Goal: Task Accomplishment & Management: Manage account settings

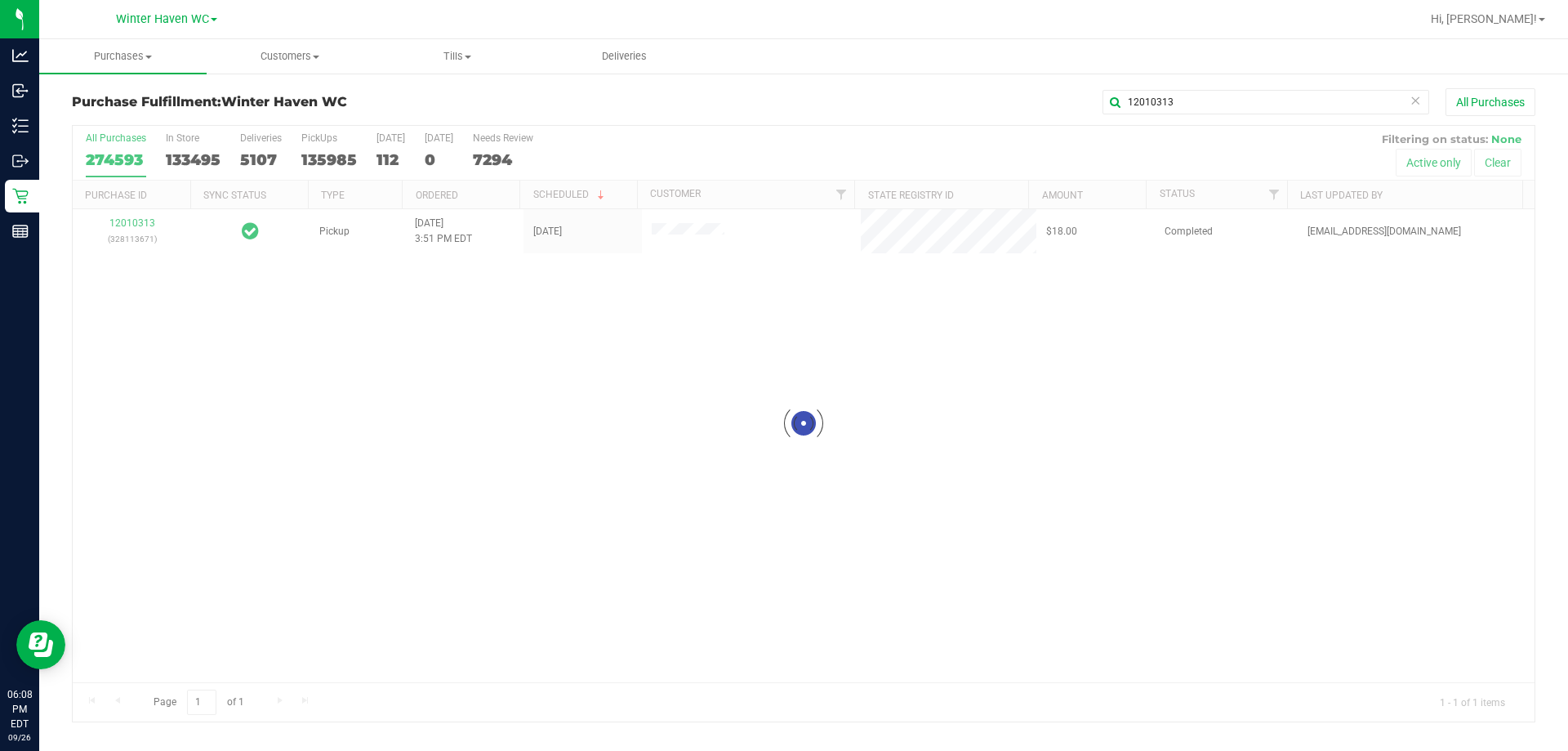
click at [120, 223] on div at bounding box center [803, 423] width 1462 height 595
click at [138, 54] on span "Purchases" at bounding box center [123, 57] width 168 height 15
click at [82, 116] on span "Fulfillment" at bounding box center [89, 117] width 102 height 14
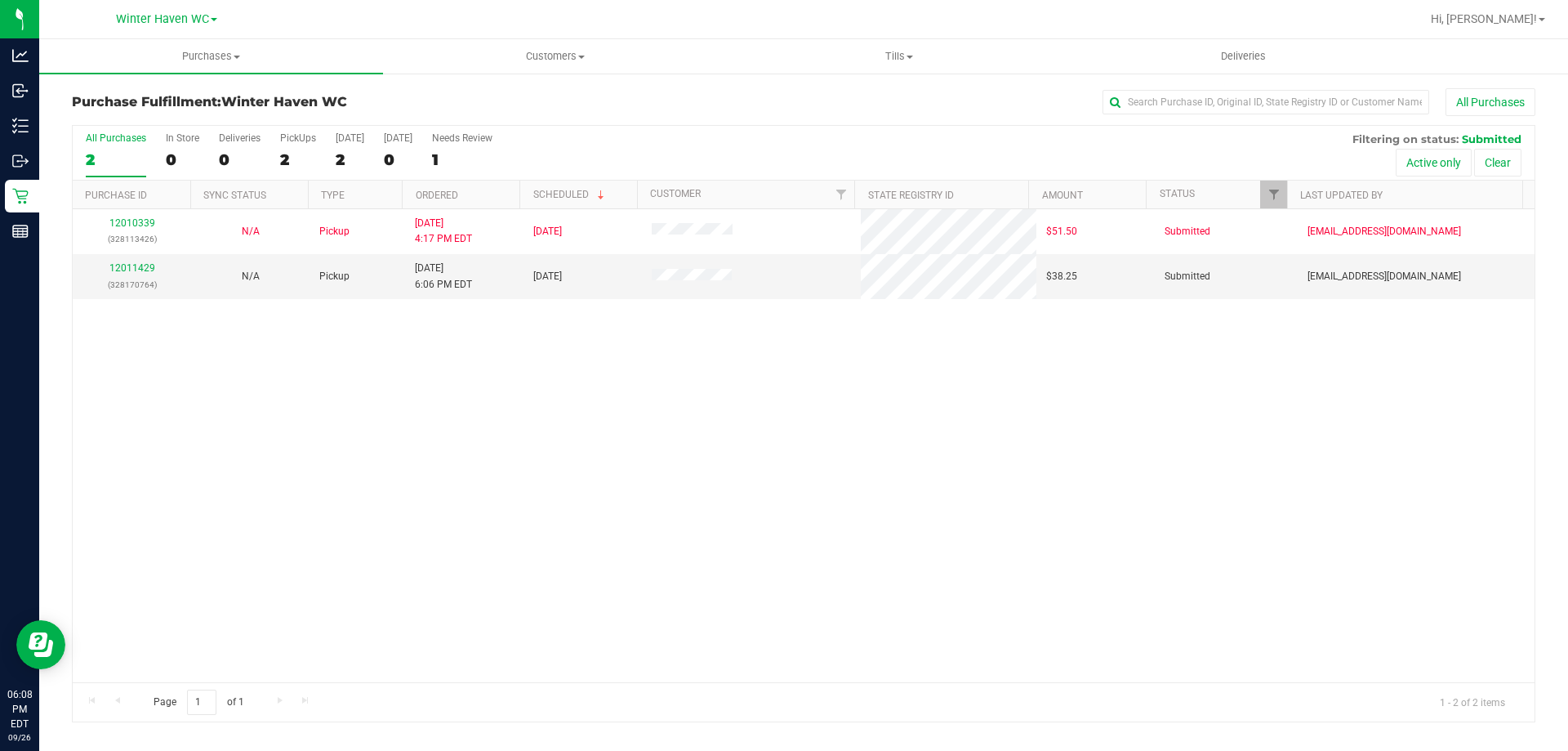
click at [404, 457] on div "12010339 (328113426) N/A Pickup 9/26/2025 4:17 PM EDT 9/26/2025 $51.50 Submitte…" at bounding box center [803, 445] width 1462 height 473
click at [127, 269] on link "12011429" at bounding box center [131, 267] width 46 height 11
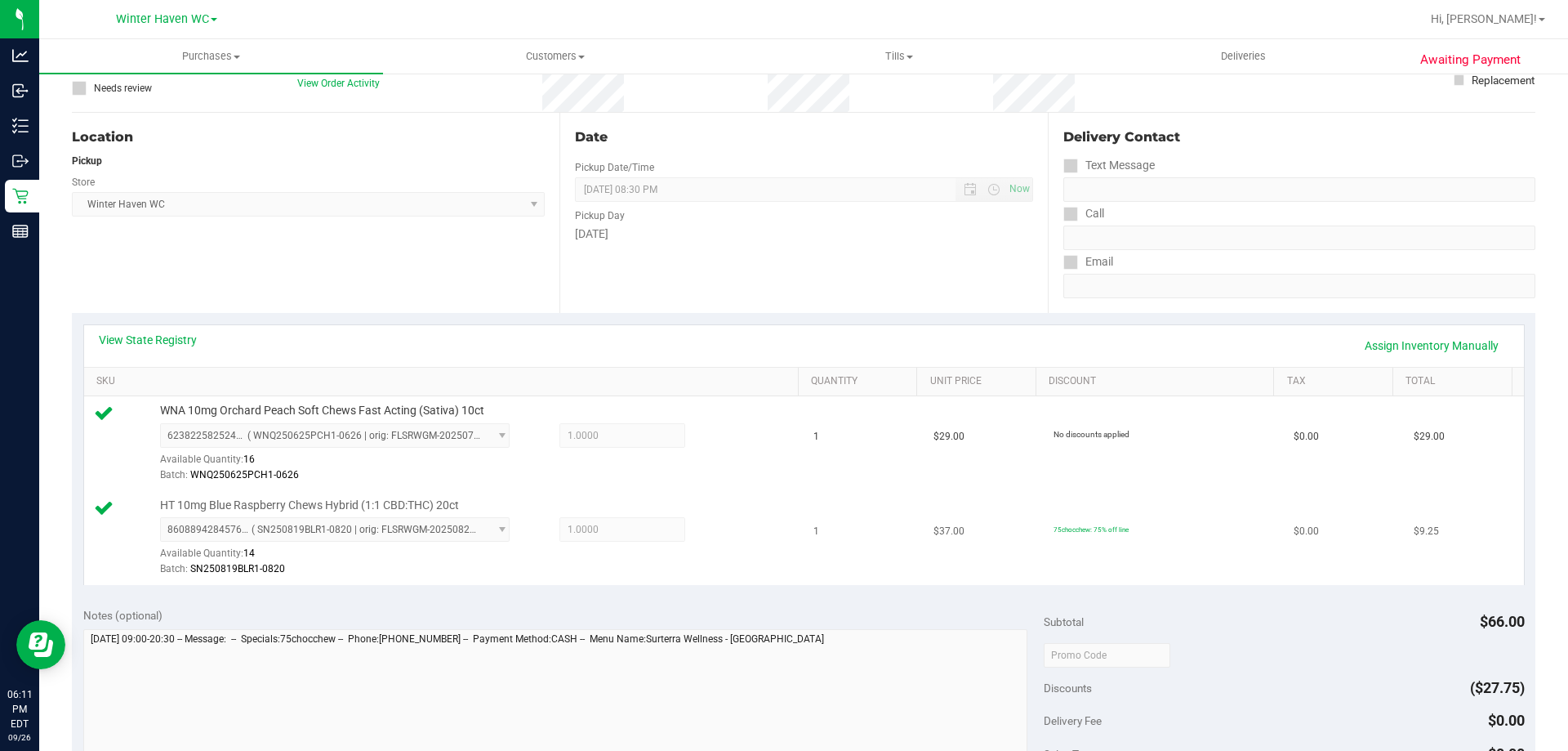
scroll to position [245, 0]
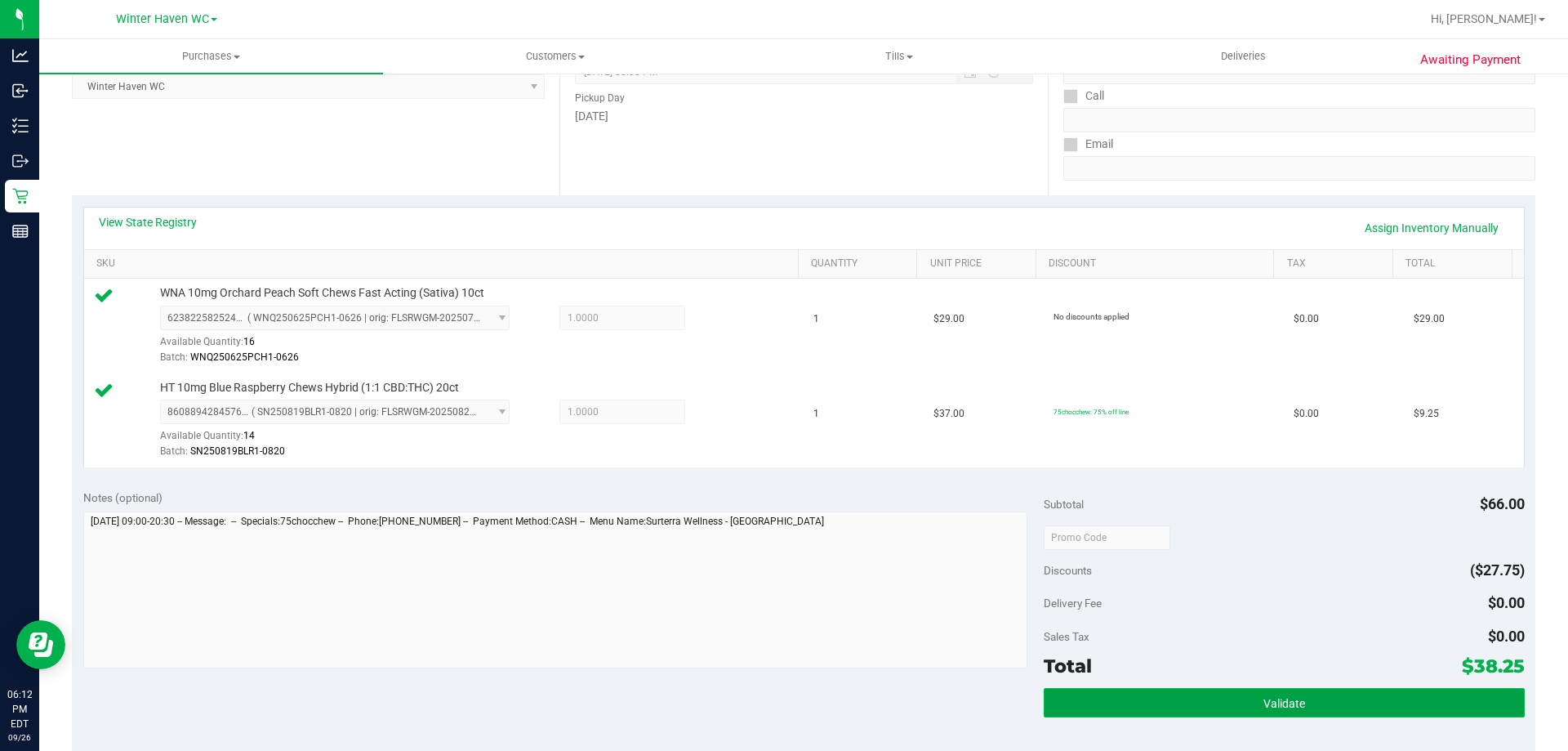
click at [1269, 699] on span "Validate" at bounding box center [1284, 703] width 42 height 13
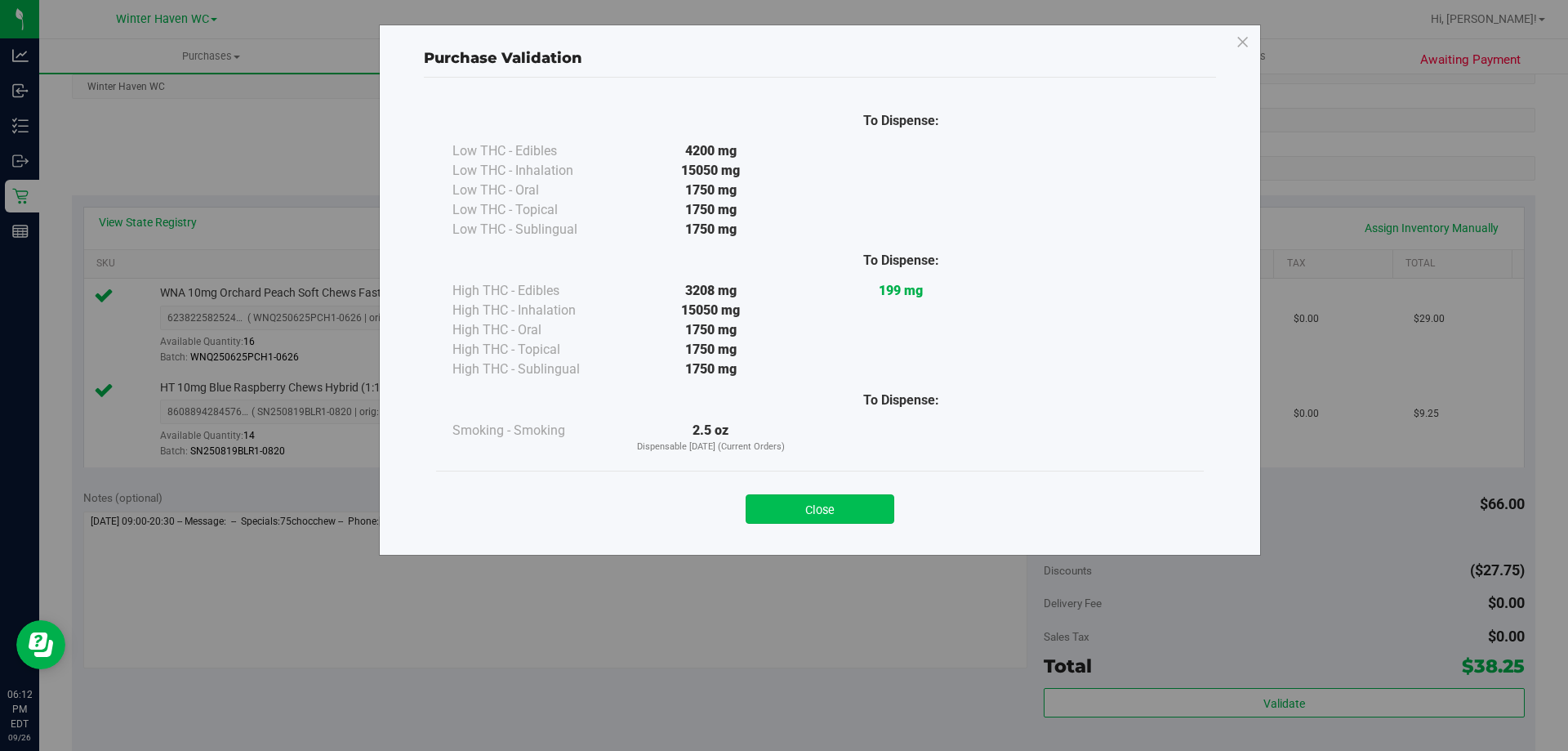
click at [840, 504] on button "Close" at bounding box center [820, 509] width 149 height 30
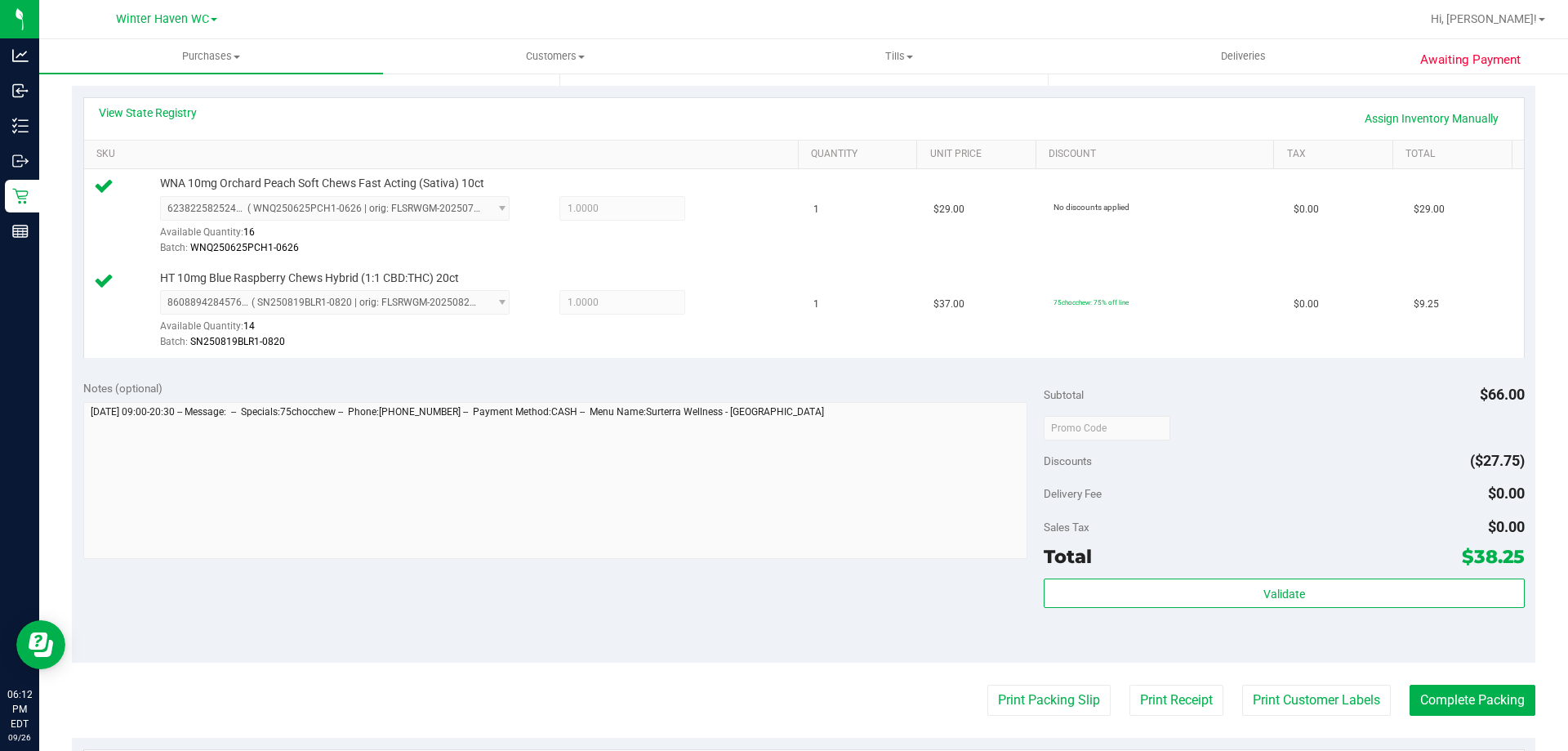
scroll to position [490, 0]
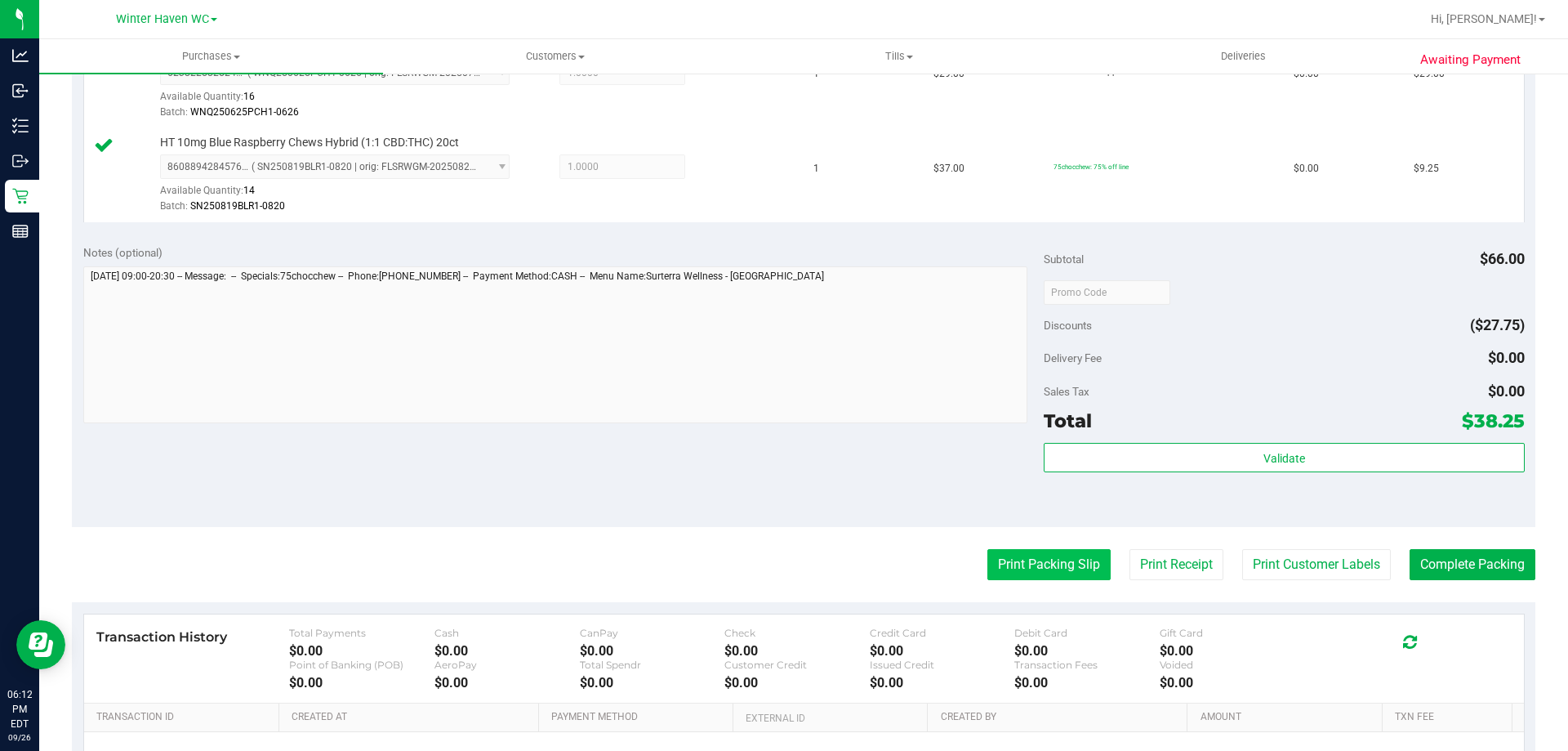
click at [988, 563] on button "Print Packing Slip" at bounding box center [1049, 564] width 123 height 31
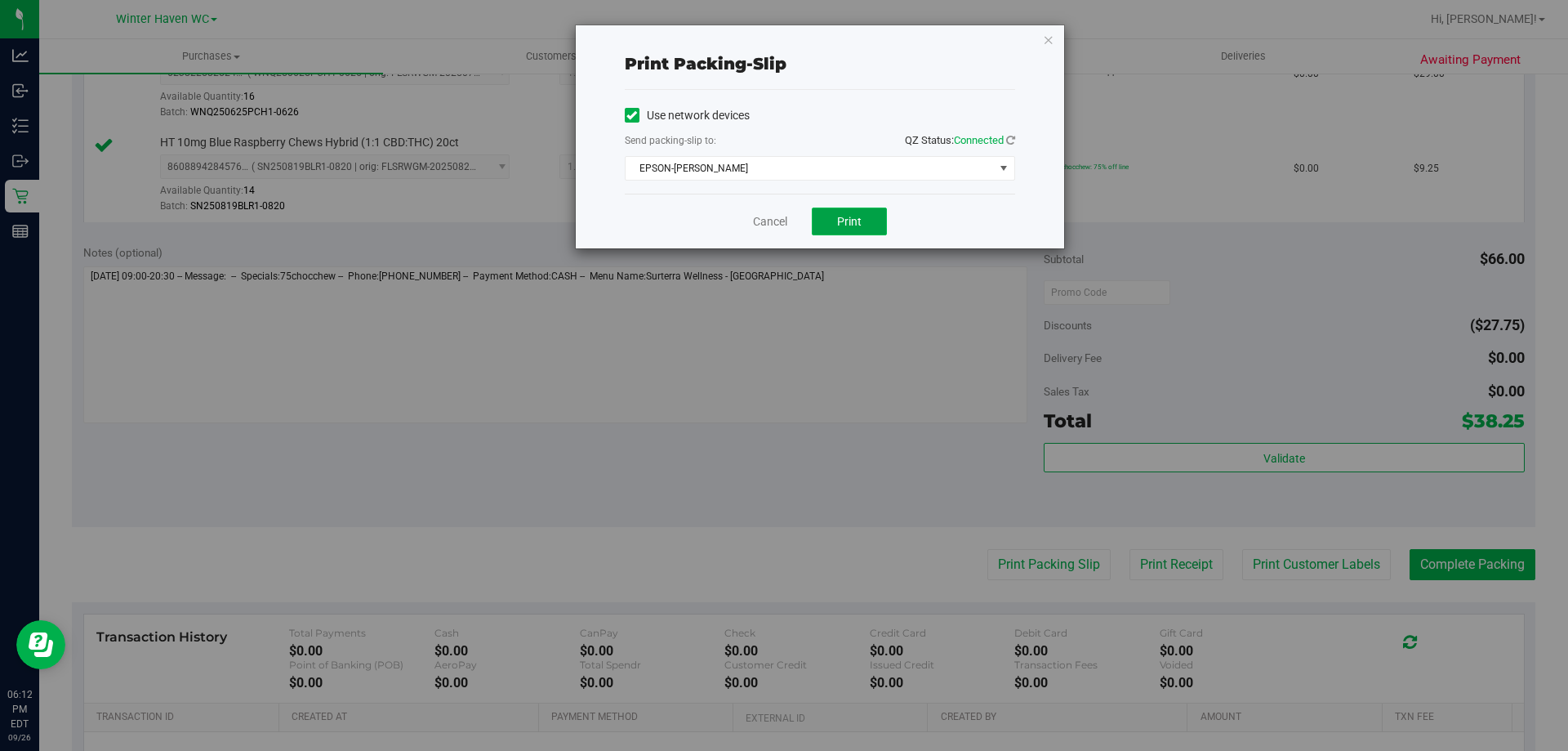
click at [871, 226] on button "Print" at bounding box center [849, 222] width 75 height 28
click at [779, 225] on link "Cancel" at bounding box center [770, 222] width 34 height 17
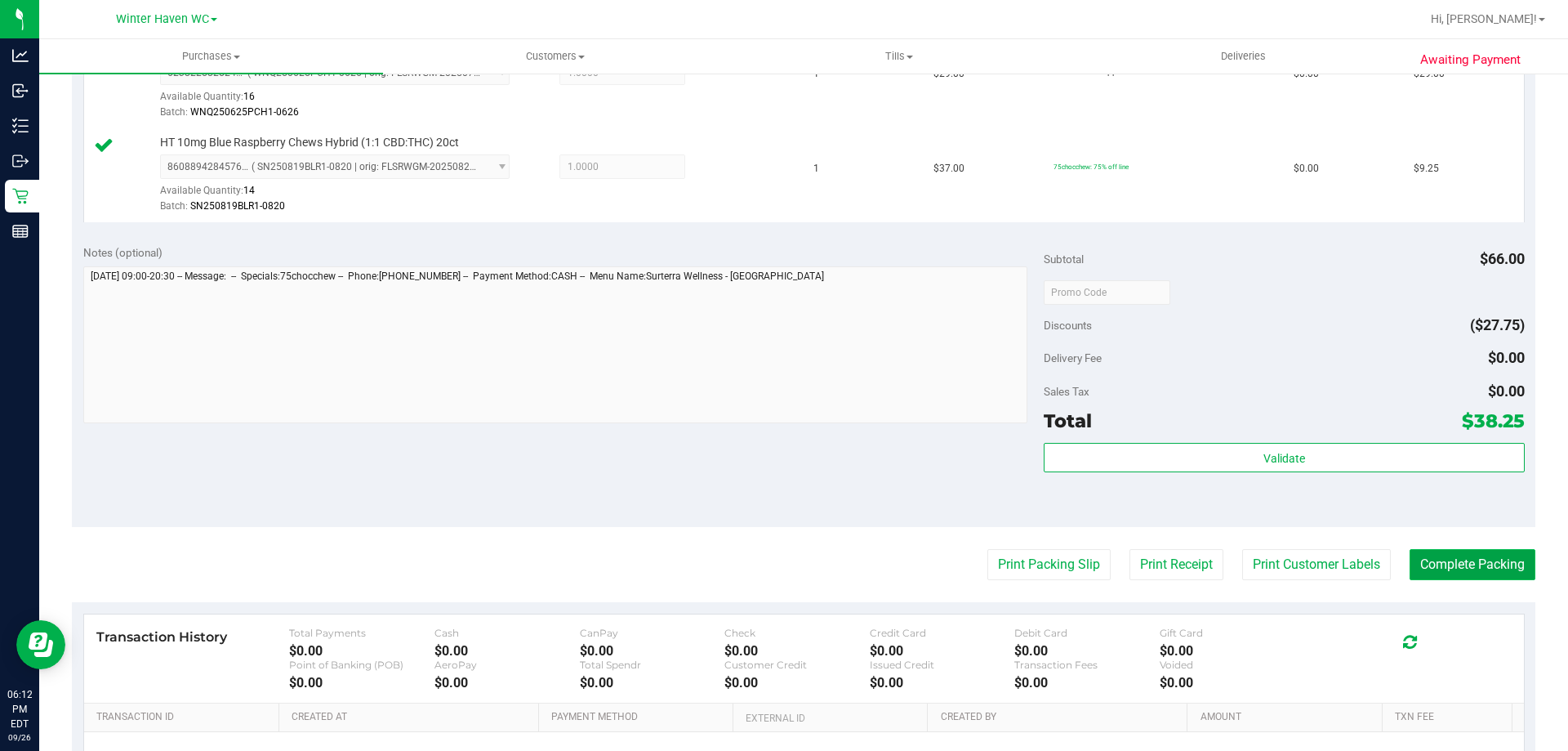
click at [1438, 569] on button "Complete Packing" at bounding box center [1472, 564] width 126 height 31
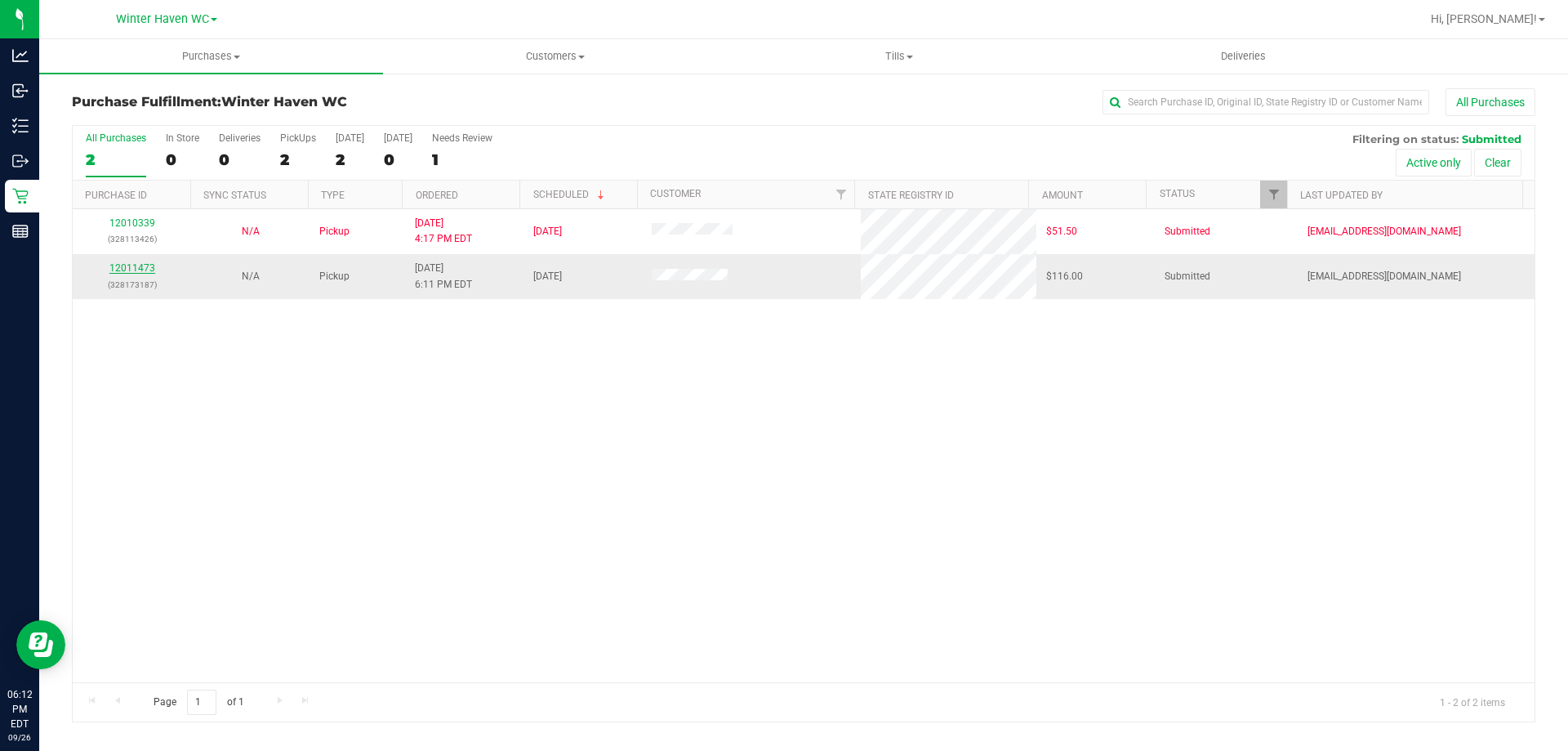
click at [143, 269] on link "12011473" at bounding box center [131, 267] width 46 height 11
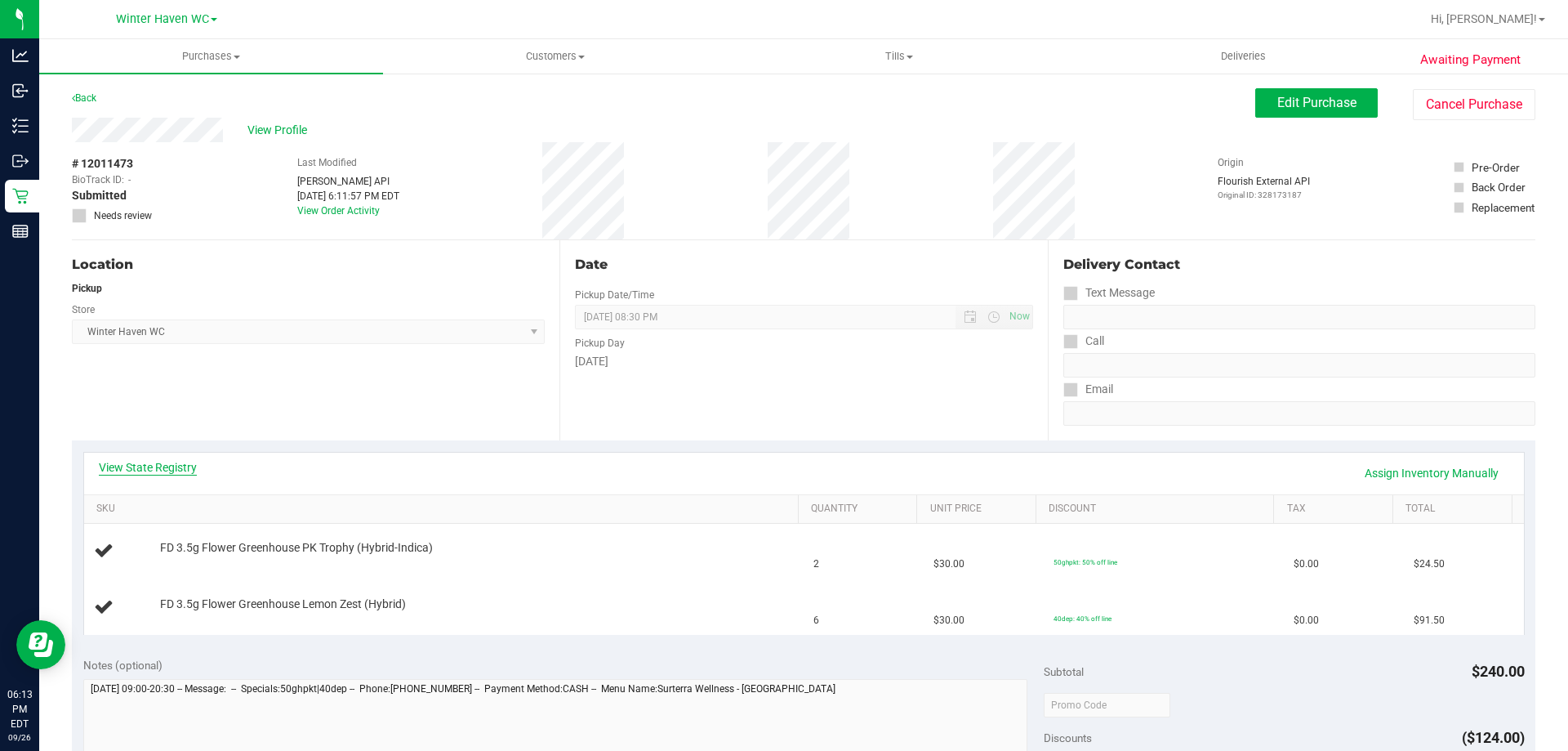
click at [170, 460] on link "View State Registry" at bounding box center [147, 468] width 98 height 17
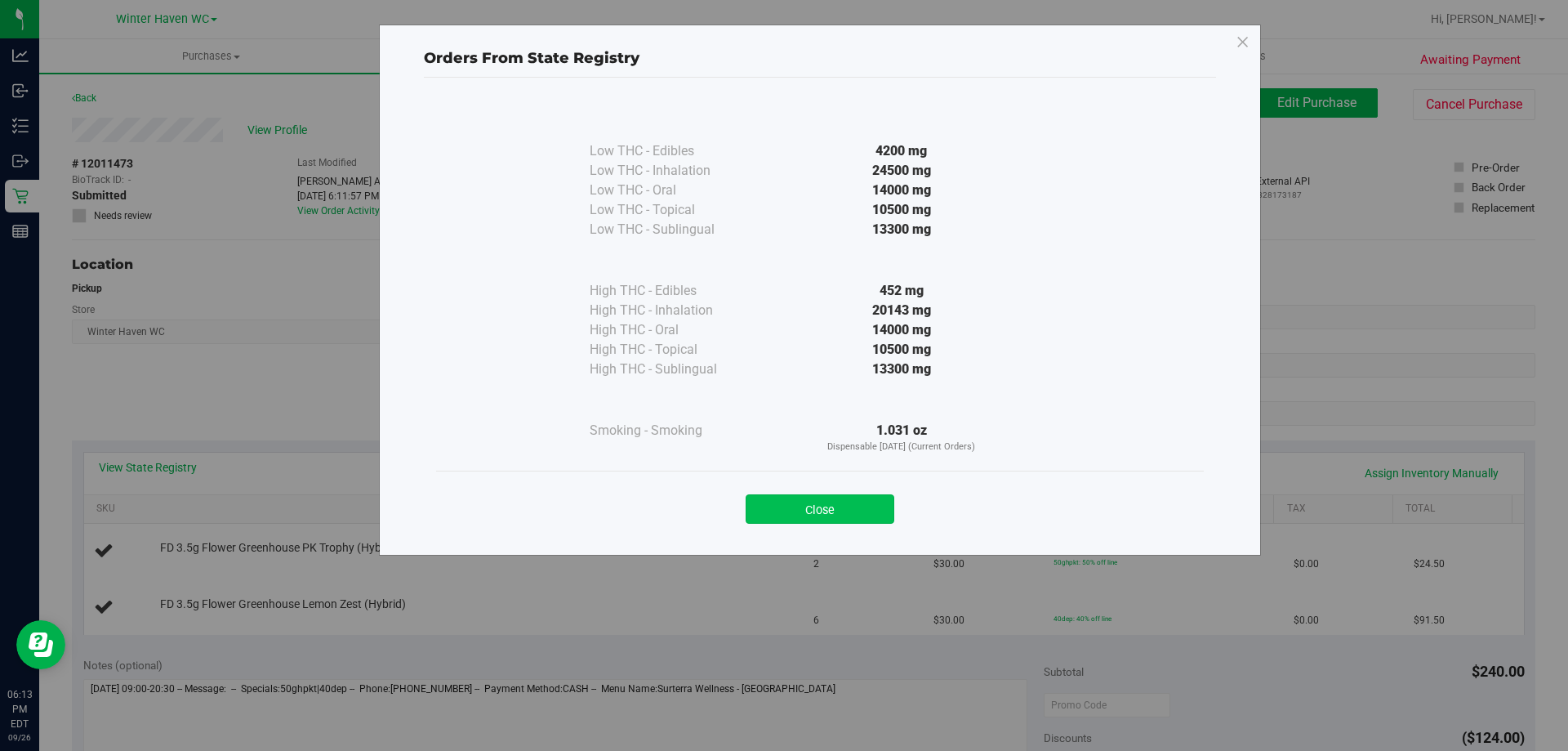
click at [858, 507] on button "Close" at bounding box center [820, 509] width 149 height 30
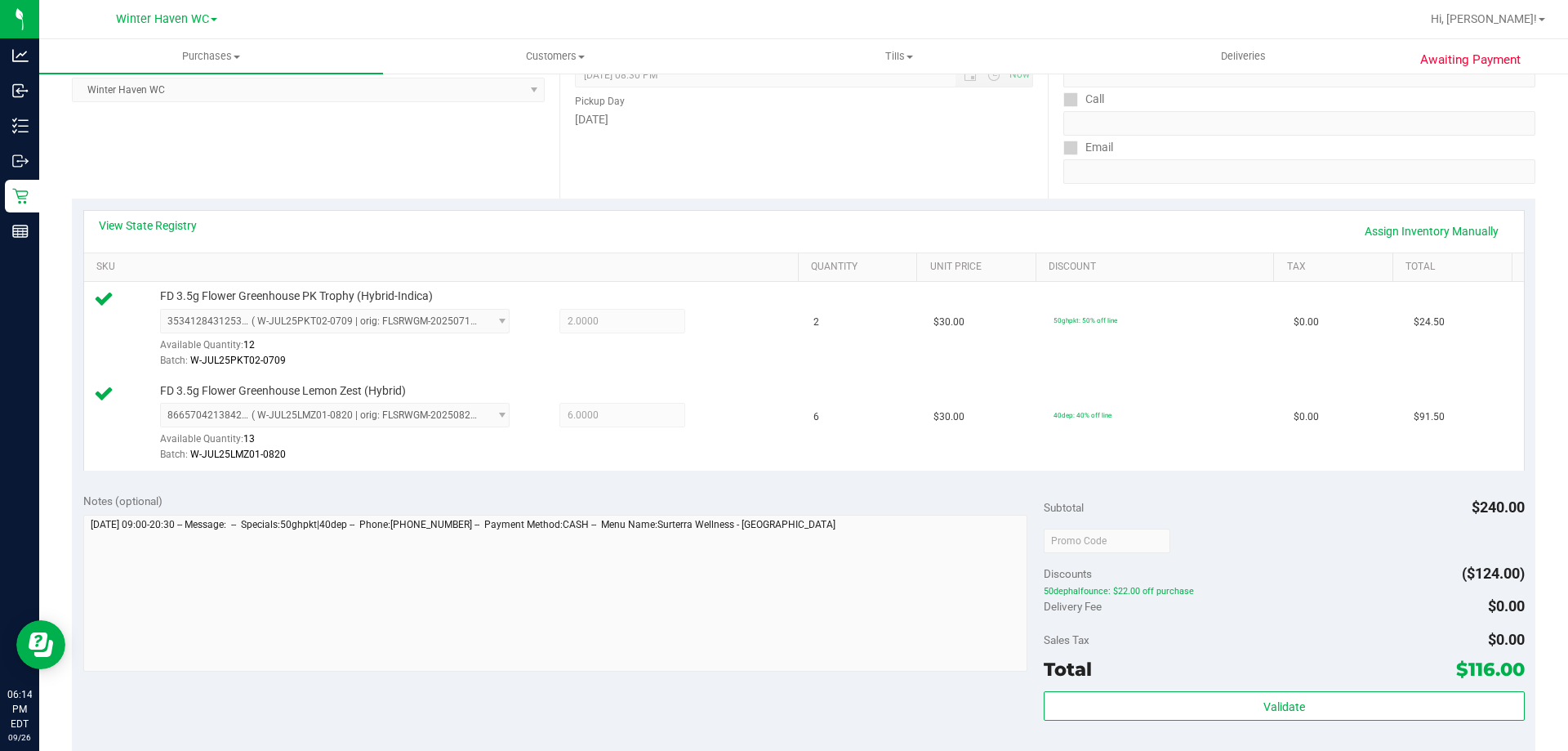
scroll to position [245, 0]
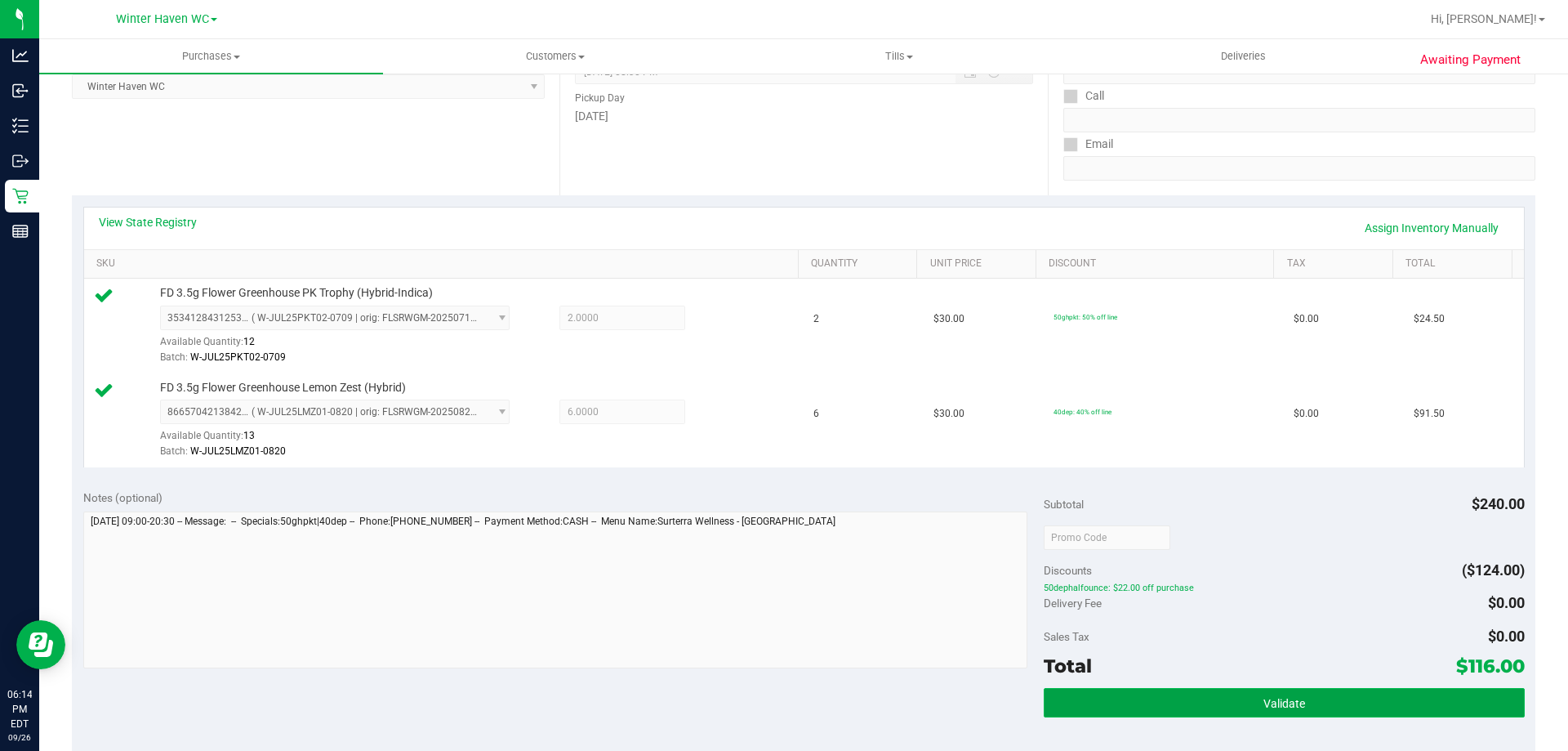
click at [1284, 699] on span "Validate" at bounding box center [1284, 703] width 42 height 13
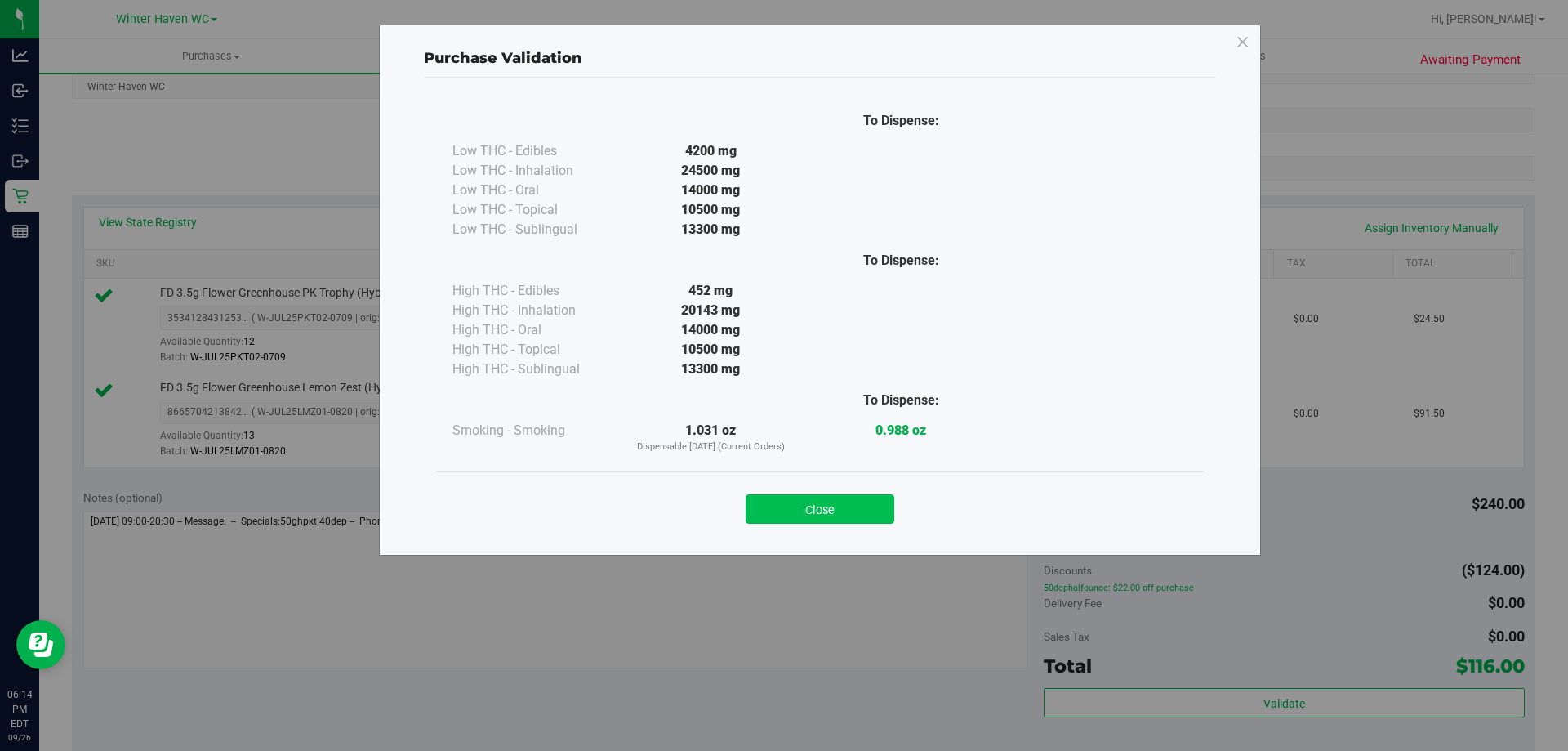
click at [877, 507] on button "Close" at bounding box center [820, 509] width 149 height 30
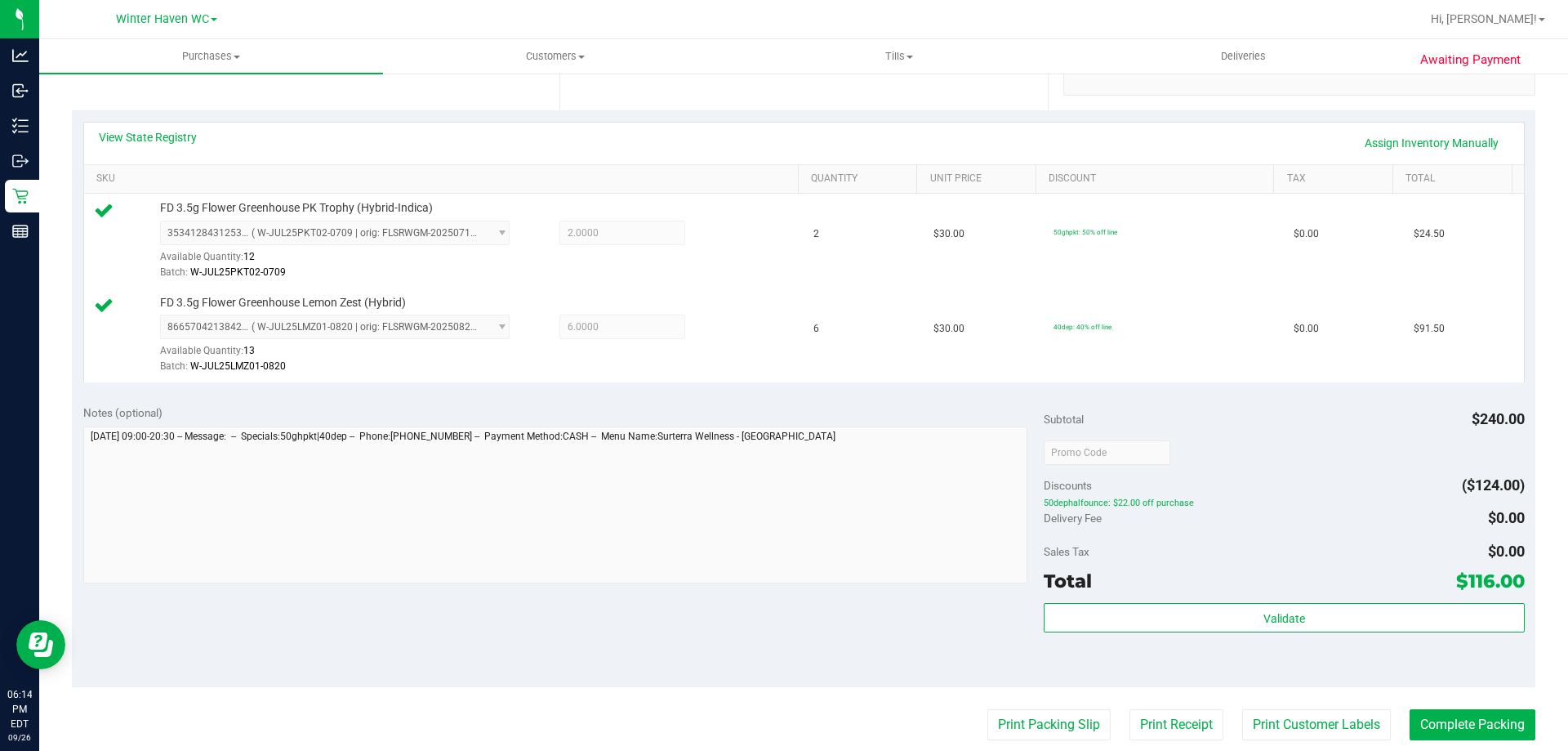
scroll to position [408, 0]
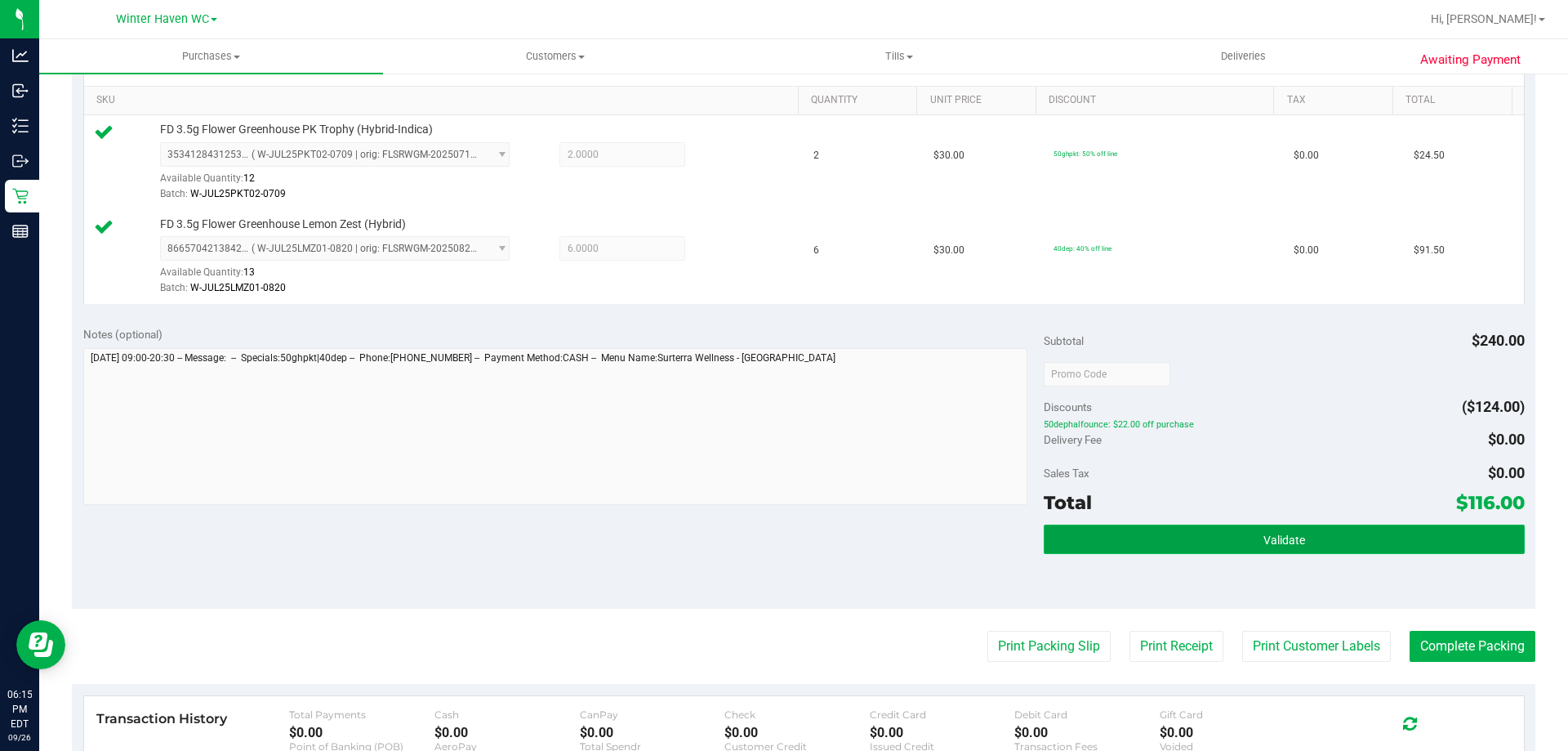
click at [1100, 533] on button "Validate" at bounding box center [1284, 539] width 481 height 30
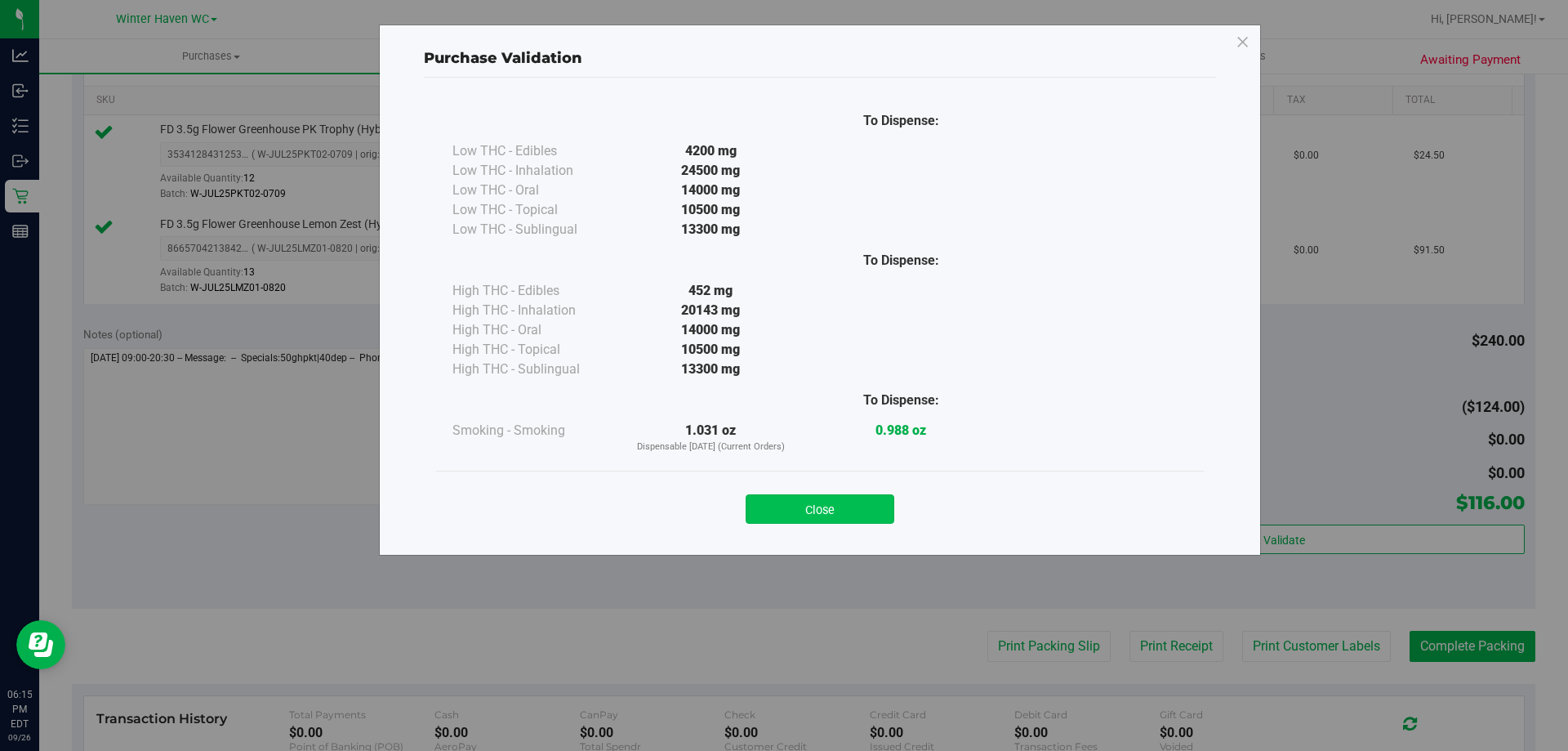
click at [855, 522] on button "Close" at bounding box center [820, 509] width 149 height 30
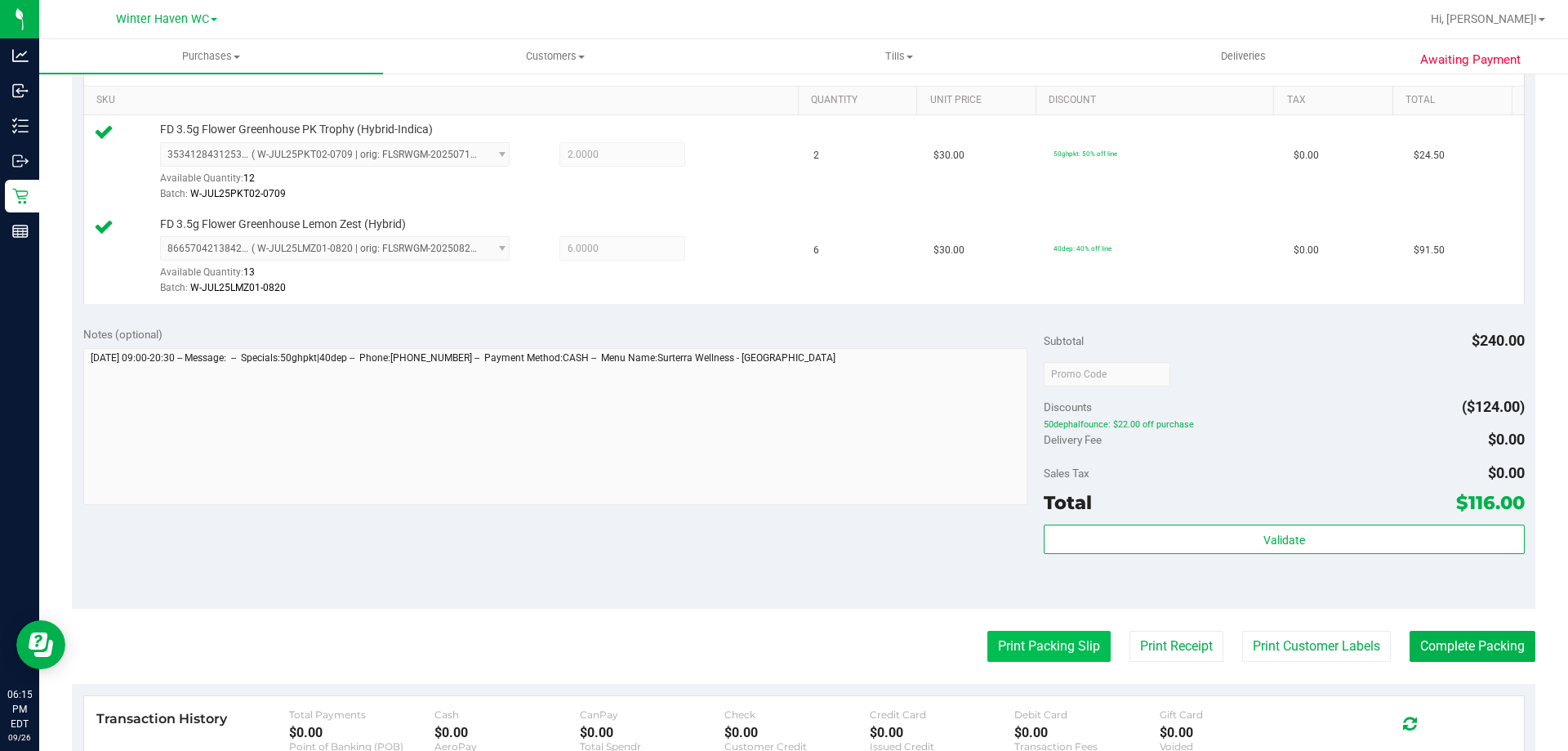
click at [989, 637] on button "Print Packing Slip" at bounding box center [1049, 646] width 123 height 31
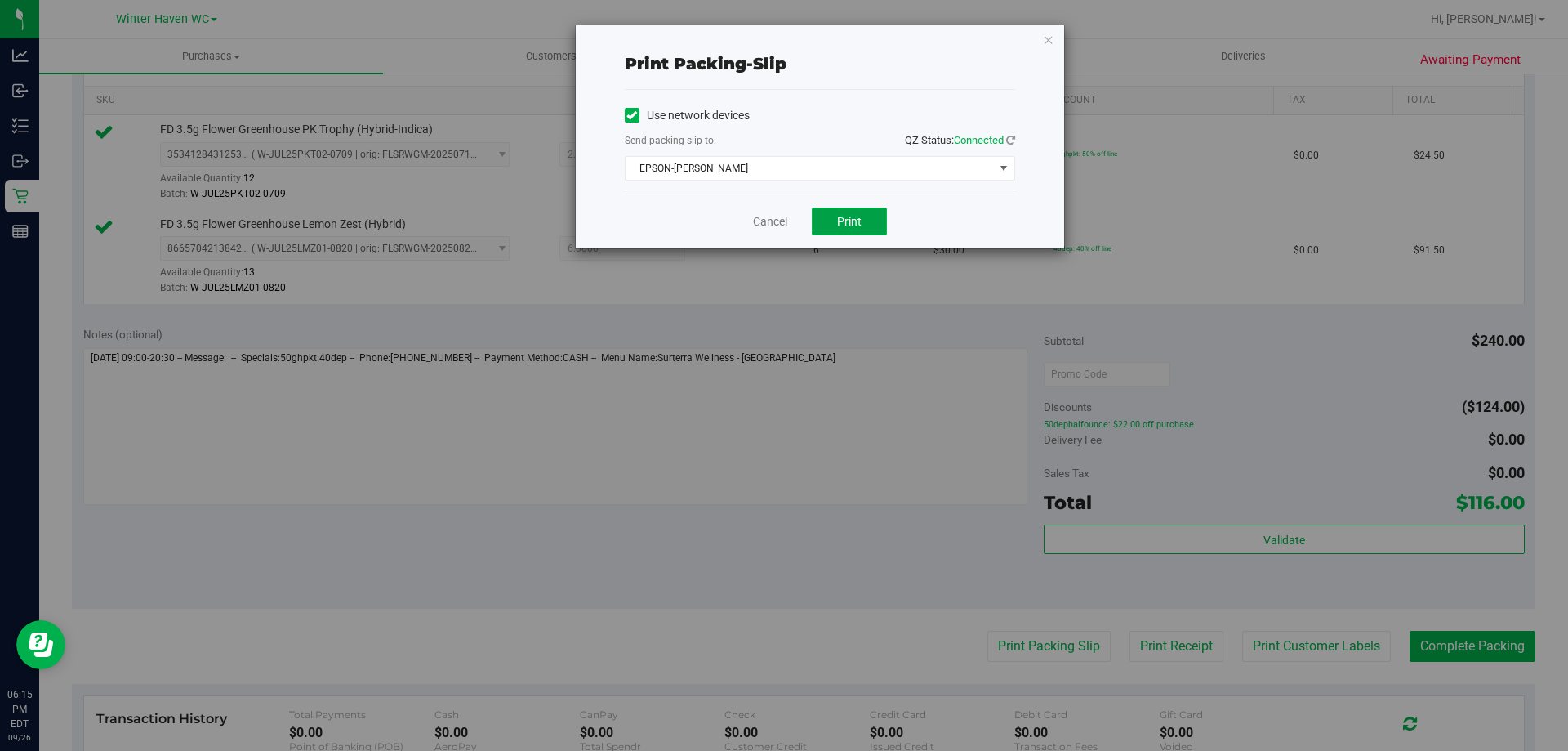
click at [879, 225] on button "Print" at bounding box center [849, 222] width 75 height 28
click at [788, 223] on div "Cancel Print" at bounding box center [820, 221] width 390 height 55
click at [780, 221] on link "Cancel" at bounding box center [770, 222] width 34 height 17
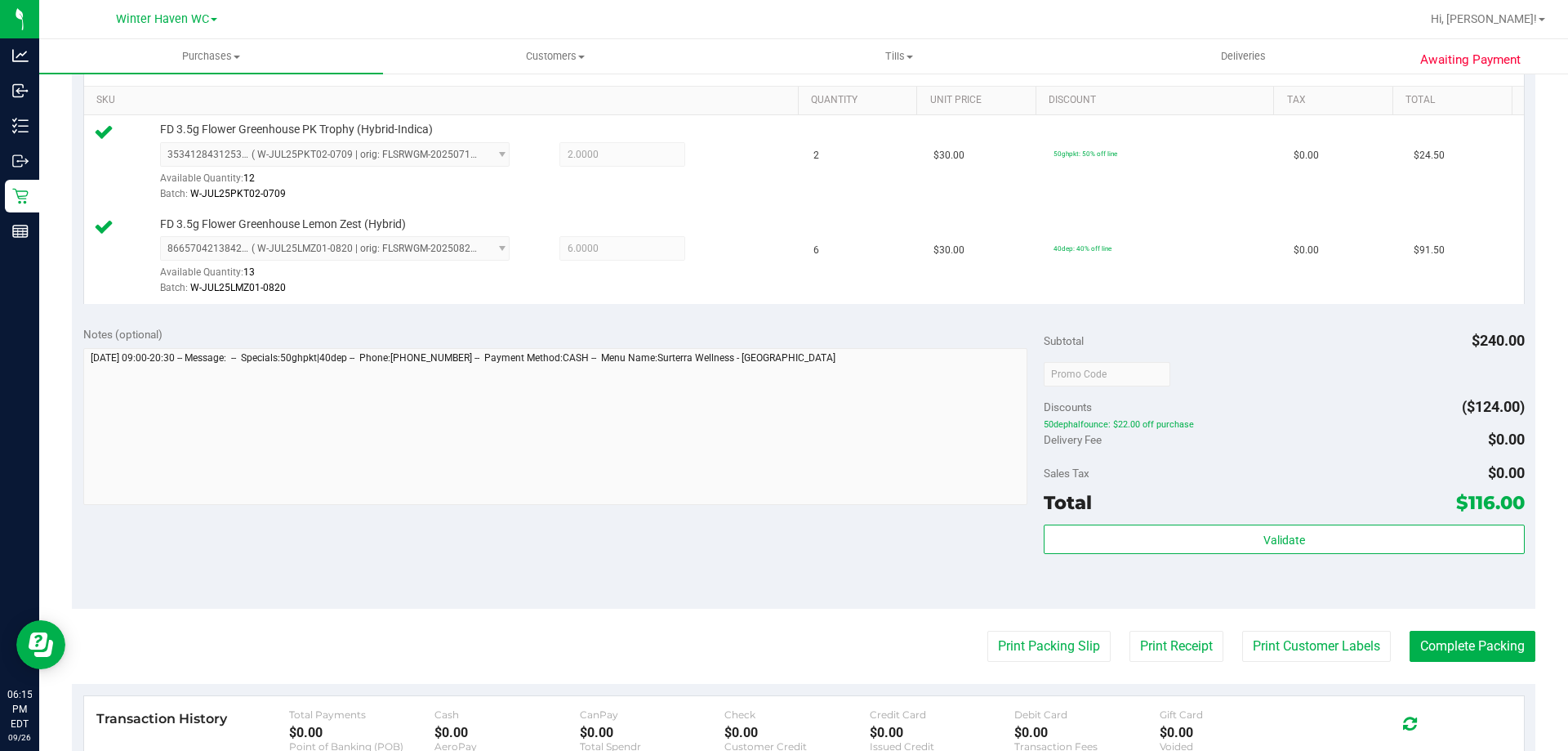
scroll to position [653, 0]
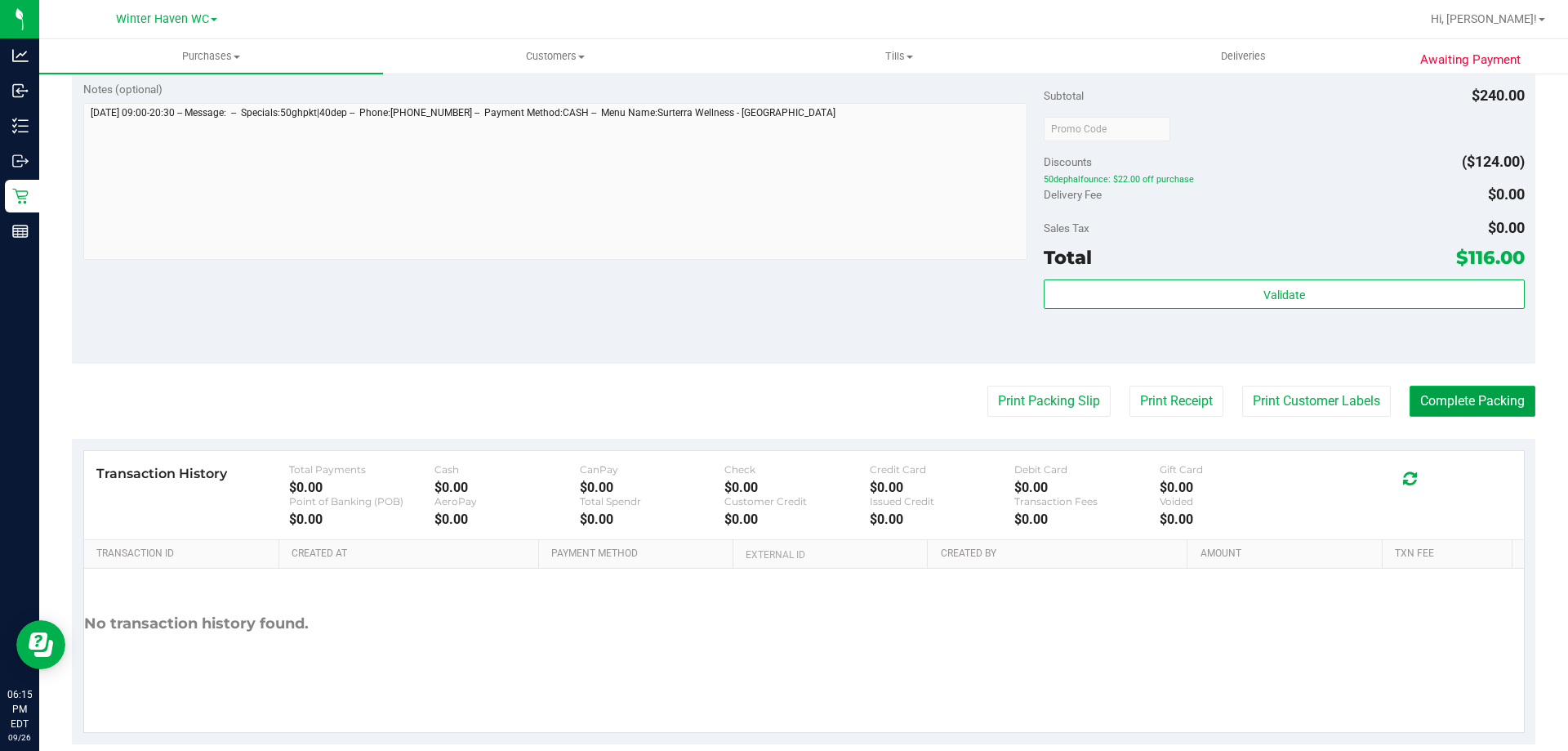
click at [1439, 397] on button "Complete Packing" at bounding box center [1472, 401] width 126 height 31
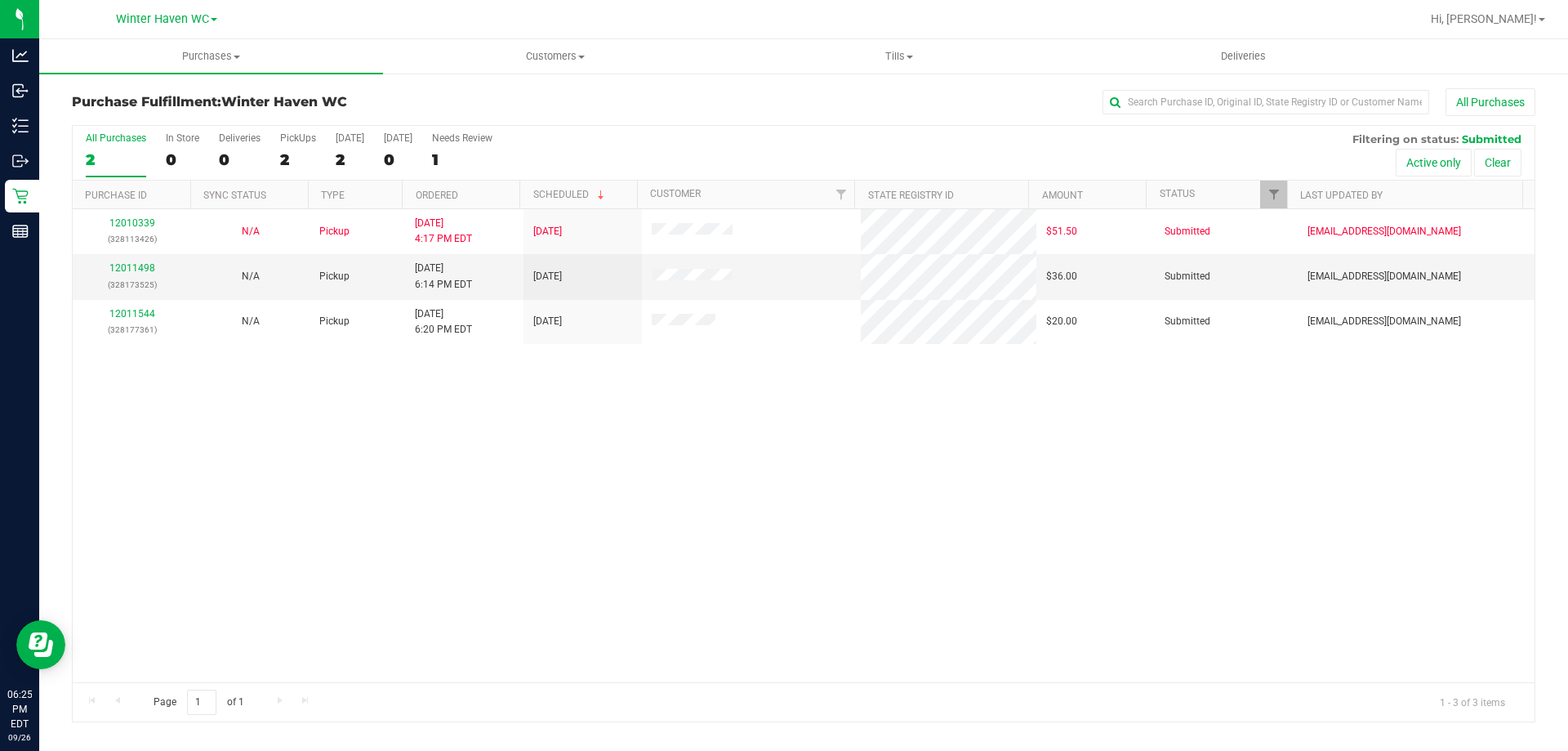
click at [834, 499] on div "12010339 (328113426) N/A Pickup 9/26/2025 4:17 PM EDT 9/26/2025 $51.50 Submitte…" at bounding box center [803, 445] width 1462 height 473
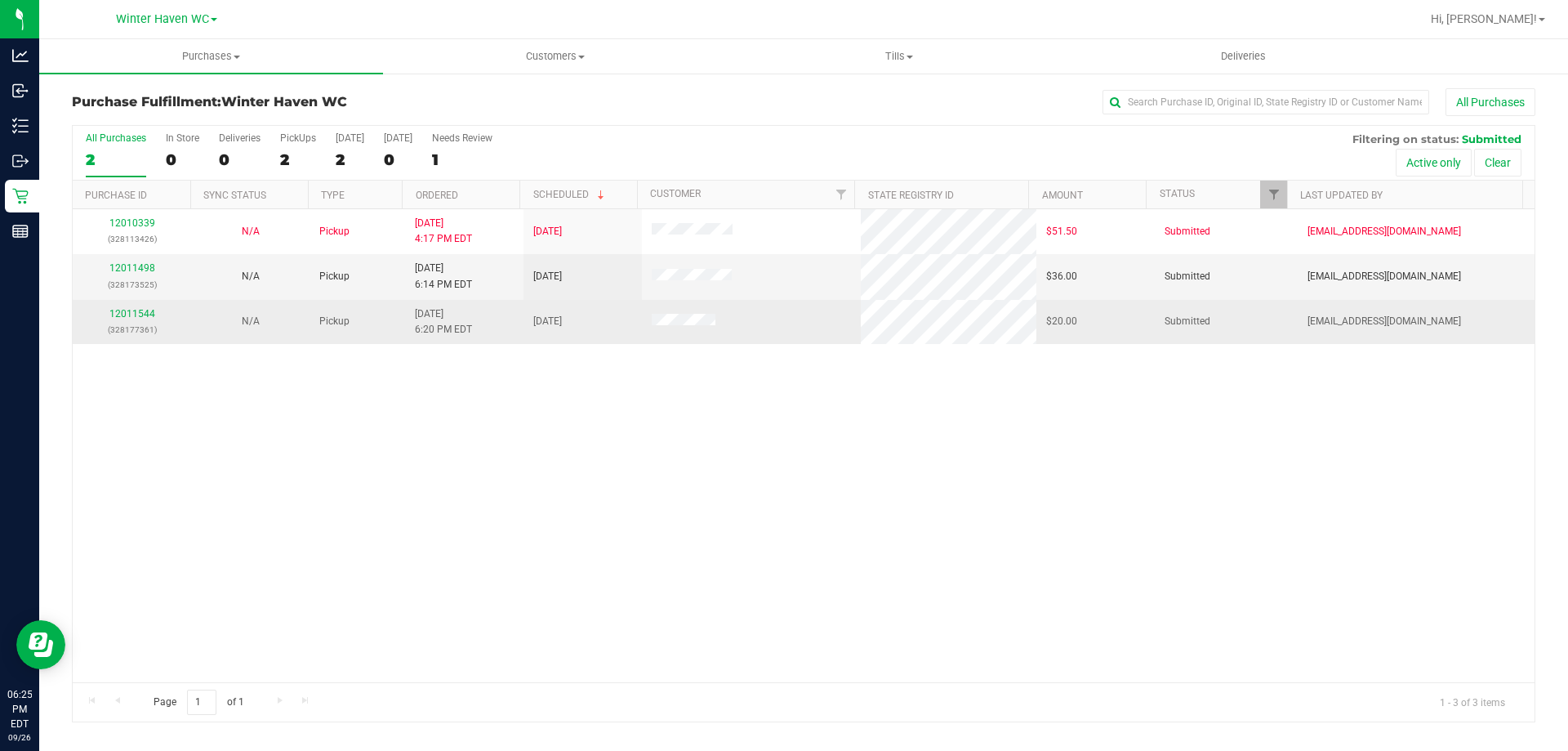
drag, startPoint x: 183, startPoint y: 451, endPoint x: 133, endPoint y: 300, distance: 159.1
click at [183, 446] on div "12010339 (328113426) N/A Pickup 9/26/2025 4:17 PM EDT 9/26/2025 $51.50 Submitte…" at bounding box center [803, 445] width 1462 height 473
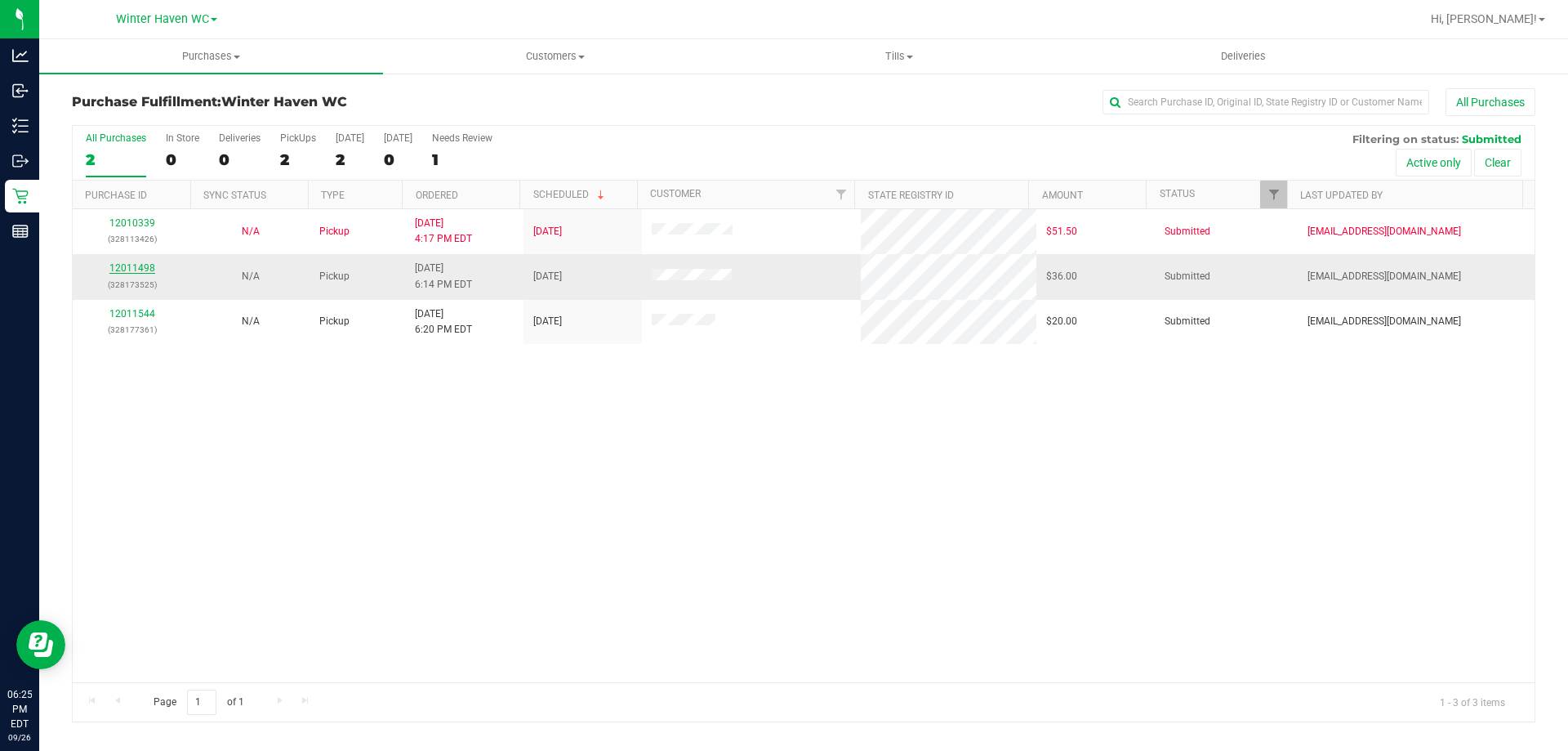
click at [132, 270] on link "12011498" at bounding box center [131, 267] width 46 height 11
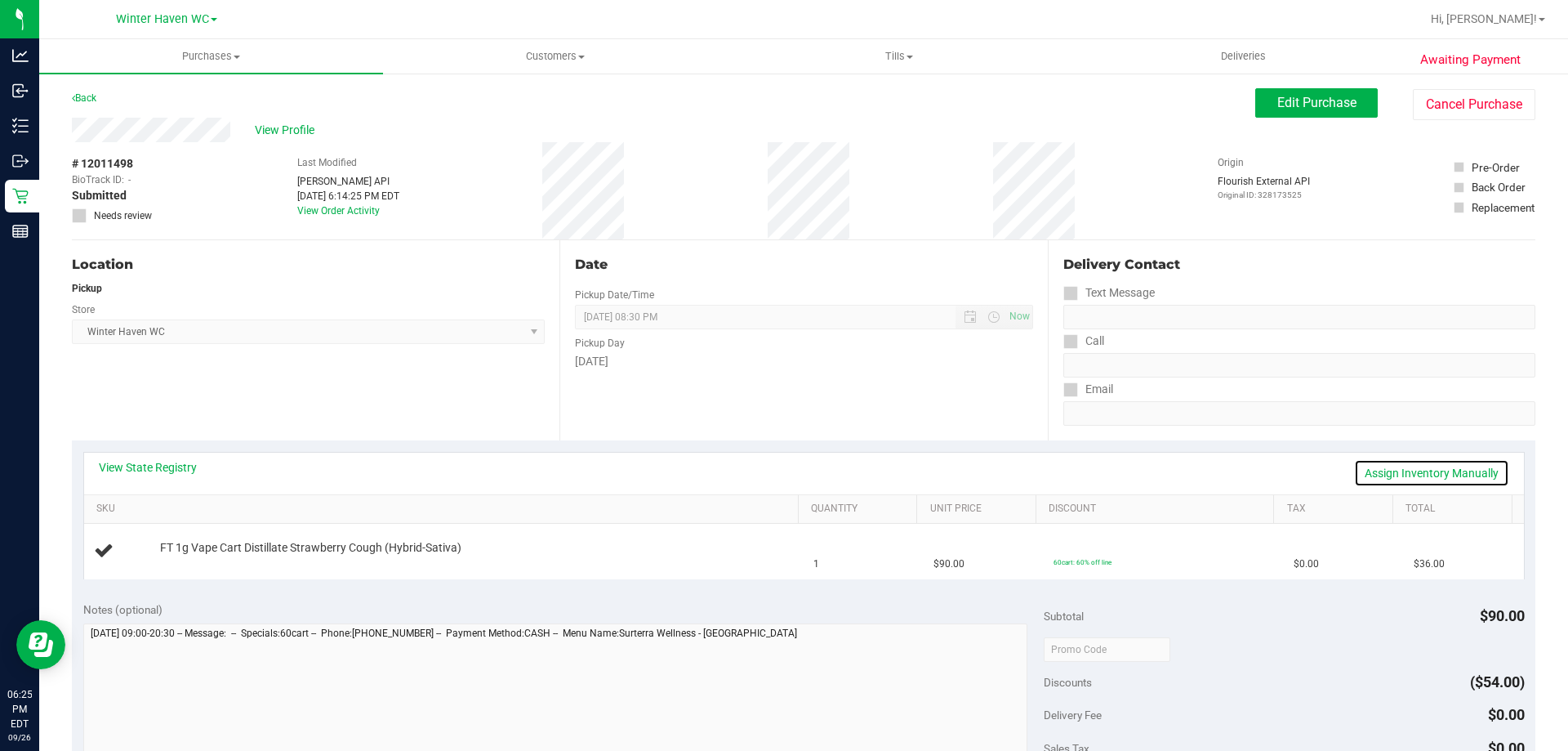
click at [1388, 475] on link "Assign Inventory Manually" at bounding box center [1432, 473] width 156 height 28
click at [189, 556] on link "Add Package" at bounding box center [189, 559] width 59 height 11
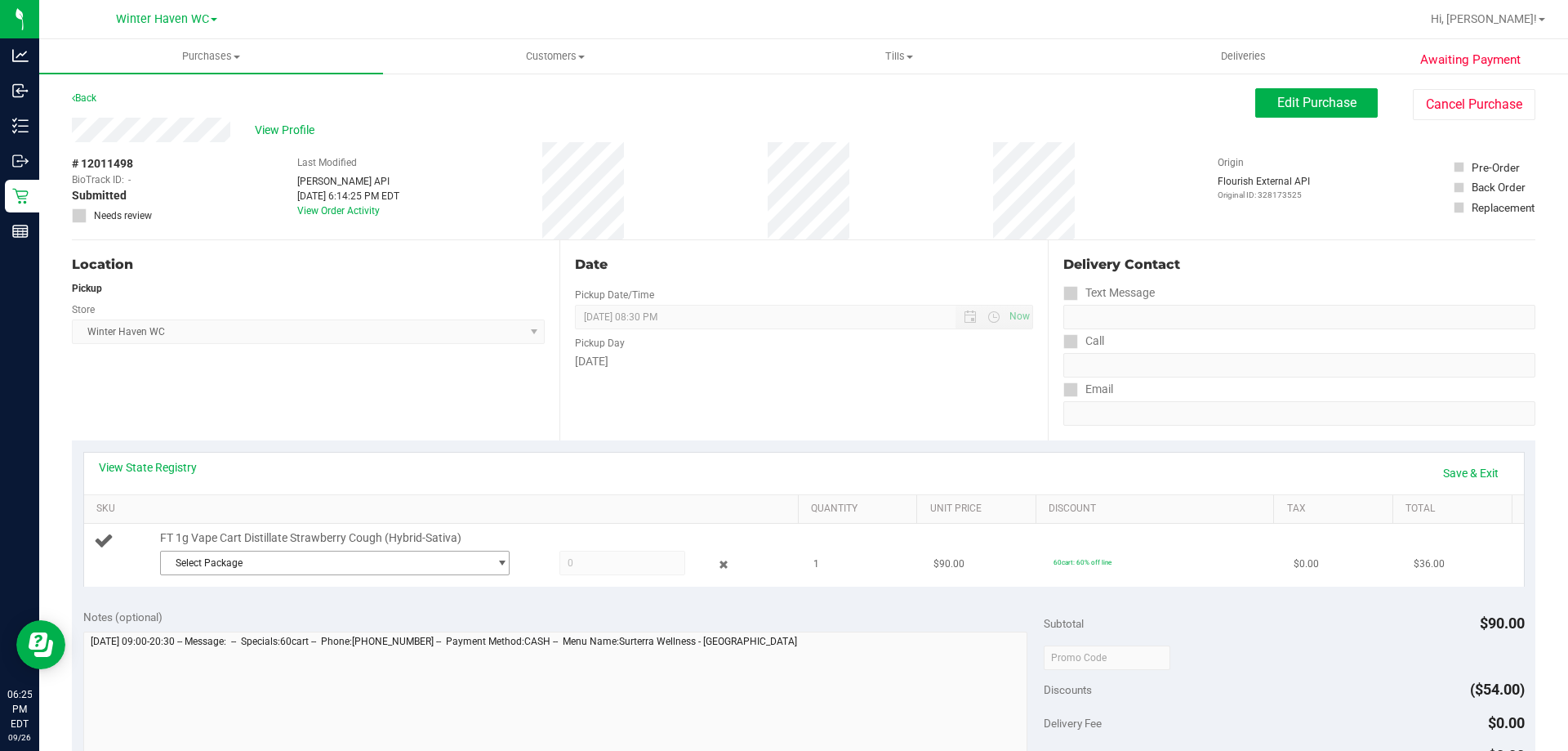
click at [216, 556] on span "Select Package" at bounding box center [325, 563] width 328 height 23
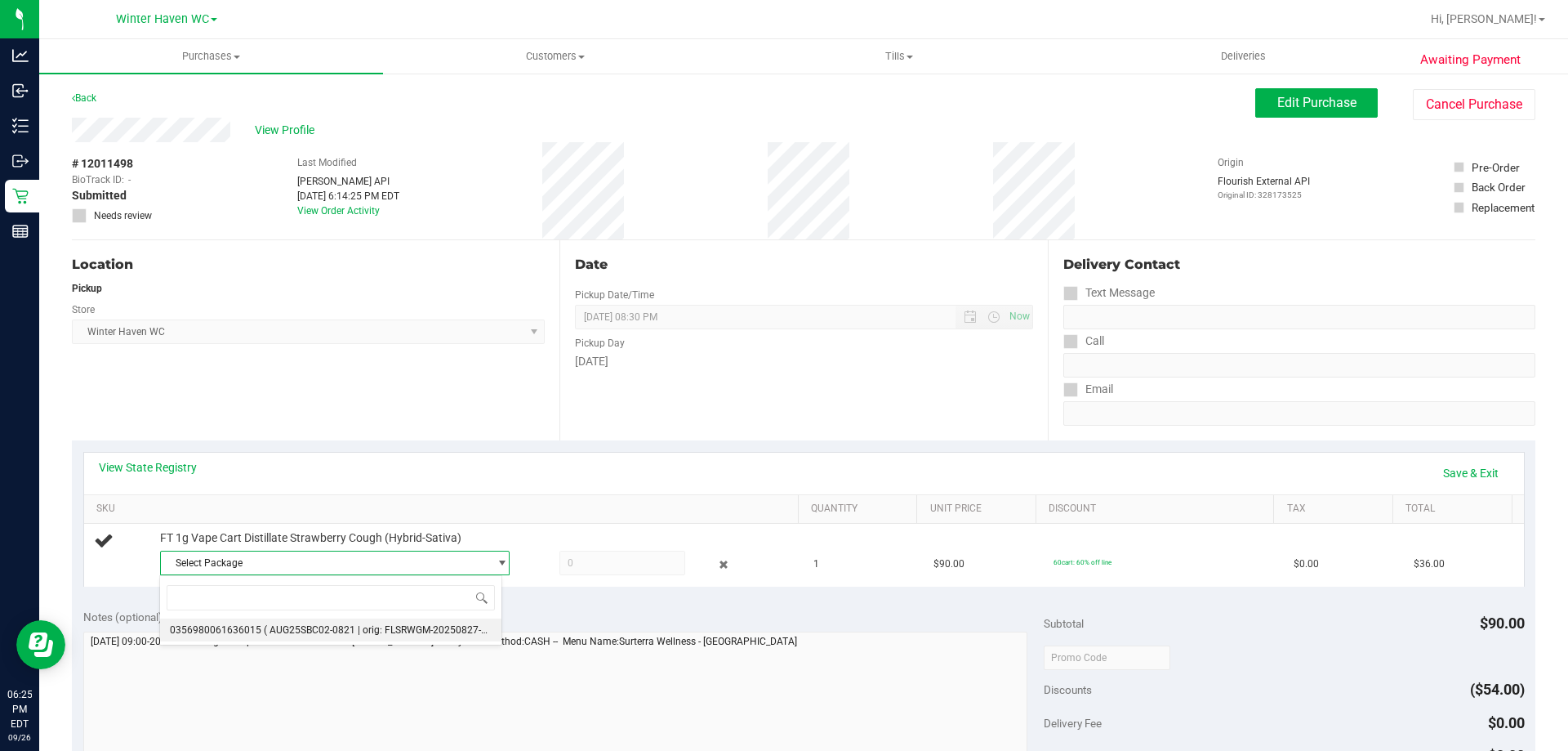
click at [272, 635] on span "( AUG25SBC02-0821 | orig: FLSRWGM-20250827-1496 )" at bounding box center [387, 630] width 246 height 11
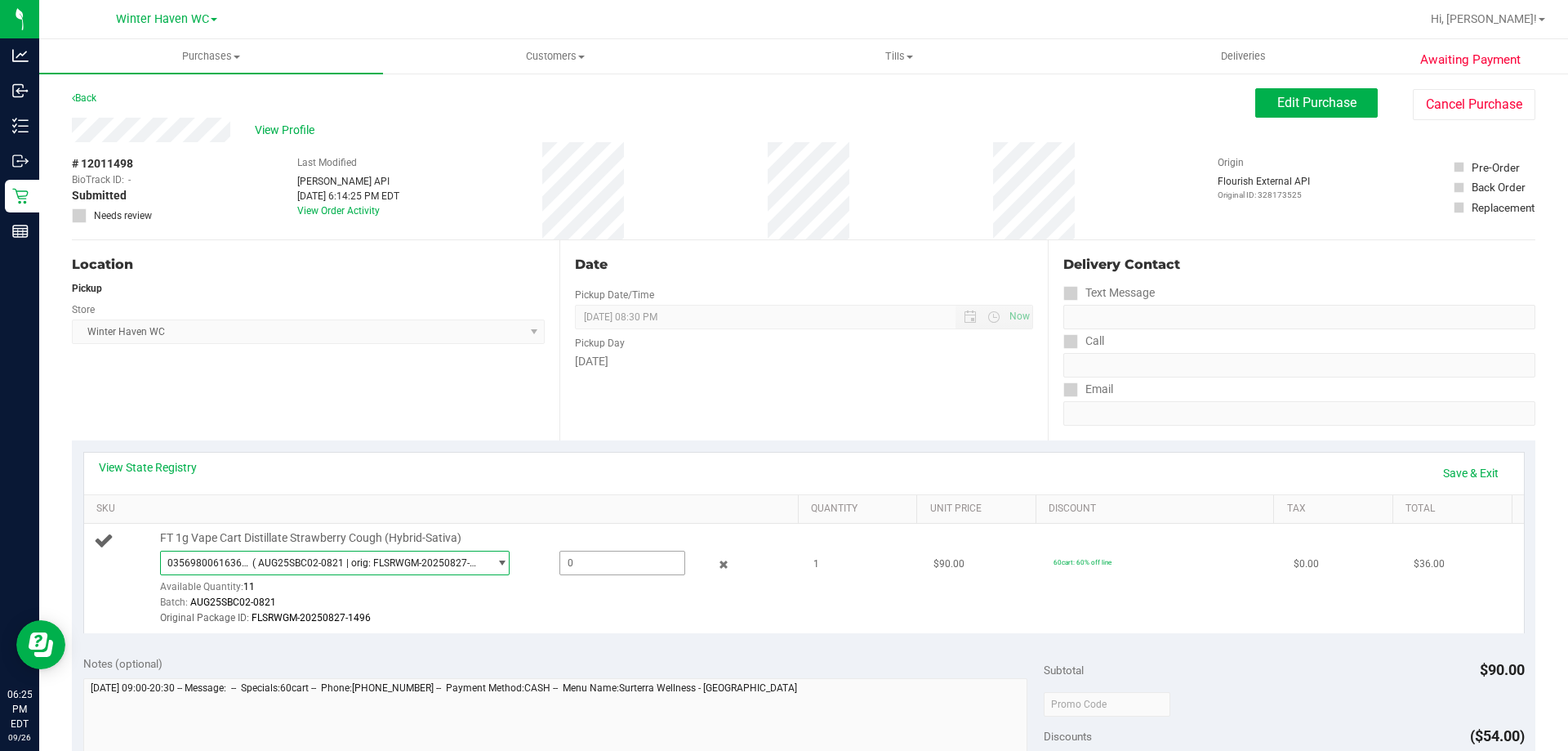
click at [566, 556] on span at bounding box center [622, 563] width 126 height 24
type input "1"
type input "1.0000"
click at [567, 603] on div "Batch: AUG25SBC02-0821" at bounding box center [475, 602] width 631 height 16
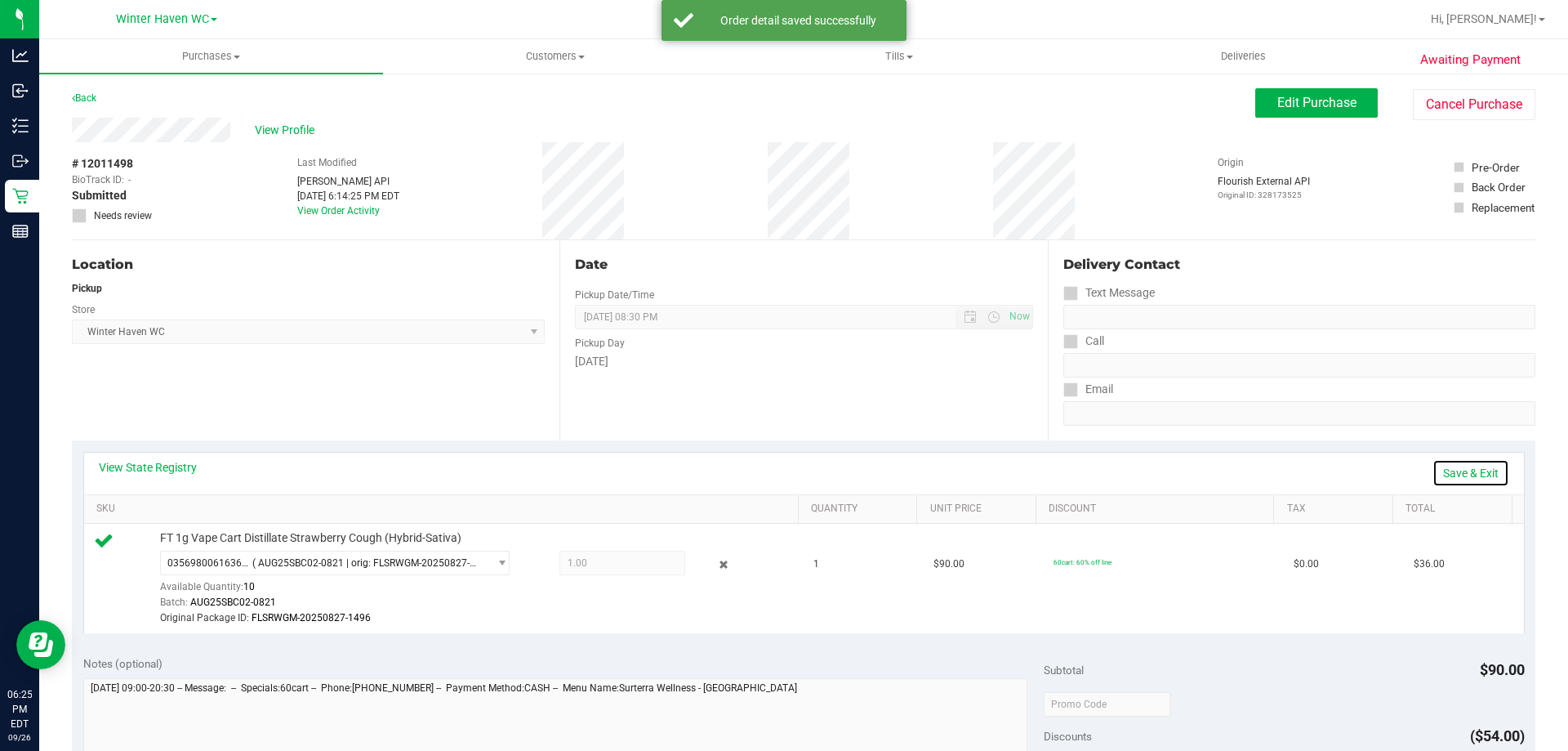
click at [1465, 484] on link "Save & Exit" at bounding box center [1471, 473] width 76 height 28
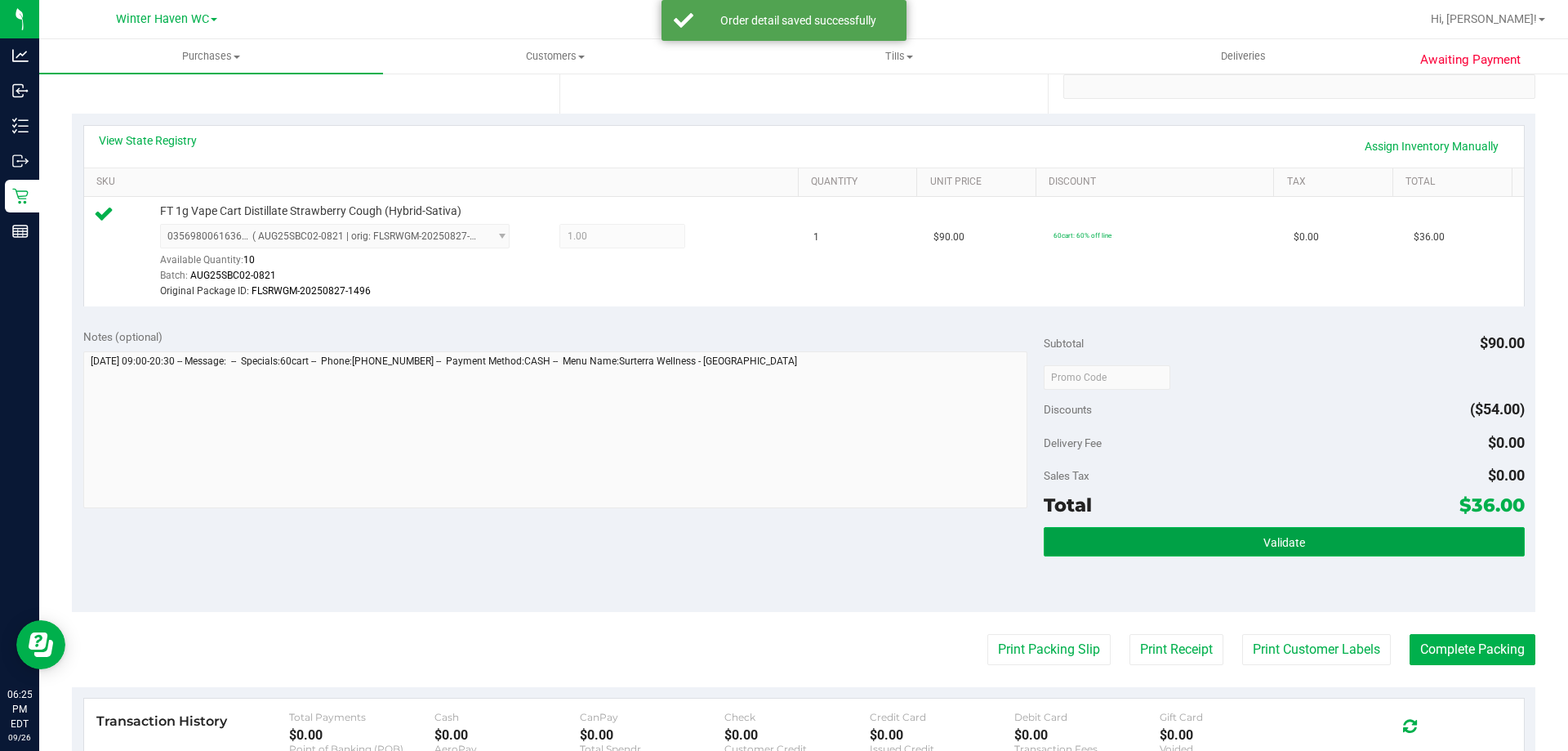
click at [1422, 545] on button "Validate" at bounding box center [1284, 542] width 481 height 30
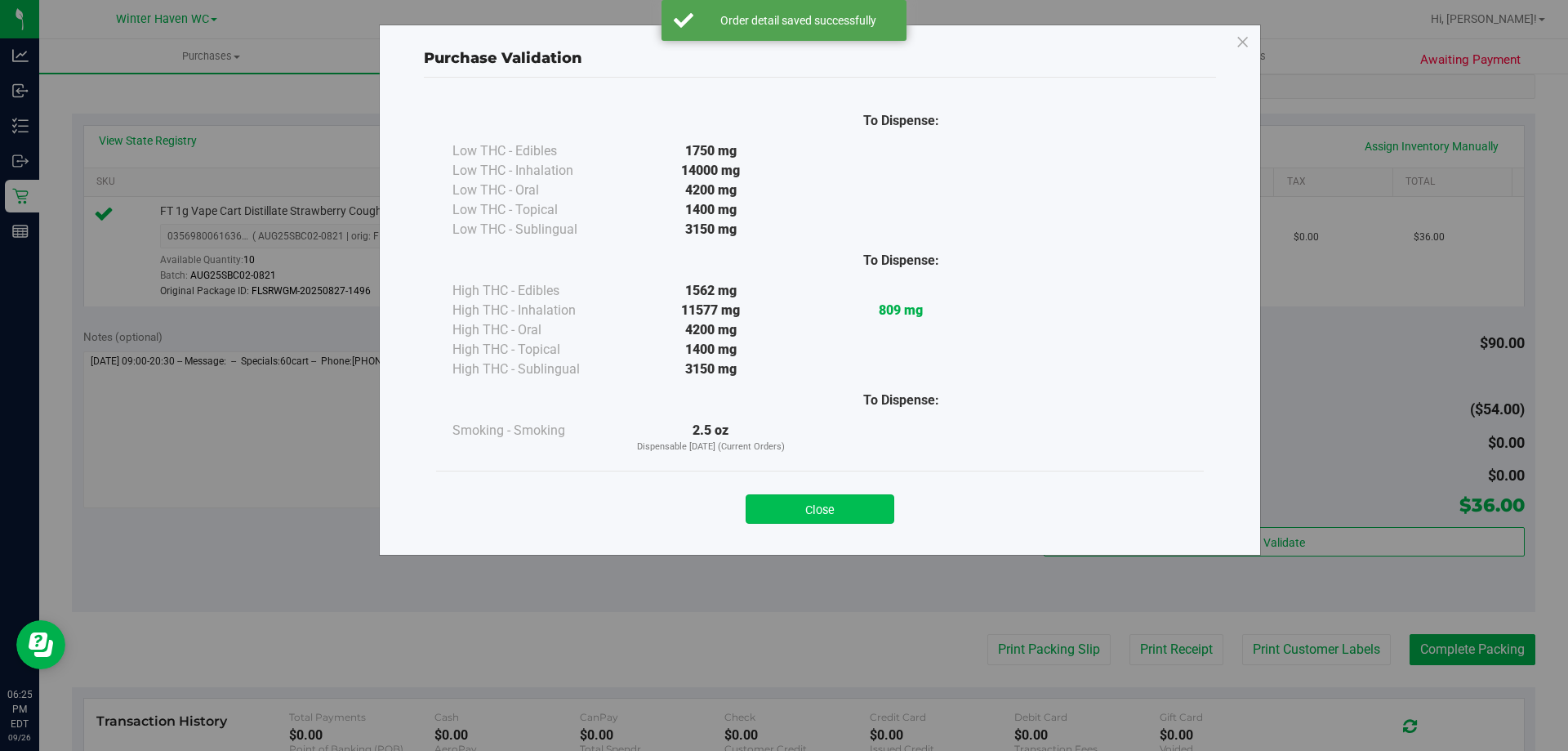
click at [879, 521] on button "Close" at bounding box center [820, 509] width 149 height 30
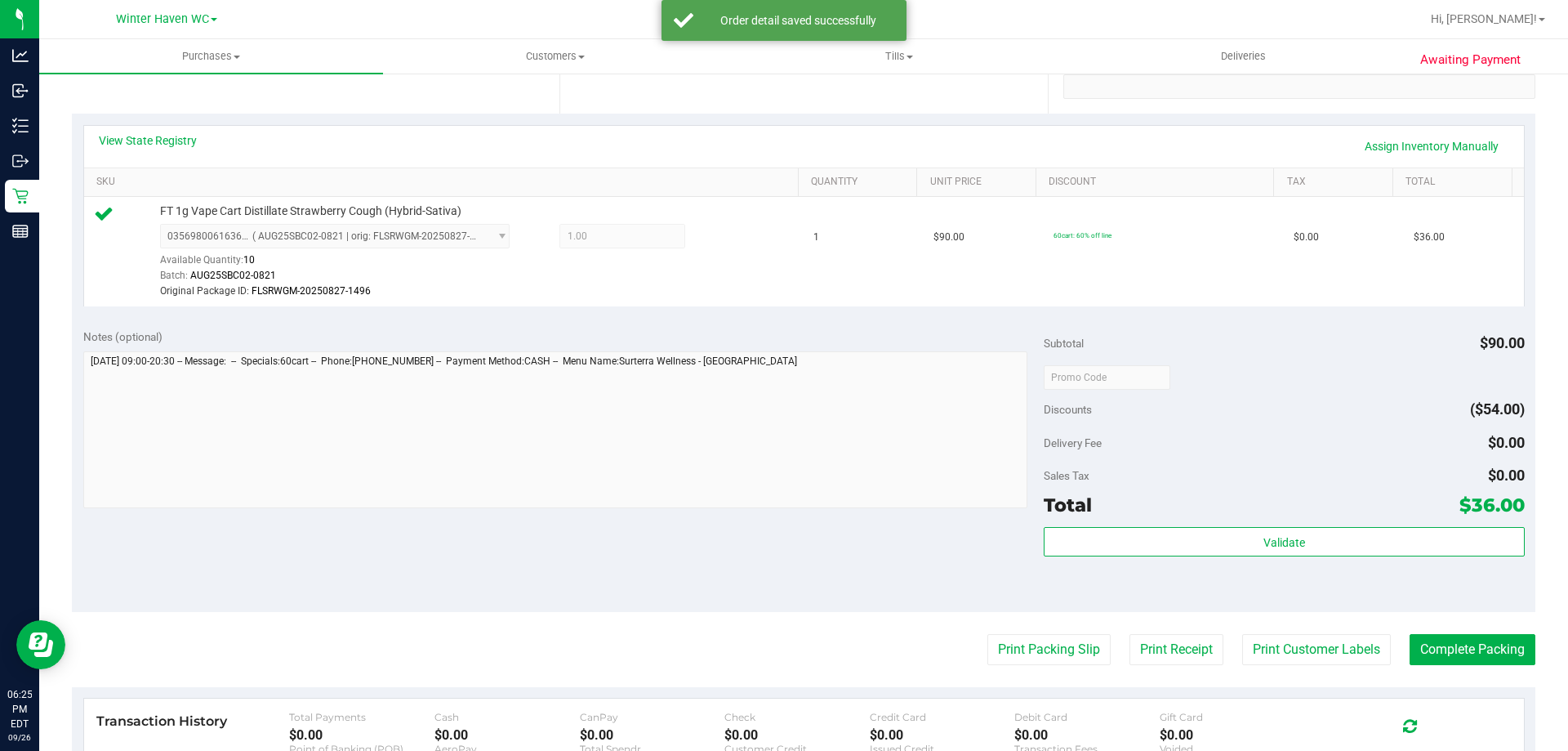
drag, startPoint x: 914, startPoint y: 628, endPoint x: 929, endPoint y: 628, distance: 15.0
click at [915, 628] on purchase-details "Back Edit Purchase Cancel Purchase View Profile # 12011498 BioTrack ID: - Submi…" at bounding box center [803, 376] width 1464 height 1231
click at [990, 641] on button "Print Packing Slip" at bounding box center [1049, 649] width 123 height 31
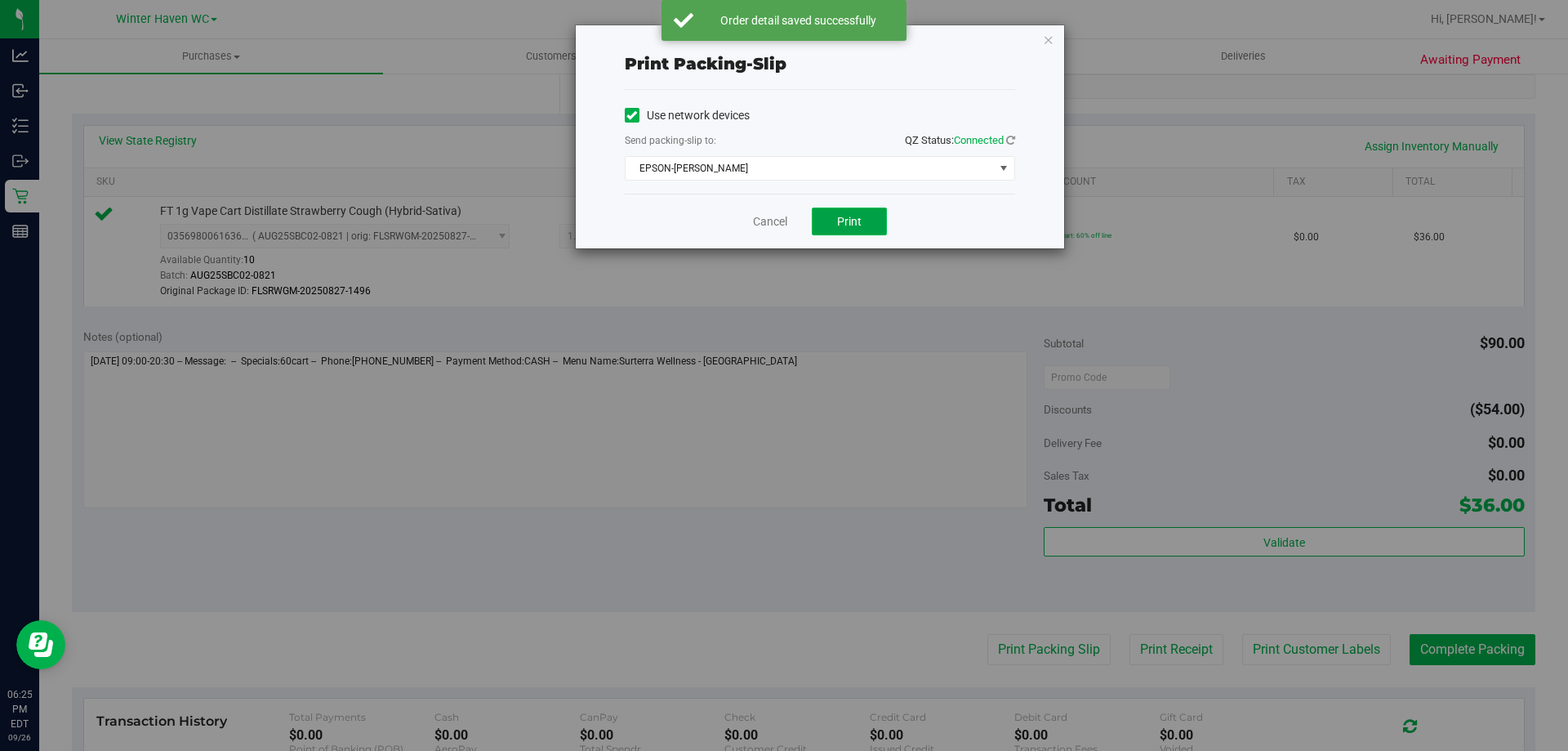
click at [852, 221] on span "Print" at bounding box center [850, 222] width 24 height 13
click at [759, 220] on link "Cancel" at bounding box center [770, 222] width 34 height 17
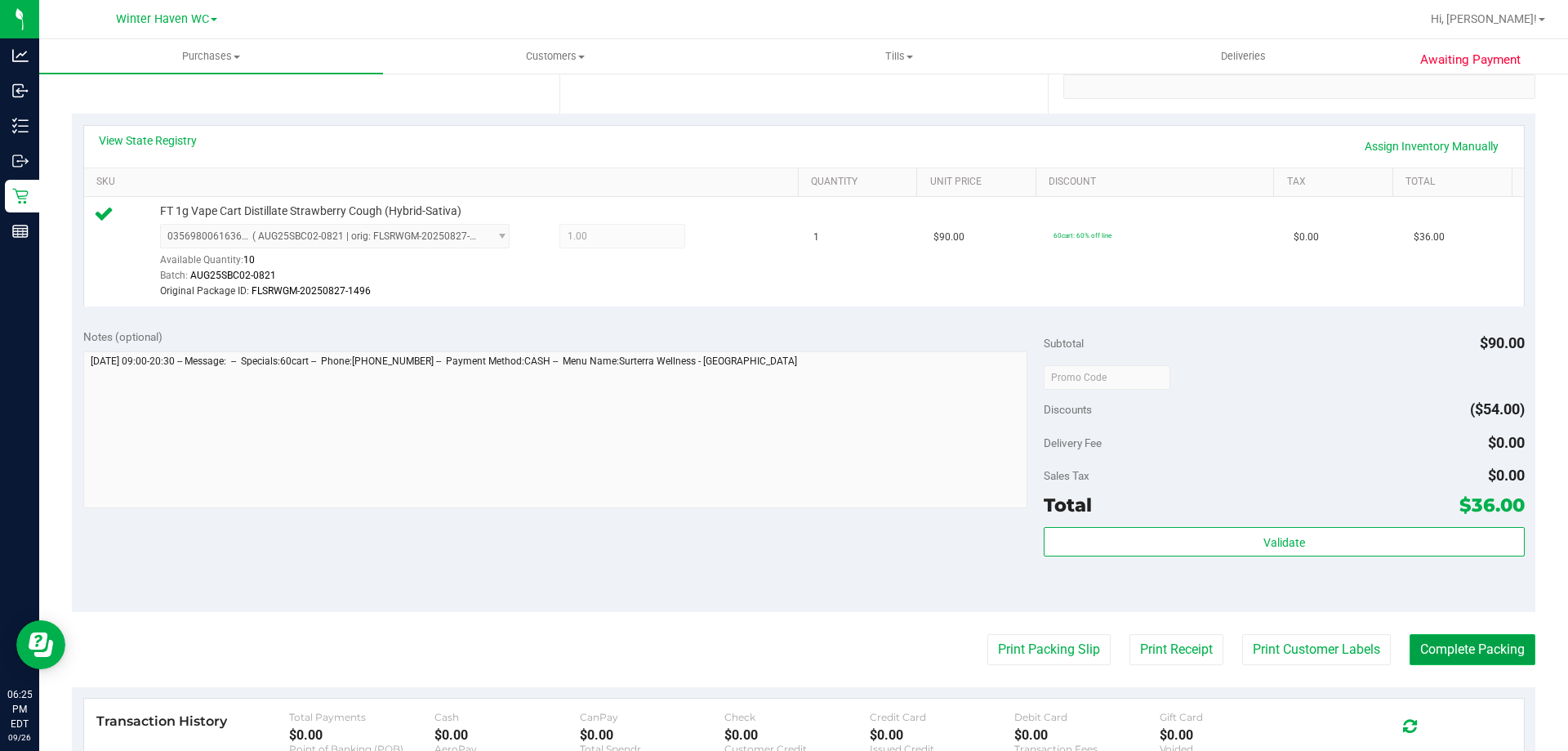
click at [1493, 645] on button "Complete Packing" at bounding box center [1472, 649] width 126 height 31
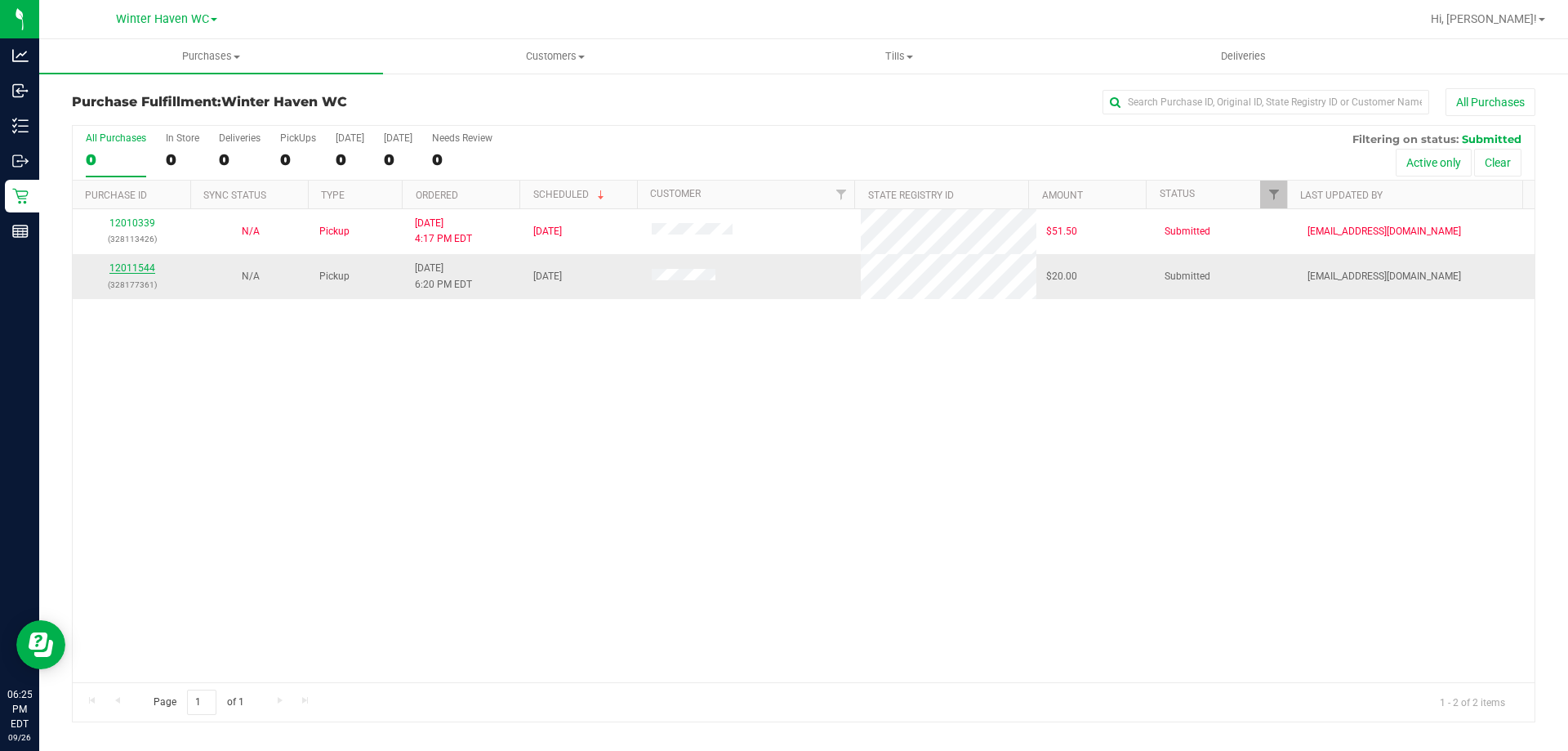
click at [145, 266] on link "12011544" at bounding box center [131, 267] width 46 height 11
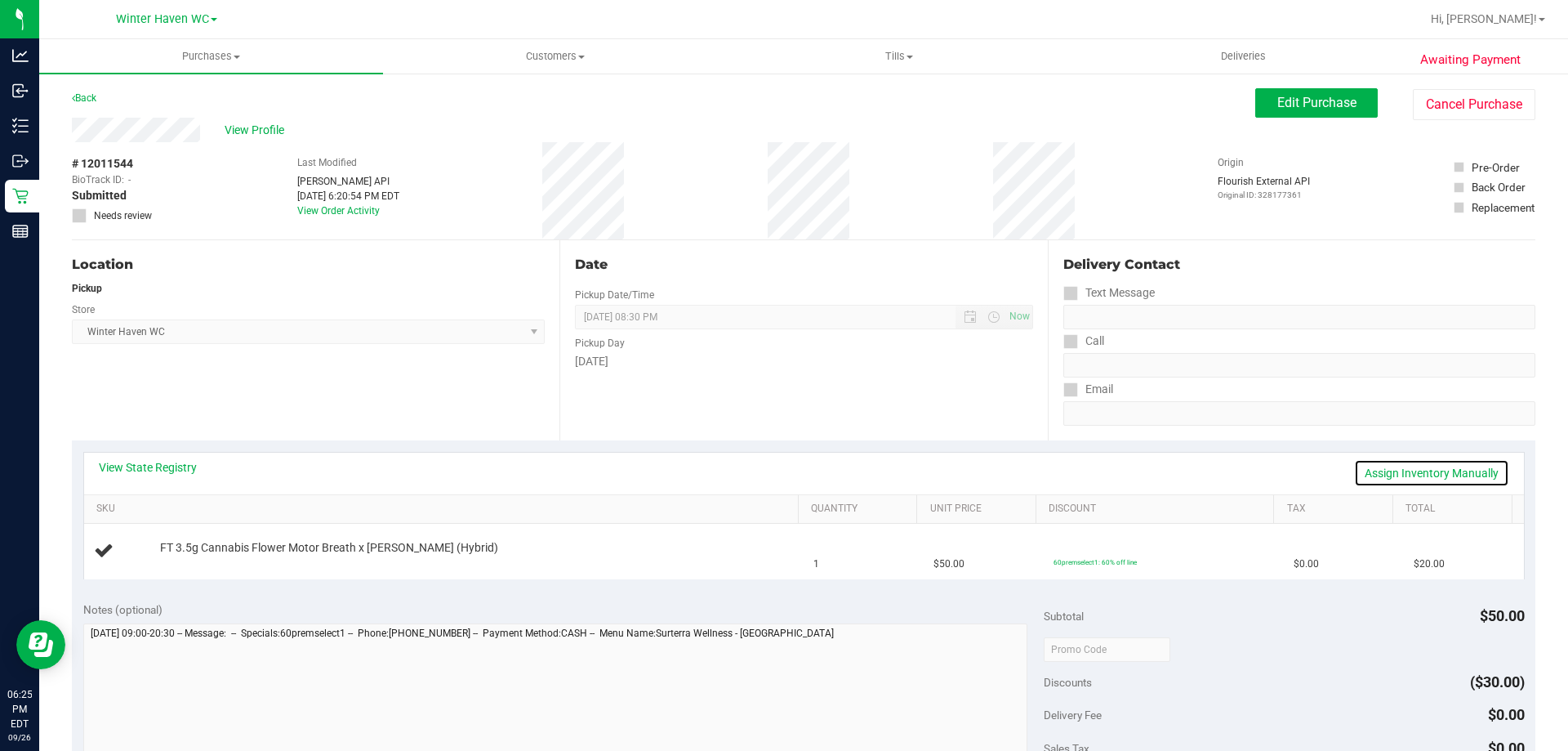
click at [1419, 477] on link "Assign Inventory Manually" at bounding box center [1432, 473] width 156 height 28
click at [205, 558] on link "Add Package" at bounding box center [189, 559] width 59 height 11
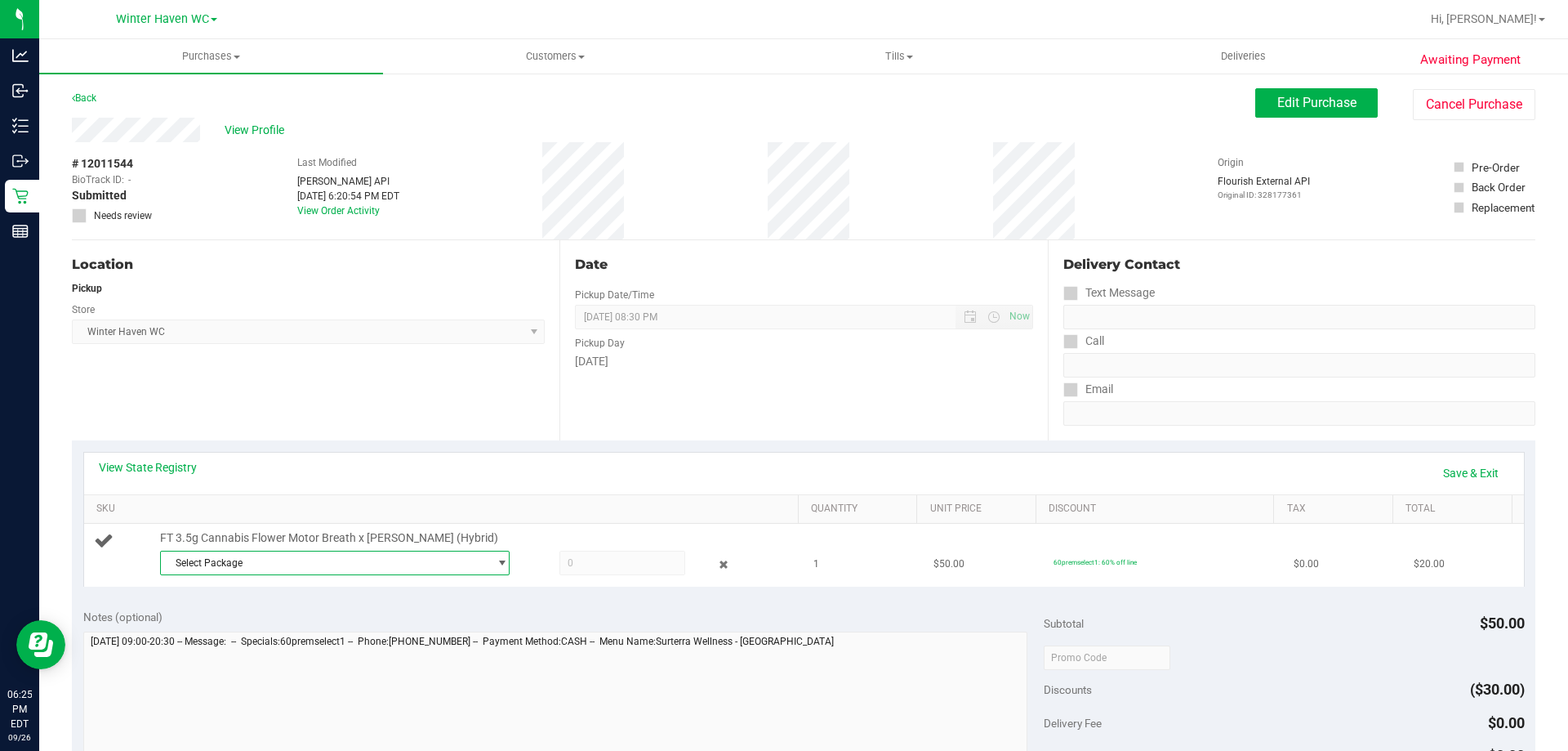
click at [240, 565] on span "Select Package" at bounding box center [325, 563] width 328 height 23
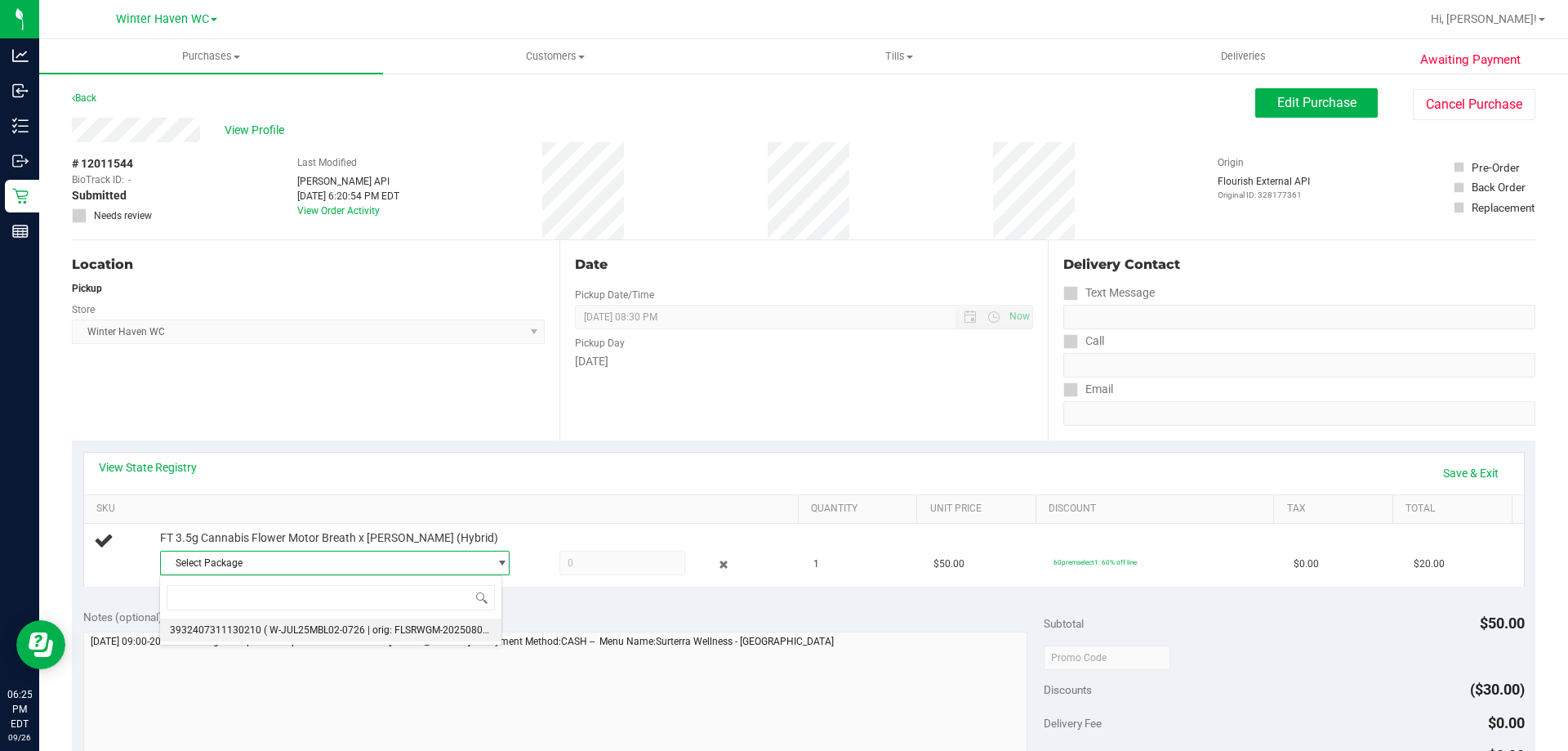
click at [258, 625] on li "3932407311130210 ( W-JUL25MBL02-0726 | orig: FLSRWGM-20250801-149 )" at bounding box center [331, 630] width 341 height 23
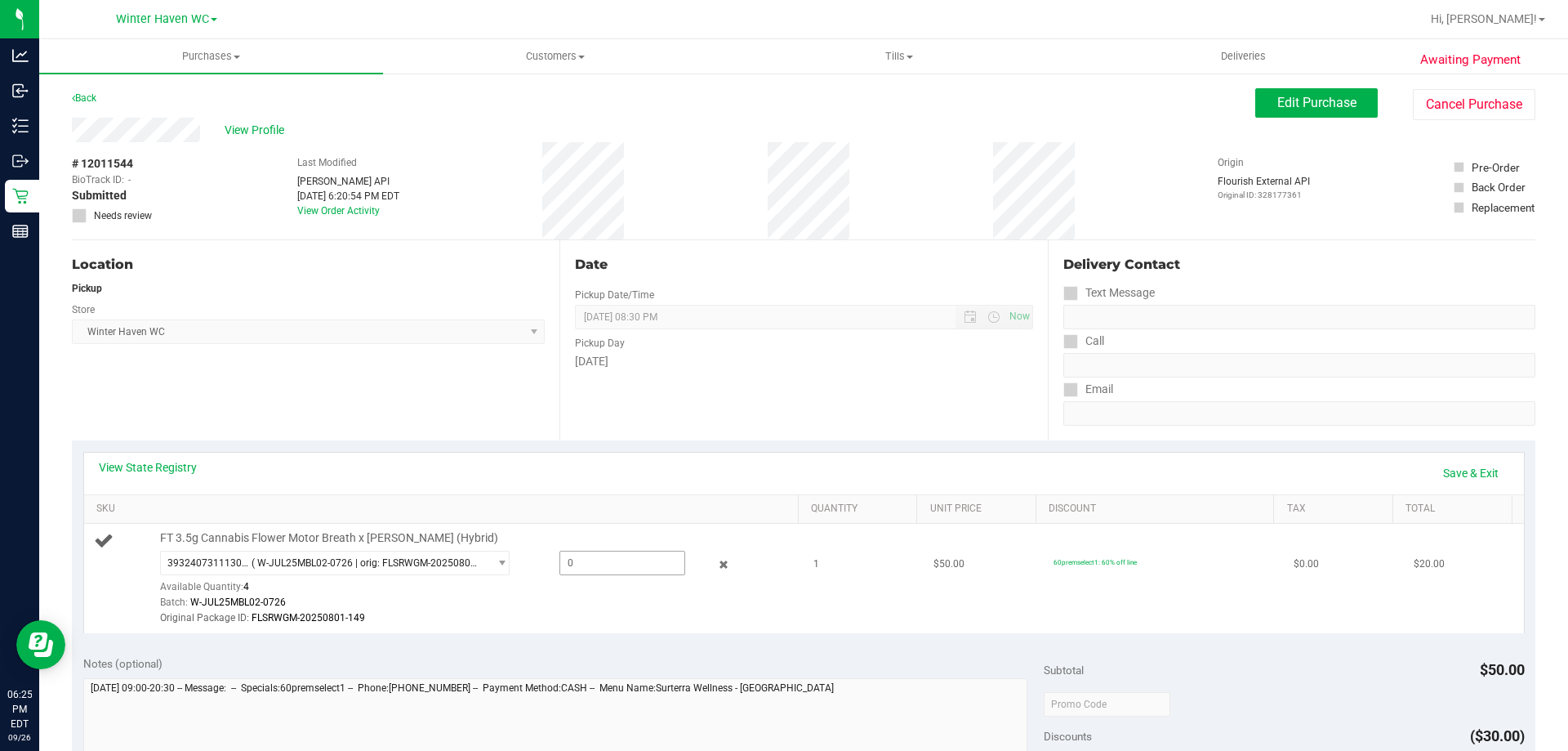
click at [613, 563] on span at bounding box center [622, 563] width 126 height 24
type input "1"
type input "1.0000"
click at [602, 624] on div "Original Package ID: FLSRWGM-20250801-149" at bounding box center [475, 618] width 631 height 16
click at [1443, 471] on link "Save & Exit" at bounding box center [1471, 473] width 76 height 28
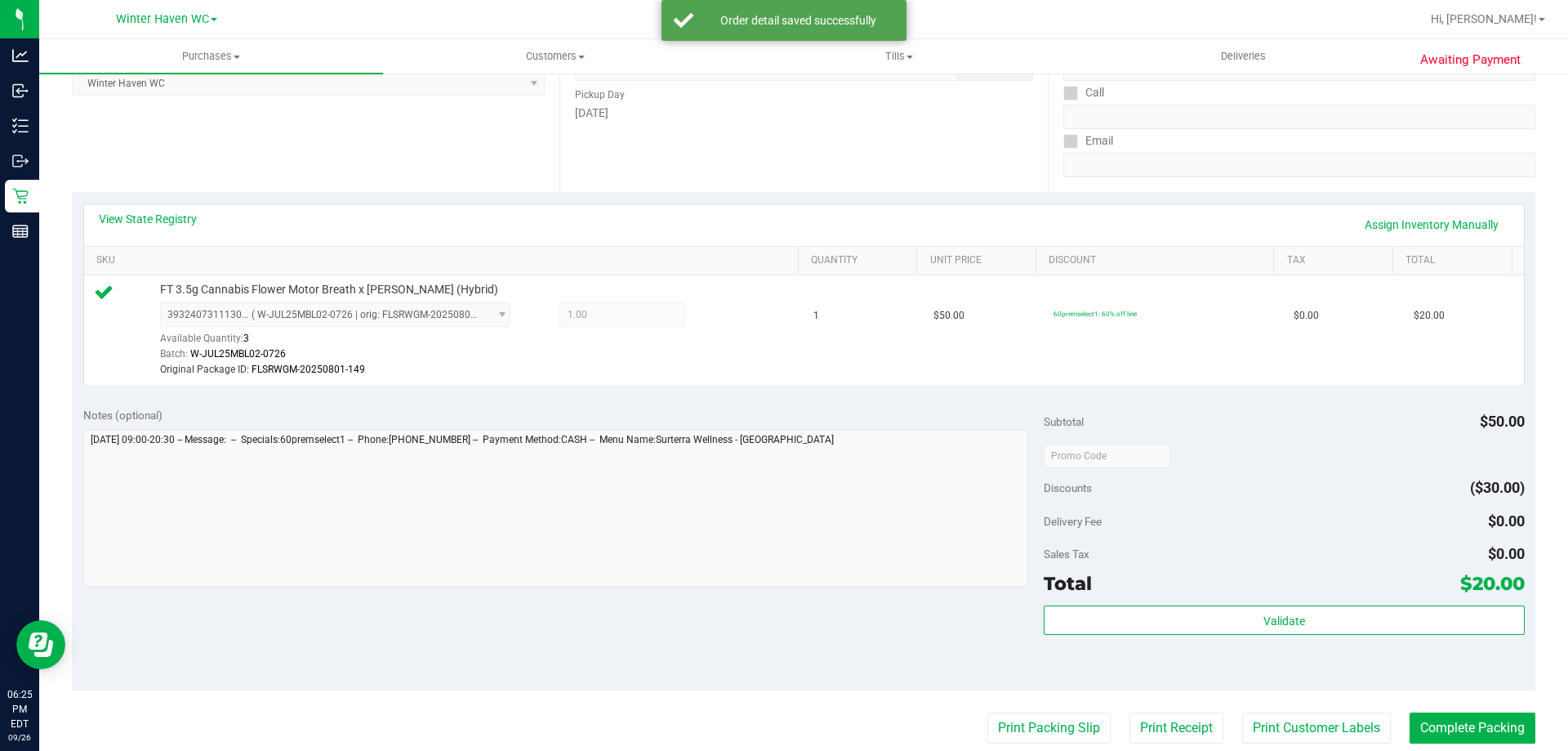
scroll to position [490, 0]
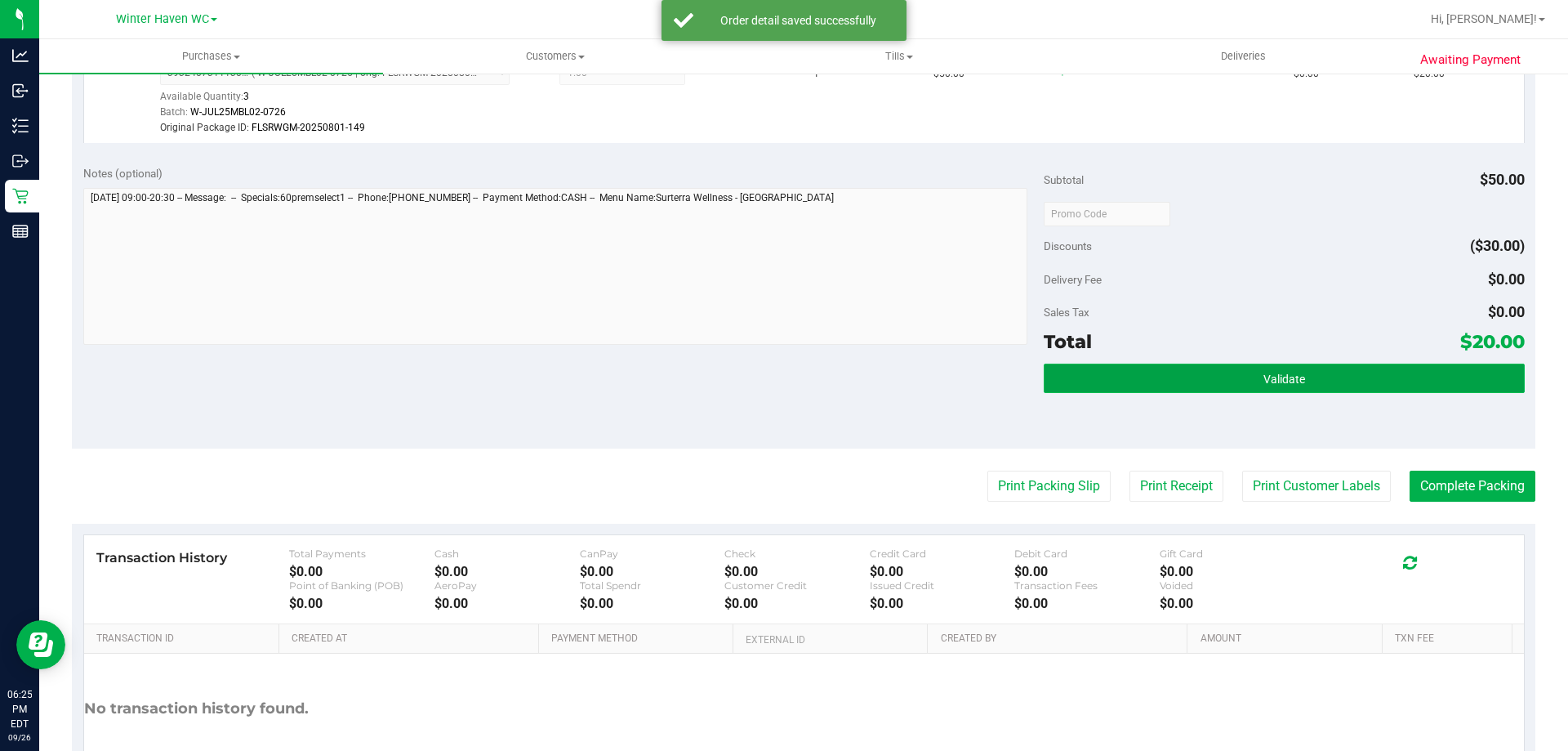
click at [1092, 387] on button "Validate" at bounding box center [1284, 378] width 481 height 30
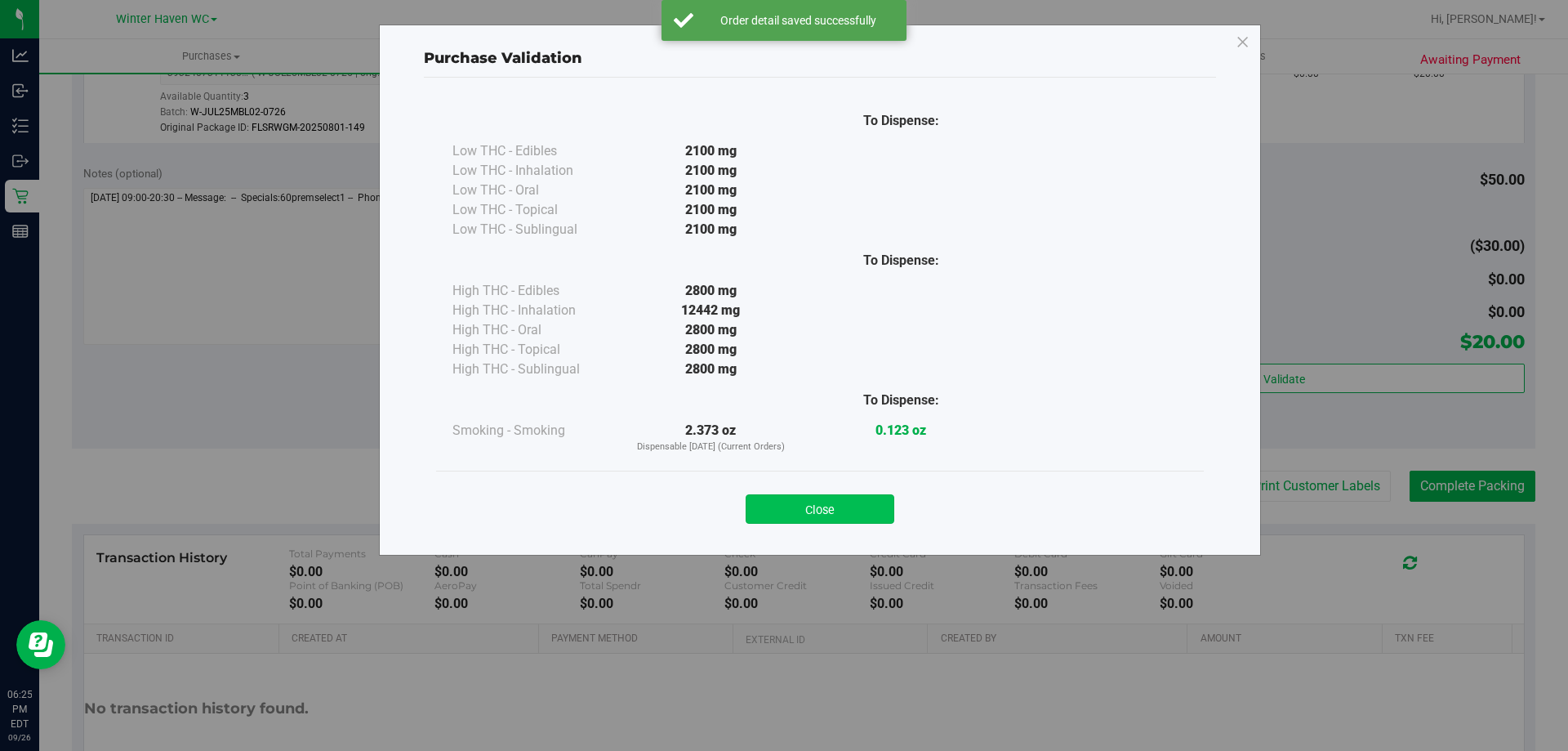
click at [882, 511] on button "Close" at bounding box center [820, 509] width 149 height 30
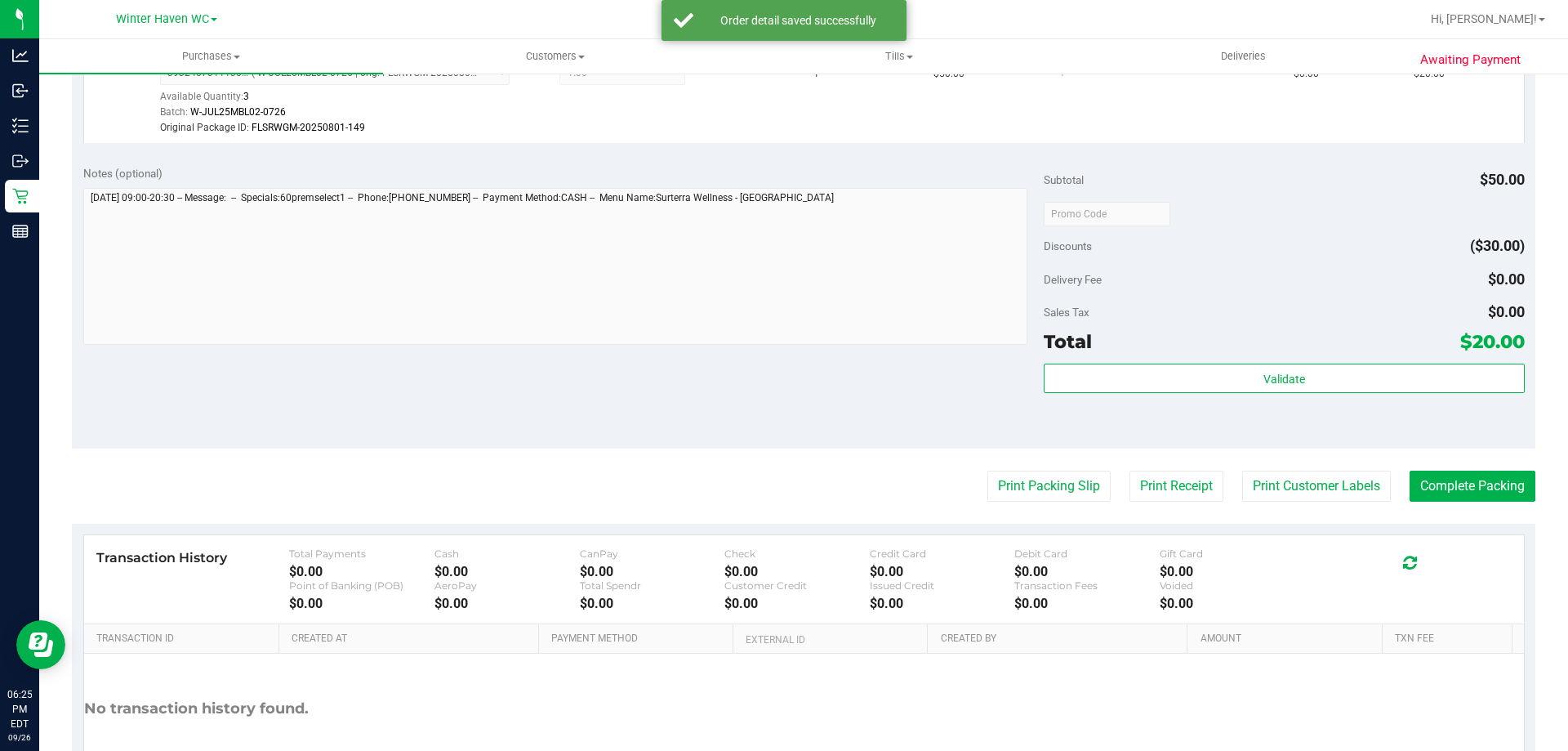
click at [899, 454] on purchase-details "Back Edit Purchase Cancel Purchase View Profile # 12011544 BioTrack ID: - Submi…" at bounding box center [803, 213] width 1464 height 1231
click at [988, 477] on button "Print Packing Slip" at bounding box center [1049, 485] width 123 height 31
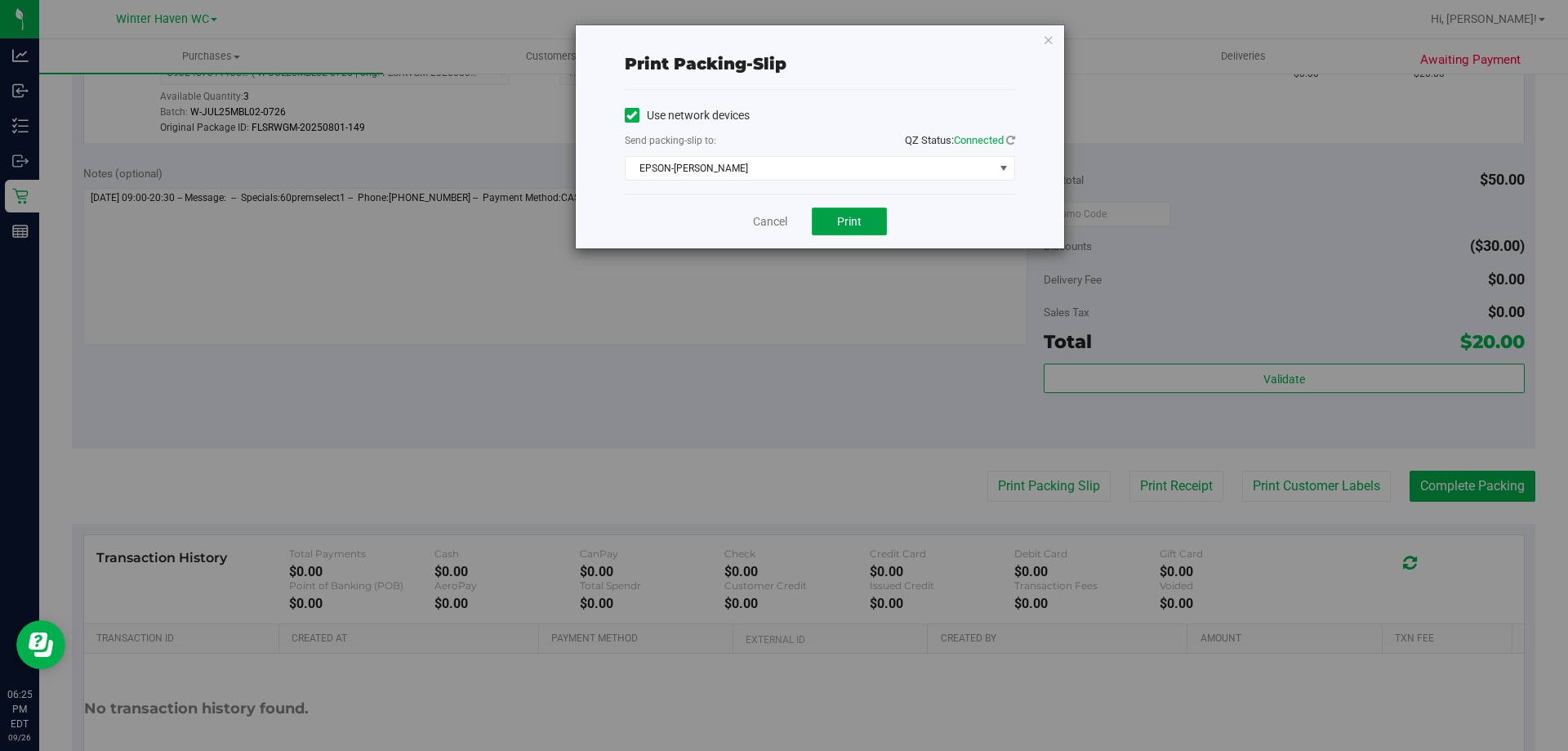
click at [832, 217] on button "Print" at bounding box center [849, 222] width 75 height 28
click at [759, 214] on link "Cancel" at bounding box center [770, 222] width 34 height 17
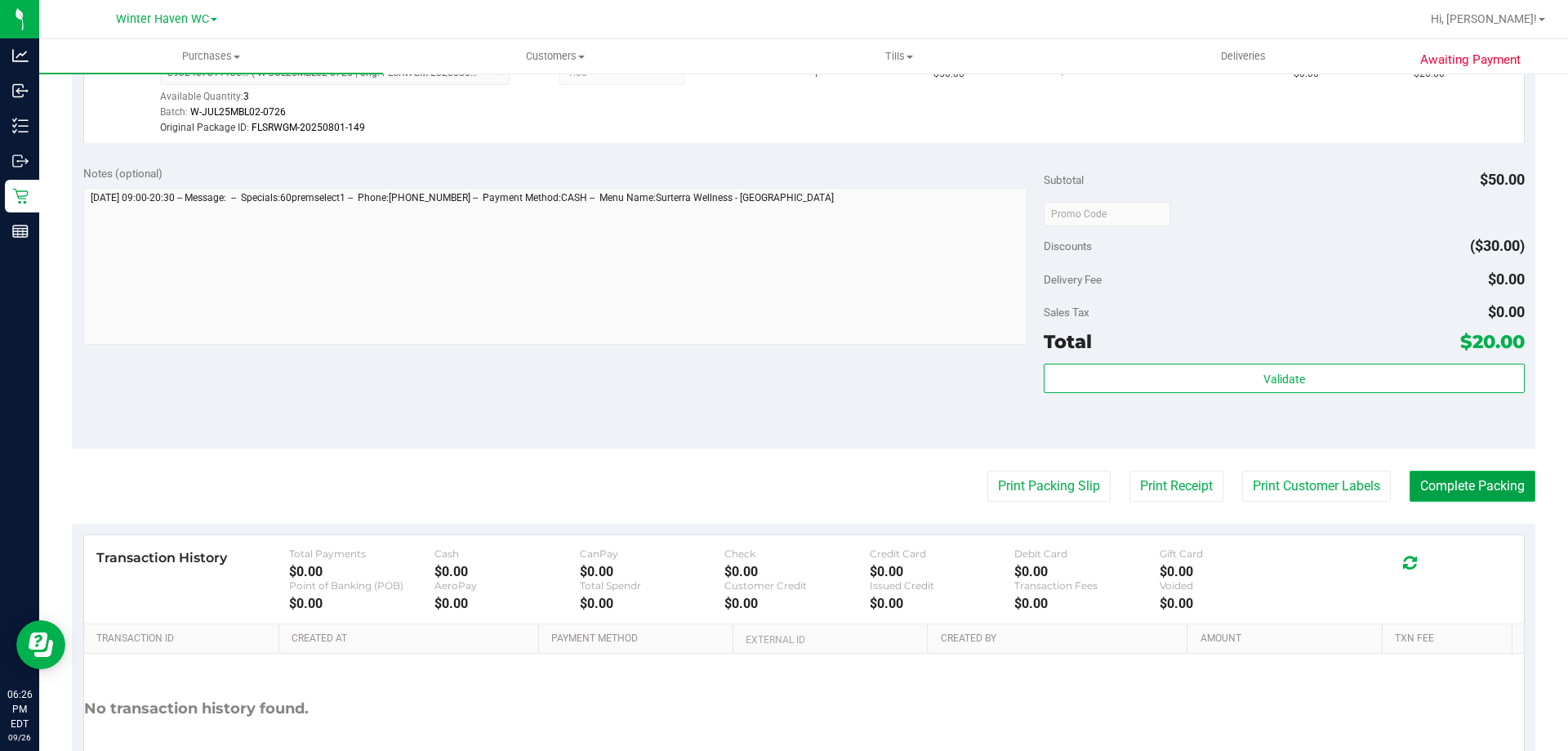
click at [1507, 488] on button "Complete Packing" at bounding box center [1472, 485] width 126 height 31
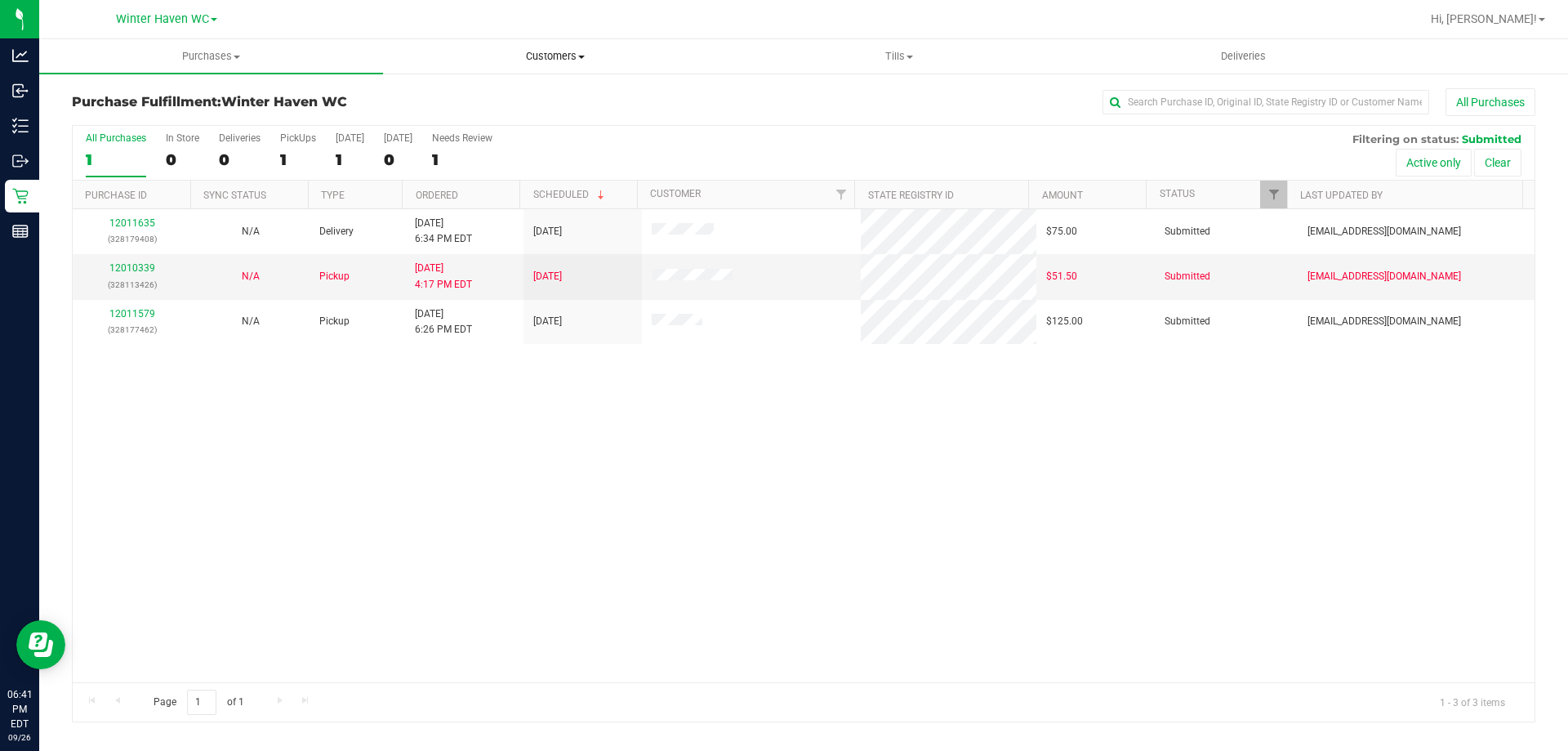
click at [522, 63] on span "Customers" at bounding box center [554, 57] width 342 height 15
click at [490, 121] on span "Add a new customer" at bounding box center [459, 117] width 154 height 14
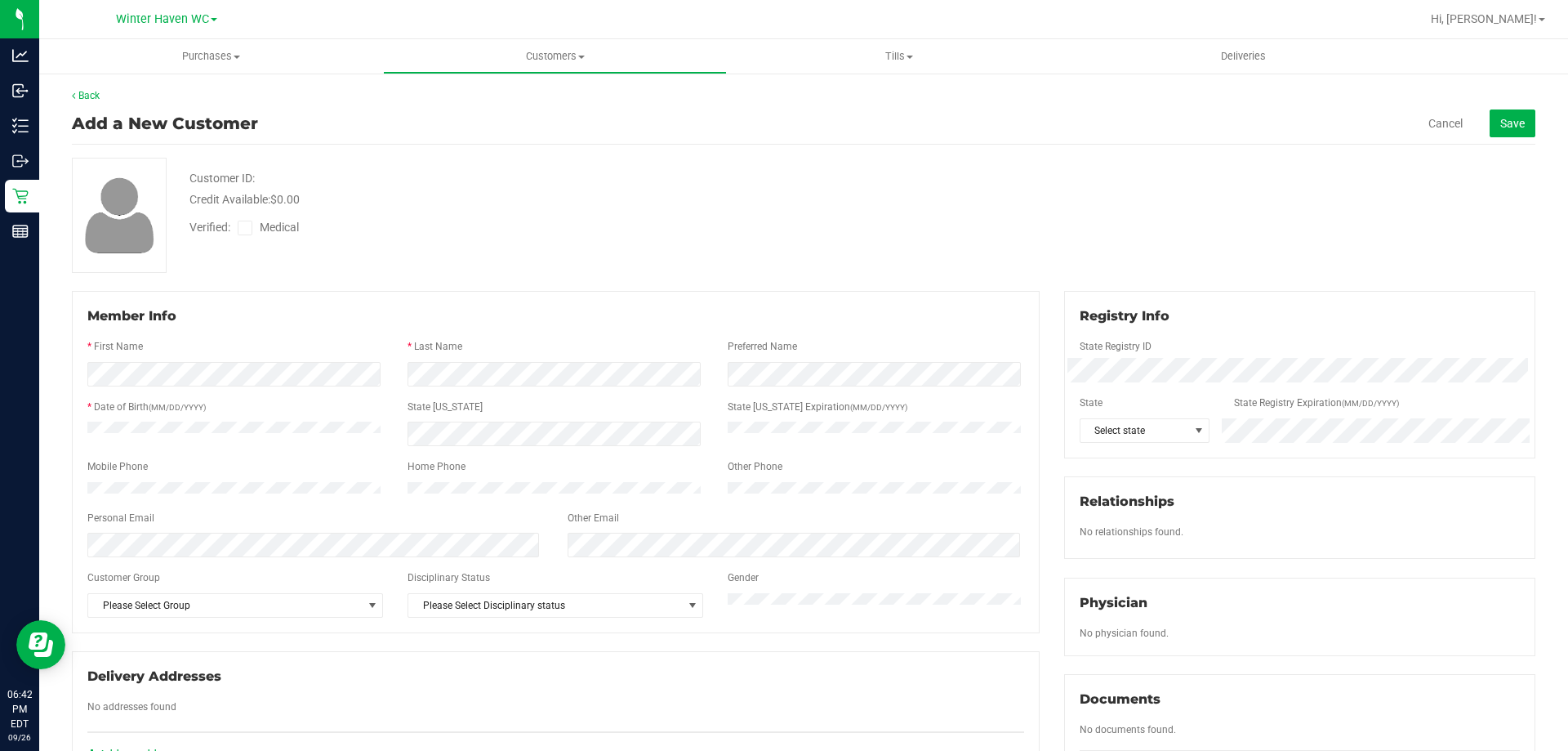
click at [492, 330] on div at bounding box center [556, 333] width 937 height 13
click at [1156, 434] on span "Select state" at bounding box center [1135, 430] width 109 height 23
click at [923, 240] on div "Customer ID: Credit Available: $0.00 Verified: Medical" at bounding box center [803, 215] width 1488 height 116
click at [252, 222] on span at bounding box center [245, 228] width 15 height 15
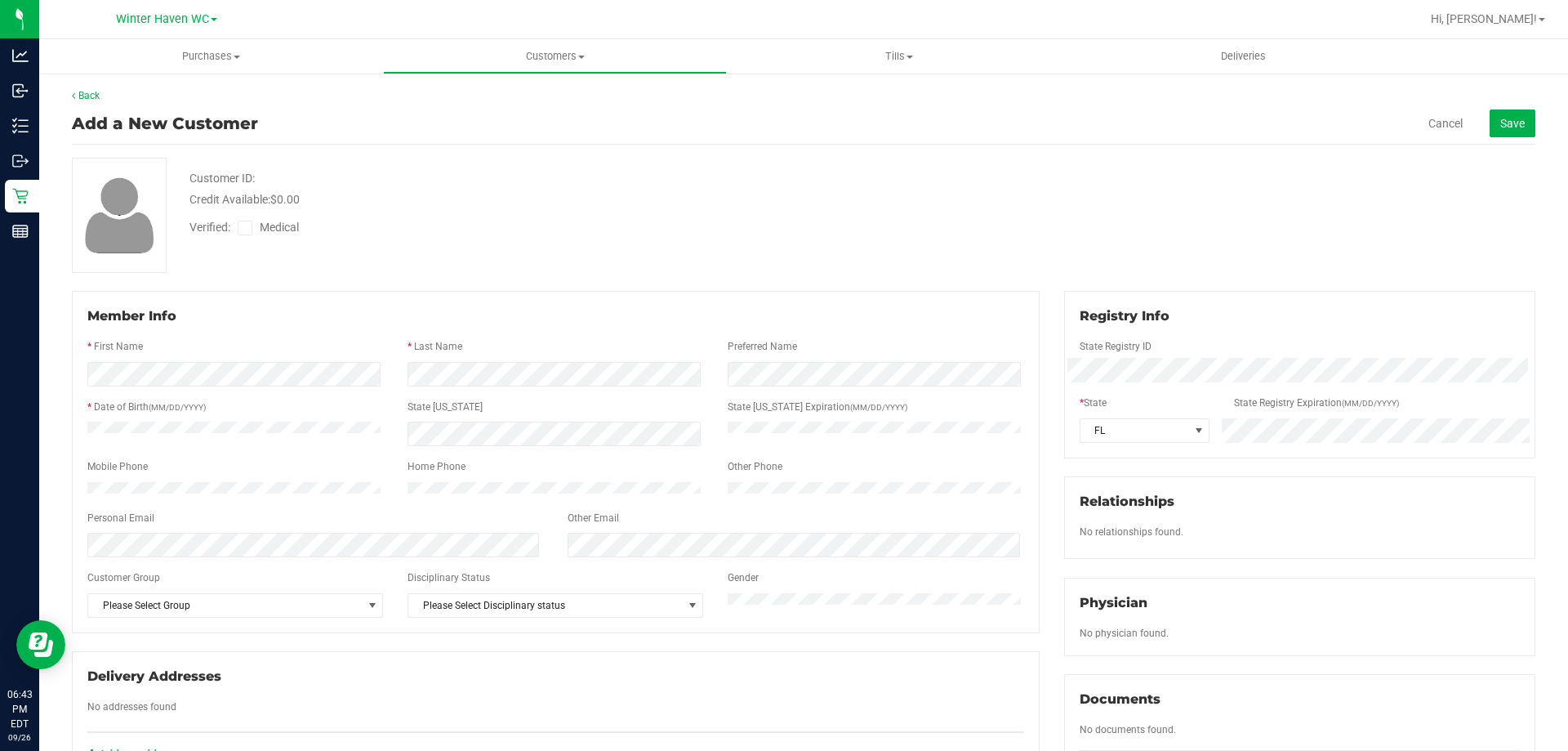
click at [0, 0] on input "Medical" at bounding box center [0, 0] width 0 height 0
click at [368, 222] on div "Verified: Medical" at bounding box center [301, 227] width 249 height 17
click at [1504, 106] on div "Add a New Customer Cancel Save" at bounding box center [803, 123] width 1464 height 42
click at [1501, 123] on span "Save" at bounding box center [1513, 123] width 24 height 13
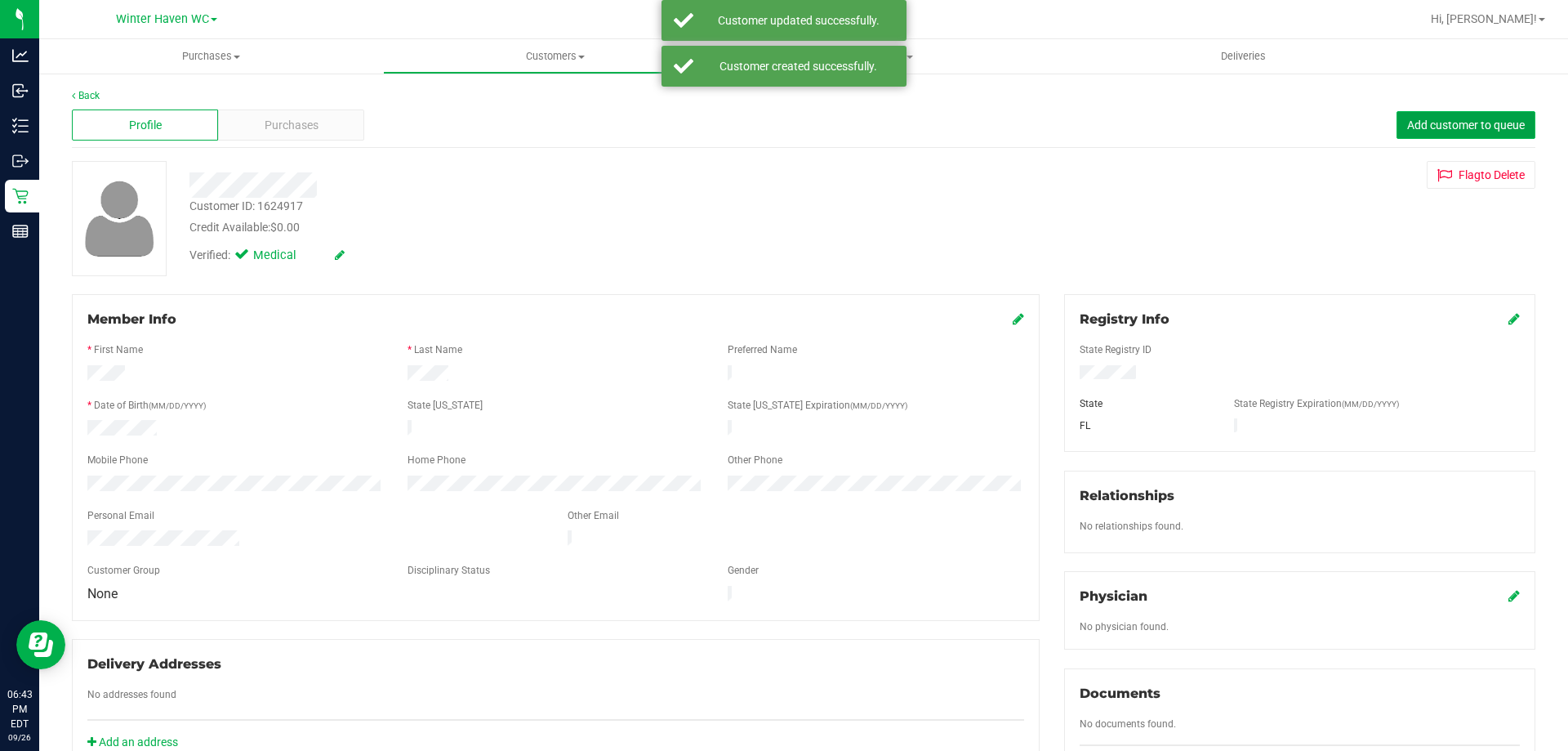
click at [1490, 123] on span "Add customer to queue" at bounding box center [1466, 125] width 117 height 13
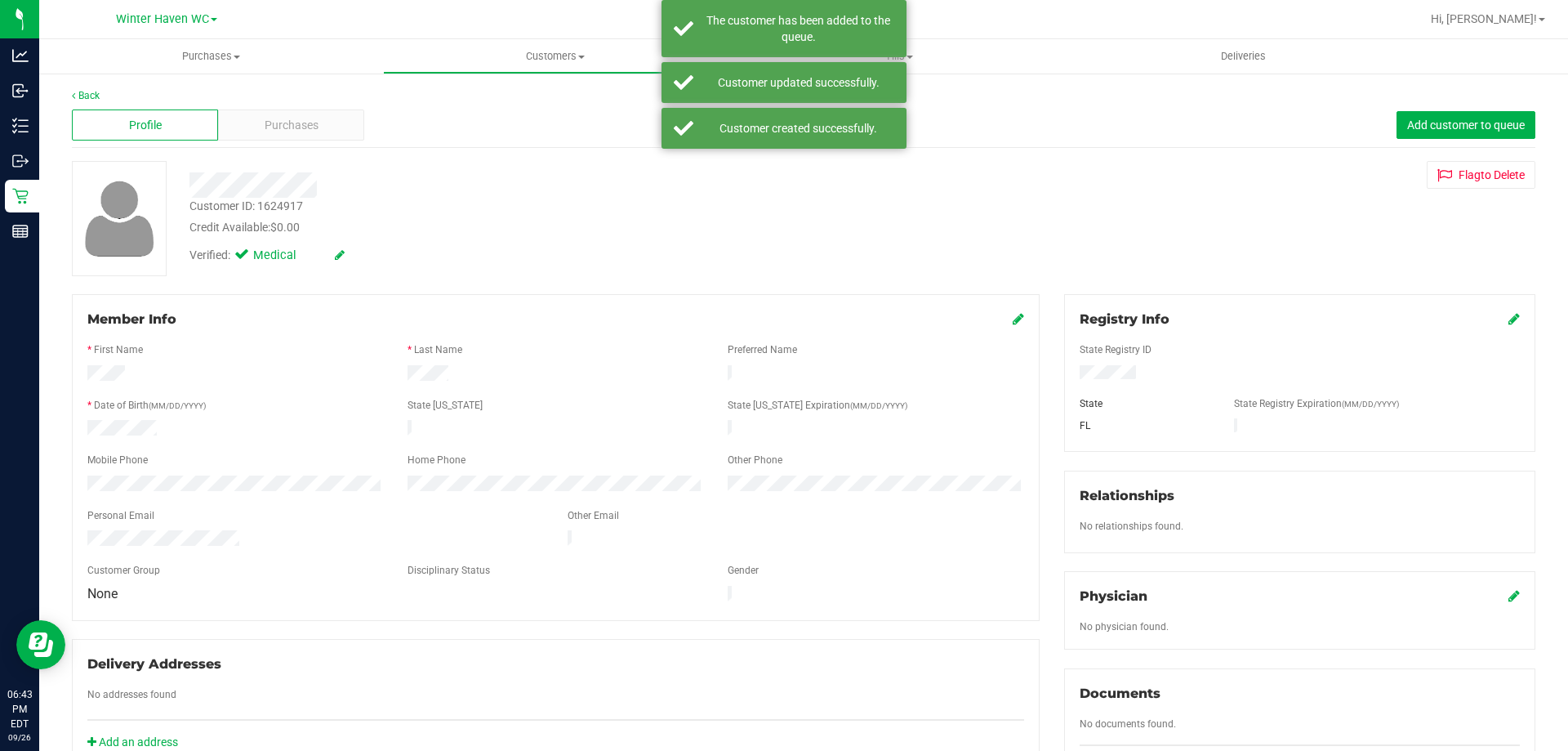
click at [770, 268] on div "Verified: Medical" at bounding box center [549, 253] width 744 height 36
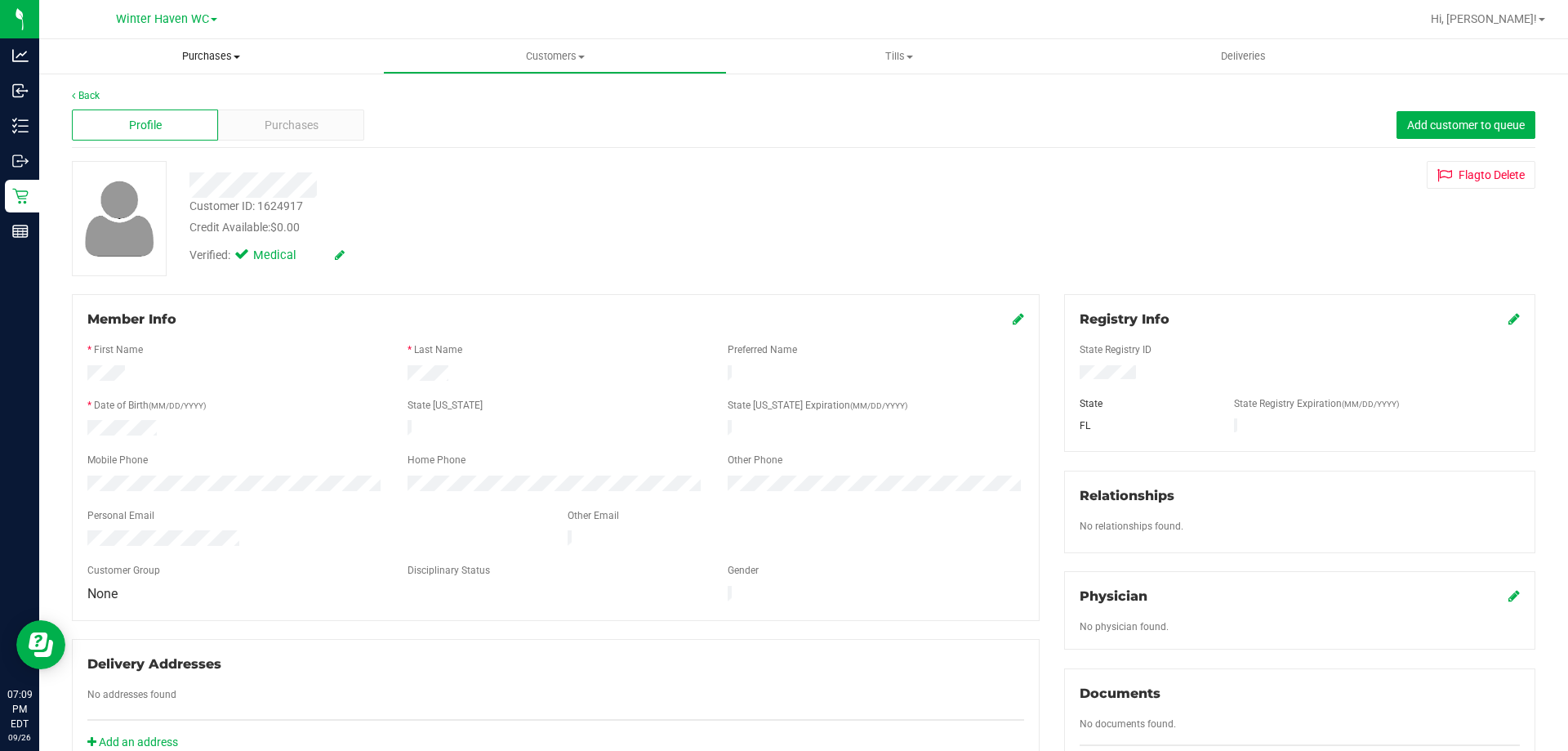
click at [202, 67] on uib-tab-heading "Purchases Summary of purchases Fulfillment All purchases" at bounding box center [211, 56] width 344 height 34
click at [136, 114] on span "Fulfillment" at bounding box center [89, 117] width 102 height 14
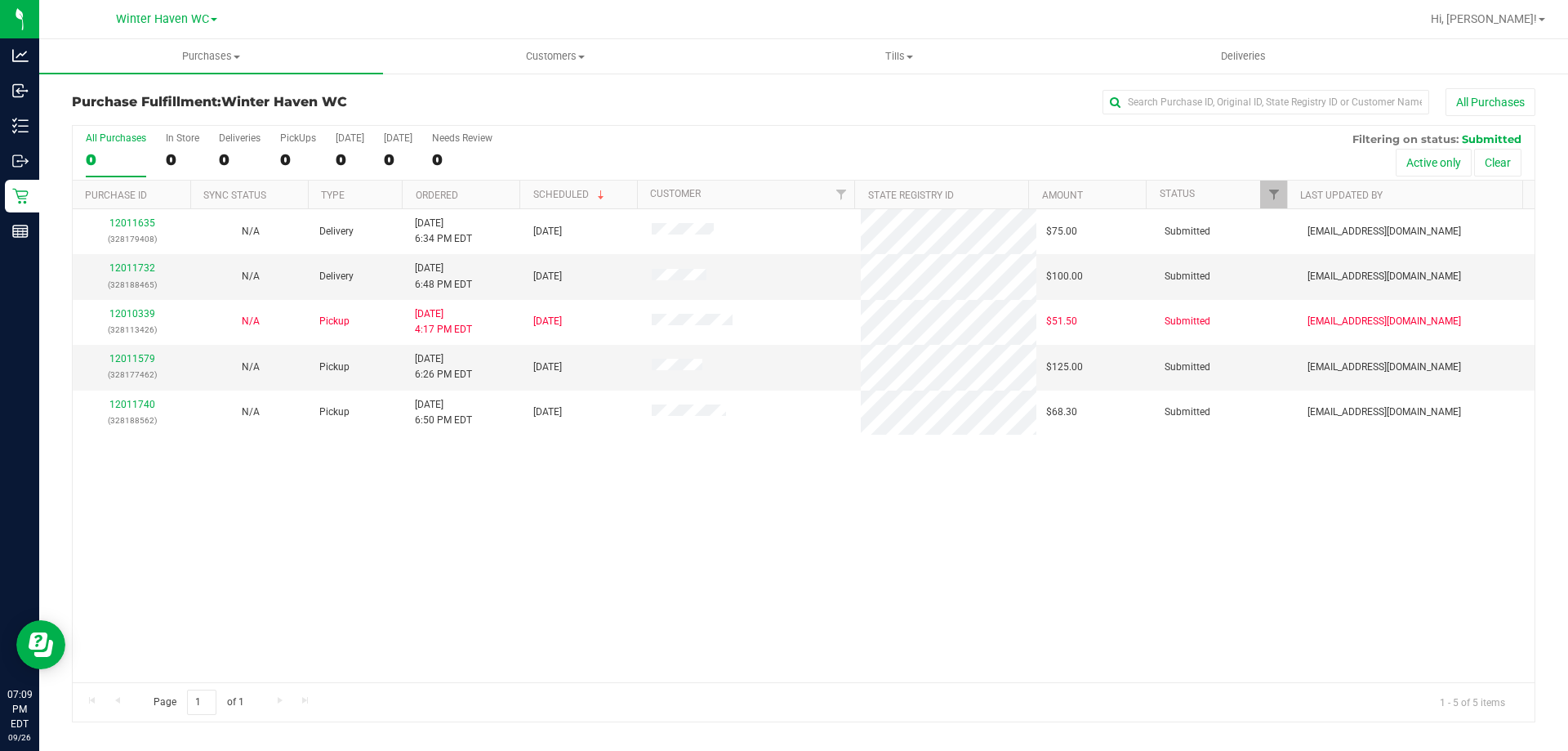
click at [600, 523] on div "12011635 (328179408) N/A Delivery 9/26/2025 6:34 PM EDT 9/27/2025 $75.00 Submit…" at bounding box center [803, 445] width 1462 height 473
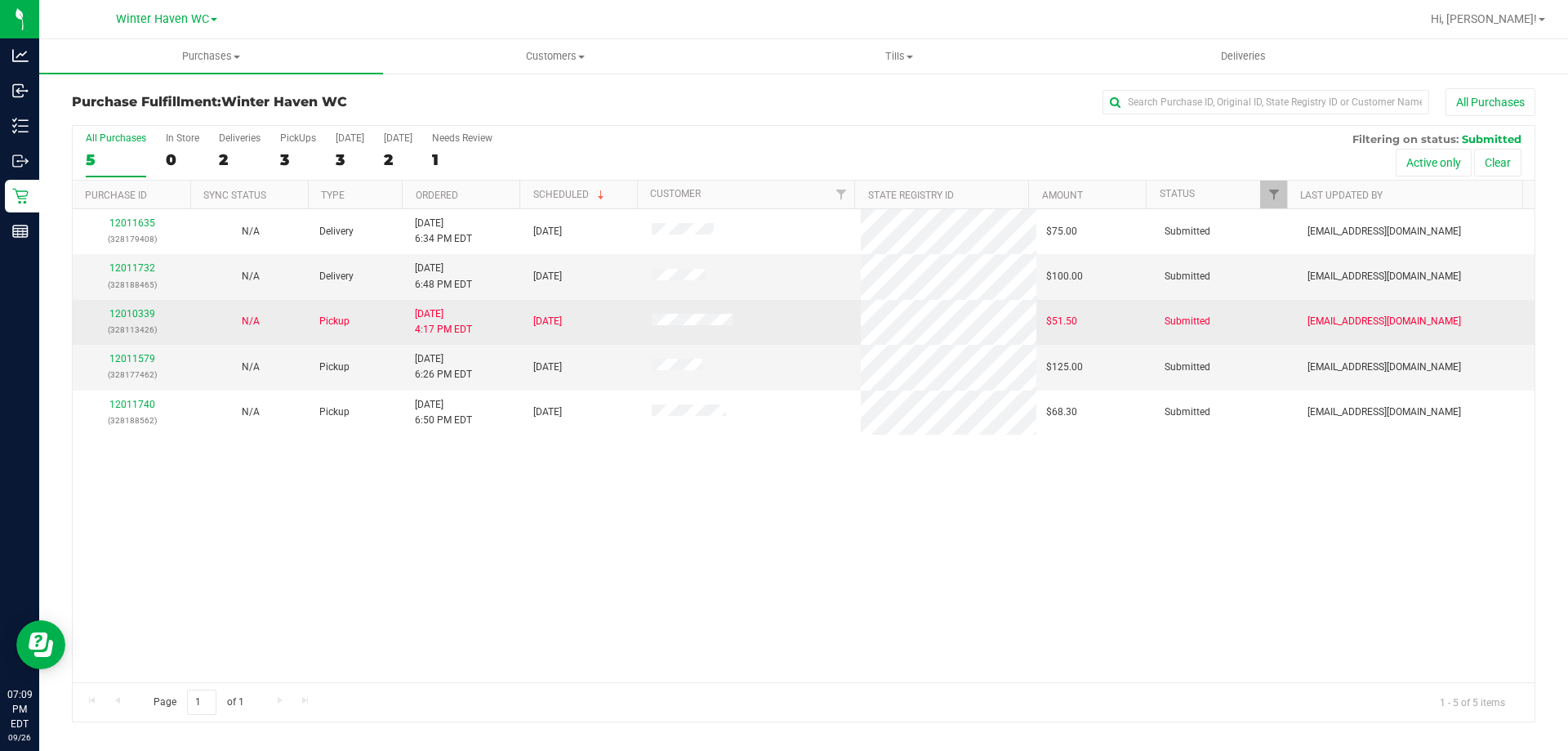
click at [156, 314] on div "12010339 (328113426)" at bounding box center [132, 321] width 99 height 31
click at [144, 309] on link "12010339" at bounding box center [131, 314] width 46 height 11
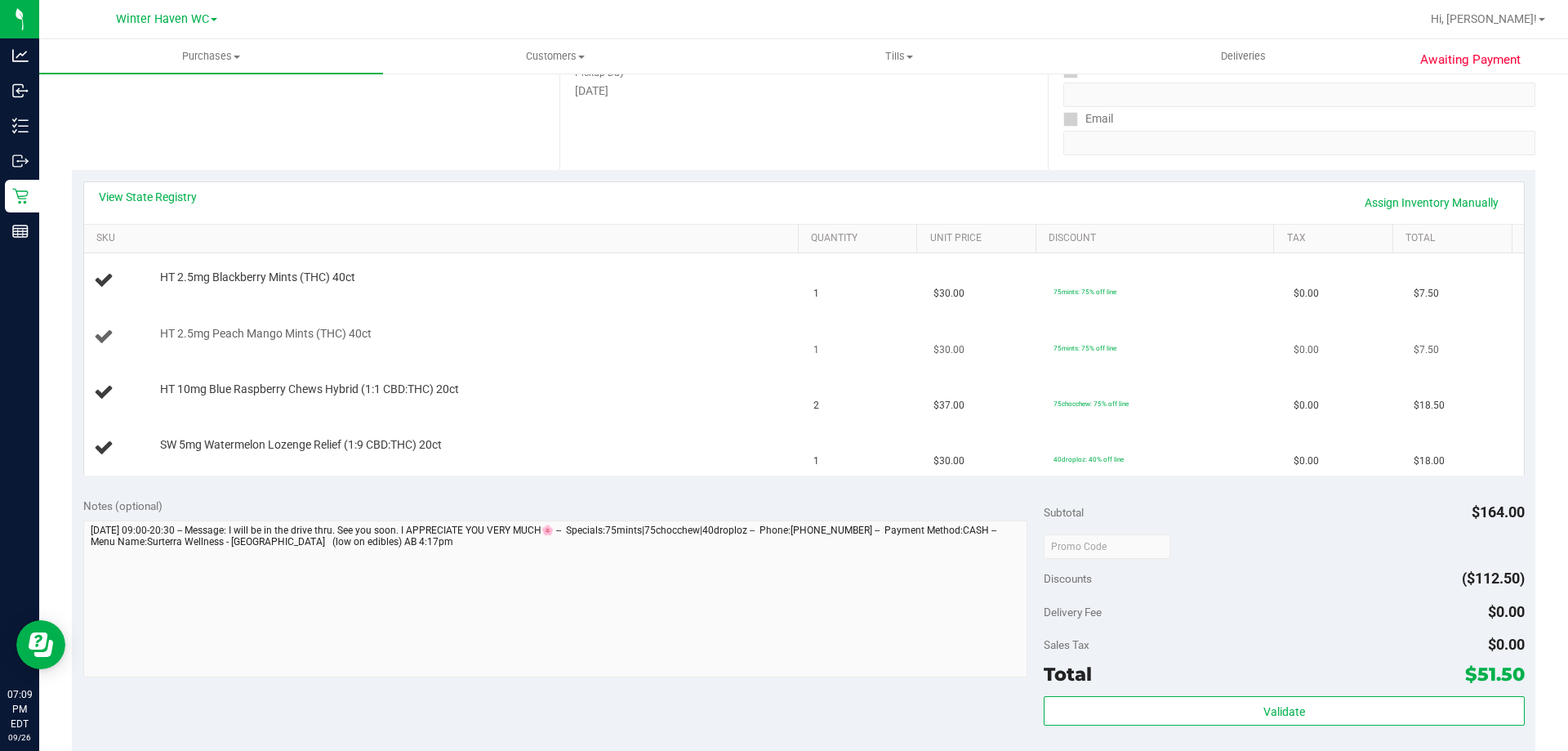
scroll to position [327, 0]
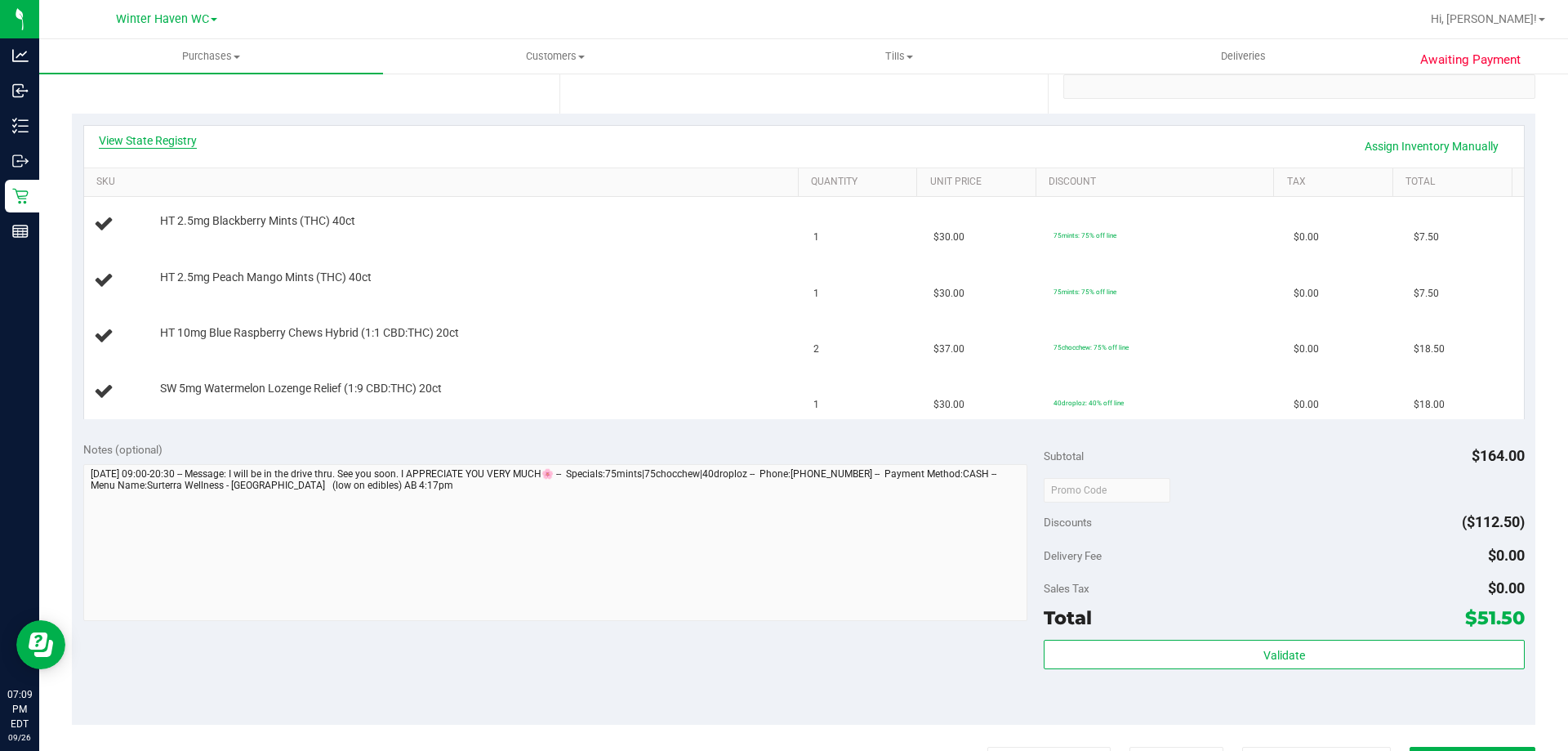
click at [128, 143] on link "View State Registry" at bounding box center [147, 141] width 98 height 17
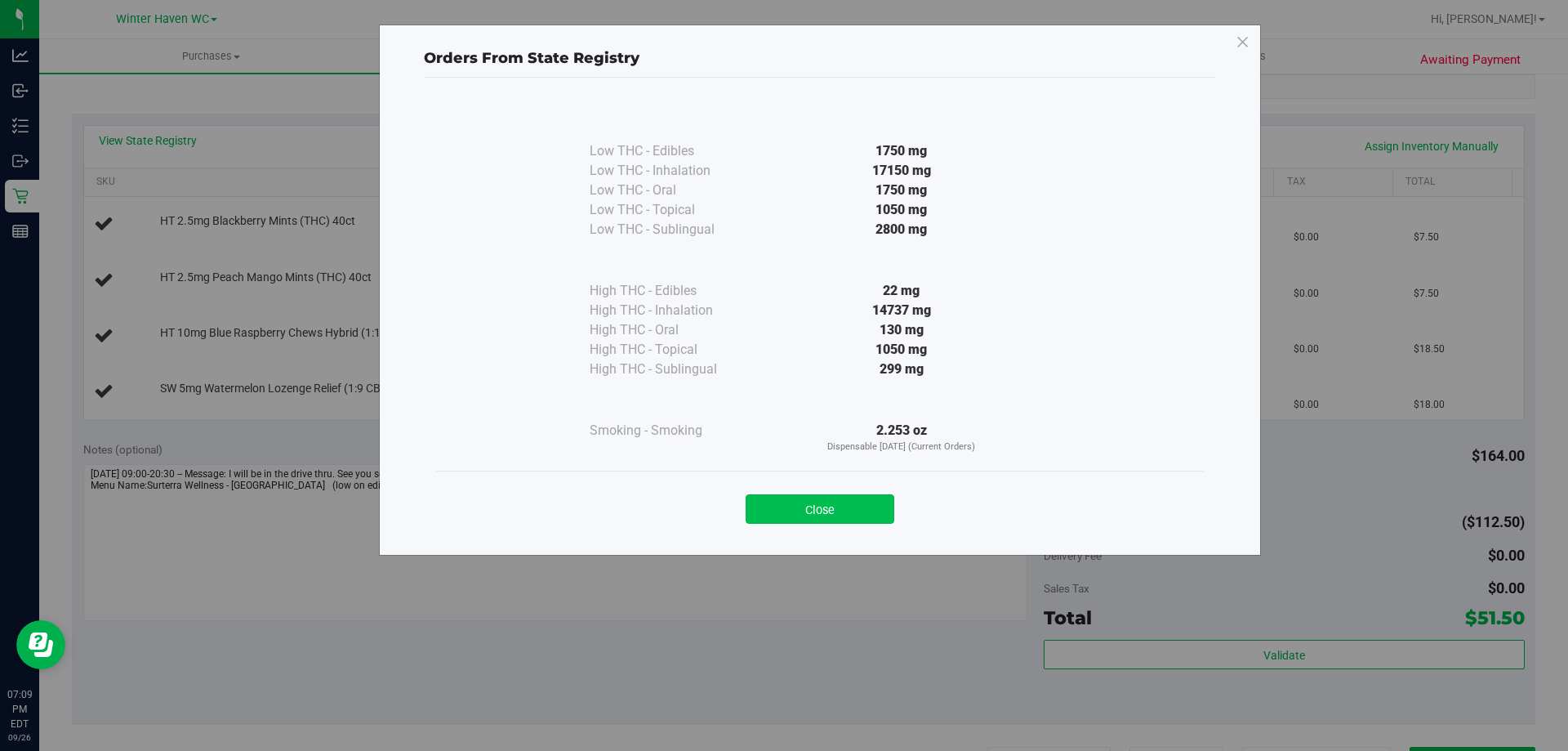
click at [807, 516] on button "Close" at bounding box center [820, 509] width 149 height 30
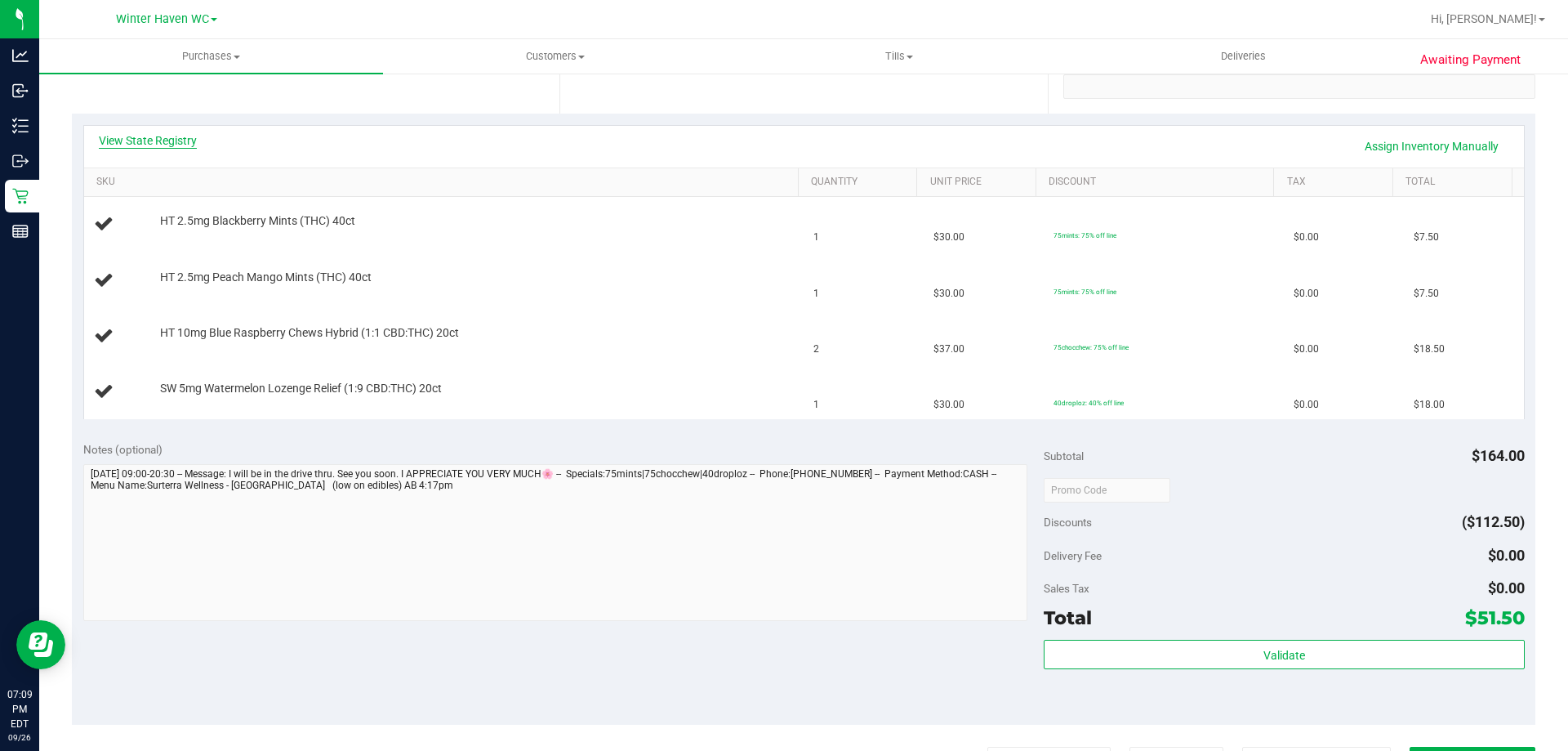
click at [154, 136] on link "View State Registry" at bounding box center [147, 141] width 98 height 17
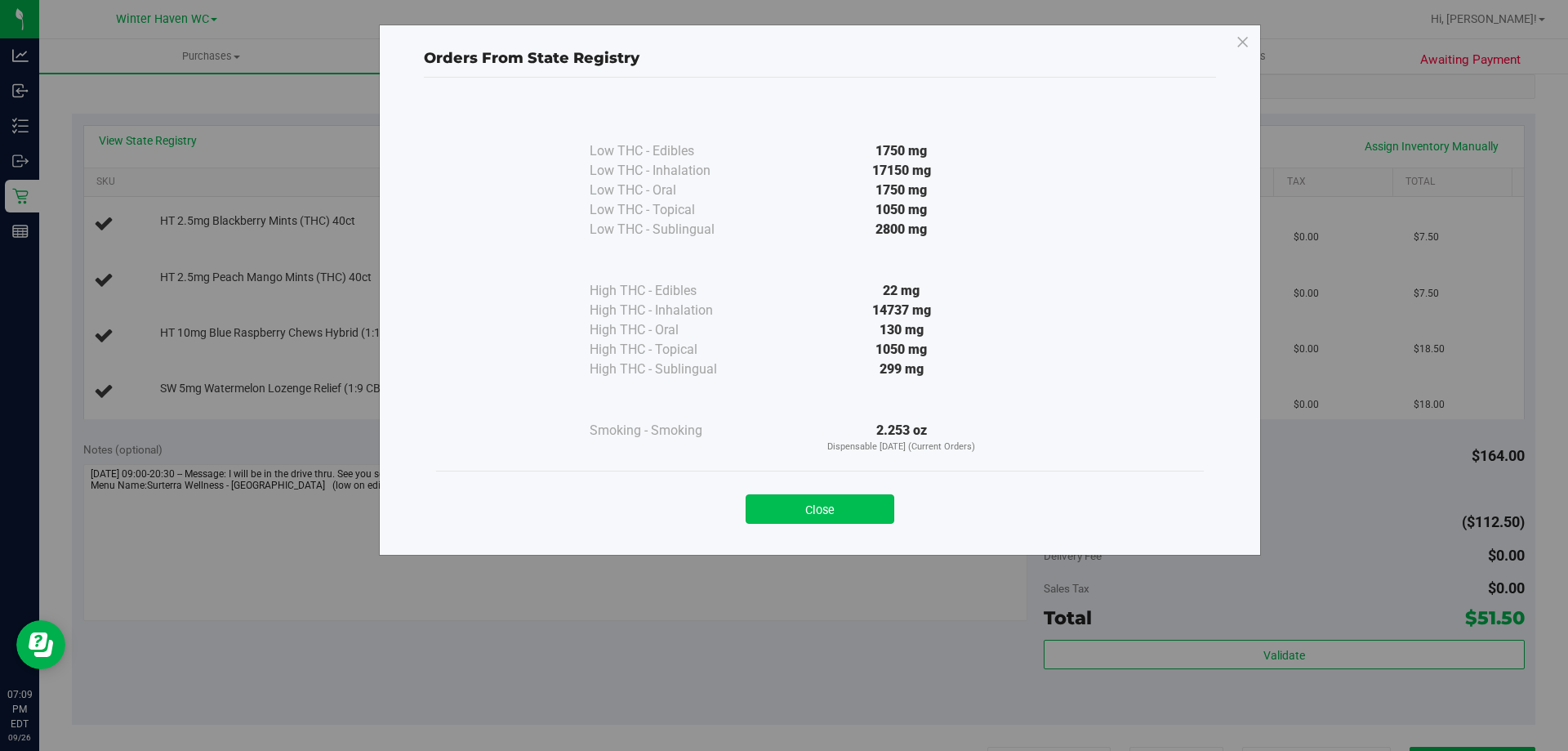
click at [825, 510] on button "Close" at bounding box center [820, 509] width 149 height 30
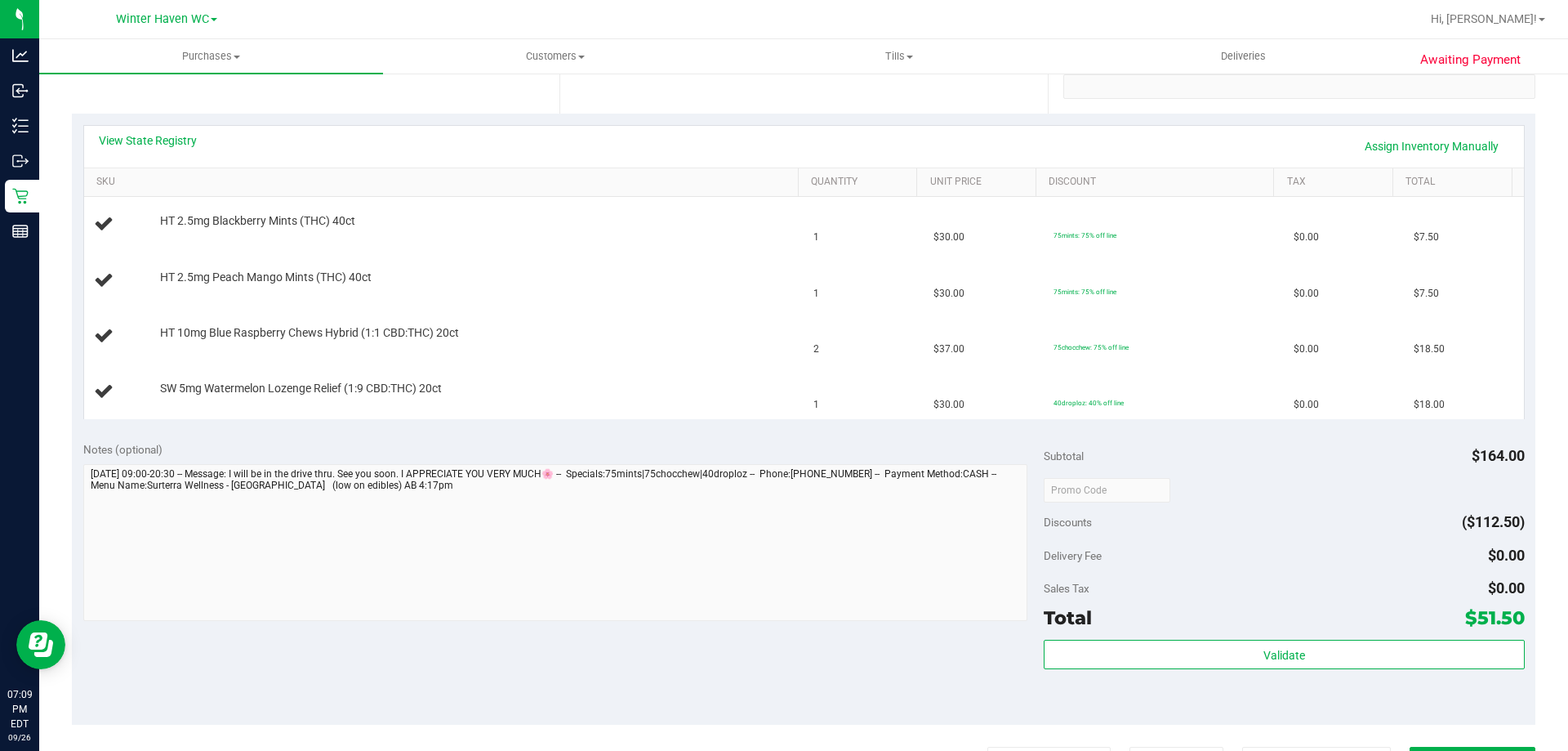
click at [161, 130] on div "View State Registry Assign Inventory Manually" at bounding box center [804, 146] width 1440 height 42
click at [170, 137] on link "View State Registry" at bounding box center [147, 141] width 98 height 17
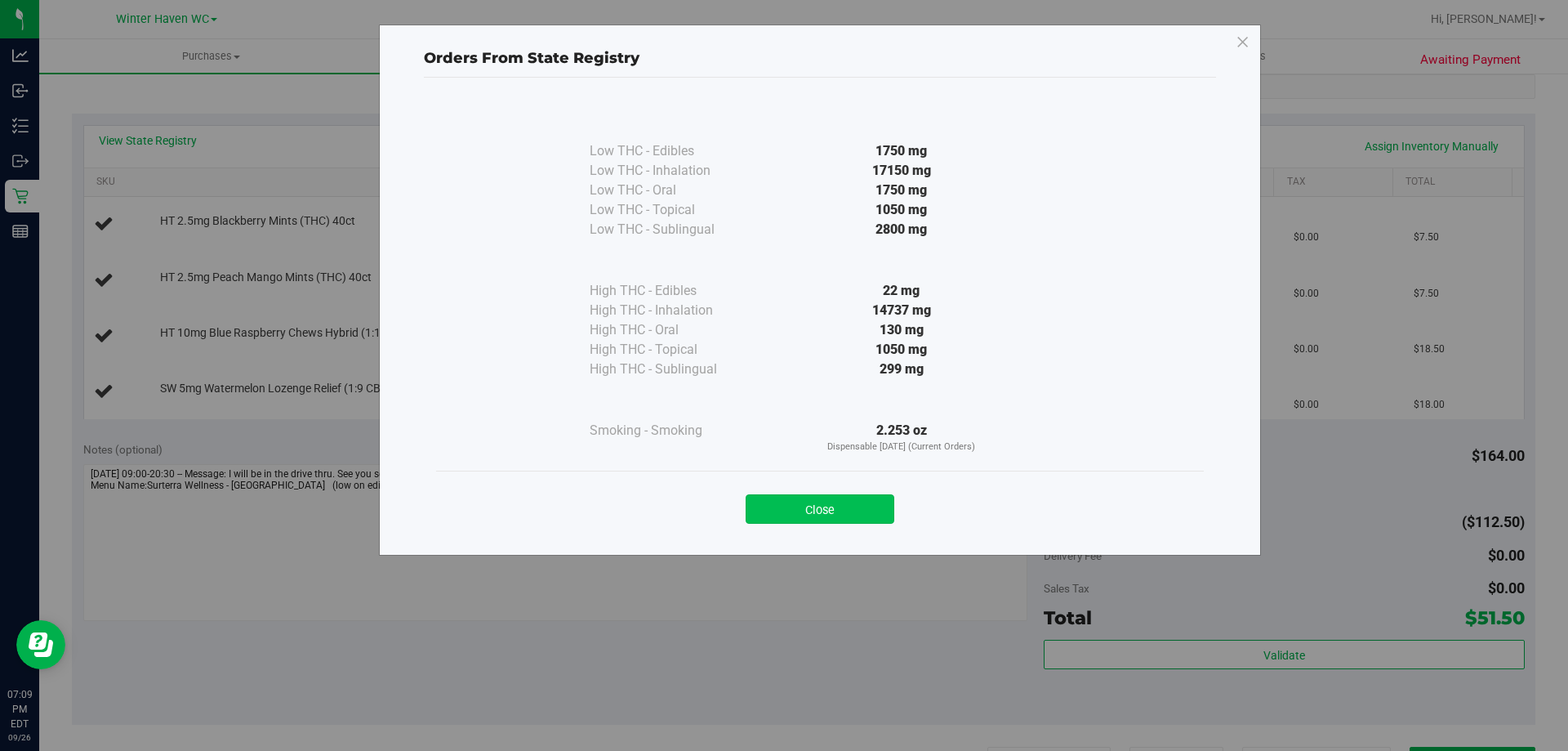
click at [801, 509] on button "Close" at bounding box center [820, 509] width 149 height 30
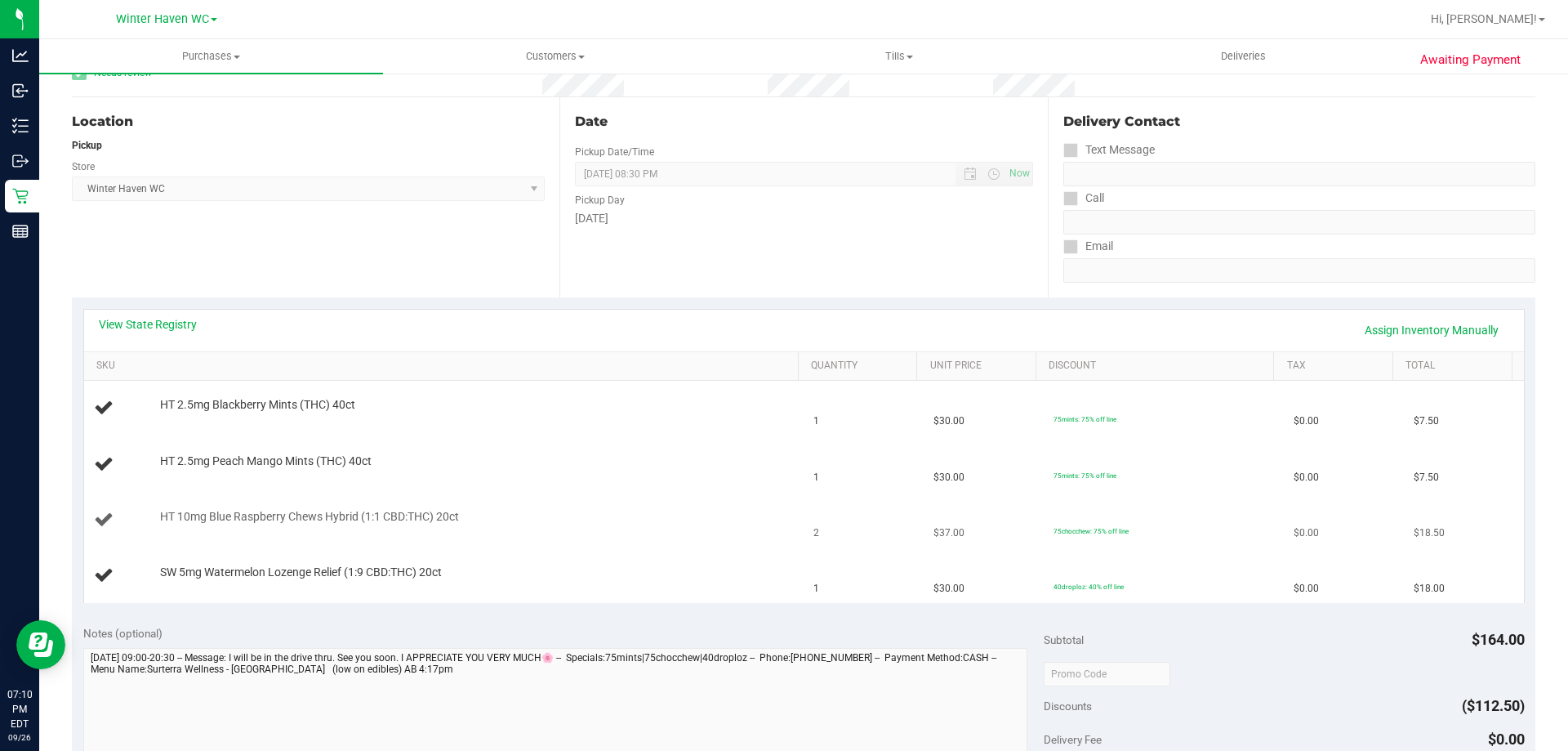
scroll to position [0, 0]
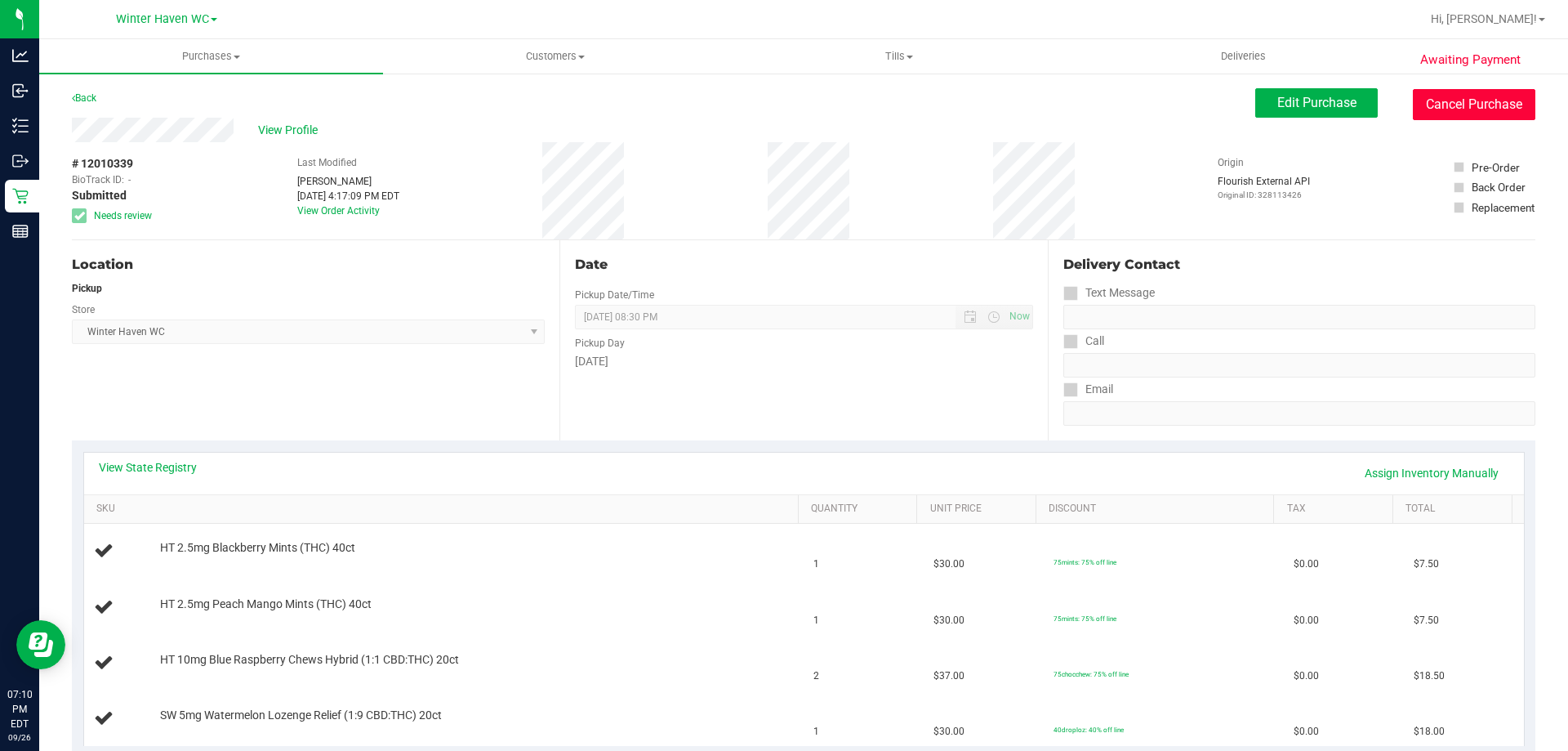
click at [1413, 108] on button "Cancel Purchase" at bounding box center [1475, 104] width 123 height 31
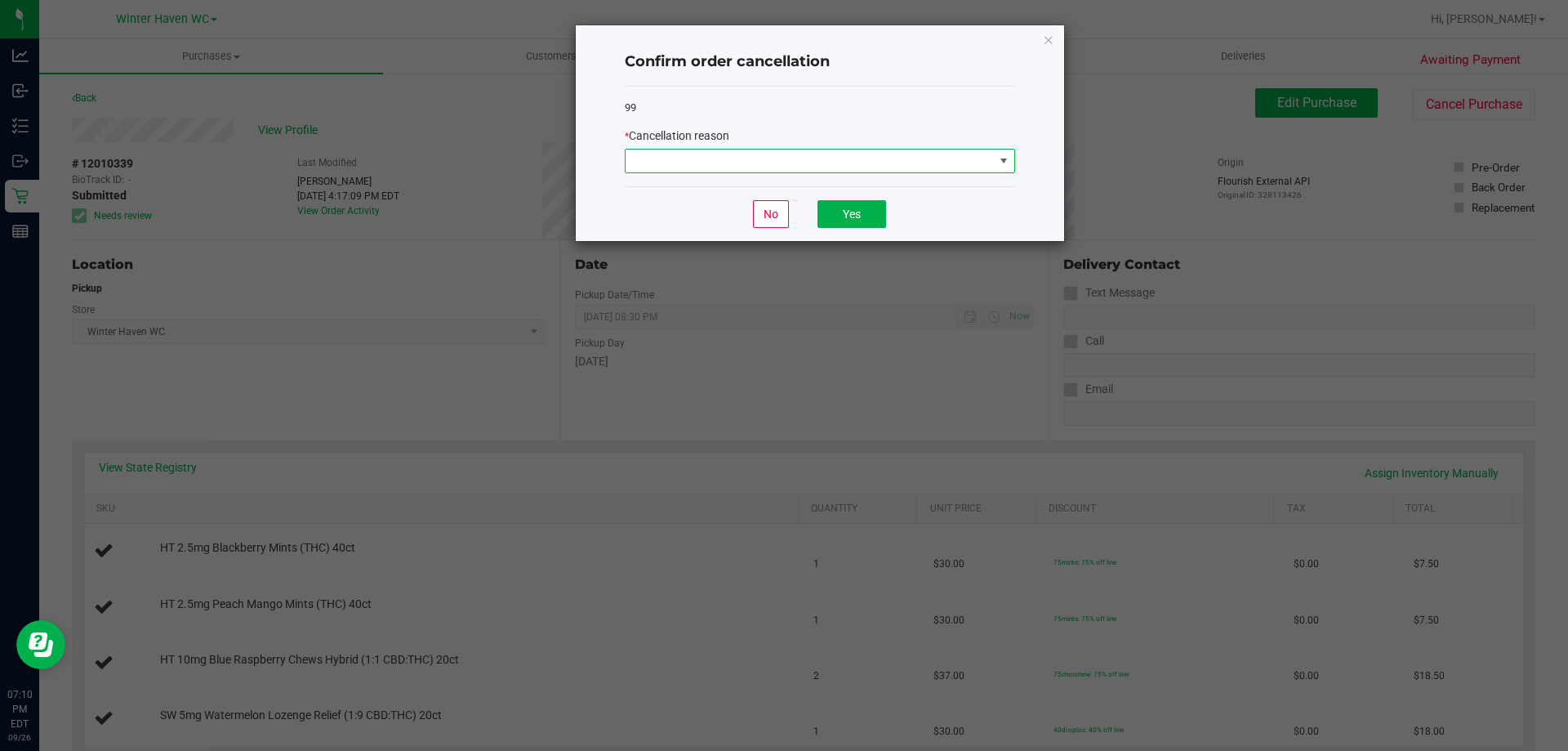
click at [984, 164] on span at bounding box center [810, 160] width 368 height 23
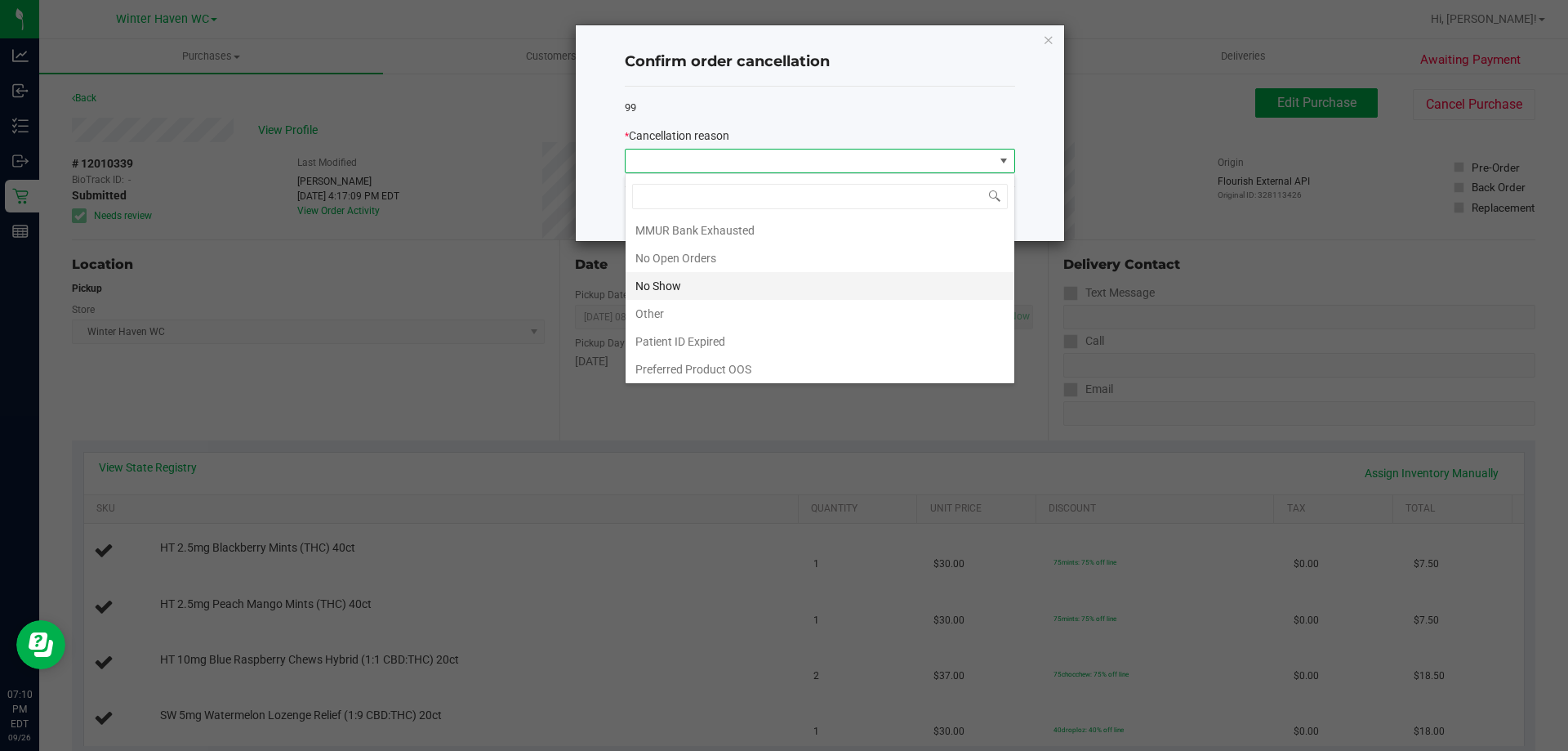
scroll to position [115, 0]
click at [673, 230] on li "MMUR Bank Exhausted" at bounding box center [820, 228] width 389 height 28
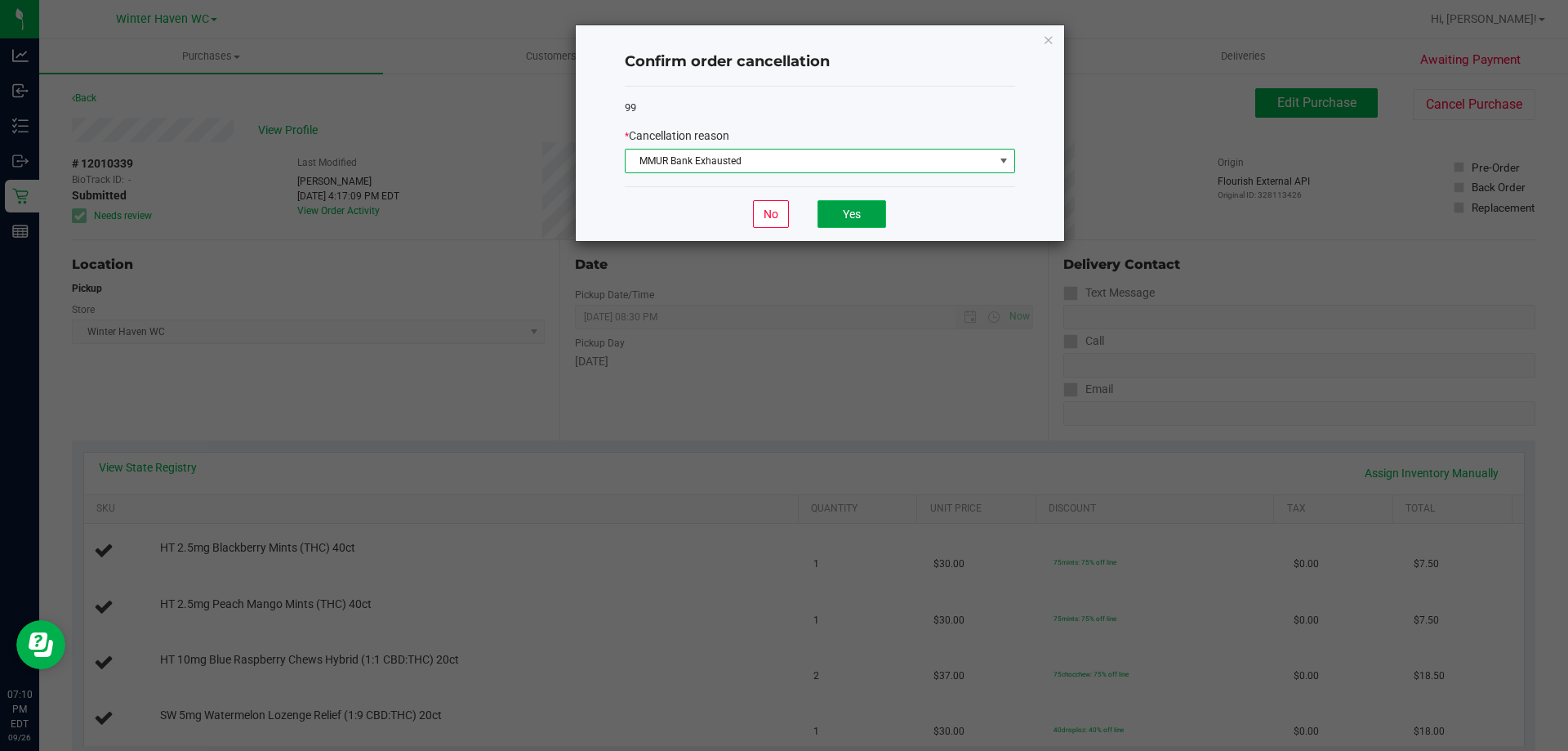
click at [839, 207] on button "Yes" at bounding box center [852, 214] width 69 height 28
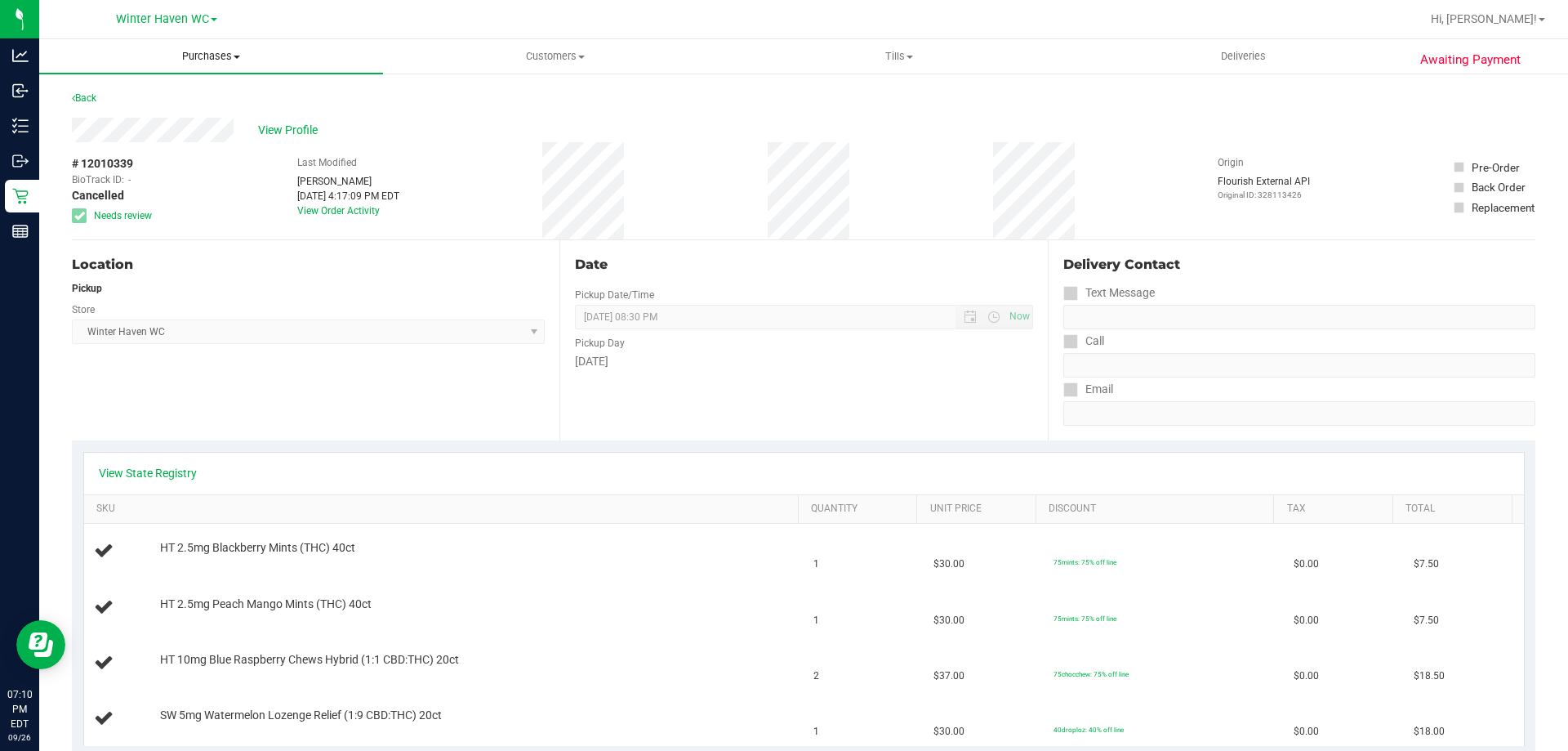
click at [211, 67] on uib-tab-heading "Purchases Summary of purchases Fulfillment All purchases" at bounding box center [211, 56] width 344 height 34
click at [111, 113] on span "Fulfillment" at bounding box center [89, 117] width 102 height 14
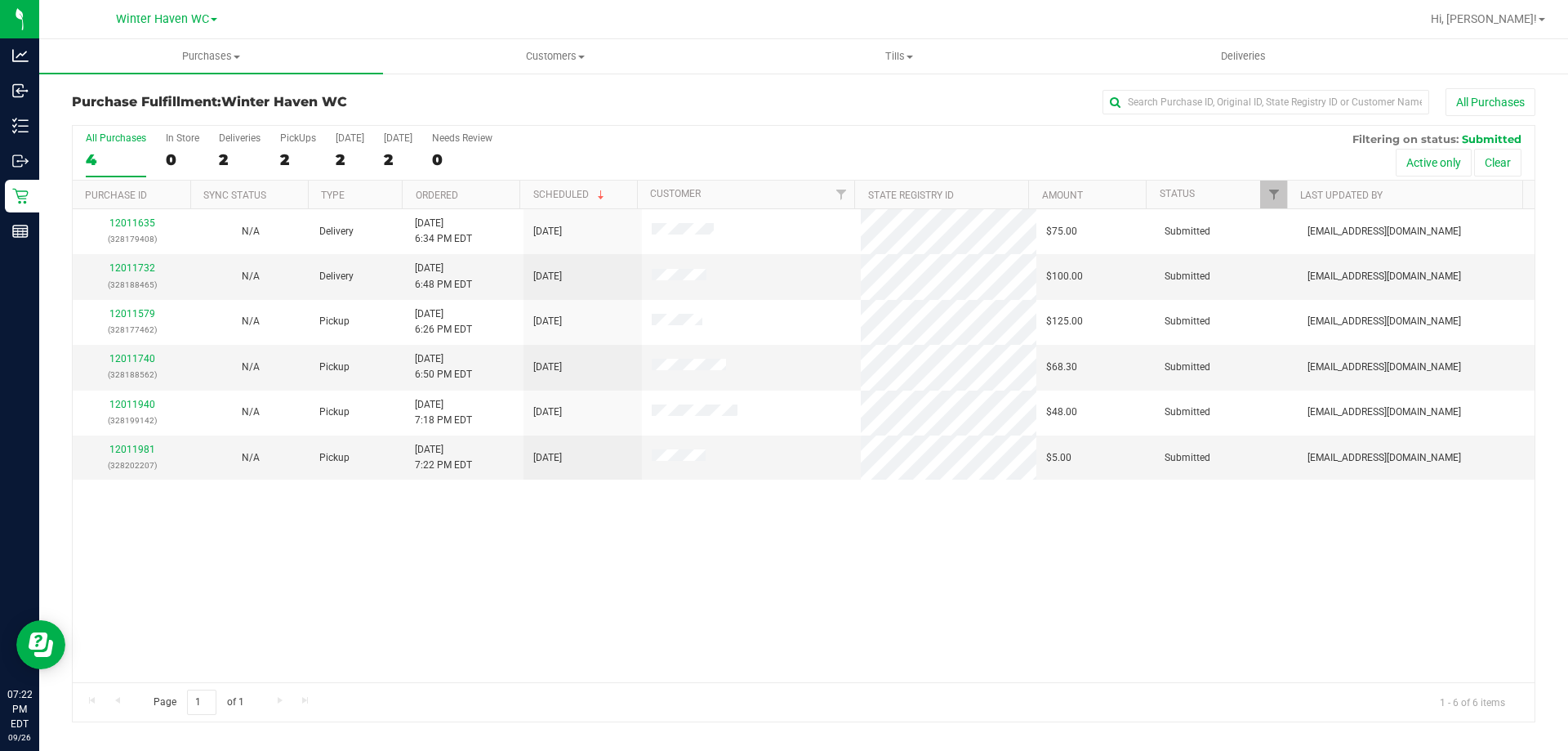
click at [497, 605] on div "12011635 (328179408) N/A Delivery 9/26/2025 6:34 PM EDT 9/27/2025 $75.00 Submit…" at bounding box center [803, 445] width 1462 height 473
click at [126, 356] on link "12011740" at bounding box center [131, 359] width 46 height 11
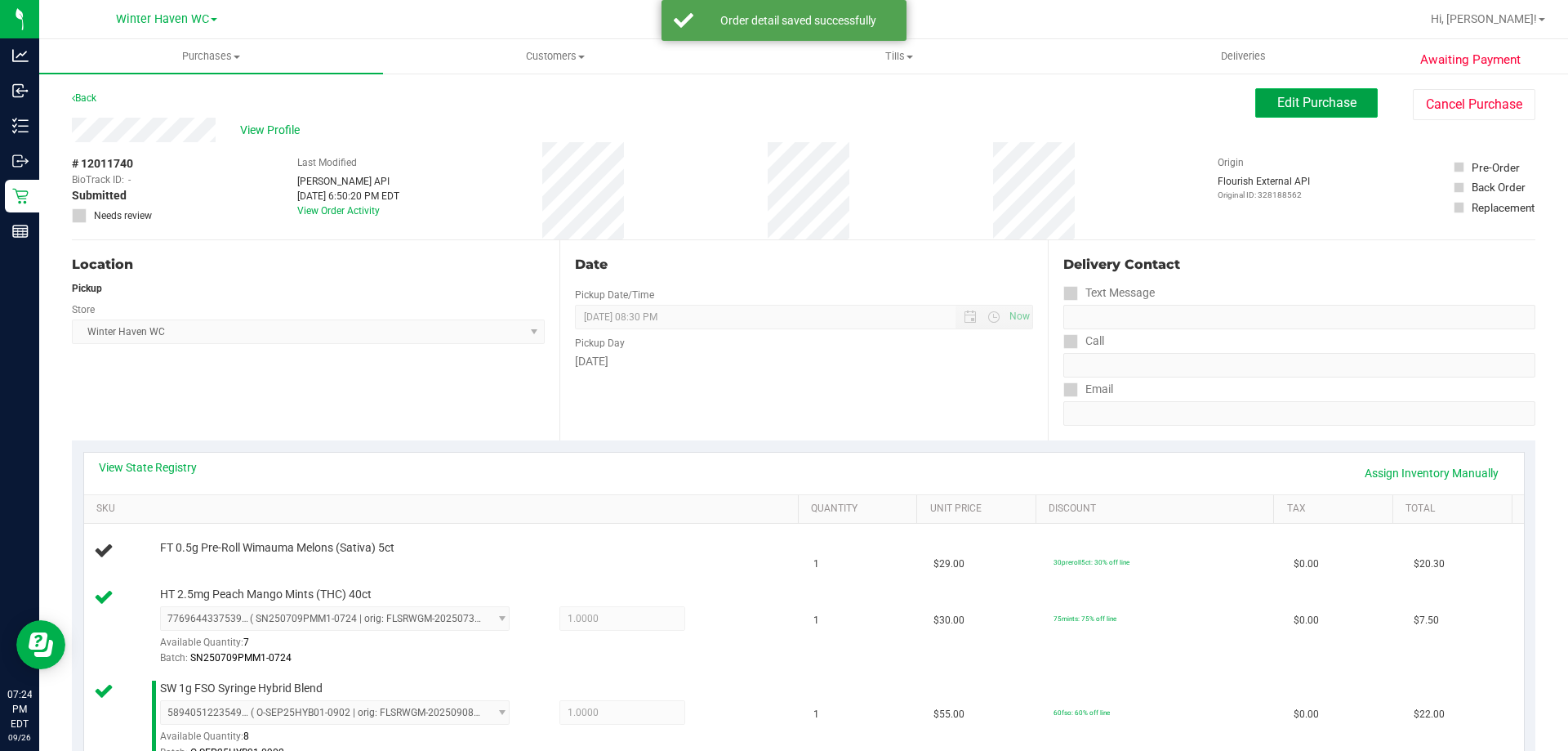
click at [1317, 100] on span "Edit Purchase" at bounding box center [1316, 102] width 79 height 16
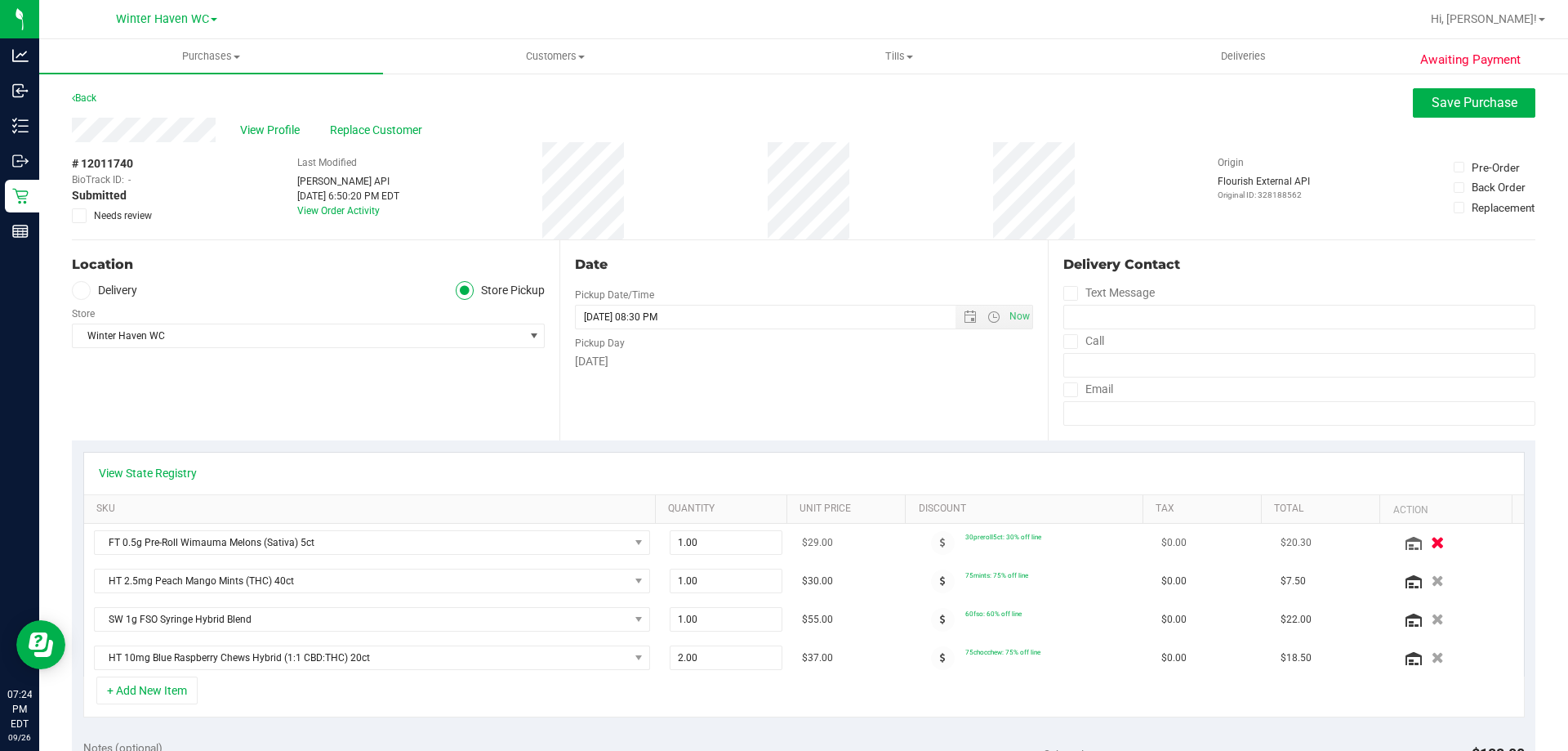
click at [1431, 539] on icon "button" at bounding box center [1438, 542] width 14 height 12
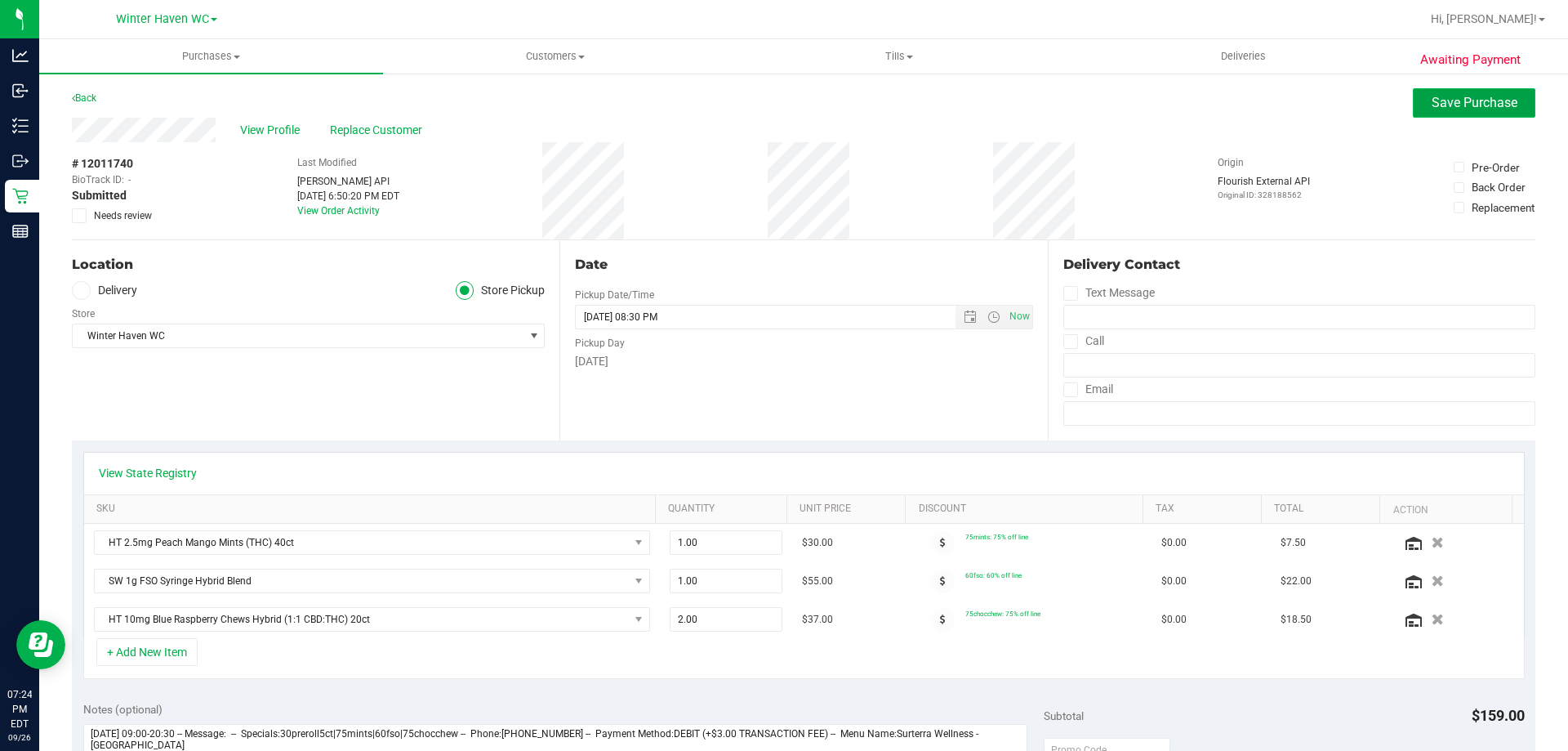
click at [1467, 102] on span "Save Purchase" at bounding box center [1475, 102] width 86 height 16
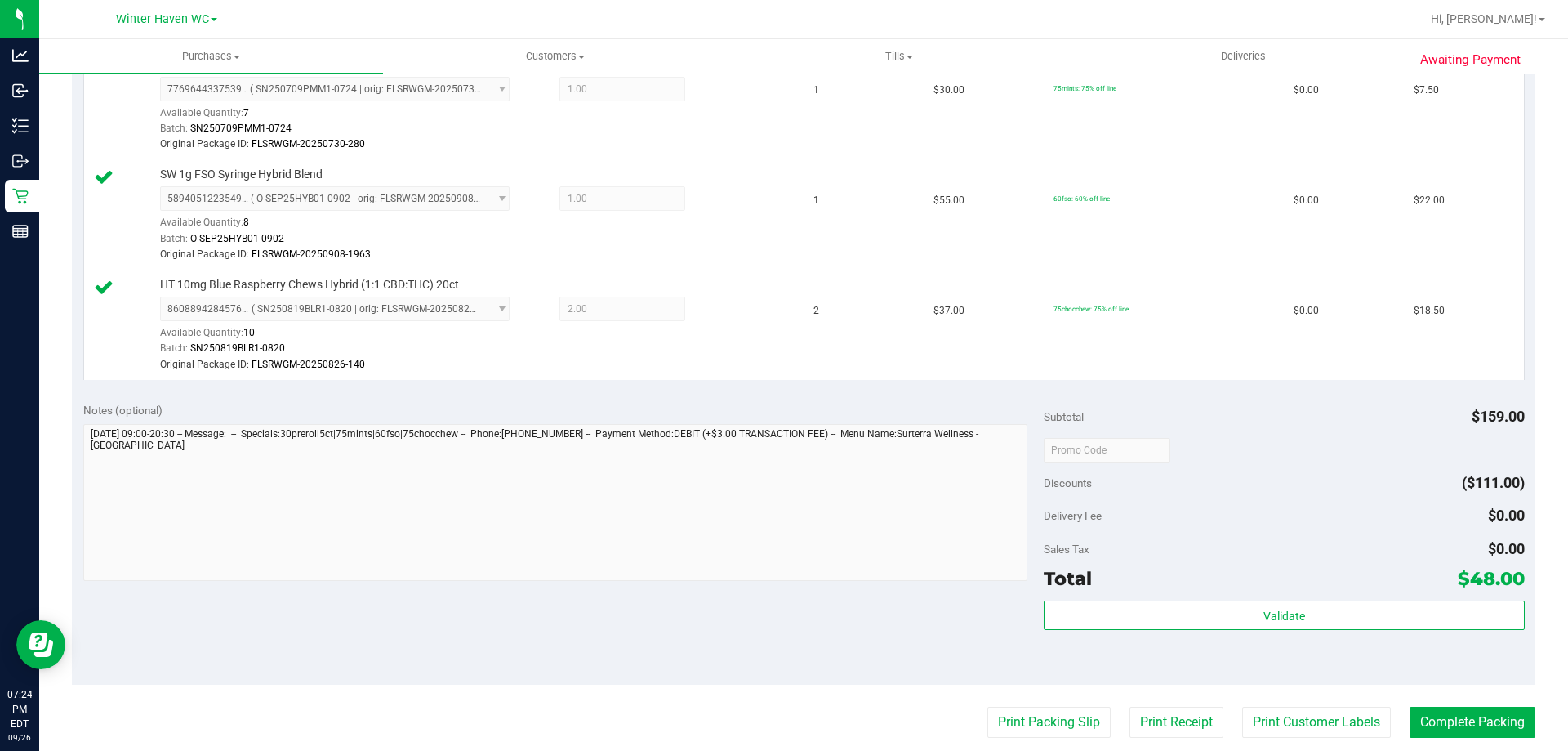
scroll to position [653, 0]
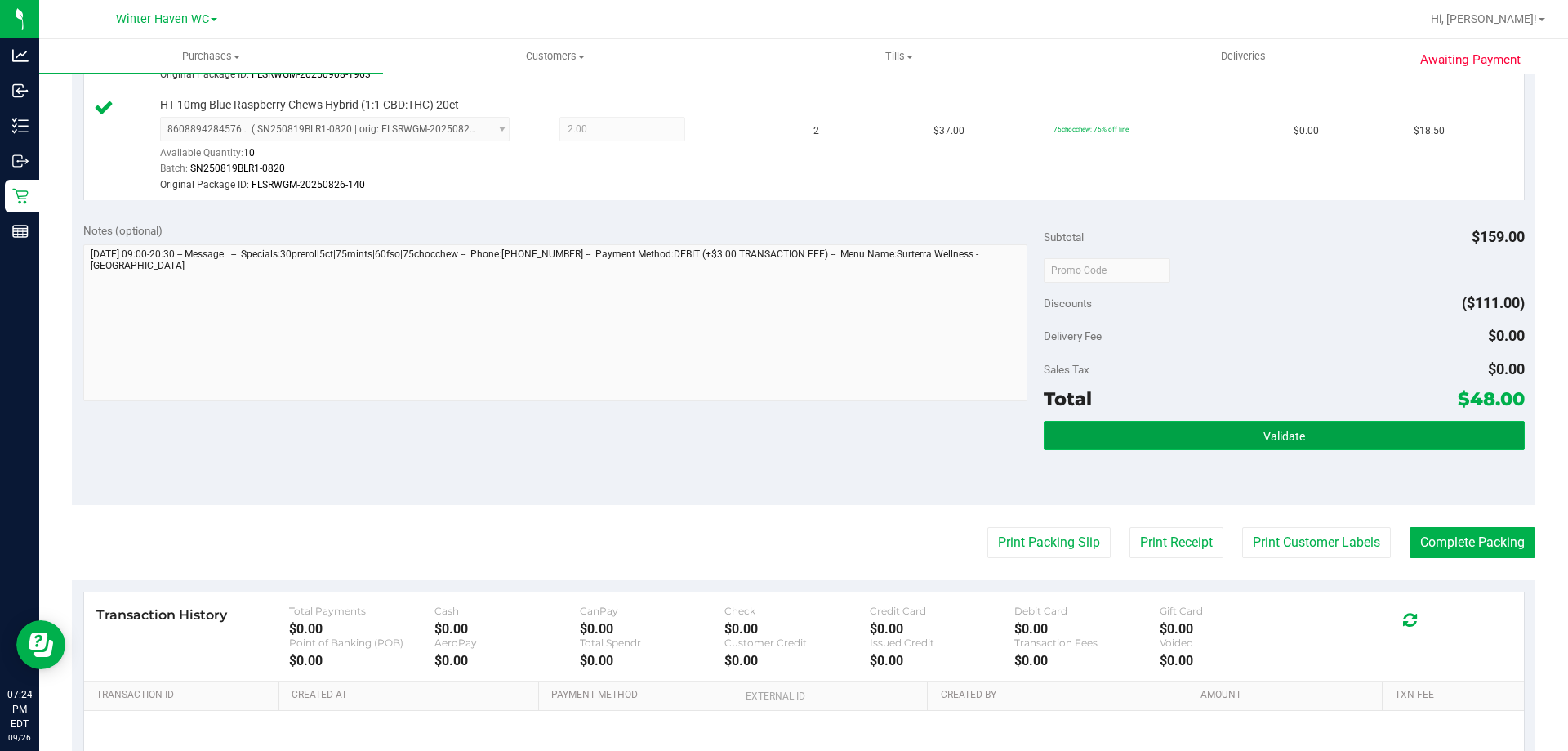
click at [1258, 448] on button "Validate" at bounding box center [1284, 436] width 481 height 30
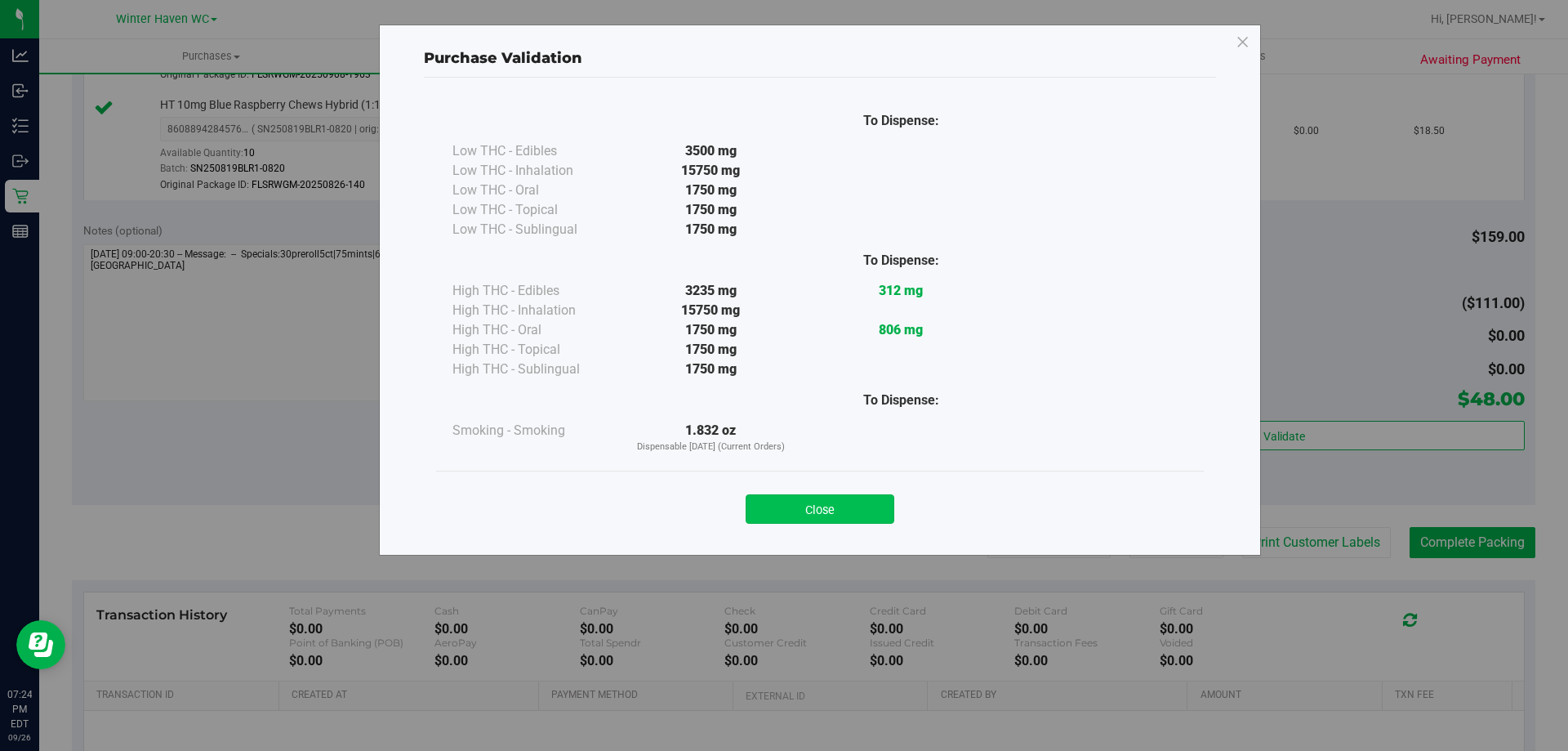
click at [829, 513] on button "Close" at bounding box center [820, 509] width 149 height 30
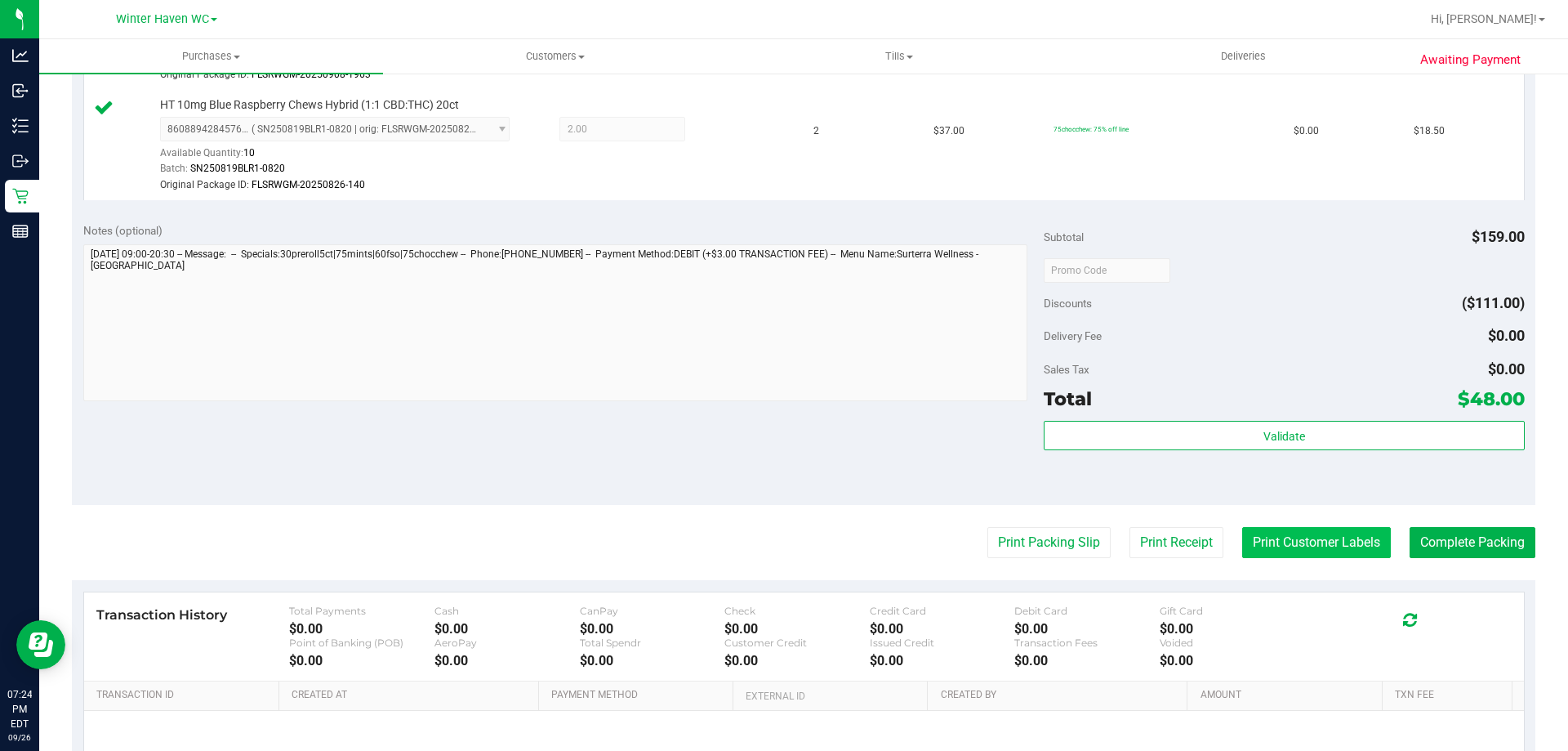
drag, startPoint x: 819, startPoint y: 485, endPoint x: 1363, endPoint y: 551, distance: 548.0
click at [822, 484] on div "Notes (optional) Subtotal $159.00 Discounts ($111.00) Delivery Fee $0.00 Sales …" at bounding box center [803, 358] width 1464 height 294
click at [1450, 535] on button "Complete Packing" at bounding box center [1472, 542] width 126 height 31
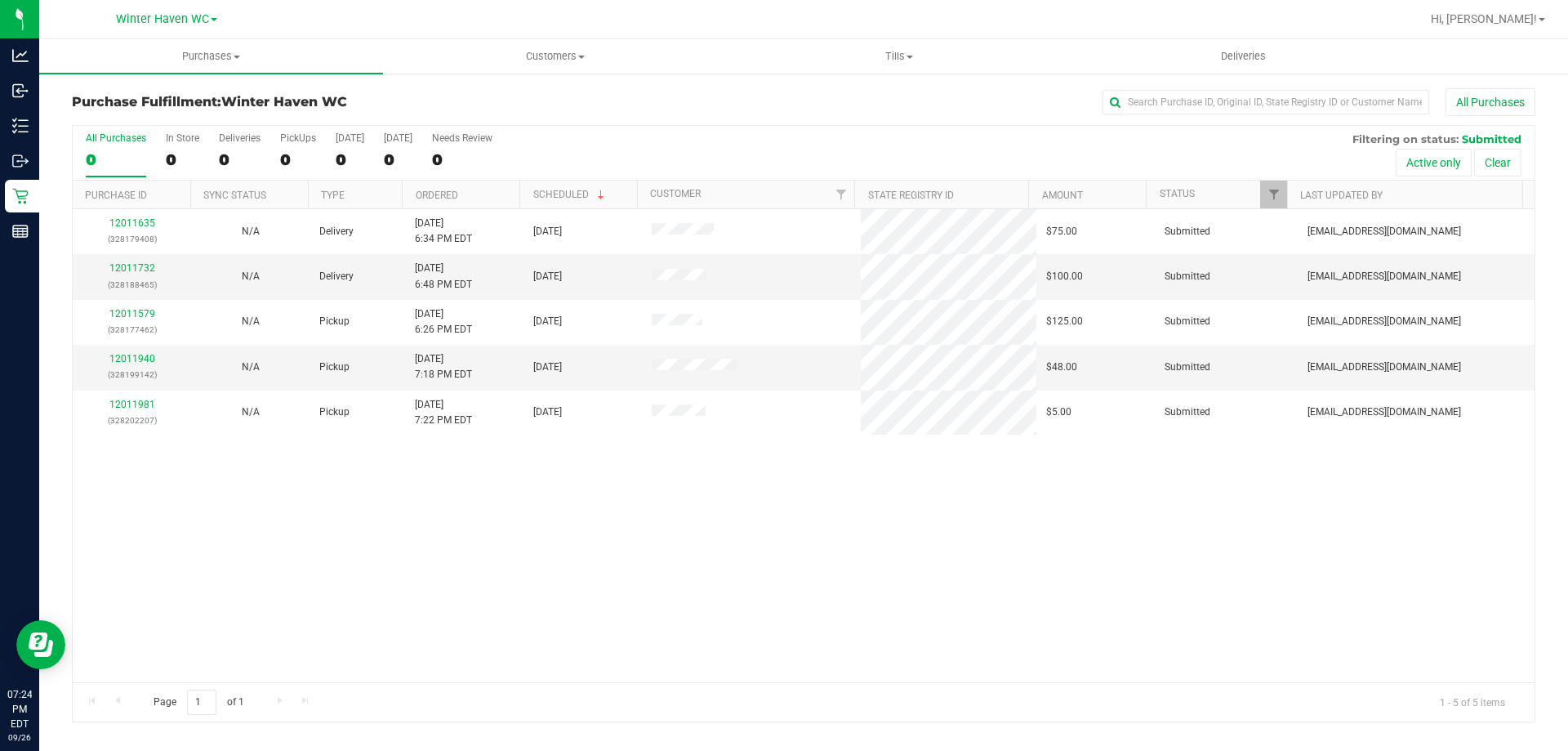
click at [807, 527] on div "12011635 (328179408) N/A Delivery 9/26/2025 6:34 PM EDT 9/27/2025 $75.00 Submit…" at bounding box center [803, 445] width 1462 height 473
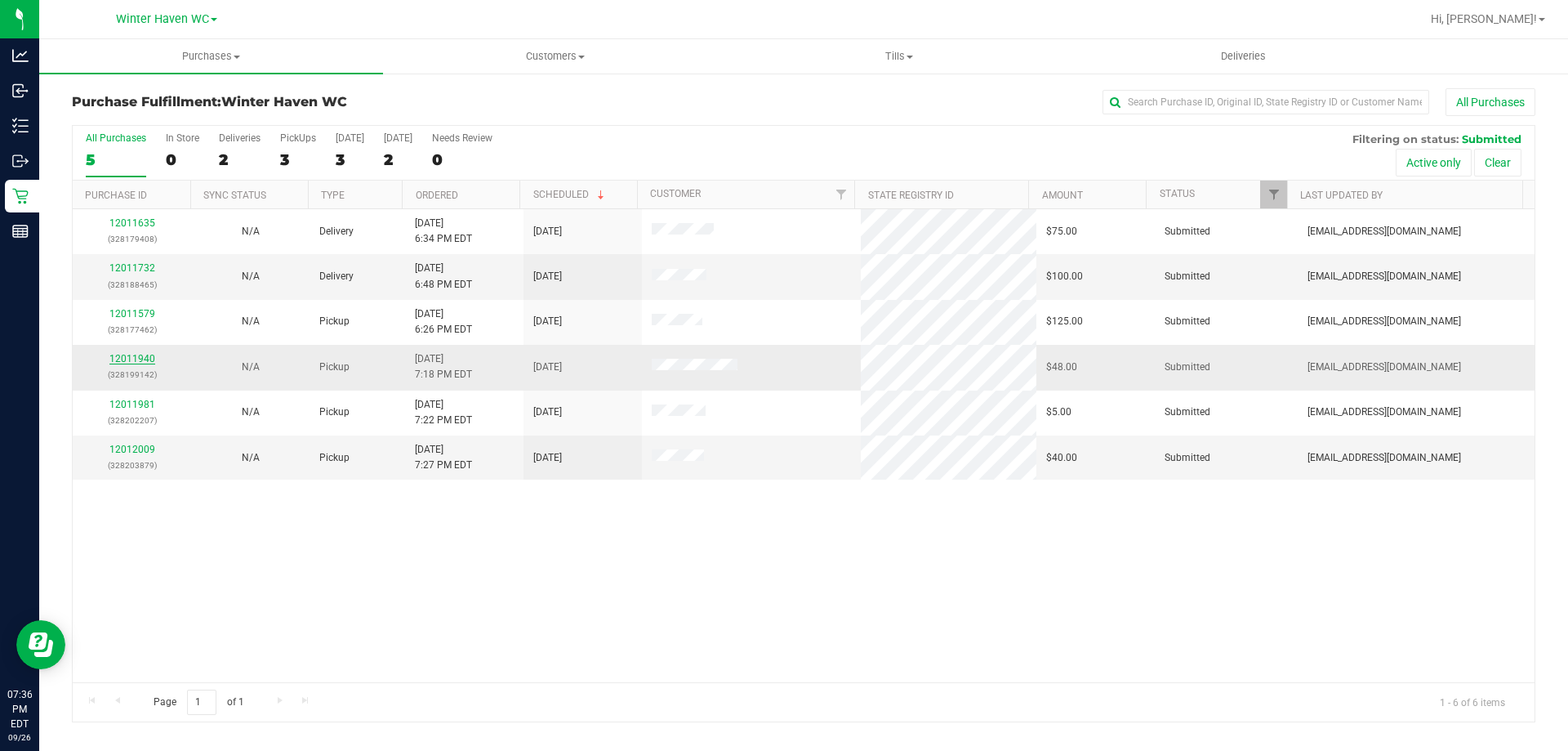
click at [122, 358] on link "12011940" at bounding box center [131, 359] width 46 height 11
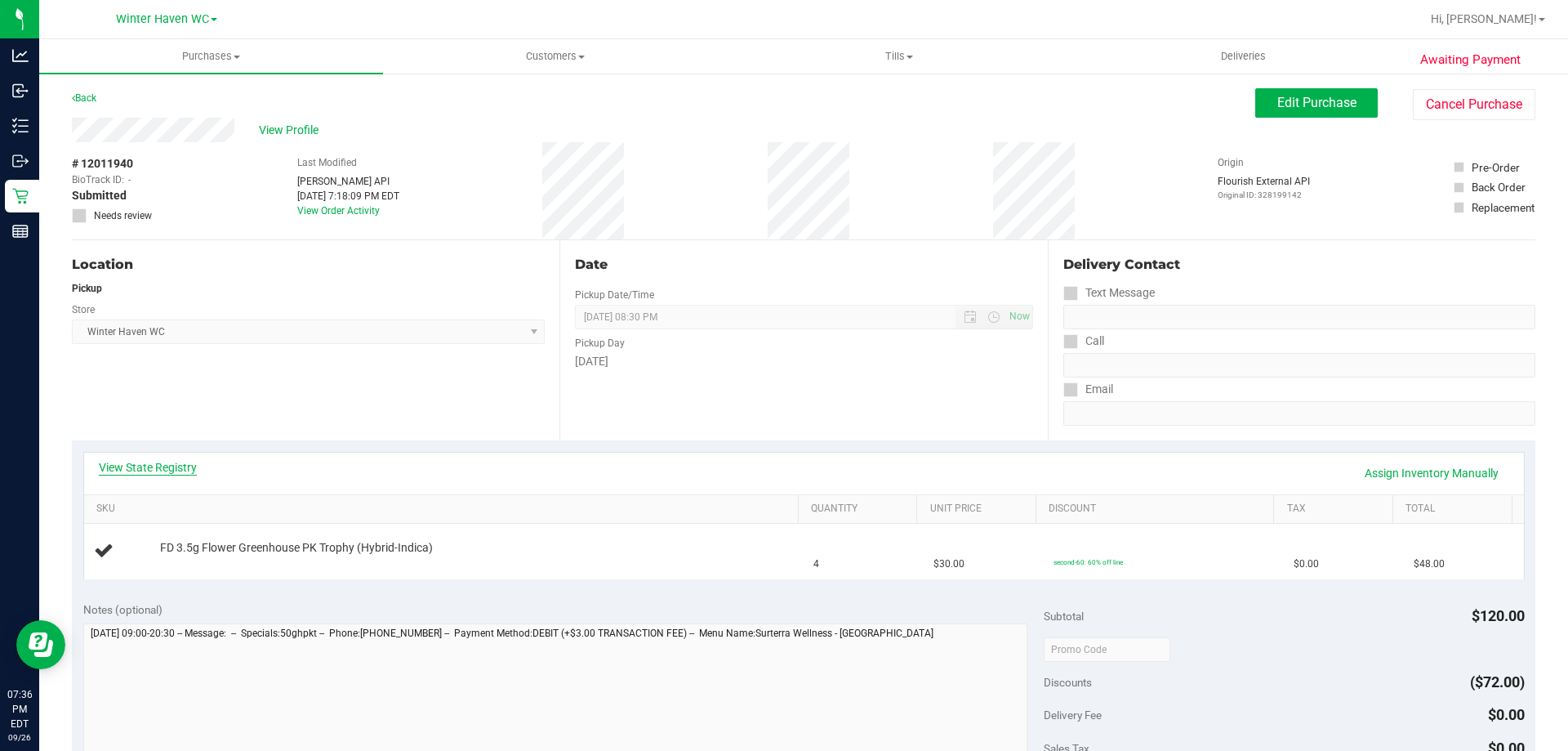
click at [161, 464] on link "View State Registry" at bounding box center [147, 468] width 98 height 17
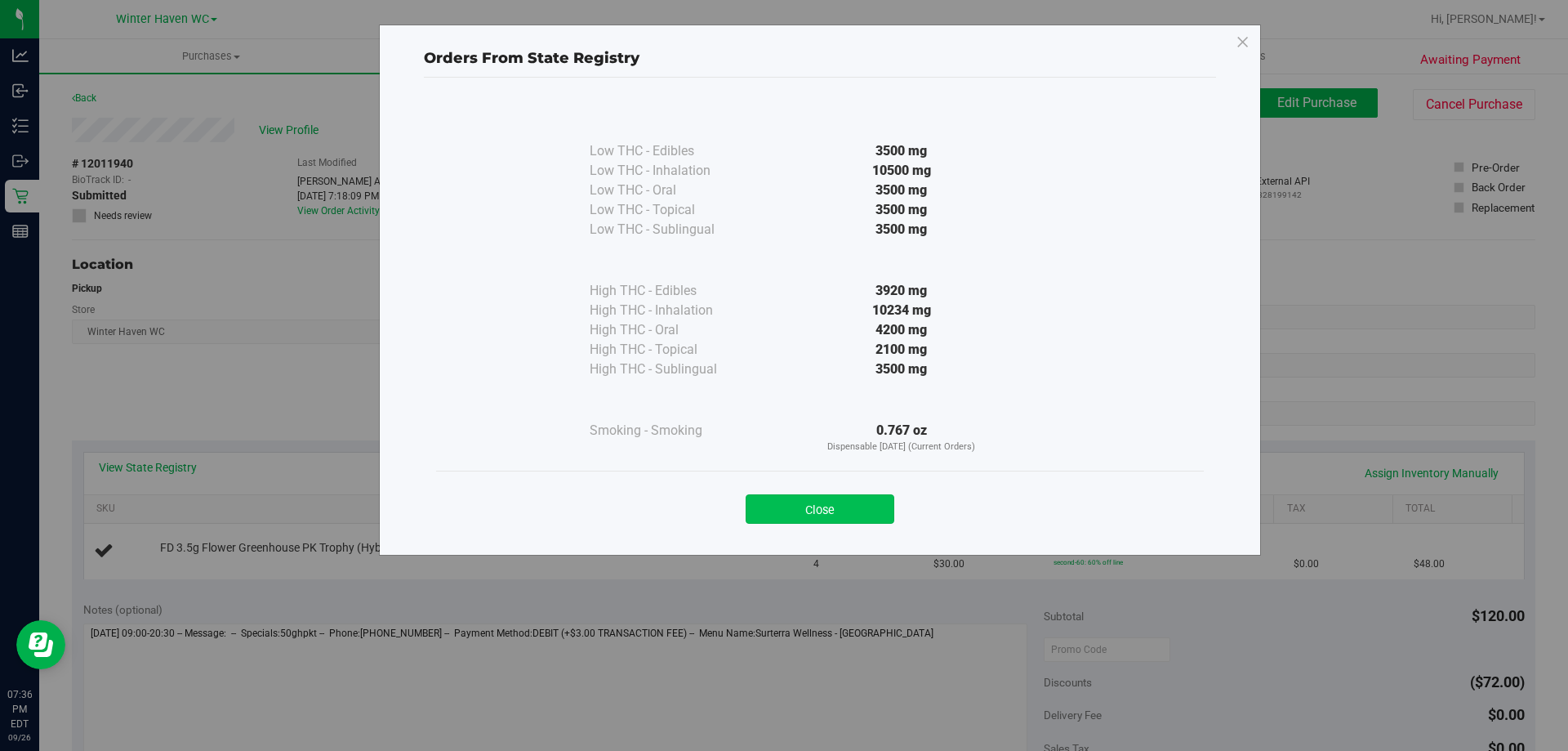
click at [779, 497] on button "Close" at bounding box center [820, 509] width 149 height 30
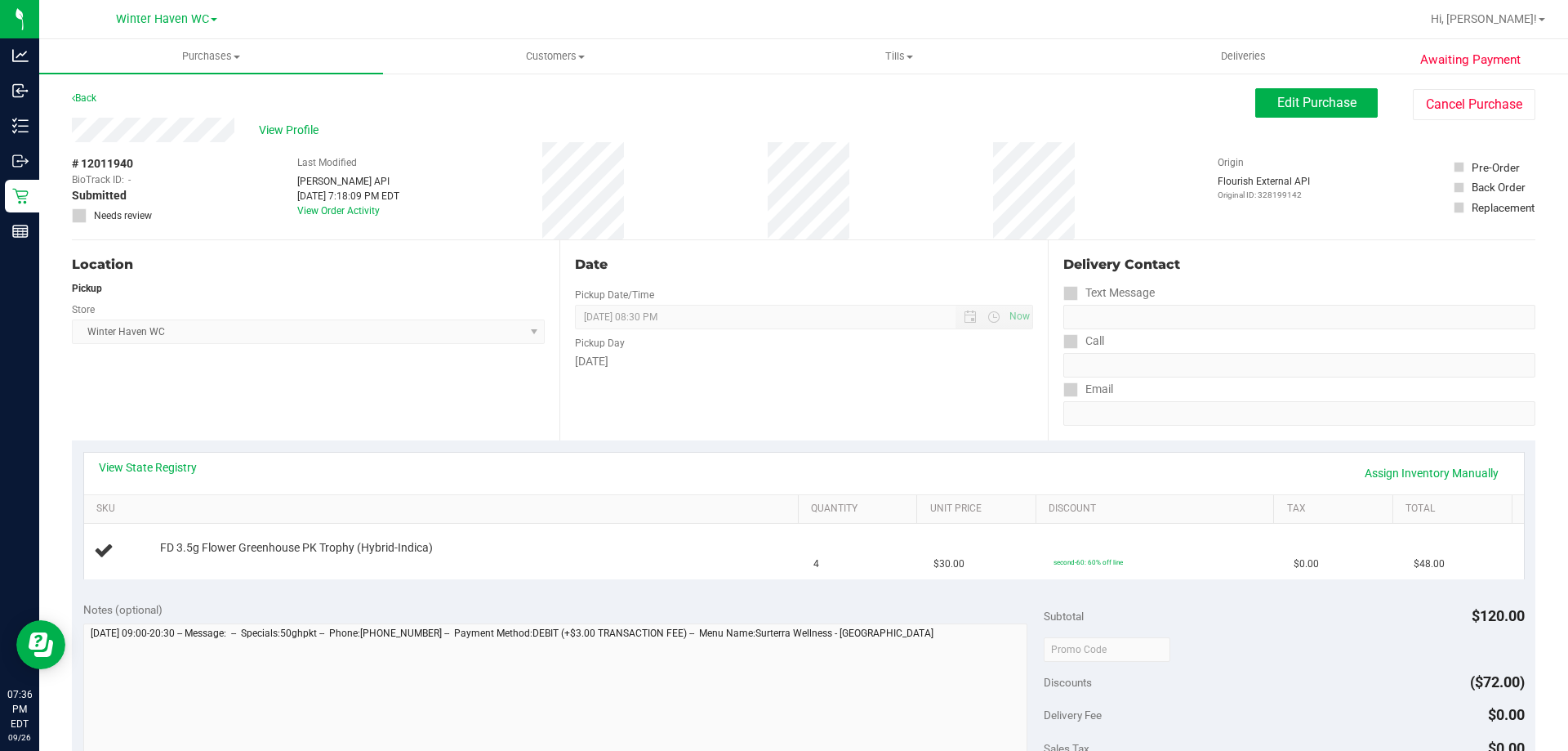
click at [755, 435] on div "Date Pickup Date/Time 09/26/2025 Now 09/26/2025 08:30 PM Now Pickup Day Friday" at bounding box center [803, 340] width 487 height 200
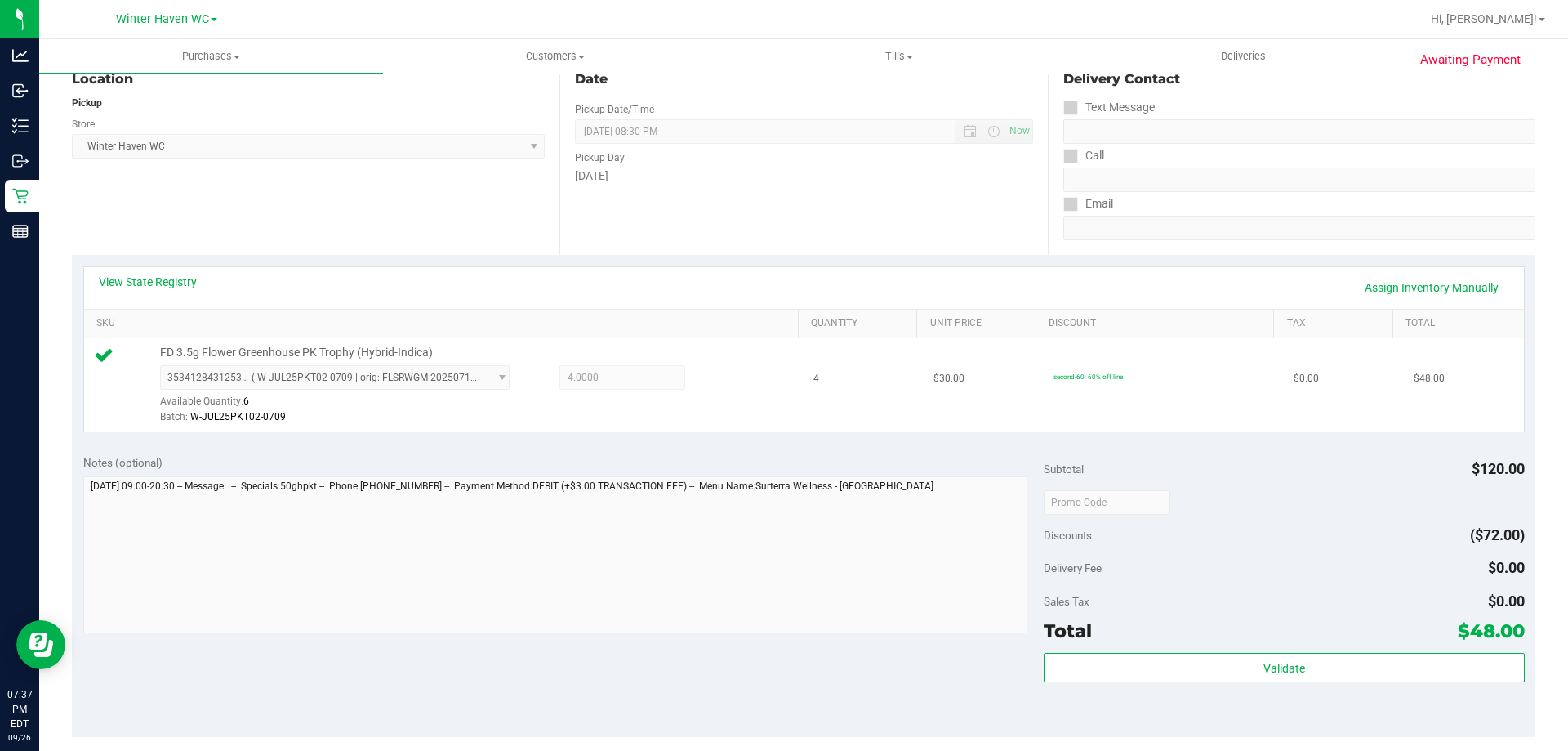
scroll to position [245, 0]
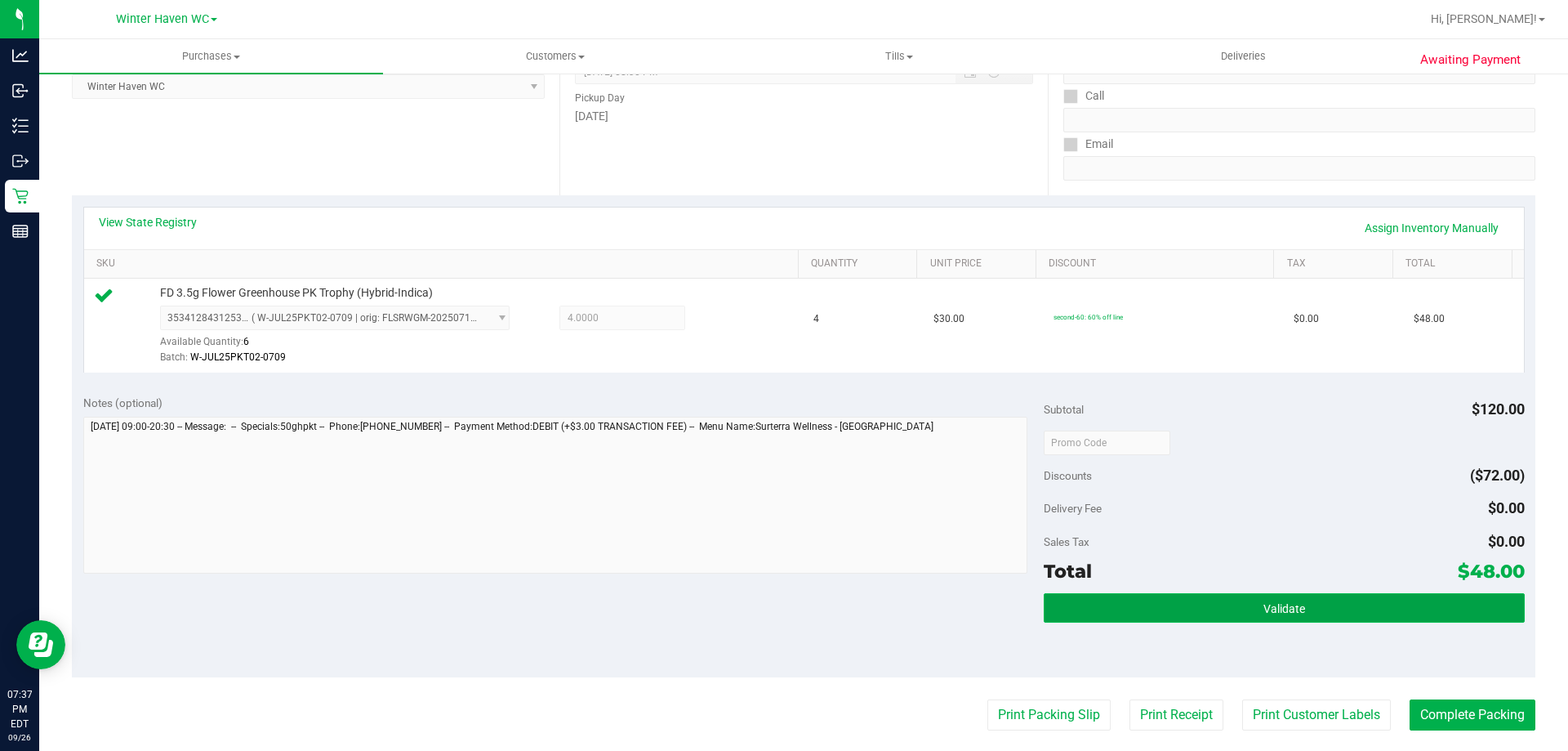
click at [1181, 600] on button "Validate" at bounding box center [1284, 608] width 481 height 30
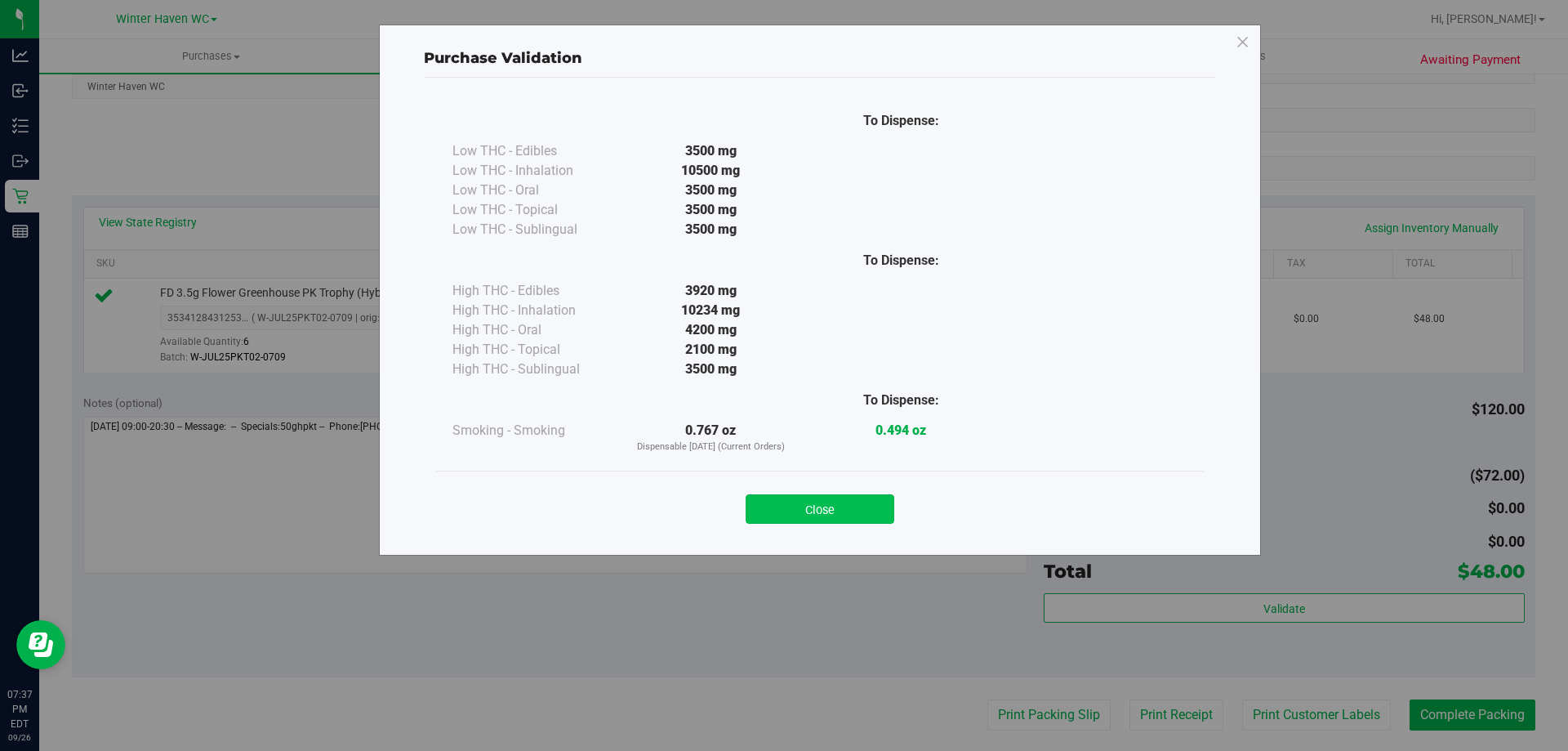
click at [839, 508] on button "Close" at bounding box center [820, 509] width 149 height 30
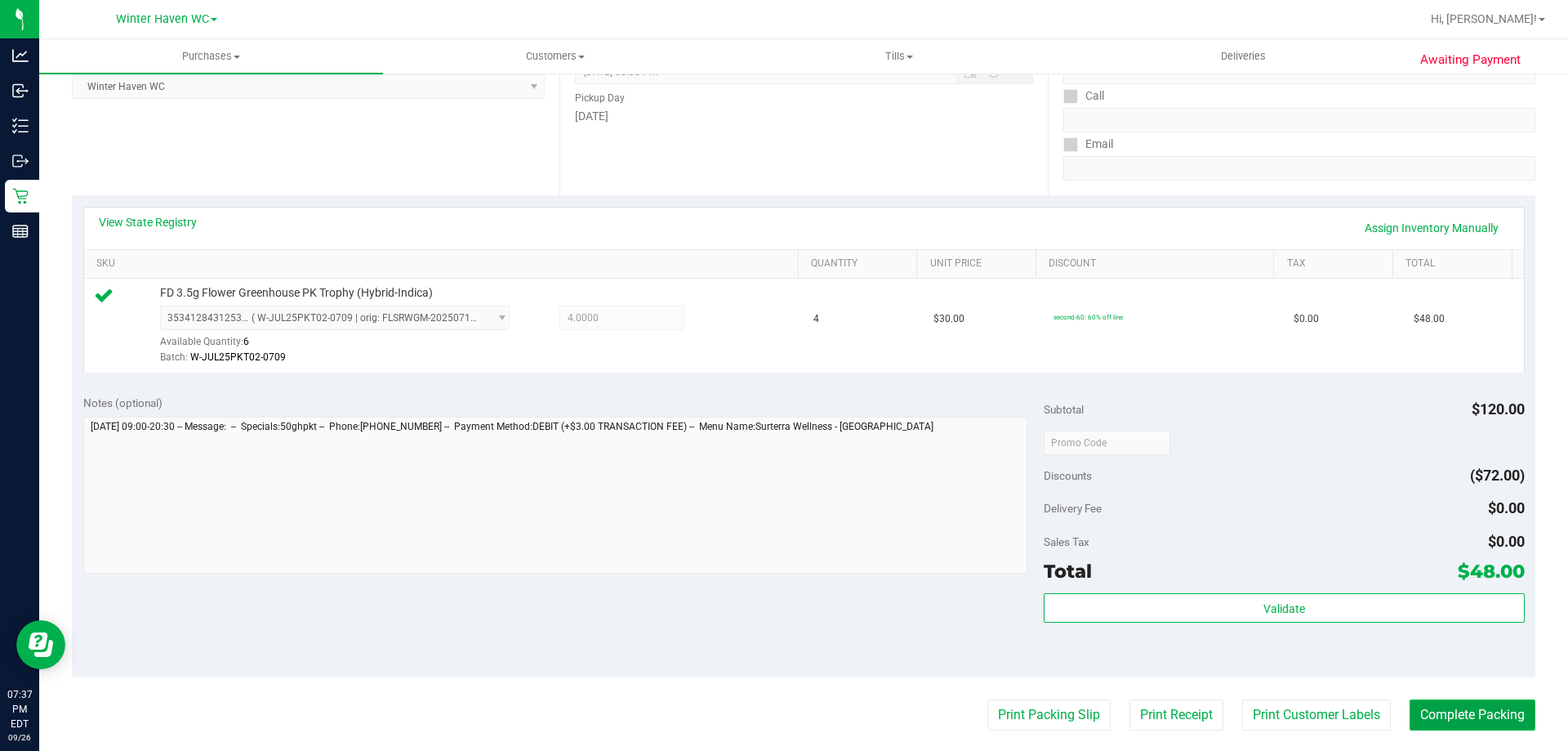
click at [1410, 713] on button "Complete Packing" at bounding box center [1472, 715] width 126 height 31
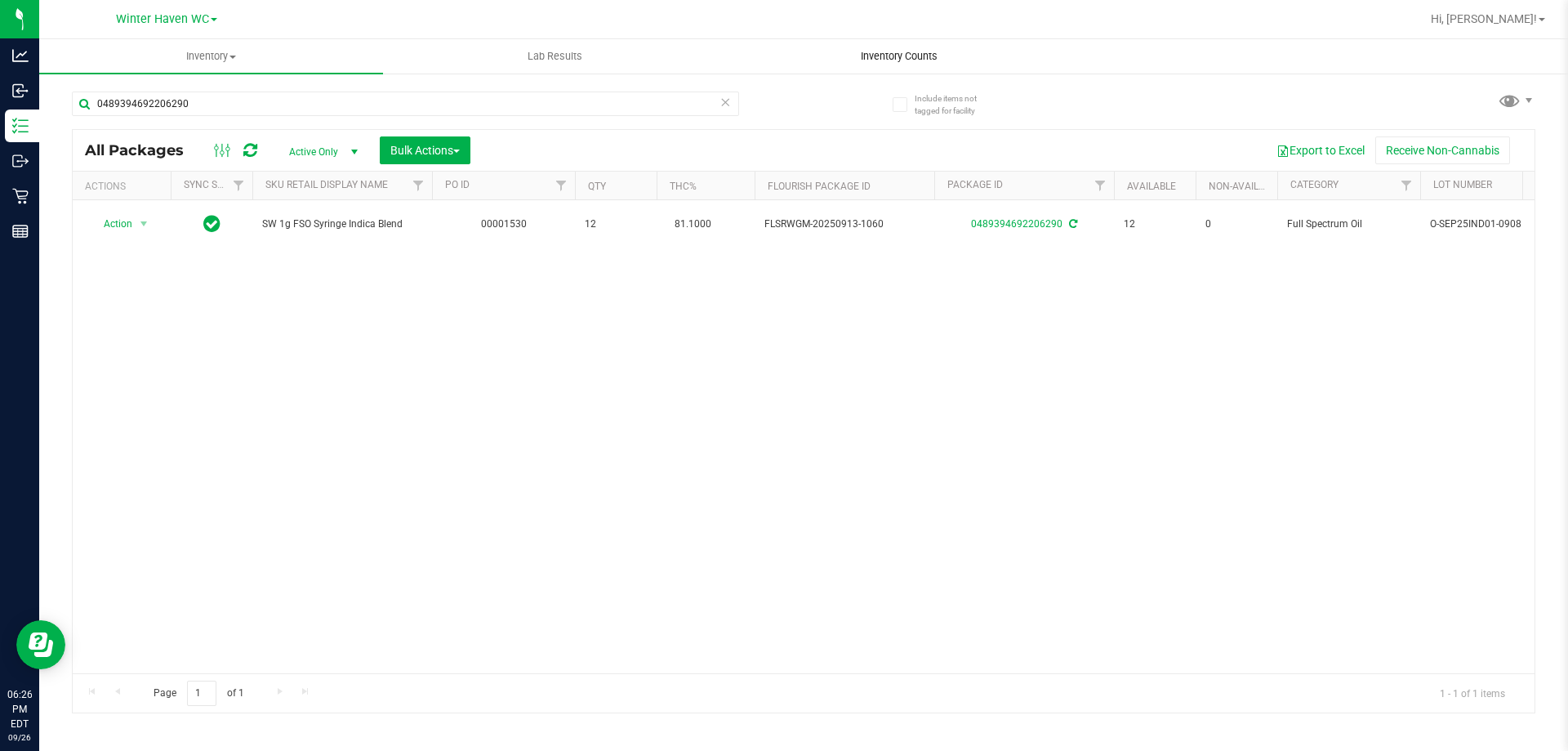
click at [858, 58] on span "Inventory Counts" at bounding box center [899, 57] width 121 height 15
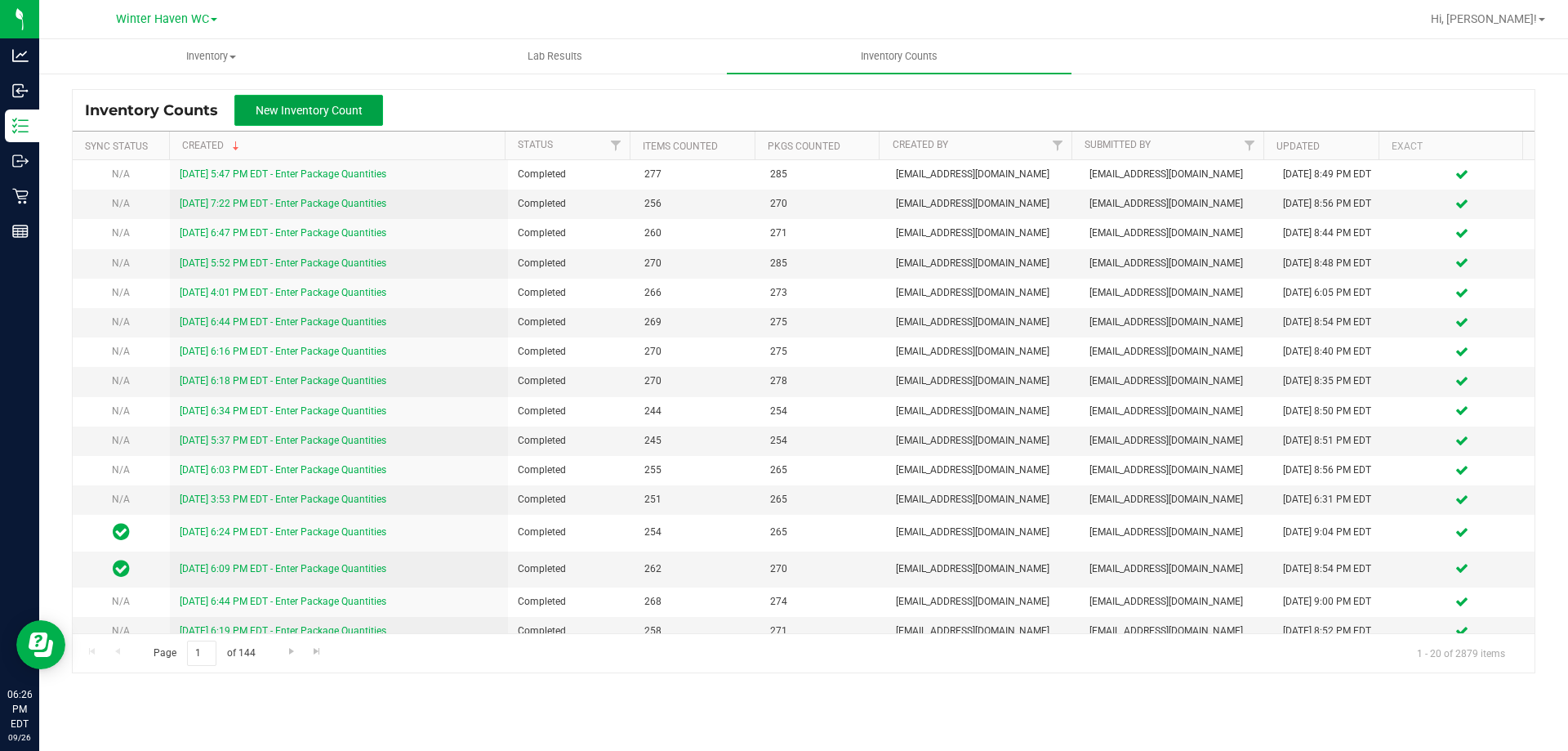
click at [359, 99] on button "New Inventory Count" at bounding box center [309, 110] width 149 height 31
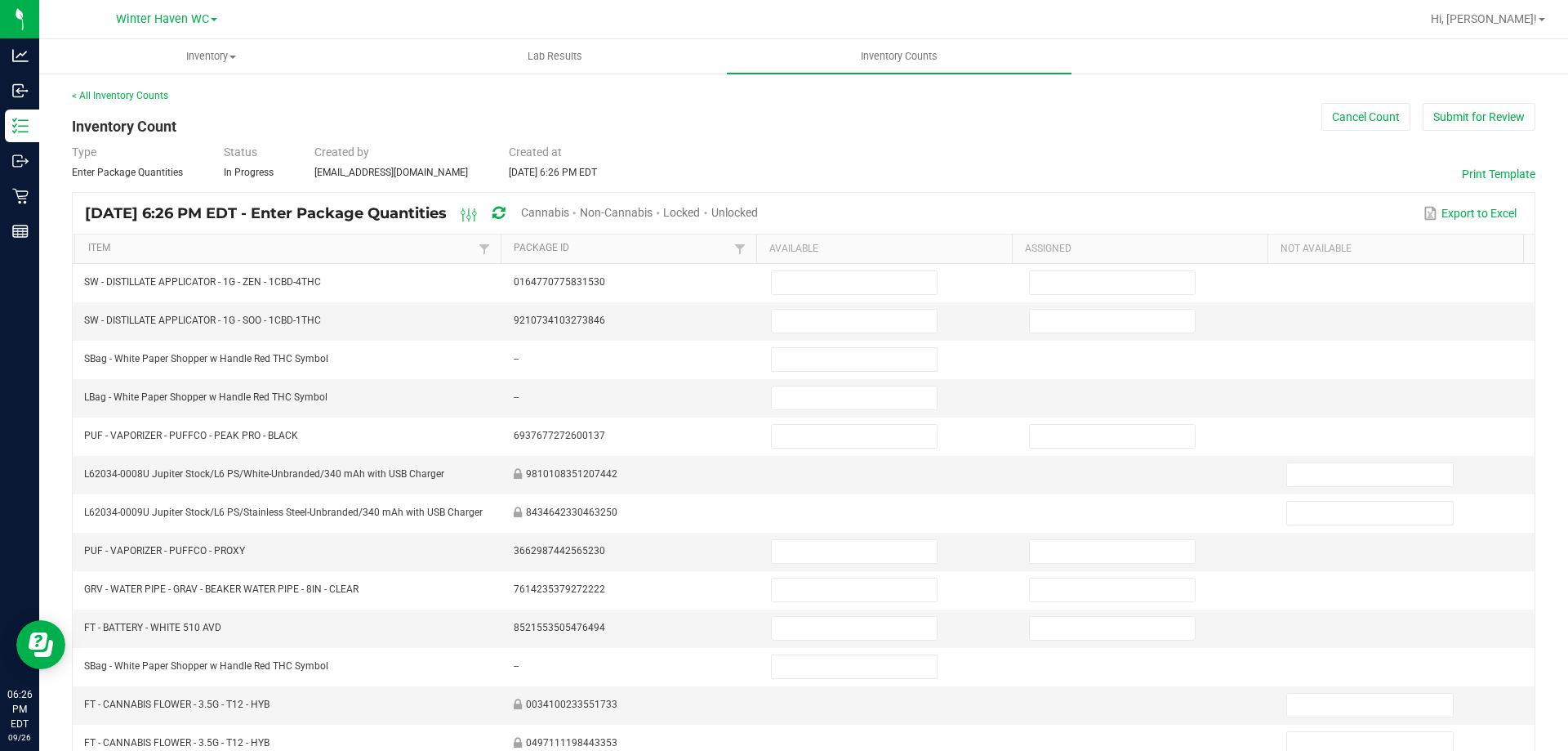
click at [758, 215] on span "Unlocked" at bounding box center [735, 212] width 47 height 13
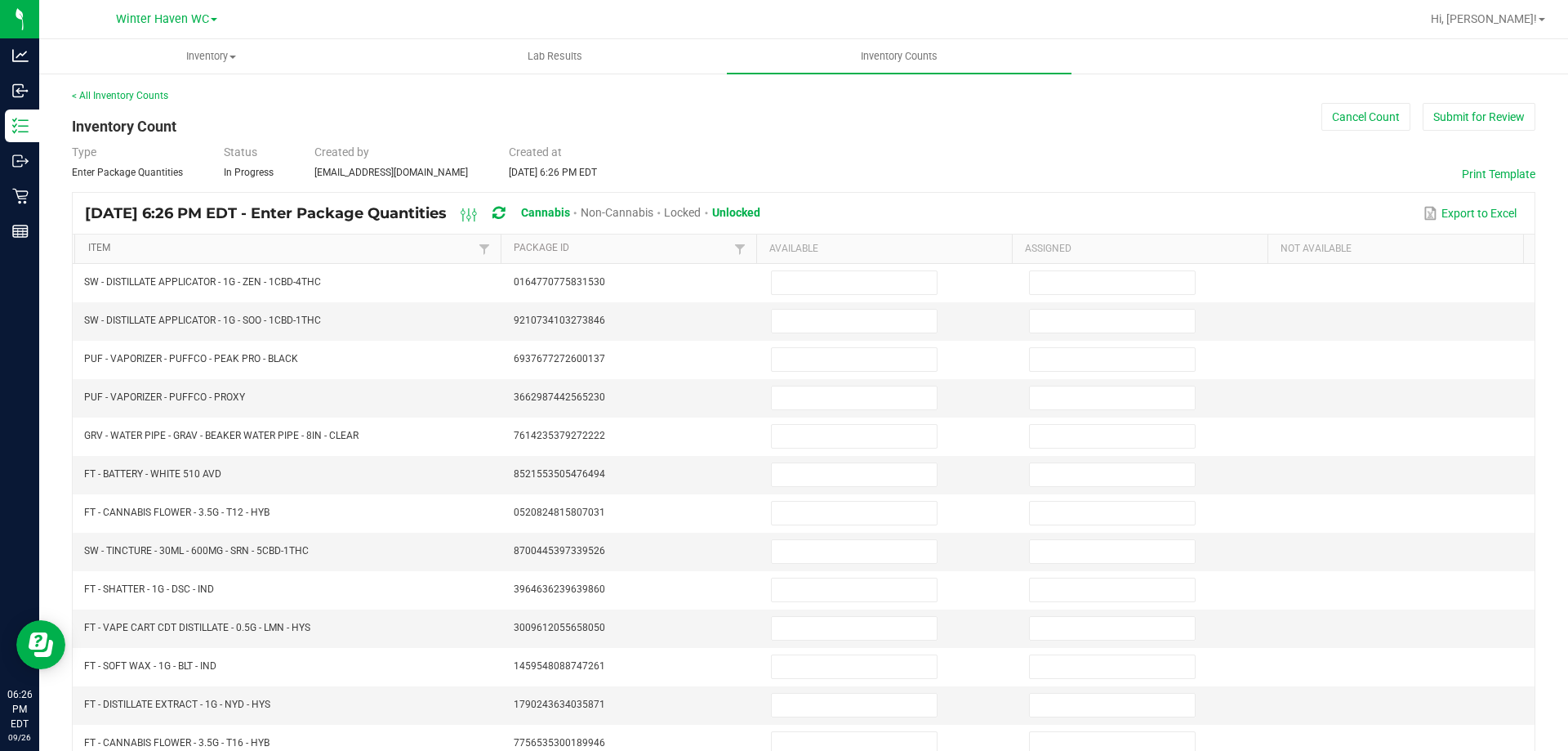
click at [317, 247] on link "Item" at bounding box center [281, 249] width 387 height 13
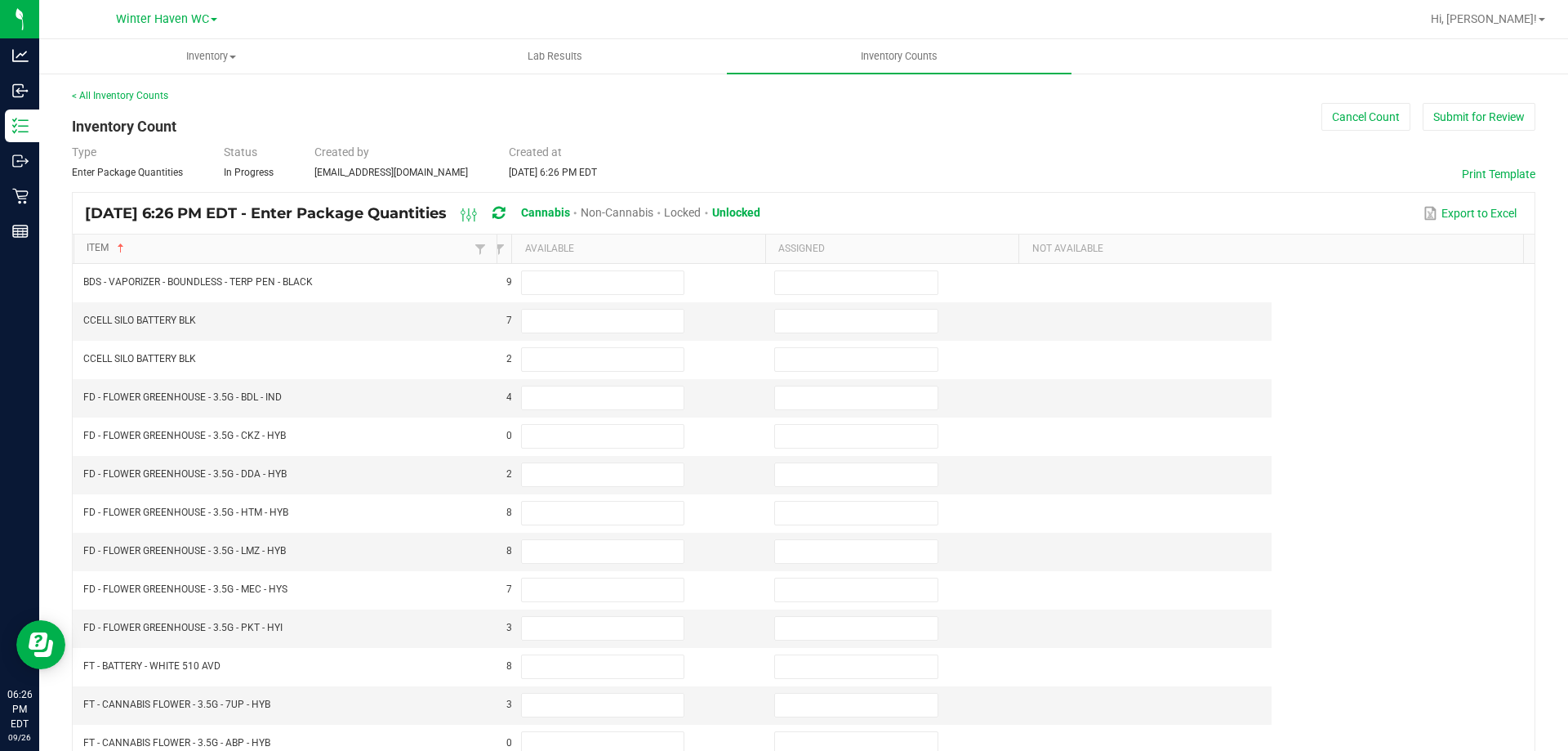
click at [510, 224] on kendo-grid "Sep 26, 2025 6:26 PM EDT - Enter Package Quantities Cannabis Non-Cannabis Locke…" at bounding box center [803, 633] width 1464 height 881
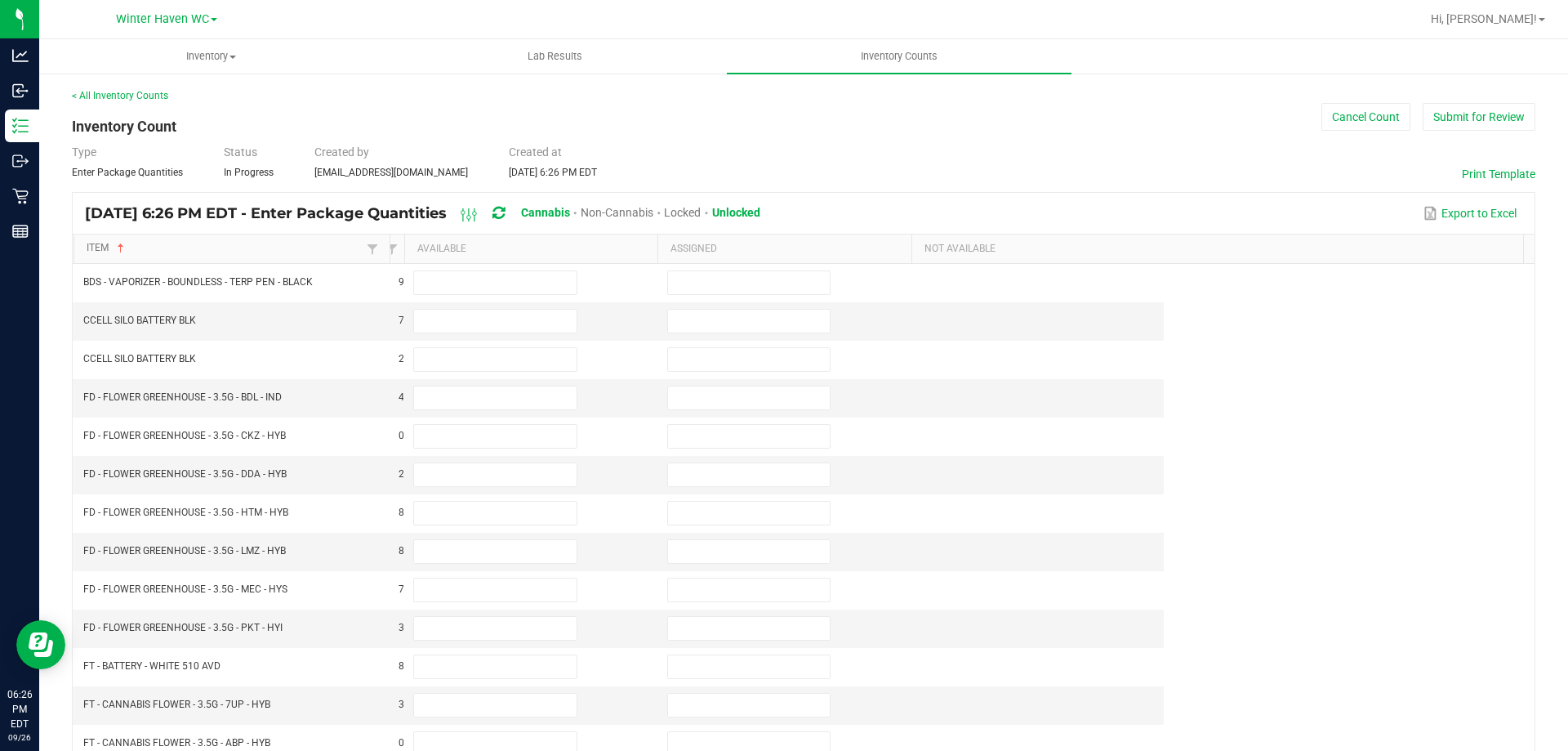
click at [386, 241] on span at bounding box center [387, 376] width 5 height 284
click at [388, 239] on th "Package Id" at bounding box center [391, 250] width 8 height 30
click at [701, 130] on div "< All Inventory Counts Inventory Count Cancel Count Submit for Review Type Ente…" at bounding box center [803, 580] width 1464 height 985
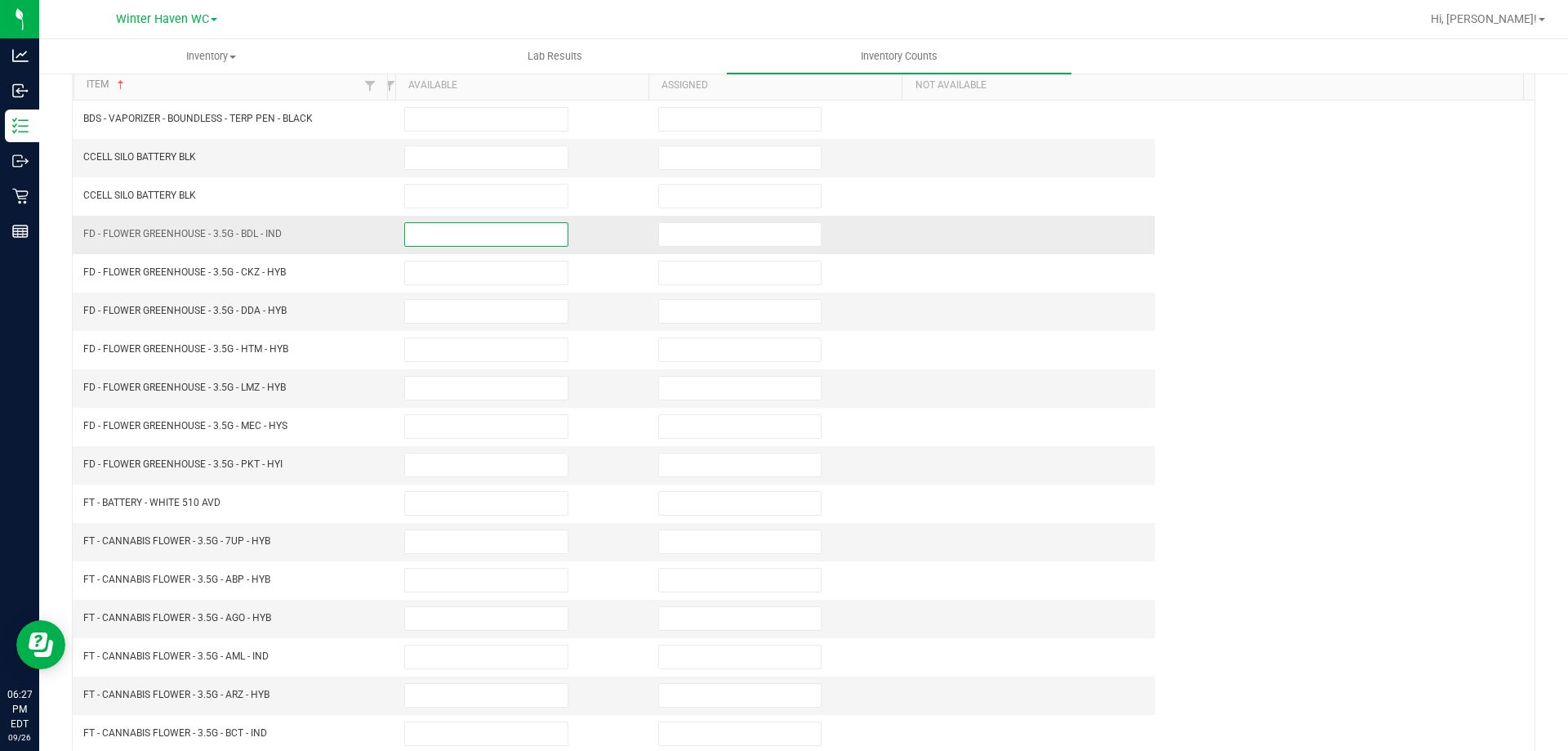
click at [520, 228] on input at bounding box center [486, 234] width 162 height 23
type input "1"
type input "0"
type input "10"
type input "0"
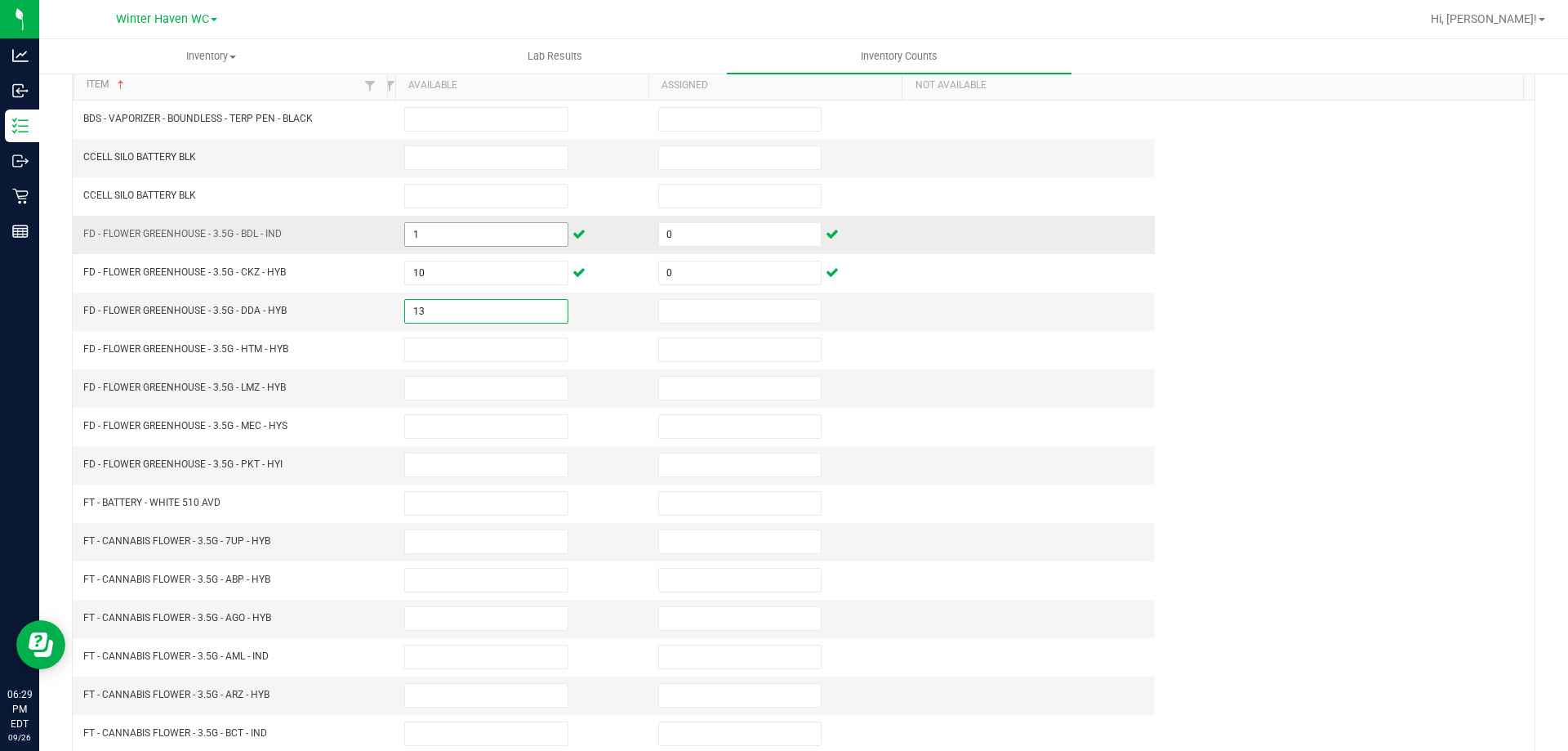
type input "13"
type input "0"
type input "3"
type input "0"
type input "13"
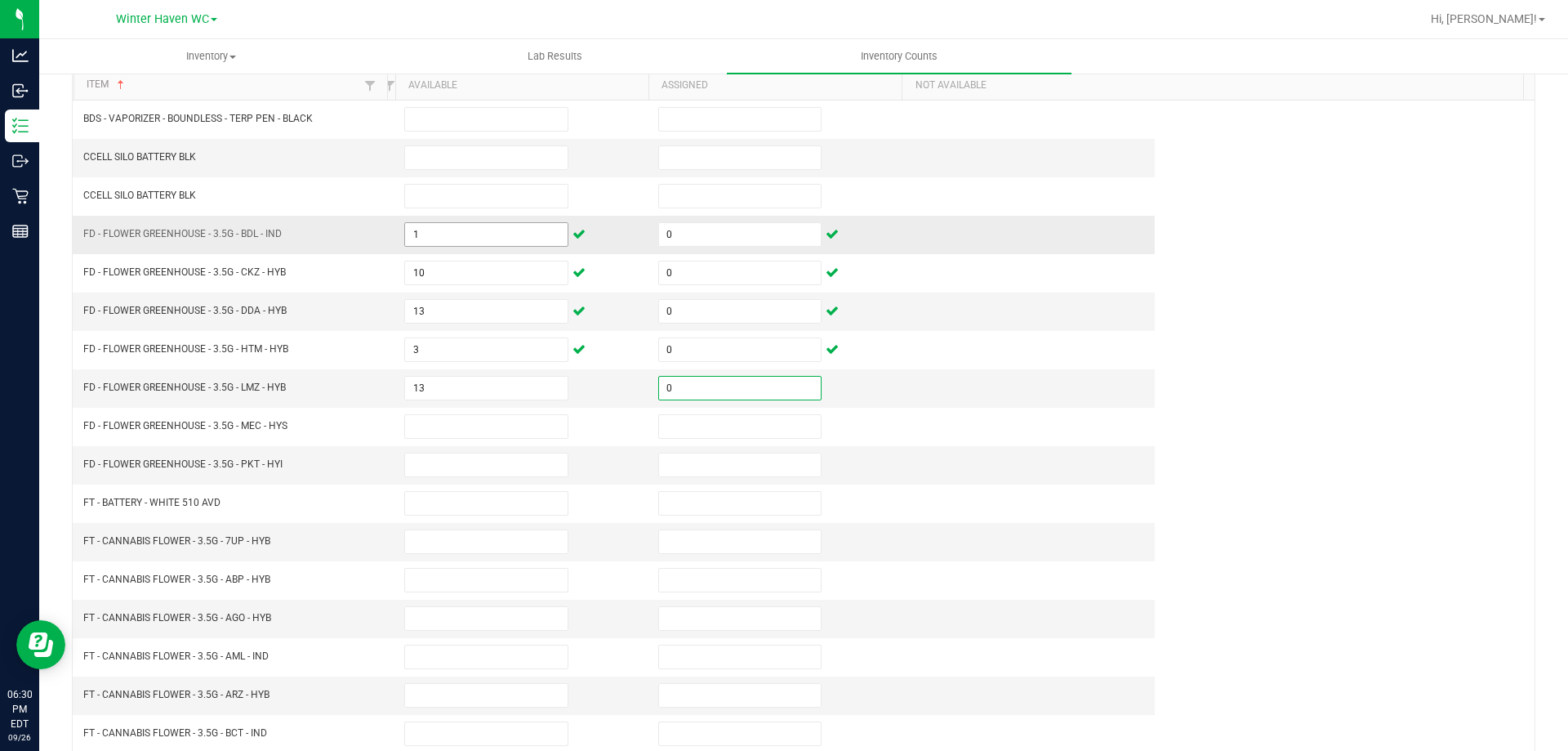
type input "0"
type input "5"
type input "0"
type input "11"
type input "0"
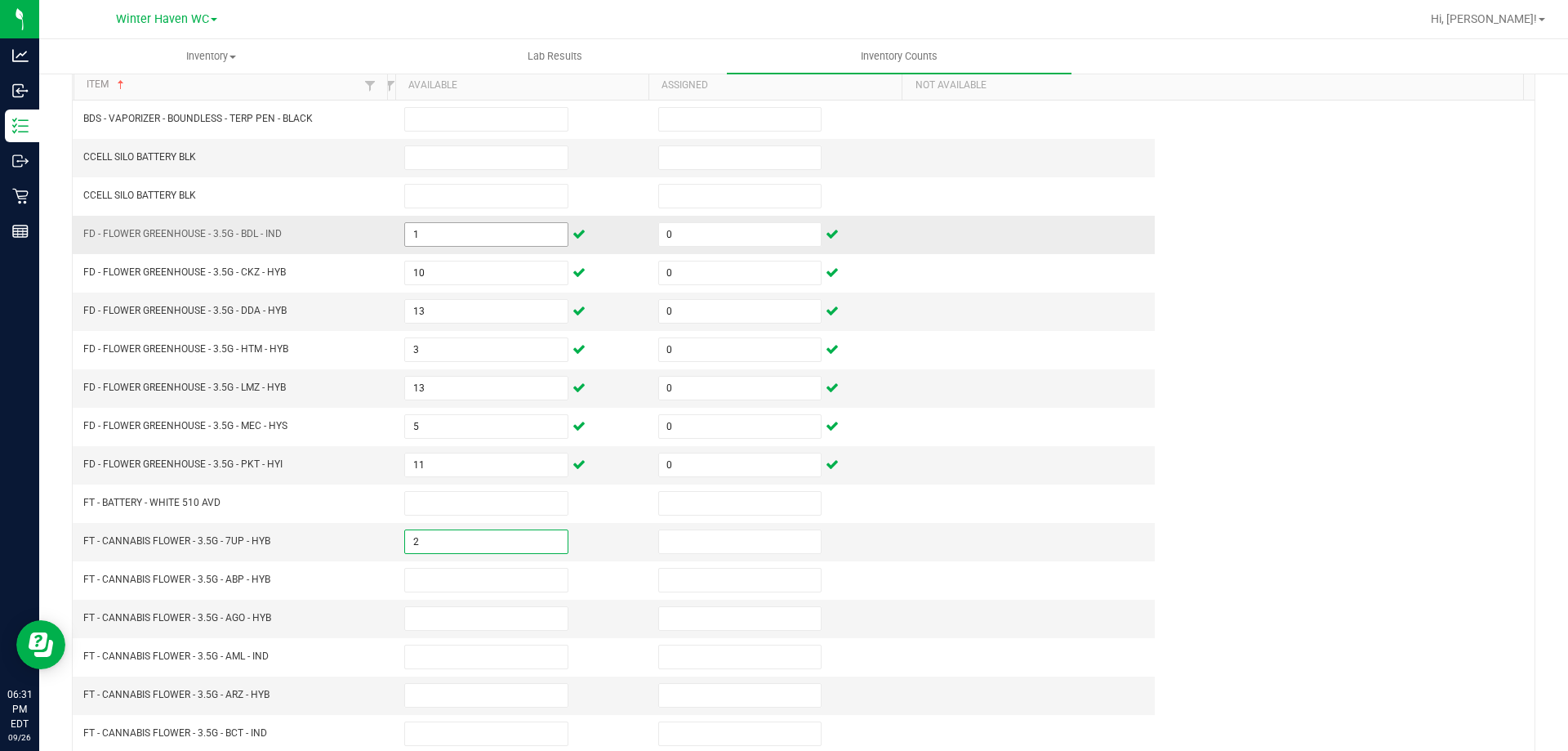
type input "2"
type input "0"
type input "14"
type input "0"
type input "6"
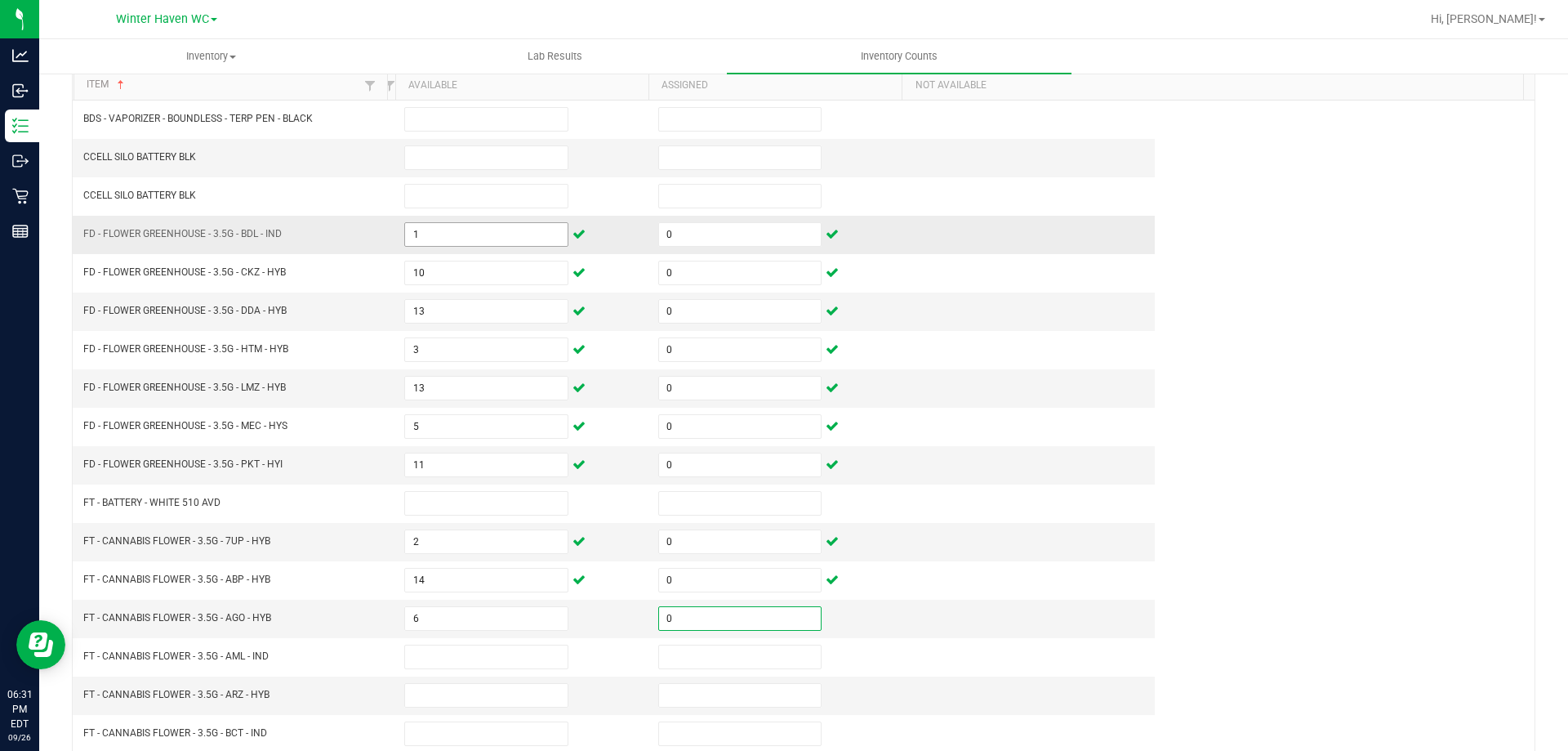
type input "0"
type input "19"
type input "0"
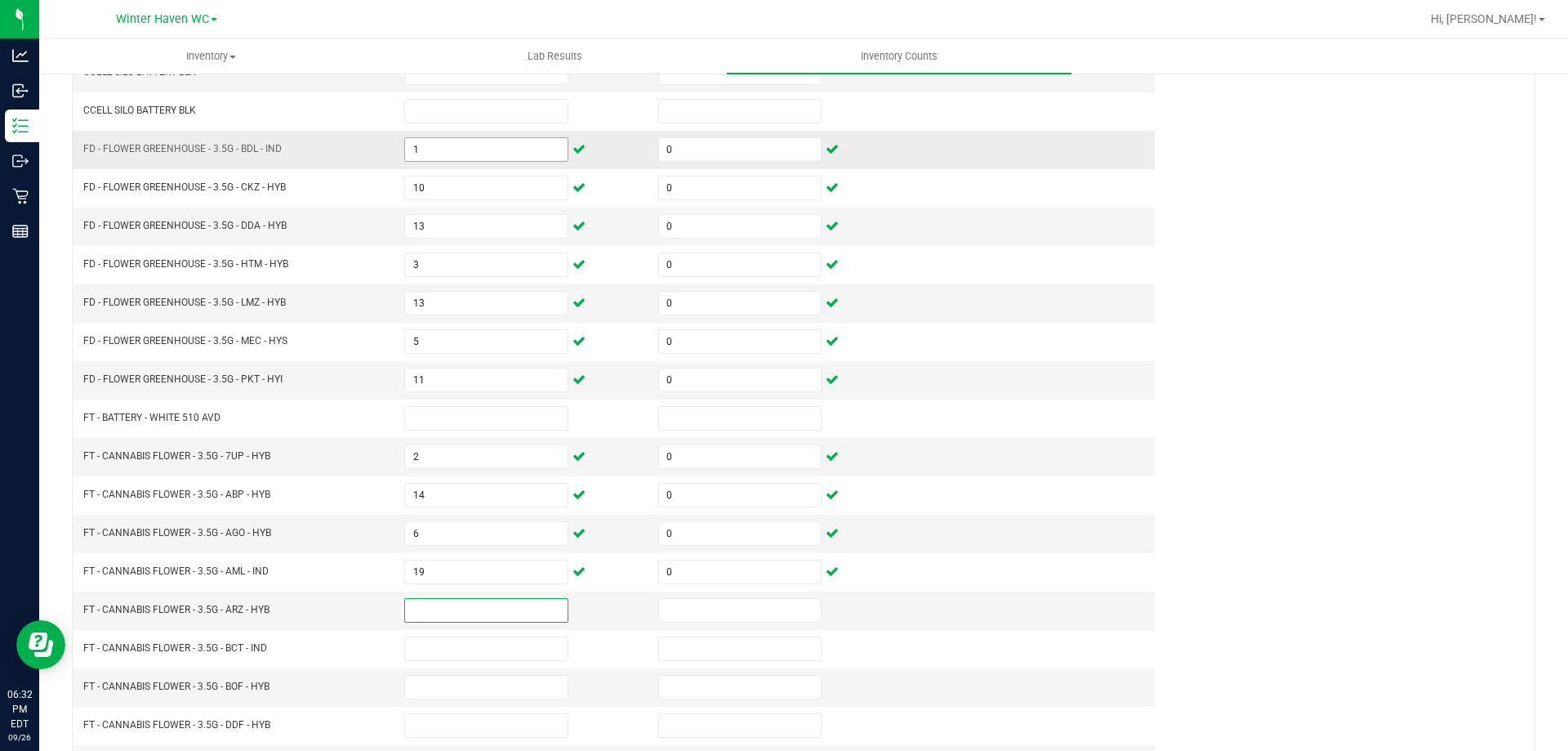
scroll to position [327, 0]
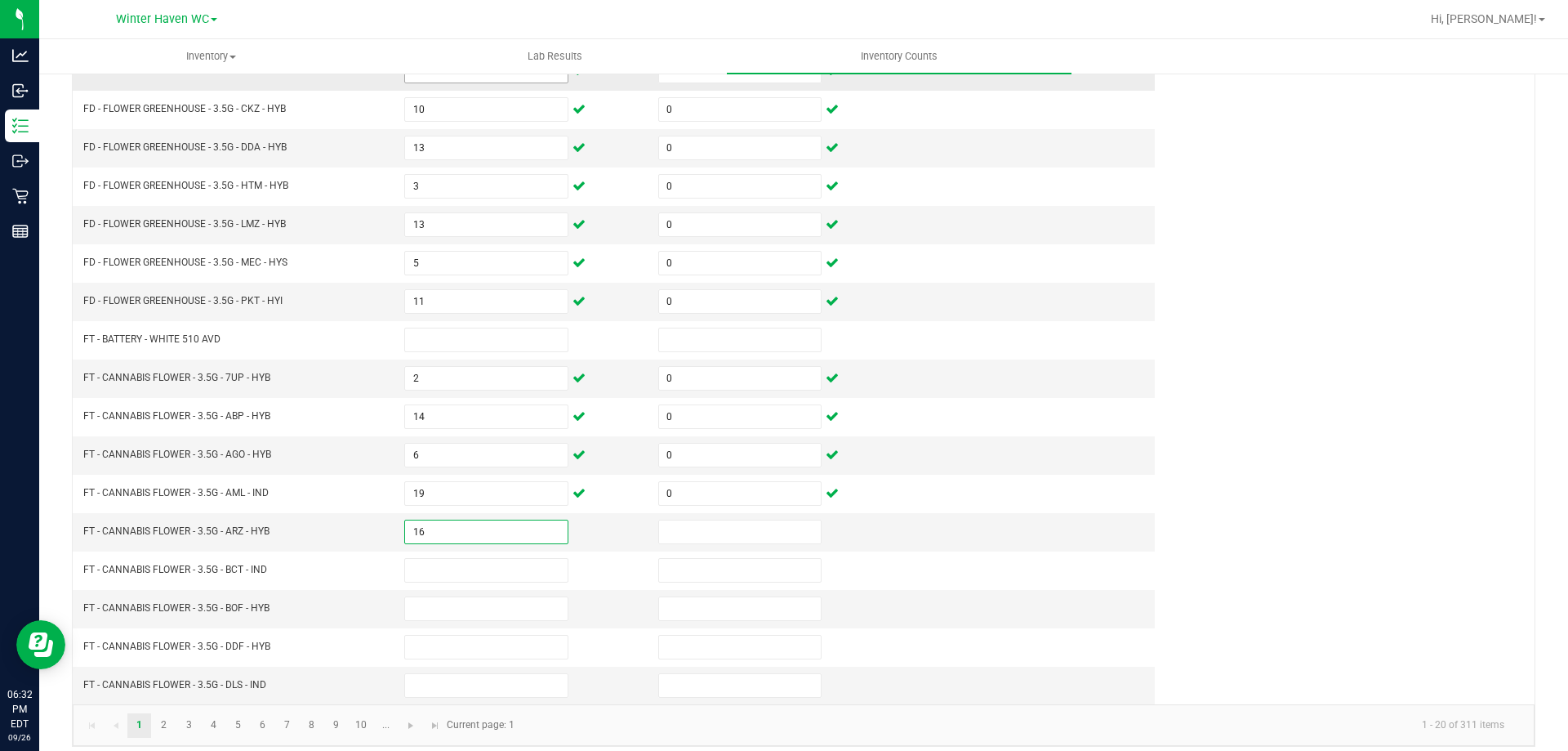
type input "16"
type input "0"
type input "18"
type input "0"
type input "9"
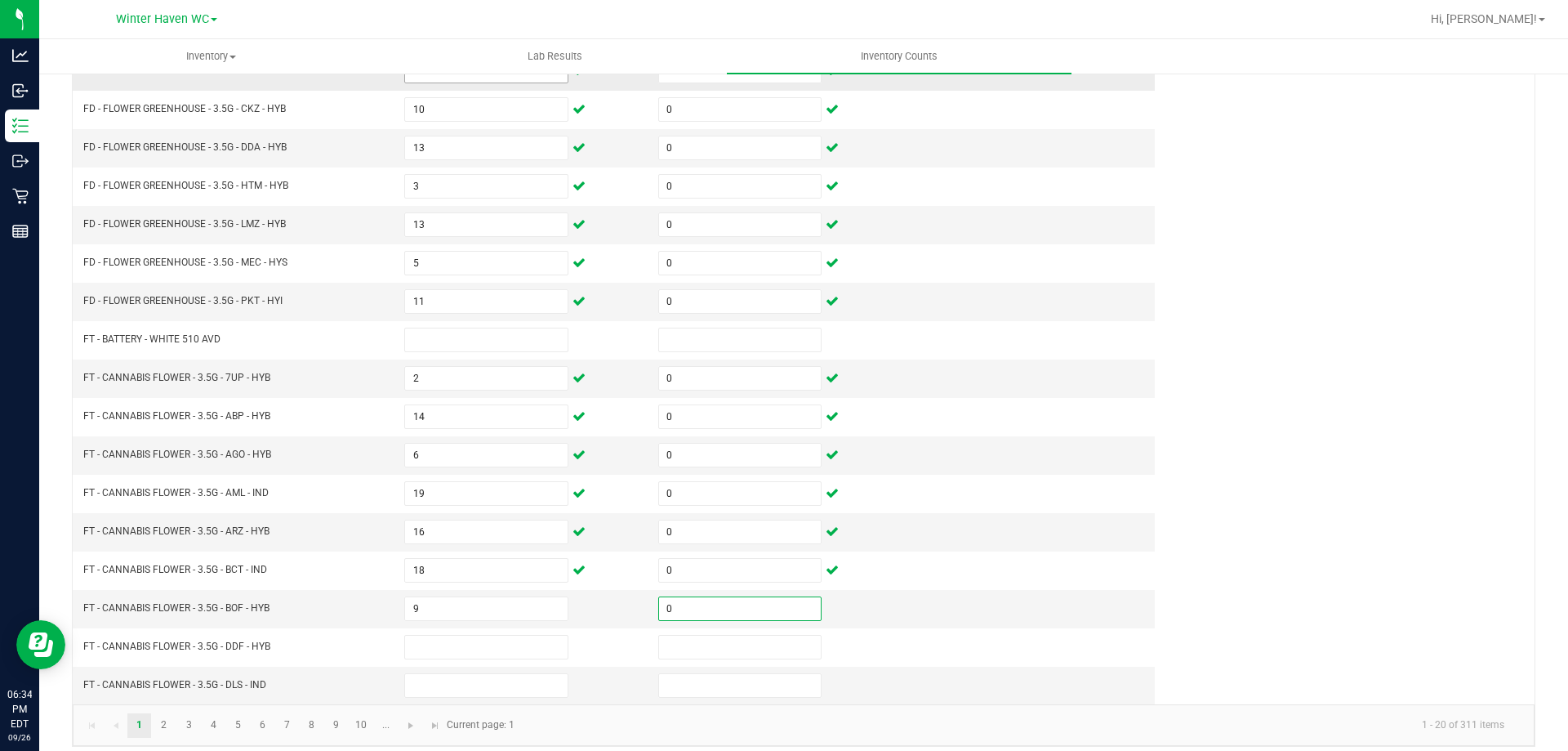
type input "0"
type input "5"
type input "0"
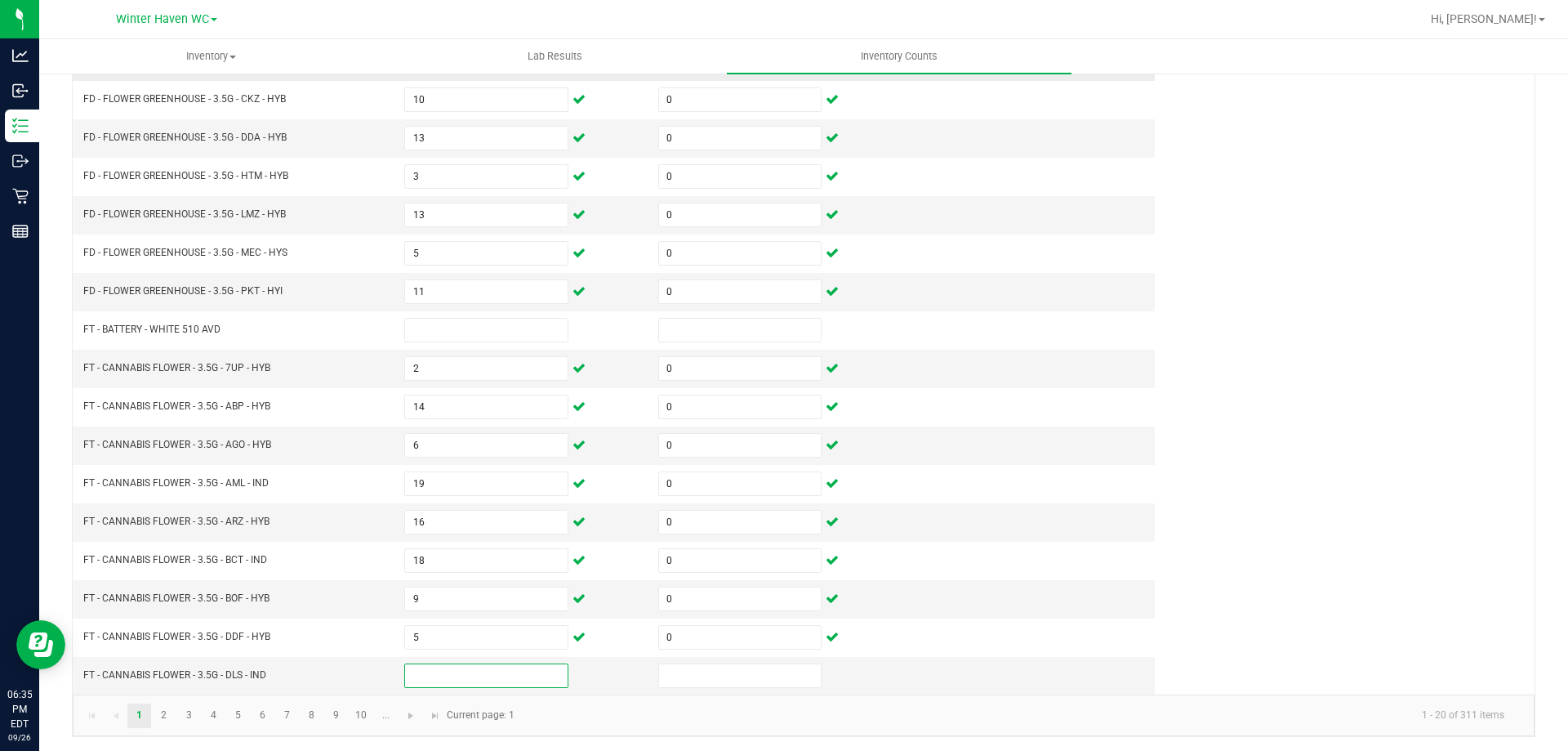
scroll to position [339, 0]
type input "20"
type input "0"
click at [162, 703] on link "2" at bounding box center [163, 713] width 23 height 24
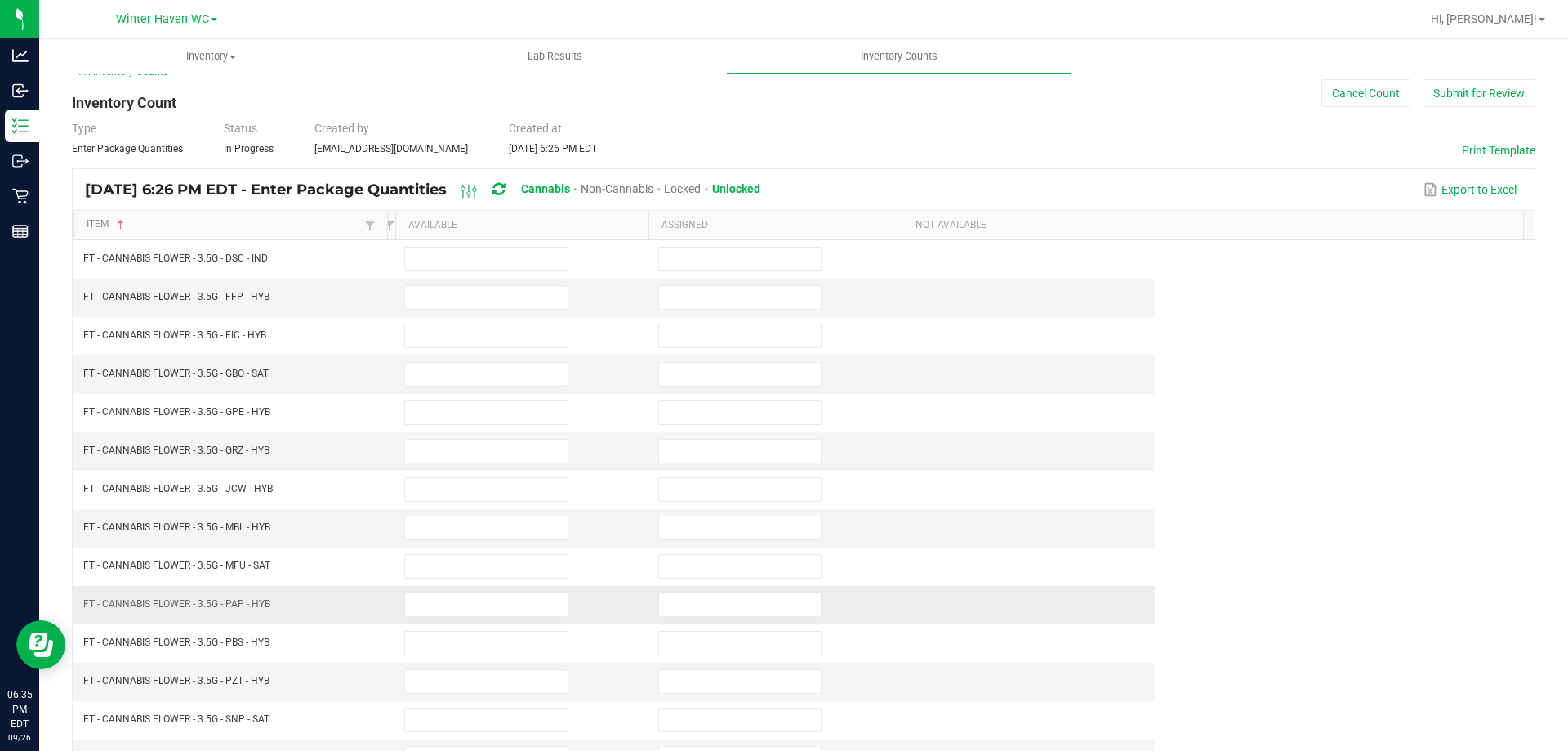
scroll to position [0, 0]
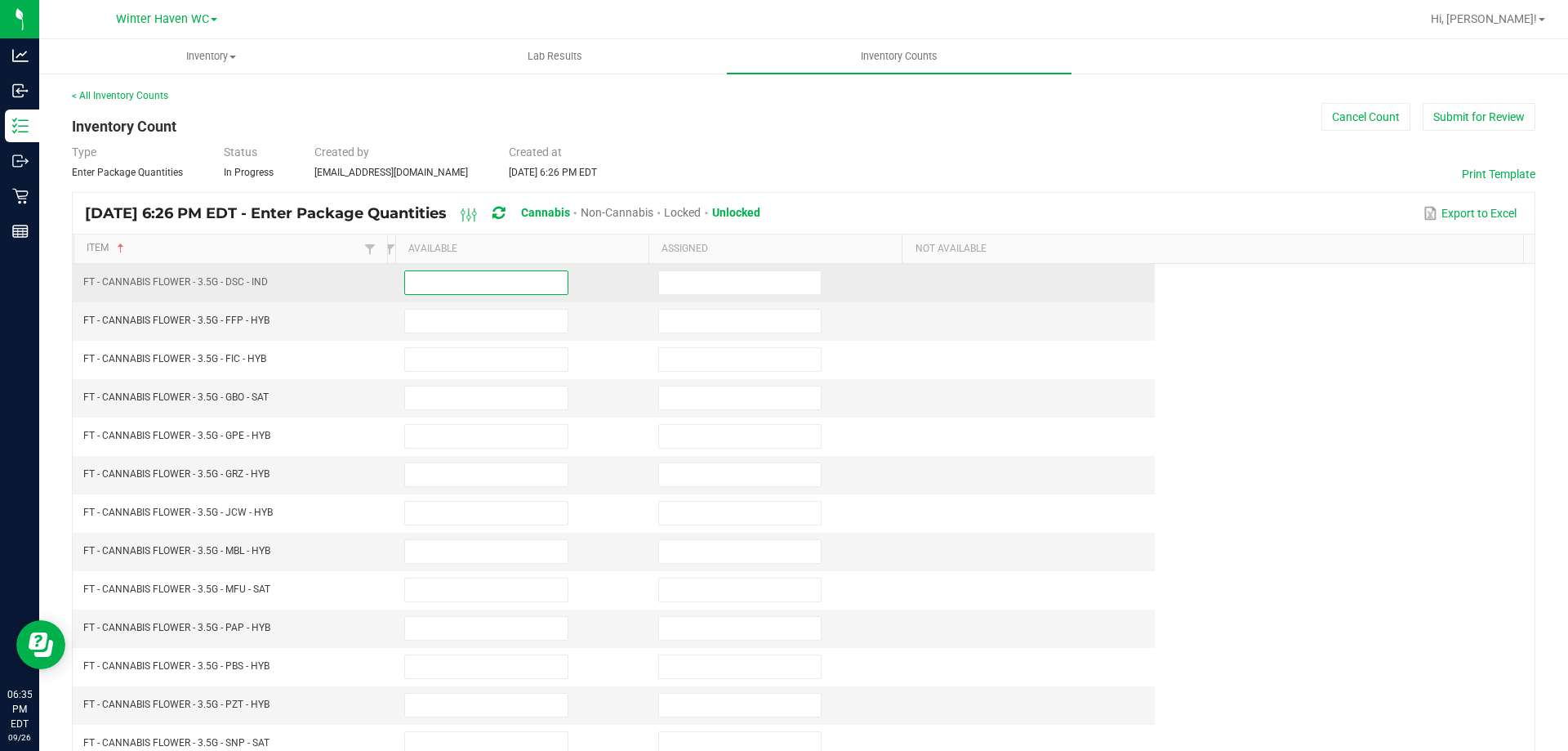
click at [447, 294] on input at bounding box center [486, 282] width 162 height 23
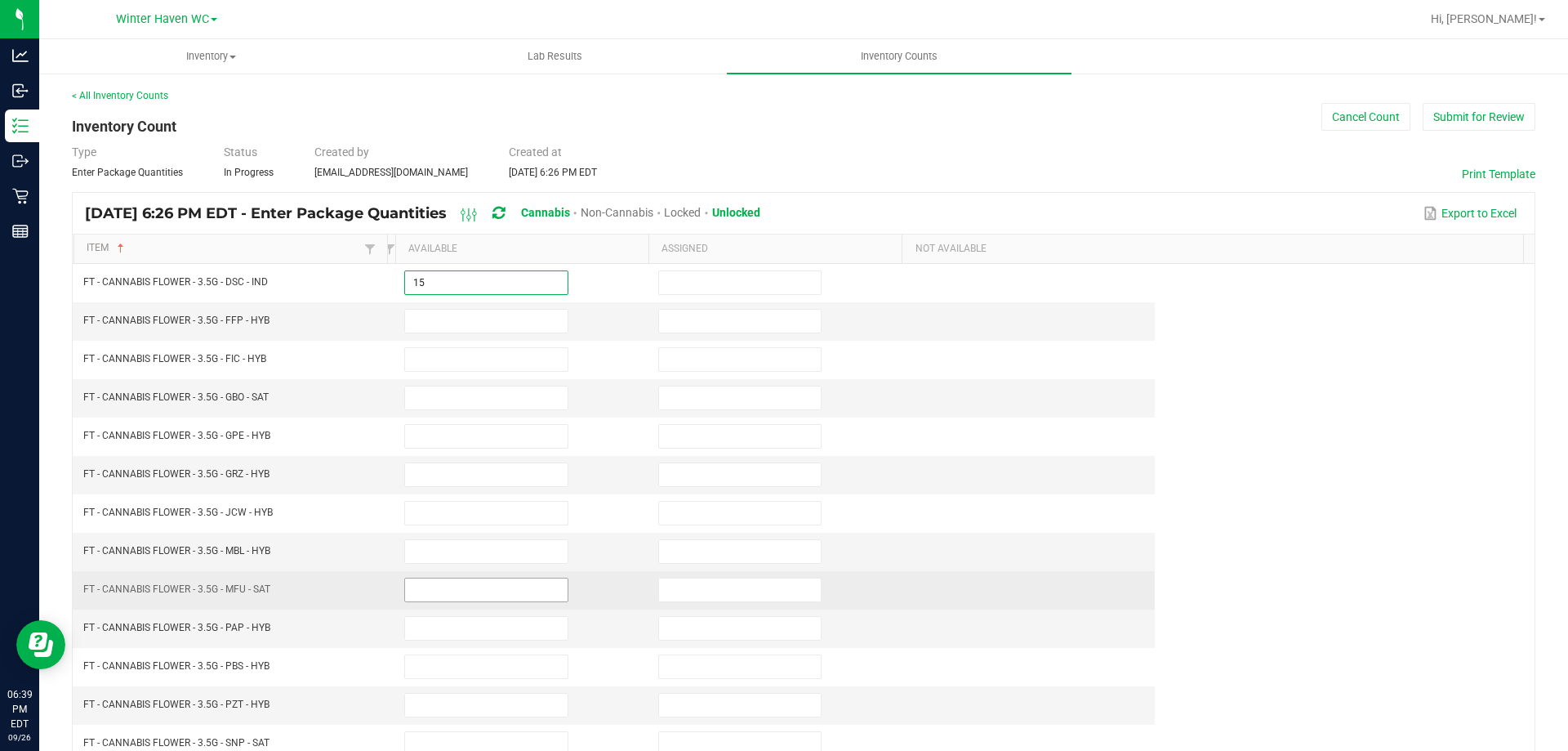
type input "15"
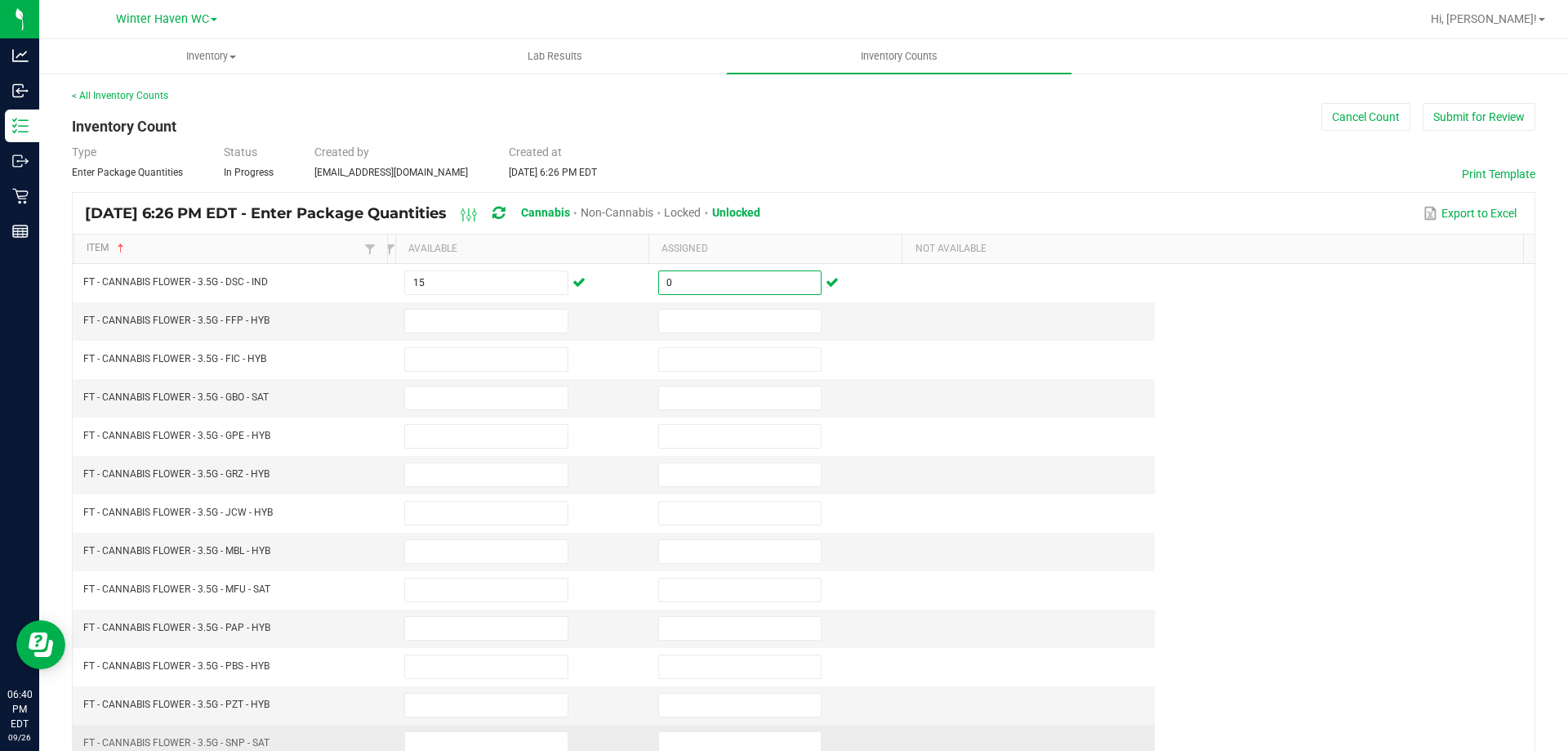
type input "0"
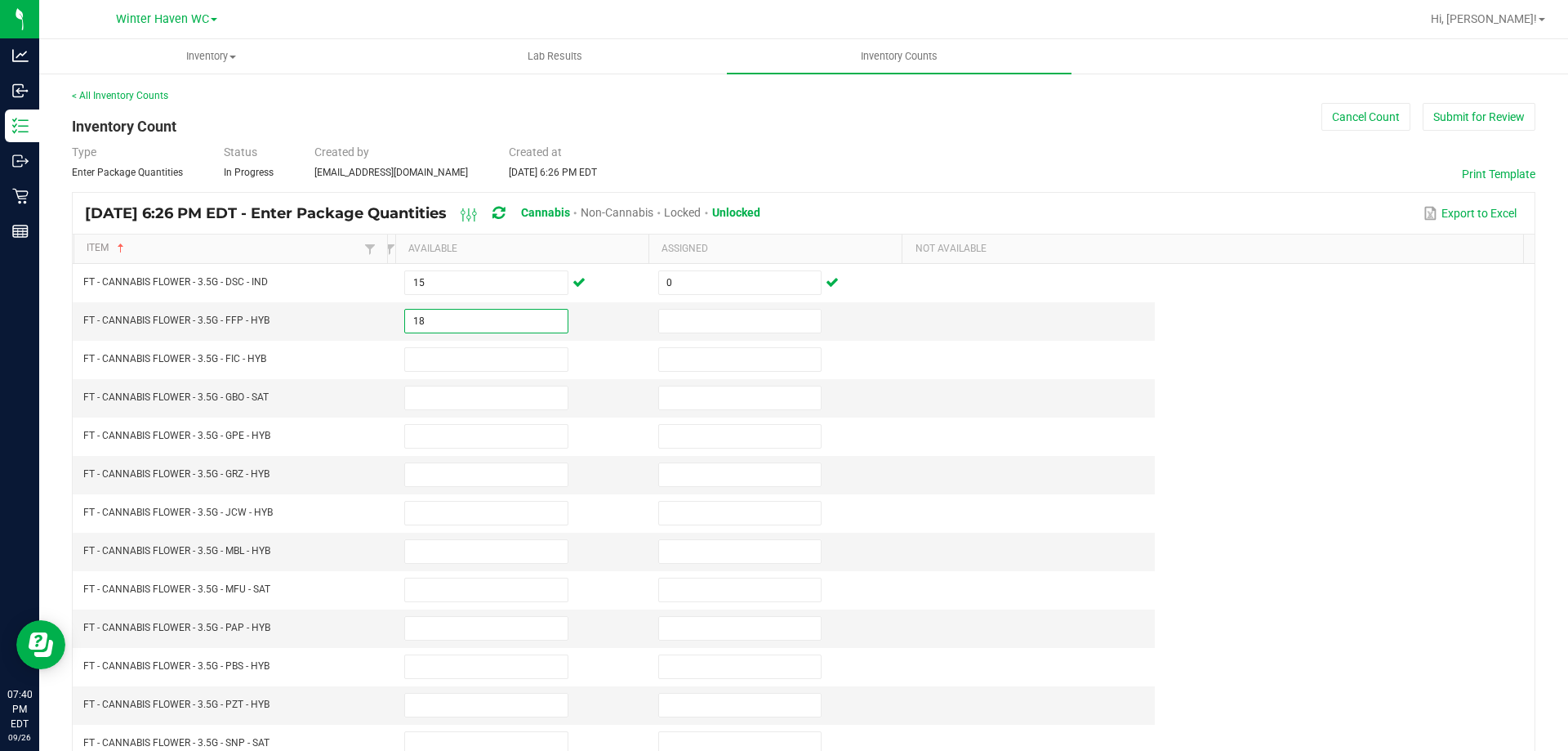
type input "18"
type input "0"
type input "15"
type input "0"
type input "11"
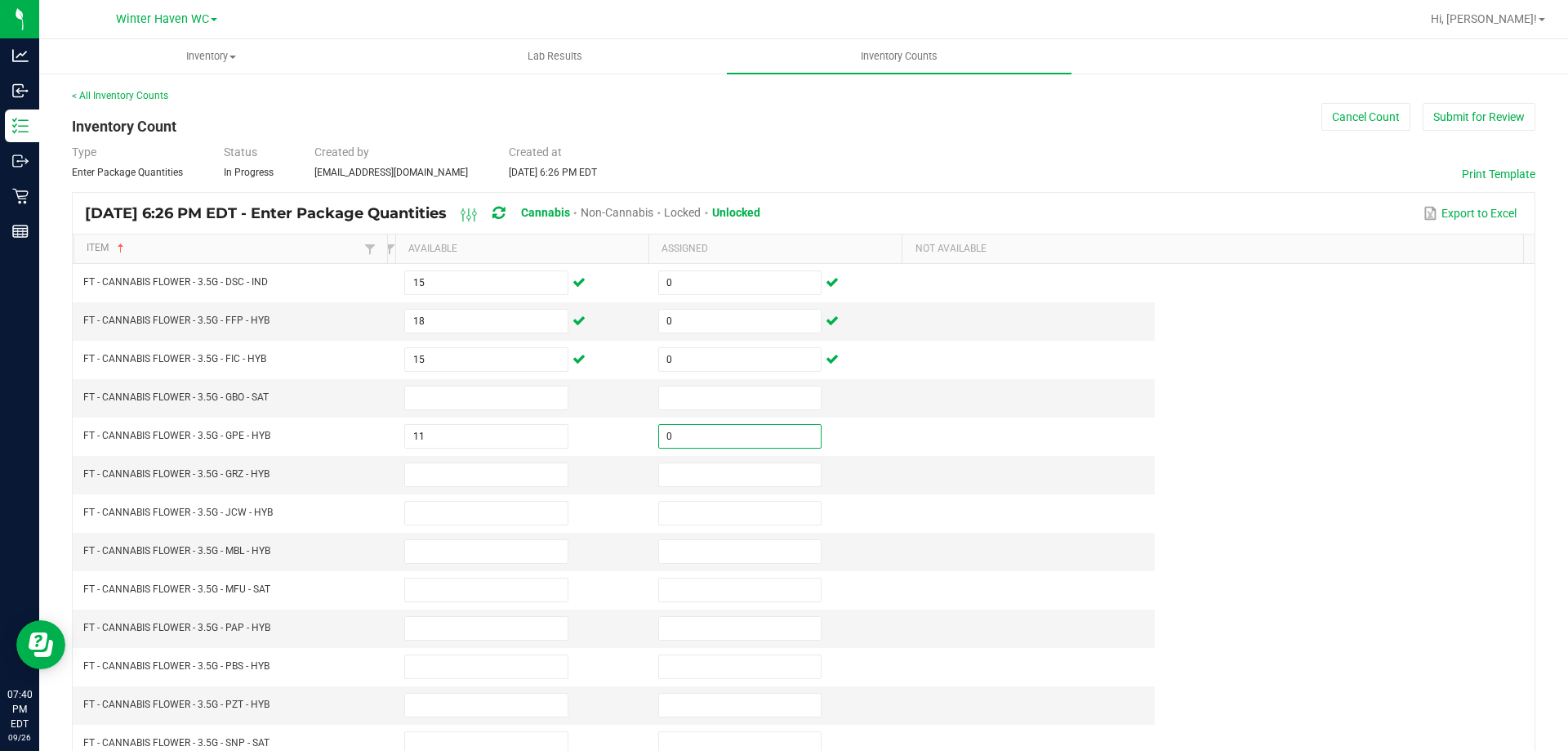
type input "0"
type input "19"
type input "0"
type input "6"
type input "0"
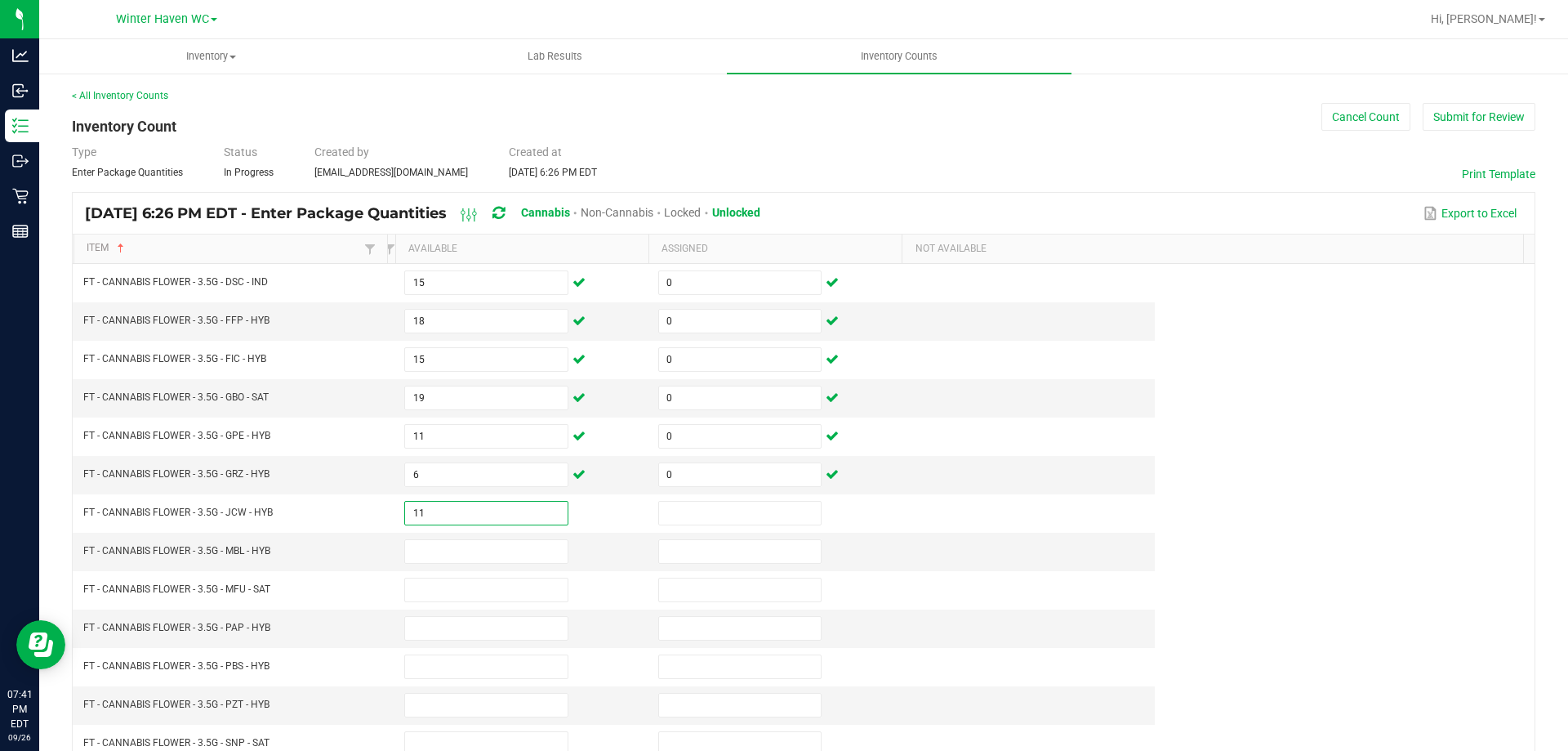
type input "11"
type input "0"
type input "3"
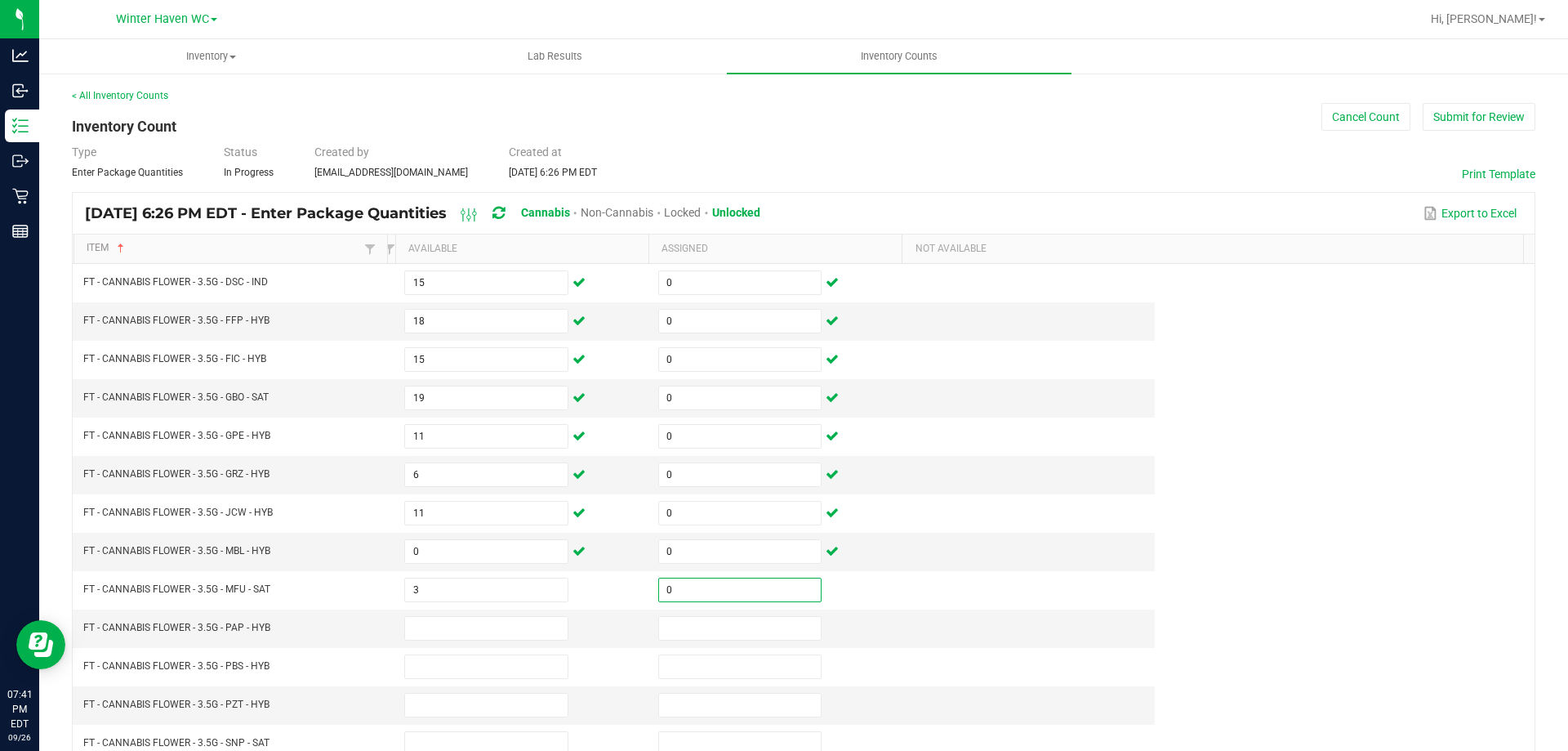
type input "0"
type input "2"
type input "0"
type input "6"
type input "0"
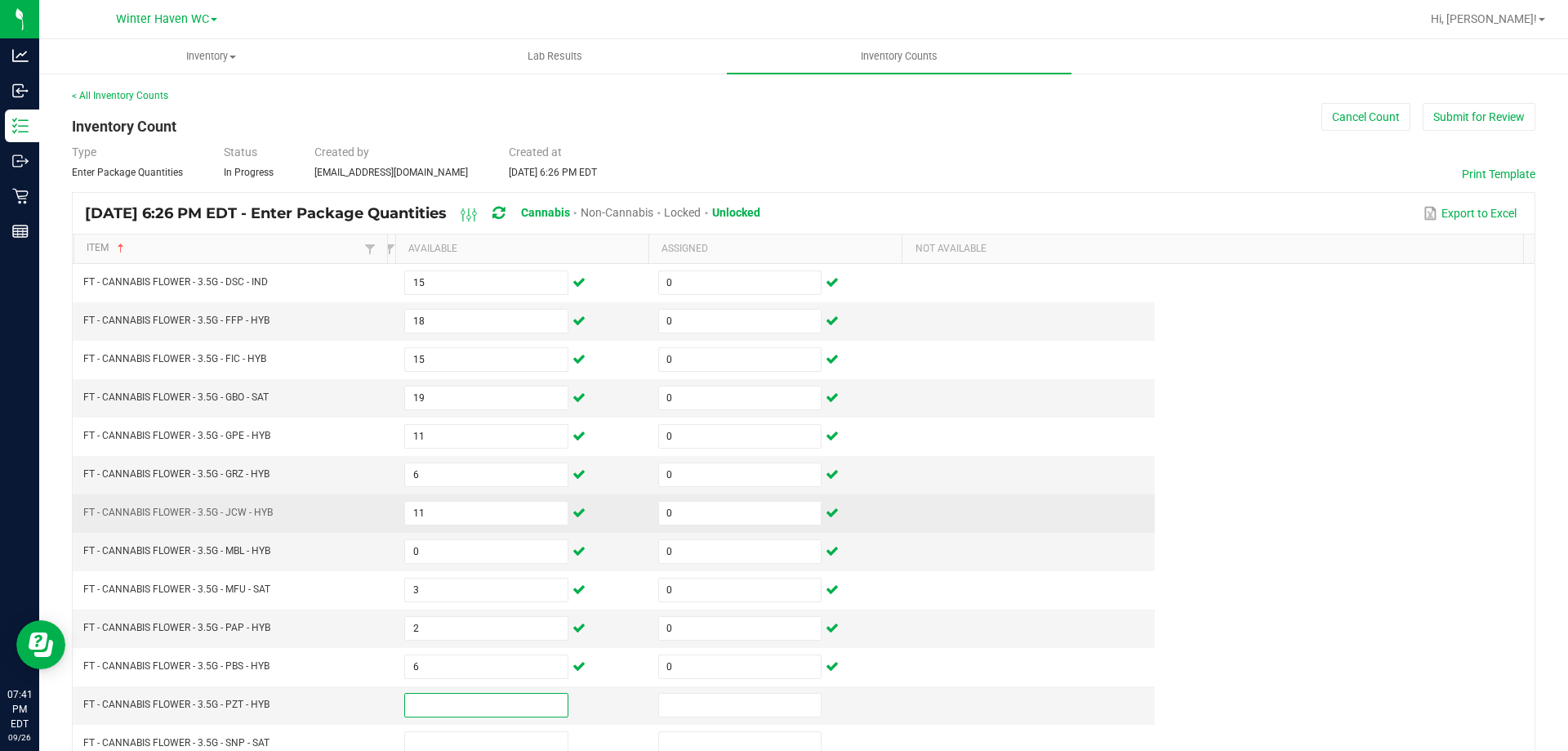
scroll to position [245, 0]
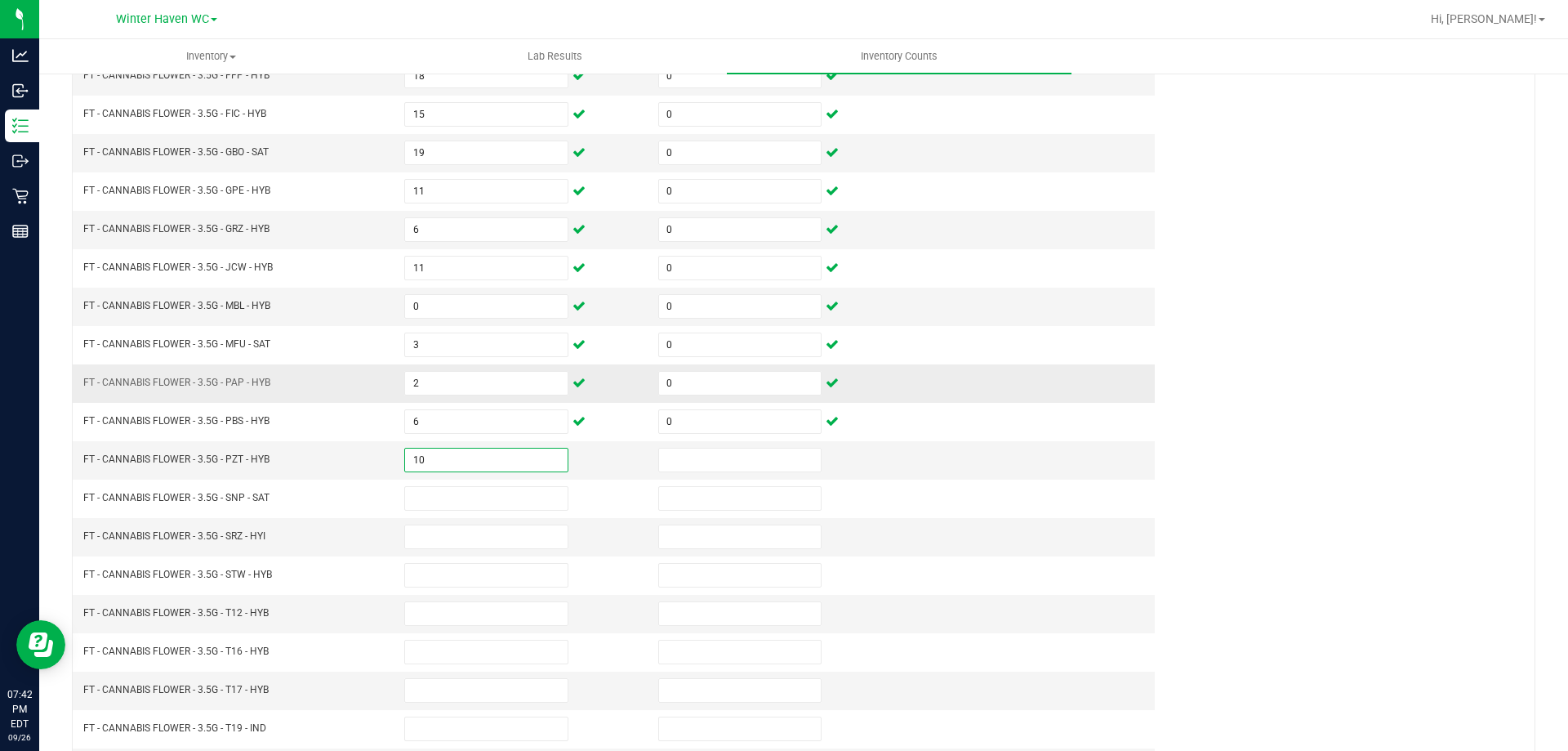
type input "10"
type input "0"
type input "13"
type input "0"
type input "3"
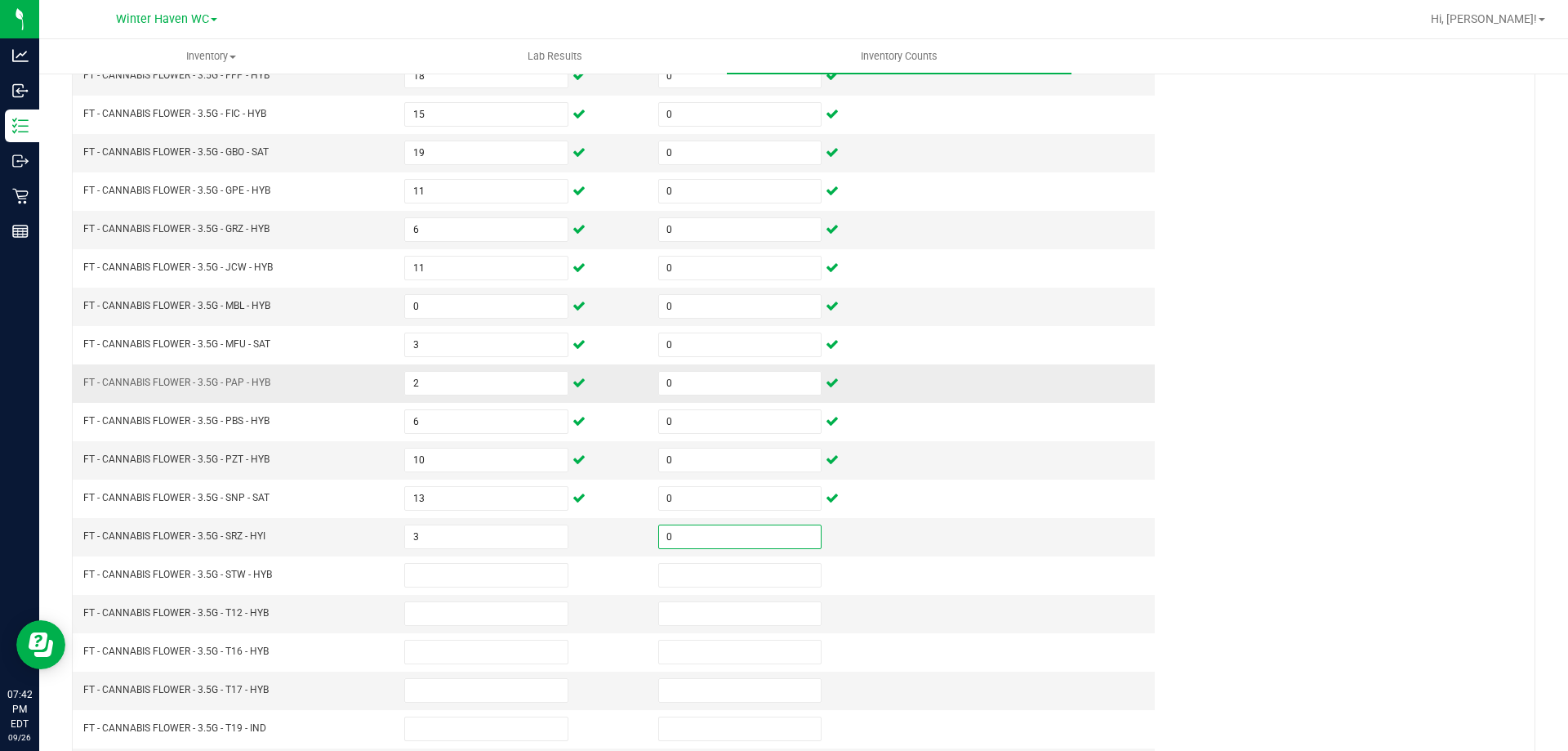
type input "0"
type input "10"
type input "0"
type input "12"
type input "0"
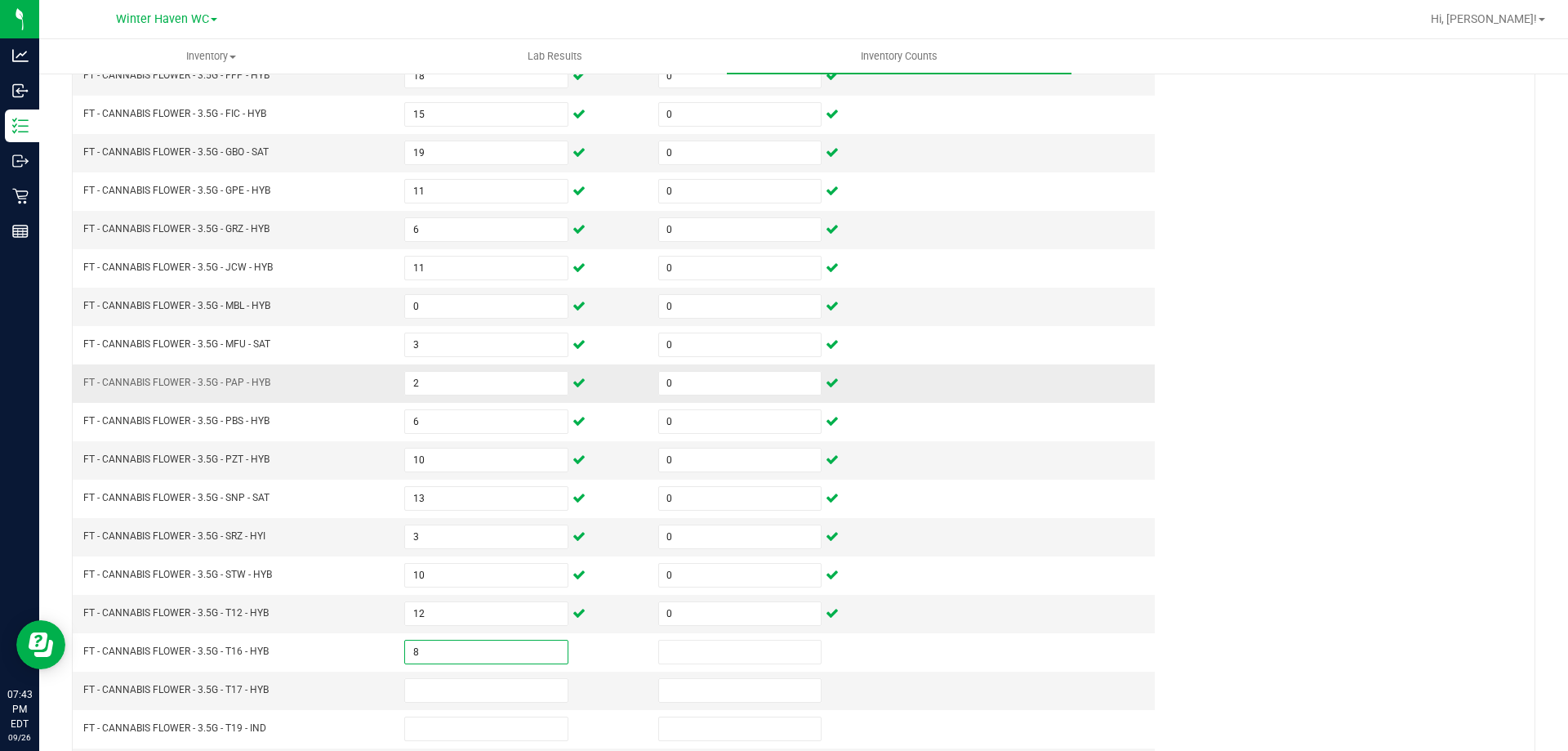
type input "8"
type input "0"
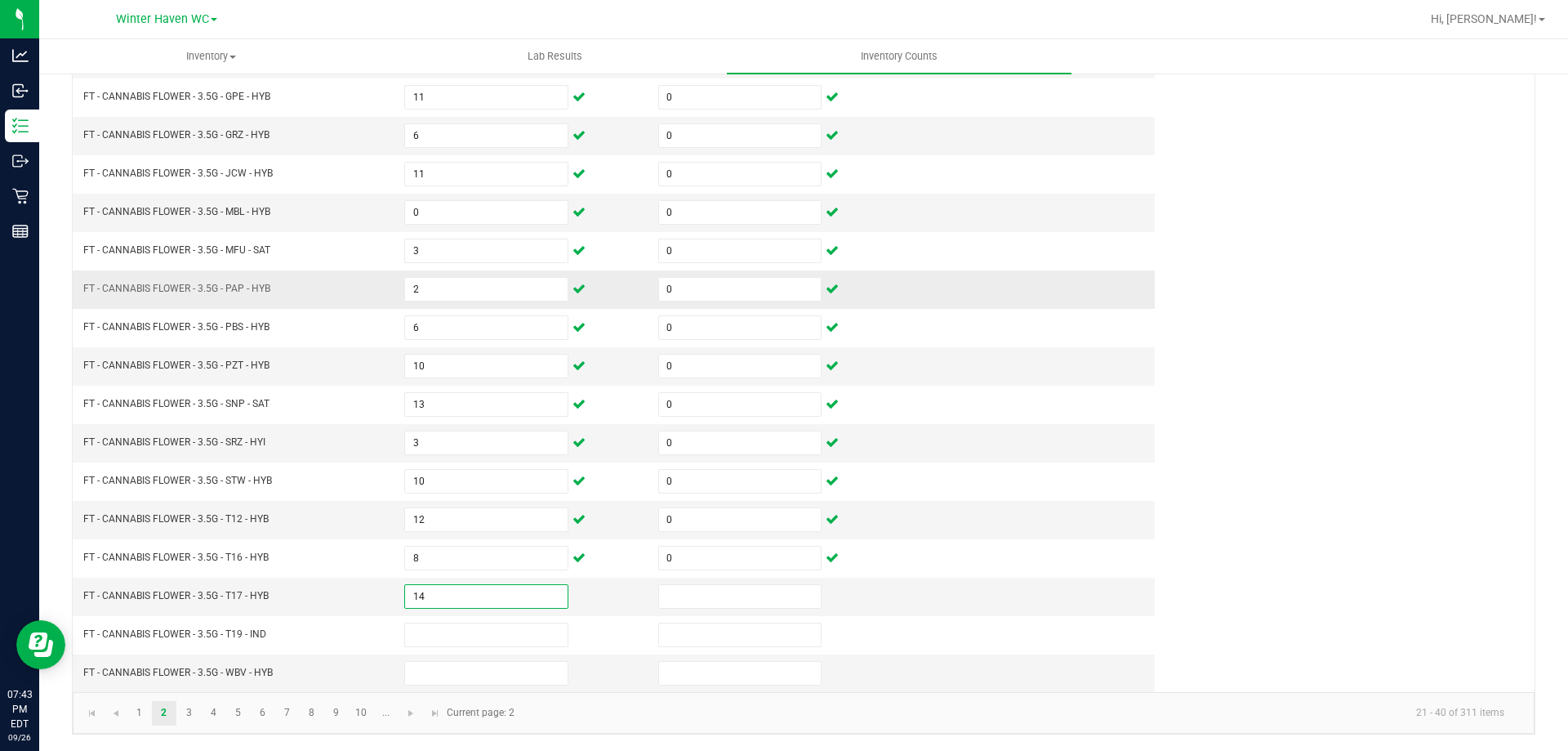
type input "14"
type input "0"
type input "18"
type input "0"
type input "6"
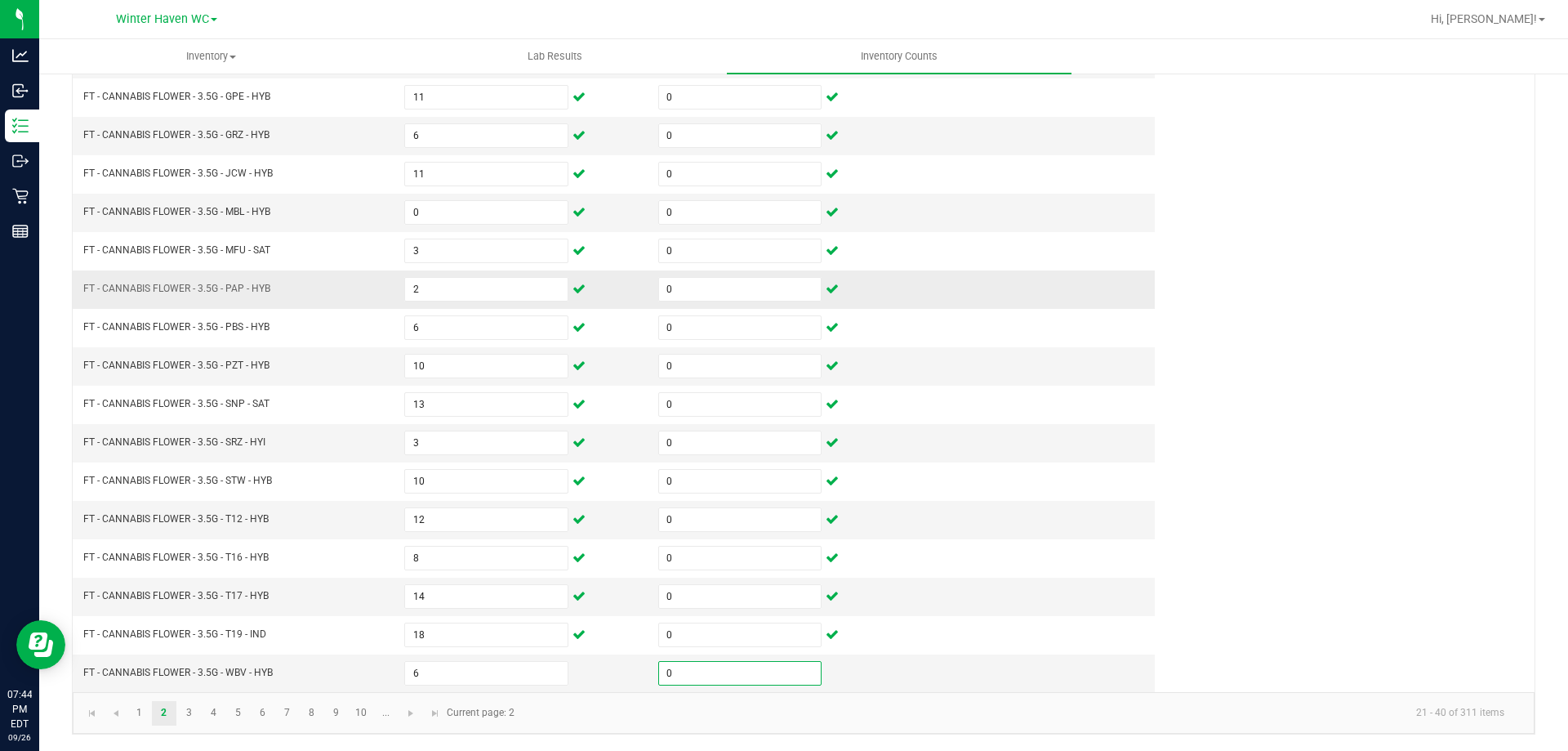
type input "0"
click at [193, 704] on link "3" at bounding box center [188, 713] width 23 height 24
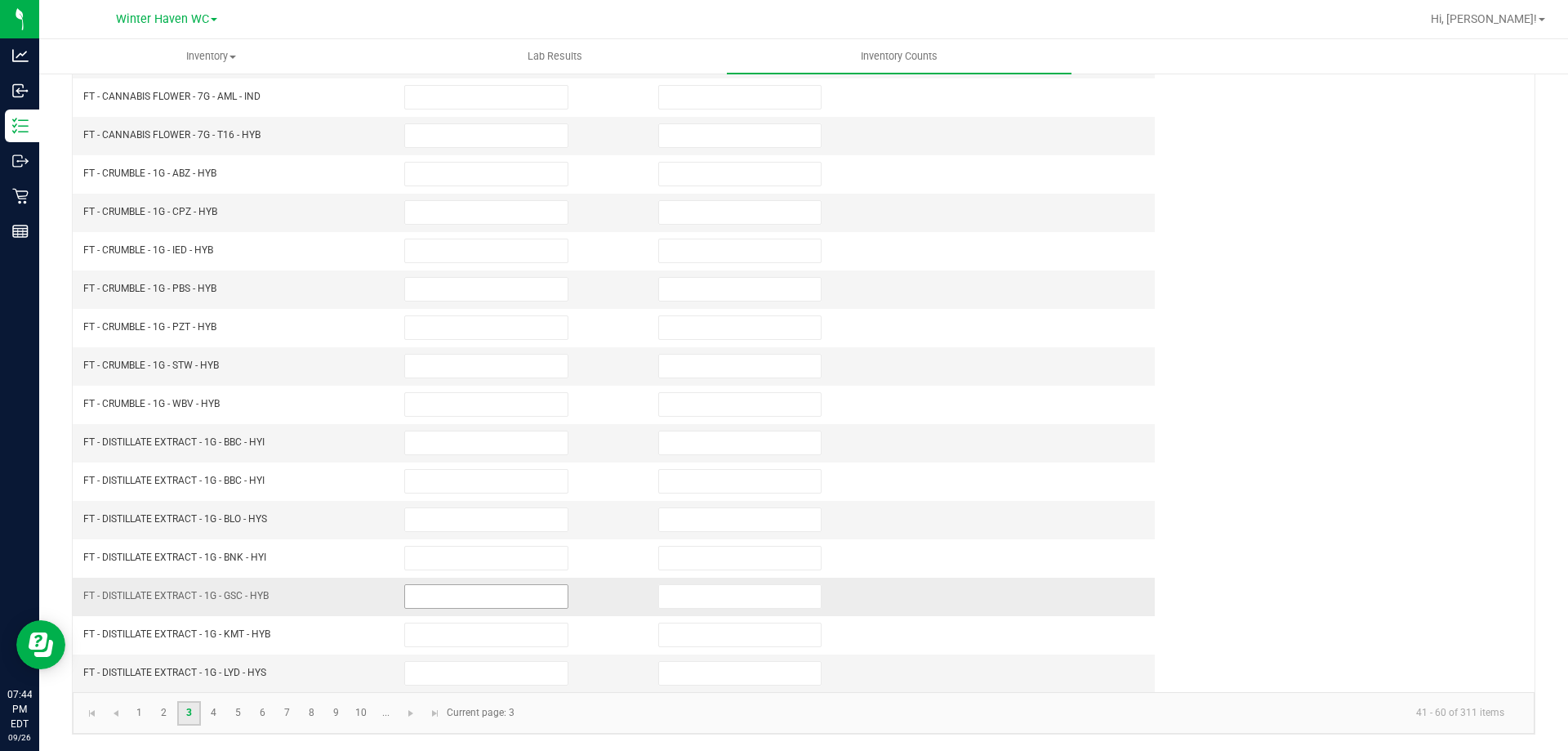
scroll to position [0, 0]
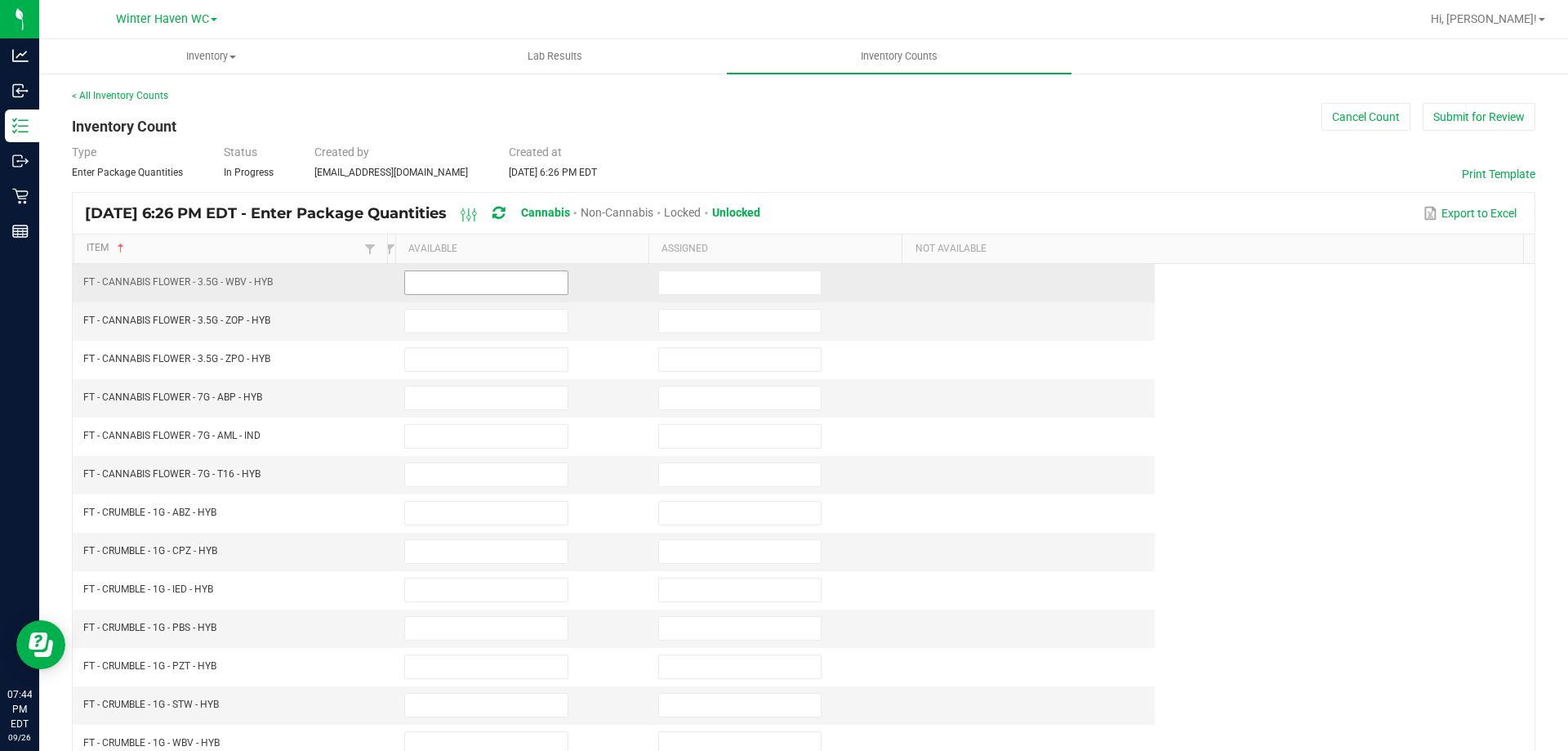
click at [441, 283] on input at bounding box center [486, 282] width 162 height 23
type input "0"
type input "14"
type input "0"
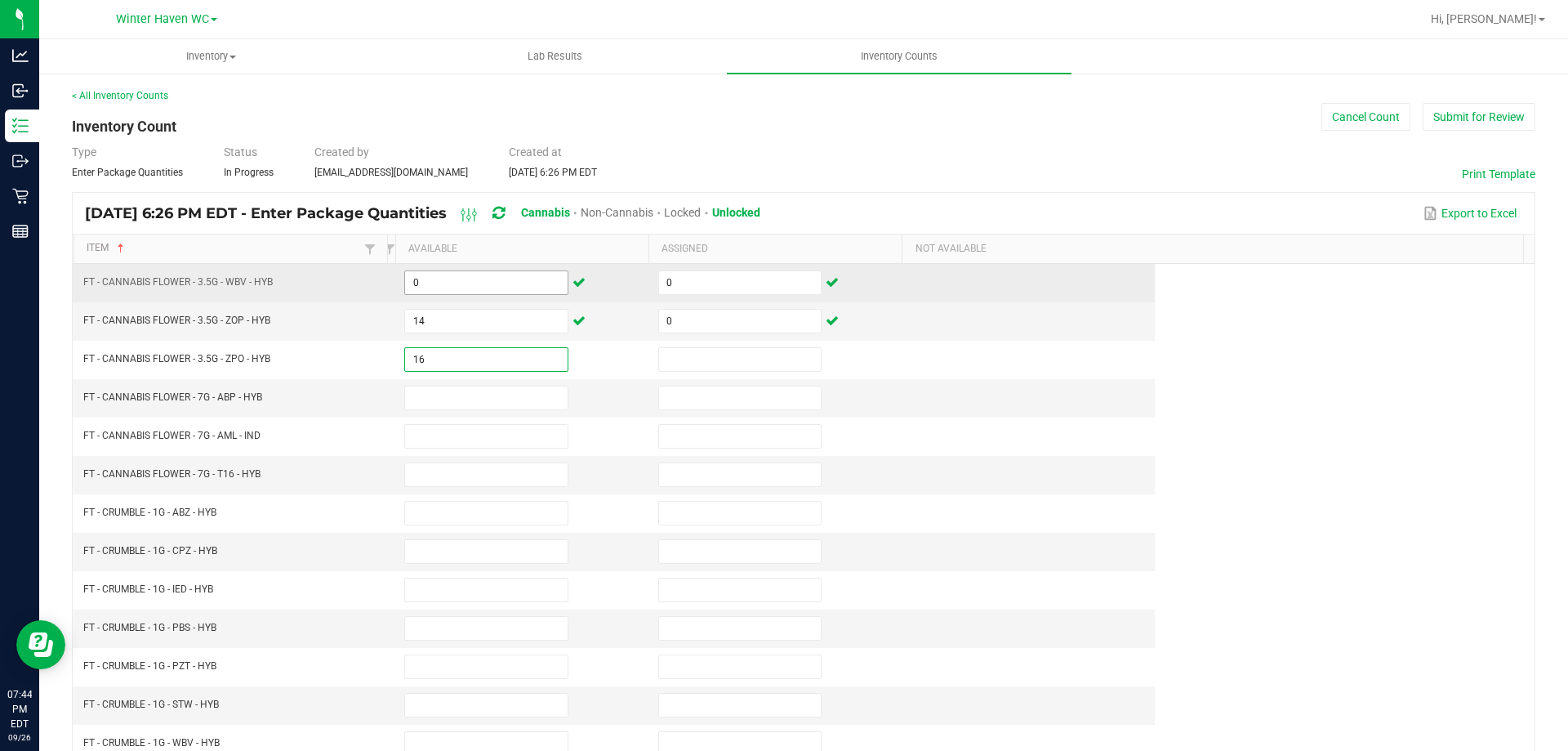
type input "16"
type input "0"
type input "9"
type input "0"
type input "7"
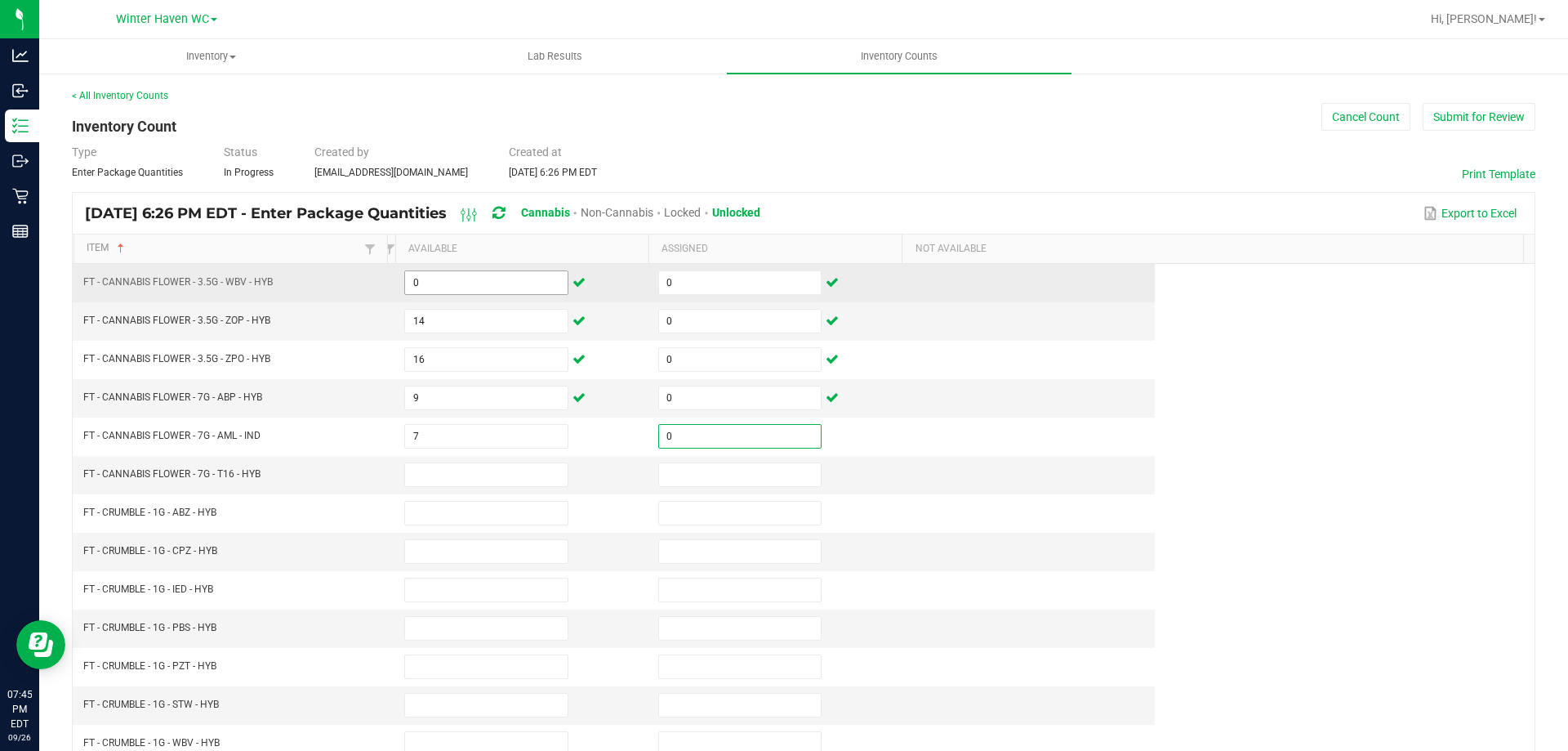
type input "0"
type input "5"
type input "0"
type input "2"
type input "0"
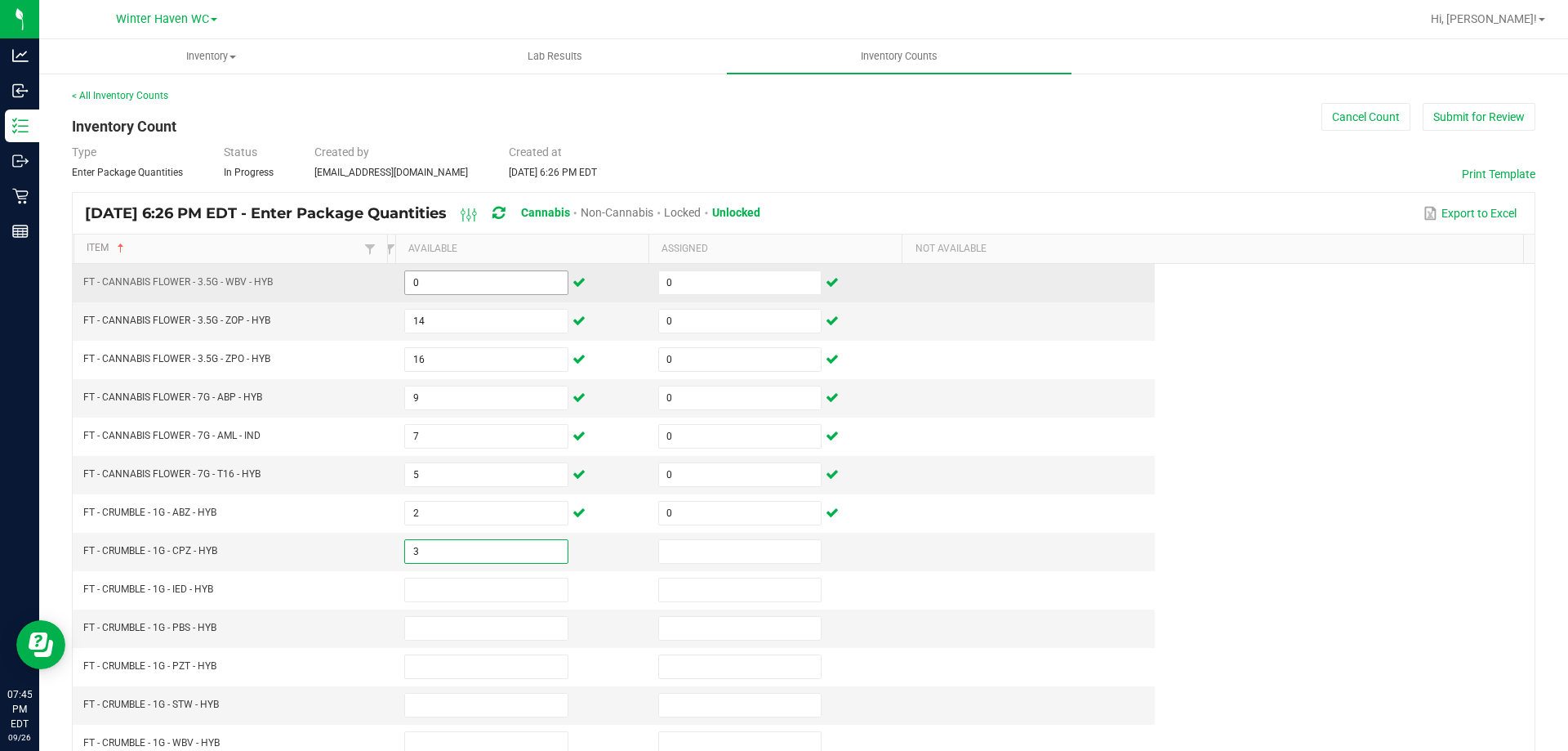
type input "3"
type input "0"
type input "2"
type input "0"
type input "3"
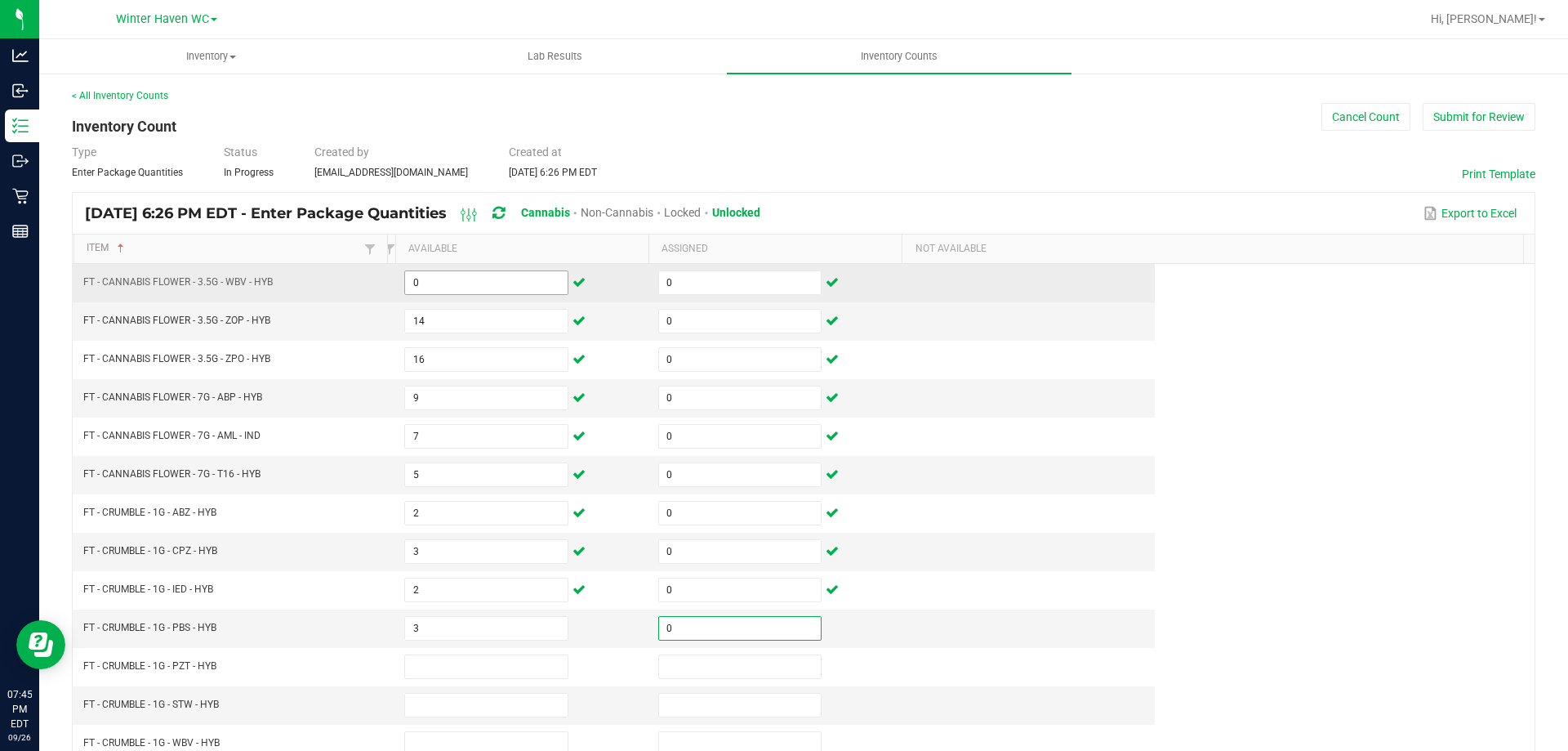
type input "0"
type input "3"
type input "0"
type input "3"
type input "0"
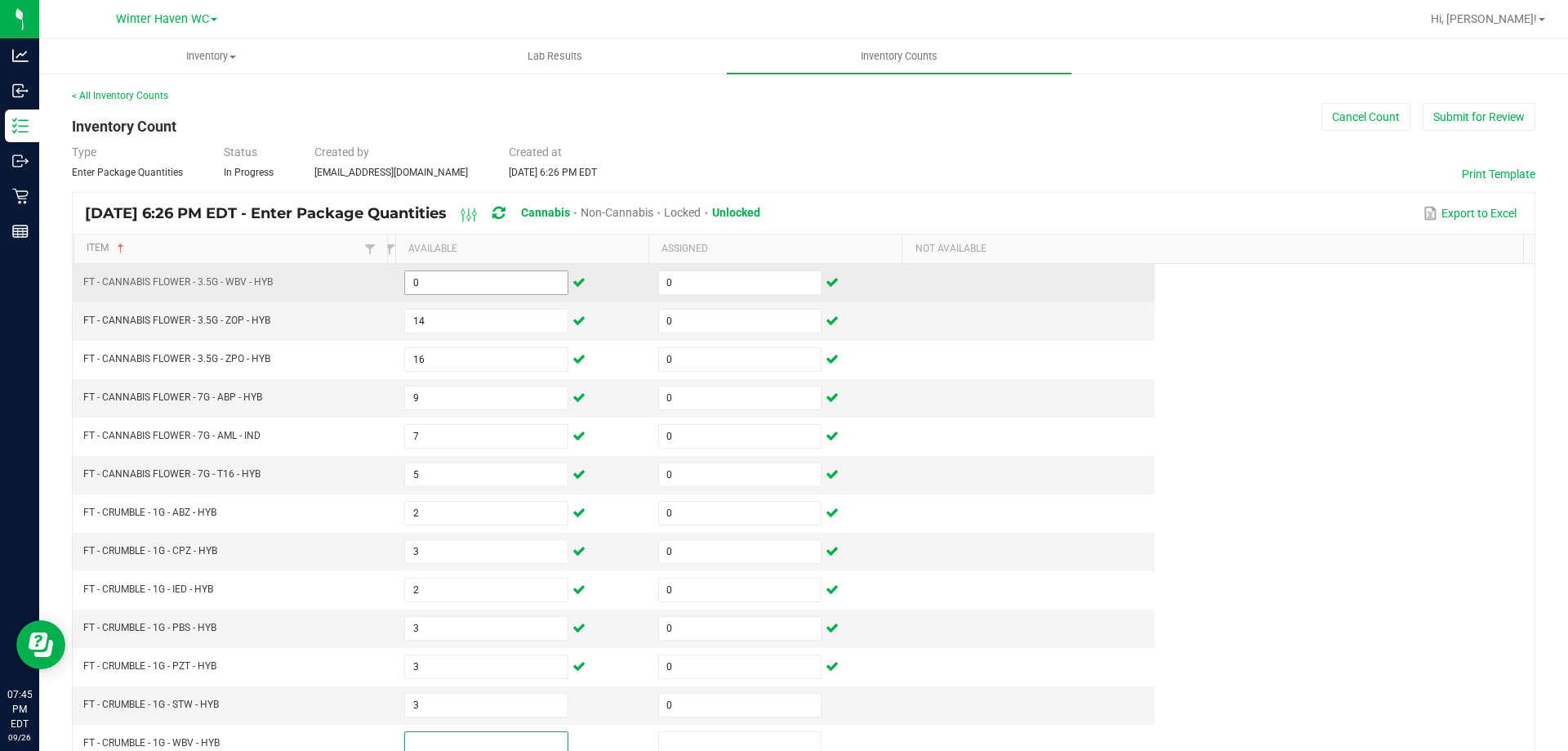
scroll to position [4, 0]
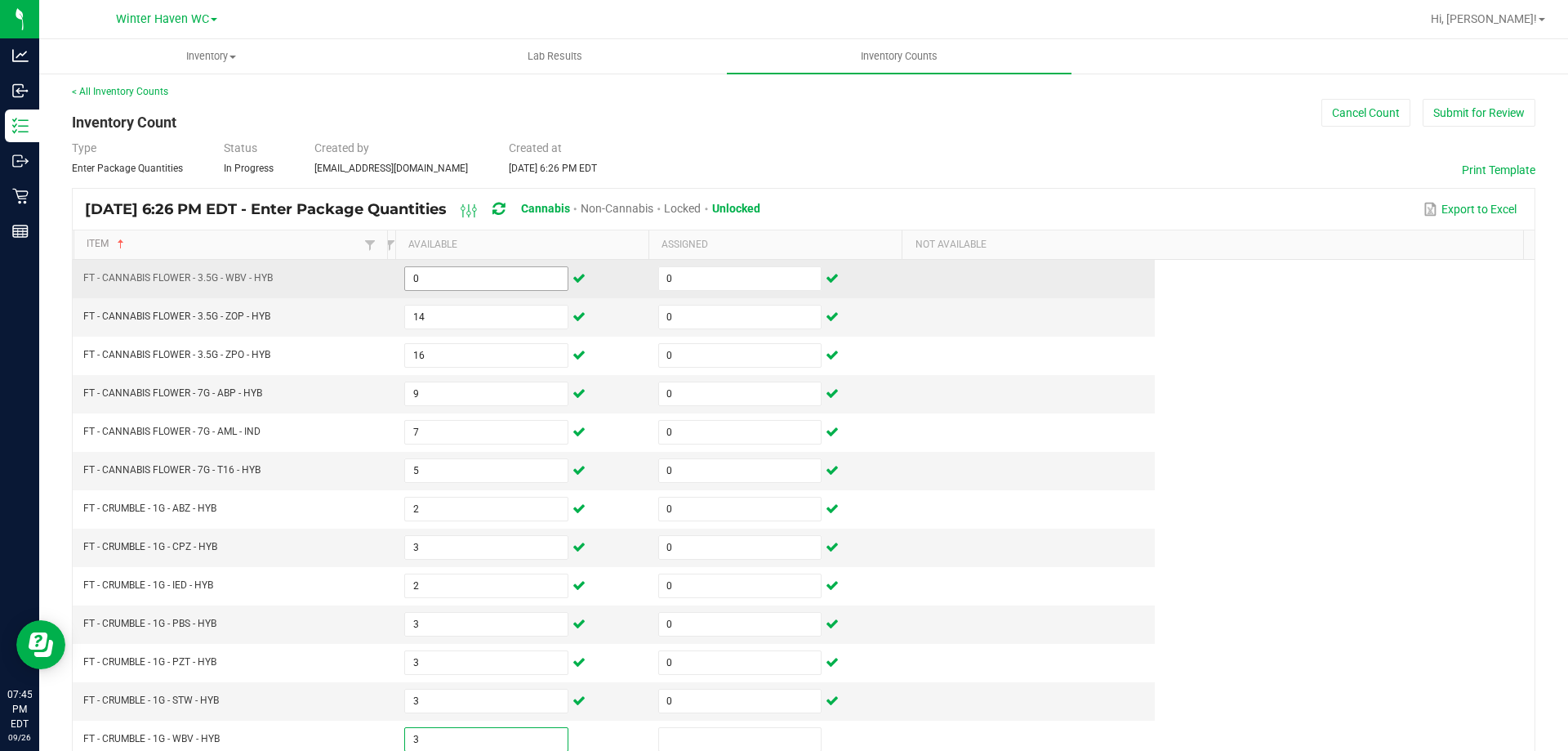
type input "3"
type input "0"
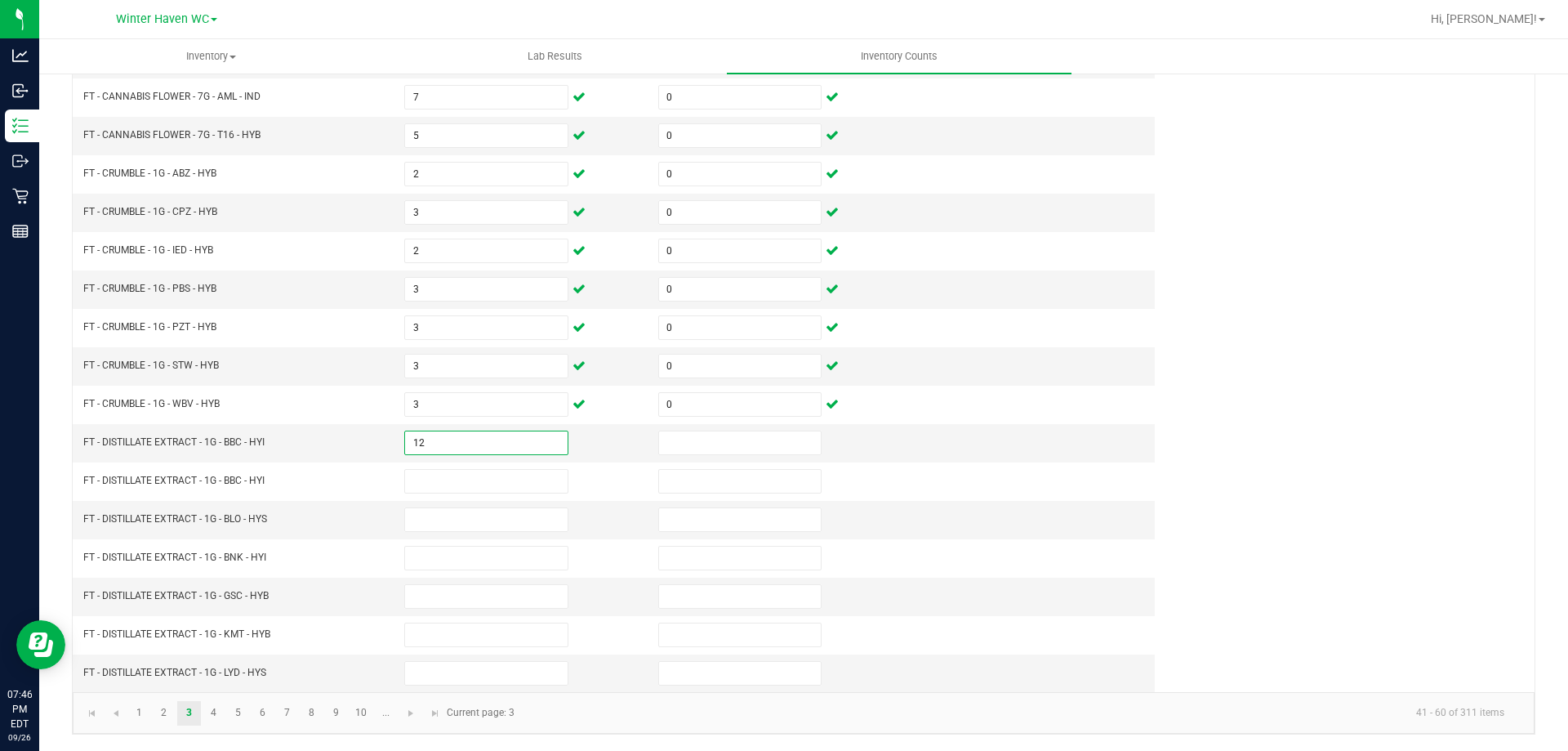
type input "12"
type input "0"
type input "3"
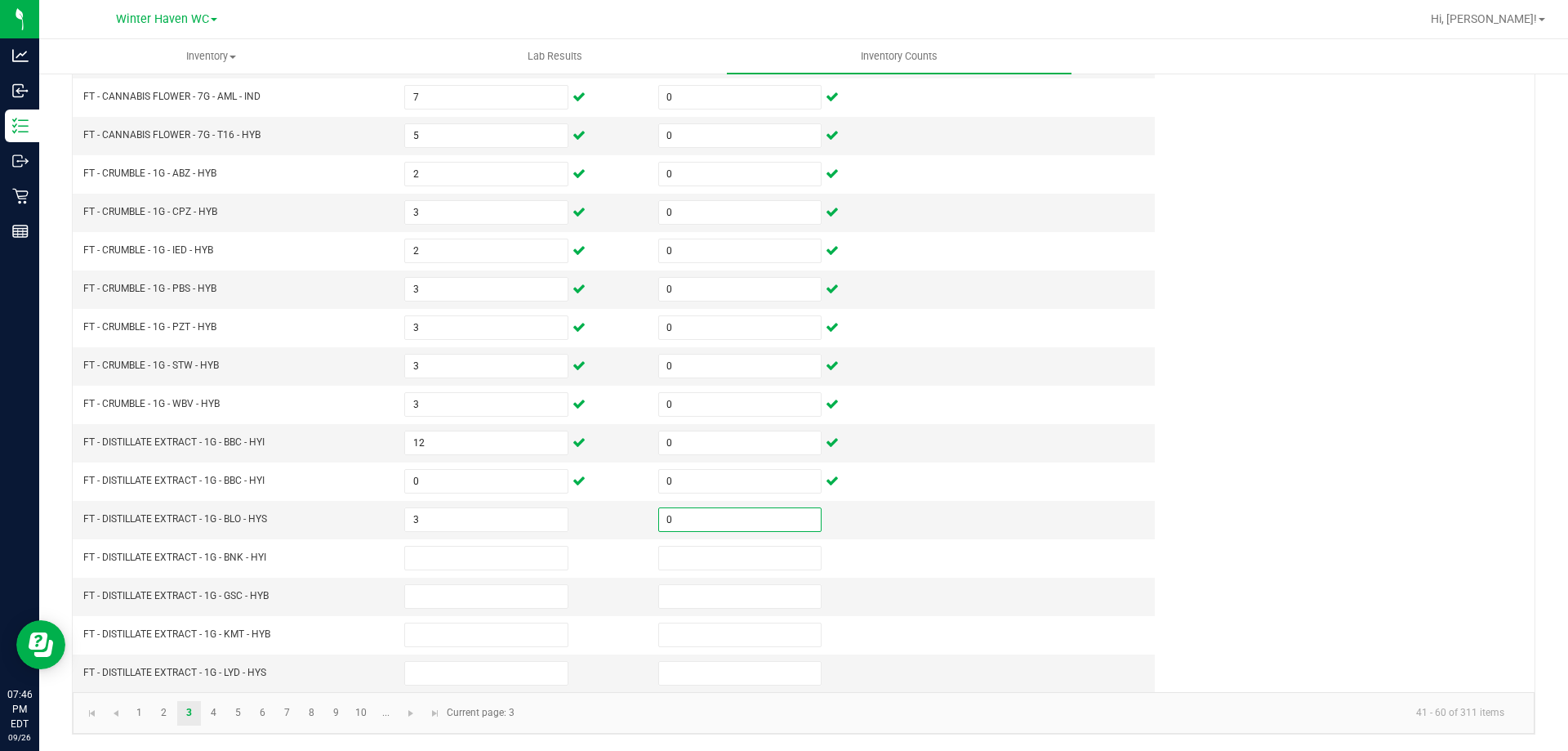
type input "0"
type input "2"
type input "0"
type input "3"
type input "0"
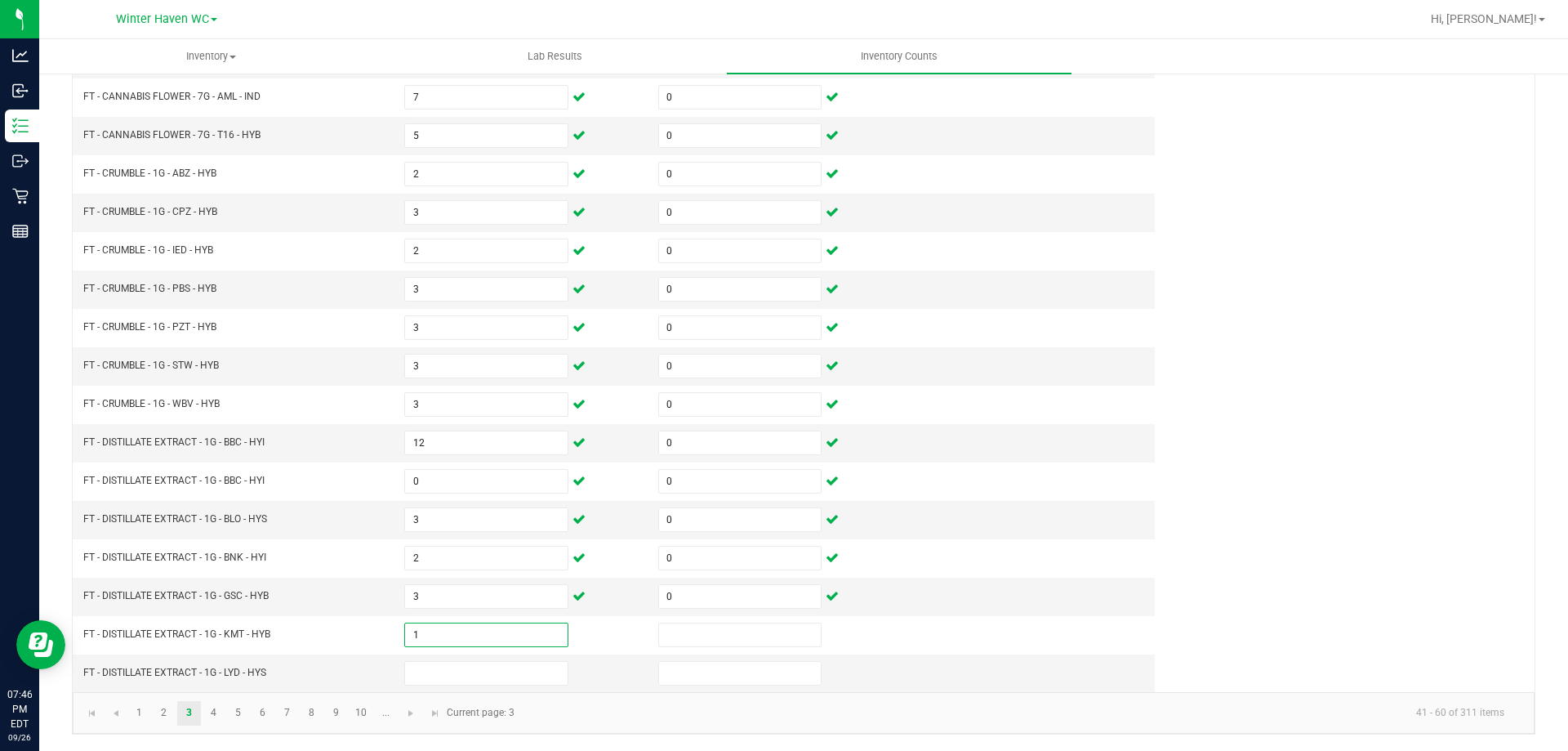
type input "1"
type input "0"
type input "5"
type input "0"
click at [211, 713] on link "4" at bounding box center [213, 713] width 23 height 24
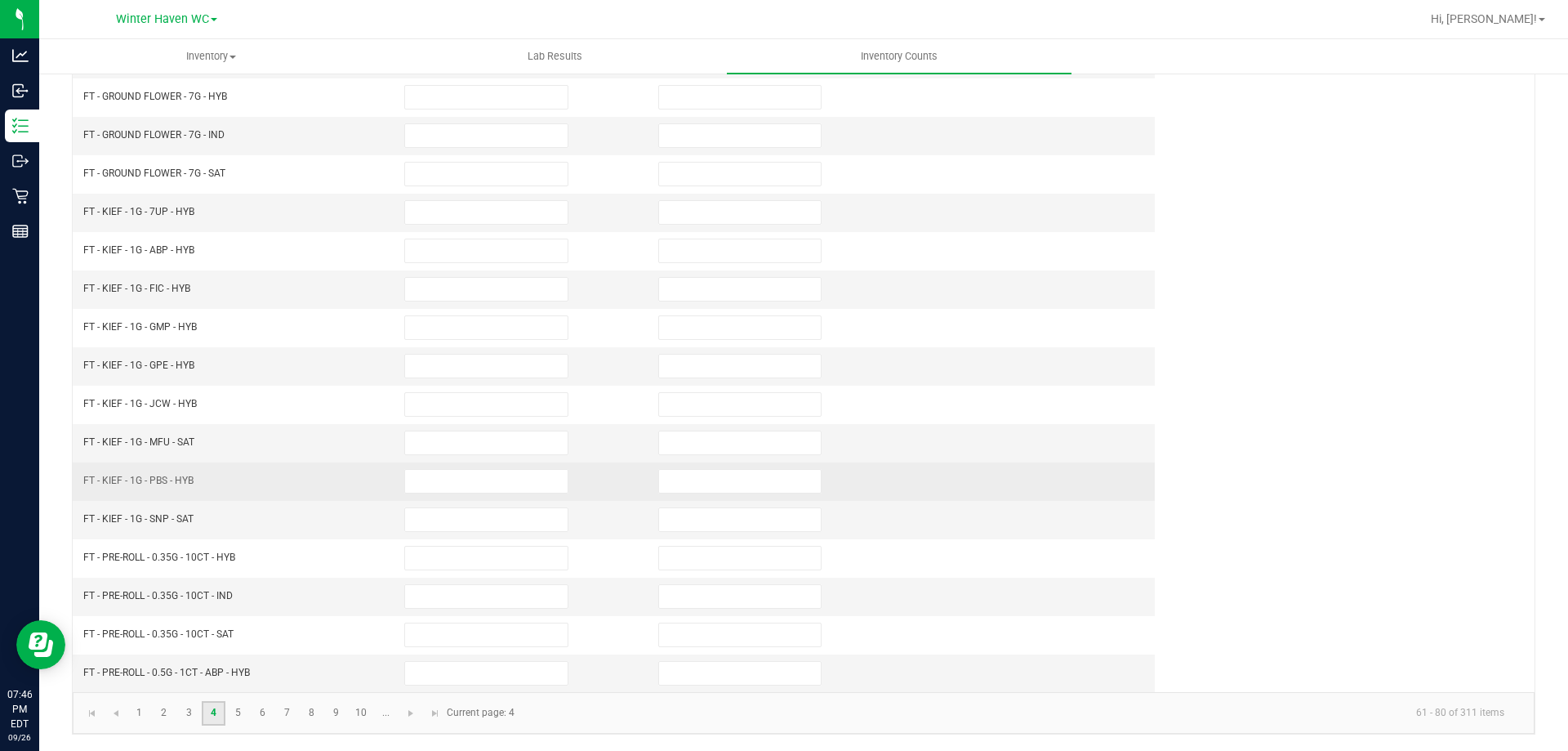
scroll to position [0, 0]
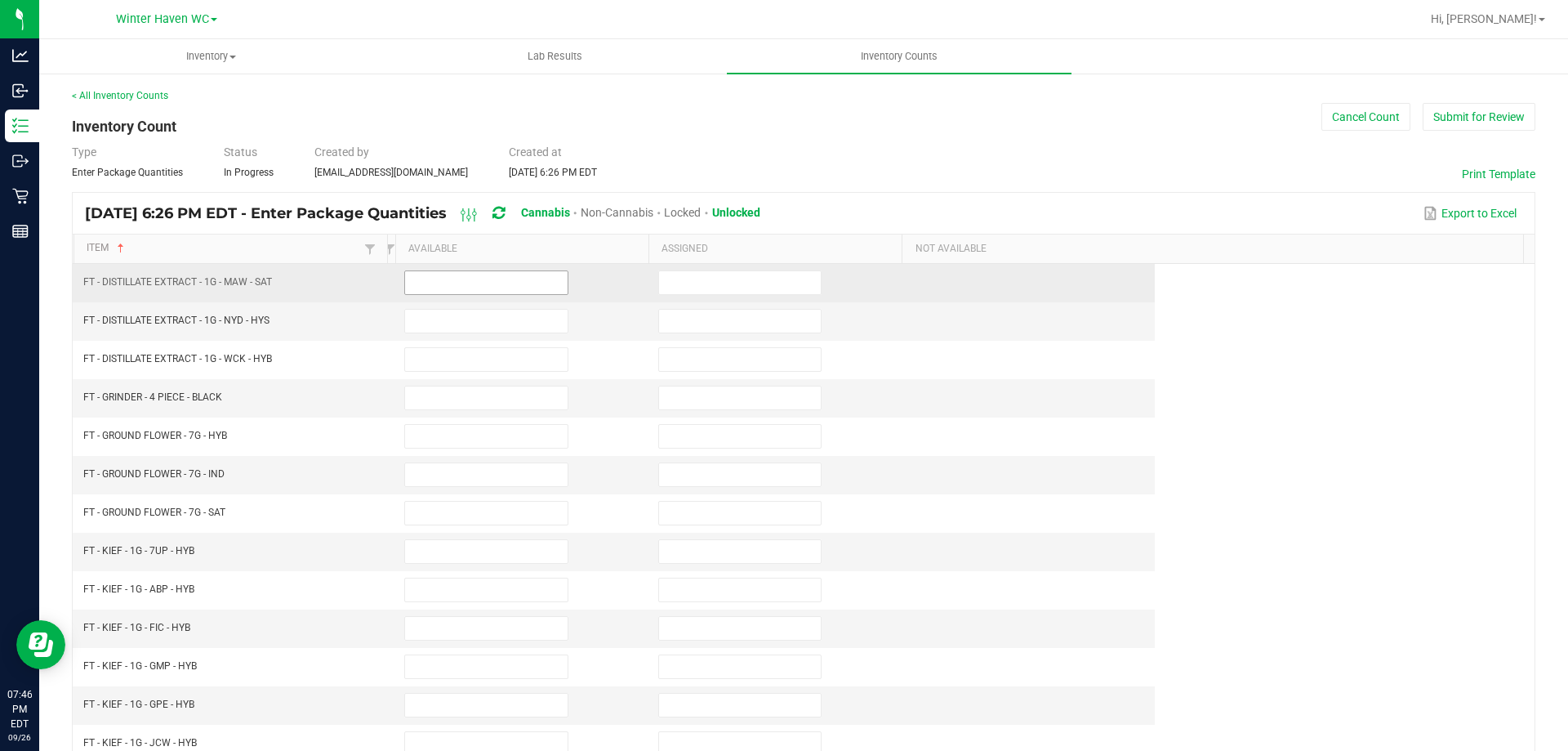
click at [414, 284] on input at bounding box center [486, 282] width 162 height 23
type input "8"
type input "0"
type input "7"
type input "0"
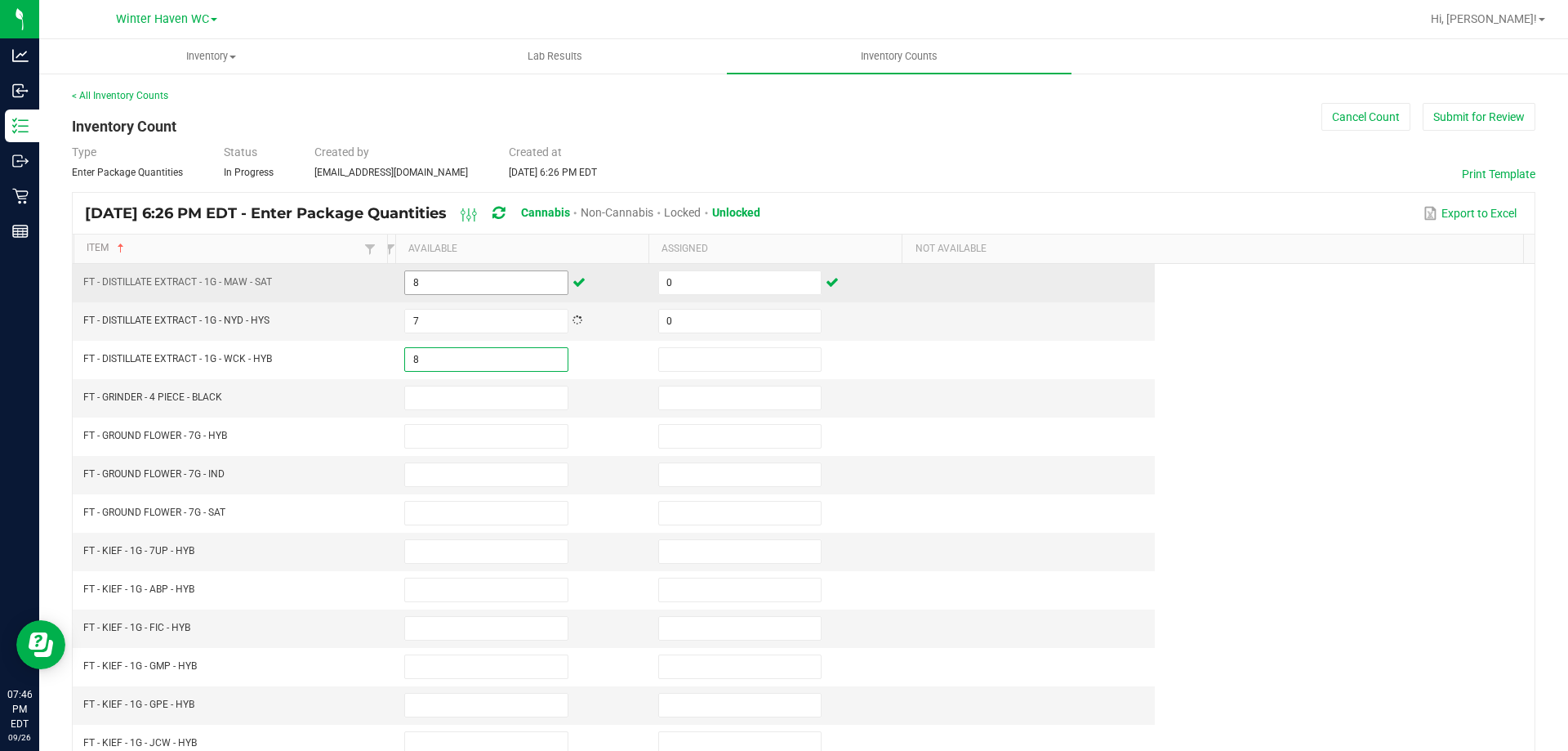
type input "8"
type input "0"
type input "2"
type input "0"
type input "18"
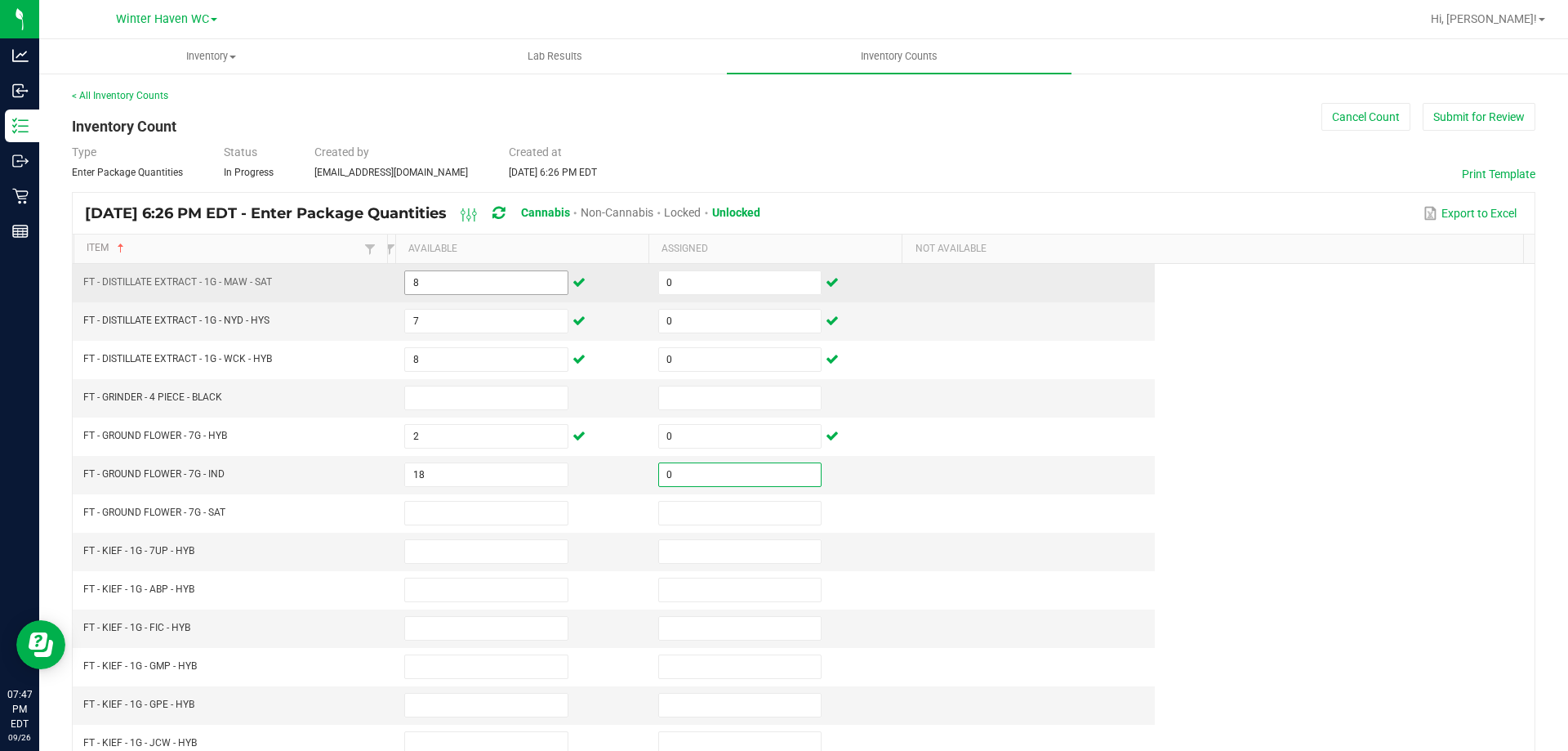
type input "0"
type input "18"
type input "0"
type input "5"
type input "0"
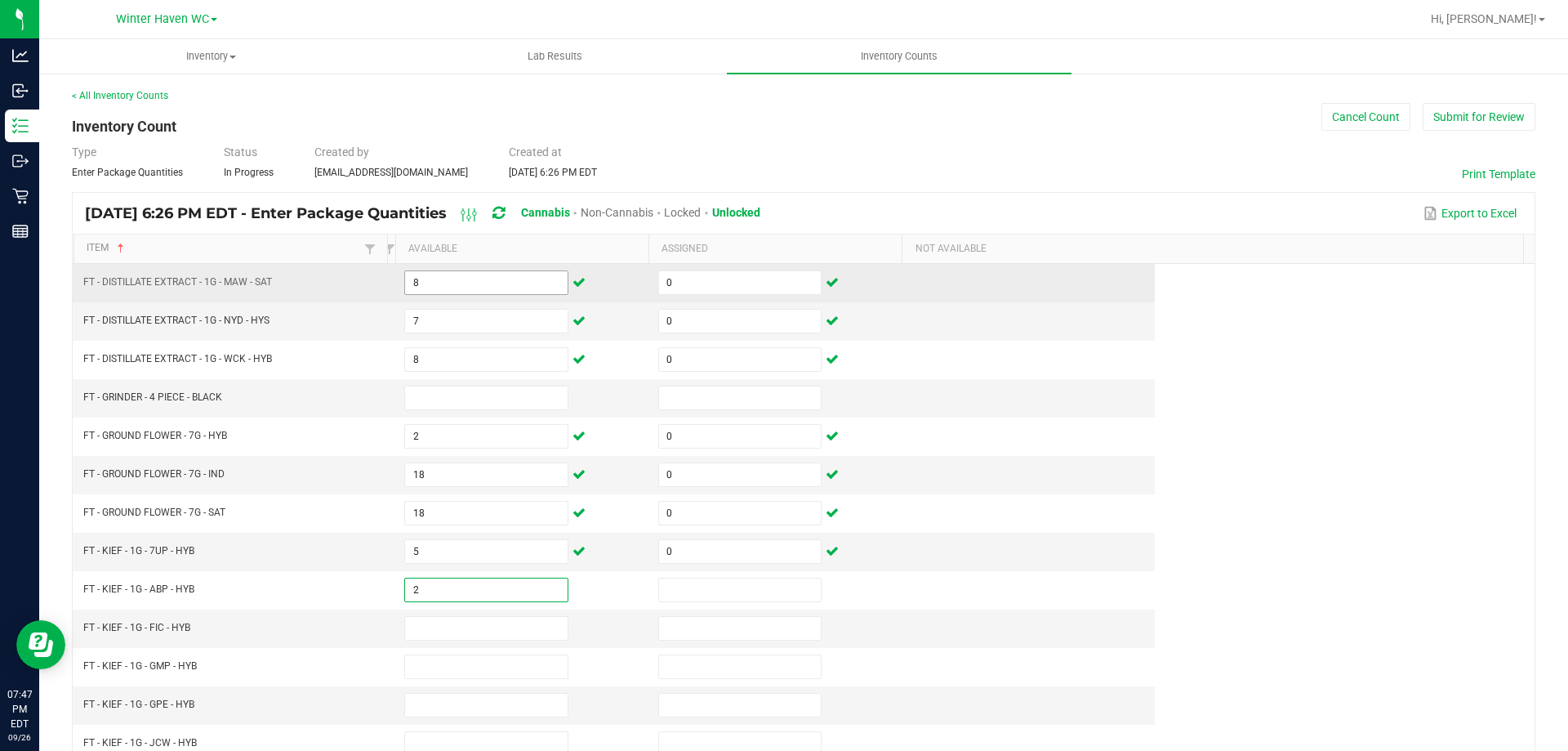
type input "2"
type input "0"
type input "2"
type input "0"
type input "1"
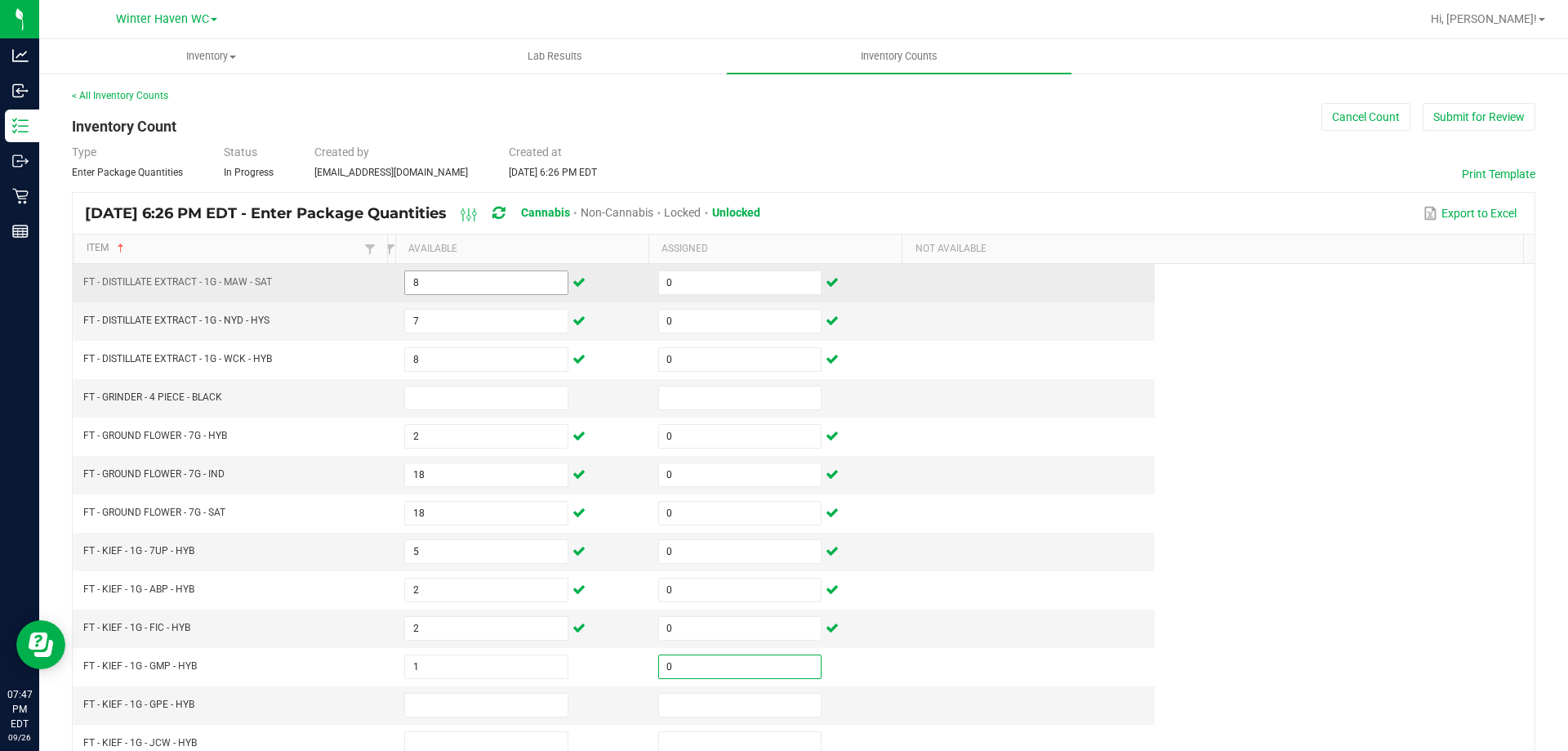
type input "0"
type input "7"
type input "0"
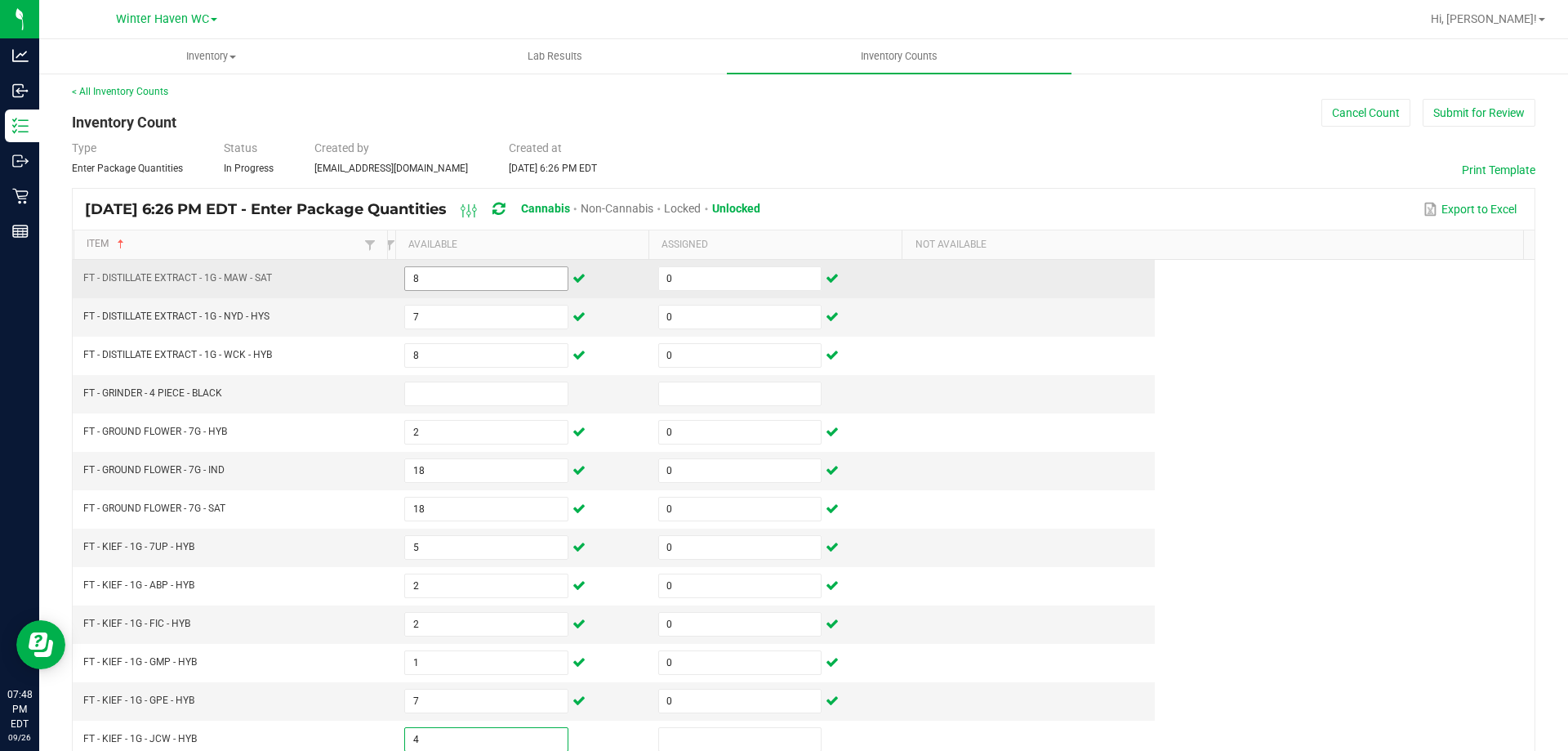
type input "4"
type input "0"
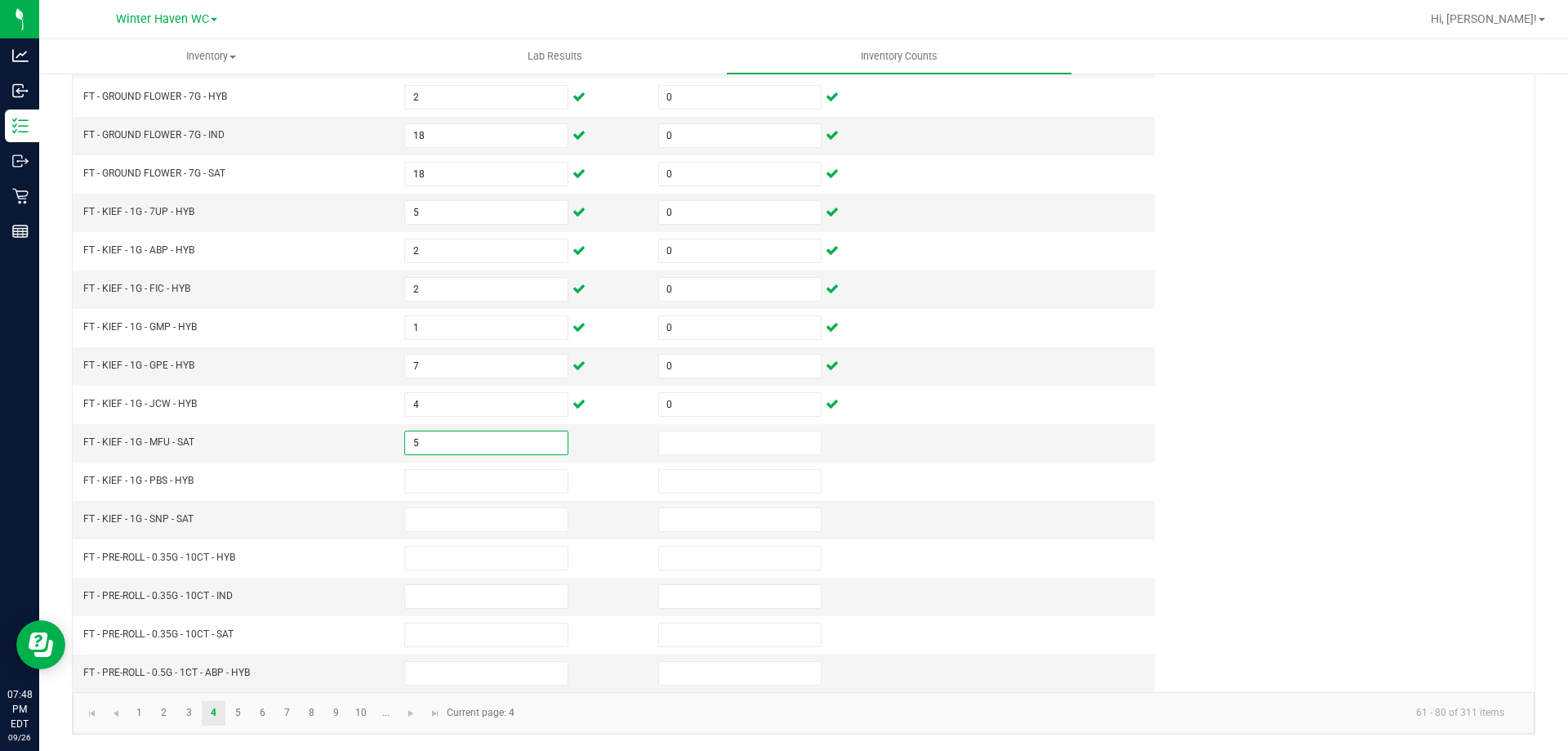
type input "5"
type input "0"
type input "6"
type input "0"
type input "6"
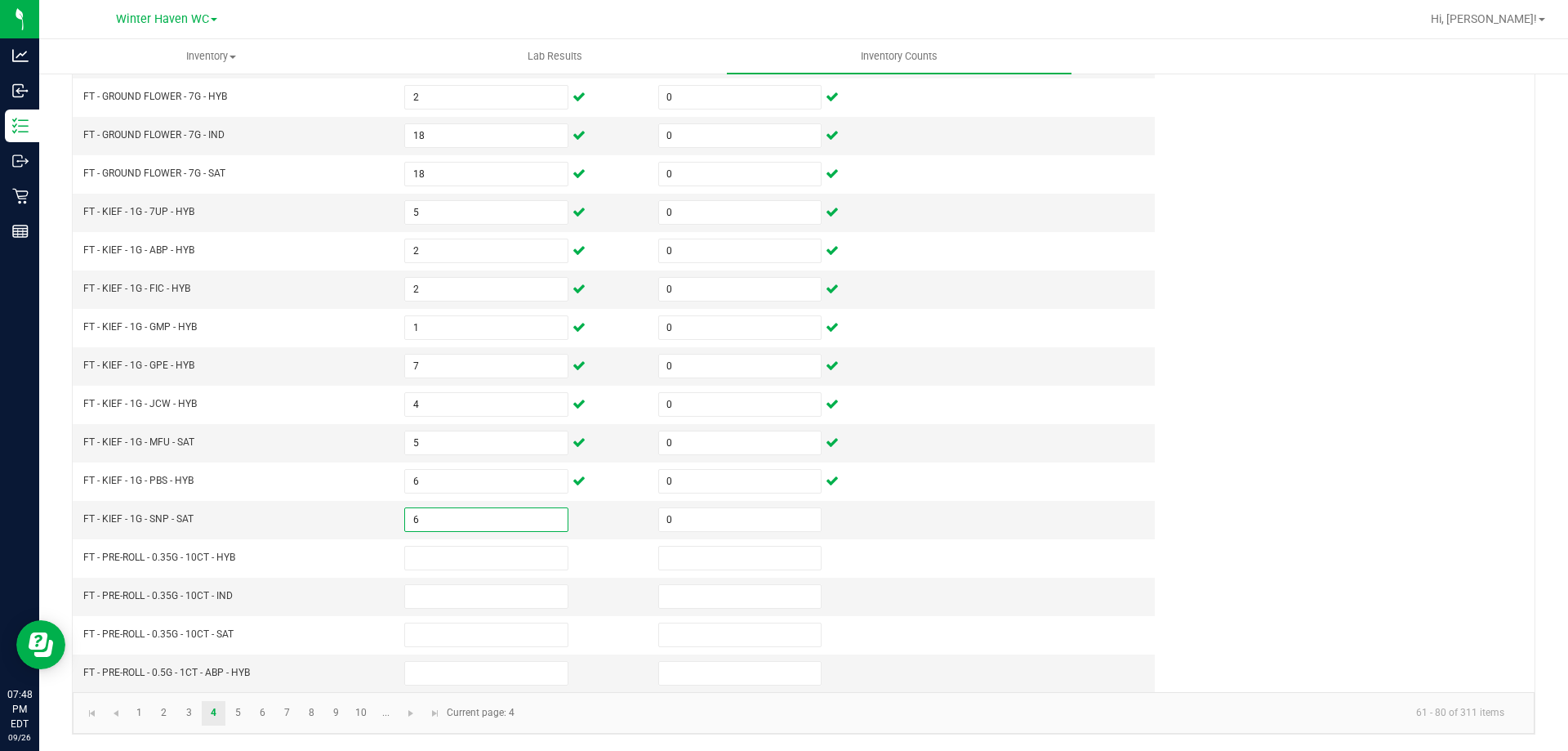
type input "0"
type input "5"
type input "0"
type input "17"
type input "0"
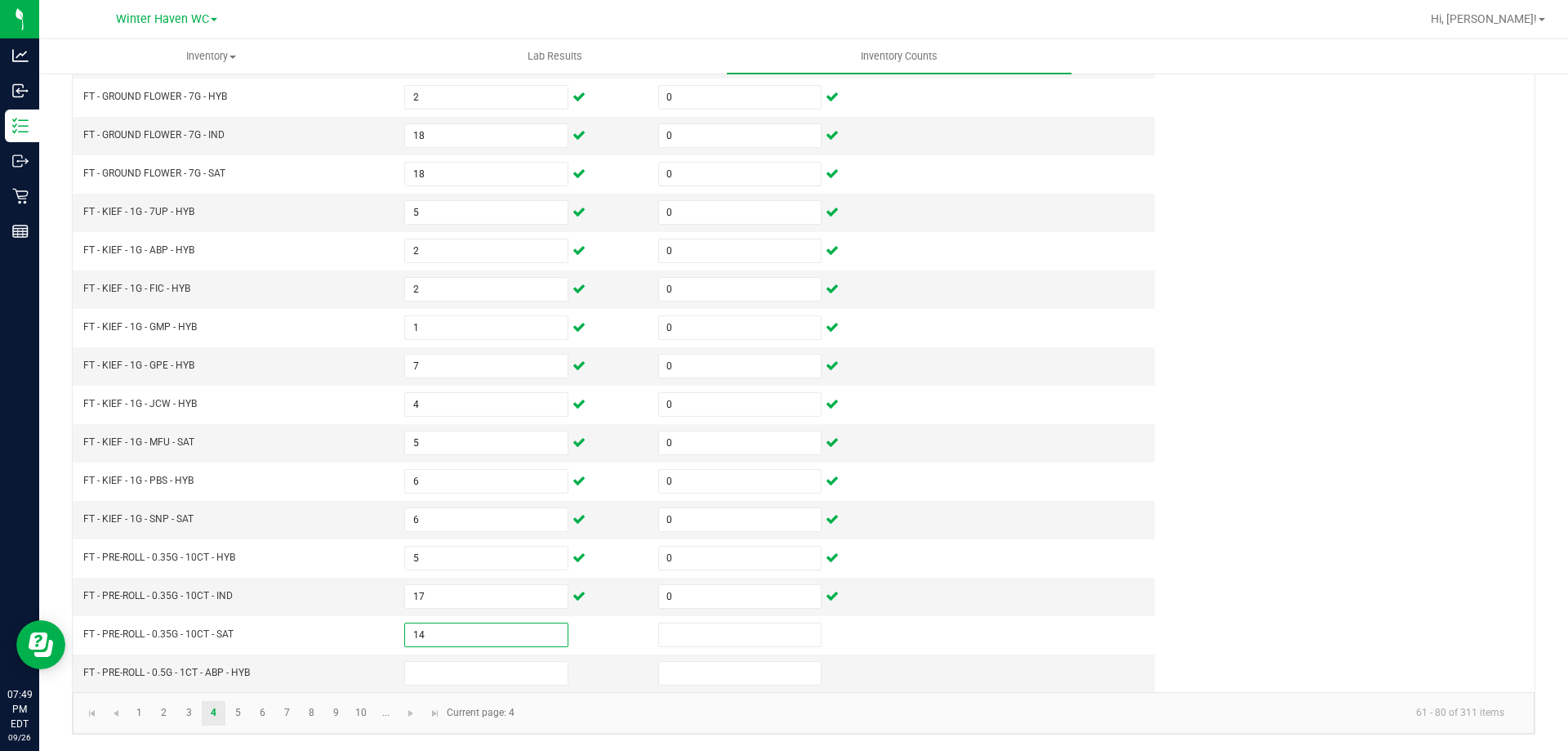
type input "14"
type input "0"
type input "19"
type input "0"
click at [245, 713] on link "5" at bounding box center [238, 713] width 23 height 24
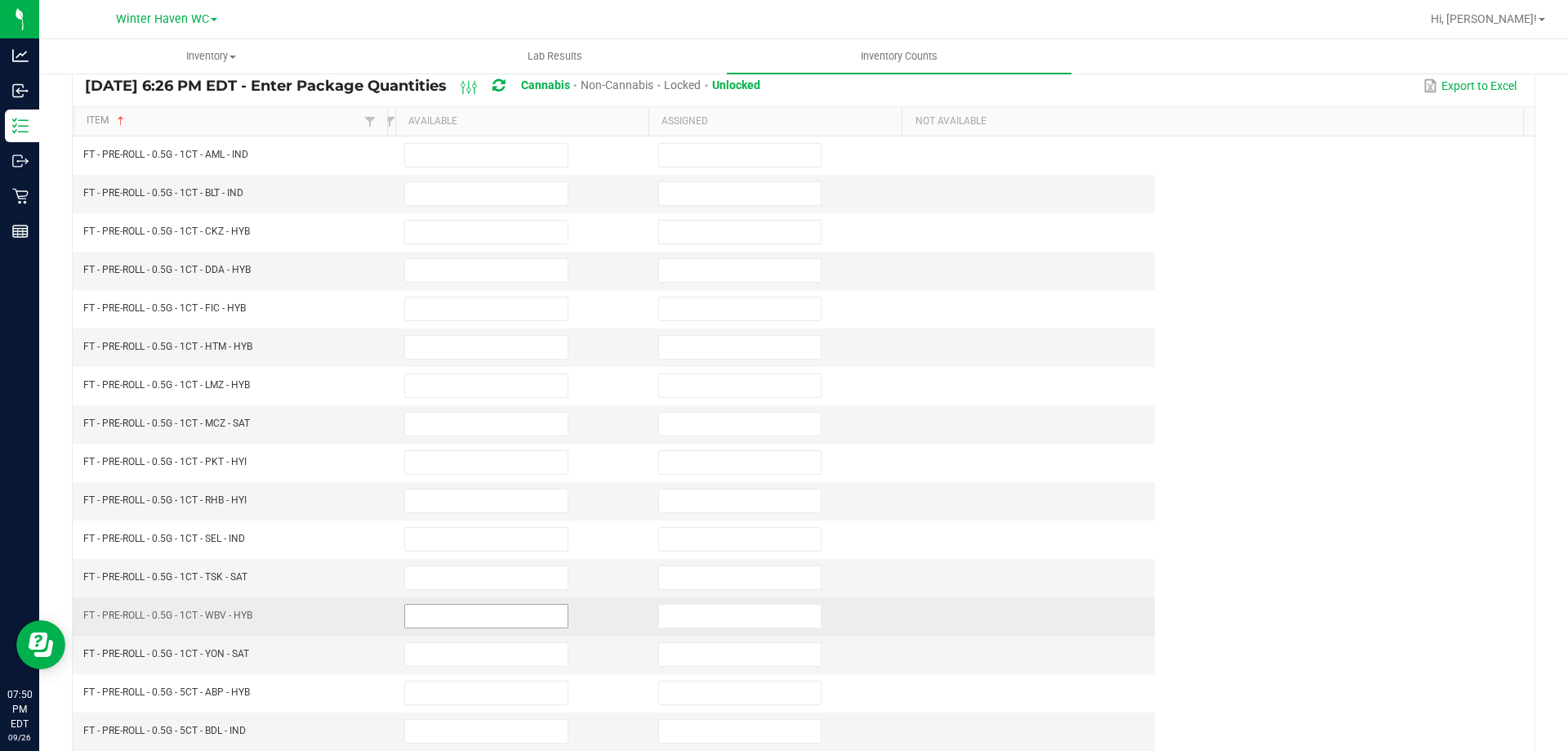
scroll to position [0, 0]
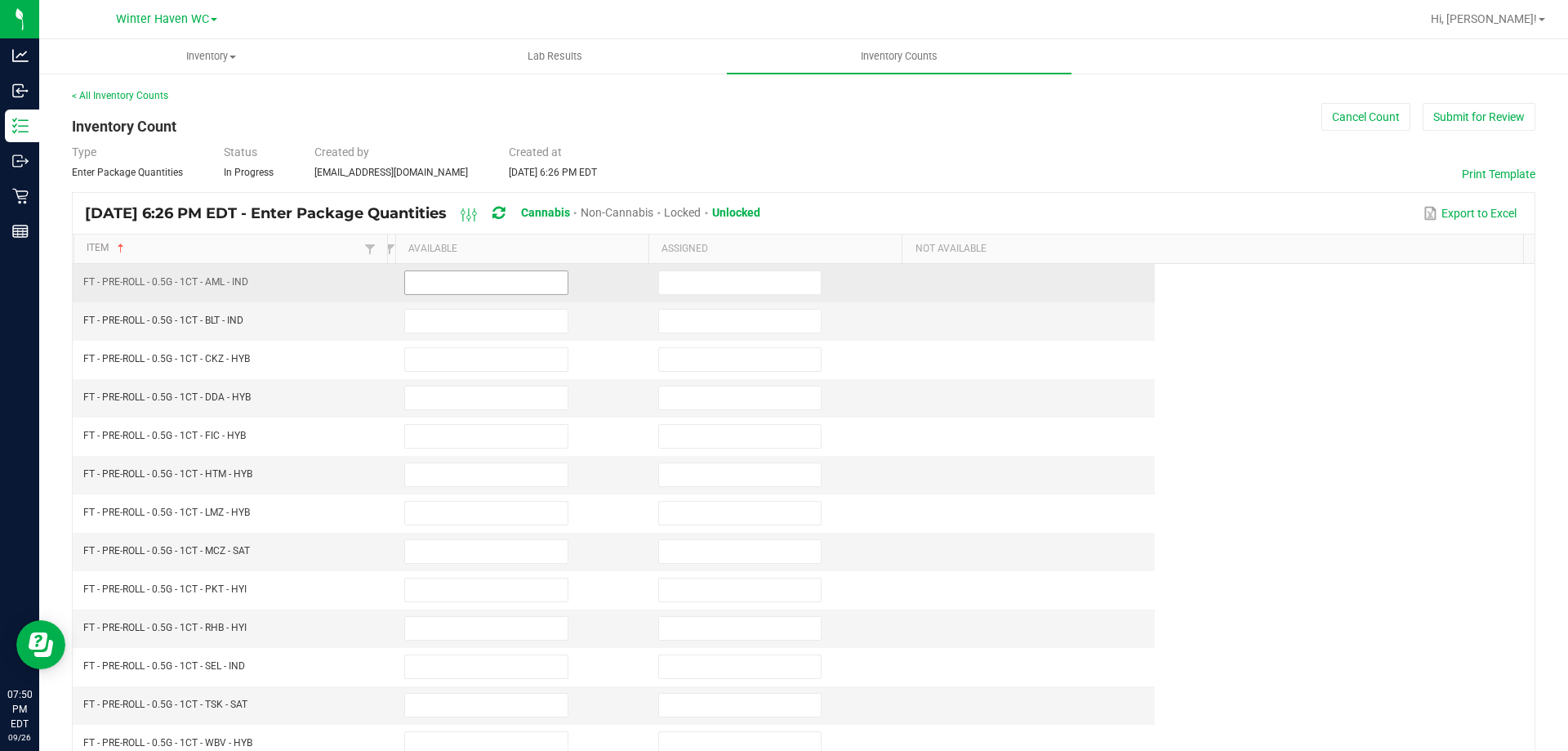
click at [455, 279] on input at bounding box center [486, 282] width 162 height 23
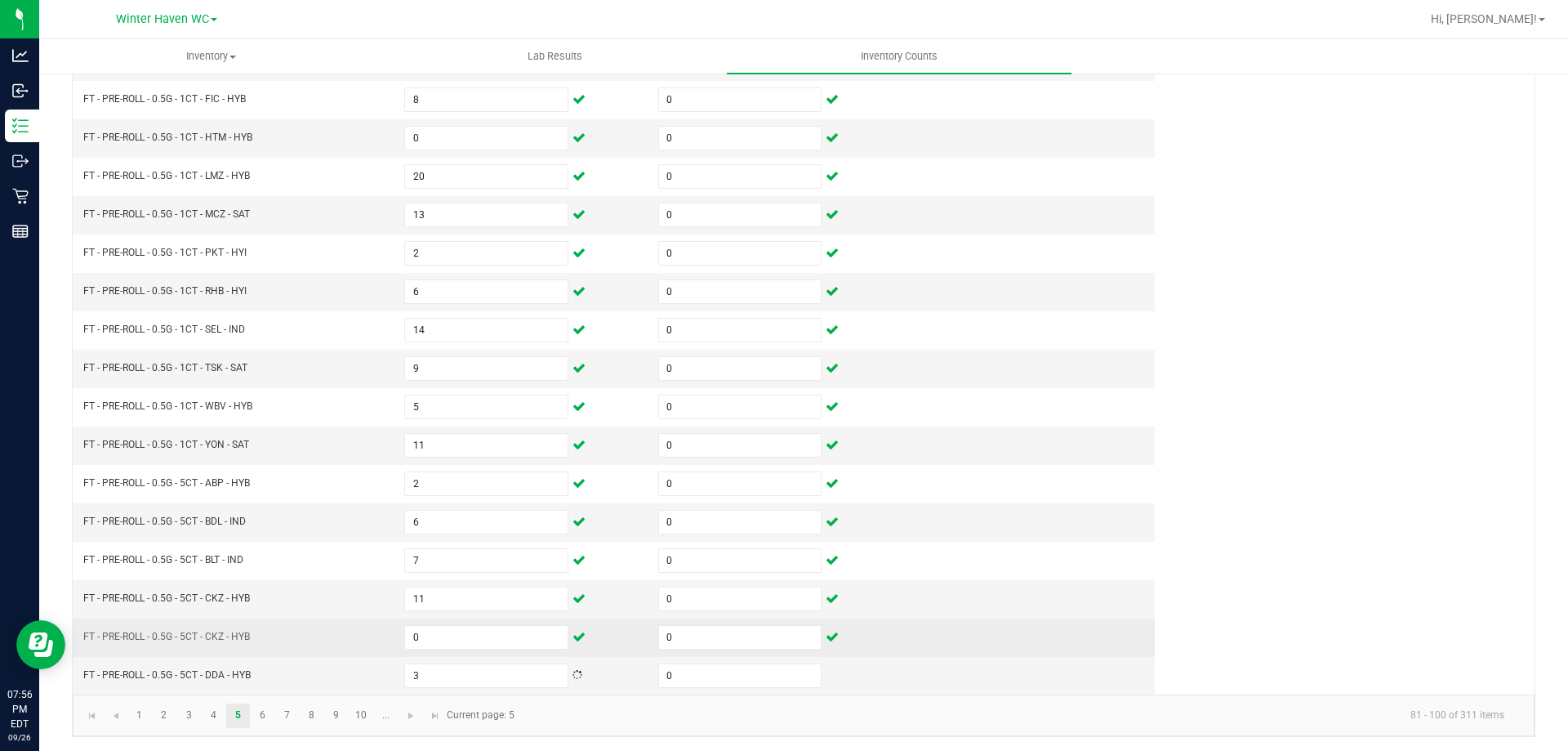
scroll to position [339, 0]
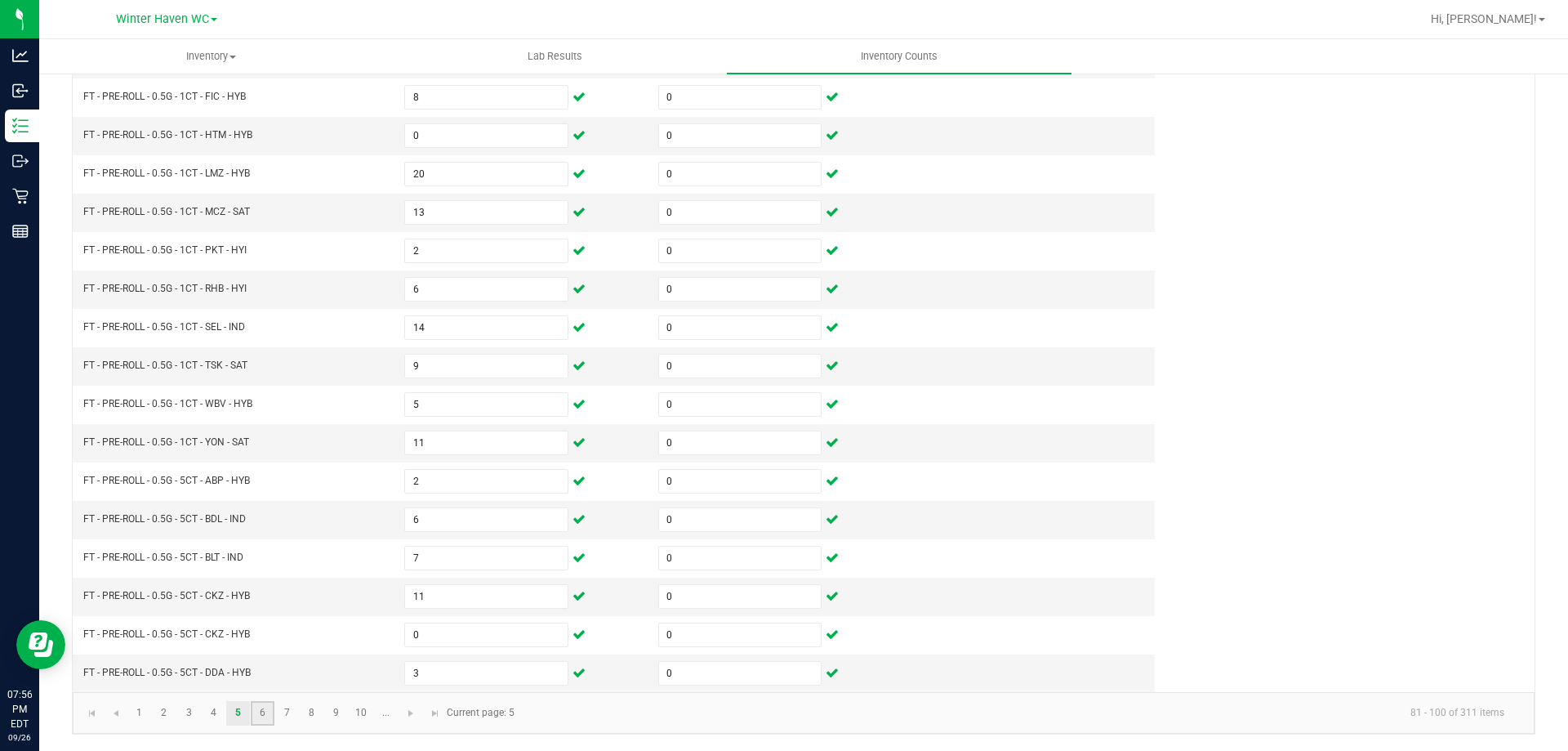
click at [260, 711] on link "6" at bounding box center [262, 713] width 23 height 24
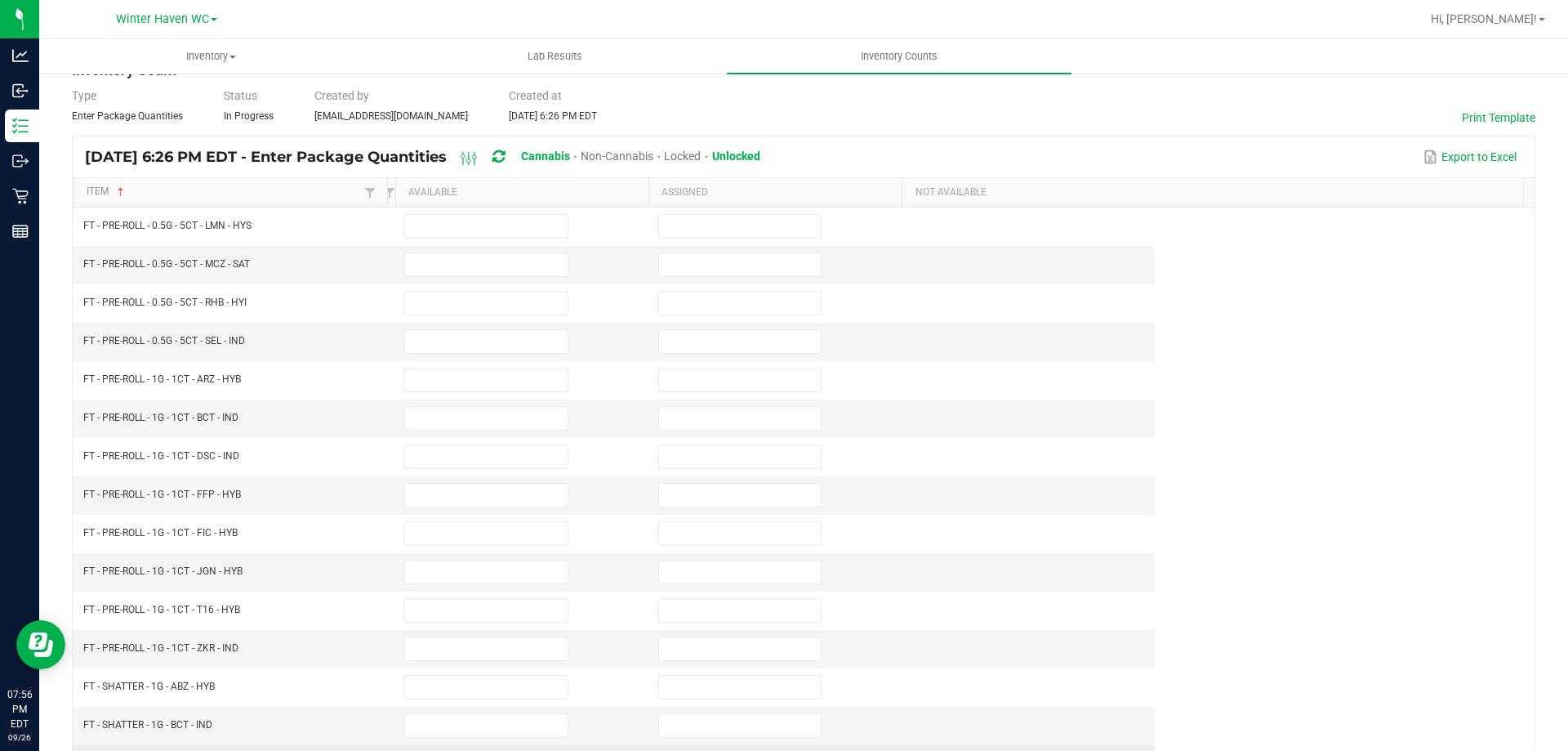
scroll to position [0, 0]
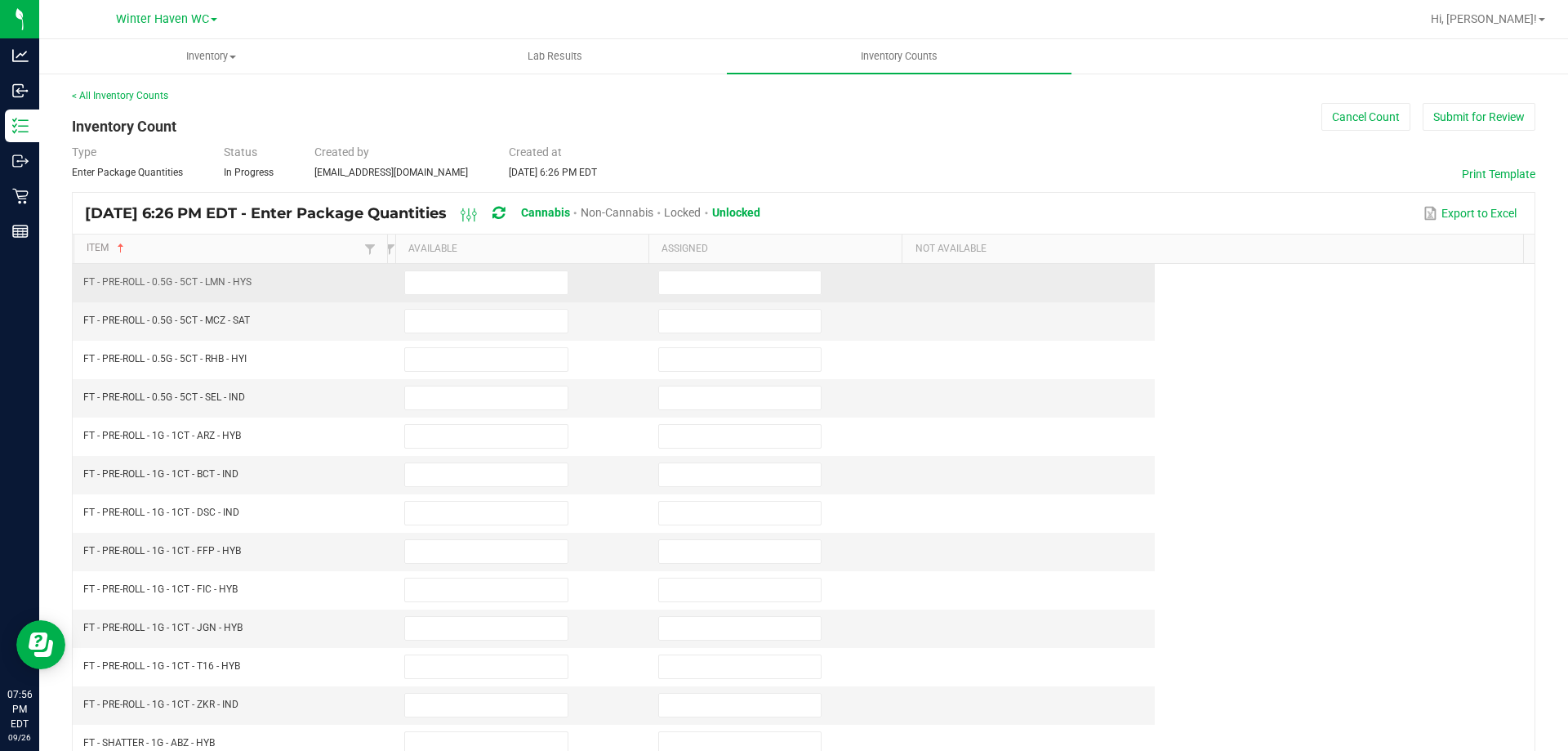
click at [402, 278] on td at bounding box center [521, 282] width 253 height 38
click at [439, 276] on input at bounding box center [486, 282] width 162 height 23
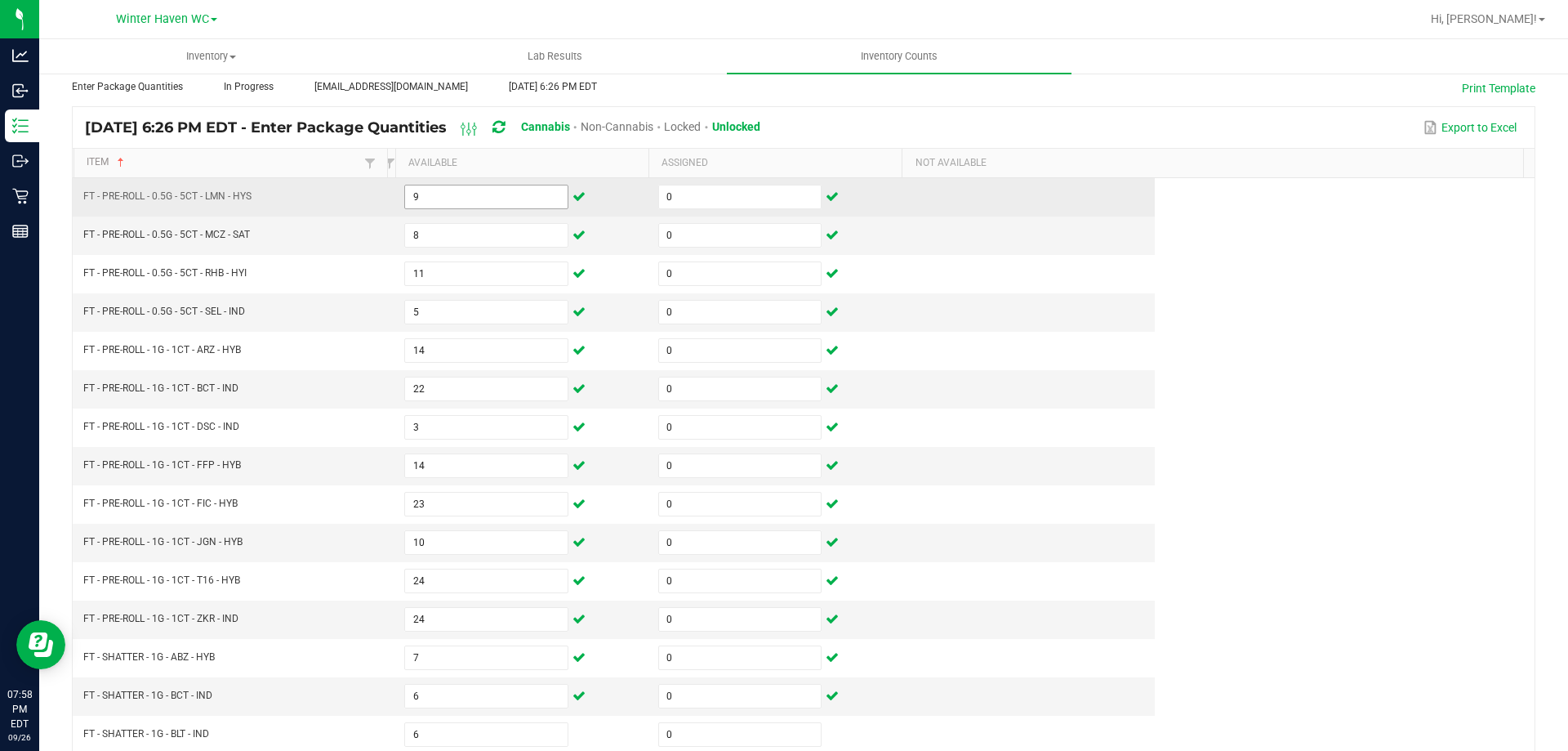
scroll to position [339, 0]
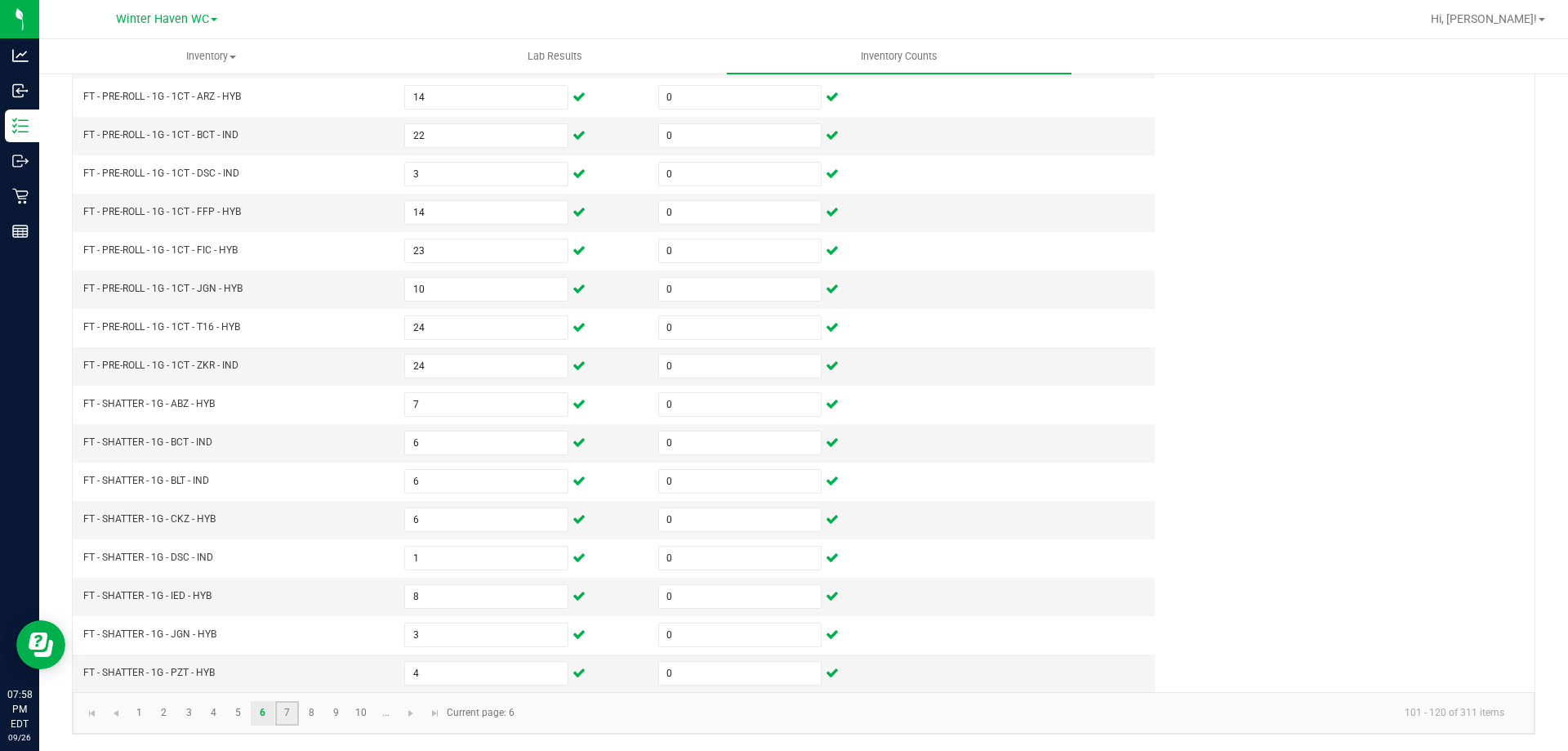
click at [292, 706] on link "7" at bounding box center [286, 713] width 23 height 24
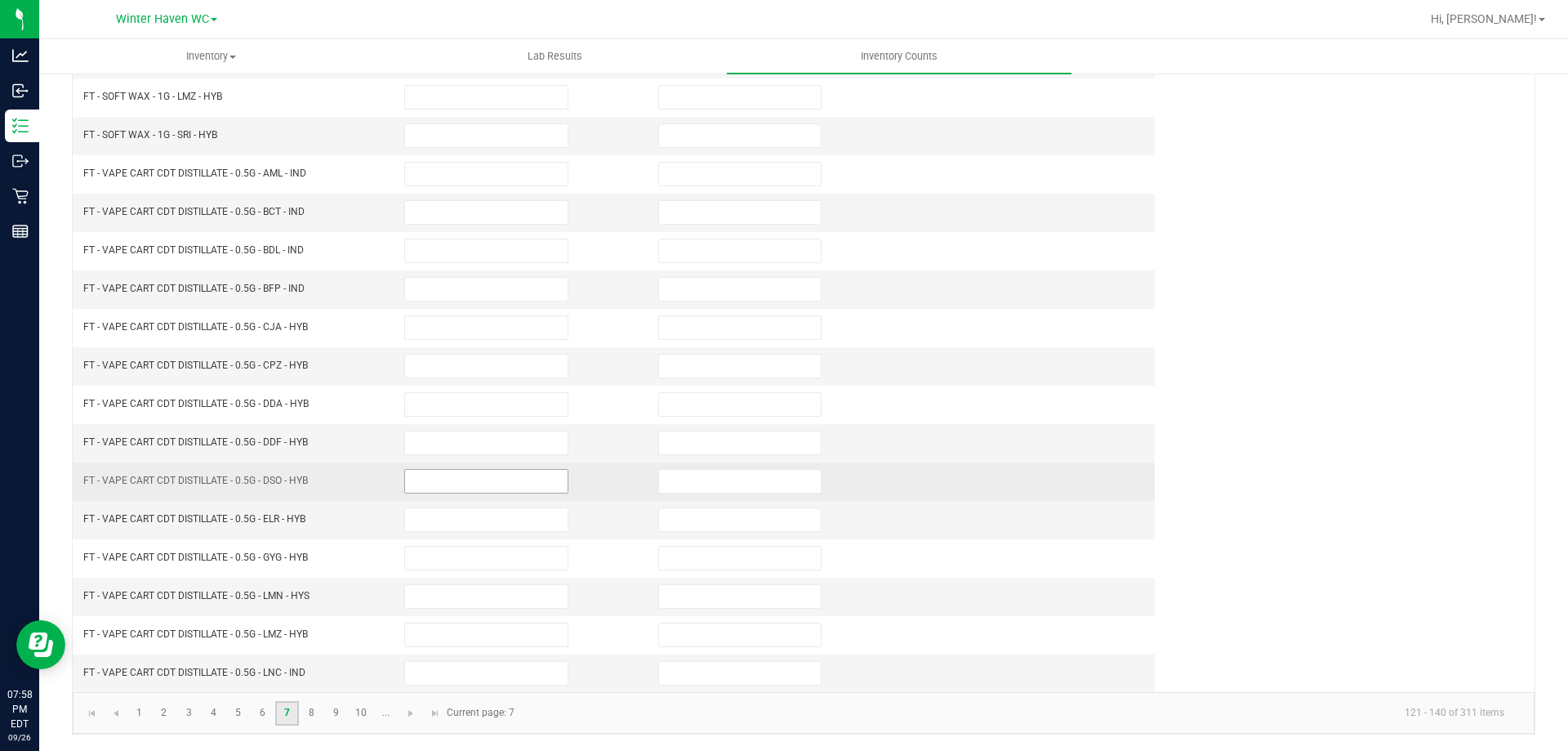
scroll to position [0, 0]
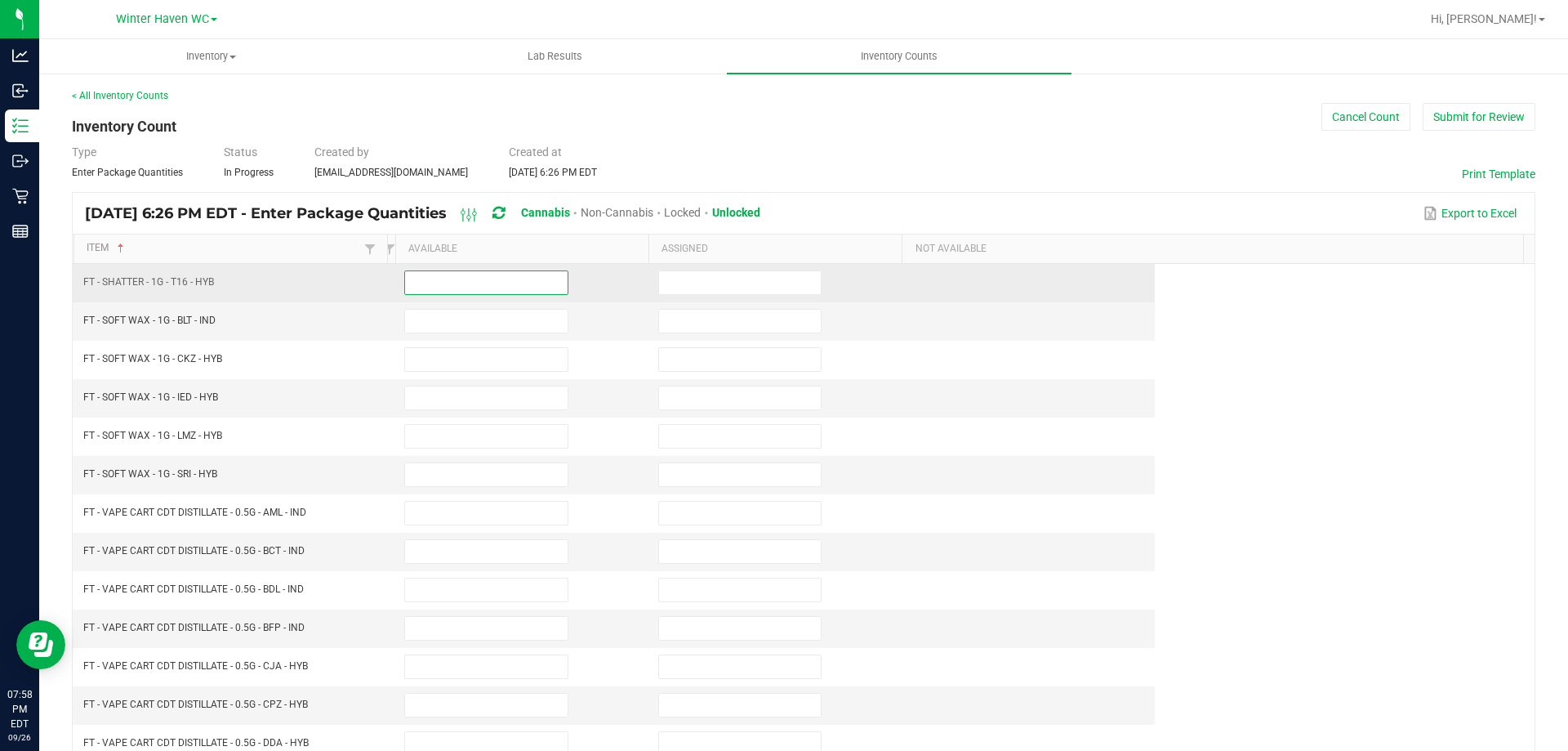
click at [430, 288] on input at bounding box center [486, 282] width 162 height 23
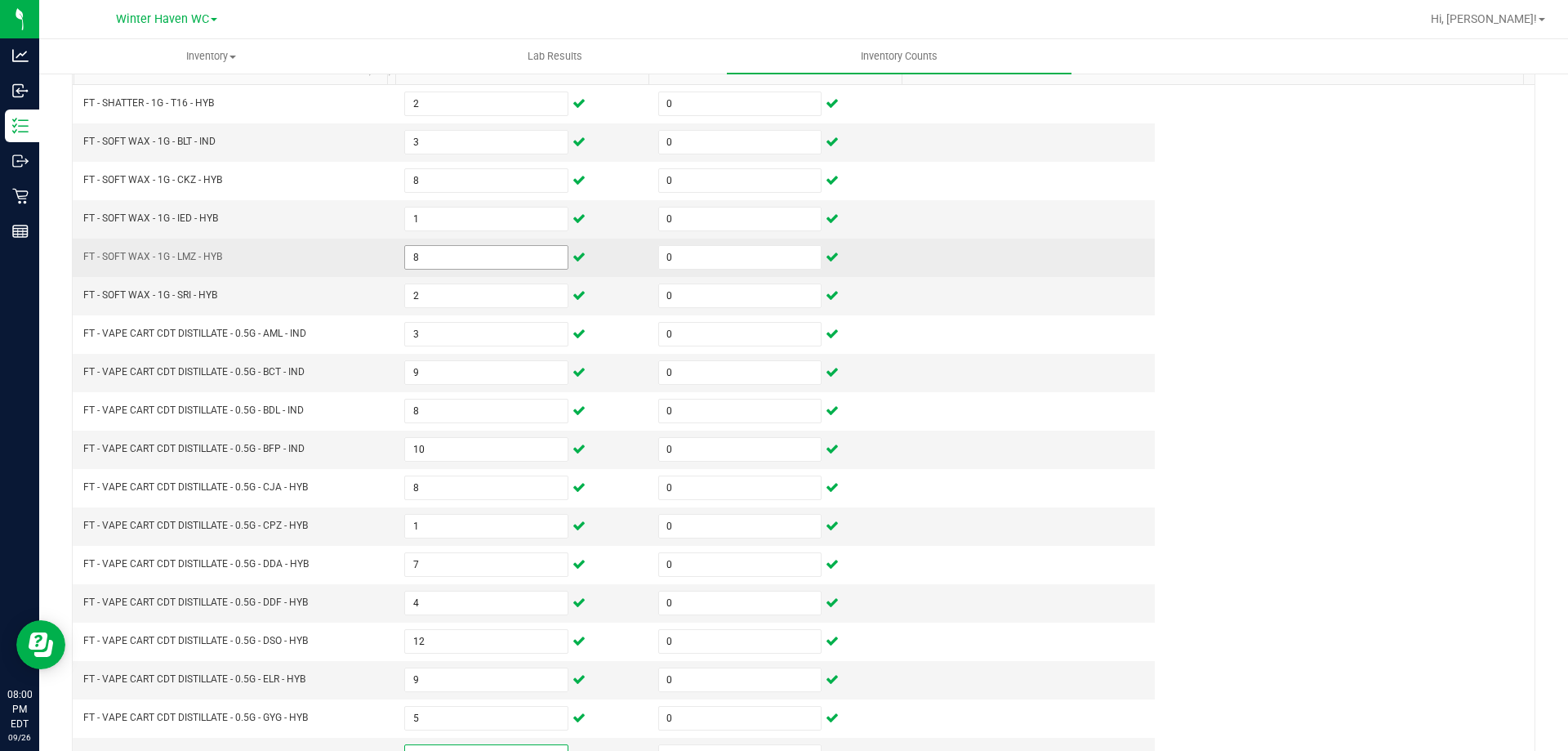
scroll to position [331, 0]
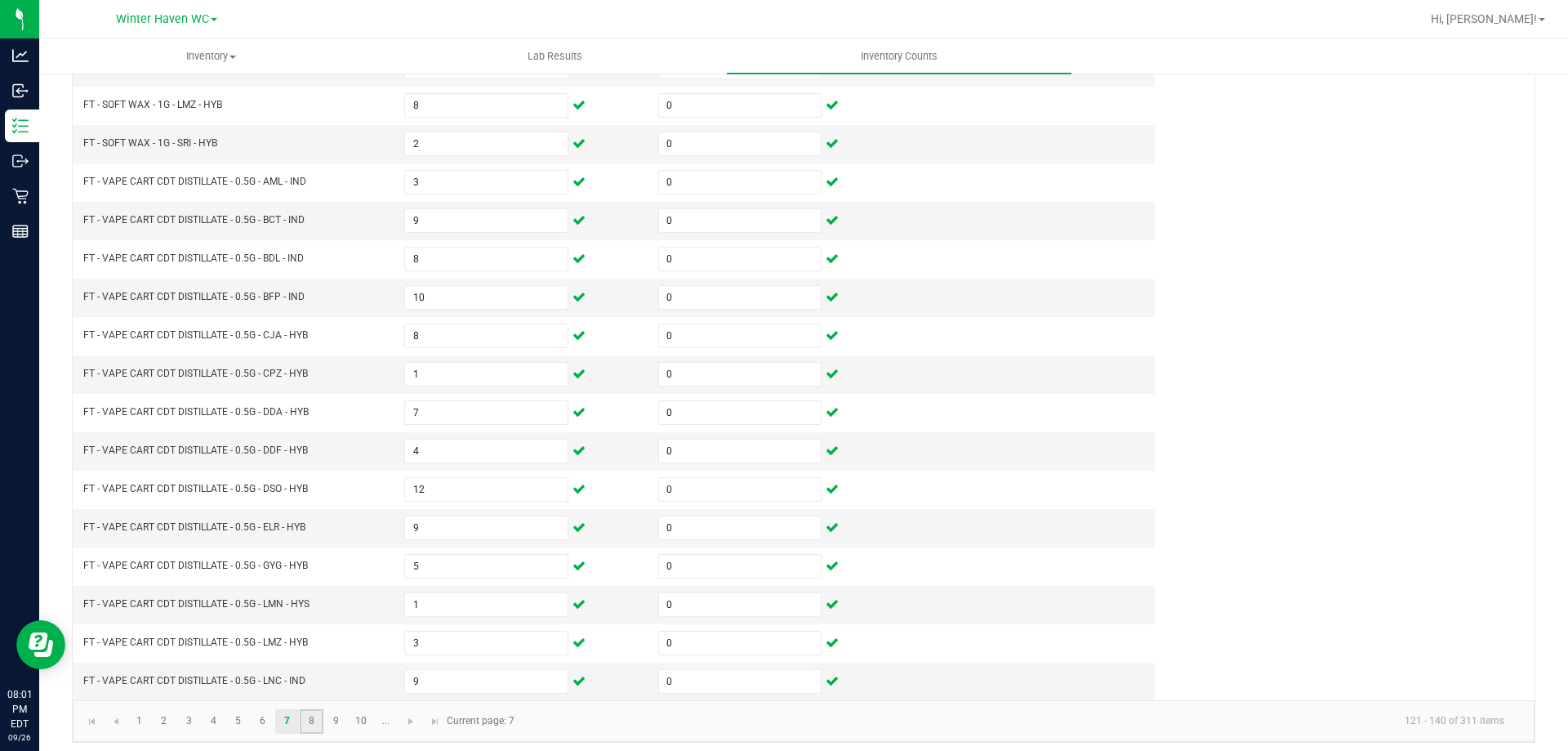
click at [315, 726] on link "8" at bounding box center [311, 721] width 23 height 24
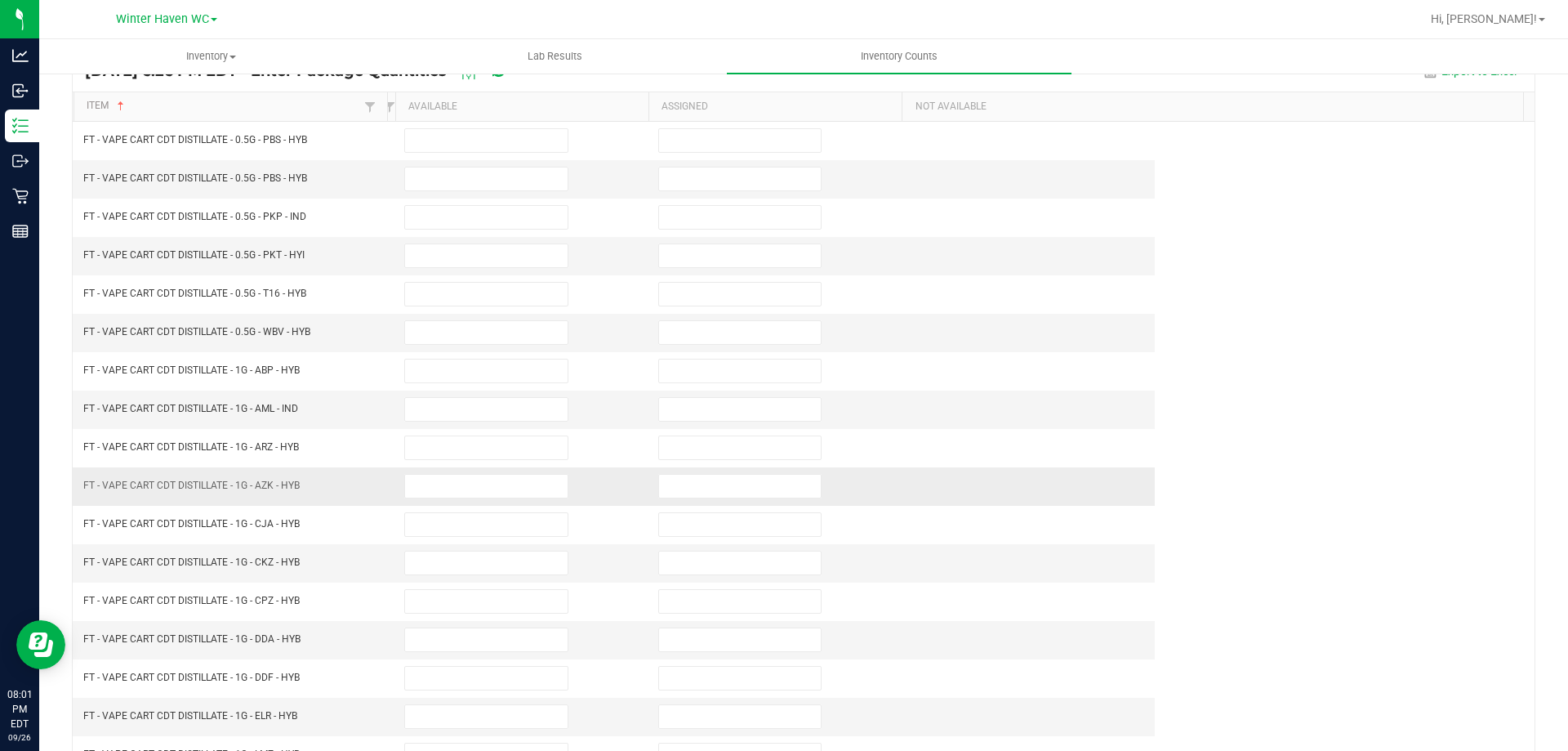
scroll to position [0, 0]
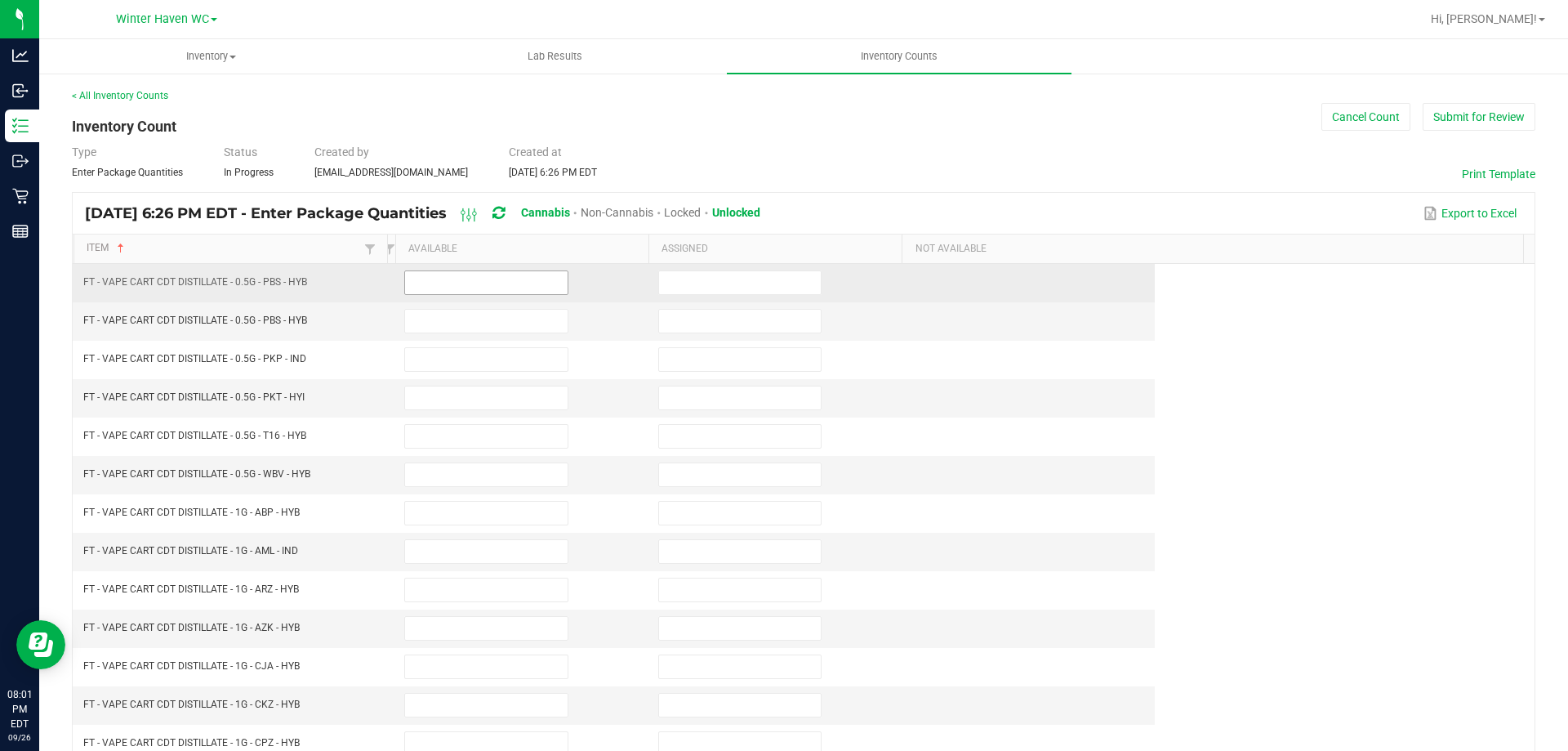
click at [439, 292] on input at bounding box center [486, 282] width 162 height 23
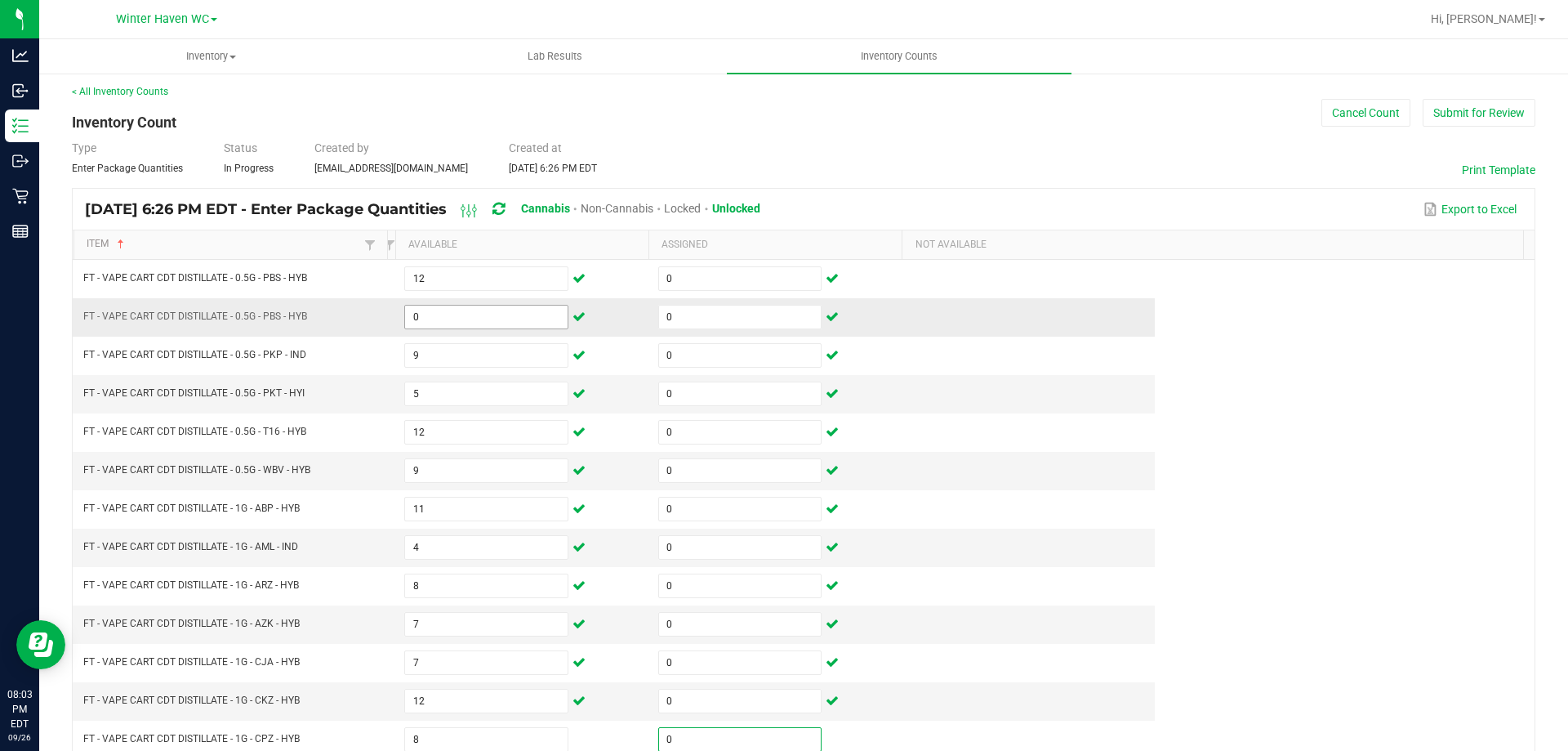
scroll to position [339, 0]
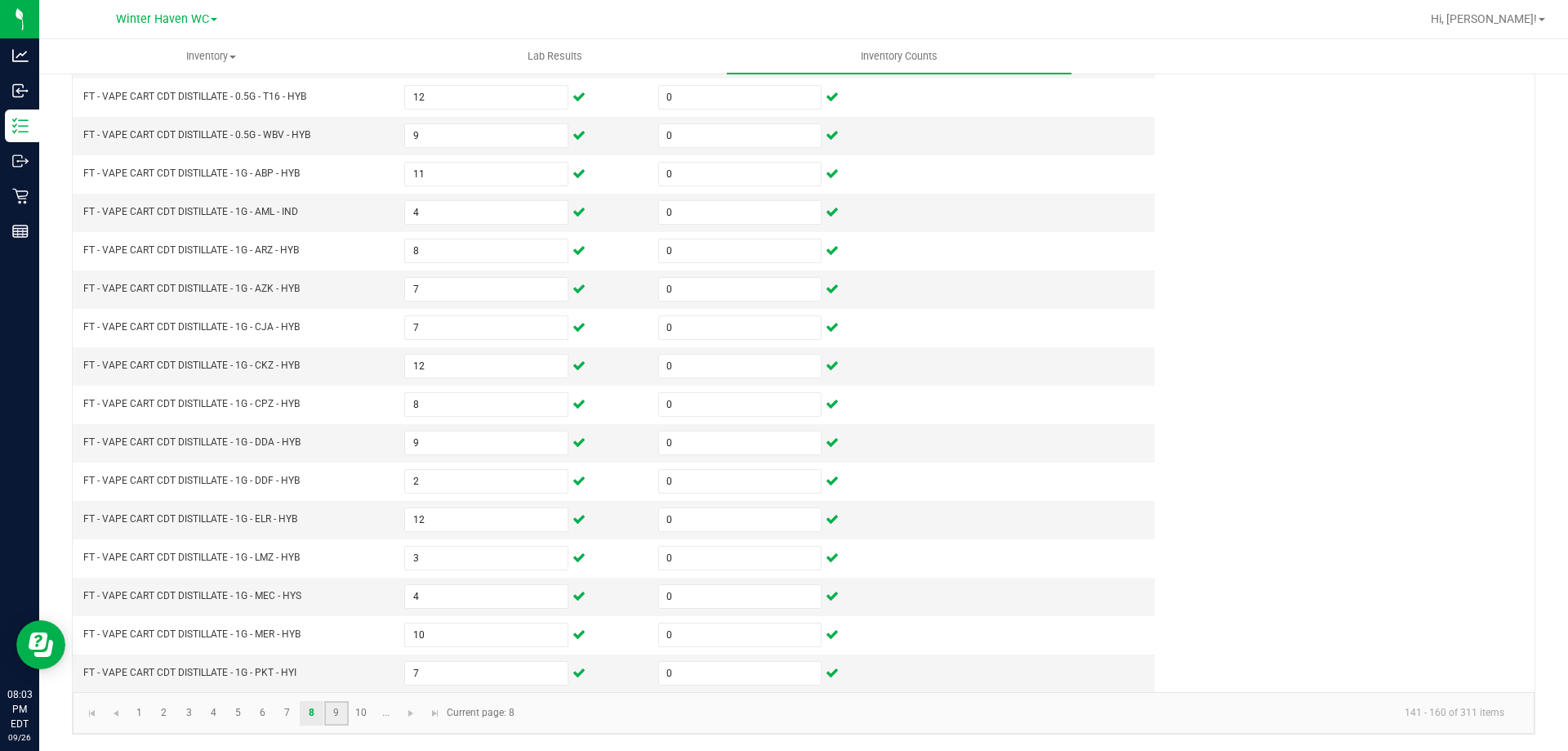
click at [336, 706] on link "9" at bounding box center [335, 713] width 23 height 24
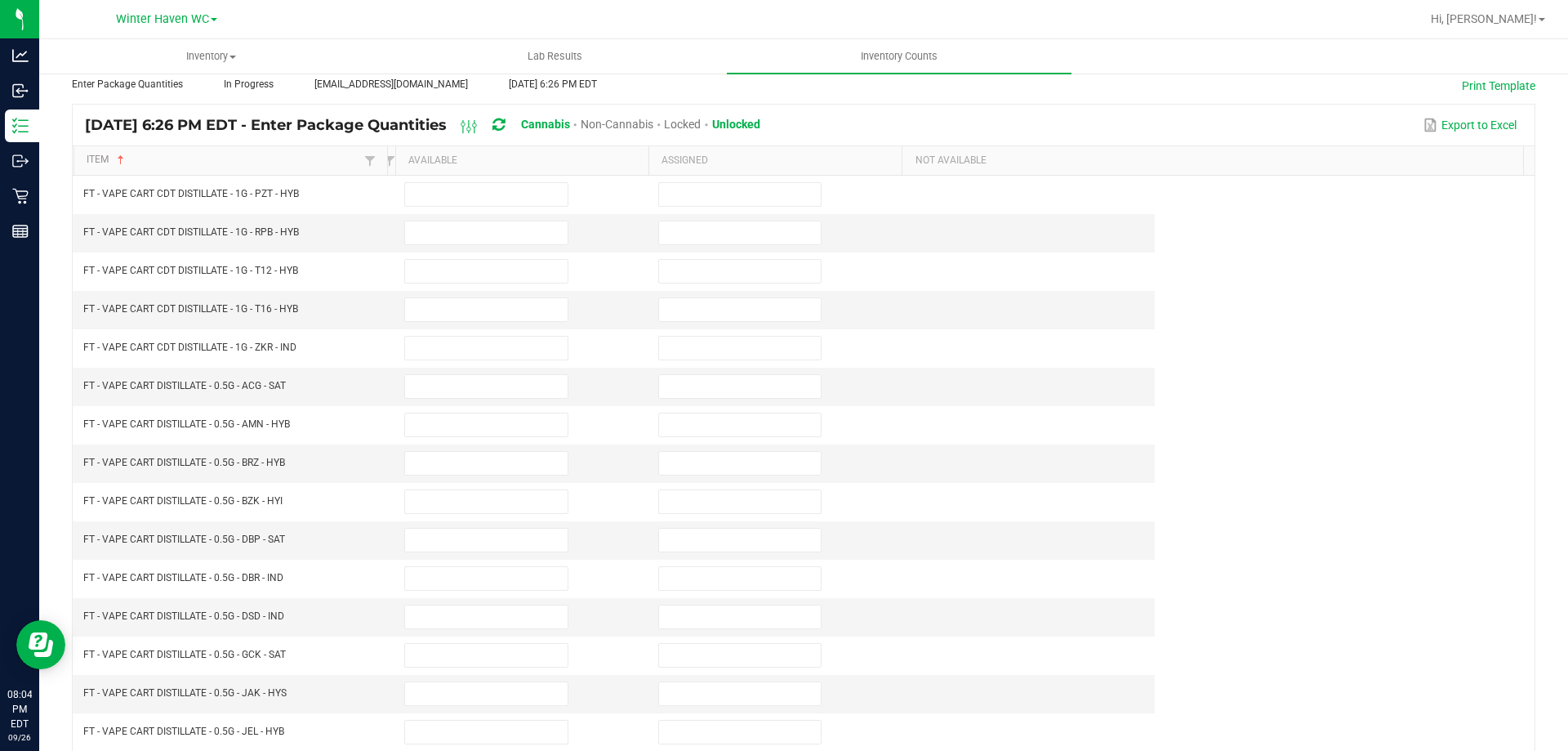
scroll to position [0, 0]
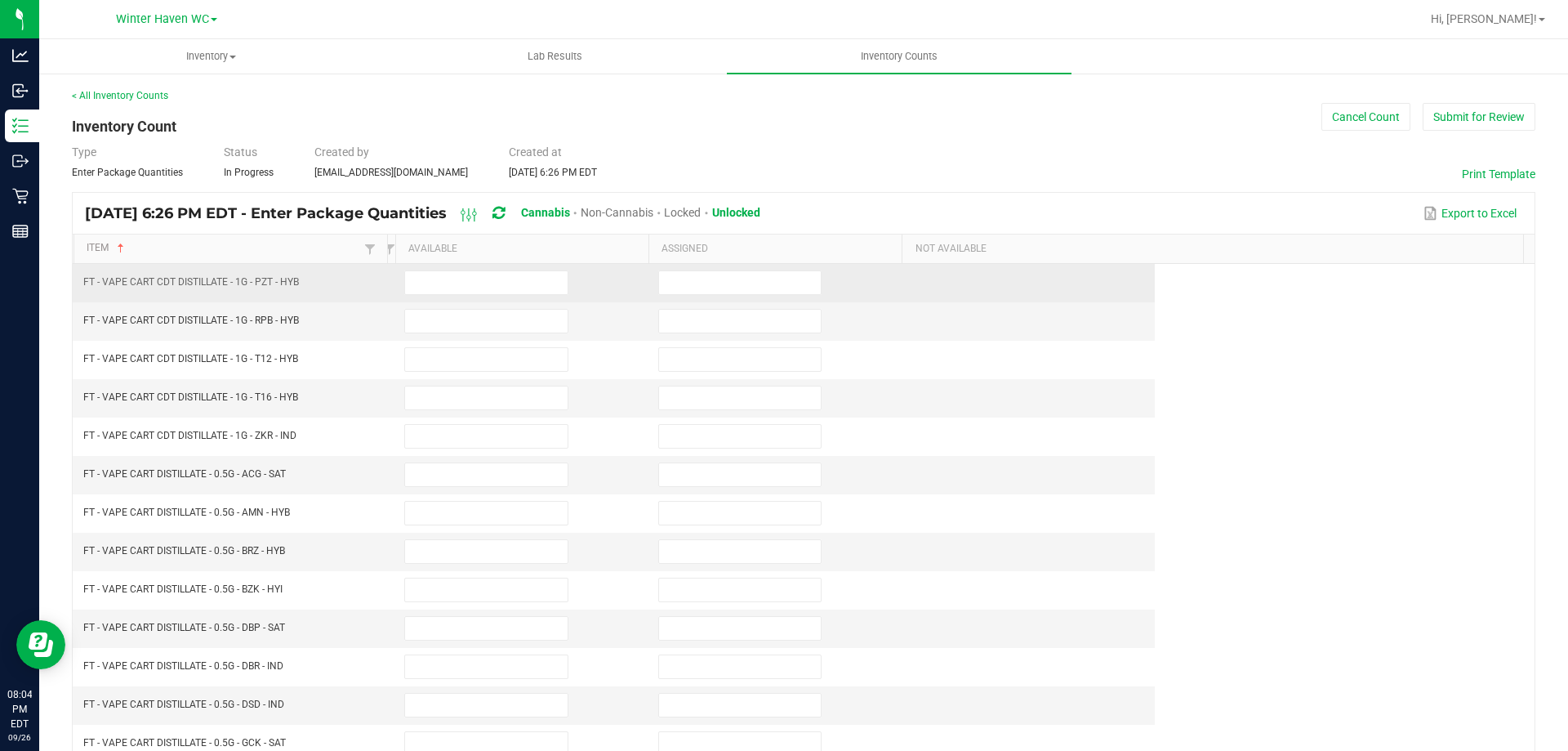
click at [419, 296] on td at bounding box center [521, 282] width 253 height 38
click at [419, 290] on input at bounding box center [486, 282] width 162 height 23
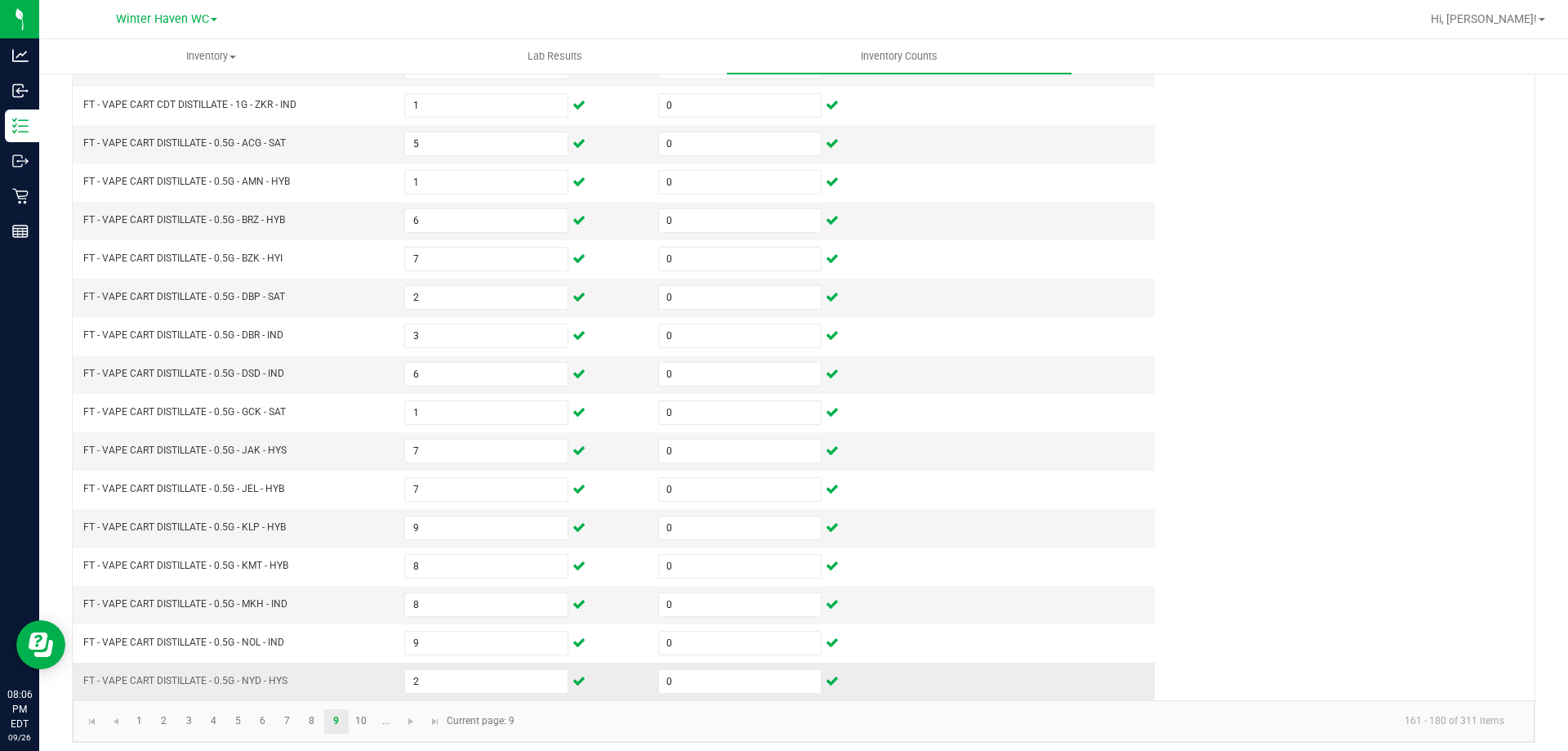
scroll to position [339, 0]
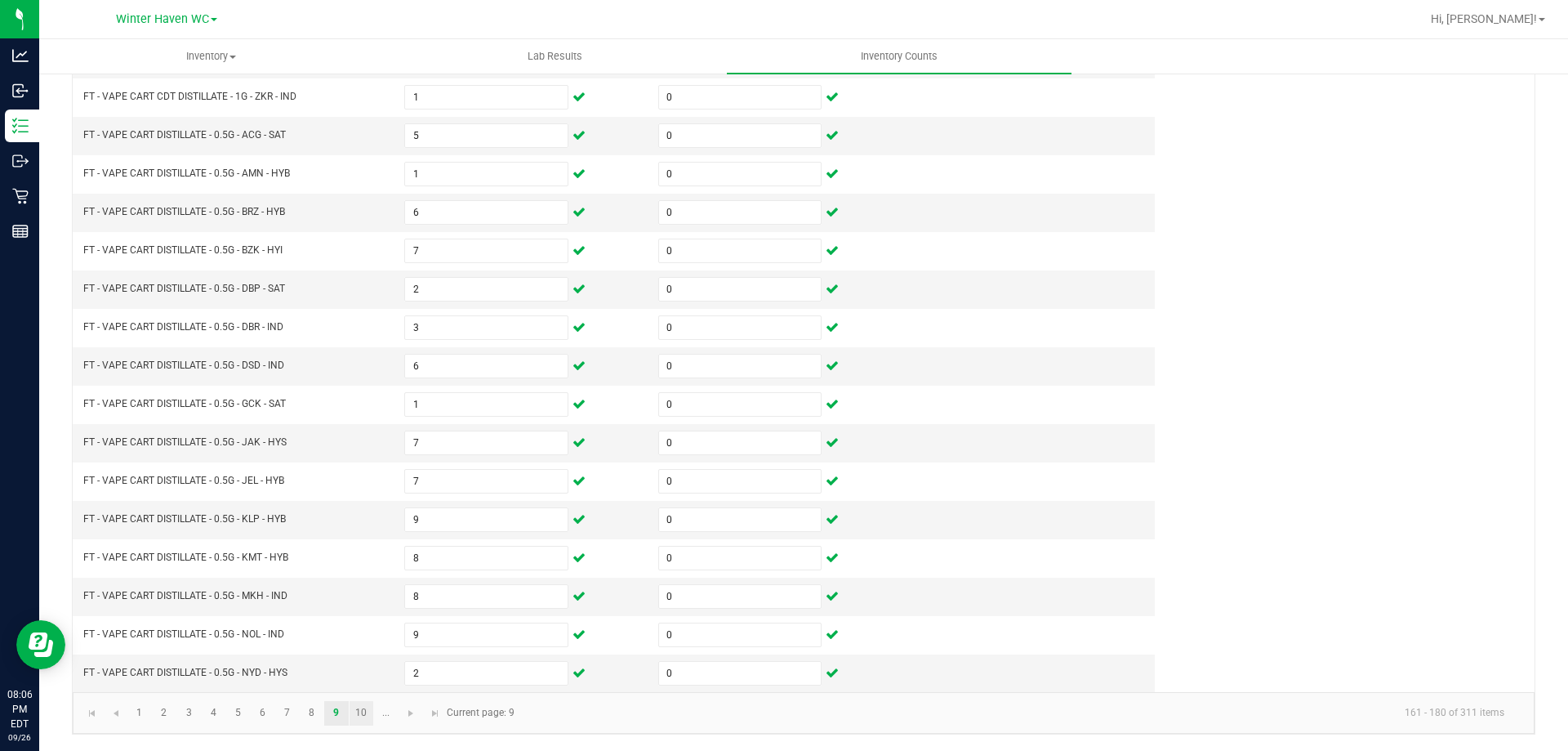
click at [358, 703] on link "10" at bounding box center [361, 713] width 23 height 24
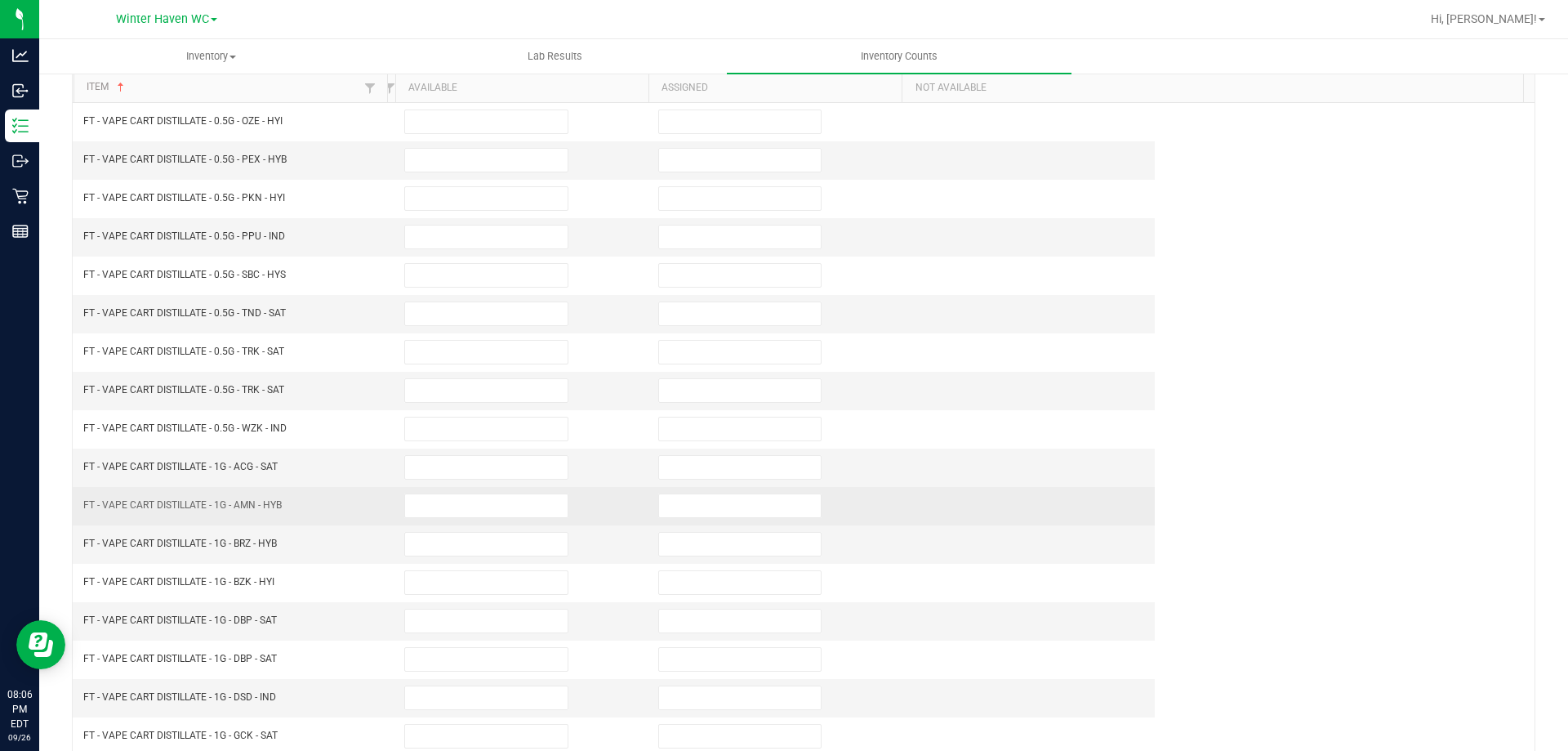
scroll to position [0, 0]
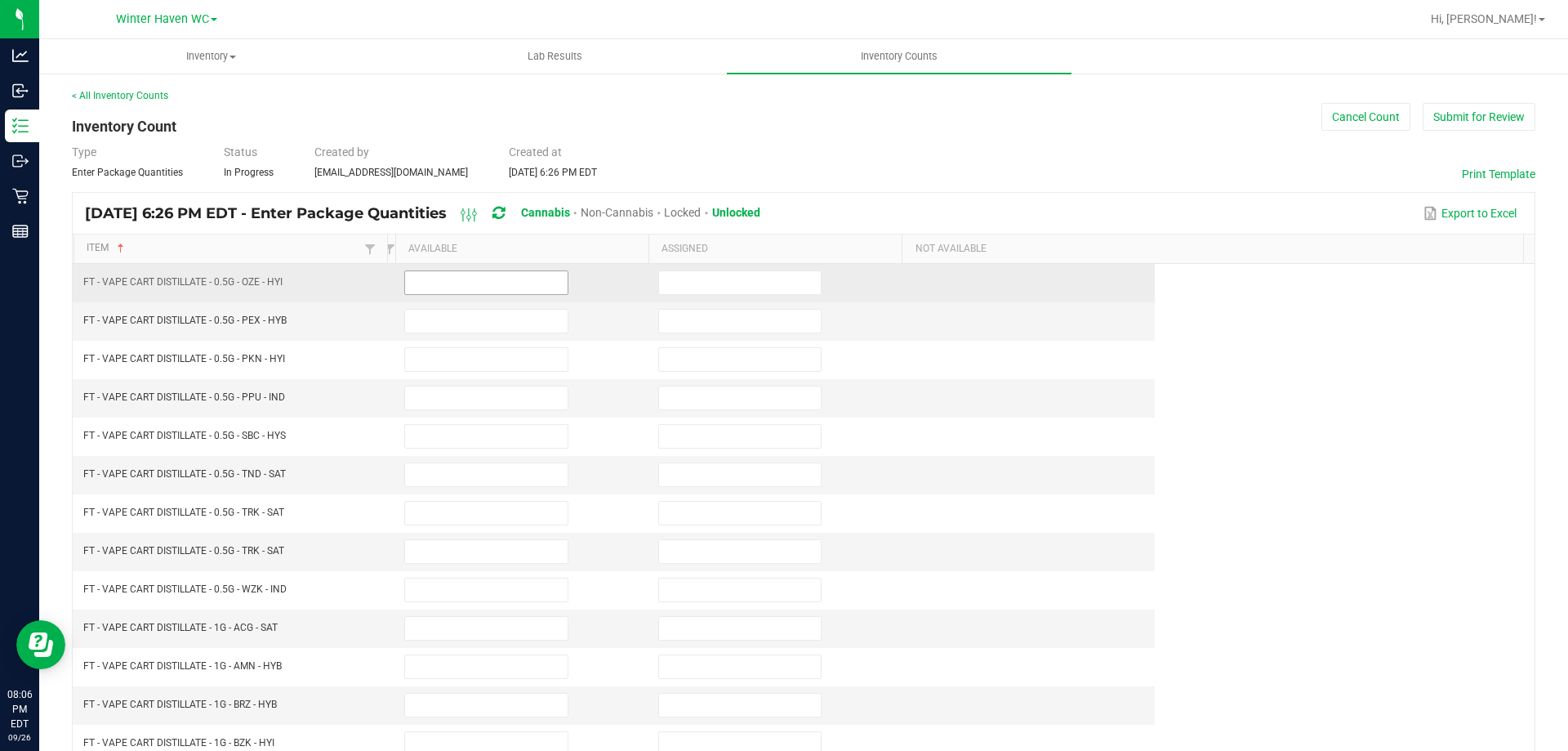
click at [437, 281] on input at bounding box center [486, 282] width 162 height 23
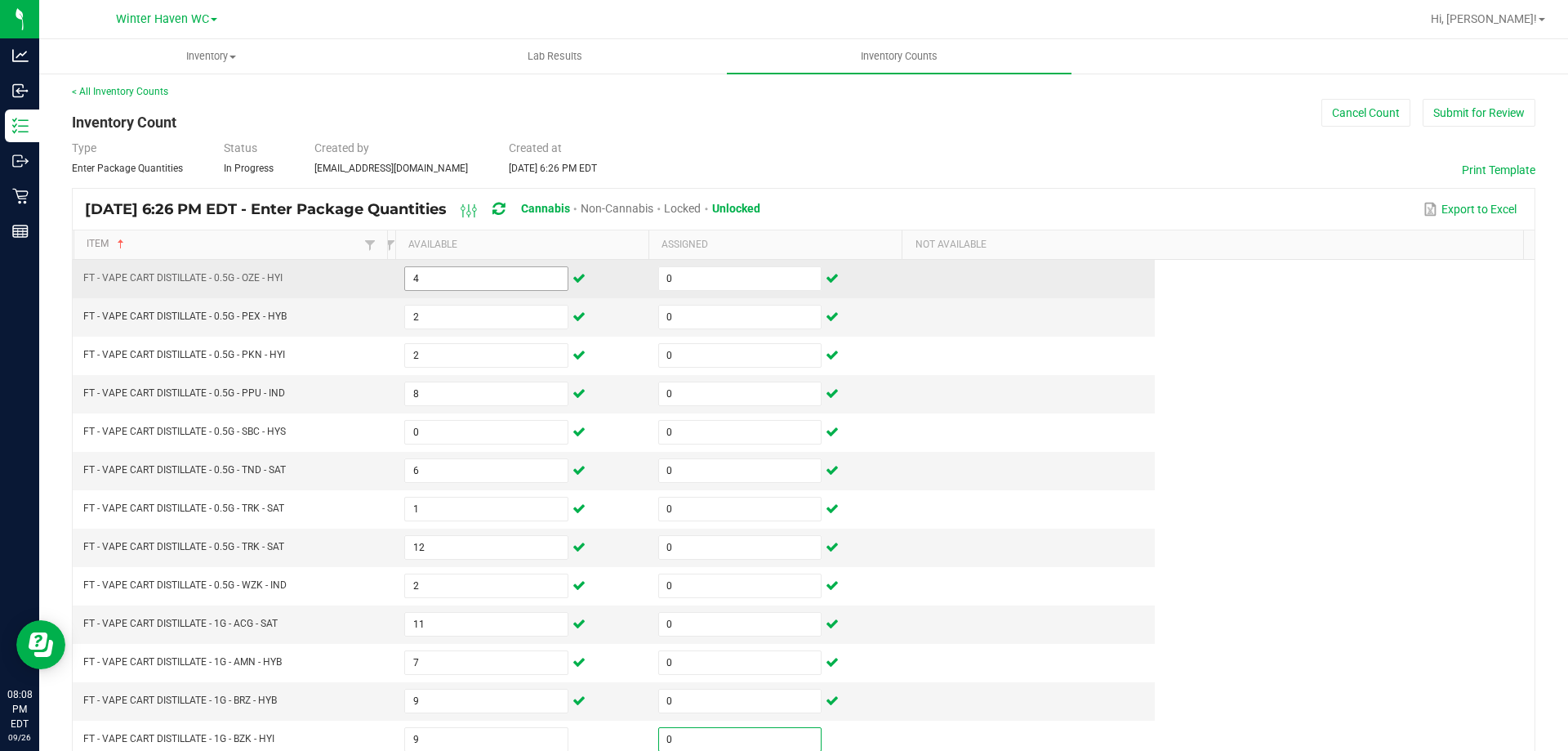
scroll to position [339, 0]
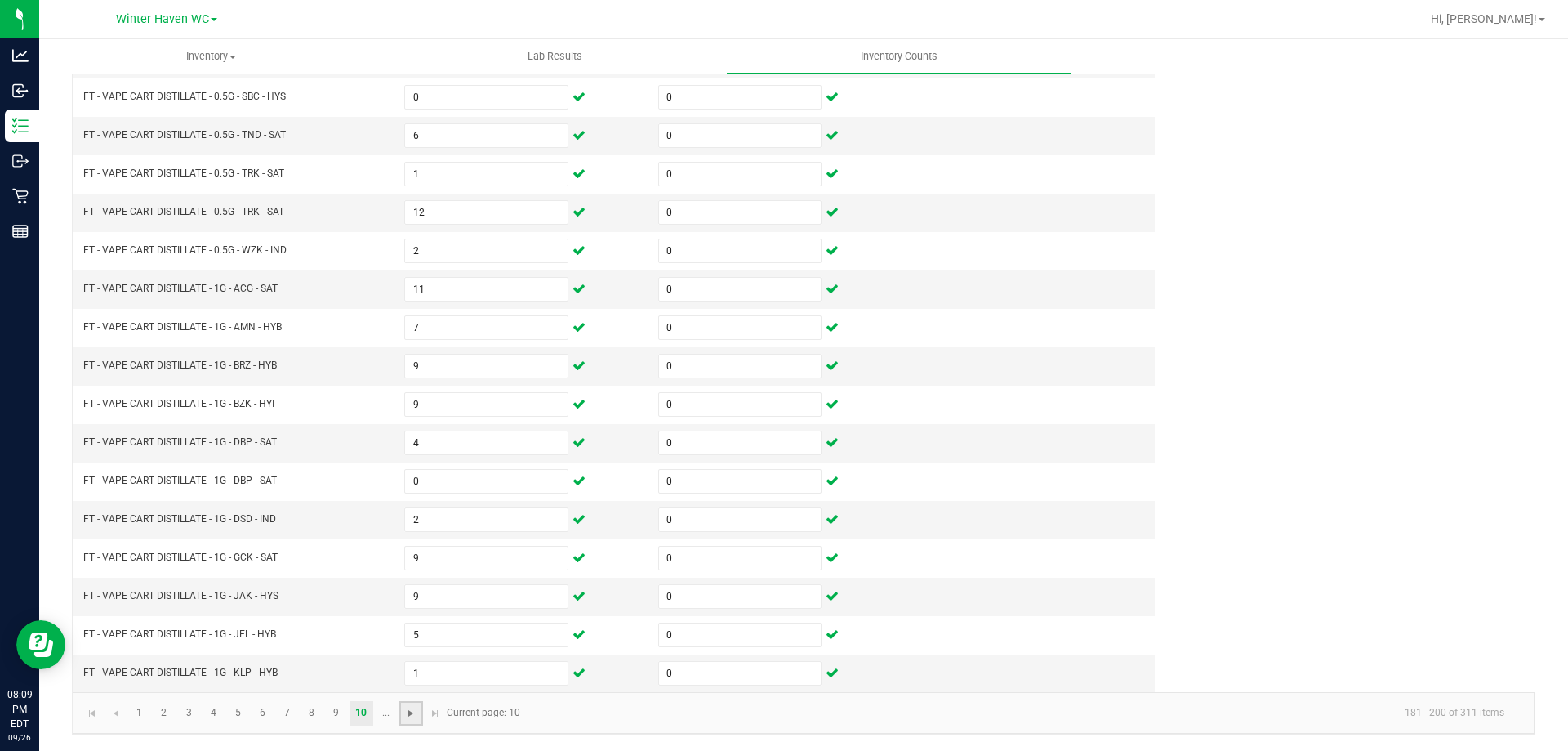
click at [413, 714] on span "Go to the next page" at bounding box center [411, 713] width 13 height 13
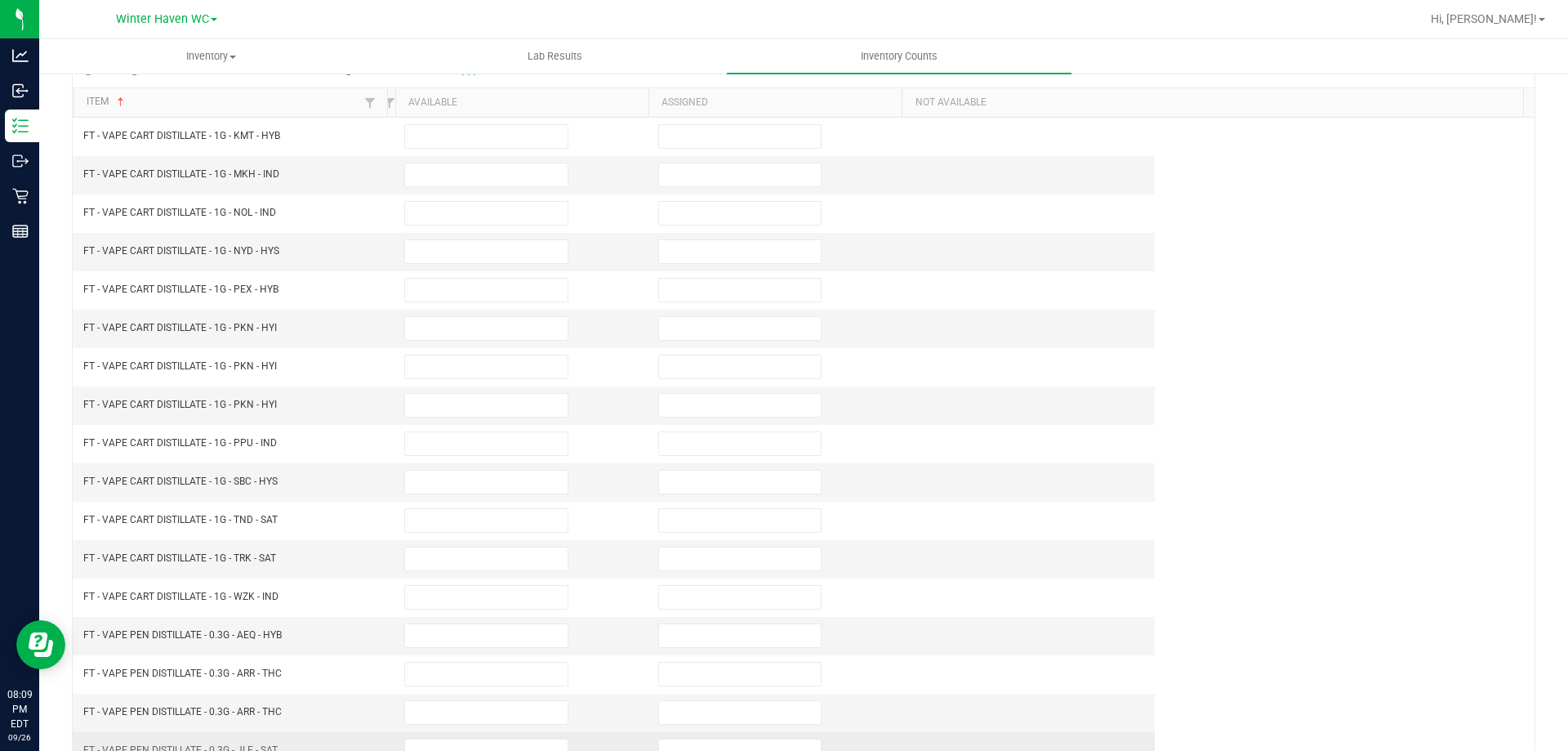
scroll to position [0, 0]
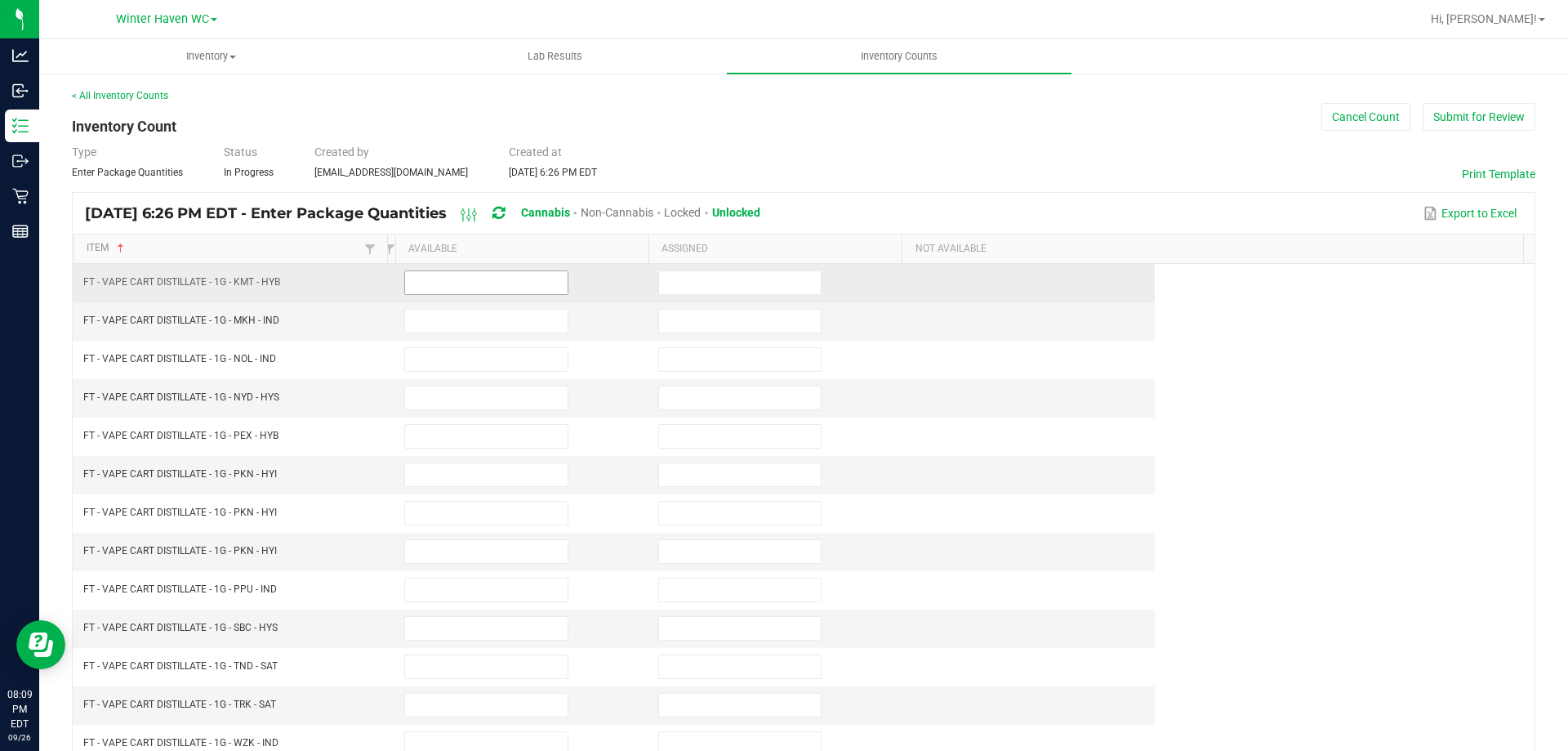
click at [422, 288] on input at bounding box center [486, 282] width 162 height 23
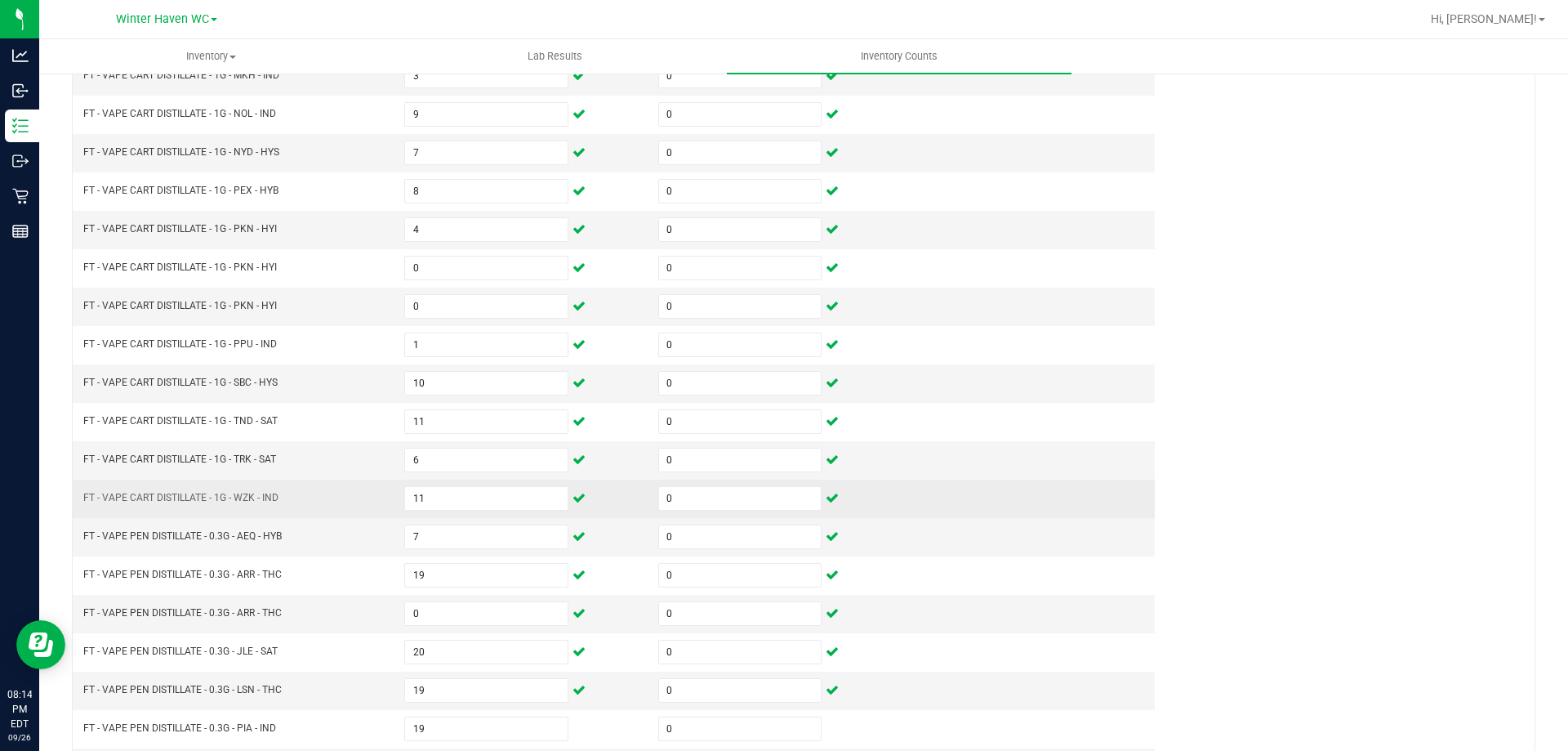
scroll to position [339, 0]
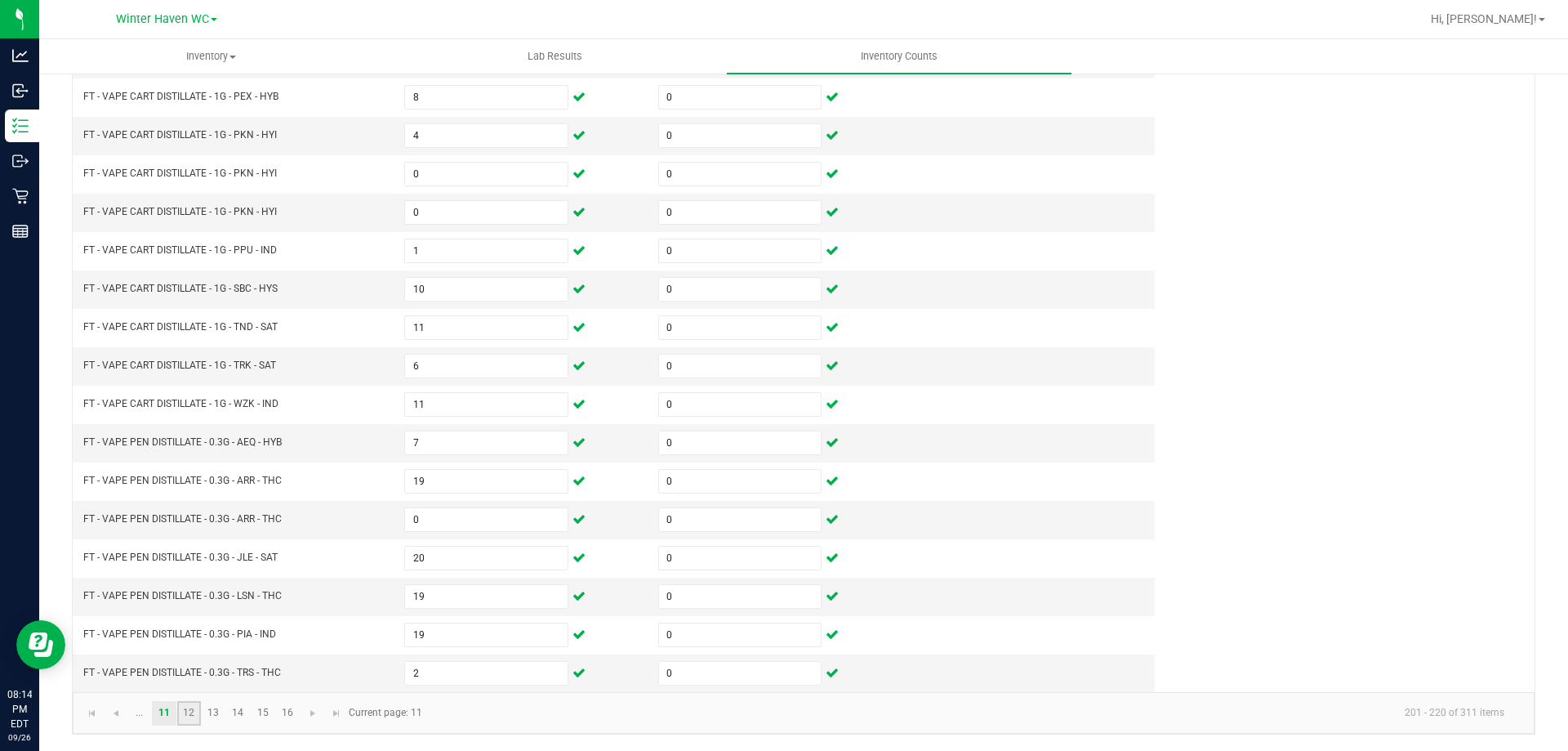
click at [189, 711] on link "12" at bounding box center [188, 713] width 23 height 24
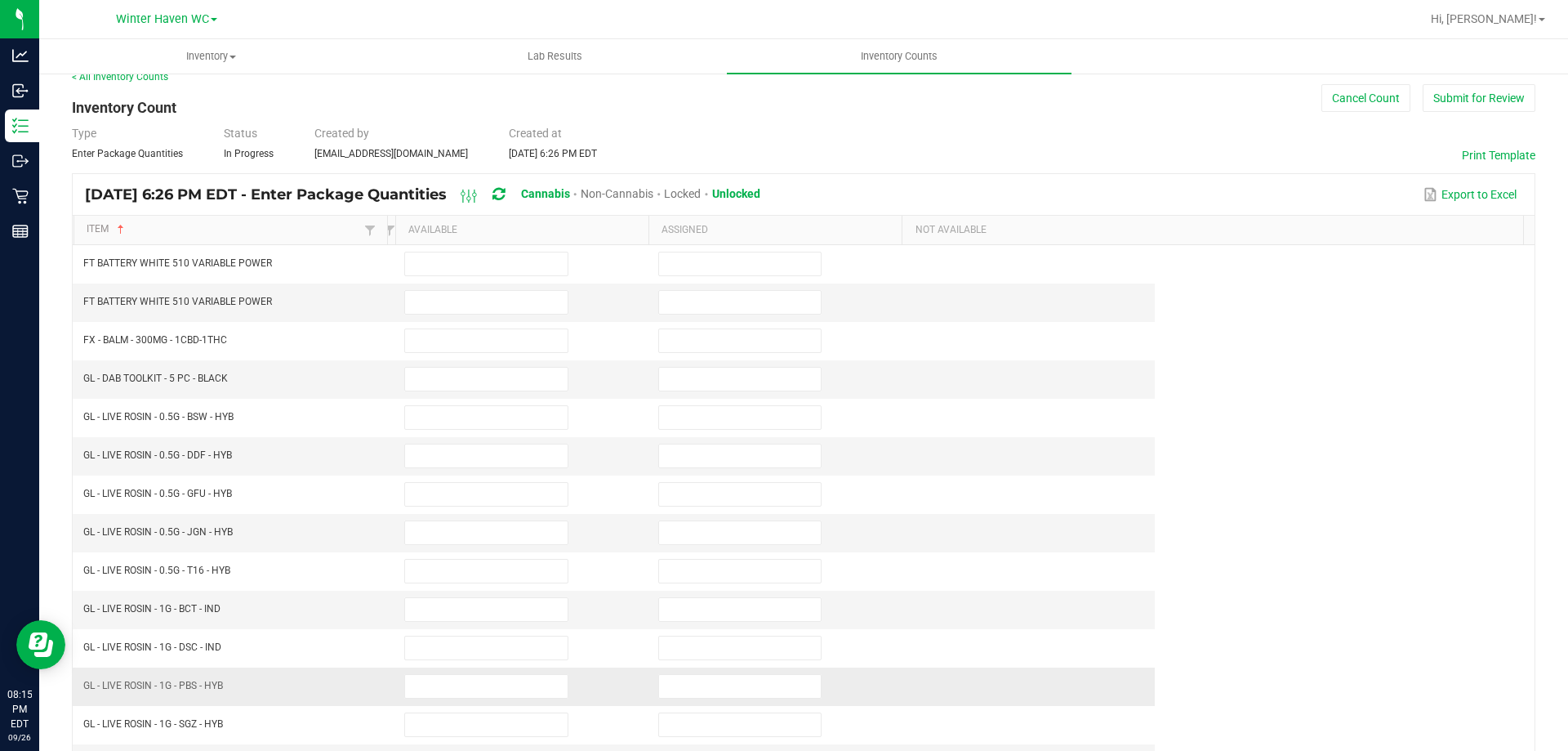
scroll to position [12, 0]
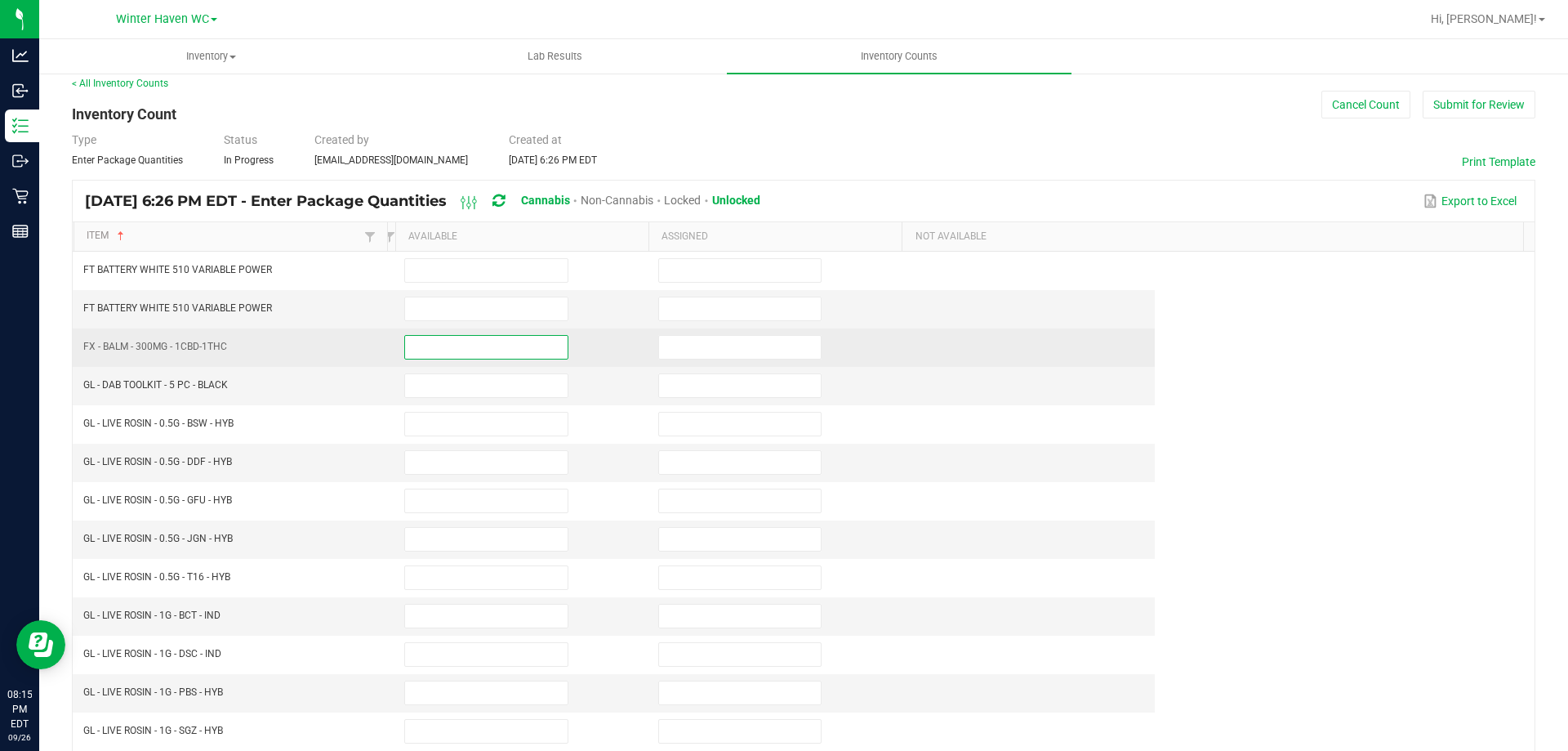
click at [434, 354] on input at bounding box center [486, 347] width 162 height 23
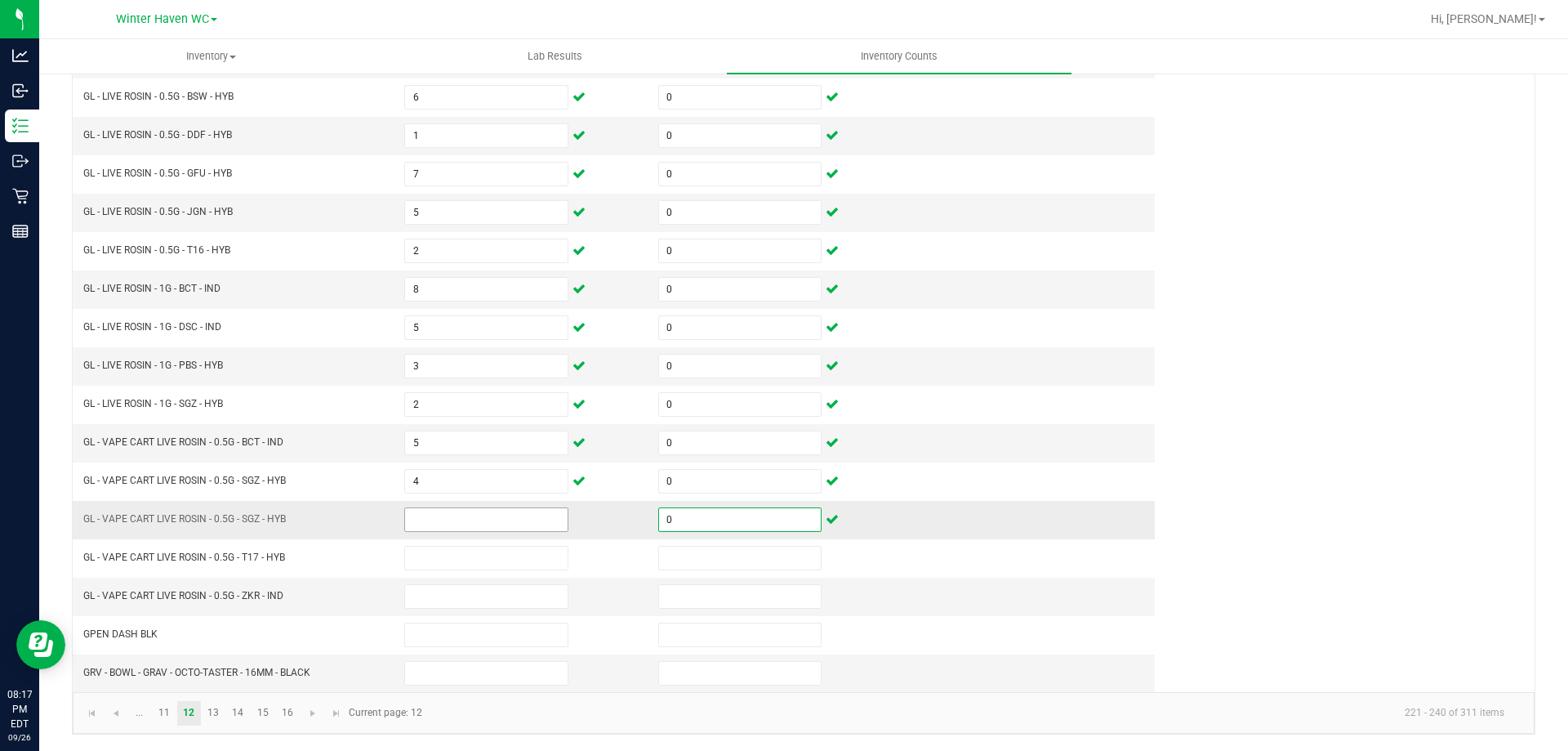
click at [507, 519] on input at bounding box center [486, 519] width 162 height 23
click at [211, 707] on link "13" at bounding box center [213, 713] width 23 height 24
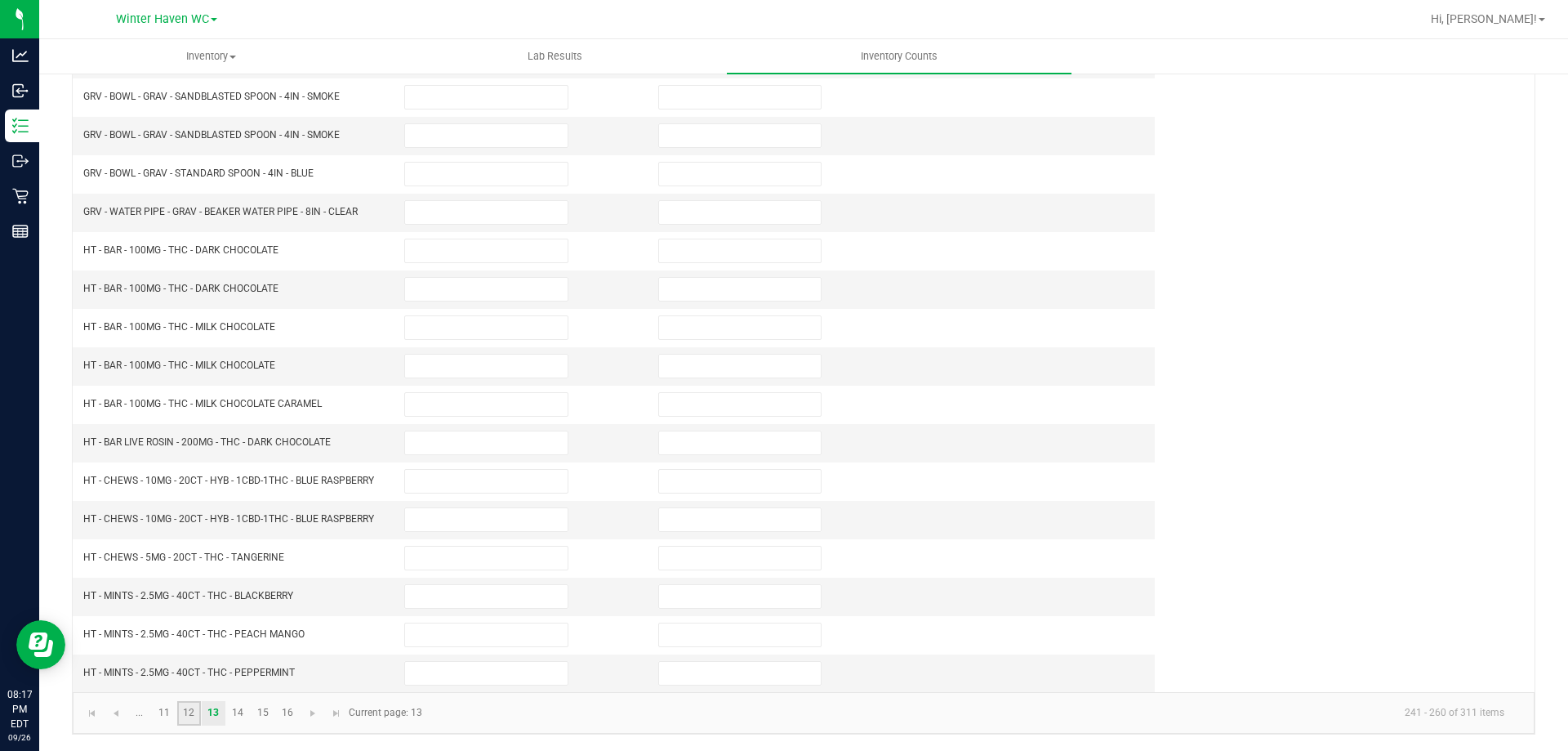
click at [196, 711] on link "12" at bounding box center [188, 713] width 23 height 24
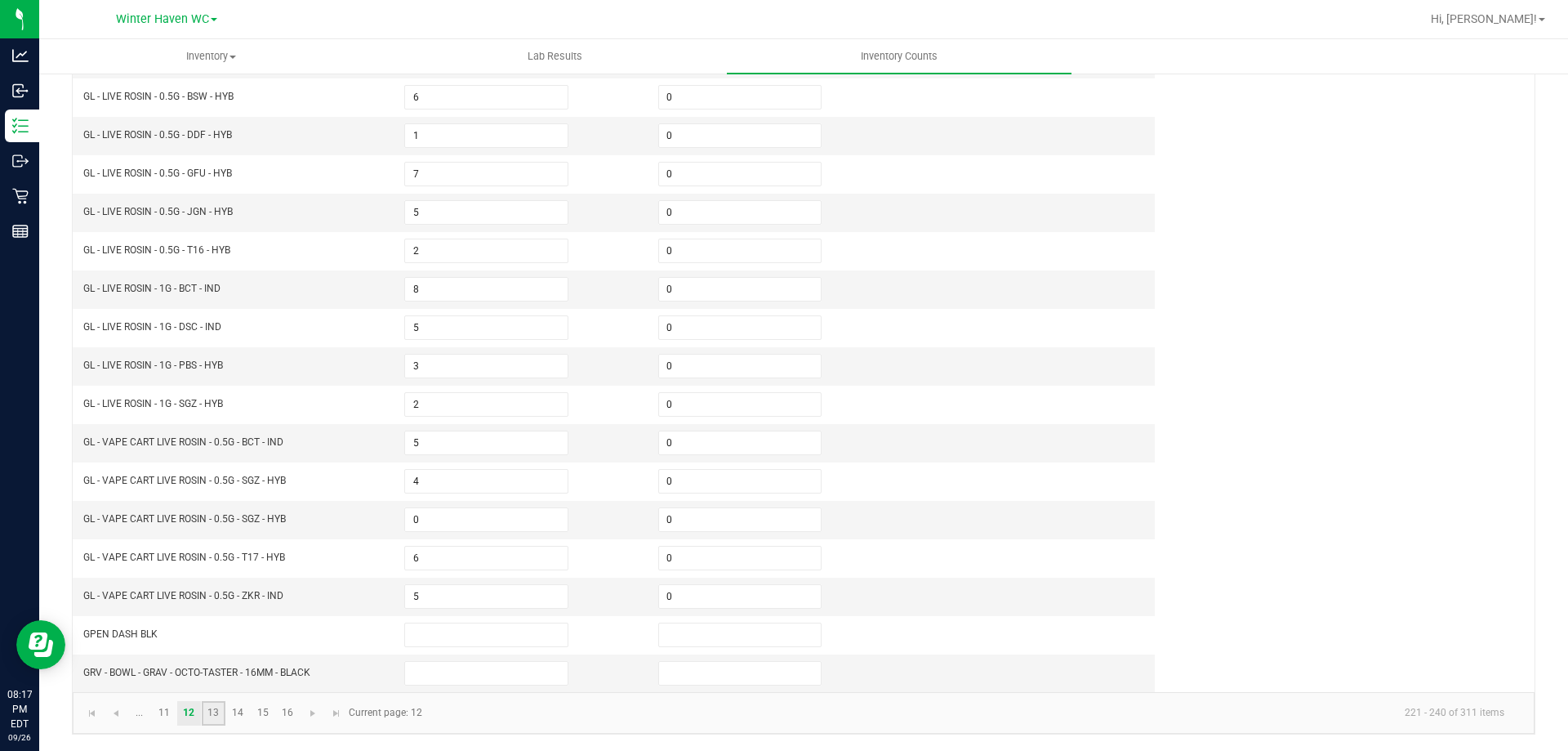
click at [210, 715] on link "13" at bounding box center [213, 713] width 23 height 24
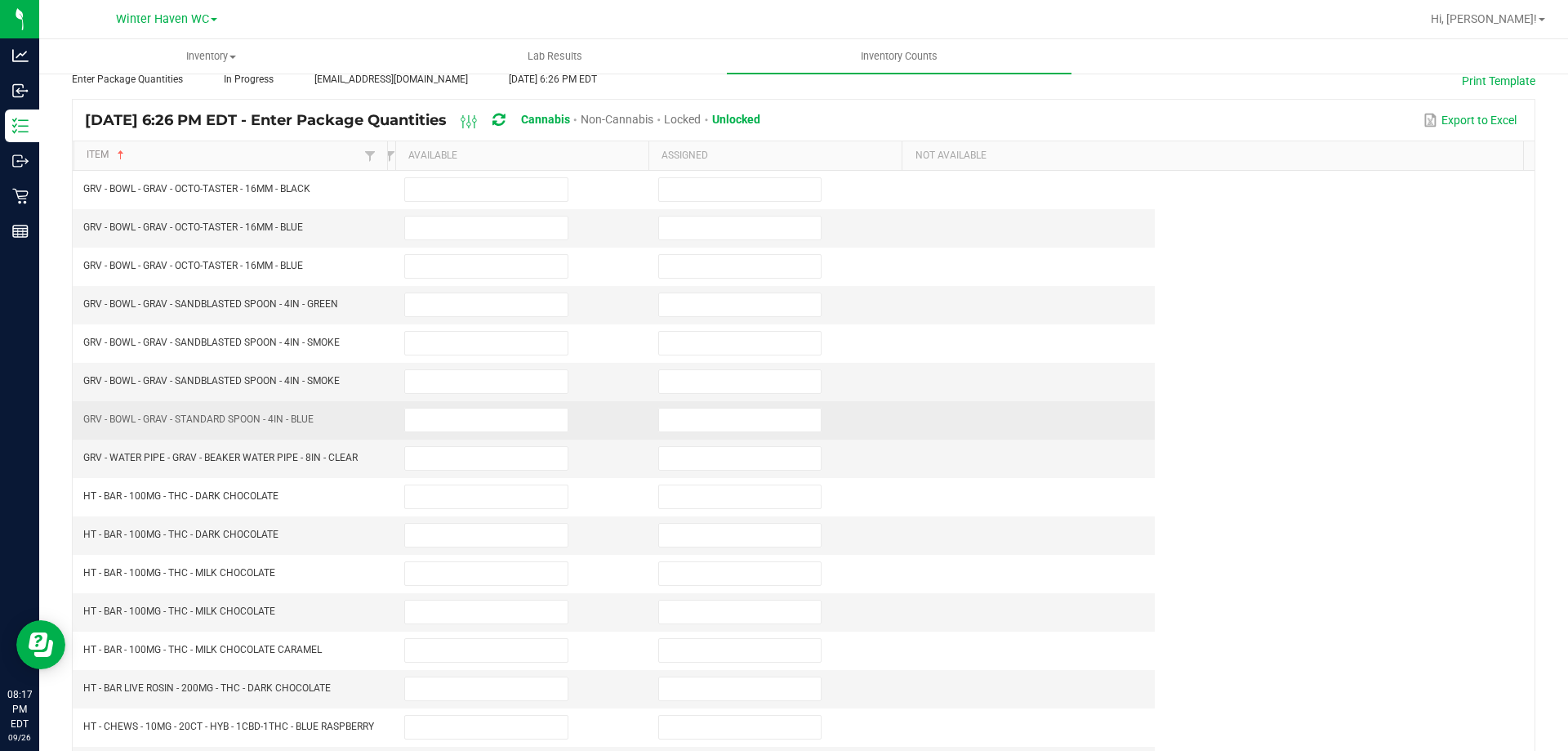
scroll to position [163, 0]
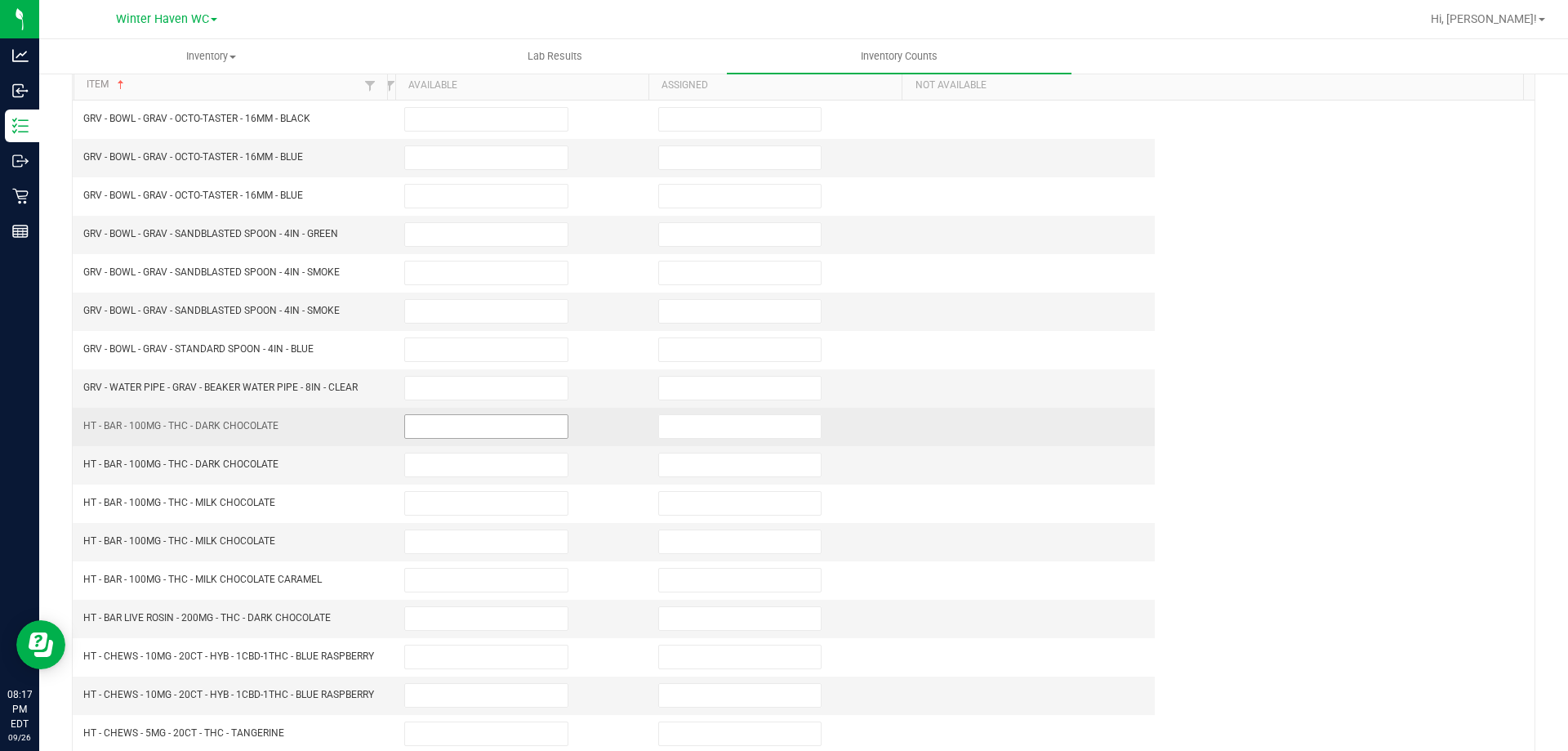
click at [443, 427] on input at bounding box center [486, 426] width 162 height 23
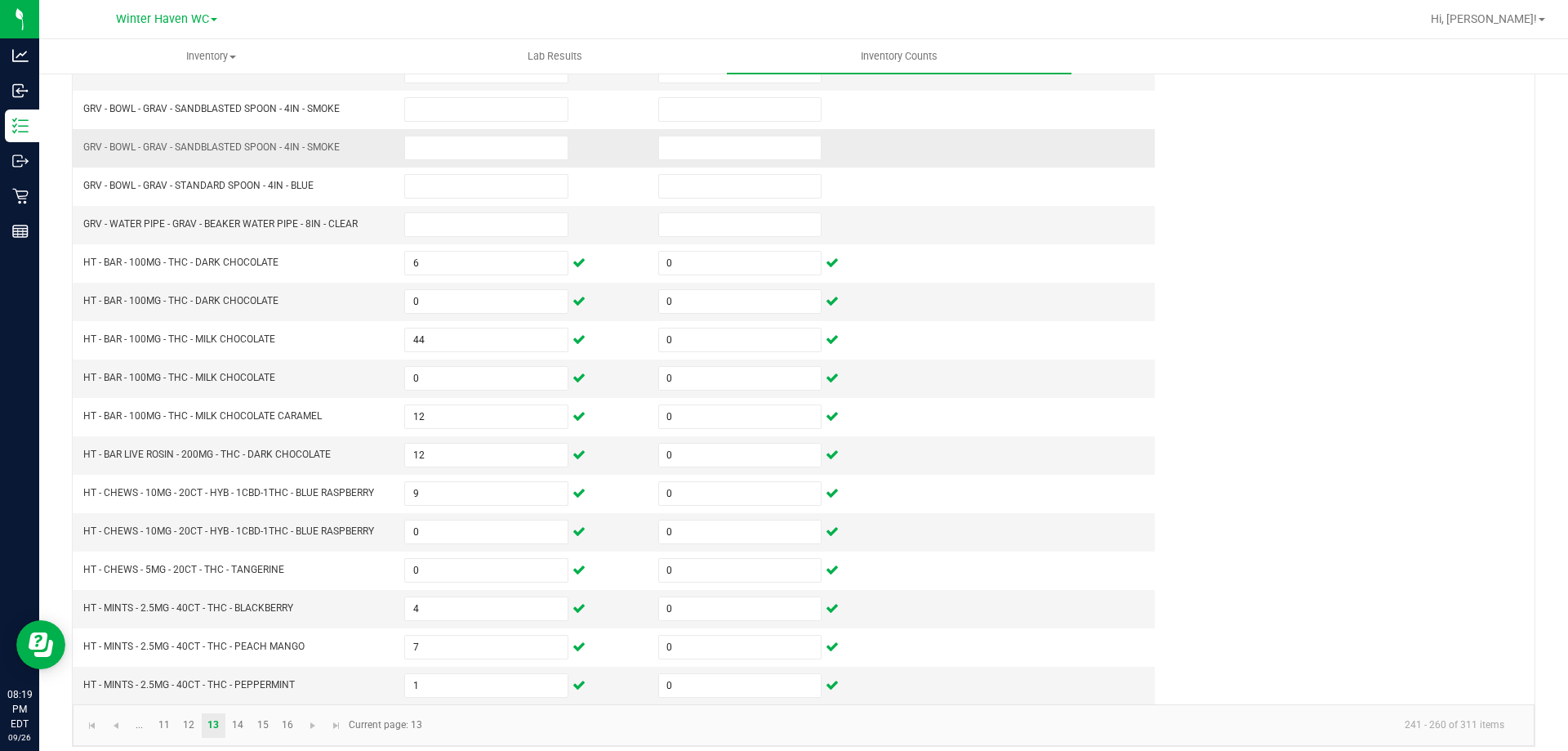
scroll to position [339, 0]
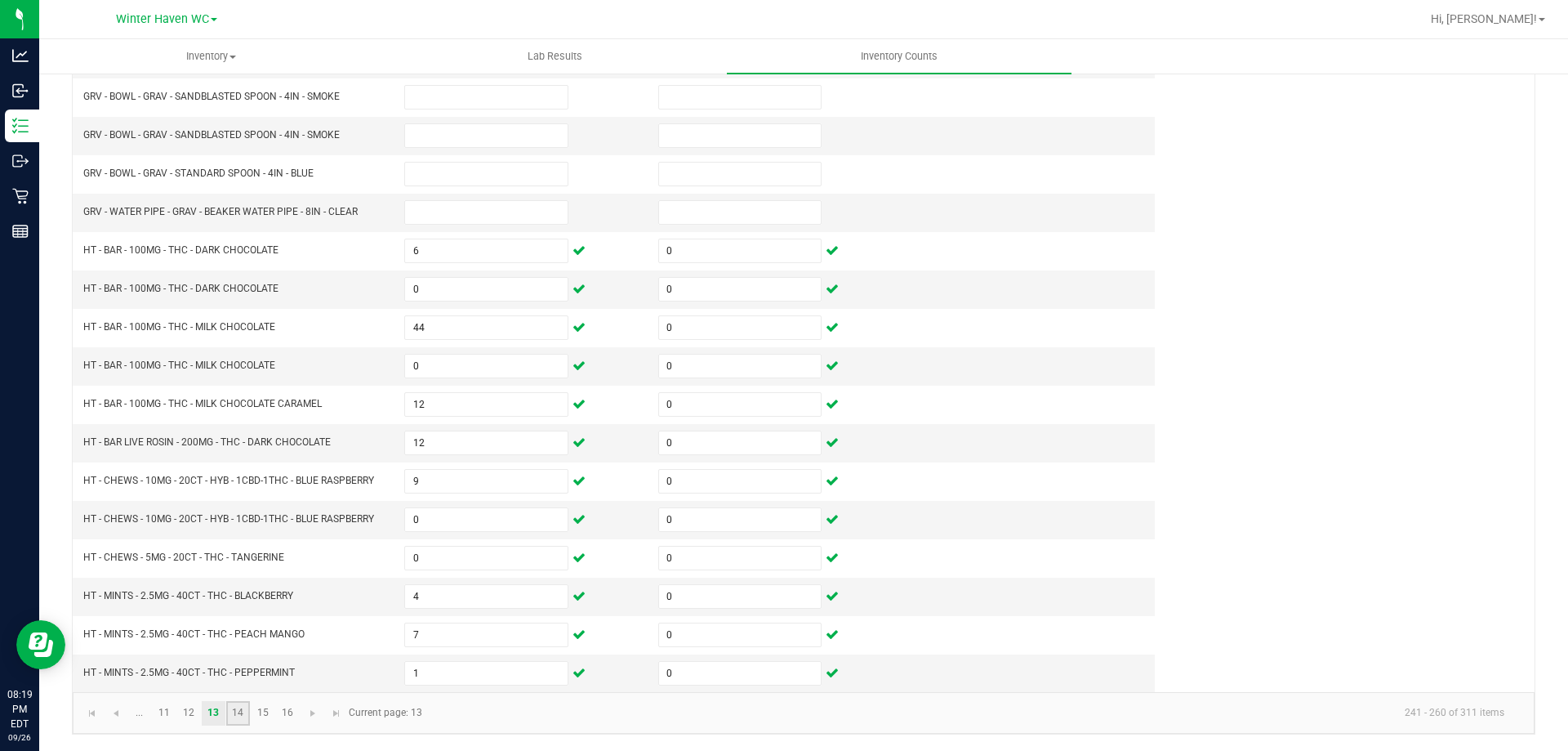
click at [241, 713] on link "14" at bounding box center [238, 713] width 23 height 24
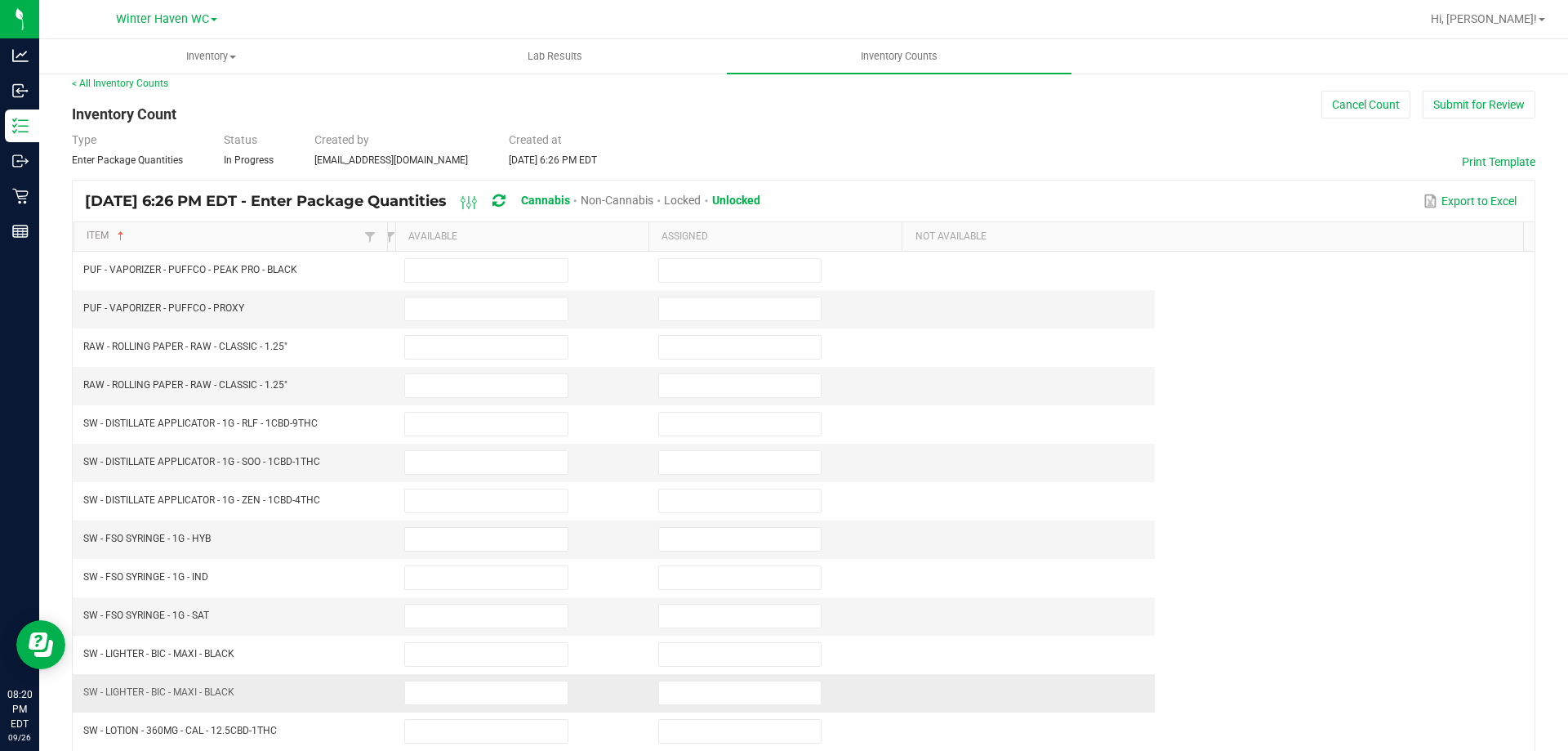
scroll to position [0, 0]
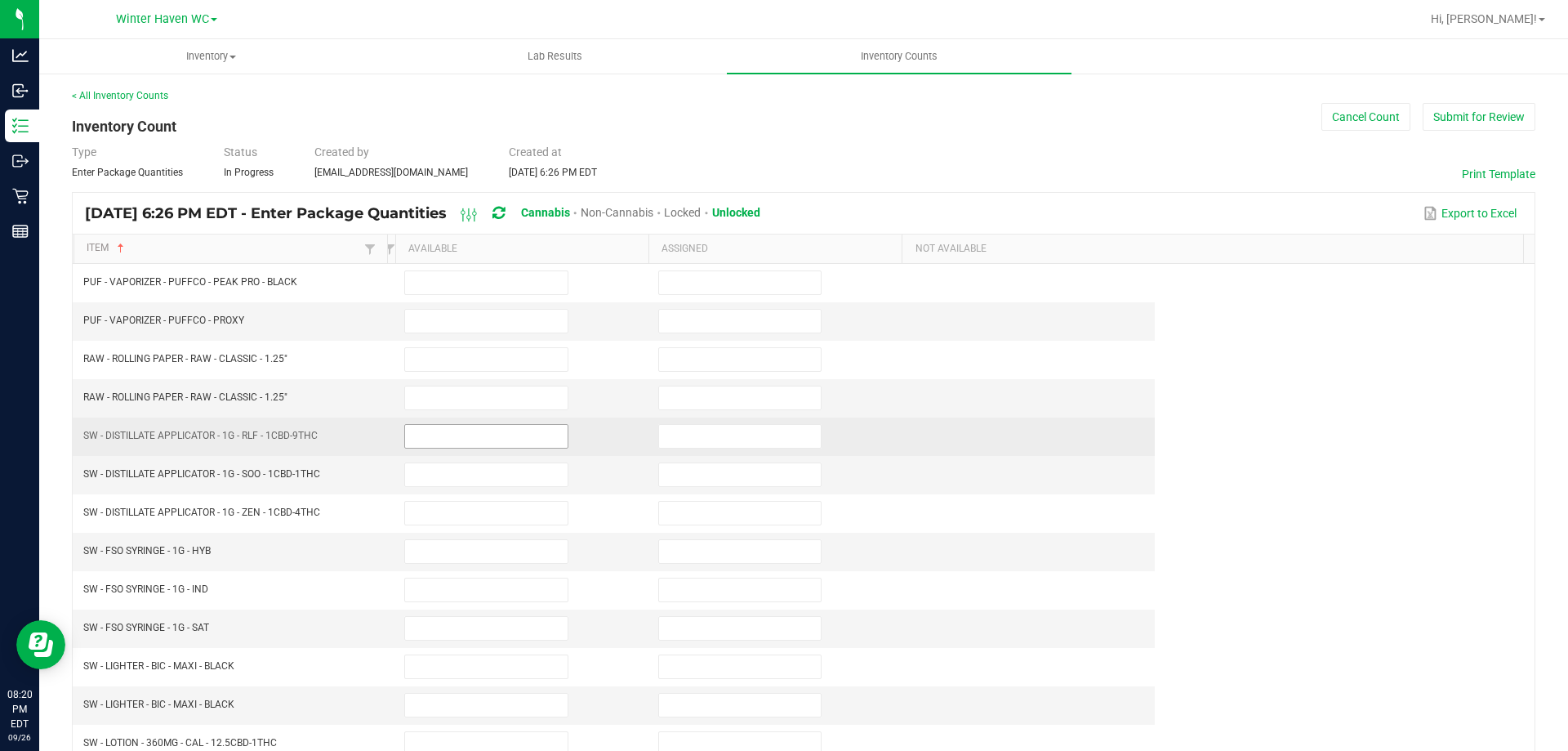
click at [507, 440] on input at bounding box center [486, 436] width 162 height 23
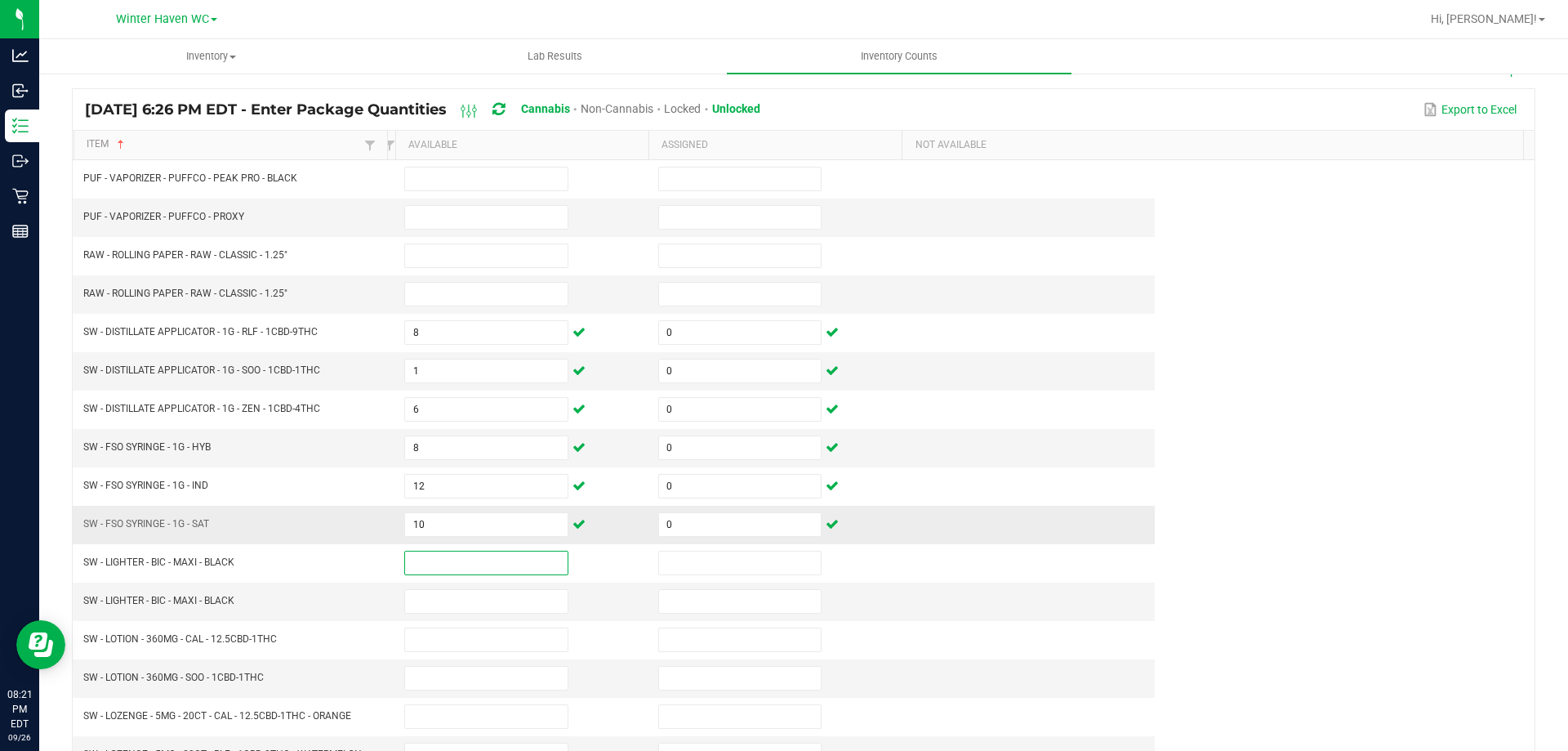
scroll to position [245, 0]
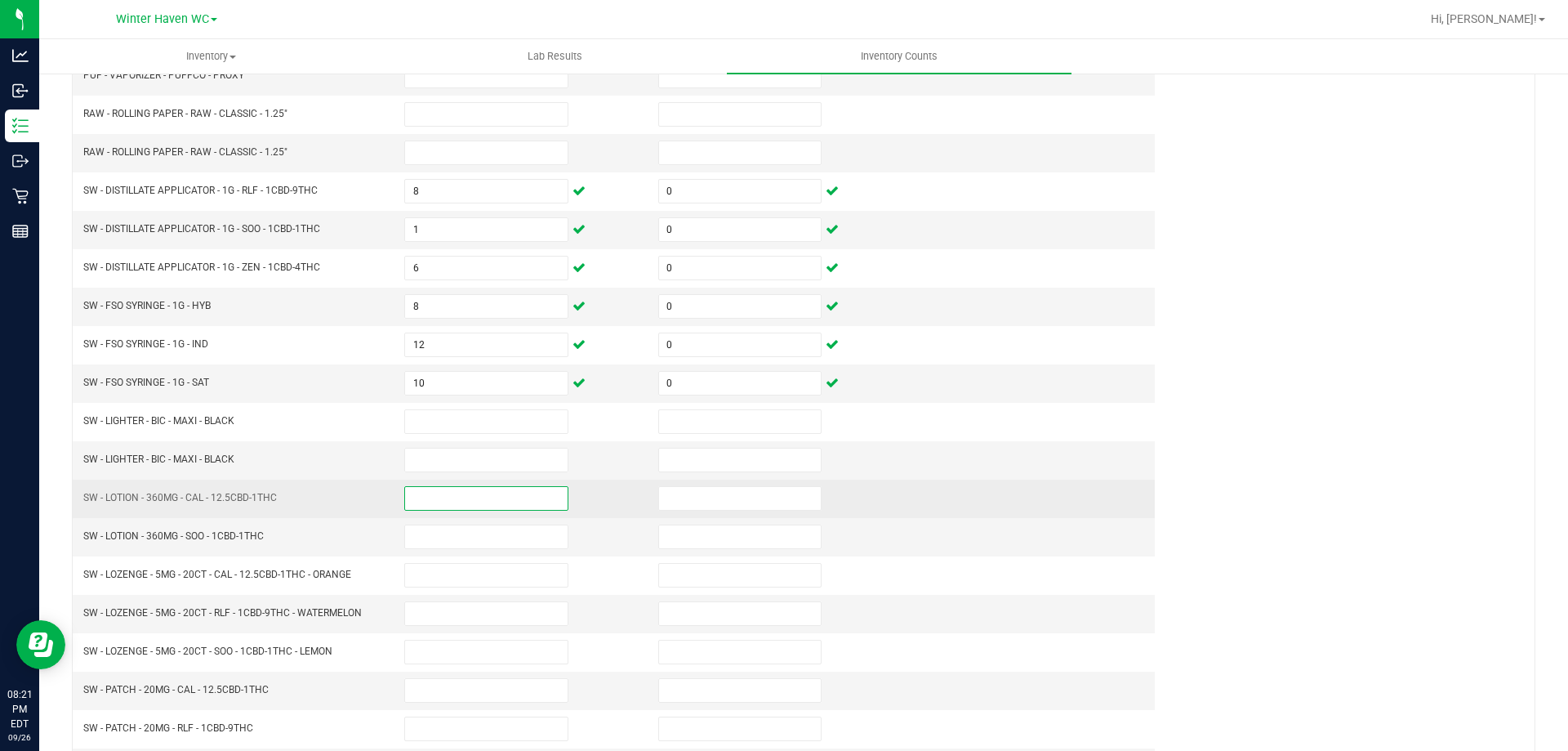
click at [534, 506] on input at bounding box center [486, 498] width 162 height 23
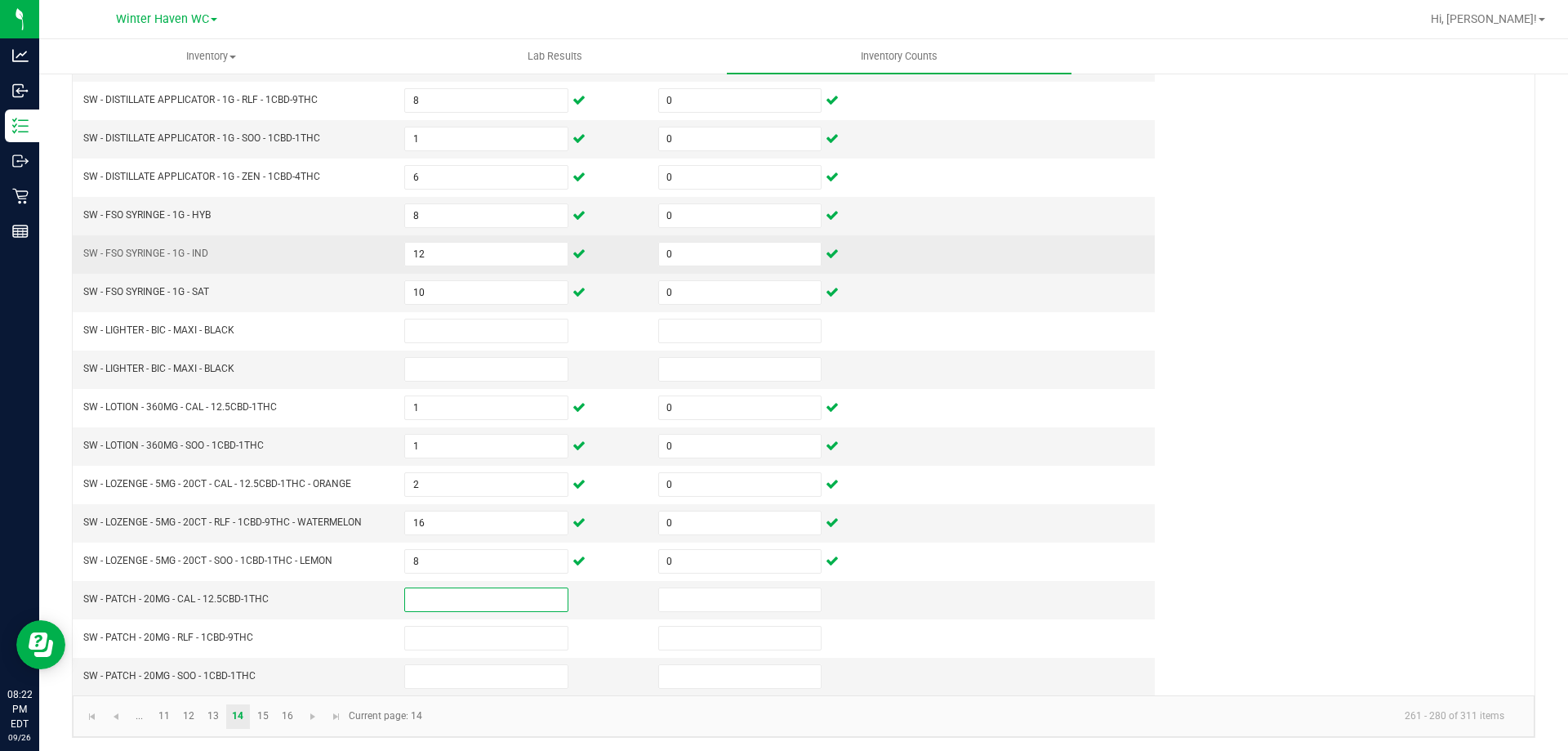
scroll to position [339, 0]
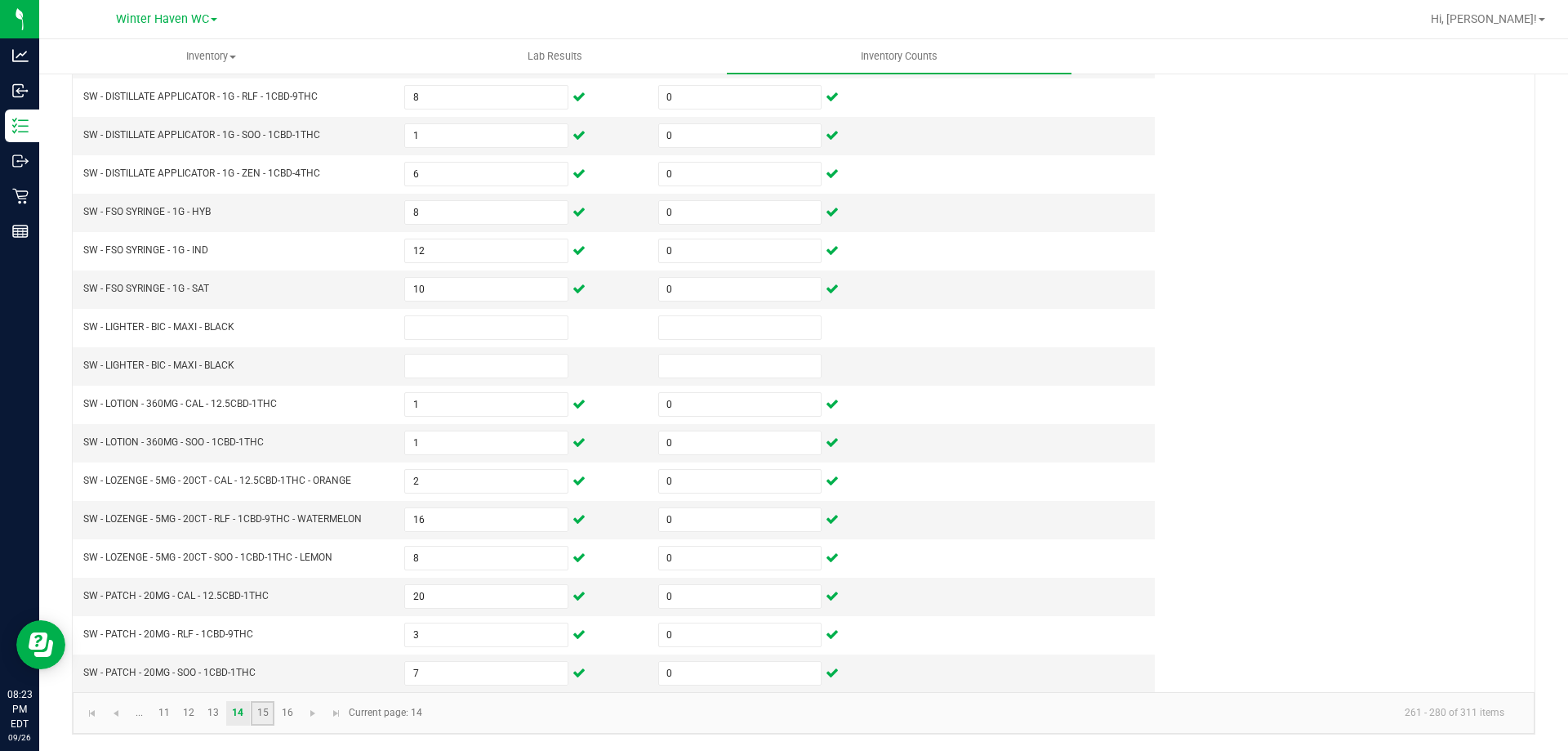
click at [270, 707] on link "15" at bounding box center [262, 713] width 23 height 24
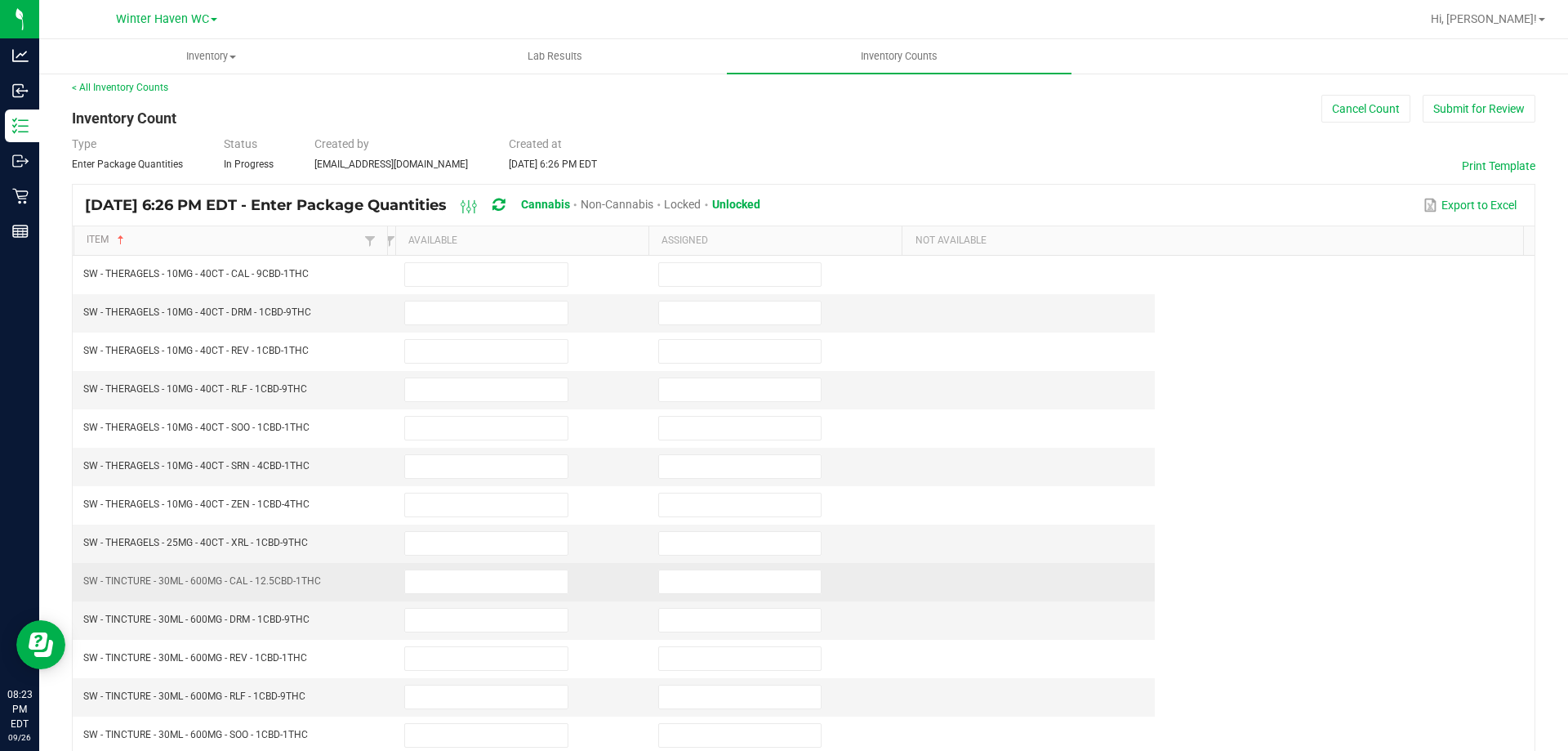
scroll to position [0, 0]
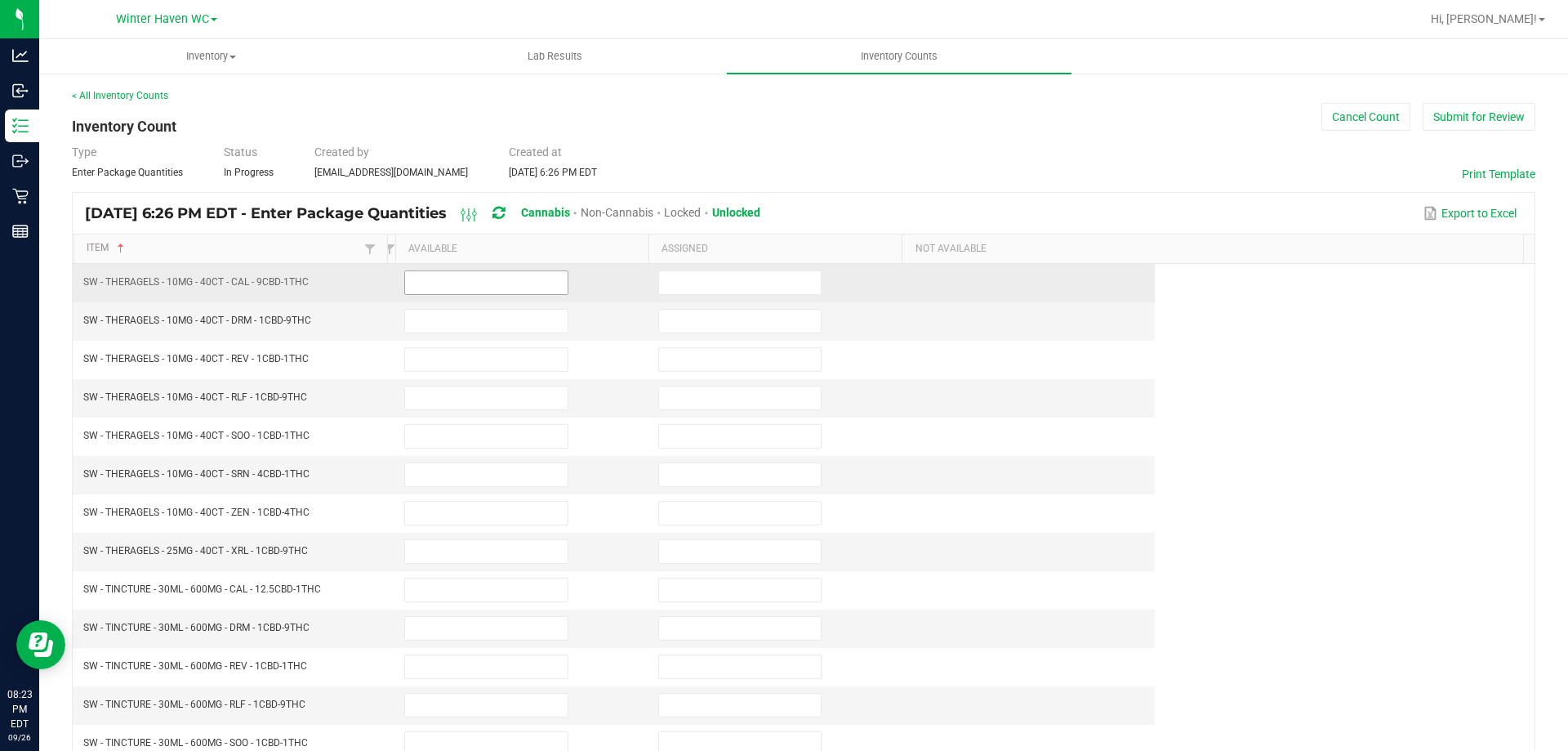
click at [409, 283] on input at bounding box center [486, 282] width 162 height 23
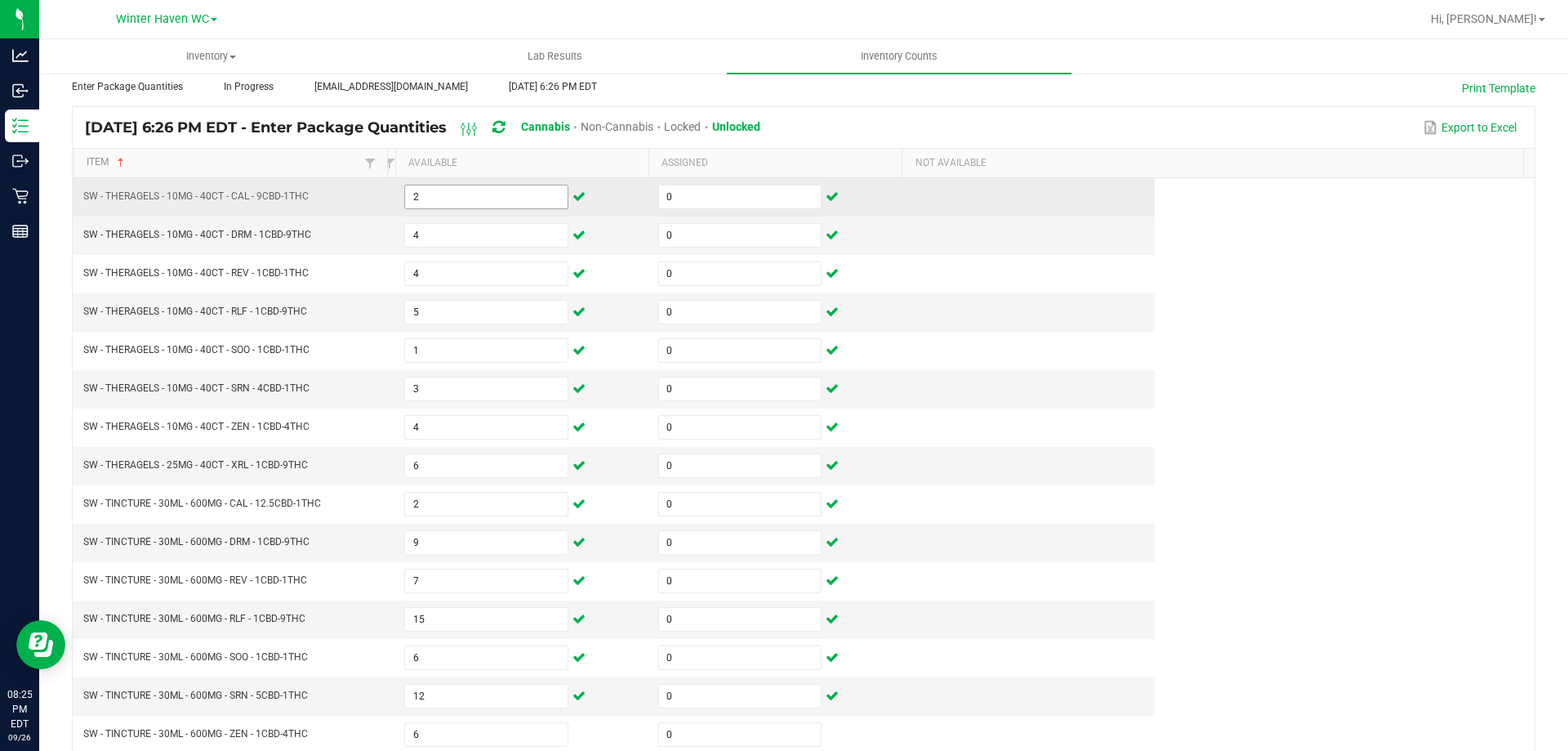
scroll to position [339, 0]
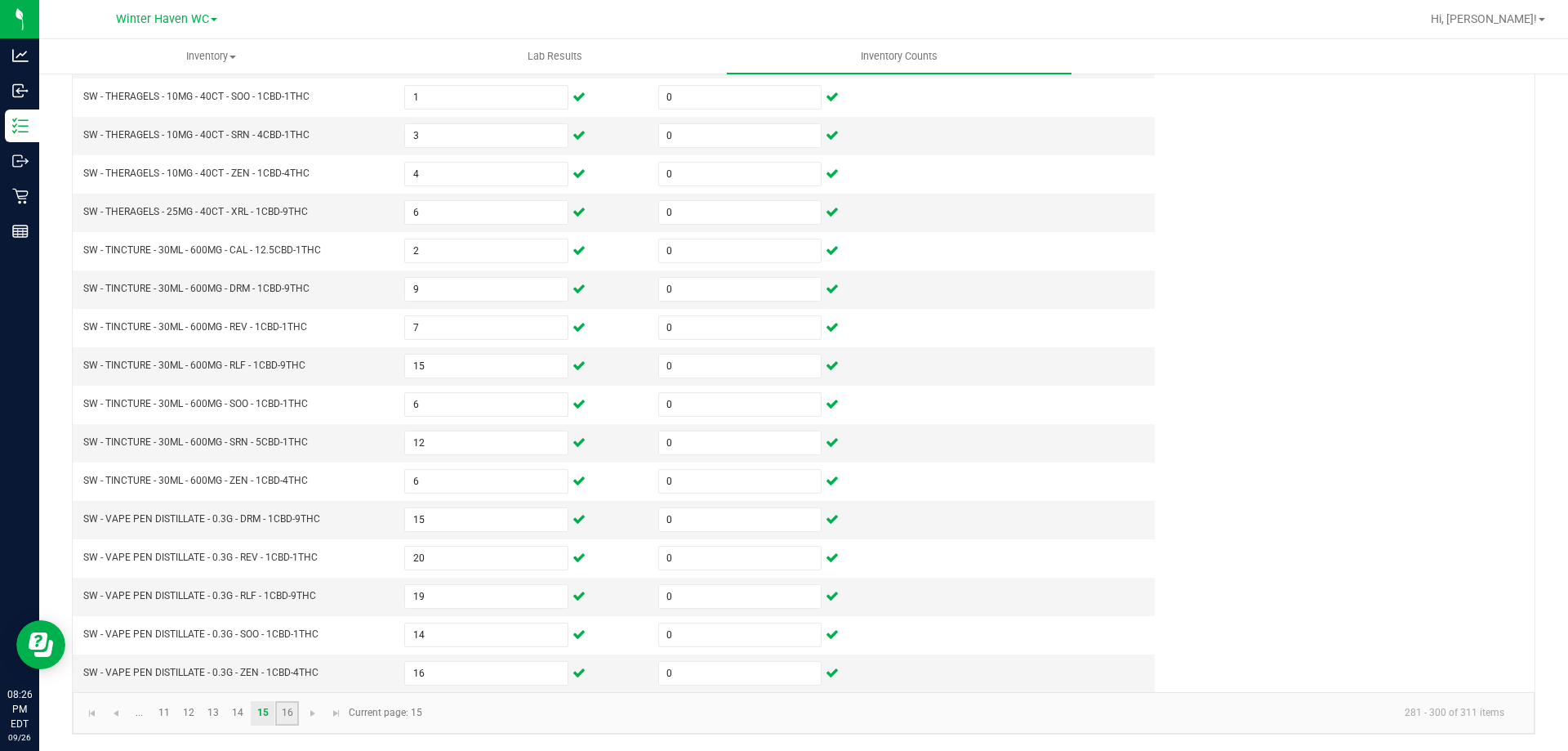
click at [286, 715] on link "16" at bounding box center [286, 713] width 23 height 24
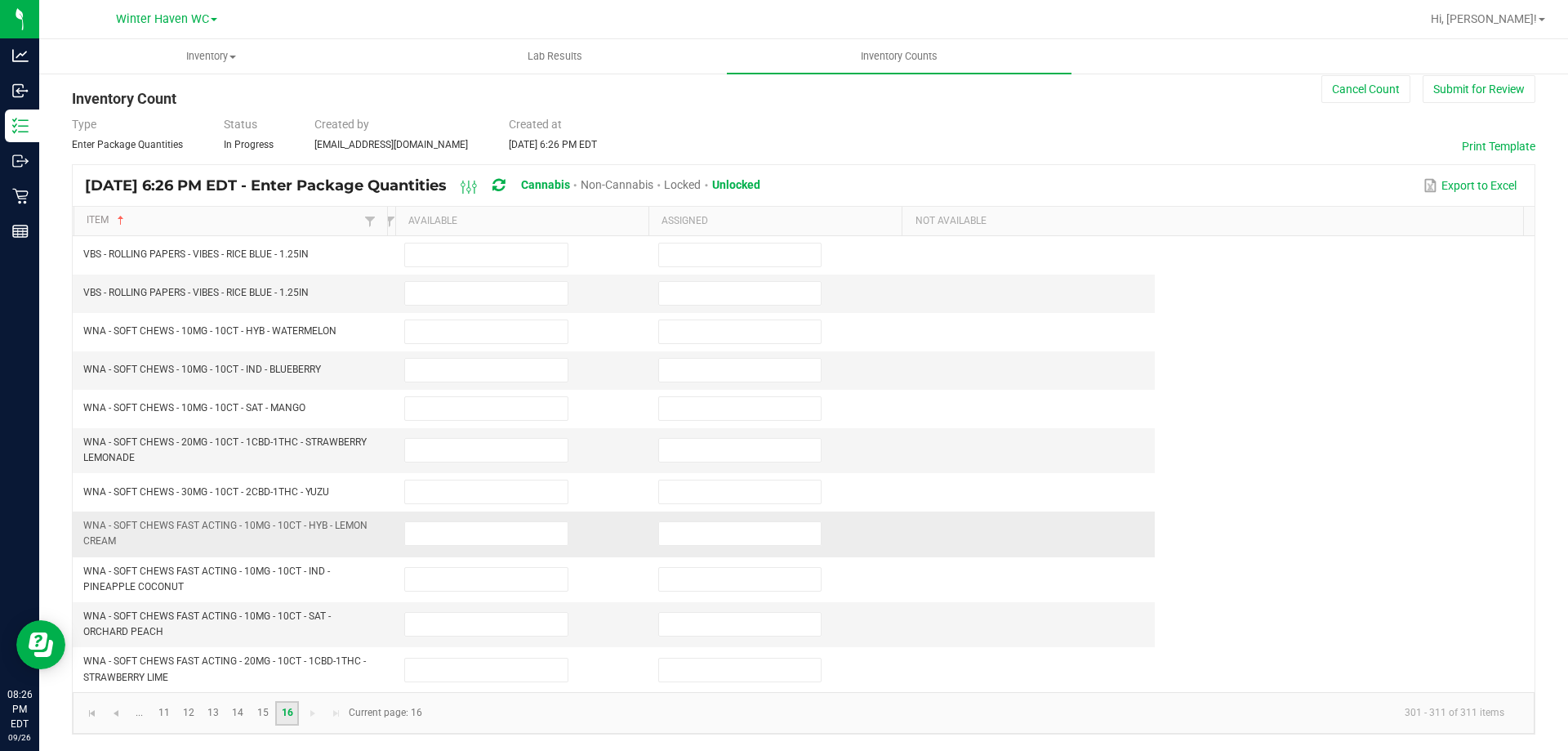
scroll to position [0, 0]
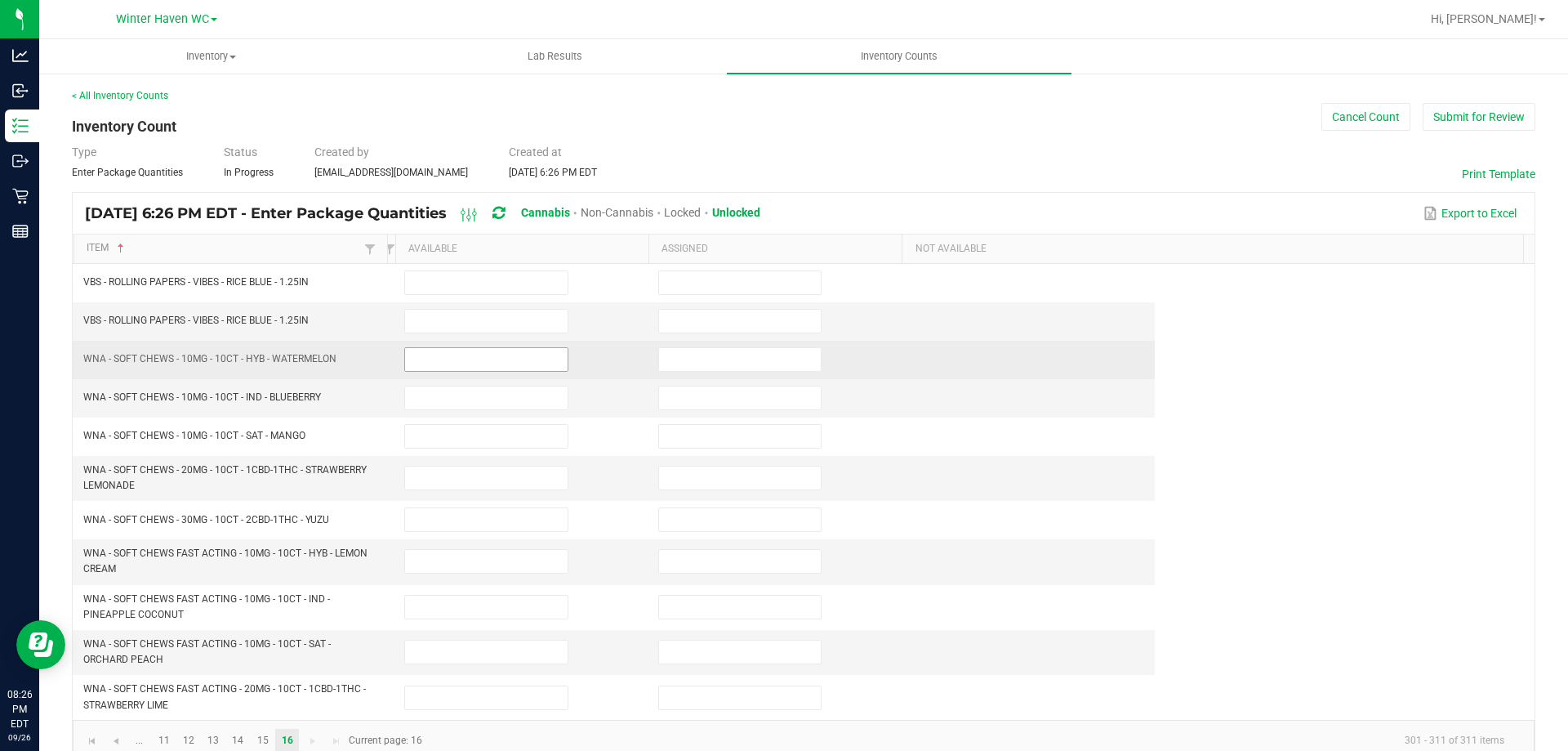
click at [439, 355] on input at bounding box center [486, 359] width 162 height 23
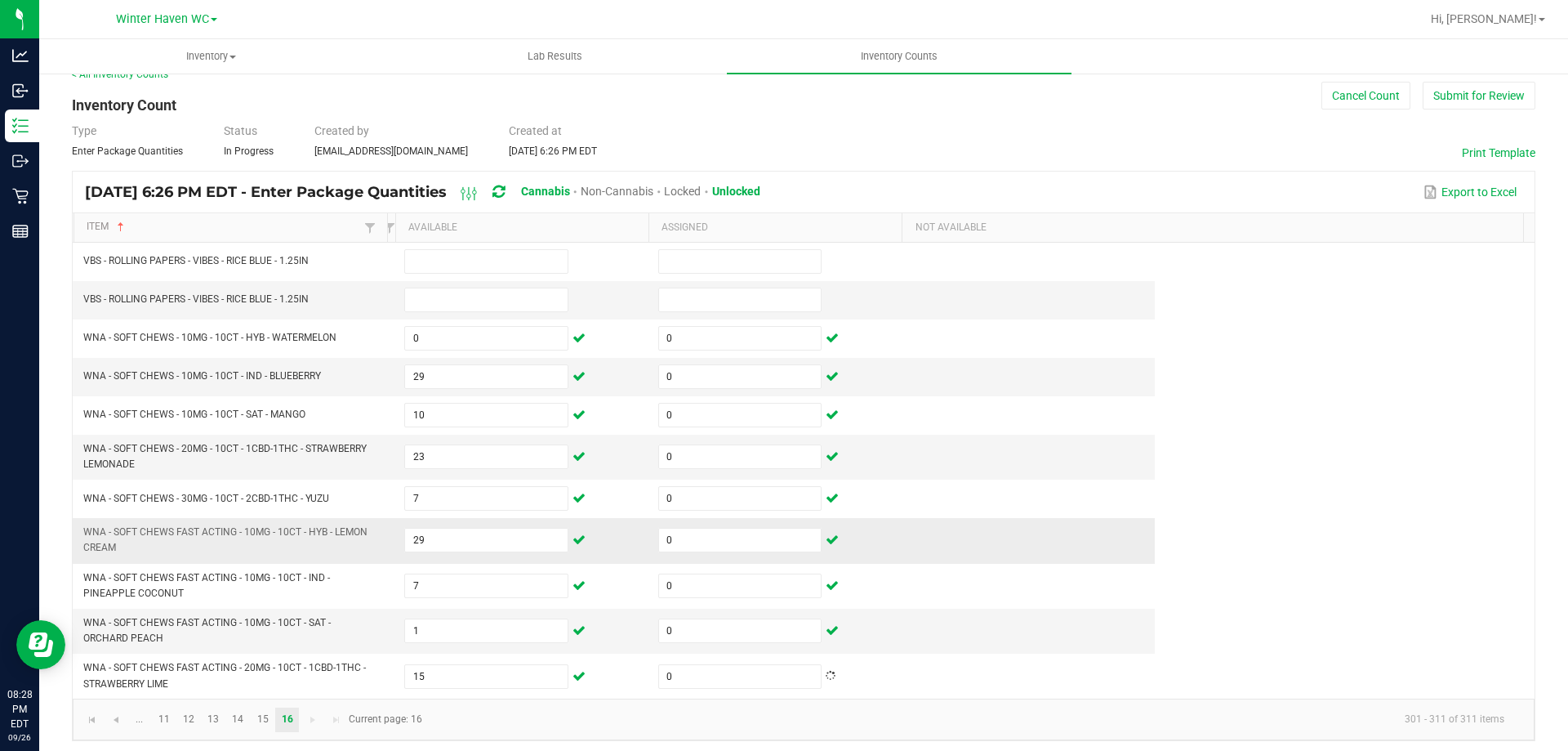
scroll to position [28, 0]
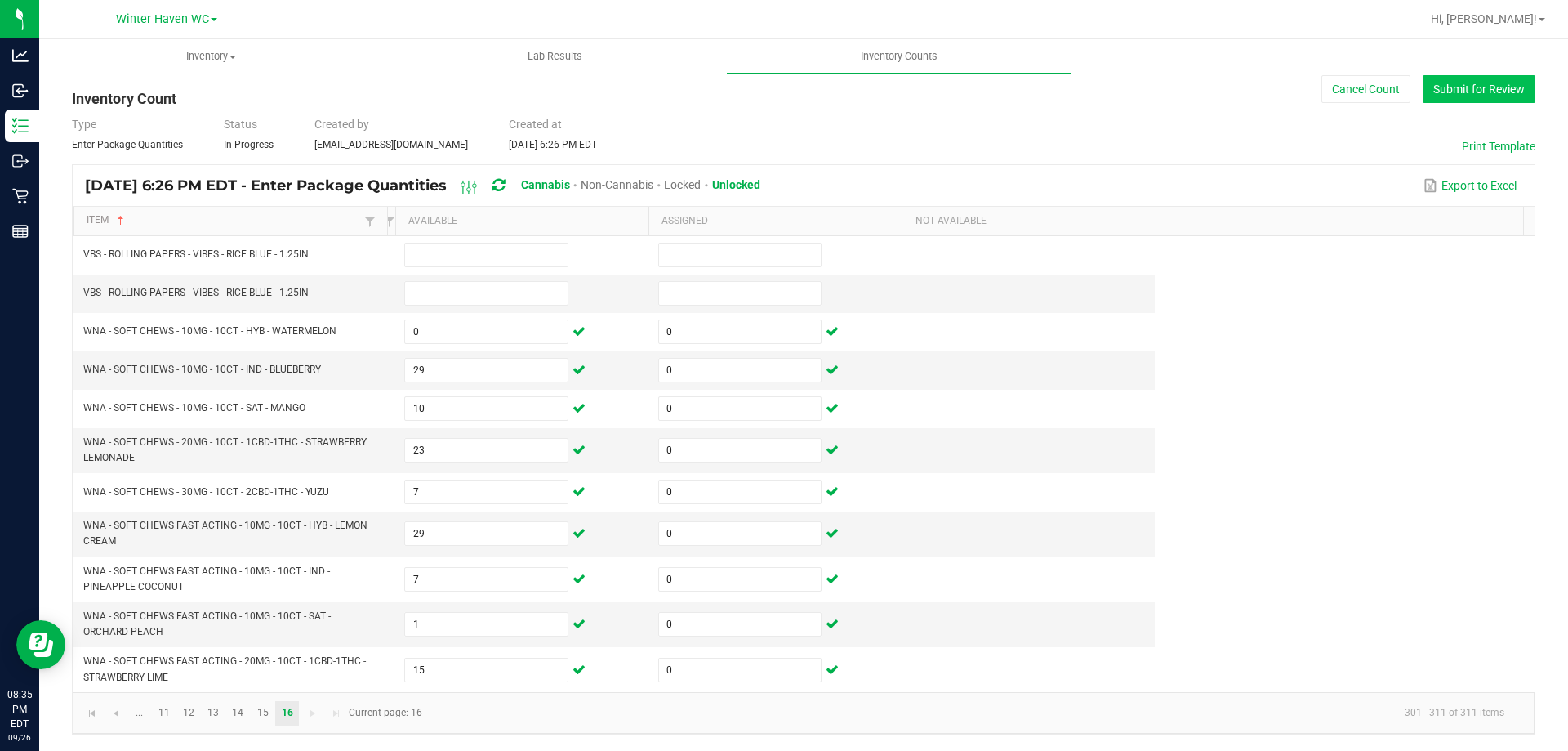
click at [1449, 100] on button "Submit for Review" at bounding box center [1479, 89] width 113 height 28
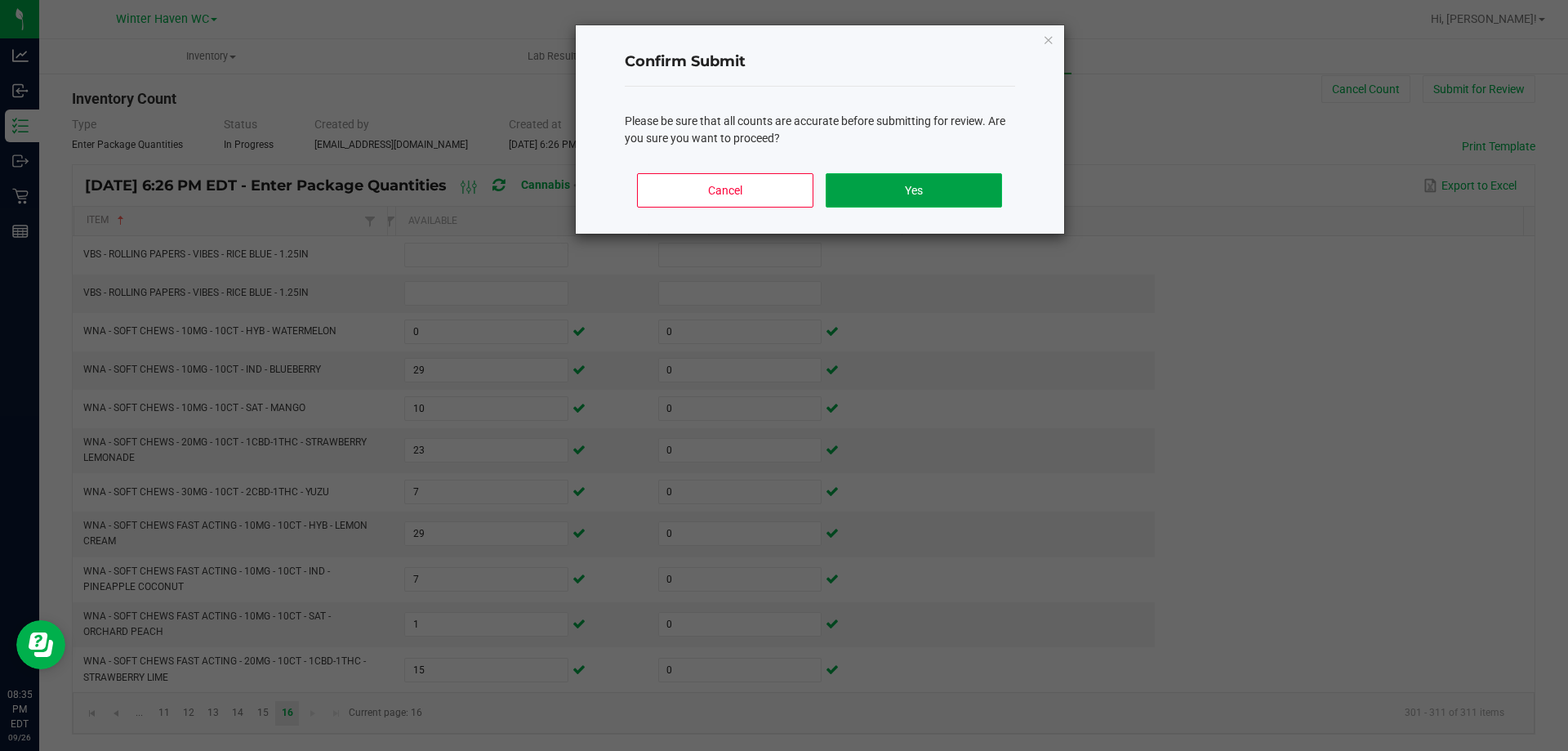
click at [988, 176] on button "Yes" at bounding box center [913, 190] width 176 height 34
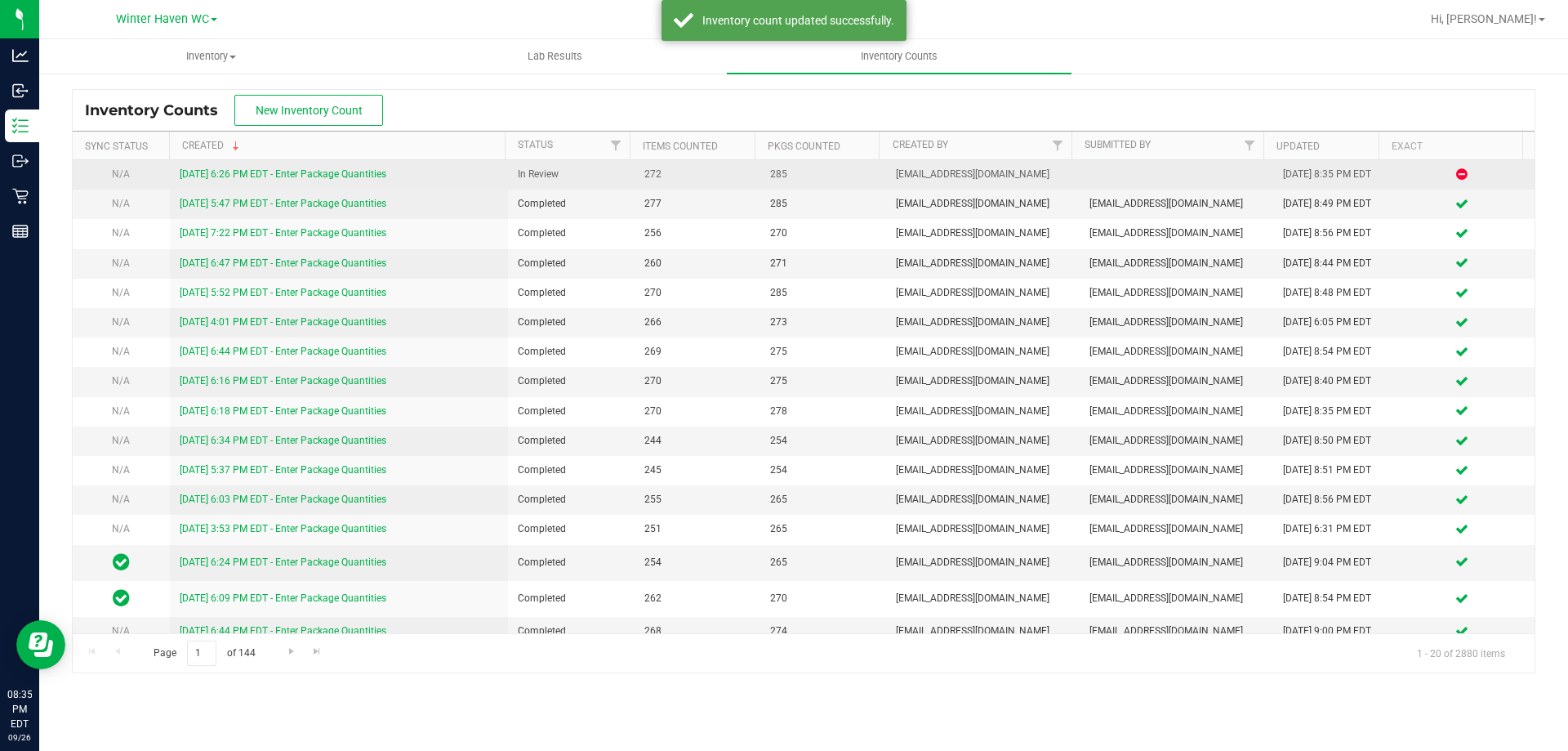
click at [362, 173] on link "9/26/25 6:26 PM EDT - Enter Package Quantities" at bounding box center [283, 174] width 207 height 11
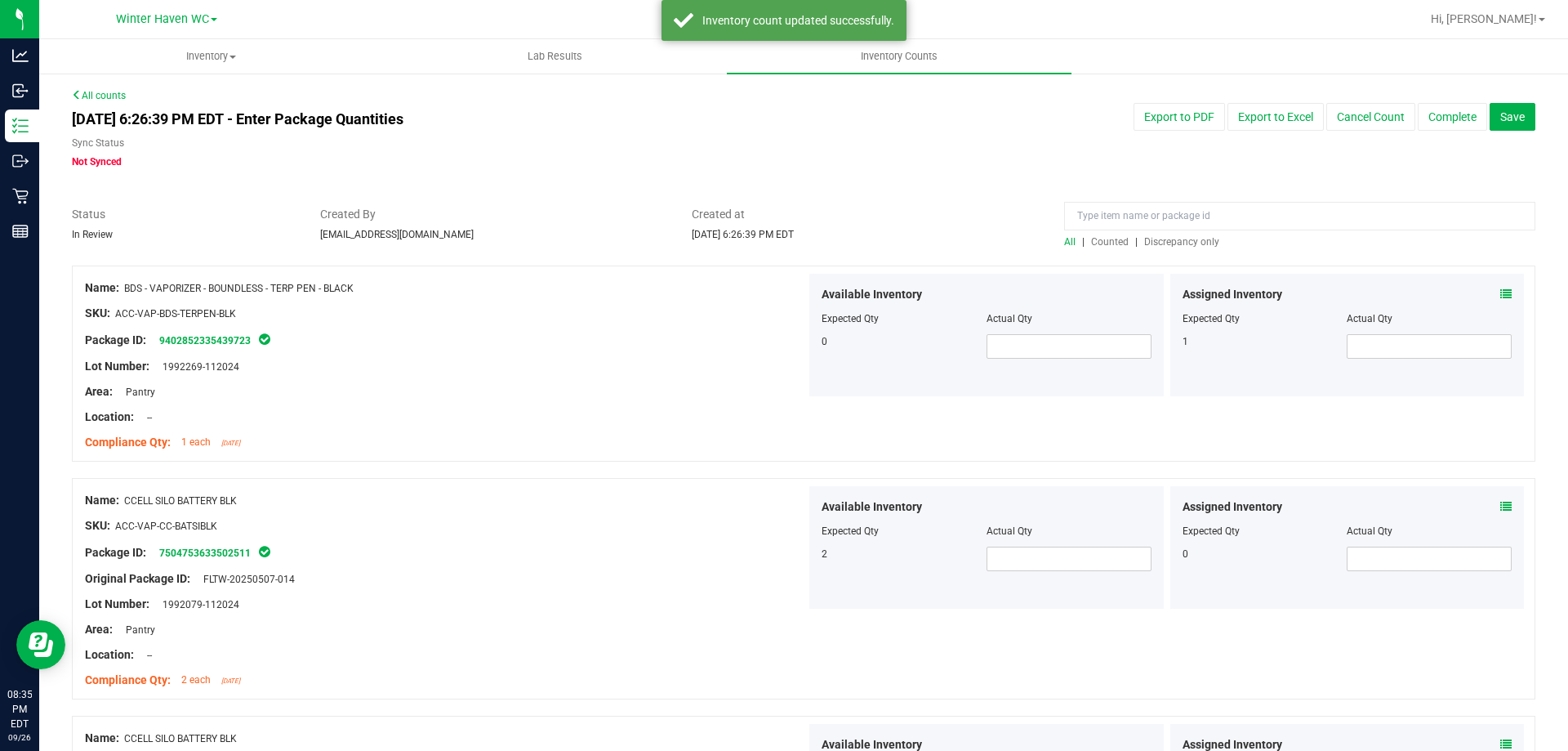
click at [1180, 233] on div at bounding box center [1300, 220] width 471 height 29
click at [1180, 238] on span "Discrepancy only" at bounding box center [1181, 241] width 75 height 11
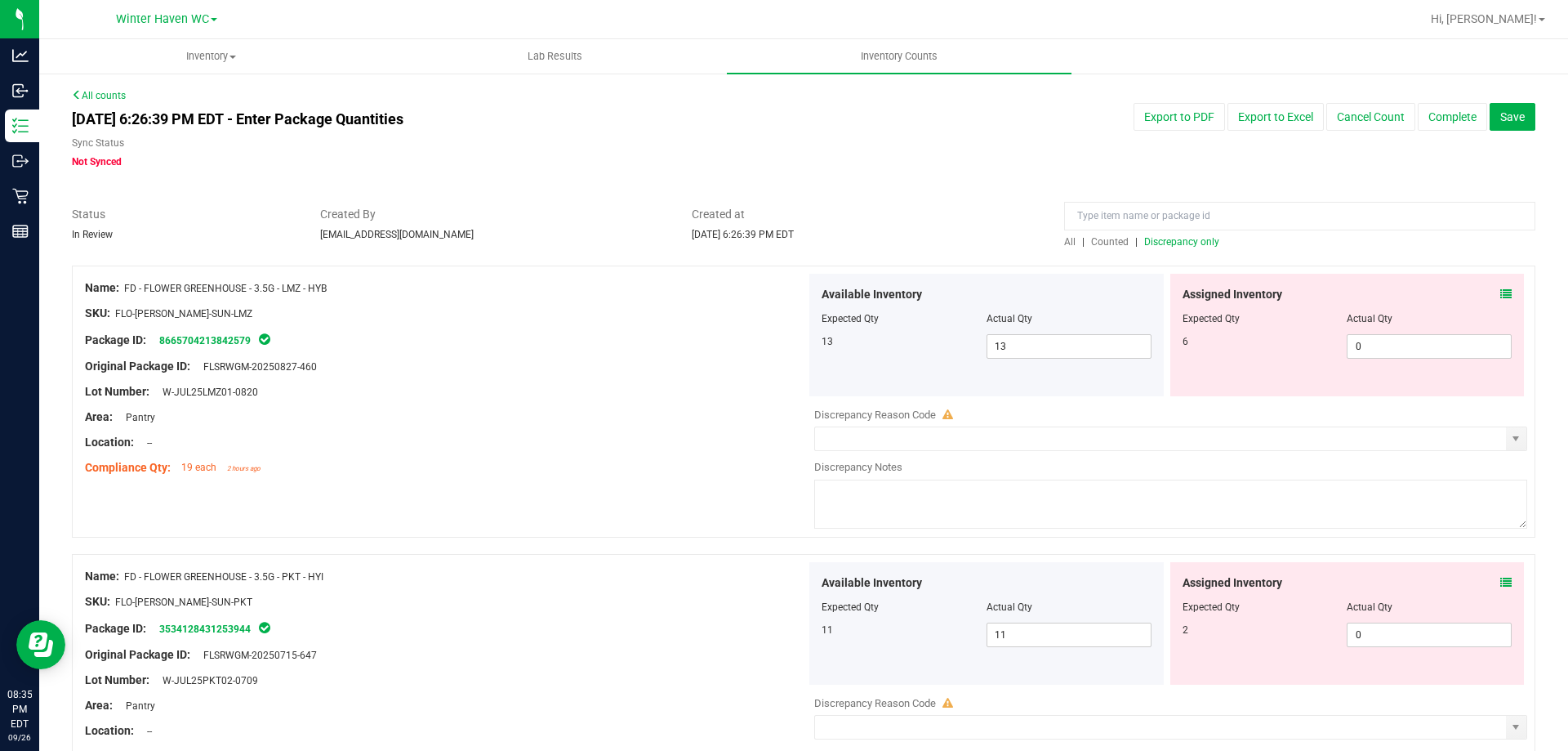
click at [1486, 281] on div "Assigned Inventory Expected Qty Actual Qty 6 0 0" at bounding box center [1347, 335] width 355 height 123
click at [1502, 293] on div "Assigned Inventory Expected Qty Actual Qty 6 0 0" at bounding box center [1347, 335] width 355 height 123
click at [1501, 294] on icon at bounding box center [1507, 294] width 11 height 11
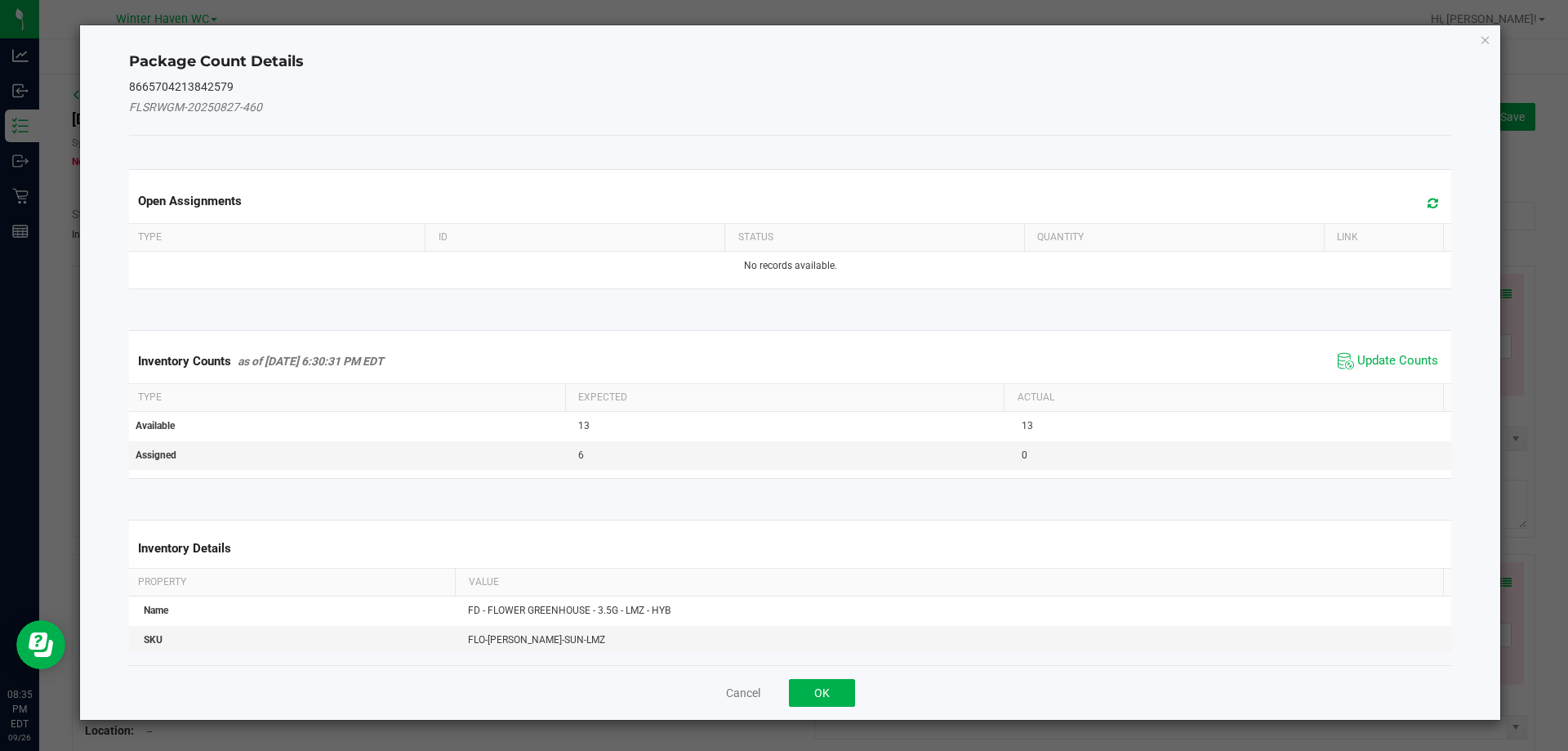
click at [1357, 370] on span "Update Counts" at bounding box center [1388, 361] width 109 height 24
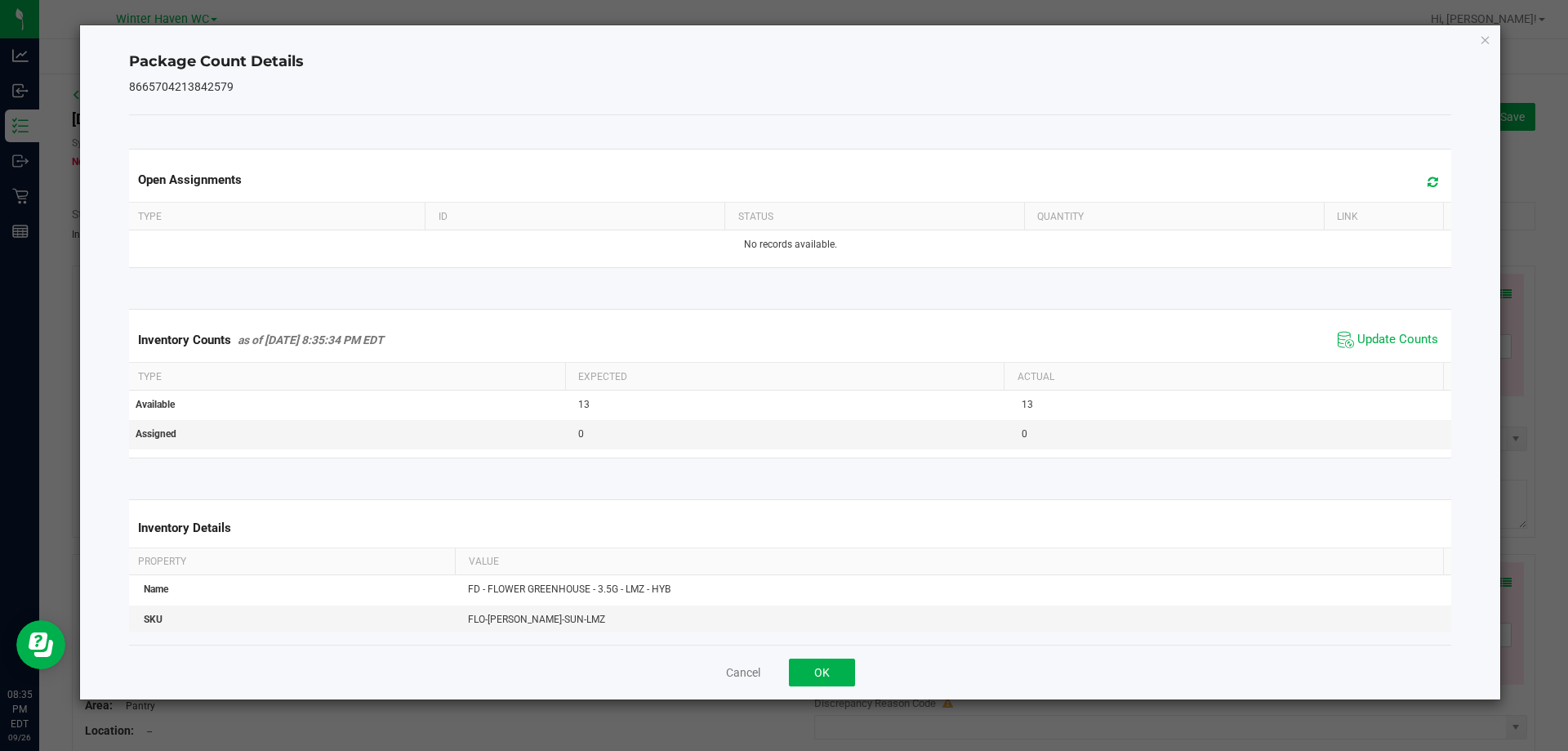
click at [1370, 350] on span "Update Counts" at bounding box center [1388, 340] width 109 height 24
click at [1370, 347] on span "Update Counts" at bounding box center [1398, 339] width 81 height 15
click at [831, 673] on button "OK" at bounding box center [822, 673] width 66 height 28
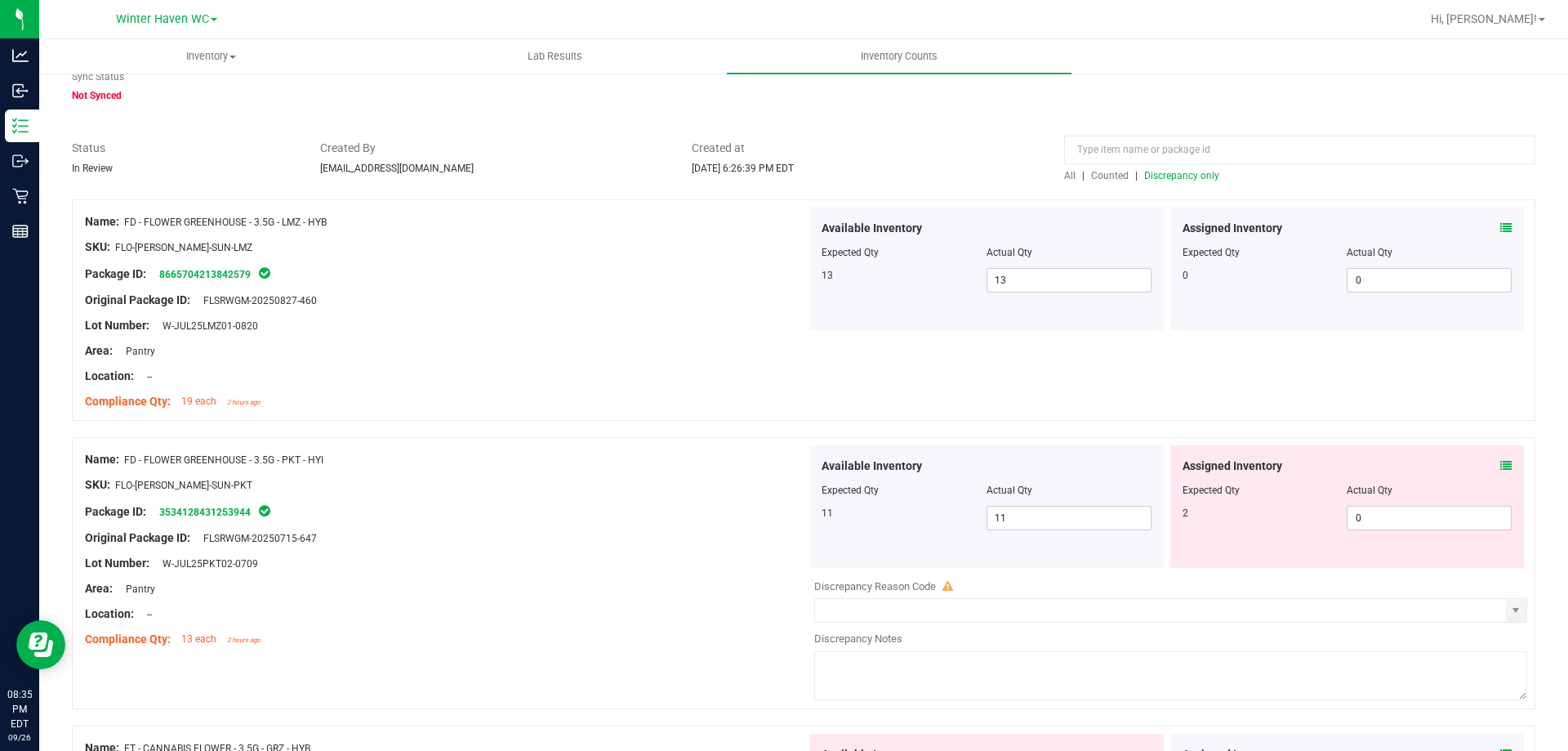
scroll to position [163, 0]
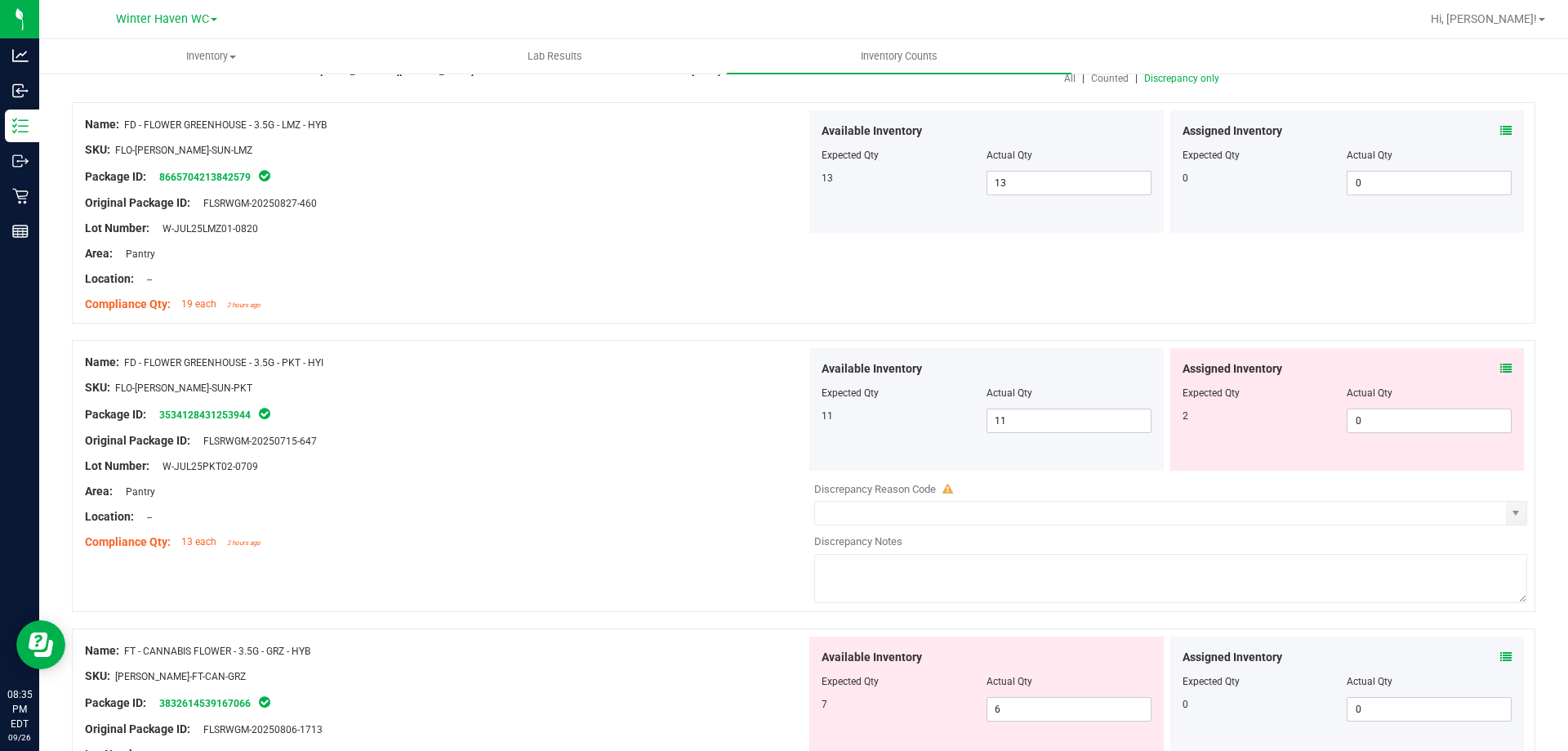
click at [1501, 368] on icon at bounding box center [1507, 368] width 11 height 11
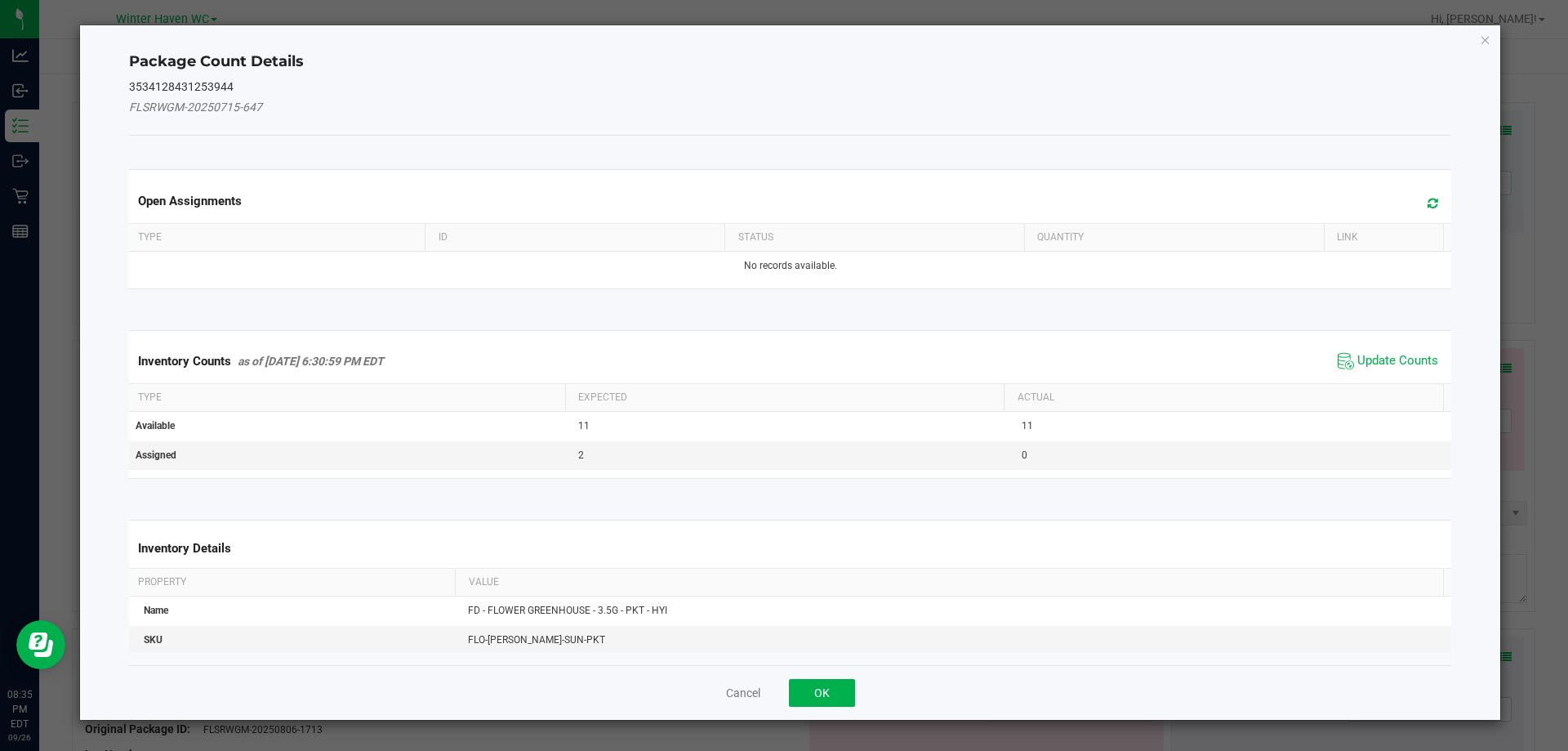
click at [1389, 348] on span "Update Counts" at bounding box center [1388, 361] width 109 height 24
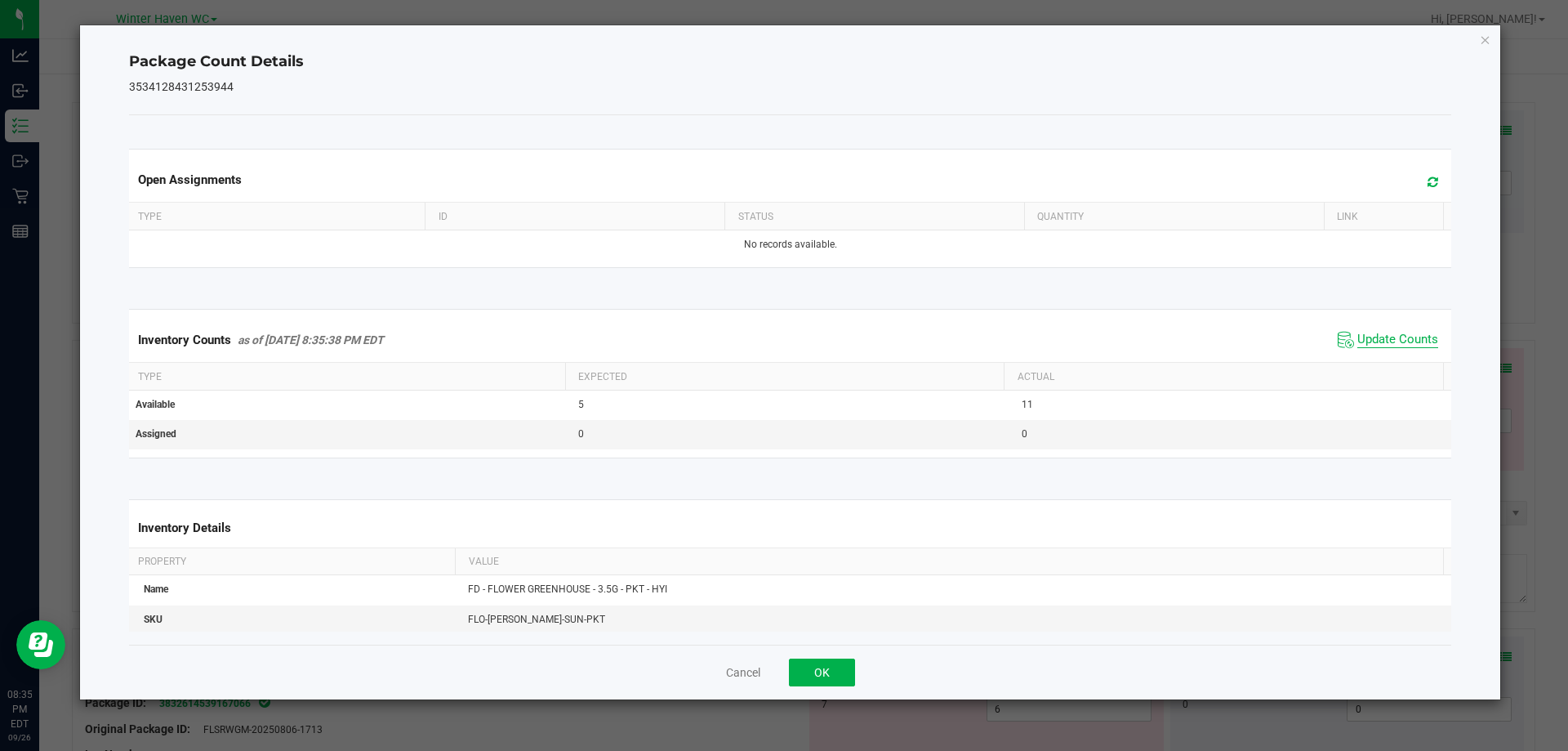
click at [1384, 348] on span "Update Counts" at bounding box center [1398, 340] width 81 height 17
click at [1379, 339] on span "Update Counts" at bounding box center [1398, 340] width 81 height 17
click at [805, 675] on button "OK" at bounding box center [822, 673] width 66 height 28
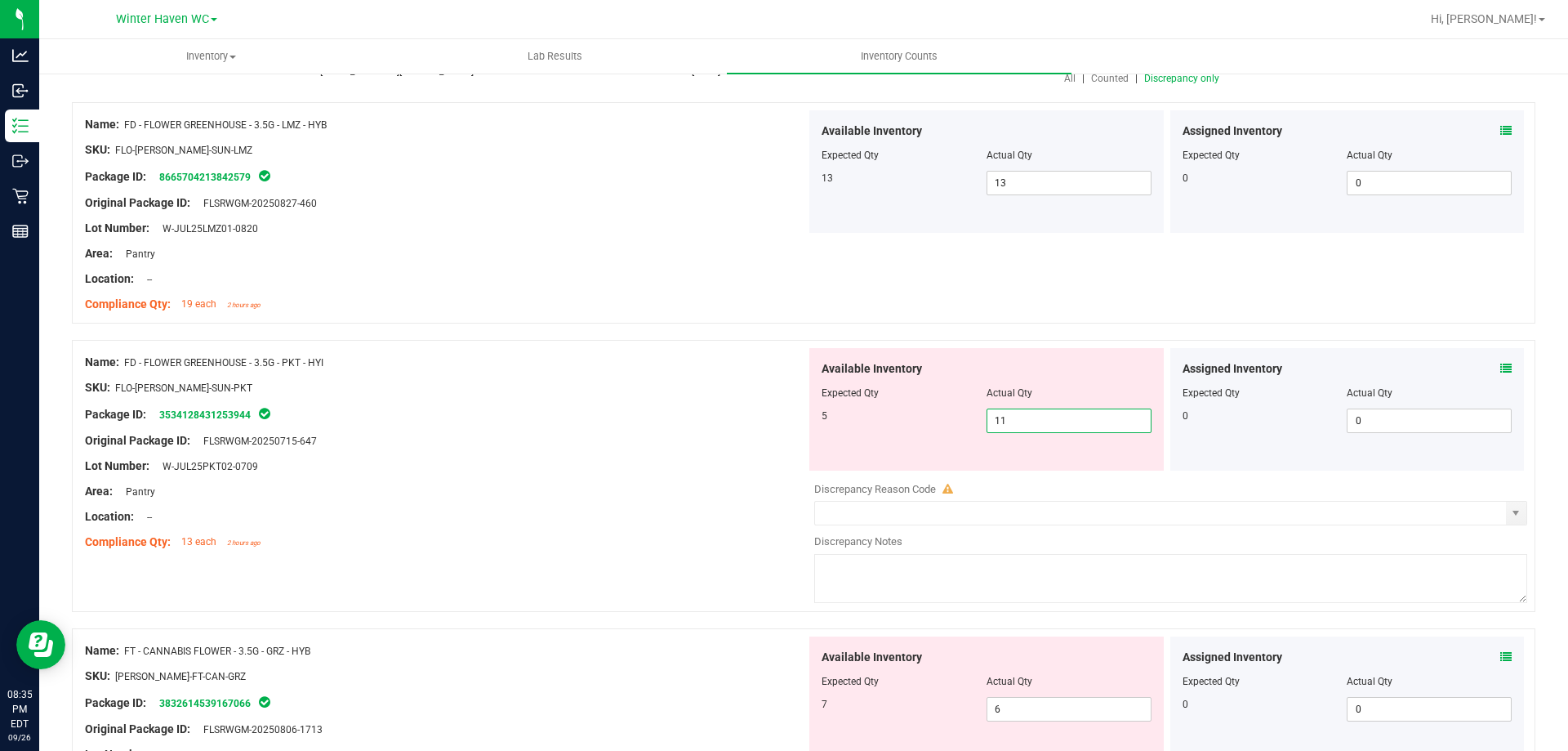
drag, startPoint x: 1026, startPoint y: 418, endPoint x: 927, endPoint y: 424, distance: 99.2
click at [933, 422] on div "5 11 11" at bounding box center [987, 420] width 330 height 24
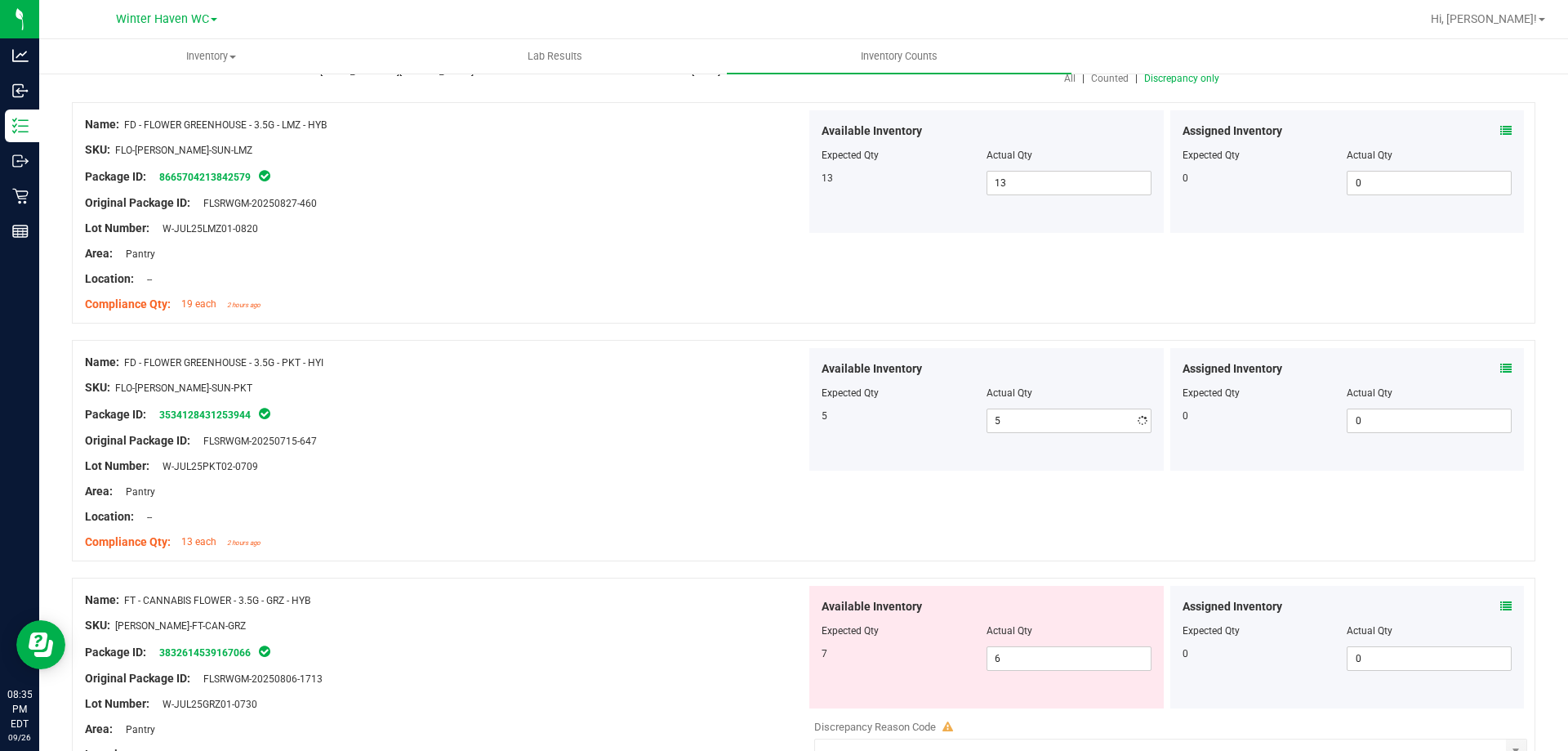
click at [543, 465] on div "Lot Number: W-JUL25PKT02-0709" at bounding box center [445, 466] width 721 height 17
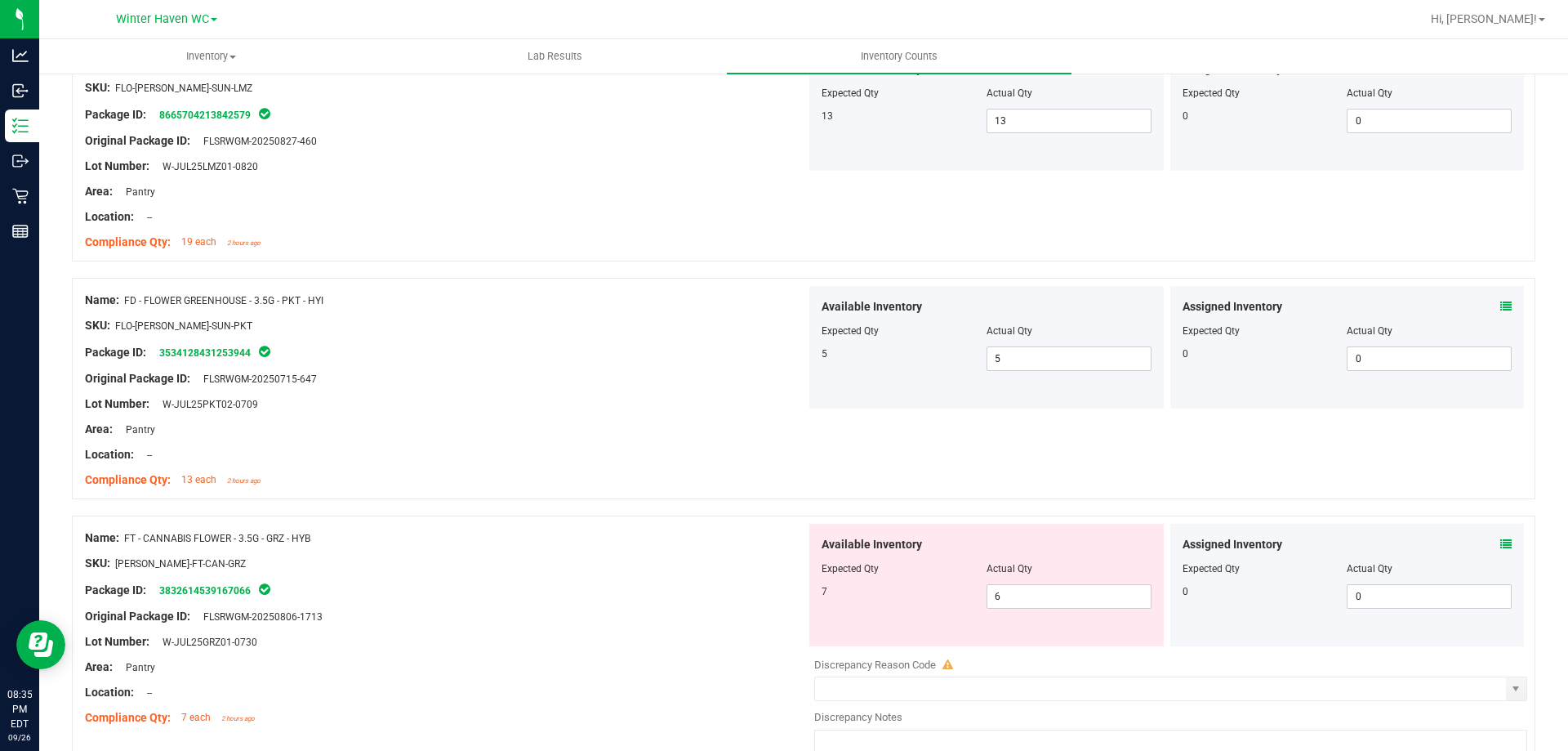
scroll to position [327, 0]
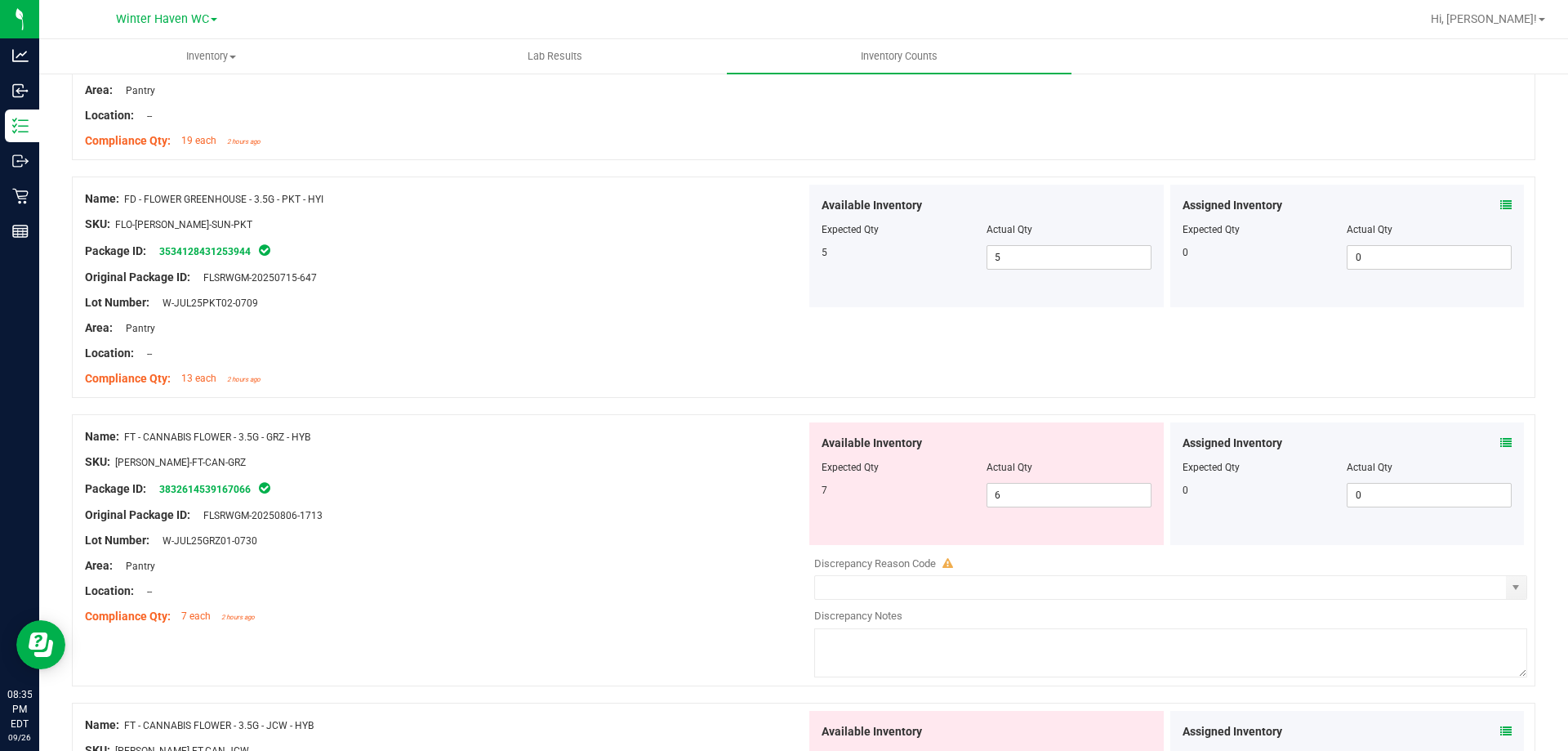
click at [1501, 451] on span at bounding box center [1507, 443] width 11 height 17
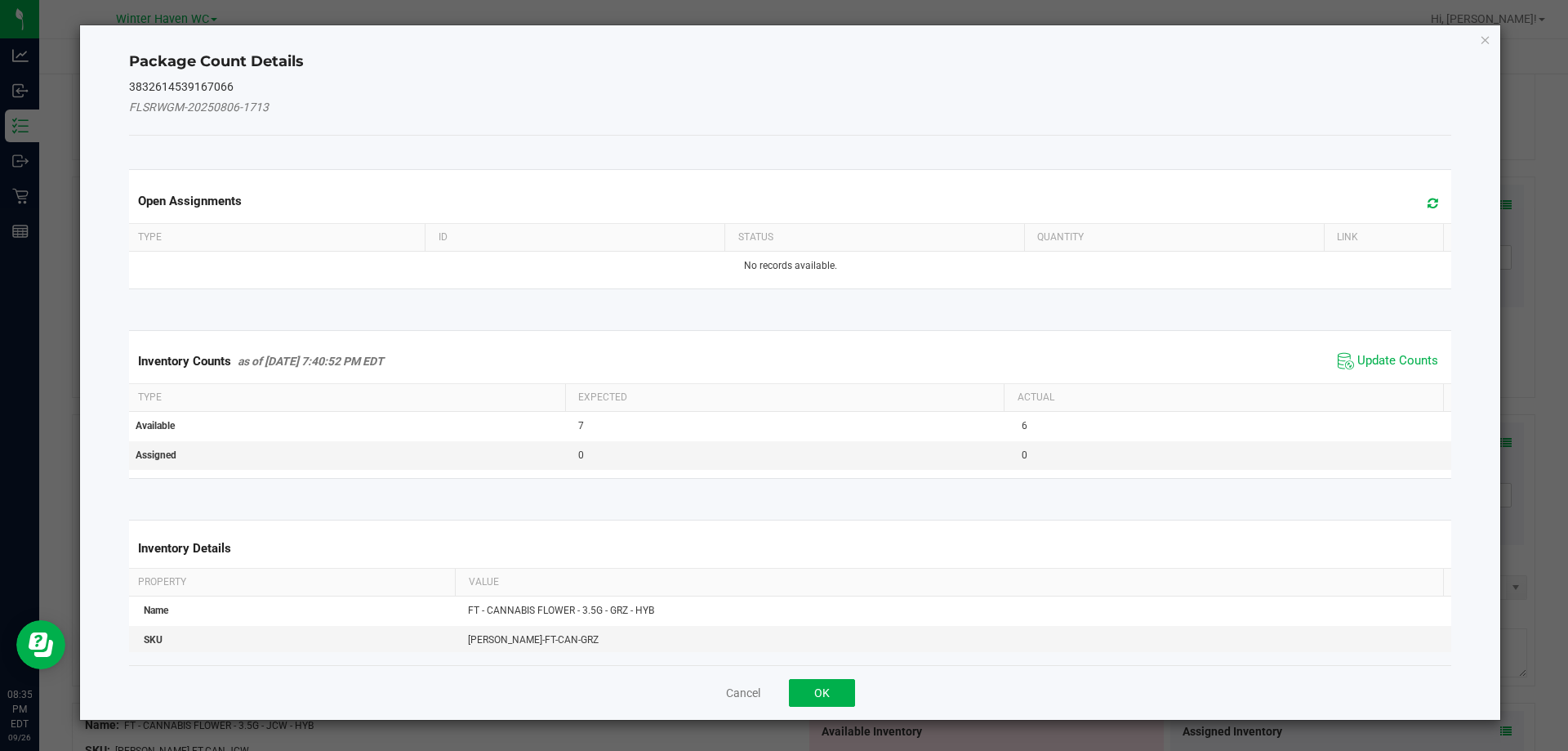
click at [1407, 370] on span "Update Counts" at bounding box center [1388, 361] width 109 height 24
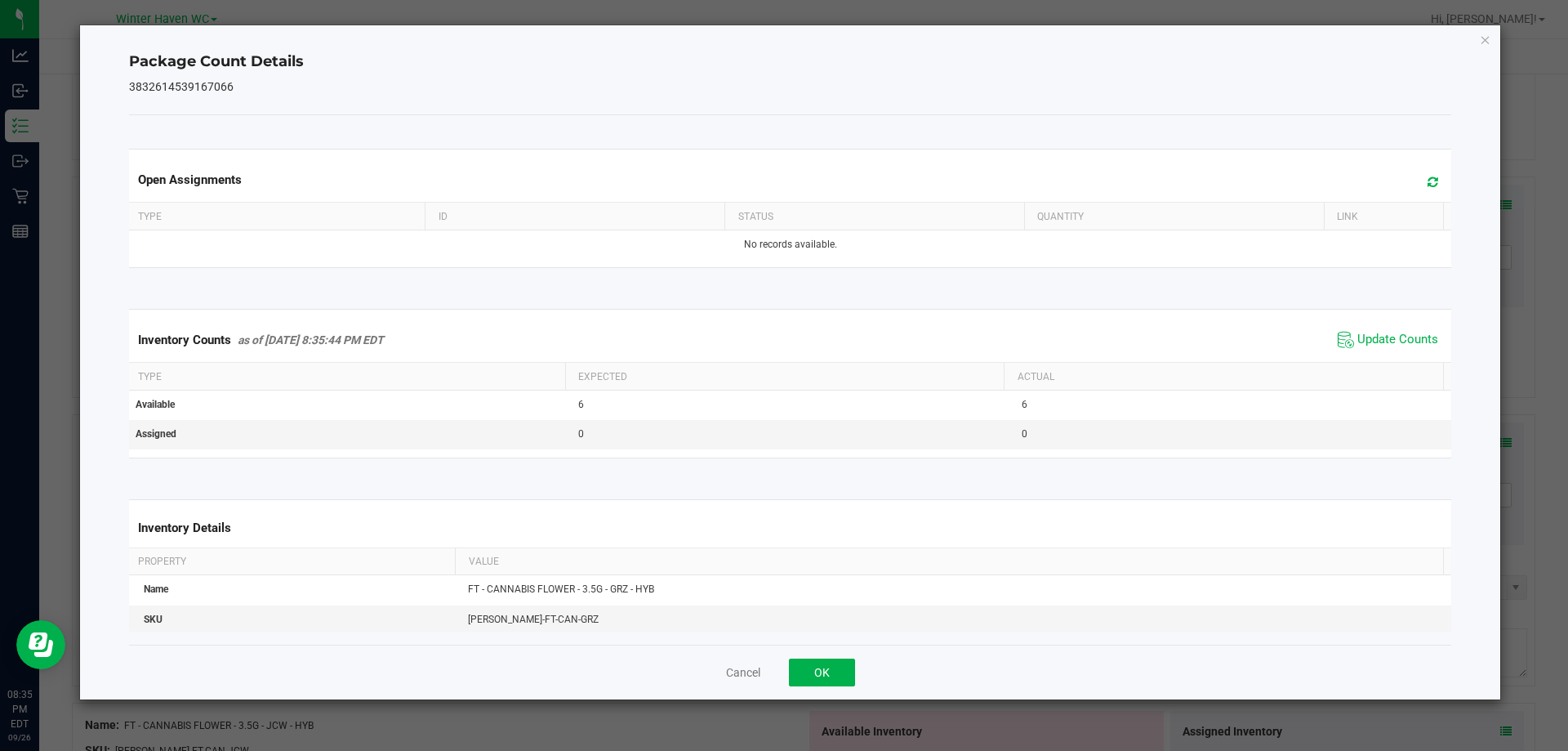
click at [1382, 349] on span "Update Counts" at bounding box center [1388, 340] width 109 height 24
click at [1374, 340] on span "Update Counts" at bounding box center [1398, 340] width 81 height 17
click at [831, 660] on button "OK" at bounding box center [822, 673] width 66 height 28
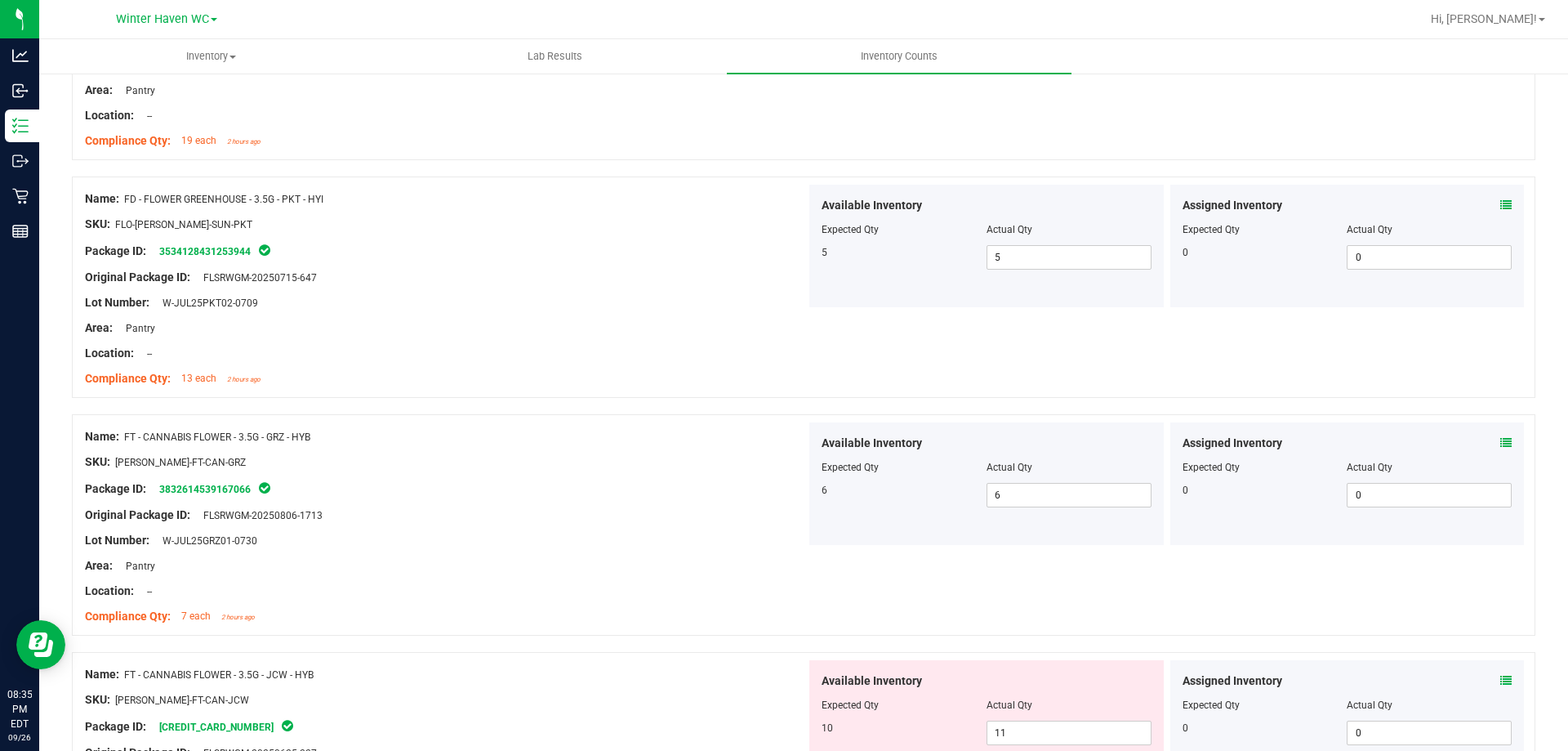
click at [1501, 681] on icon at bounding box center [1507, 680] width 11 height 11
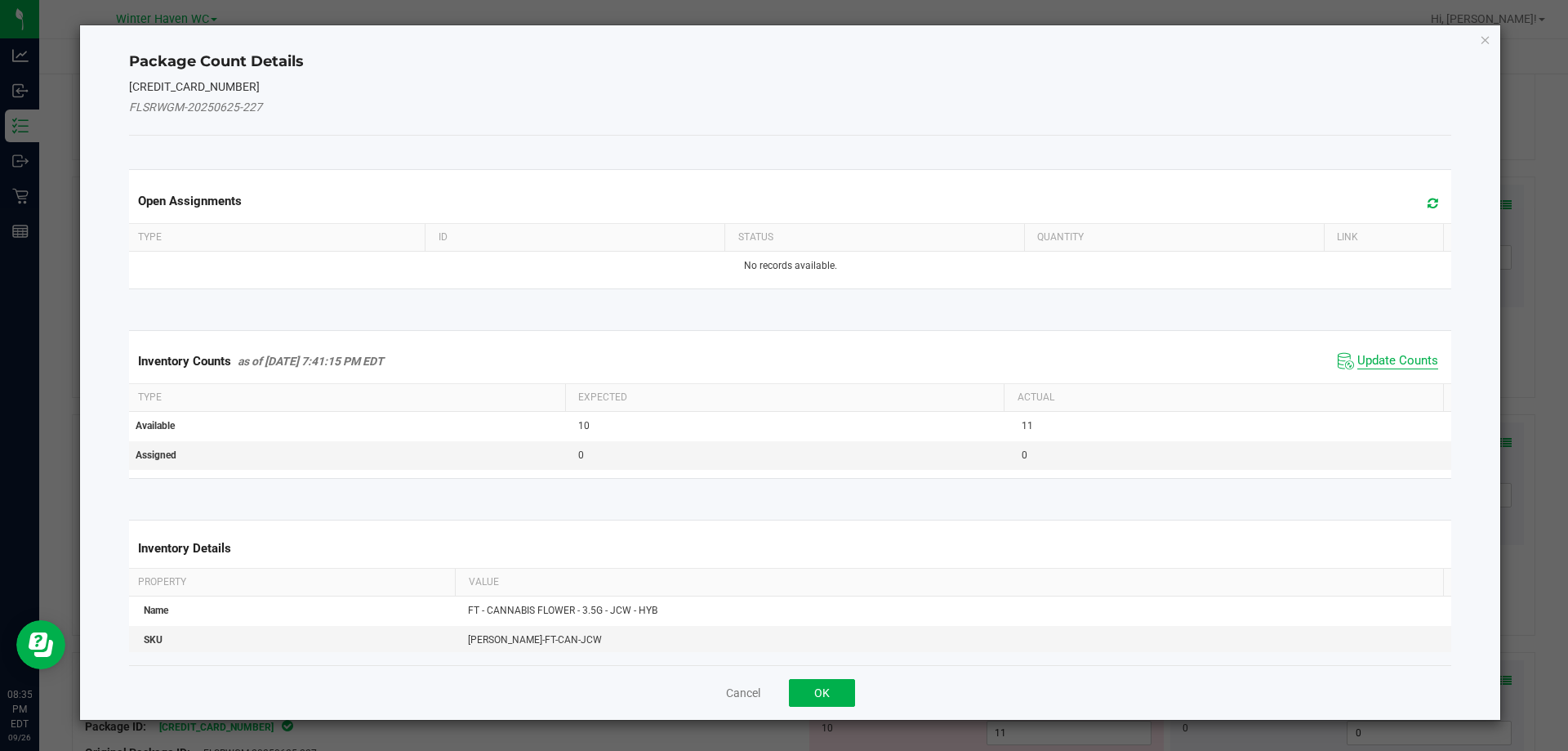
click at [1367, 364] on span "Update Counts" at bounding box center [1398, 362] width 81 height 17
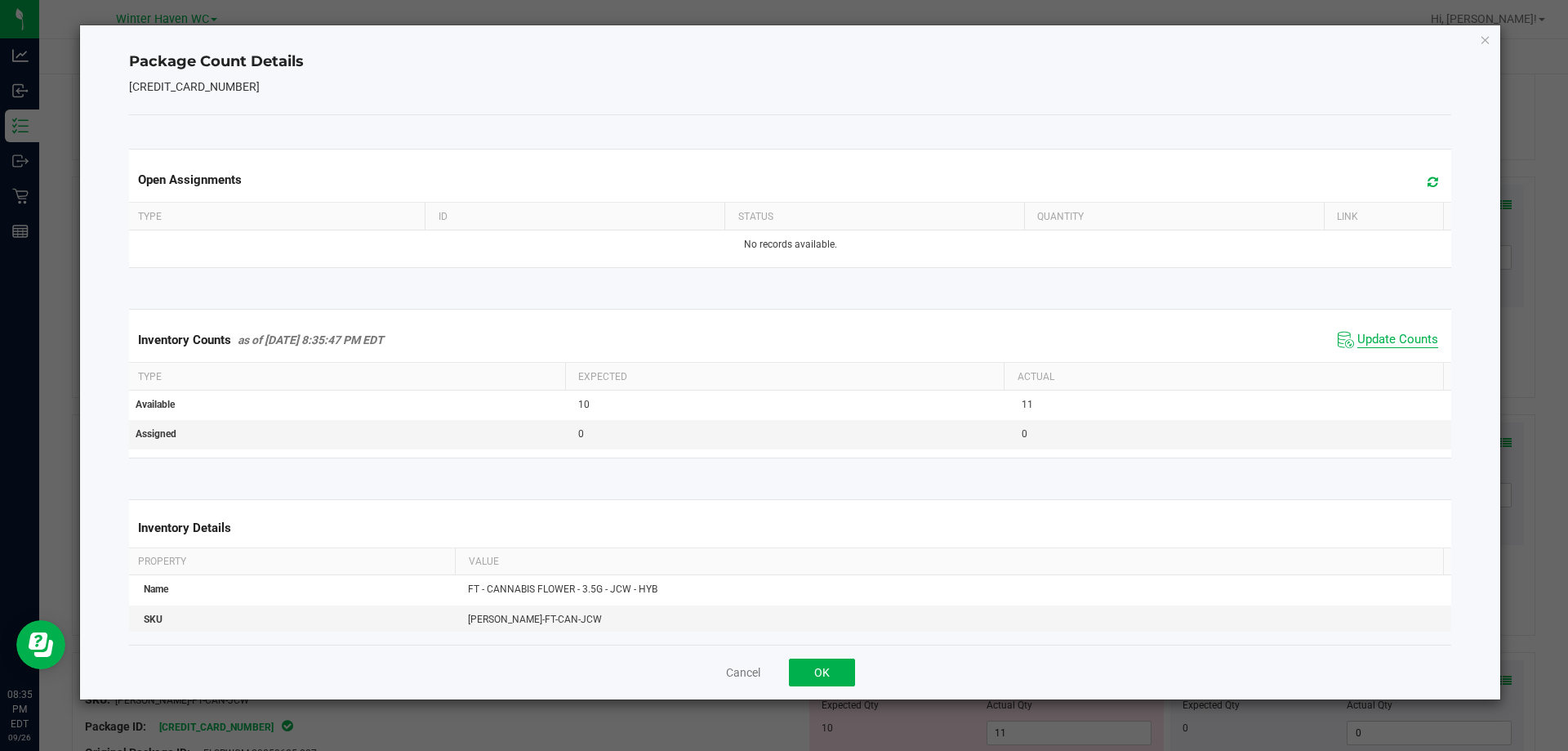
click at [1366, 343] on span "Update Counts" at bounding box center [1398, 340] width 81 height 17
click at [1366, 343] on span "Update Counts" at bounding box center [1398, 339] width 81 height 15
click at [822, 671] on button "OK" at bounding box center [822, 673] width 66 height 28
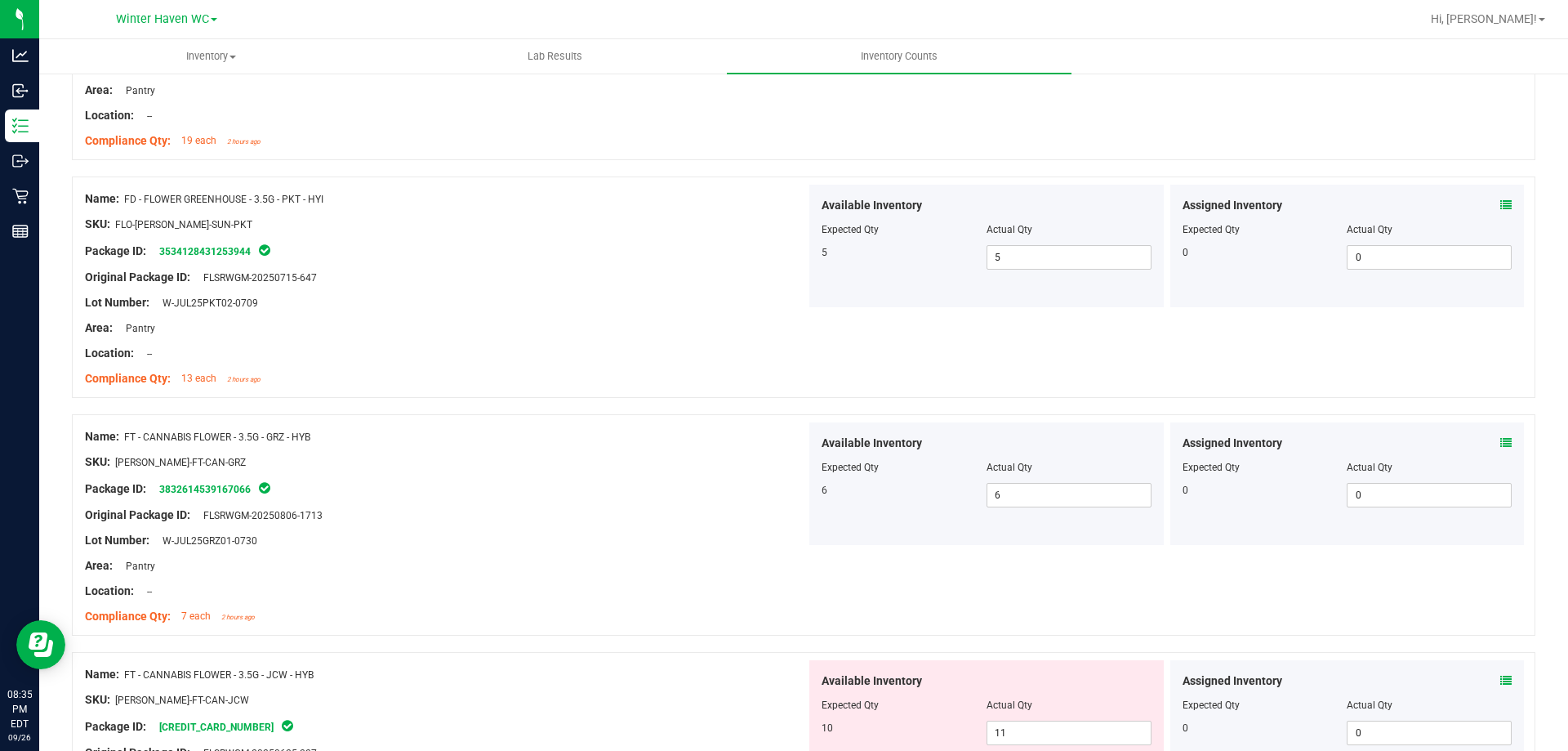
scroll to position [490, 0]
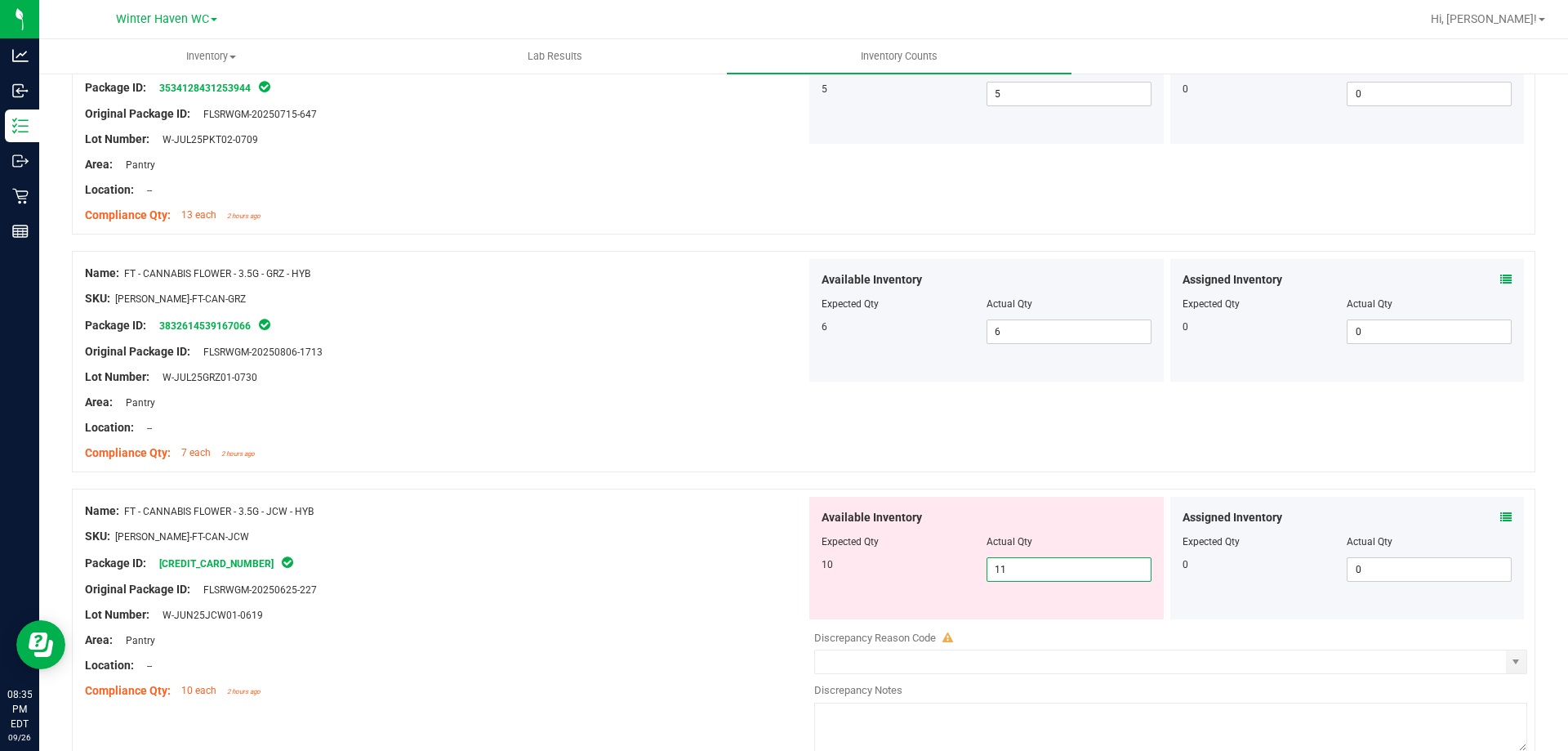
drag, startPoint x: 1018, startPoint y: 580, endPoint x: 943, endPoint y: 562, distance: 77.1
click at [951, 567] on div "10 11 11" at bounding box center [987, 569] width 330 height 24
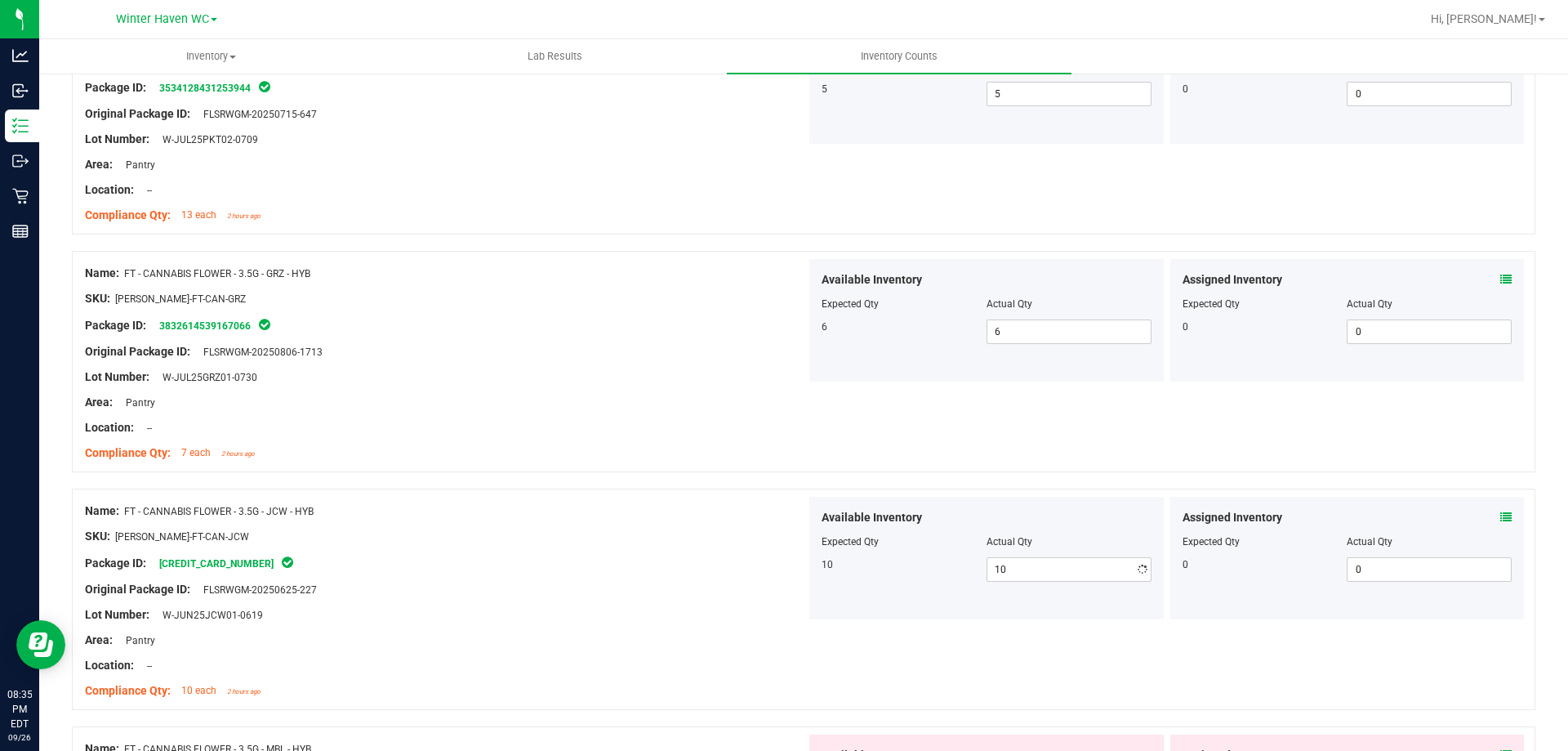
drag, startPoint x: 715, startPoint y: 512, endPoint x: 1251, endPoint y: 441, distance: 540.7
click at [716, 509] on div "Name: FT - CANNABIS FLOWER - 3.5G - JCW - HYB" at bounding box center [445, 511] width 721 height 17
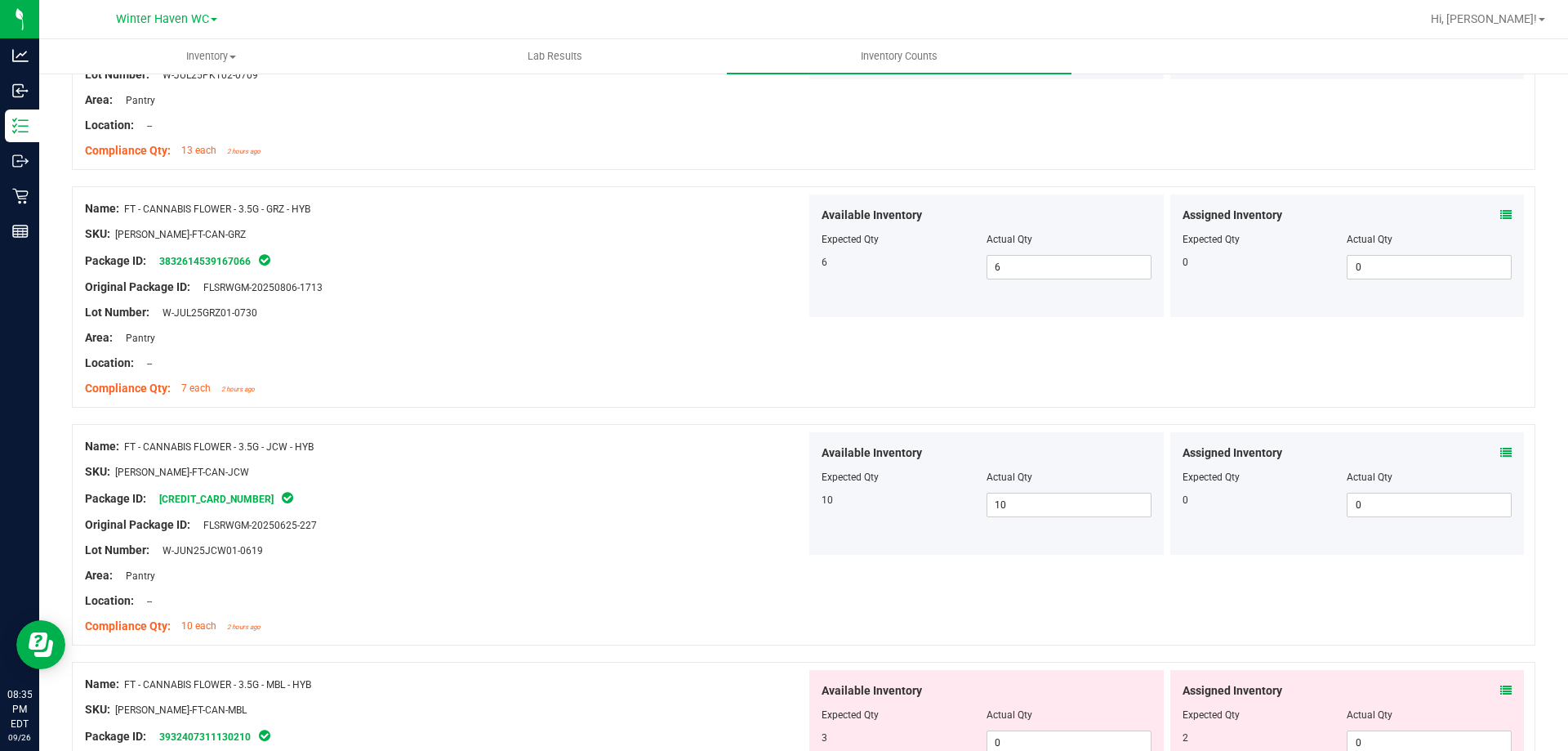
scroll to position [735, 0]
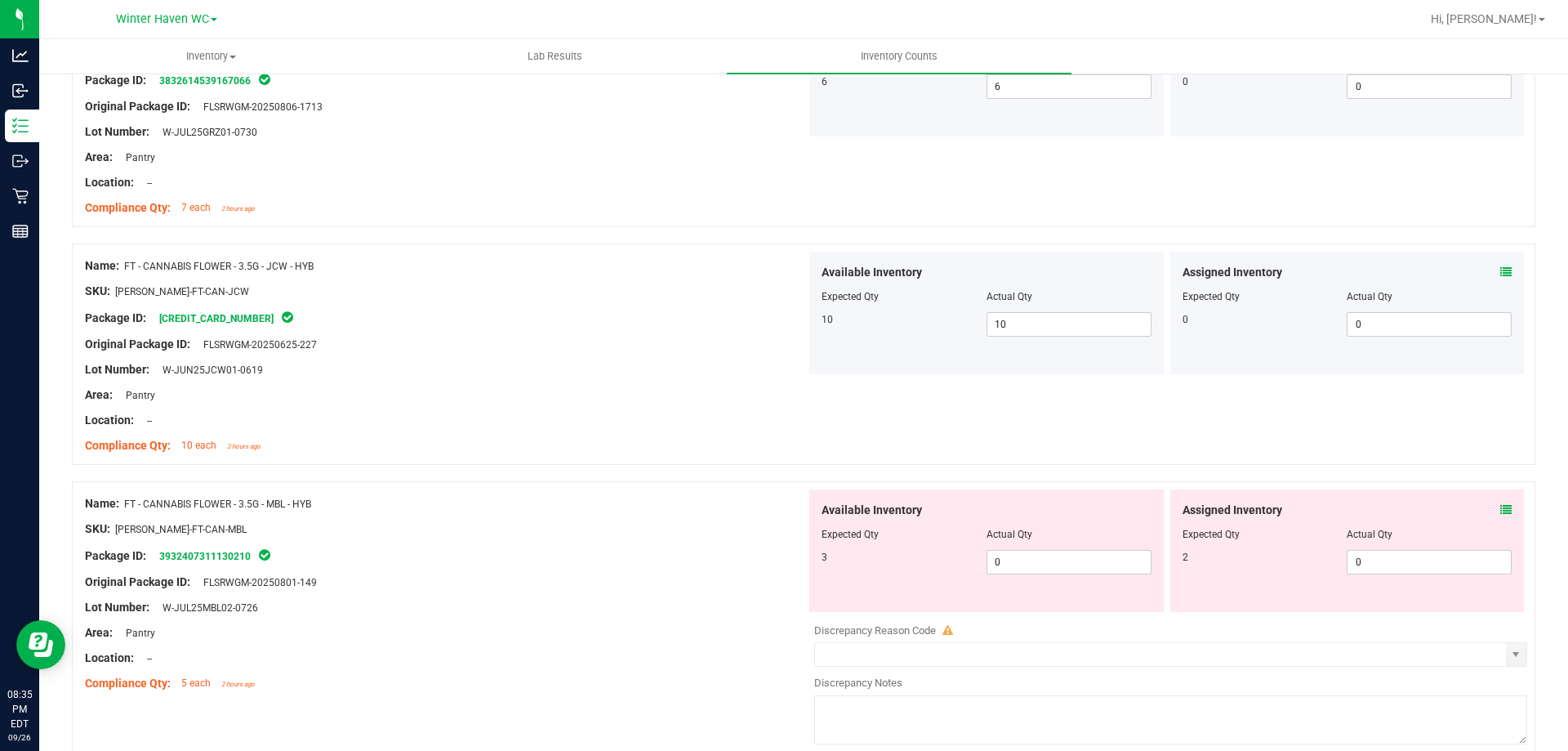
click at [1501, 512] on icon at bounding box center [1507, 510] width 11 height 11
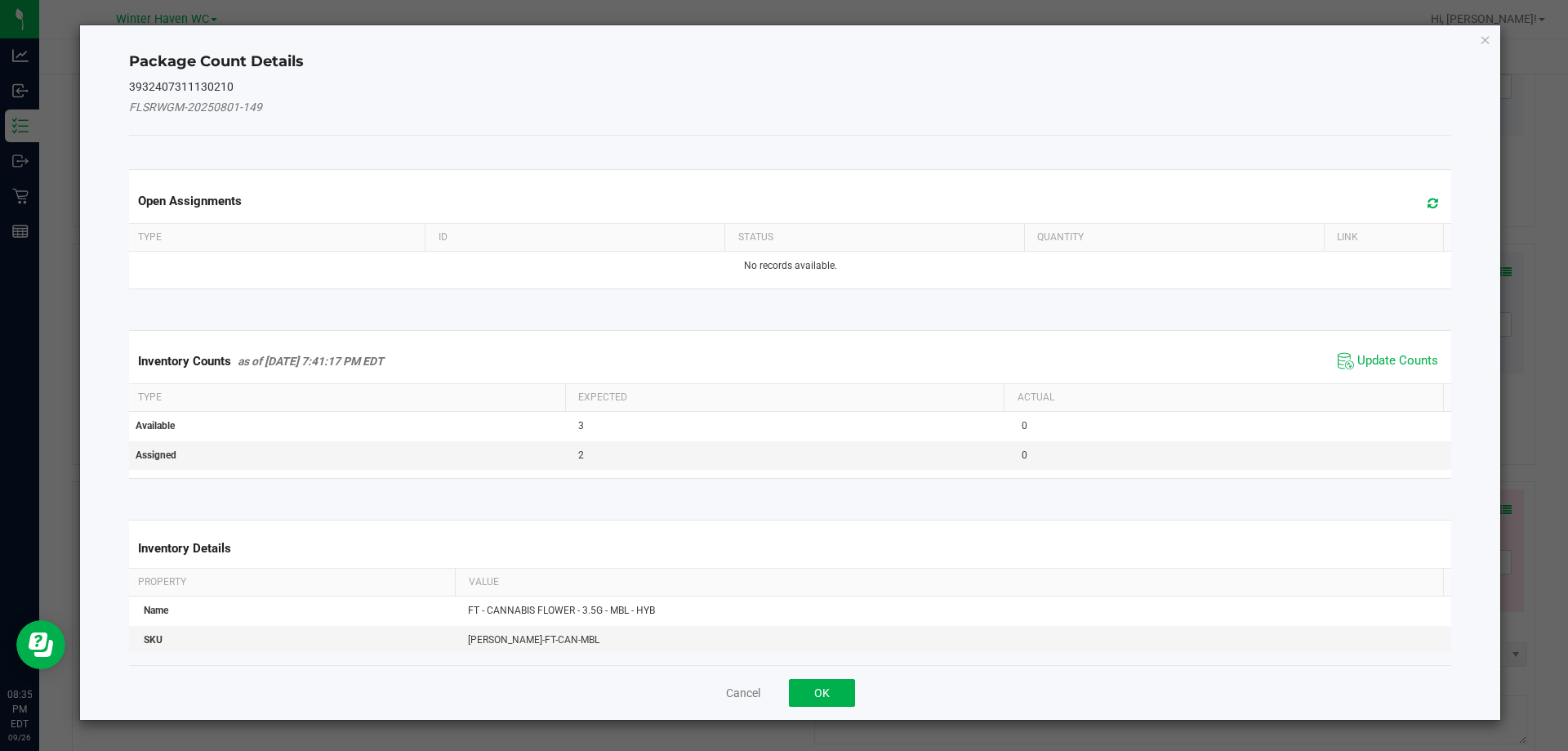
click at [1429, 370] on span "Update Counts" at bounding box center [1388, 361] width 109 height 24
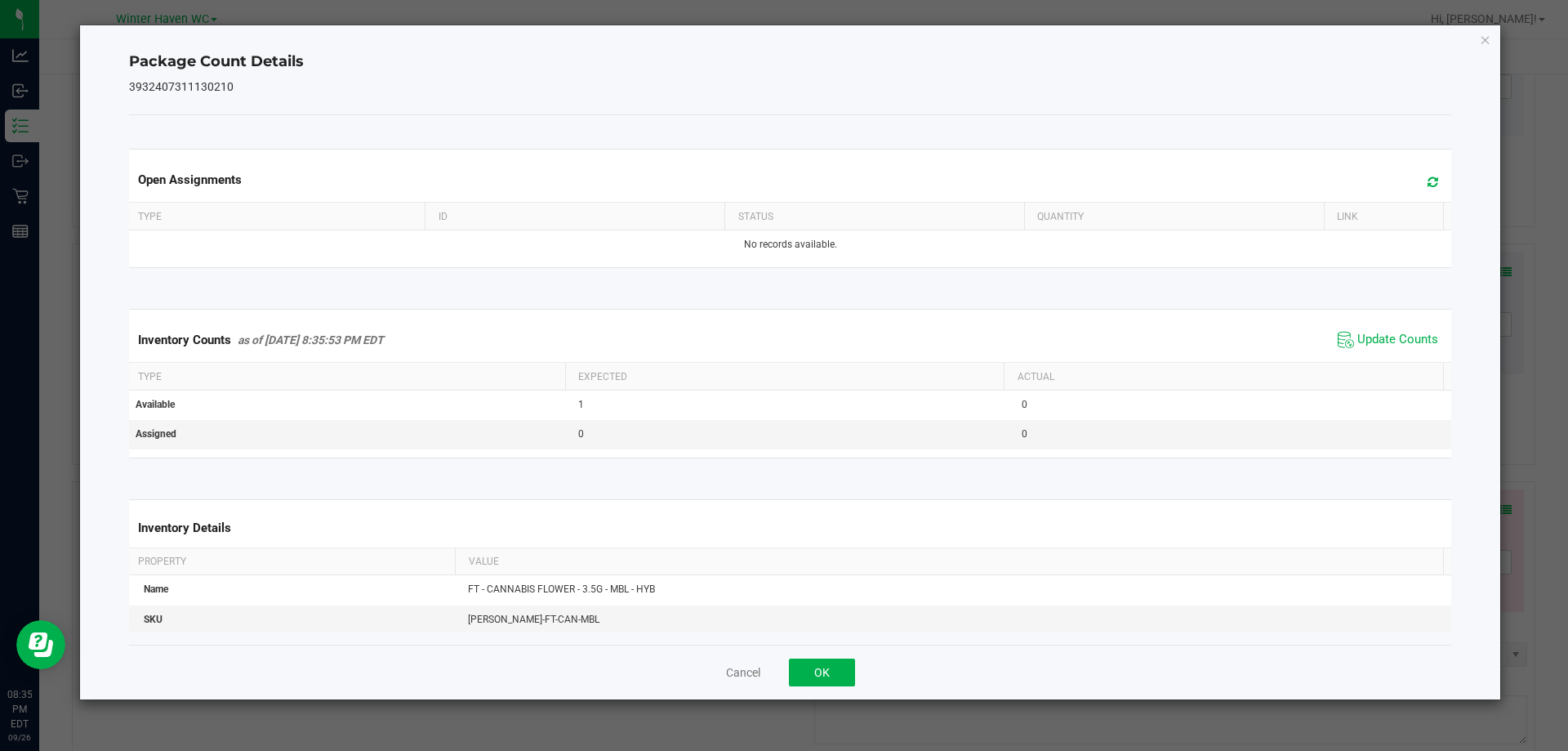
click at [1373, 350] on span "Update Counts" at bounding box center [1388, 340] width 109 height 24
click at [1370, 341] on span "Update Counts" at bounding box center [1398, 340] width 81 height 17
drag, startPoint x: 846, startPoint y: 678, endPoint x: 540, endPoint y: 581, distance: 321.0
click at [845, 678] on button "OK" at bounding box center [822, 673] width 66 height 28
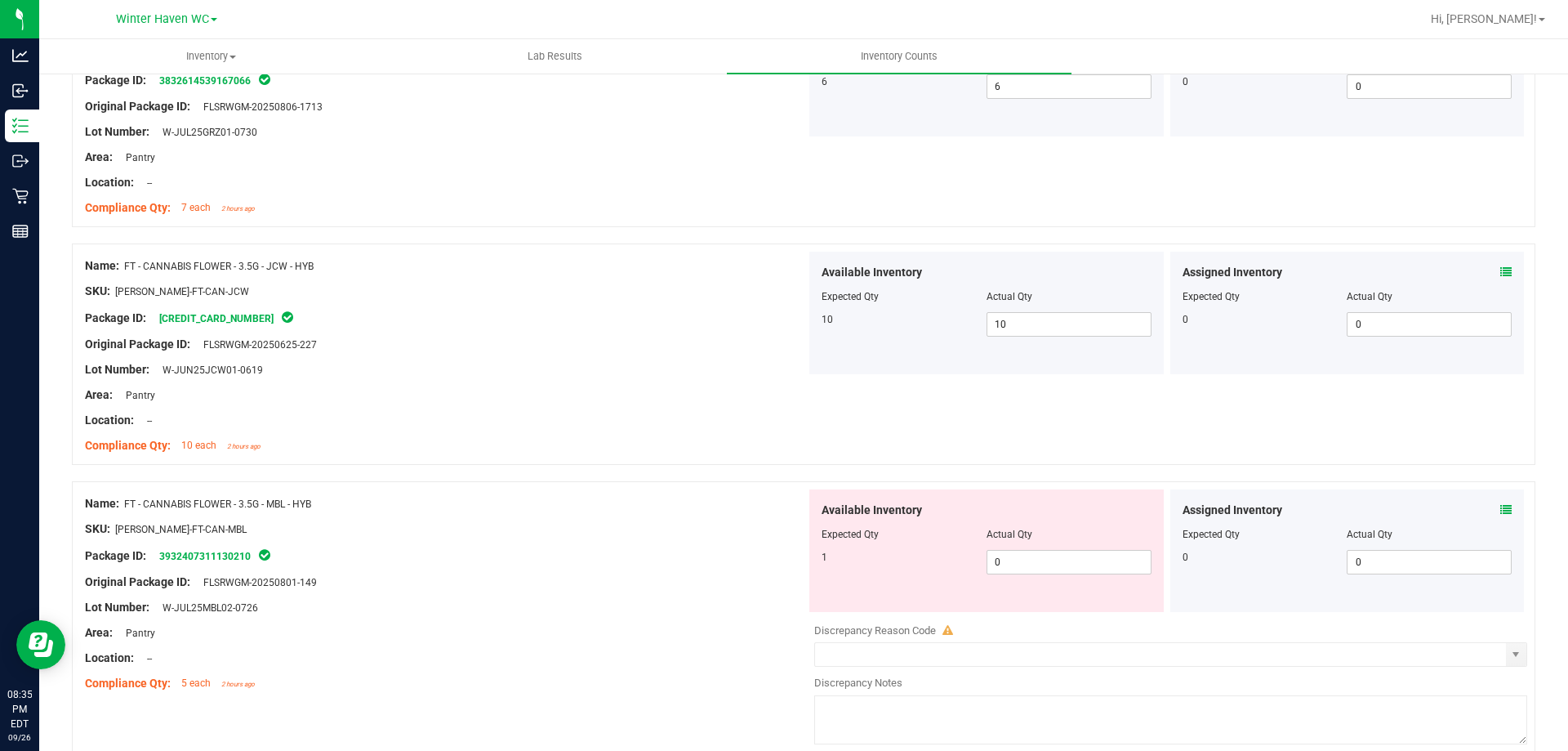
drag, startPoint x: 376, startPoint y: 522, endPoint x: 573, endPoint y: 514, distance: 197.2
click at [416, 514] on div "Name: FT - CANNABIS FLOWER - 3.5G - MBL - HYB SKU: FLO-BUD-FT-CAN-MBL Package I…" at bounding box center [445, 594] width 721 height 209
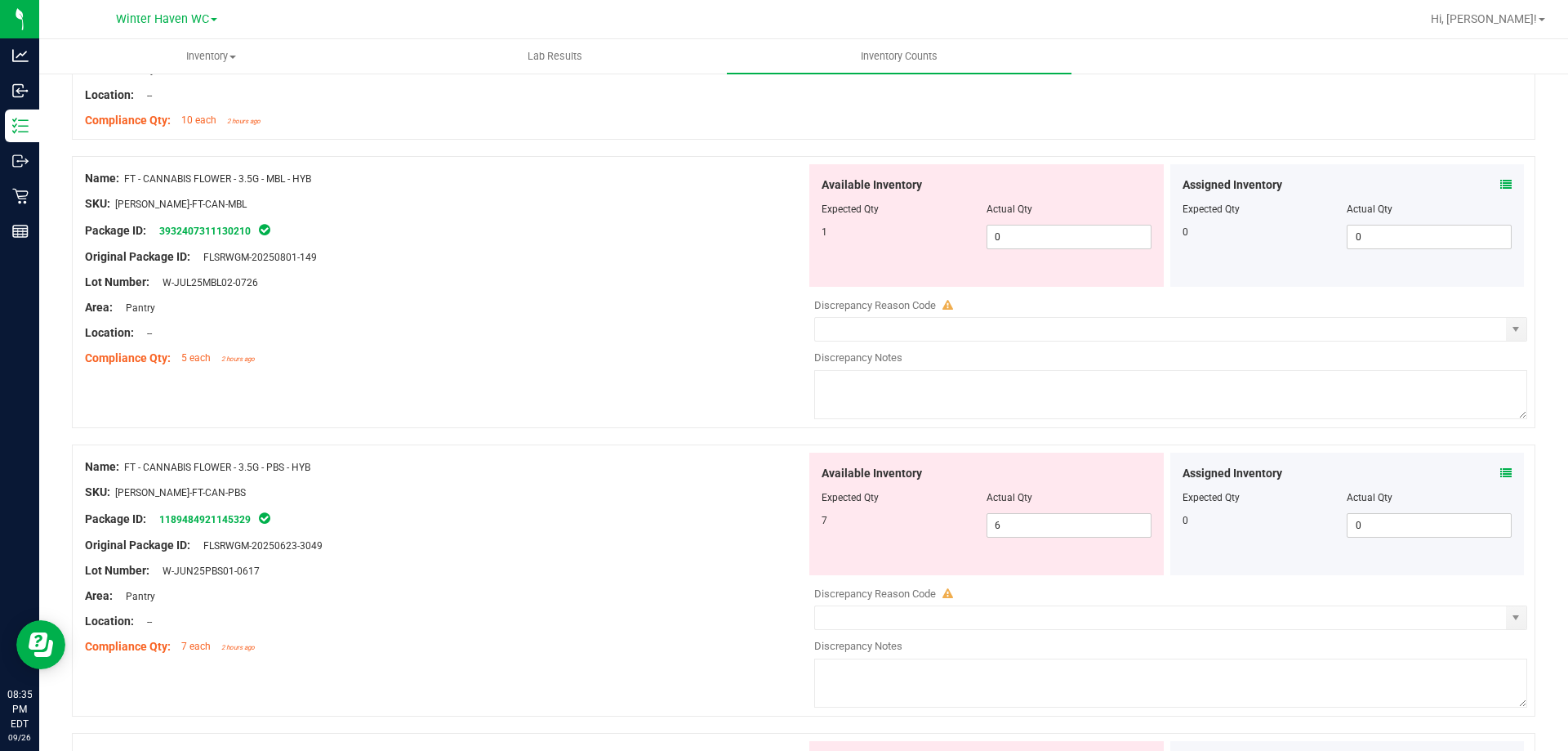
scroll to position [1062, 0]
drag, startPoint x: 1051, startPoint y: 223, endPoint x: 988, endPoint y: 249, distance: 68.2
click at [987, 246] on span "0 0" at bounding box center [1069, 235] width 165 height 24
drag, startPoint x: 671, startPoint y: 253, endPoint x: 1070, endPoint y: 305, distance: 402.4
click at [674, 253] on div "Original Package ID: FLSRWGM-20250801-149" at bounding box center [445, 255] width 721 height 17
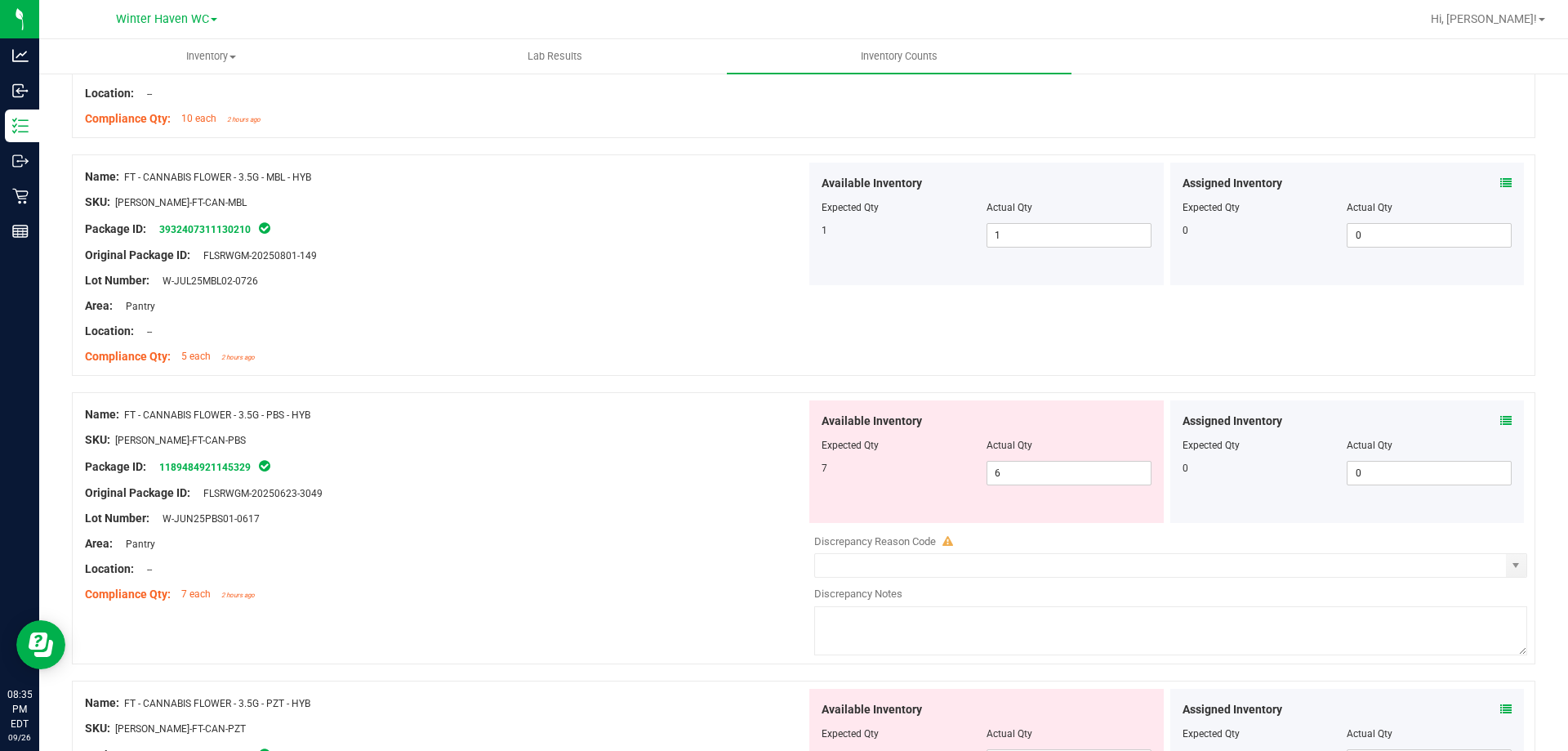
click at [1501, 416] on icon at bounding box center [1507, 420] width 11 height 11
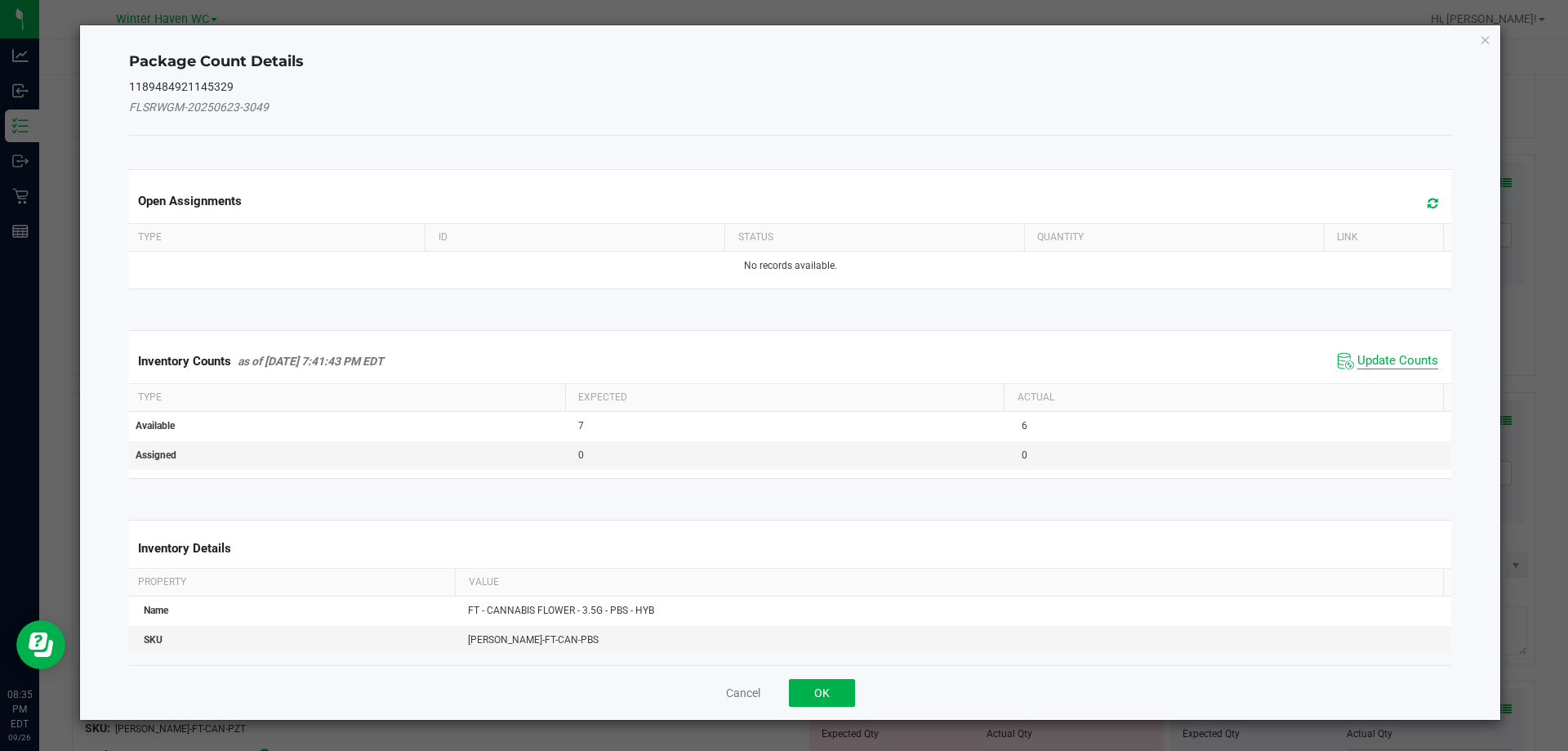
click at [1384, 368] on span "Update Counts" at bounding box center [1398, 362] width 81 height 17
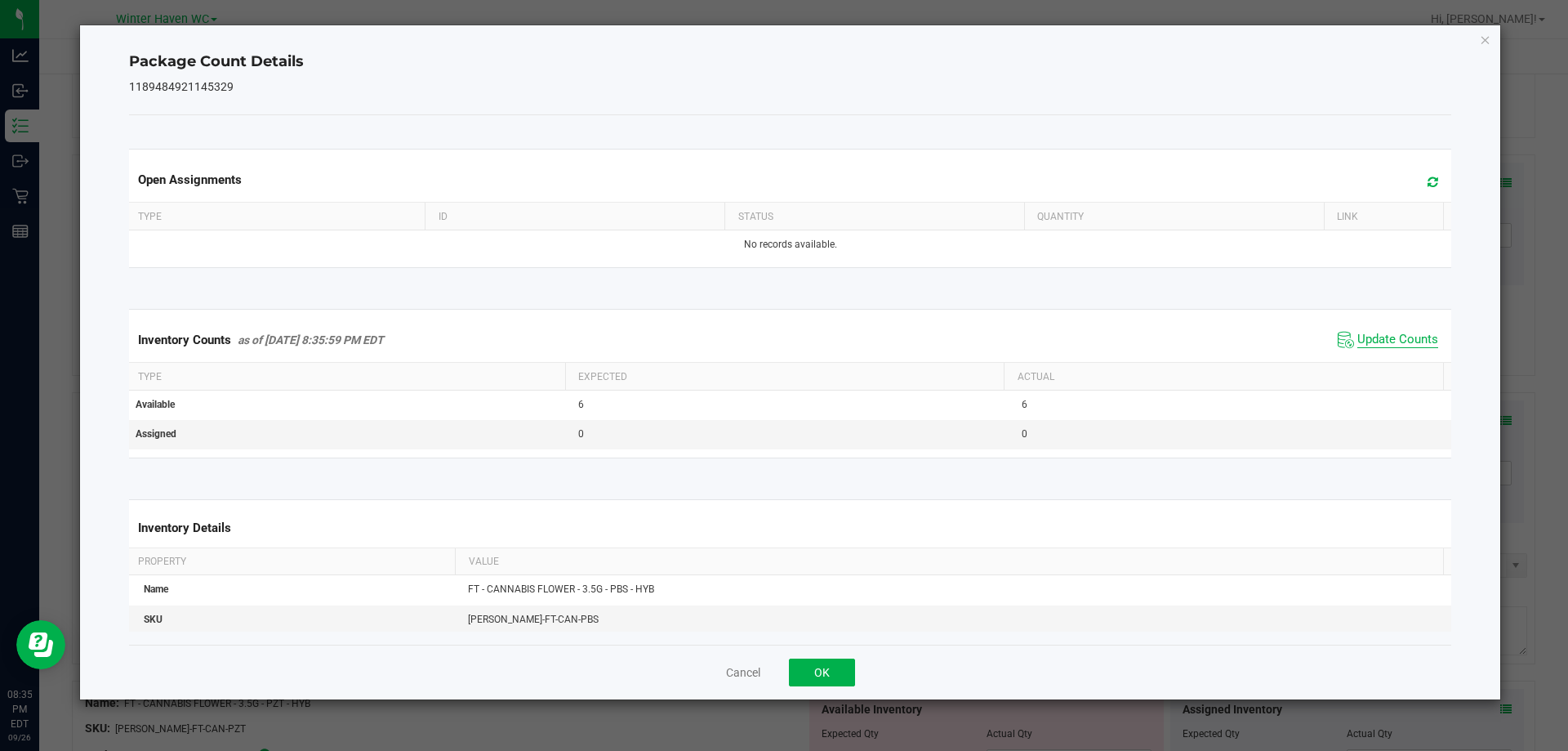
click at [1383, 341] on span "Update Counts" at bounding box center [1398, 340] width 81 height 17
drag, startPoint x: 845, startPoint y: 665, endPoint x: 1197, endPoint y: 591, distance: 359.7
click at [845, 666] on button "OK" at bounding box center [822, 673] width 66 height 28
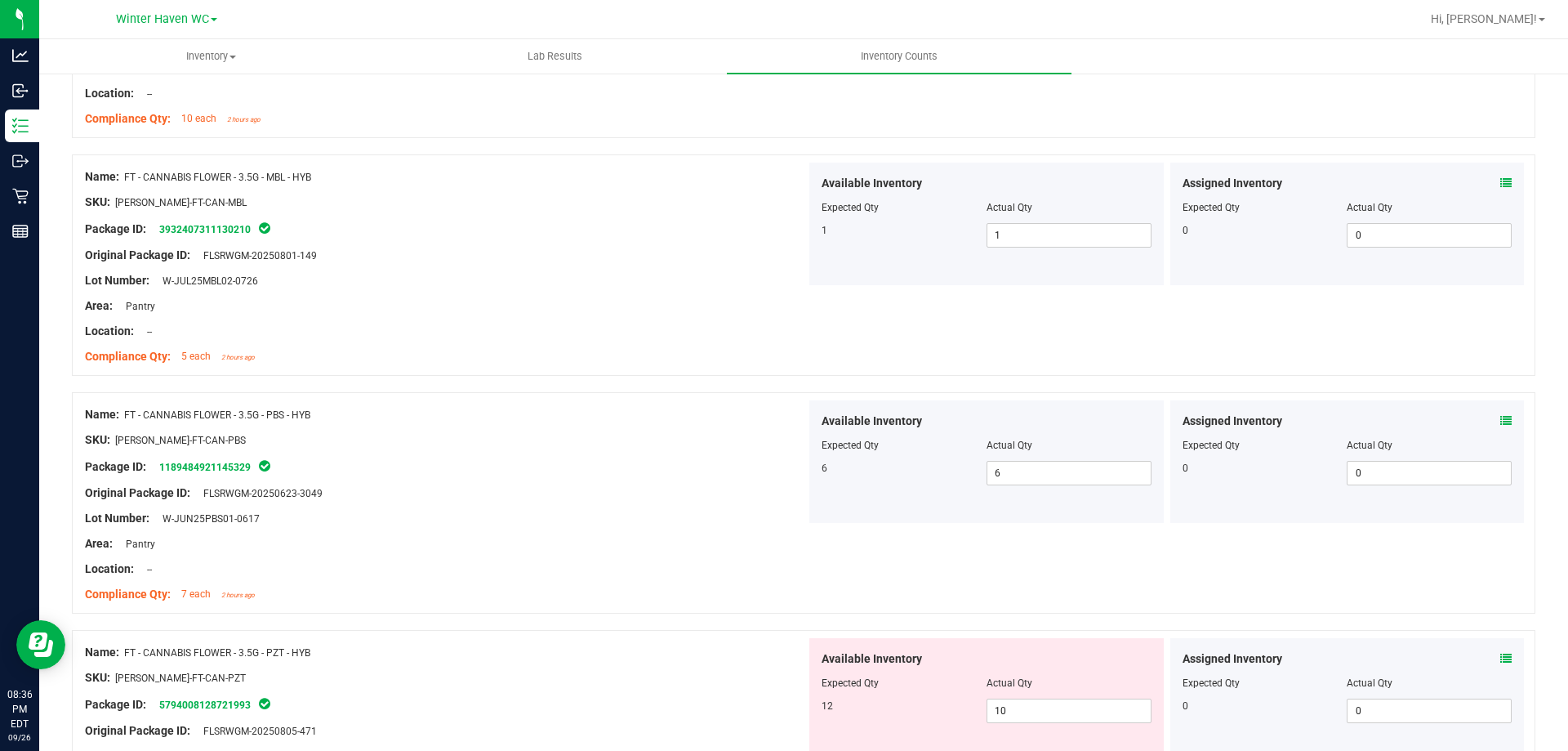
click at [1501, 654] on icon at bounding box center [1507, 659] width 11 height 11
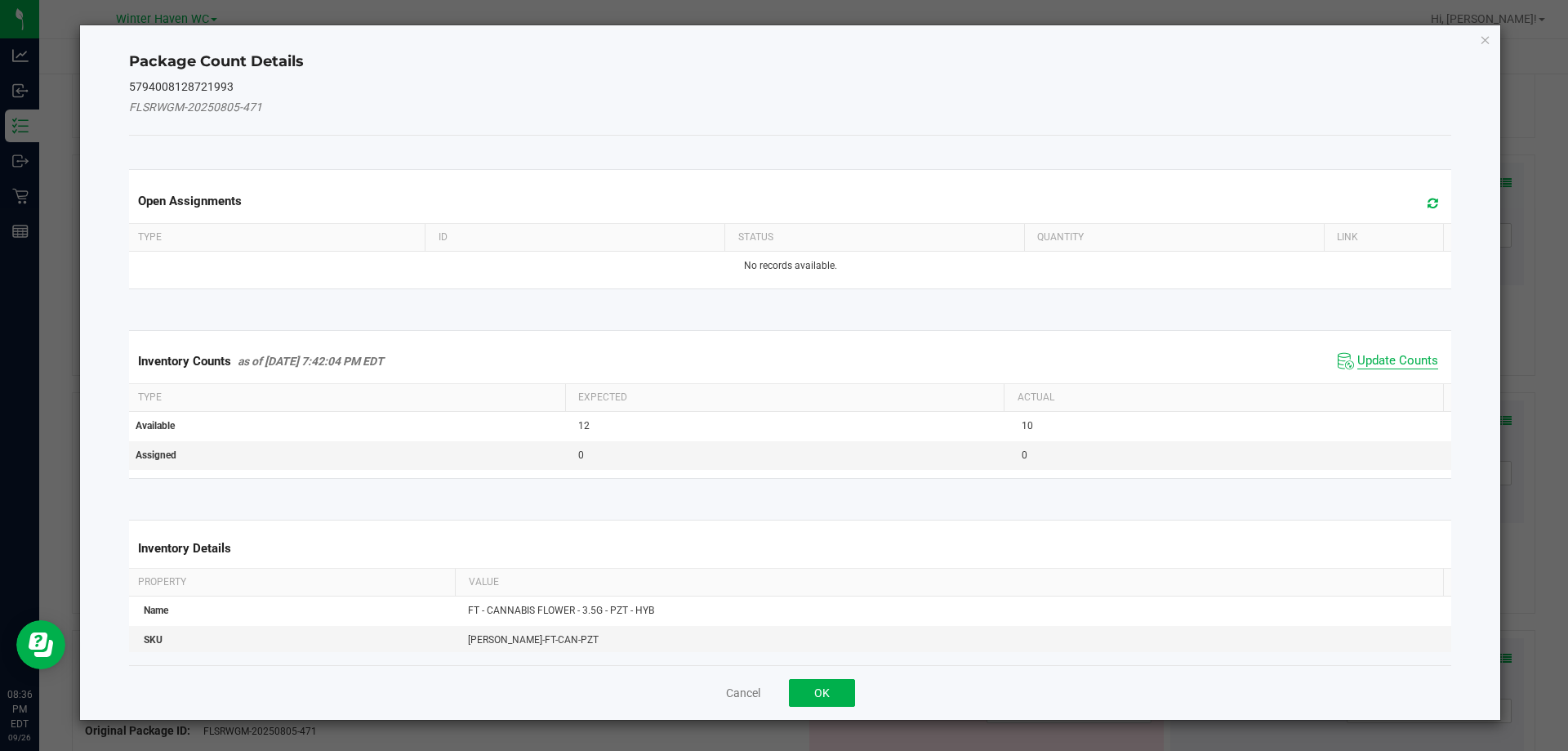
click at [1372, 356] on span "Update Counts" at bounding box center [1398, 362] width 81 height 17
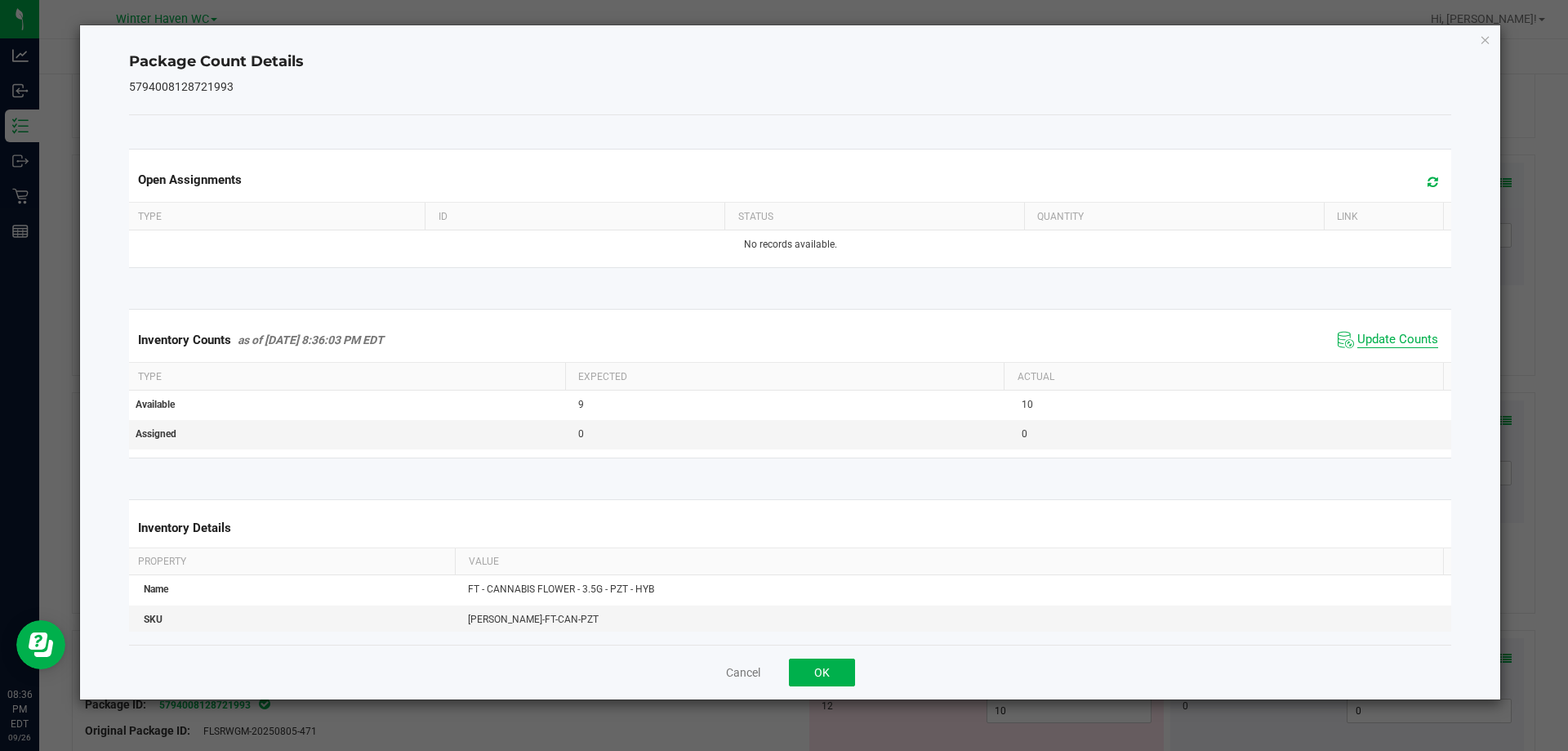
click at [1372, 348] on span "Update Counts" at bounding box center [1398, 340] width 81 height 17
click at [1372, 348] on span "Update Counts" at bounding box center [1390, 339] width 104 height 23
click at [829, 676] on button "OK" at bounding box center [822, 673] width 66 height 28
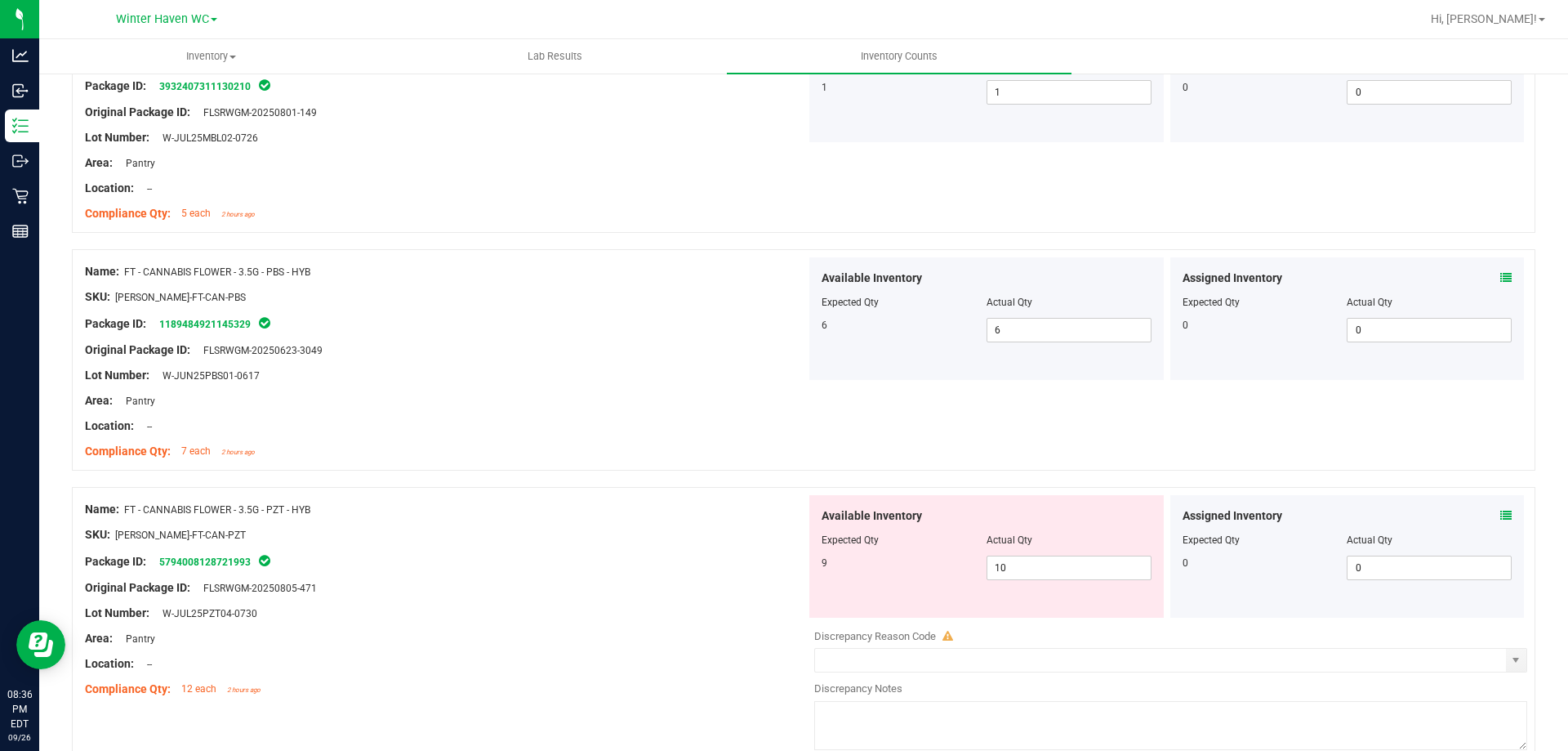
scroll to position [1388, 0]
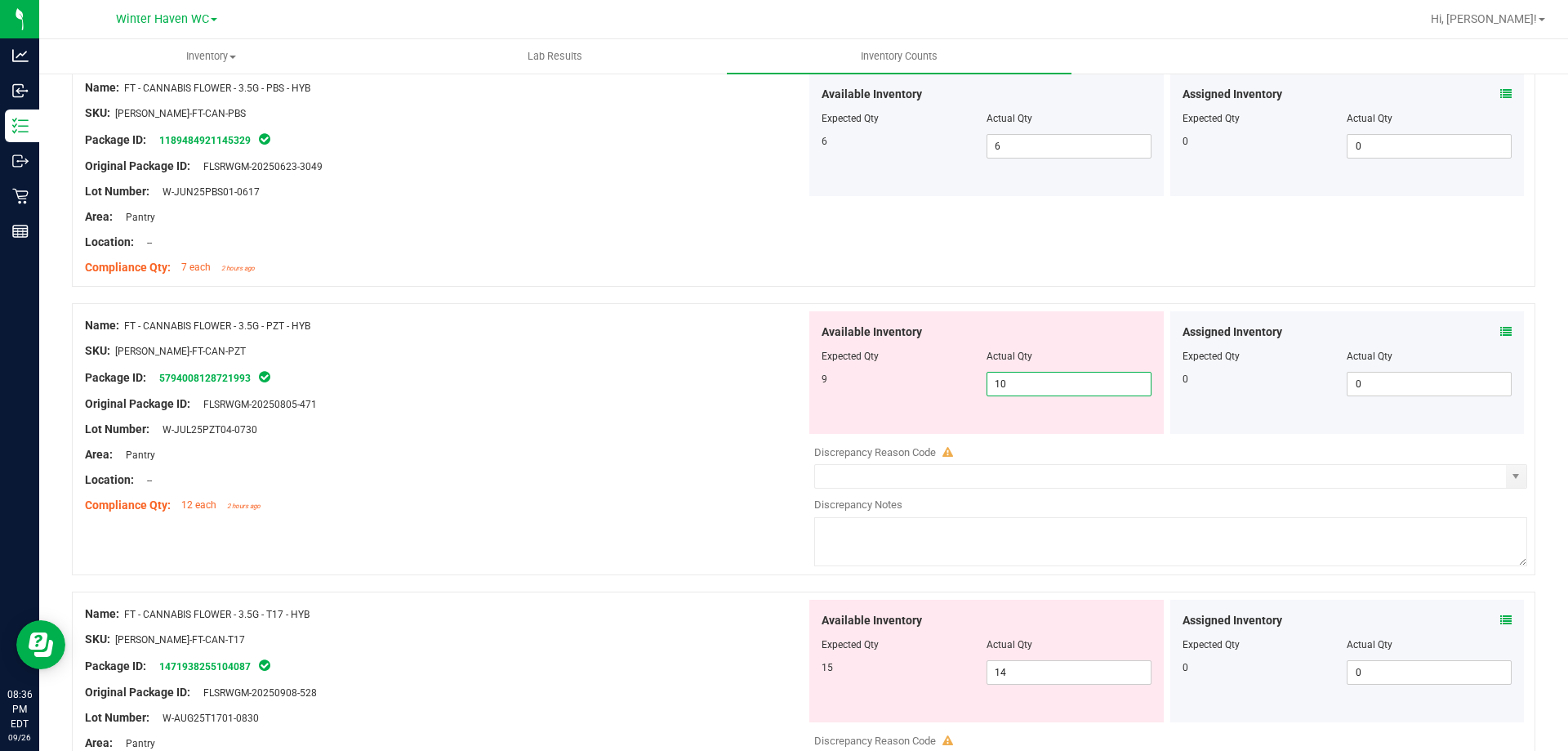
drag, startPoint x: 1013, startPoint y: 382, endPoint x: 892, endPoint y: 369, distance: 121.7
click at [892, 369] on div "Available Inventory Expected Qty Actual Qty 9 10 10" at bounding box center [987, 373] width 355 height 123
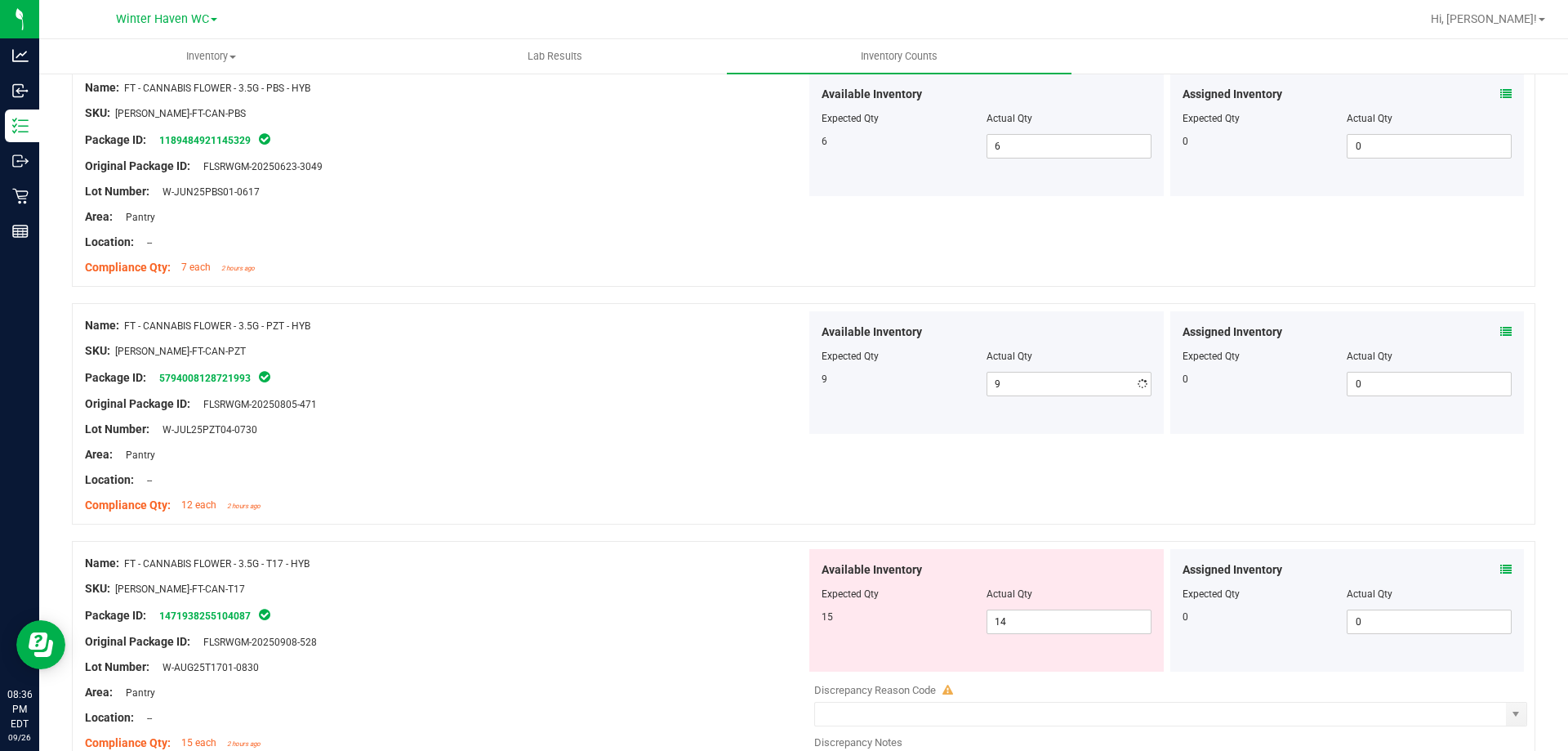
click at [703, 342] on div "SKU: FLO-BUD-FT-CAN-PZT" at bounding box center [445, 350] width 721 height 17
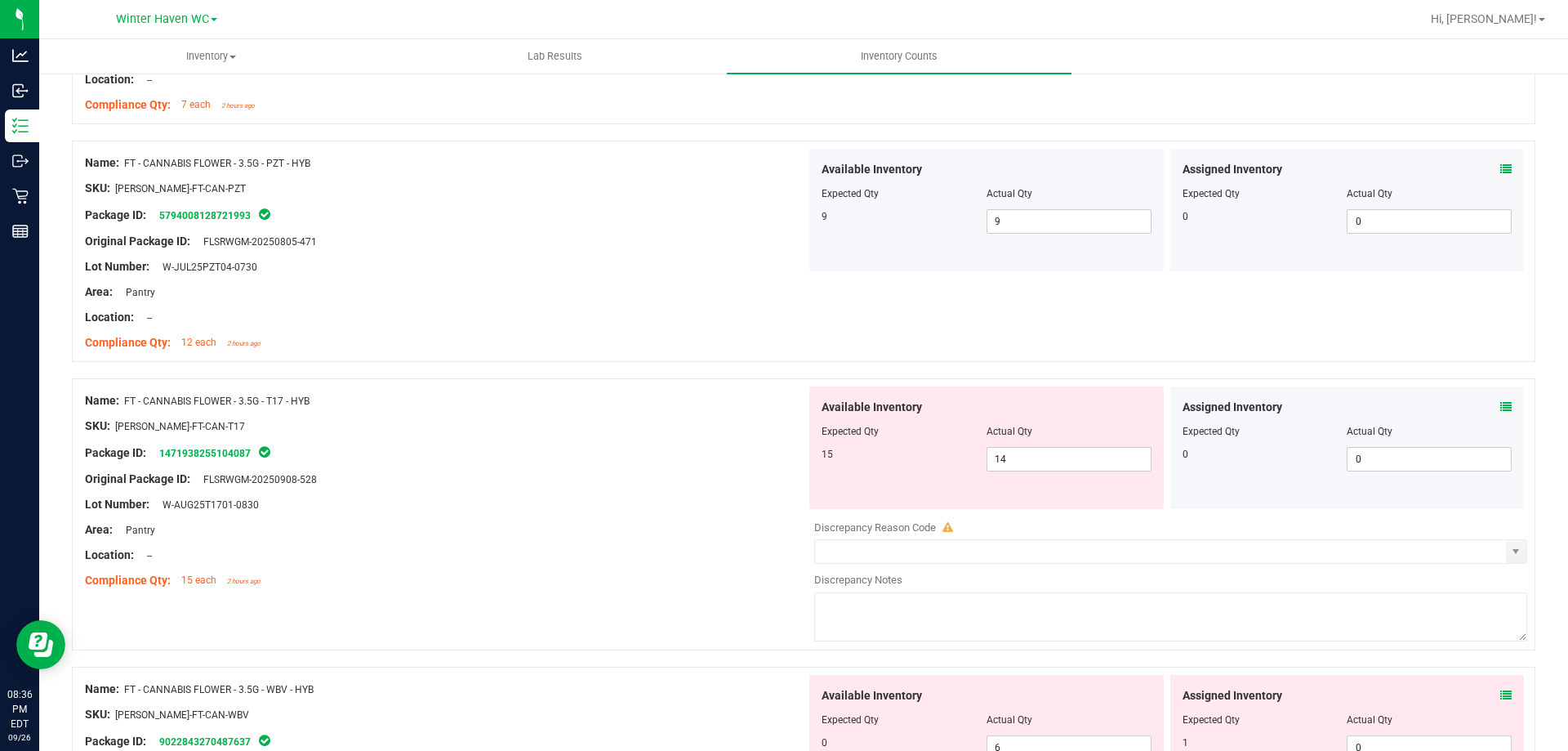
scroll to position [1552, 0]
click at [1486, 413] on div "Assigned Inventory" at bounding box center [1348, 406] width 330 height 17
click at [1501, 403] on icon at bounding box center [1507, 406] width 11 height 11
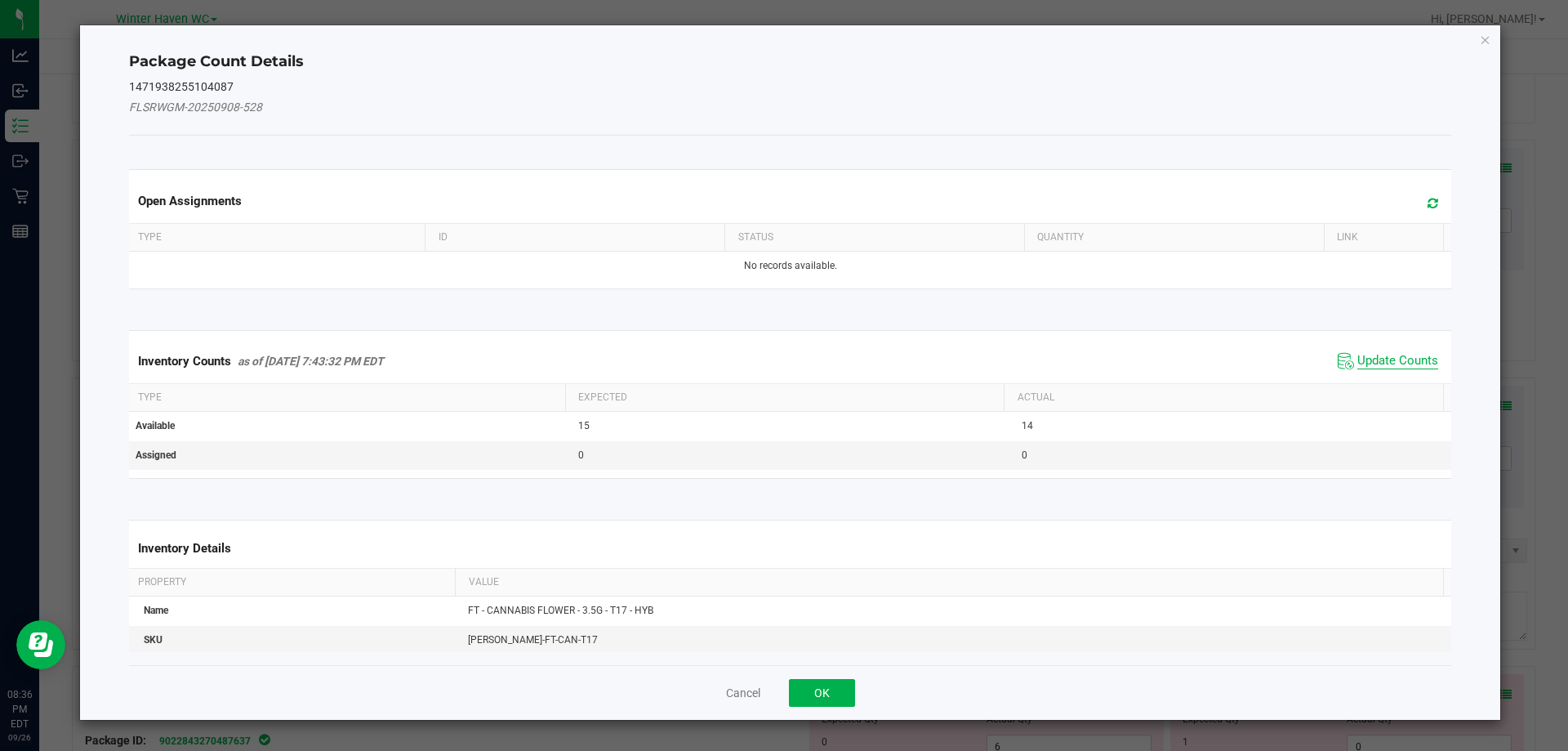
click at [1416, 353] on span "Update Counts" at bounding box center [1398, 362] width 81 height 17
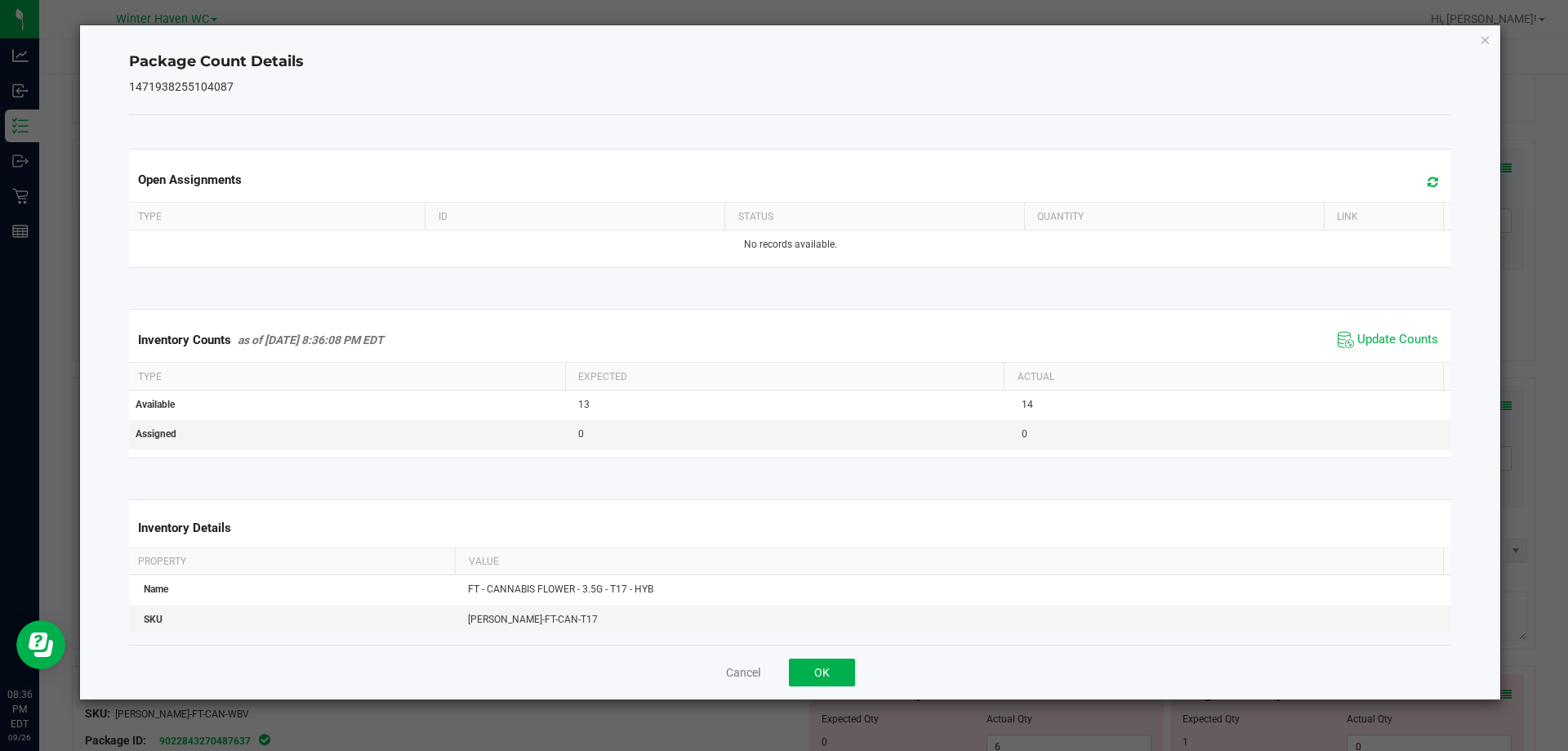
click at [1371, 324] on div "Inventory Counts as of Sep 26, 2025 8:36:08 PM EDT Update Counts" at bounding box center [790, 339] width 1329 height 44
click at [1372, 323] on div "Inventory Counts as of Sep 26, 2025 8:36:08 PM EDT Update Counts" at bounding box center [790, 339] width 1329 height 44
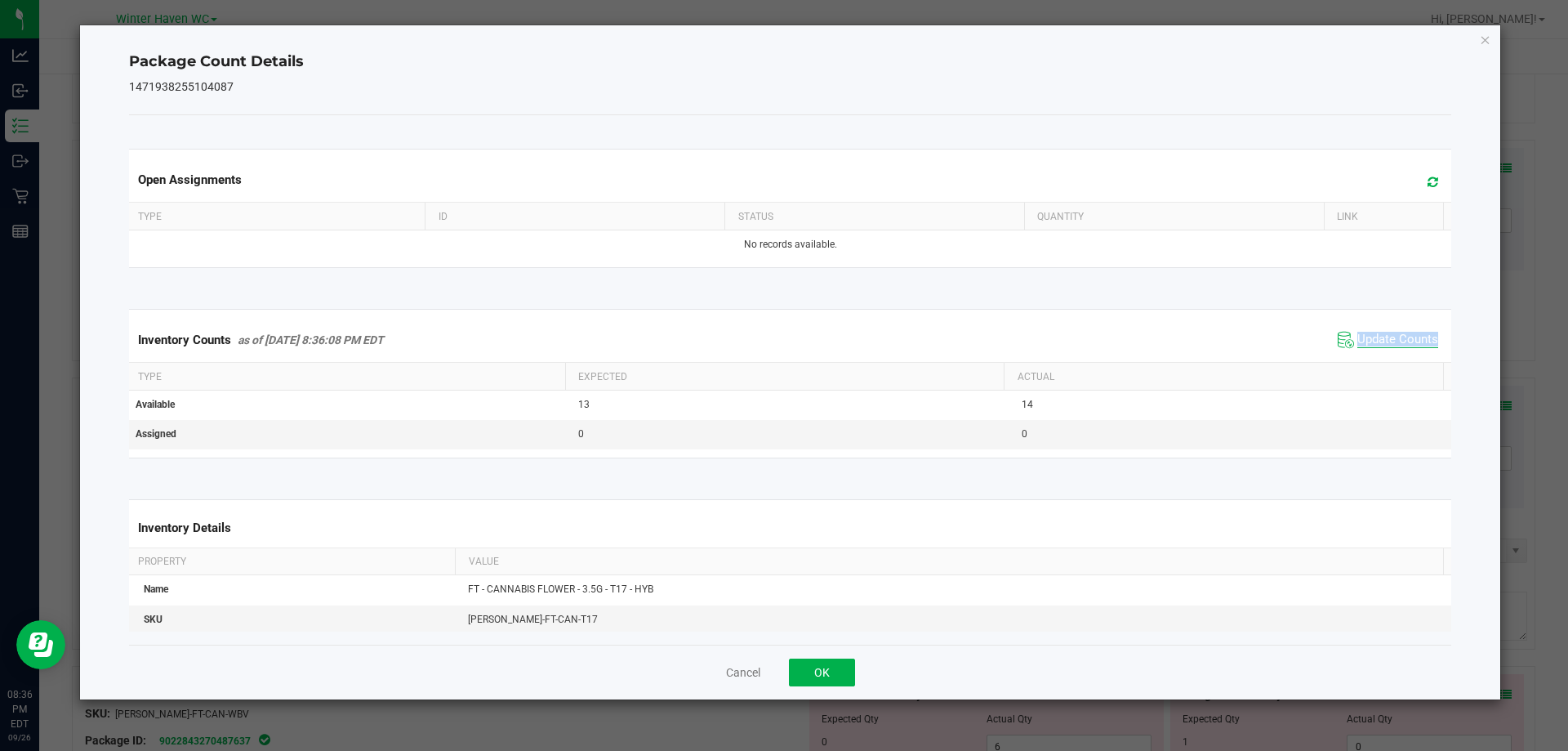
click at [1370, 335] on span "Update Counts" at bounding box center [1398, 340] width 81 height 17
click at [855, 677] on div "Cancel OK" at bounding box center [791, 672] width 1323 height 55
click at [797, 676] on button "OK" at bounding box center [822, 673] width 66 height 28
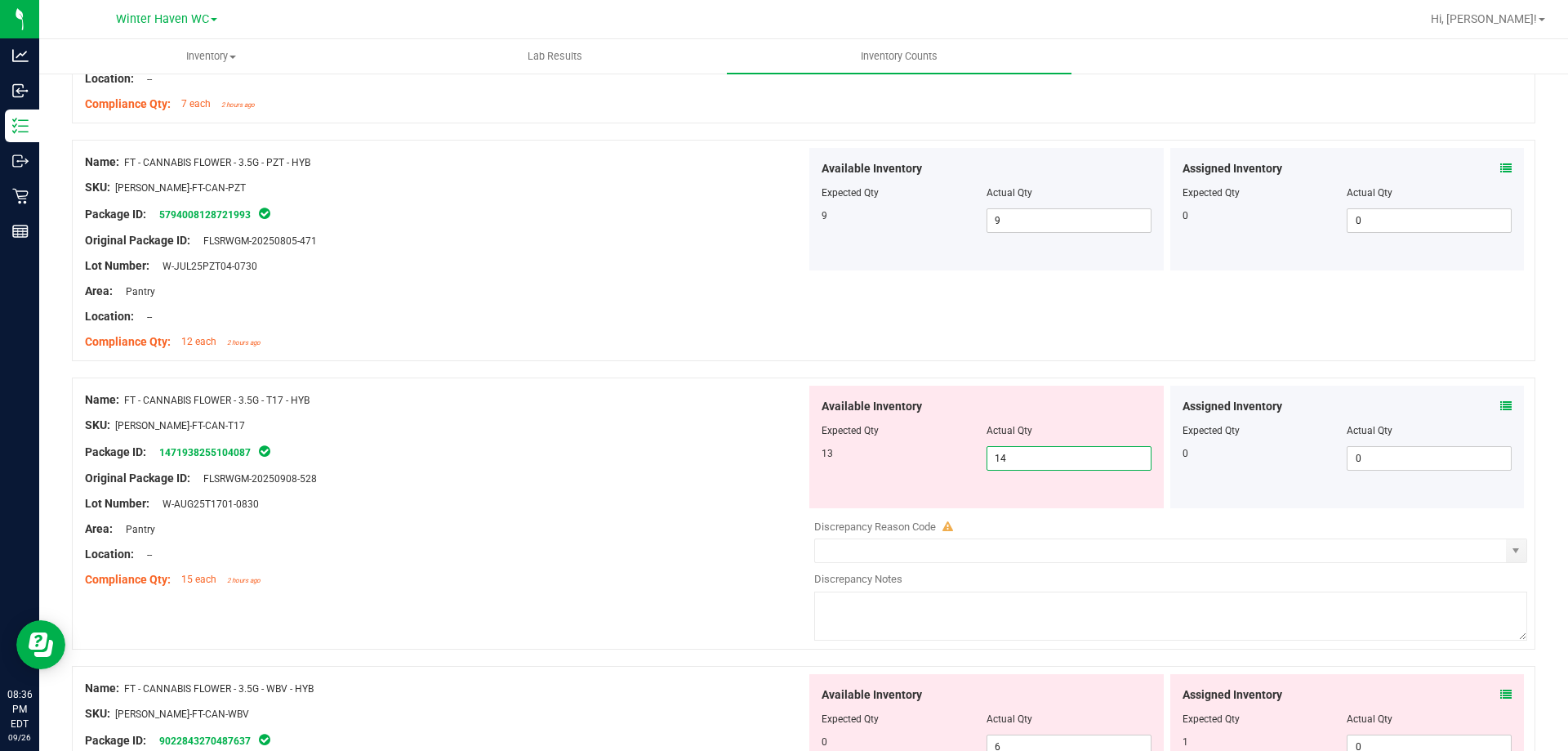
drag, startPoint x: 1011, startPoint y: 459, endPoint x: 933, endPoint y: 462, distance: 78.1
click at [939, 460] on div "13 14 14" at bounding box center [987, 458] width 330 height 24
drag, startPoint x: 704, startPoint y: 428, endPoint x: 852, endPoint y: 406, distance: 149.6
click at [703, 427] on div "SKU: FLO-BUD-FT-CAN-T17" at bounding box center [445, 425] width 721 height 17
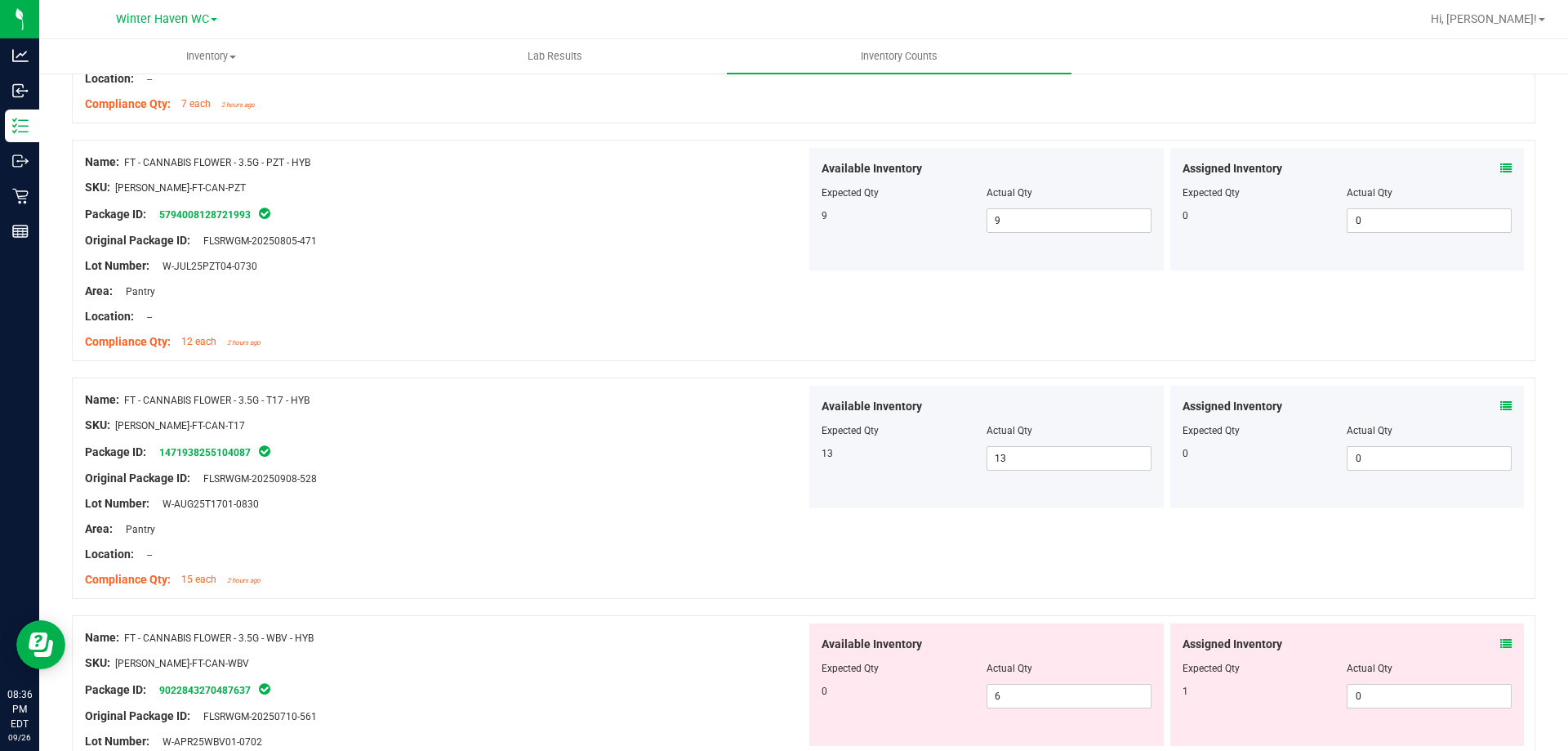
scroll to position [1797, 0]
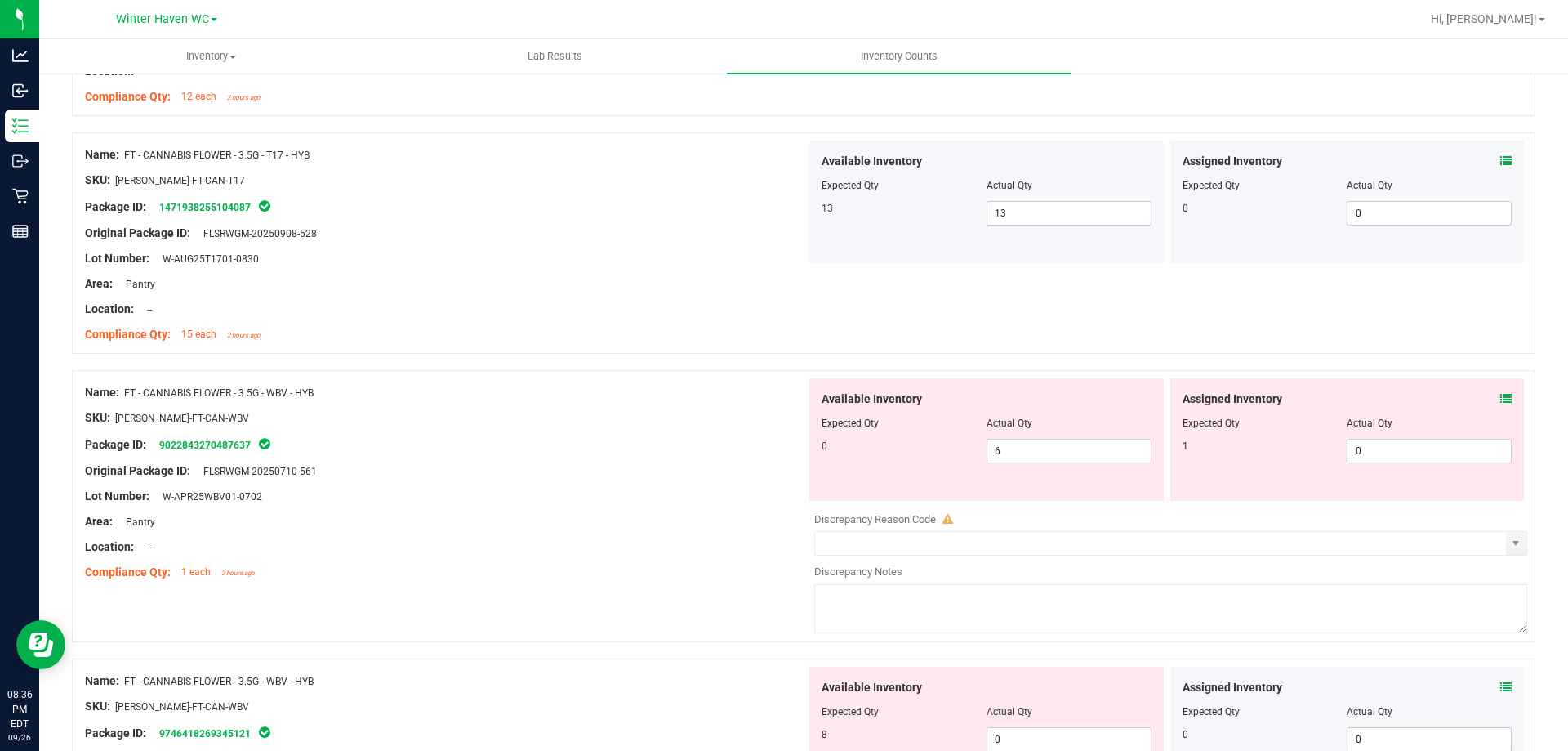
click at [1501, 397] on icon at bounding box center [1507, 399] width 11 height 11
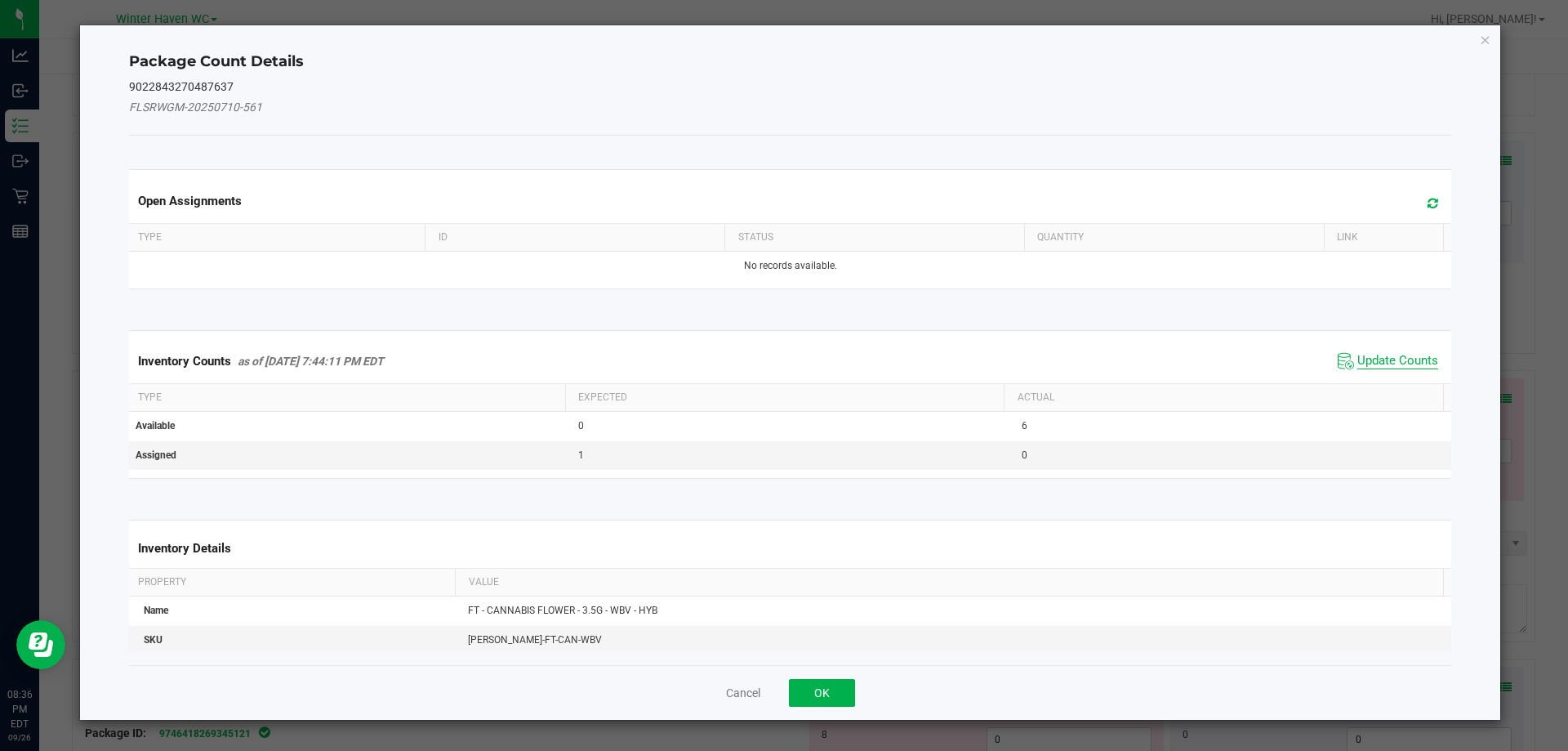
click at [1415, 357] on span "Update Counts" at bounding box center [1398, 362] width 81 height 17
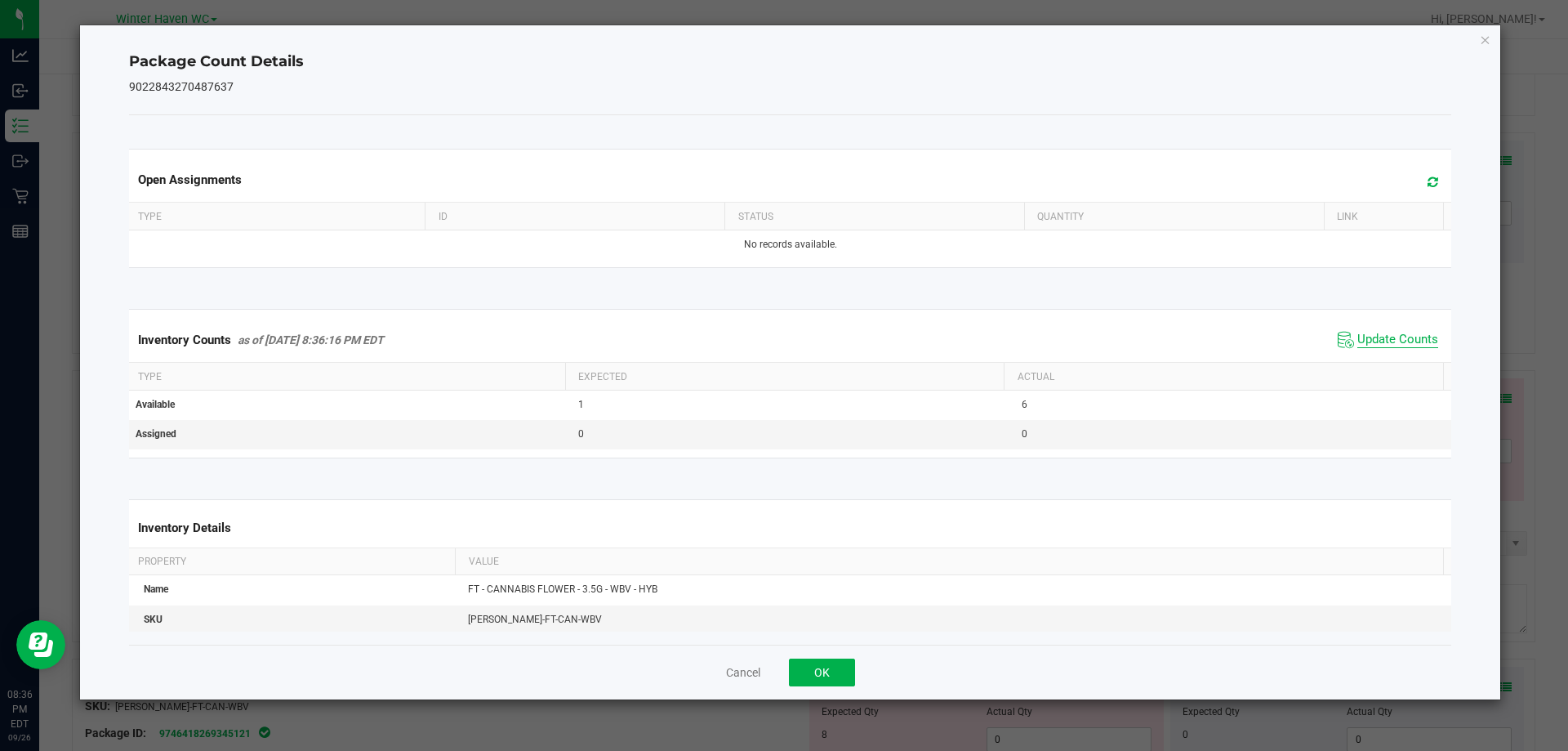
click at [1370, 353] on div "Inventory Counts as of Sep 26, 2025 8:36:16 PM EDT Update Counts" at bounding box center [790, 339] width 1329 height 44
click at [1369, 341] on span "Update Counts" at bounding box center [1398, 340] width 81 height 17
click at [1369, 341] on span "Update Counts" at bounding box center [1398, 339] width 81 height 15
click at [792, 690] on div "Cancel OK" at bounding box center [791, 672] width 1323 height 55
click at [810, 681] on button "OK" at bounding box center [822, 673] width 66 height 28
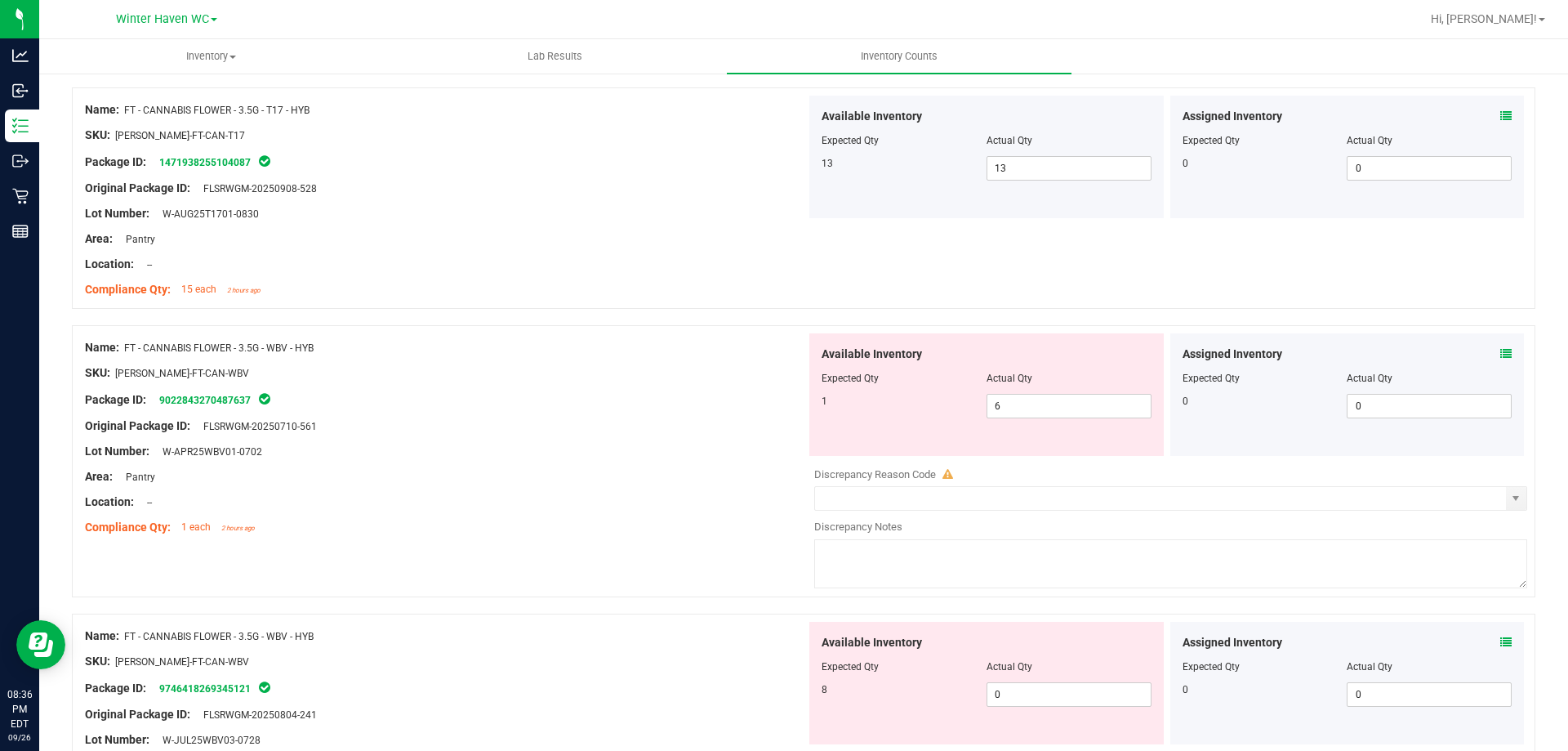
scroll to position [1879, 0]
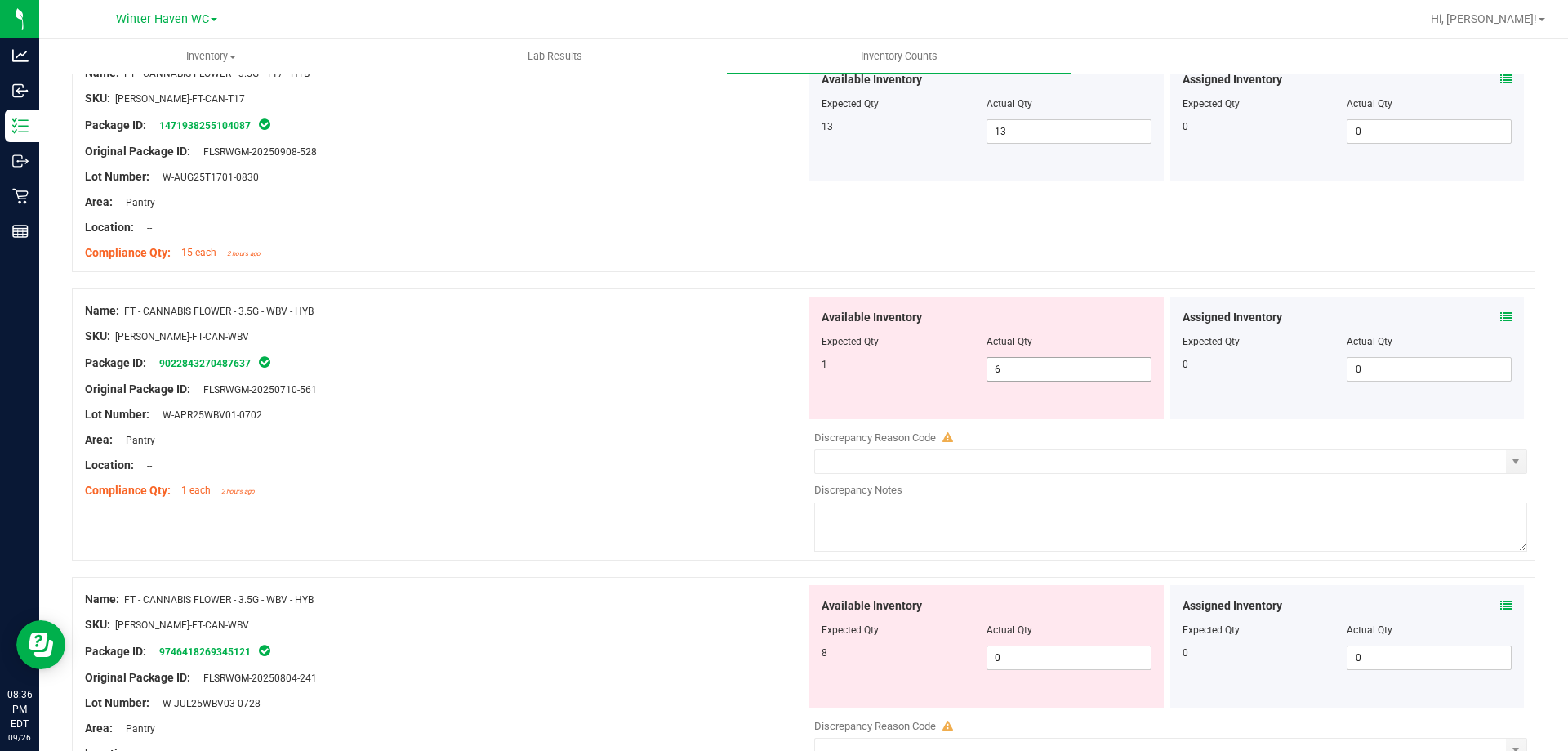
drag, startPoint x: 1057, startPoint y: 371, endPoint x: 912, endPoint y: 369, distance: 145.0
click at [934, 369] on div "1 6 6" at bounding box center [987, 369] width 330 height 24
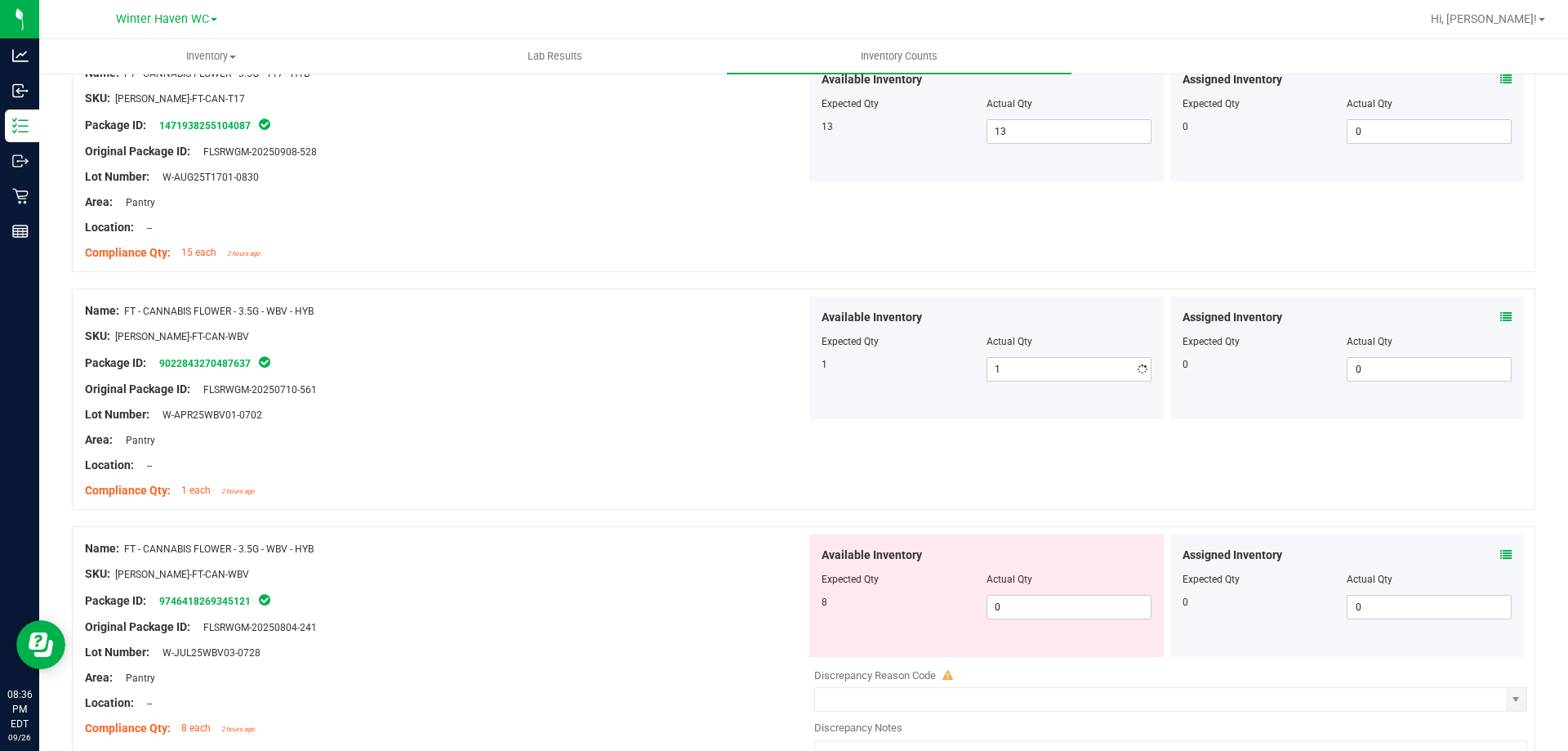
click at [707, 385] on div "Original Package ID: FLSRWGM-20250710-561" at bounding box center [445, 389] width 721 height 17
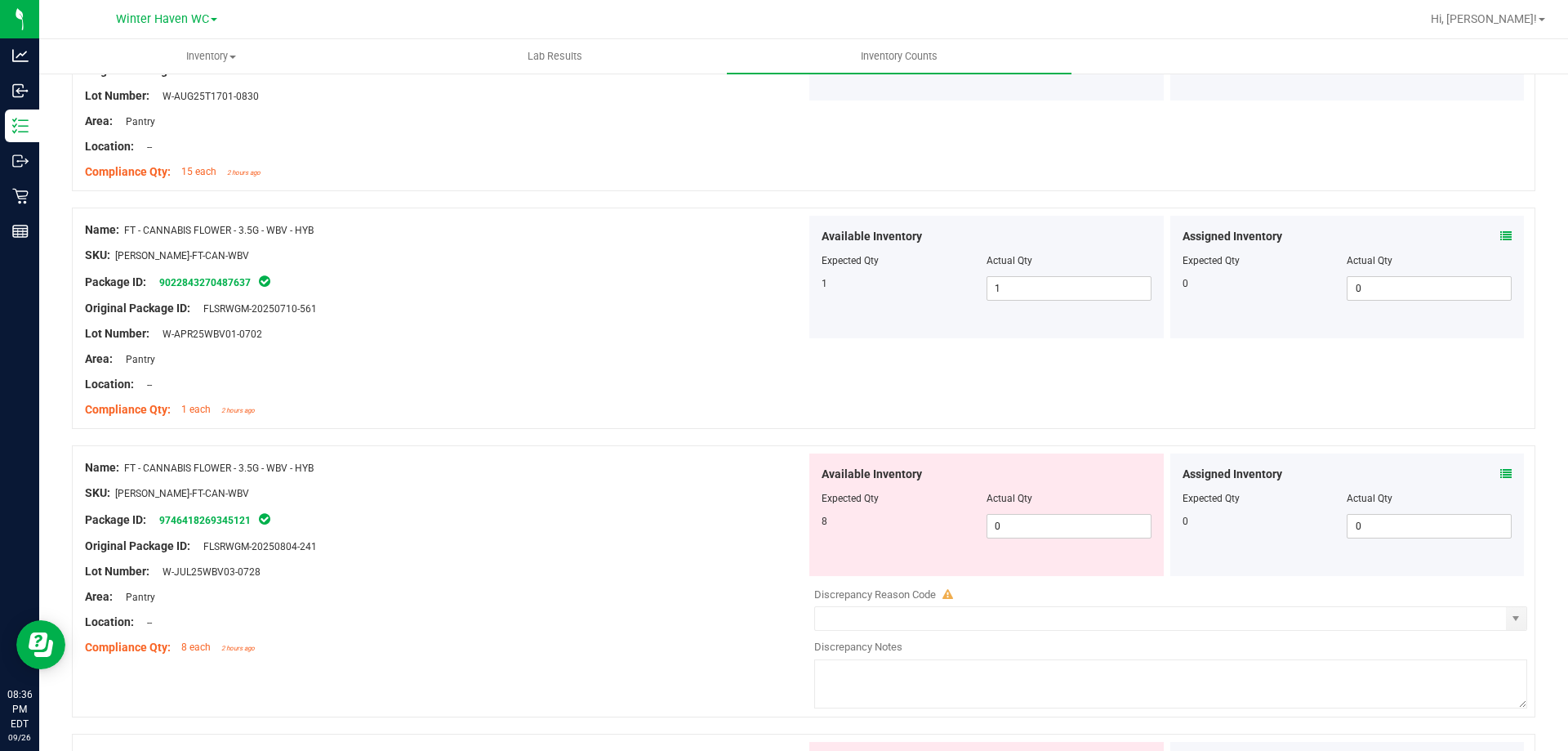
scroll to position [1960, 0]
click at [1501, 473] on icon at bounding box center [1507, 473] width 11 height 11
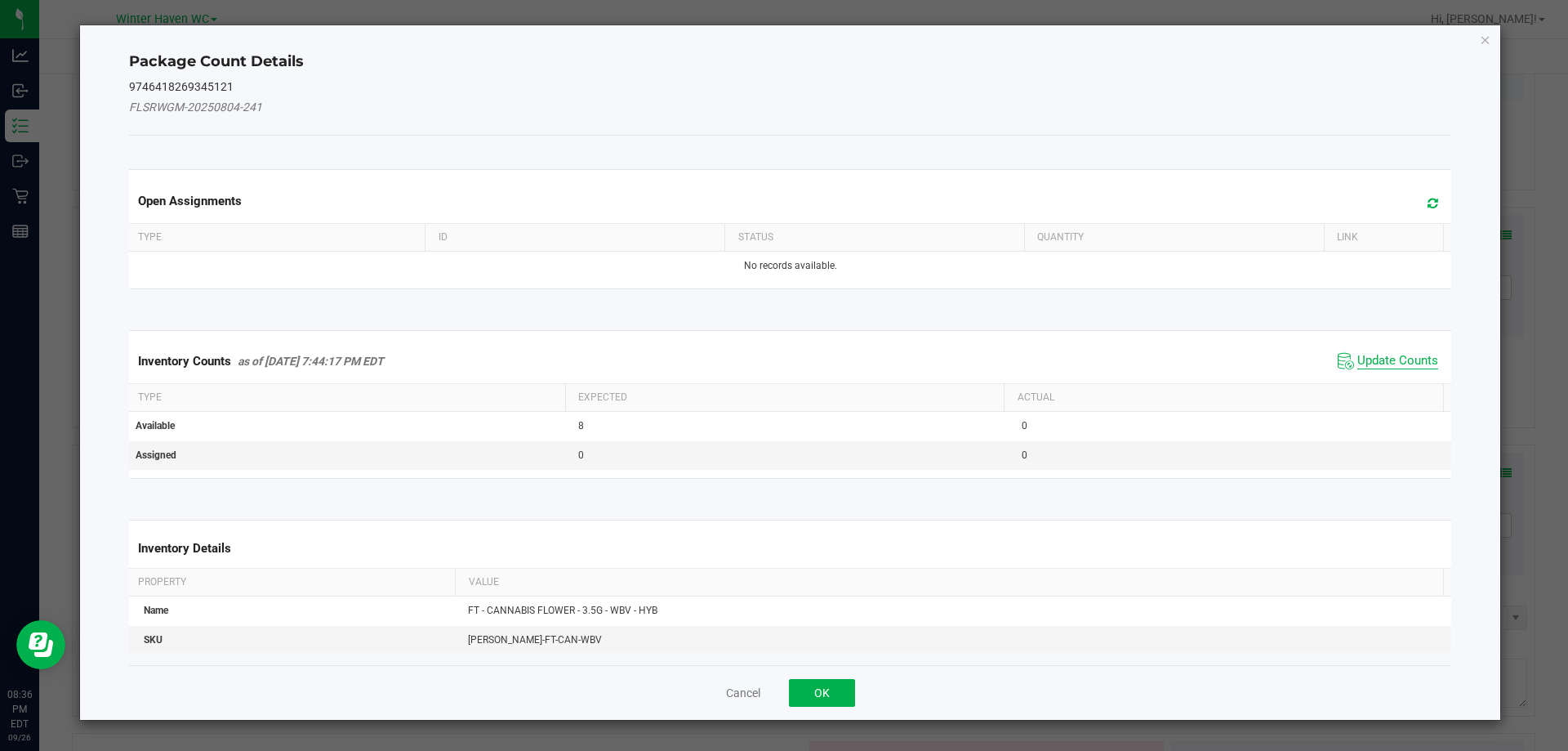
click at [1420, 355] on span "Update Counts" at bounding box center [1398, 362] width 81 height 17
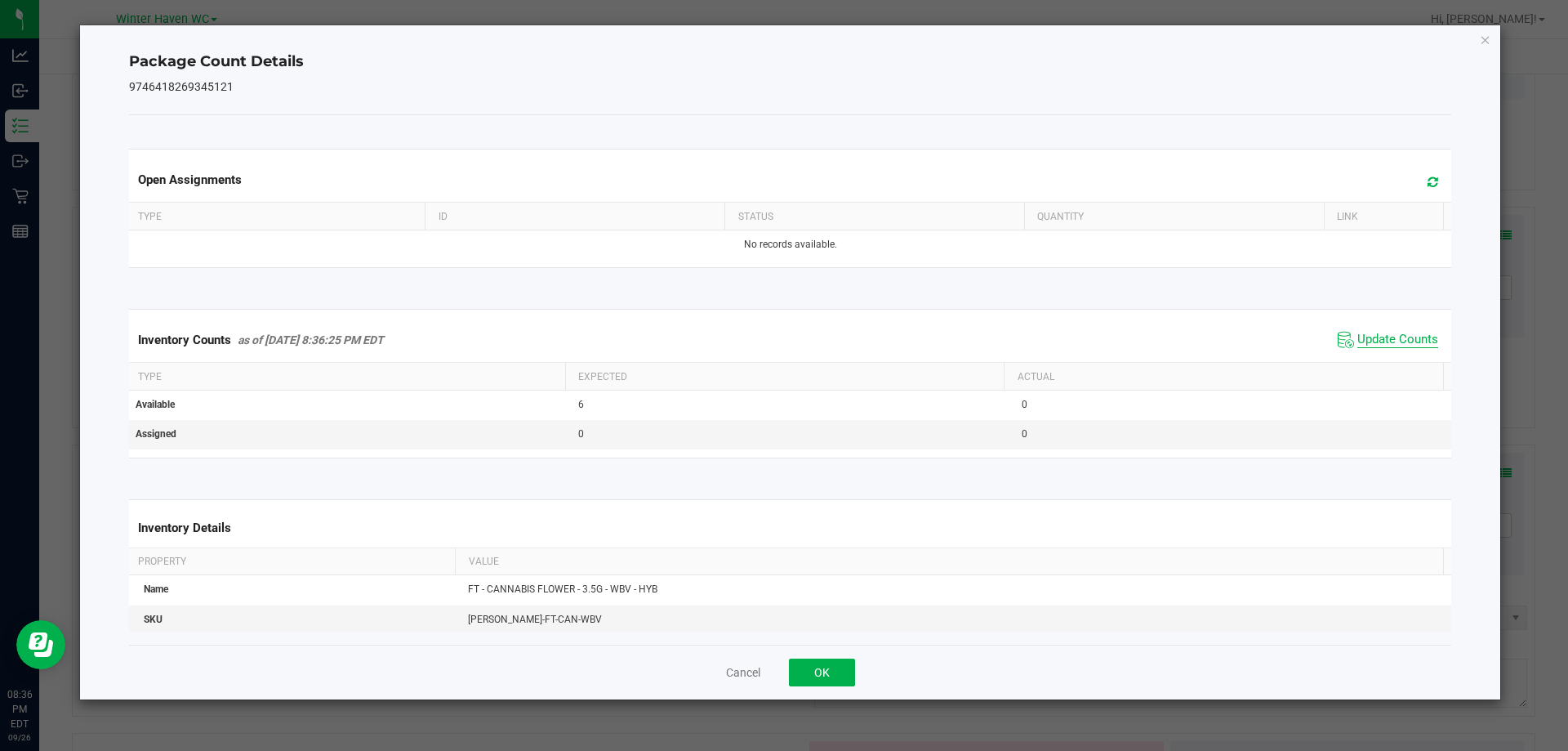
click at [1403, 346] on span "Update Counts" at bounding box center [1398, 340] width 81 height 17
click at [858, 669] on div "Cancel OK" at bounding box center [791, 672] width 1323 height 55
click at [842, 671] on button "OK" at bounding box center [822, 673] width 66 height 28
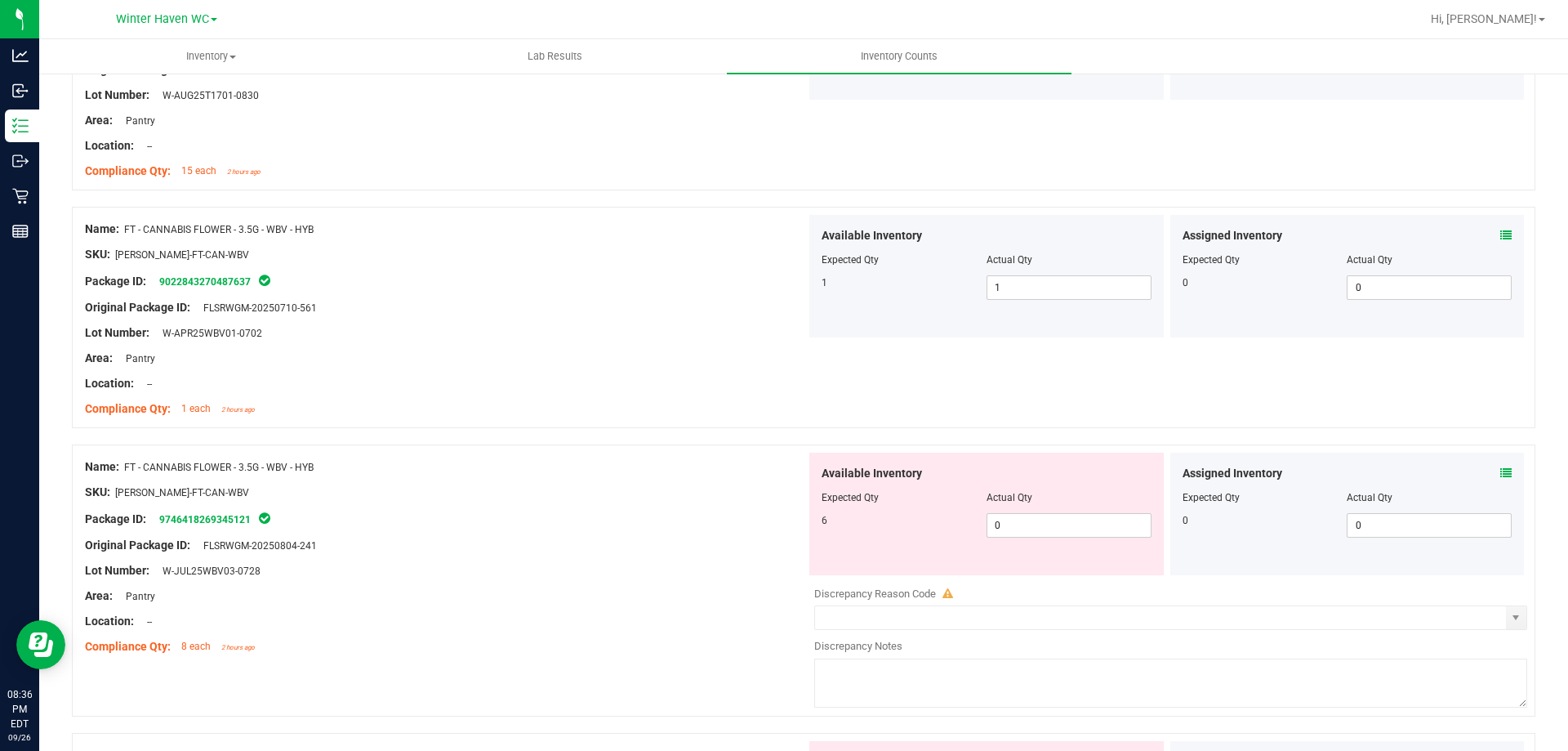
drag, startPoint x: 1069, startPoint y: 505, endPoint x: 1043, endPoint y: 509, distance: 26.3
click at [1053, 506] on div at bounding box center [987, 509] width 330 height 8
drag, startPoint x: 1037, startPoint y: 513, endPoint x: 916, endPoint y: 537, distance: 123.4
click at [928, 534] on div "6 0 0" at bounding box center [987, 526] width 330 height 24
click at [924, 386] on div "Name: FT - CANNABIS FLOWER - 3.5G - WBV - HYB SKU: FLO-BUD-FT-CAN-WBV Package I…" at bounding box center [803, 318] width 1464 height 222
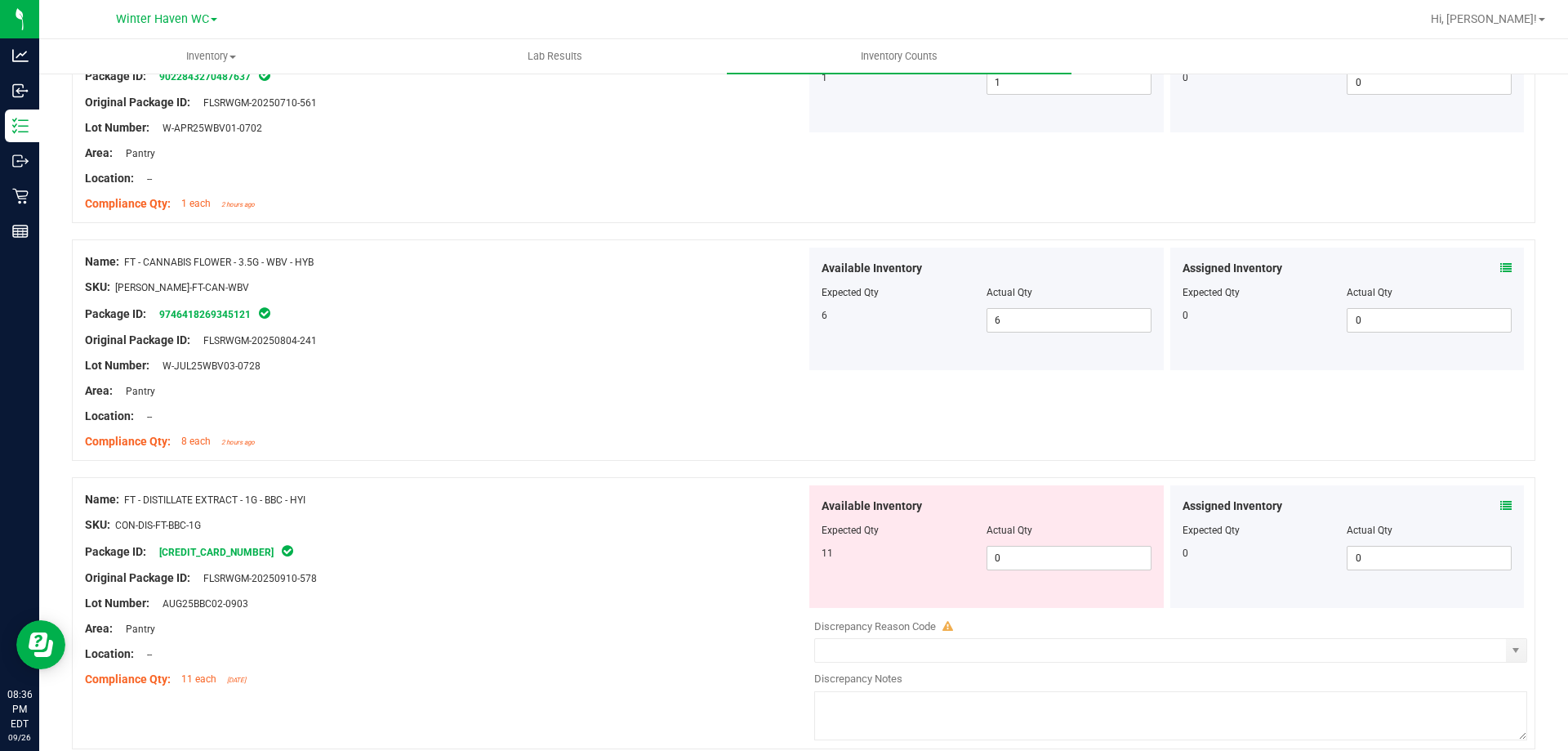
scroll to position [2205, 0]
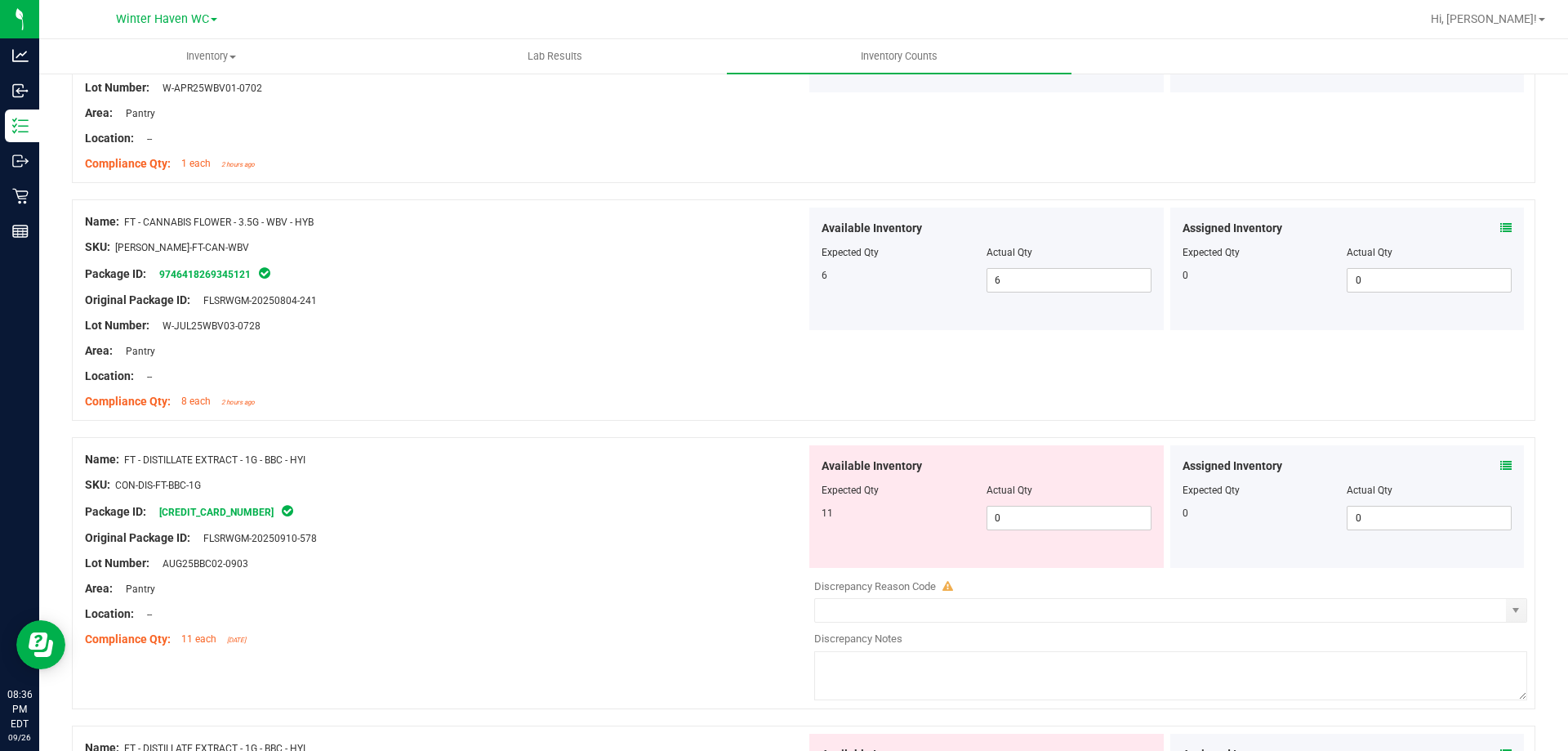
click at [1501, 460] on icon at bounding box center [1507, 466] width 11 height 11
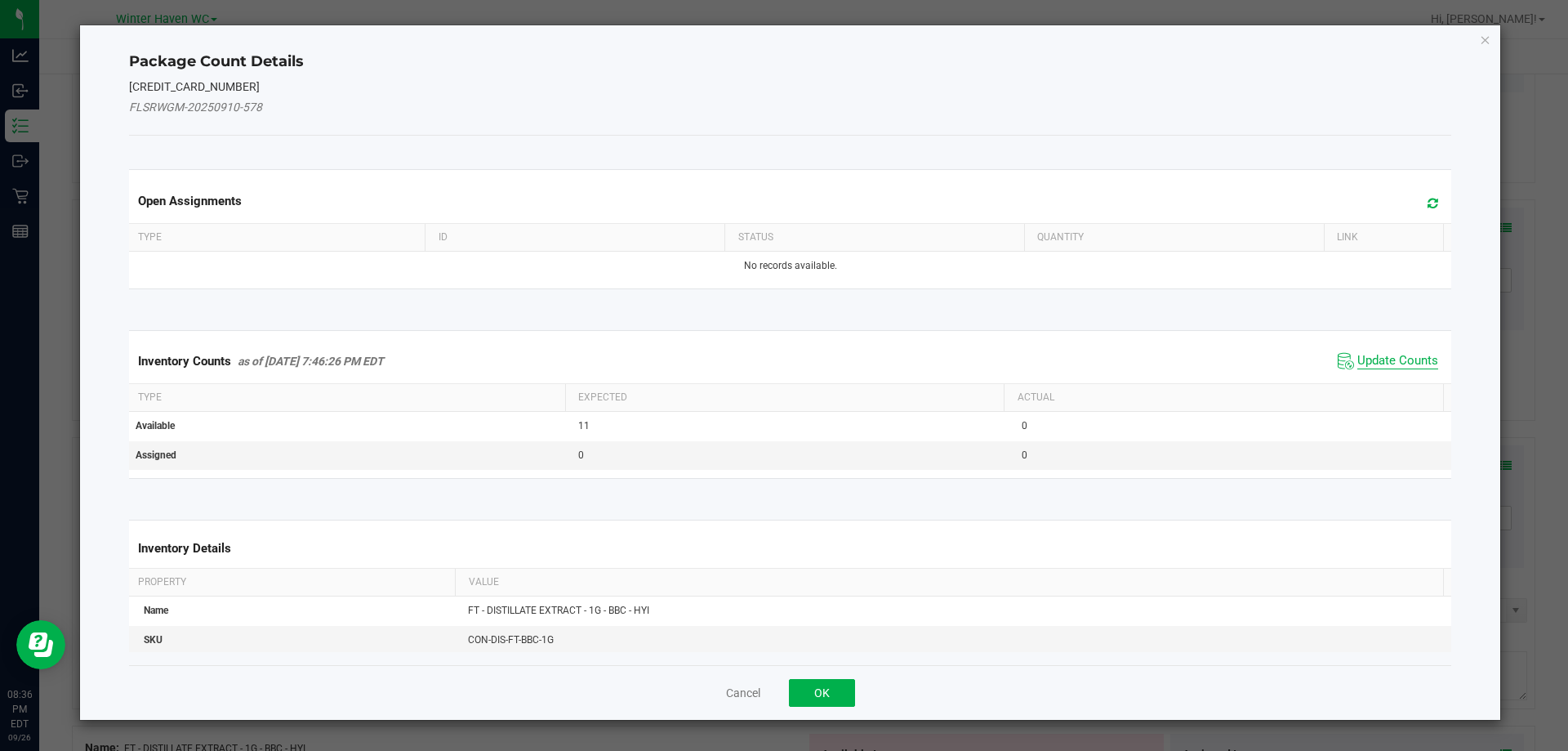
click at [1380, 364] on span "Update Counts" at bounding box center [1398, 362] width 81 height 17
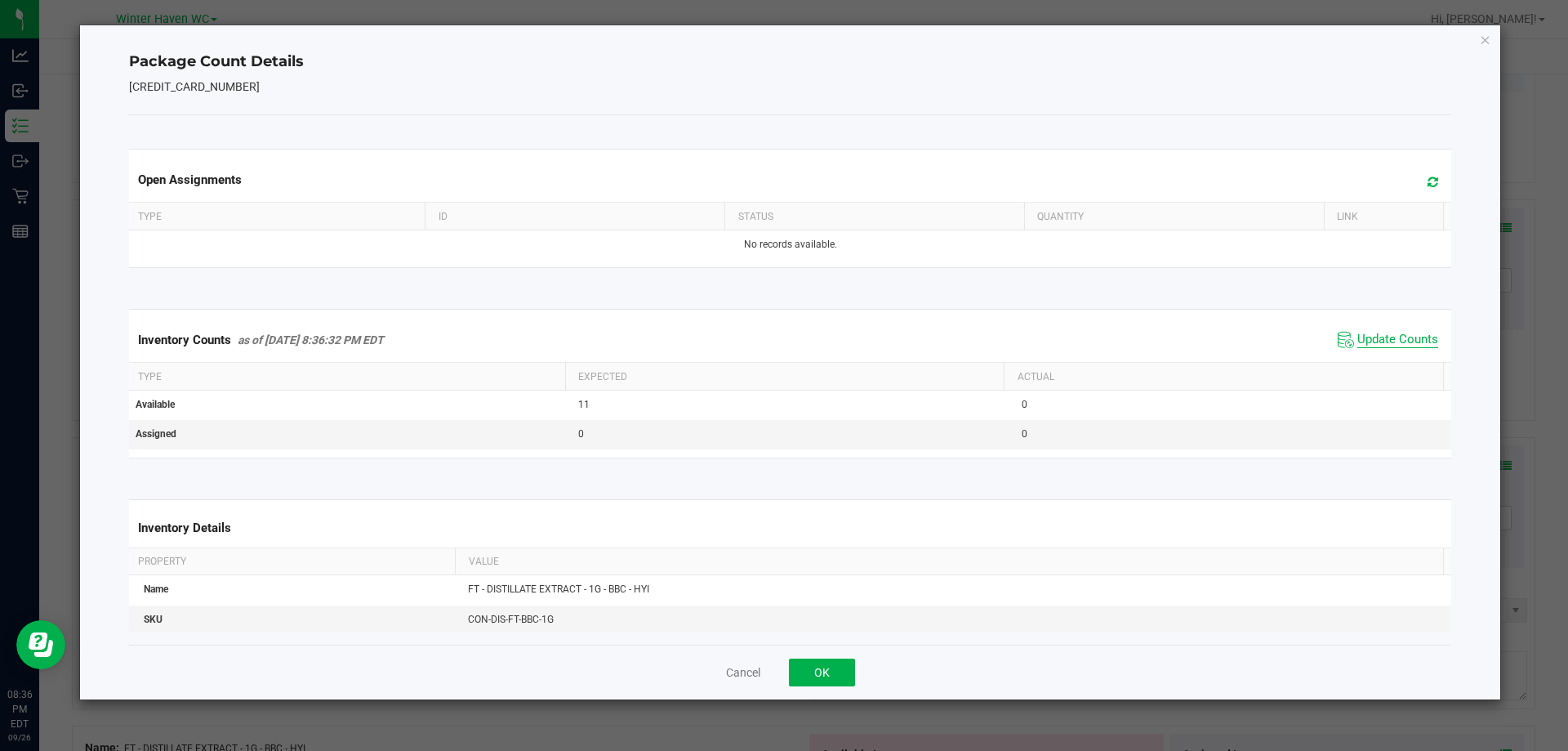
click at [1369, 345] on span "Update Counts" at bounding box center [1398, 340] width 81 height 17
click at [1369, 345] on span "Update Counts" at bounding box center [1398, 339] width 81 height 15
click at [854, 669] on button "OK" at bounding box center [822, 673] width 66 height 28
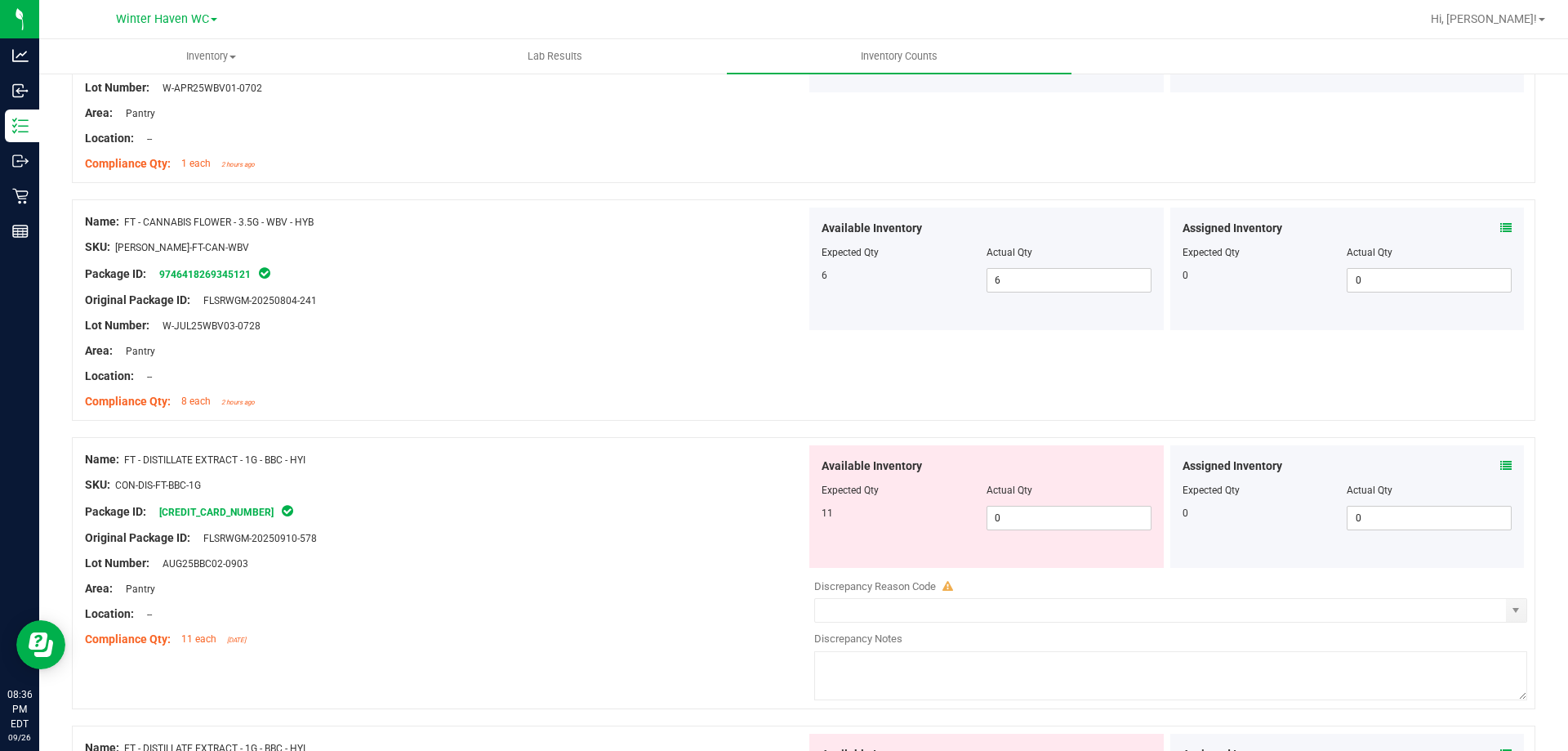
click at [648, 553] on div at bounding box center [445, 551] width 721 height 8
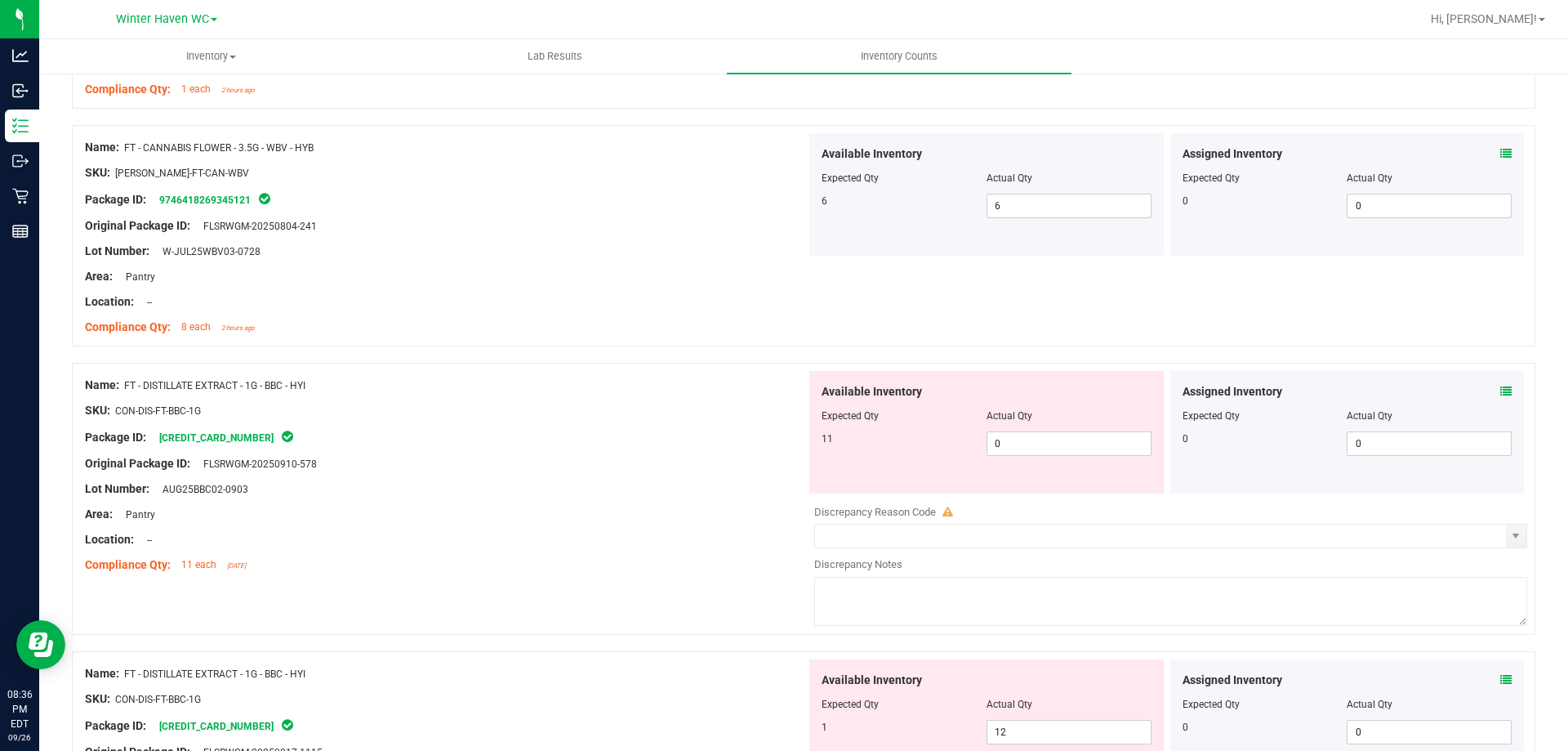
scroll to position [2369, 0]
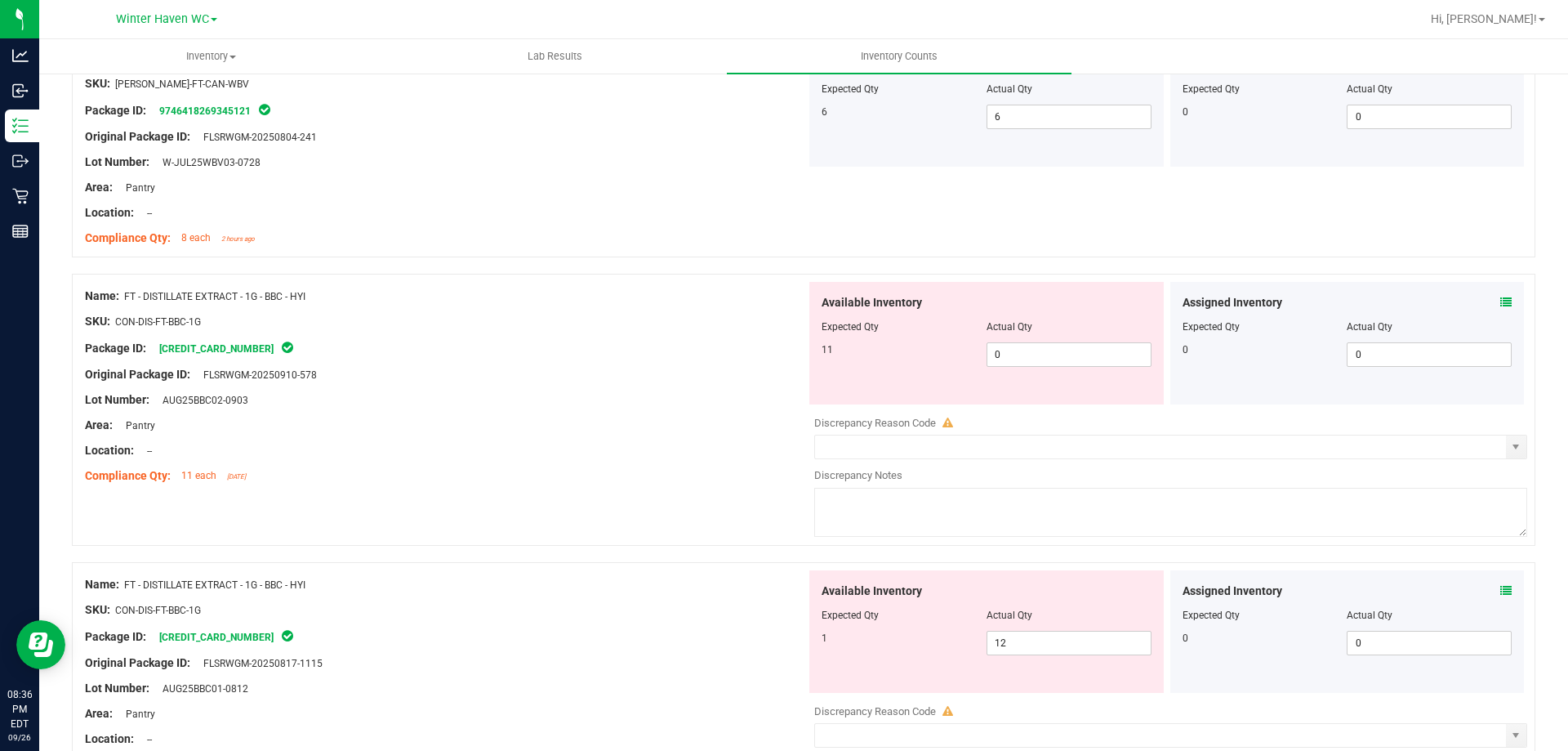
click at [1501, 589] on icon at bounding box center [1507, 591] width 11 height 11
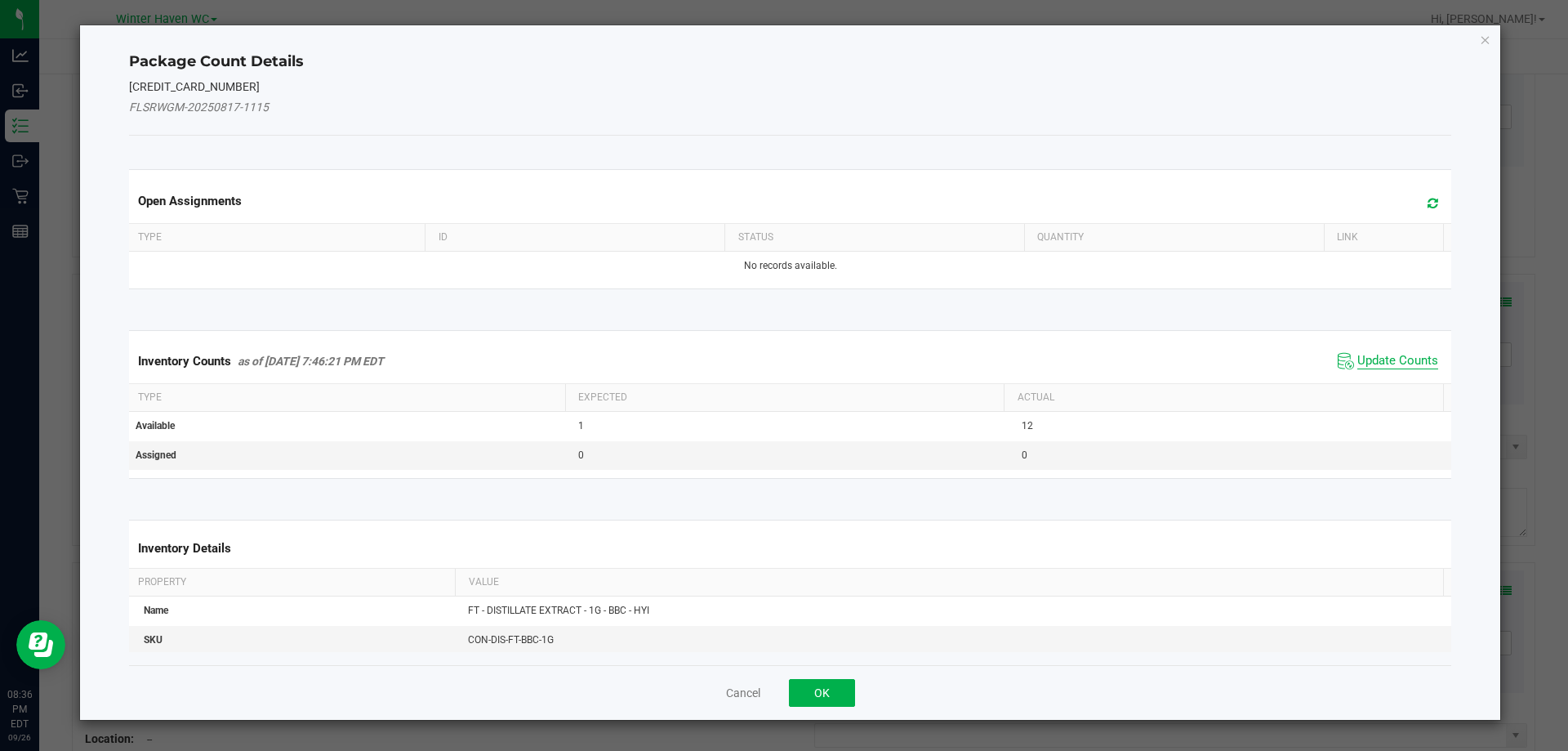
click at [1369, 362] on span "Update Counts" at bounding box center [1398, 362] width 81 height 17
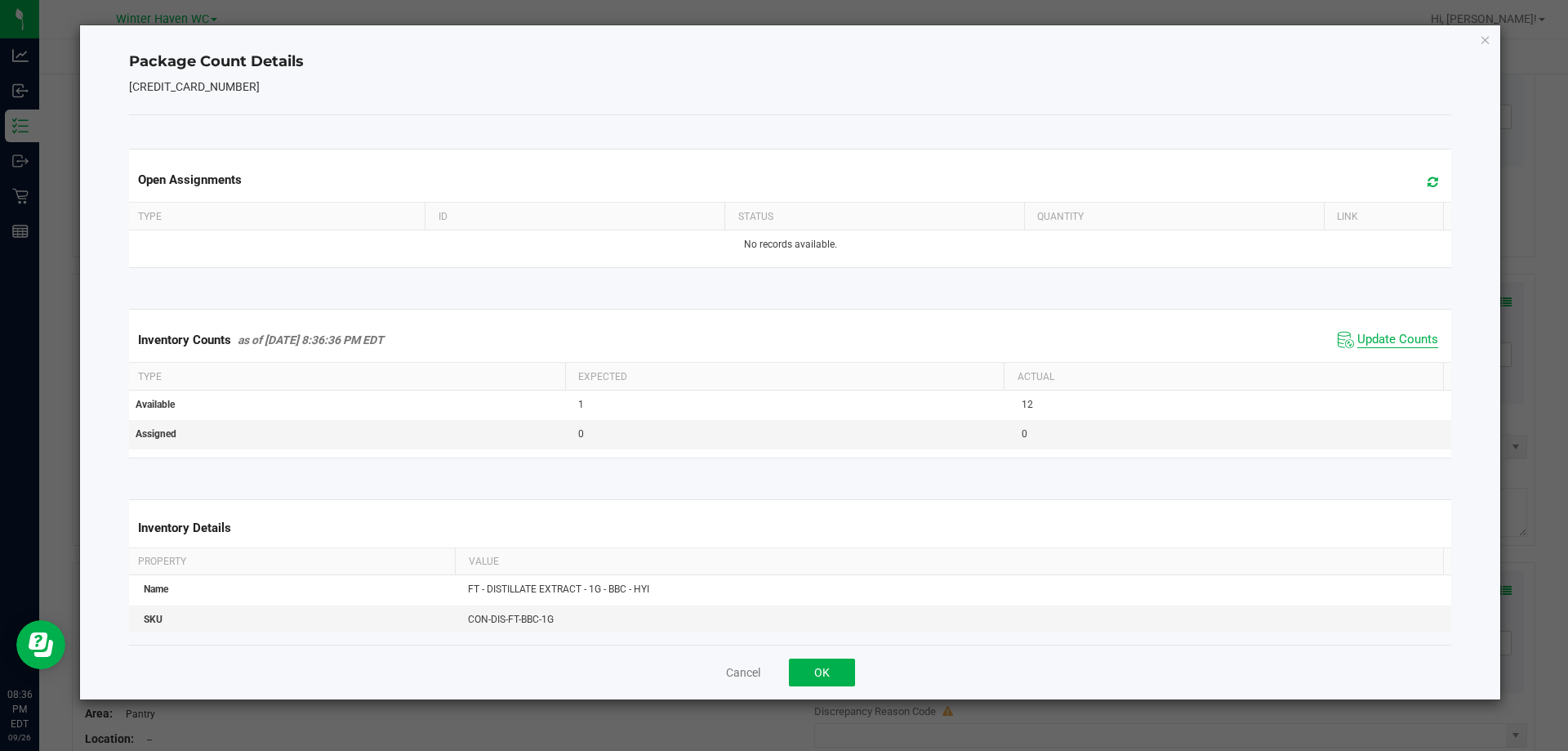
click at [1368, 345] on span "Update Counts" at bounding box center [1398, 340] width 81 height 17
click at [816, 674] on button "OK" at bounding box center [822, 673] width 66 height 28
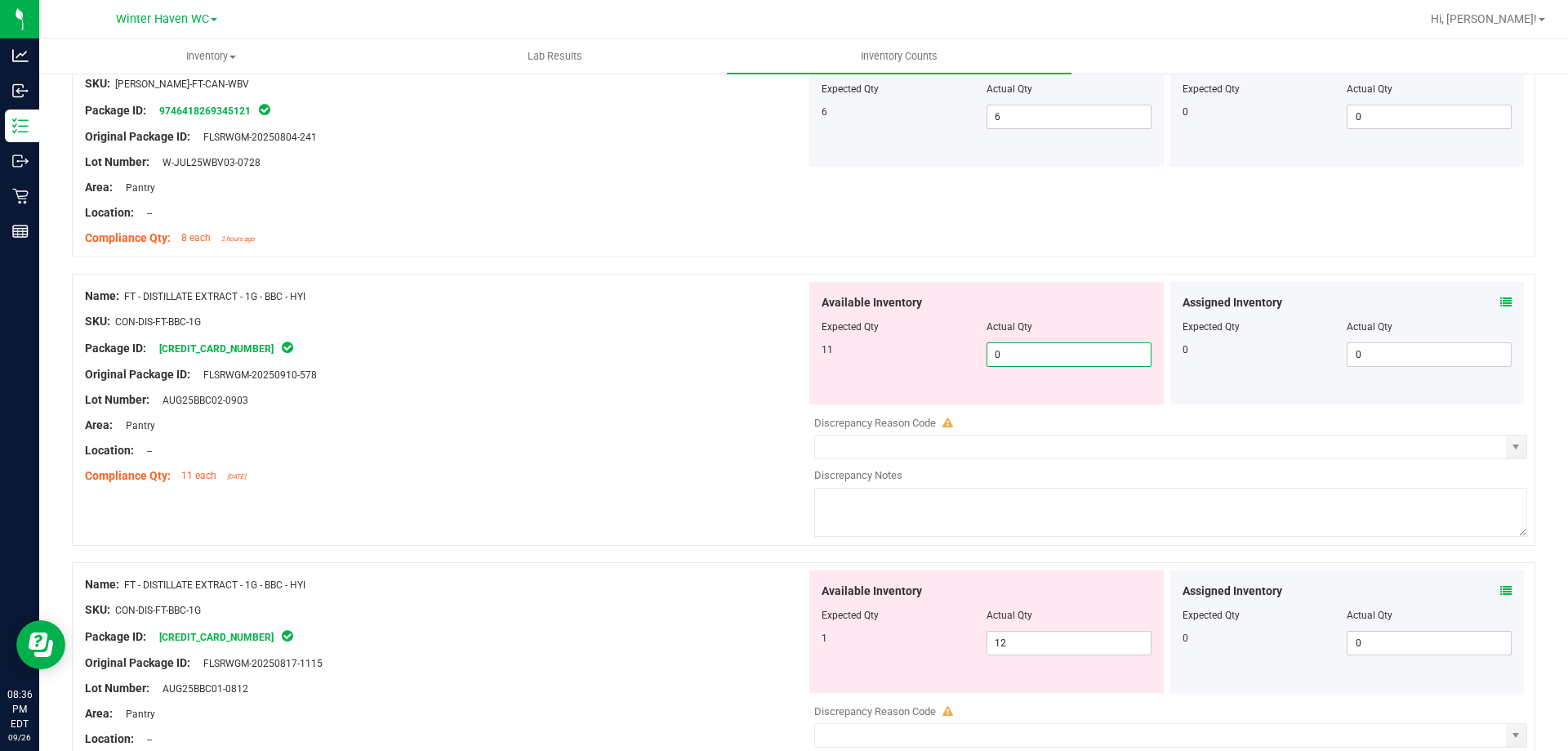
drag, startPoint x: 1024, startPoint y: 345, endPoint x: 898, endPoint y: 352, distance: 126.2
click at [908, 350] on div "11 0 0" at bounding box center [987, 354] width 330 height 24
click at [541, 348] on div "Package ID: 6087987166585662" at bounding box center [445, 348] width 721 height 20
click at [1006, 356] on span "1 1" at bounding box center [1069, 354] width 165 height 24
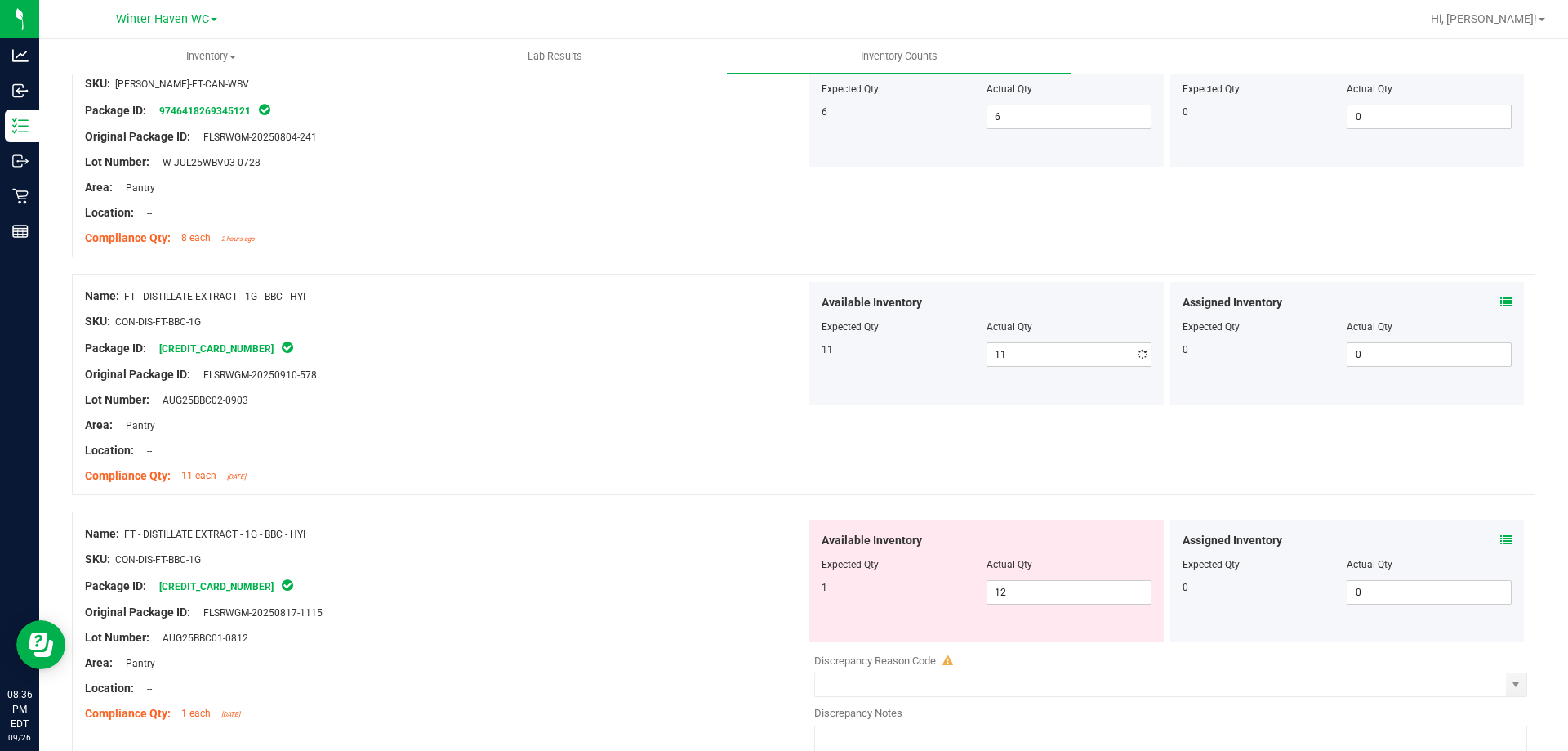
click at [593, 388] on div at bounding box center [445, 387] width 721 height 8
drag, startPoint x: 1024, startPoint y: 597, endPoint x: 487, endPoint y: 546, distance: 539.4
click at [877, 595] on div "1 12 12" at bounding box center [987, 592] width 330 height 24
click at [494, 539] on div "Name: FT - DISTILLATE EXTRACT - 1G - BBC - HYI SKU: CON-DIS-FT-BBC-1G Package I…" at bounding box center [445, 624] width 721 height 209
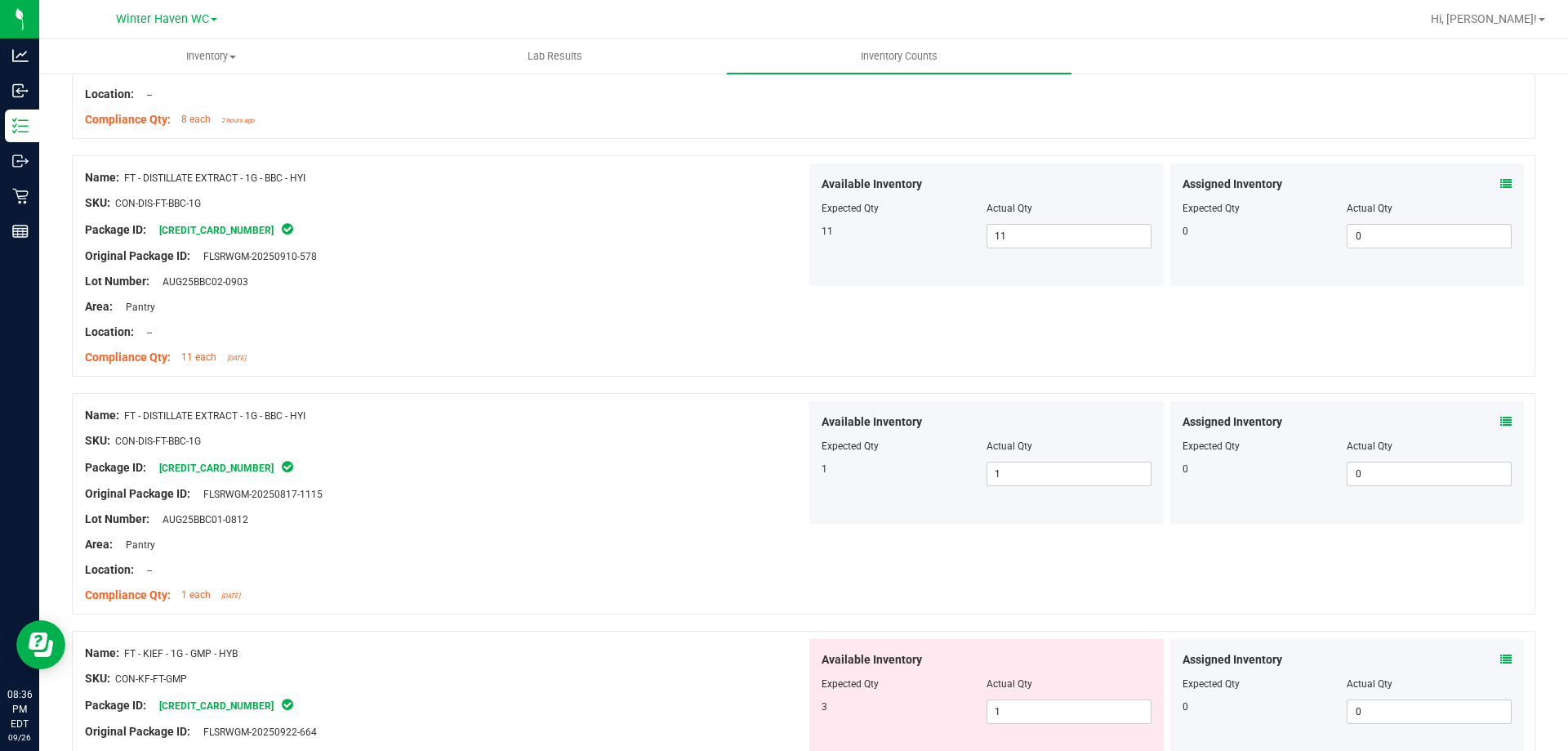
scroll to position [2615, 0]
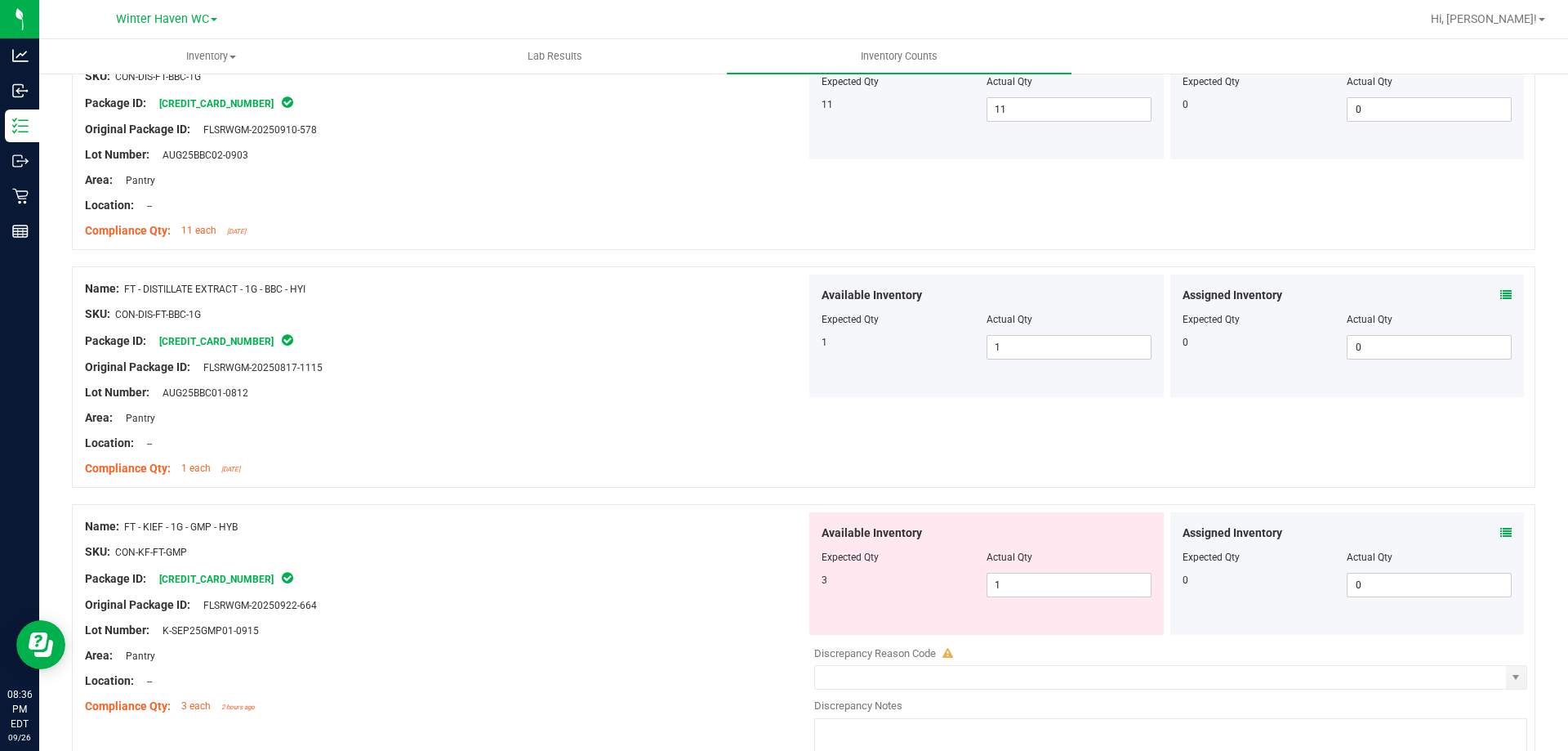
click at [1501, 536] on icon at bounding box center [1507, 533] width 11 height 11
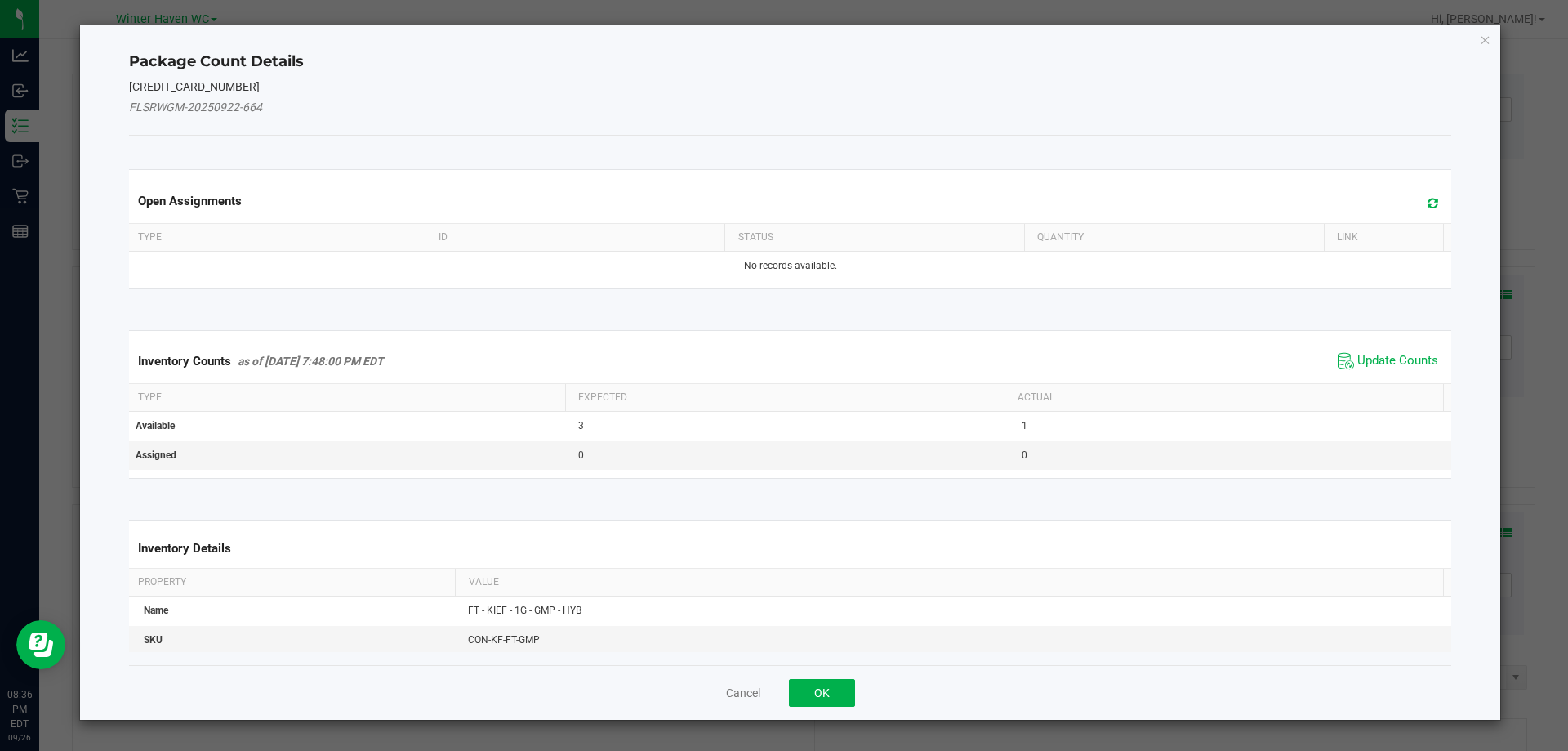
click at [1394, 354] on span "Update Counts" at bounding box center [1398, 362] width 81 height 17
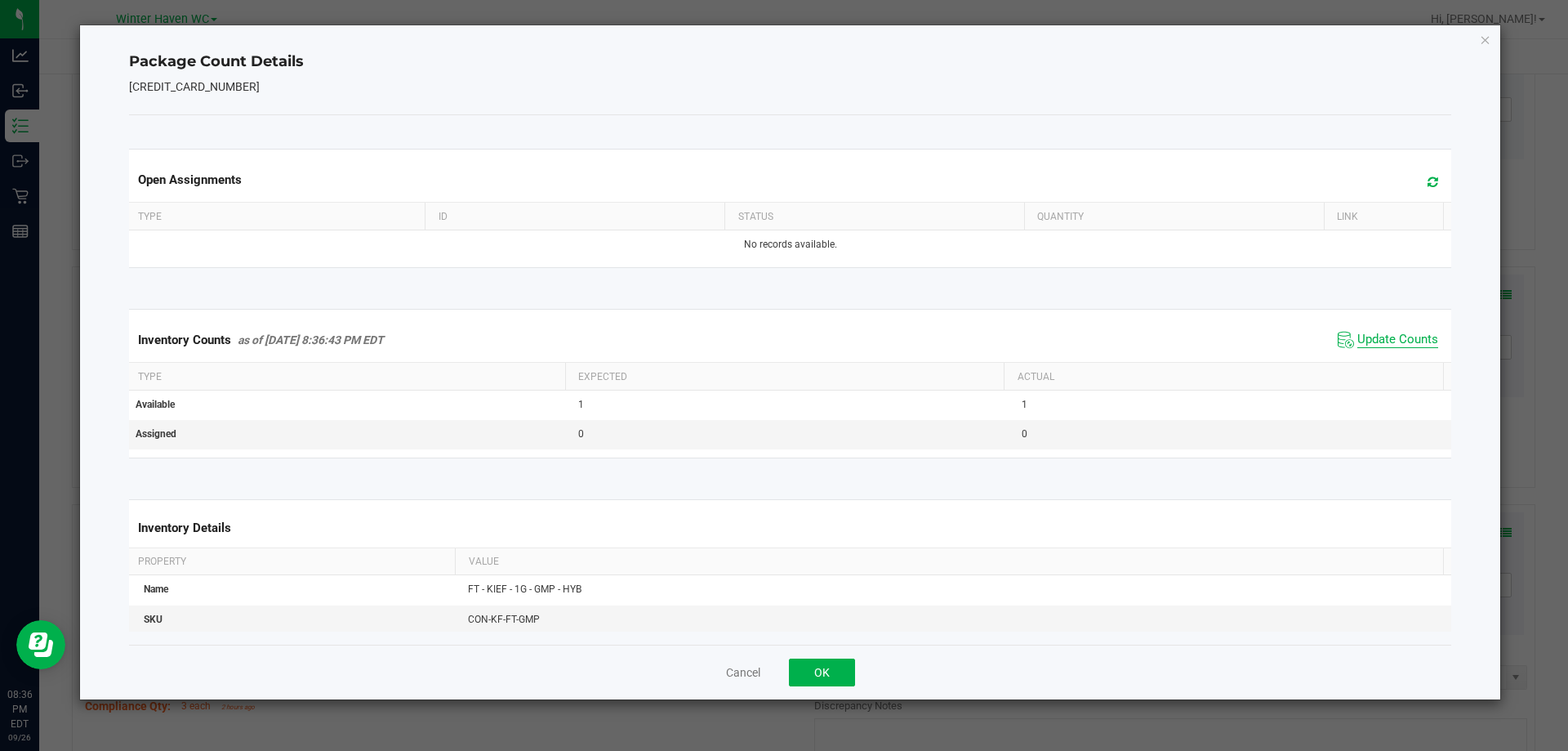
click at [1379, 337] on span "Update Counts" at bounding box center [1398, 340] width 81 height 17
click at [1379, 337] on span "Update Counts" at bounding box center [1398, 339] width 81 height 15
click at [814, 676] on button "OK" at bounding box center [822, 673] width 66 height 28
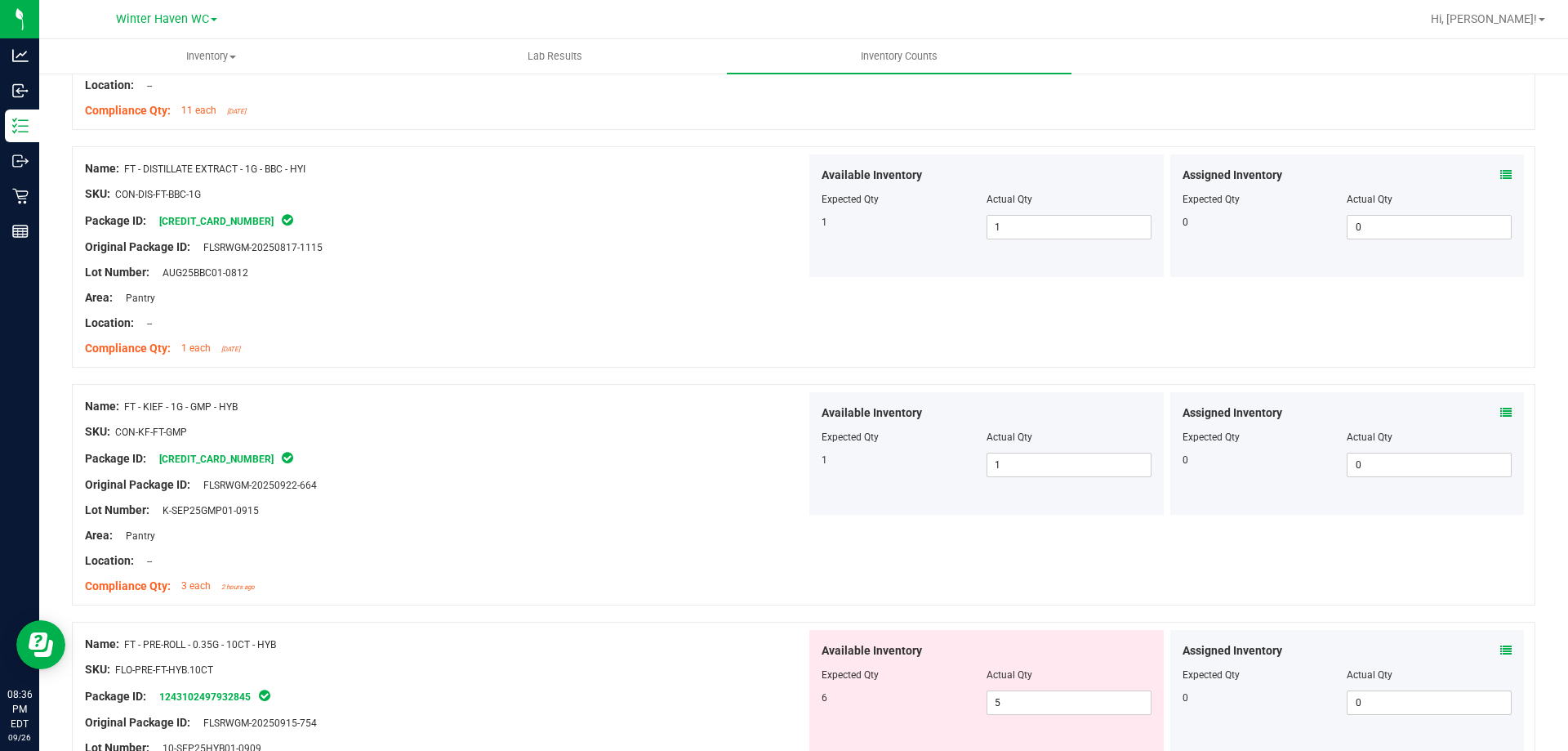
scroll to position [2860, 0]
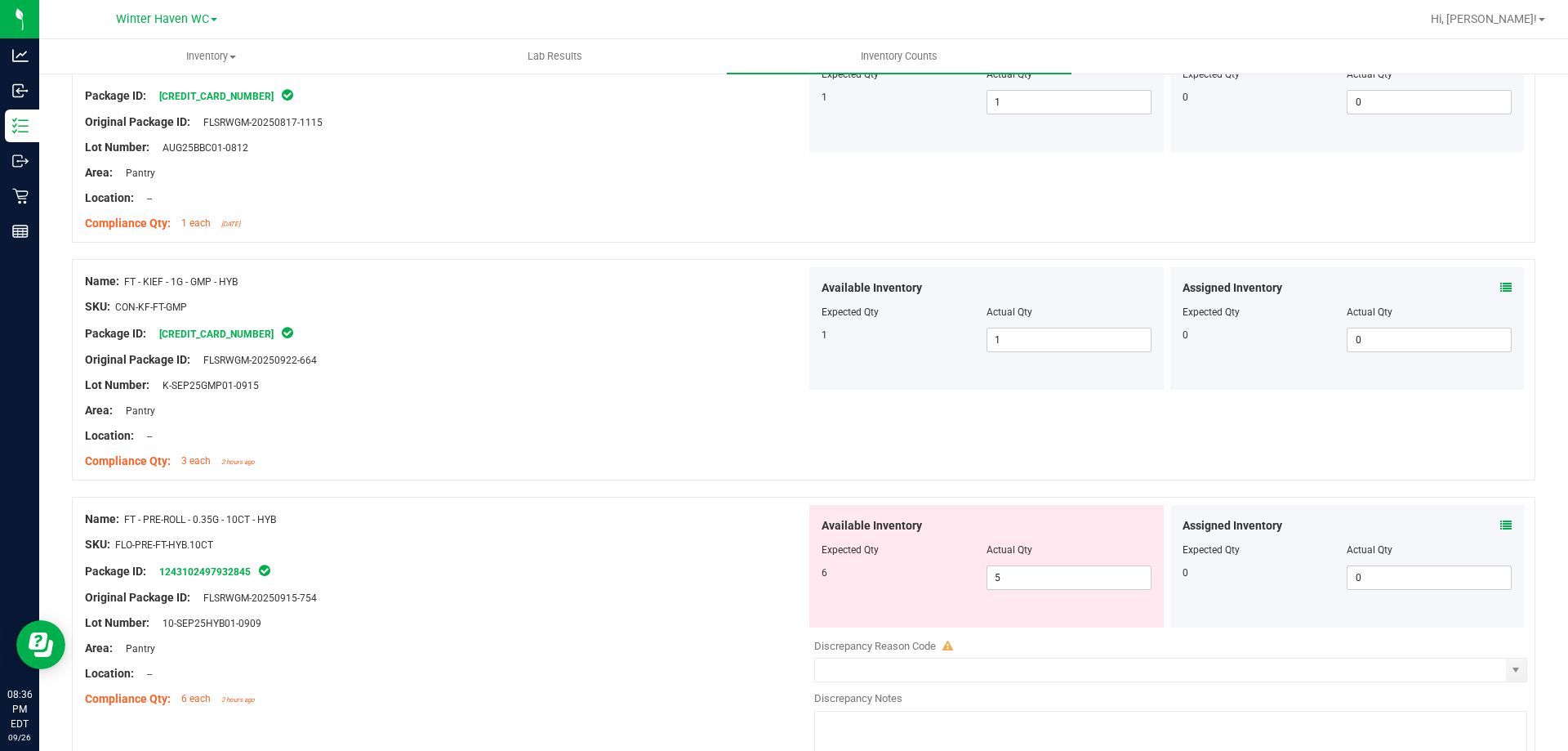
click at [1501, 520] on icon at bounding box center [1507, 526] width 11 height 11
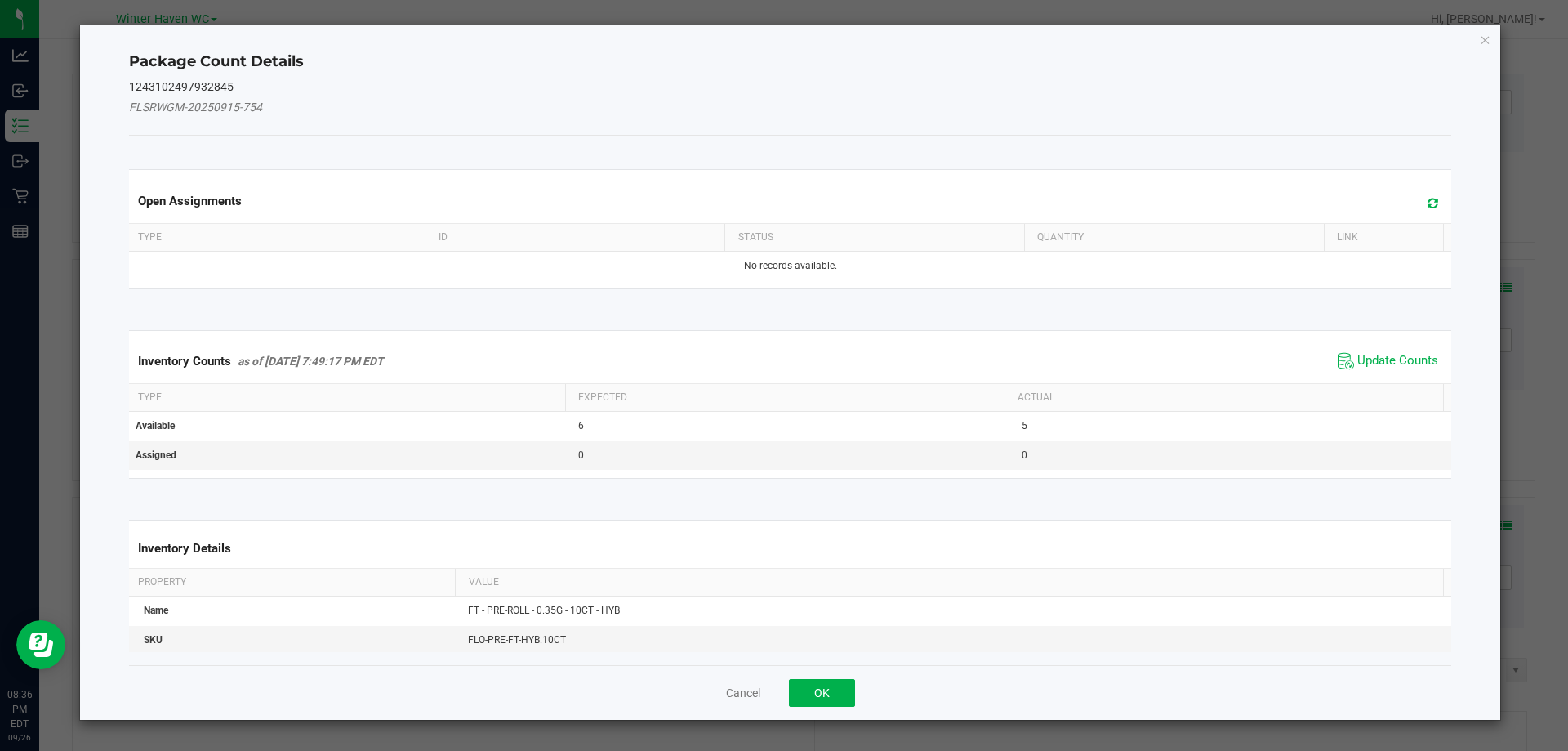
click at [1420, 365] on span "Update Counts" at bounding box center [1398, 362] width 81 height 17
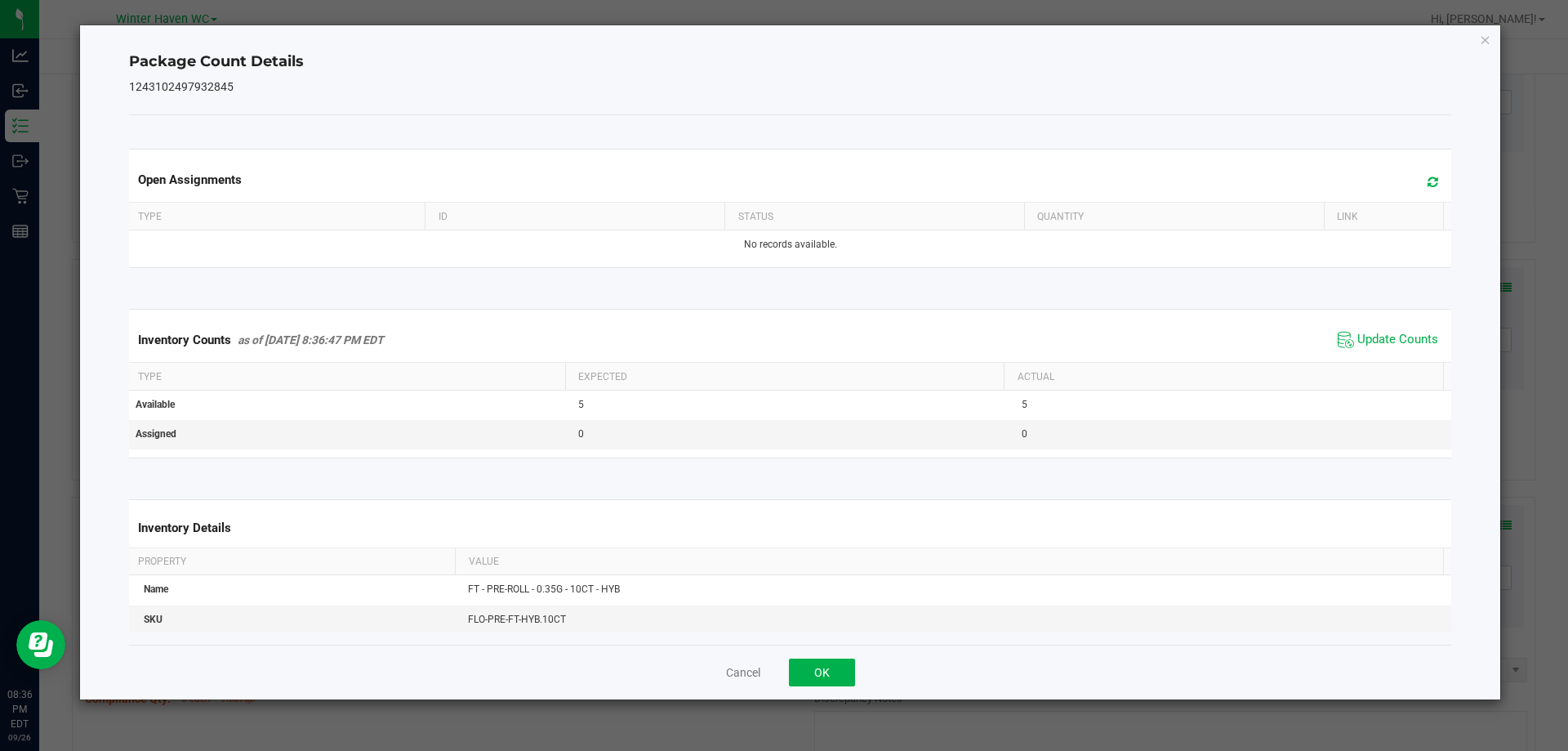
click at [1382, 324] on div "Inventory Counts as of Sep 26, 2025 8:36:47 PM EDT Update Counts" at bounding box center [790, 339] width 1329 height 44
click at [1380, 329] on span "Update Counts" at bounding box center [1388, 340] width 109 height 24
click at [798, 680] on button "OK" at bounding box center [822, 673] width 66 height 28
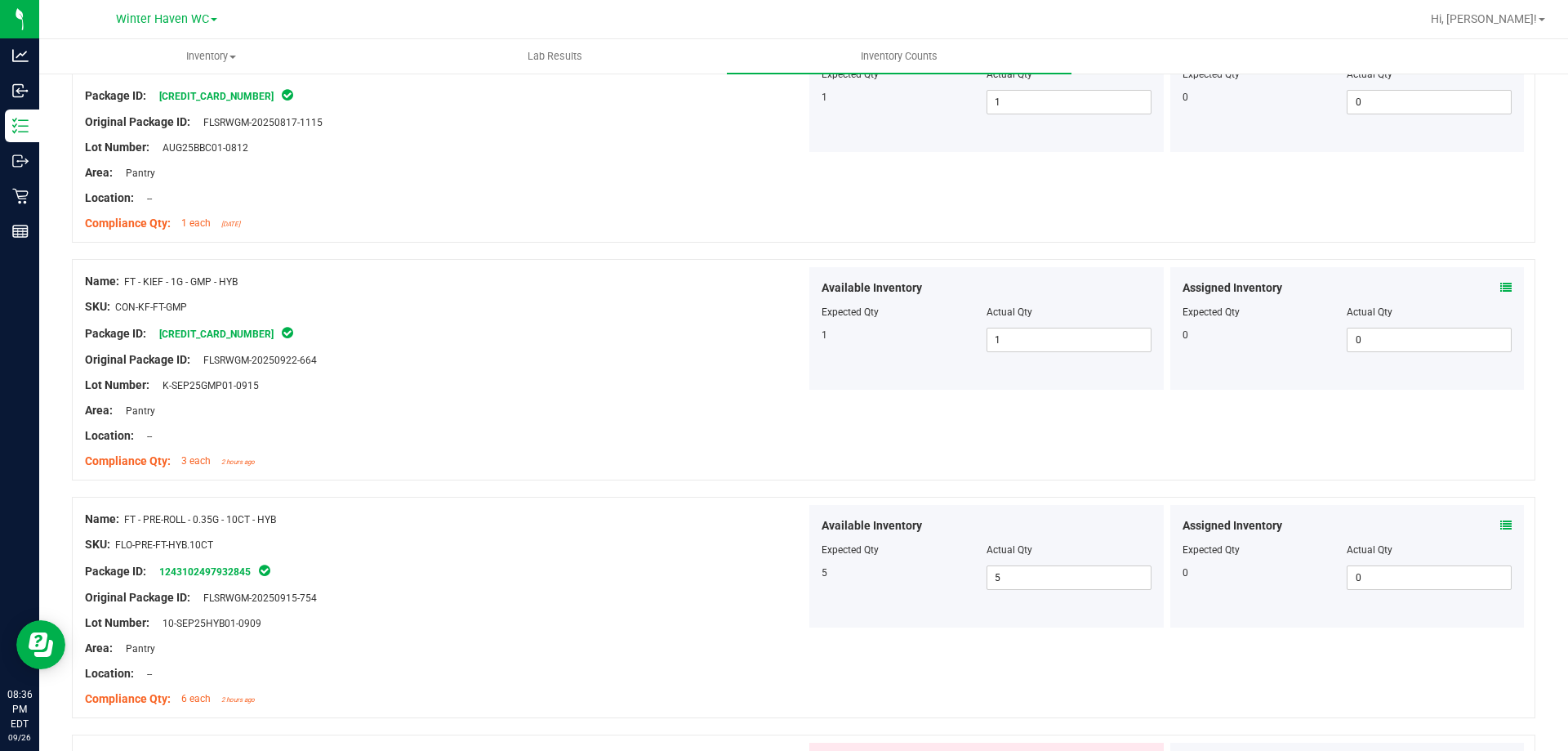
scroll to position [3105, 0]
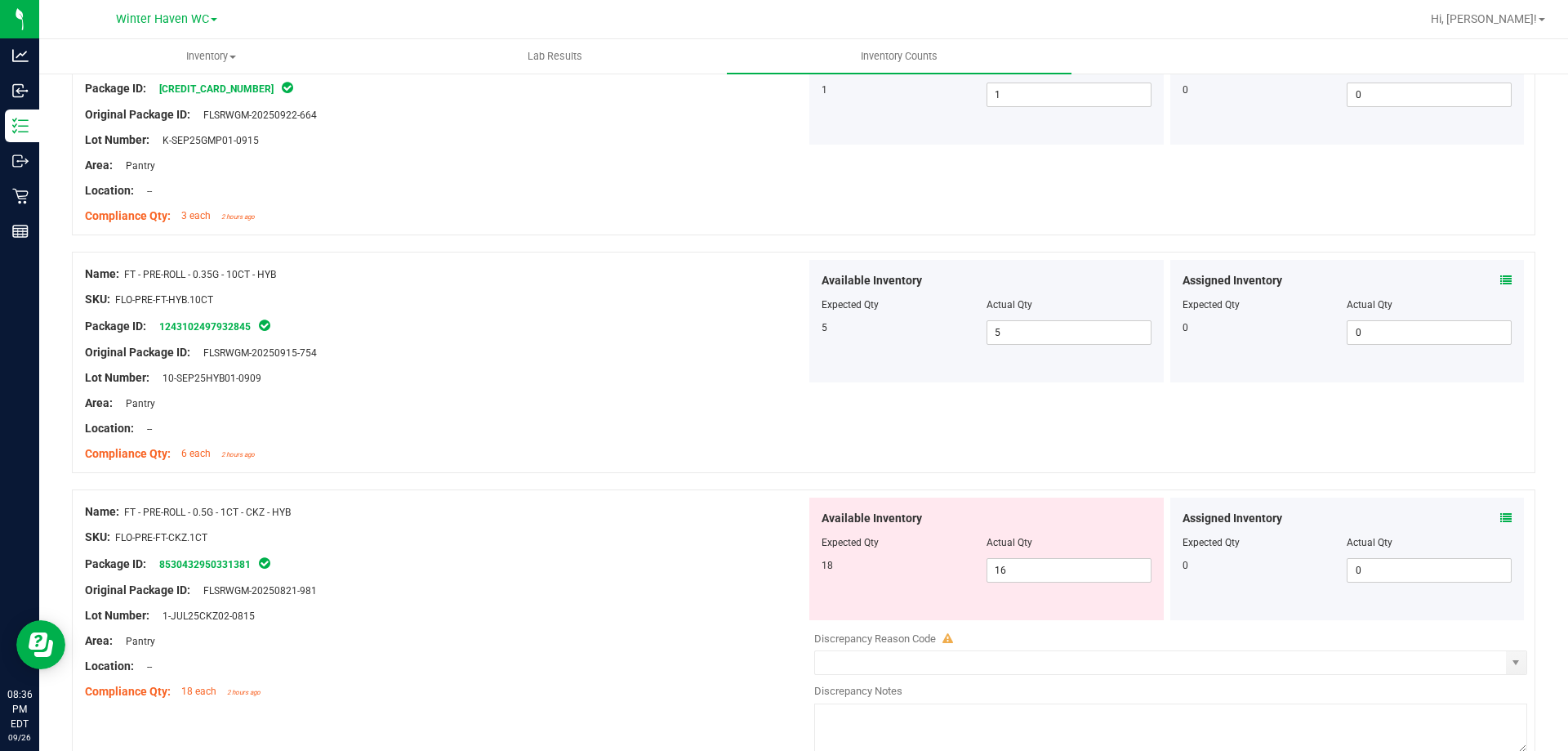
click at [1501, 524] on span at bounding box center [1507, 518] width 11 height 17
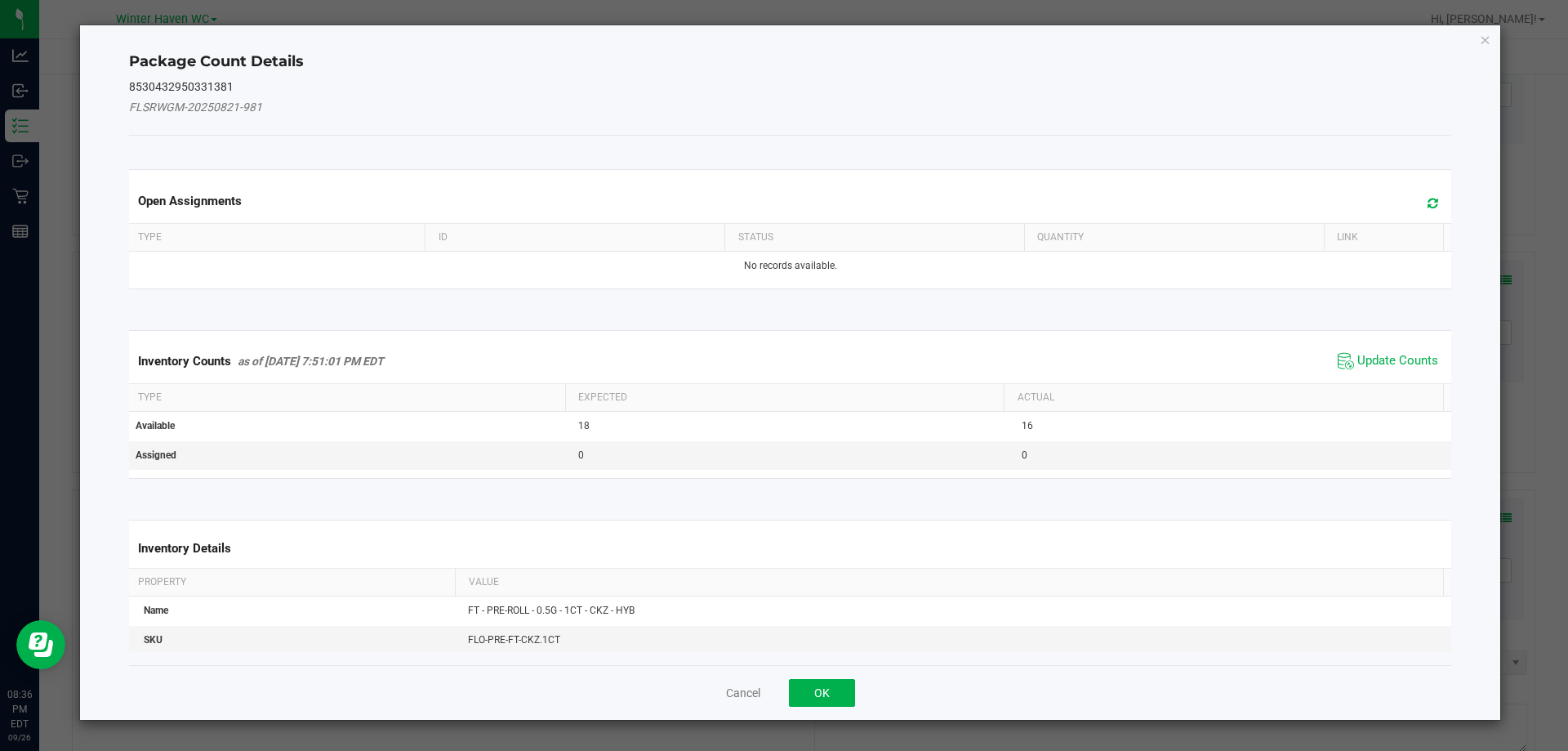
click at [1357, 339] on div "Inventory Counts as of Sep 26, 2025 7:51:01 PM EDT Update Counts" at bounding box center [790, 361] width 1329 height 44
click at [1357, 356] on span "Update Counts" at bounding box center [1398, 362] width 81 height 17
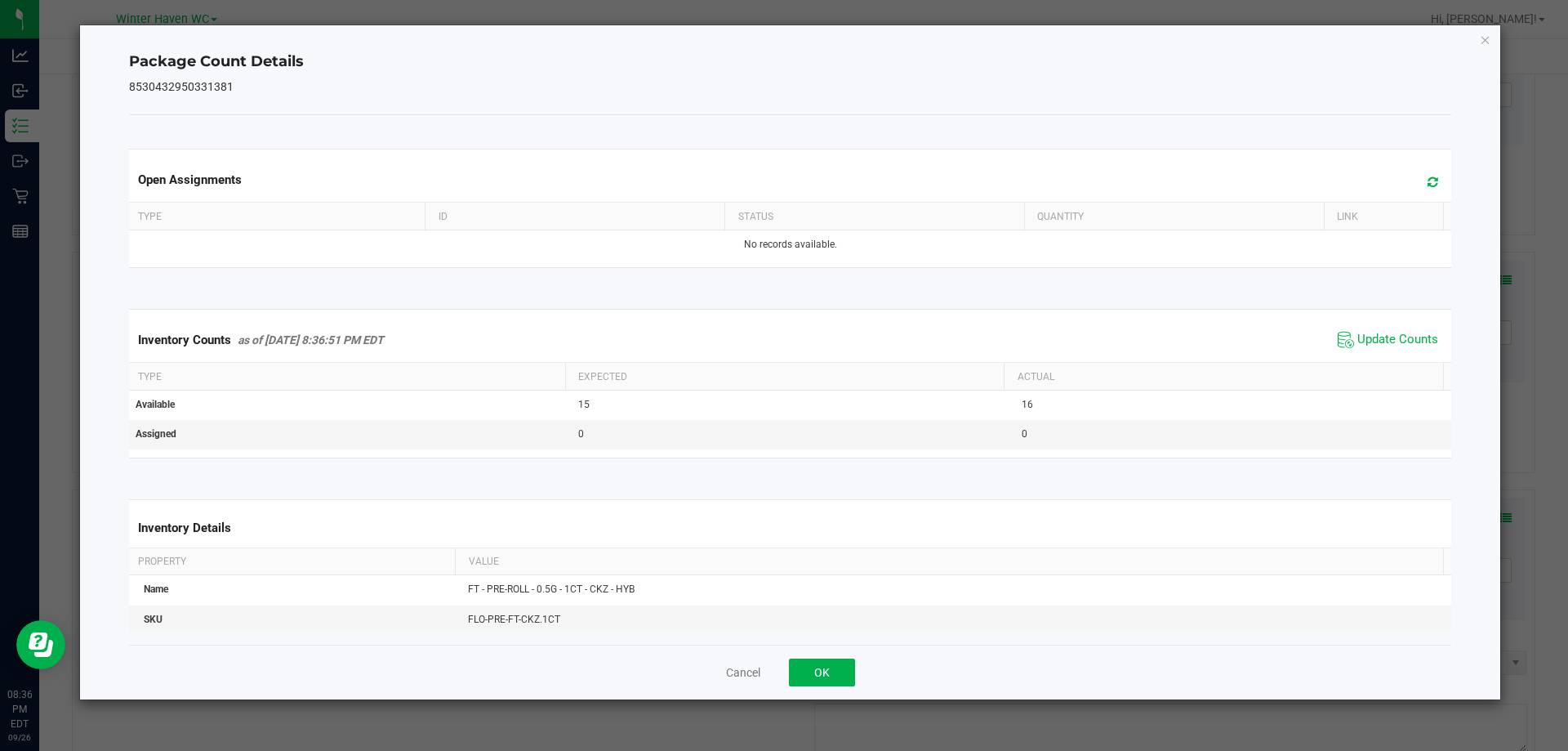
click at [1355, 350] on span "Update Counts" at bounding box center [1388, 340] width 109 height 24
click at [1355, 348] on span "Update Counts" at bounding box center [1390, 339] width 104 height 23
click at [845, 672] on button "OK" at bounding box center [822, 673] width 66 height 28
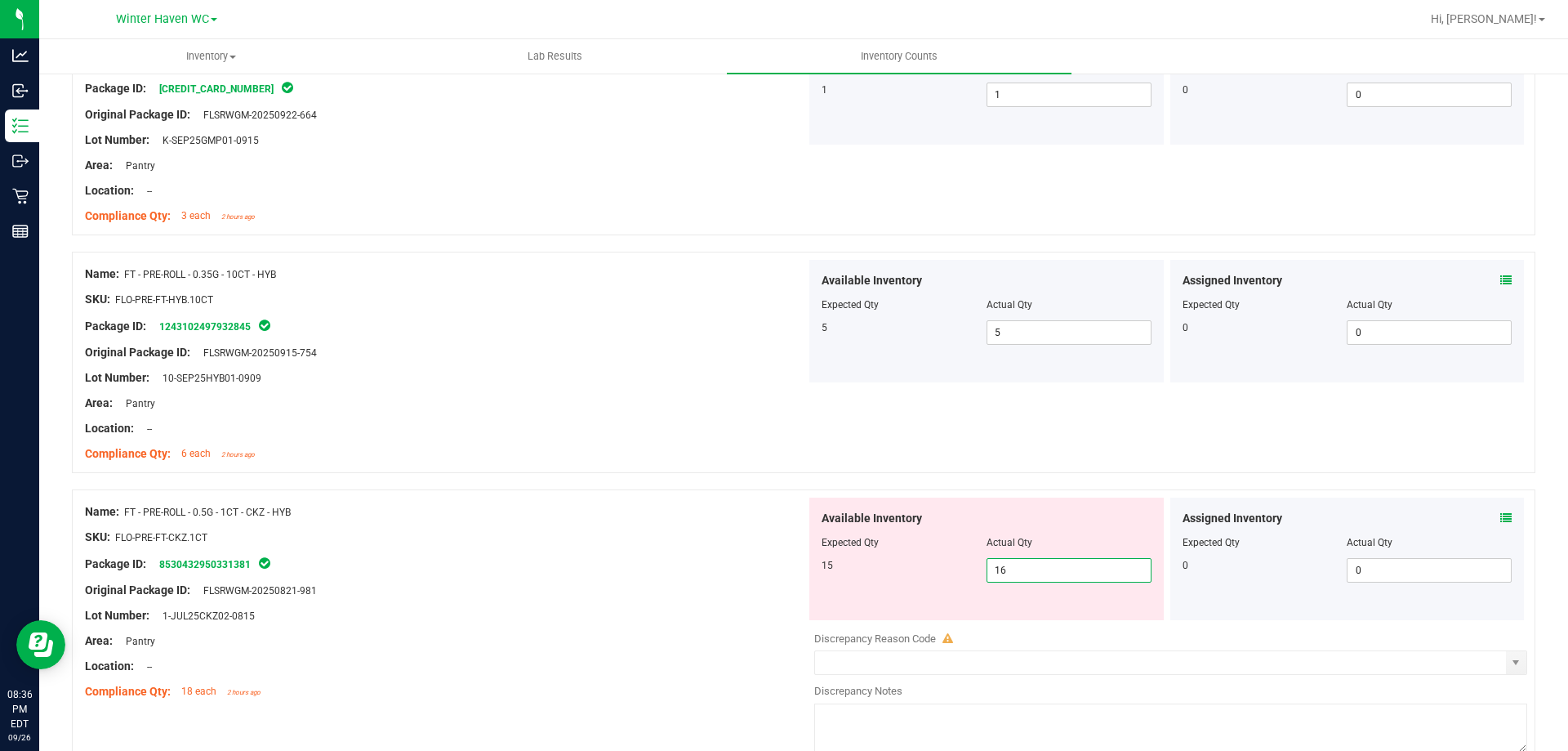
drag, startPoint x: 1010, startPoint y: 567, endPoint x: 874, endPoint y: 575, distance: 136.2
click at [919, 567] on div "15 16 16" at bounding box center [987, 570] width 330 height 24
drag, startPoint x: 516, startPoint y: 506, endPoint x: 579, endPoint y: 490, distance: 65.0
click at [533, 503] on div "Name: FT - PRE-ROLL - 0.5G - 1CT - CKZ - HYB" at bounding box center [445, 512] width 721 height 17
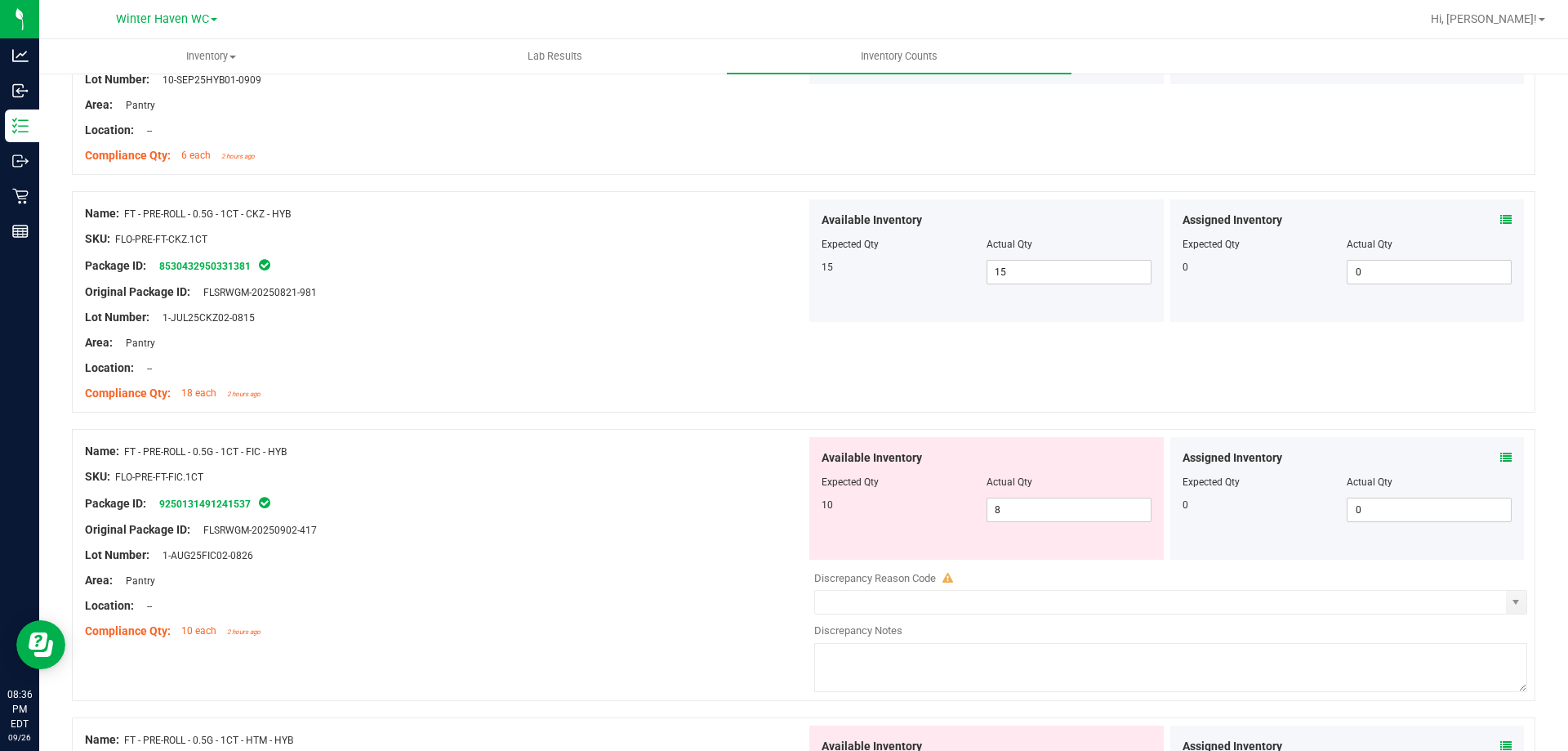
scroll to position [3431, 0]
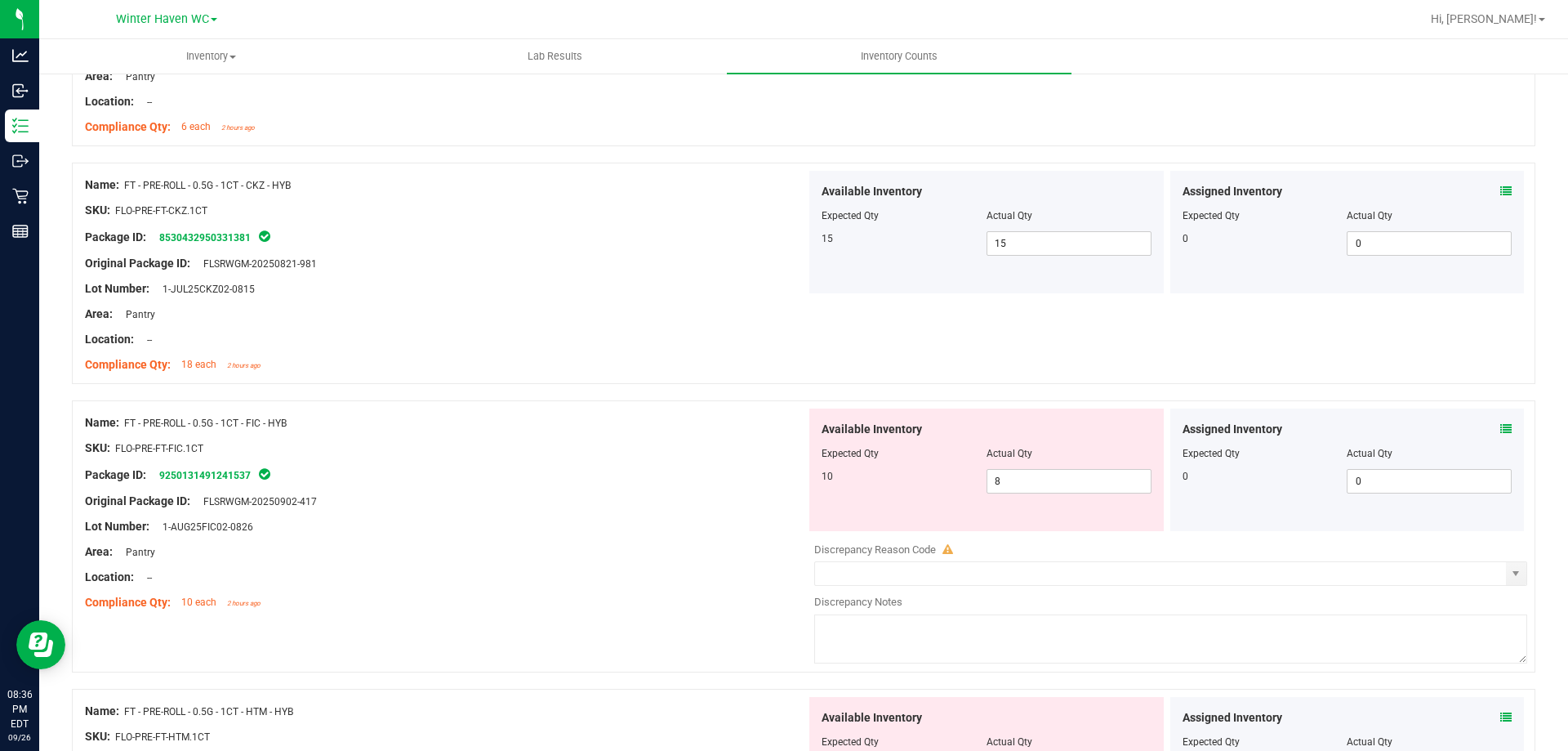
click at [1501, 426] on icon at bounding box center [1507, 429] width 11 height 11
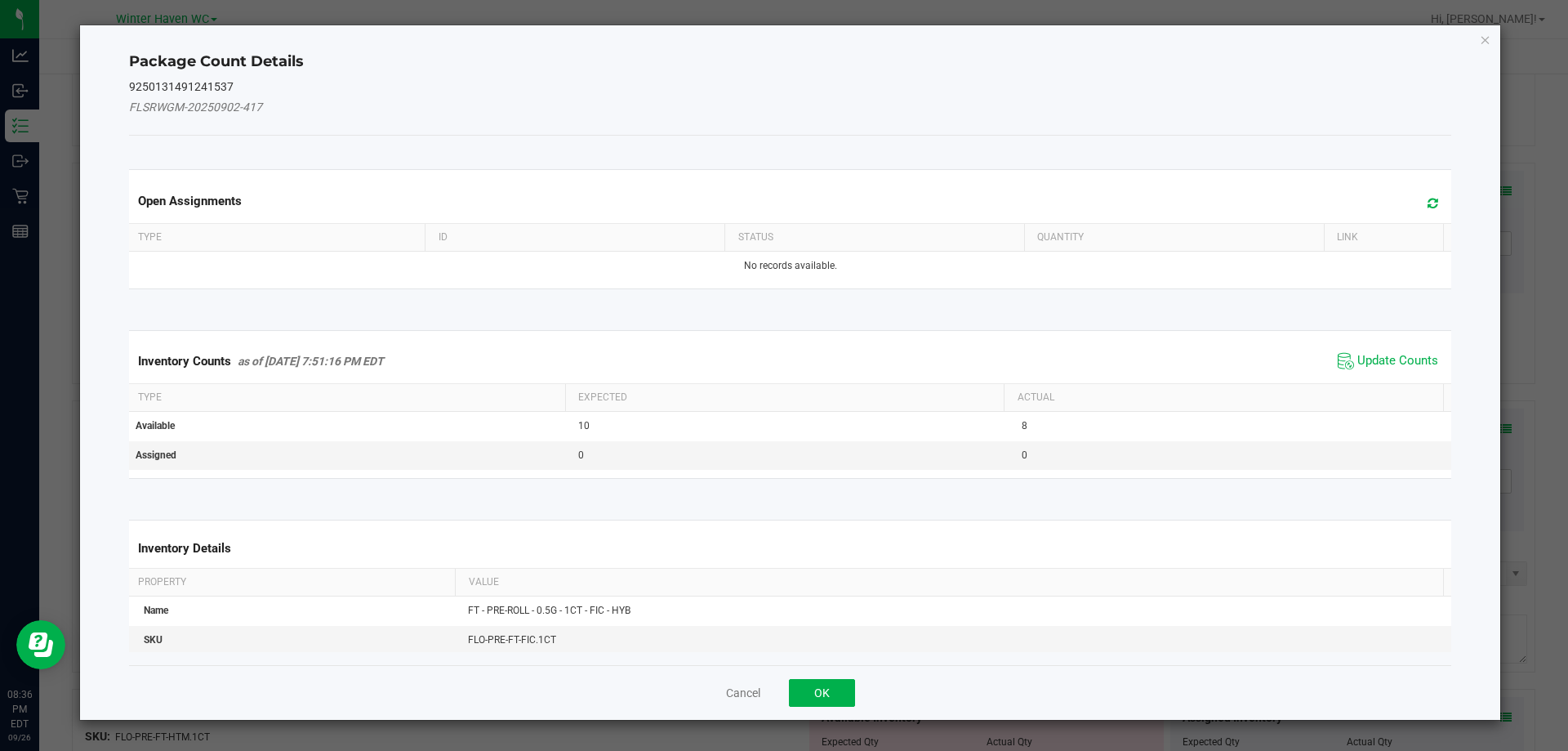
drag, startPoint x: 1390, startPoint y: 334, endPoint x: 1390, endPoint y: 352, distance: 18.0
click at [1390, 336] on kendo-grid "Inventory Counts as of Sep 26, 2025 7:51:16 PM EDT Update Counts Type Expected …" at bounding box center [790, 404] width 1348 height 149
click at [1390, 353] on span "Update Counts" at bounding box center [1398, 362] width 81 height 17
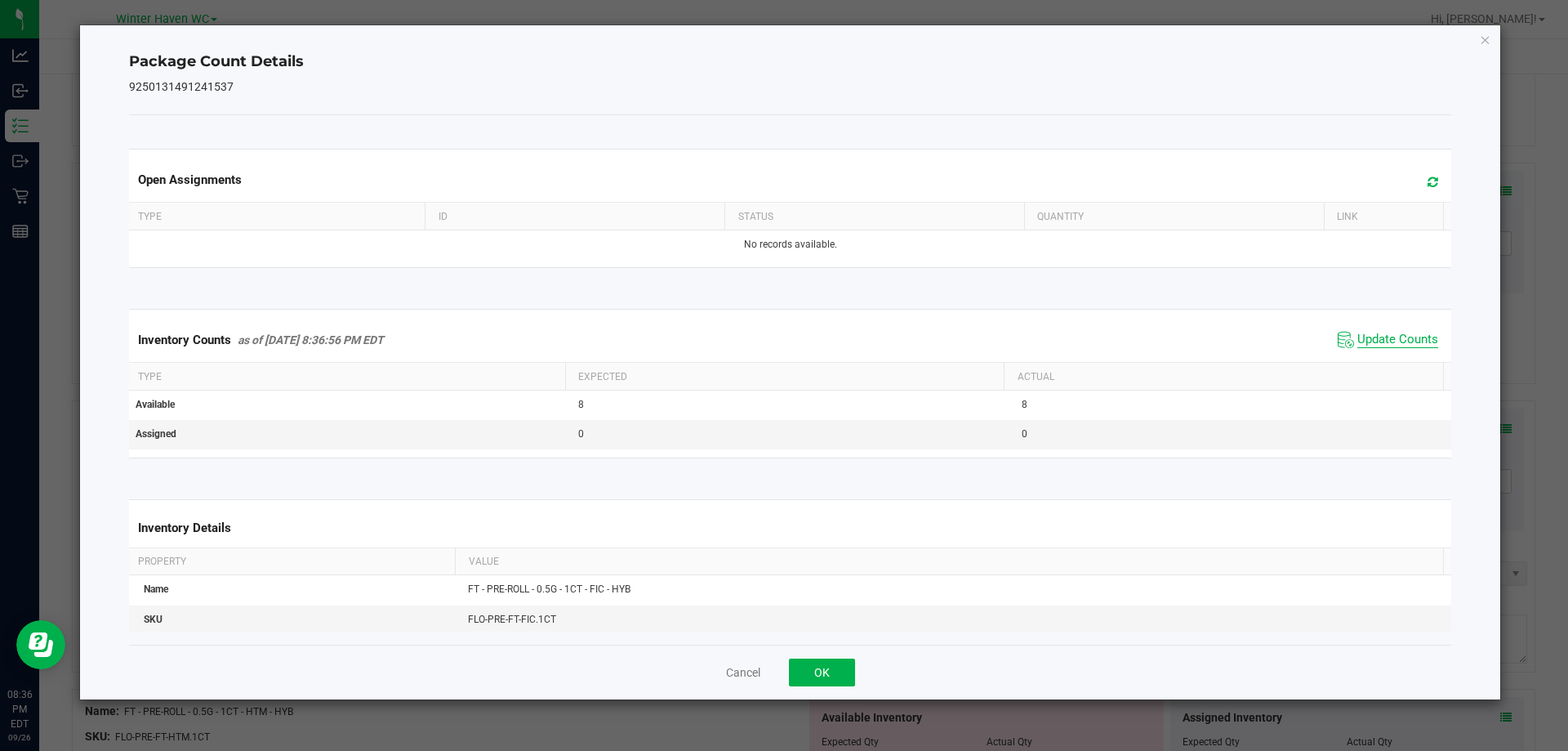
click at [1388, 344] on span "Update Counts" at bounding box center [1398, 340] width 81 height 17
click at [821, 675] on button "OK" at bounding box center [822, 673] width 66 height 28
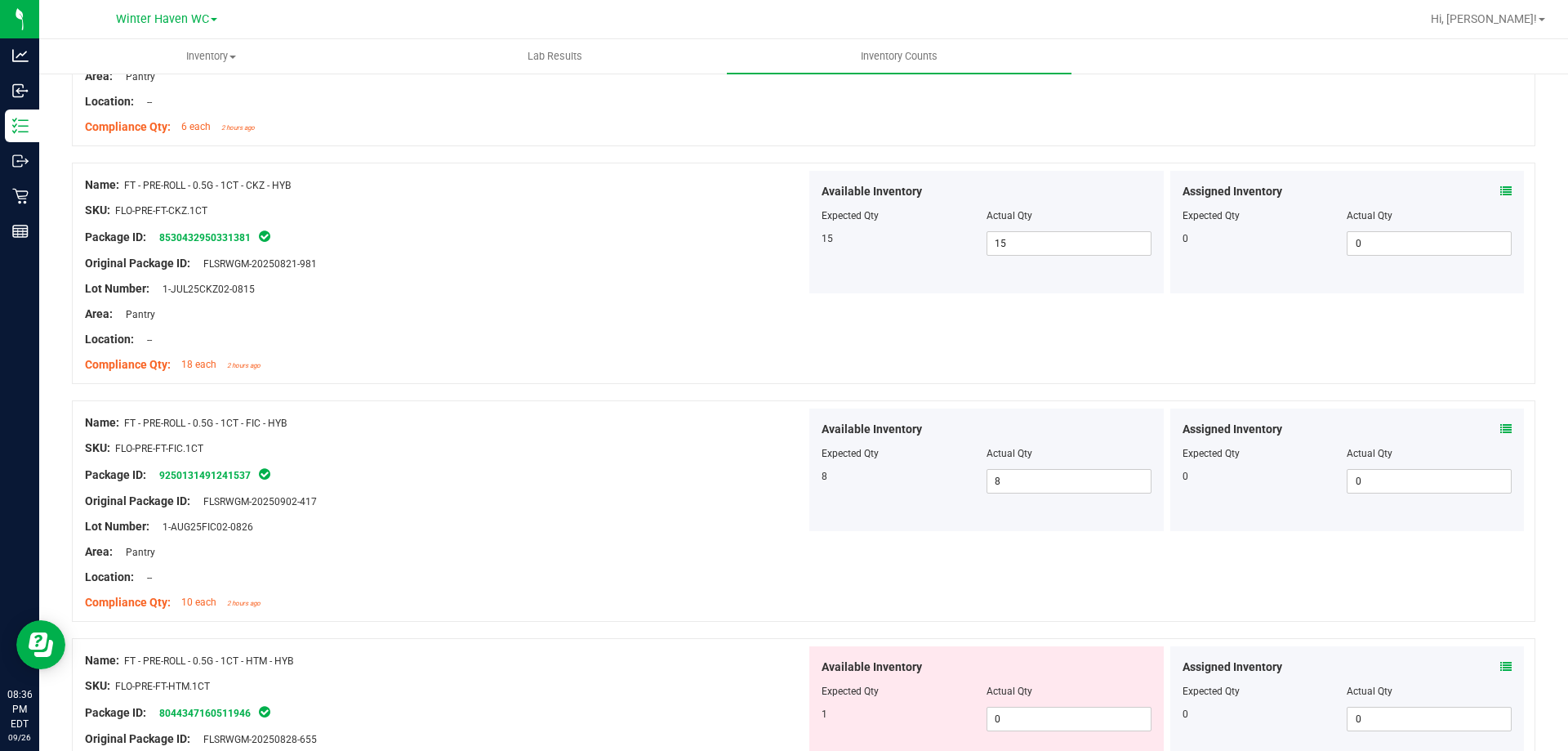
click at [1486, 663] on div "Assigned Inventory" at bounding box center [1348, 667] width 330 height 17
click at [1501, 666] on icon at bounding box center [1507, 666] width 11 height 11
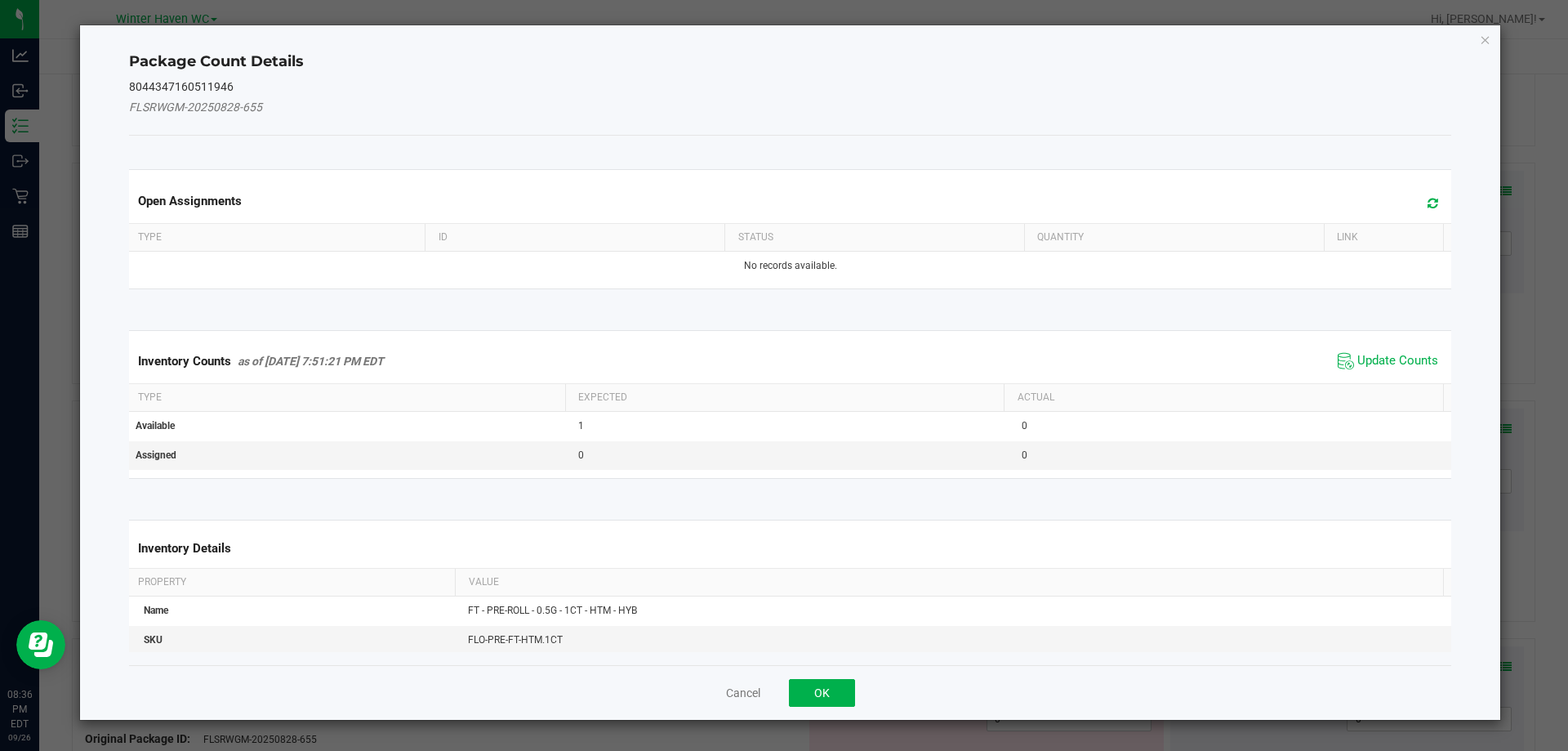
click at [1369, 347] on div "Inventory Counts as of Sep 26, 2025 7:51:21 PM EDT Update Counts" at bounding box center [790, 361] width 1329 height 44
click at [1369, 350] on span "Update Counts" at bounding box center [1388, 361] width 109 height 24
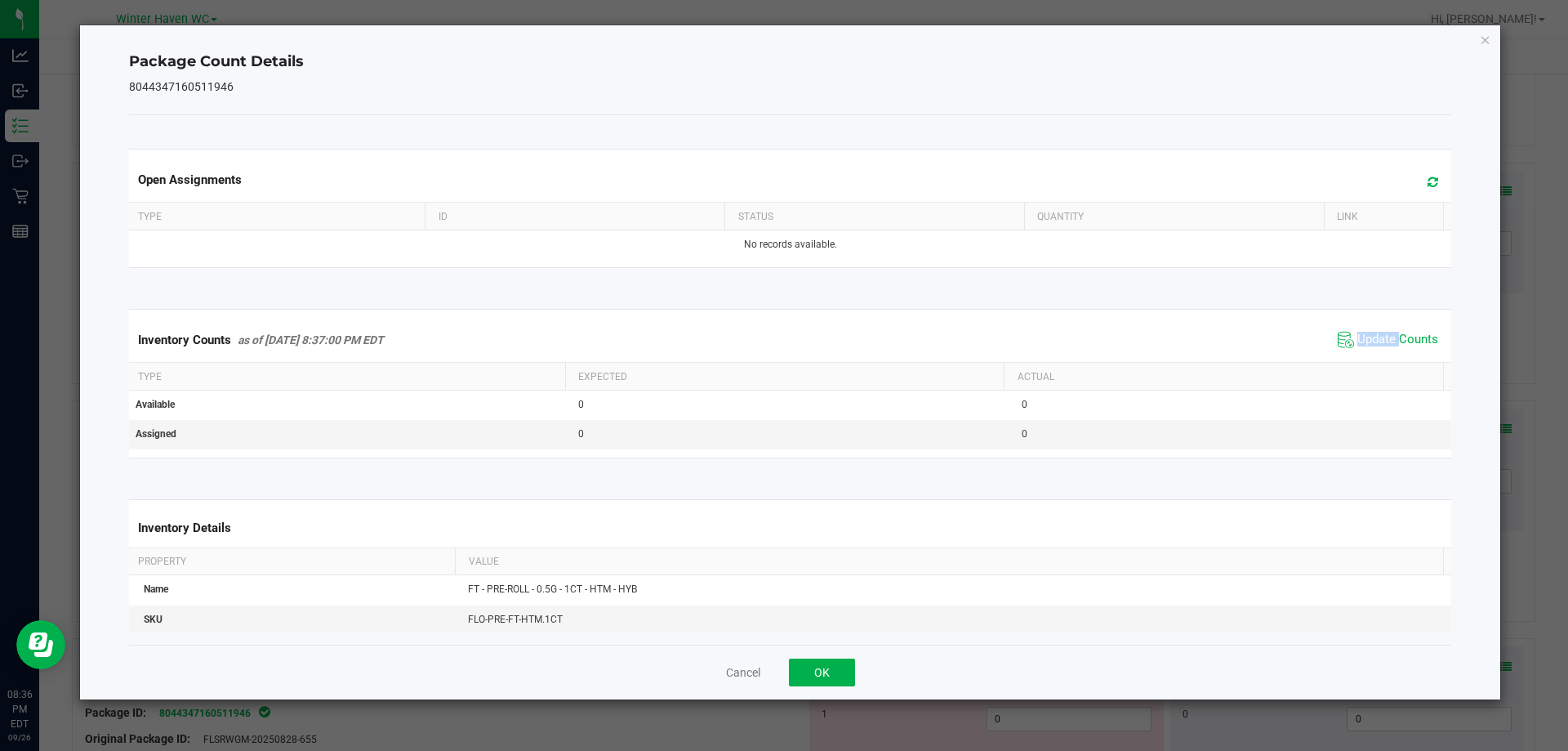
click at [1369, 350] on span "Update Counts" at bounding box center [1388, 340] width 109 height 24
click at [1369, 350] on span "Update Counts" at bounding box center [1390, 339] width 104 height 23
drag, startPoint x: 802, startPoint y: 678, endPoint x: 753, endPoint y: 594, distance: 97.2
click at [805, 677] on button "OK" at bounding box center [822, 673] width 66 height 28
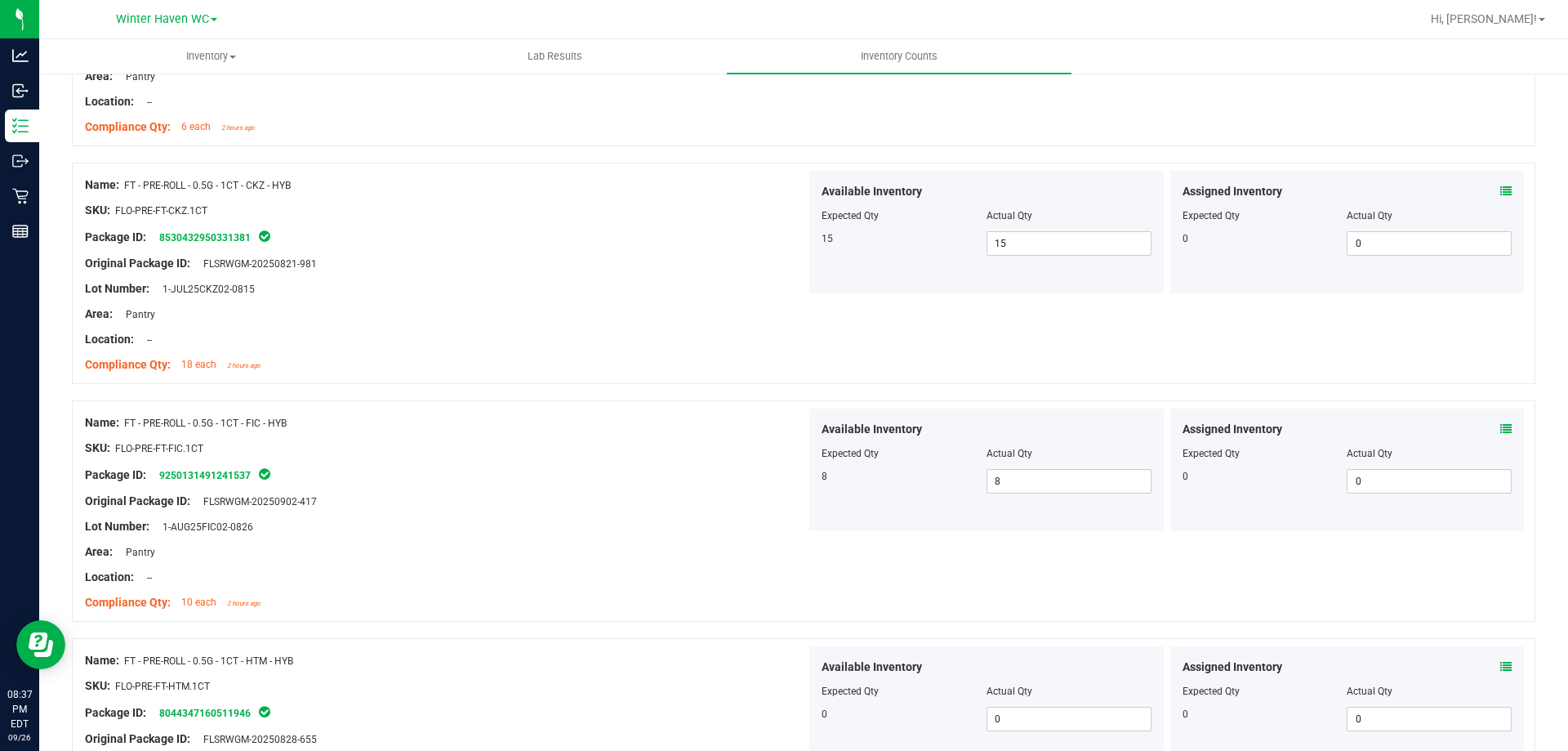
click at [729, 535] on div at bounding box center [445, 539] width 721 height 8
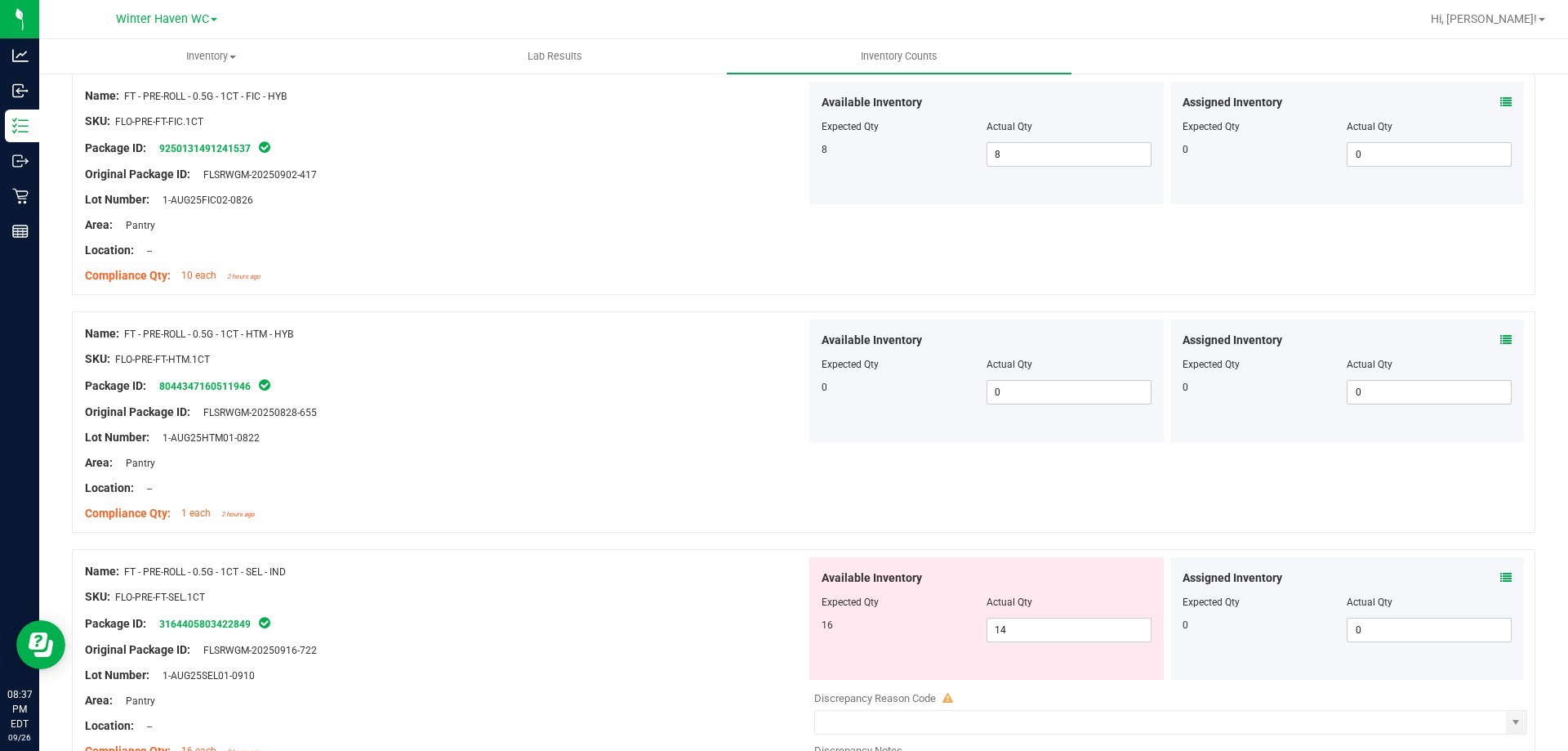
click at [1489, 567] on div "Assigned Inventory Expected Qty Actual Qty 0 0 0" at bounding box center [1347, 619] width 355 height 123
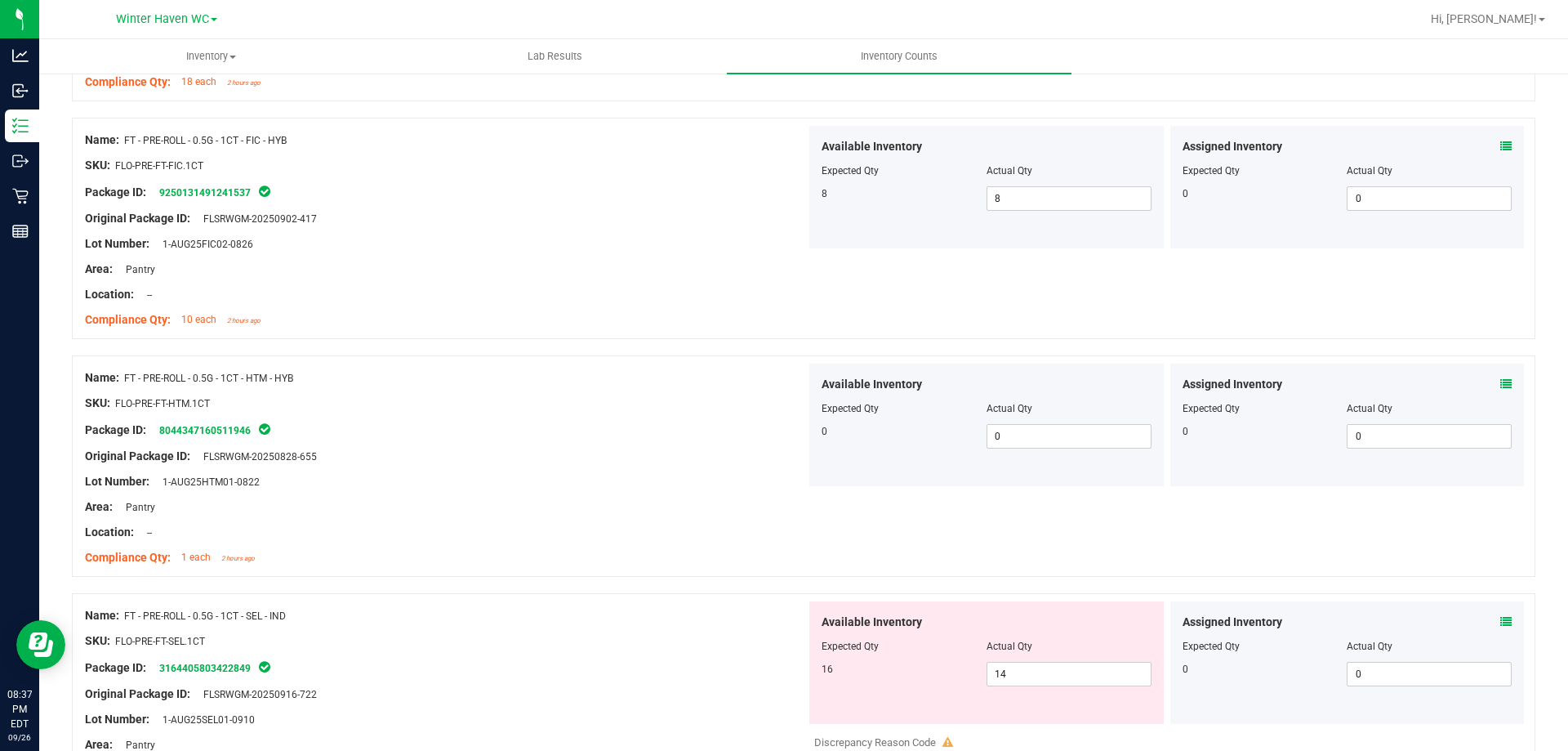
scroll to position [3676, 0]
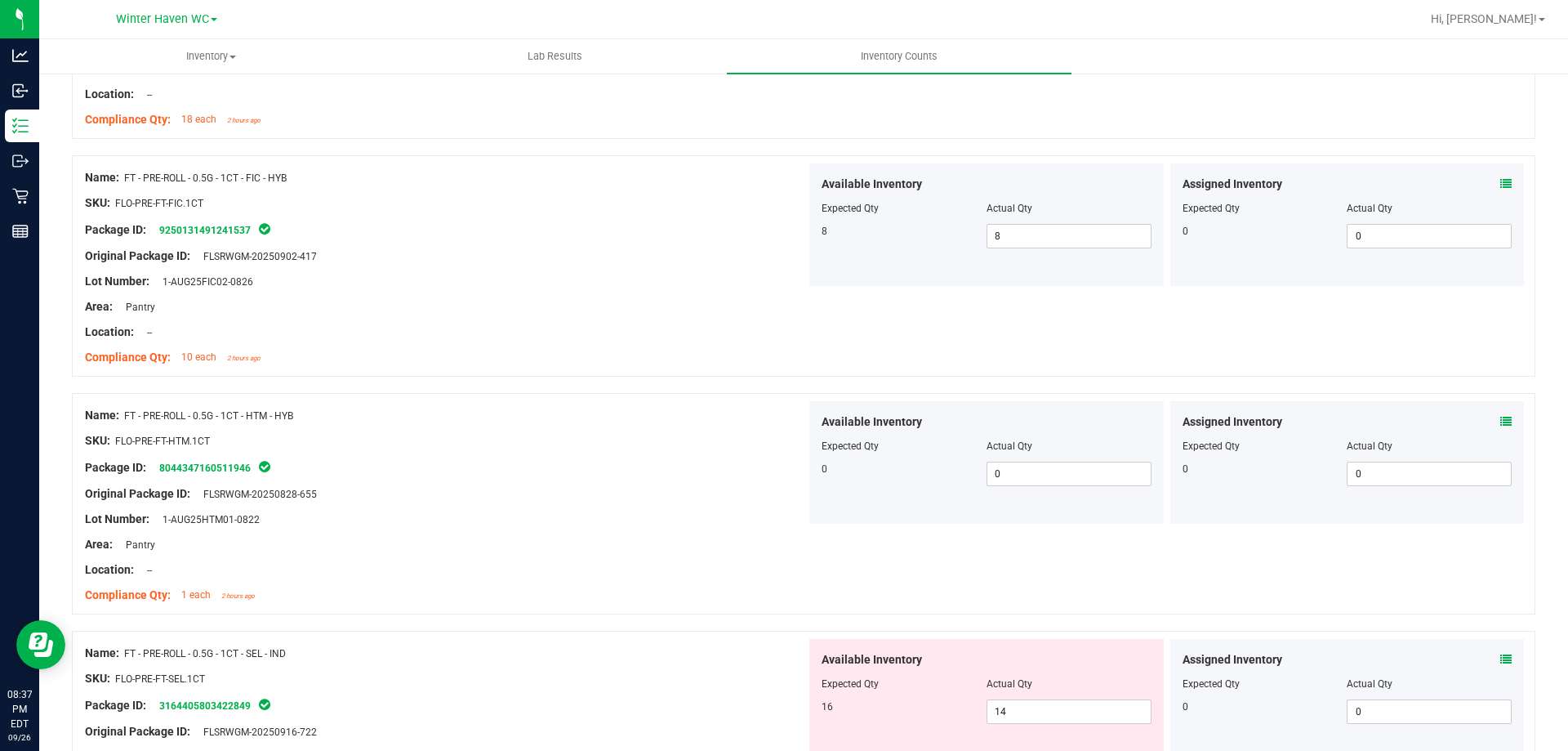
click at [1501, 653] on icon at bounding box center [1507, 659] width 11 height 11
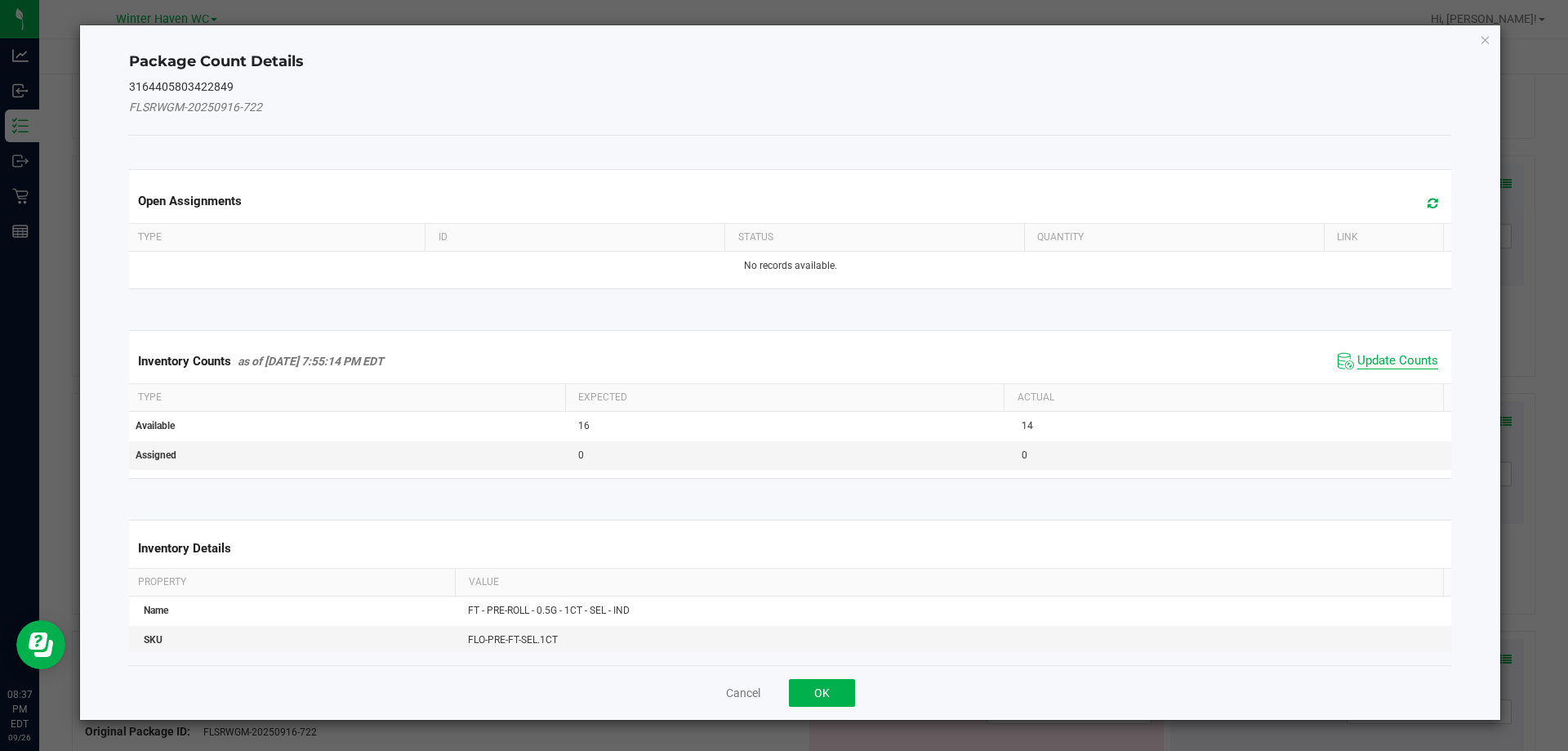
click at [1388, 358] on span "Update Counts" at bounding box center [1398, 362] width 81 height 17
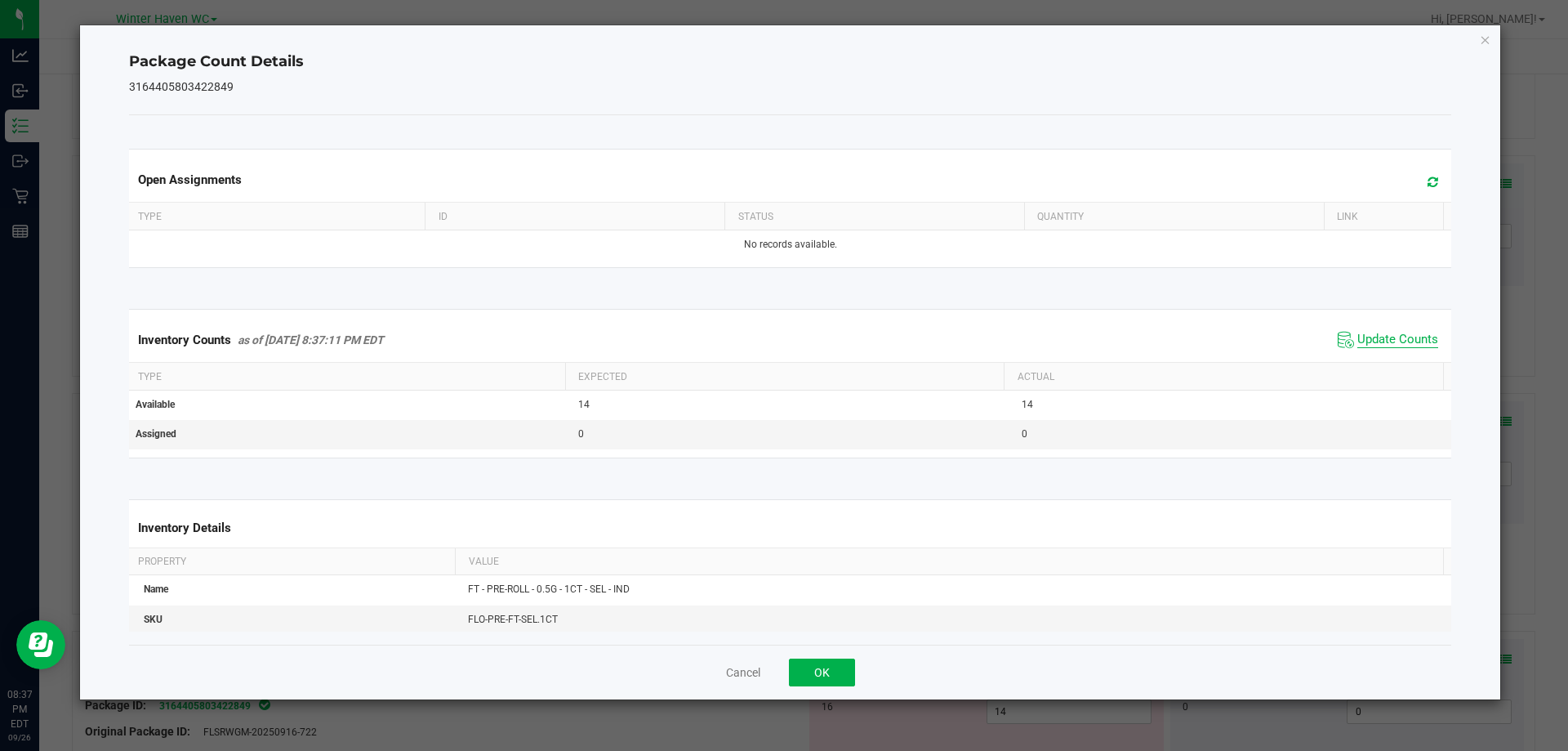
click at [1398, 336] on span "Update Counts" at bounding box center [1398, 340] width 81 height 17
click at [825, 677] on button "OK" at bounding box center [822, 673] width 66 height 28
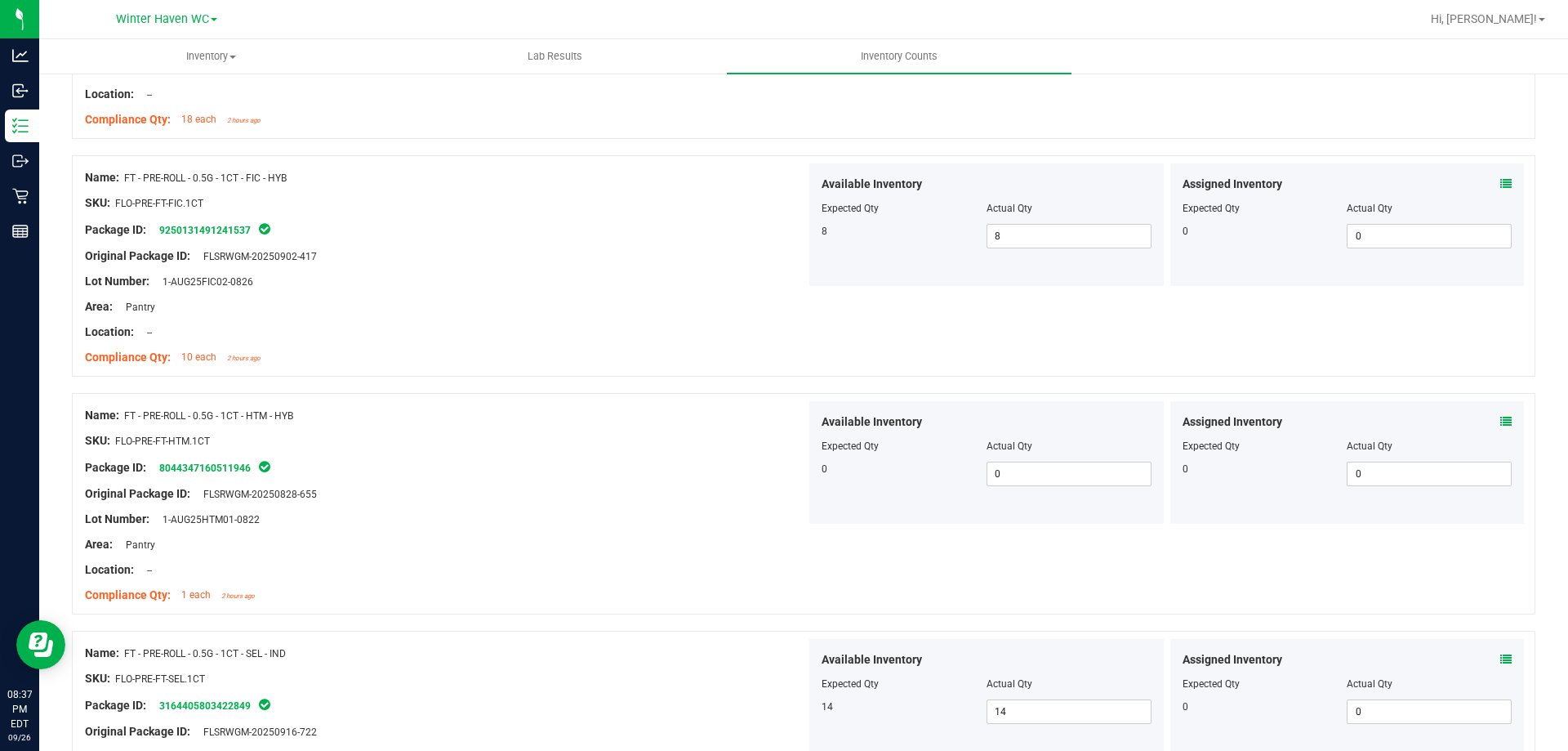
click at [819, 502] on div "Available Inventory Expected Qty Actual Qty 0 0 0" at bounding box center [987, 462] width 355 height 123
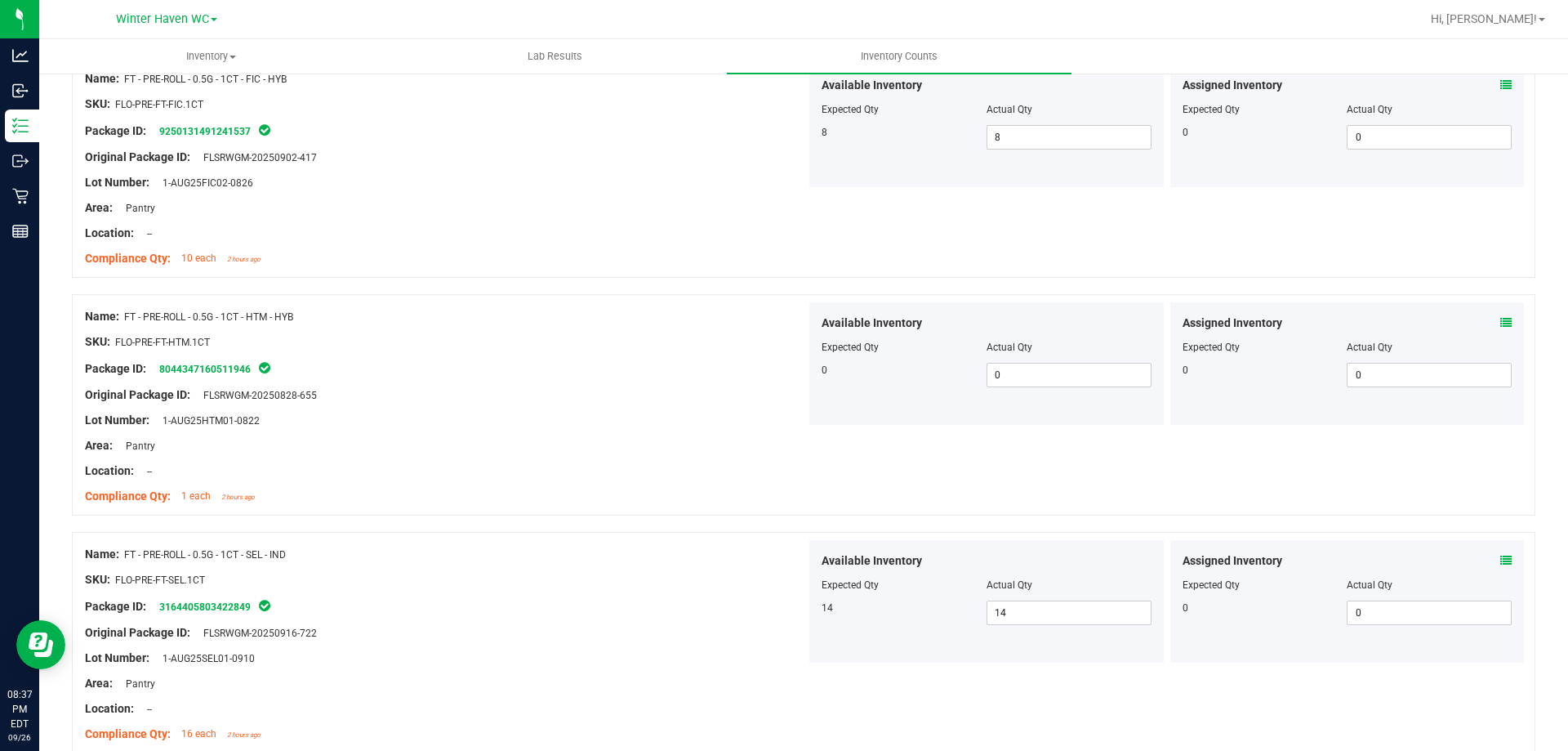
scroll to position [4003, 0]
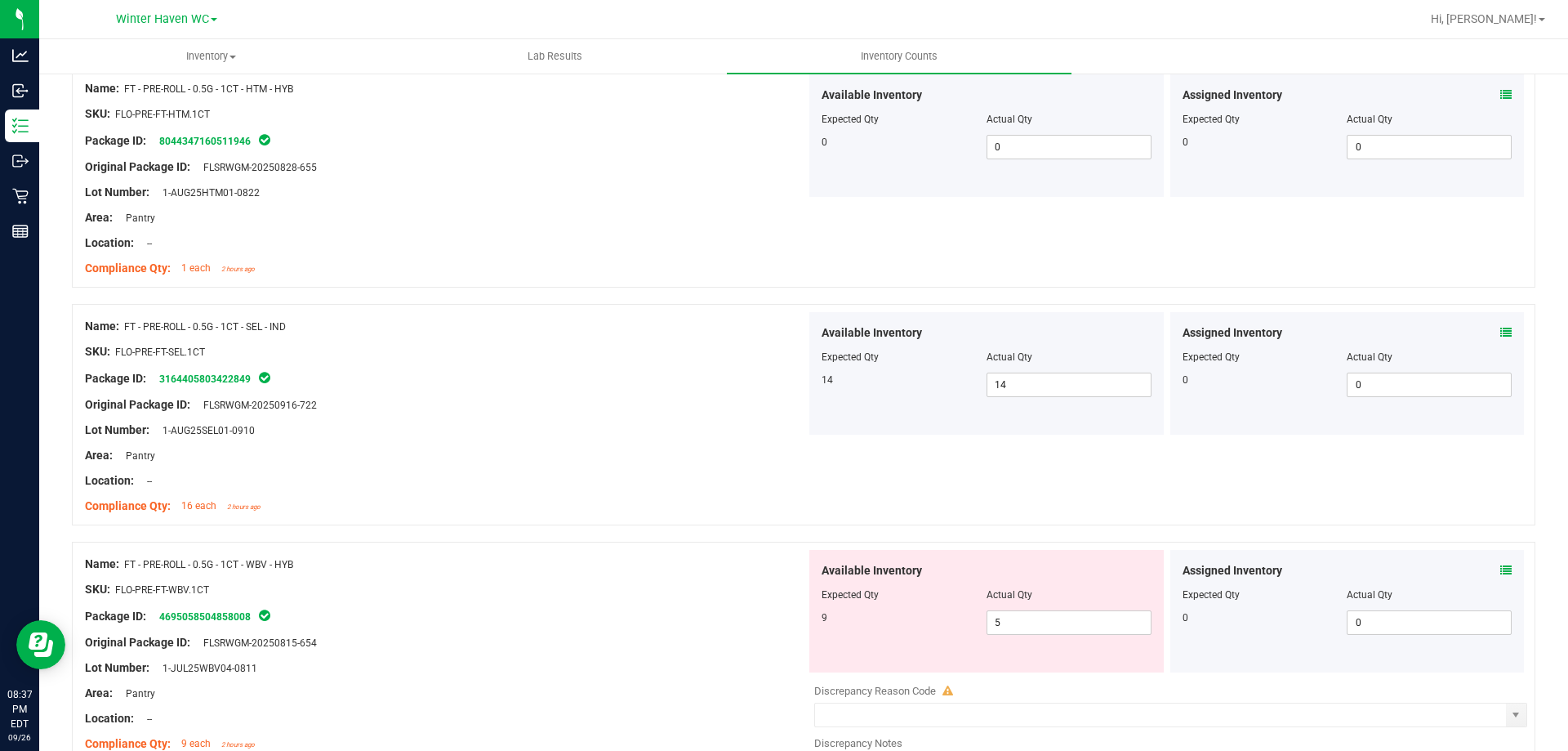
click at [1501, 566] on icon at bounding box center [1507, 570] width 11 height 11
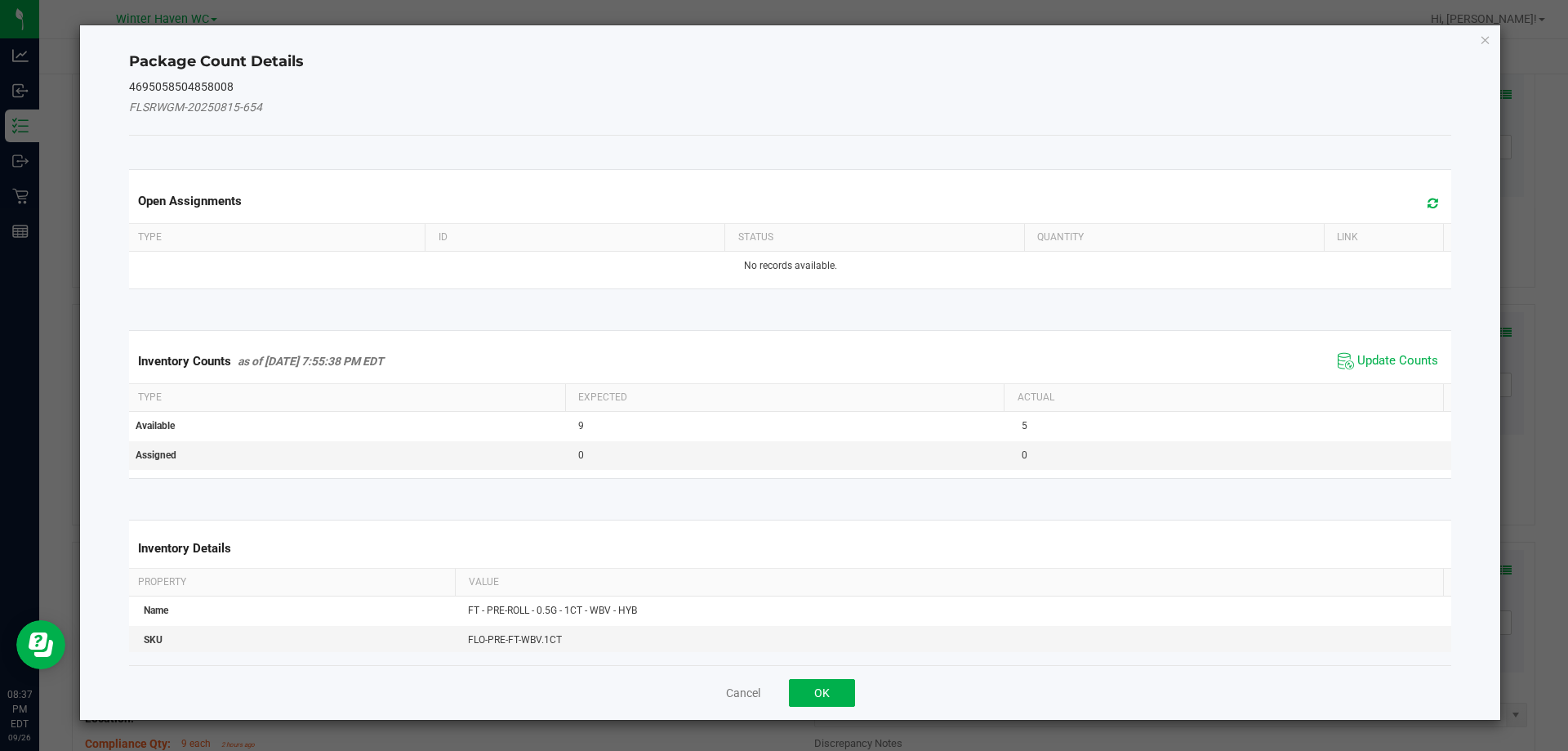
click at [1382, 348] on span "Update Counts" at bounding box center [1388, 361] width 109 height 24
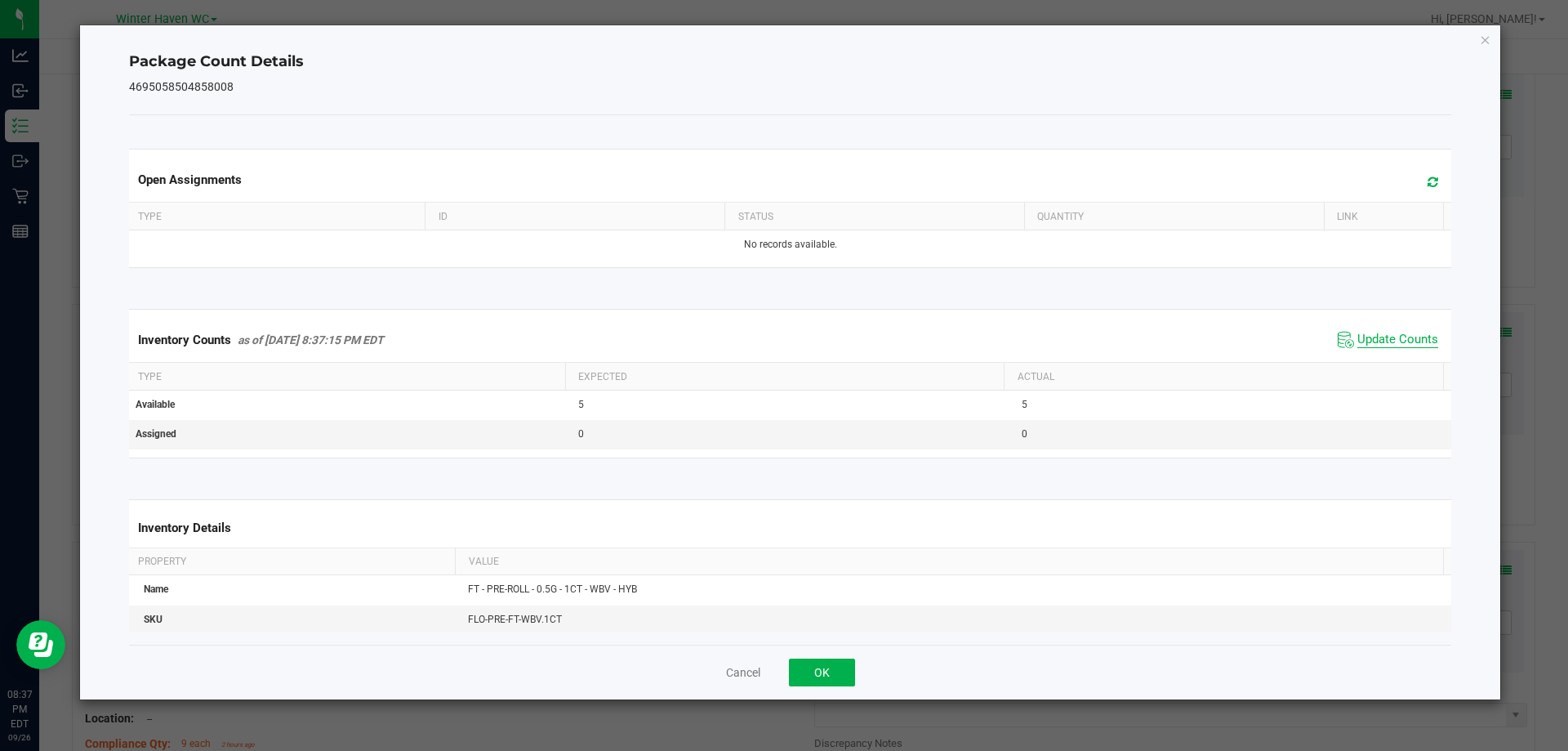
click at [1383, 348] on span "Update Counts" at bounding box center [1398, 340] width 81 height 17
click at [1383, 348] on span "Update Counts" at bounding box center [1388, 340] width 109 height 24
click at [853, 659] on div "Cancel OK" at bounding box center [791, 672] width 1323 height 55
click at [850, 661] on button "OK" at bounding box center [822, 673] width 66 height 28
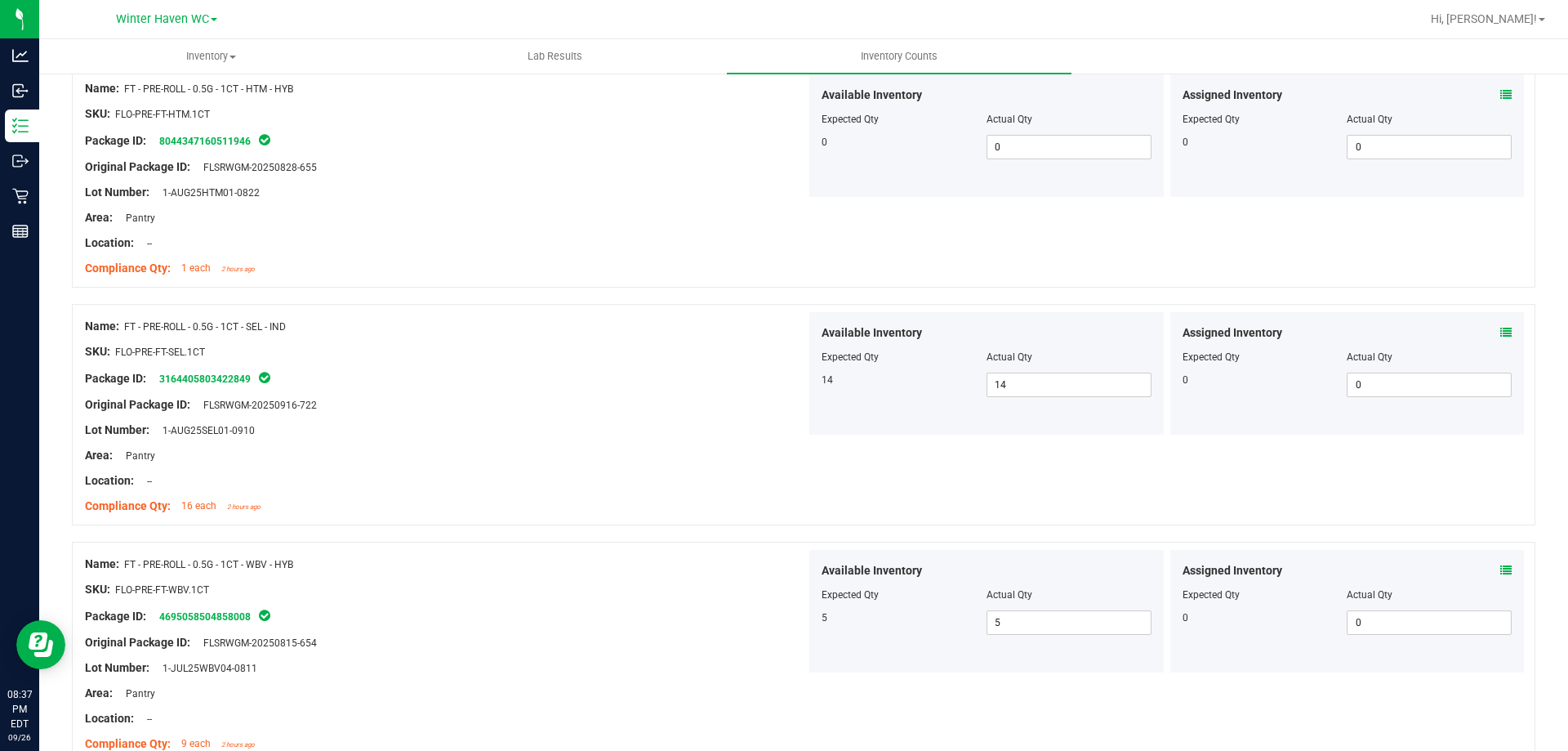
drag, startPoint x: 729, startPoint y: 544, endPoint x: 1090, endPoint y: 451, distance: 372.8
click at [730, 542] on div "Name: FT - PRE-ROLL - 0.5G - 1CT - WBV - HYB SKU: FLO-PRE-FT-WBV.1CT Package ID…" at bounding box center [803, 652] width 1464 height 222
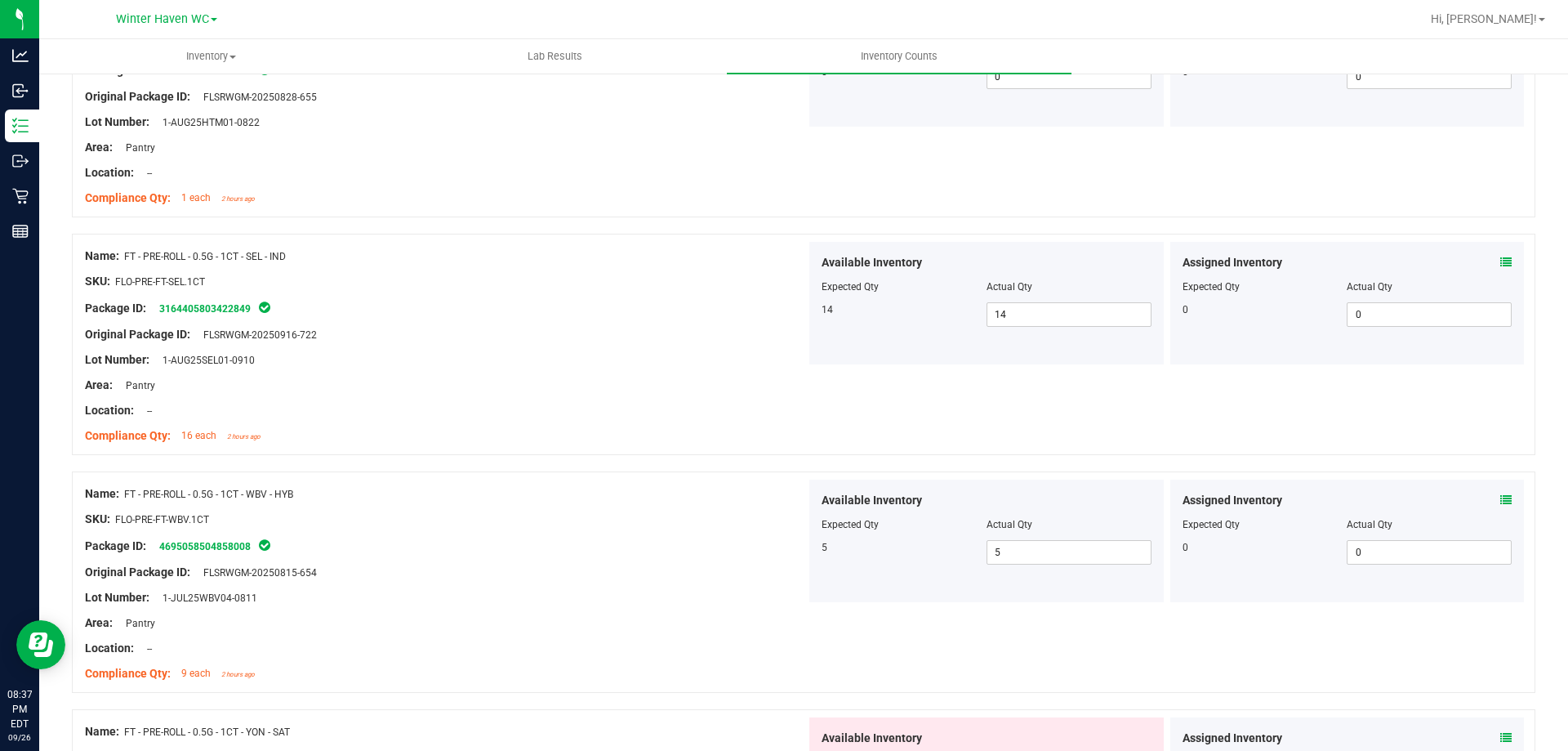
scroll to position [4330, 0]
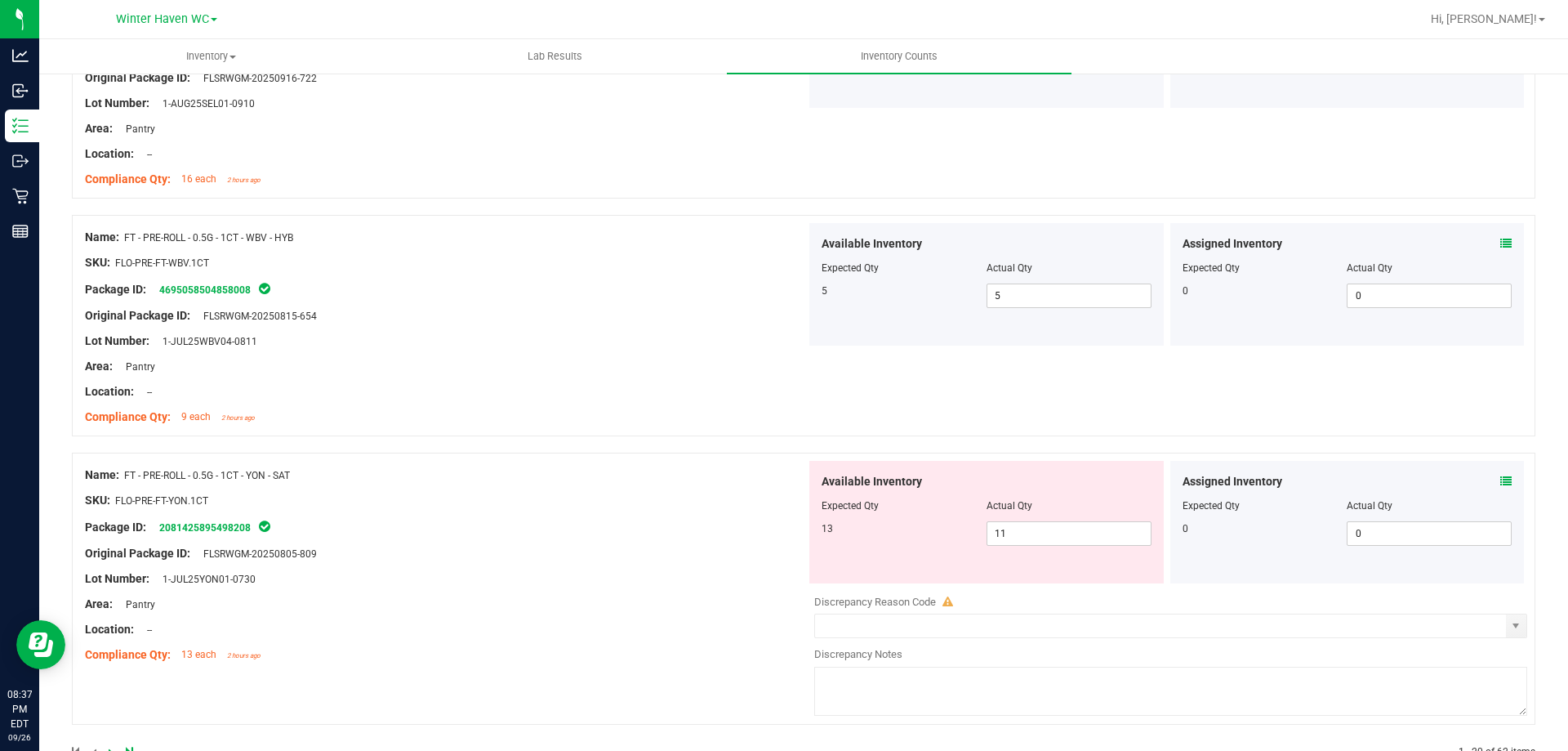
click at [1501, 482] on icon at bounding box center [1507, 481] width 11 height 11
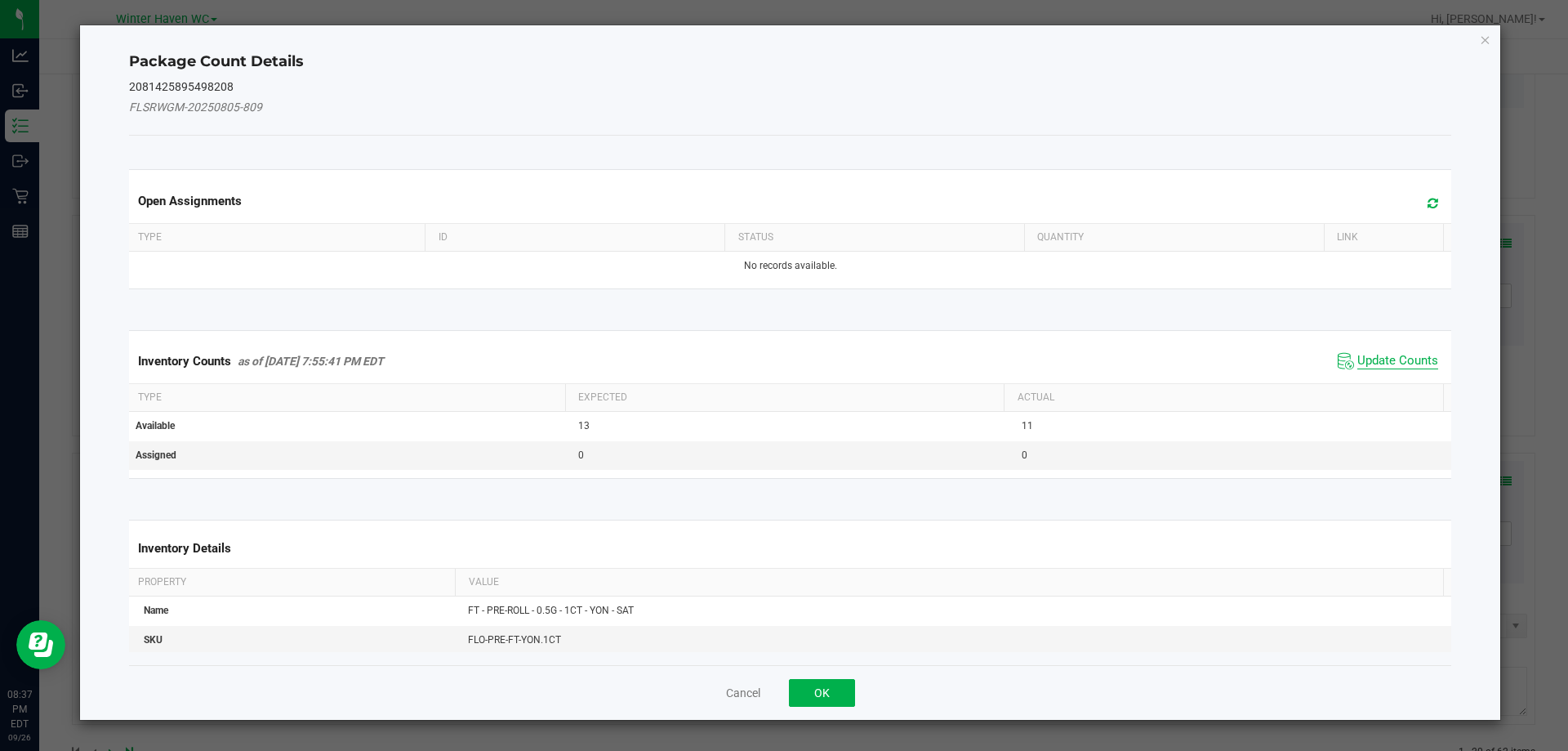
click at [1387, 368] on span "Update Counts" at bounding box center [1398, 362] width 81 height 17
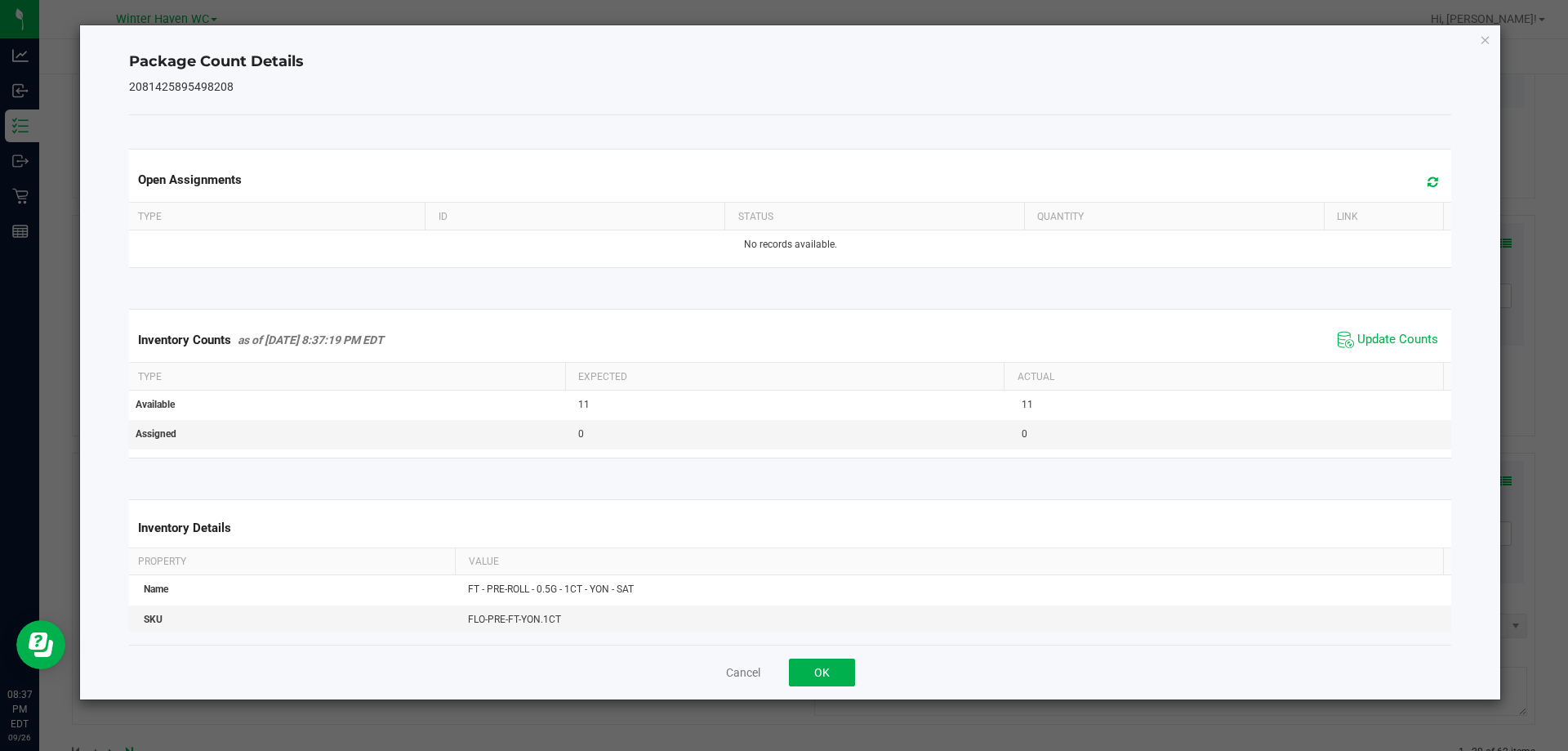
click at [1367, 353] on div "Inventory Counts as of Sep 26, 2025 8:37:19 PM EDT Update Counts" at bounding box center [790, 339] width 1329 height 44
click at [1364, 349] on span "Update Counts" at bounding box center [1388, 340] width 109 height 24
click at [1364, 342] on span "Update Counts" at bounding box center [1398, 340] width 81 height 17
click at [807, 672] on button "OK" at bounding box center [822, 673] width 66 height 28
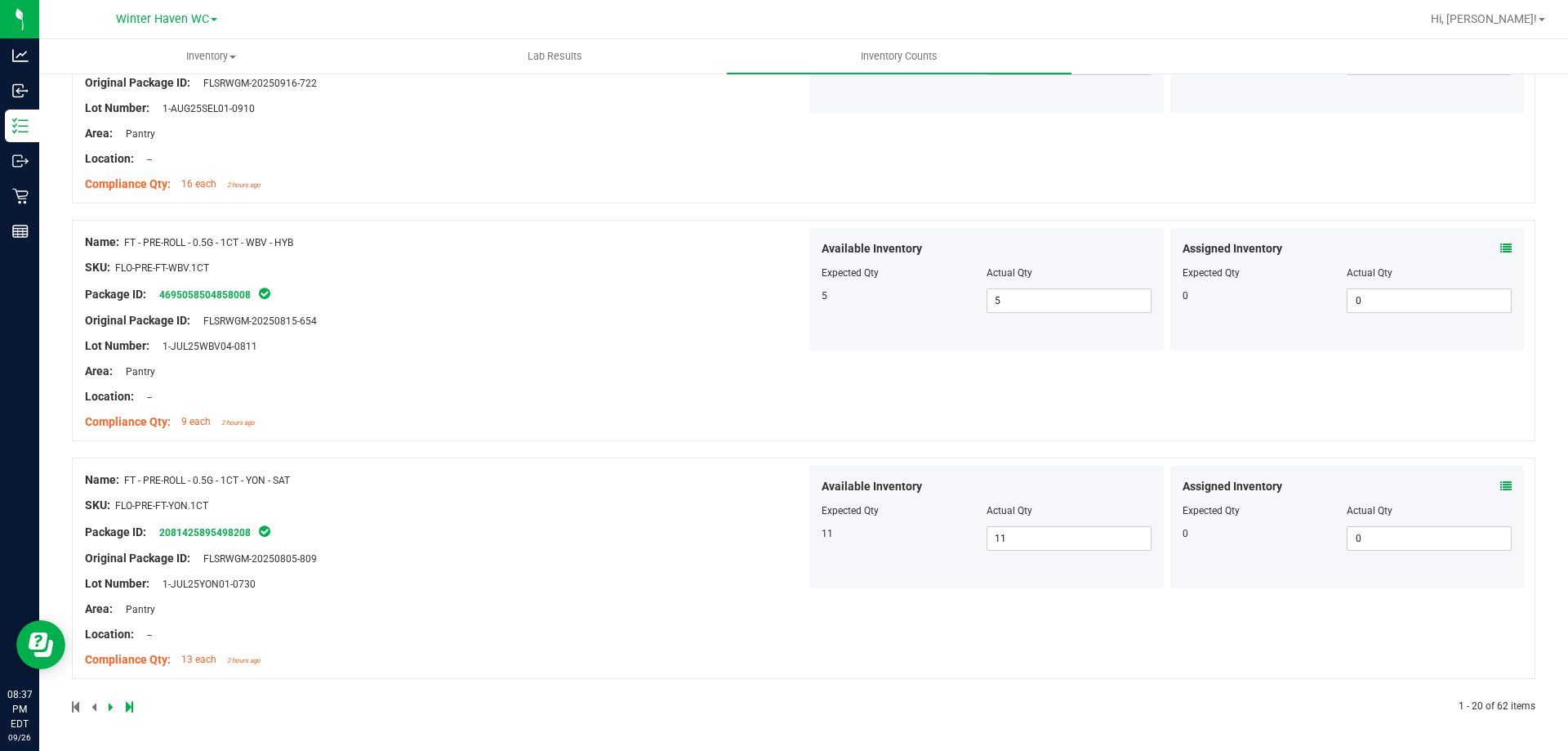
drag, startPoint x: 719, startPoint y: 513, endPoint x: 790, endPoint y: 500, distance: 72.2
click at [719, 512] on ng-container "SKU: FLO-PRE-FT-YON.1CT" at bounding box center [445, 509] width 721 height 25
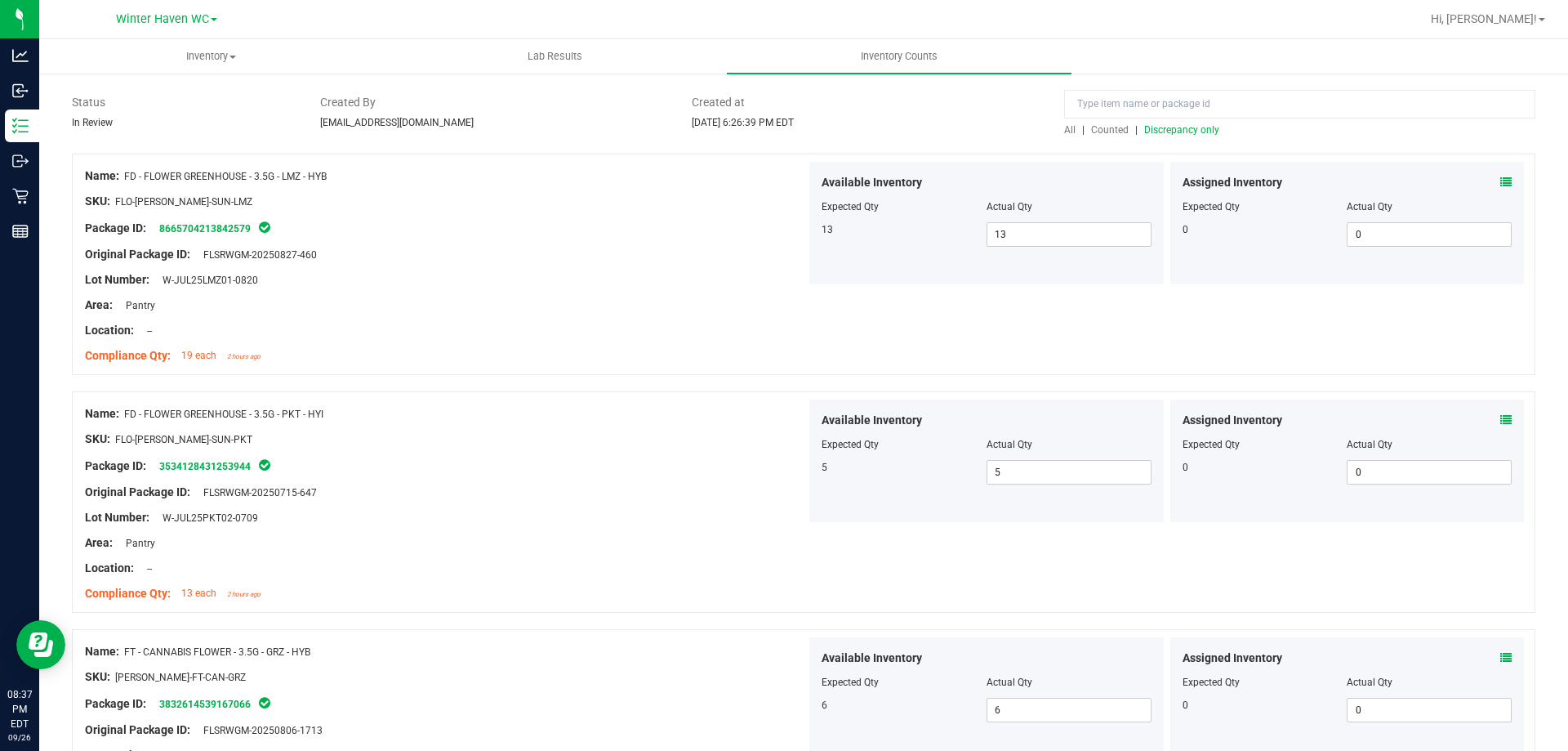
scroll to position [0, 0]
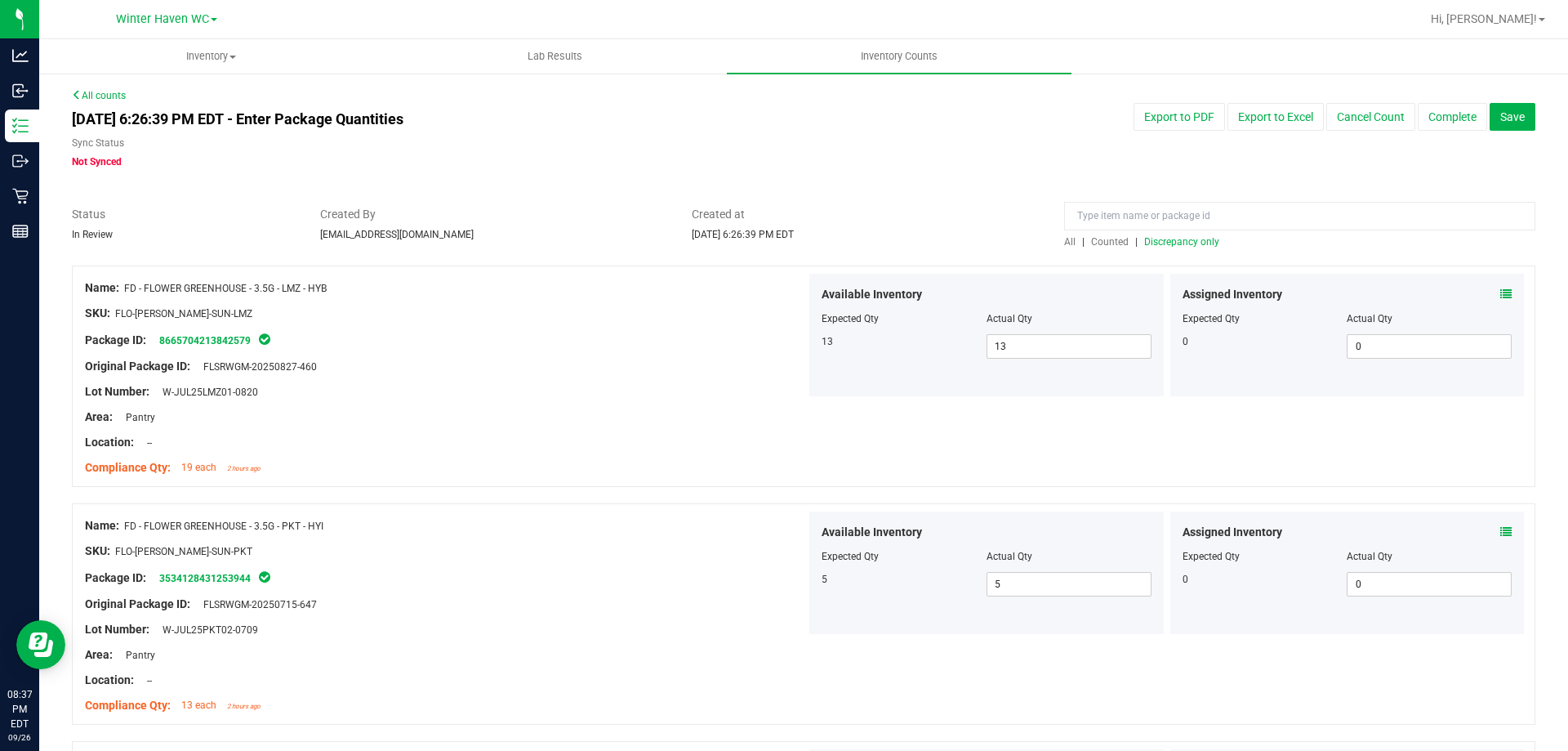
click at [1165, 253] on div at bounding box center [803, 257] width 1464 height 17
click at [1166, 240] on span "Discrepancy only" at bounding box center [1181, 241] width 75 height 11
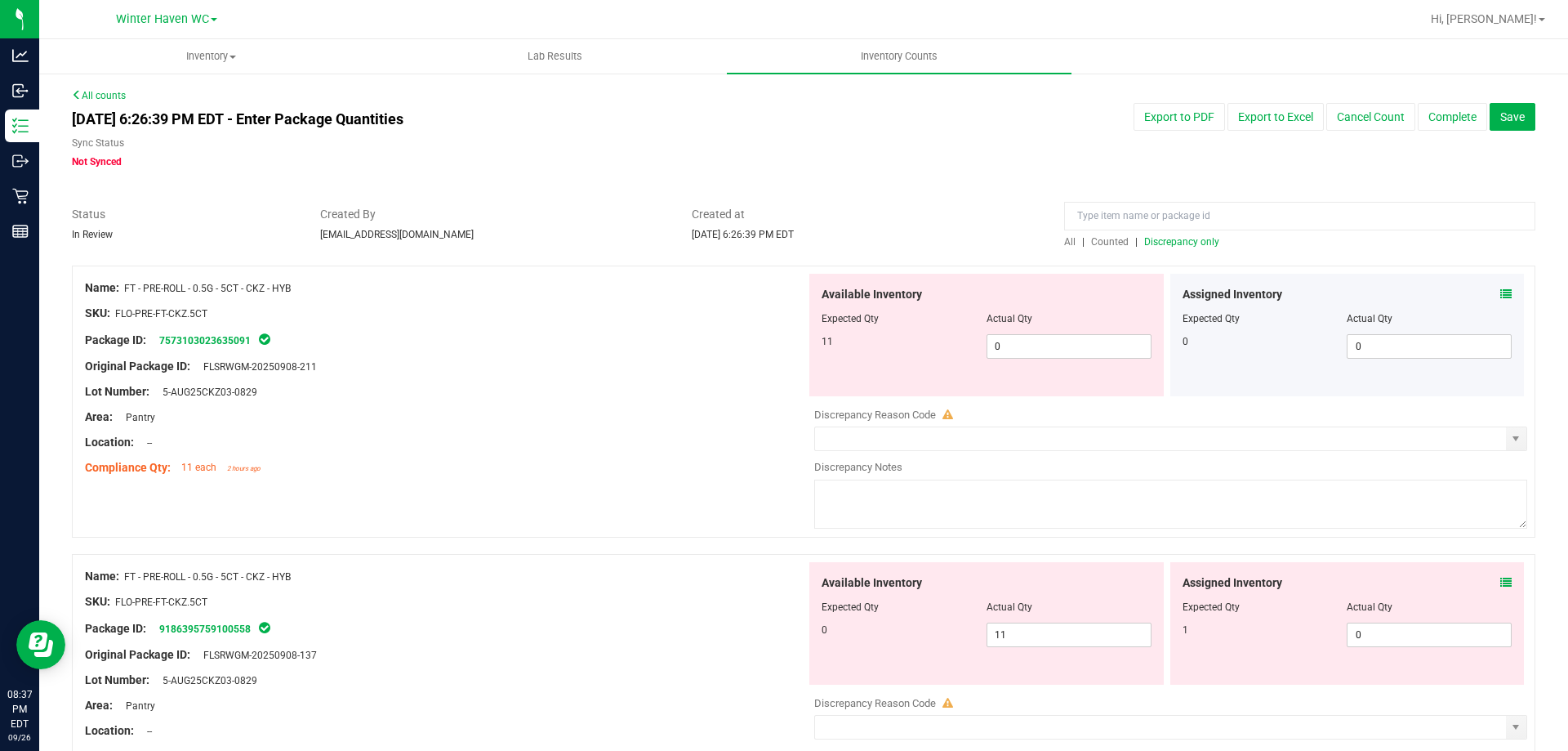
click at [1166, 240] on span "Discrepancy only" at bounding box center [1181, 241] width 75 height 11
drag, startPoint x: 1488, startPoint y: 286, endPoint x: 1494, endPoint y: 297, distance: 12.5
click at [1488, 286] on div "Assigned Inventory" at bounding box center [1348, 294] width 330 height 17
click at [1501, 297] on icon at bounding box center [1507, 294] width 11 height 11
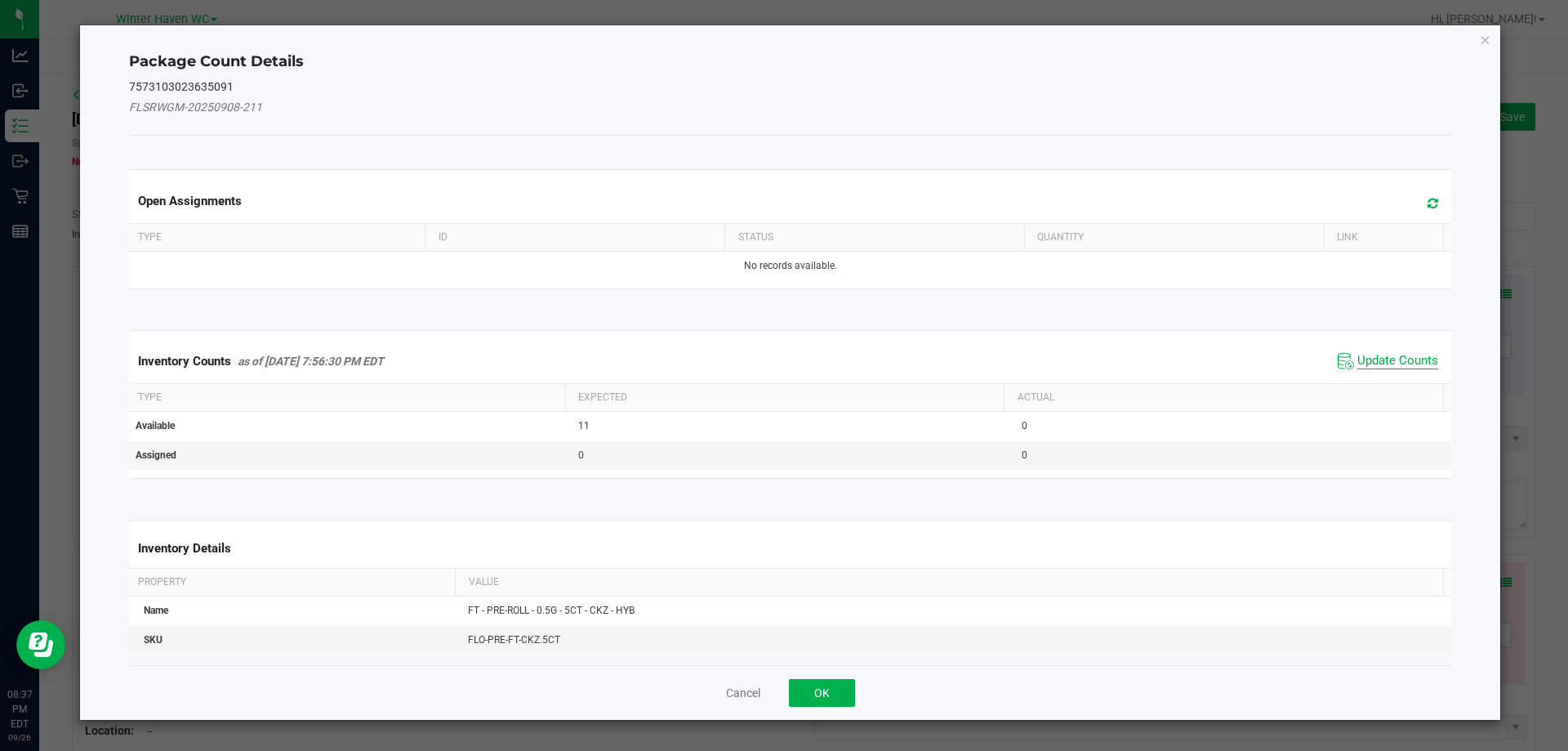
click at [1398, 355] on span "Update Counts" at bounding box center [1398, 362] width 81 height 17
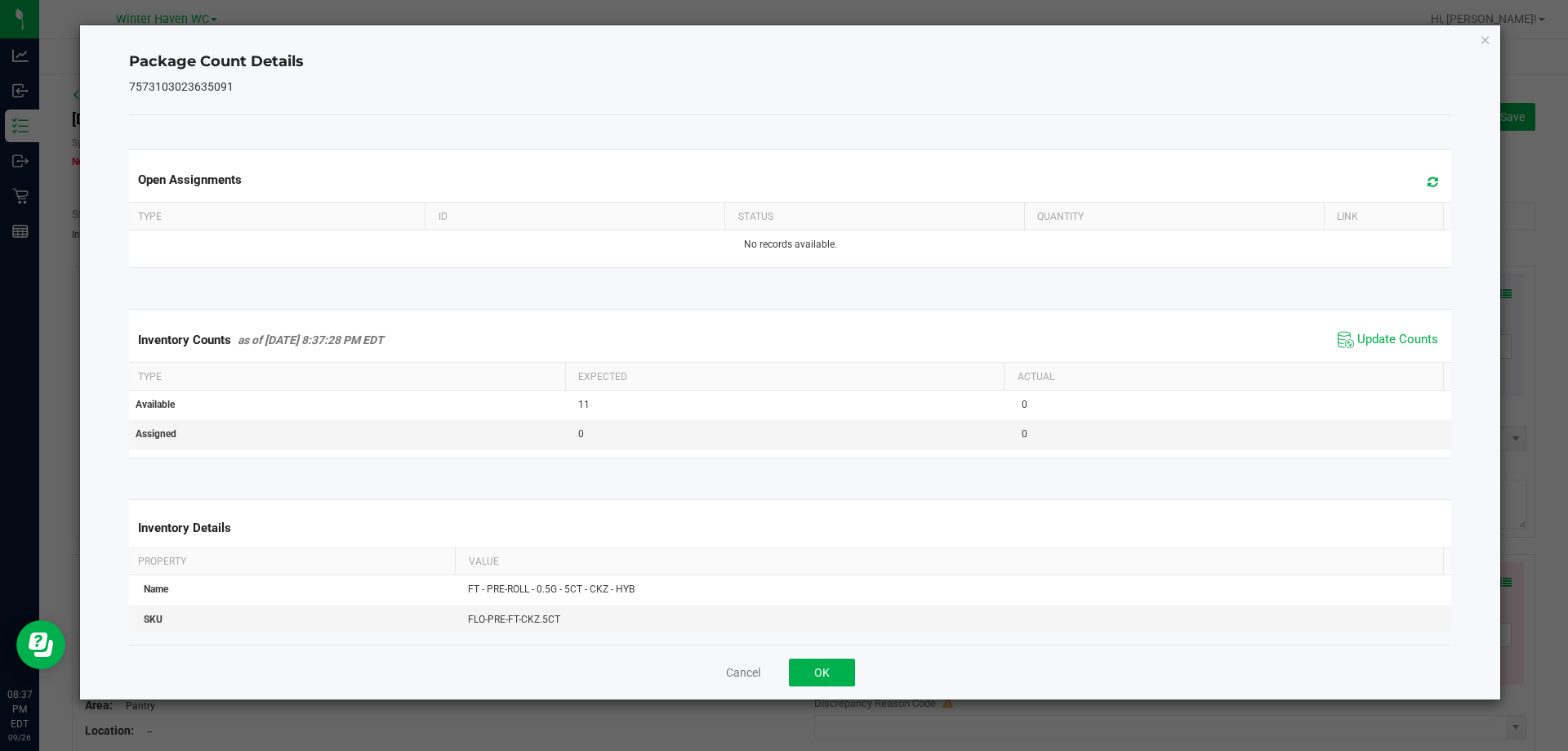
click at [1395, 348] on span "Update Counts" at bounding box center [1398, 340] width 81 height 17
click at [1395, 347] on span "Update Counts" at bounding box center [1398, 339] width 81 height 15
click at [824, 688] on div "Cancel OK" at bounding box center [791, 672] width 1323 height 55
click at [819, 673] on button "OK" at bounding box center [822, 673] width 66 height 28
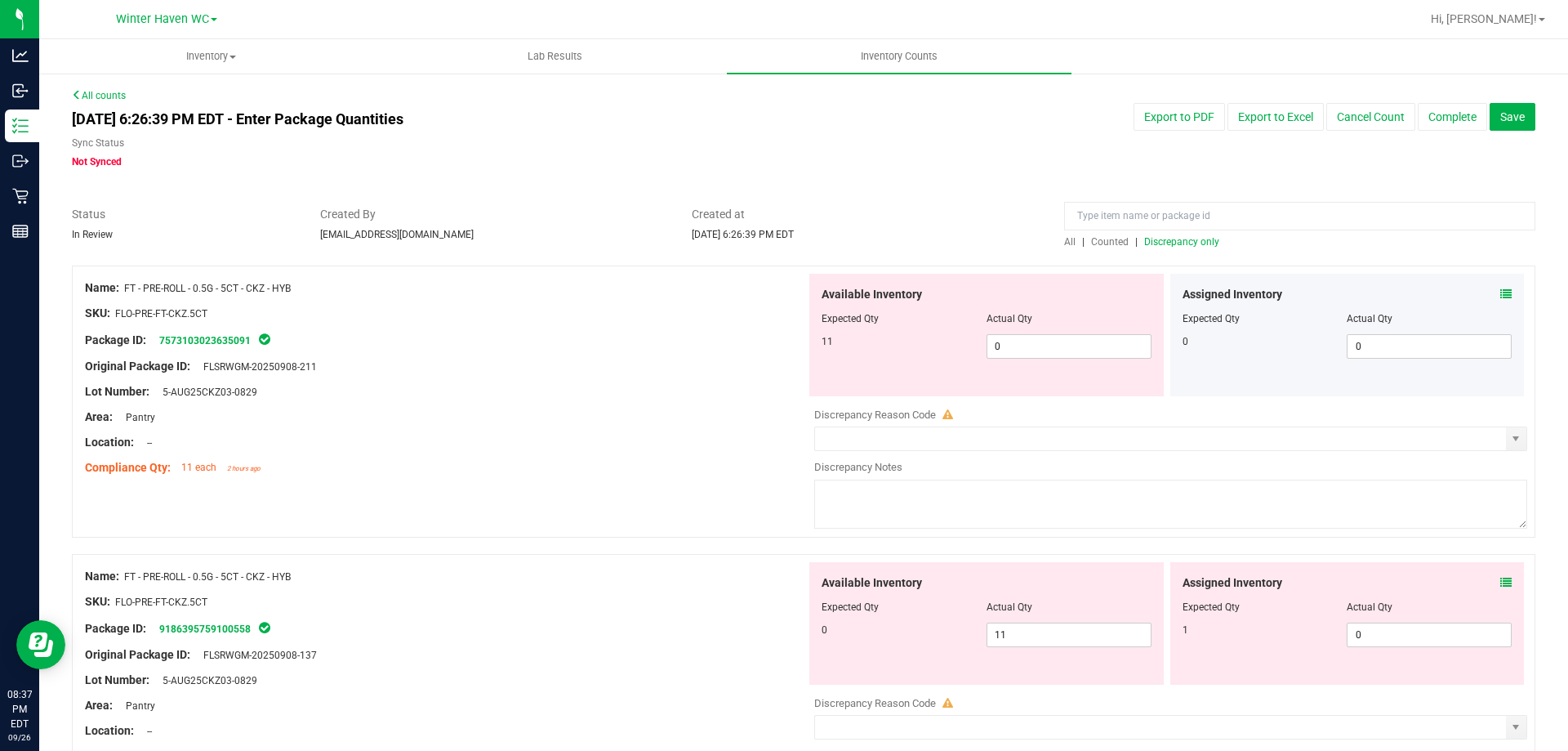
drag, startPoint x: 676, startPoint y: 529, endPoint x: 701, endPoint y: 502, distance: 36.8
click at [681, 525] on div "Name: FT - PRE-ROLL - 0.5G - 5CT - CKZ - HYB SKU: FLO-PRE-FT-CKZ.5CT Package ID…" at bounding box center [803, 402] width 1464 height 272
drag, startPoint x: 1001, startPoint y: 352, endPoint x: 941, endPoint y: 353, distance: 60.0
click at [942, 352] on div "11 0 0" at bounding box center [987, 347] width 330 height 24
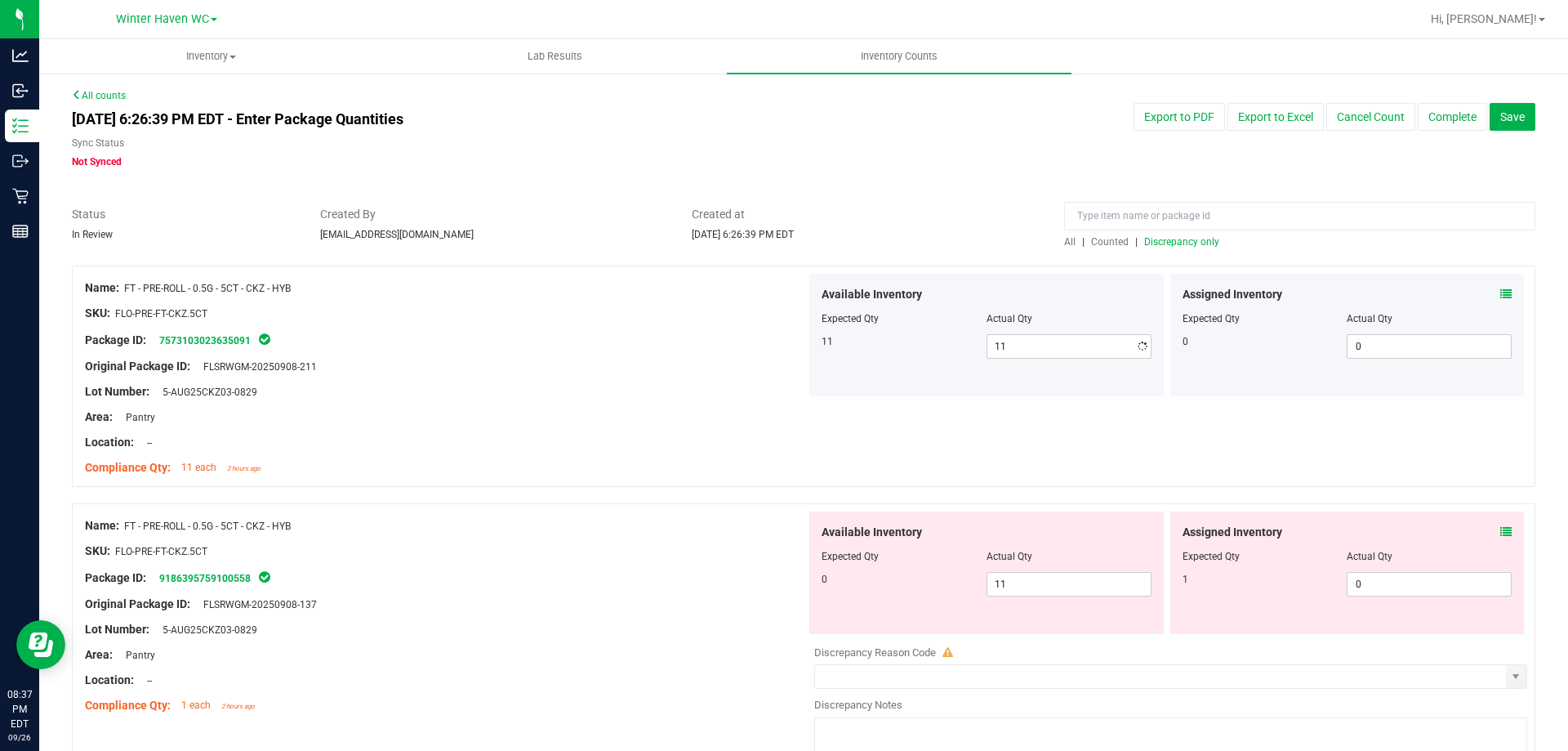
click at [739, 337] on div "Package ID: 7573103023635091" at bounding box center [445, 339] width 721 height 20
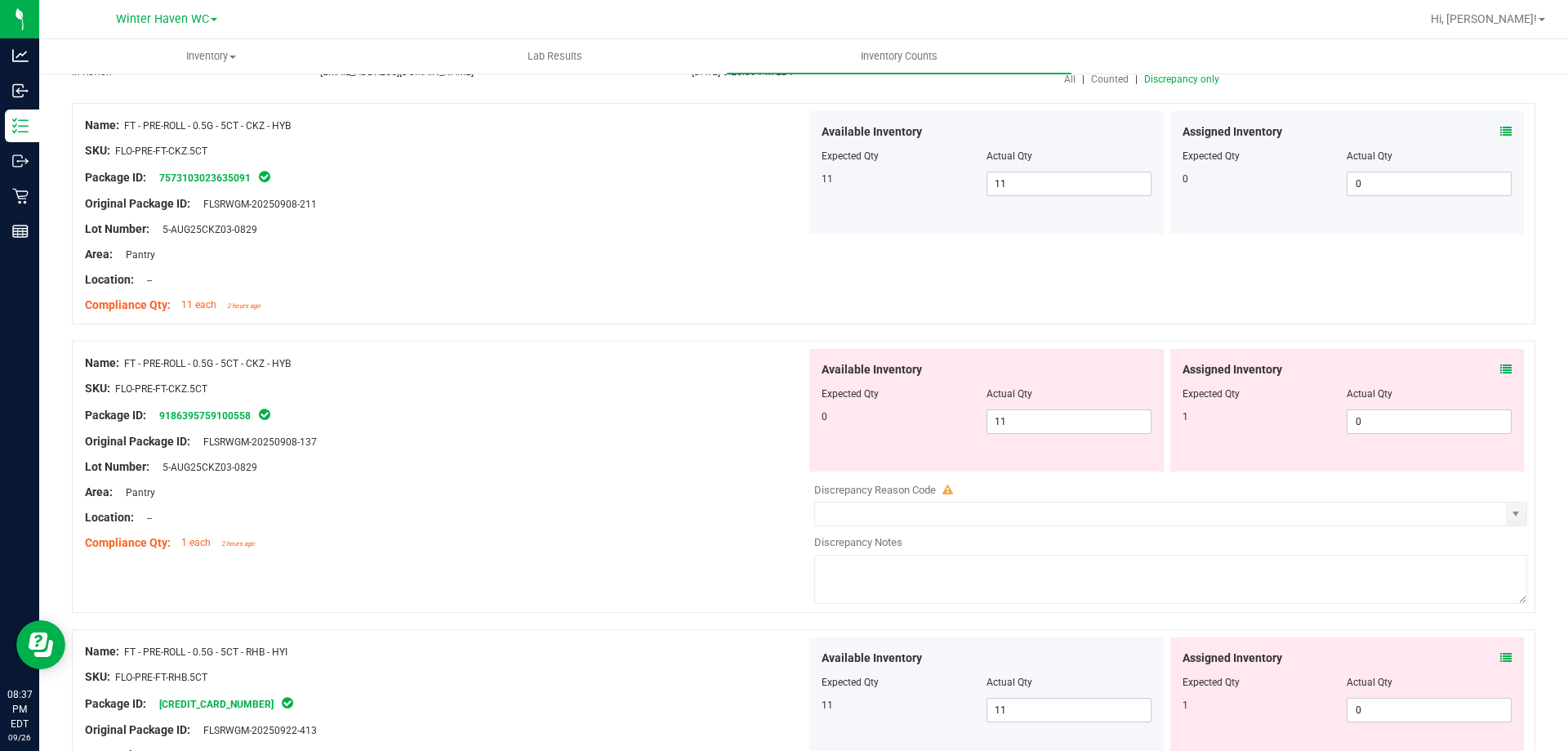
scroll to position [163, 0]
click at [1501, 372] on icon at bounding box center [1507, 368] width 11 height 11
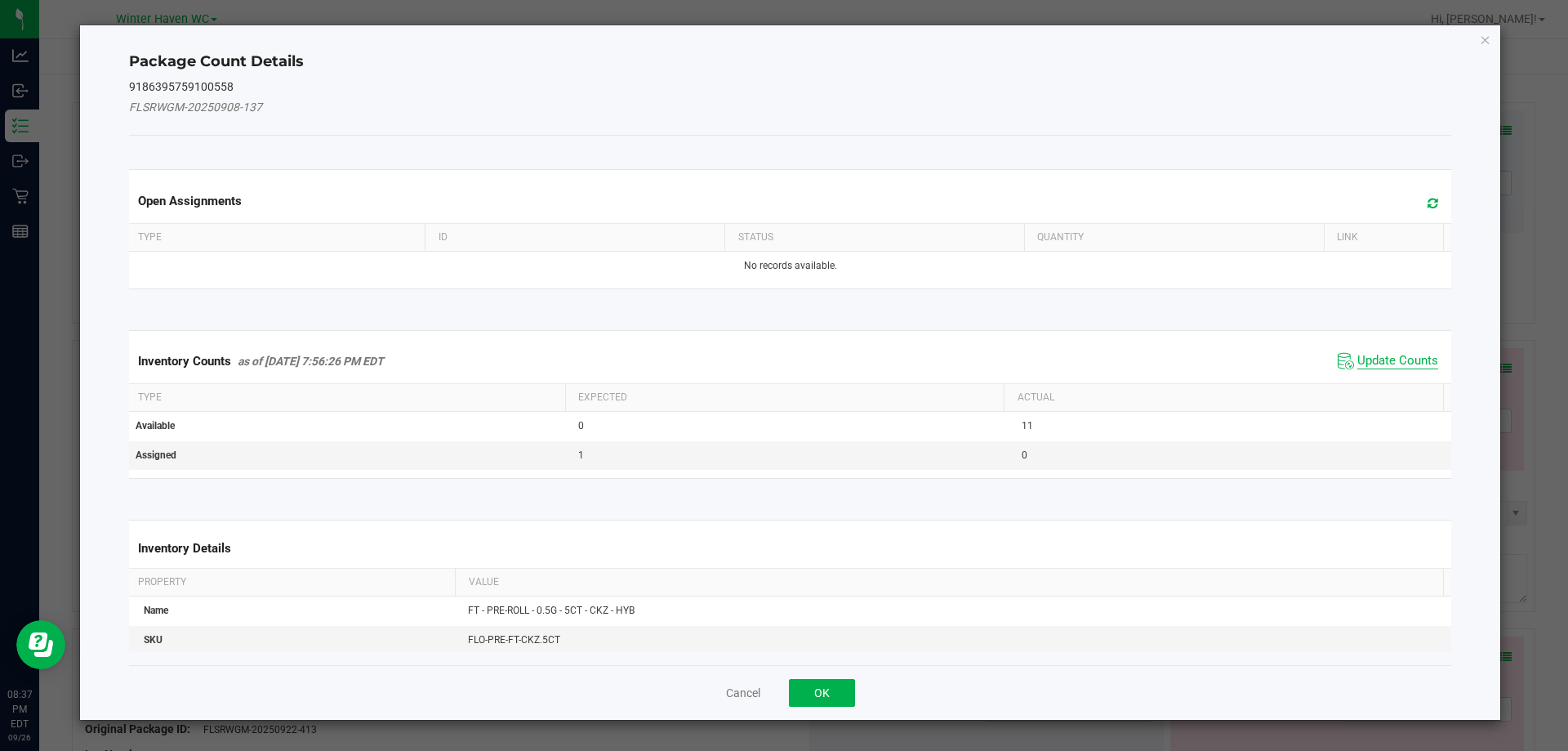
click at [1388, 359] on span "Update Counts" at bounding box center [1398, 362] width 81 height 17
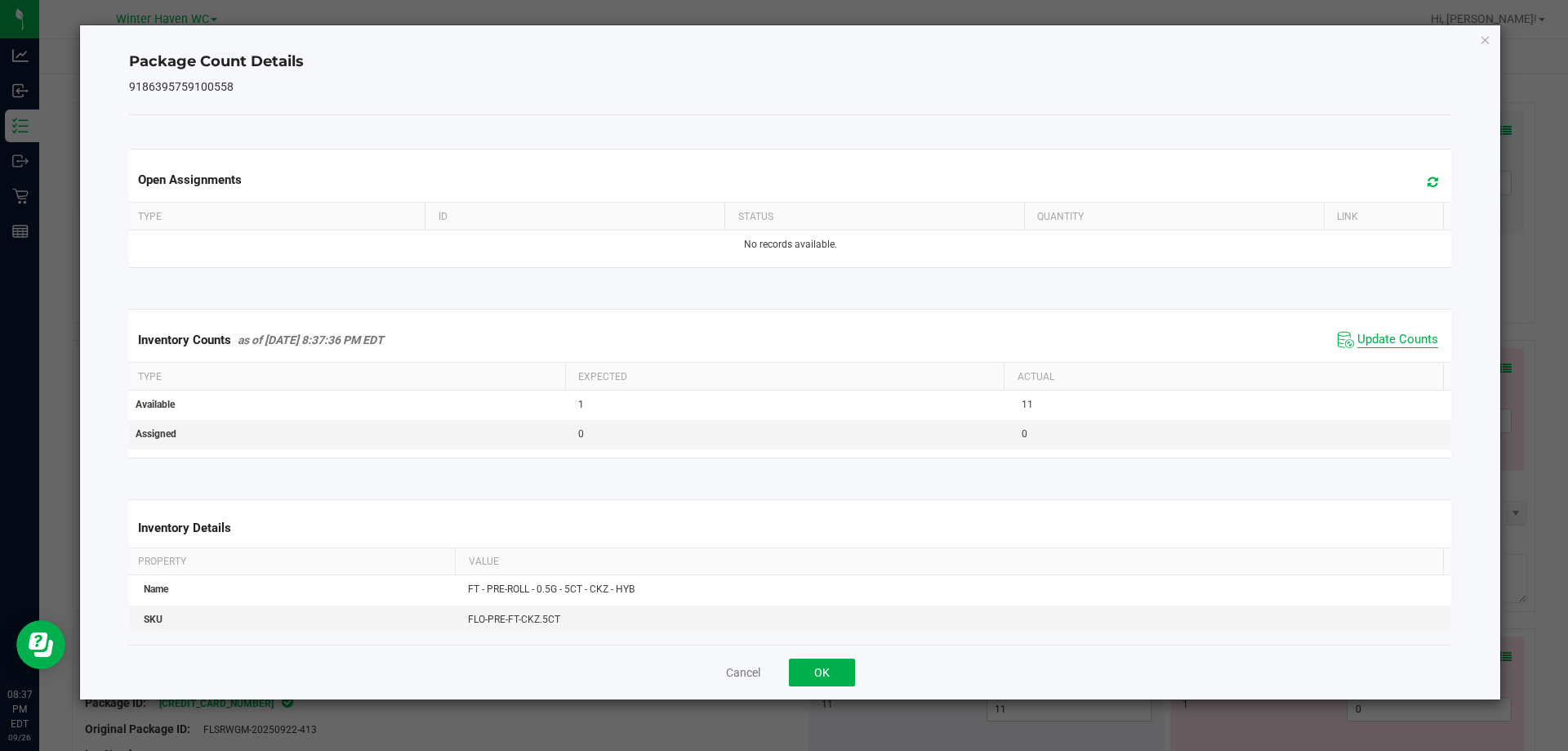
click at [1359, 338] on span "Update Counts" at bounding box center [1398, 340] width 81 height 17
click at [827, 667] on button "OK" at bounding box center [822, 673] width 66 height 28
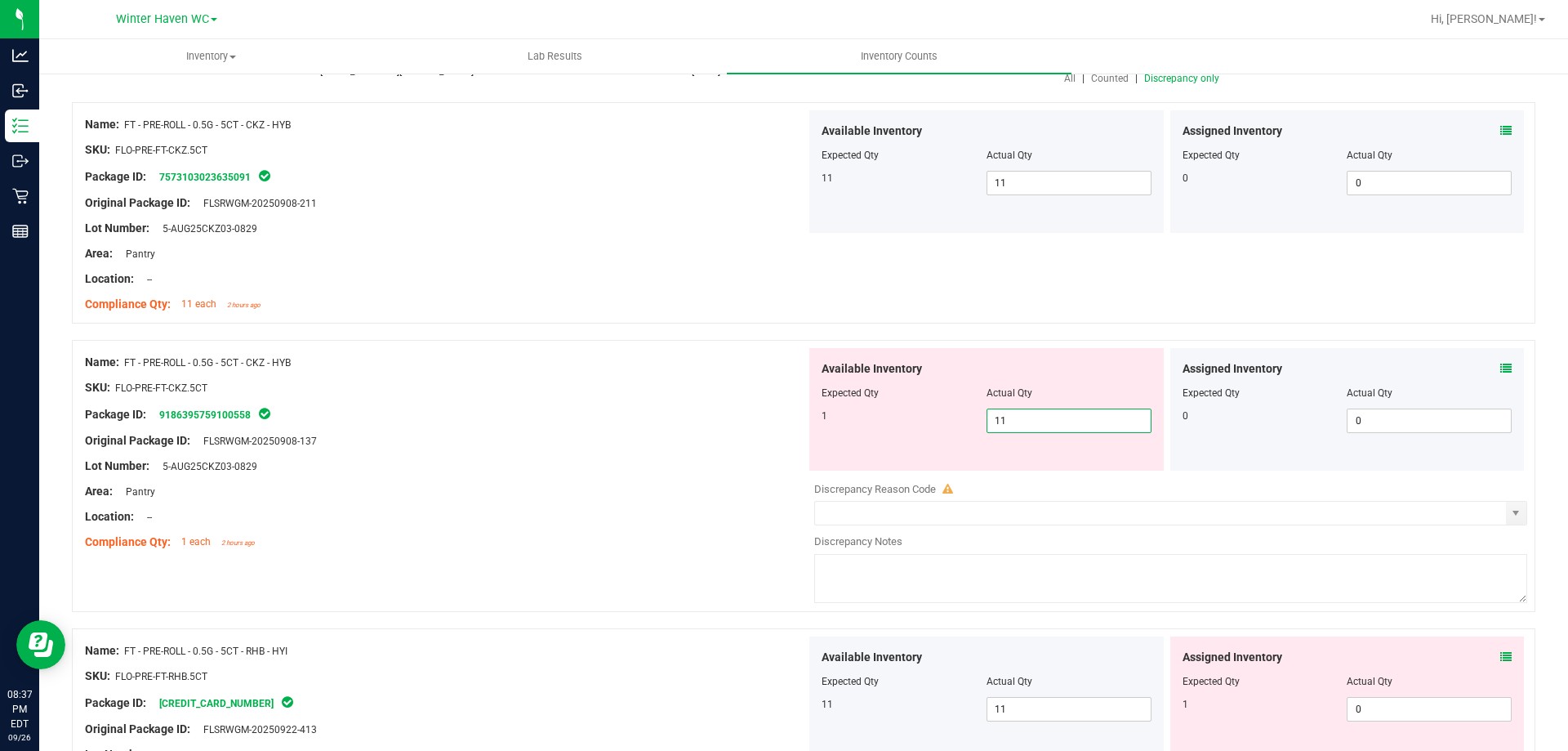
drag, startPoint x: 1062, startPoint y: 421, endPoint x: 815, endPoint y: 421, distance: 247.0
click at [854, 421] on div "1 11 11" at bounding box center [987, 420] width 330 height 24
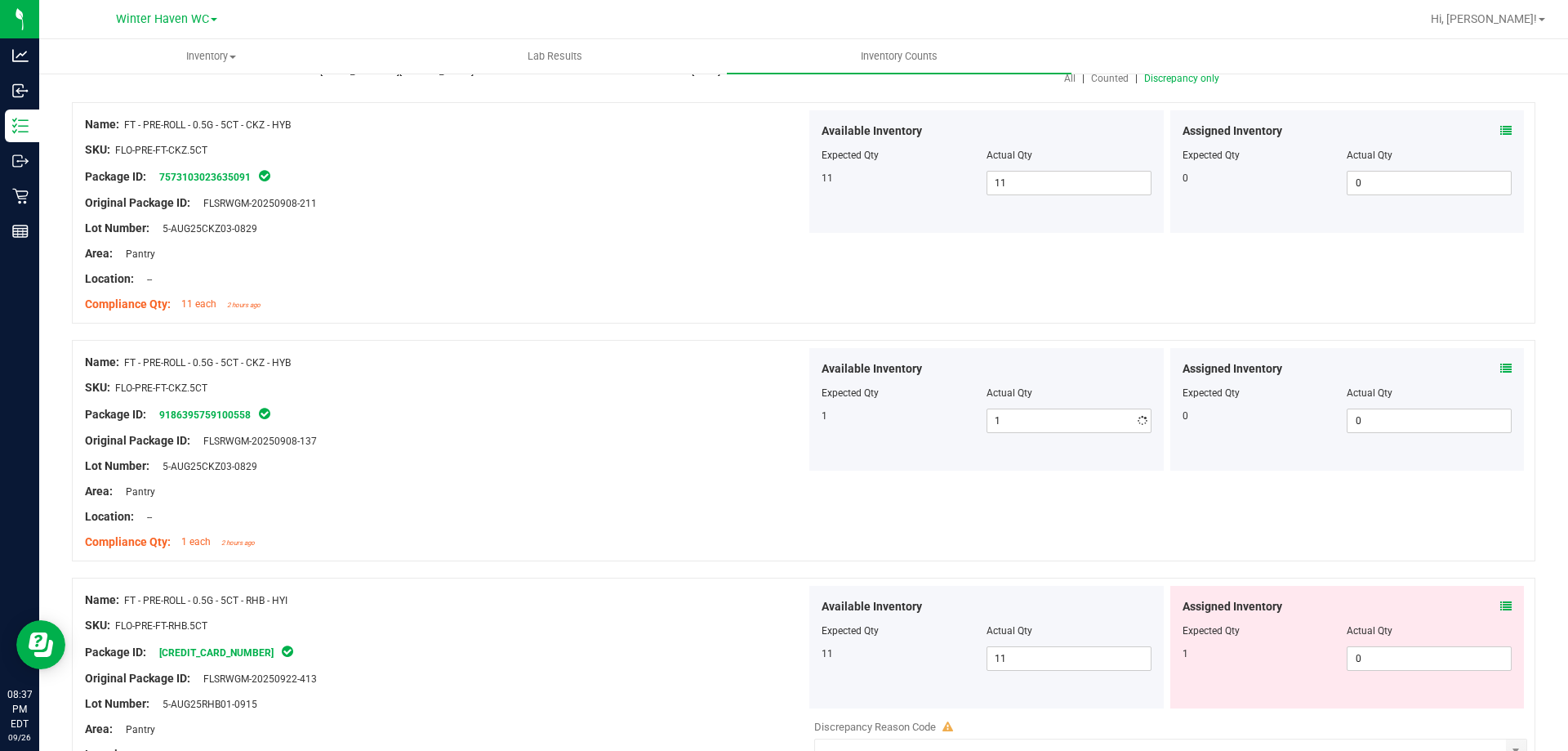
click at [643, 411] on div "Package ID: 9186395759100558" at bounding box center [445, 414] width 721 height 20
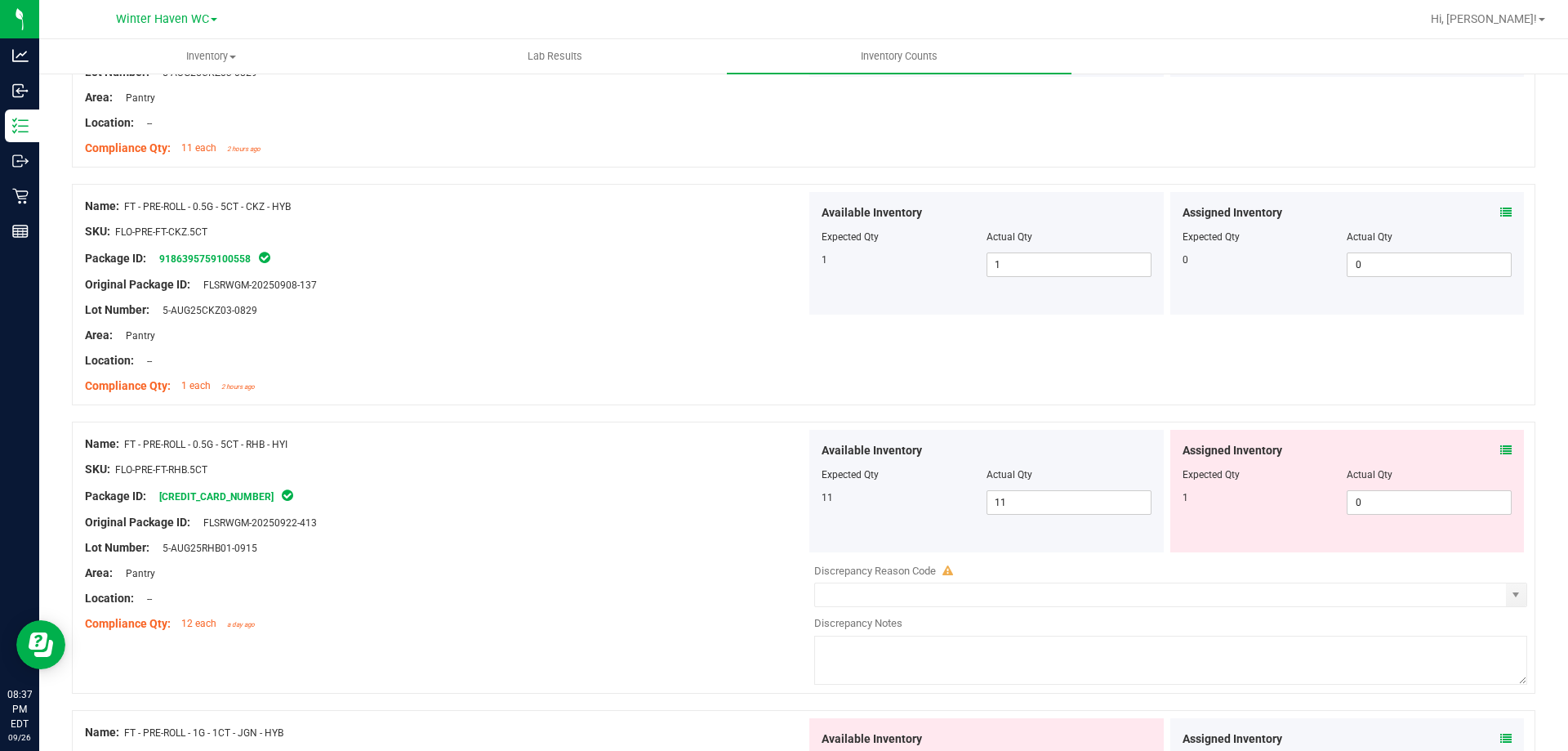
scroll to position [327, 0]
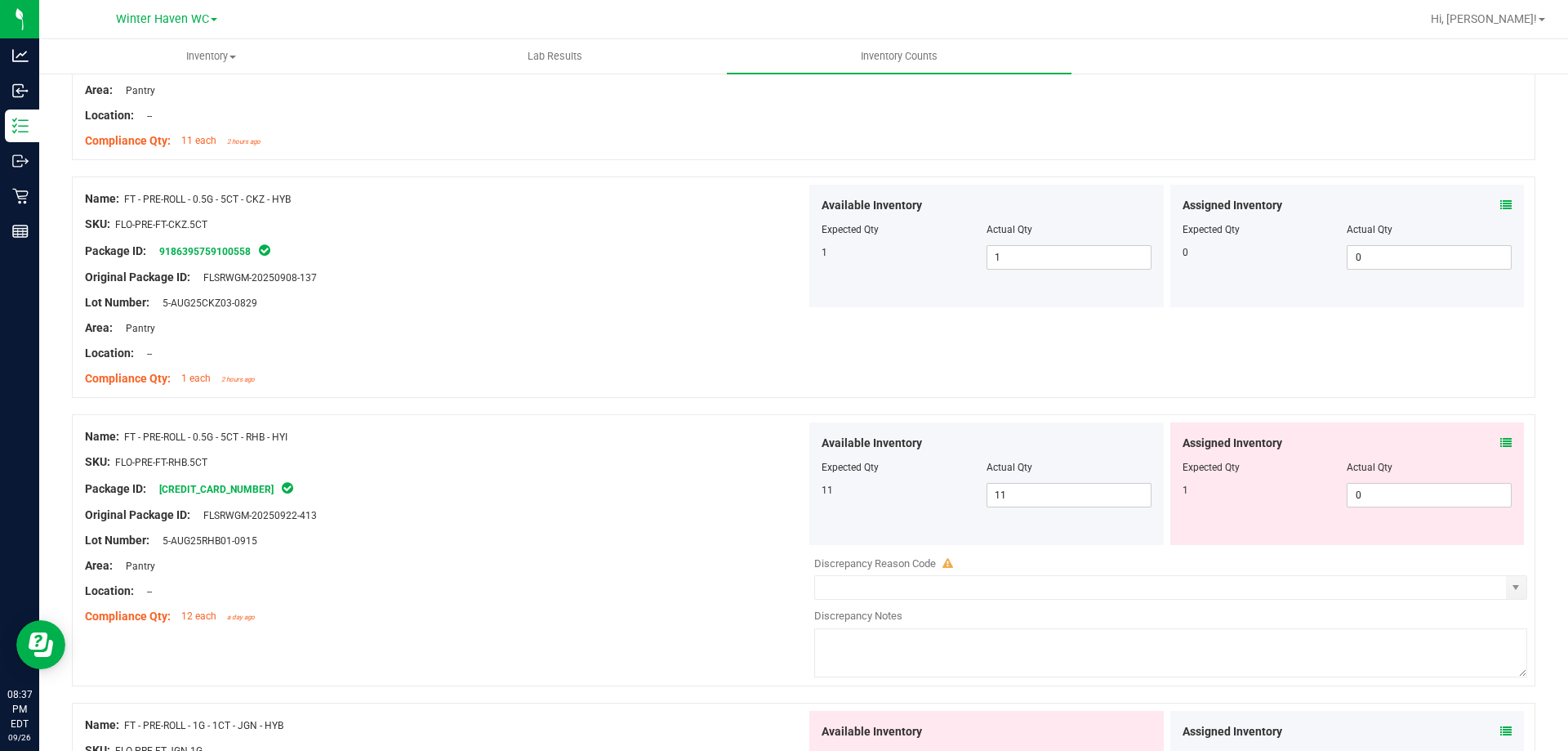
click at [1501, 441] on icon at bounding box center [1507, 443] width 11 height 11
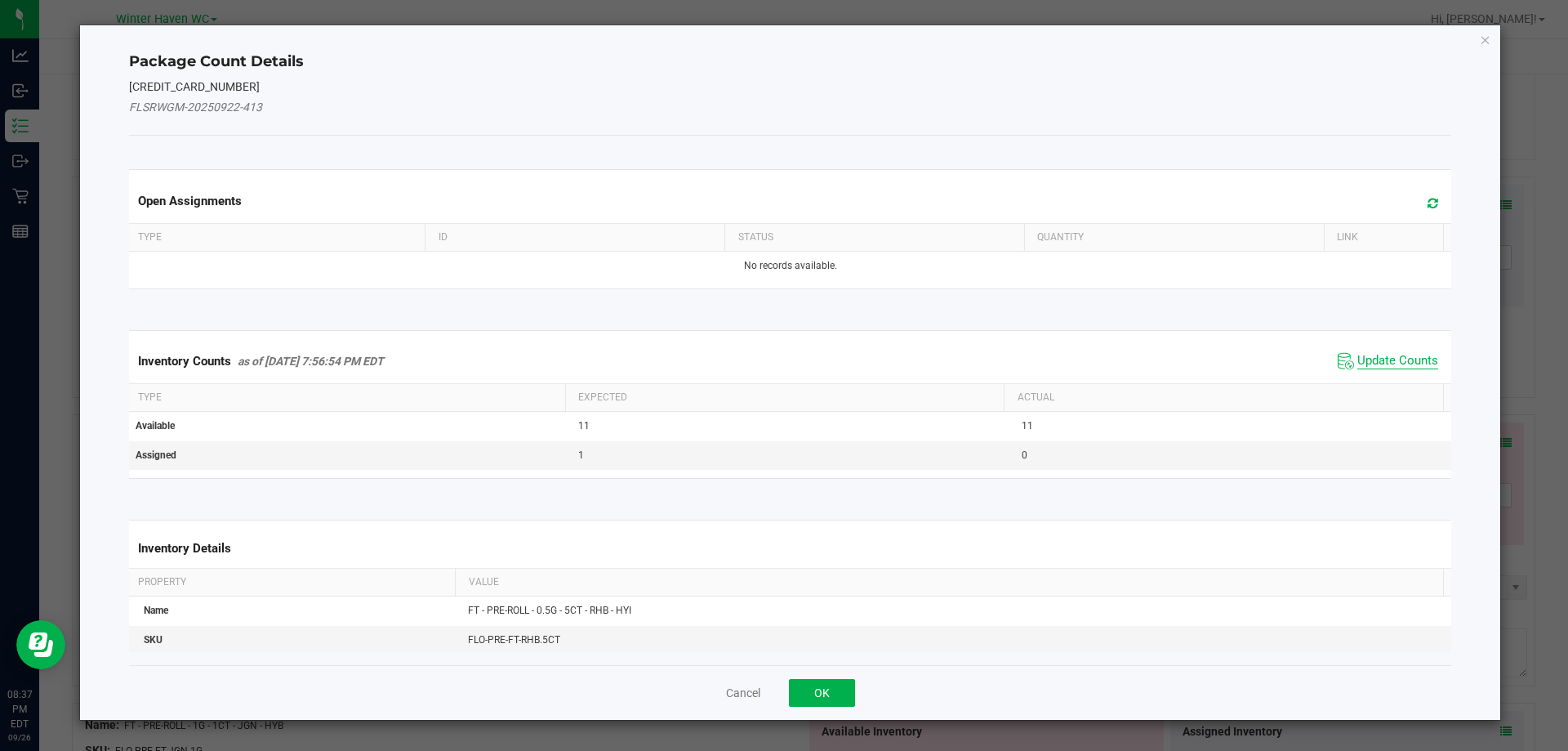
click at [1400, 355] on span "Update Counts" at bounding box center [1398, 362] width 81 height 17
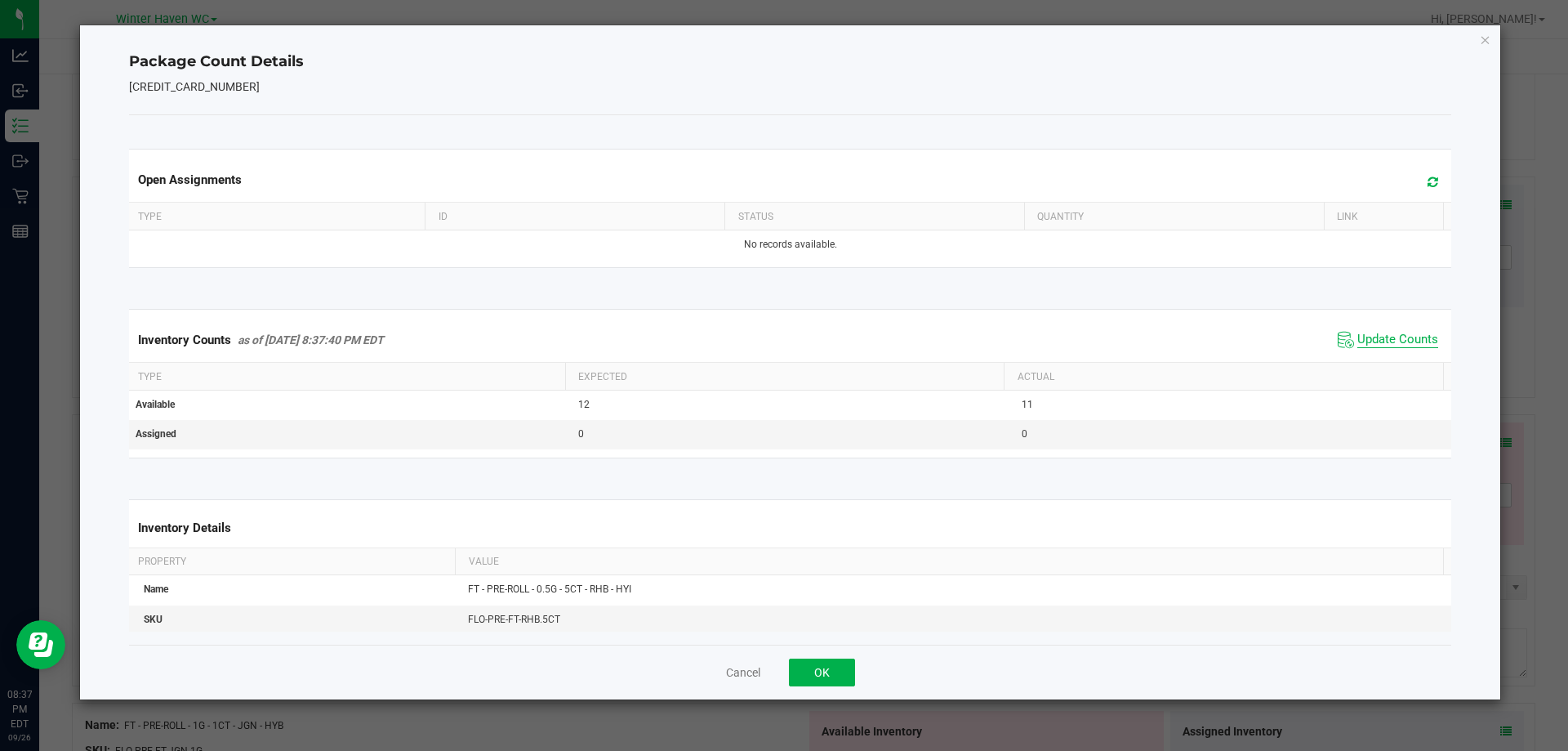
click at [1388, 337] on span "Update Counts" at bounding box center [1398, 340] width 81 height 17
click at [857, 659] on div "Cancel OK" at bounding box center [791, 672] width 1323 height 55
click at [840, 667] on button "OK" at bounding box center [822, 673] width 66 height 28
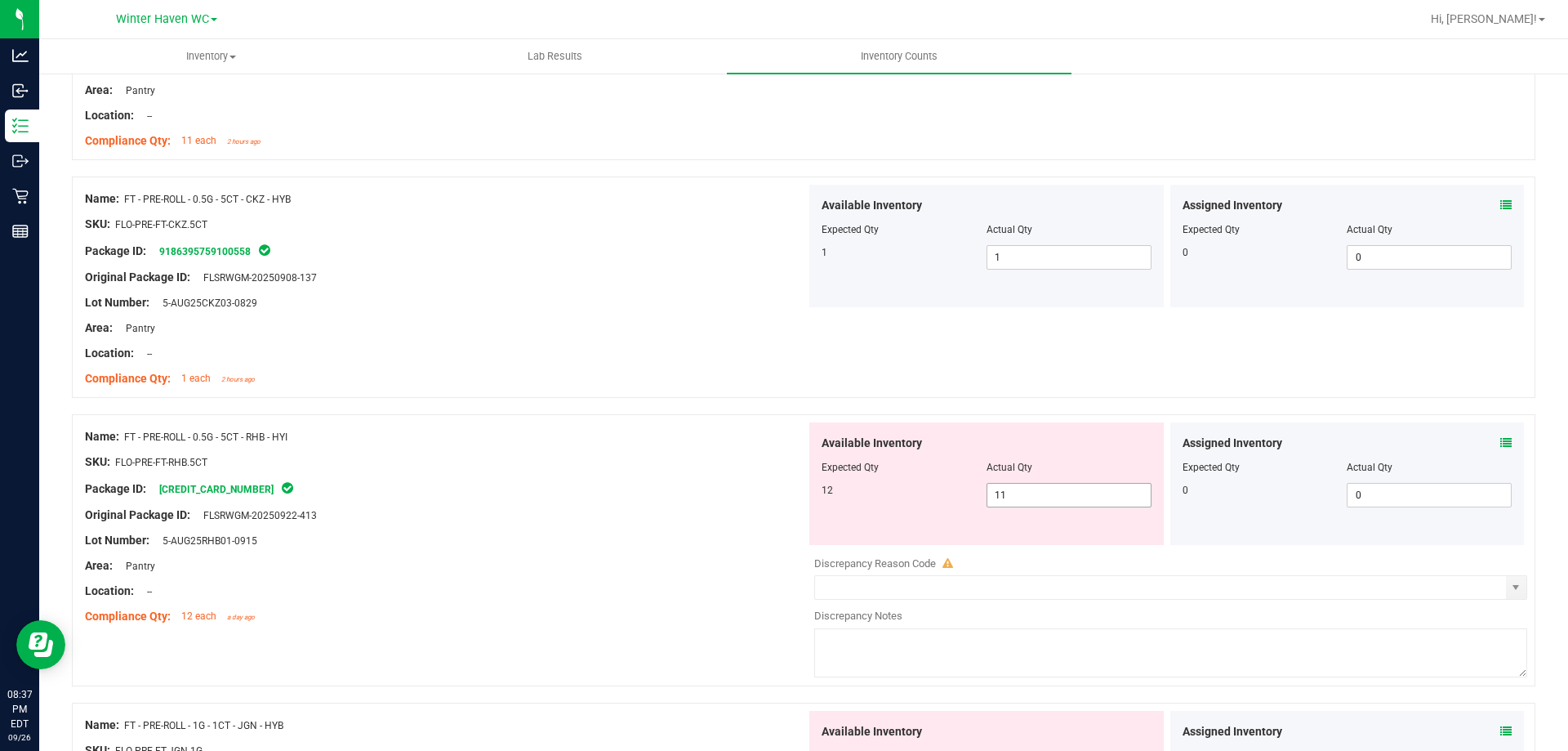
drag, startPoint x: 1029, startPoint y: 494, endPoint x: 887, endPoint y: 495, distance: 142.0
click at [893, 495] on div "12 11 11" at bounding box center [987, 495] width 330 height 24
drag, startPoint x: 704, startPoint y: 478, endPoint x: 1243, endPoint y: 382, distance: 547.5
click at [706, 474] on div "Name: FT - PRE-ROLL - 0.5G - 5CT - RHB - HYI SKU: FLO-PRE-FT-RHB.5CT Package ID…" at bounding box center [445, 526] width 721 height 209
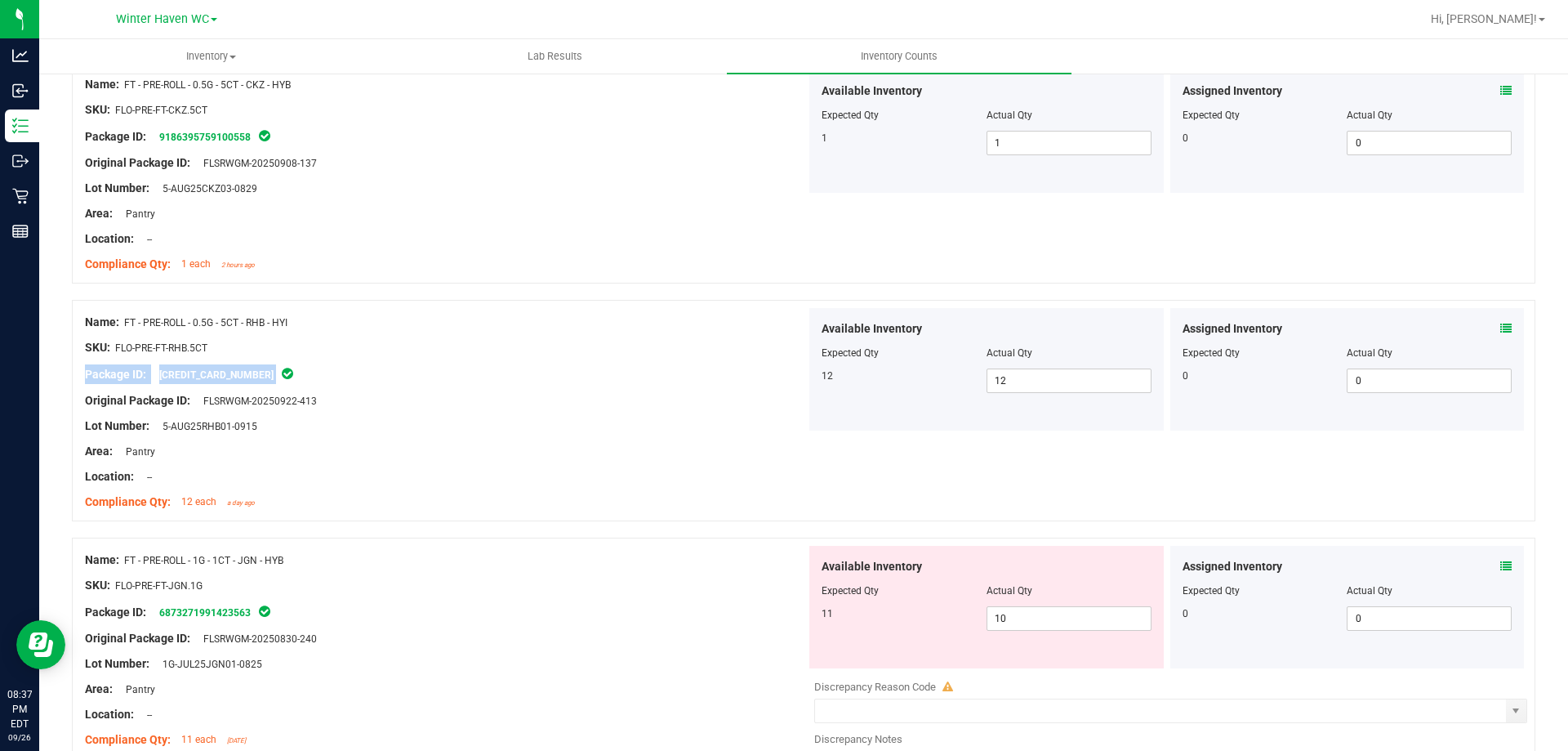
scroll to position [572, 0]
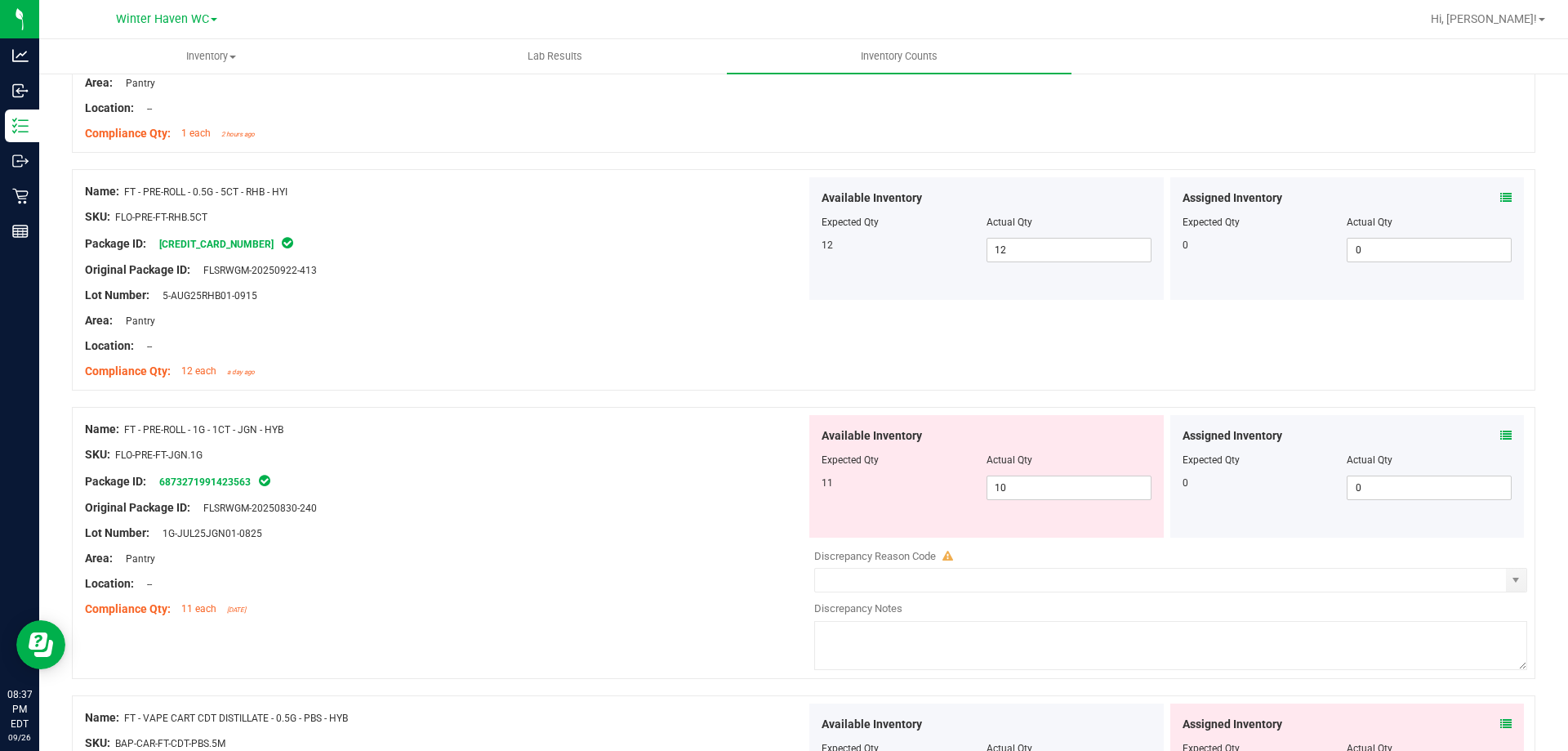
click at [1501, 441] on span at bounding box center [1507, 436] width 11 height 17
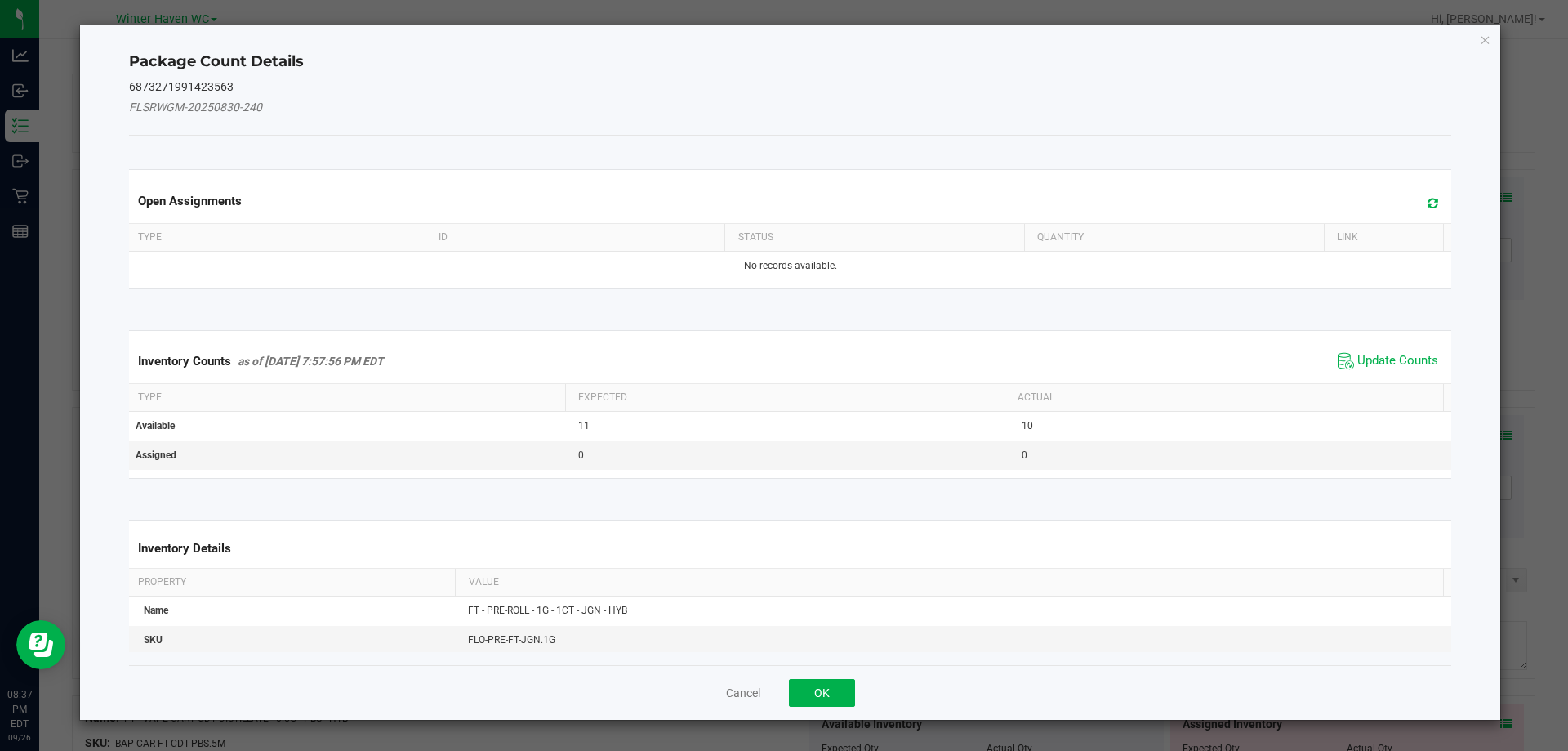
drag, startPoint x: 1333, startPoint y: 333, endPoint x: 1349, endPoint y: 355, distance: 27.2
click at [1332, 333] on kendo-grid "Inventory Counts as of Sep 26, 2025 7:57:56 PM EDT Update Counts Type Expected …" at bounding box center [790, 404] width 1348 height 149
click at [1357, 360] on span "Update Counts" at bounding box center [1398, 362] width 81 height 17
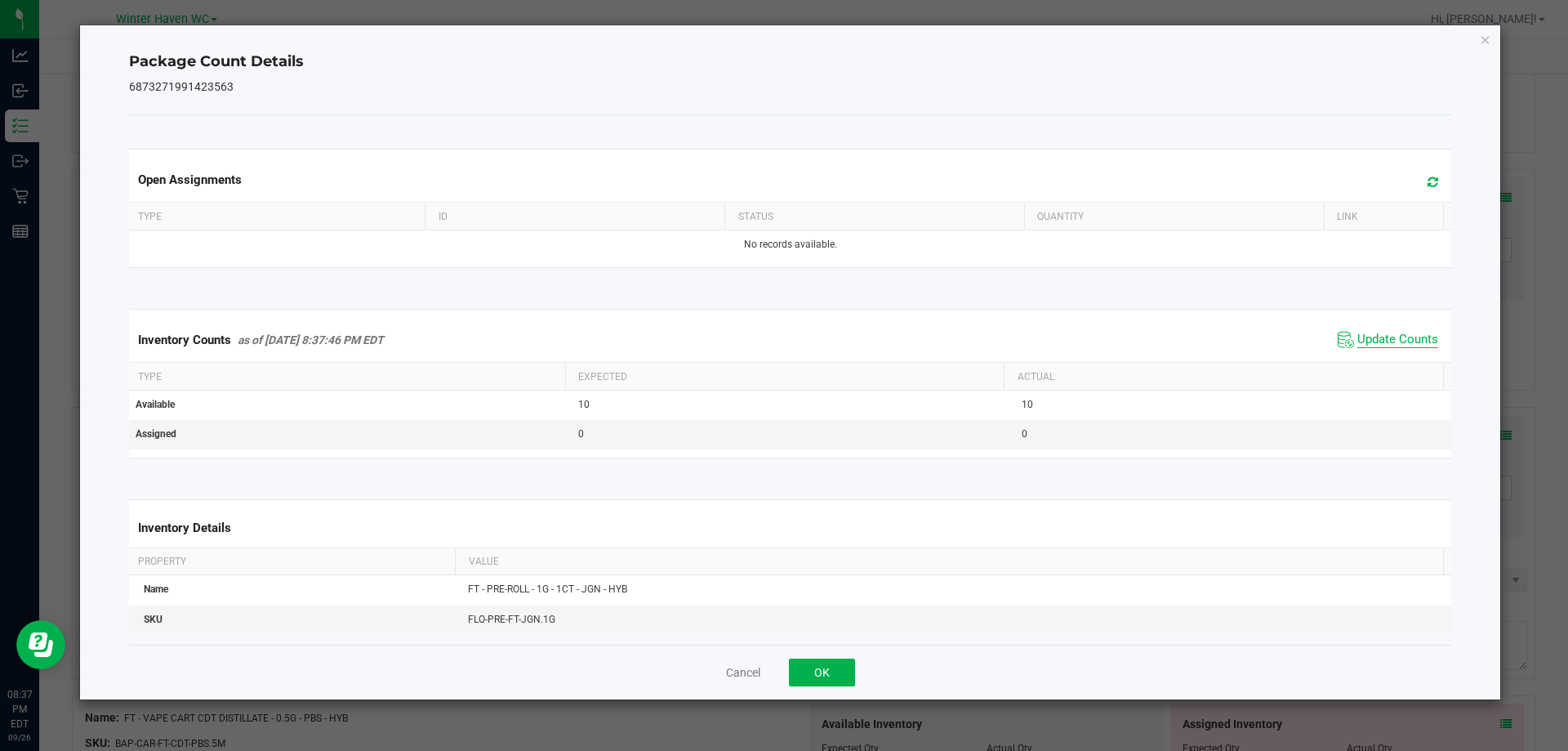
click at [1357, 341] on span "Update Counts" at bounding box center [1398, 340] width 81 height 17
click at [1357, 341] on span "Update Counts" at bounding box center [1398, 339] width 81 height 15
click at [1357, 341] on span "Update Counts" at bounding box center [1398, 340] width 81 height 17
click at [835, 666] on button "OK" at bounding box center [822, 673] width 66 height 28
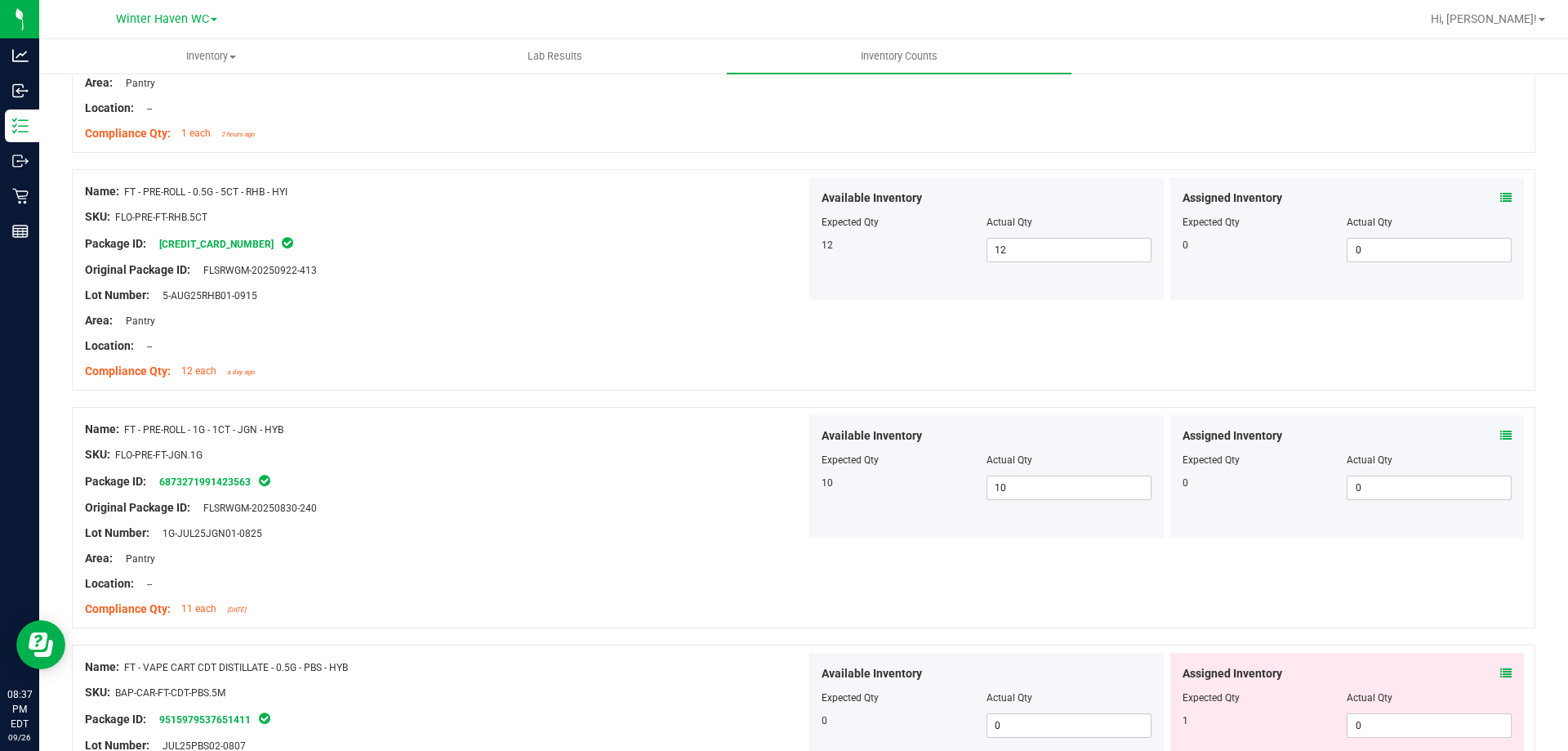
drag, startPoint x: 763, startPoint y: 581, endPoint x: 1129, endPoint y: 408, distance: 404.8
click at [798, 567] on div "Name: FT - PRE-ROLL - 1G - 1CT - JGN - HYB SKU: FLO-PRE-FT-JGN.1G Package ID: 6…" at bounding box center [445, 519] width 721 height 209
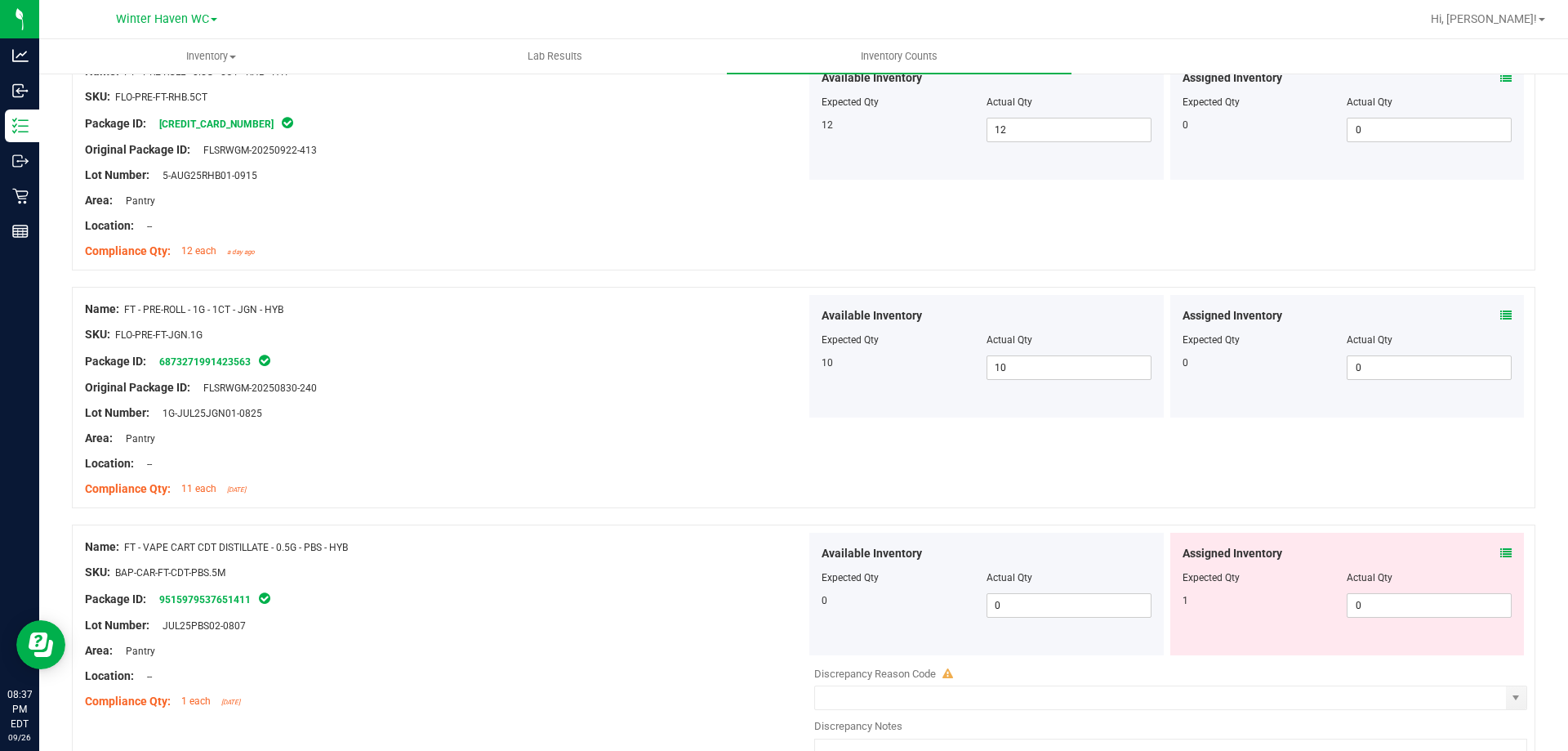
scroll to position [817, 0]
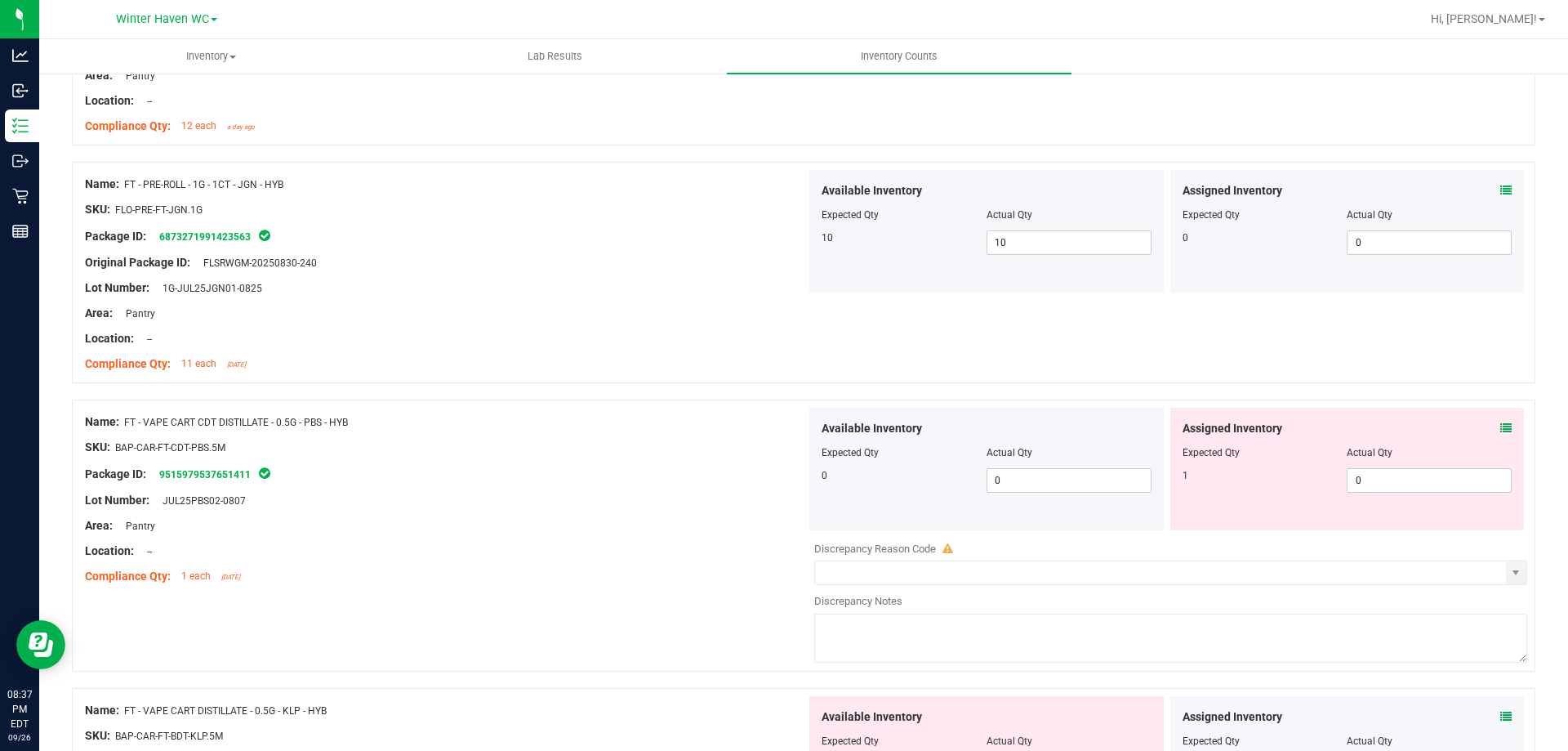
drag, startPoint x: 1487, startPoint y: 424, endPoint x: 1494, endPoint y: 428, distance: 8.1
click at [1493, 428] on div "Assigned Inventory" at bounding box center [1348, 429] width 330 height 17
click at [1501, 428] on icon at bounding box center [1507, 428] width 11 height 11
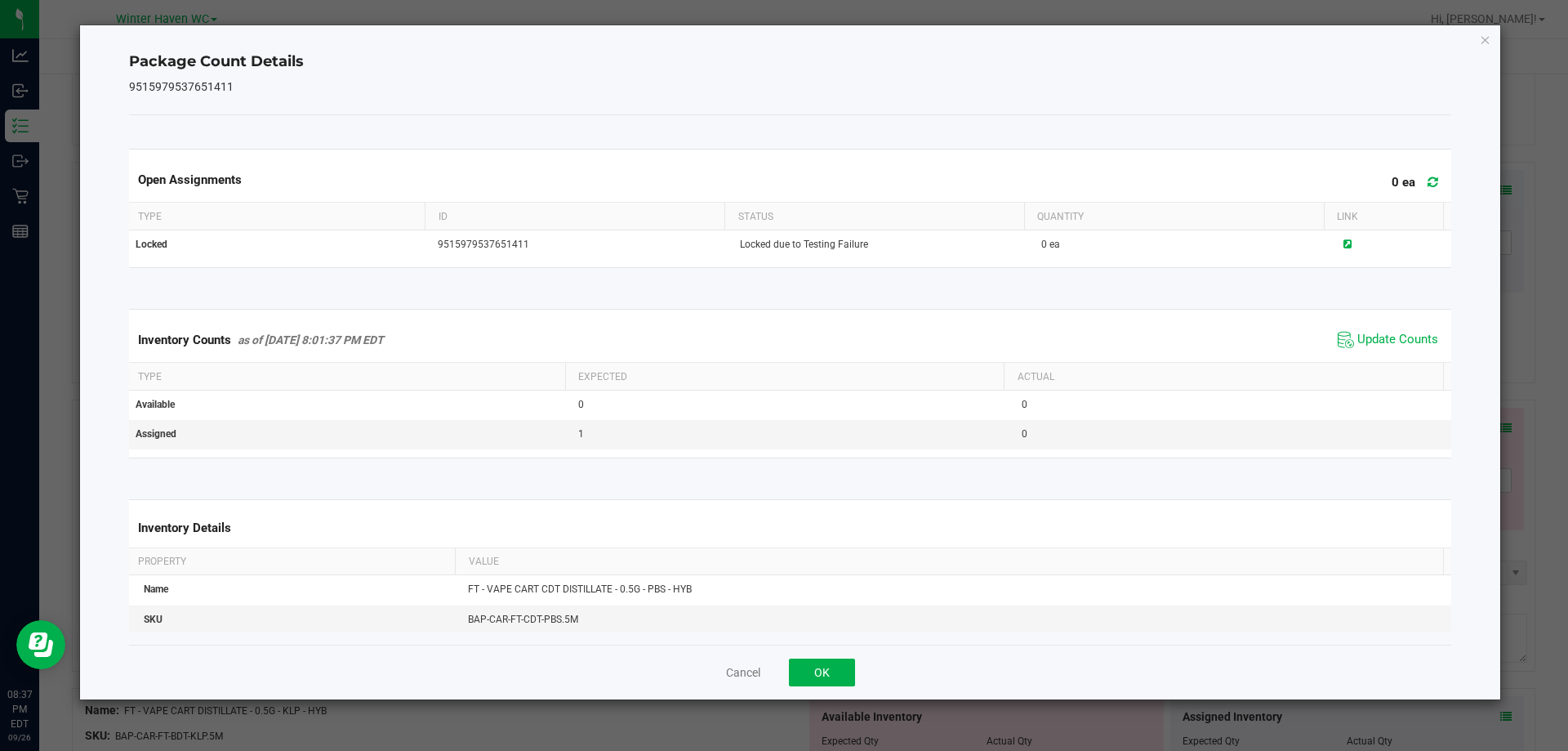
click at [1395, 356] on div "Inventory Counts as of Sep 26, 2025 8:01:37 PM EDT Update Counts" at bounding box center [790, 339] width 1329 height 44
click at [1386, 341] on span "Update Counts" at bounding box center [1398, 340] width 81 height 17
click at [1381, 336] on span "Update Counts" at bounding box center [1398, 340] width 81 height 17
click at [1381, 336] on span "Update Counts" at bounding box center [1398, 339] width 81 height 15
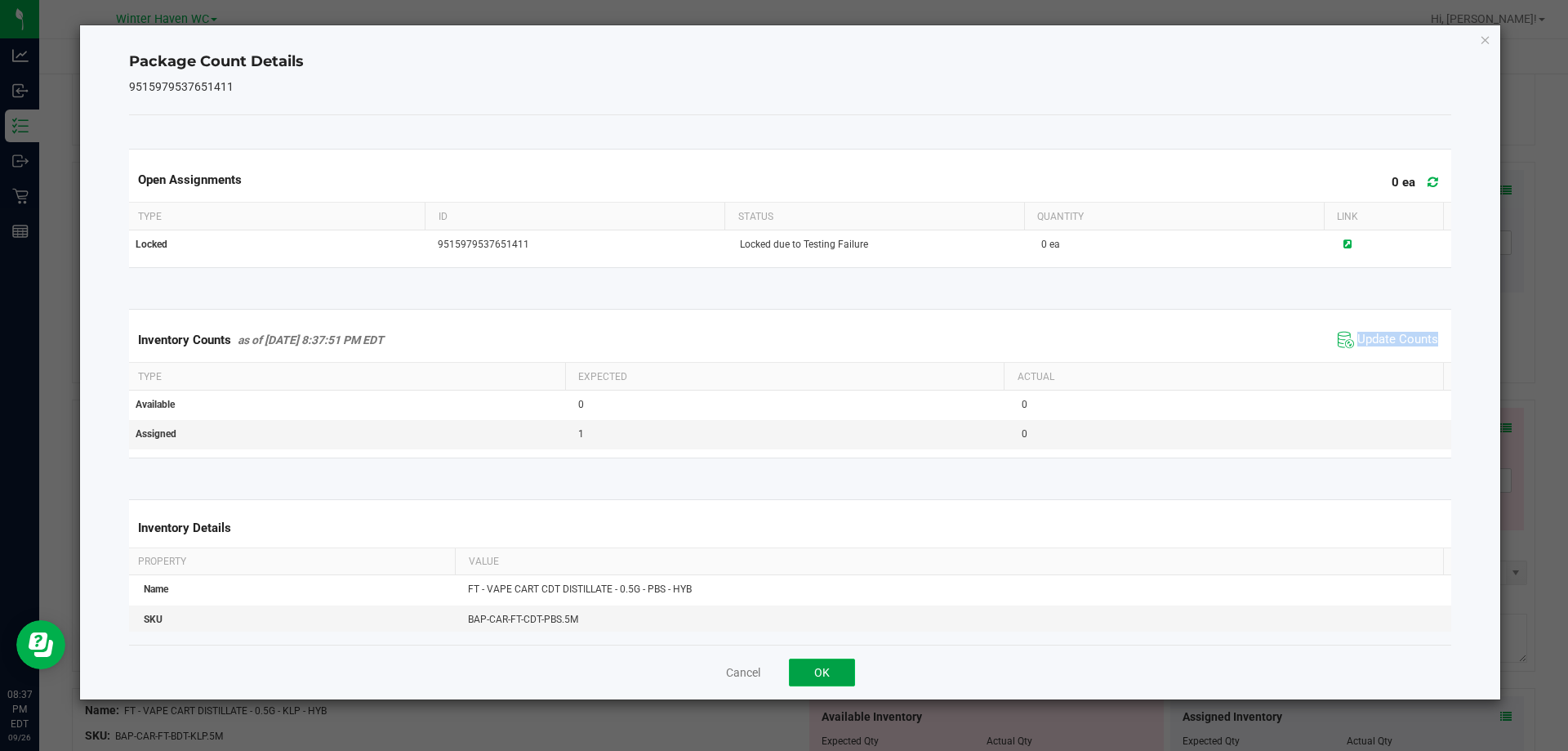
click at [844, 671] on button "OK" at bounding box center [822, 673] width 66 height 28
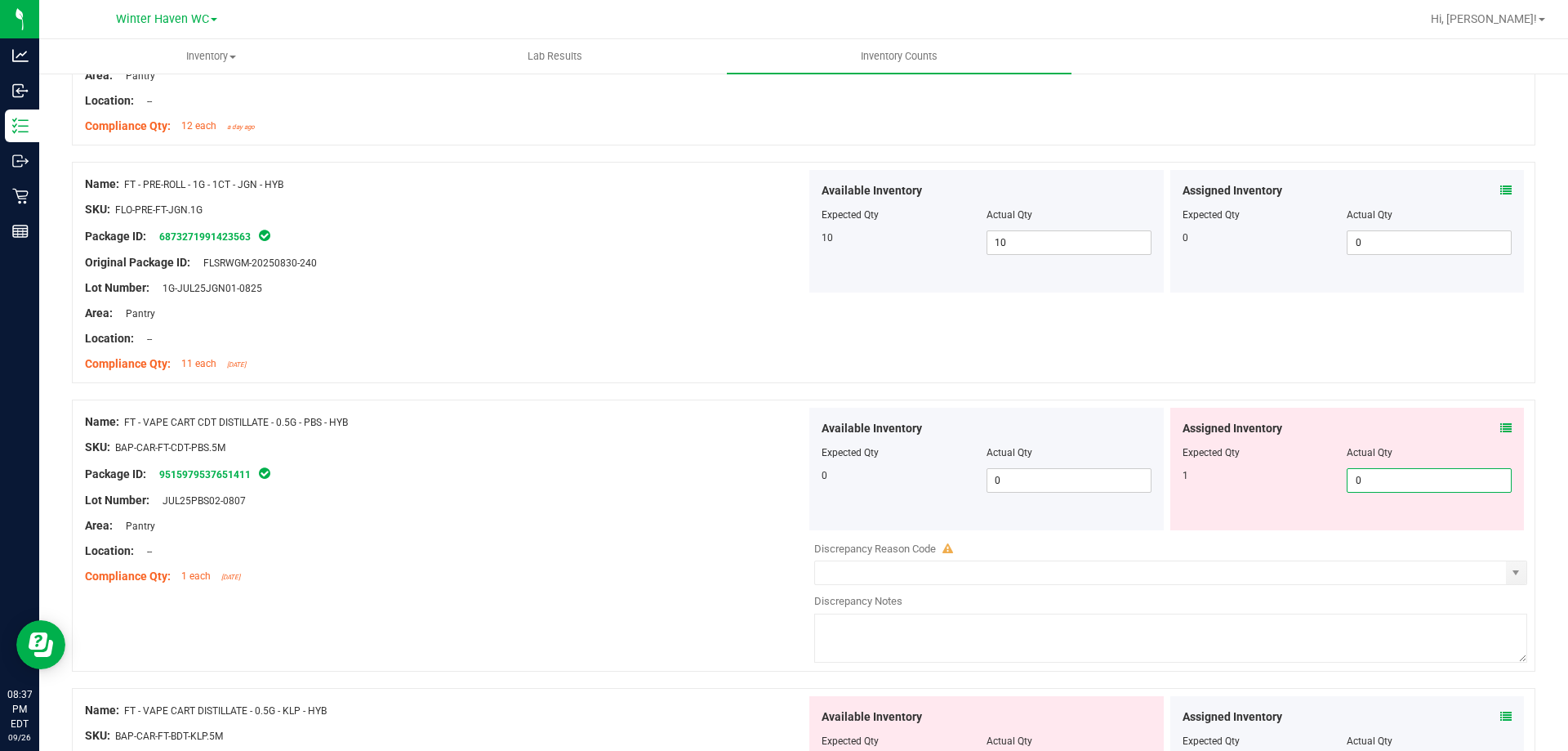
click at [1370, 489] on span "0 0" at bounding box center [1429, 480] width 165 height 24
click at [1250, 352] on div "Name: FT - PRE-ROLL - 1G - 1CT - JGN - HYB SKU: FLO-PRE-FT-JGN.1G Package ID: 6…" at bounding box center [803, 273] width 1464 height 222
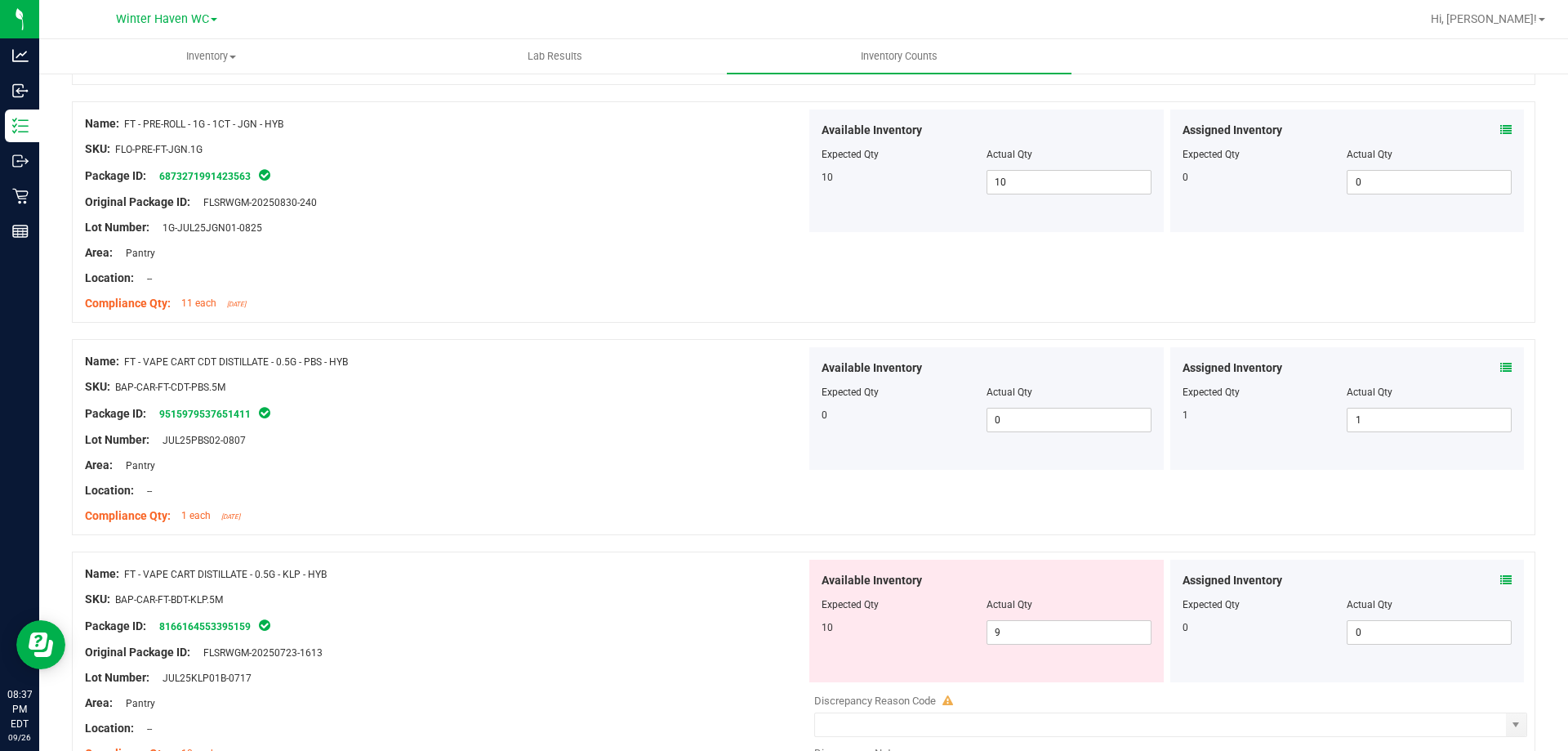
scroll to position [1143, 0]
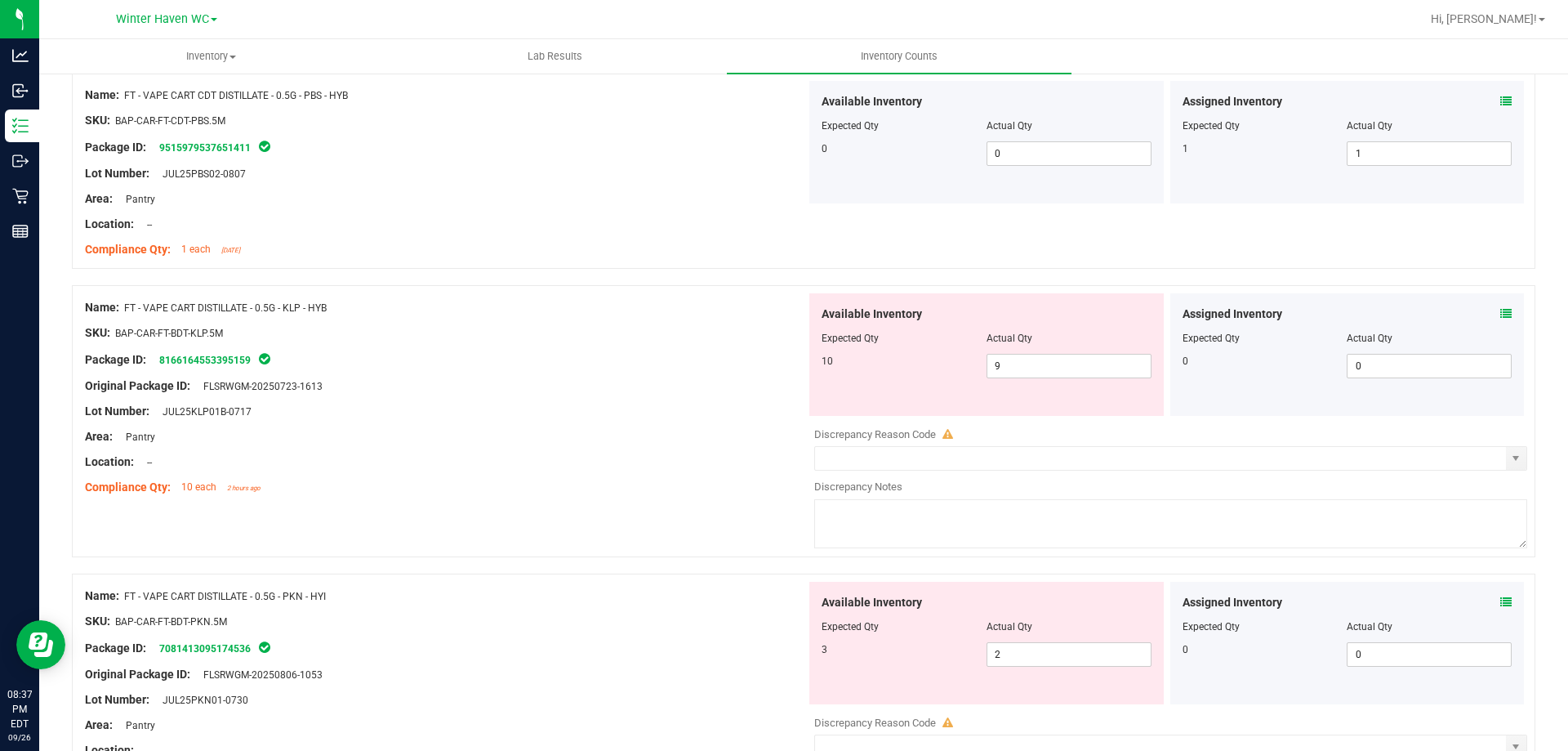
click at [1501, 318] on icon at bounding box center [1507, 314] width 11 height 11
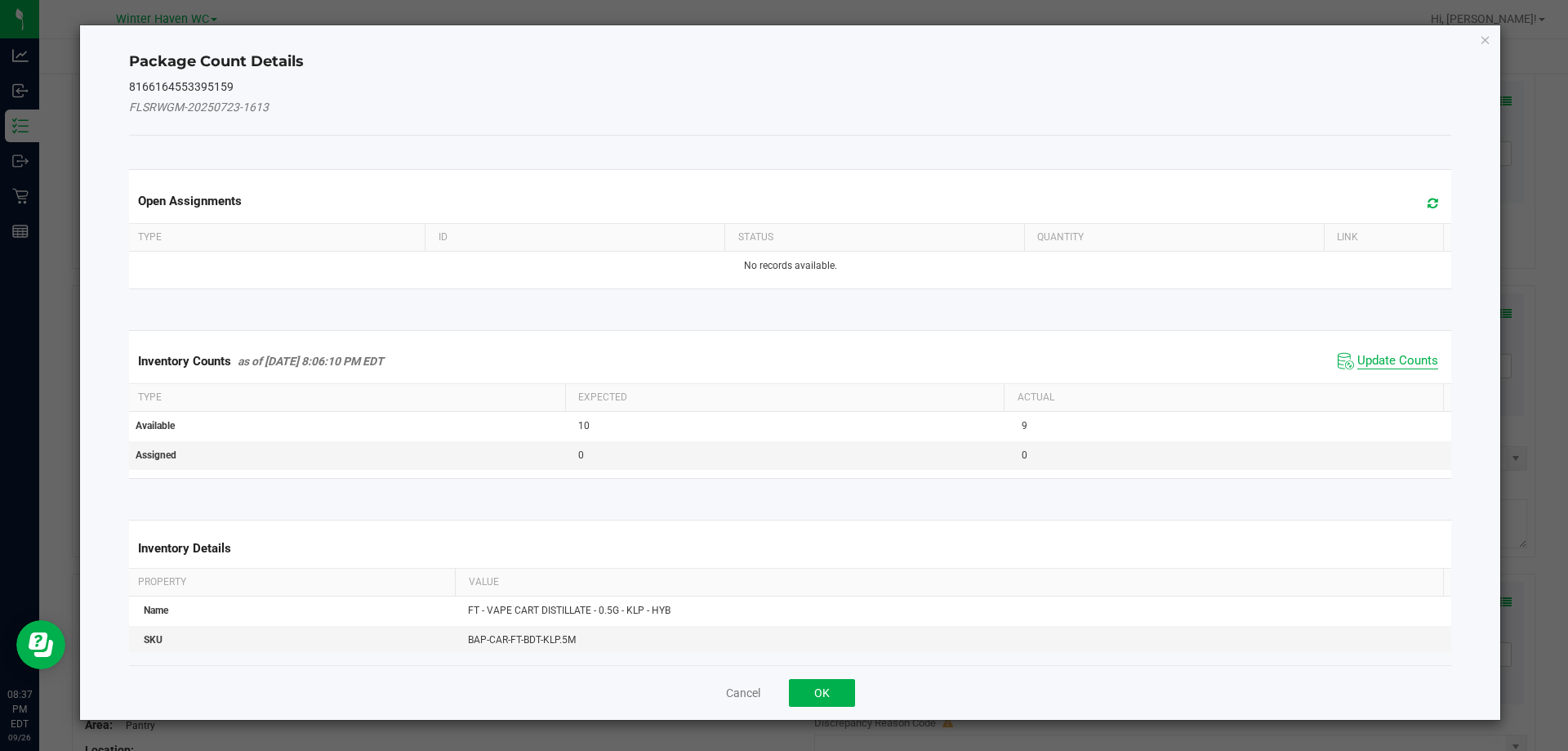
click at [1422, 355] on span "Update Counts" at bounding box center [1398, 362] width 81 height 17
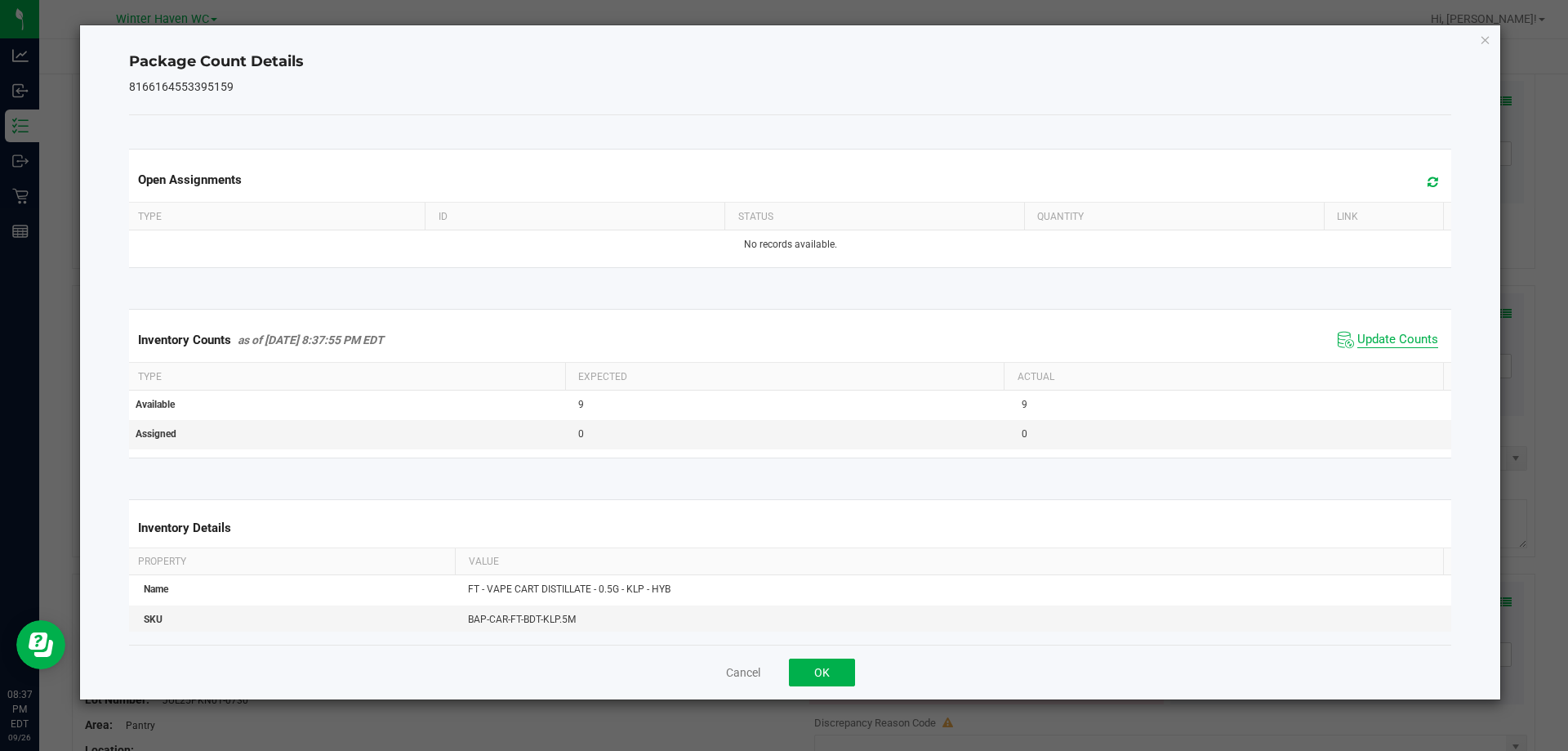
click at [1393, 344] on span "Update Counts" at bounding box center [1398, 340] width 81 height 17
click at [1393, 344] on span "Update Counts" at bounding box center [1398, 339] width 81 height 15
click at [836, 659] on button "OK" at bounding box center [822, 673] width 66 height 28
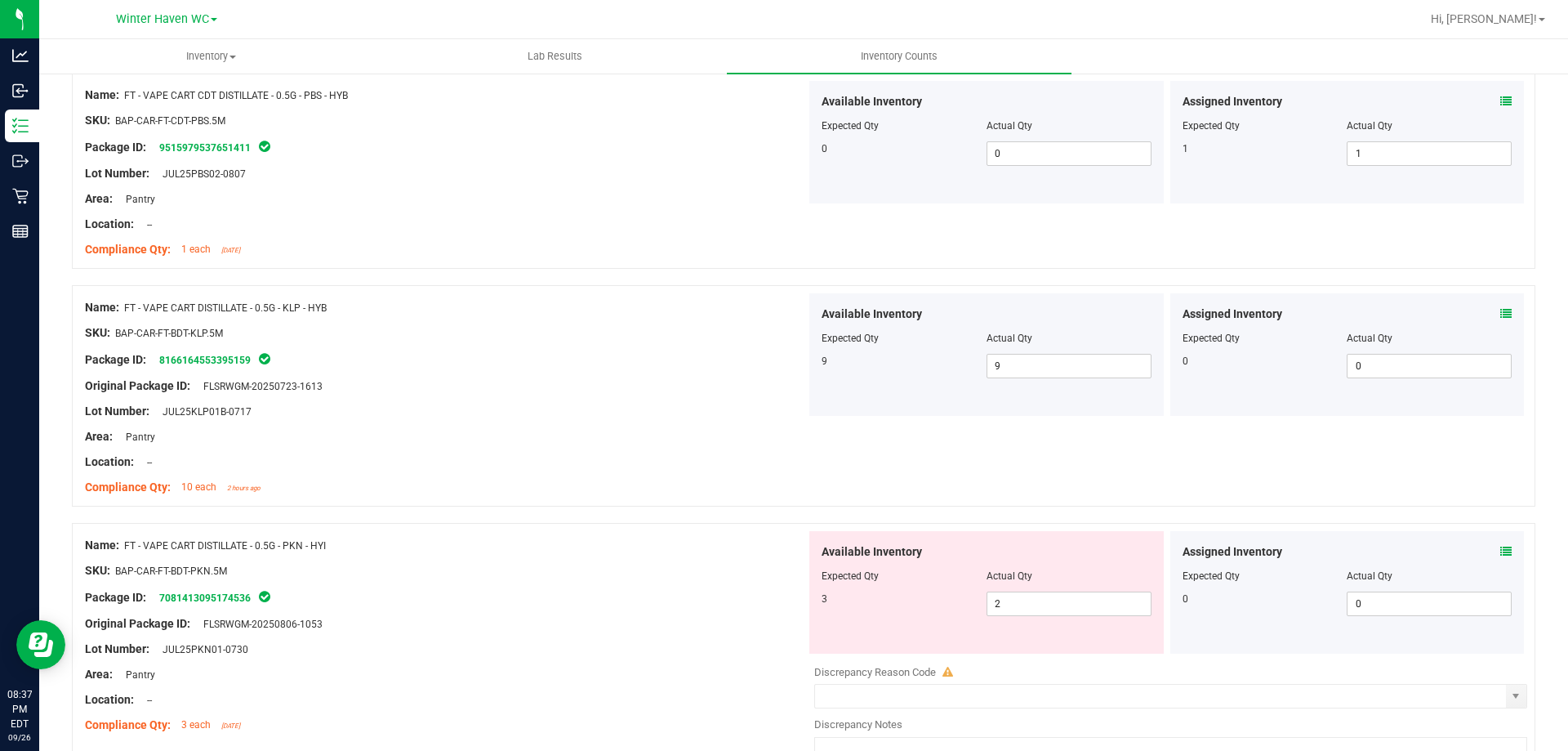
click at [724, 509] on div at bounding box center [803, 515] width 1464 height 17
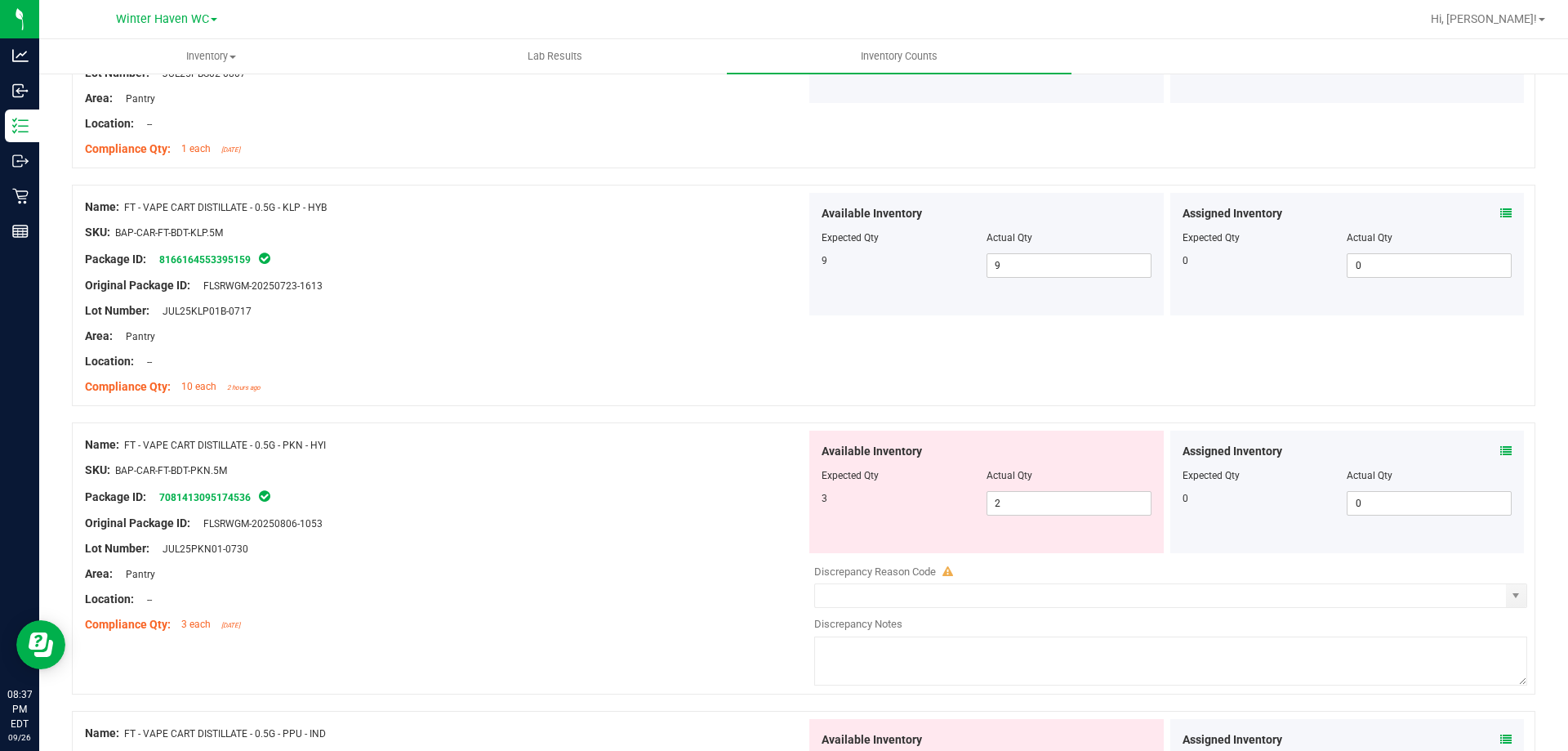
scroll to position [1388, 0]
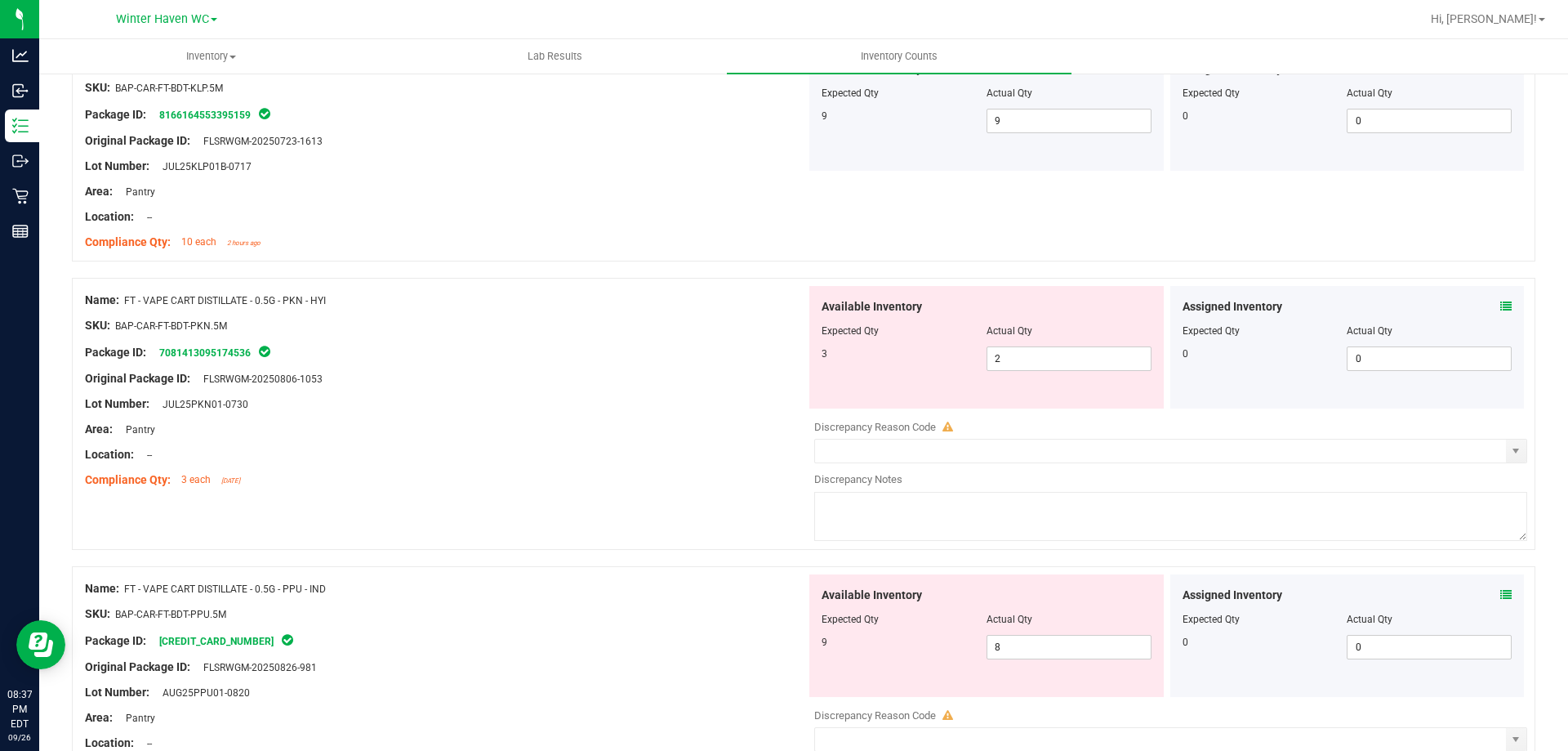
click at [1501, 308] on icon at bounding box center [1507, 307] width 11 height 11
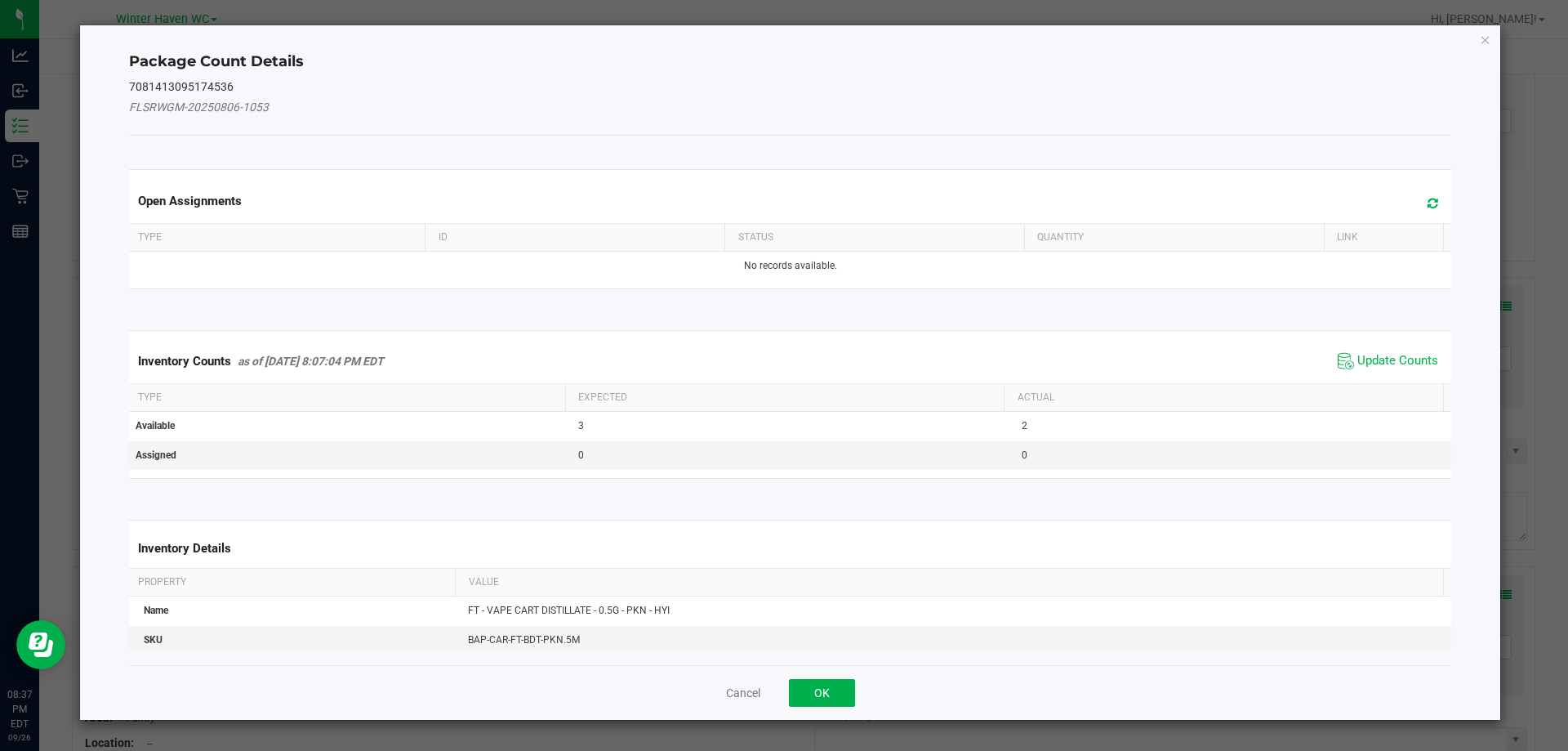
click at [1398, 349] on span "Update Counts" at bounding box center [1388, 361] width 109 height 24
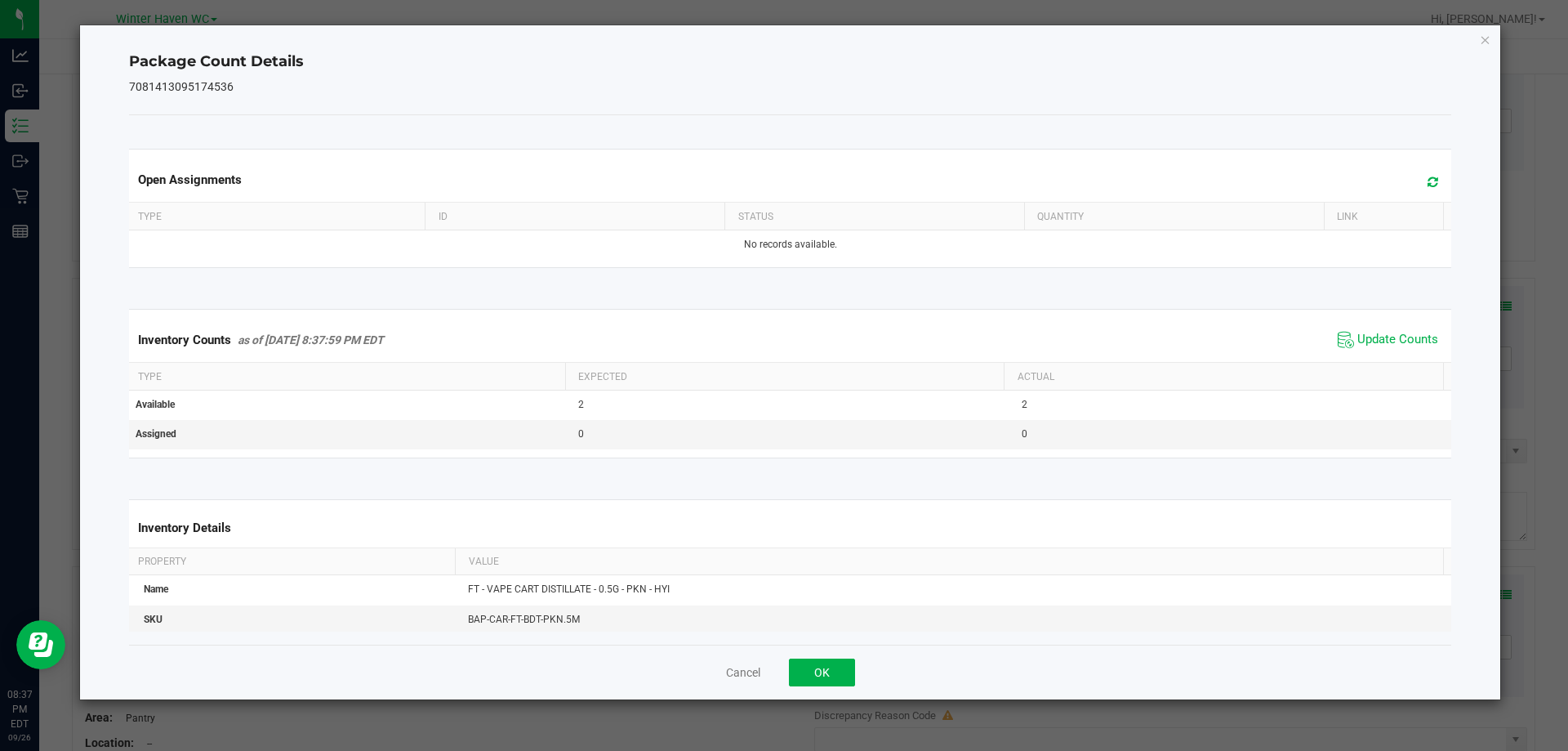
click at [1380, 328] on span "Update Counts" at bounding box center [1388, 340] width 109 height 24
drag, startPoint x: 865, startPoint y: 662, endPoint x: 825, endPoint y: 678, distance: 43.1
click at [836, 676] on div "Cancel OK" at bounding box center [791, 672] width 1323 height 55
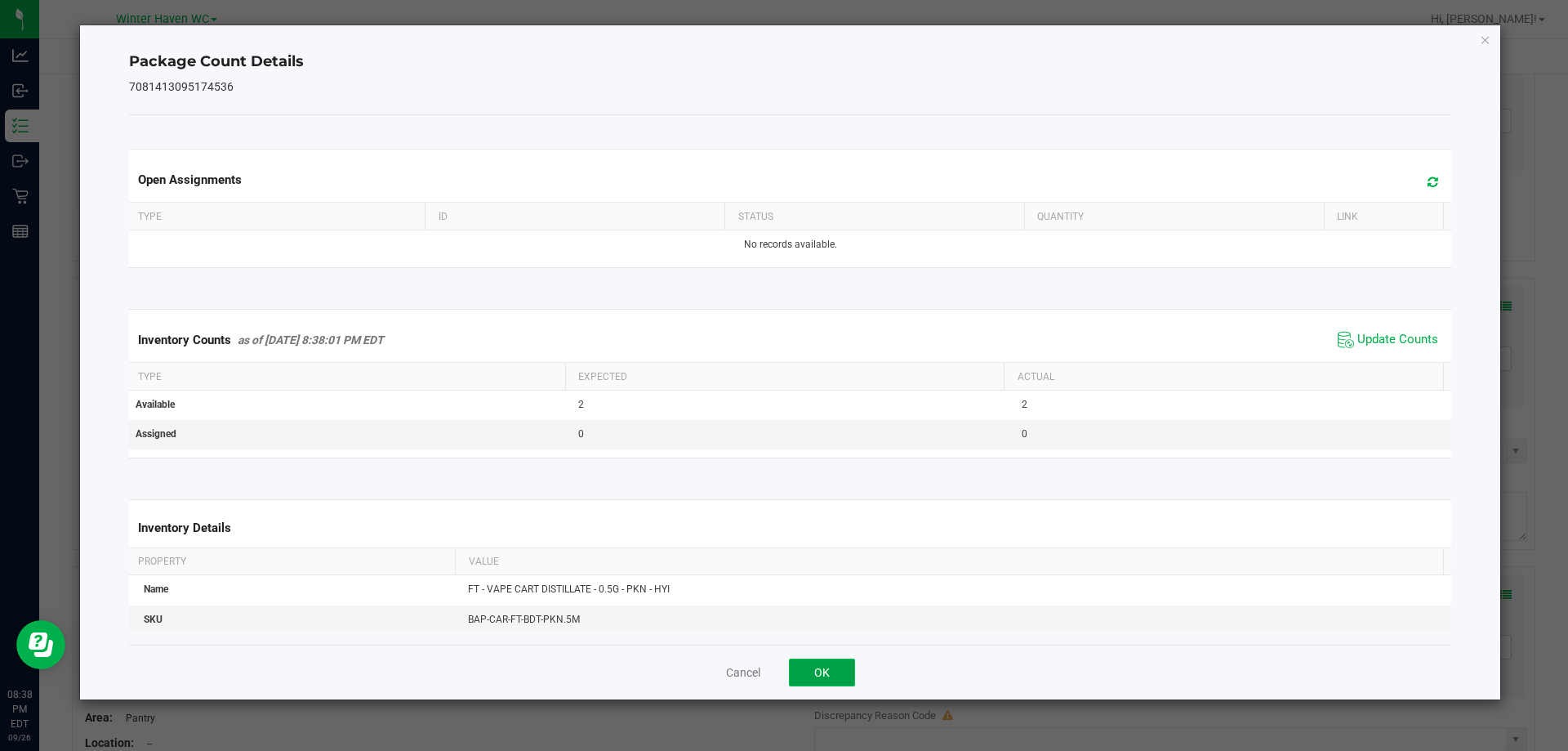
click at [825, 678] on button "OK" at bounding box center [822, 673] width 66 height 28
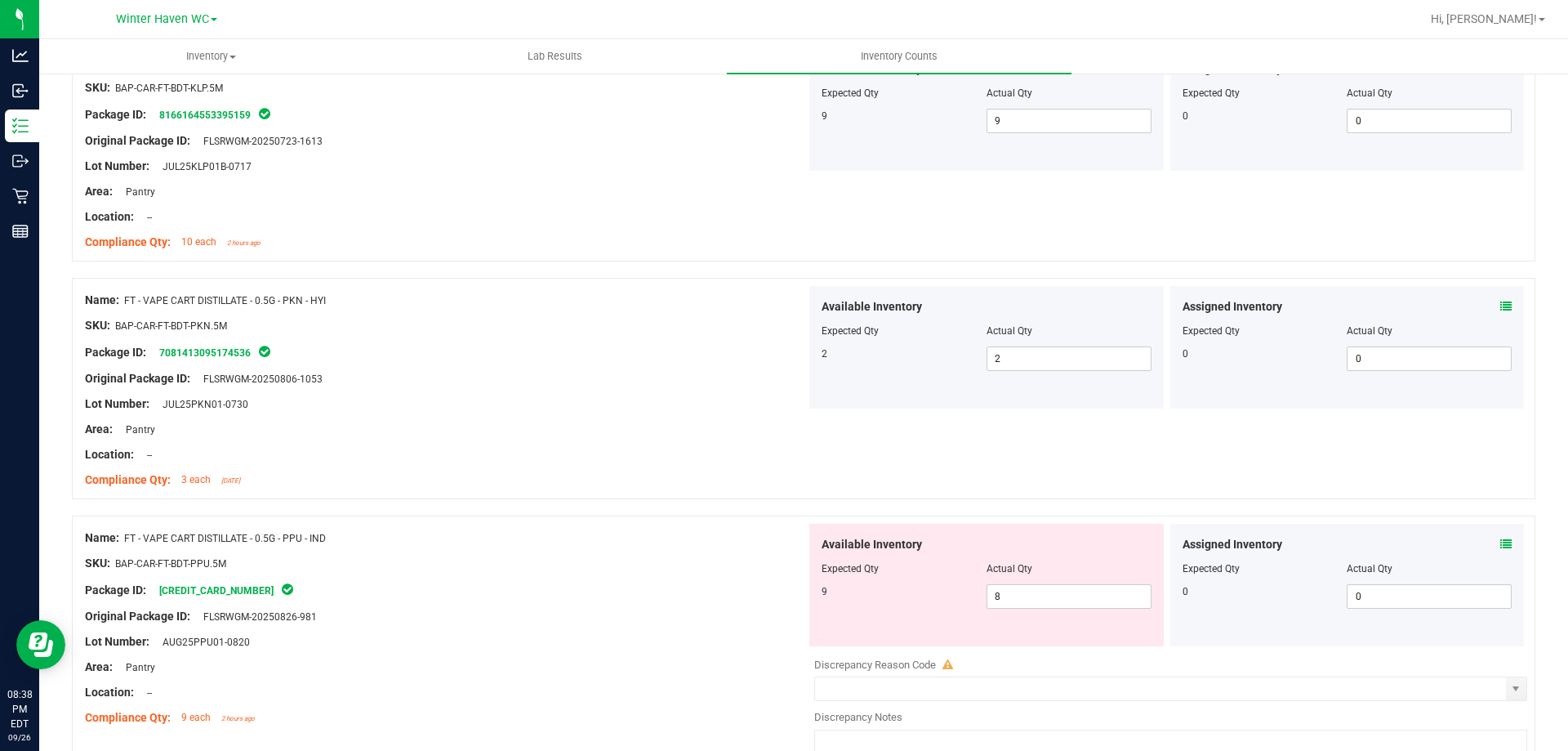
scroll to position [1715, 0]
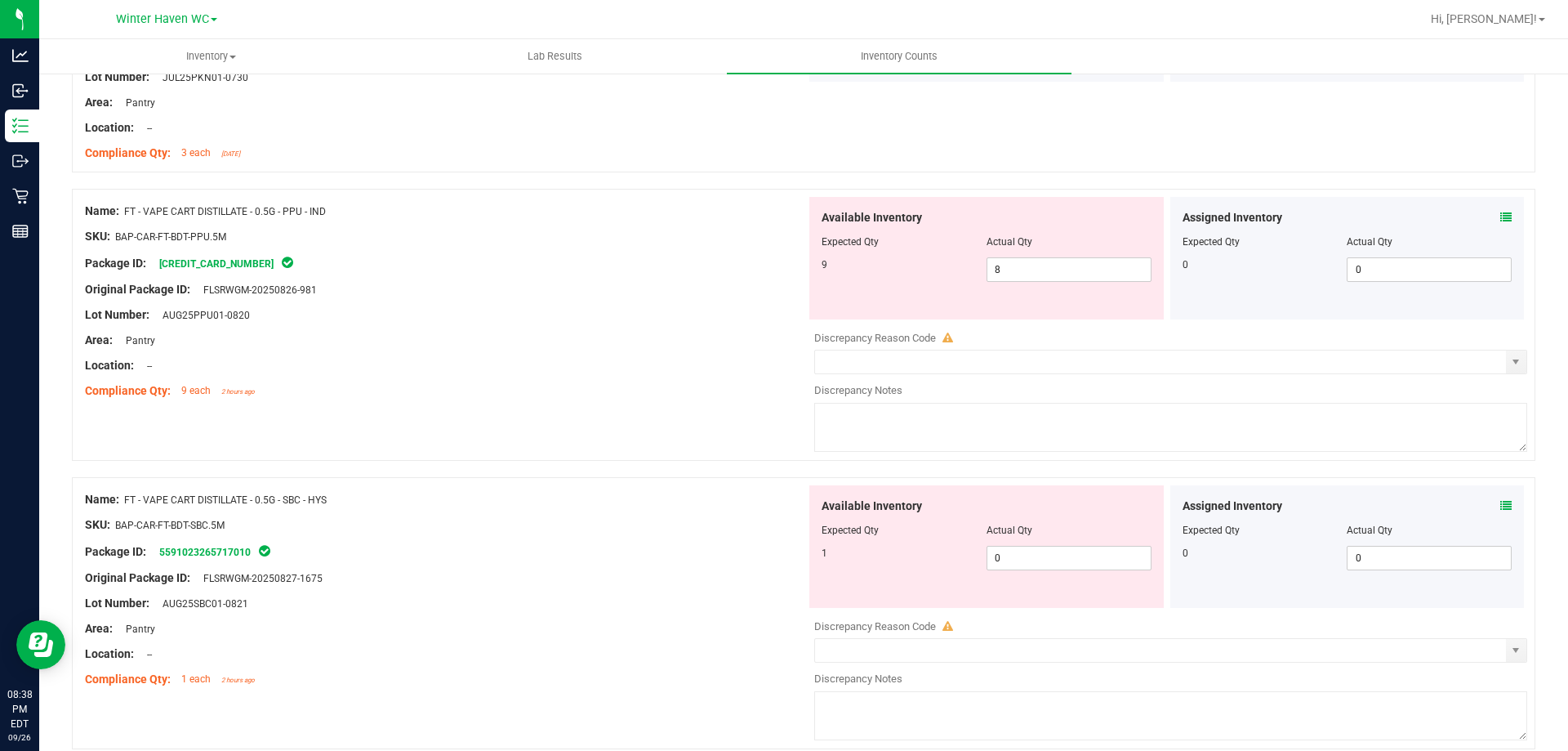
click at [1501, 216] on icon at bounding box center [1507, 217] width 11 height 11
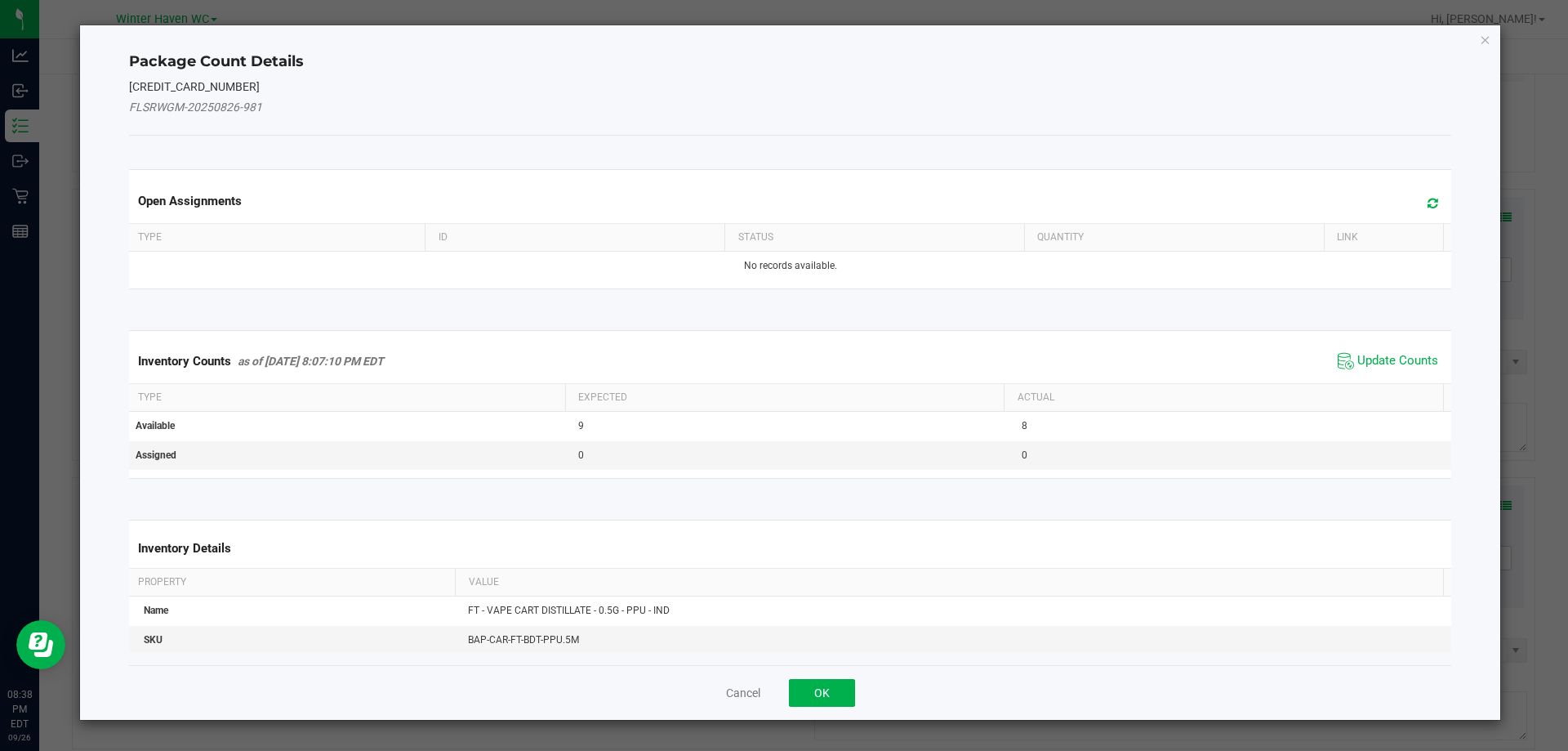
click at [1404, 343] on div "Inventory Counts as of Sep 26, 2025 8:07:10 PM EDT Update Counts" at bounding box center [790, 361] width 1329 height 44
click at [1402, 353] on span "Update Counts" at bounding box center [1398, 362] width 81 height 17
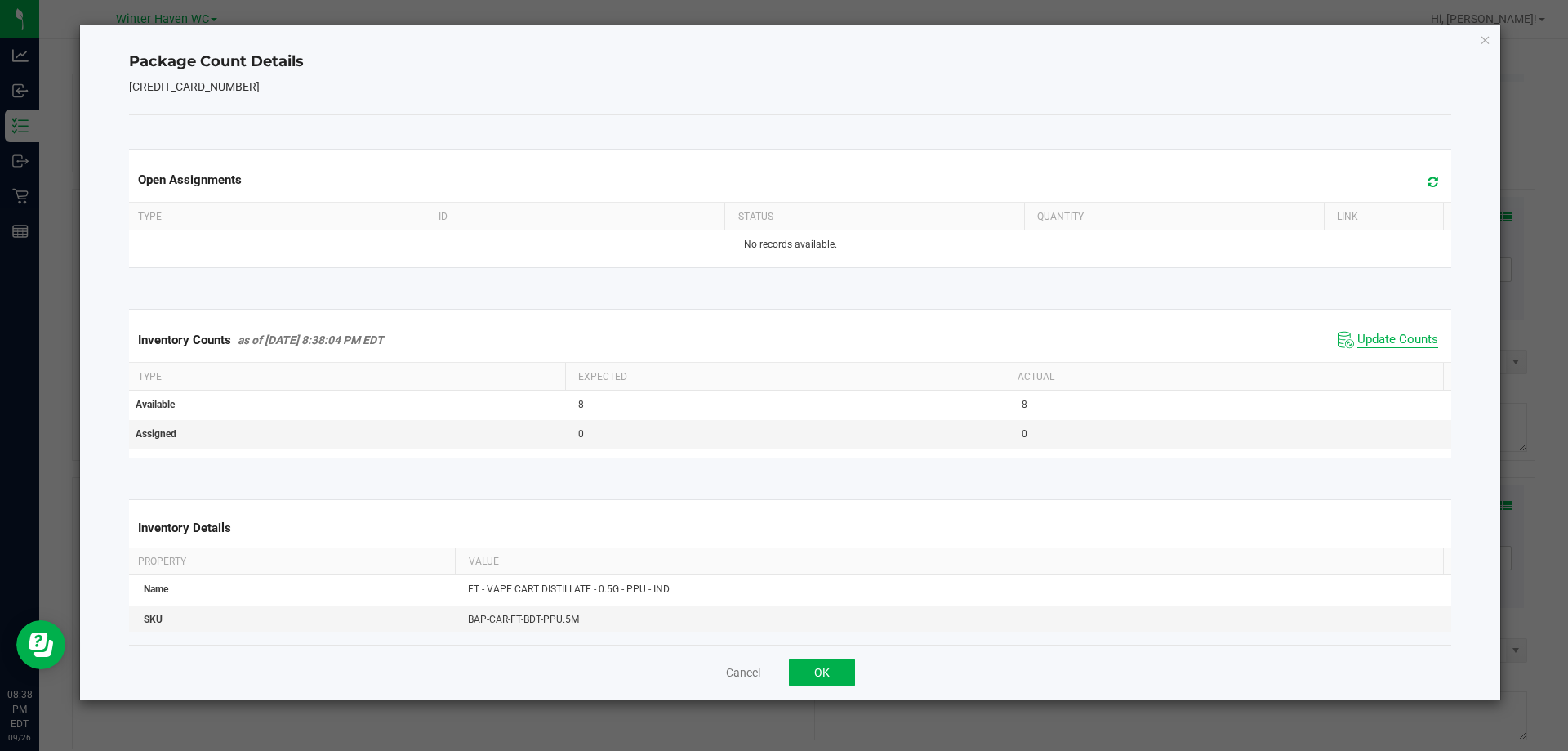
click at [1384, 347] on span "Update Counts" at bounding box center [1398, 340] width 81 height 17
click at [1383, 346] on span "Update Counts" at bounding box center [1398, 339] width 81 height 15
click at [824, 671] on button "OK" at bounding box center [822, 673] width 66 height 28
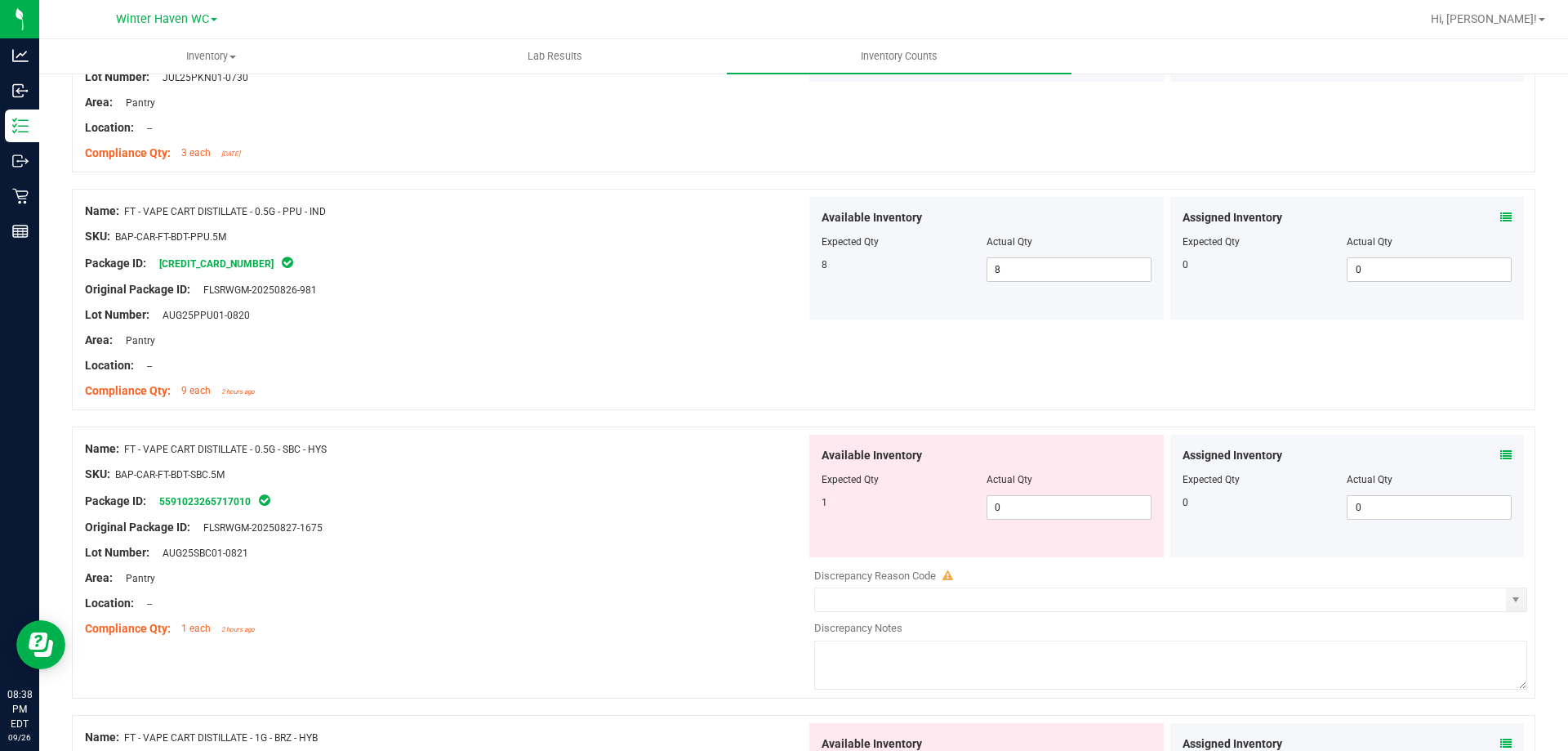
drag, startPoint x: 672, startPoint y: 497, endPoint x: 898, endPoint y: 467, distance: 228.0
click at [672, 495] on div "Package ID: 5591023265717010" at bounding box center [445, 500] width 721 height 20
click at [1488, 449] on div "Assigned Inventory" at bounding box center [1348, 456] width 330 height 17
click at [1501, 449] on icon at bounding box center [1507, 455] width 11 height 11
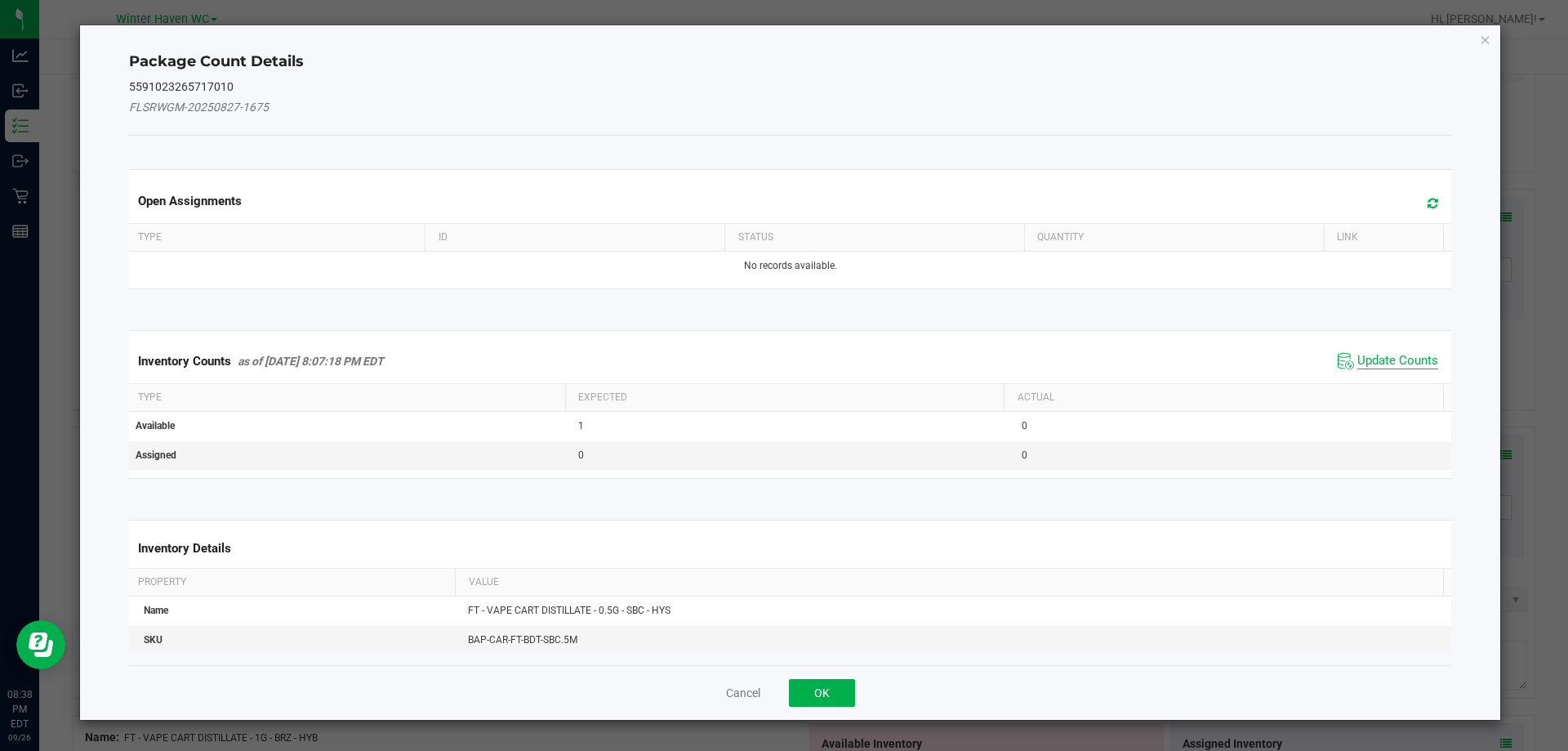
click at [1414, 363] on span "Update Counts" at bounding box center [1398, 362] width 81 height 17
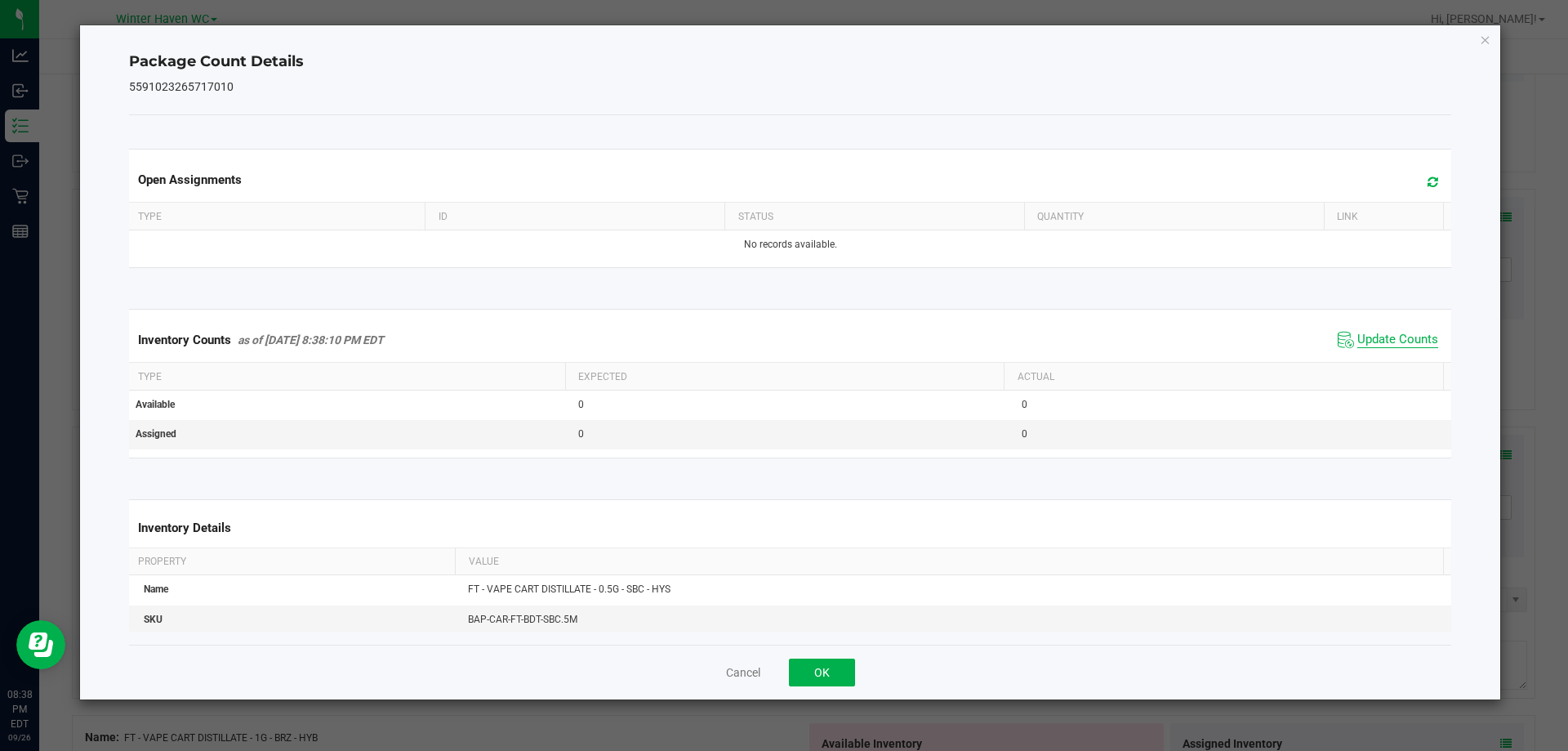
click at [1362, 335] on span "Update Counts" at bounding box center [1398, 340] width 81 height 17
click at [825, 660] on button "OK" at bounding box center [822, 673] width 66 height 28
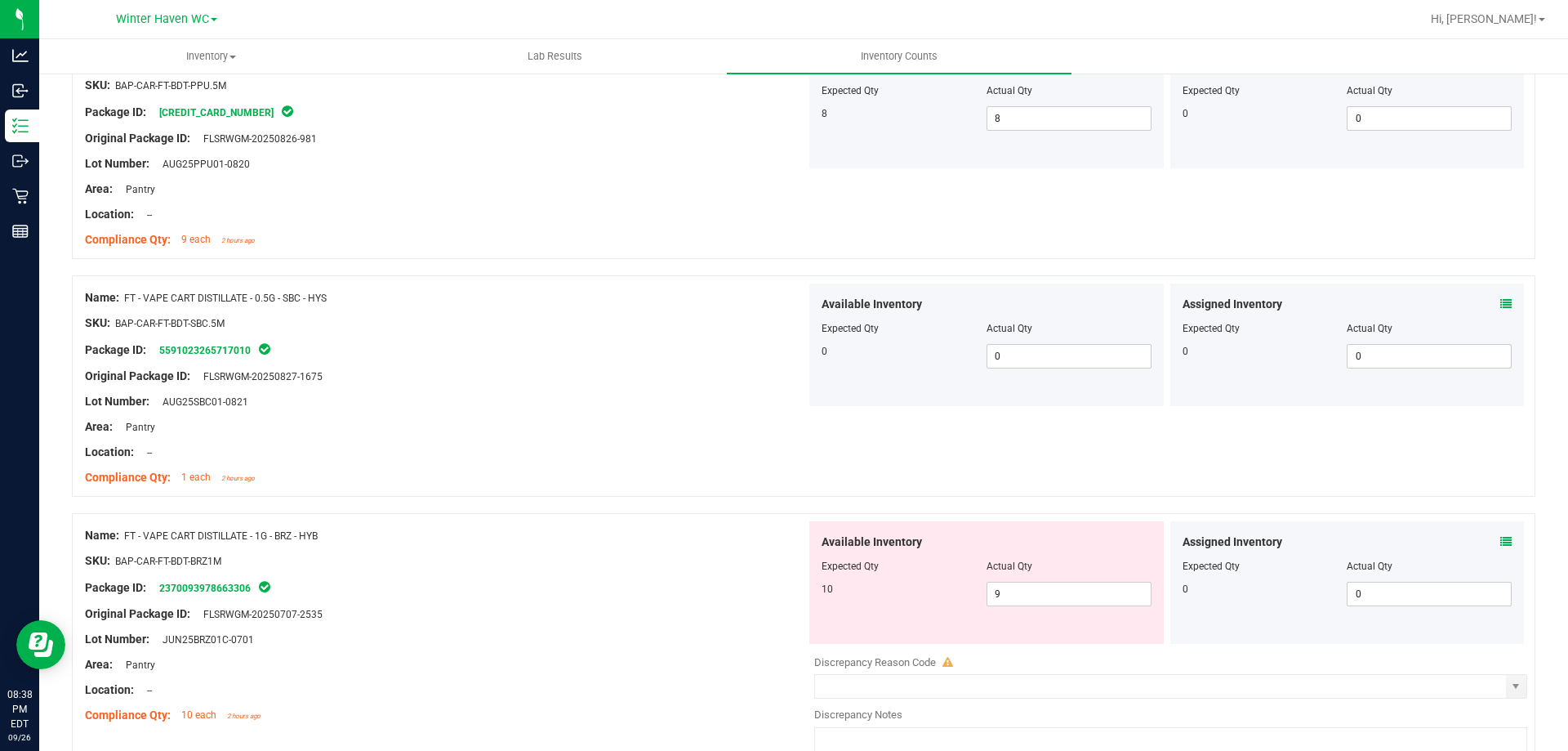
scroll to position [2042, 0]
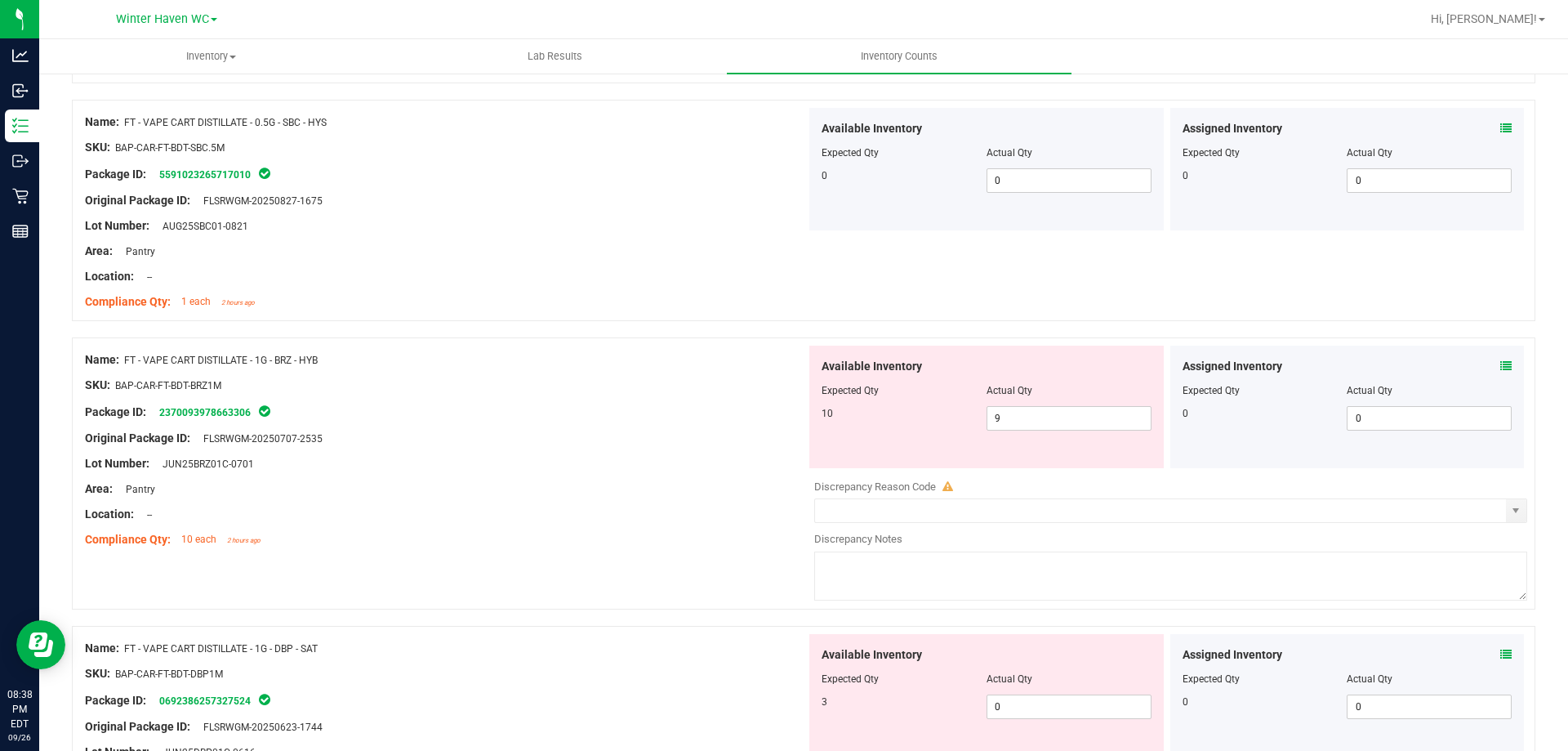
click at [1501, 361] on icon at bounding box center [1507, 366] width 11 height 11
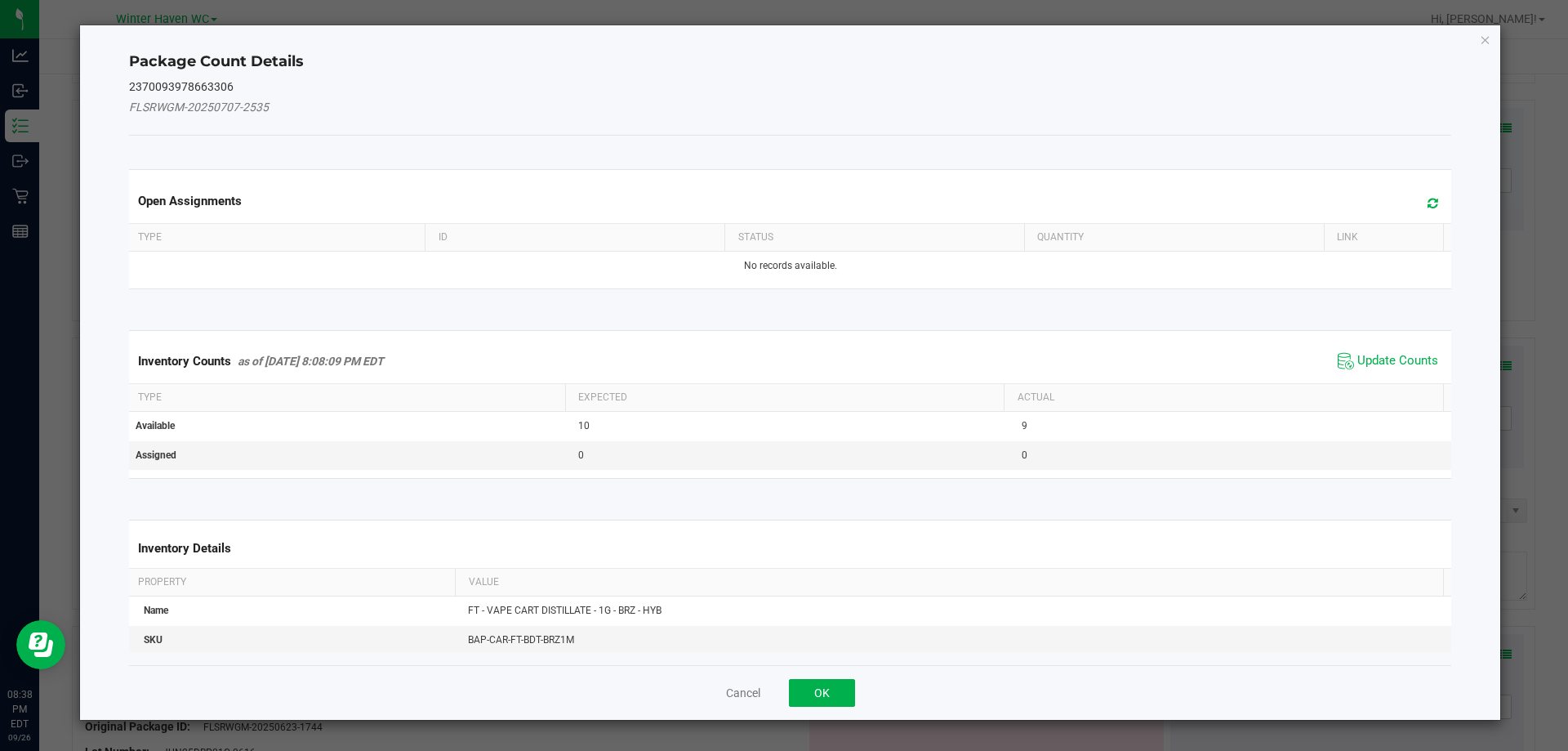
click at [1421, 348] on div "Inventory Counts as of Sep 26, 2025 8:08:09 PM EDT Update Counts" at bounding box center [790, 361] width 1329 height 44
click at [1418, 350] on span "Update Counts" at bounding box center [1388, 361] width 109 height 24
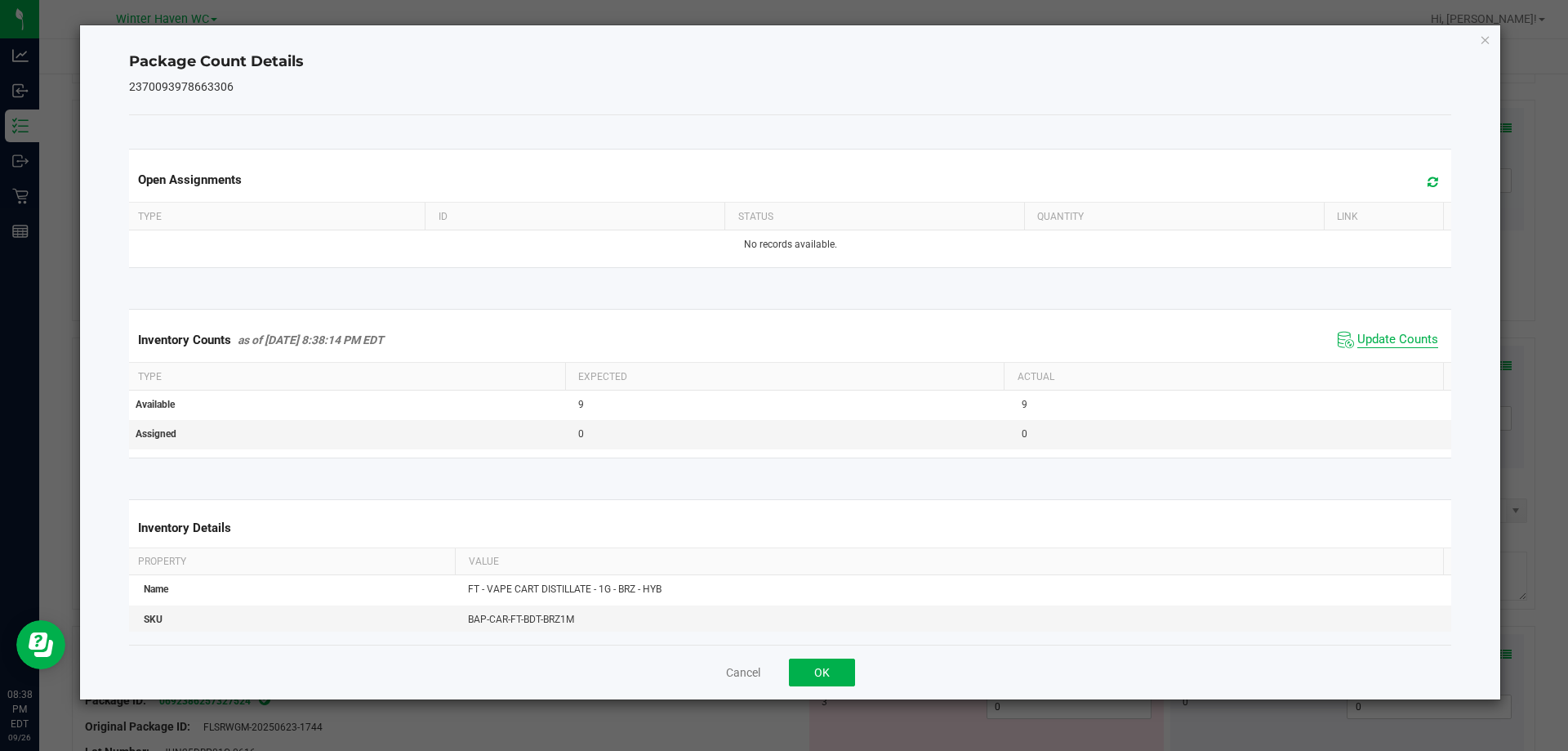
click at [1397, 348] on span "Update Counts" at bounding box center [1398, 340] width 81 height 17
click at [1393, 346] on span "Update Counts" at bounding box center [1398, 339] width 81 height 15
drag, startPoint x: 853, startPoint y: 660, endPoint x: 1086, endPoint y: 486, distance: 290.8
click at [852, 661] on button "OK" at bounding box center [822, 673] width 66 height 28
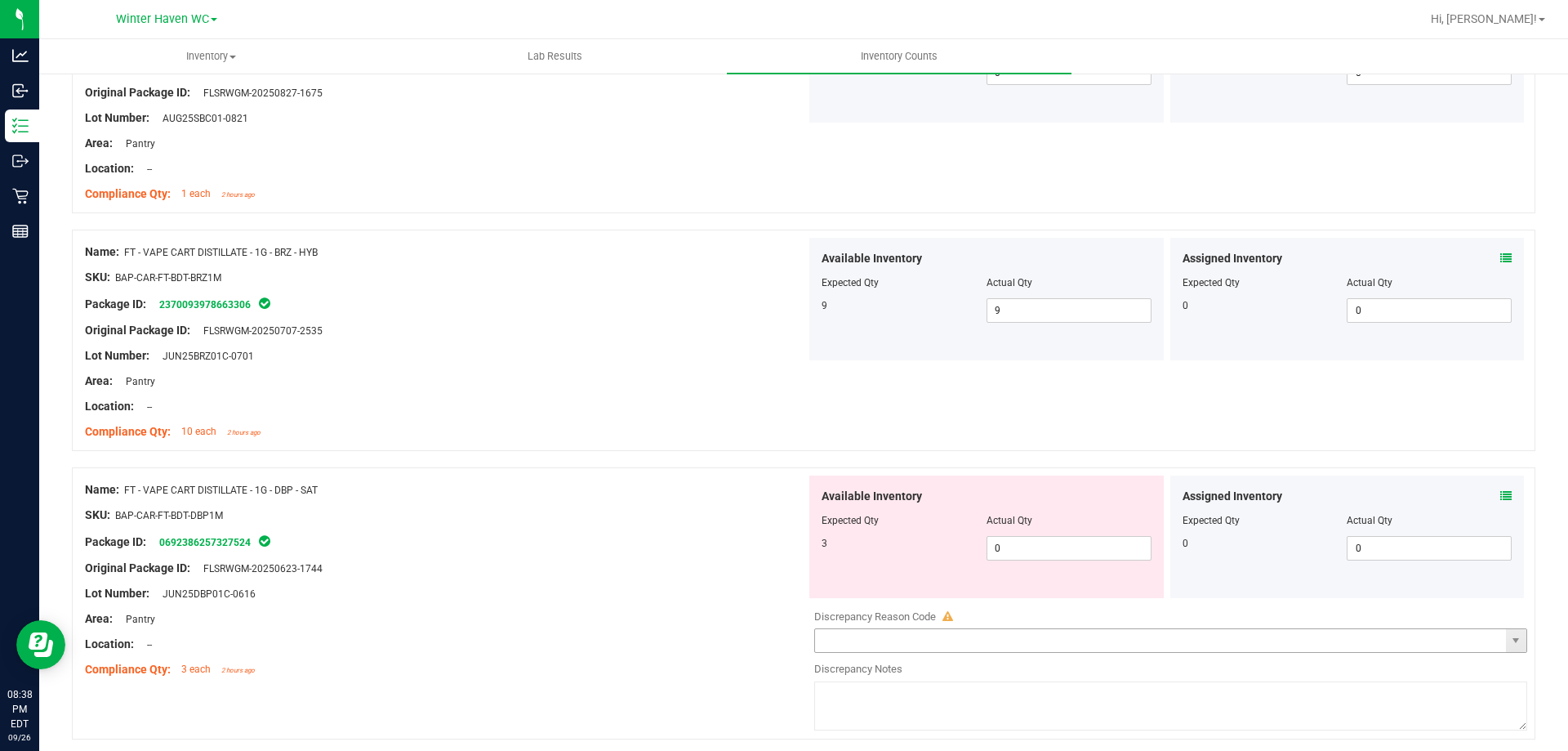
scroll to position [2451, 0]
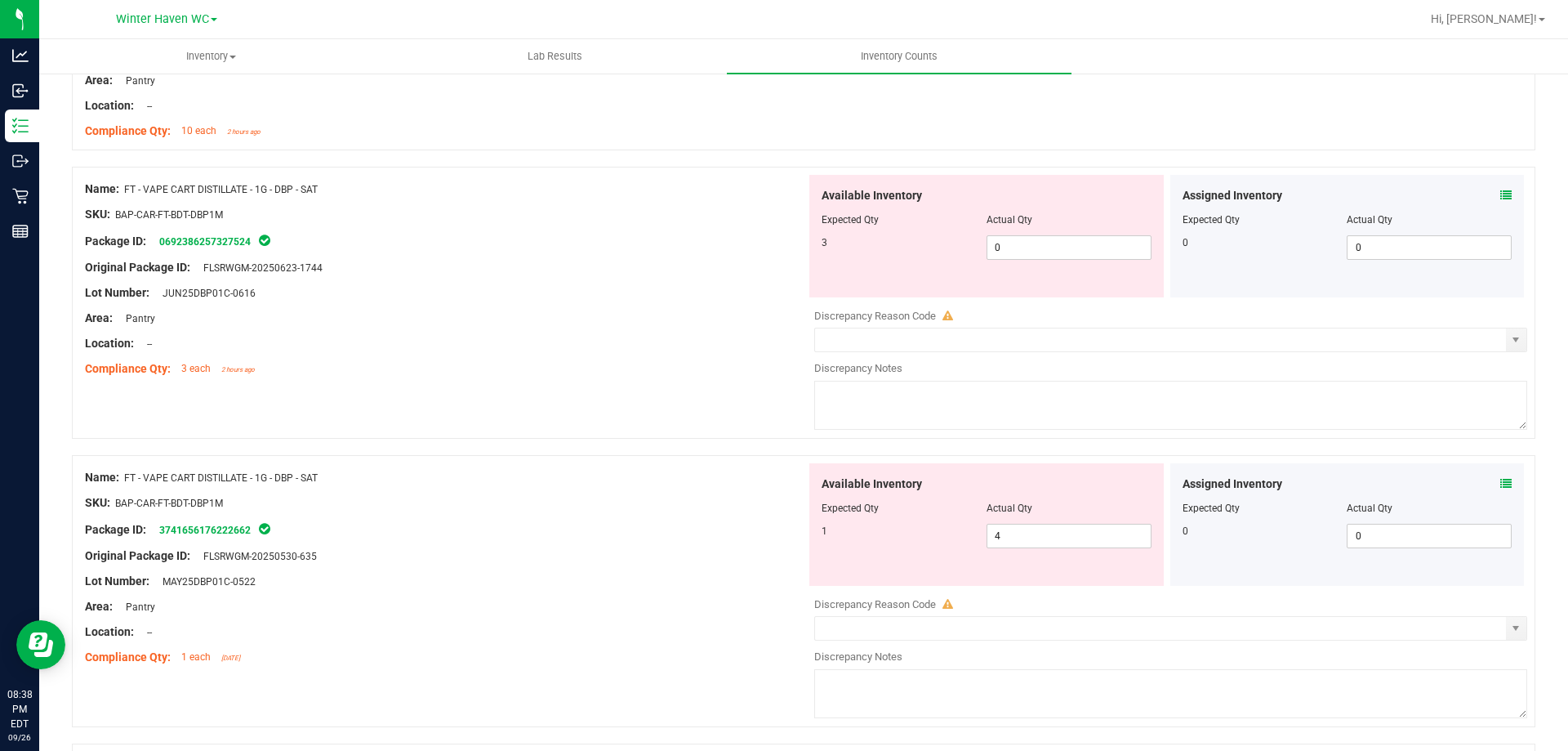
click at [1501, 196] on icon at bounding box center [1507, 195] width 11 height 11
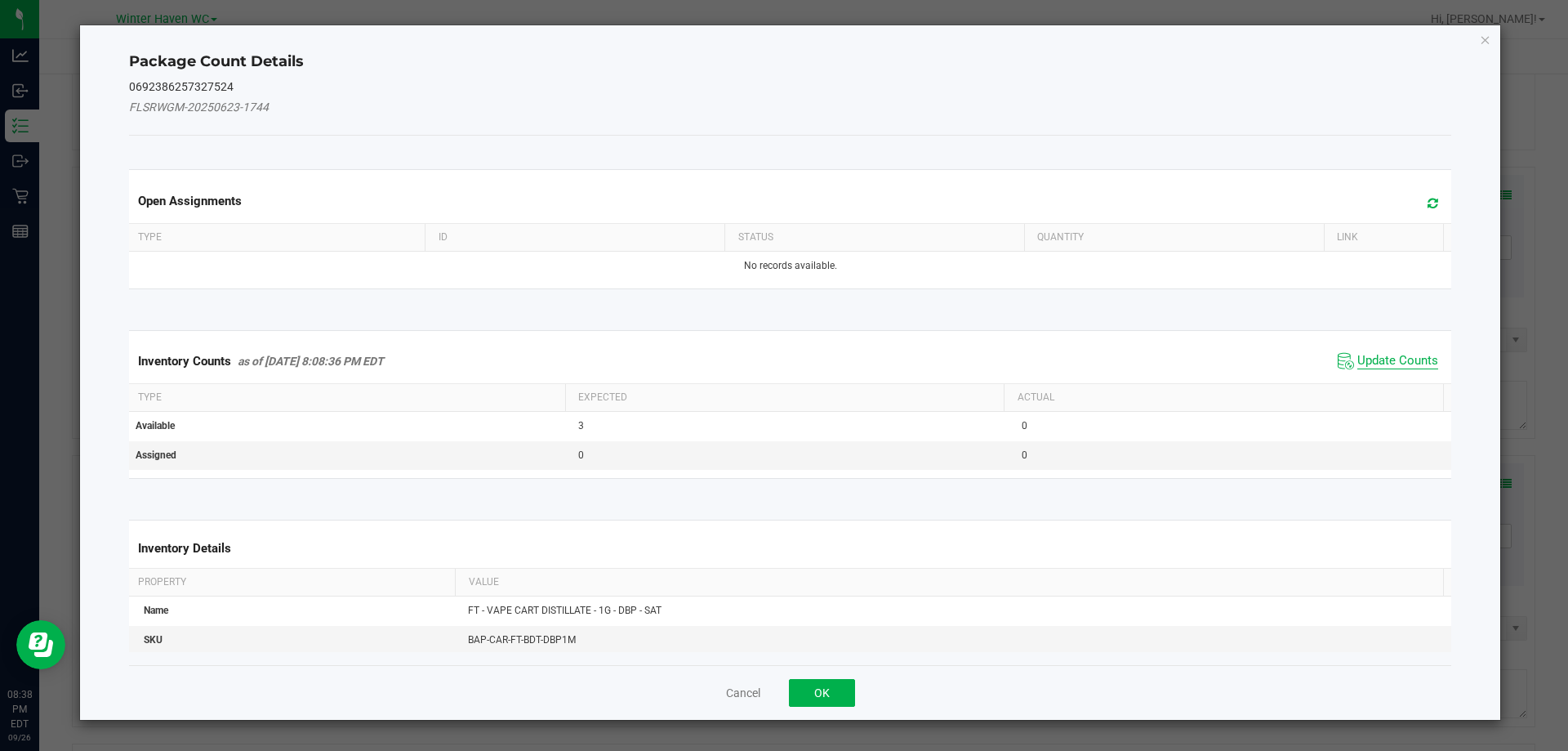
click at [1366, 358] on span "Update Counts" at bounding box center [1398, 362] width 81 height 17
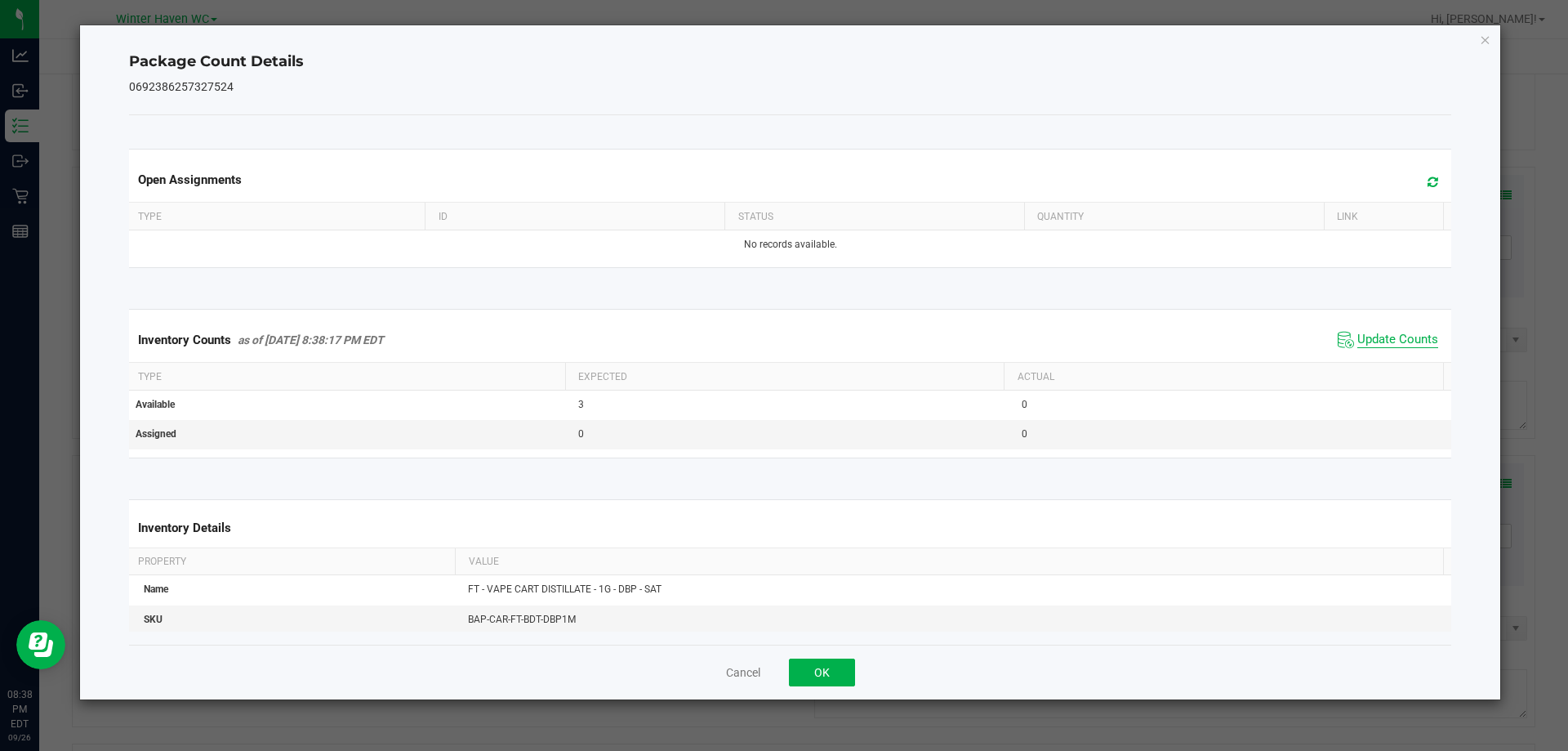
click at [1366, 348] on span "Update Counts" at bounding box center [1398, 340] width 81 height 17
click at [1366, 347] on span "Update Counts" at bounding box center [1398, 339] width 81 height 15
click at [853, 670] on div "Cancel OK" at bounding box center [791, 672] width 1323 height 55
click at [853, 670] on button "OK" at bounding box center [822, 673] width 66 height 28
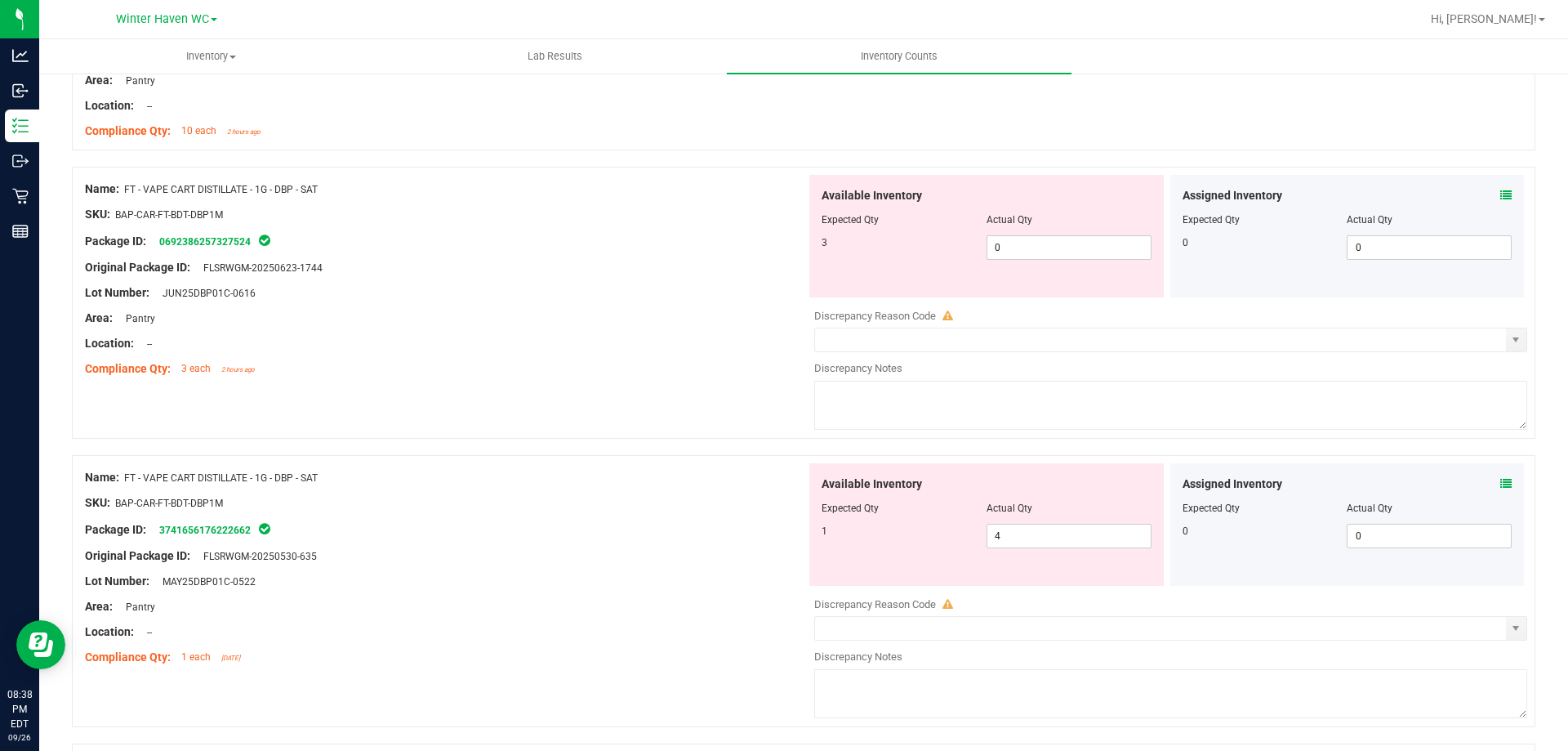
click at [591, 225] on div at bounding box center [445, 226] width 721 height 8
drag, startPoint x: 1030, startPoint y: 253, endPoint x: 927, endPoint y: 249, distance: 103.1
click at [927, 249] on div "3 0 0" at bounding box center [987, 248] width 330 height 24
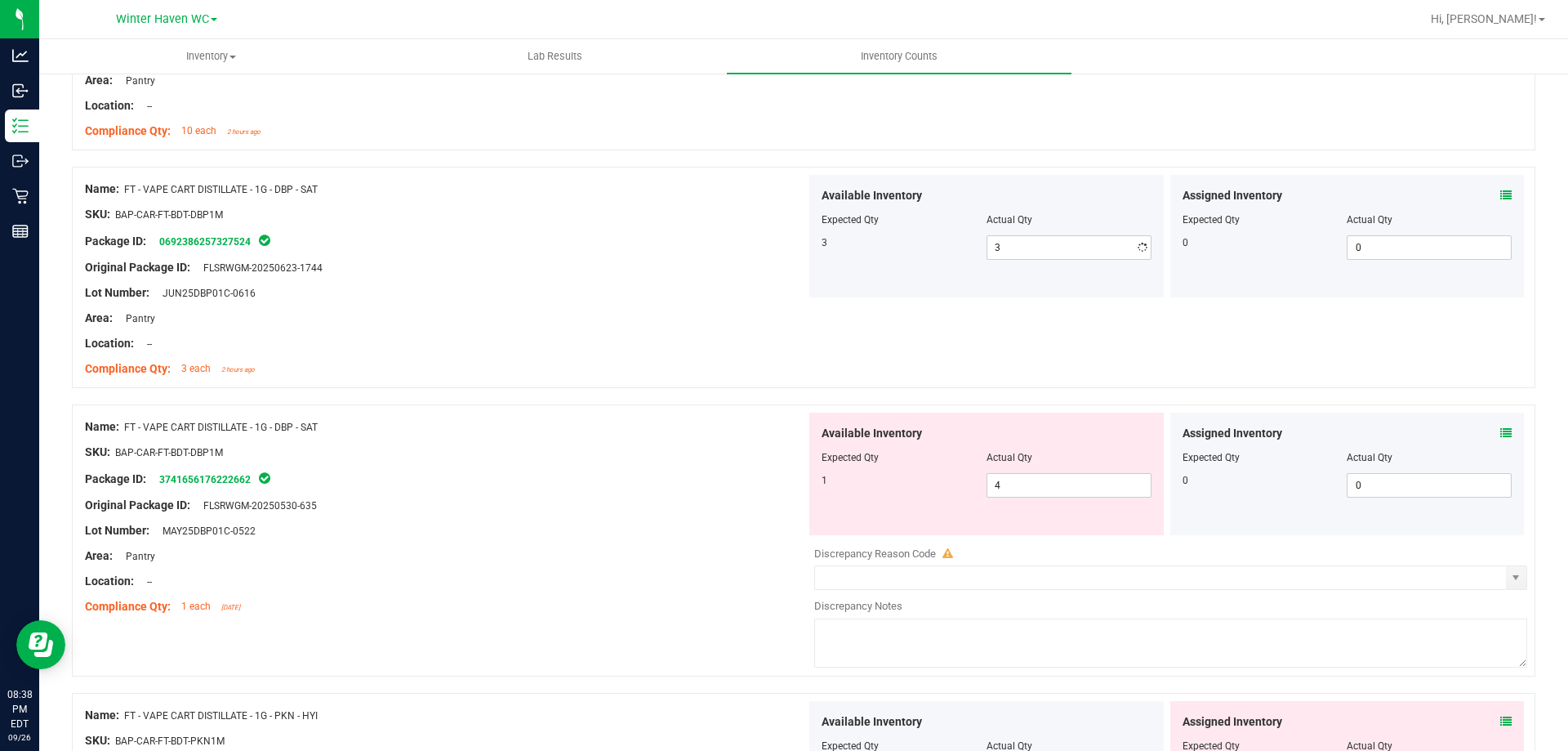
drag, startPoint x: 500, startPoint y: 217, endPoint x: 530, endPoint y: 217, distance: 30.0
click at [507, 217] on div "SKU: BAP-CAR-FT-BDT-DBP1M" at bounding box center [445, 214] width 721 height 17
click at [1501, 433] on icon at bounding box center [1507, 433] width 11 height 11
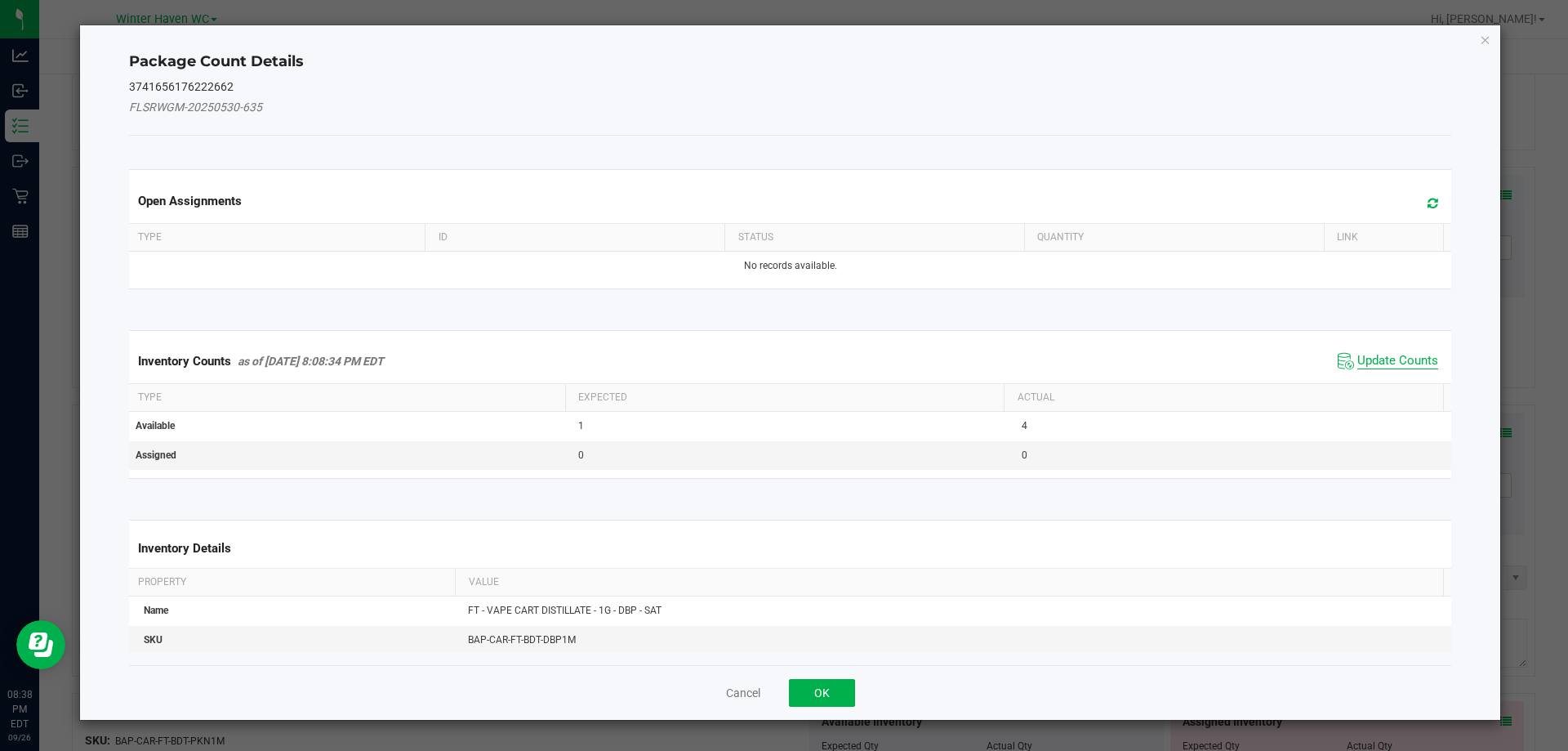
click at [1357, 363] on span "Update Counts" at bounding box center [1398, 362] width 81 height 17
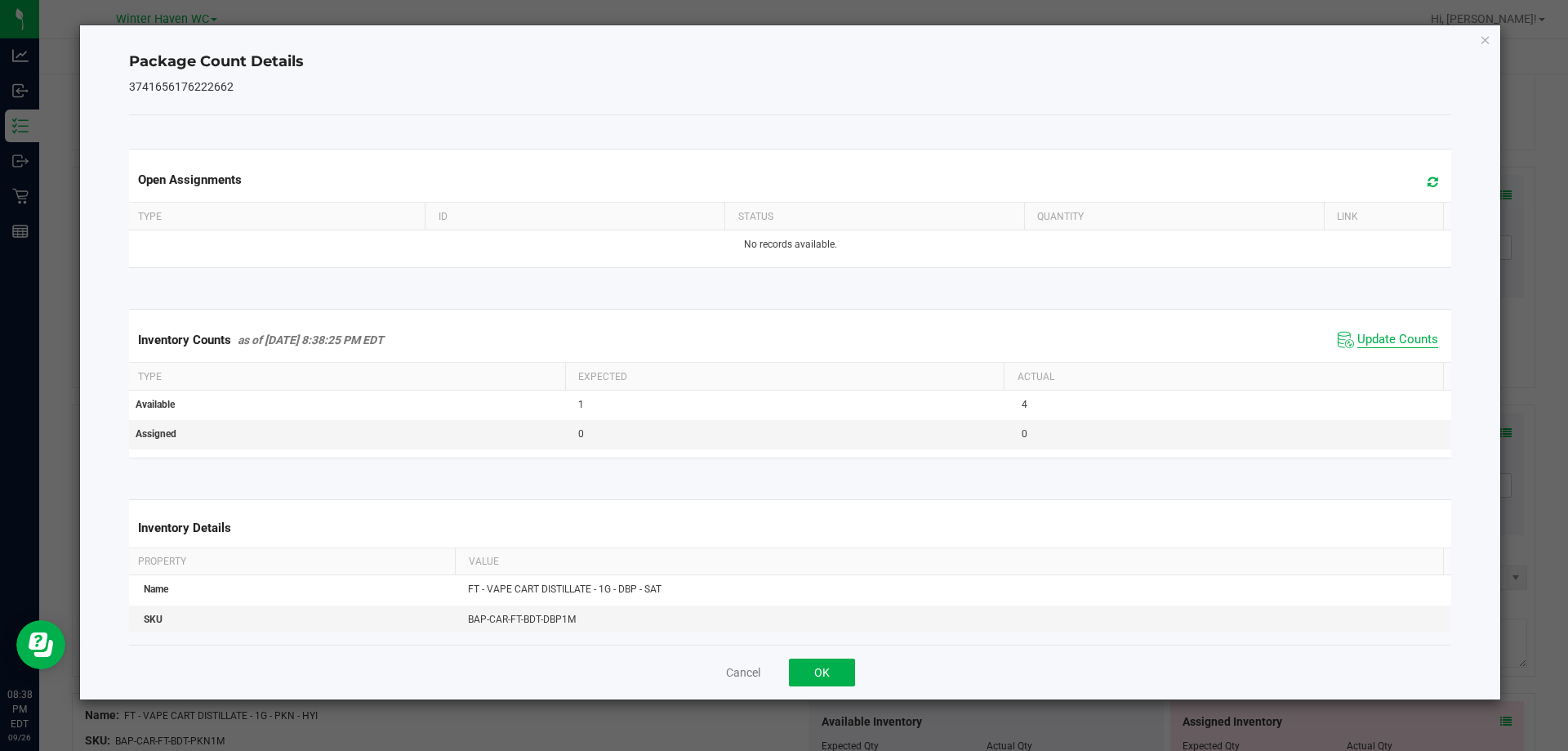
click at [1357, 348] on span "Update Counts" at bounding box center [1398, 340] width 81 height 17
click at [1355, 348] on span "Update Counts" at bounding box center [1388, 340] width 109 height 24
click at [798, 671] on button "OK" at bounding box center [822, 673] width 66 height 28
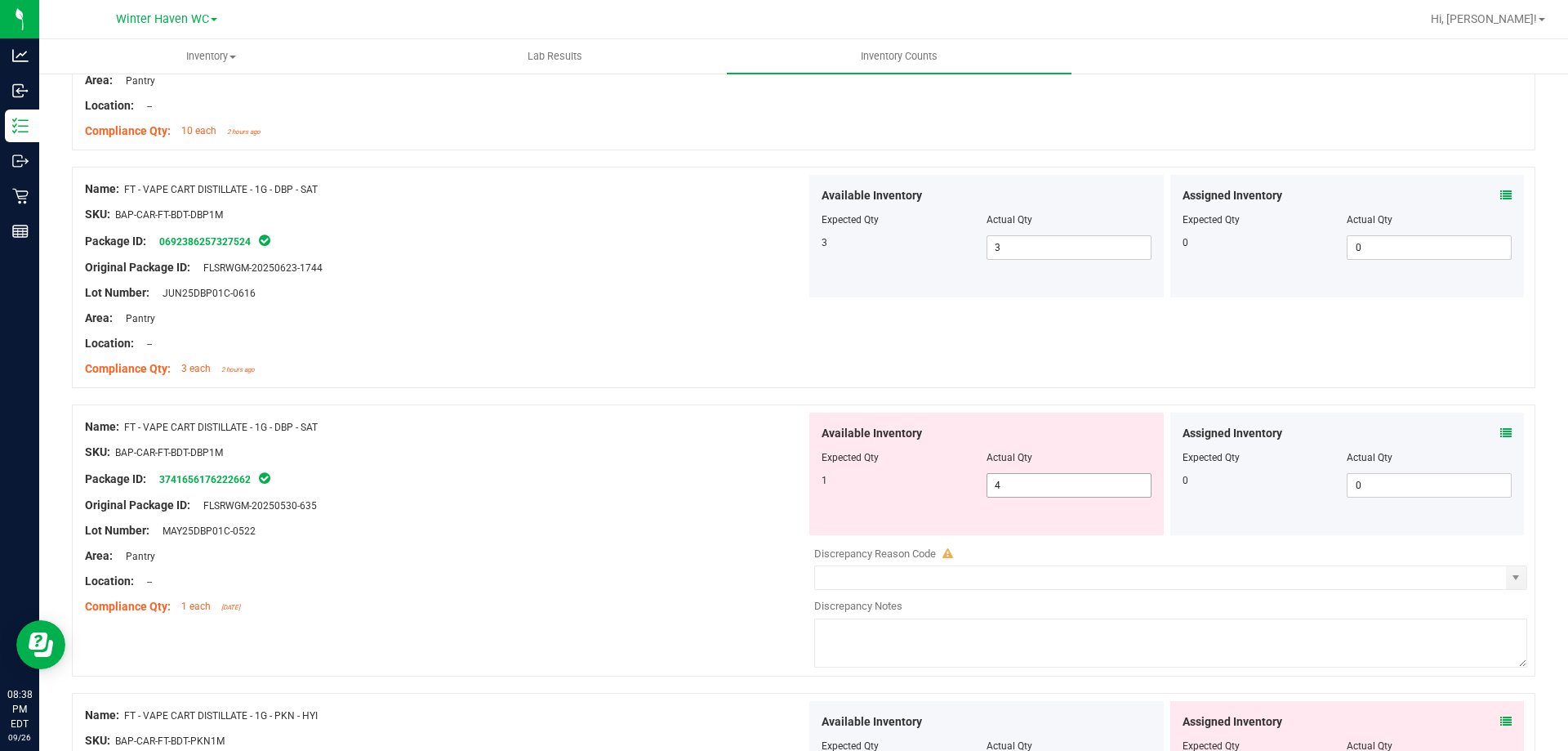
drag, startPoint x: 1009, startPoint y: 489, endPoint x: 925, endPoint y: 490, distance: 84.0
click at [932, 490] on div "1 4 4" at bounding box center [987, 485] width 330 height 24
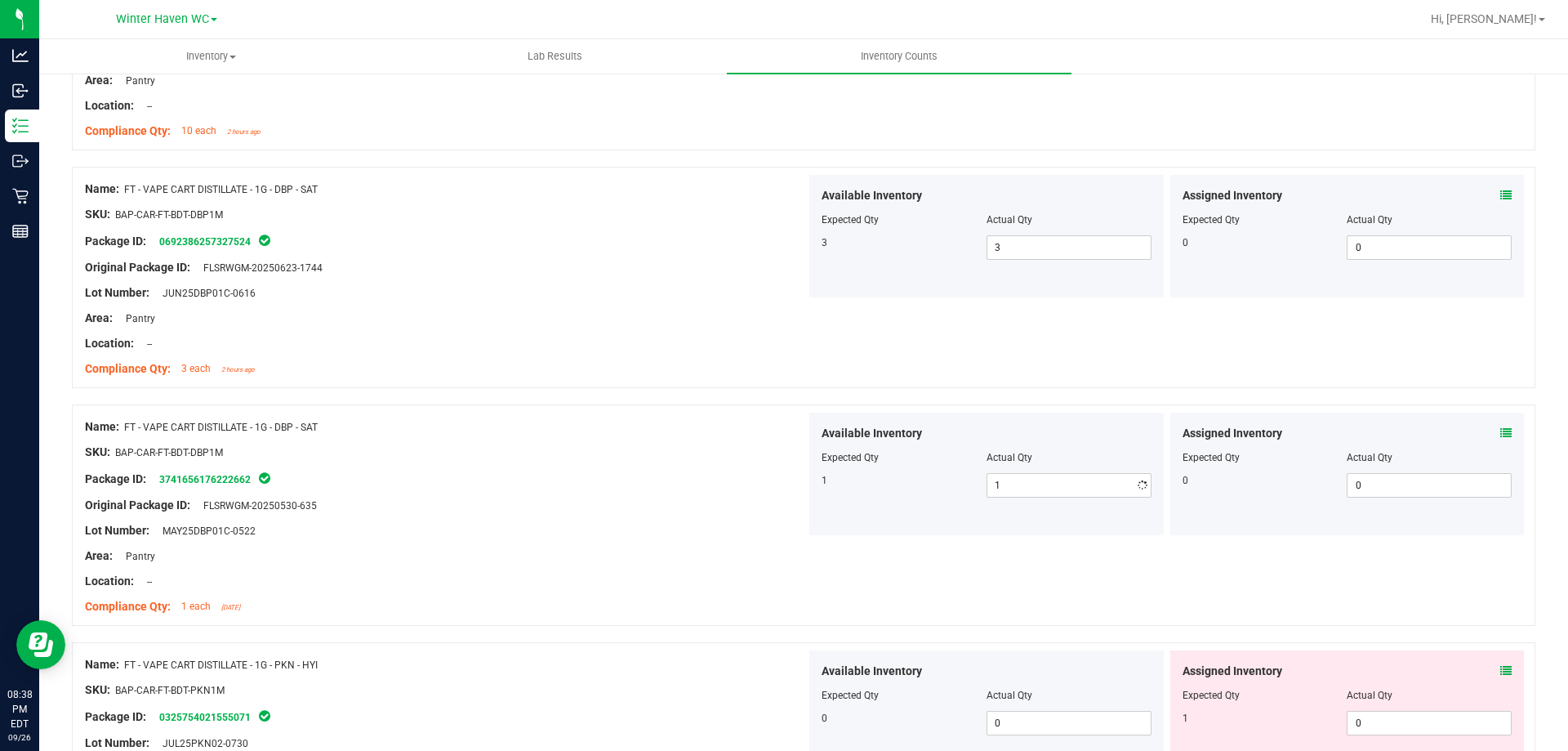
click at [777, 470] on div "Package ID: 3741656176222662" at bounding box center [445, 478] width 721 height 20
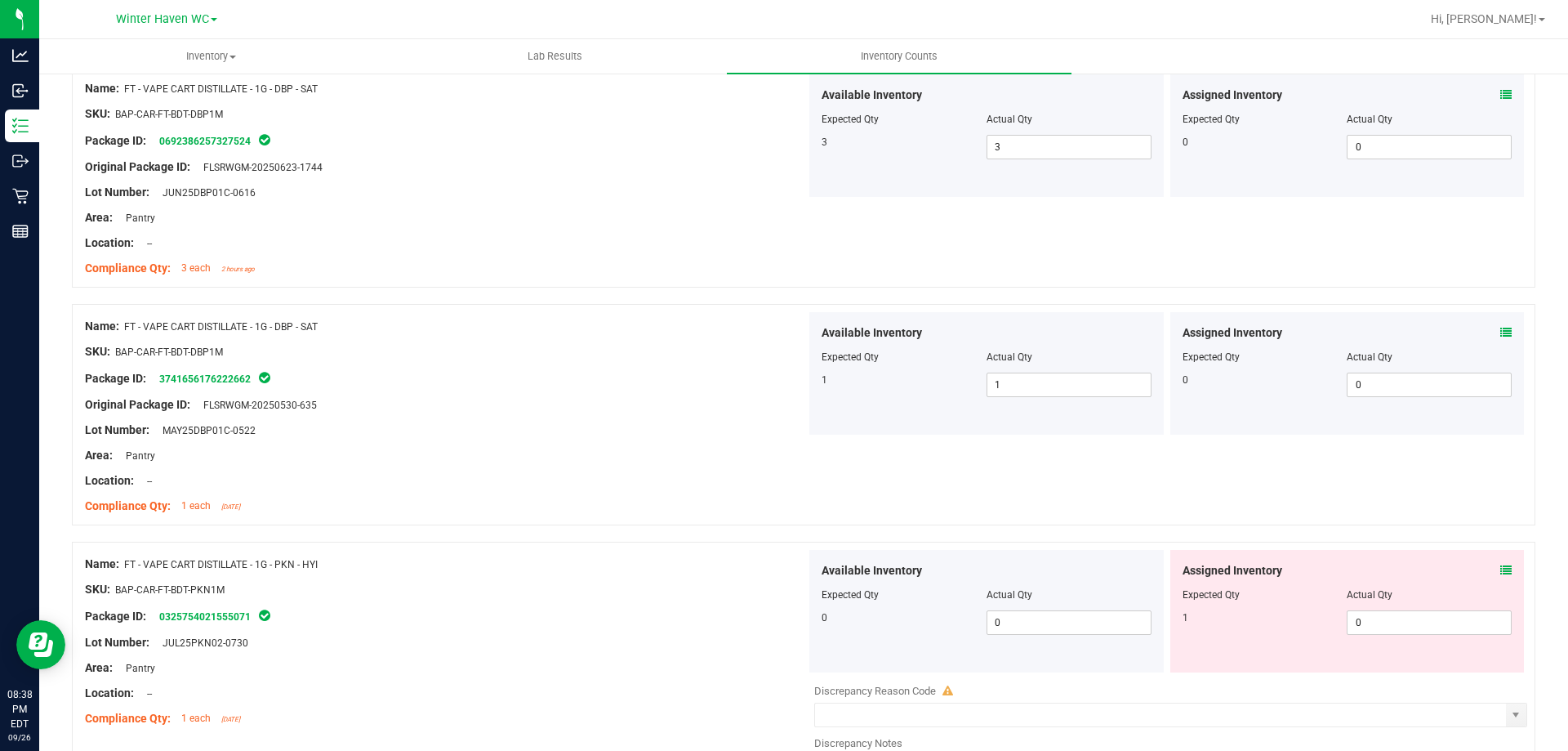
scroll to position [2696, 0]
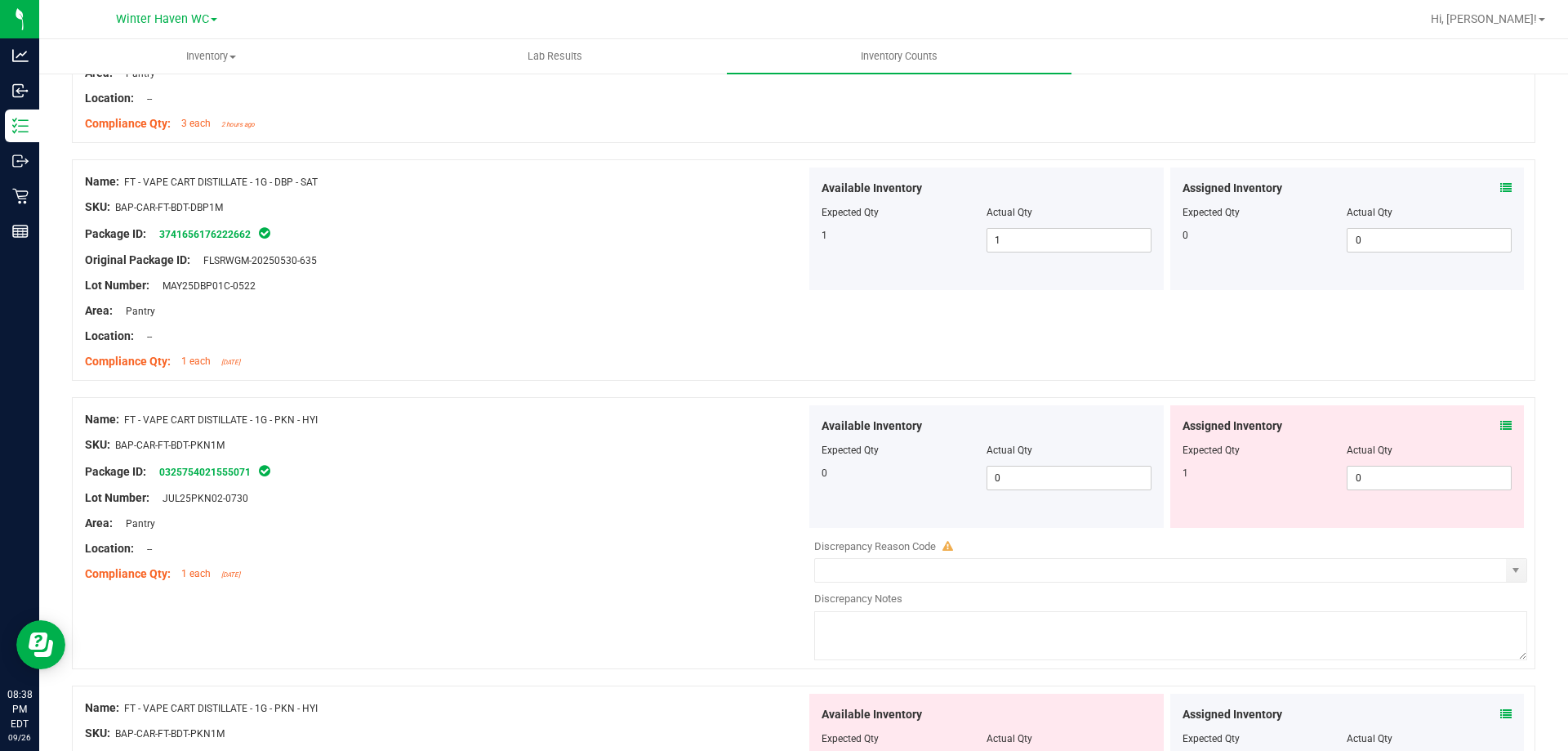
click at [1501, 430] on icon at bounding box center [1507, 426] width 11 height 11
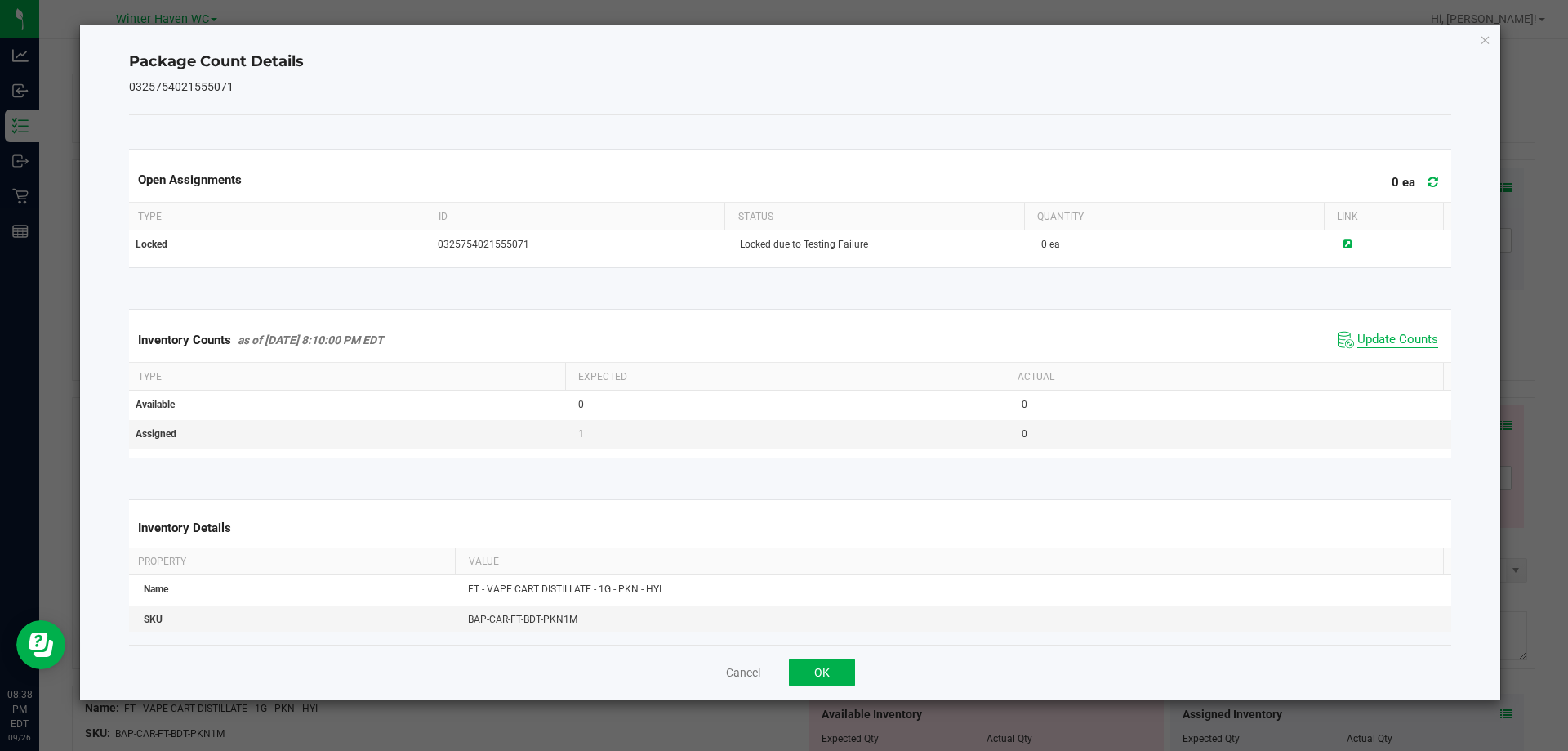
click at [1423, 342] on span "Update Counts" at bounding box center [1398, 340] width 81 height 17
click at [1402, 332] on span "Update Counts" at bounding box center [1398, 340] width 81 height 17
click at [1402, 332] on span "Update Counts" at bounding box center [1398, 339] width 81 height 15
click at [800, 697] on div "Cancel OK" at bounding box center [791, 672] width 1323 height 55
click at [819, 666] on button "OK" at bounding box center [822, 673] width 66 height 28
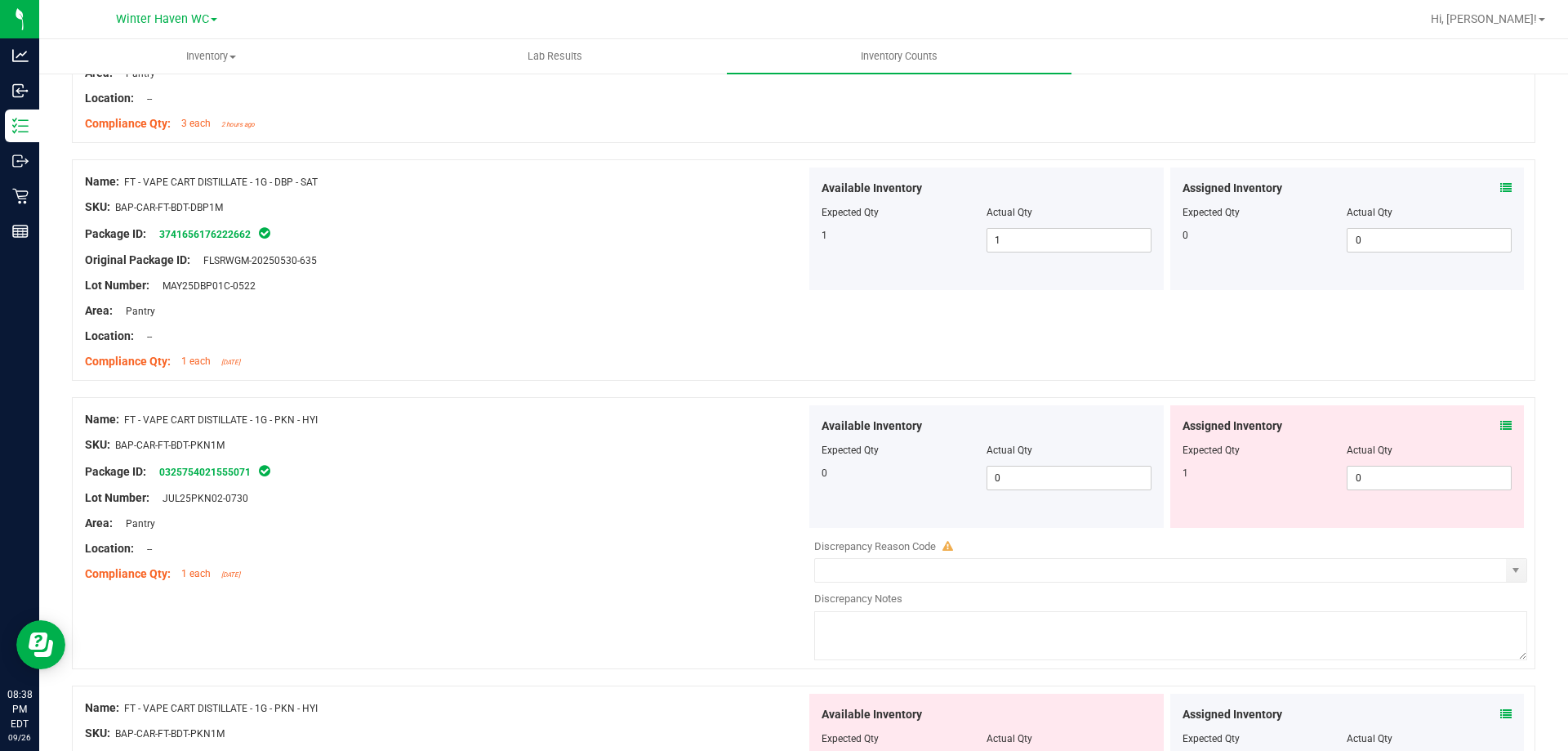
drag, startPoint x: 645, startPoint y: 496, endPoint x: 680, endPoint y: 484, distance: 37.0
click at [652, 491] on div "Lot Number: JUL25PKN02-0730" at bounding box center [445, 498] width 721 height 17
click at [1393, 485] on span "0 0" at bounding box center [1429, 478] width 165 height 24
click at [1105, 353] on div "Name: FT - VAPE CART DISTILLATE - 1G - DBP - SAT SKU: BAP-CAR-FT-BDT-DBP1M Pack…" at bounding box center [803, 270] width 1464 height 222
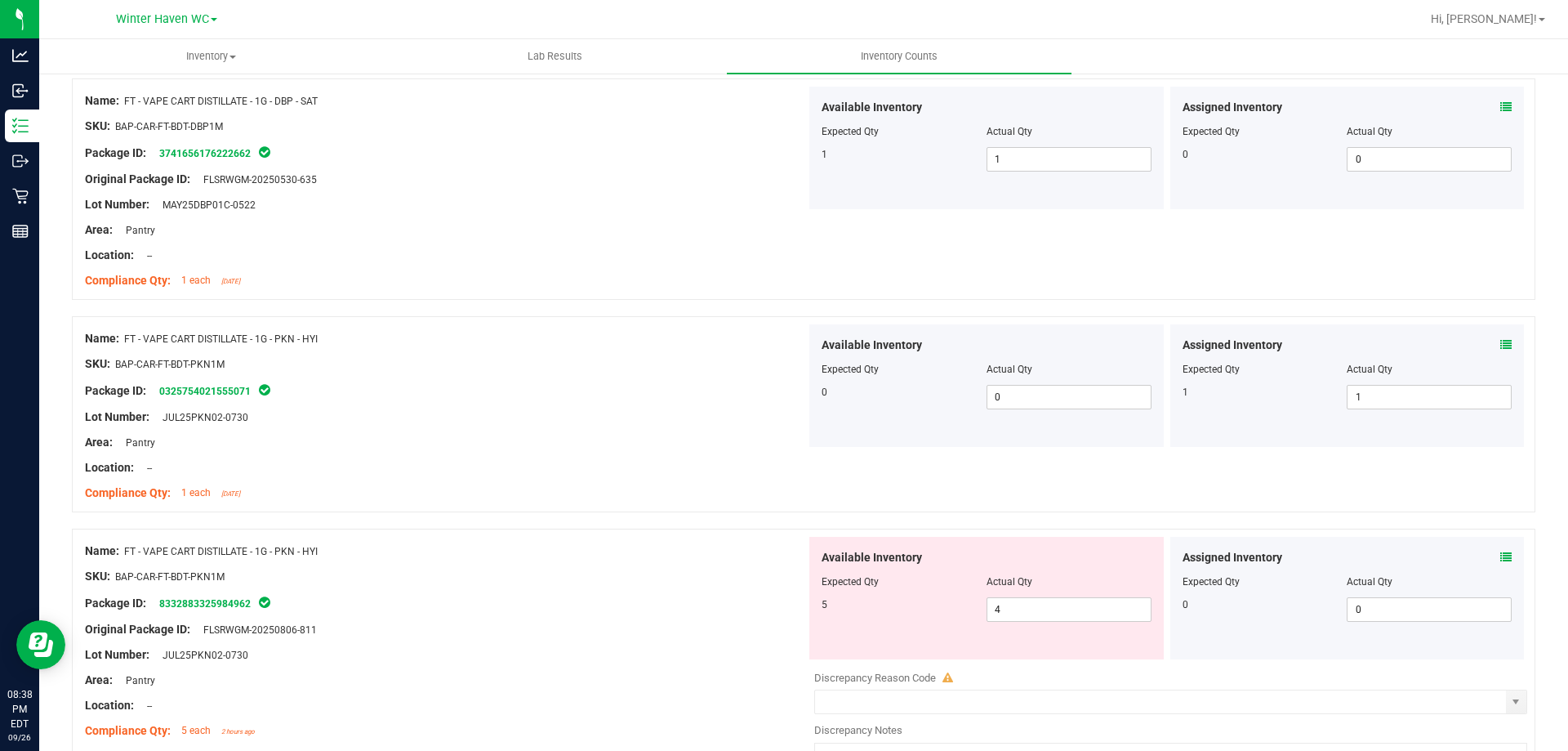
scroll to position [2941, 0]
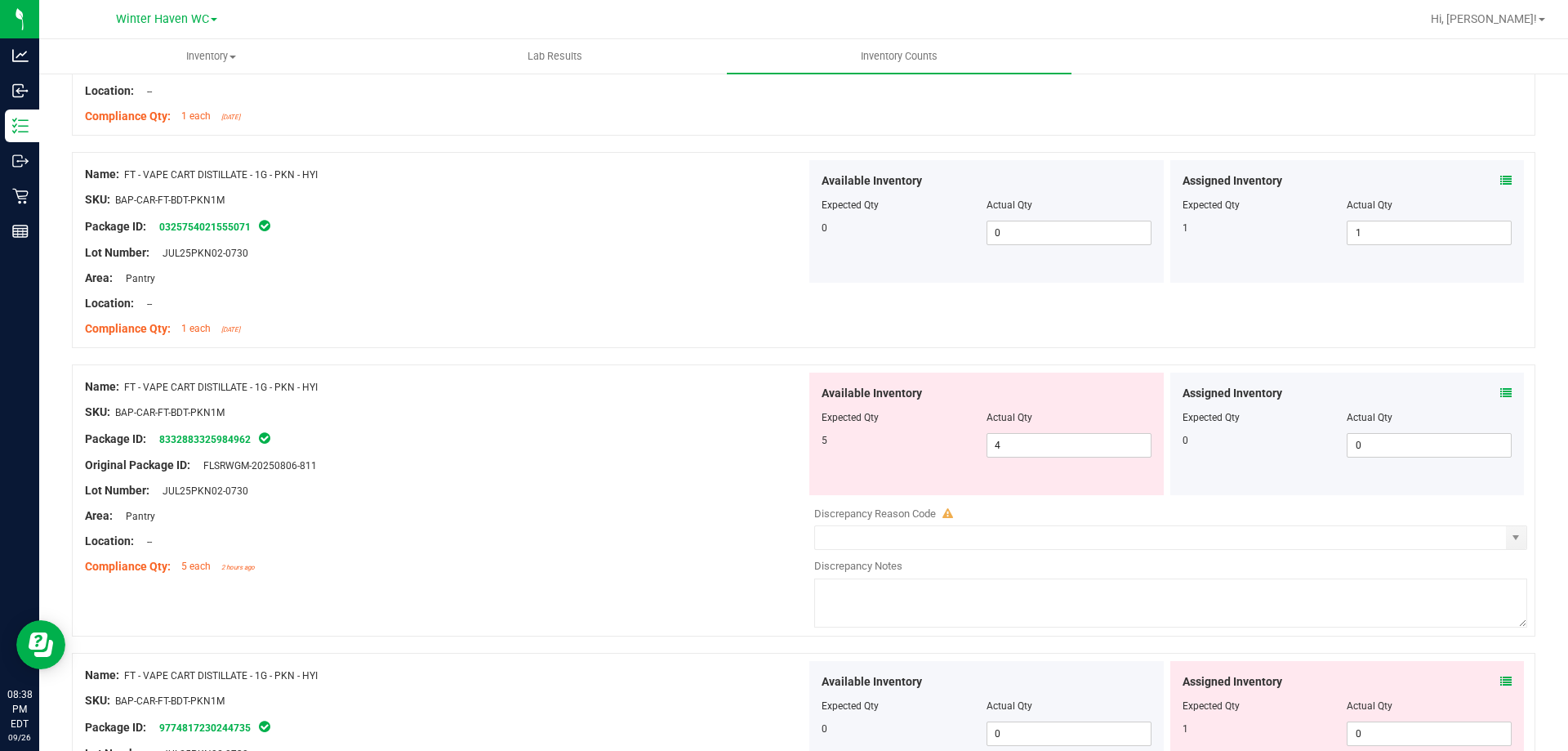
drag, startPoint x: 1501, startPoint y: 388, endPoint x: 1494, endPoint y: 404, distance: 17.5
click at [1500, 393] on div "Assigned Inventory Expected Qty Actual Qty 0 0 0" at bounding box center [1347, 434] width 355 height 123
click at [1494, 404] on div at bounding box center [1348, 405] width 330 height 8
click at [1501, 393] on icon at bounding box center [1507, 393] width 11 height 11
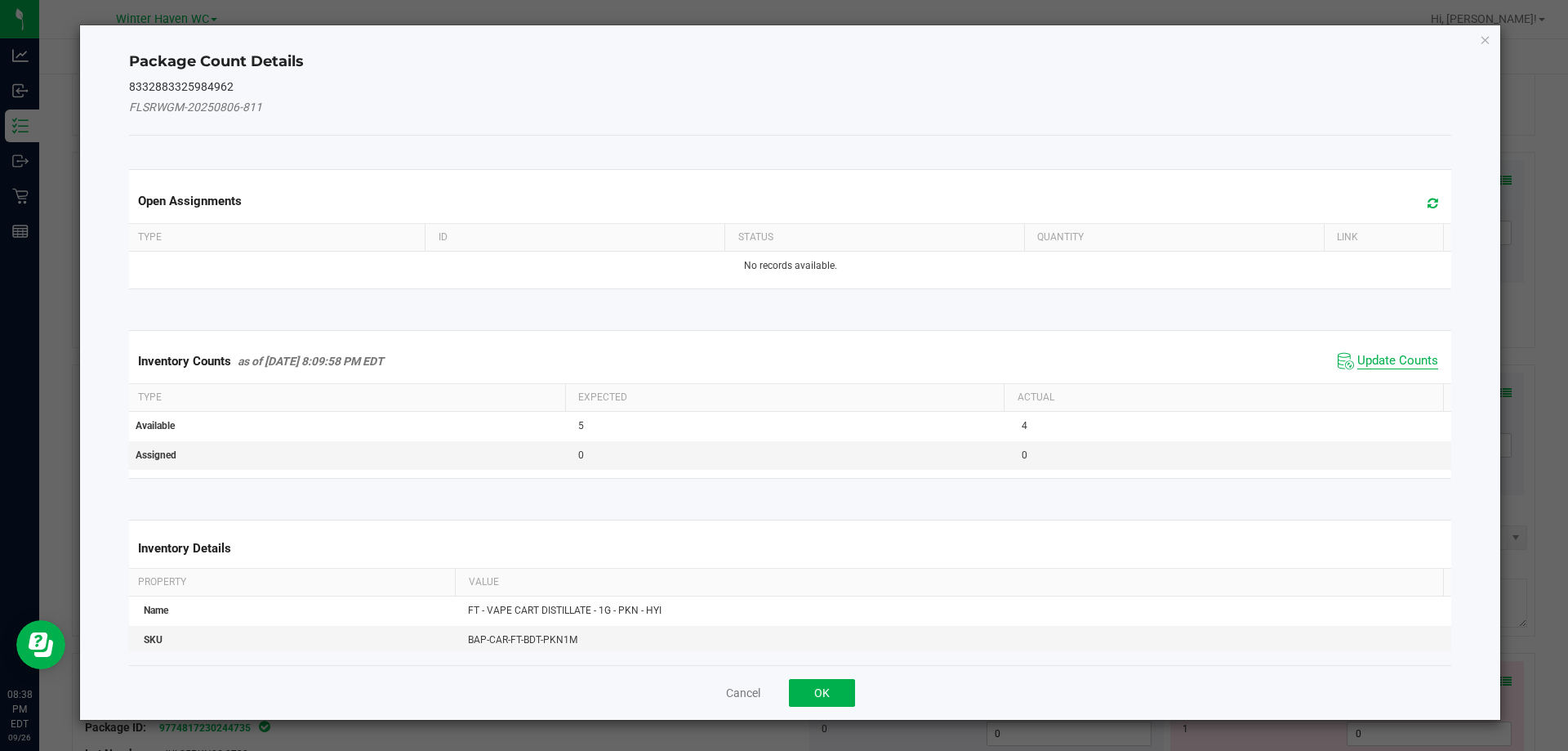
click at [1368, 357] on span "Update Counts" at bounding box center [1398, 362] width 81 height 17
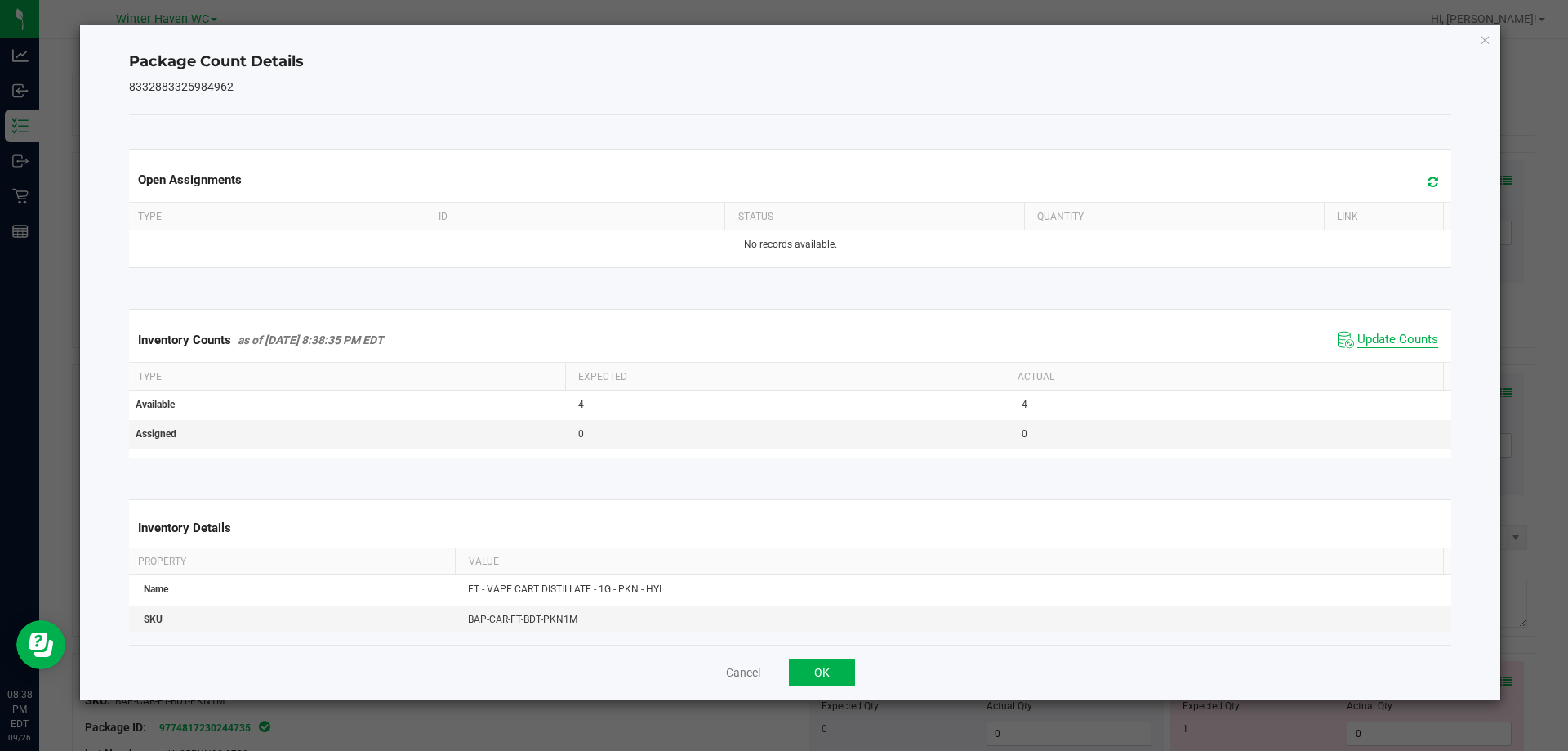
click at [1367, 335] on span "Update Counts" at bounding box center [1398, 340] width 81 height 17
click at [817, 674] on button "OK" at bounding box center [822, 673] width 66 height 28
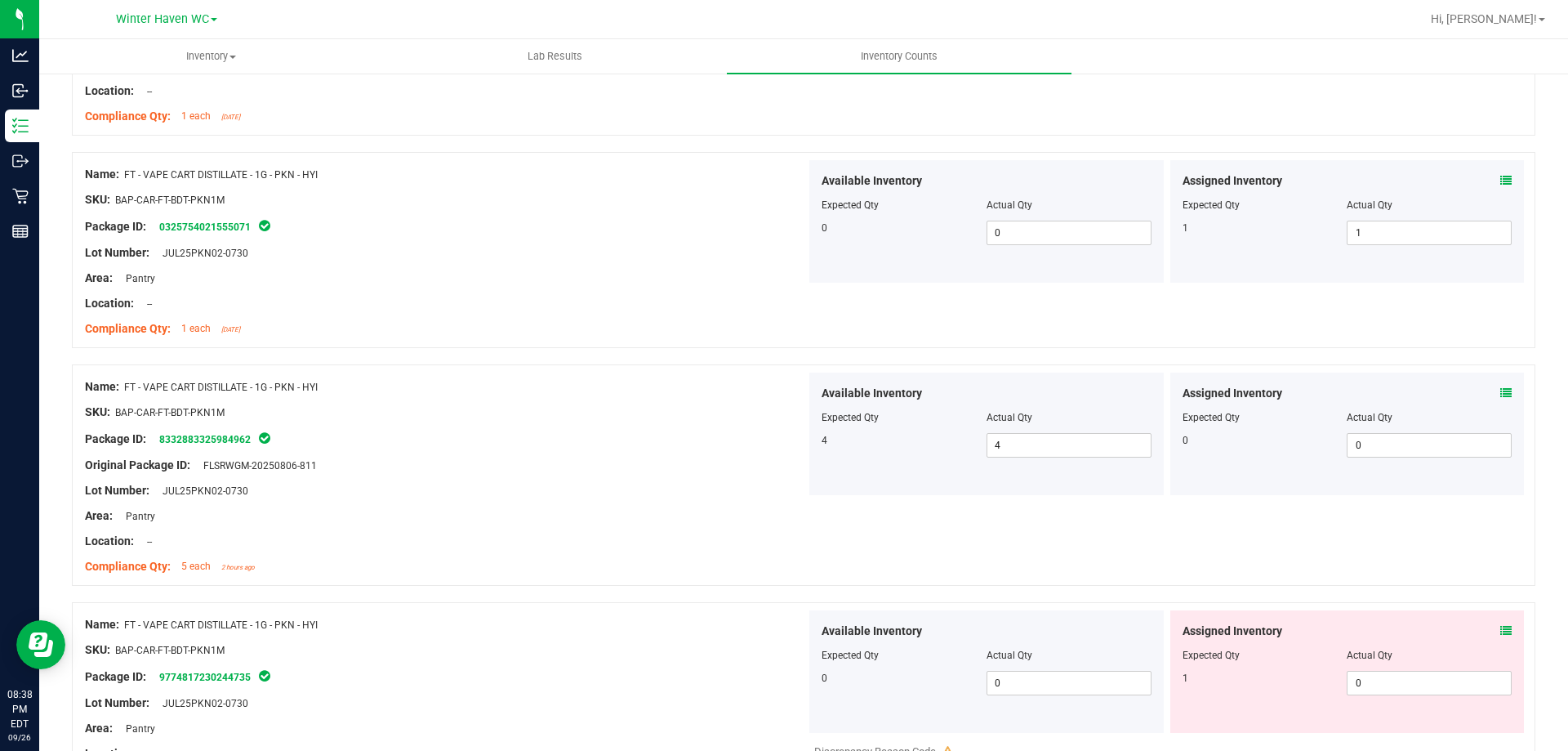
click at [515, 454] on div at bounding box center [445, 452] width 721 height 8
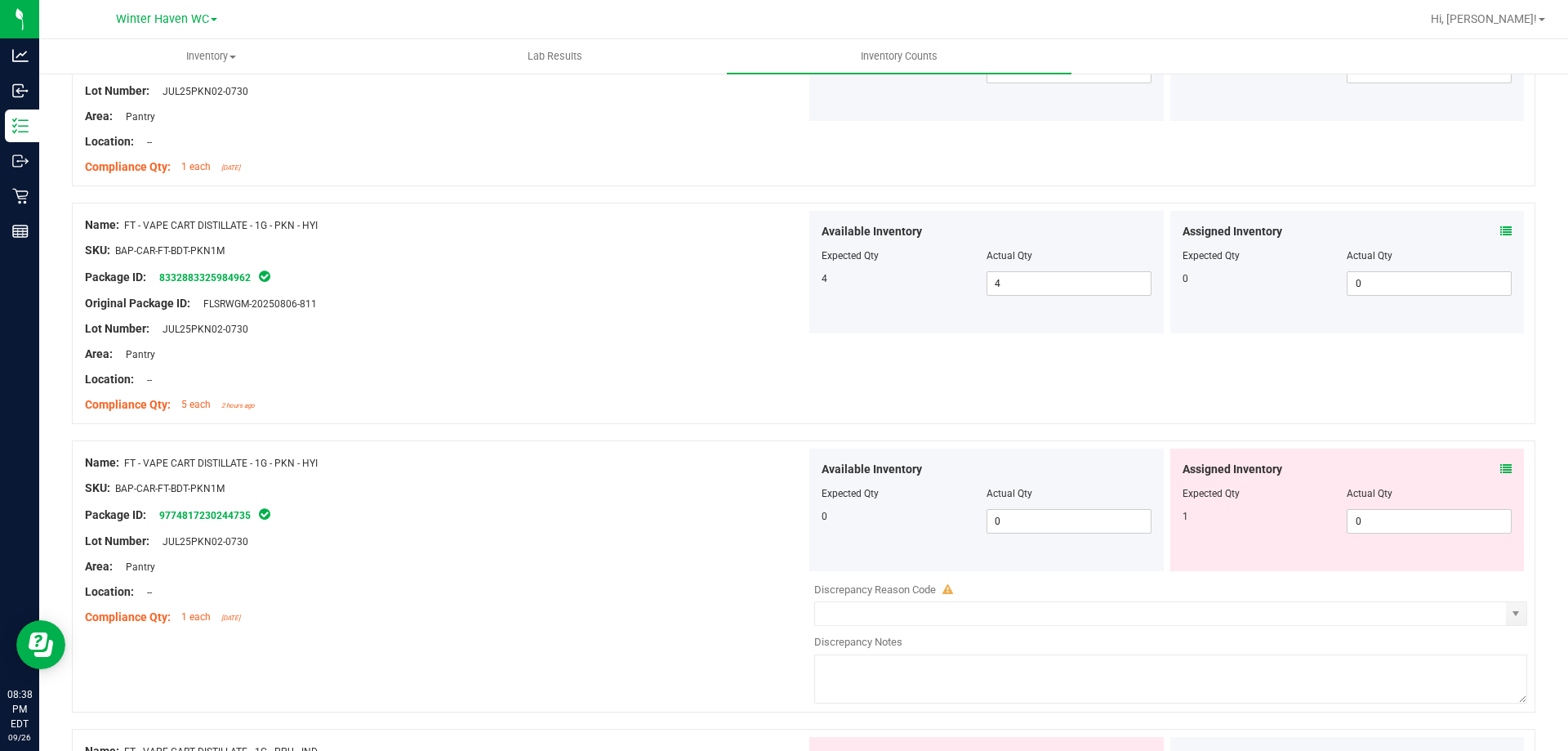
scroll to position [3105, 0]
click at [1494, 460] on div "Assigned Inventory Expected Qty Actual Qty 1 0 0" at bounding box center [1347, 509] width 355 height 123
click at [1501, 465] on icon at bounding box center [1507, 467] width 11 height 11
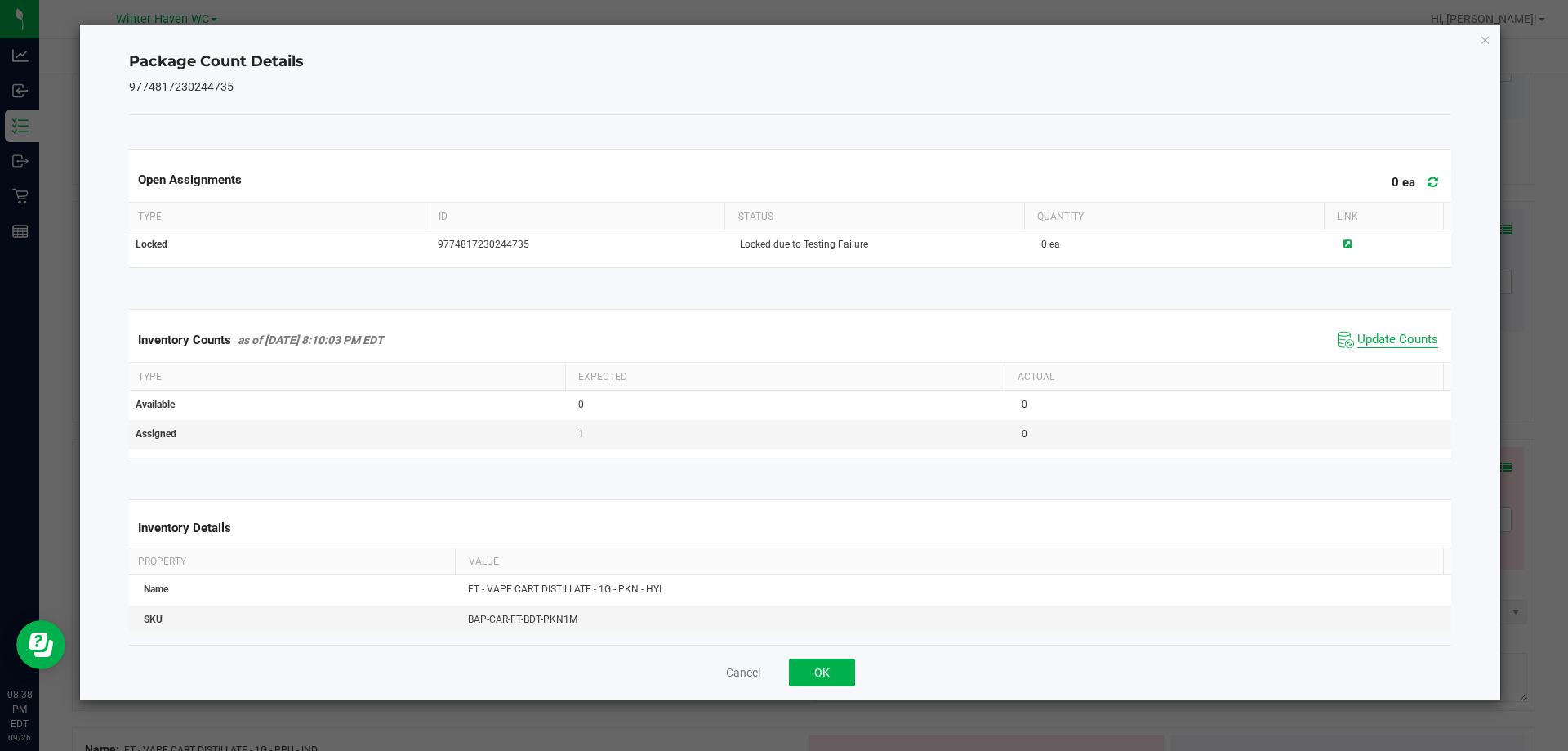
click at [1402, 343] on span "Update Counts" at bounding box center [1398, 340] width 81 height 17
click at [1384, 327] on div "Inventory Counts as of Sep 26, 2025 8:38:39 PM EDT Update Counts" at bounding box center [790, 339] width 1329 height 44
click at [1384, 327] on div "Inventory Counts as of Sep 26, 2025 8:38:39 PM EDT Update Counts" at bounding box center [790, 339] width 1329 height 44
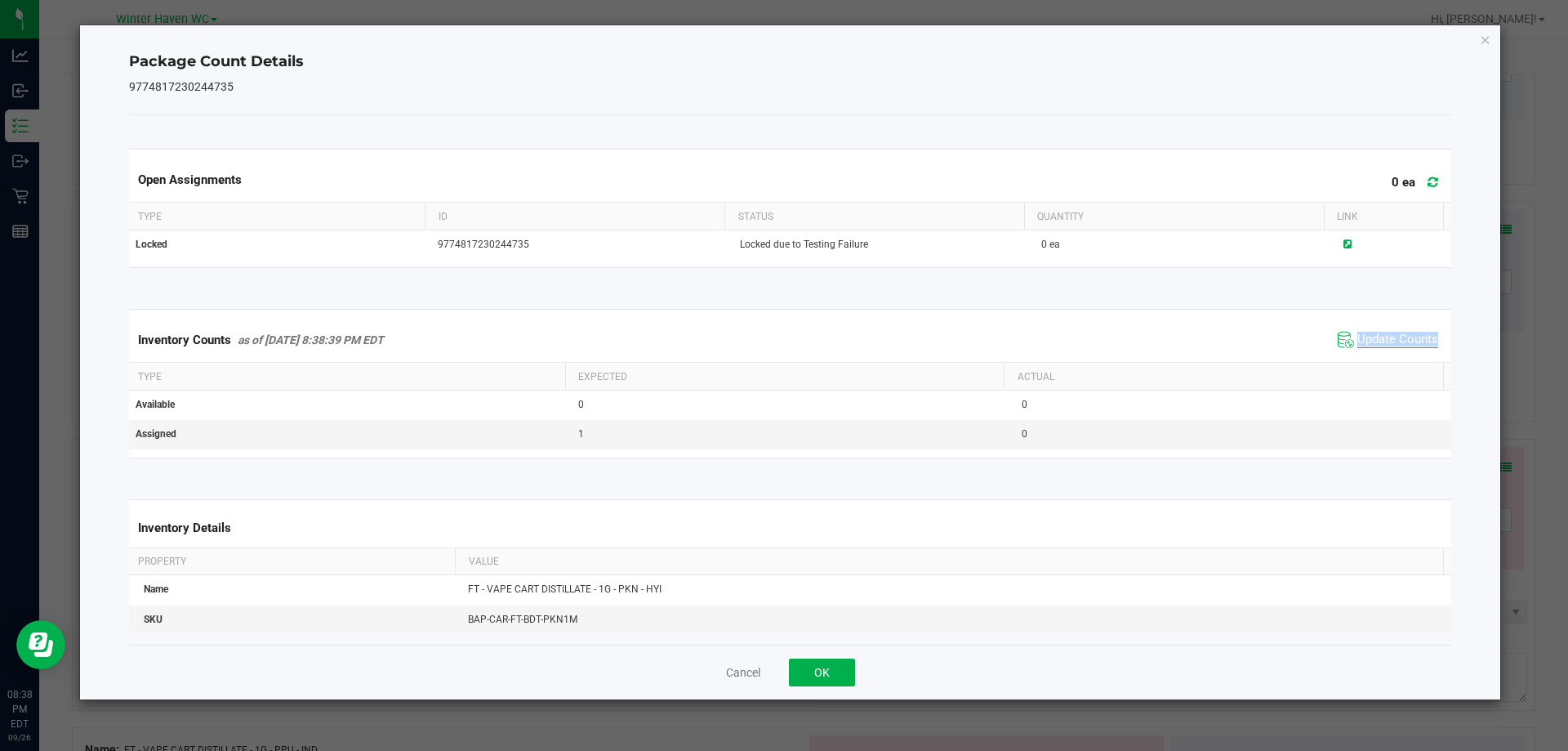
click at [1388, 336] on span "Update Counts" at bounding box center [1398, 340] width 81 height 17
click at [837, 654] on div "Cancel OK" at bounding box center [791, 672] width 1323 height 55
drag, startPoint x: 837, startPoint y: 654, endPoint x: 835, endPoint y: 675, distance: 21.1
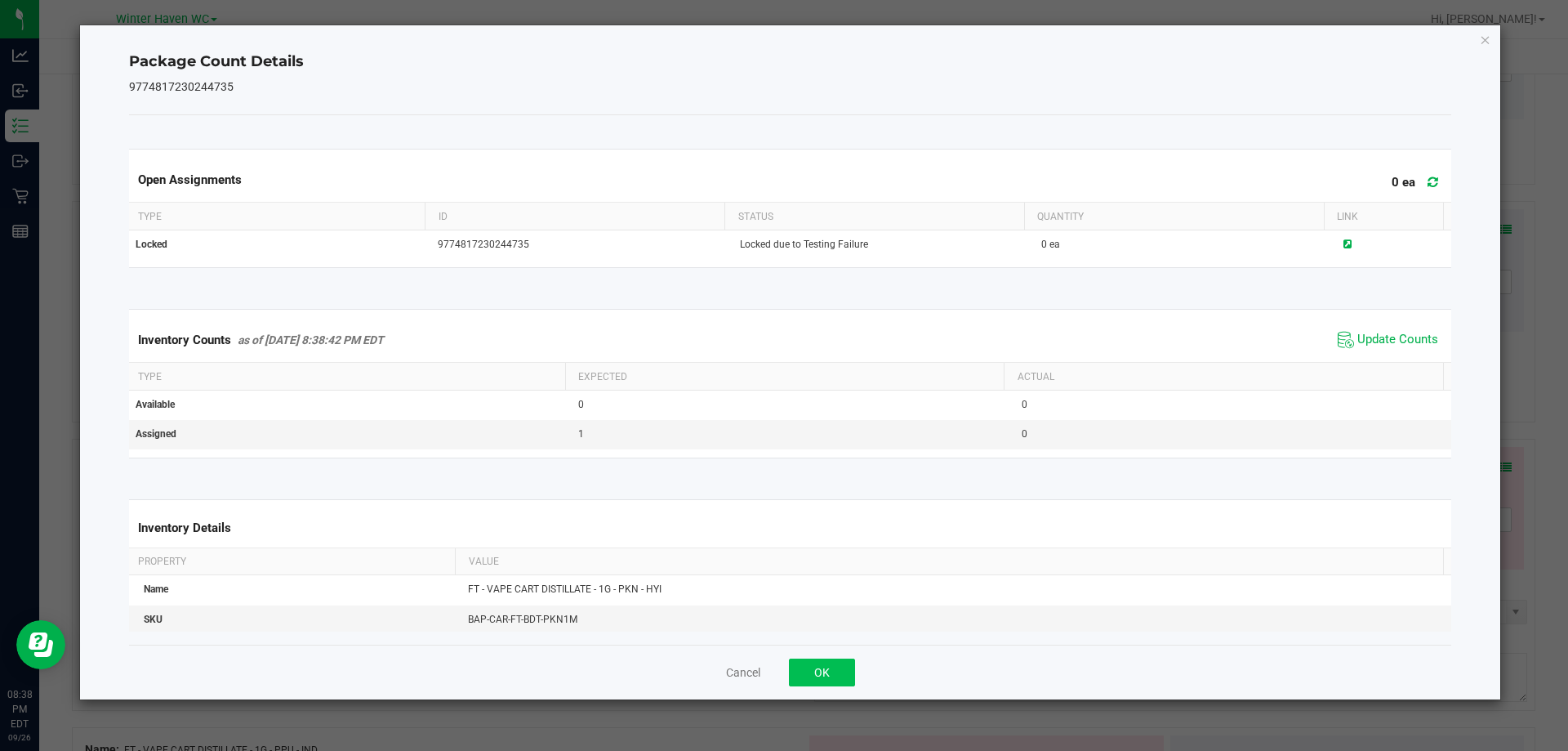
click at [835, 669] on div "Cancel OK" at bounding box center [791, 672] width 1323 height 55
click at [835, 675] on button "OK" at bounding box center [822, 673] width 66 height 28
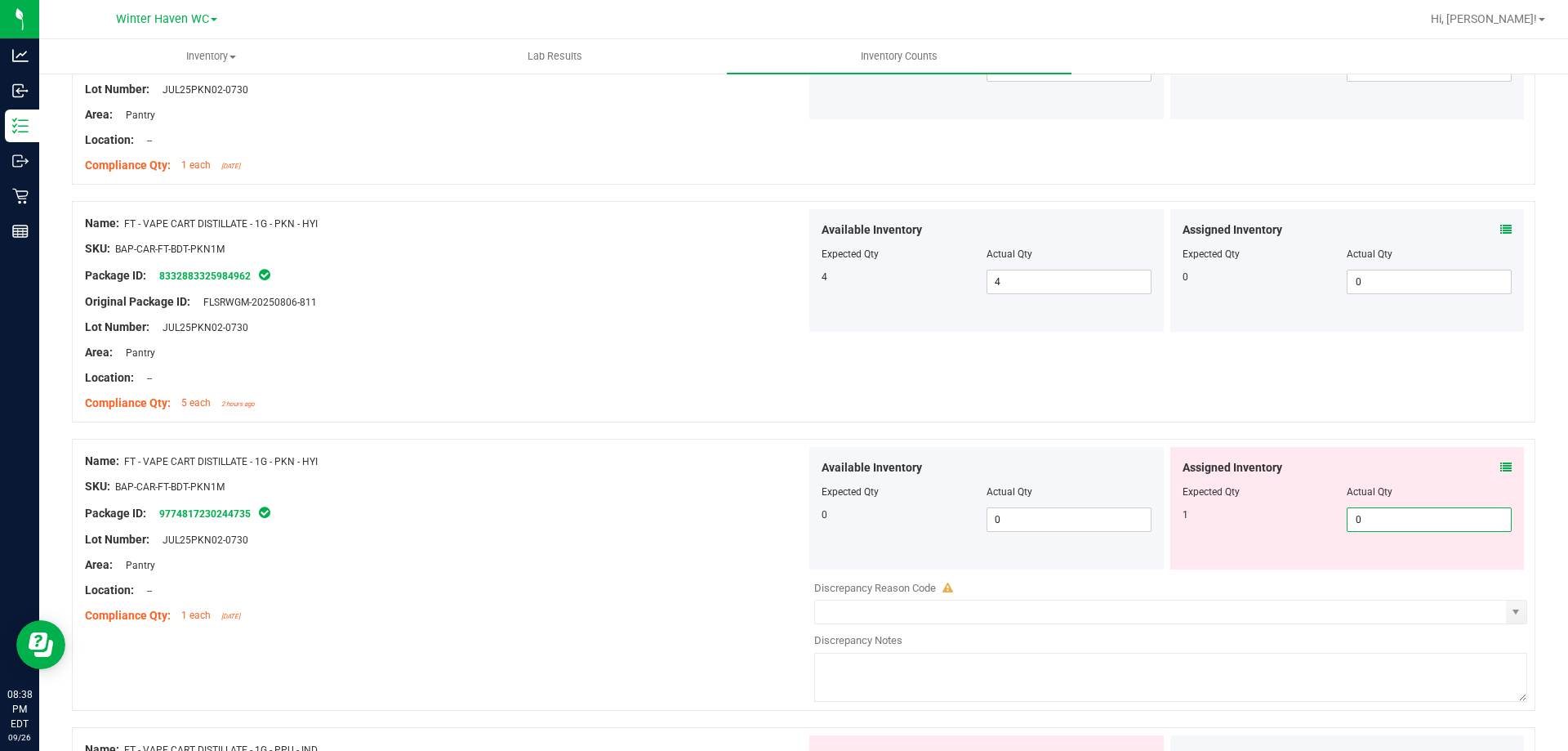
click at [1376, 518] on span "0 0" at bounding box center [1429, 519] width 165 height 24
click at [905, 401] on div "Name: FT - VAPE CART DISTILLATE - 1G - PKN - HYI SKU: BAP-CAR-FT-BDT-PKN1M Pack…" at bounding box center [803, 312] width 1464 height 222
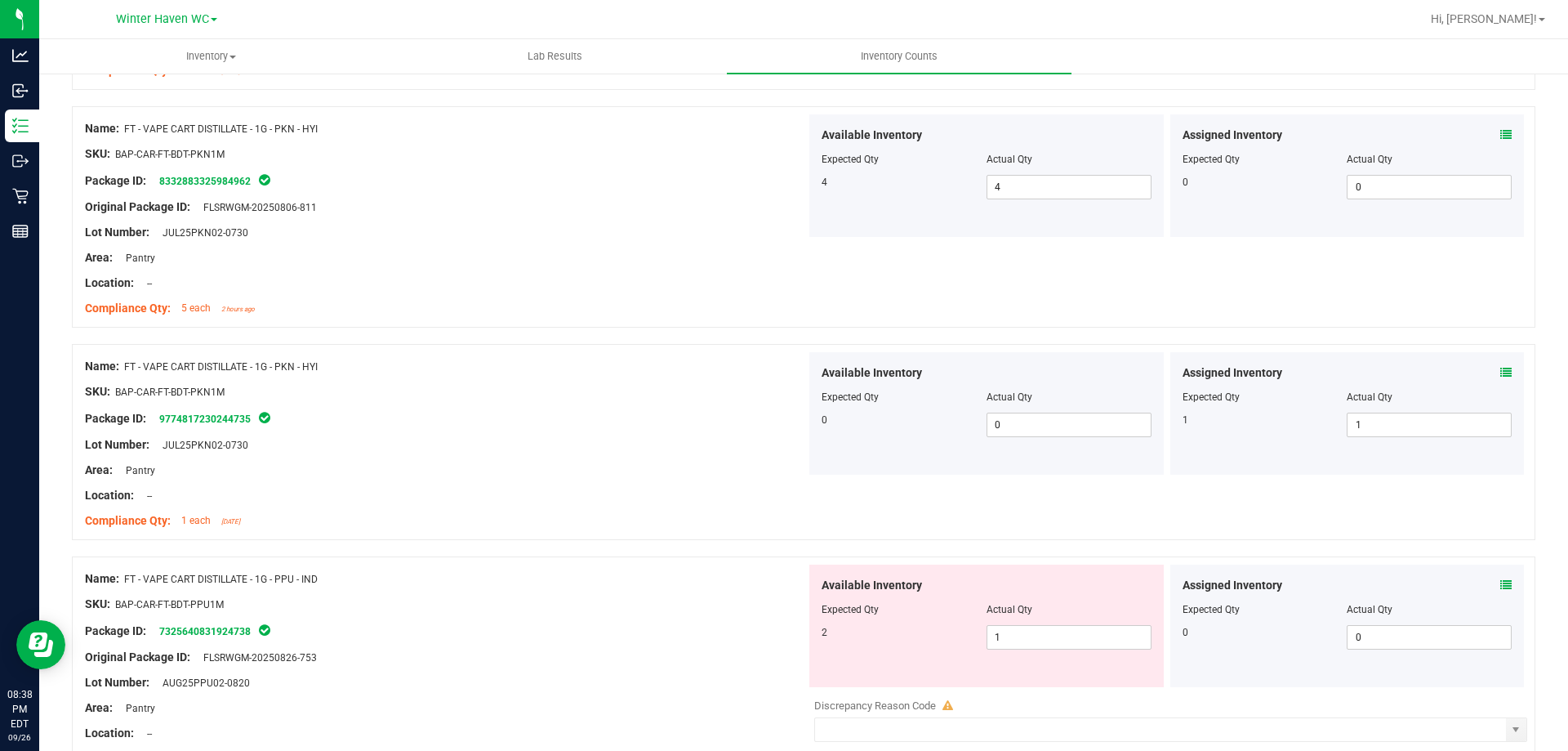
scroll to position [3350, 0]
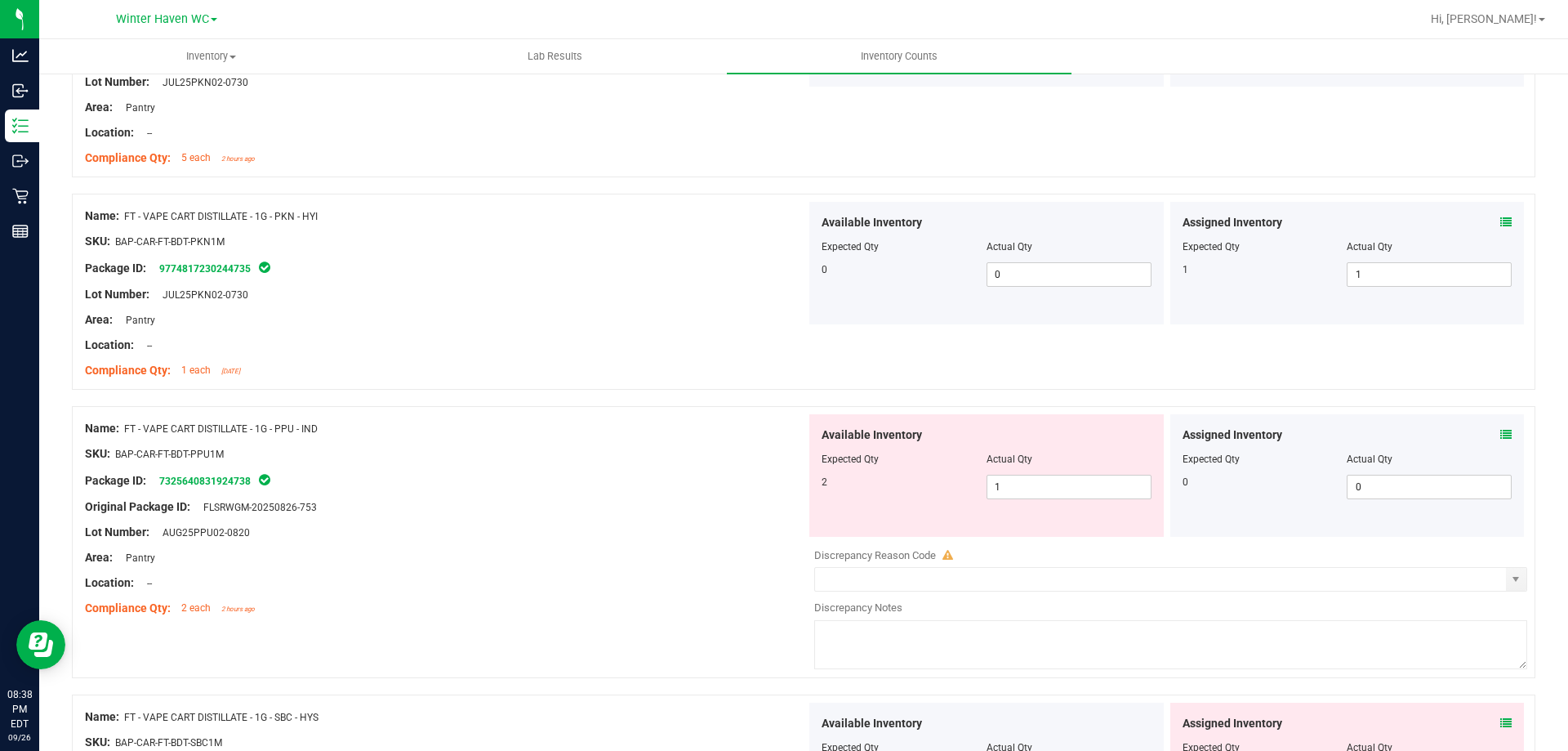
click at [1501, 441] on span at bounding box center [1507, 435] width 11 height 17
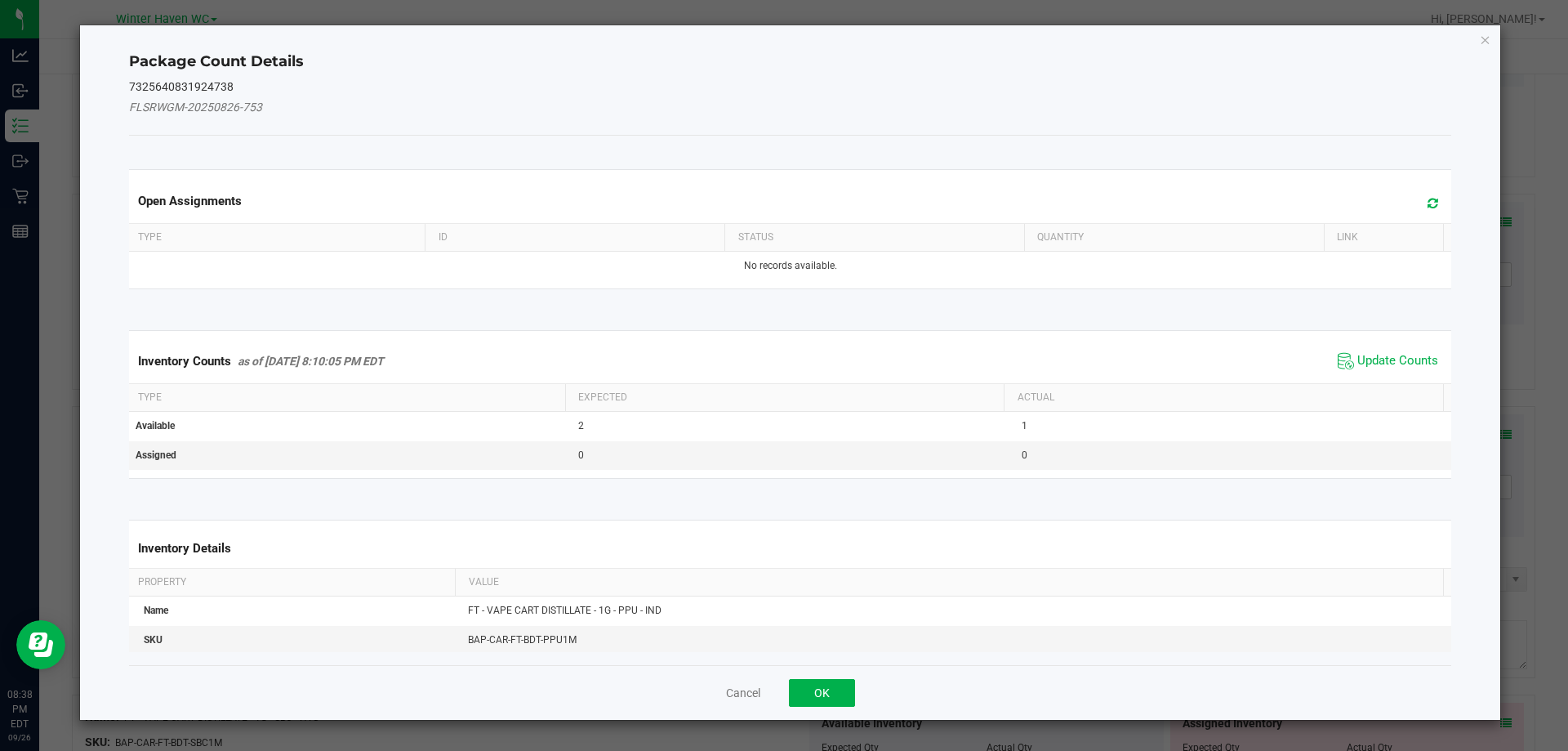
click at [1392, 372] on span "Update Counts" at bounding box center [1388, 361] width 109 height 24
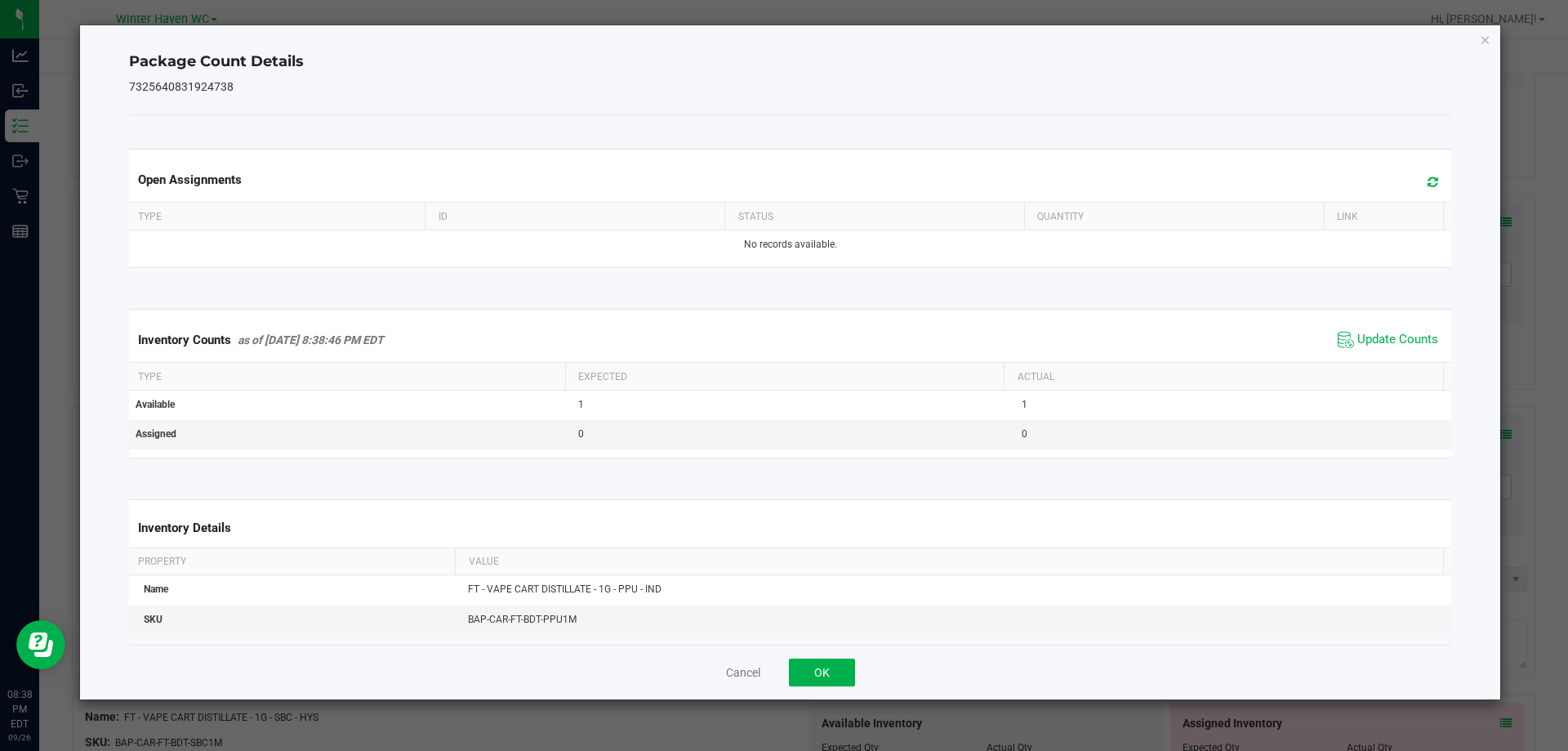
click at [1384, 363] on th "Actual" at bounding box center [1224, 376] width 440 height 28
click at [1372, 354] on div "Inventory Counts as of Sep 26, 2025 8:38:46 PM EDT Update Counts" at bounding box center [790, 339] width 1329 height 44
click at [1370, 348] on span "Update Counts" at bounding box center [1388, 340] width 109 height 24
click at [1364, 335] on span "Update Counts" at bounding box center [1398, 340] width 81 height 17
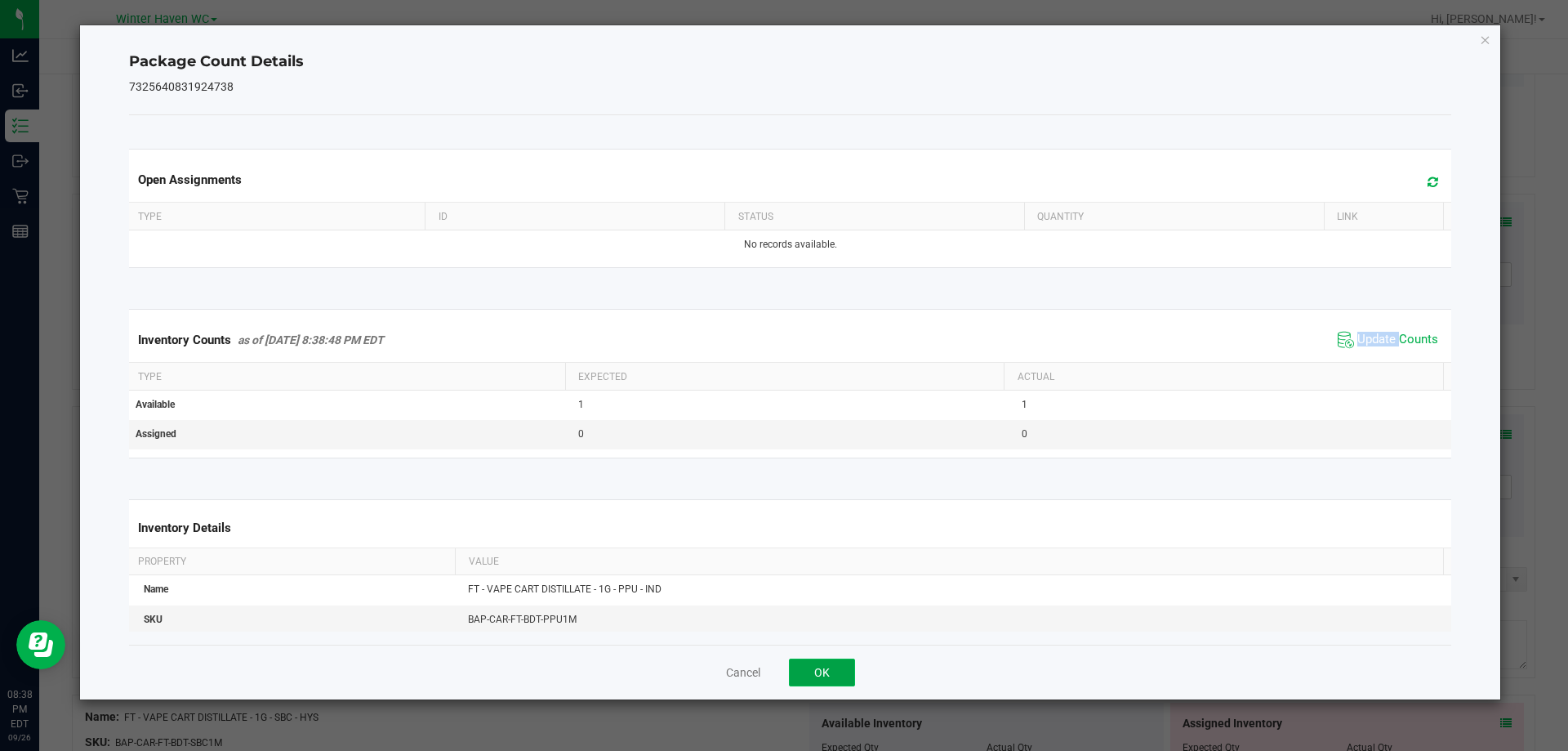
drag, startPoint x: 819, startPoint y: 675, endPoint x: 496, endPoint y: 542, distance: 349.3
click at [816, 675] on button "OK" at bounding box center [822, 673] width 66 height 28
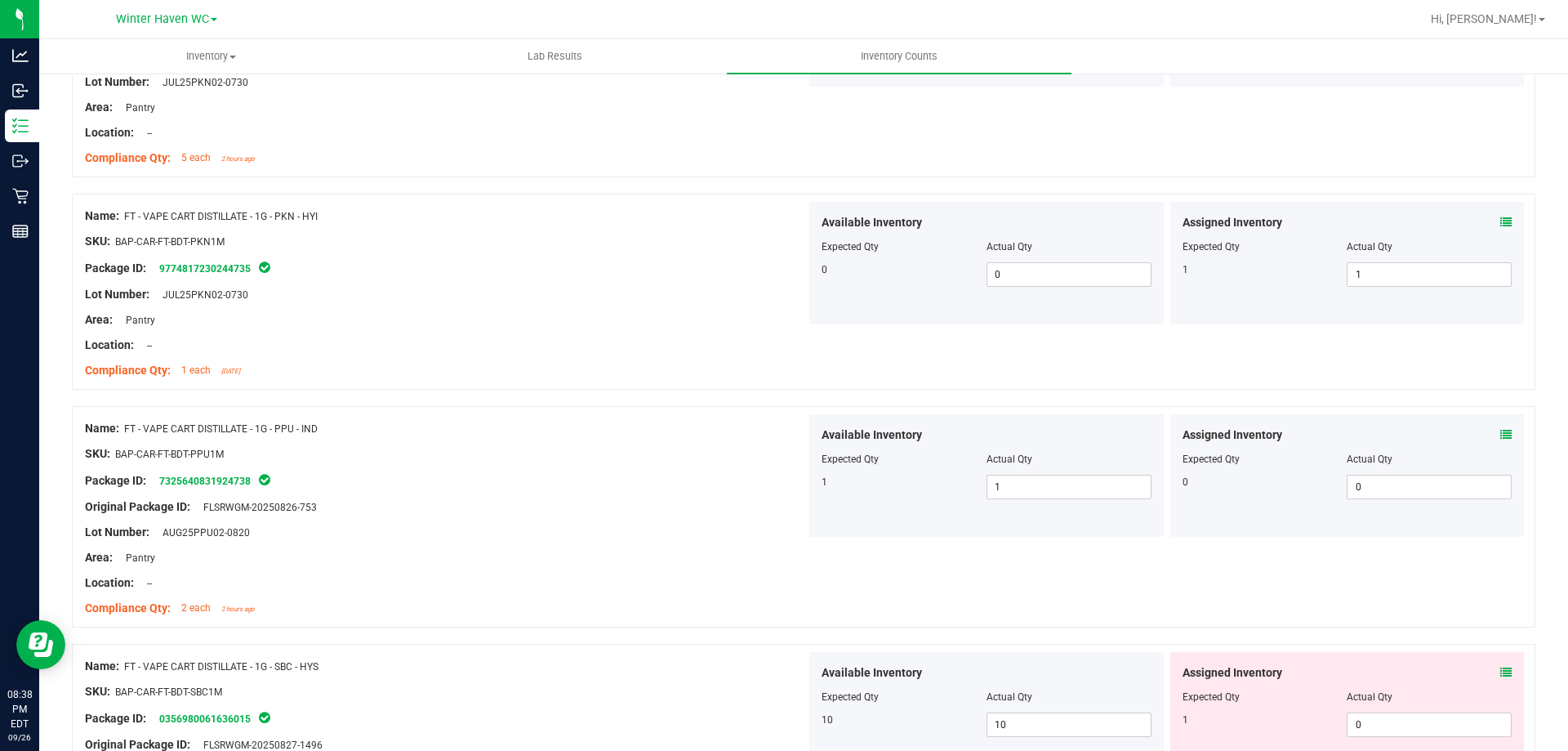
click at [509, 531] on div "Lot Number: AUG25PPU02-0820" at bounding box center [445, 532] width 721 height 17
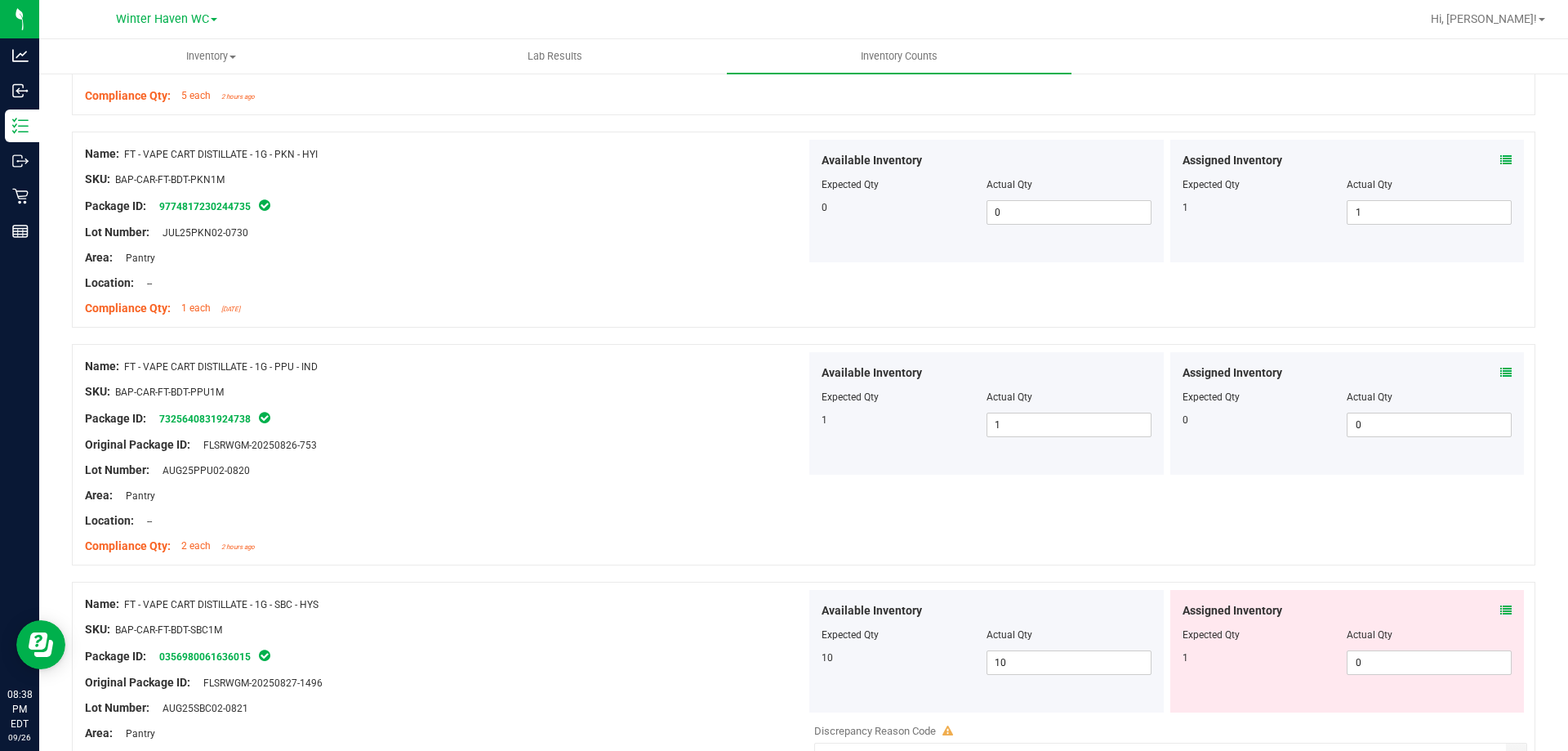
scroll to position [3513, 0]
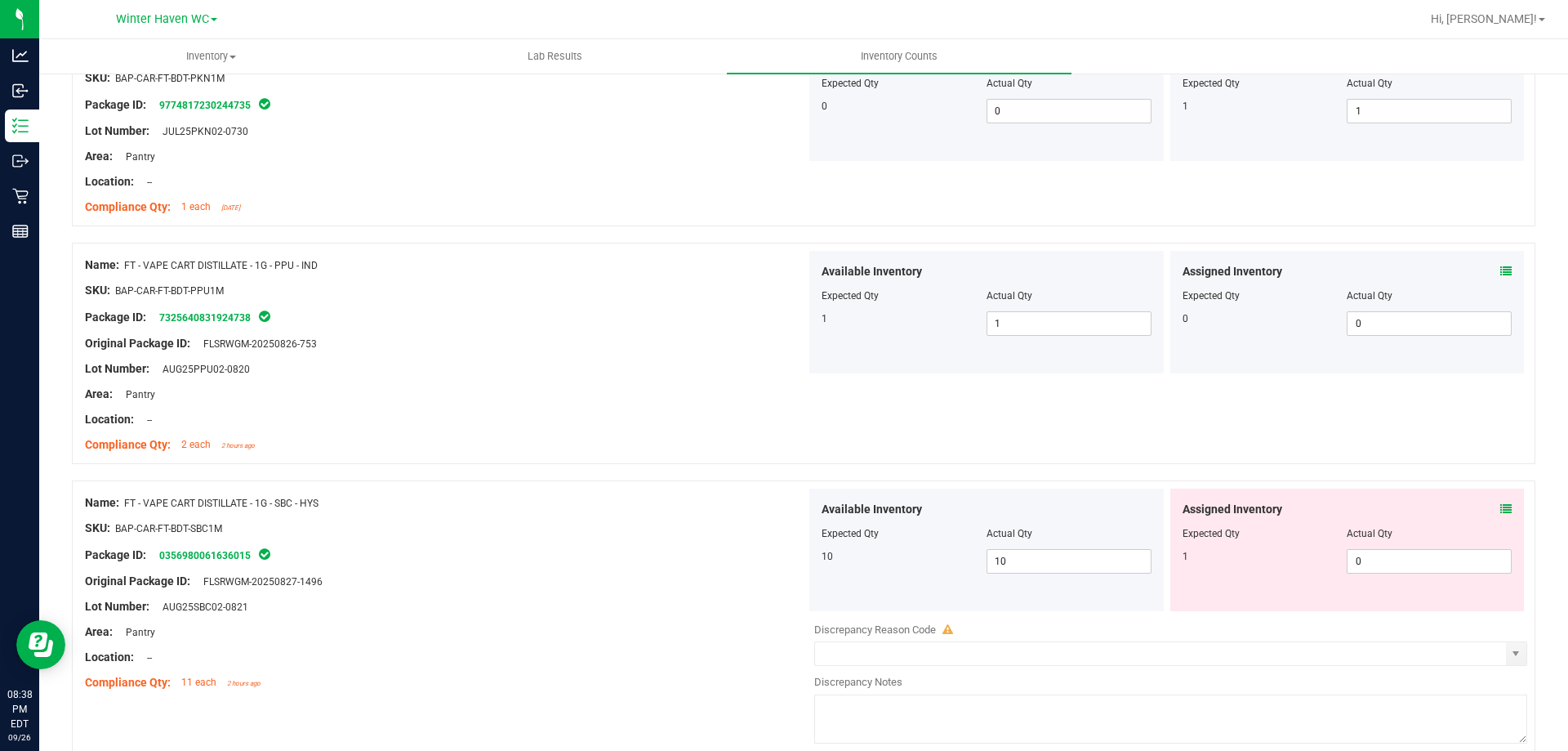
click at [1501, 505] on icon at bounding box center [1507, 509] width 11 height 11
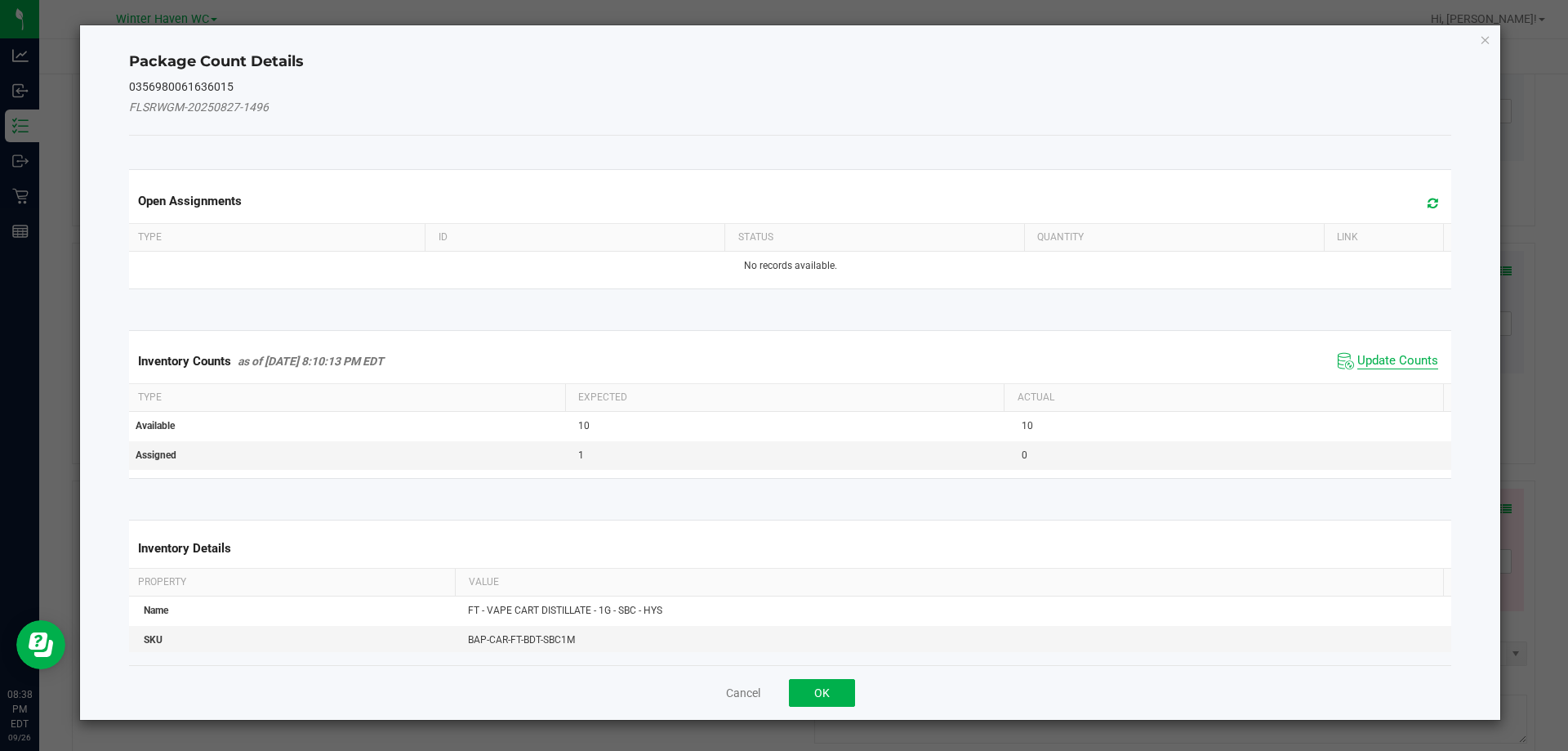
click at [1402, 367] on span "Update Counts" at bounding box center [1398, 362] width 81 height 17
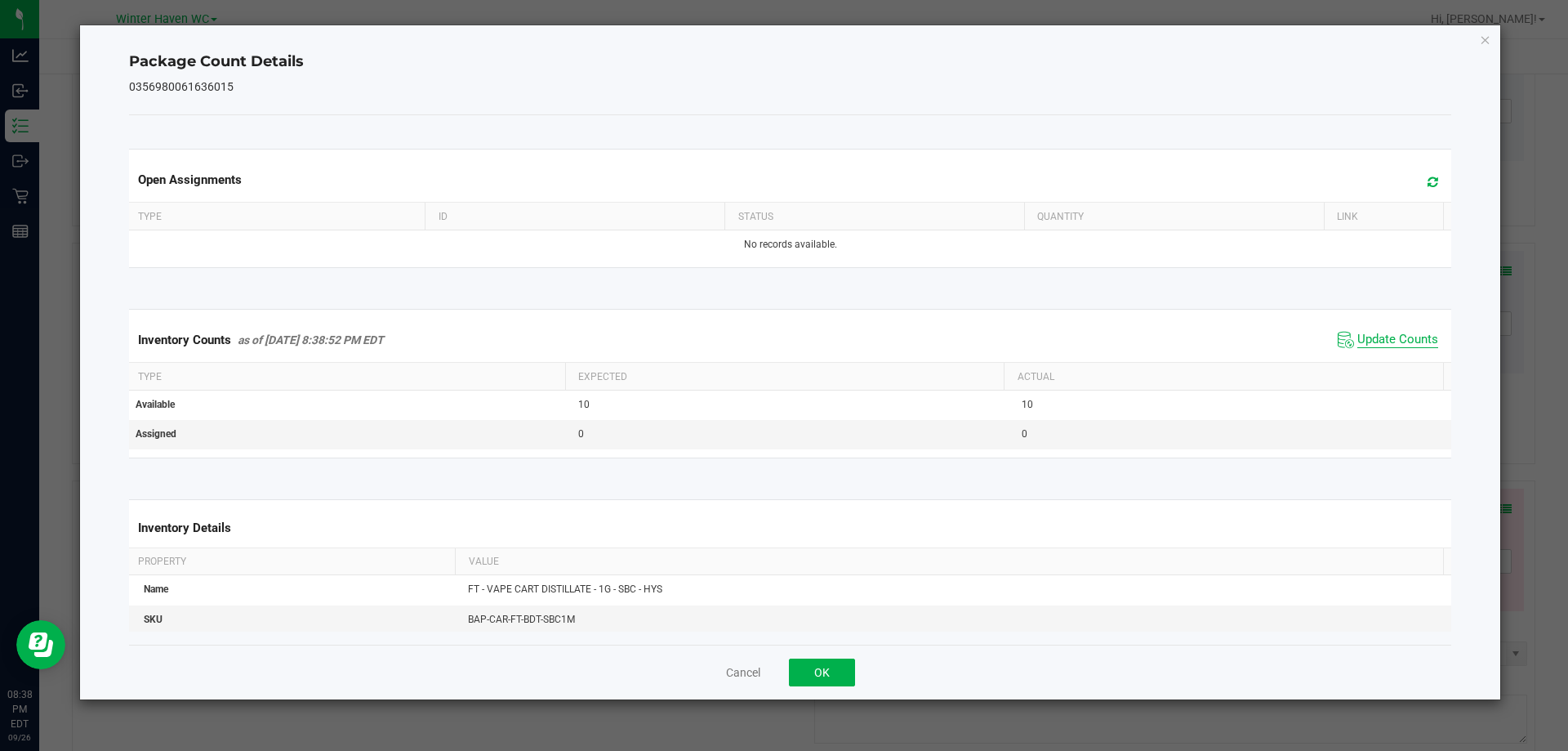
click at [1399, 353] on div "Inventory Counts as of Sep 26, 2025 8:38:52 PM EDT Update Counts" at bounding box center [790, 339] width 1329 height 44
click at [1395, 344] on span "Update Counts" at bounding box center [1398, 340] width 81 height 17
click at [1384, 332] on span "Update Counts" at bounding box center [1398, 340] width 81 height 17
click at [826, 664] on button "OK" at bounding box center [822, 673] width 66 height 28
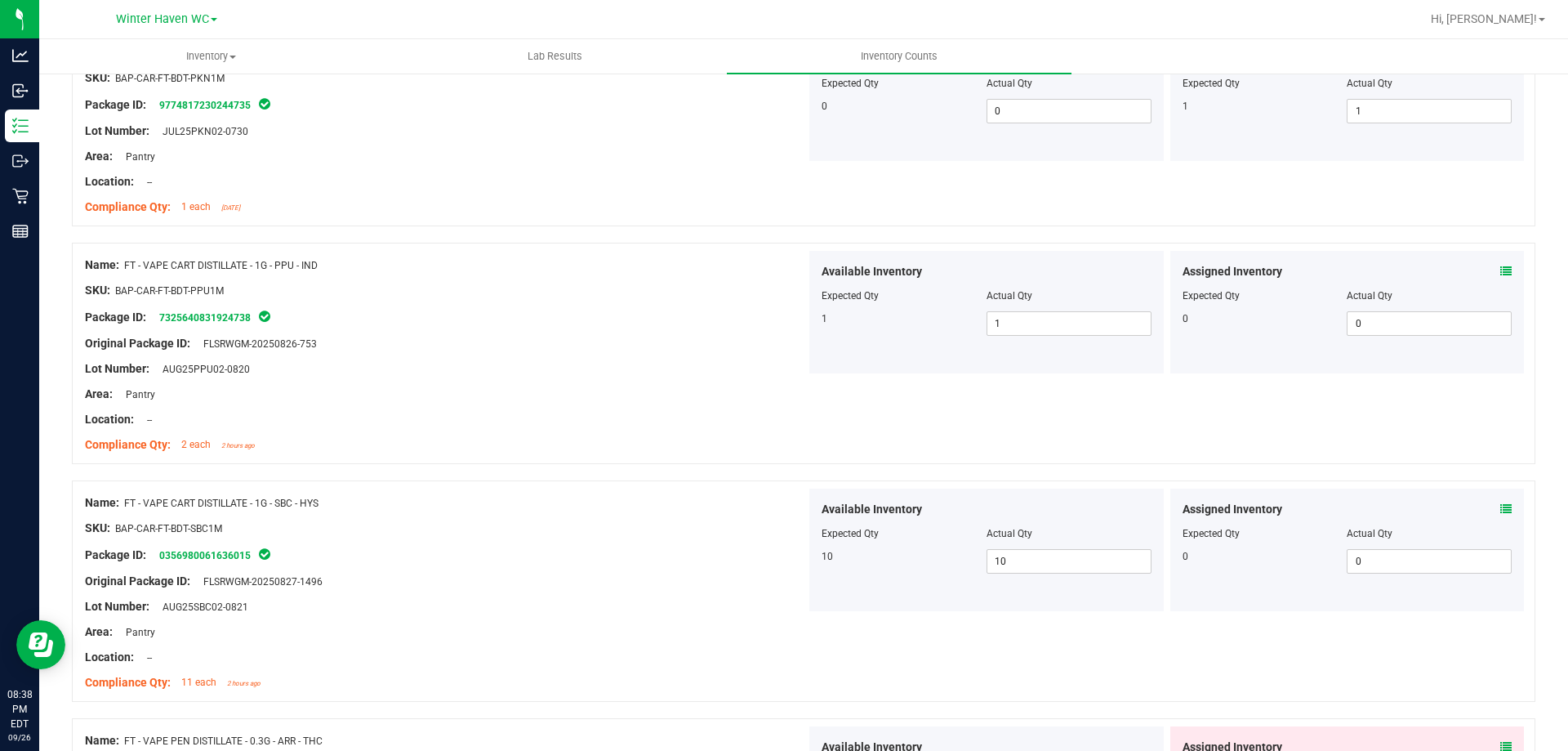
drag, startPoint x: 661, startPoint y: 513, endPoint x: 1275, endPoint y: 394, distance: 625.4
click at [675, 507] on div "Name: FT - VAPE CART DISTILLATE - 1G - SBC - HYS SKU: BAP-CAR-FT-BDT-SBC1M Pack…" at bounding box center [445, 593] width 721 height 209
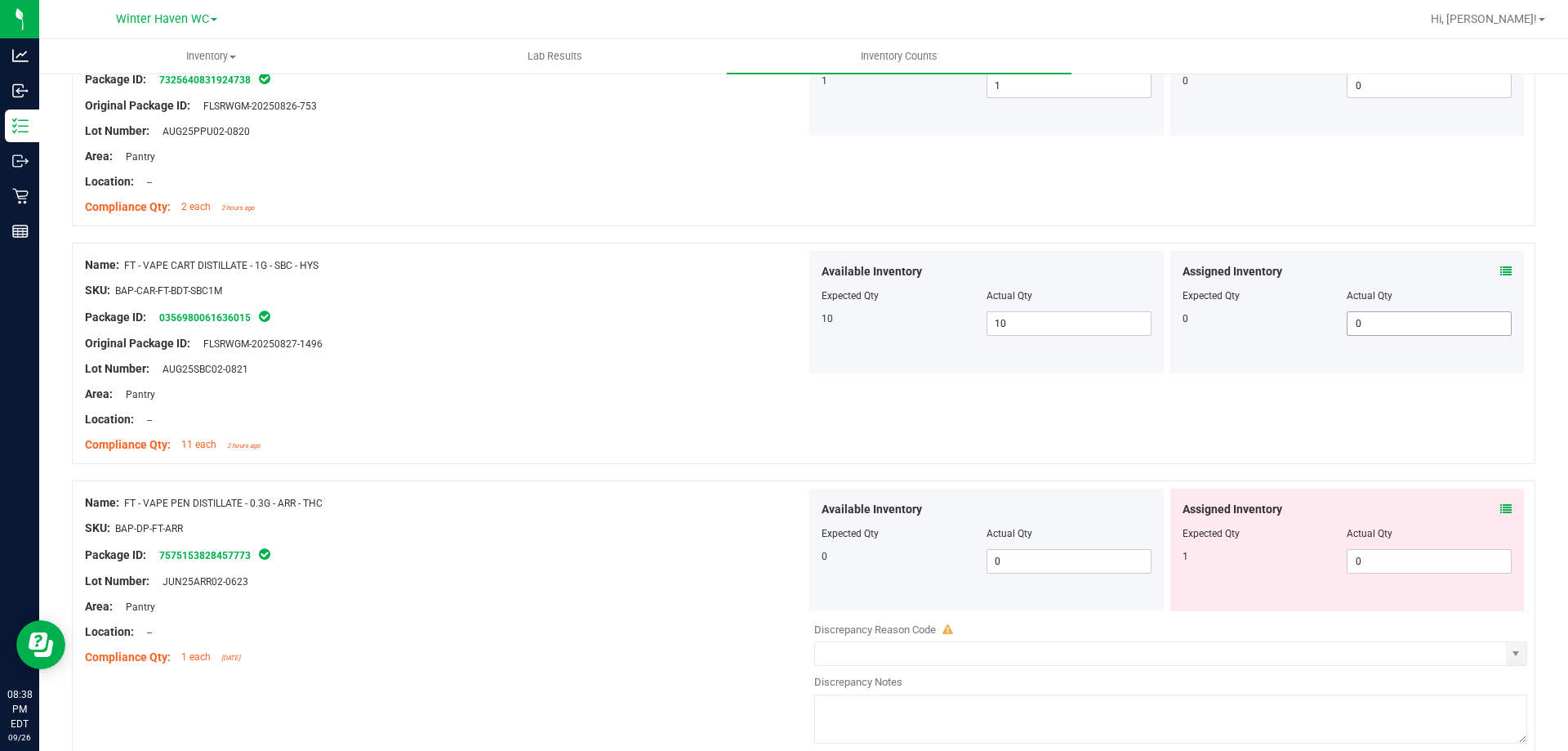
scroll to position [3758, 0]
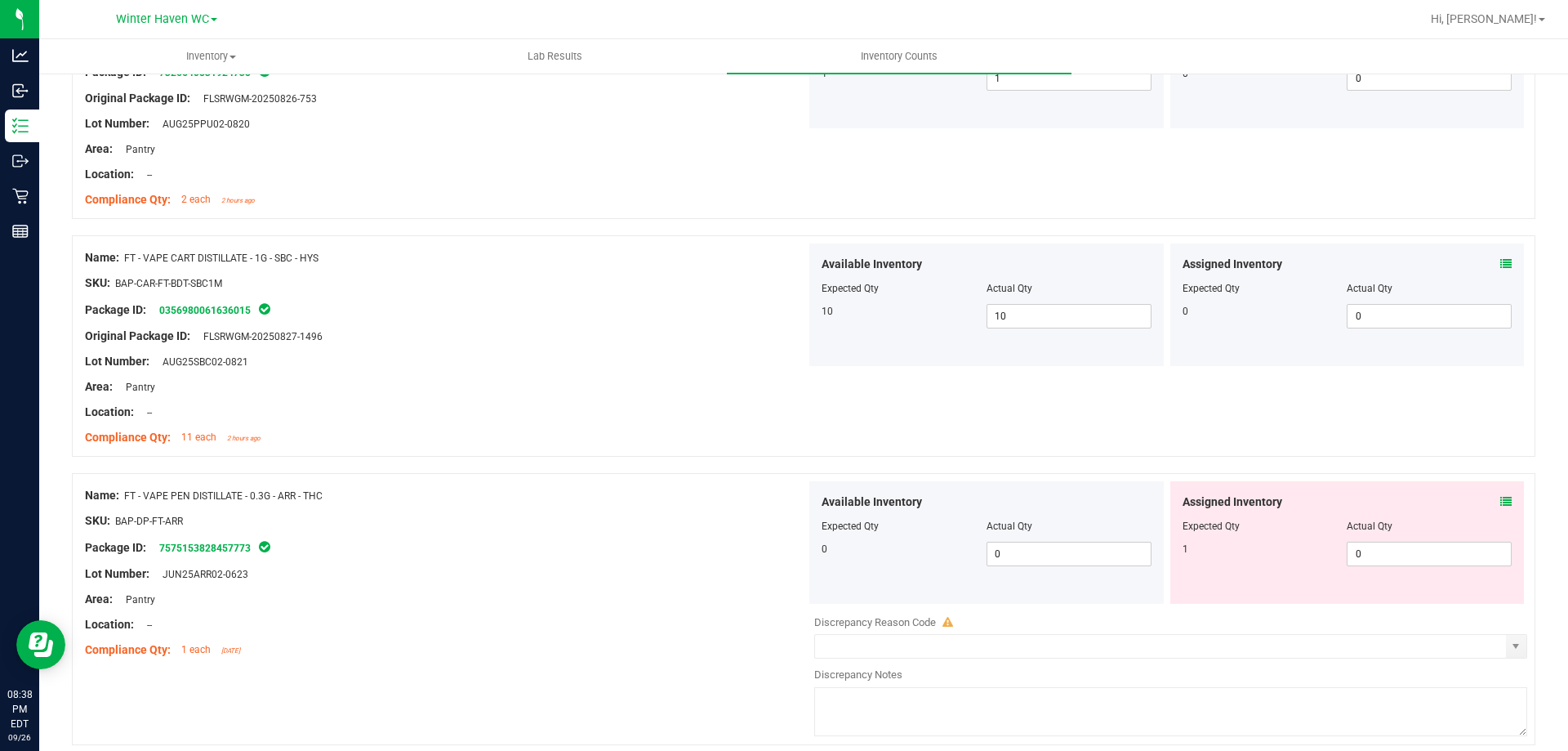
click at [1501, 498] on icon at bounding box center [1507, 501] width 11 height 11
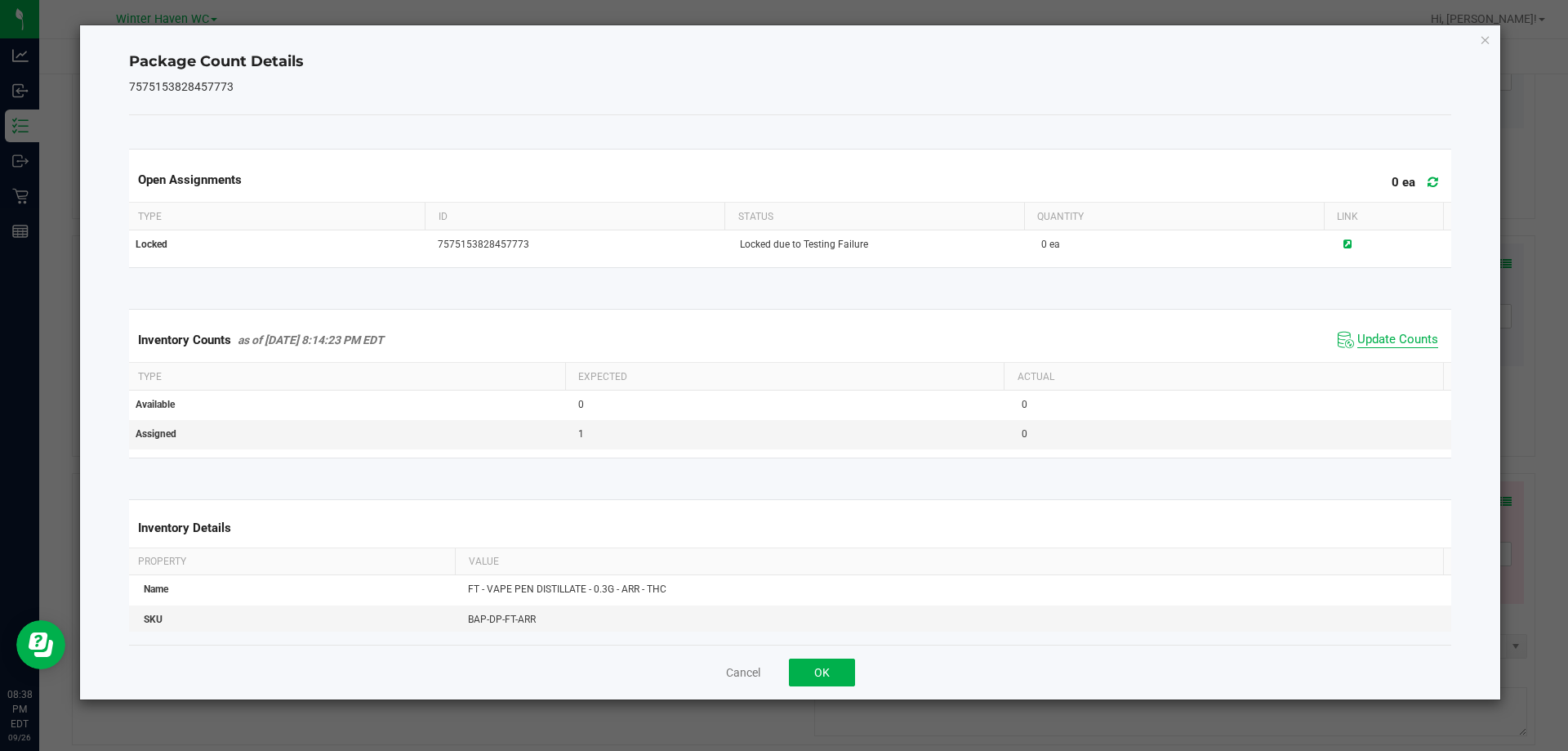
click at [1375, 335] on span "Update Counts" at bounding box center [1398, 340] width 81 height 17
click at [1370, 325] on div "Inventory Counts as of Sep 26, 2025 8:38:56 PM EDT Update Counts" at bounding box center [790, 339] width 1329 height 44
click at [1366, 336] on span "Update Counts" at bounding box center [1398, 340] width 81 height 17
click at [1361, 327] on div "Inventory Counts as of Sep 26, 2025 8:38:57 PM EDT Update Counts" at bounding box center [790, 339] width 1329 height 44
click at [1396, 335] on span "Update Counts" at bounding box center [1398, 340] width 81 height 17
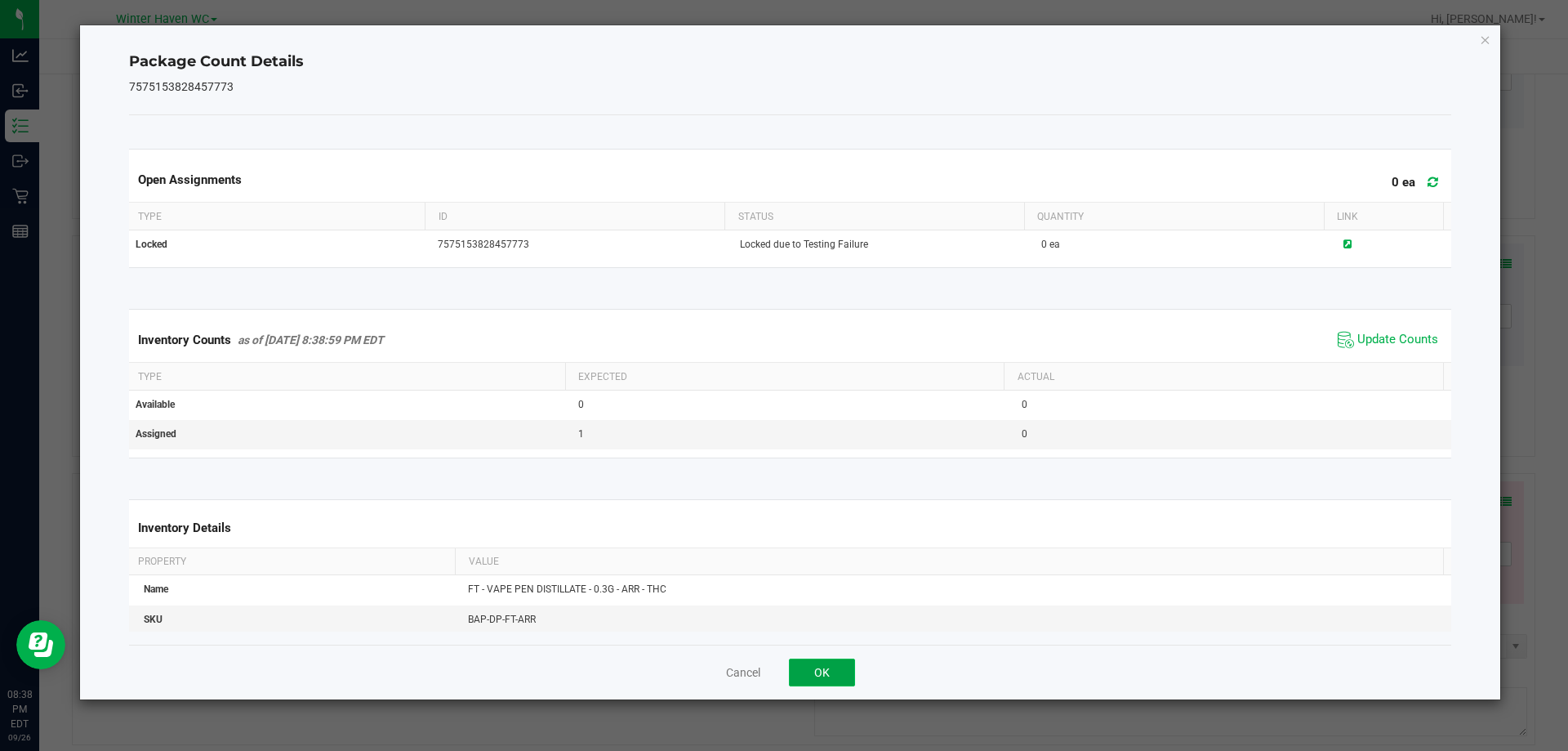
click at [839, 661] on button "OK" at bounding box center [822, 673] width 66 height 28
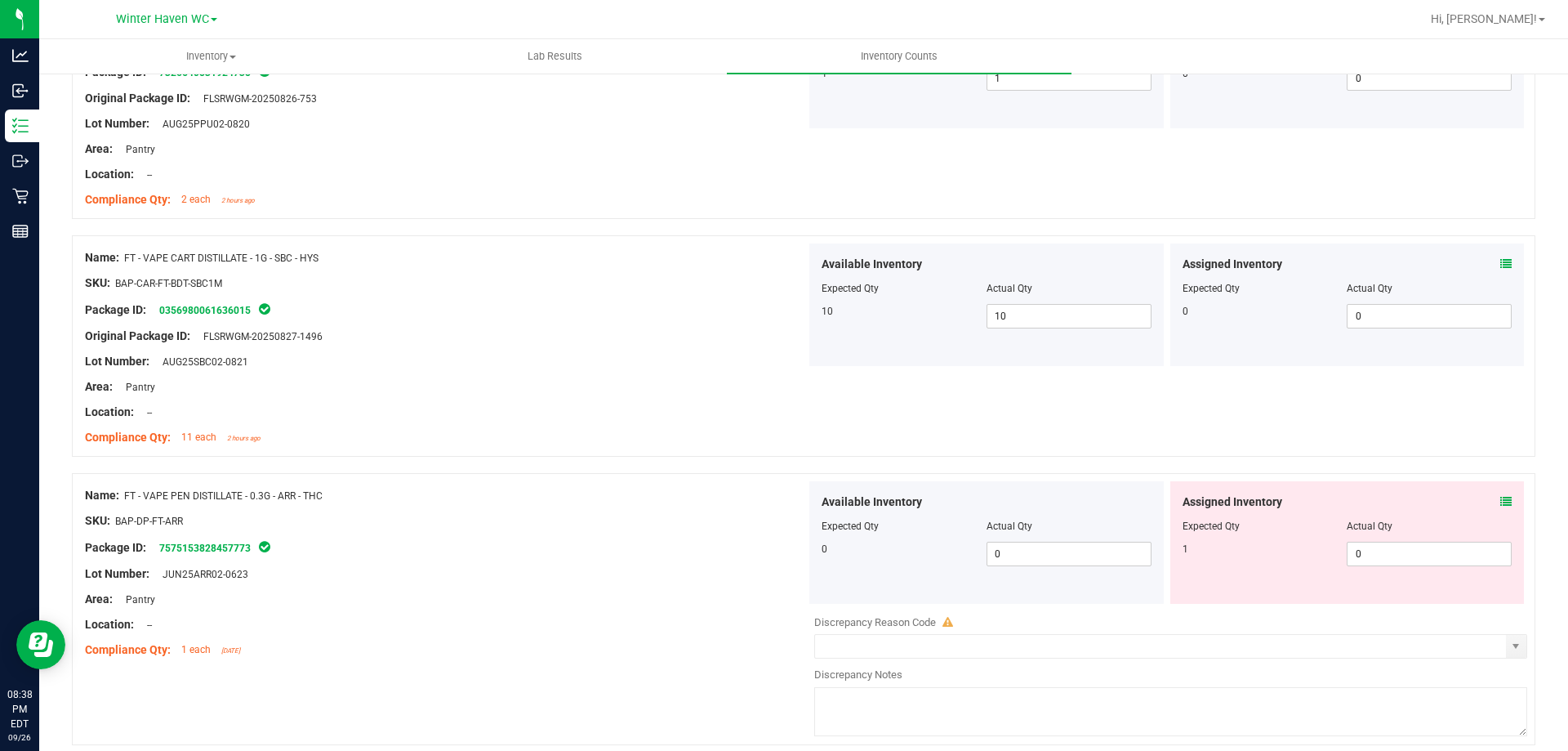
click at [683, 530] on div at bounding box center [445, 533] width 721 height 8
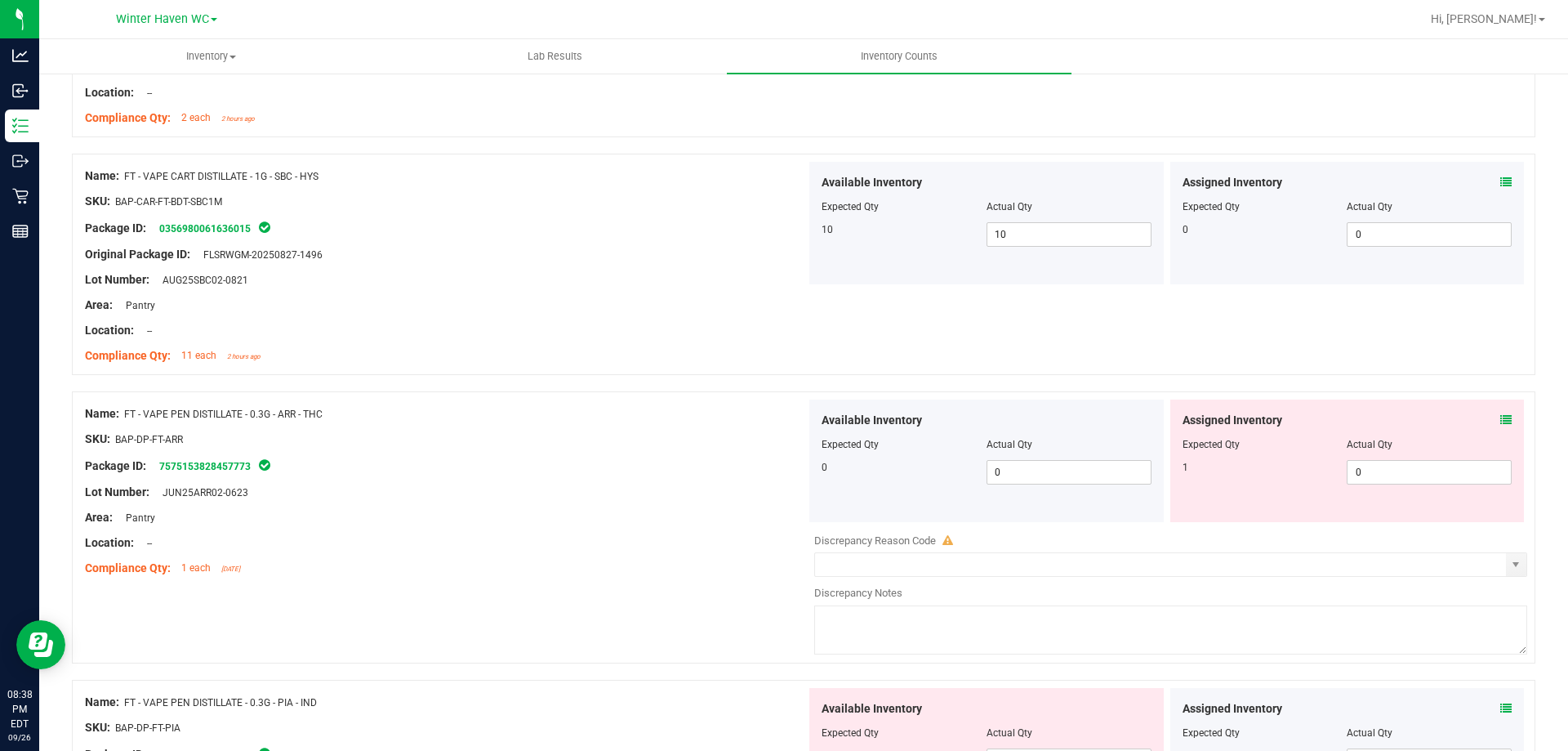
scroll to position [4003, 0]
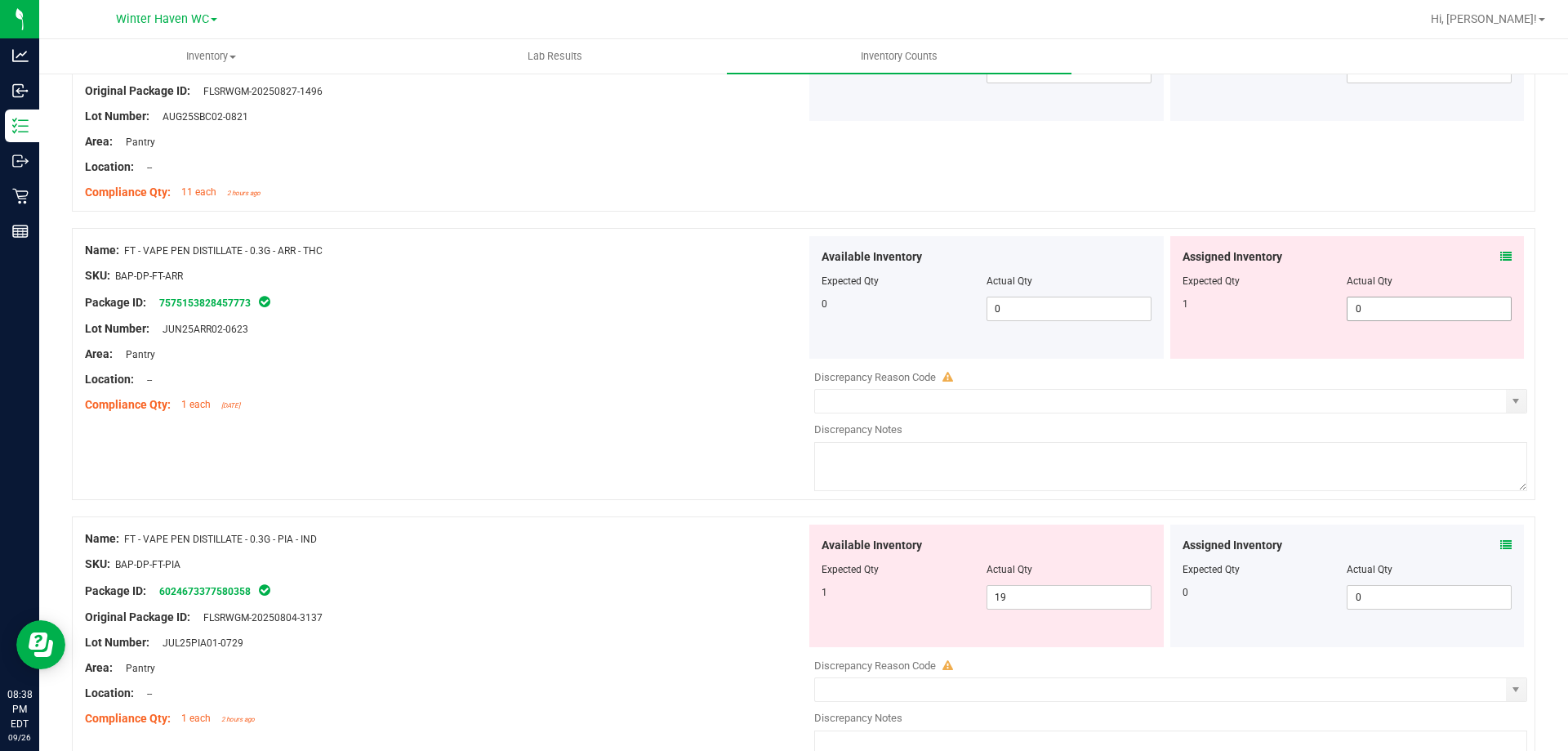
click at [1406, 306] on span "0 0" at bounding box center [1429, 308] width 165 height 24
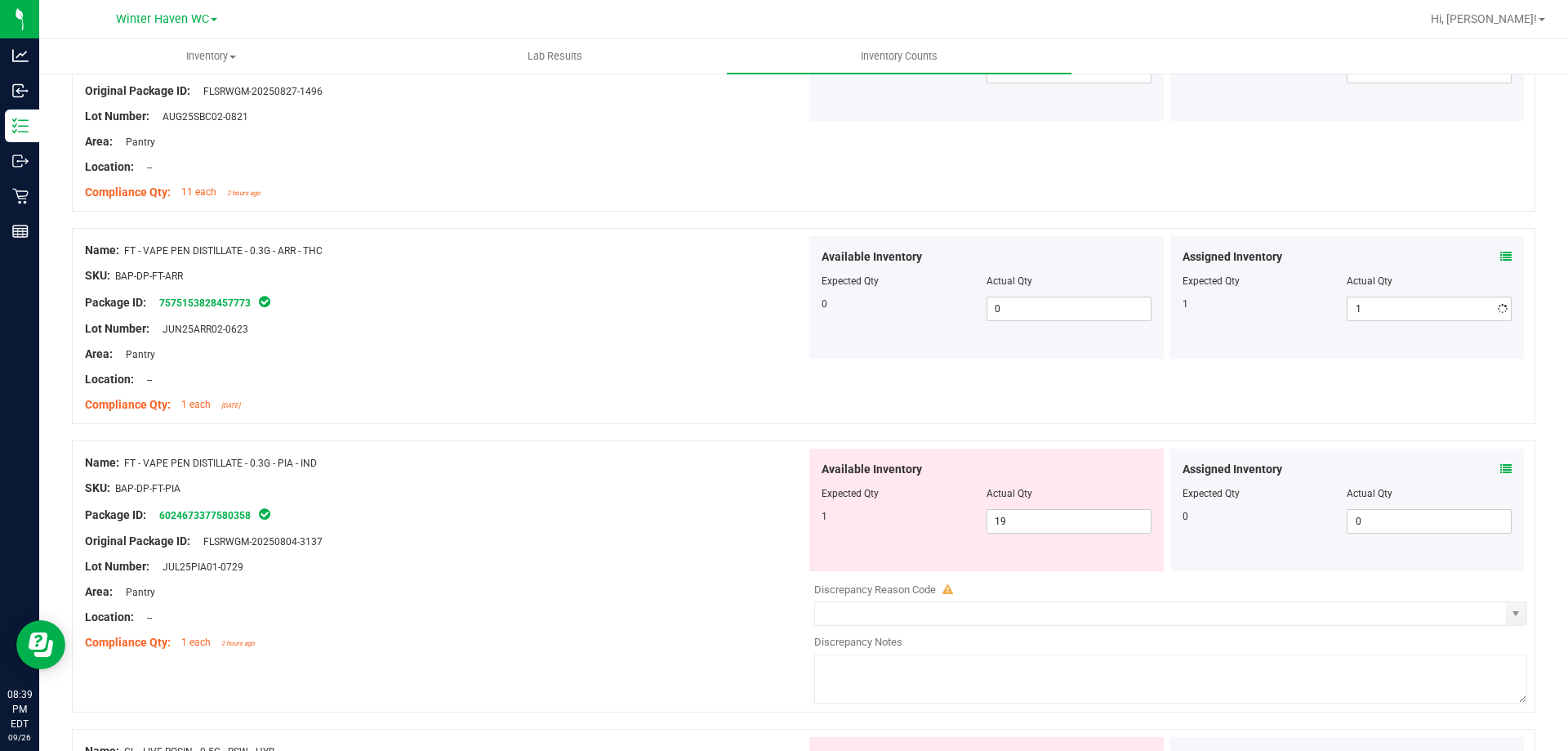
click at [1113, 204] on div "Name: FT - VAPE CART DISTILLATE - 1G - SBC - HYS SKU: BAP-CAR-FT-BDT-SBC1M Pack…" at bounding box center [803, 101] width 1464 height 222
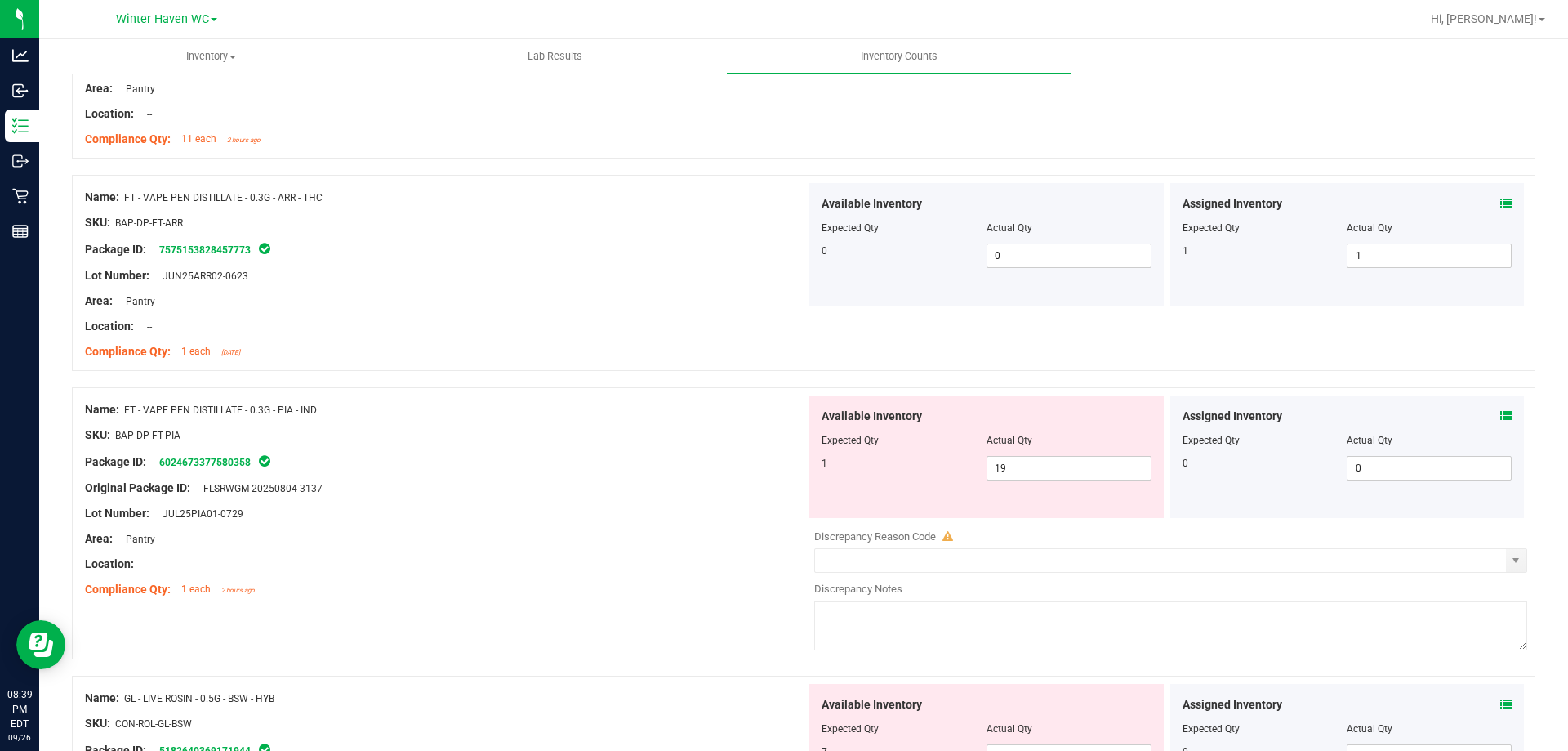
scroll to position [4085, 0]
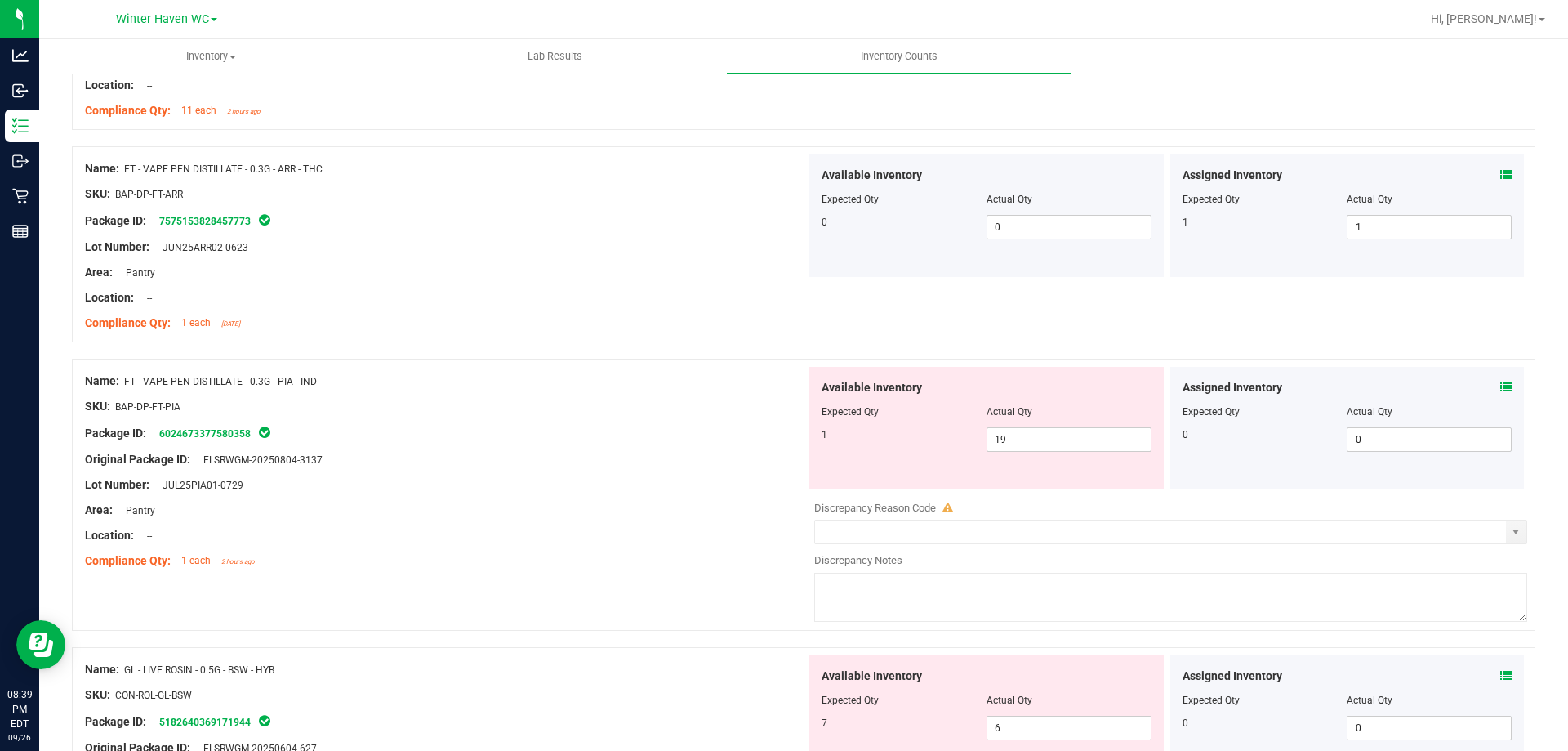
click at [1501, 390] on icon at bounding box center [1507, 387] width 11 height 11
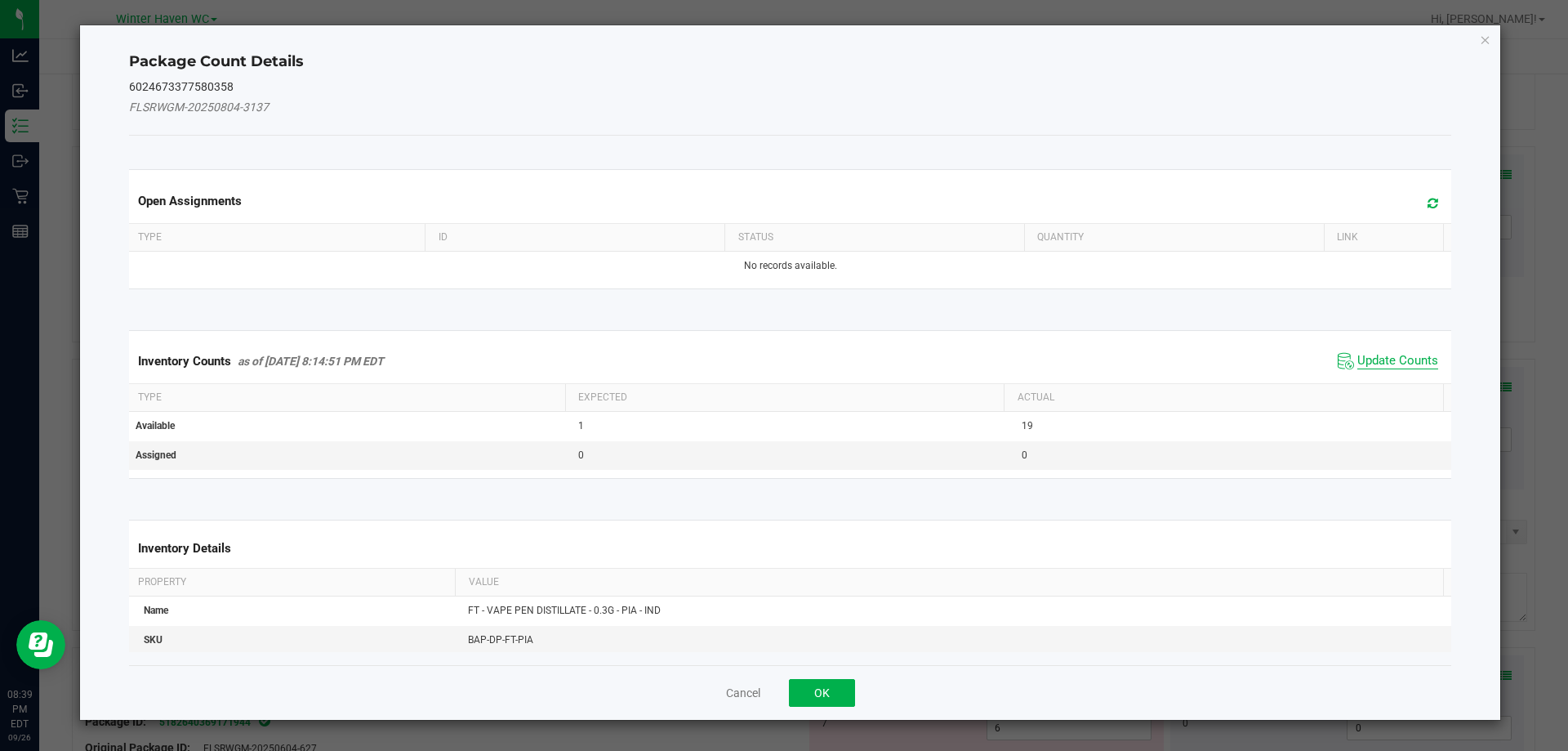
drag, startPoint x: 1417, startPoint y: 363, endPoint x: 1401, endPoint y: 359, distance: 16.5
click at [1415, 362] on span "Update Counts" at bounding box center [1398, 362] width 81 height 17
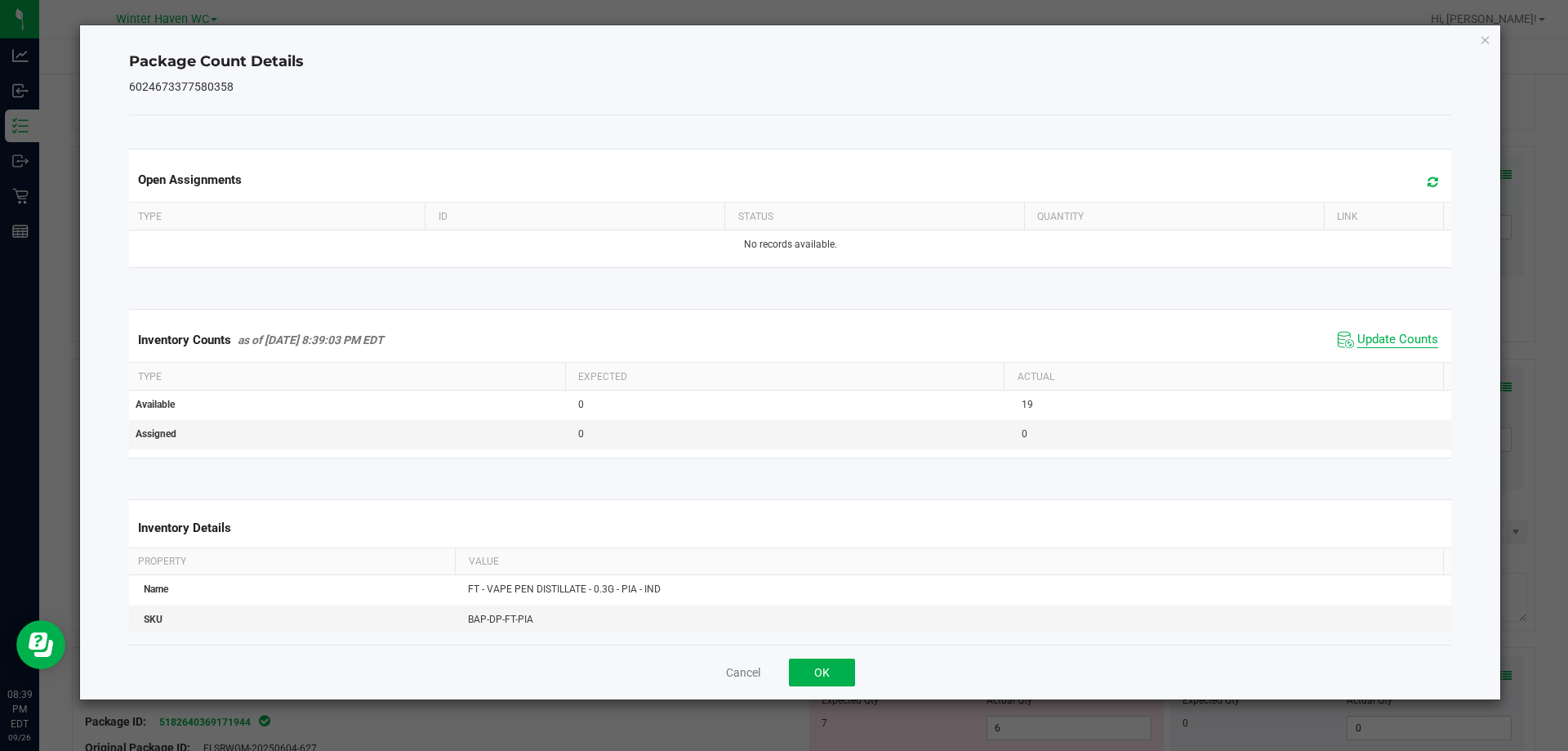
click at [1385, 345] on span "Update Counts" at bounding box center [1398, 340] width 81 height 17
click at [830, 676] on button "OK" at bounding box center [822, 673] width 66 height 28
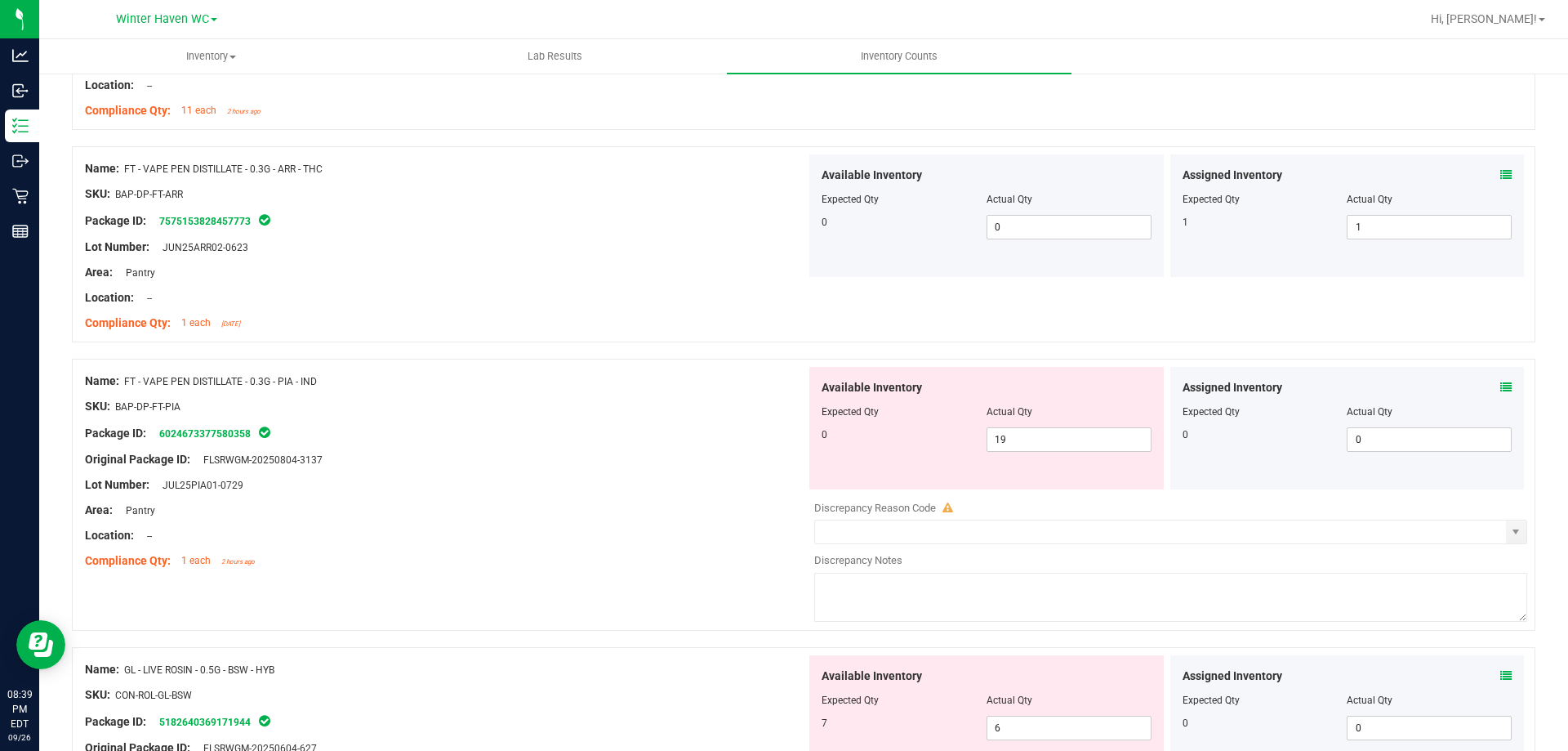
drag, startPoint x: 650, startPoint y: 498, endPoint x: 804, endPoint y: 450, distance: 161.3
click at [650, 497] on div at bounding box center [445, 498] width 721 height 8
drag, startPoint x: 1029, startPoint y: 443, endPoint x: 779, endPoint y: 415, distance: 251.6
click at [779, 415] on div "Name: FT - VAPE PEN DISTILLATE - 0.3G - PIA - IND SKU: BAP-DP-FT-PIA Package ID…" at bounding box center [803, 495] width 1464 height 272
click at [549, 398] on div "SKU: BAP-DP-FT-PIA" at bounding box center [445, 406] width 721 height 17
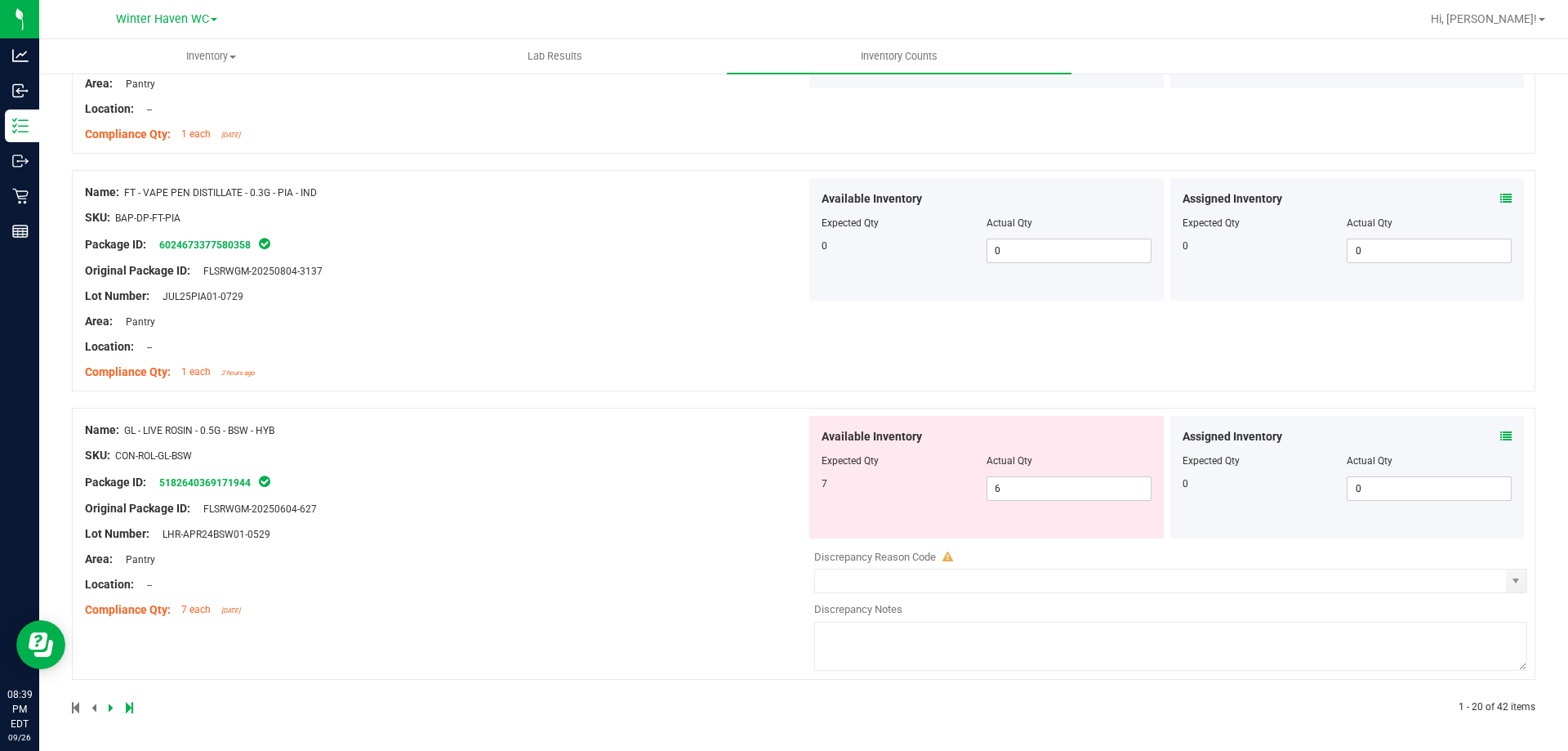
scroll to position [4274, 0]
click at [1501, 435] on icon at bounding box center [1507, 435] width 11 height 11
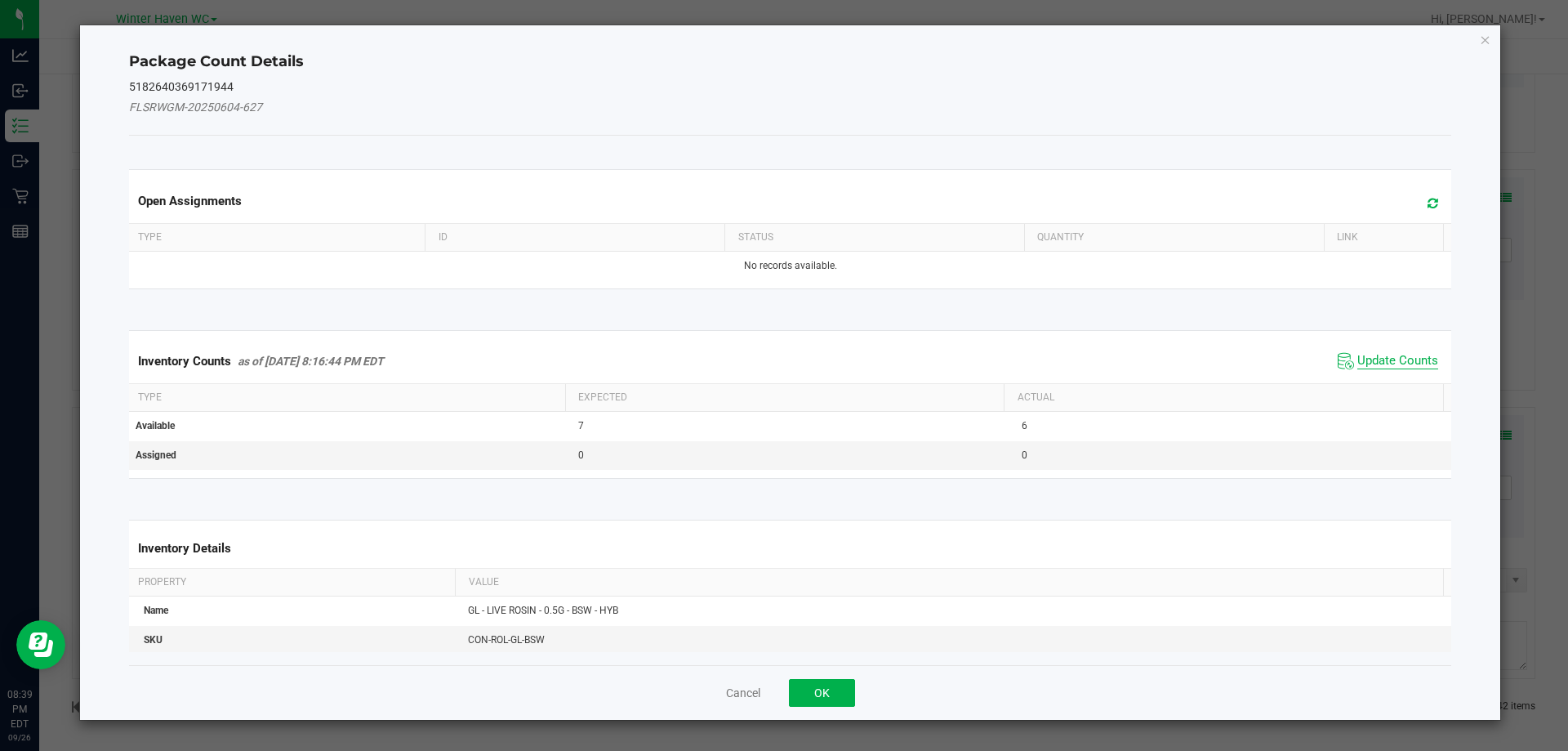
click at [1409, 362] on span "Update Counts" at bounding box center [1398, 362] width 81 height 17
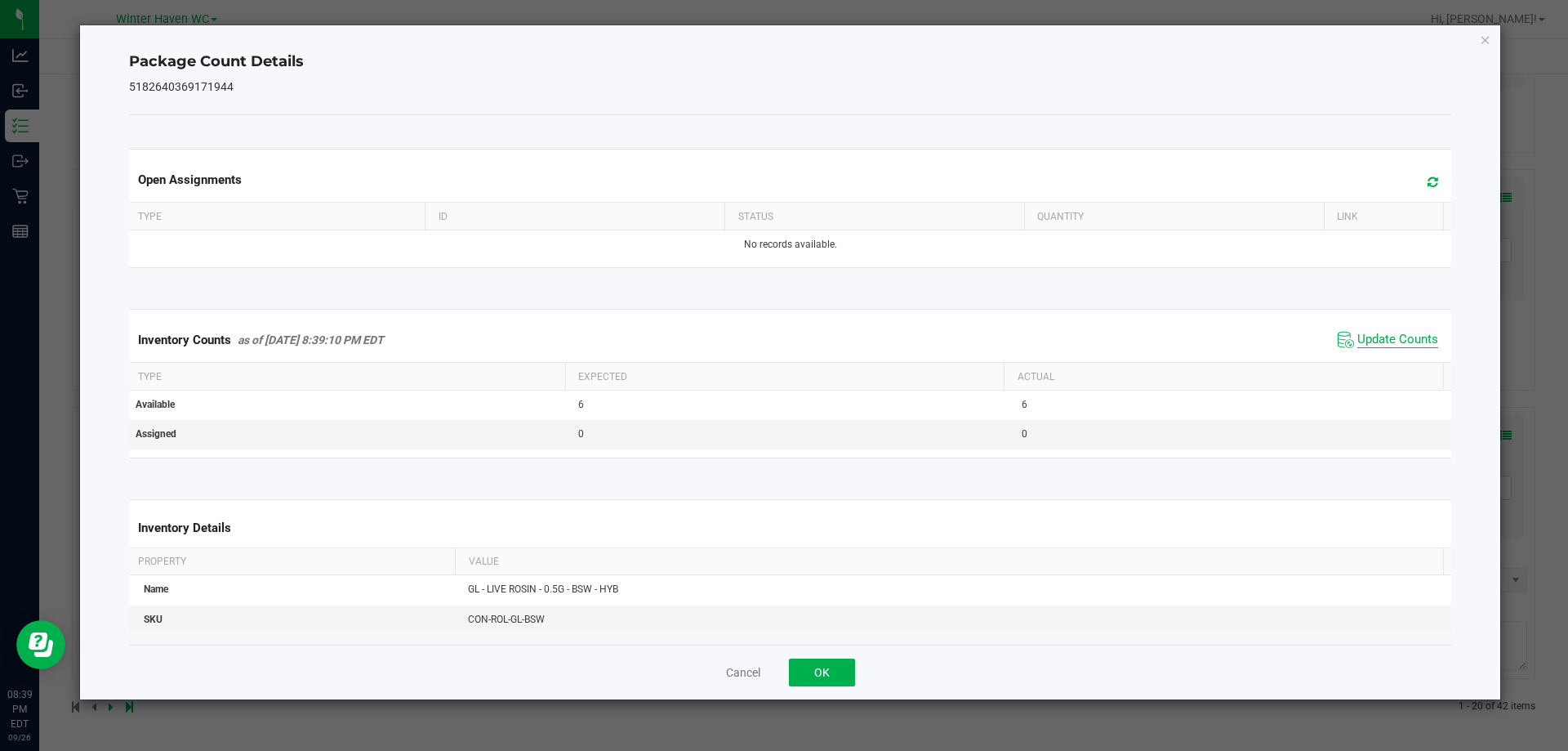
click at [1376, 339] on span "Update Counts" at bounding box center [1398, 340] width 81 height 17
click at [1376, 339] on span "Update Counts" at bounding box center [1398, 339] width 81 height 15
click at [822, 673] on button "OK" at bounding box center [822, 673] width 66 height 28
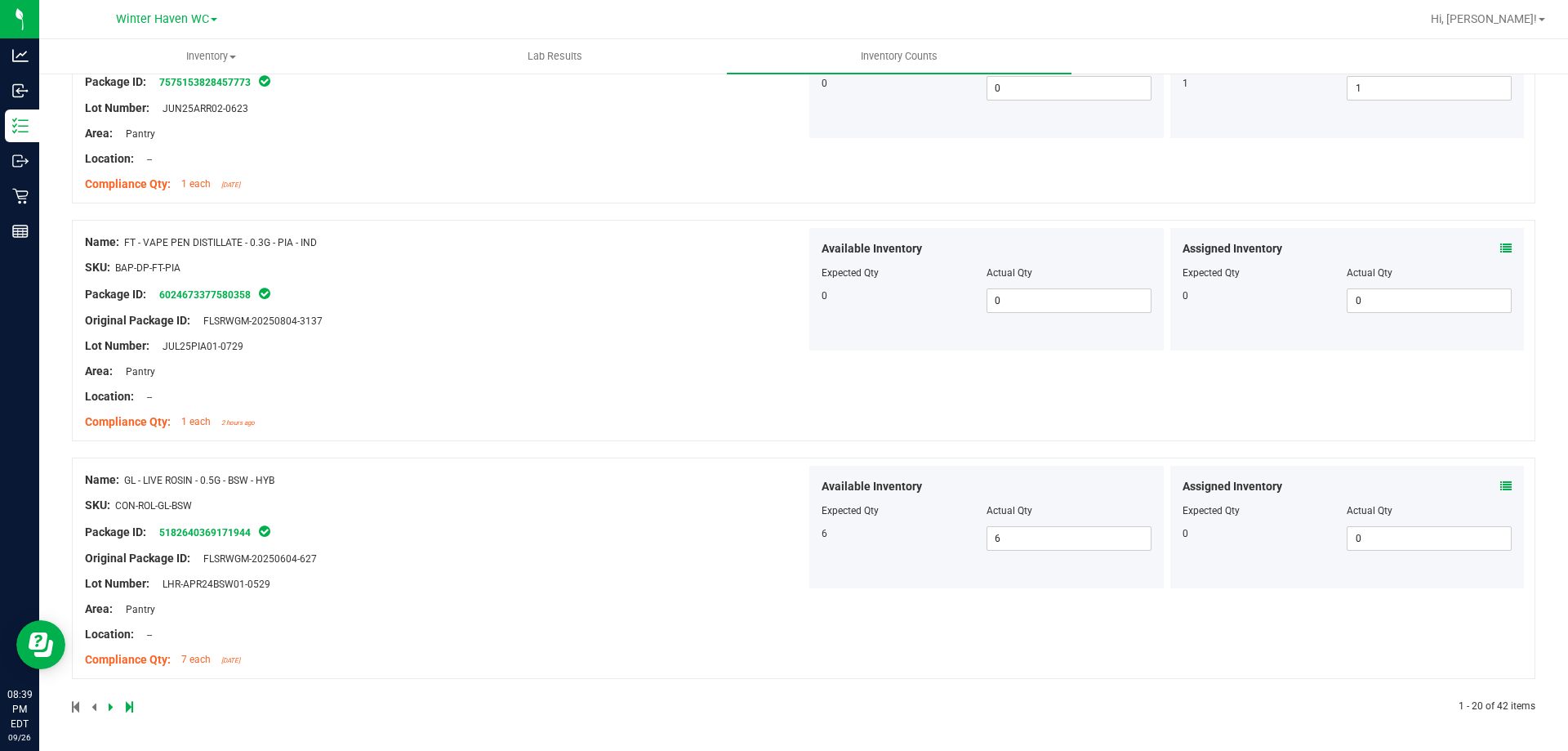
scroll to position [4224, 0]
drag, startPoint x: 585, startPoint y: 486, endPoint x: 1151, endPoint y: 362, distance: 579.4
click at [585, 484] on div "Name: GL - LIVE ROSIN - 0.5G - BSW - HYB" at bounding box center [445, 480] width 721 height 17
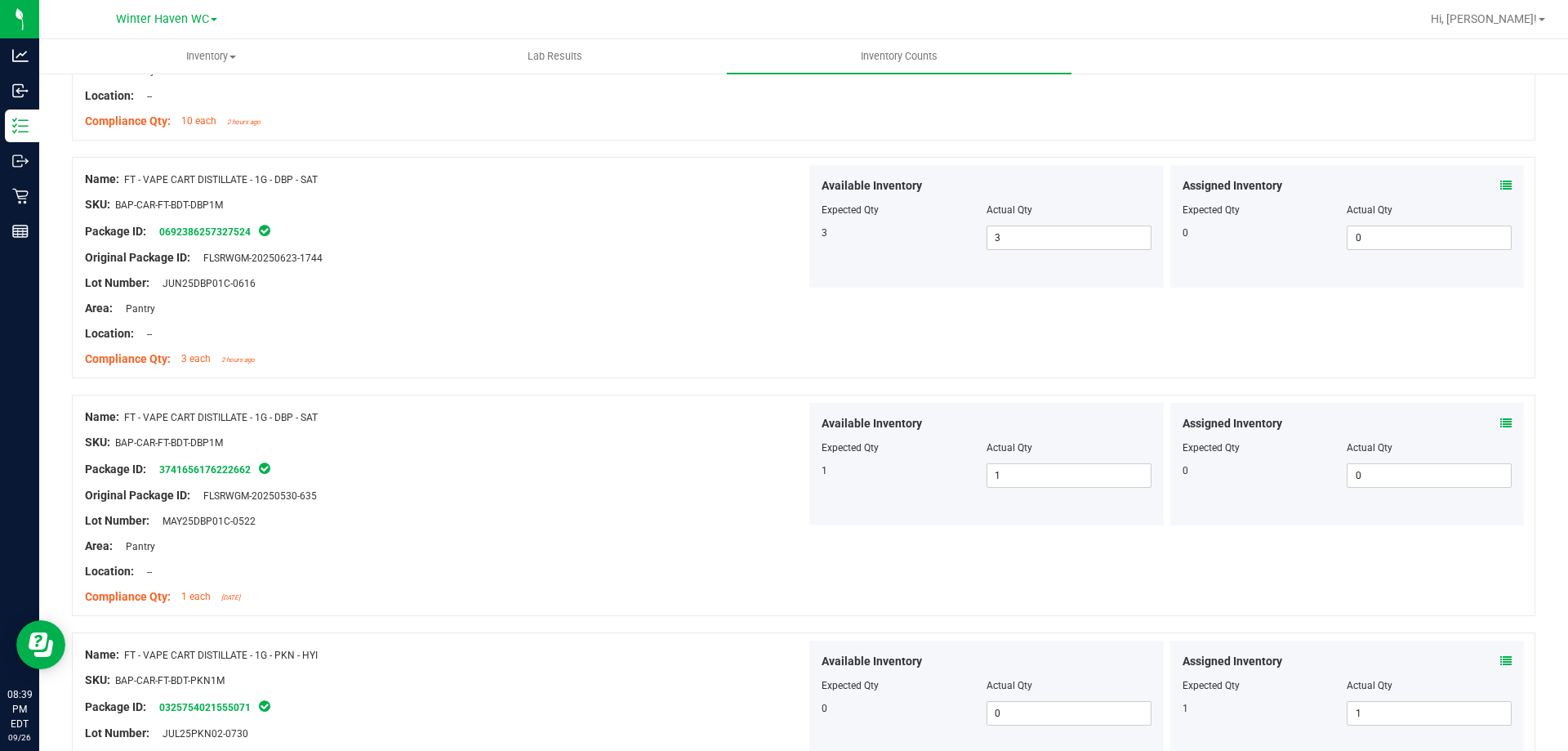
scroll to position [0, 0]
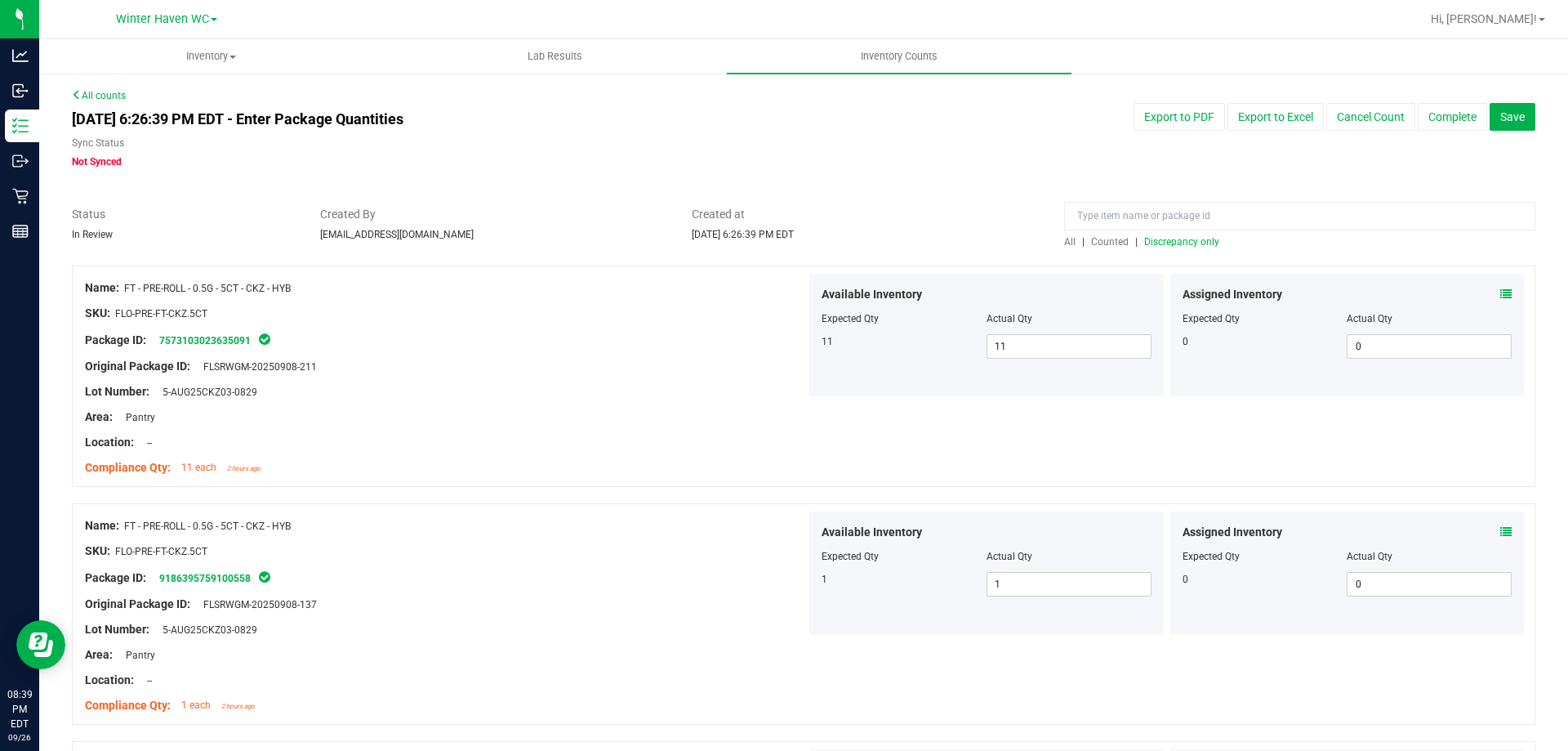
click at [1155, 248] on div "All | Counted | Discrepancy only" at bounding box center [1300, 242] width 471 height 15
click at [1157, 235] on div "All | Counted | Discrepancy only" at bounding box center [1300, 242] width 471 height 15
click at [1157, 237] on span "Discrepancy only" at bounding box center [1181, 241] width 75 height 11
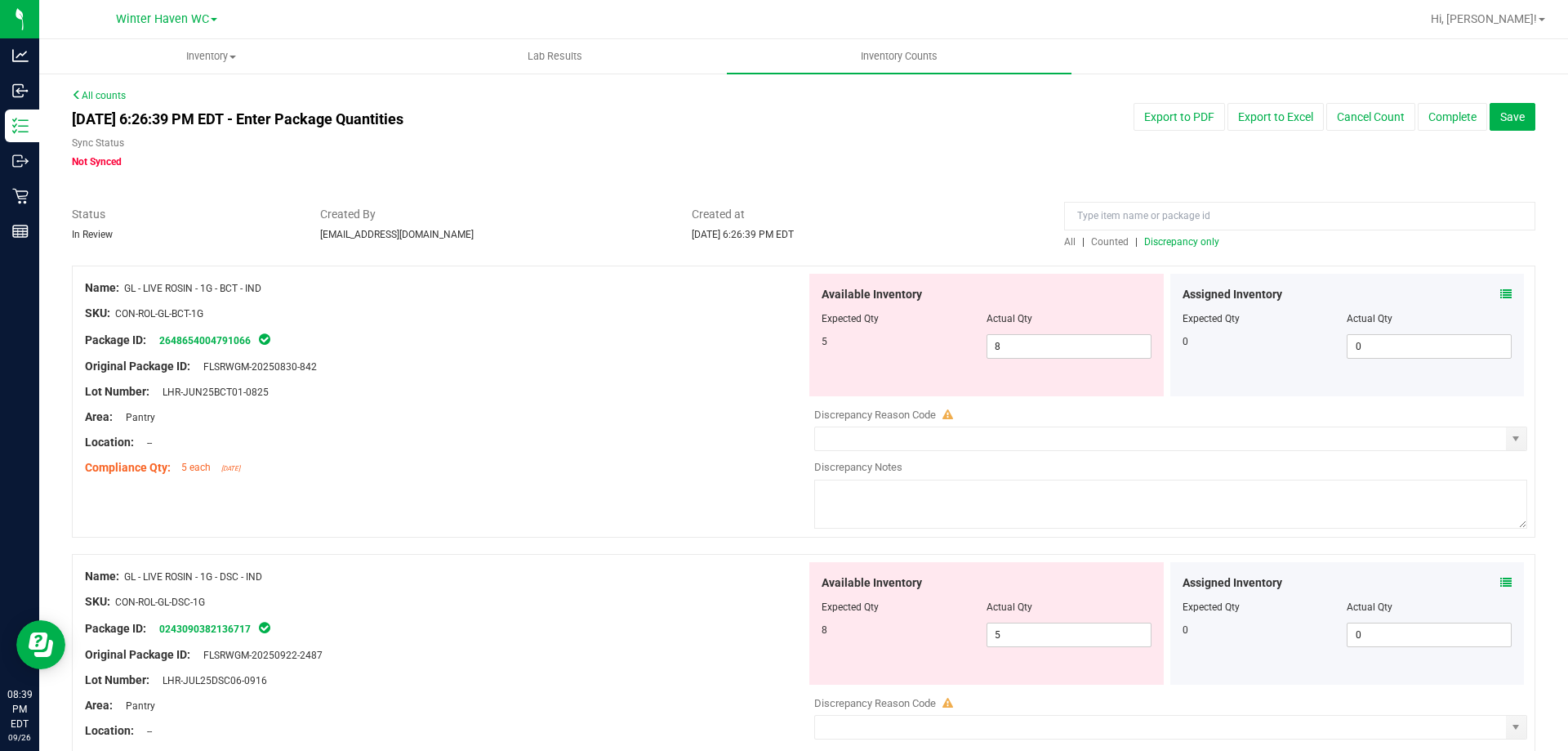
click at [1501, 290] on icon at bounding box center [1507, 294] width 11 height 11
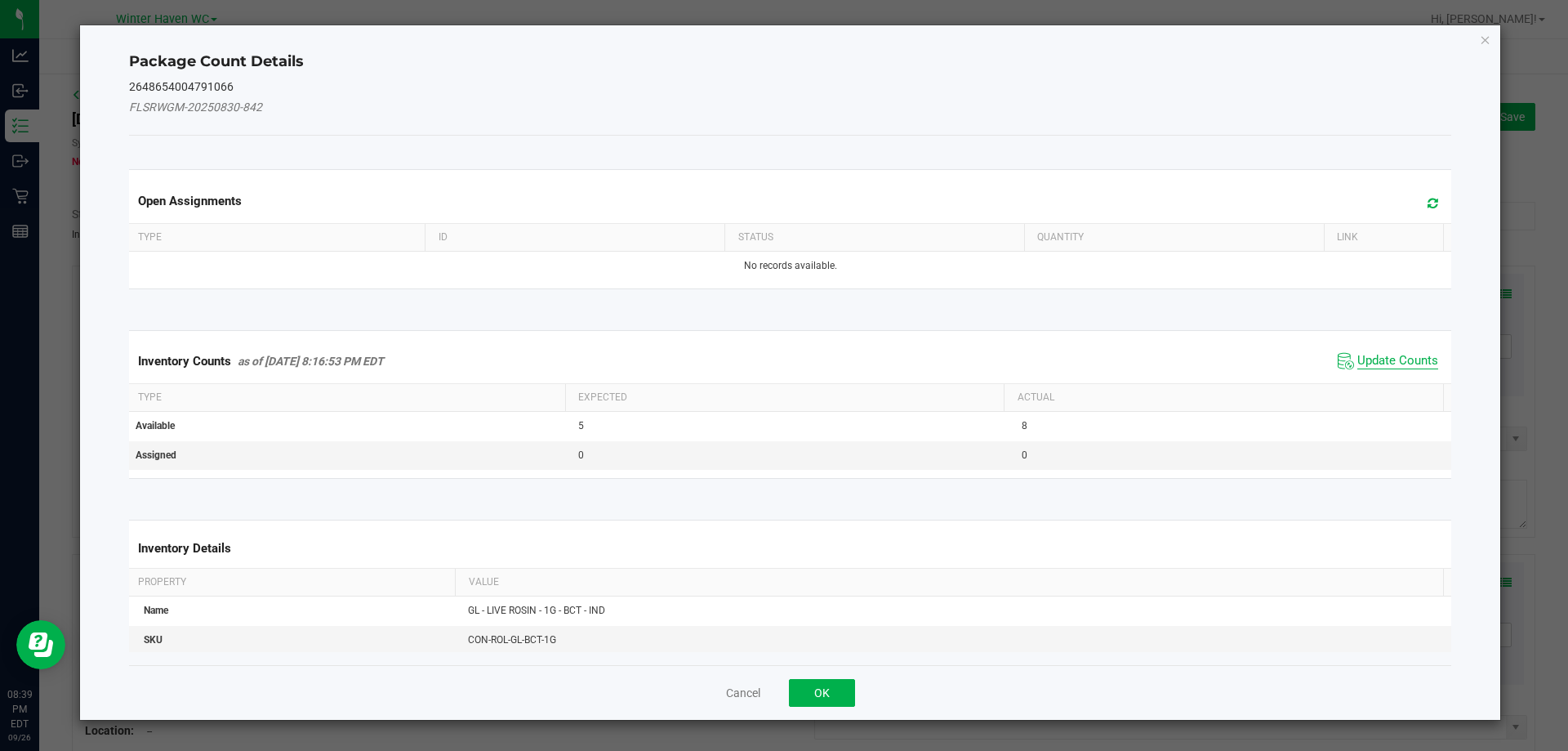
click at [1390, 355] on span "Update Counts" at bounding box center [1398, 362] width 81 height 17
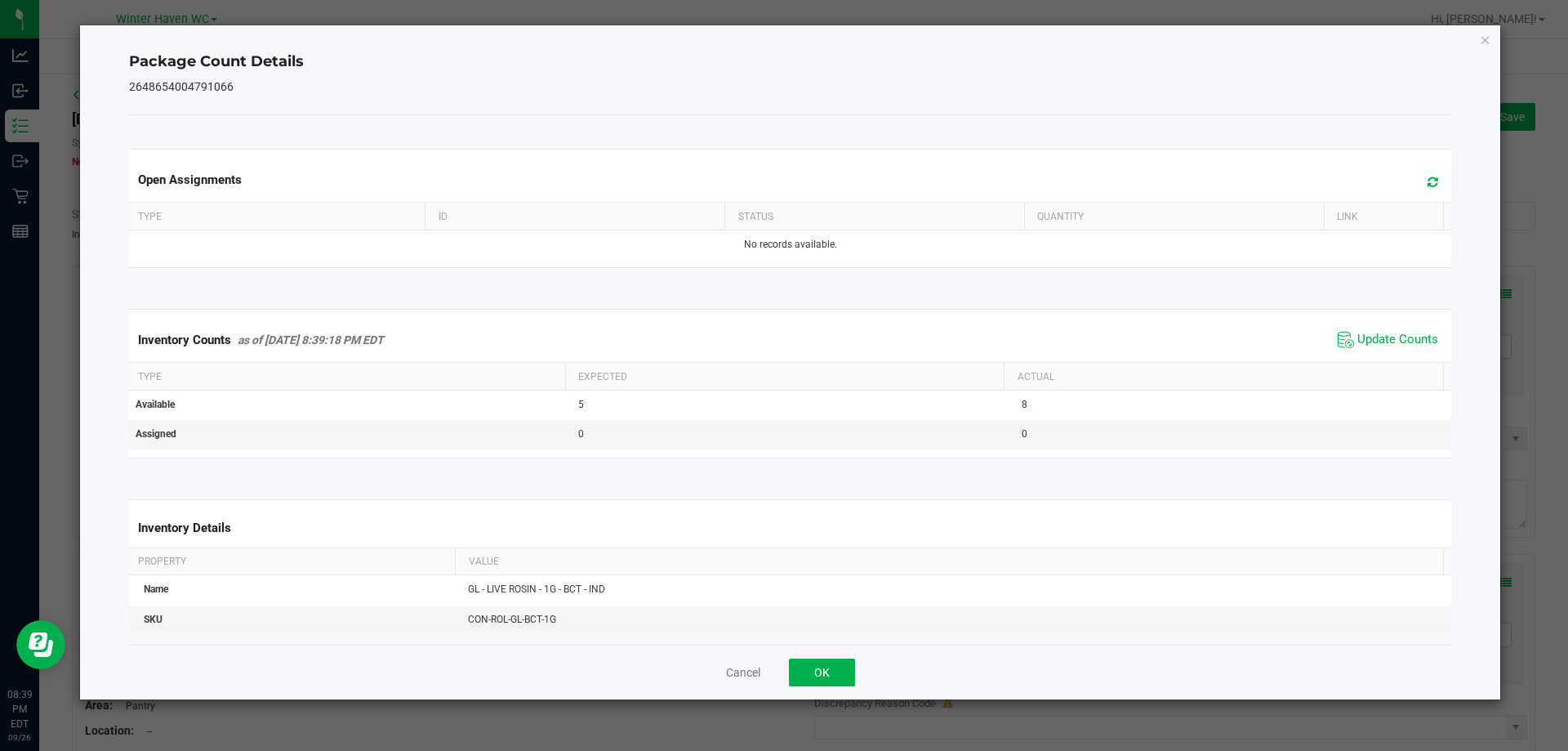
click at [1384, 353] on div "Inventory Counts as of Sep 26, 2025 8:39:18 PM EDT Update Counts" at bounding box center [790, 339] width 1329 height 44
click at [1375, 343] on span "Update Counts" at bounding box center [1398, 340] width 81 height 17
click at [1375, 343] on span "Update Counts" at bounding box center [1398, 339] width 81 height 15
click at [795, 680] on button "OK" at bounding box center [822, 673] width 66 height 28
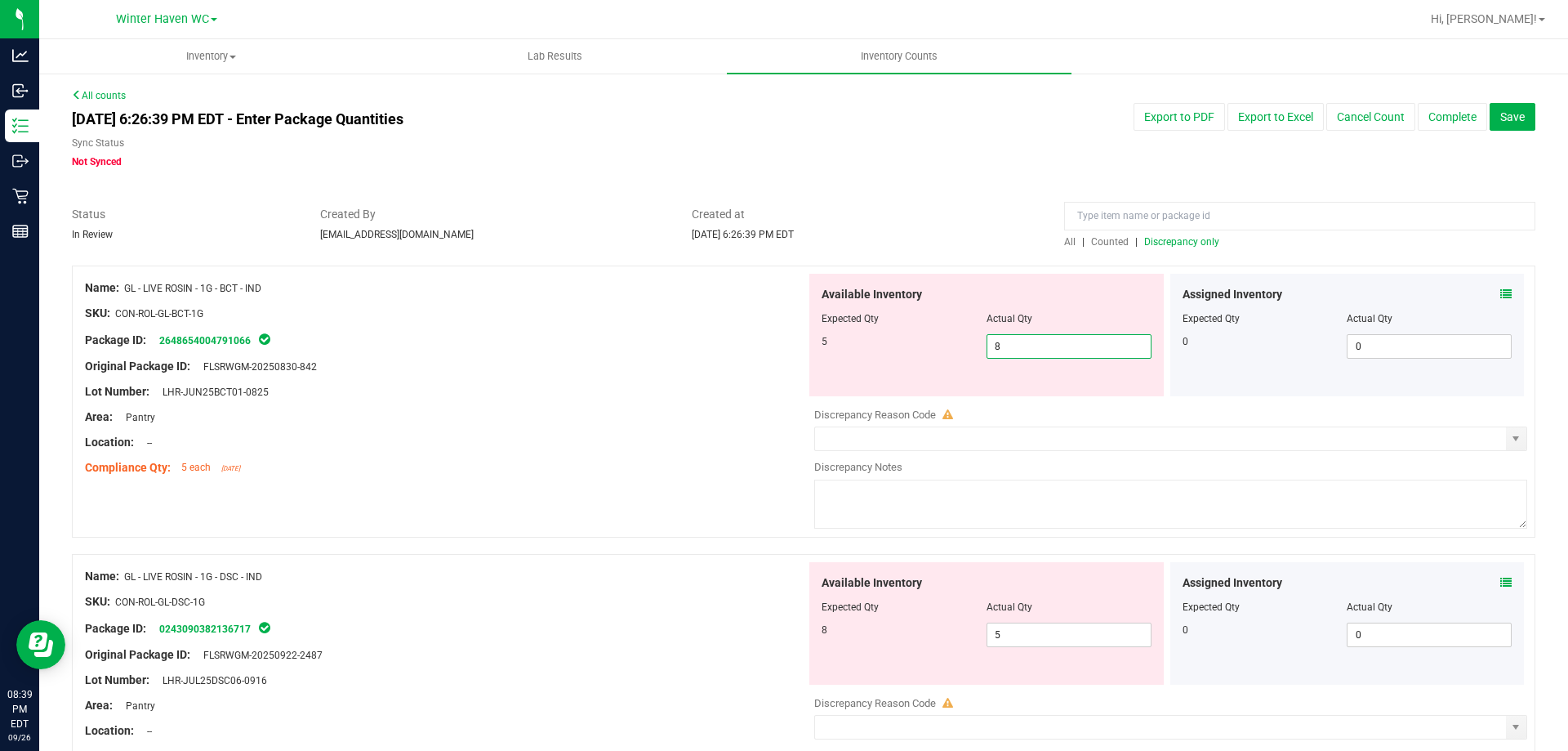
drag, startPoint x: 1031, startPoint y: 338, endPoint x: 892, endPoint y: 347, distance: 139.3
click at [892, 347] on div "5 8 8" at bounding box center [987, 347] width 330 height 24
click at [675, 289] on div "Name: GL - LIVE ROSIN - 1G - BCT - IND" at bounding box center [445, 288] width 721 height 17
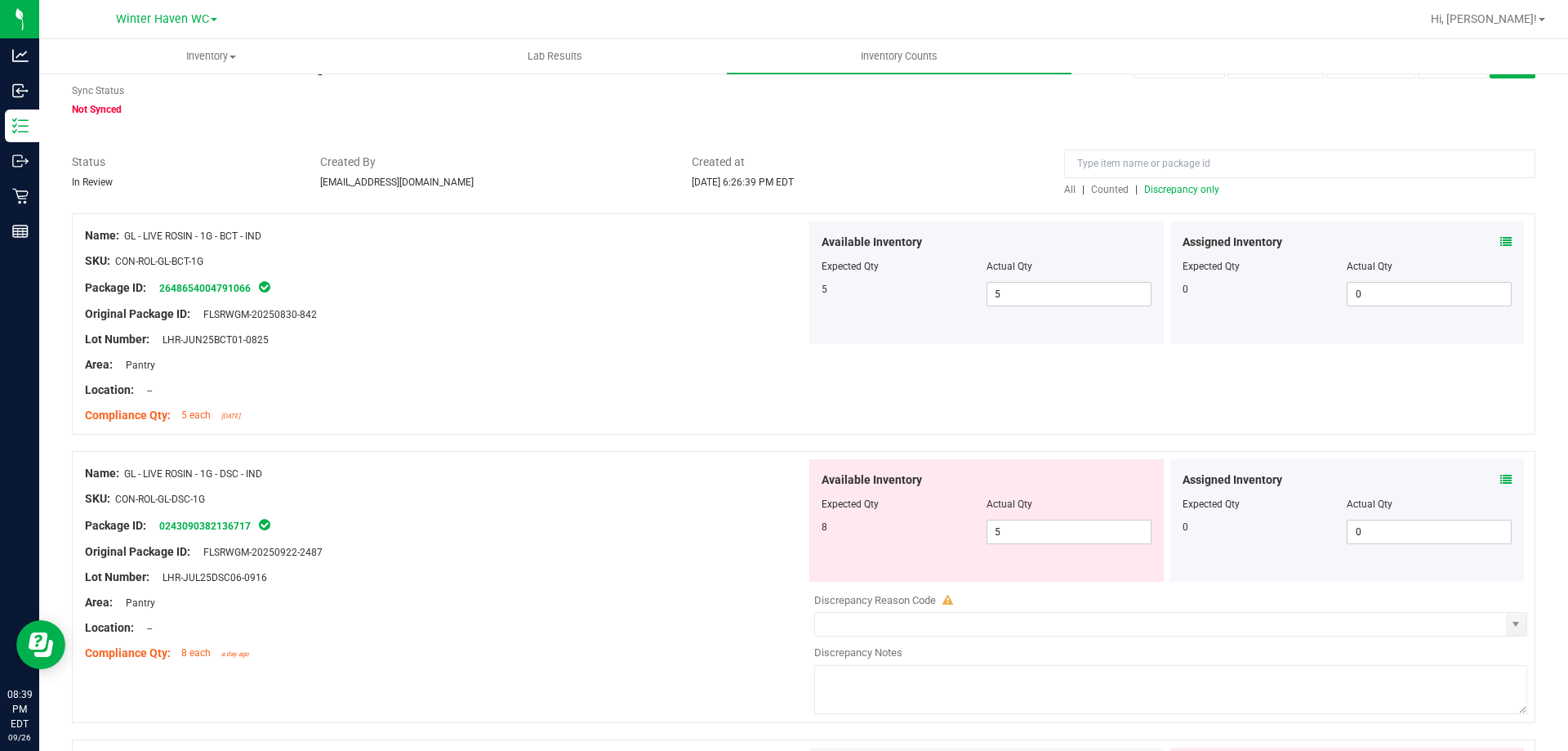
scroll to position [82, 0]
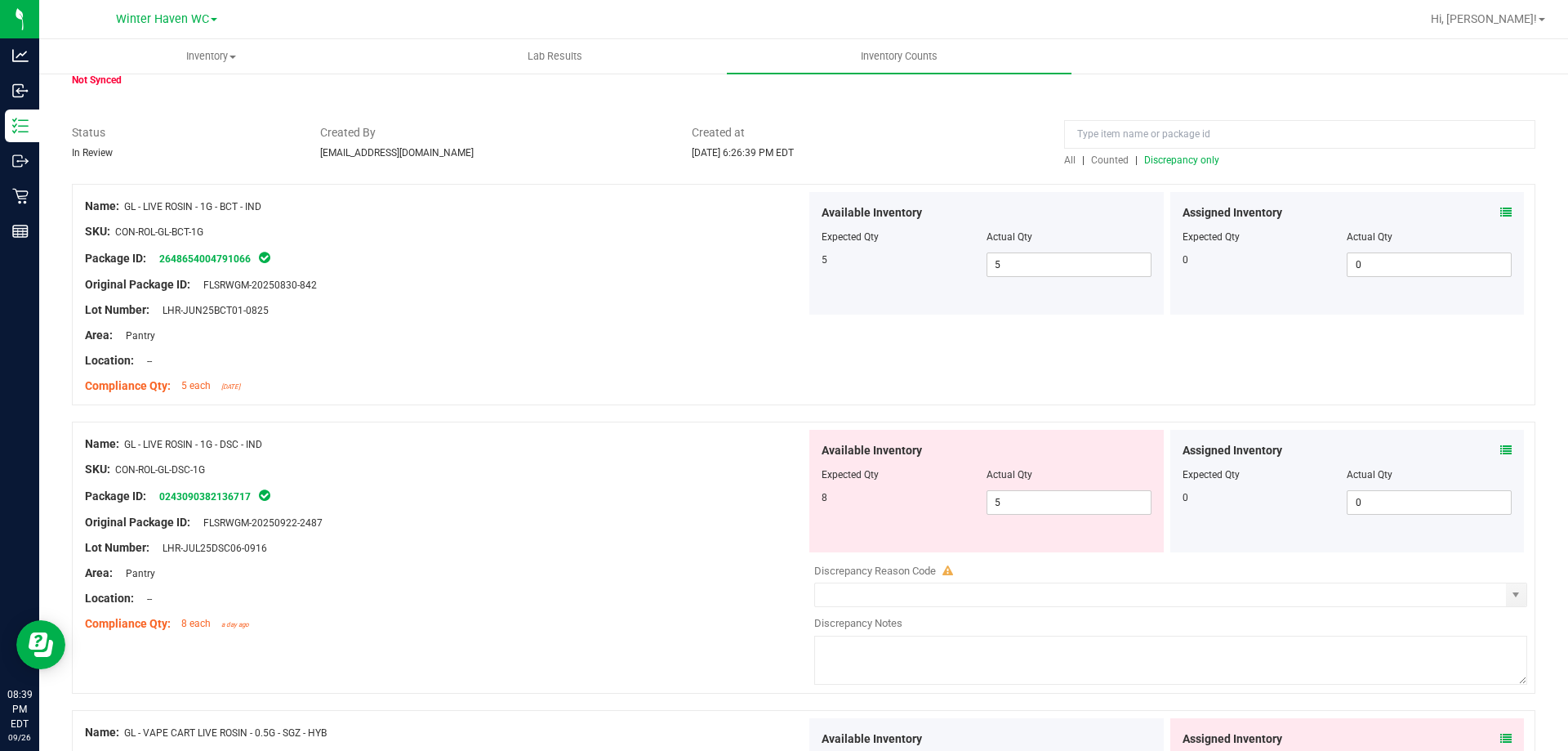
click at [1501, 442] on span at bounding box center [1507, 450] width 11 height 17
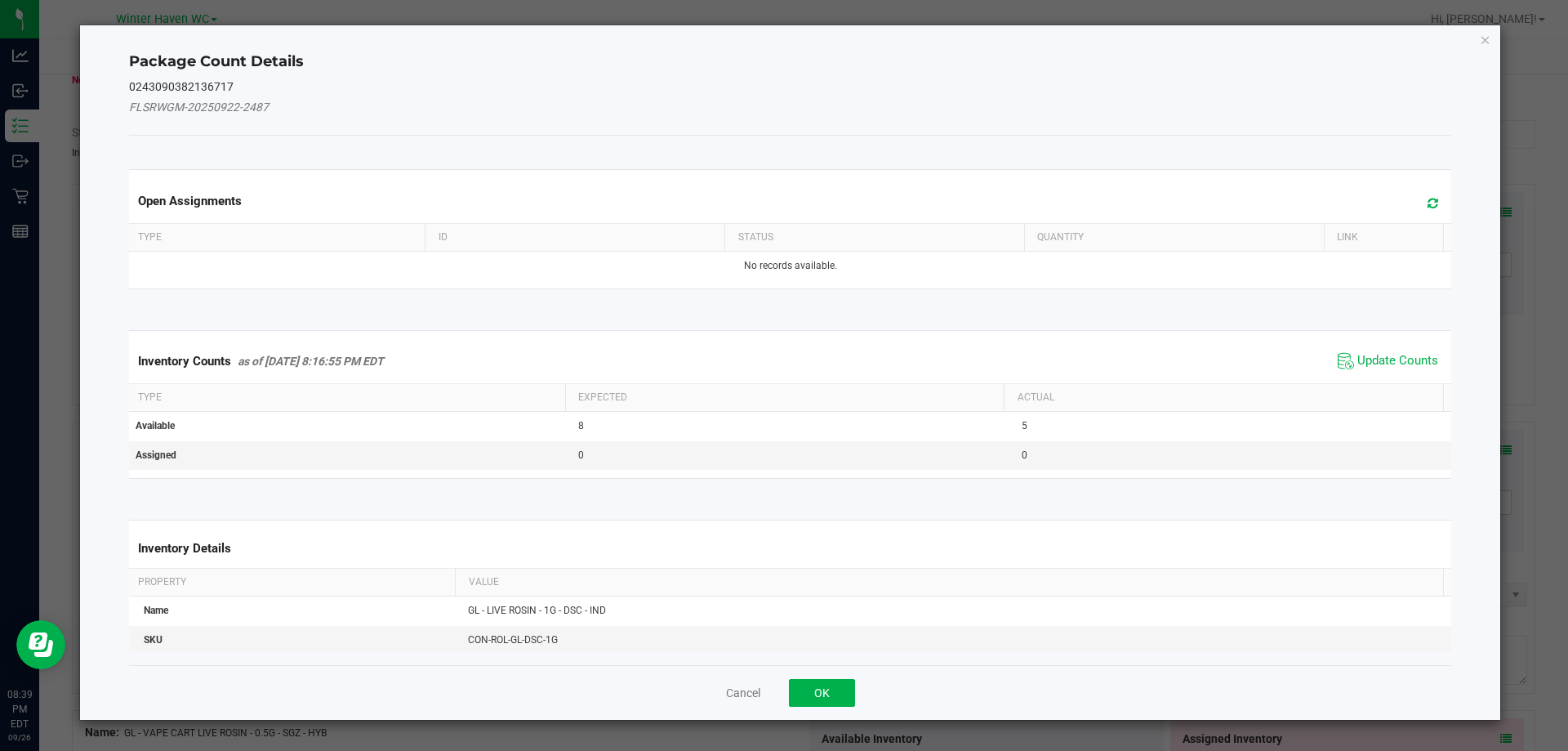
drag, startPoint x: 1431, startPoint y: 359, endPoint x: 1412, endPoint y: 355, distance: 19.4
click at [1429, 359] on div "Inventory Counts as of Sep 26, 2025 8:16:55 PM EDT Update Counts" at bounding box center [790, 361] width 1329 height 44
click at [1411, 355] on span "Update Counts" at bounding box center [1398, 362] width 81 height 17
click at [1399, 350] on span "Update Counts" at bounding box center [1390, 360] width 104 height 23
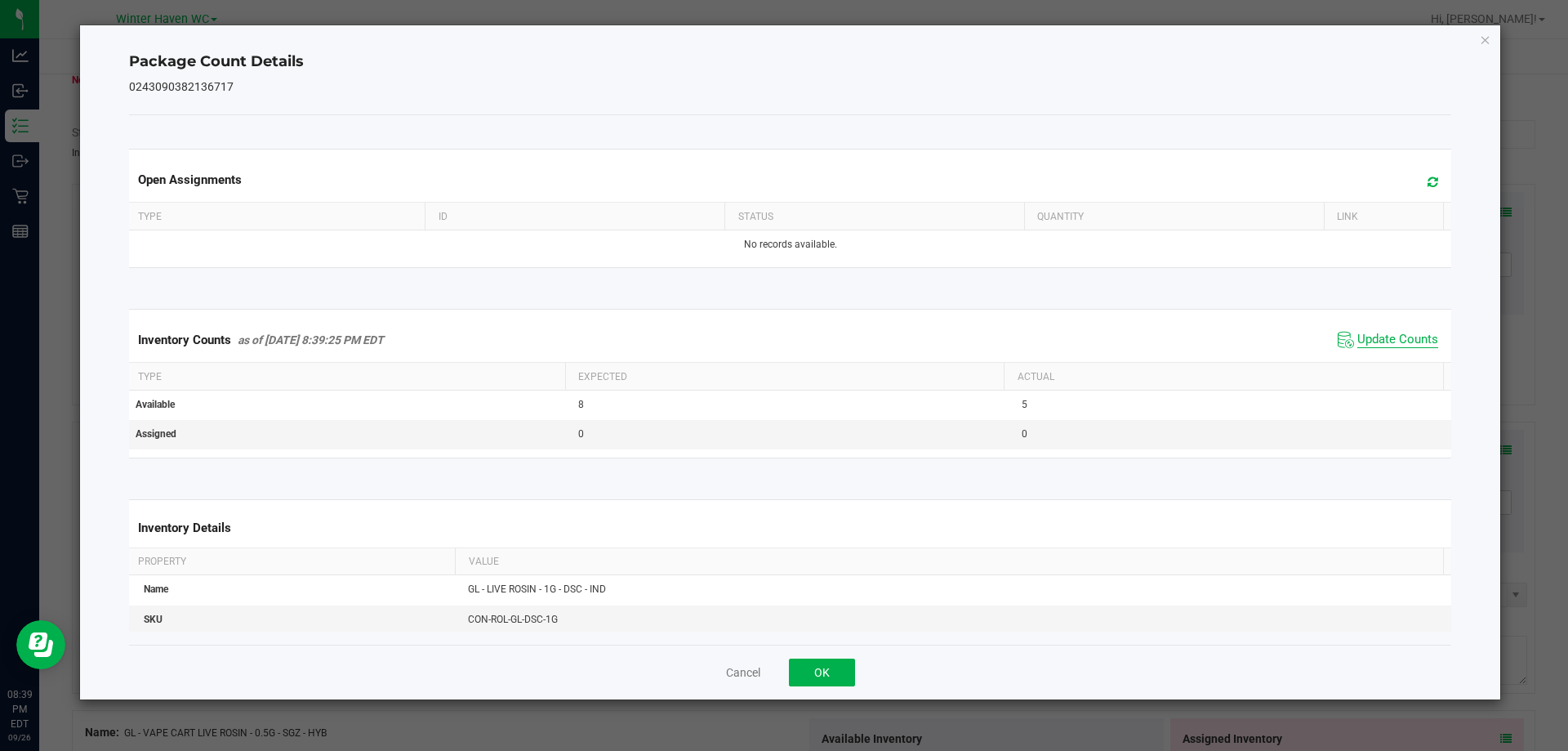
click at [1388, 345] on span "Update Counts" at bounding box center [1398, 340] width 81 height 17
click at [811, 674] on button "OK" at bounding box center [822, 673] width 66 height 28
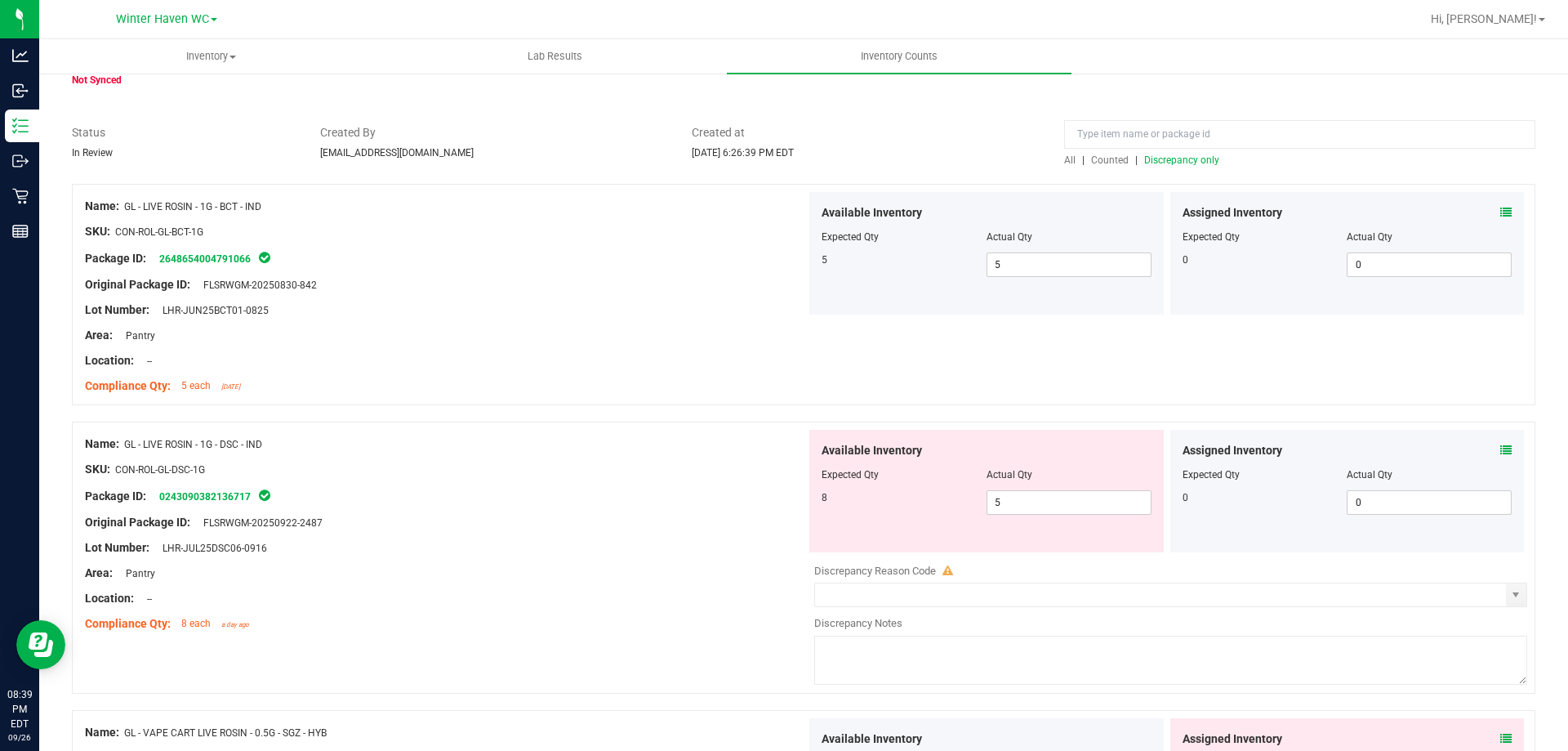
click at [757, 600] on div "Location: --" at bounding box center [445, 598] width 721 height 17
drag, startPoint x: 1016, startPoint y: 504, endPoint x: 915, endPoint y: 512, distance: 101.3
click at [915, 512] on div "8 5 5" at bounding box center [987, 502] width 330 height 24
click at [613, 466] on div "SKU: CON-ROL-GL-DSC-1G" at bounding box center [445, 469] width 721 height 17
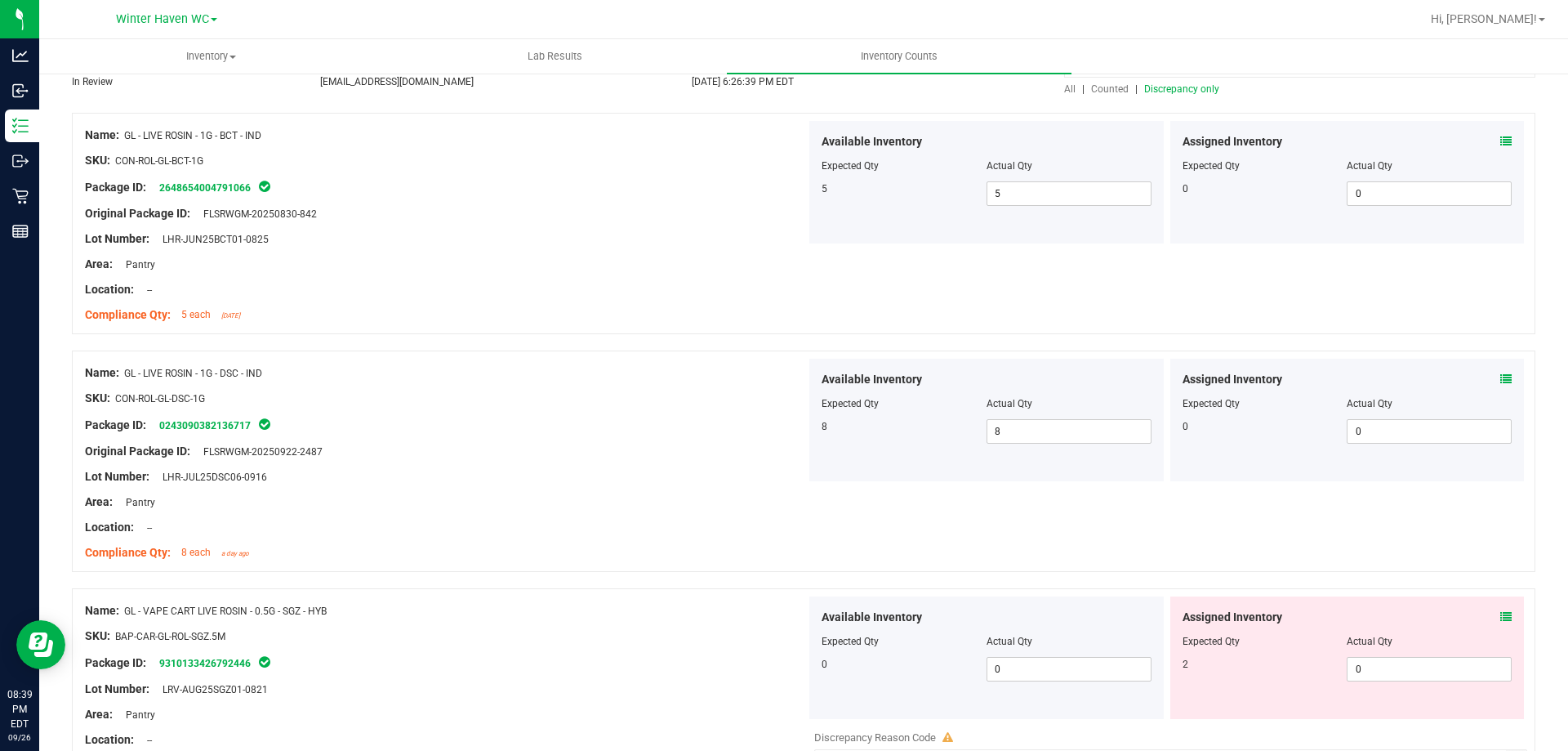
scroll to position [245, 0]
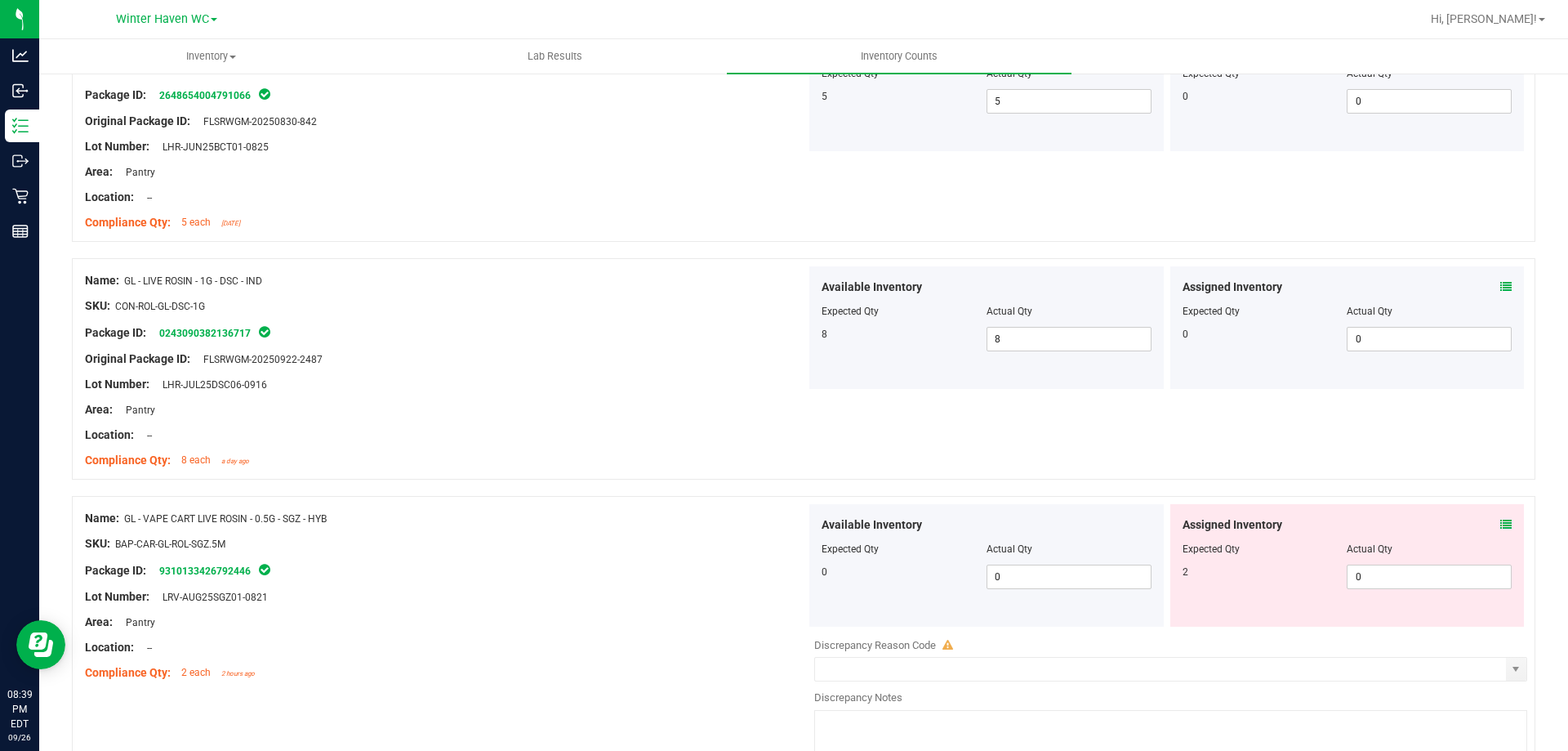
click at [1501, 517] on span at bounding box center [1507, 525] width 11 height 17
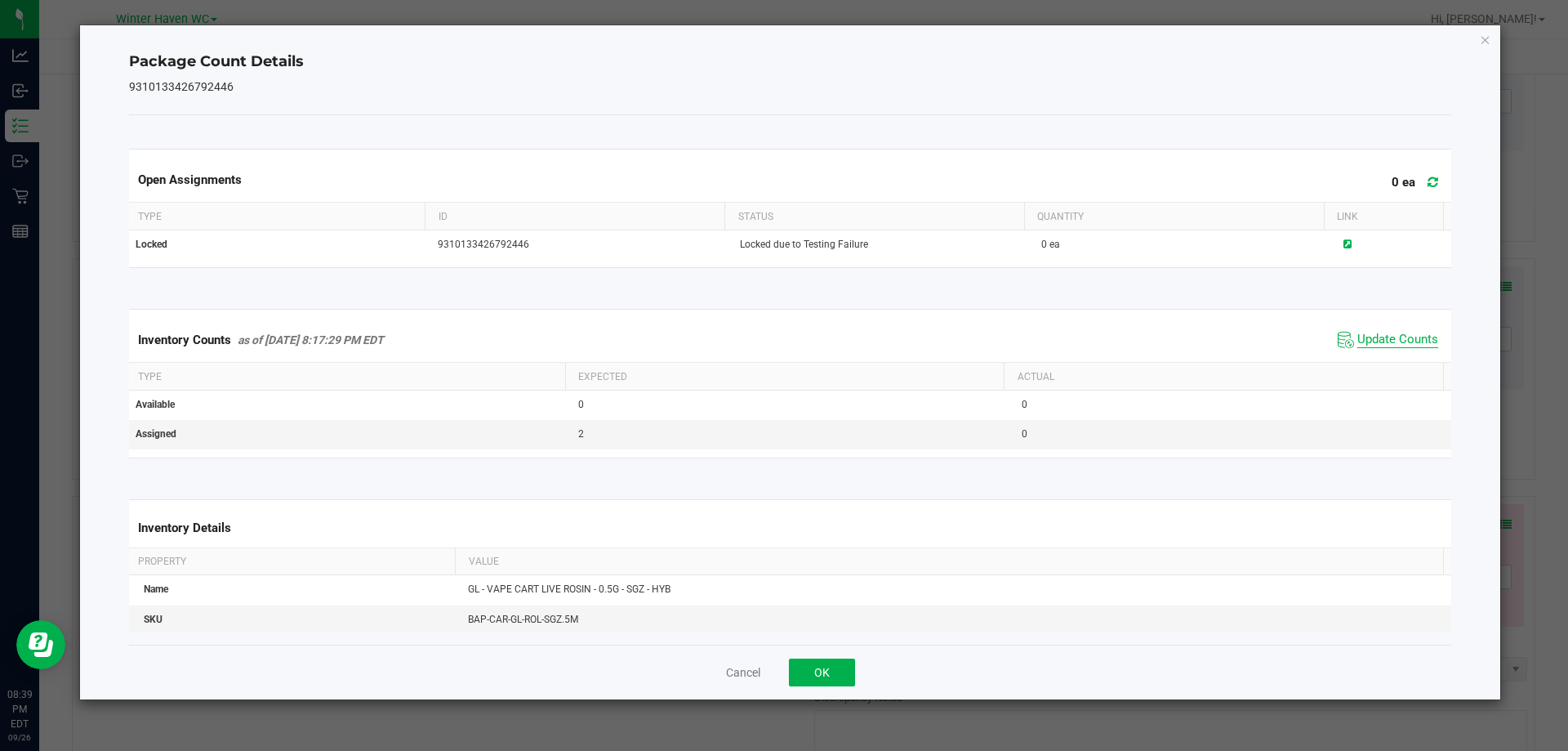
click at [1388, 335] on span "Update Counts" at bounding box center [1398, 340] width 81 height 17
click at [1375, 321] on div "Inventory Counts as of Sep 26, 2025 8:39:34 PM EDT Update Counts" at bounding box center [790, 339] width 1329 height 44
click at [1368, 328] on span "Update Counts" at bounding box center [1388, 340] width 109 height 24
click at [796, 662] on button "OK" at bounding box center [822, 673] width 66 height 28
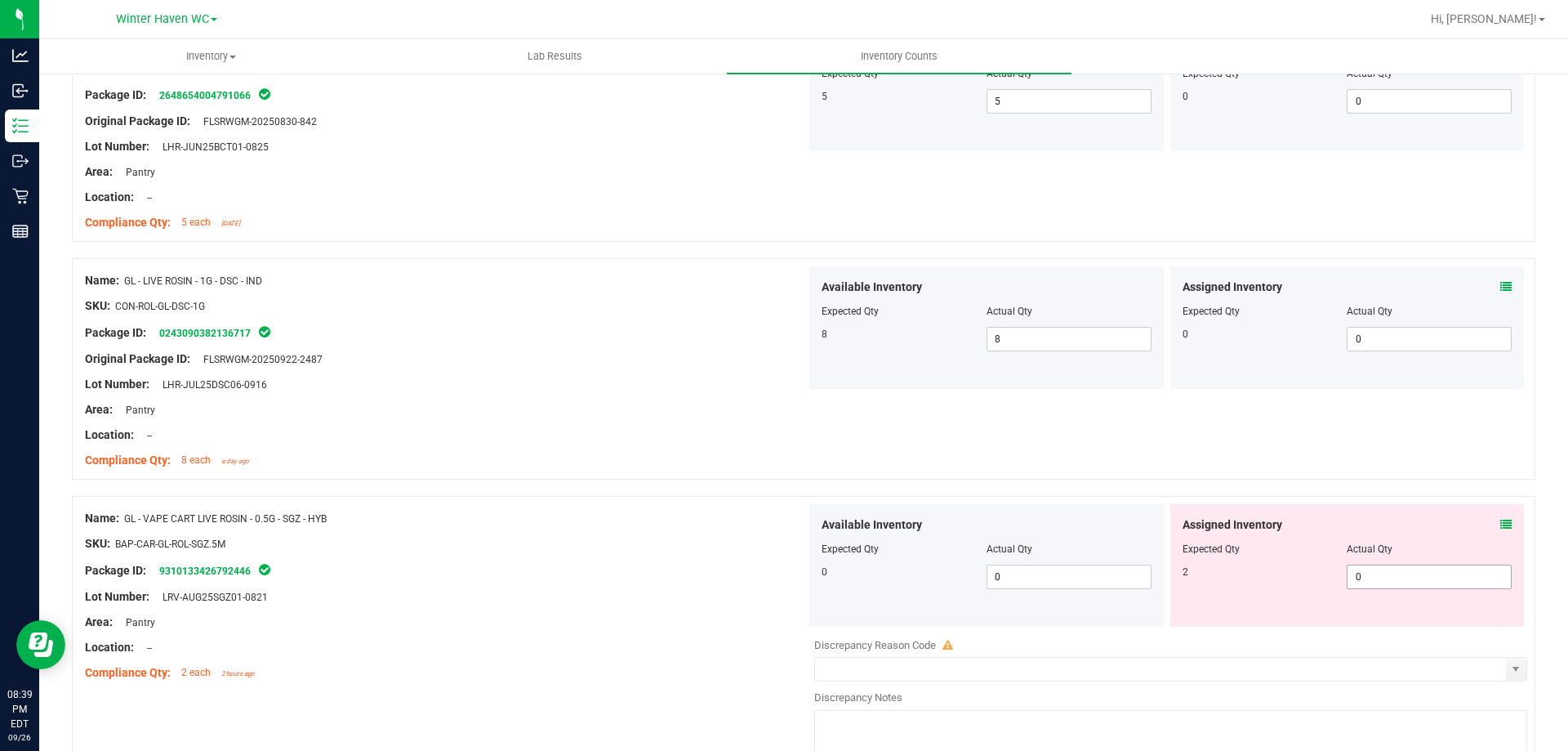
click at [1384, 585] on span "0 0" at bounding box center [1429, 577] width 165 height 24
click at [822, 468] on div "Name: GL - LIVE ROSIN - 1G - DSC - IND SKU: CON-ROL-GL-DSC-1G Package ID: 02430…" at bounding box center [803, 369] width 1464 height 222
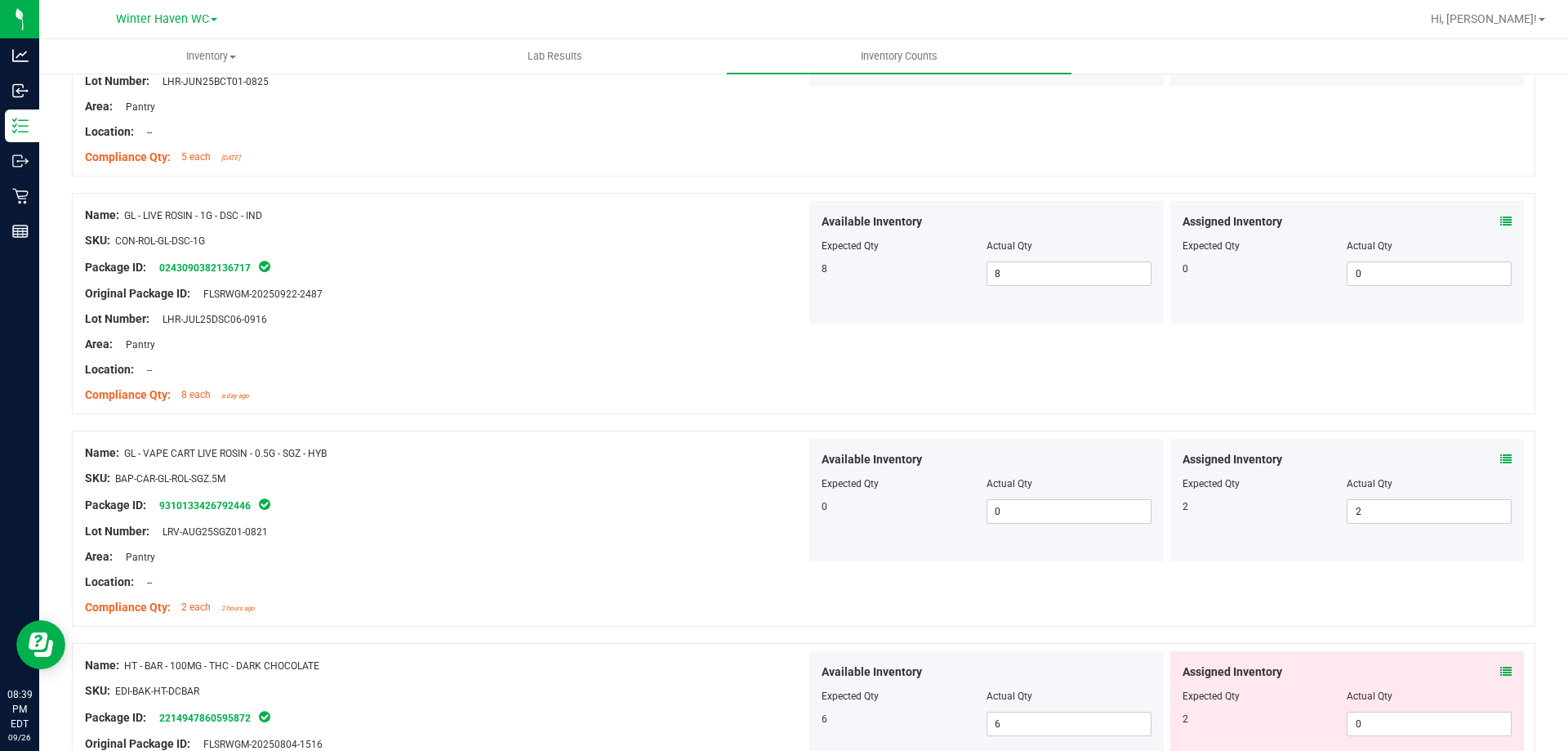
scroll to position [408, 0]
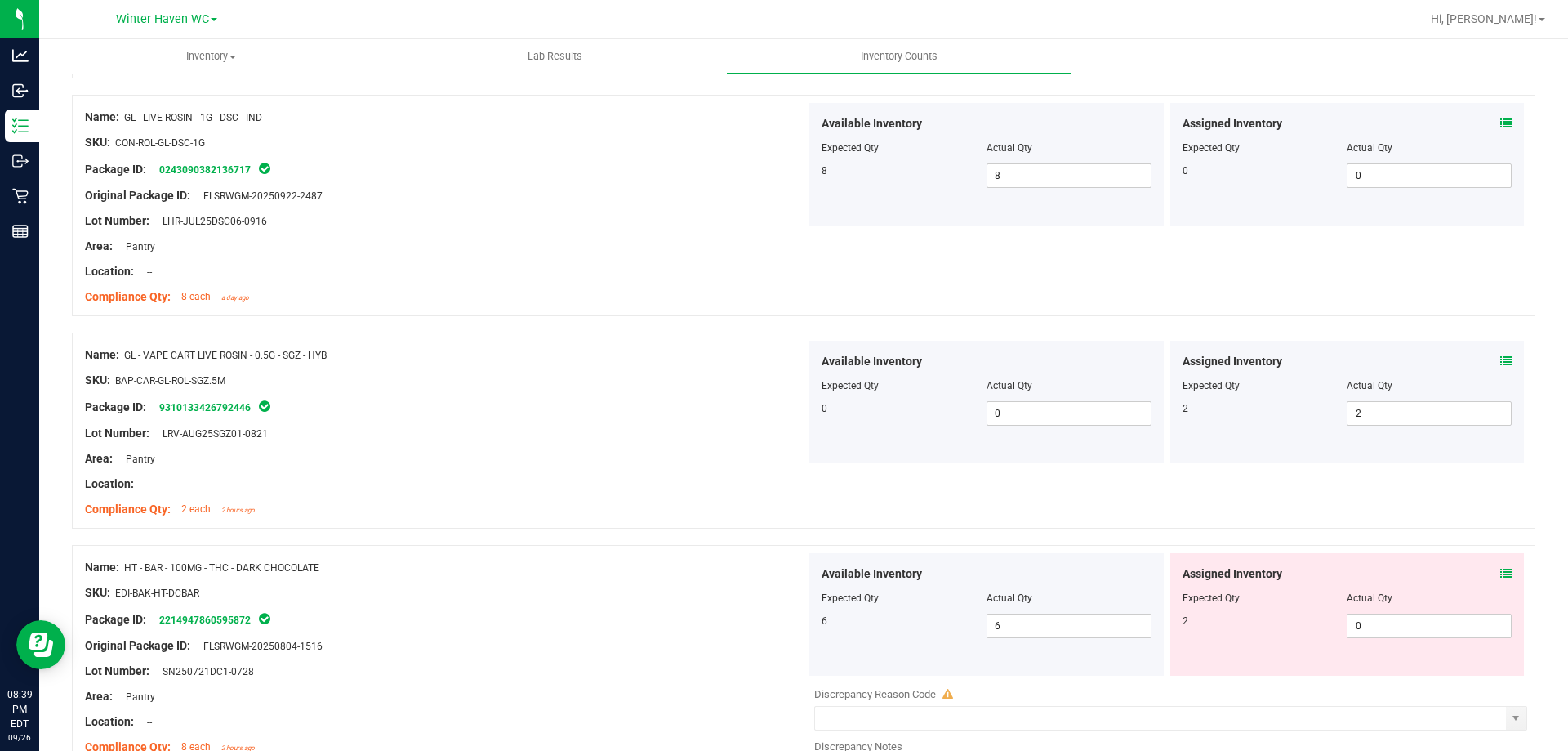
click at [1501, 567] on span at bounding box center [1507, 574] width 11 height 17
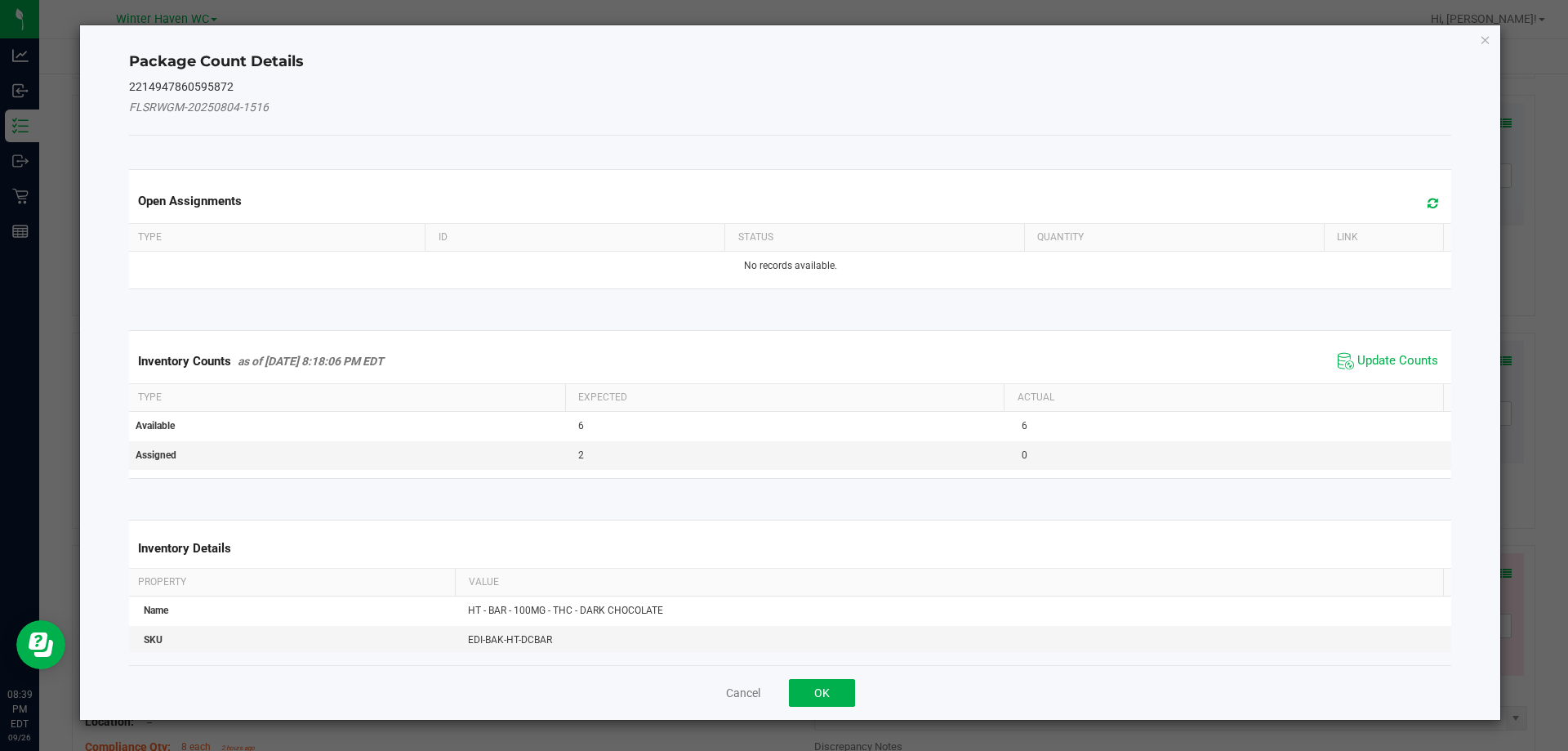
click at [1382, 350] on span "Update Counts" at bounding box center [1388, 361] width 109 height 24
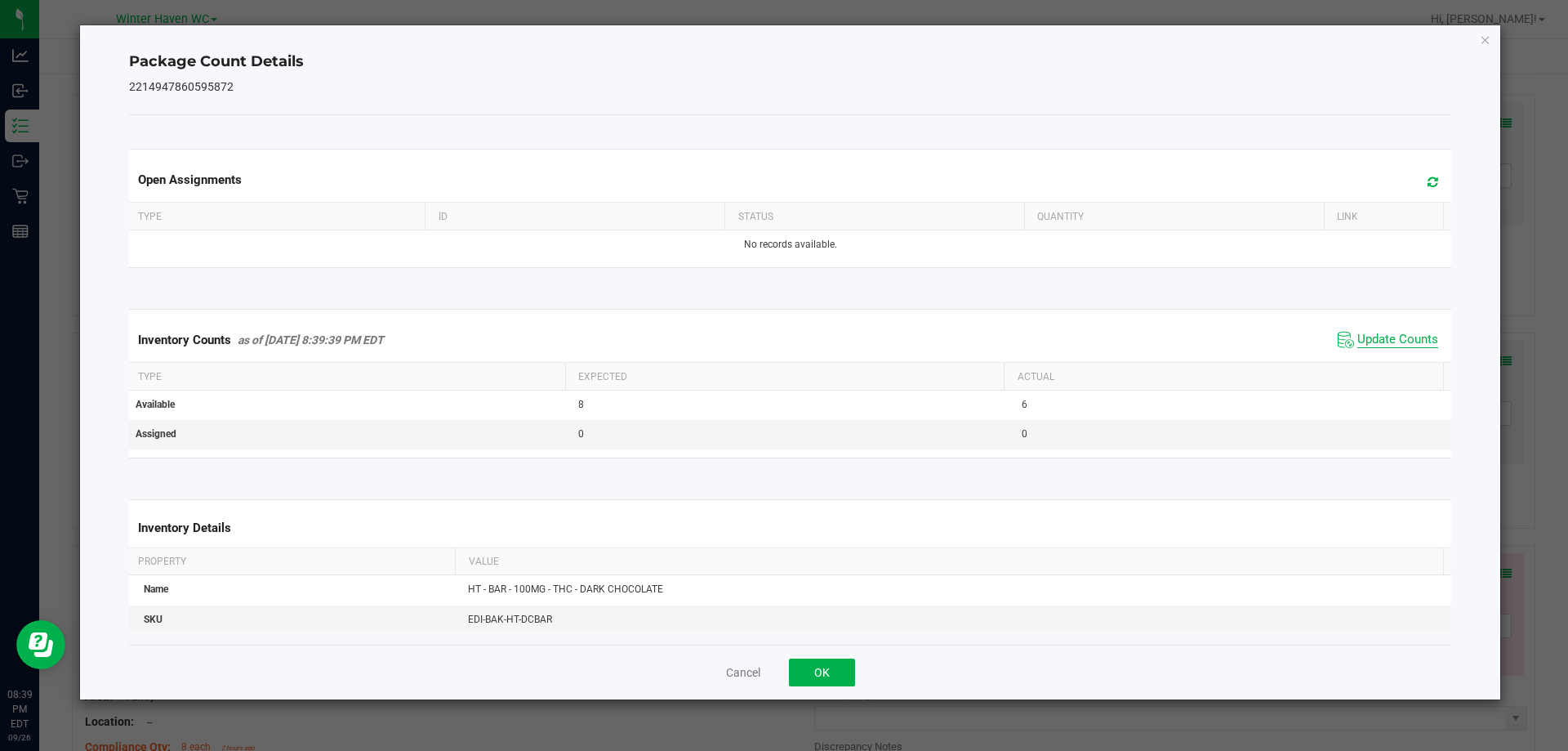
click at [1382, 338] on span "Update Counts" at bounding box center [1398, 340] width 81 height 17
click at [1382, 338] on span "Update Counts" at bounding box center [1398, 339] width 81 height 15
click at [798, 673] on button "OK" at bounding box center [822, 673] width 66 height 28
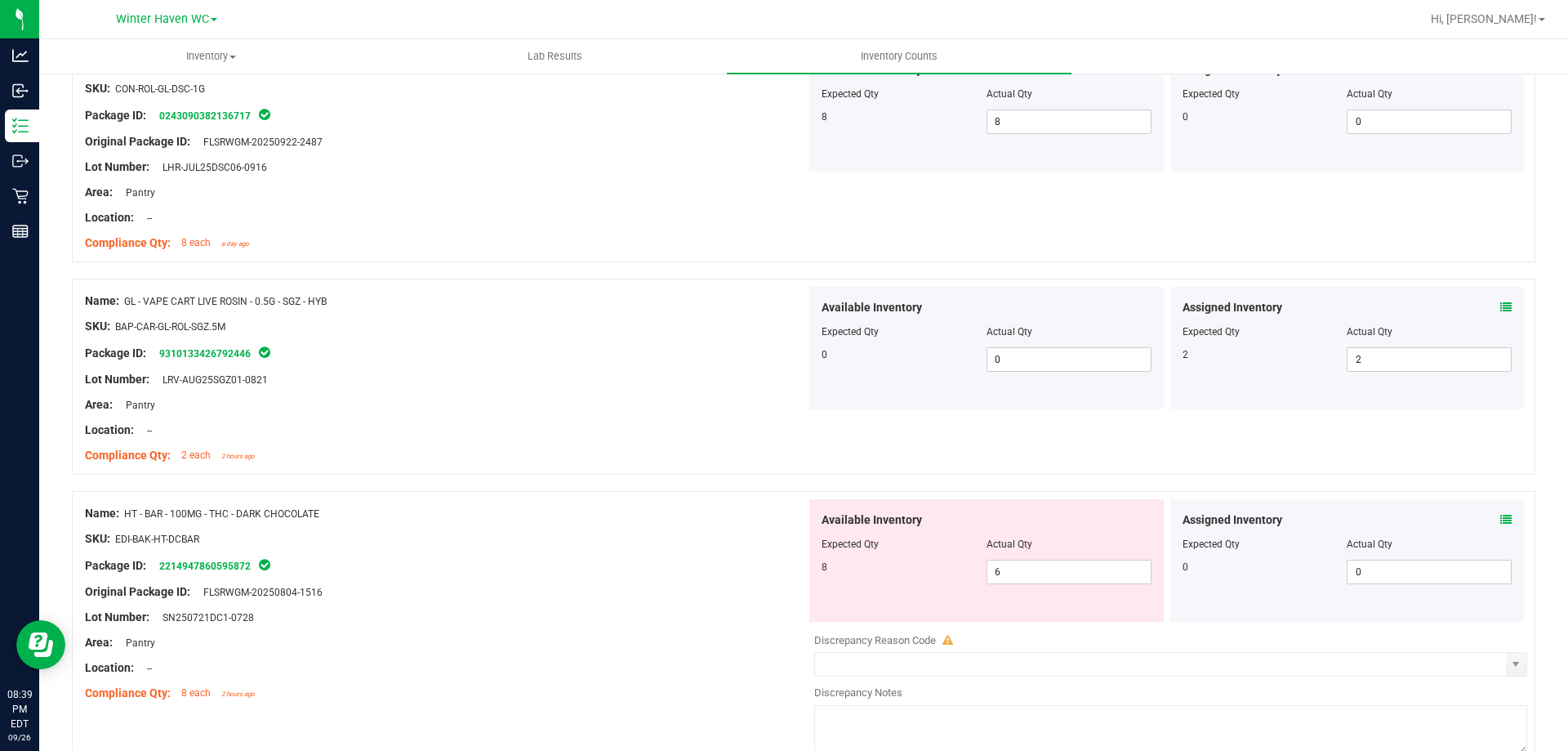
scroll to position [490, 0]
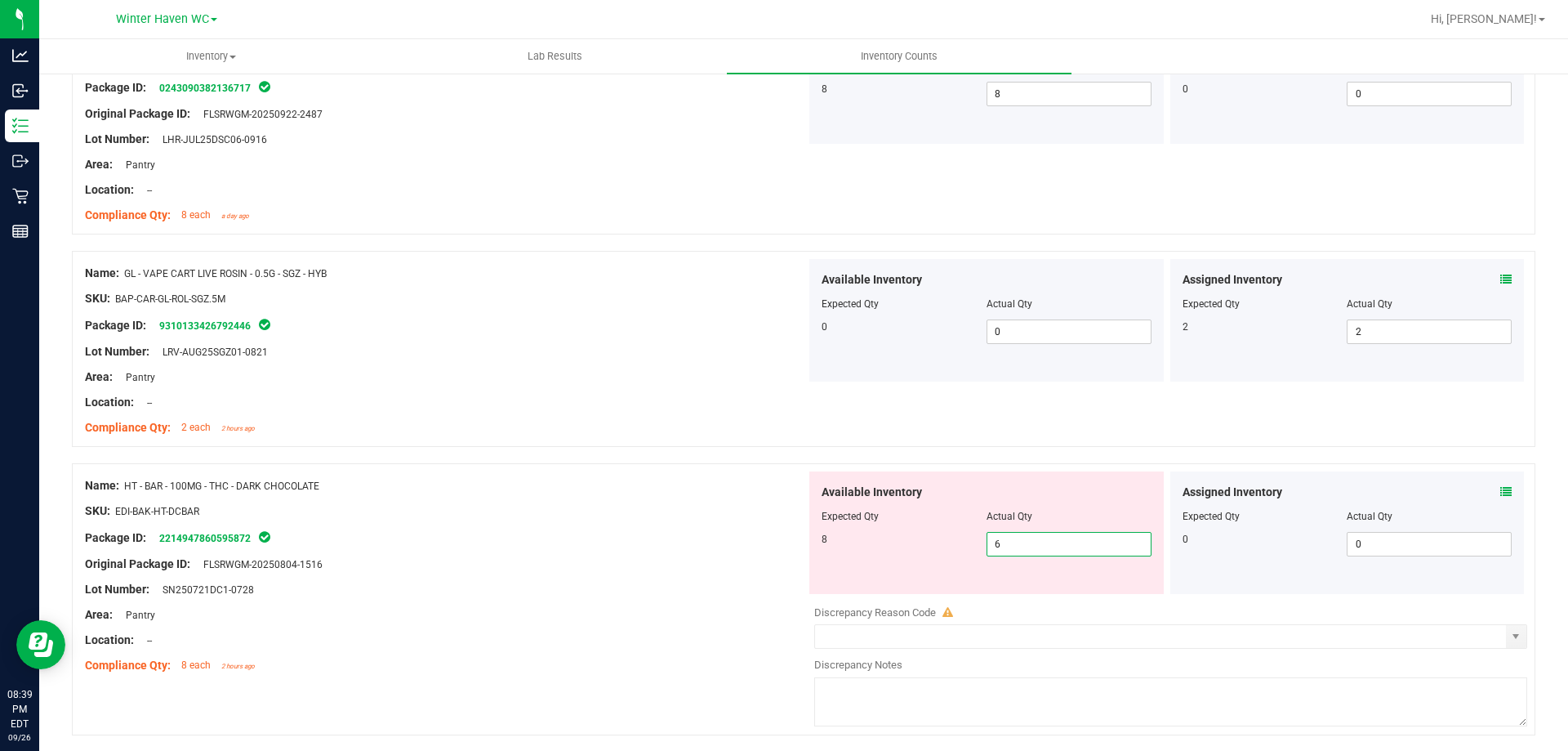
drag, startPoint x: 994, startPoint y: 547, endPoint x: 918, endPoint y: 546, distance: 76.0
click at [920, 546] on div "8 6 6" at bounding box center [987, 544] width 330 height 24
click at [772, 510] on div "SKU: EDI-BAK-HT-DCBAR" at bounding box center [445, 511] width 721 height 17
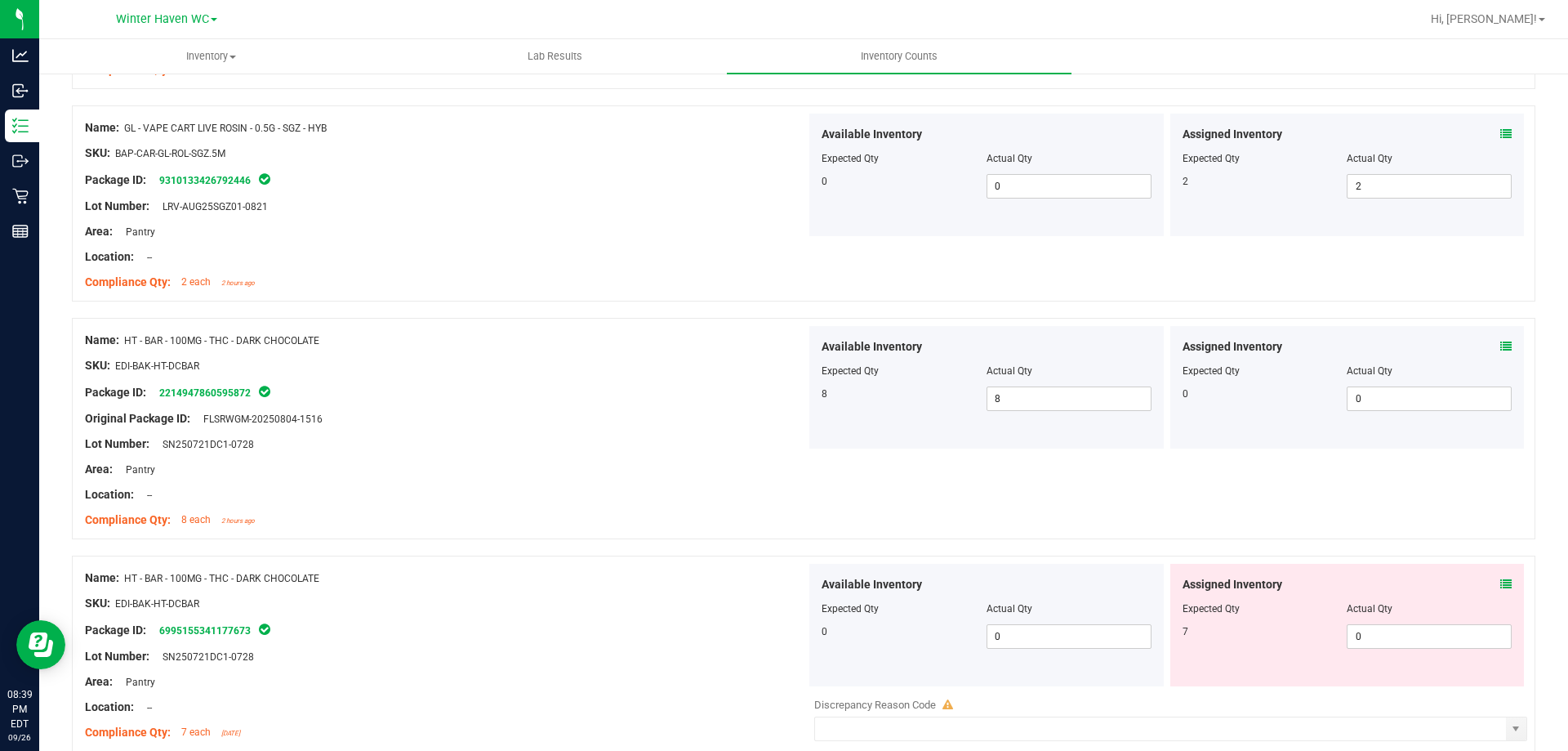
scroll to position [653, 0]
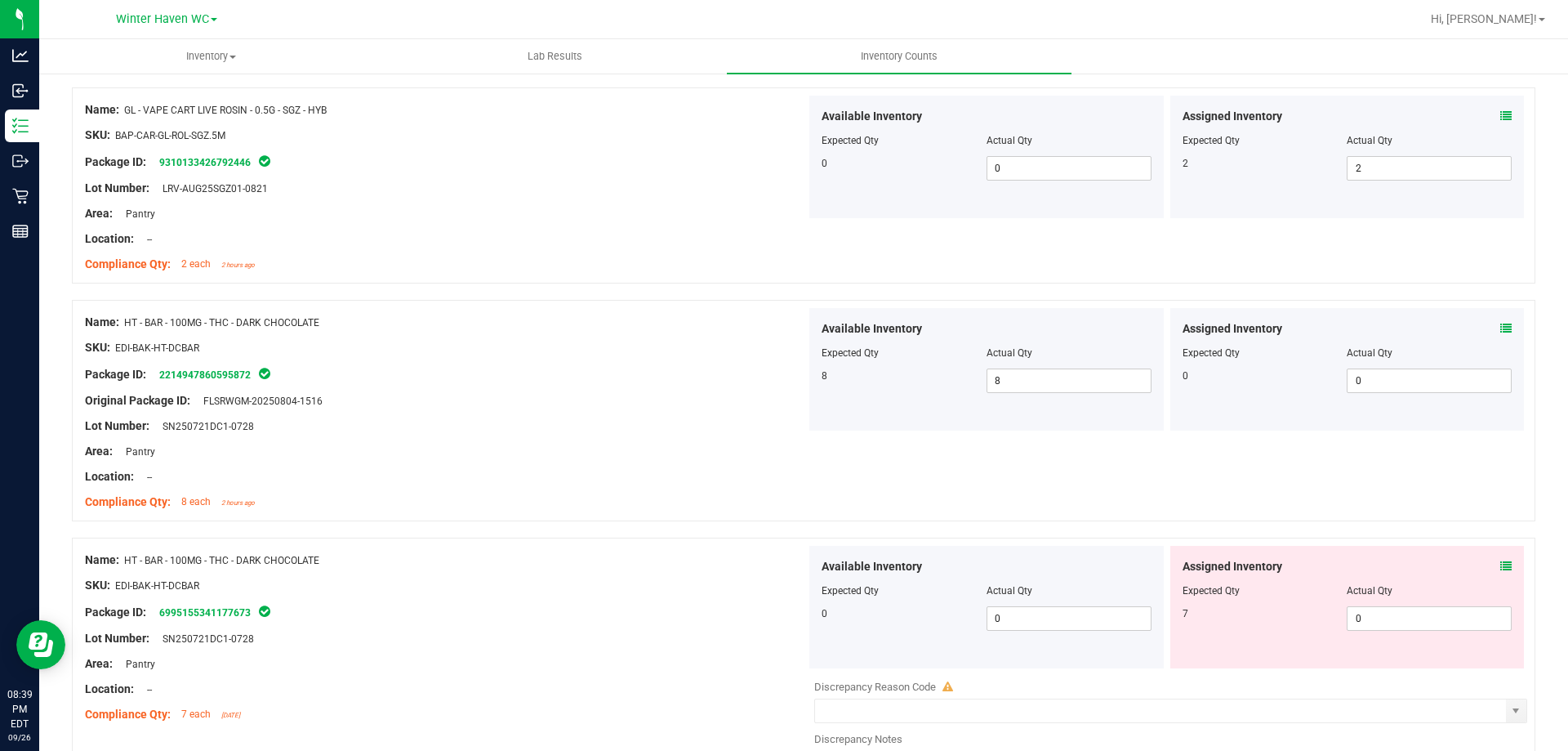
click at [1501, 566] on icon at bounding box center [1507, 566] width 11 height 11
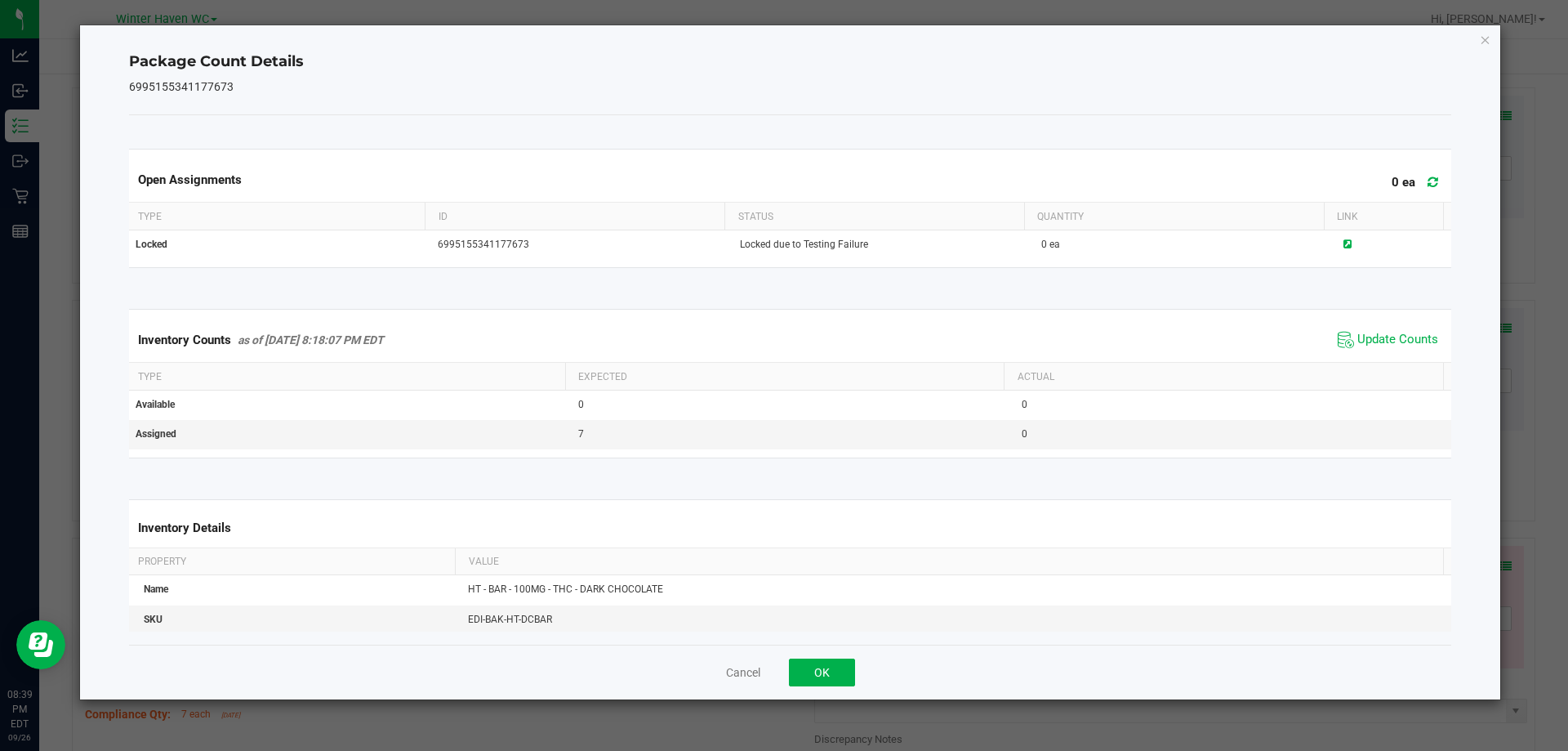
click at [1397, 327] on div "Inventory Counts as of Sep 26, 2025 8:18:07 PM EDT Update Counts" at bounding box center [790, 339] width 1329 height 44
click at [1388, 341] on span "Update Counts" at bounding box center [1398, 340] width 81 height 17
click at [1371, 325] on div "Inventory Counts as of Sep 26, 2025 8:39:47 PM EDT Update Counts" at bounding box center [790, 339] width 1329 height 44
click at [1370, 335] on span "Update Counts" at bounding box center [1398, 340] width 81 height 17
click at [1370, 335] on span "Update Counts" at bounding box center [1398, 339] width 81 height 15
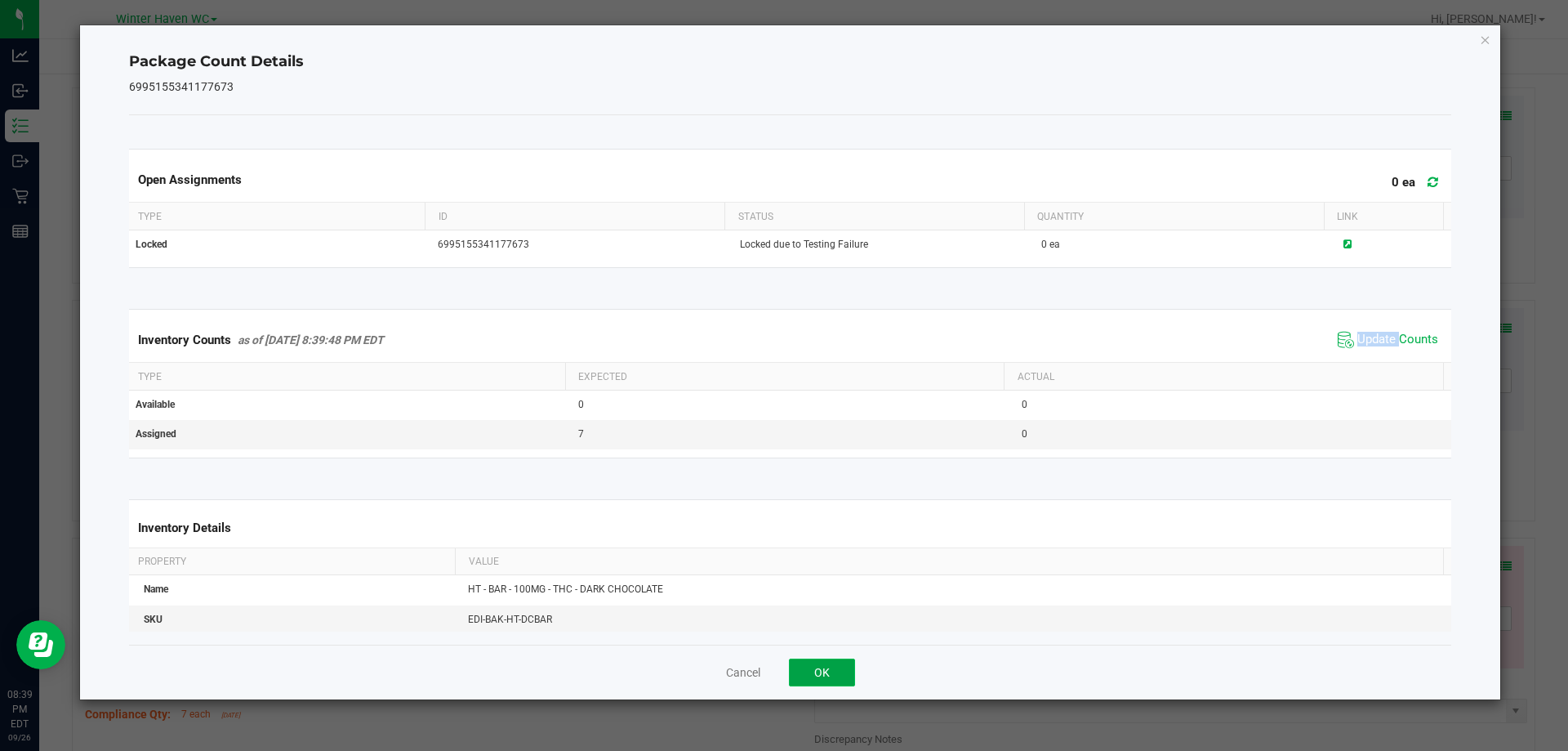
click at [834, 673] on button "OK" at bounding box center [822, 673] width 66 height 28
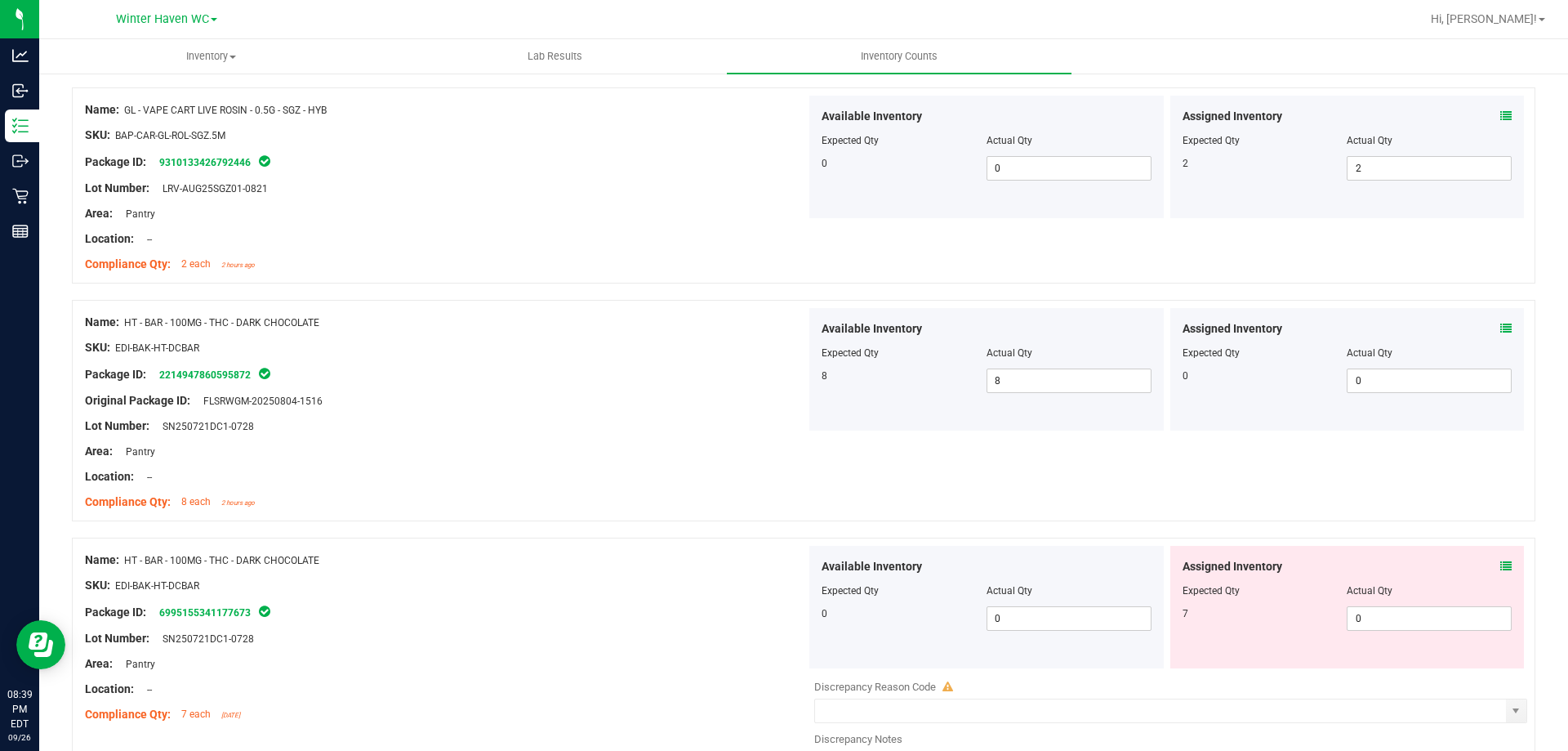
click at [717, 562] on div "Name: HT - BAR - 100MG - THC - DARK CHOCOLATE" at bounding box center [445, 560] width 721 height 17
click at [1387, 620] on span "0 0" at bounding box center [1429, 619] width 165 height 24
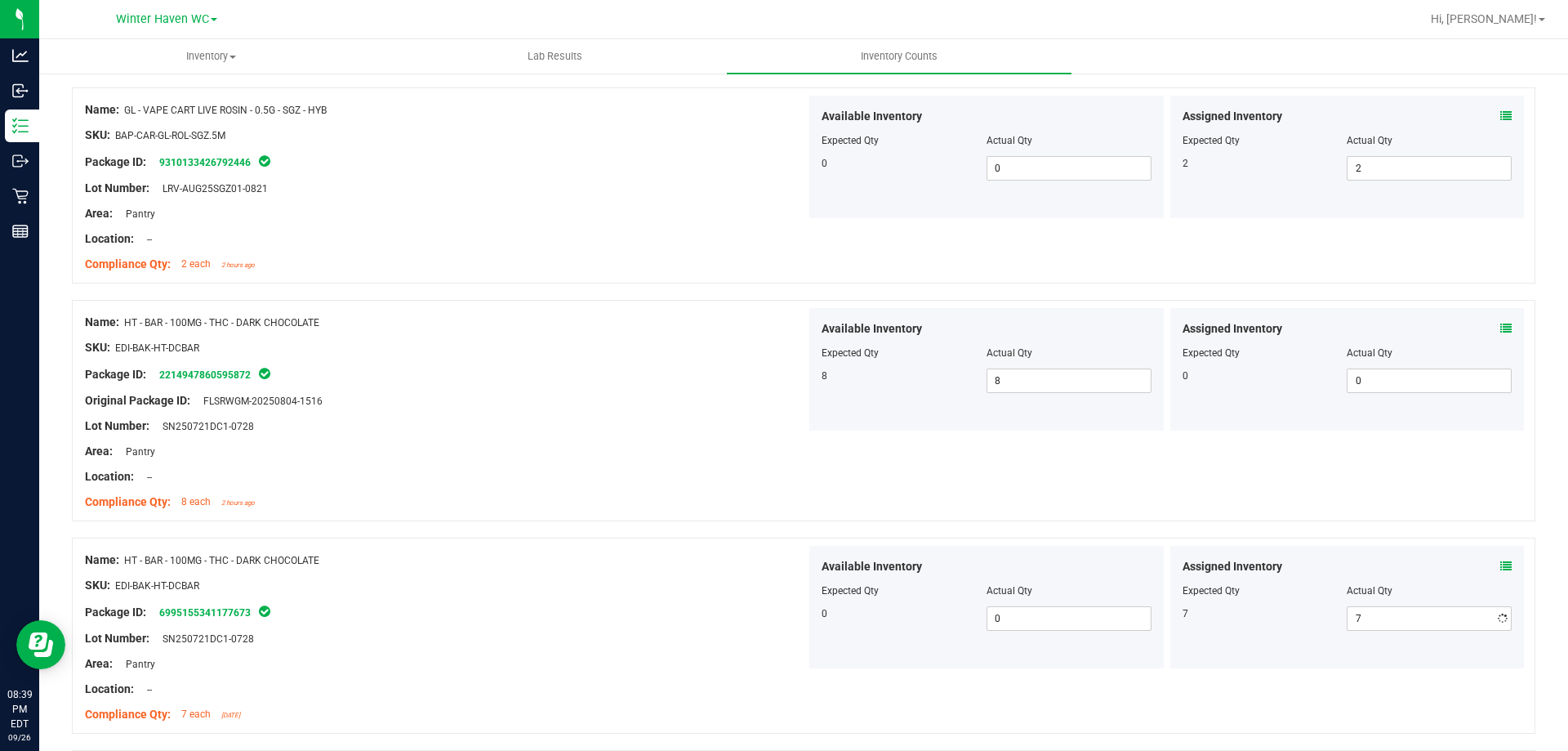
click at [904, 508] on div "Name: HT - BAR - 100MG - THC - DARK CHOCOLATE SKU: EDI-BAK-HT-DCBAR Package ID:…" at bounding box center [803, 411] width 1464 height 222
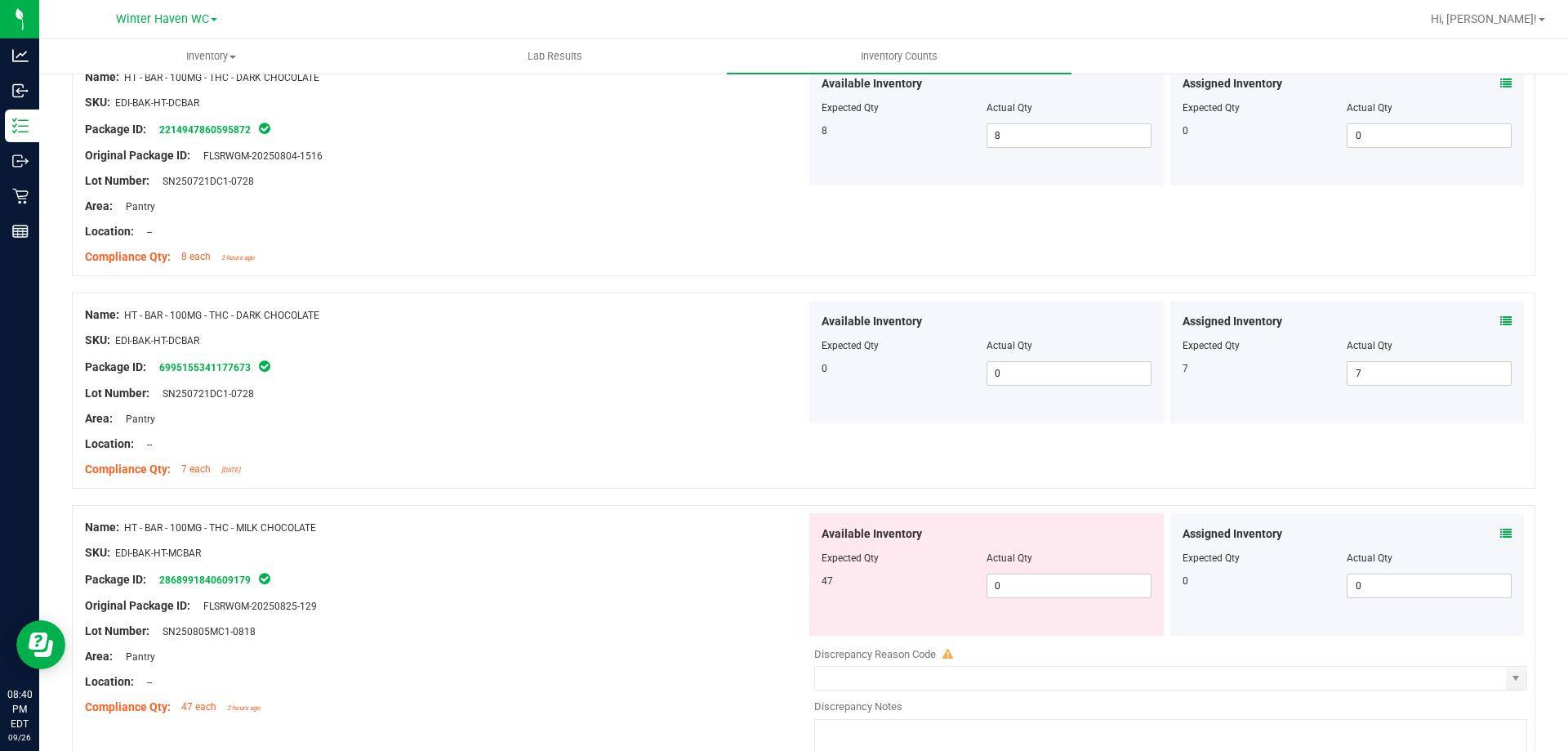
scroll to position [1062, 0]
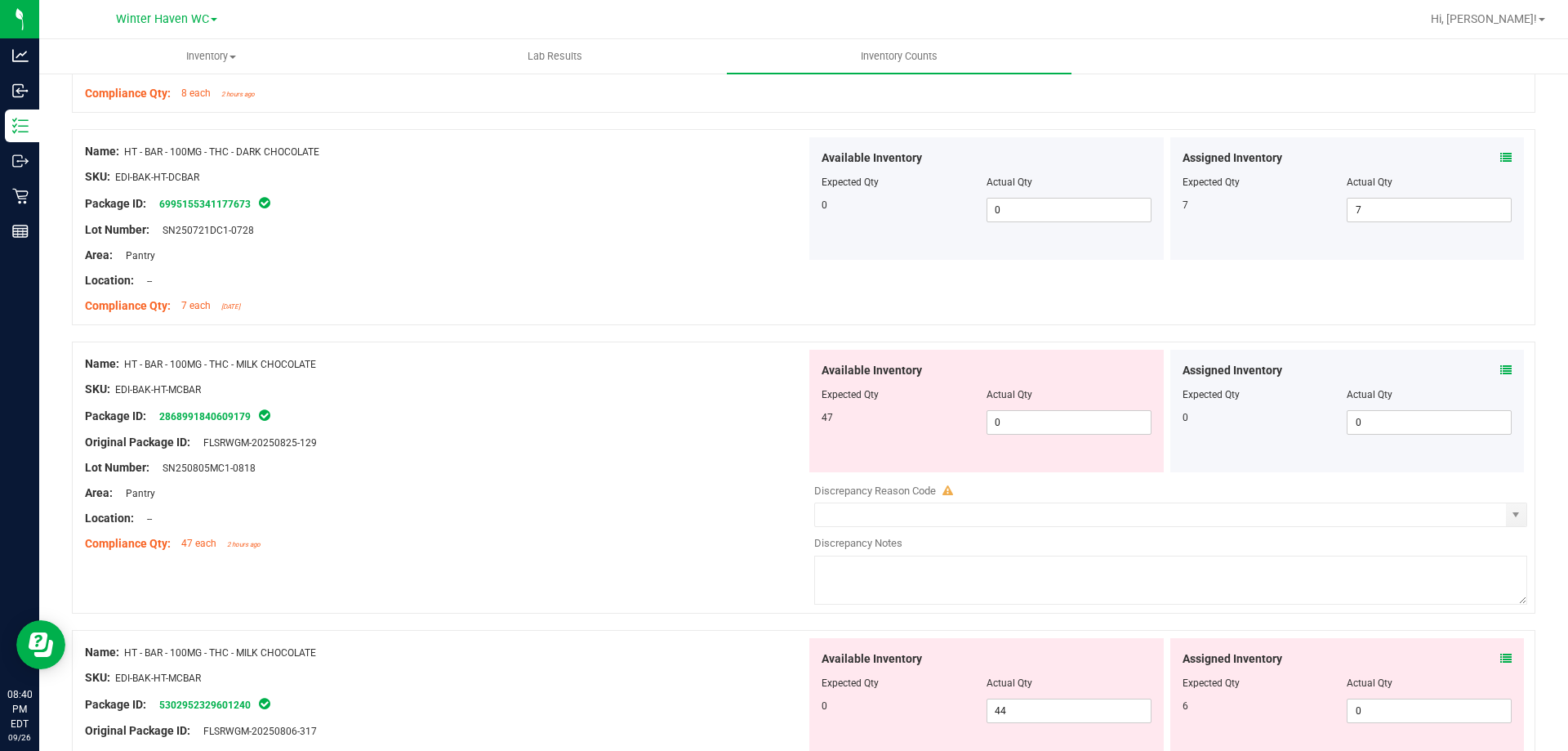
click at [1490, 370] on div "Assigned Inventory" at bounding box center [1348, 370] width 330 height 17
click at [1501, 371] on icon at bounding box center [1507, 370] width 11 height 11
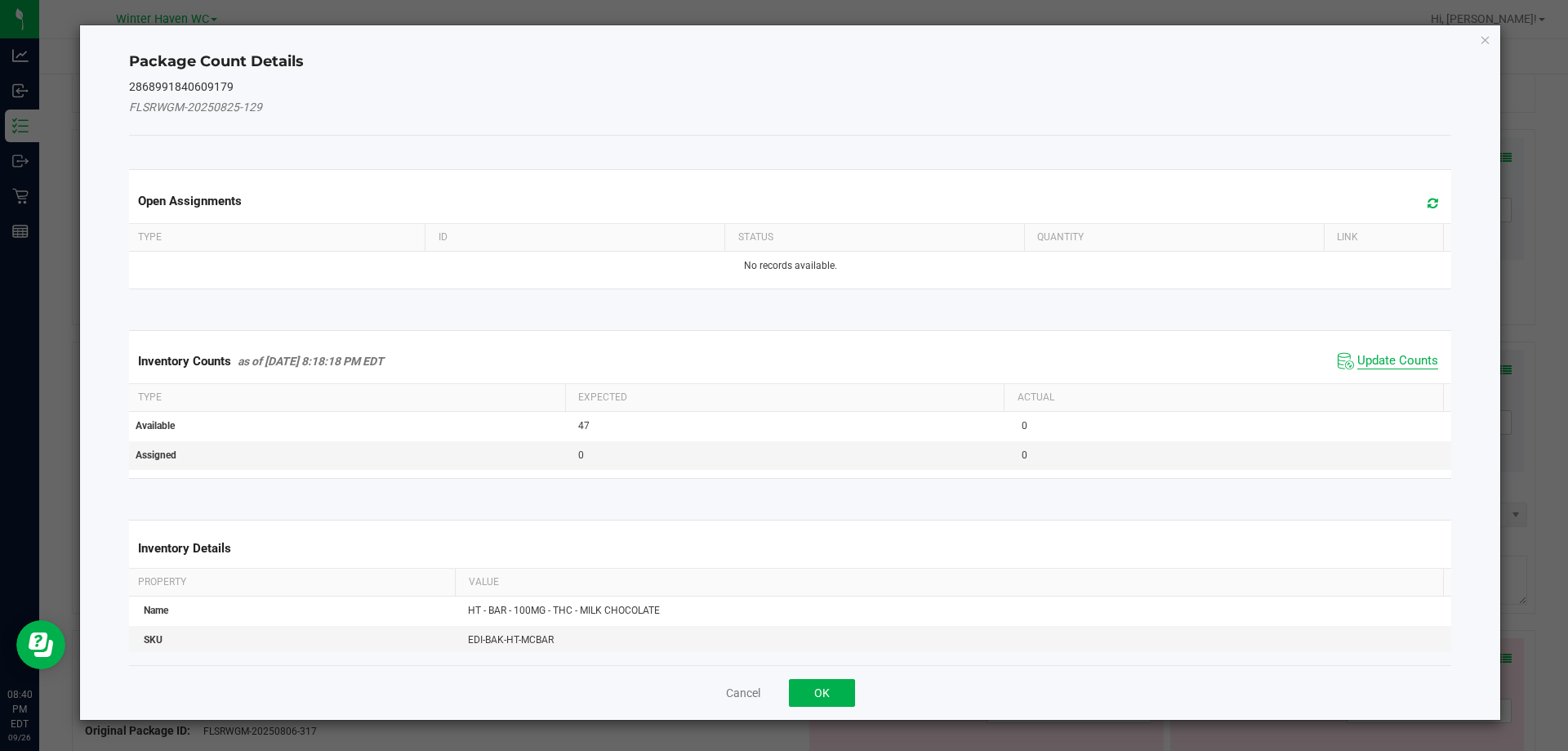
drag, startPoint x: 1428, startPoint y: 357, endPoint x: 1412, endPoint y: 356, distance: 16.0
click at [1425, 356] on span "Update Counts" at bounding box center [1388, 361] width 109 height 24
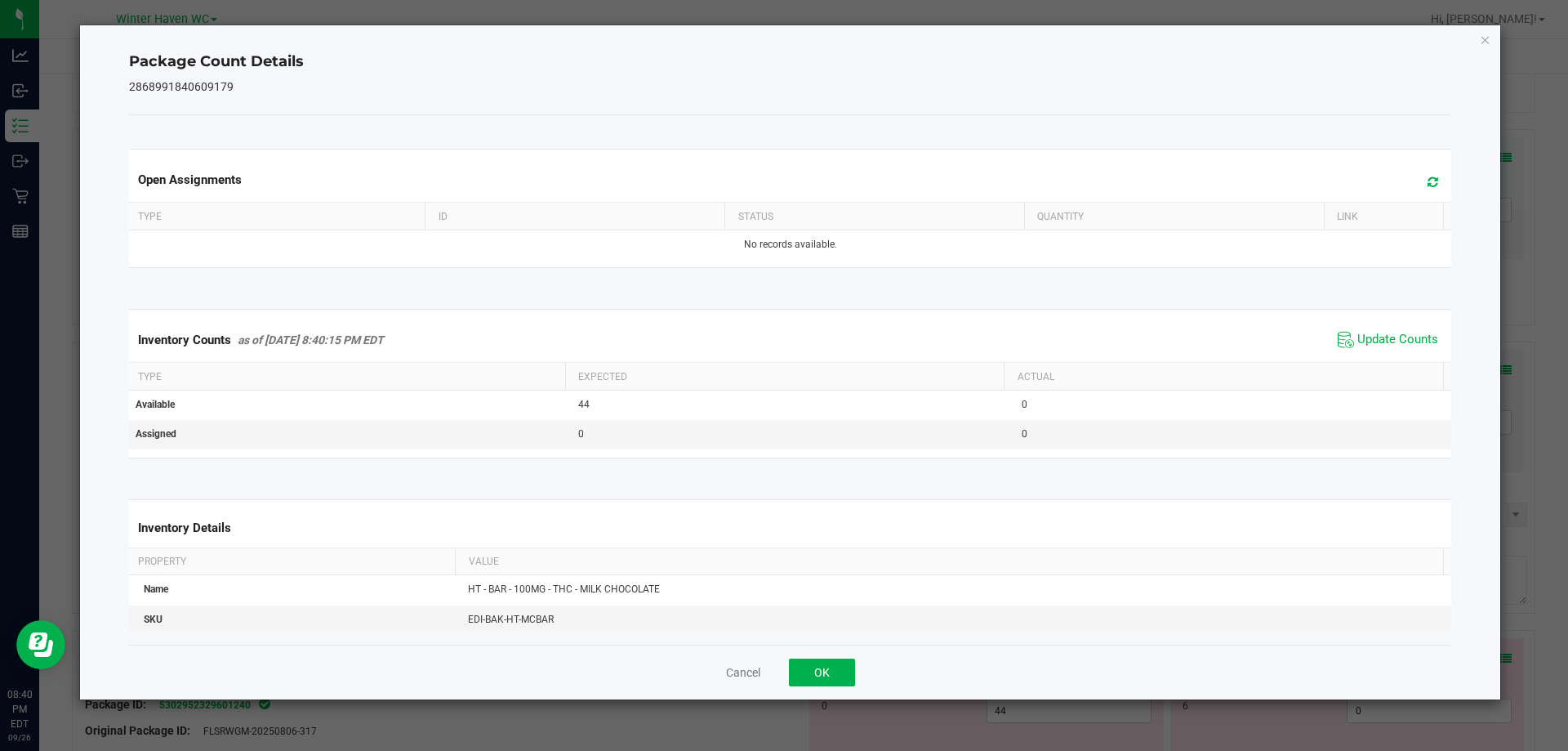
click at [1394, 350] on span "Update Counts" at bounding box center [1388, 340] width 109 height 24
click at [1379, 336] on span "Update Counts" at bounding box center [1398, 340] width 81 height 17
click at [812, 660] on button "OK" at bounding box center [822, 673] width 66 height 28
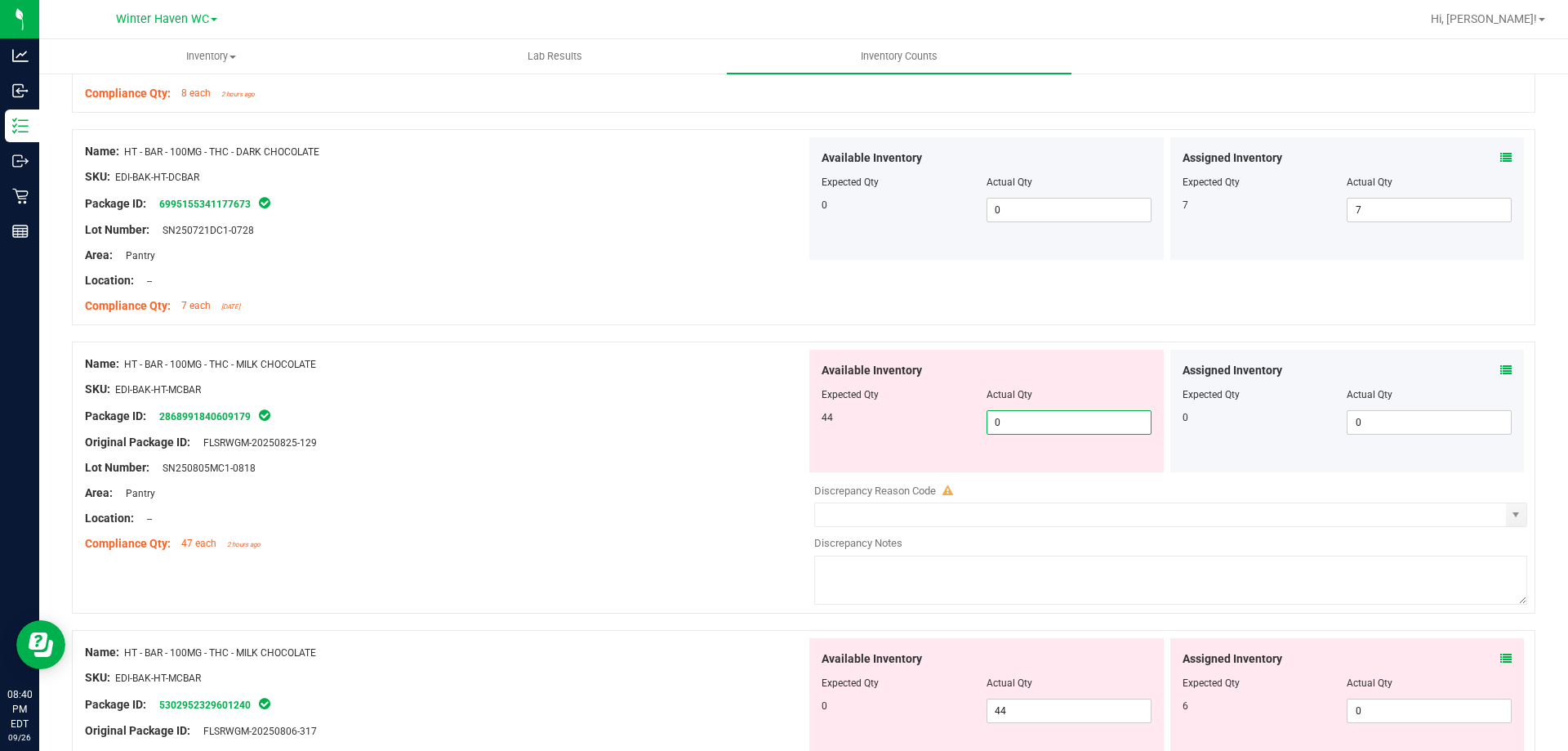
drag, startPoint x: 1002, startPoint y: 423, endPoint x: 902, endPoint y: 421, distance: 100.0
click at [902, 421] on div "44 0 0" at bounding box center [987, 422] width 330 height 24
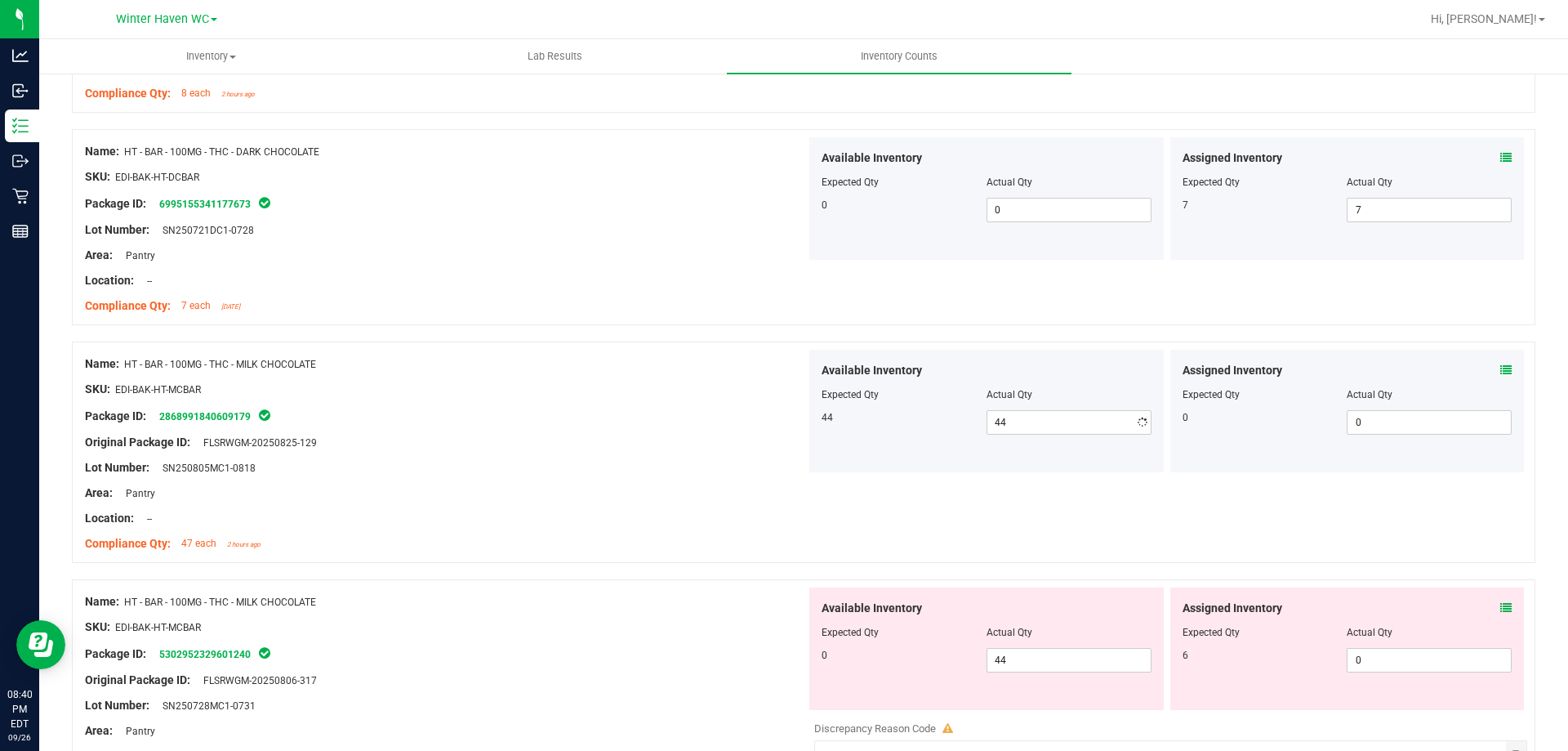
drag, startPoint x: 630, startPoint y: 394, endPoint x: 927, endPoint y: 456, distance: 303.4
click at [632, 393] on div "SKU: EDI-BAK-HT-MCBAR" at bounding box center [445, 389] width 721 height 17
click at [1501, 608] on icon at bounding box center [1507, 608] width 11 height 11
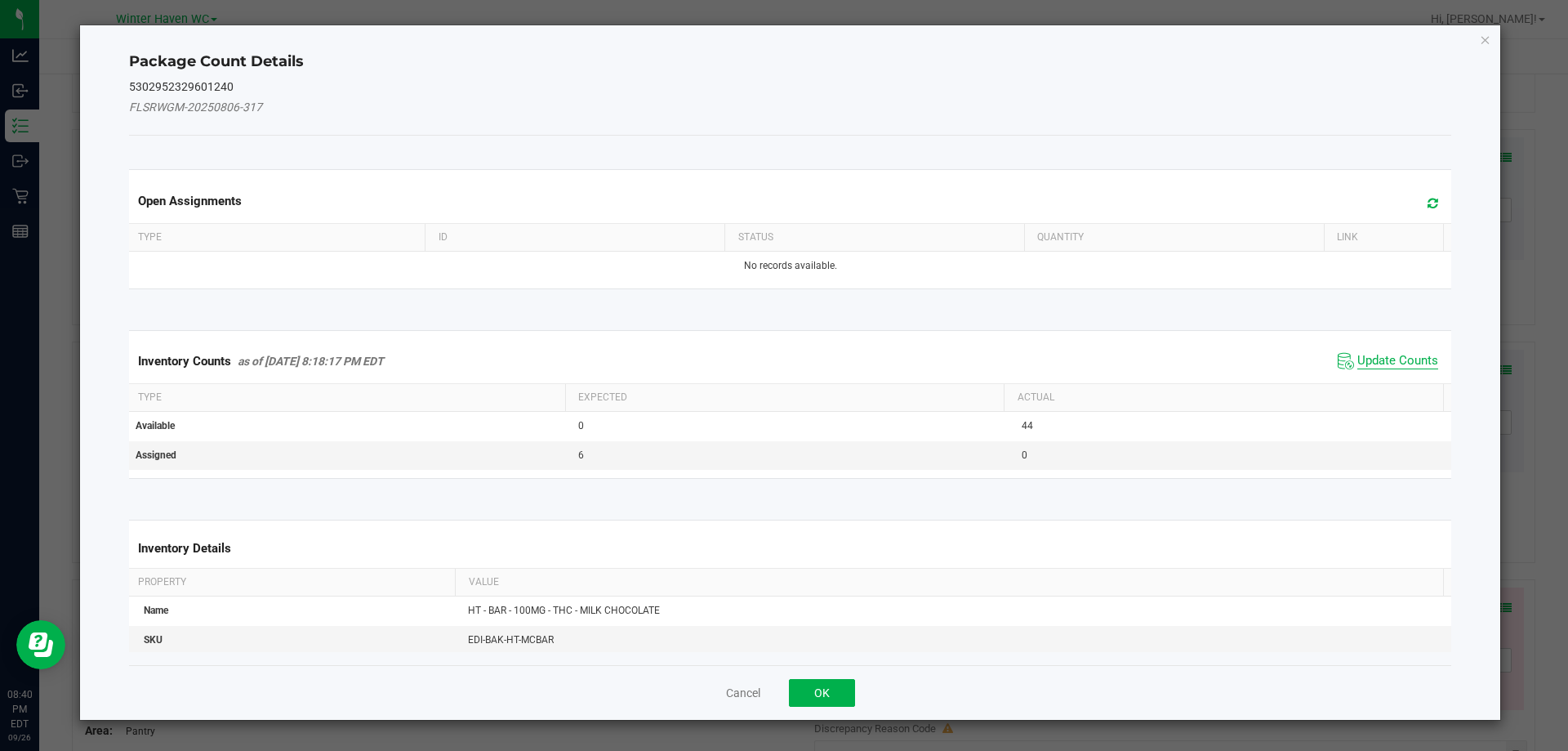
click at [1375, 368] on span "Update Counts" at bounding box center [1398, 362] width 81 height 17
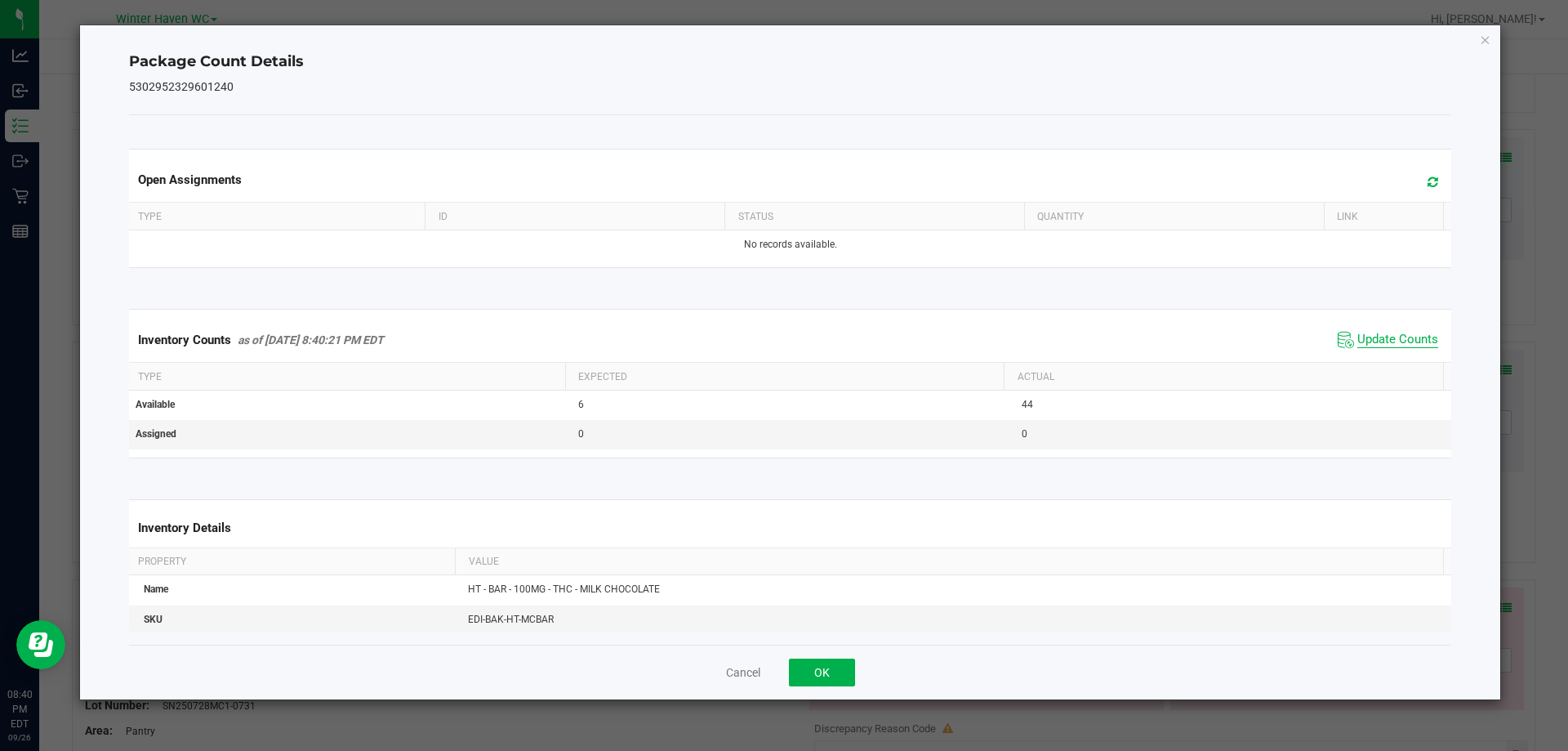
click at [1363, 348] on span "Update Counts" at bounding box center [1398, 340] width 81 height 17
click at [1363, 347] on span "Update Counts" at bounding box center [1398, 339] width 81 height 15
click at [842, 653] on div "Cancel OK" at bounding box center [791, 672] width 1323 height 55
click at [840, 657] on div "Cancel OK" at bounding box center [791, 672] width 1323 height 55
click at [859, 677] on div "Cancel OK" at bounding box center [791, 672] width 1323 height 55
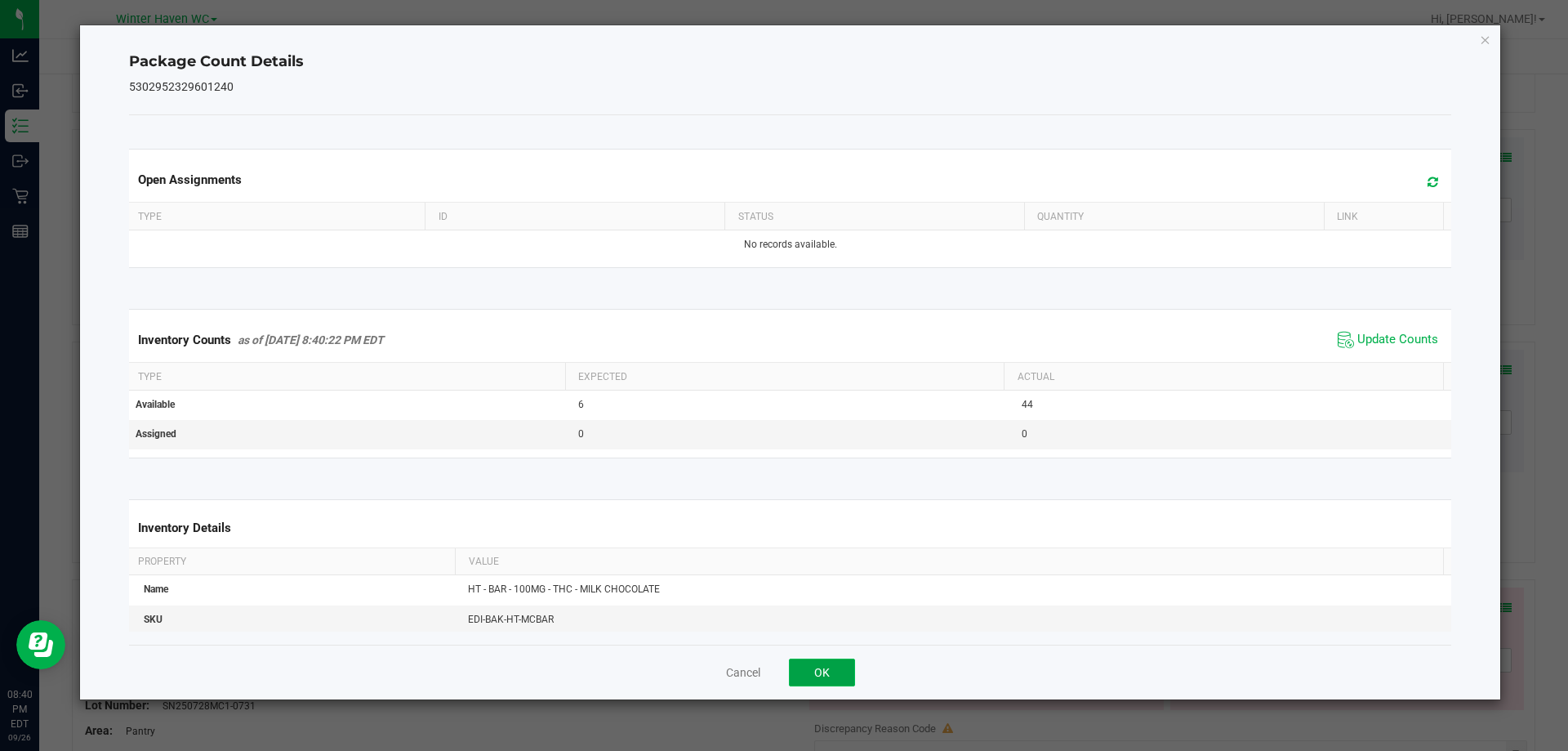
click at [842, 672] on button "OK" at bounding box center [822, 673] width 66 height 28
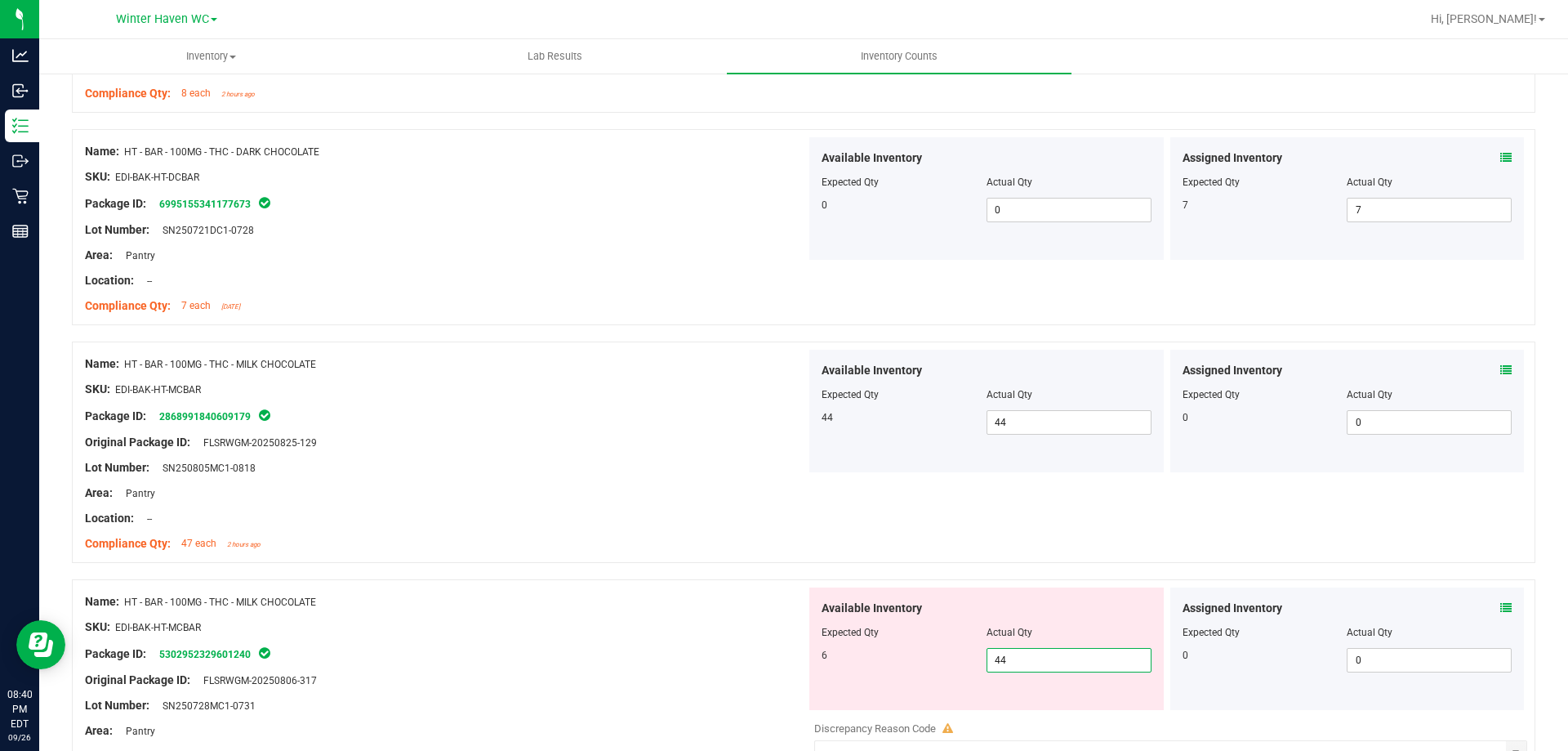
drag, startPoint x: 980, startPoint y: 658, endPoint x: 946, endPoint y: 662, distance: 34.2
click at [948, 662] on div "6 44 44" at bounding box center [987, 660] width 330 height 24
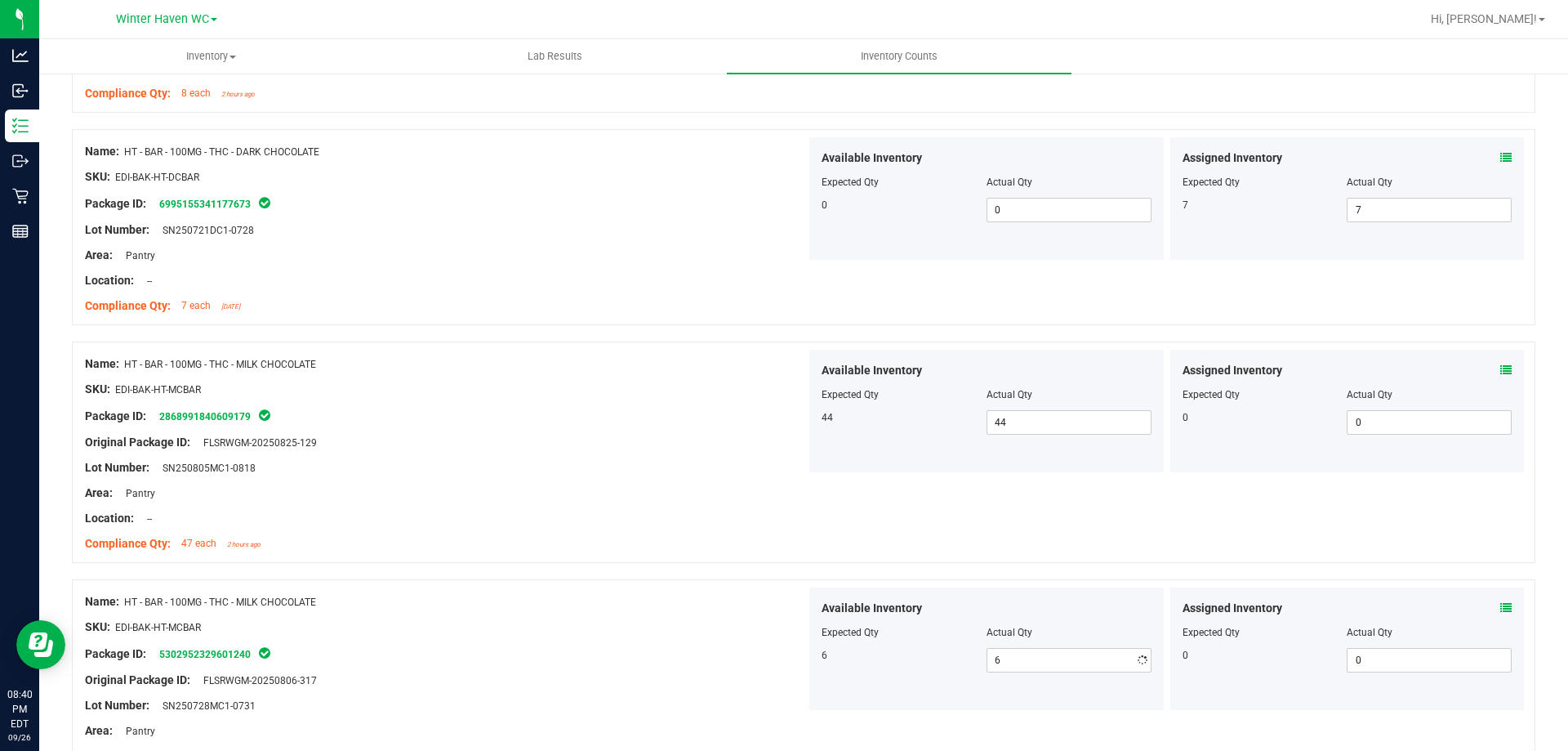
drag, startPoint x: 603, startPoint y: 566, endPoint x: 732, endPoint y: 498, distance: 145.8
click at [617, 558] on div "Name: HT - BAR - 100MG - THC - MILK CHOCOLATE SKU: EDI-BAK-HT-MCBAR Package ID:…" at bounding box center [803, 459] width 1464 height 238
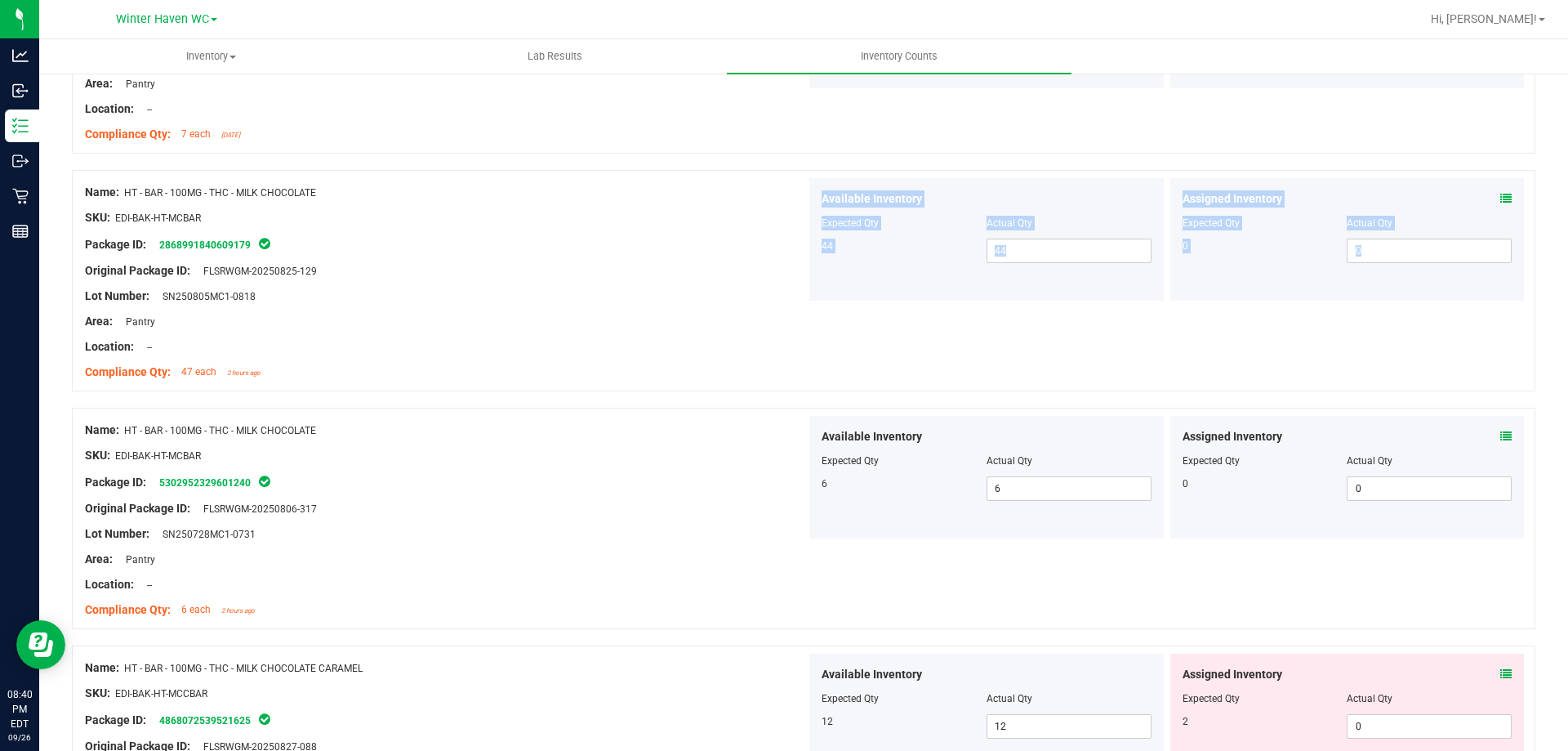
scroll to position [1388, 0]
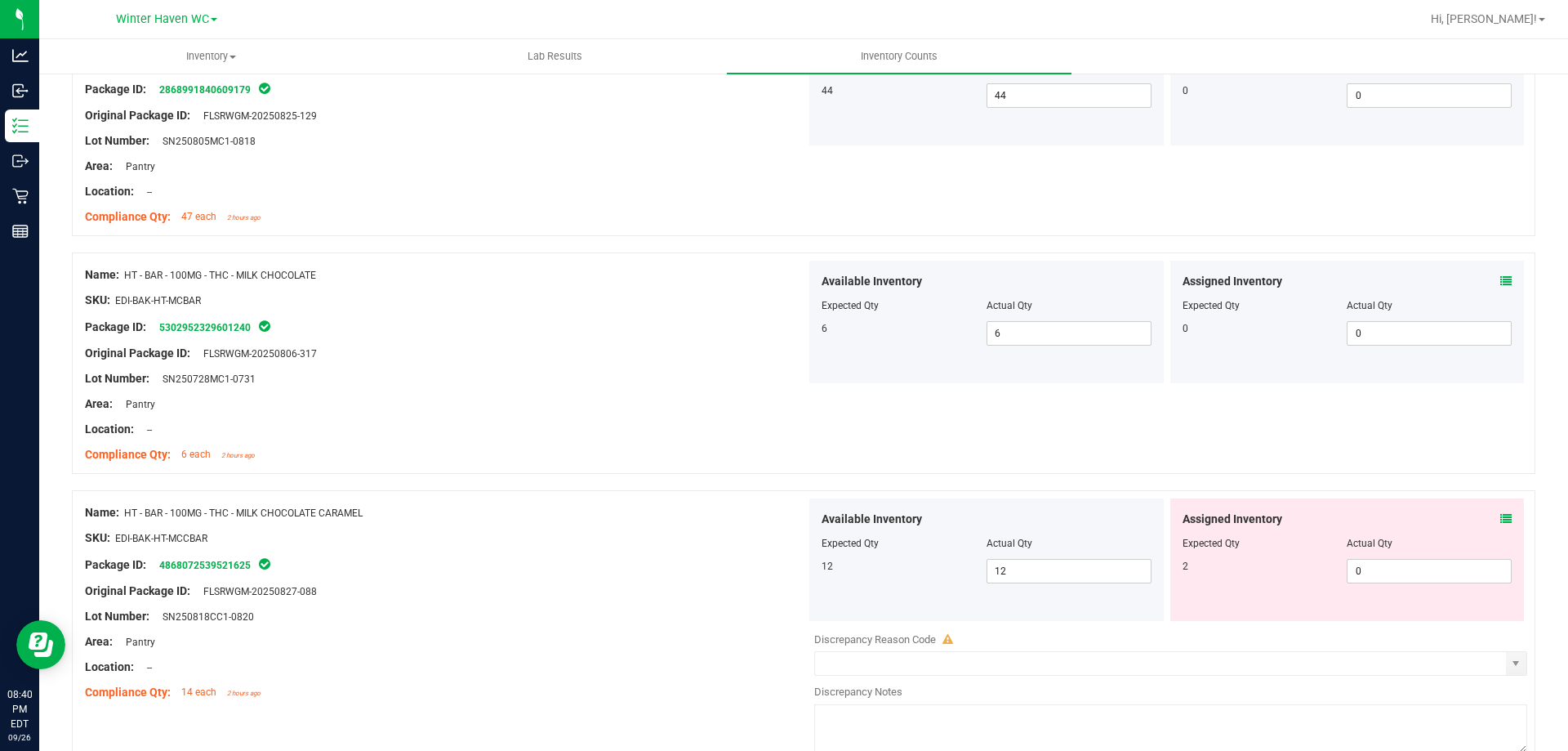
click at [1489, 520] on div "Assigned Inventory" at bounding box center [1348, 519] width 330 height 17
click at [1501, 520] on icon at bounding box center [1507, 519] width 11 height 11
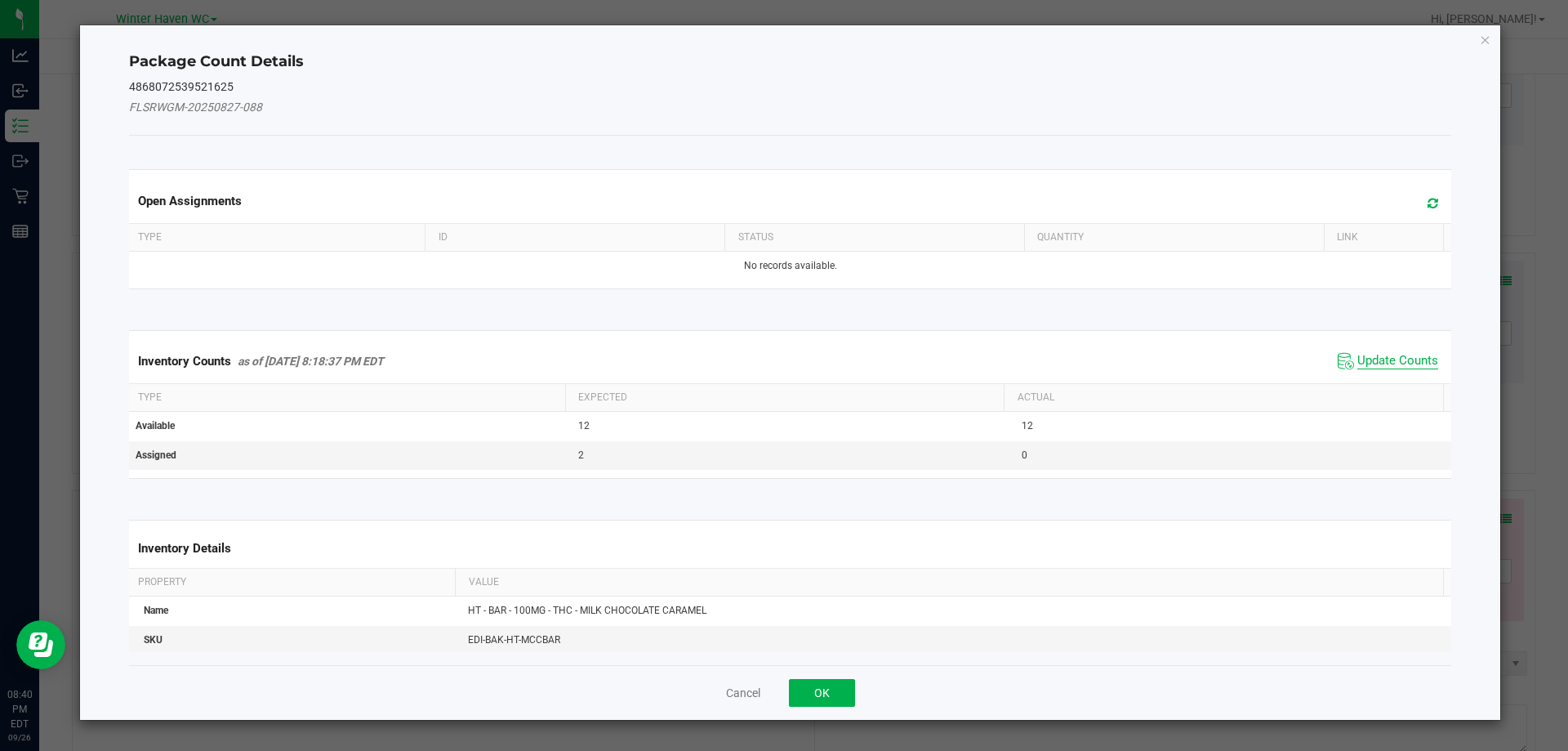
click at [1366, 361] on span "Update Counts" at bounding box center [1398, 362] width 81 height 17
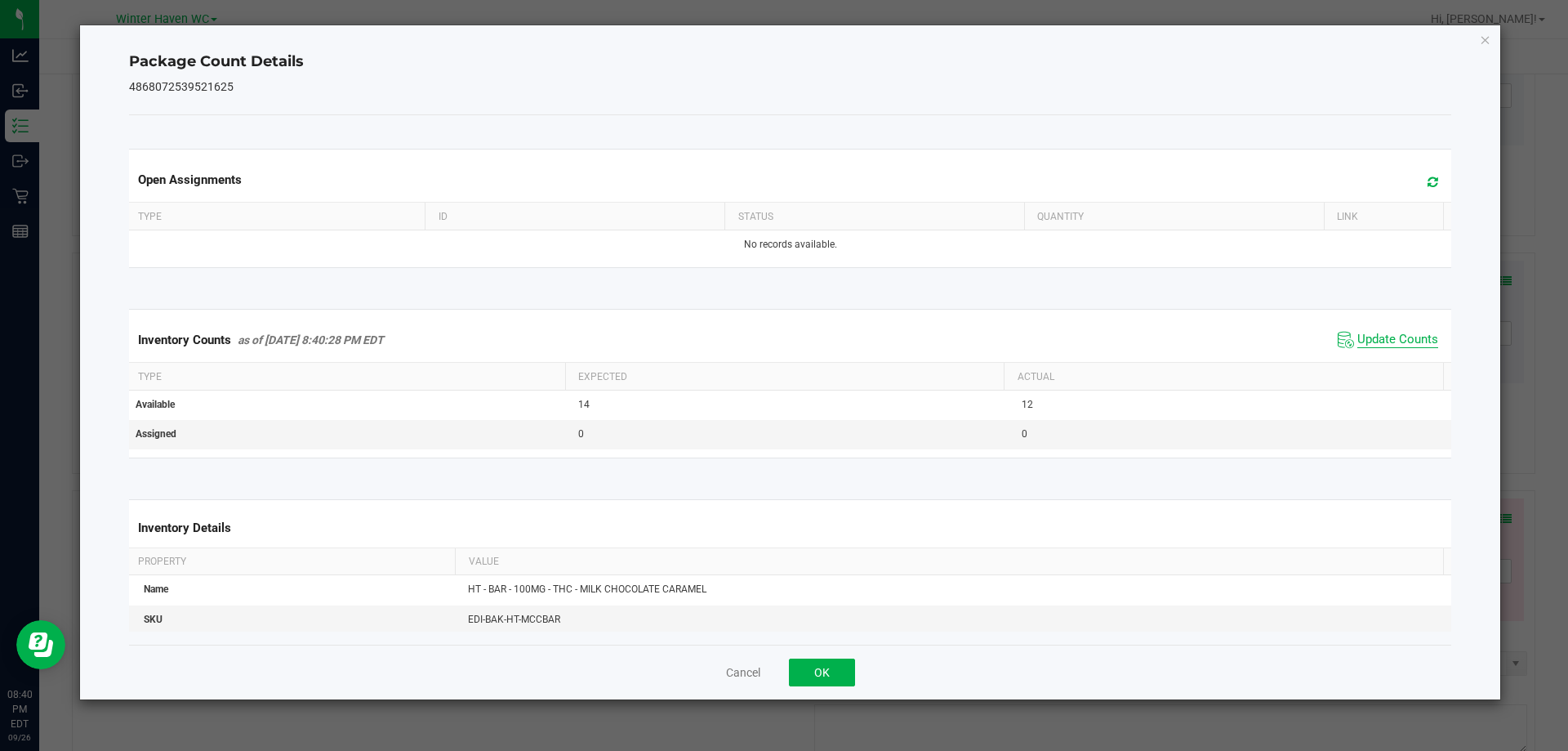
click at [1366, 342] on span "Update Counts" at bounding box center [1398, 340] width 81 height 17
click at [1365, 335] on span "Update Counts" at bounding box center [1398, 339] width 81 height 15
click at [809, 673] on button "OK" at bounding box center [822, 673] width 66 height 28
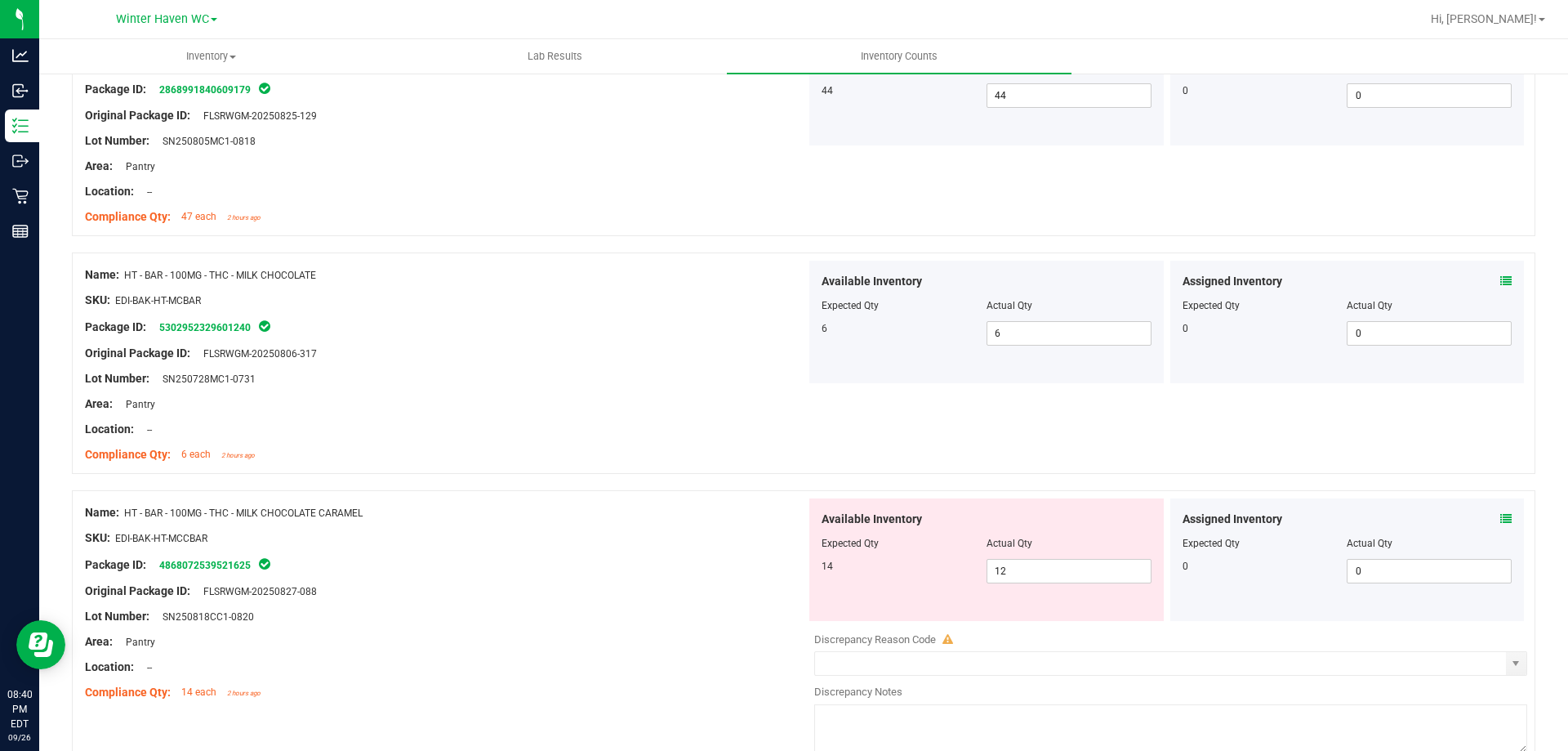
drag, startPoint x: 610, startPoint y: 547, endPoint x: 742, endPoint y: 540, distance: 132.2
click at [614, 547] on div at bounding box center [445, 551] width 721 height 8
drag, startPoint x: 1047, startPoint y: 574, endPoint x: 897, endPoint y: 568, distance: 150.1
click at [812, 572] on div "Available Inventory Expected Qty Actual Qty 14 12 12" at bounding box center [987, 560] width 355 height 123
click at [772, 518] on div "Name: HT - BAR - 100MG - THC - MILK CHOCOLATE CARAMEL SKU: EDI-BAK-HT-MCCBAR Pa…" at bounding box center [445, 603] width 721 height 209
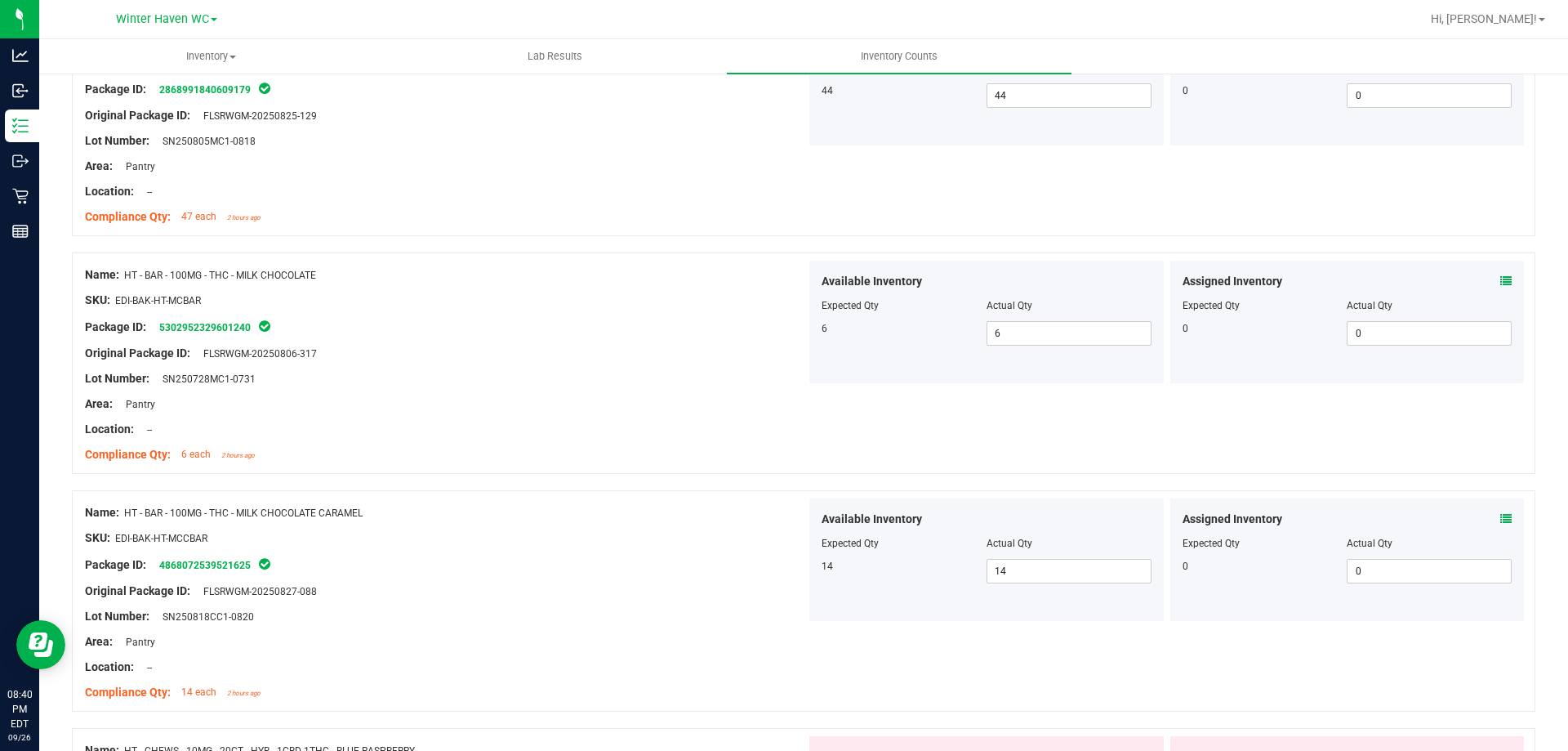
scroll to position [1715, 0]
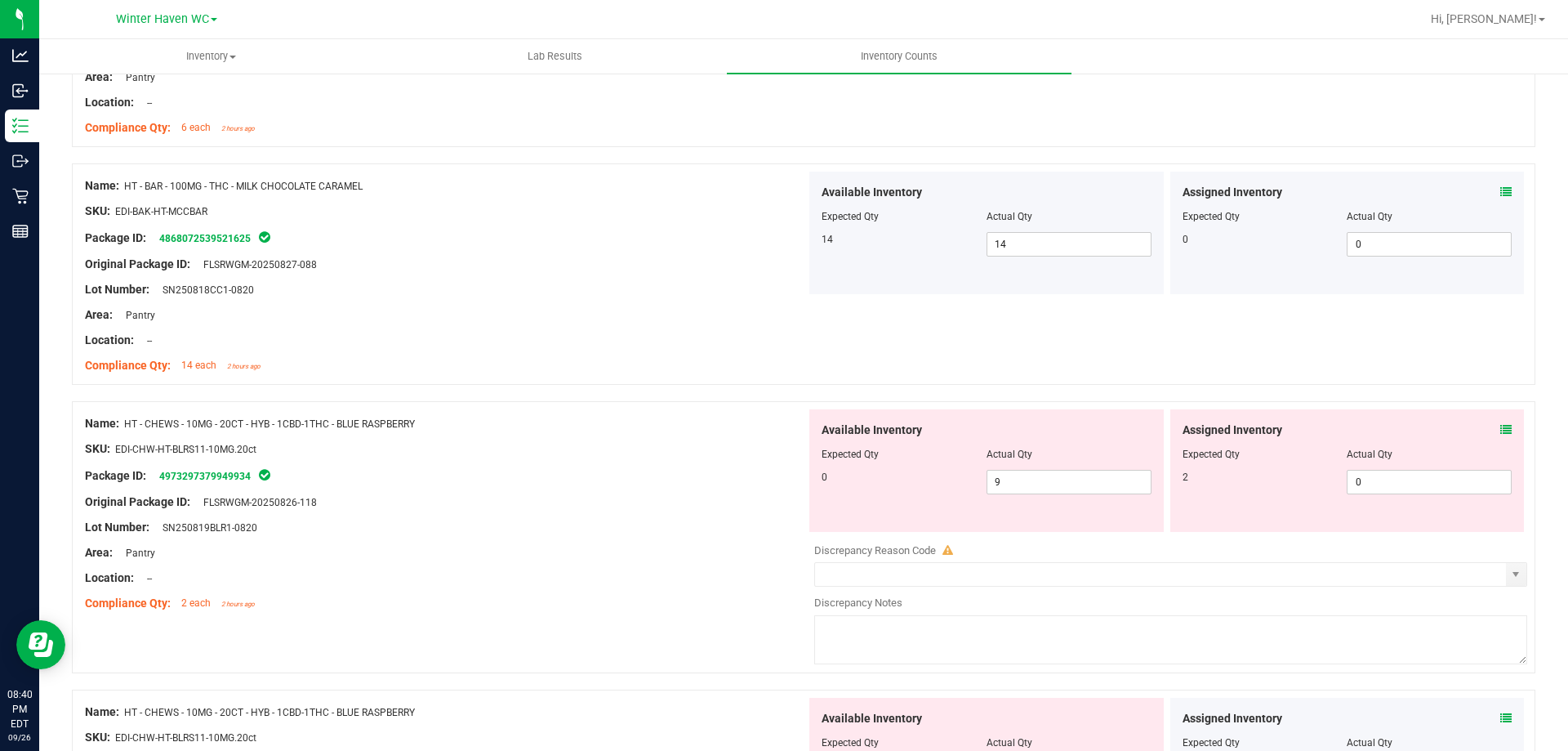
click at [1501, 430] on icon at bounding box center [1507, 430] width 11 height 11
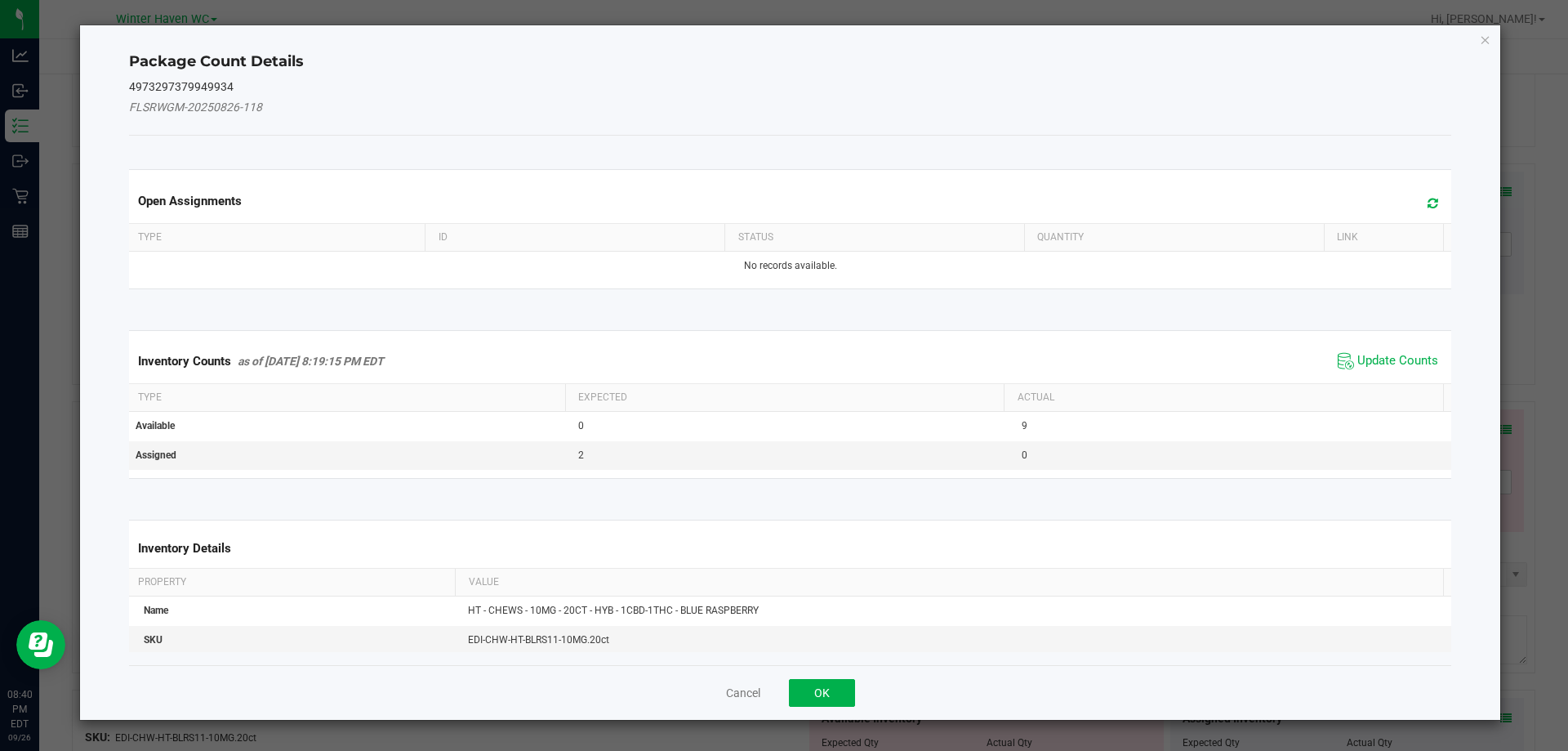
click at [1375, 349] on span "Update Counts" at bounding box center [1388, 361] width 109 height 24
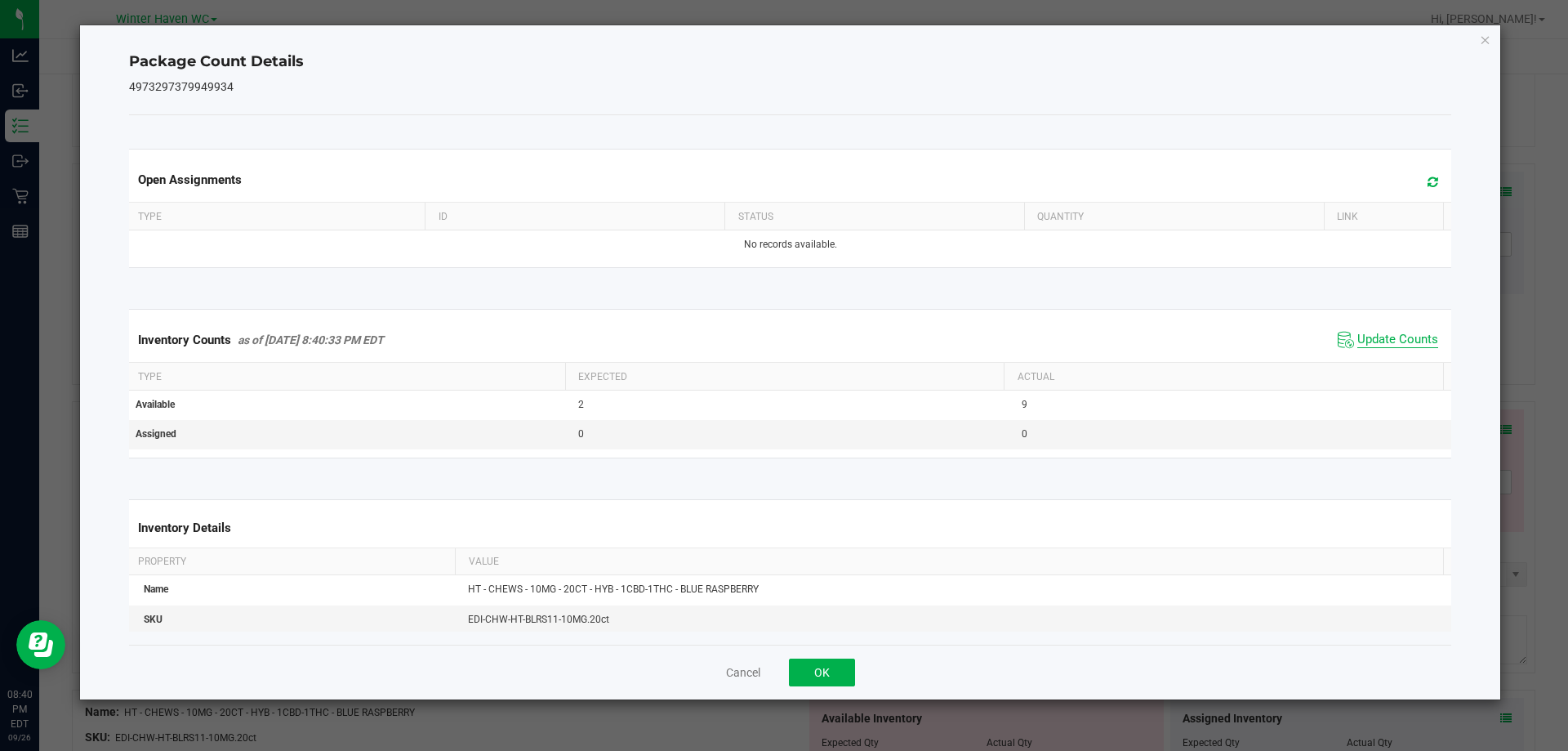
click at [1363, 342] on span "Update Counts" at bounding box center [1398, 340] width 81 height 17
click at [1363, 342] on span "Update Counts" at bounding box center [1398, 339] width 81 height 15
click at [839, 683] on button "OK" at bounding box center [822, 673] width 66 height 28
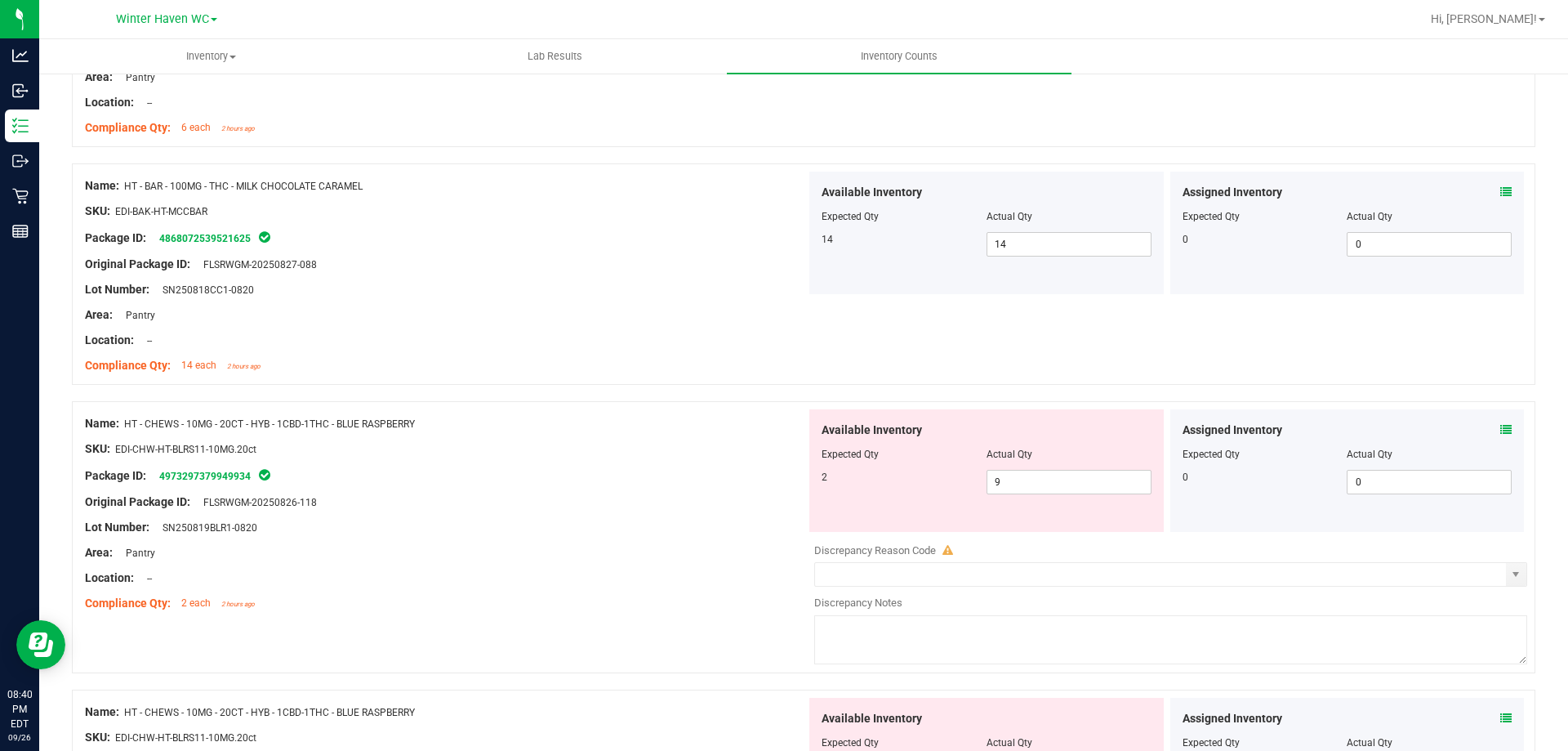
click at [700, 567] on div "Name: HT - CHEWS - 10MG - 20CT - HYB - 1CBD-1THC - BLUE RASPBERRY SKU: EDI-CHW-…" at bounding box center [445, 513] width 721 height 209
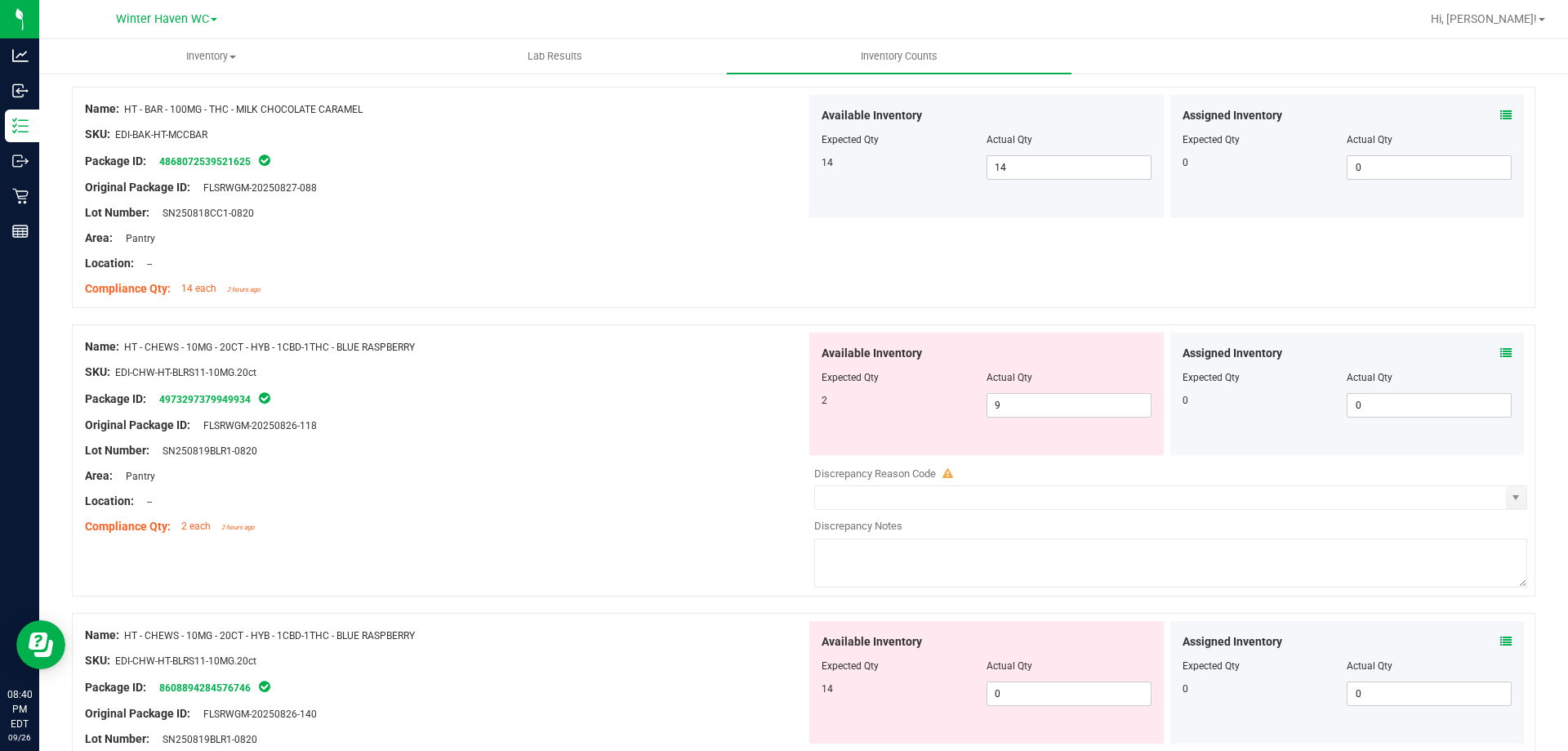
scroll to position [1879, 0]
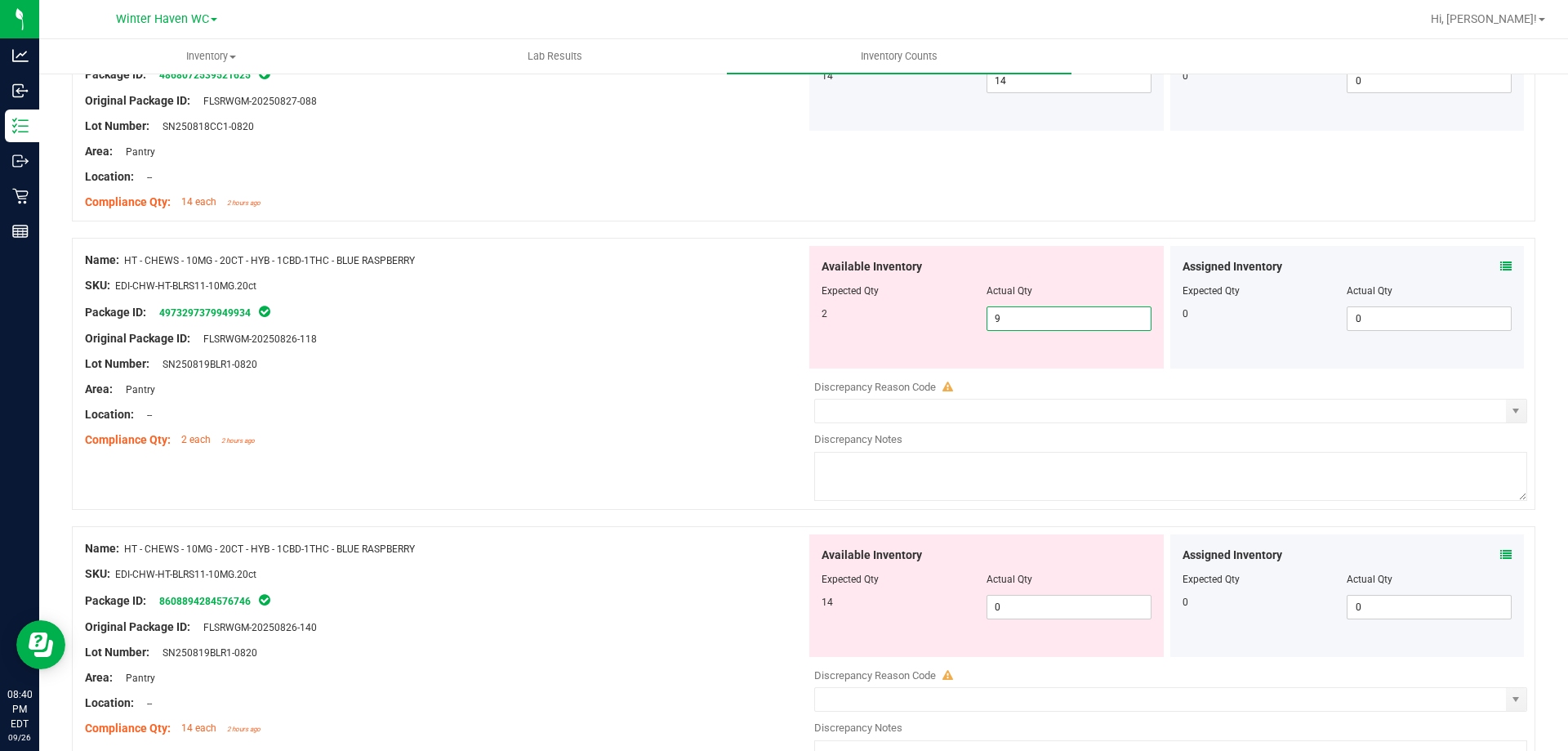
drag, startPoint x: 1010, startPoint y: 318, endPoint x: 926, endPoint y: 318, distance: 84.0
click at [926, 318] on div "2 9 9" at bounding box center [987, 319] width 330 height 24
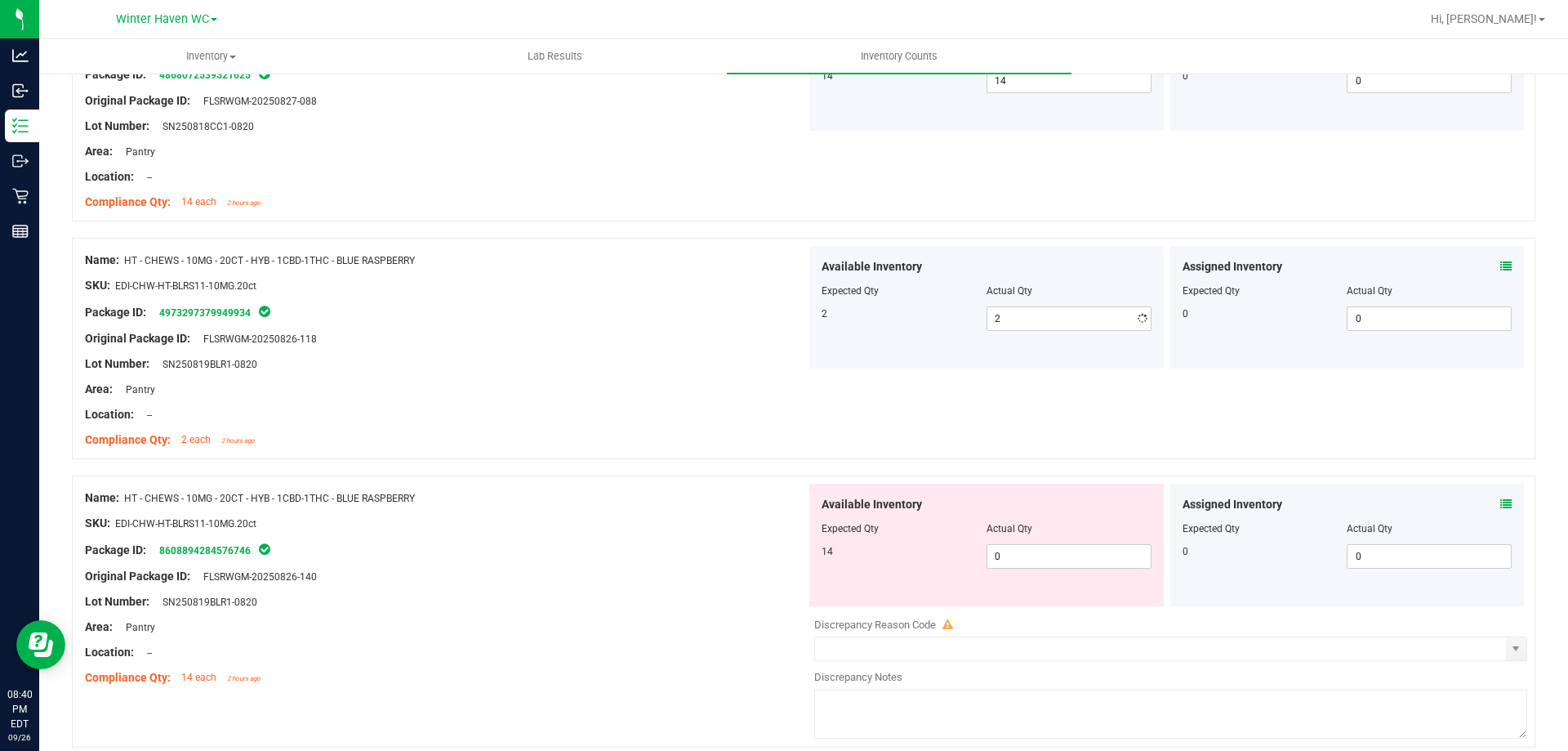
click at [648, 277] on div "SKU: EDI-CHW-HT-BLRS11-10MG.20ct" at bounding box center [445, 285] width 721 height 17
click at [1501, 501] on icon at bounding box center [1507, 504] width 11 height 11
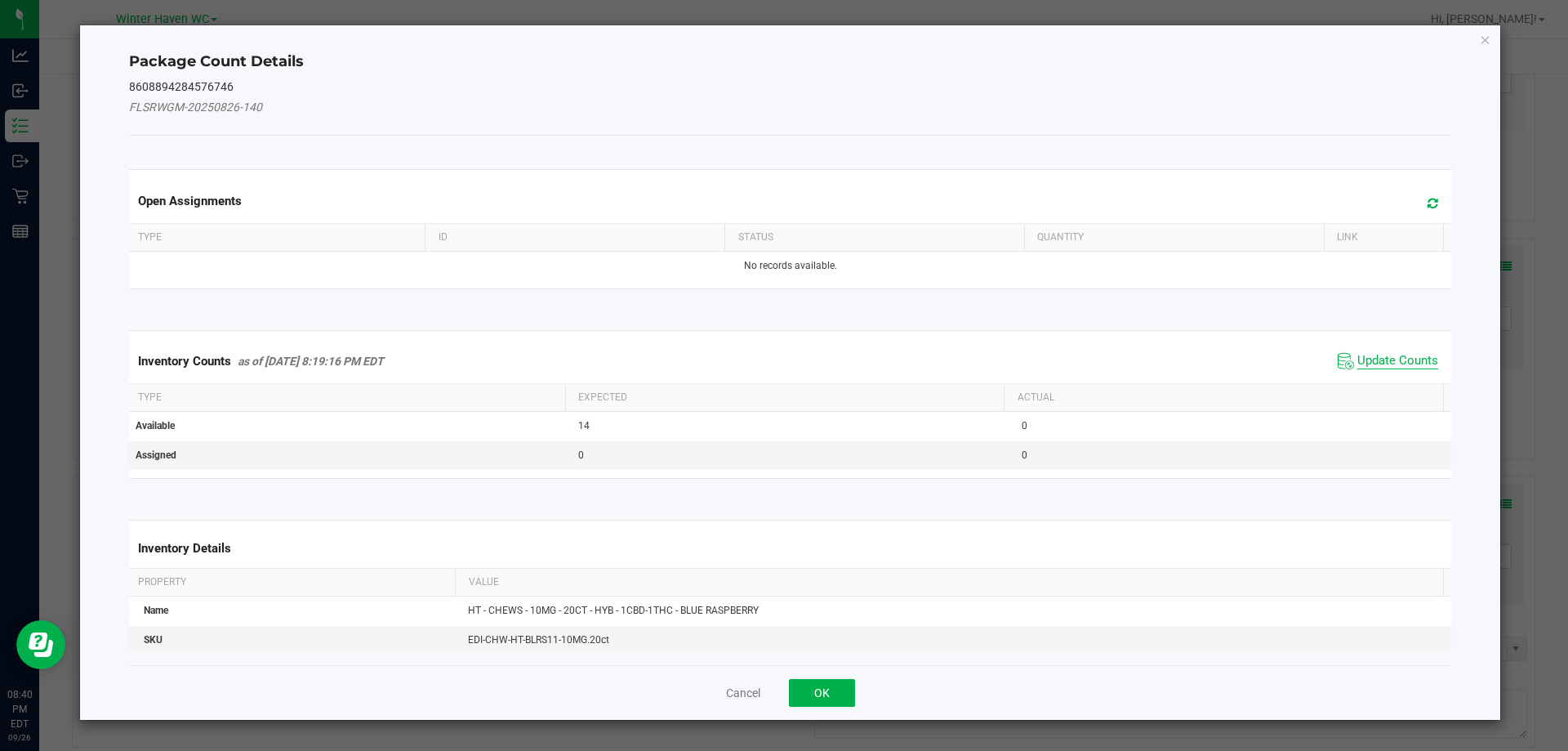
click at [1421, 365] on span "Update Counts" at bounding box center [1398, 362] width 81 height 17
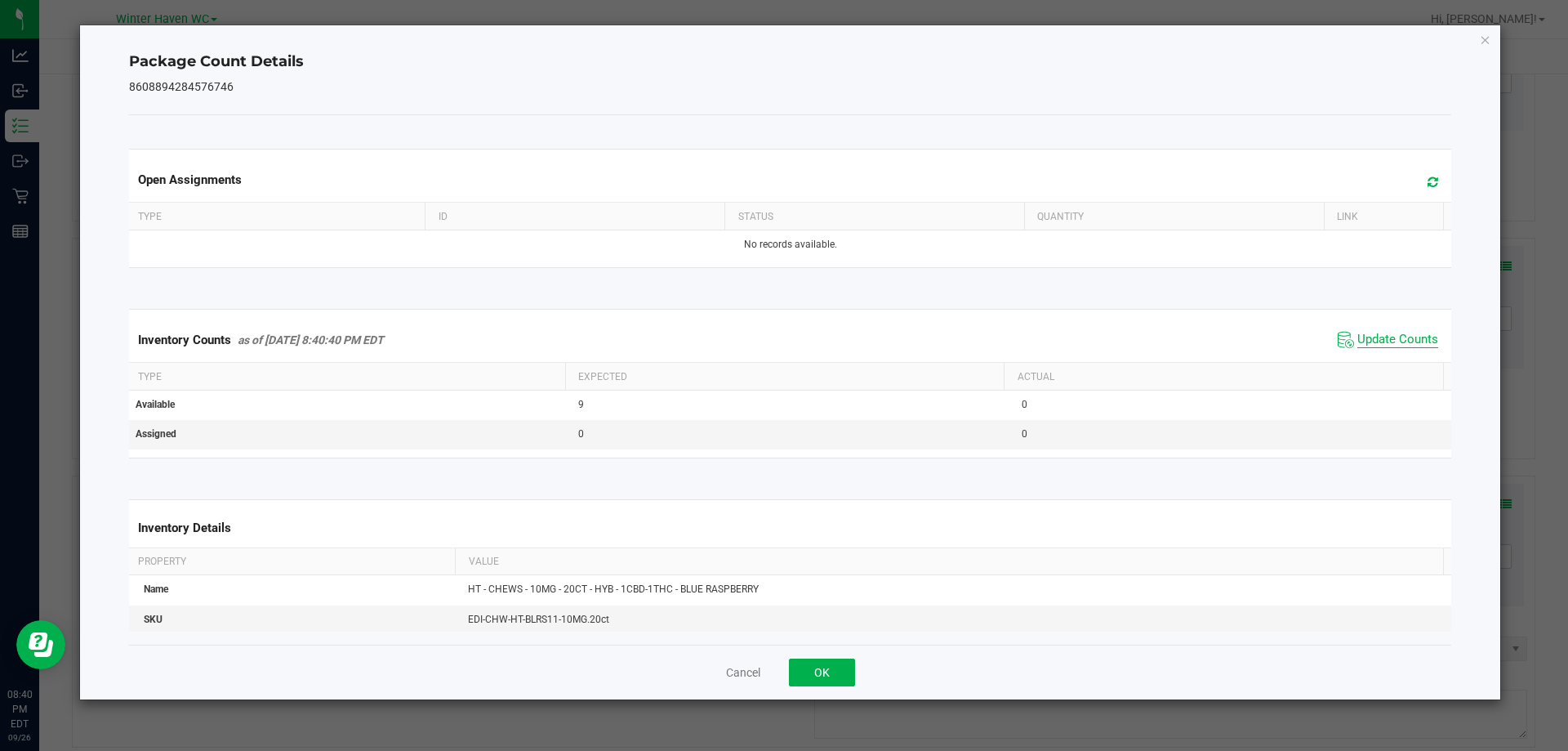
click at [1390, 342] on span "Update Counts" at bounding box center [1398, 340] width 81 height 17
click at [1390, 342] on span "Update Counts" at bounding box center [1398, 339] width 81 height 15
click at [831, 665] on button "OK" at bounding box center [822, 673] width 66 height 28
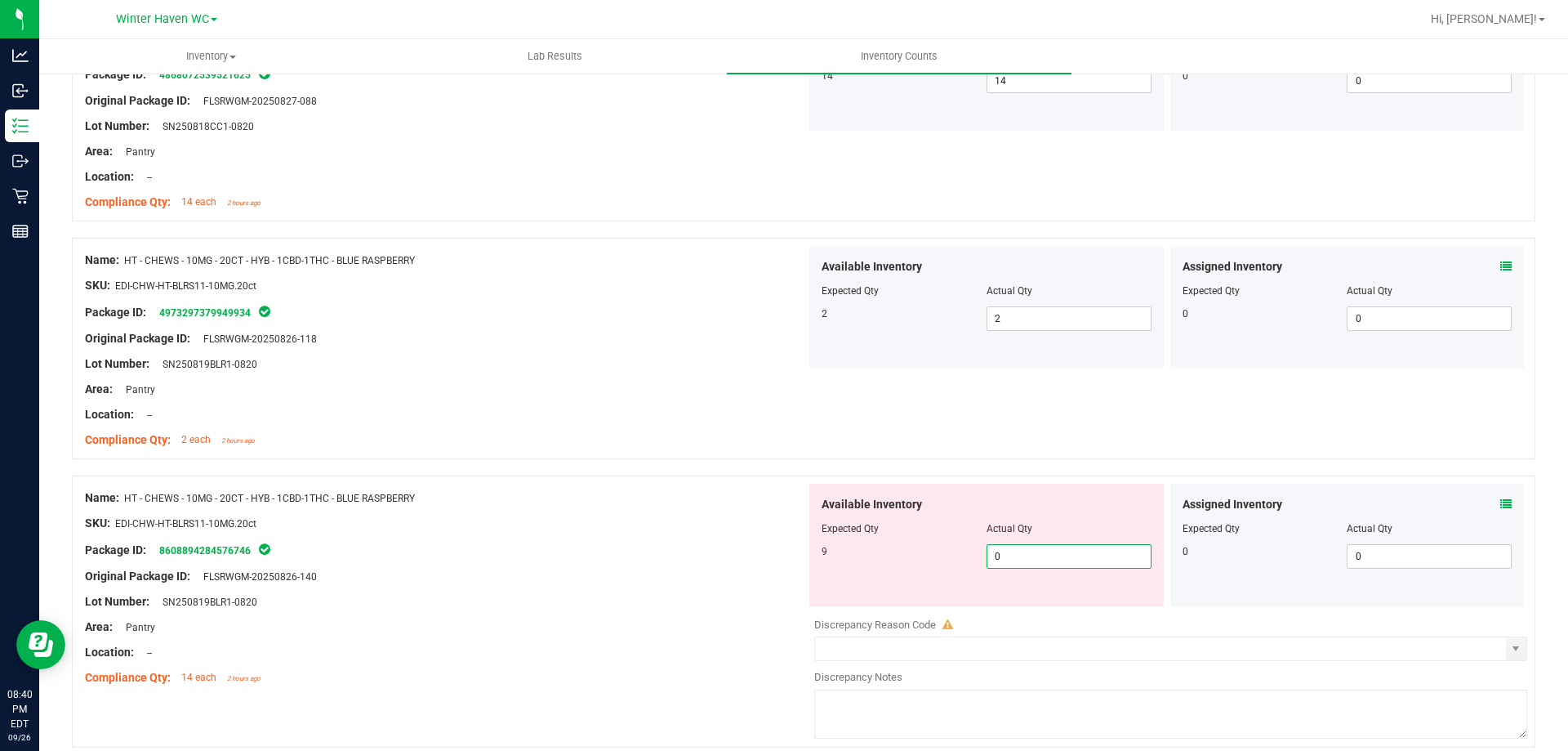
drag, startPoint x: 1051, startPoint y: 565, endPoint x: 956, endPoint y: 553, distance: 95.8
click at [960, 553] on div "9 0 0" at bounding box center [987, 556] width 330 height 24
click at [488, 418] on div "Location: --" at bounding box center [445, 415] width 721 height 17
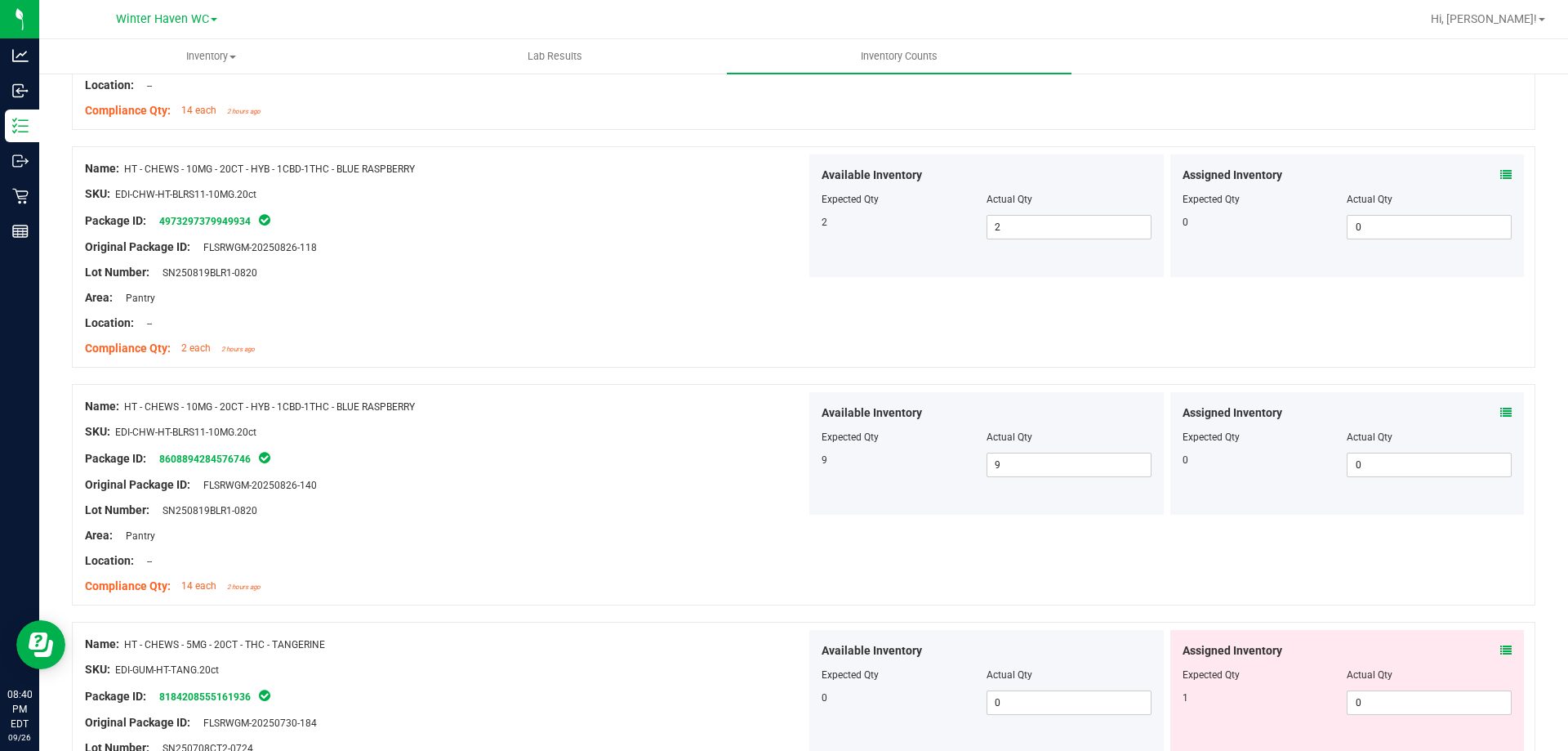
scroll to position [2205, 0]
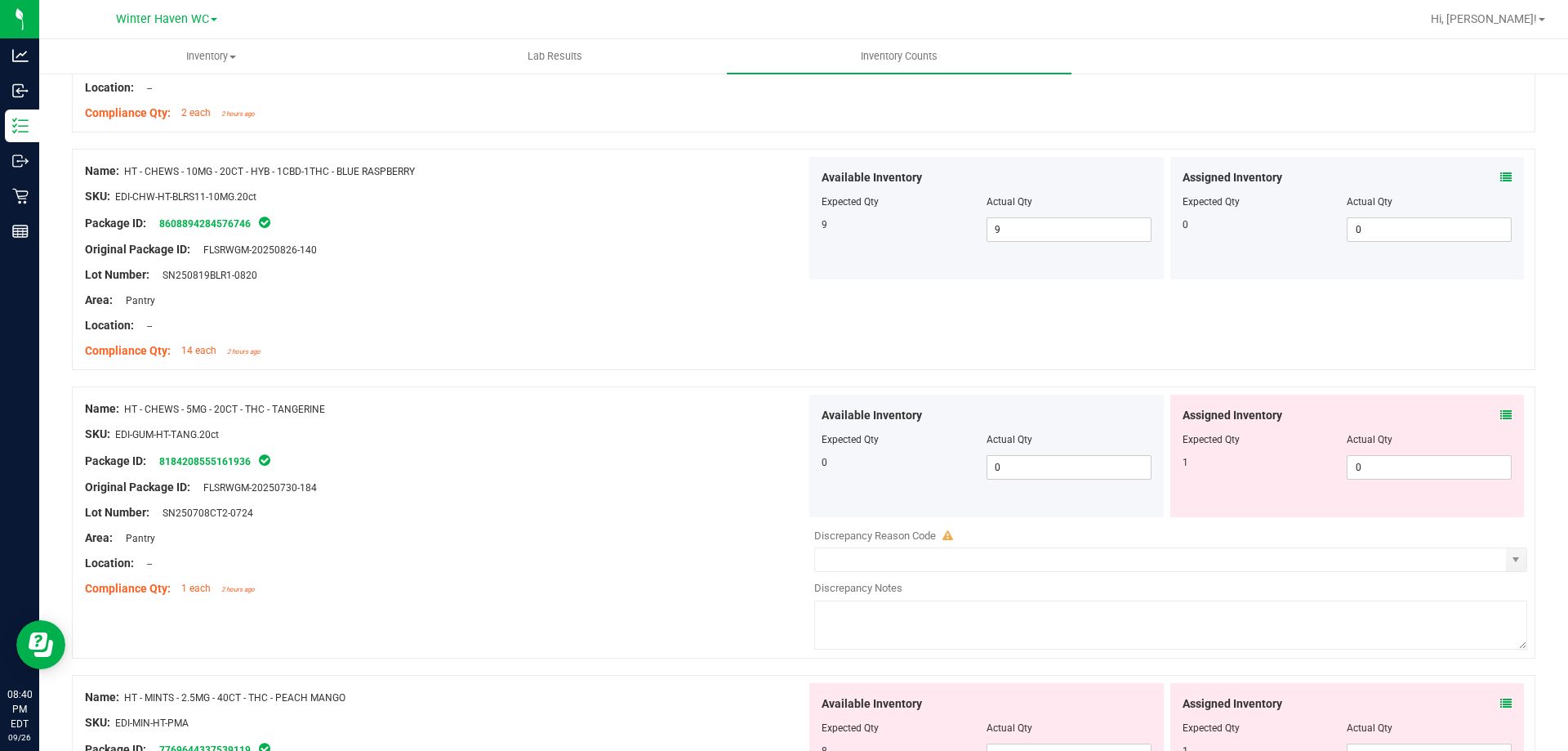
click at [1501, 411] on icon at bounding box center [1507, 415] width 11 height 11
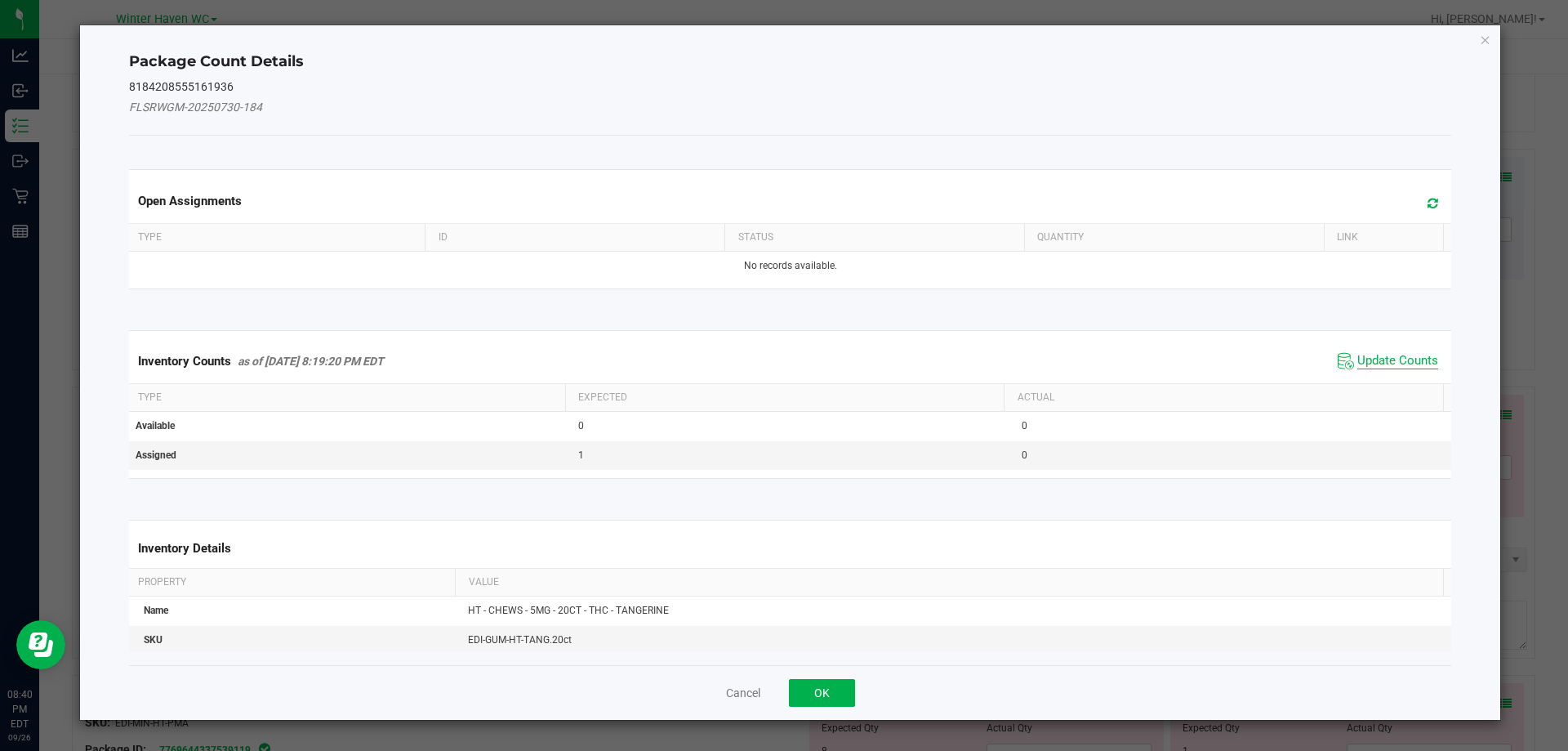
click at [1394, 353] on span "Update Counts" at bounding box center [1398, 362] width 81 height 17
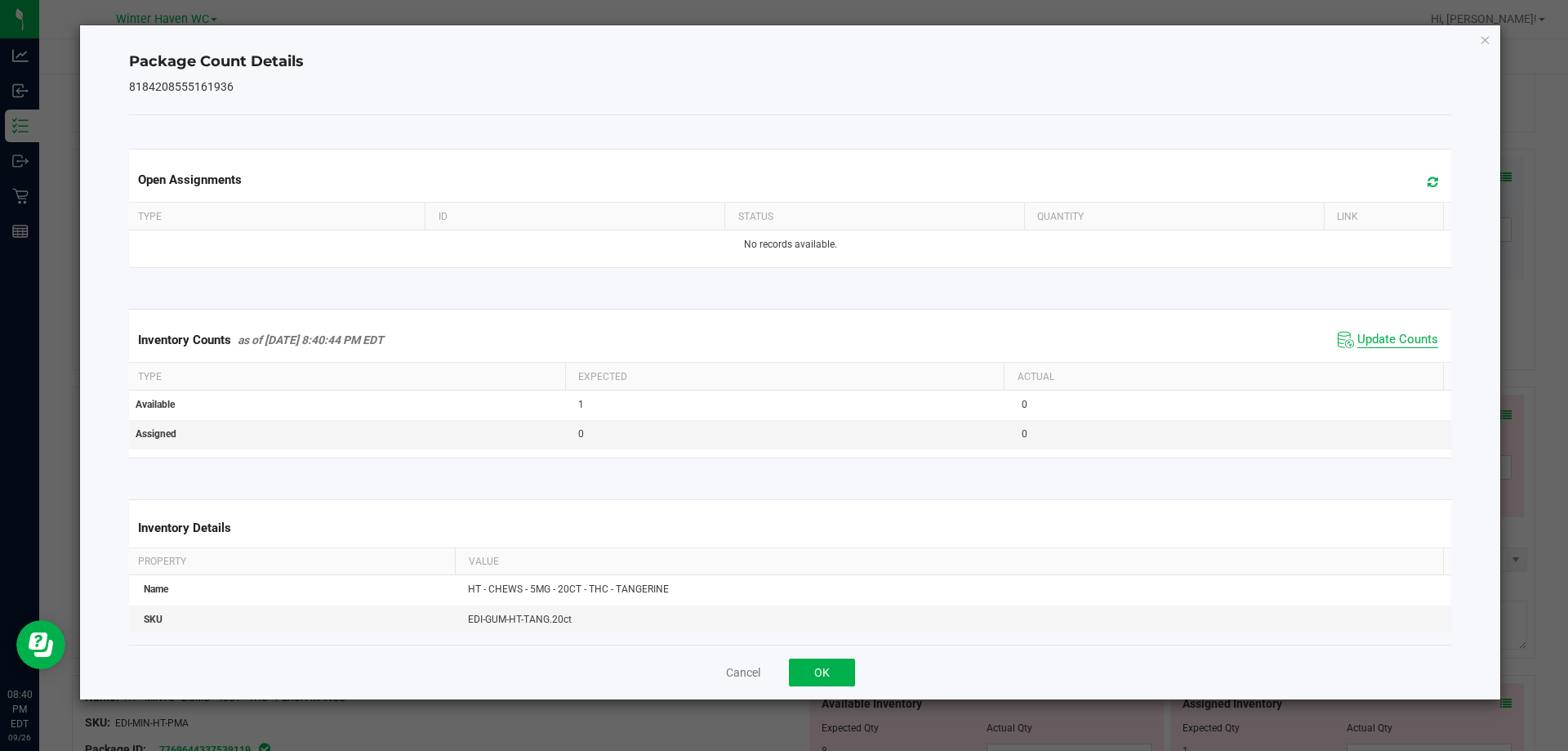
click at [1374, 341] on span "Update Counts" at bounding box center [1398, 340] width 81 height 17
click at [1374, 341] on span "Update Counts" at bounding box center [1398, 339] width 81 height 15
click at [836, 667] on button "OK" at bounding box center [822, 673] width 66 height 28
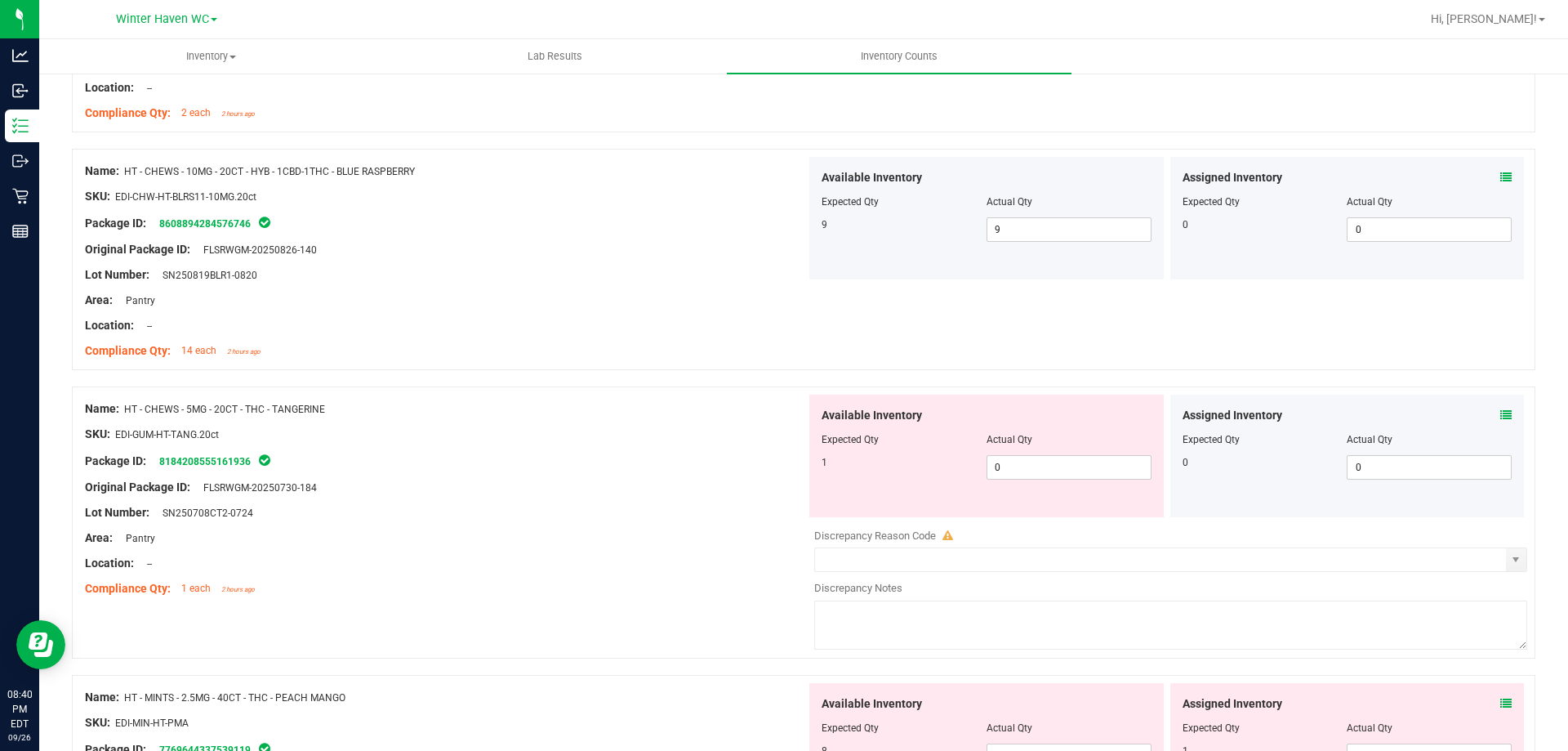
drag, startPoint x: 639, startPoint y: 512, endPoint x: 680, endPoint y: 501, distance: 42.4
click at [655, 506] on div "Lot Number: SN250708CT2-0724" at bounding box center [445, 512] width 721 height 17
drag, startPoint x: 1037, startPoint y: 460, endPoint x: 892, endPoint y: 465, distance: 145.1
click at [903, 468] on div "1 0 0" at bounding box center [987, 467] width 330 height 24
drag, startPoint x: 602, startPoint y: 375, endPoint x: 769, endPoint y: 329, distance: 173.2
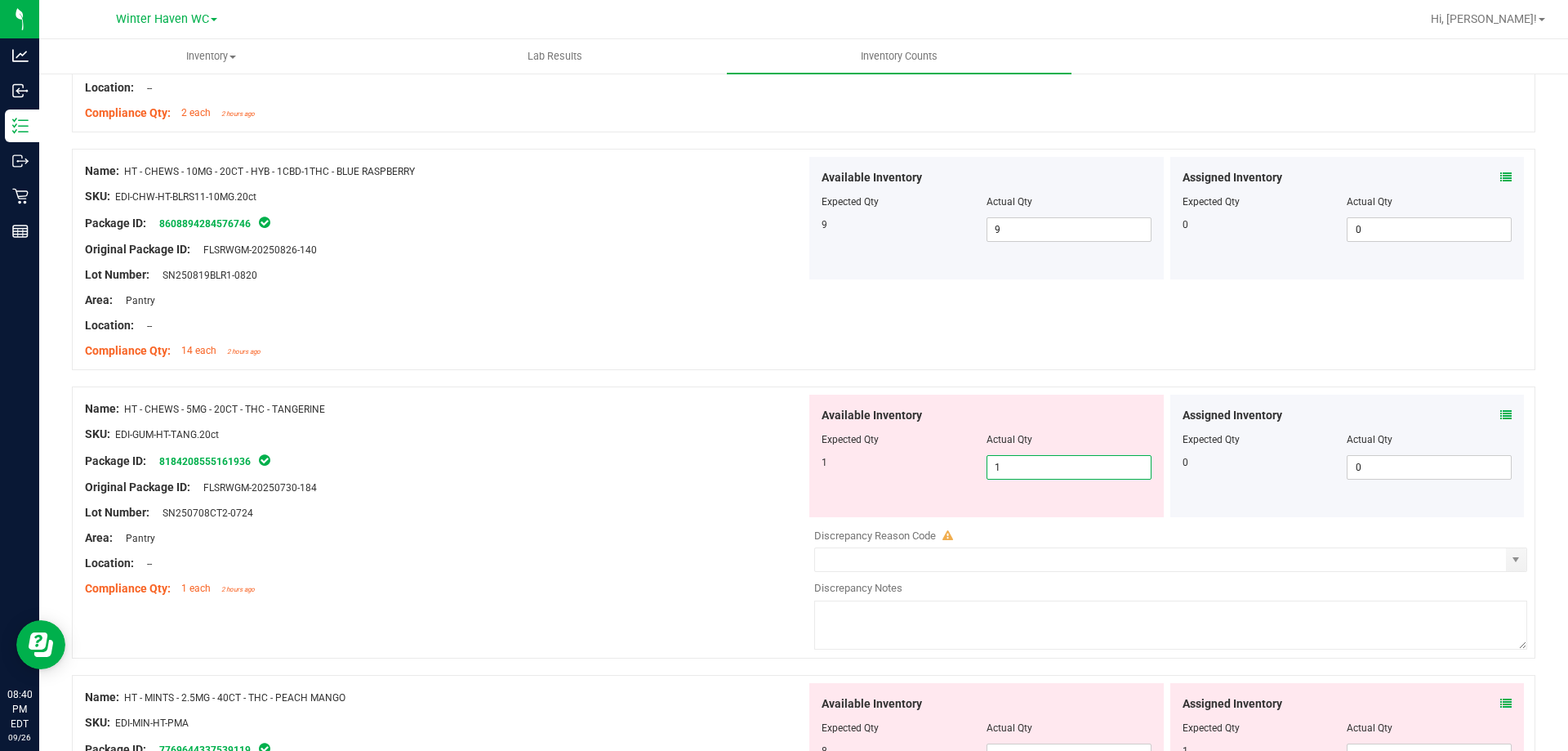
click at [605, 371] on div at bounding box center [803, 378] width 1464 height 17
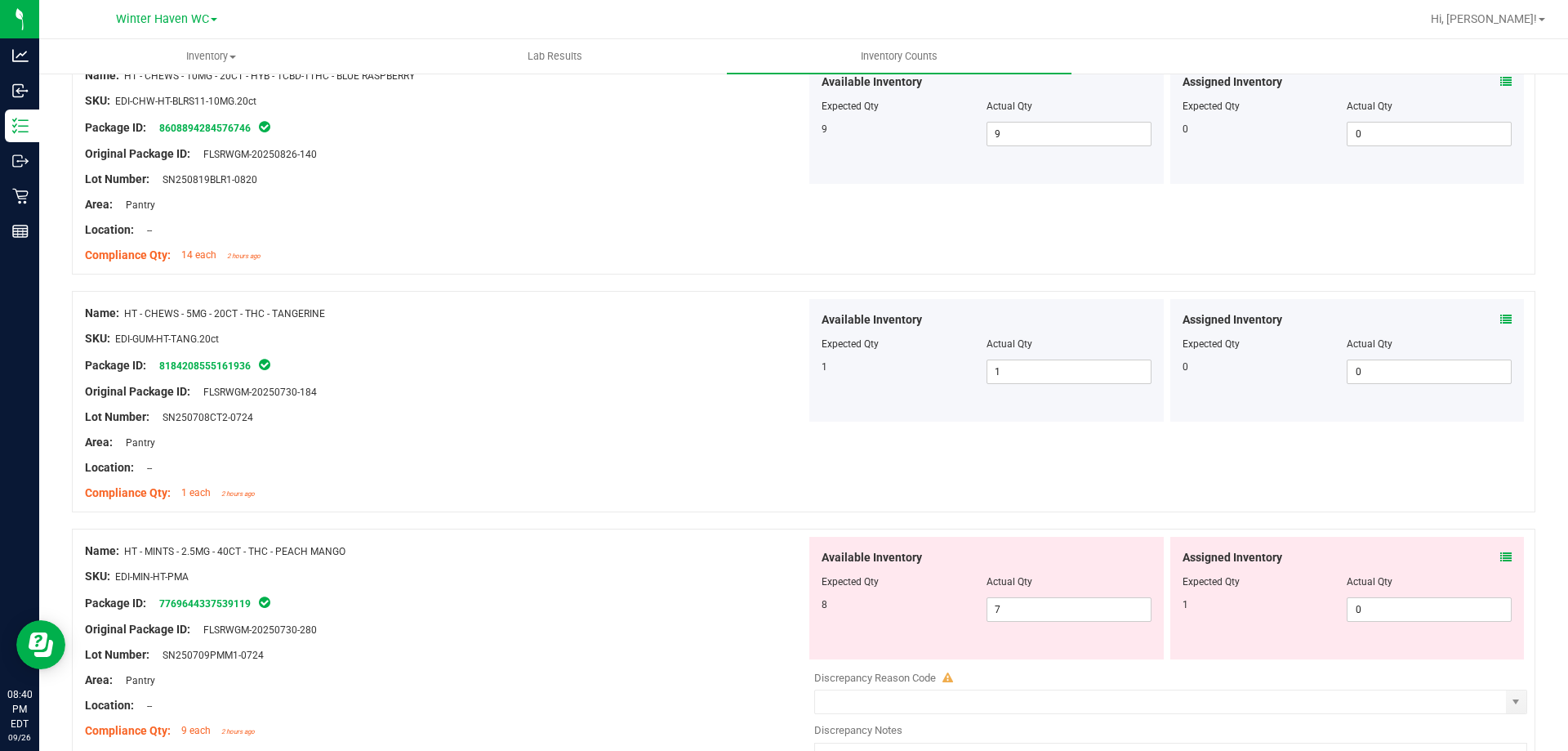
scroll to position [2451, 0]
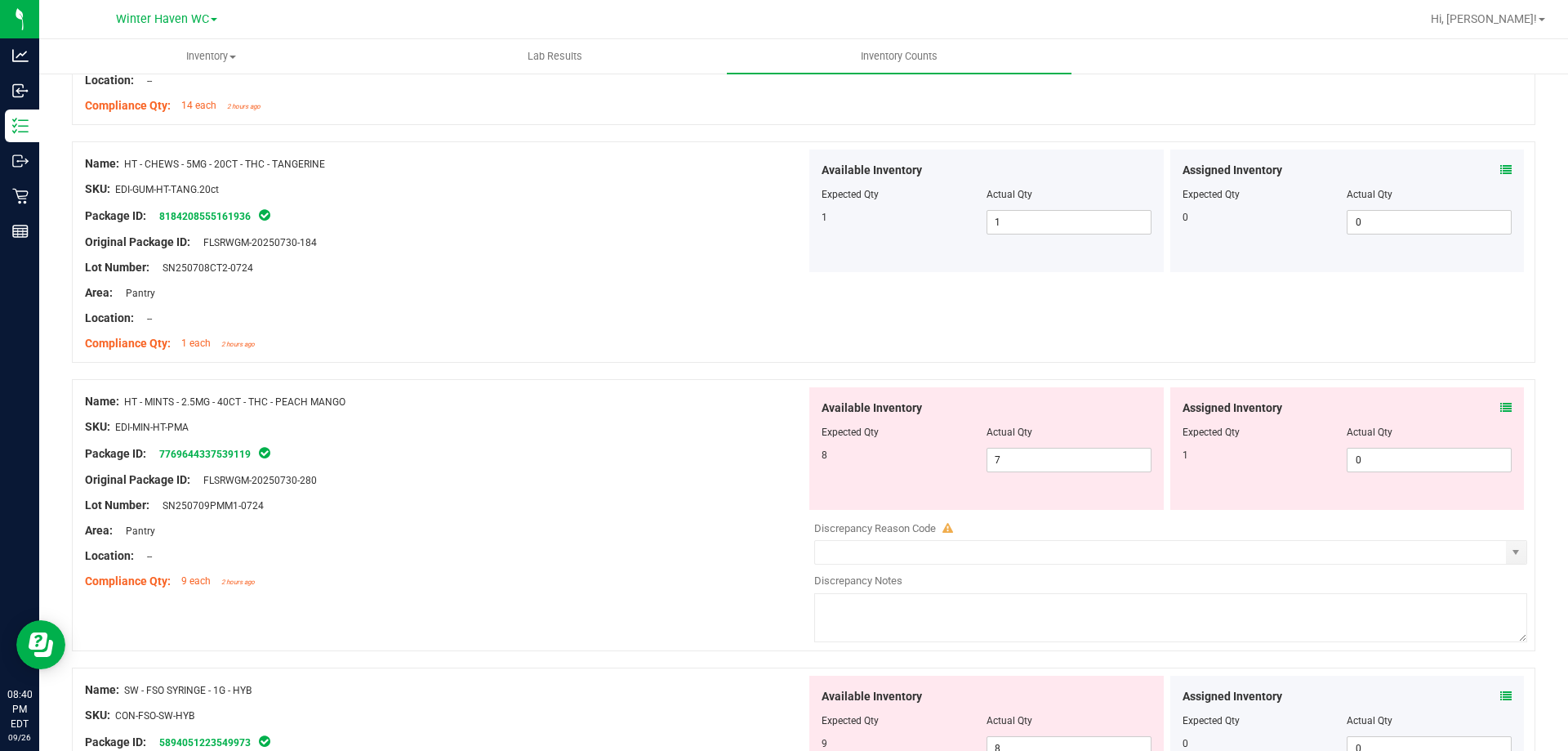
click at [1501, 408] on icon at bounding box center [1507, 407] width 11 height 11
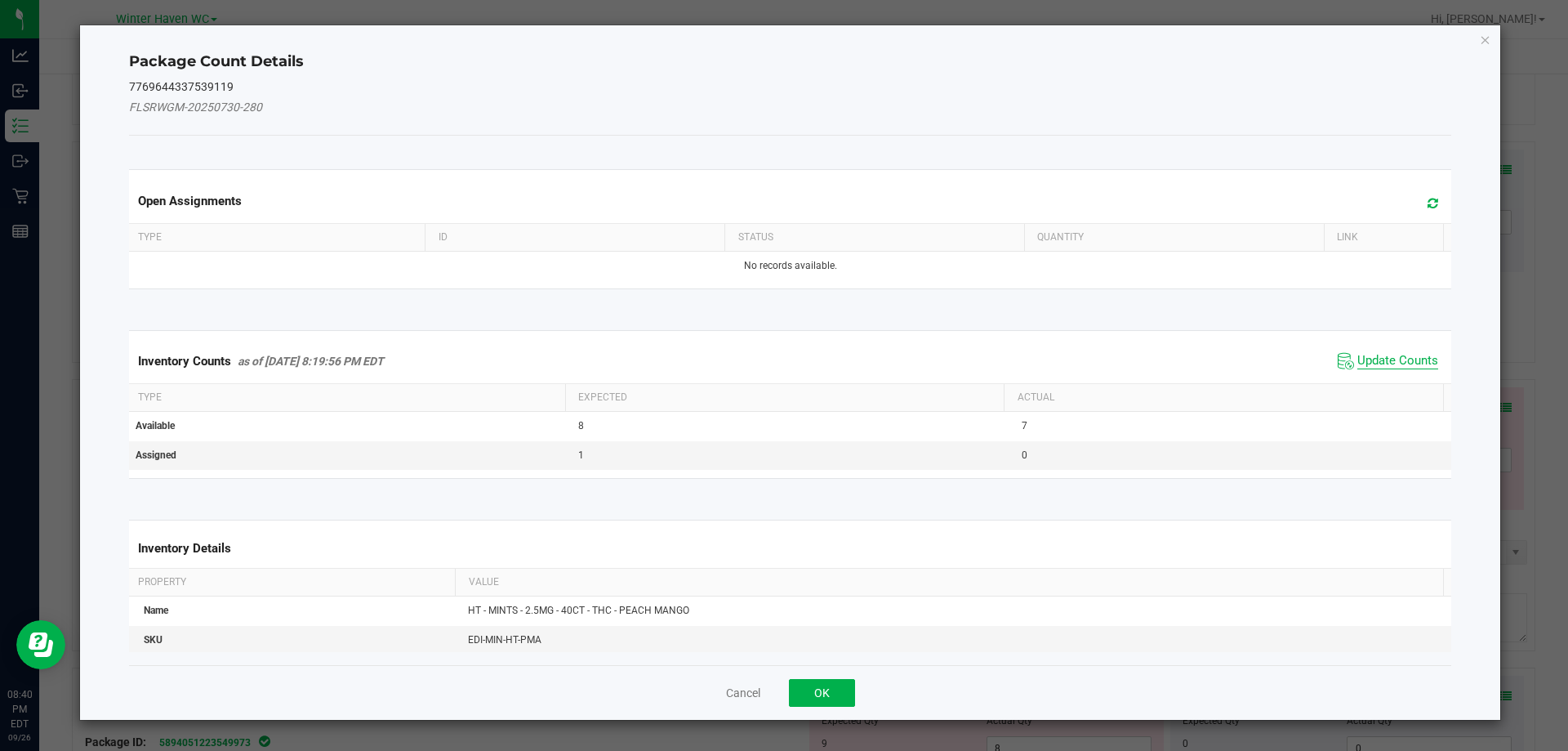
click at [1384, 367] on span "Update Counts" at bounding box center [1398, 362] width 81 height 17
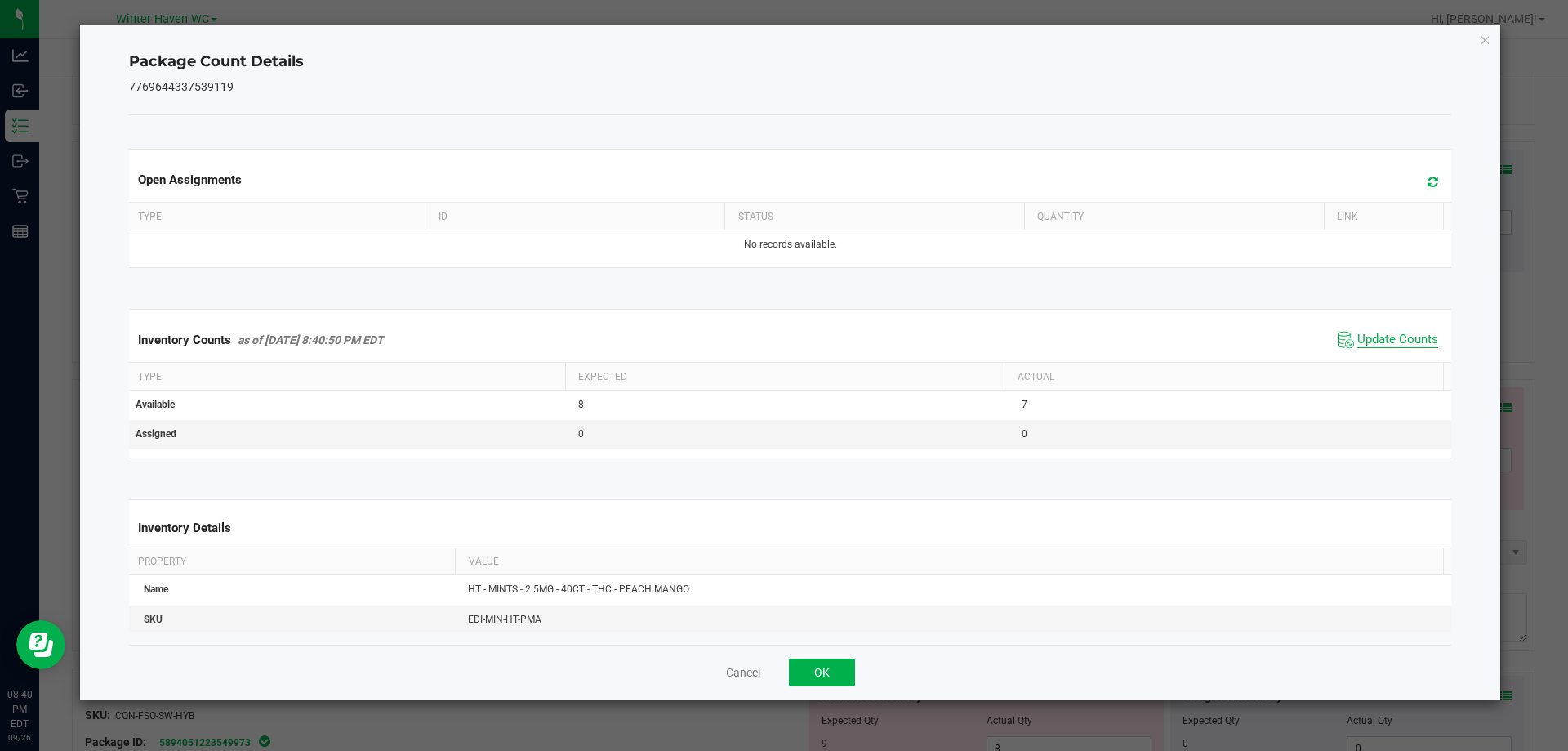
click at [1370, 344] on span "Update Counts" at bounding box center [1398, 340] width 81 height 17
click at [1370, 344] on span "Update Counts" at bounding box center [1398, 339] width 81 height 15
click at [817, 675] on button "OK" at bounding box center [822, 673] width 66 height 28
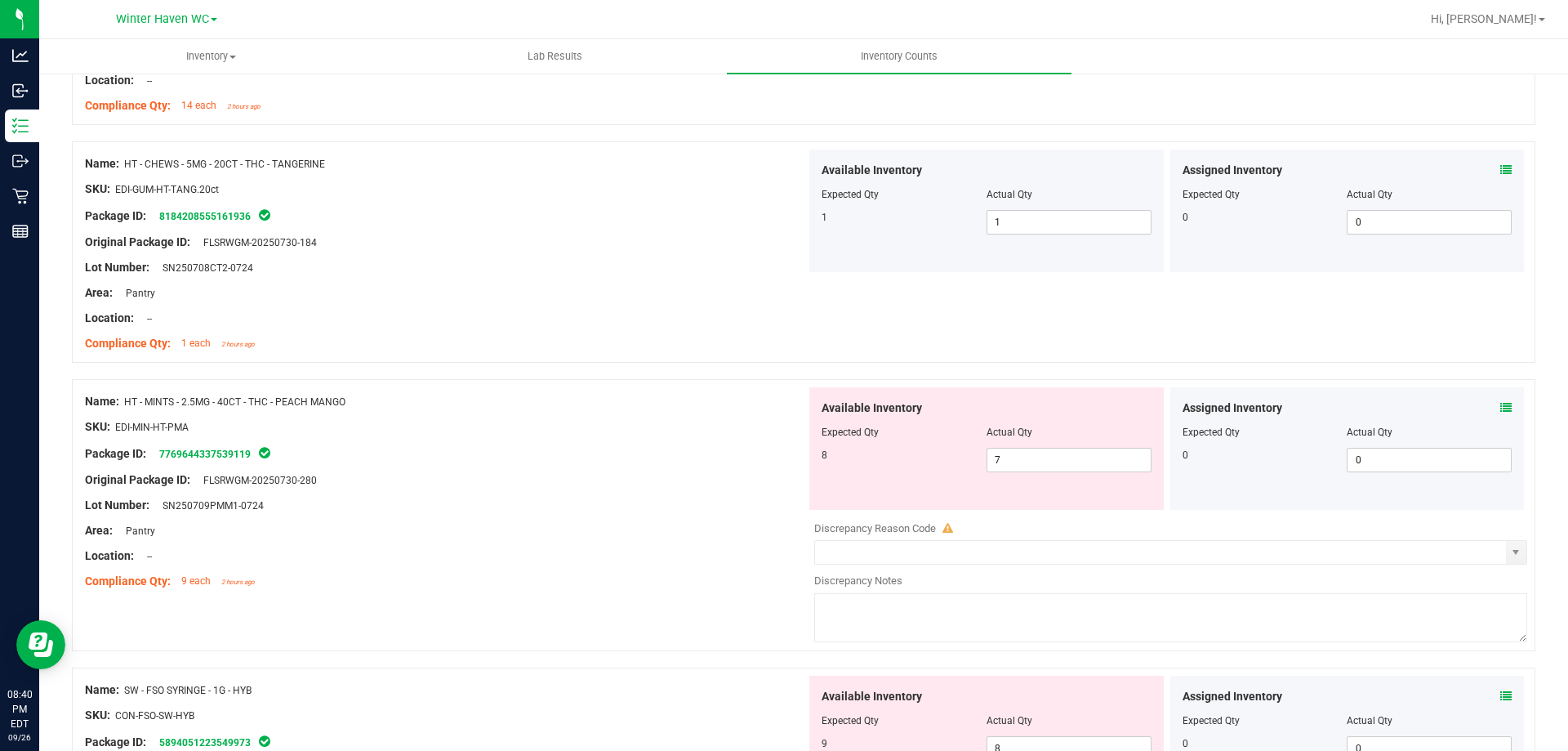
drag, startPoint x: 532, startPoint y: 493, endPoint x: 613, endPoint y: 479, distance: 82.2
click at [543, 490] on div at bounding box center [445, 492] width 721 height 8
drag, startPoint x: 1073, startPoint y: 469, endPoint x: 903, endPoint y: 449, distance: 171.2
click at [903, 449] on div "8 7 7" at bounding box center [987, 459] width 330 height 24
click at [547, 362] on div at bounding box center [803, 371] width 1464 height 17
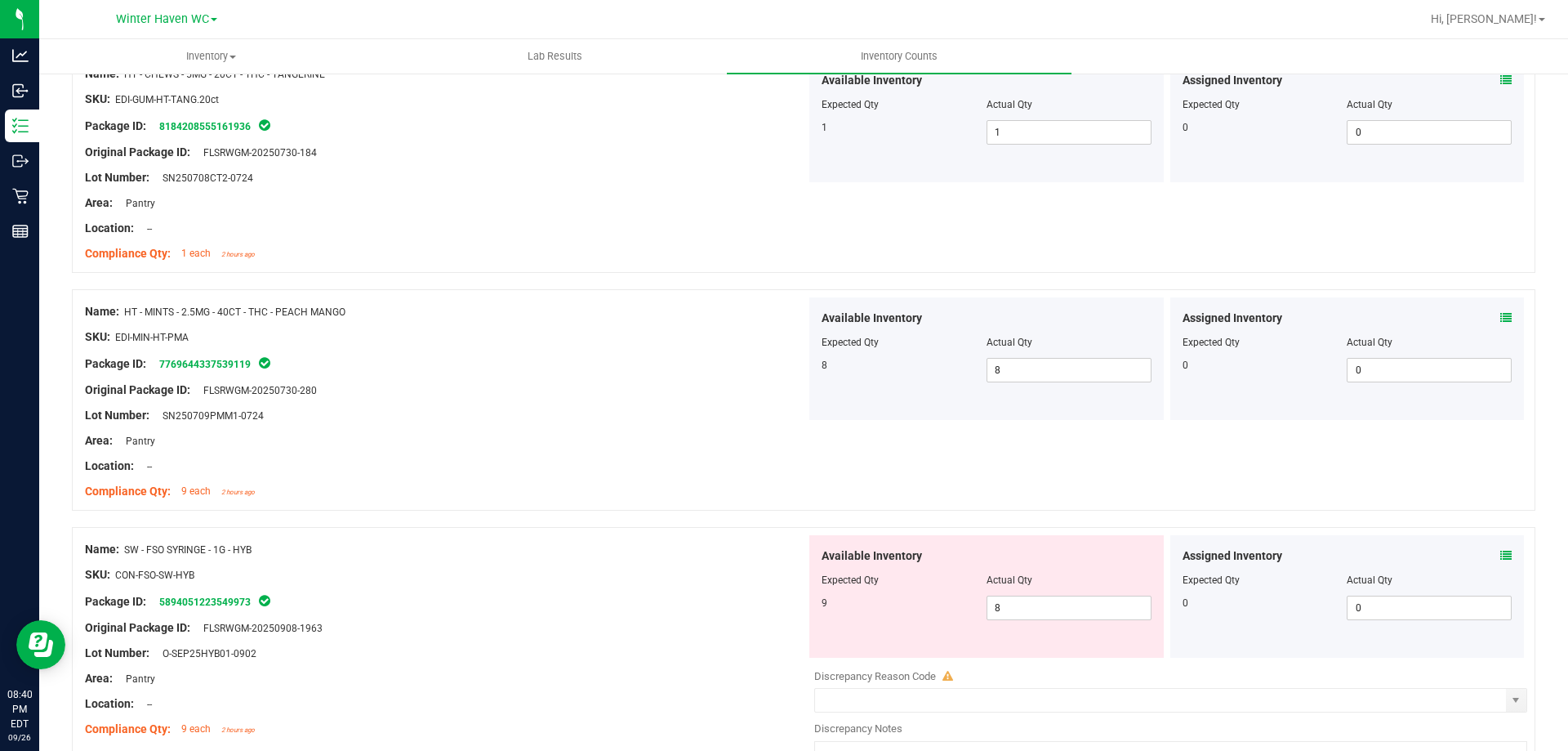
scroll to position [2696, 0]
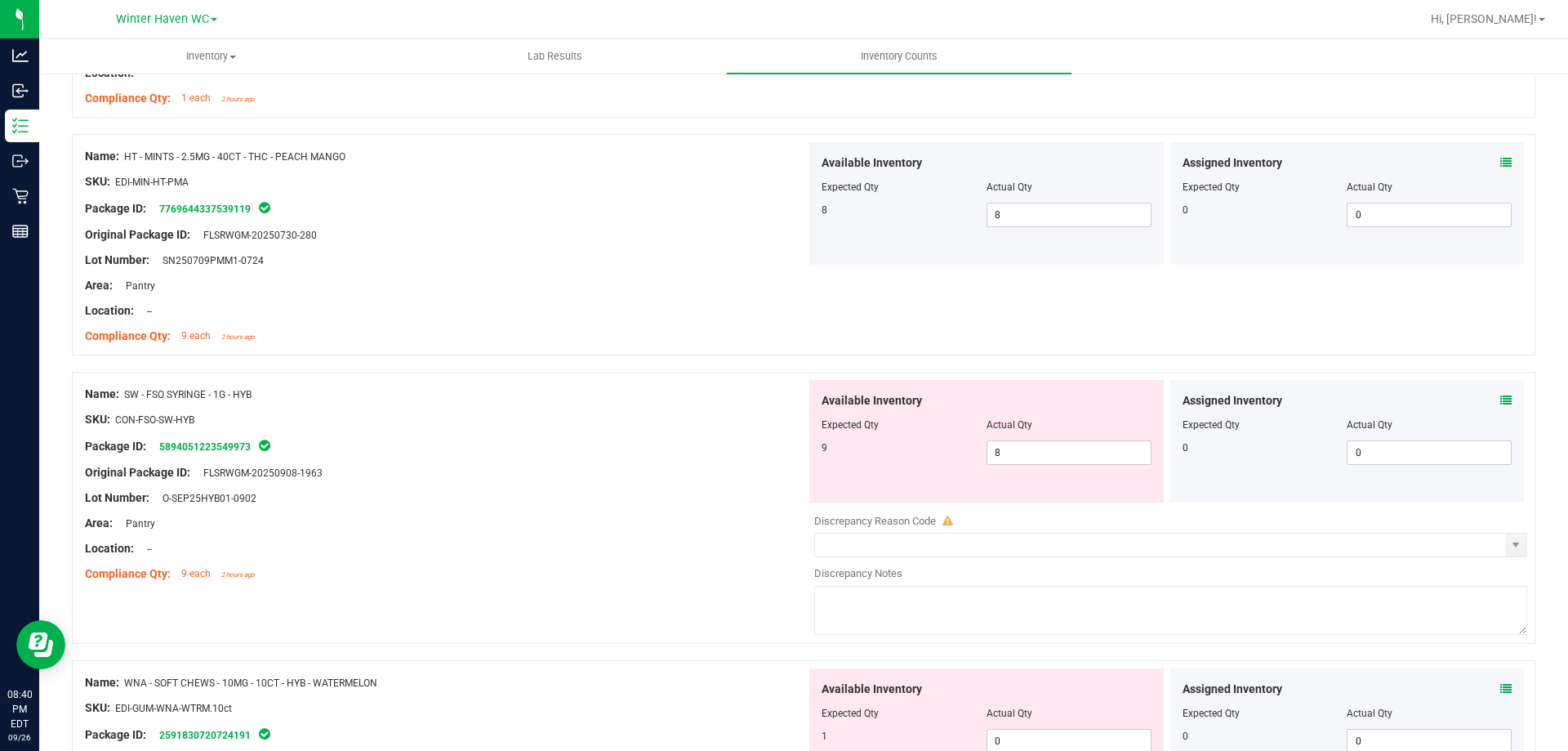
click at [1501, 400] on icon at bounding box center [1507, 400] width 11 height 11
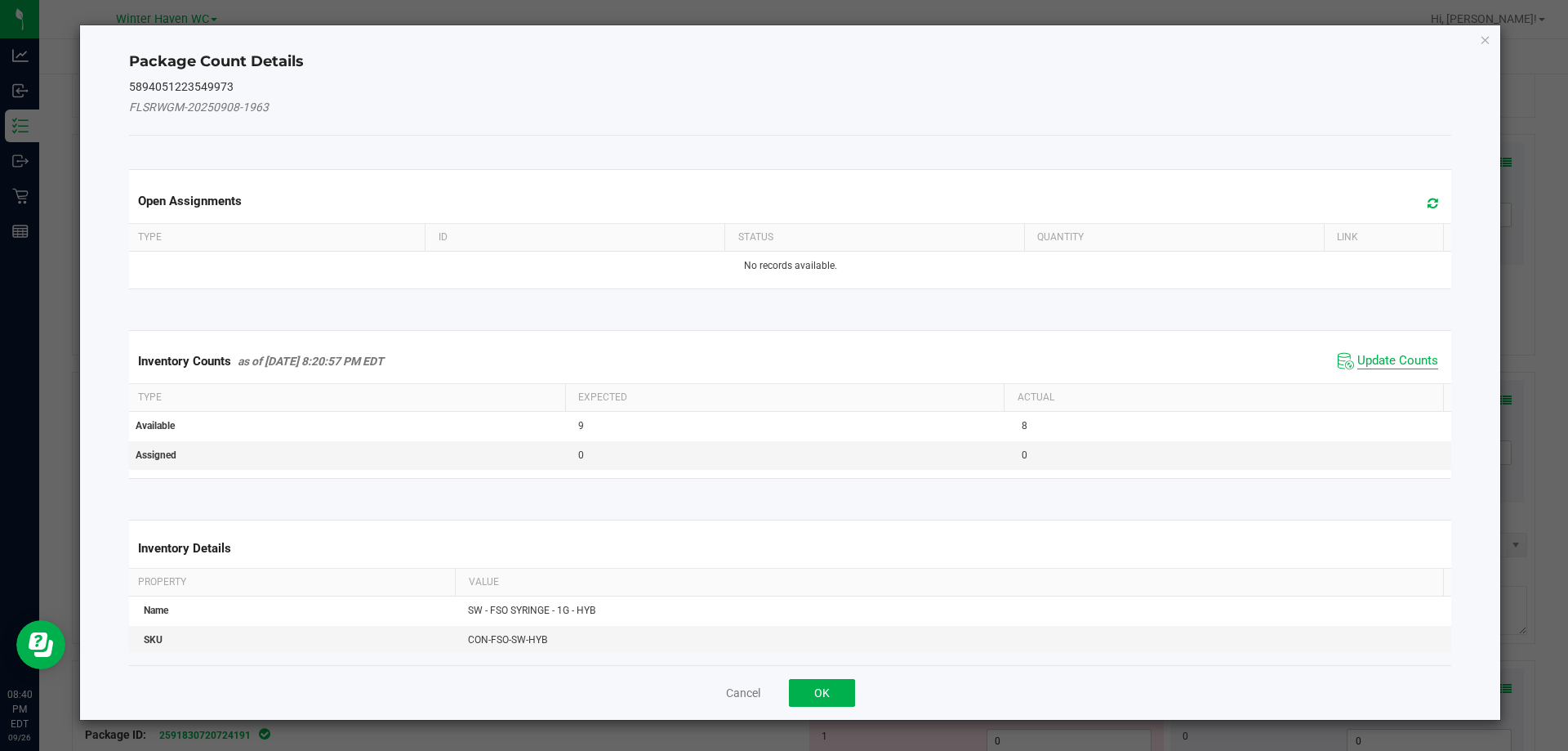
drag, startPoint x: 1386, startPoint y: 339, endPoint x: 1382, endPoint y: 362, distance: 23.3
click at [1383, 346] on div "Inventory Counts as of Sep 26, 2025 8:20:57 PM EDT Update Counts" at bounding box center [790, 361] width 1329 height 44
click at [1382, 362] on span "Update Counts" at bounding box center [1398, 362] width 81 height 17
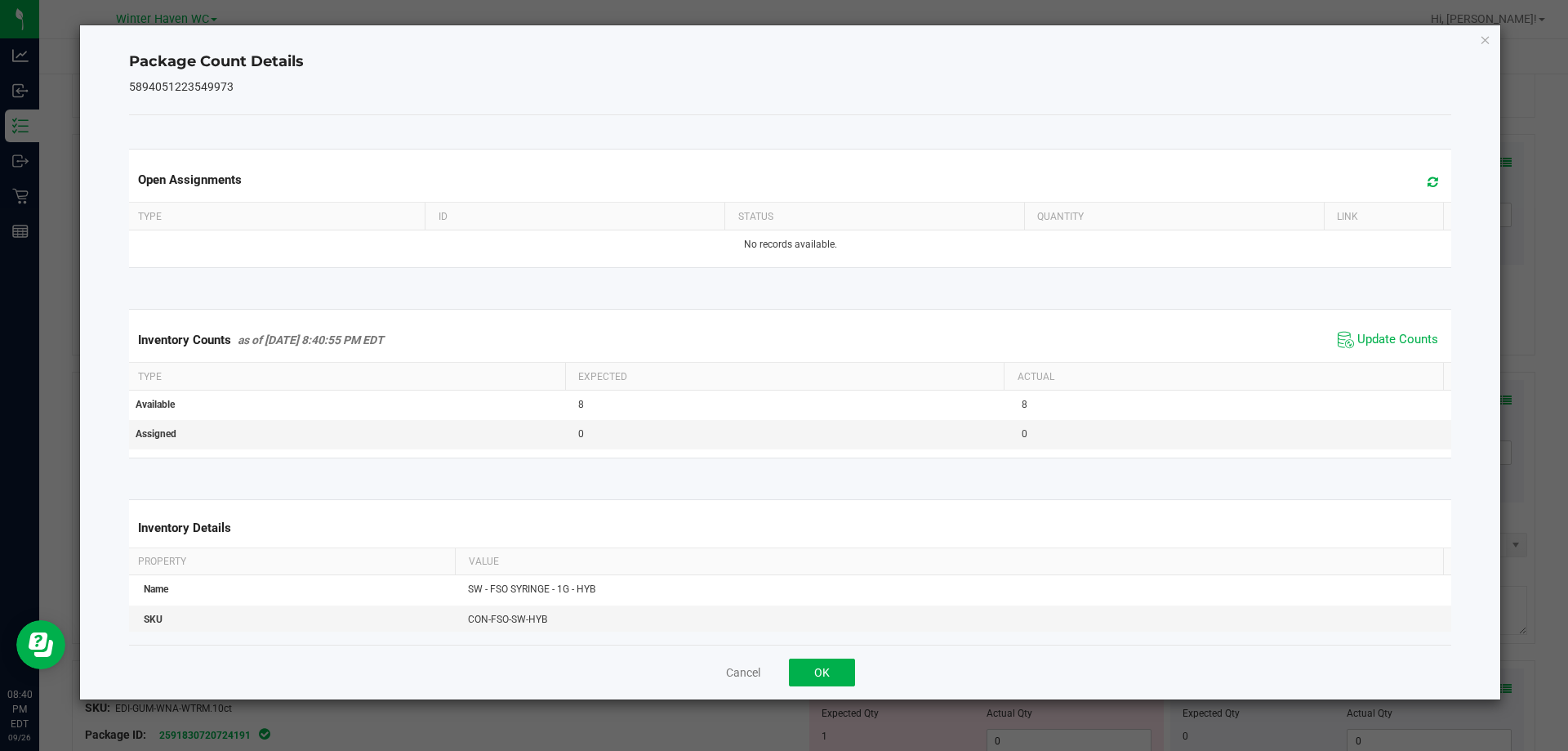
click at [1370, 351] on span "Update Counts" at bounding box center [1388, 340] width 109 height 24
click at [1367, 346] on span "Update Counts" at bounding box center [1398, 340] width 81 height 17
click at [834, 660] on button "OK" at bounding box center [822, 673] width 66 height 28
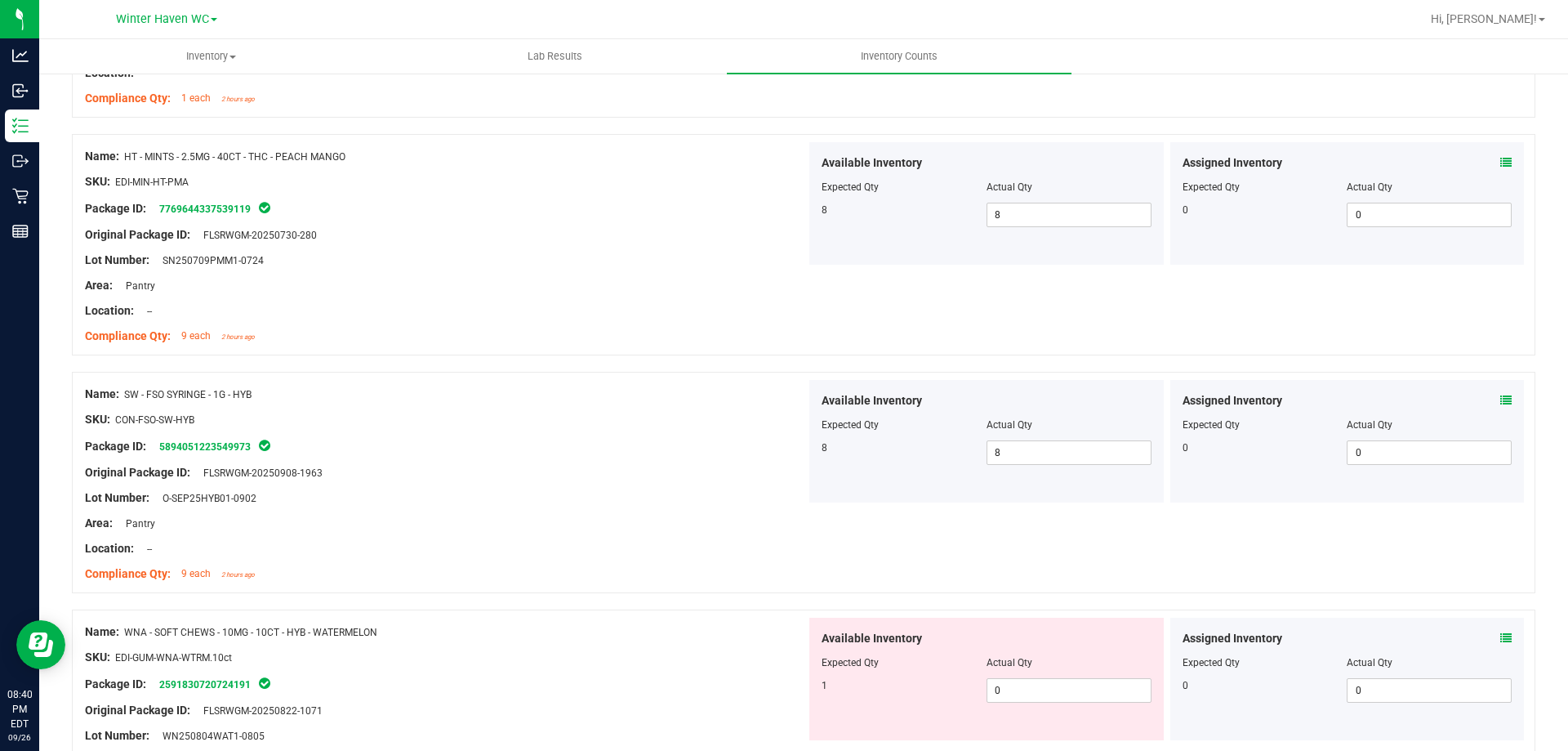
scroll to position [2941, 0]
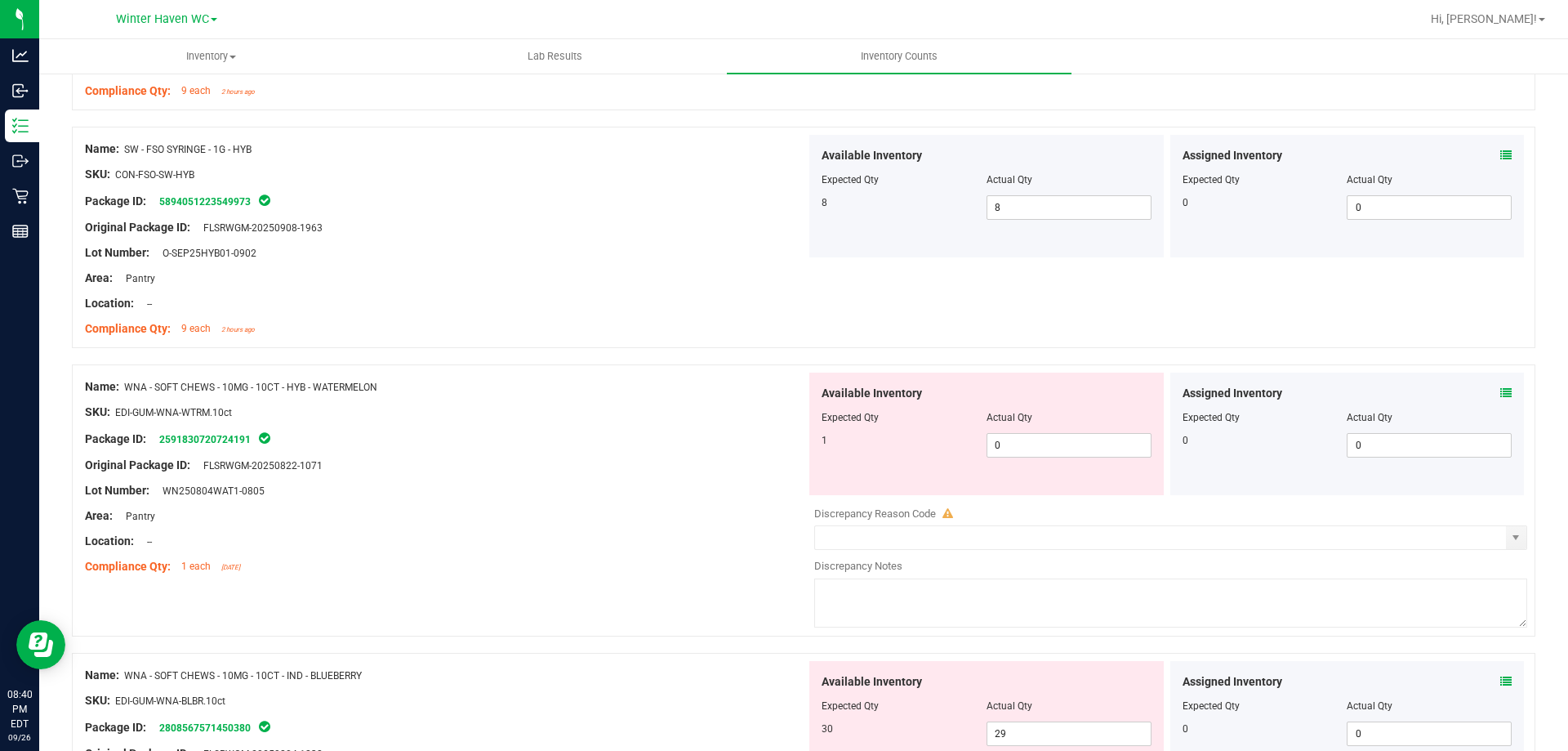
click at [1501, 400] on span at bounding box center [1507, 393] width 11 height 17
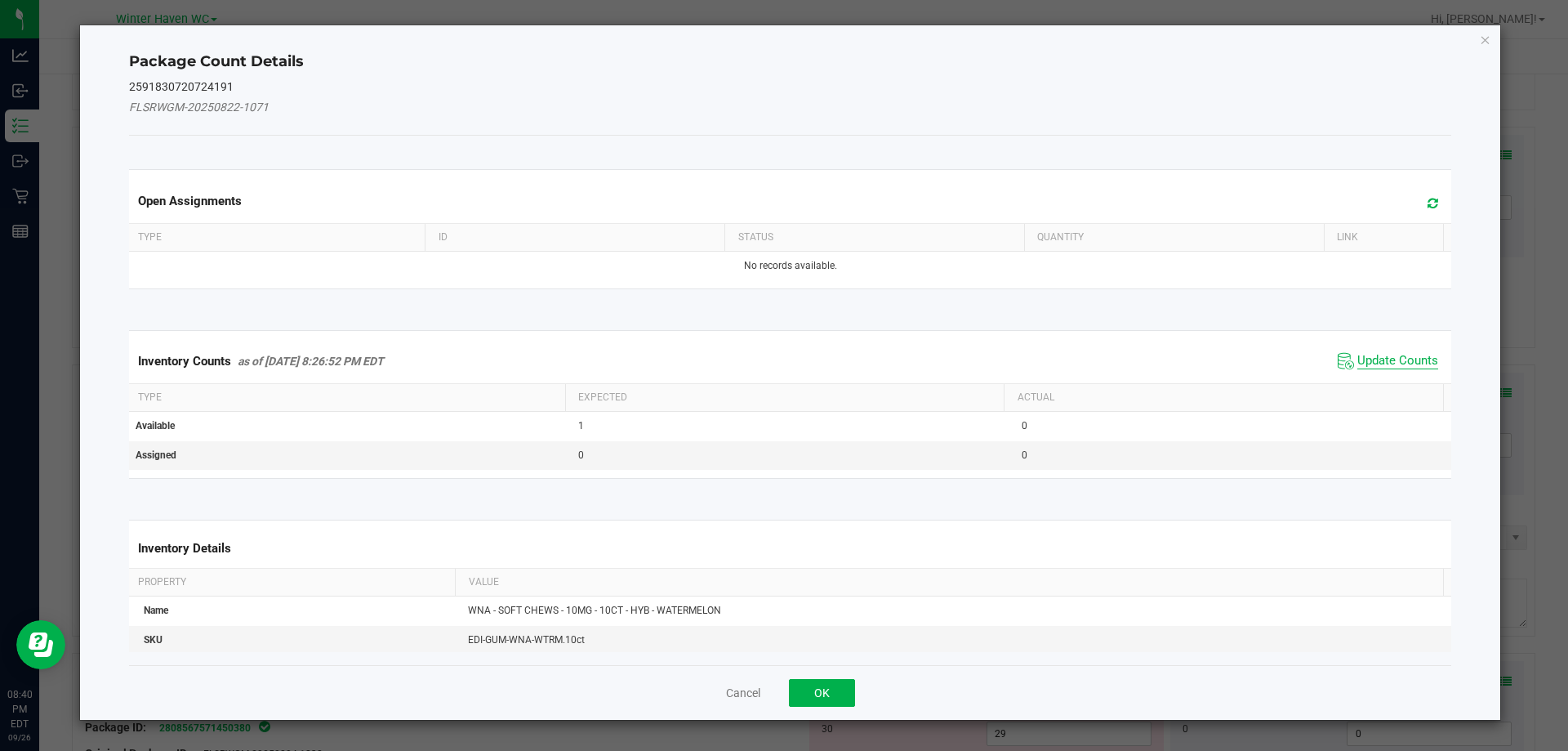
click at [1402, 368] on span "Update Counts" at bounding box center [1398, 362] width 81 height 17
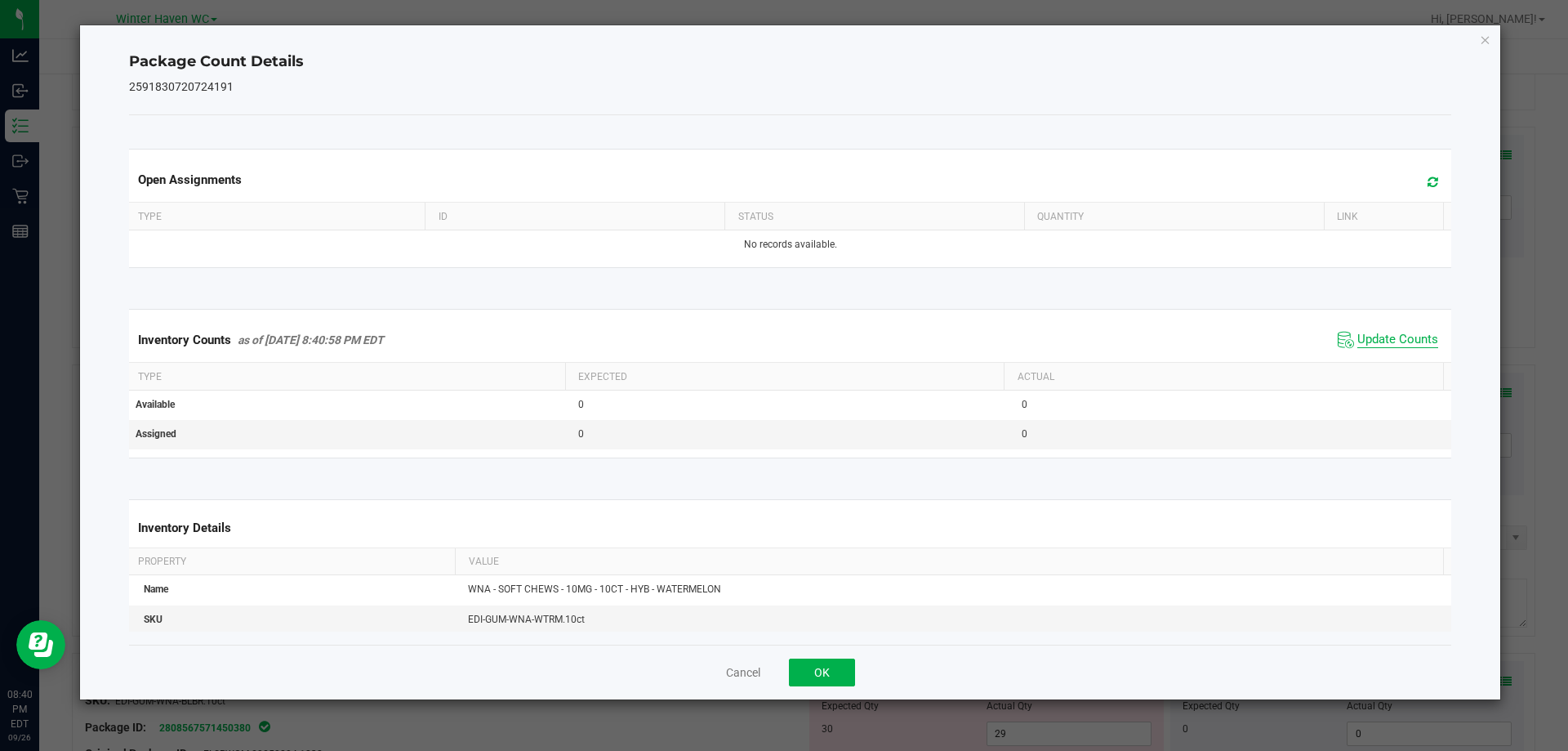
click at [1386, 345] on span "Update Counts" at bounding box center [1398, 340] width 81 height 17
click at [792, 662] on button "OK" at bounding box center [822, 673] width 66 height 28
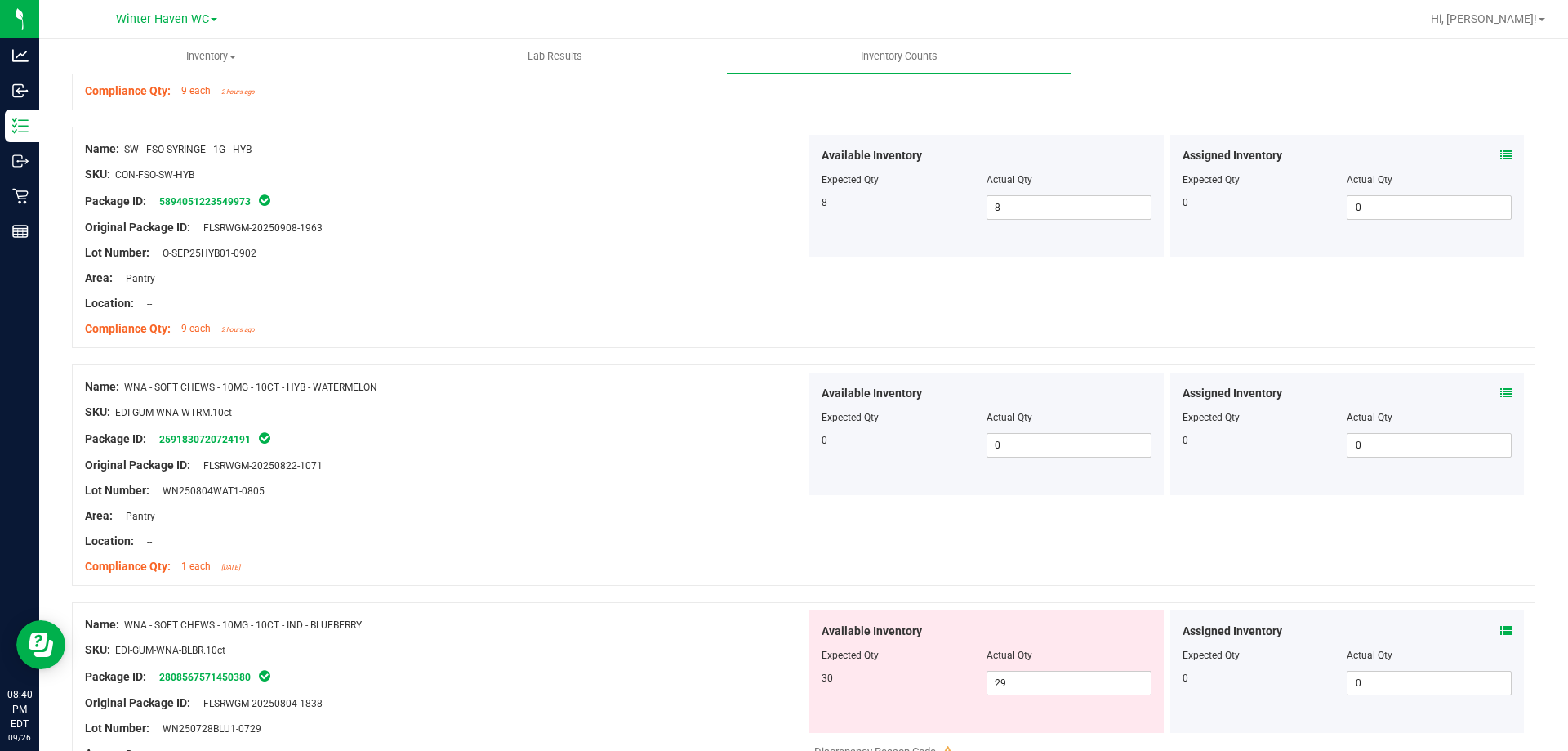
drag, startPoint x: 728, startPoint y: 498, endPoint x: 852, endPoint y: 464, distance: 128.6
click at [732, 494] on div "Lot Number: WN250804WAT1-0805" at bounding box center [445, 490] width 721 height 17
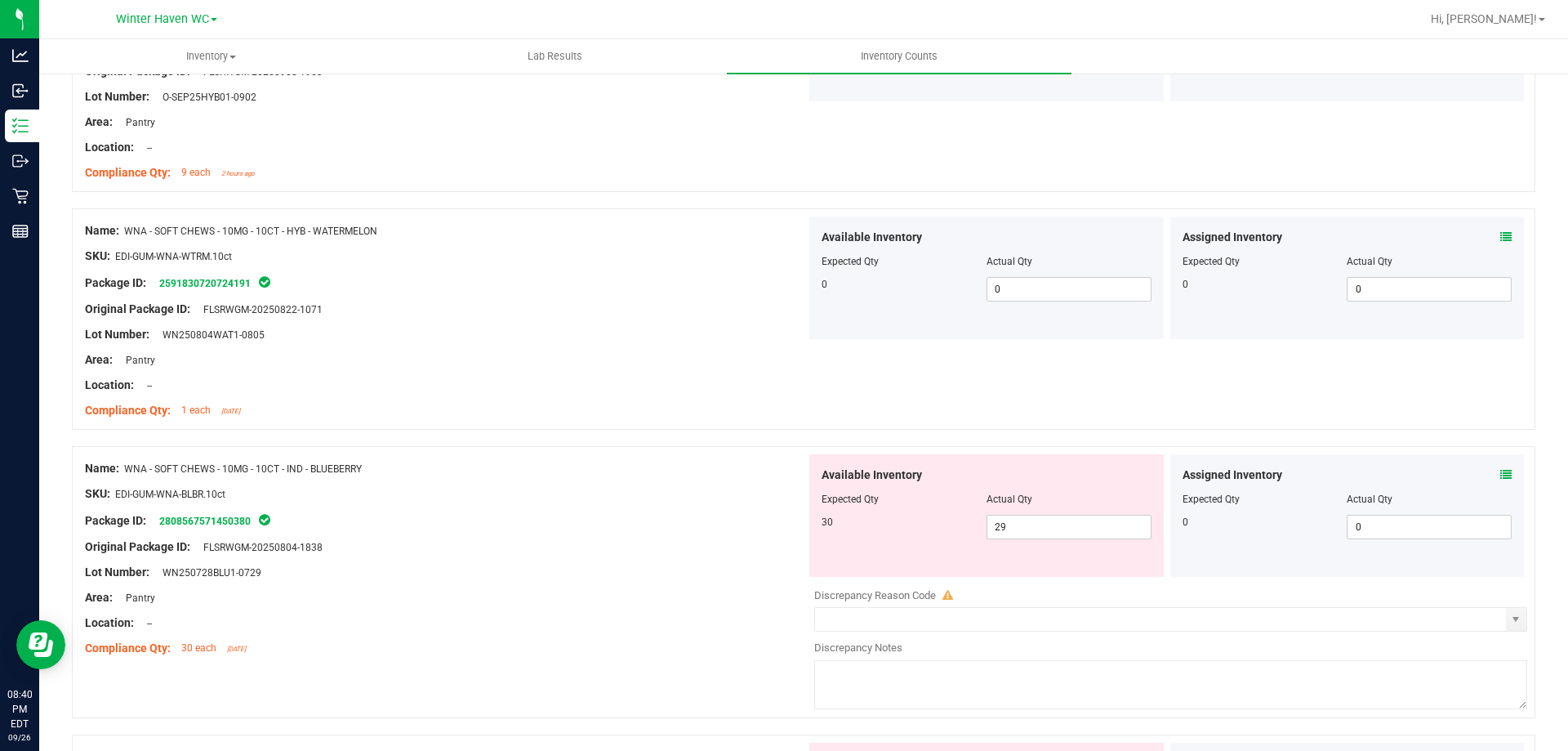
scroll to position [3105, 0]
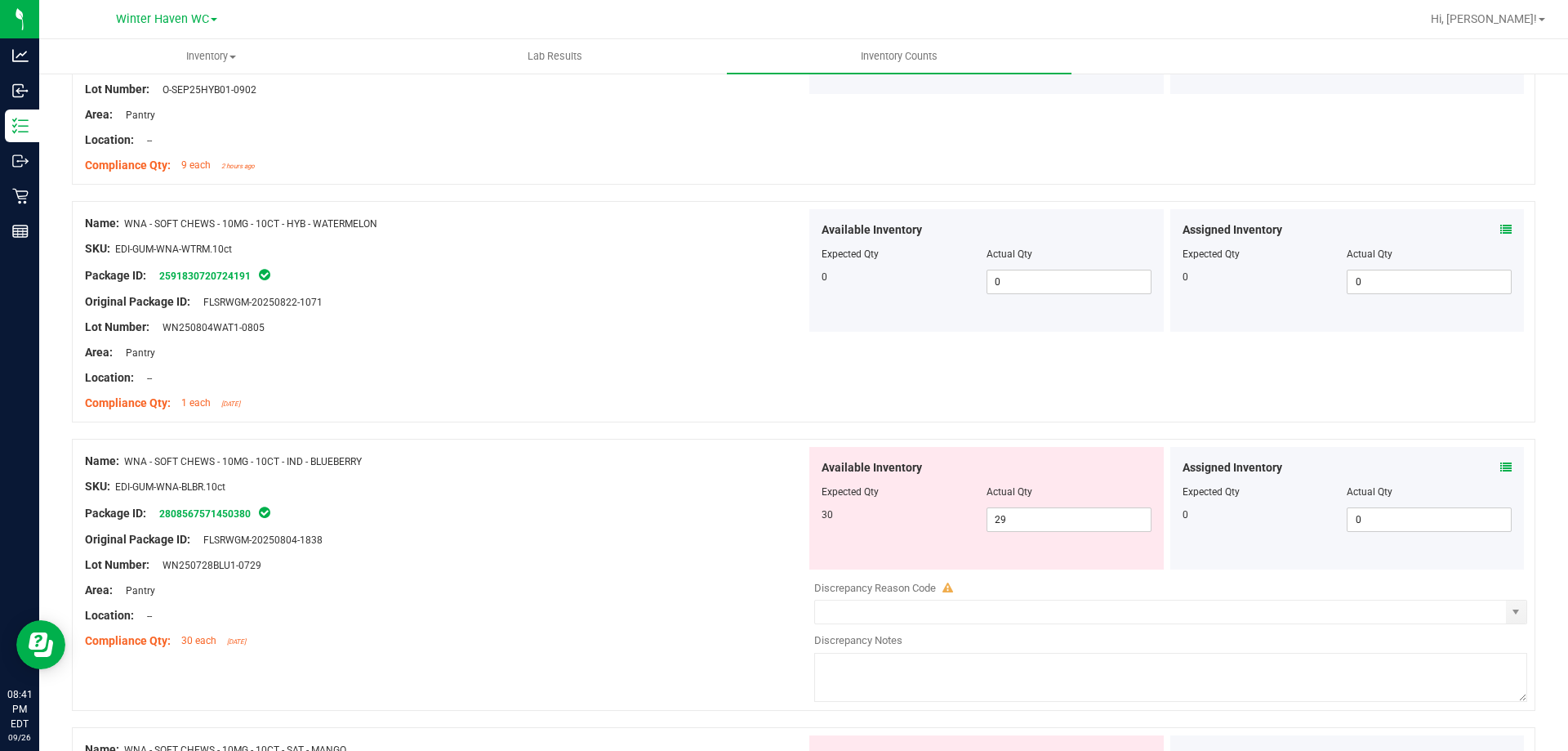
click at [1496, 462] on div "Assigned Inventory Expected Qty Actual Qty 0 0 0" at bounding box center [1347, 509] width 355 height 123
click at [1501, 463] on icon at bounding box center [1507, 467] width 11 height 11
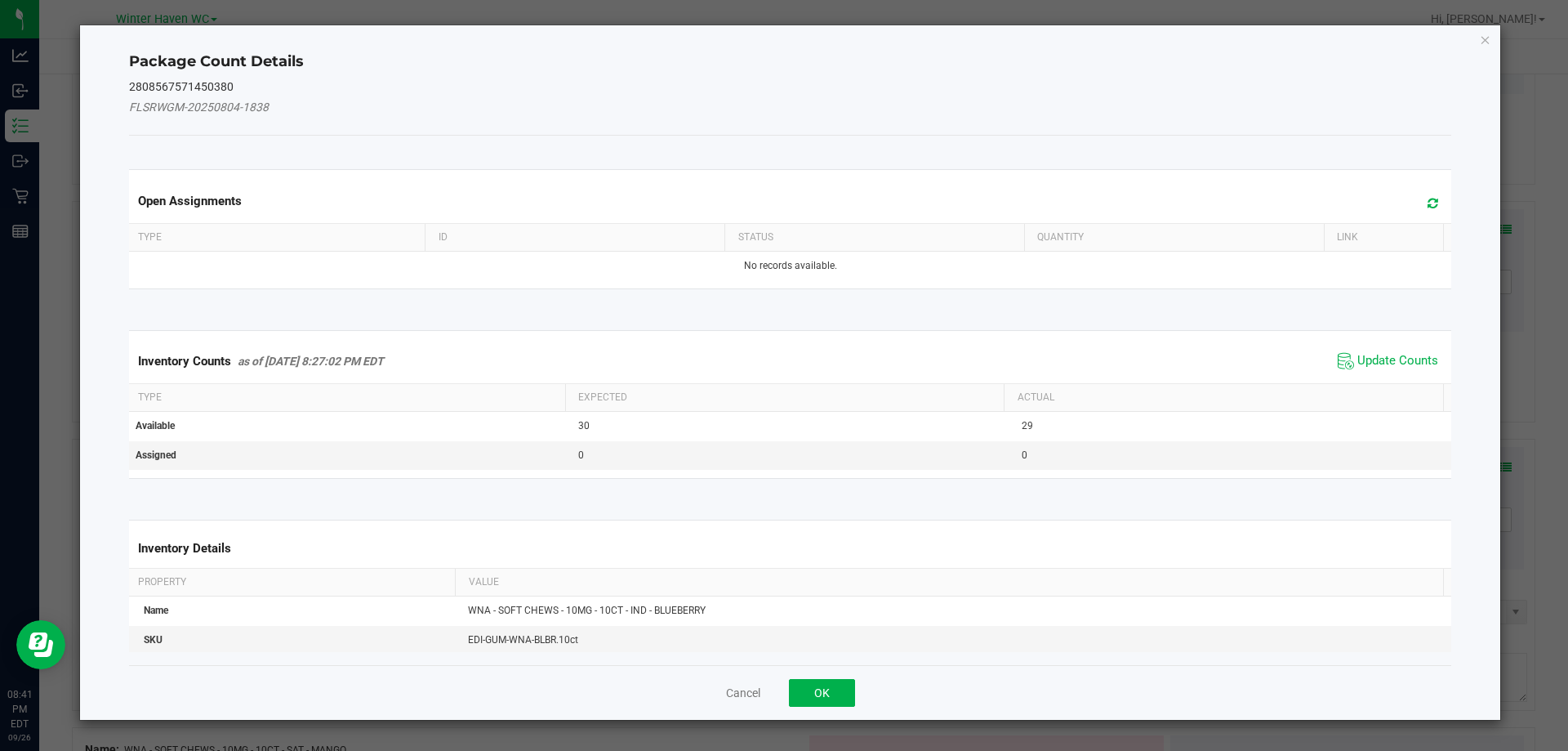
click at [1409, 375] on div "Inventory Counts as of Sep 26, 2025 8:27:02 PM EDT Update Counts" at bounding box center [790, 361] width 1329 height 44
click at [1380, 355] on span "Update Counts" at bounding box center [1398, 362] width 81 height 17
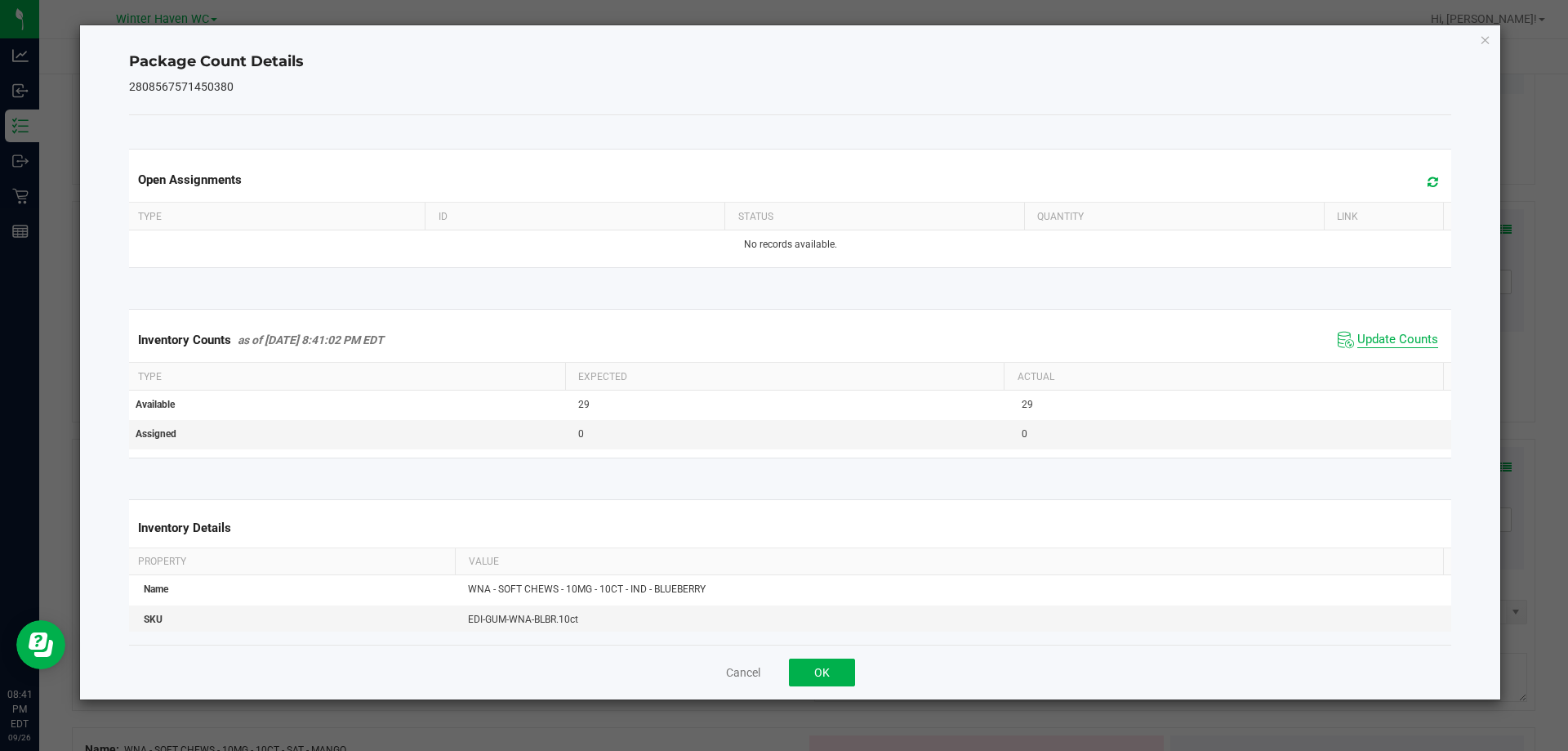
click at [1369, 341] on span "Update Counts" at bounding box center [1398, 340] width 81 height 17
click at [825, 661] on button "OK" at bounding box center [822, 673] width 66 height 28
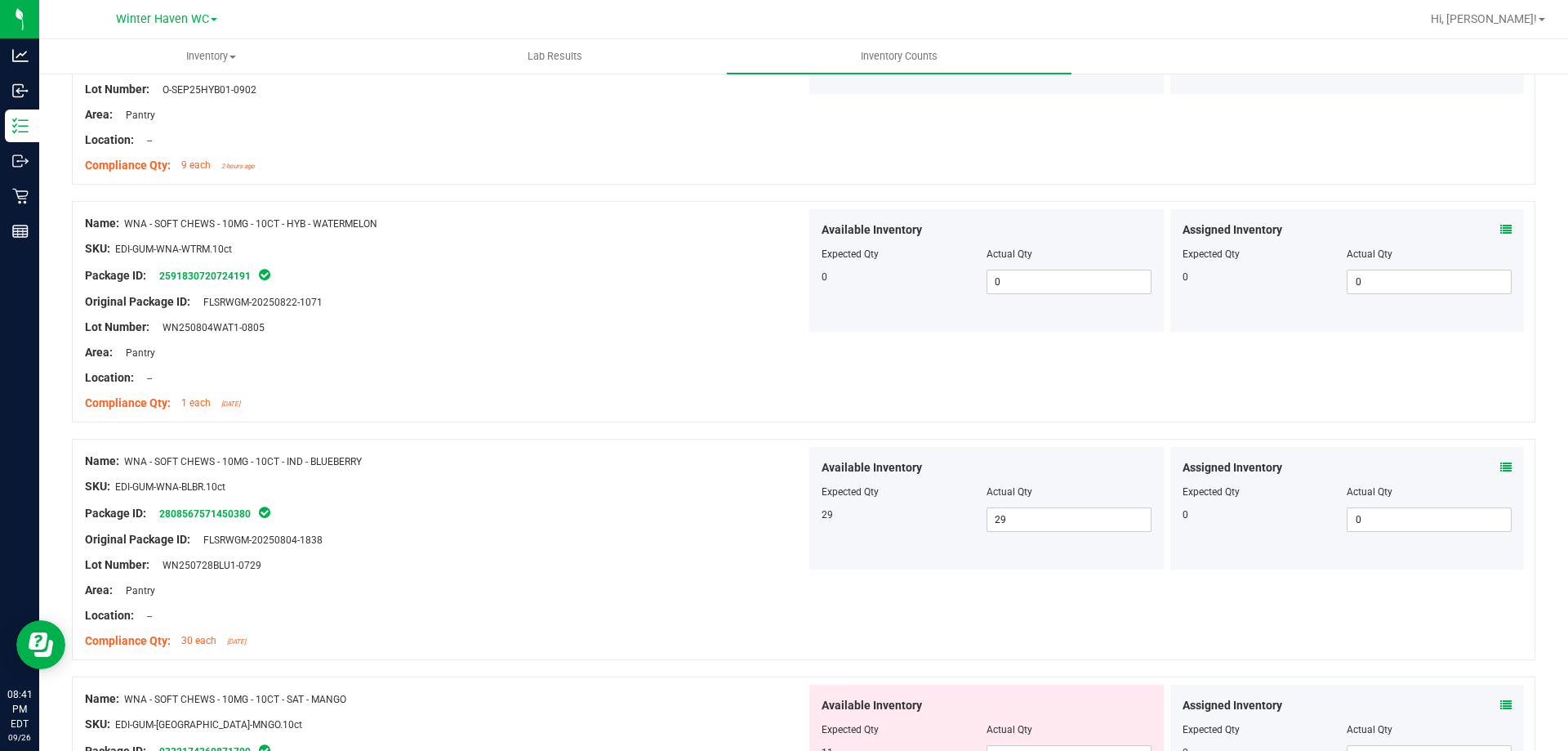
click at [742, 519] on div "Package ID: 2808567571450380" at bounding box center [445, 512] width 721 height 20
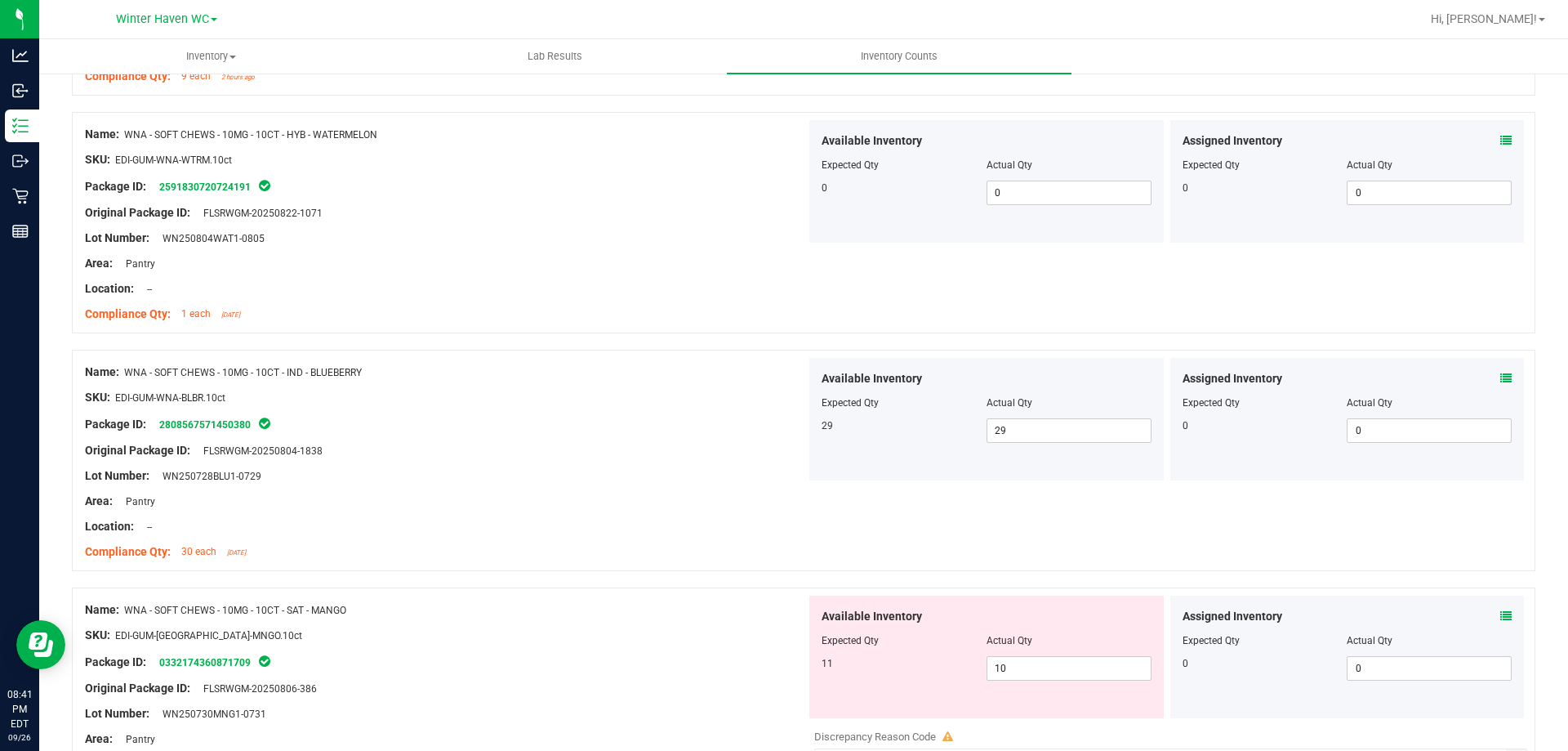
scroll to position [3350, 0]
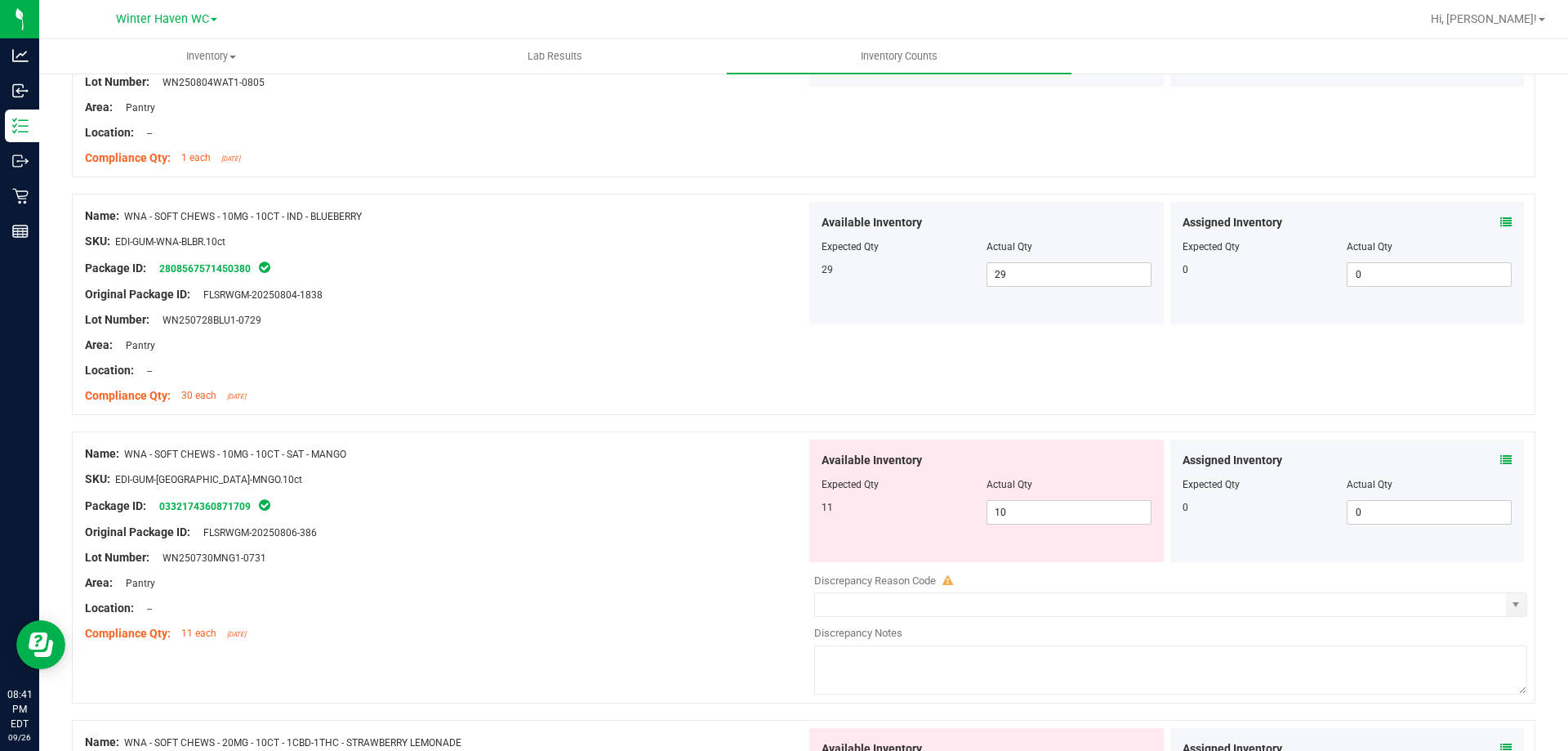
click at [1495, 450] on div "Assigned Inventory Expected Qty Actual Qty 0 0 0" at bounding box center [1347, 501] width 355 height 123
click at [1501, 454] on icon at bounding box center [1507, 459] width 11 height 11
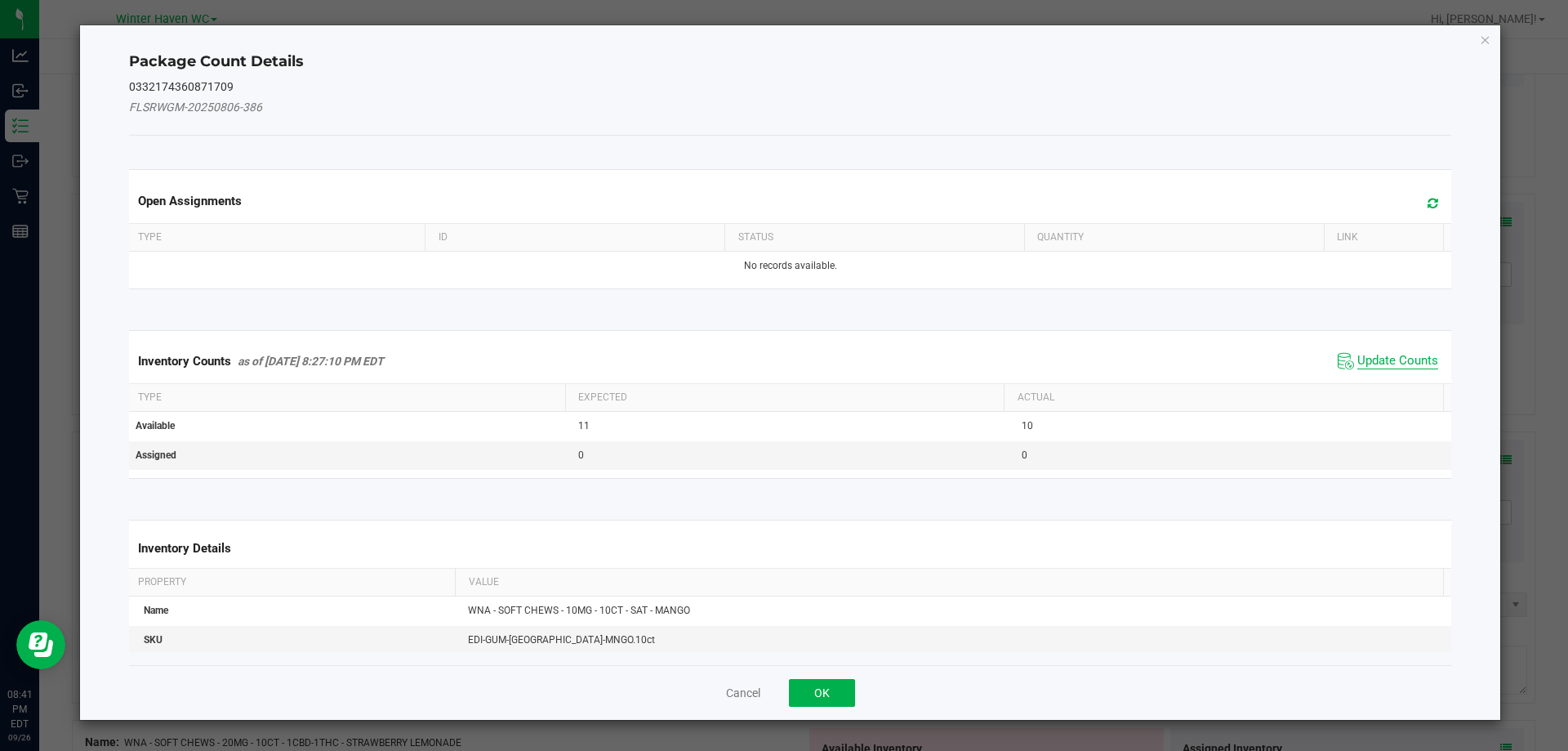
click at [1397, 362] on span "Update Counts" at bounding box center [1398, 362] width 81 height 17
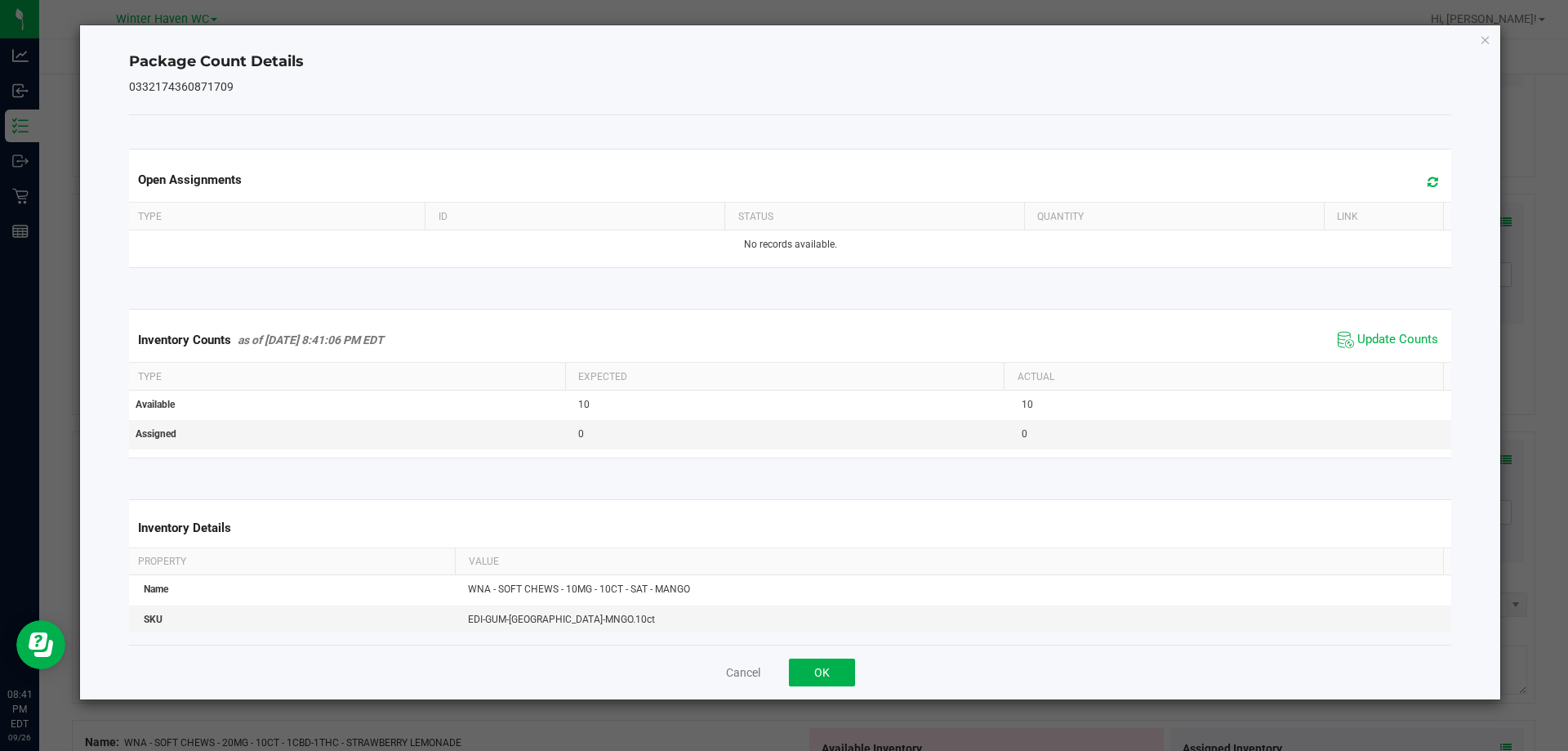
click at [1351, 331] on span "Update Counts" at bounding box center [1388, 340] width 109 height 24
click at [1352, 331] on span "Update Counts" at bounding box center [1388, 340] width 109 height 24
click at [1356, 330] on span "Update Counts" at bounding box center [1388, 340] width 109 height 24
click at [828, 677] on button "OK" at bounding box center [822, 673] width 66 height 28
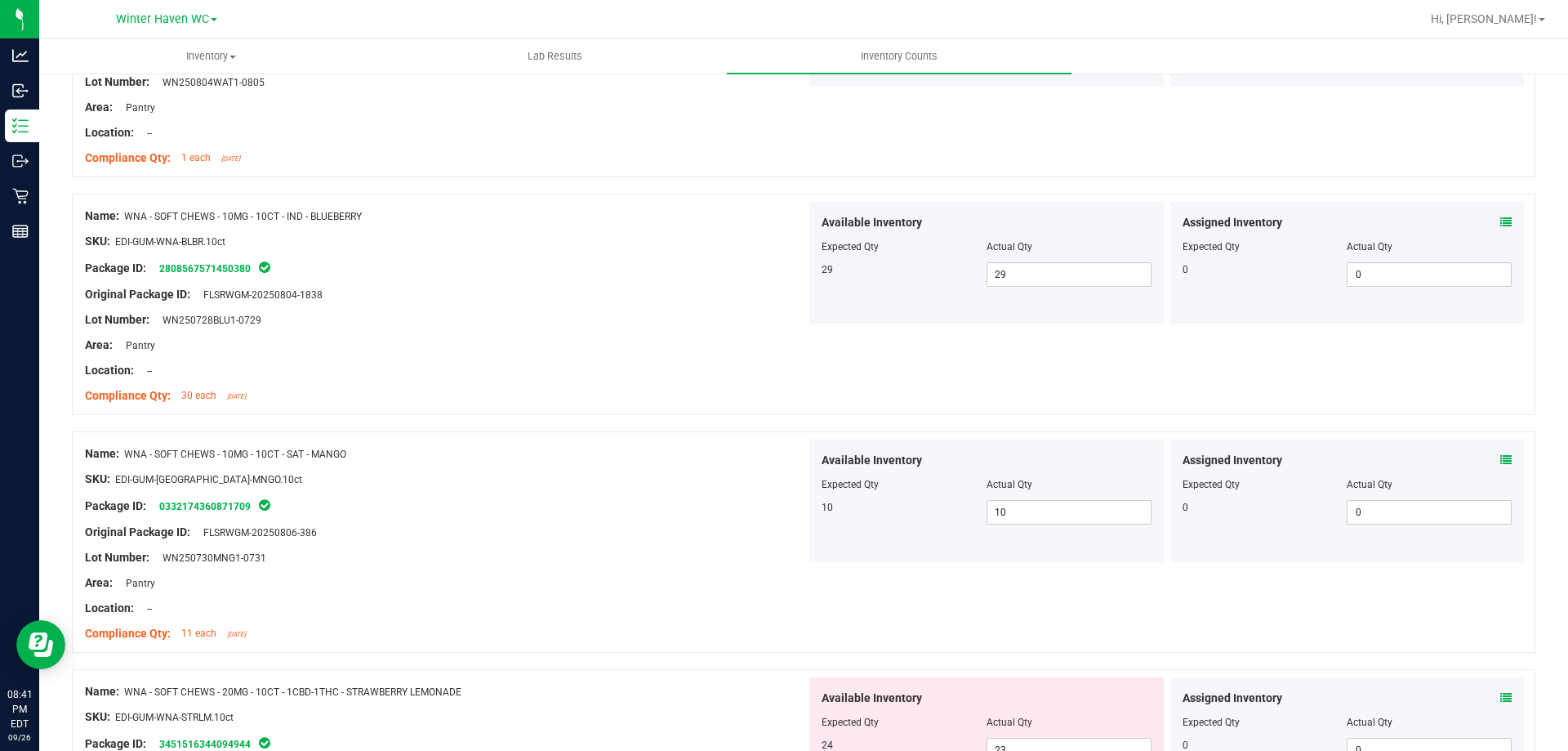
click at [789, 538] on div "Name: WNA - SOFT CHEWS - 10MG - 10CT - SAT - MANGO SKU: EDI-GUM-WNA-MNGO.10ct P…" at bounding box center [445, 544] width 721 height 209
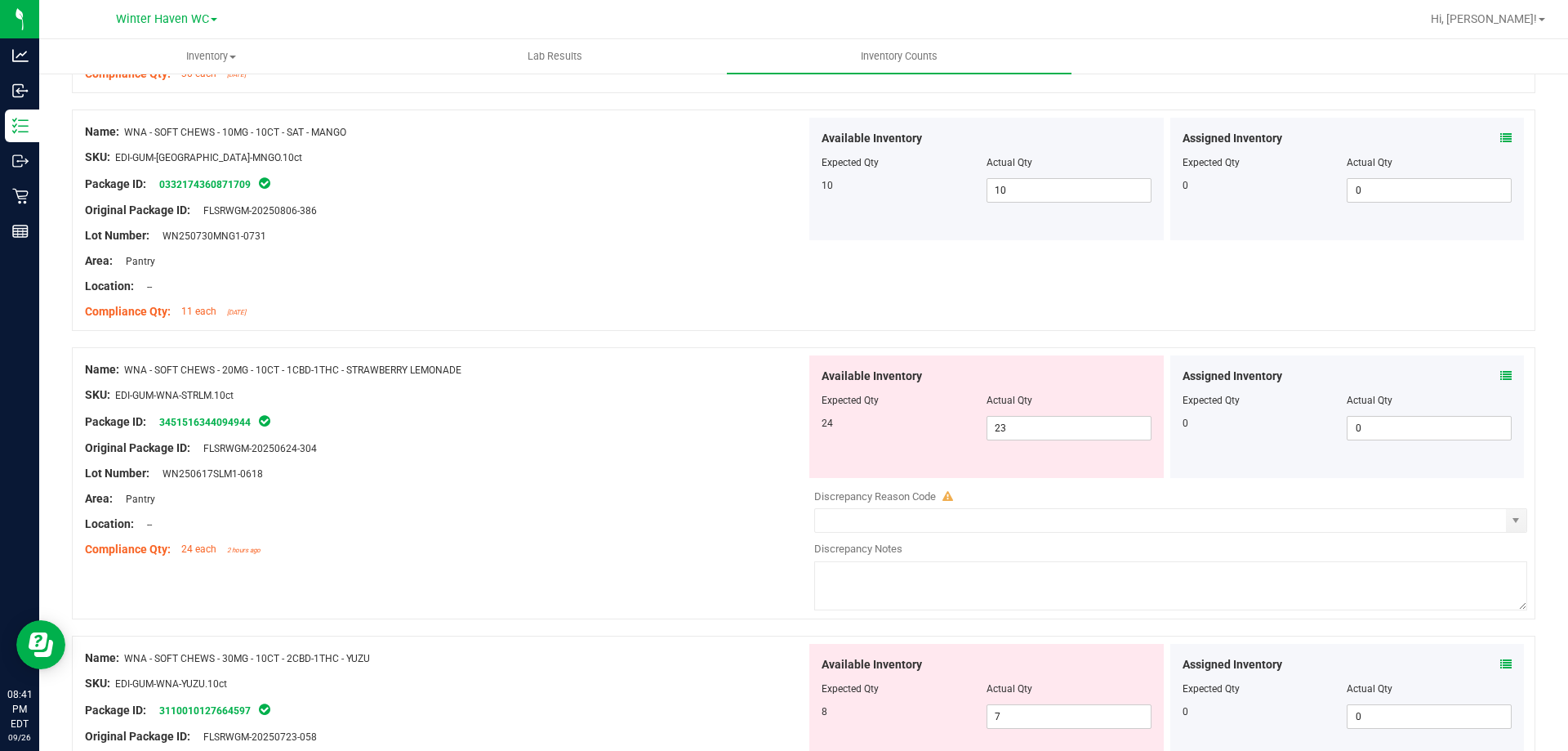
scroll to position [3676, 0]
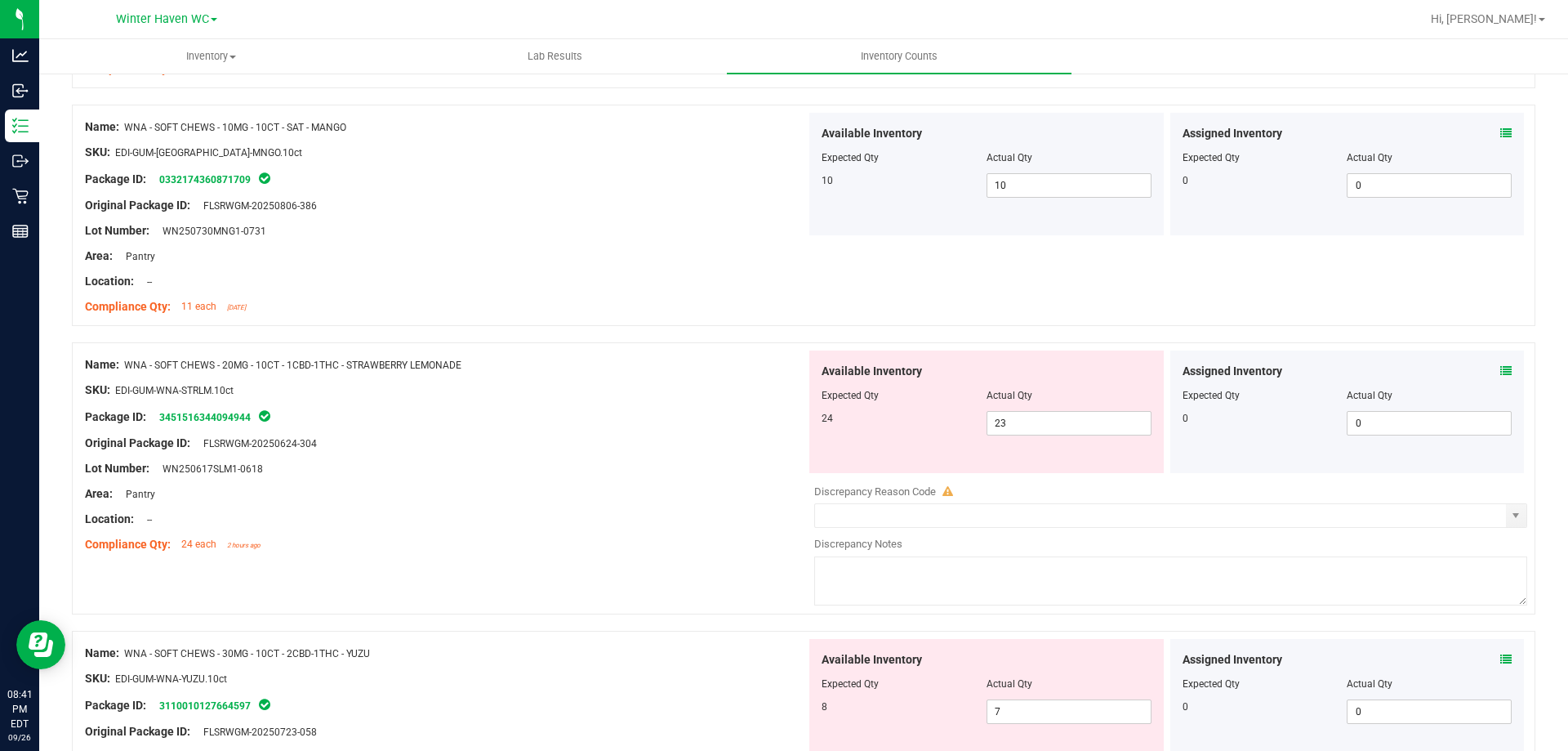
click at [1493, 360] on div "Assigned Inventory Expected Qty Actual Qty 0 0 0" at bounding box center [1347, 412] width 355 height 123
click at [1501, 374] on icon at bounding box center [1507, 371] width 11 height 11
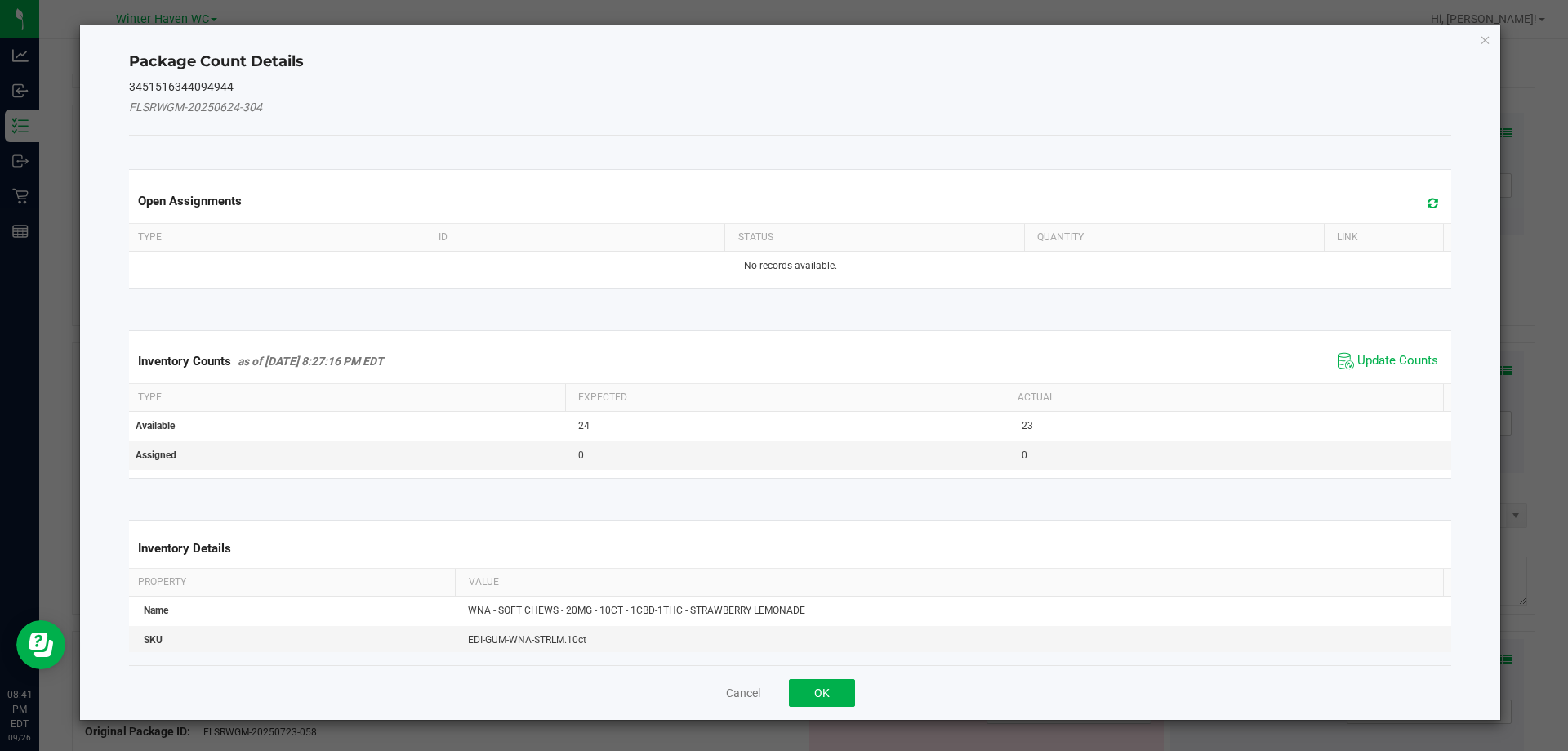
click at [1383, 372] on span "Update Counts" at bounding box center [1388, 361] width 109 height 24
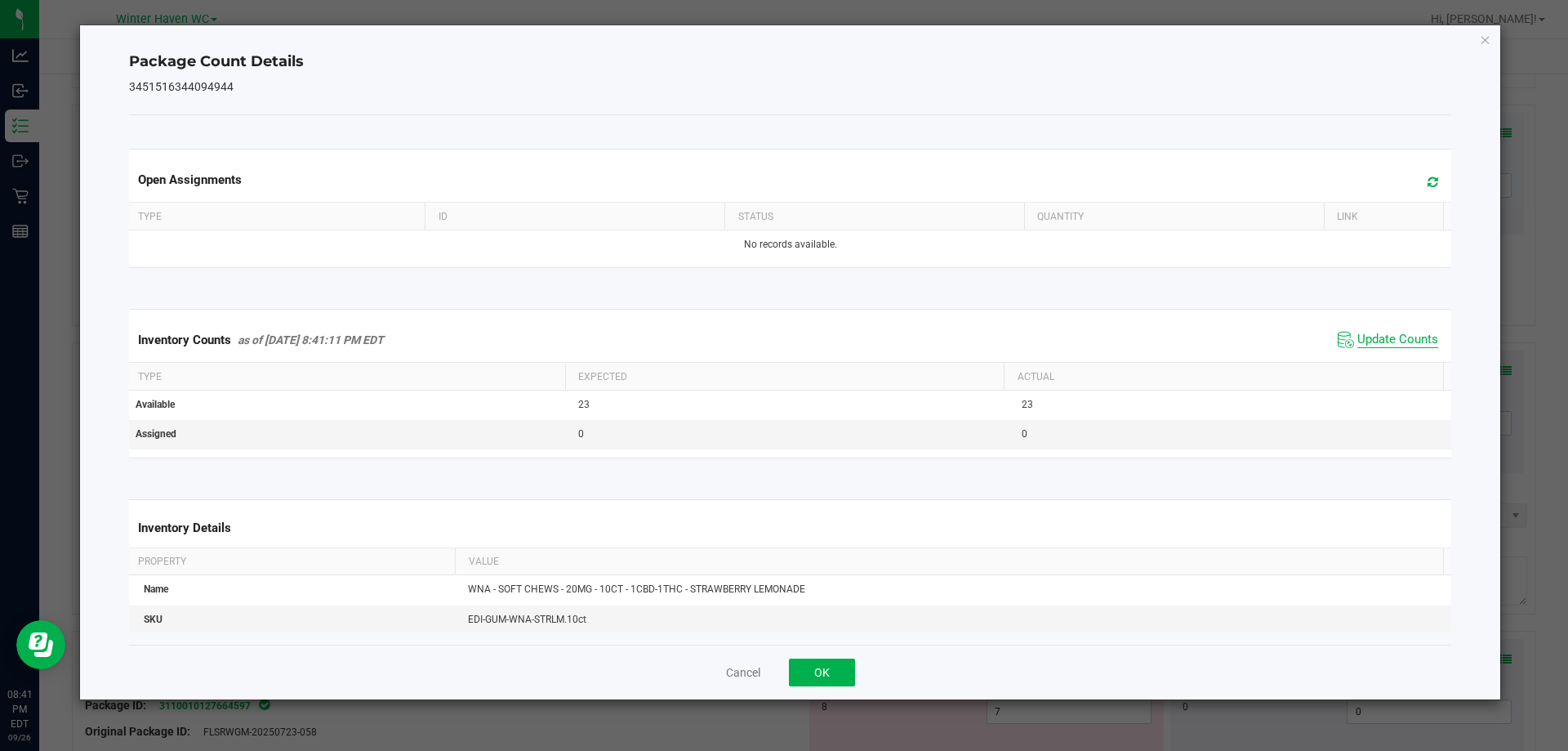
click at [1370, 345] on span "Update Counts" at bounding box center [1398, 340] width 81 height 17
click at [846, 678] on button "OK" at bounding box center [822, 673] width 66 height 28
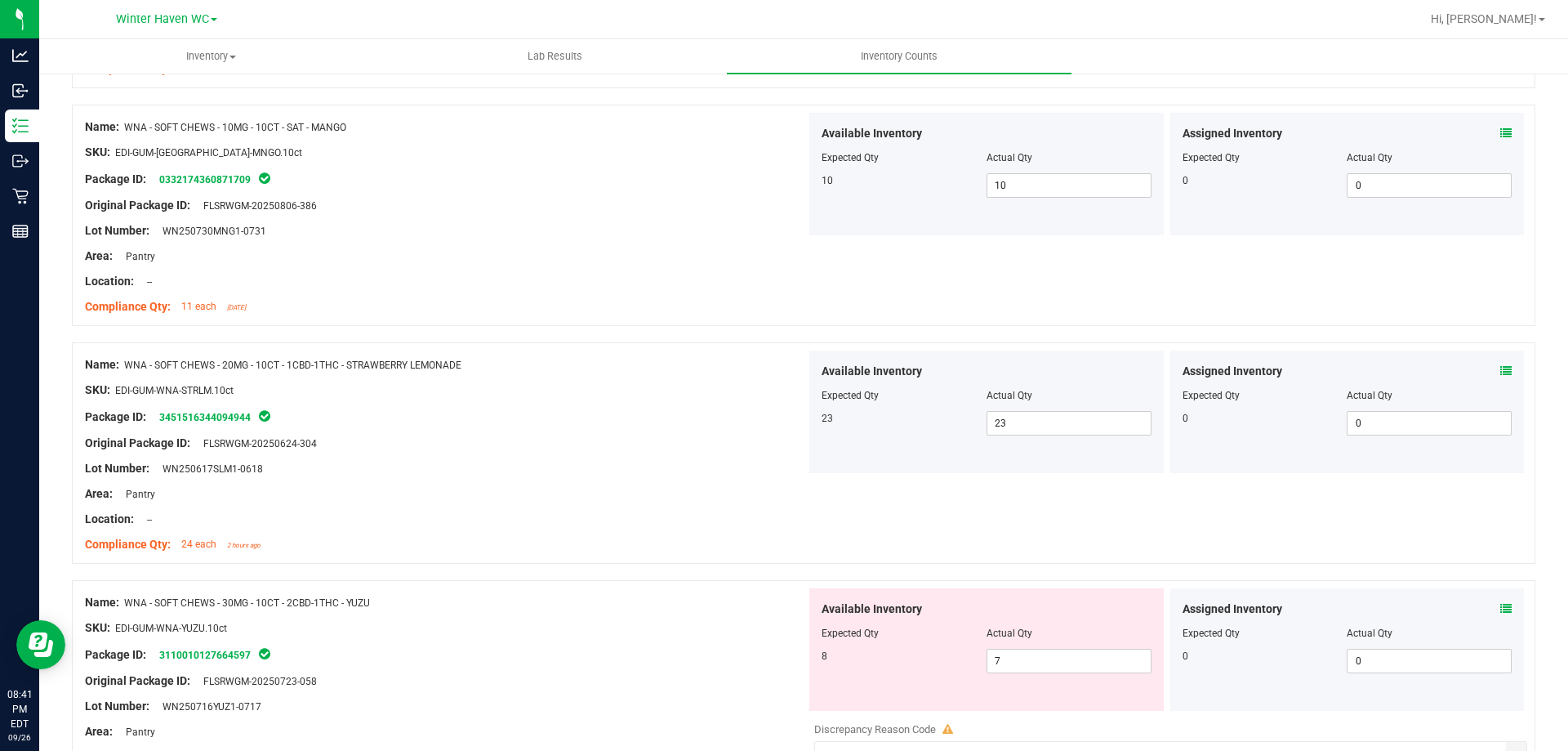
click at [798, 517] on div "Location: --" at bounding box center [445, 519] width 721 height 17
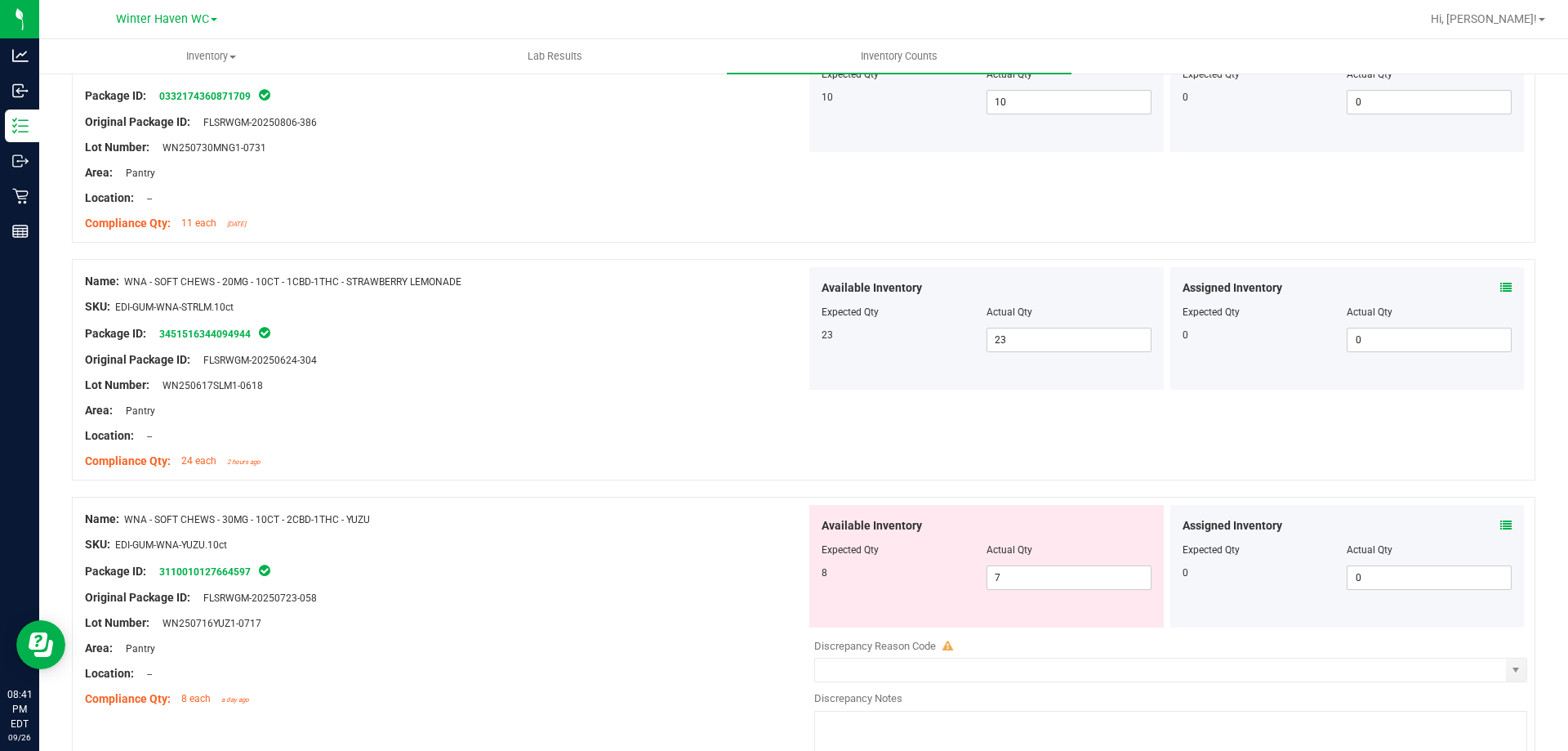
scroll to position [3840, 0]
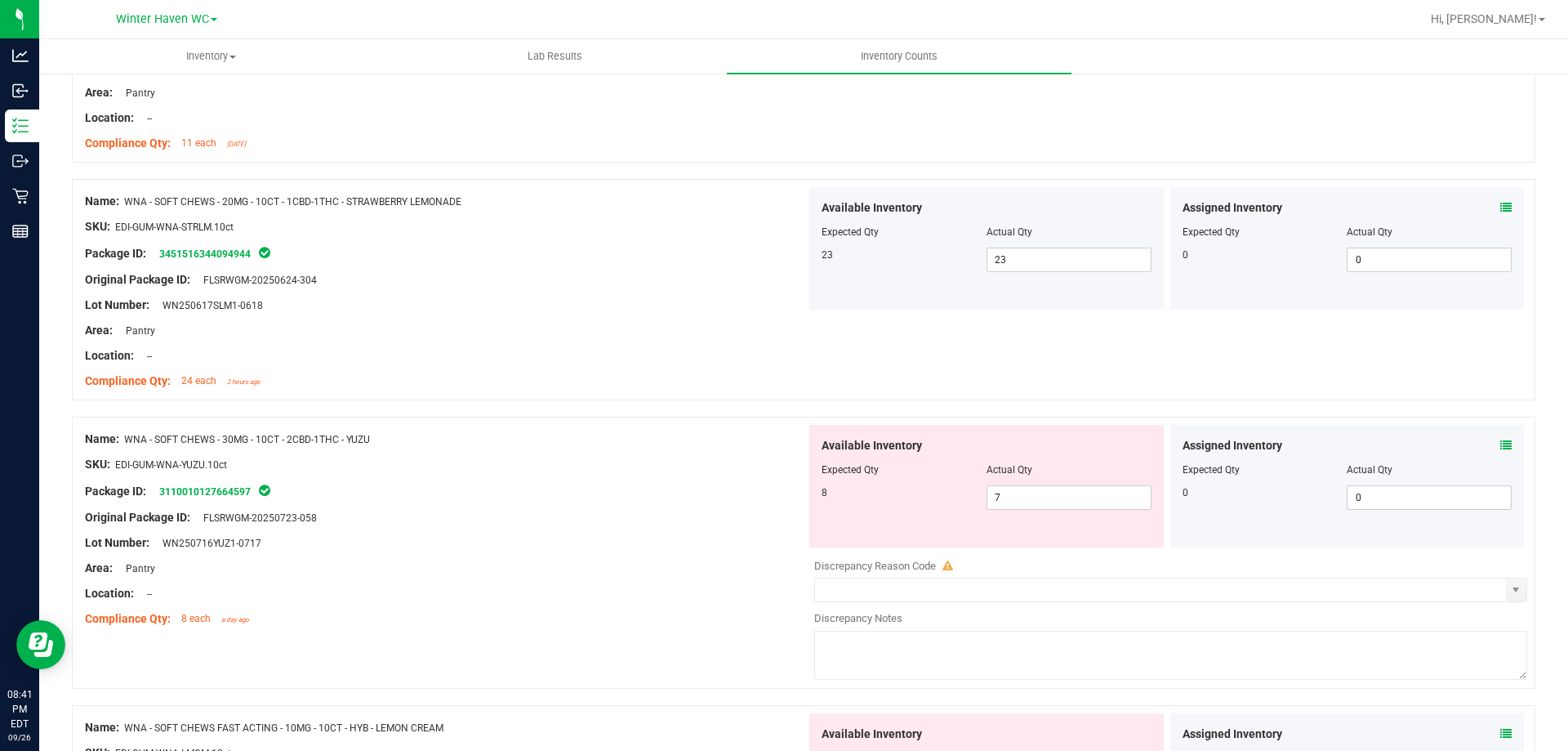
click at [1501, 441] on icon at bounding box center [1507, 445] width 11 height 11
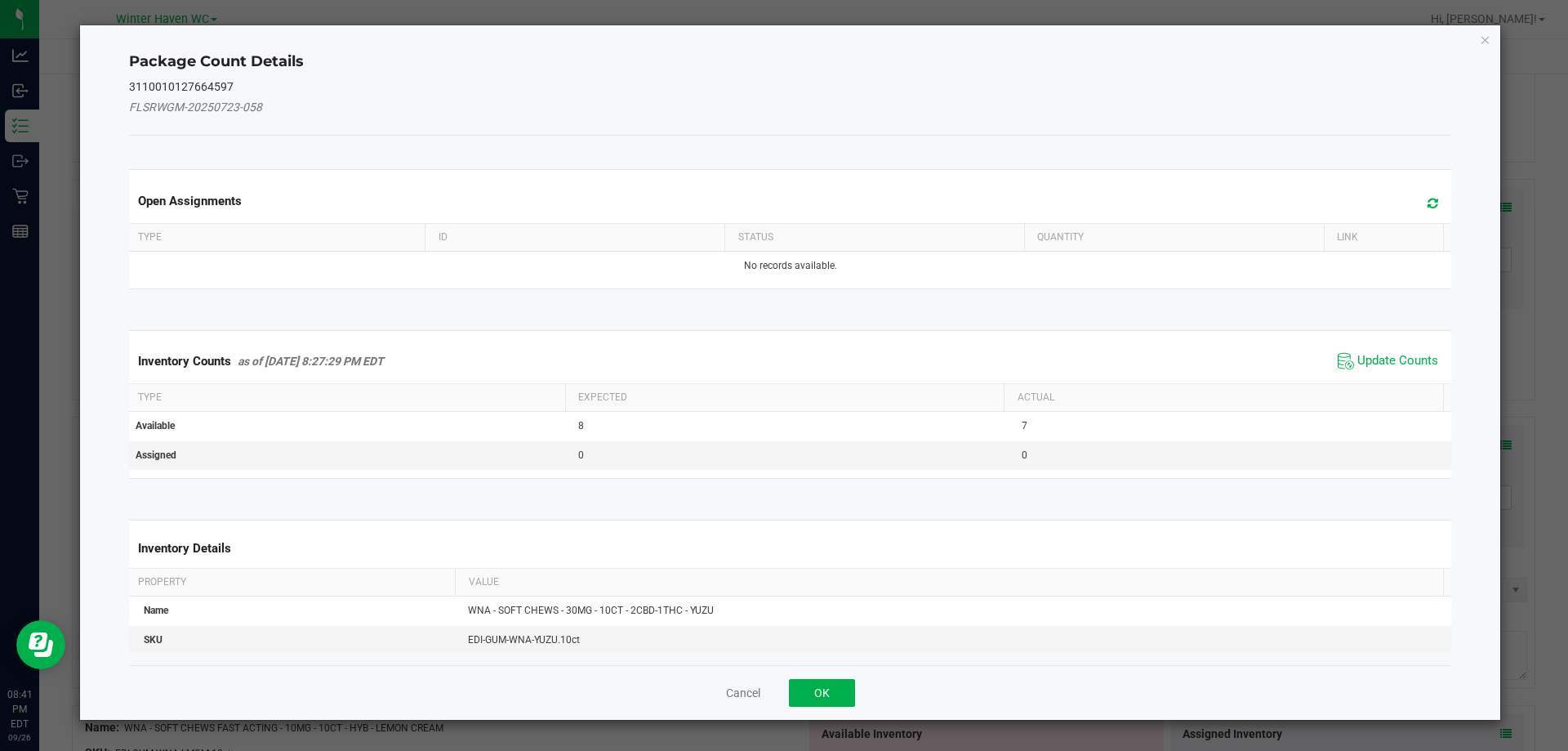
click at [1415, 343] on div "Inventory Counts as of Sep 26, 2025 8:27:29 PM EDT Update Counts" at bounding box center [790, 361] width 1329 height 44
click at [1406, 353] on span "Update Counts" at bounding box center [1398, 362] width 81 height 17
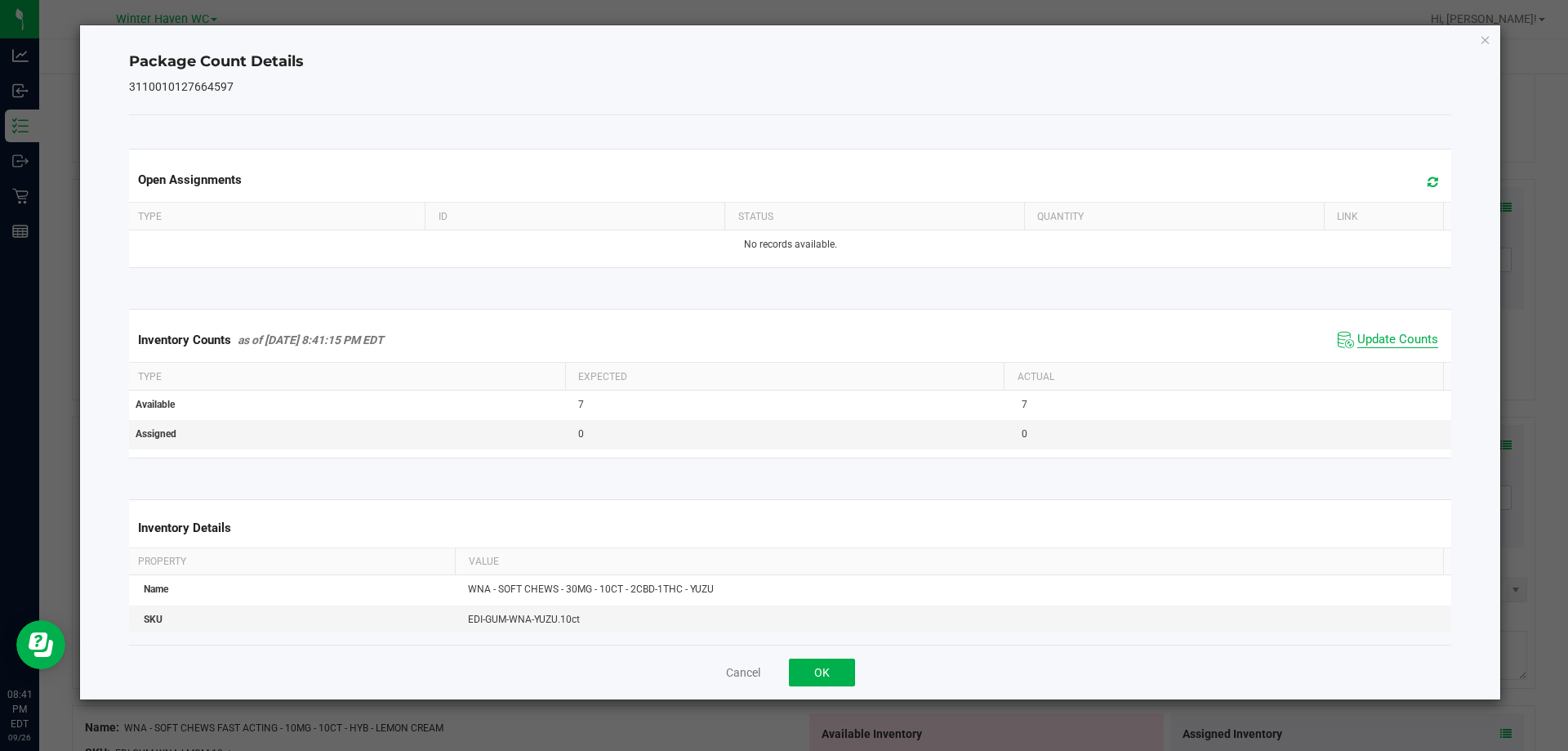
click at [1395, 344] on span "Update Counts" at bounding box center [1398, 340] width 81 height 17
click at [1395, 343] on span "Update Counts" at bounding box center [1398, 340] width 81 height 17
click at [856, 673] on div "Cancel OK" at bounding box center [791, 672] width 1323 height 55
click at [845, 668] on button "OK" at bounding box center [822, 673] width 66 height 28
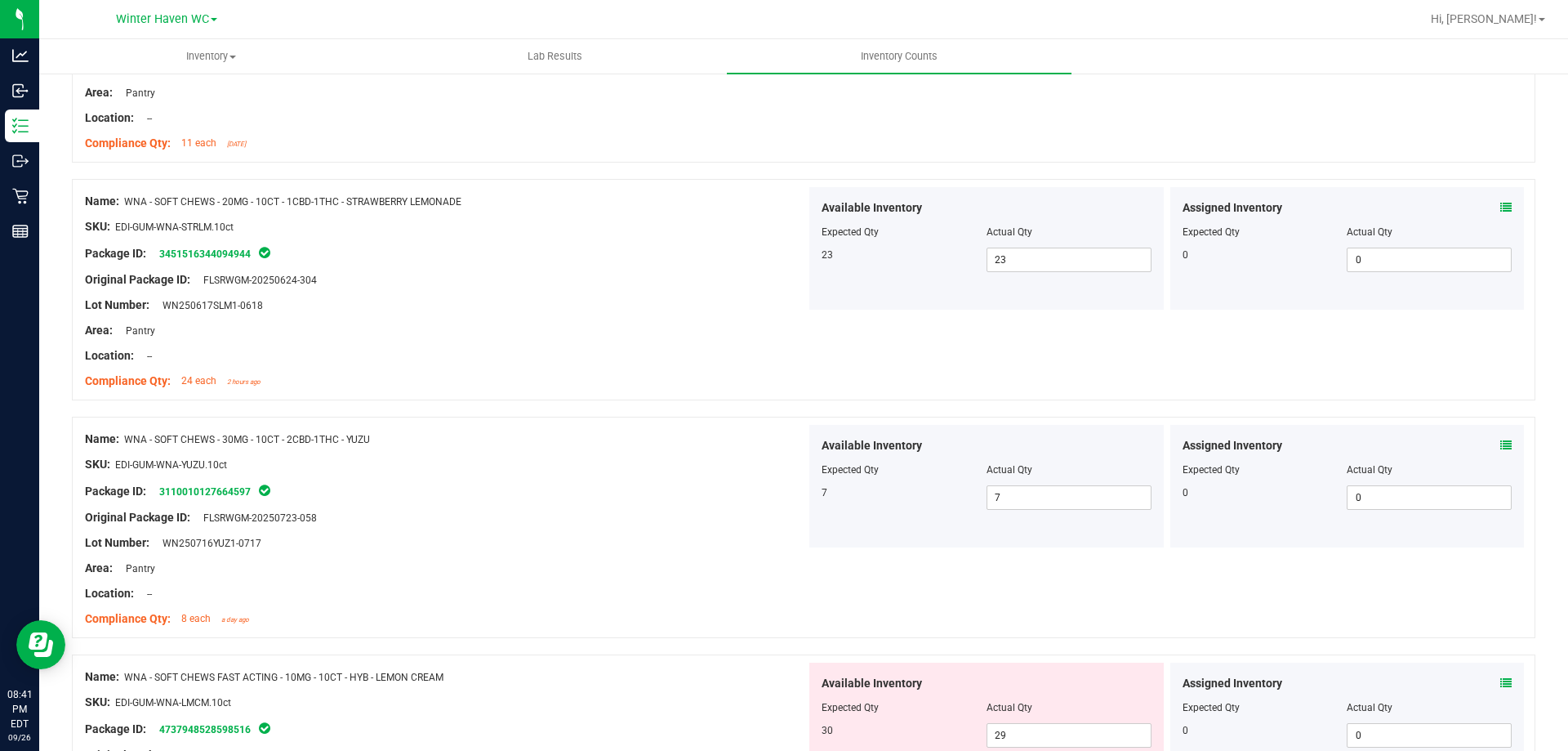
click at [1179, 412] on div at bounding box center [803, 409] width 1464 height 17
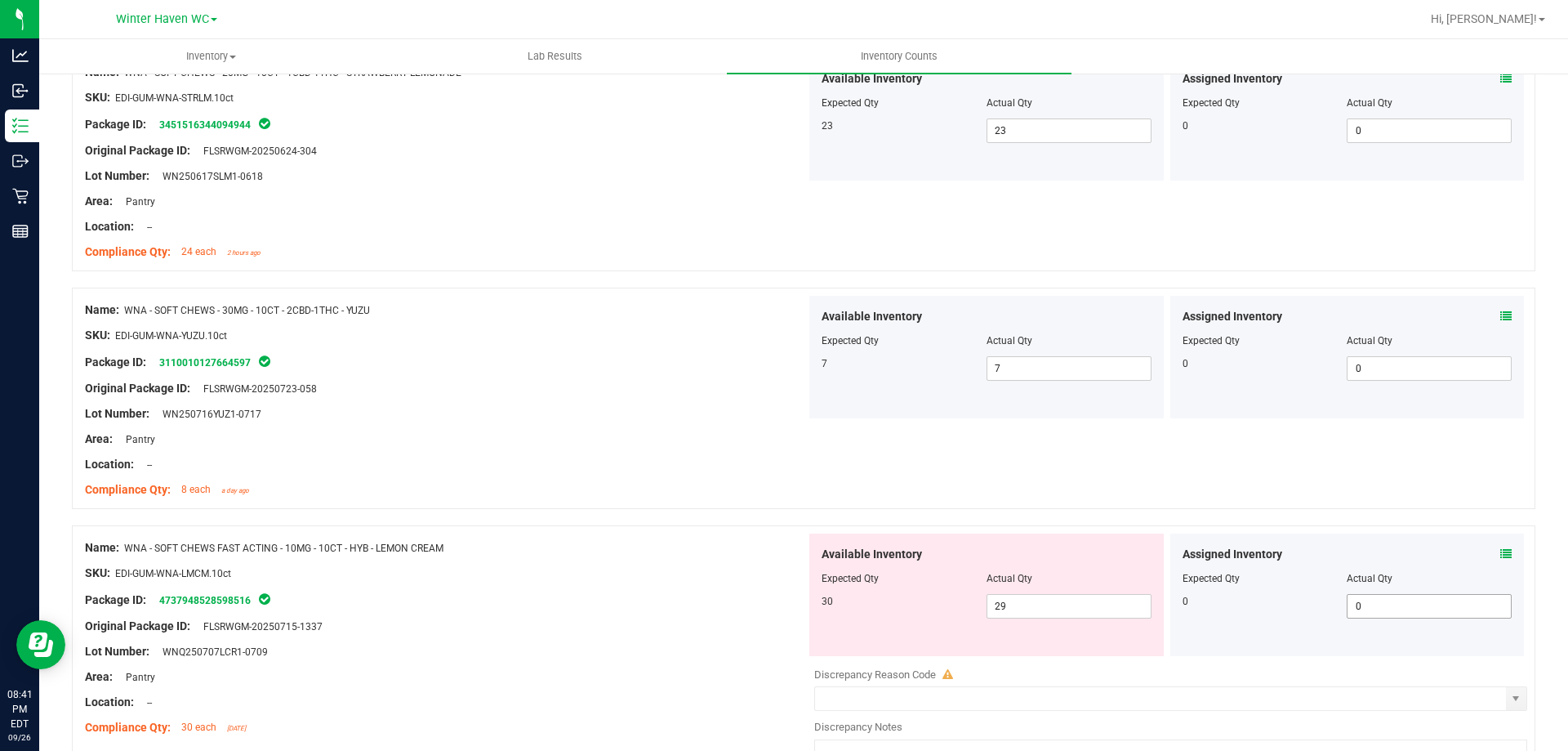
scroll to position [4166, 0]
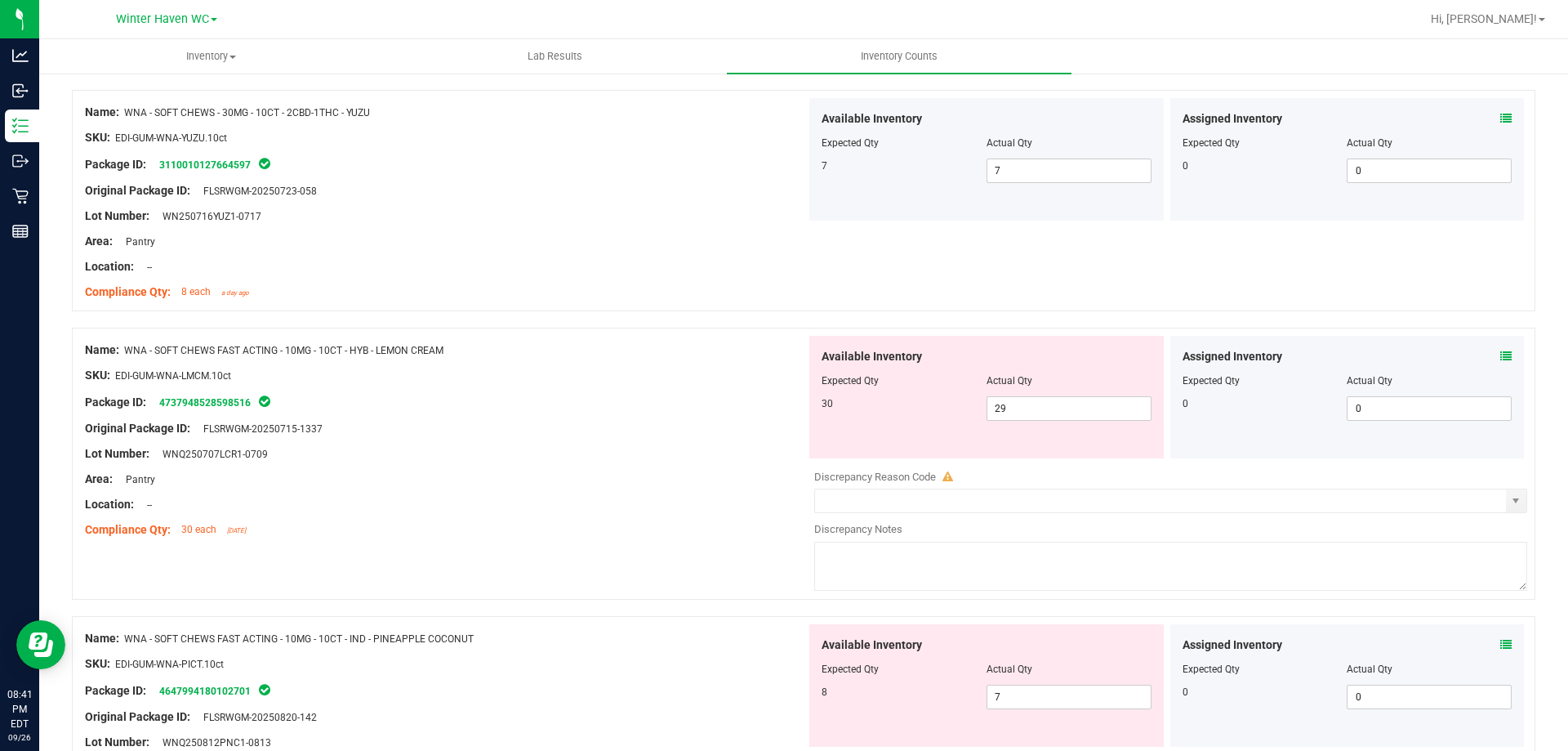
click at [1501, 354] on icon at bounding box center [1507, 356] width 11 height 11
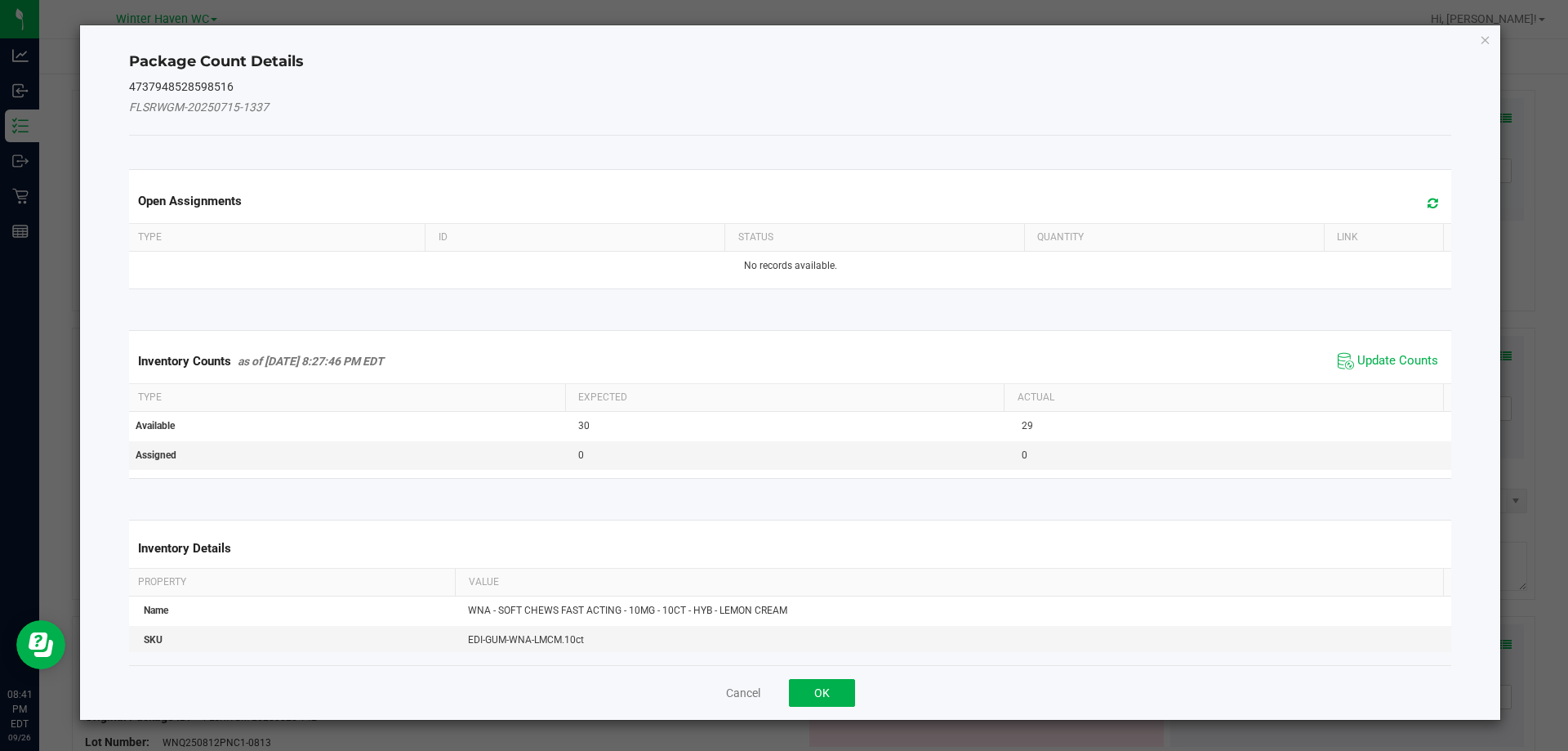
click at [1406, 348] on span "Update Counts" at bounding box center [1388, 361] width 109 height 24
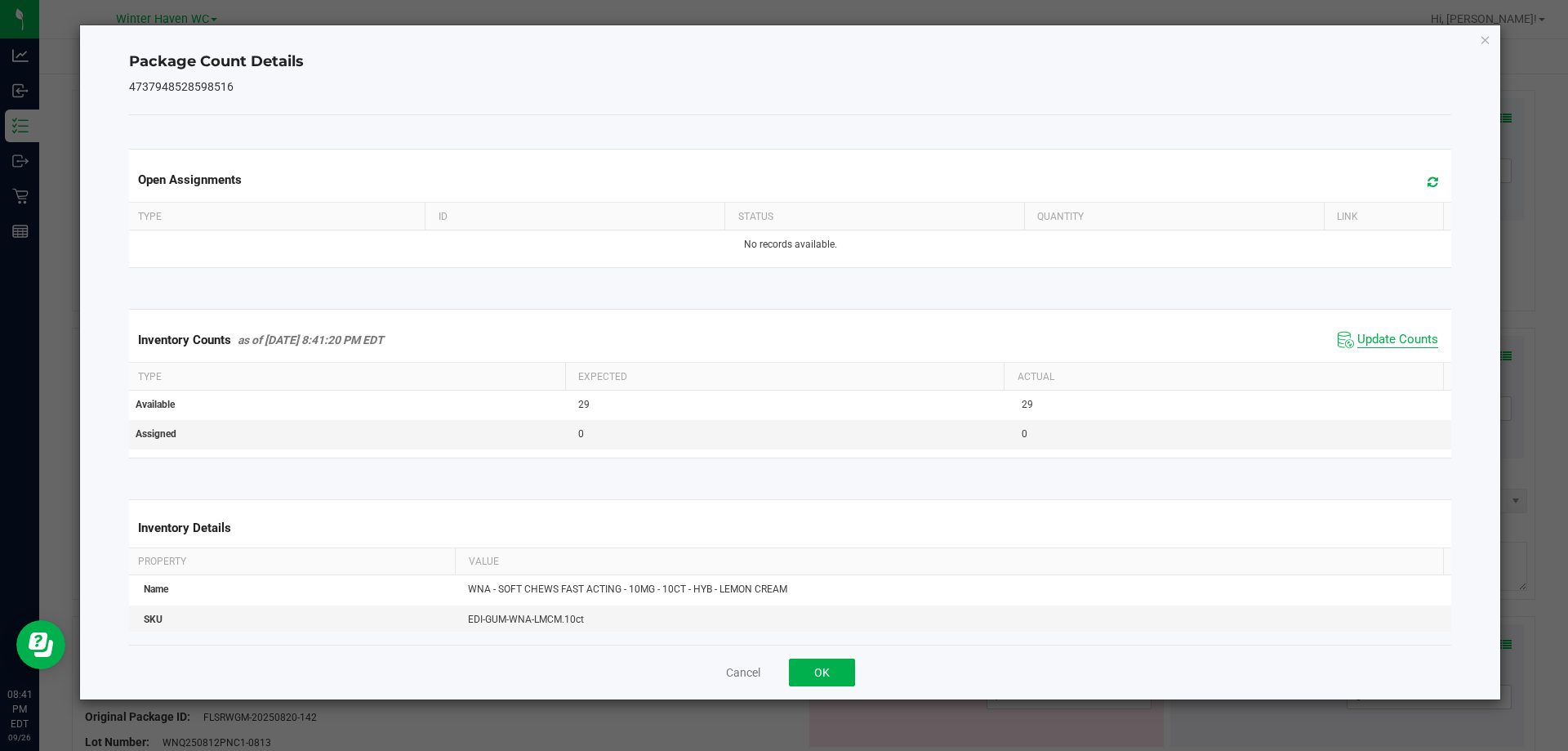
click at [1357, 335] on span "Update Counts" at bounding box center [1398, 340] width 81 height 17
click at [816, 671] on button "OK" at bounding box center [822, 673] width 66 height 28
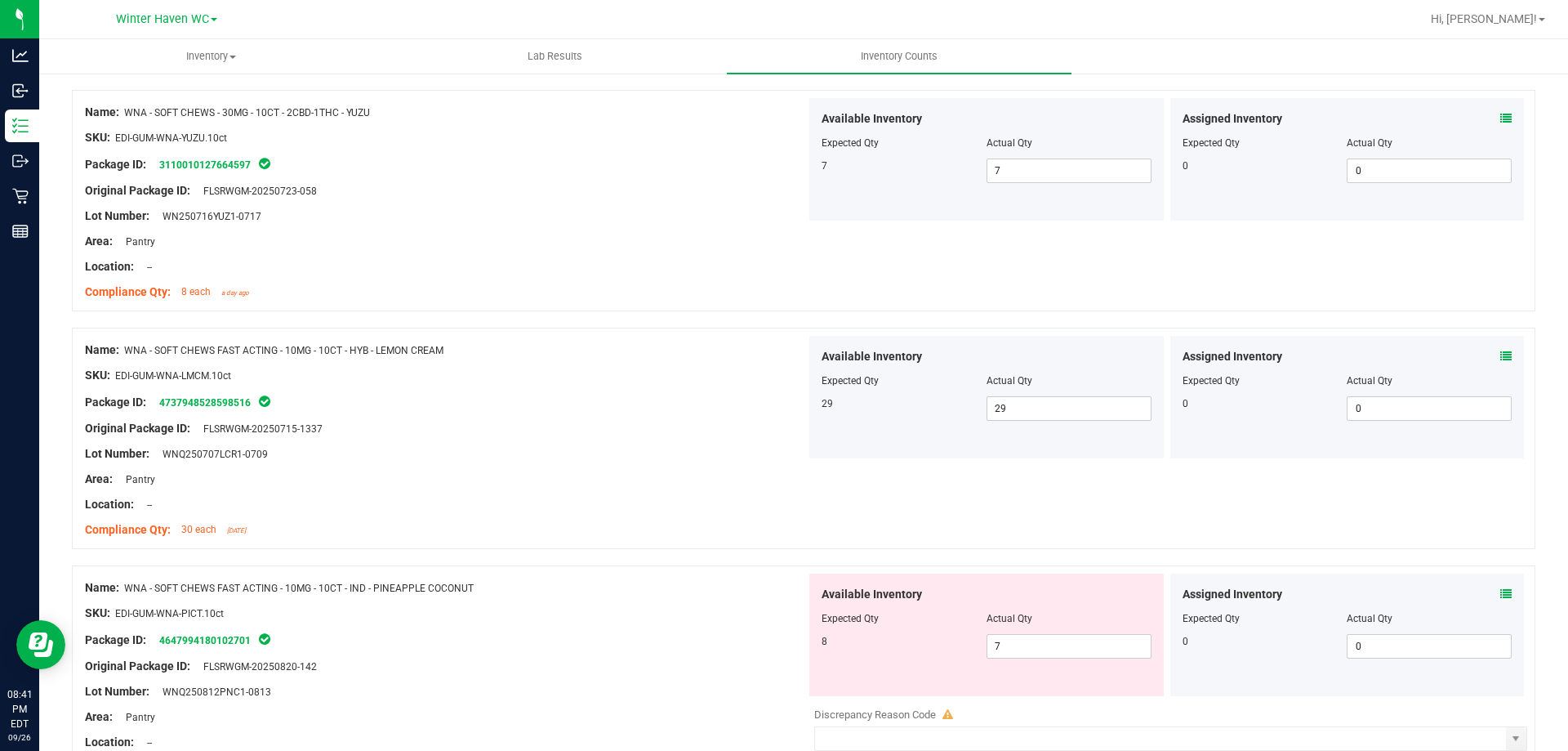
click at [772, 507] on div "Name: WNA - SOFT CHEWS FAST ACTING - 10MG - 10CT - HYB - LEMON CREAM SKU: EDI-G…" at bounding box center [445, 440] width 721 height 209
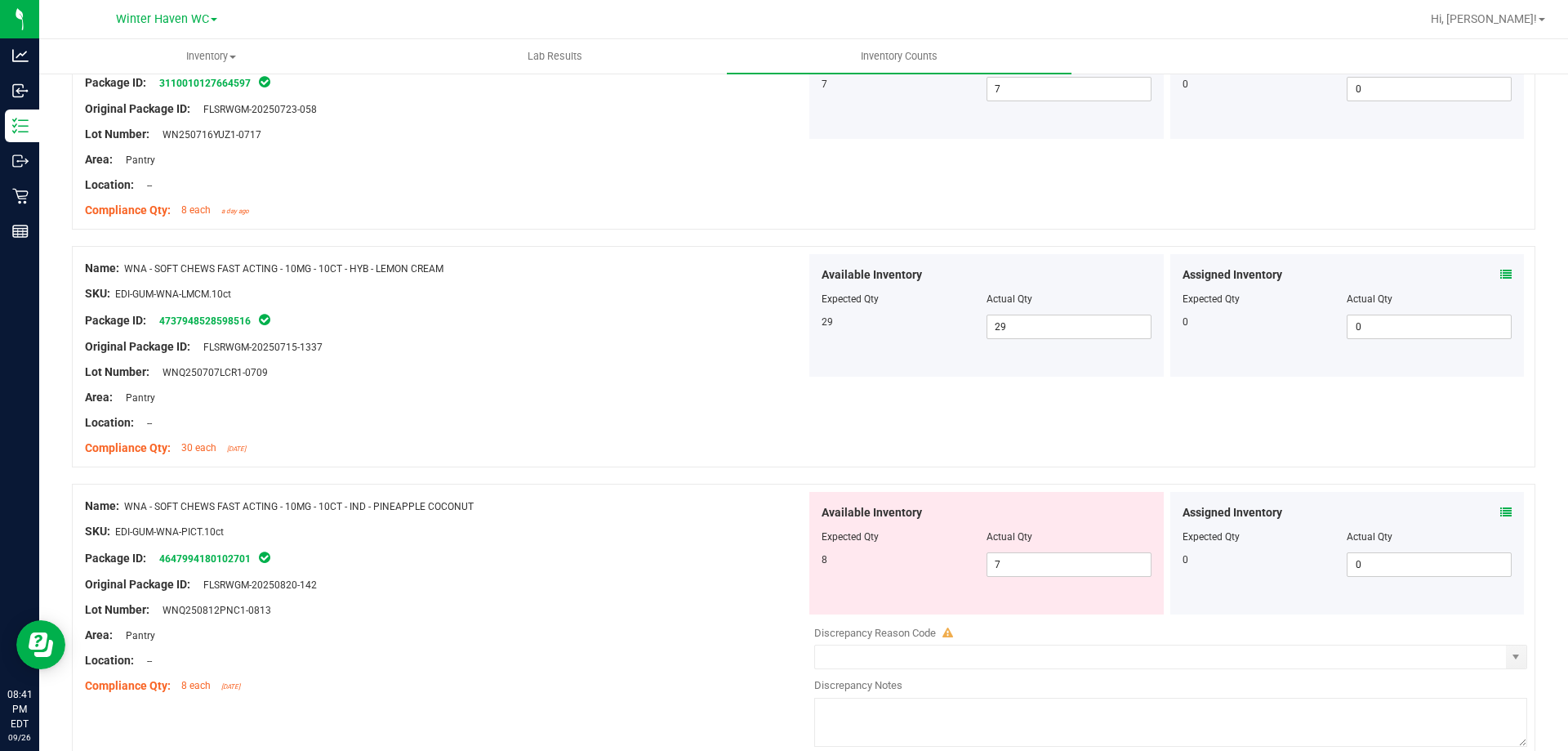
scroll to position [4325, 0]
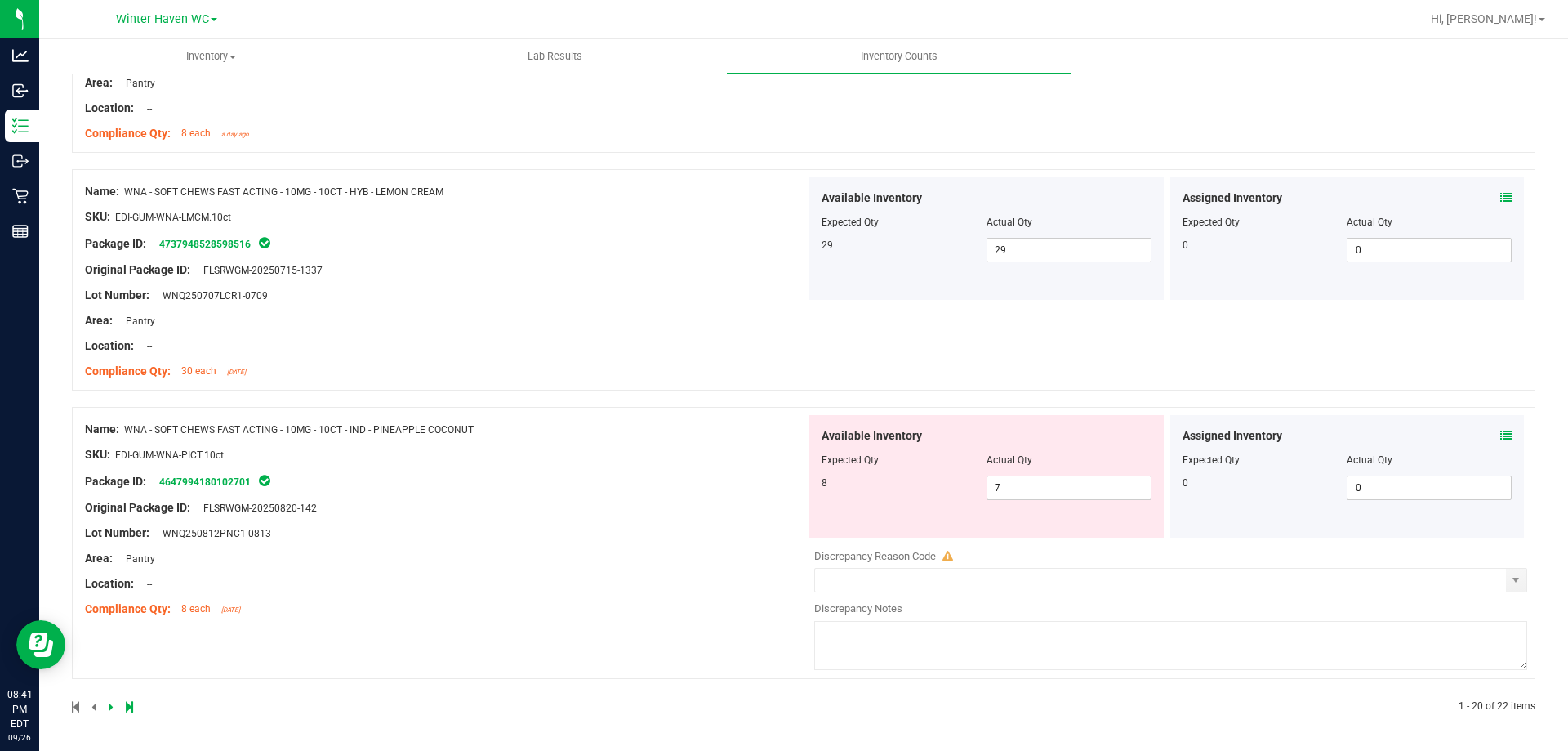
click at [1501, 434] on icon at bounding box center [1507, 435] width 11 height 11
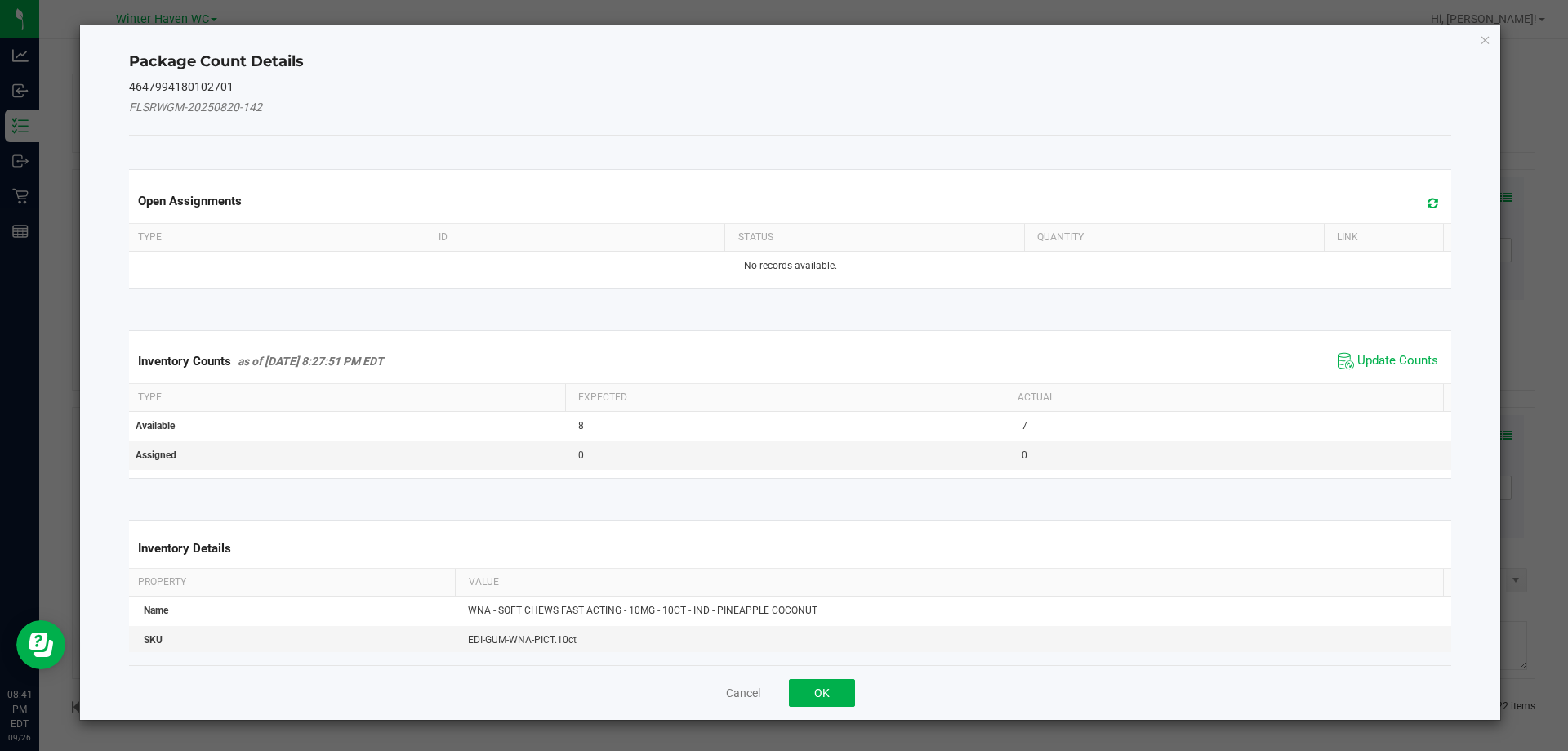
click at [1395, 354] on span "Update Counts" at bounding box center [1398, 362] width 81 height 17
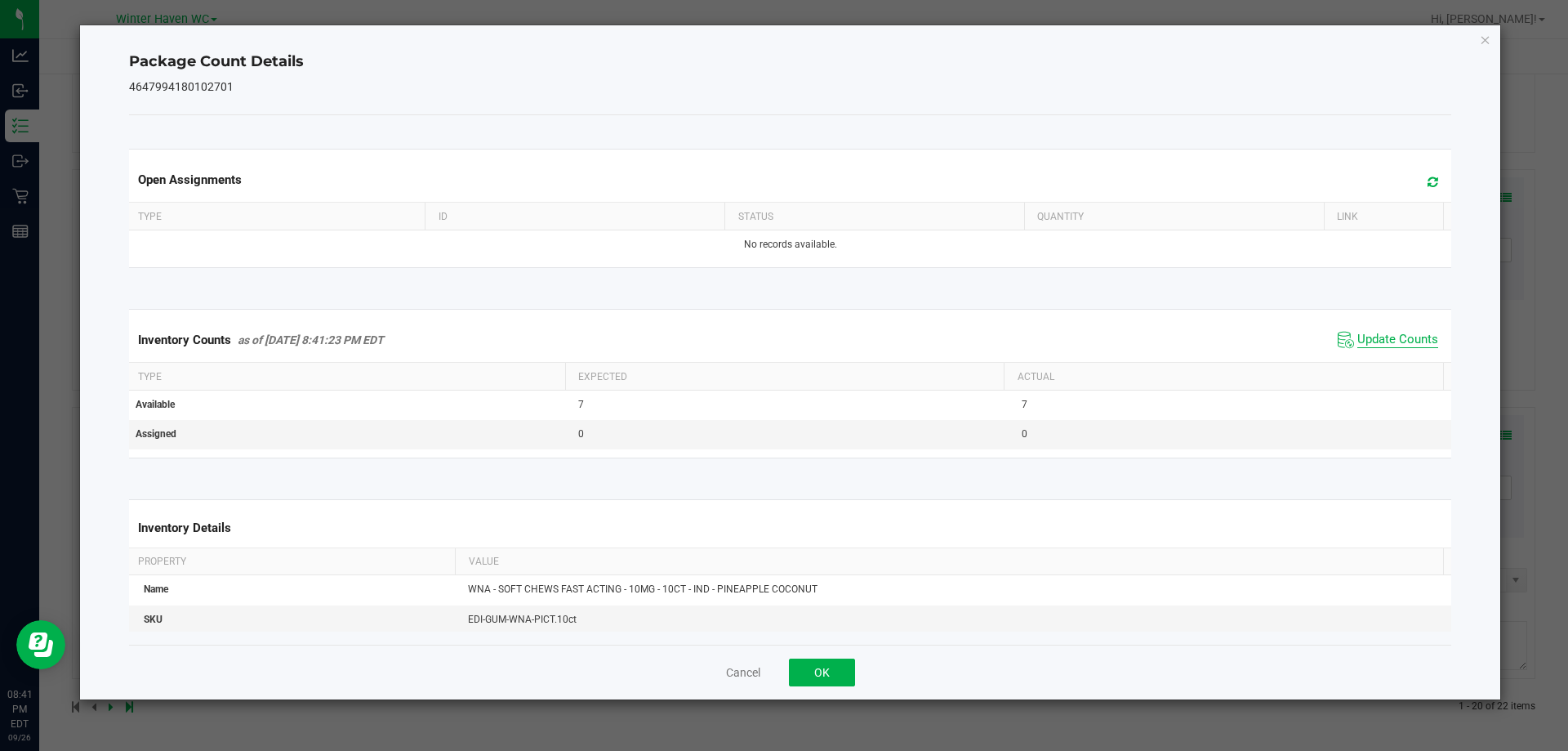
click at [1384, 342] on span "Update Counts" at bounding box center [1398, 340] width 81 height 17
click at [1384, 342] on span "Update Counts" at bounding box center [1398, 339] width 81 height 15
click at [811, 674] on button "OK" at bounding box center [822, 673] width 66 height 28
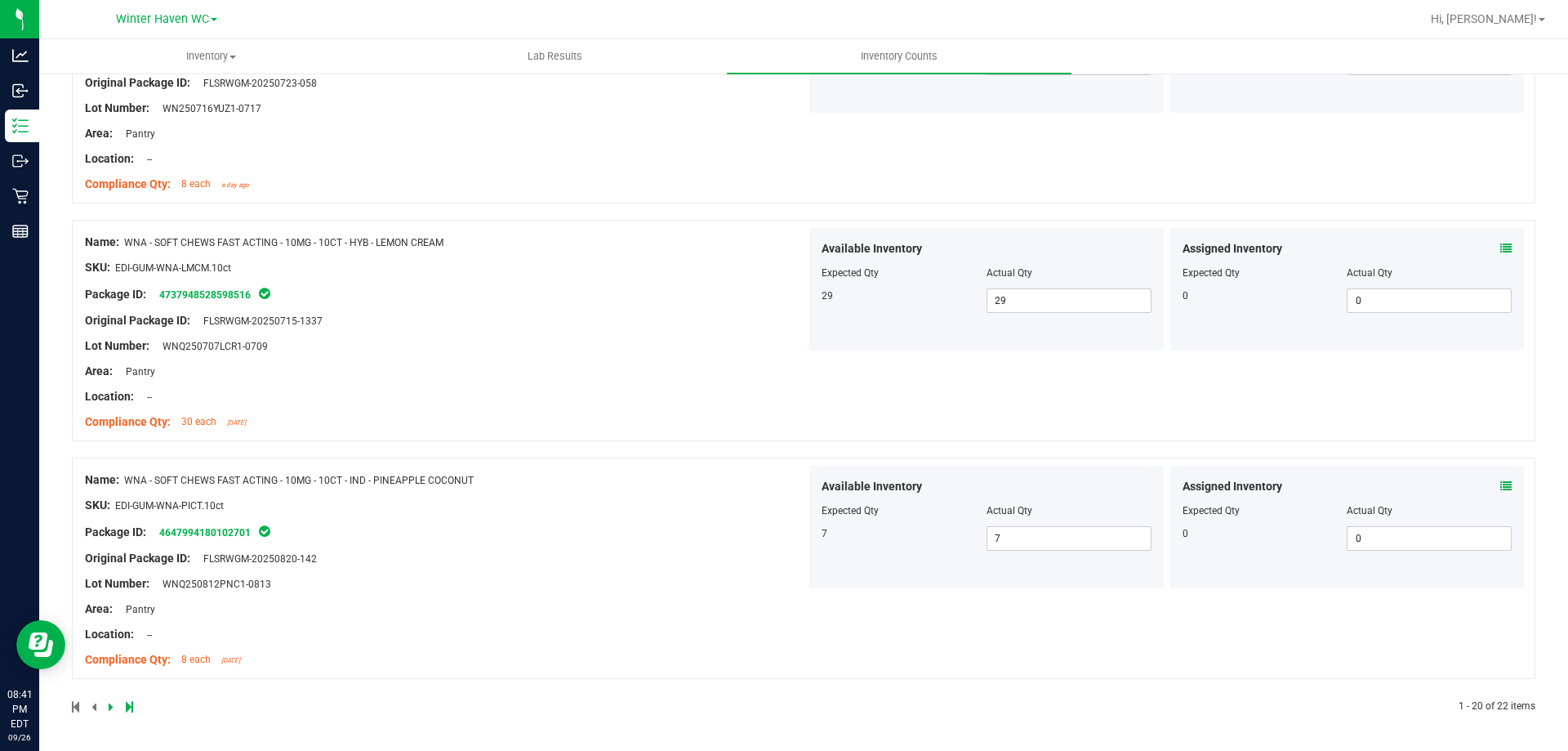
scroll to position [4274, 0]
drag, startPoint x: 807, startPoint y: 495, endPoint x: 848, endPoint y: 483, distance: 42.7
click at [810, 495] on div "Available Inventory Expected Qty Actual Qty 7 7 7" at bounding box center [987, 527] width 355 height 123
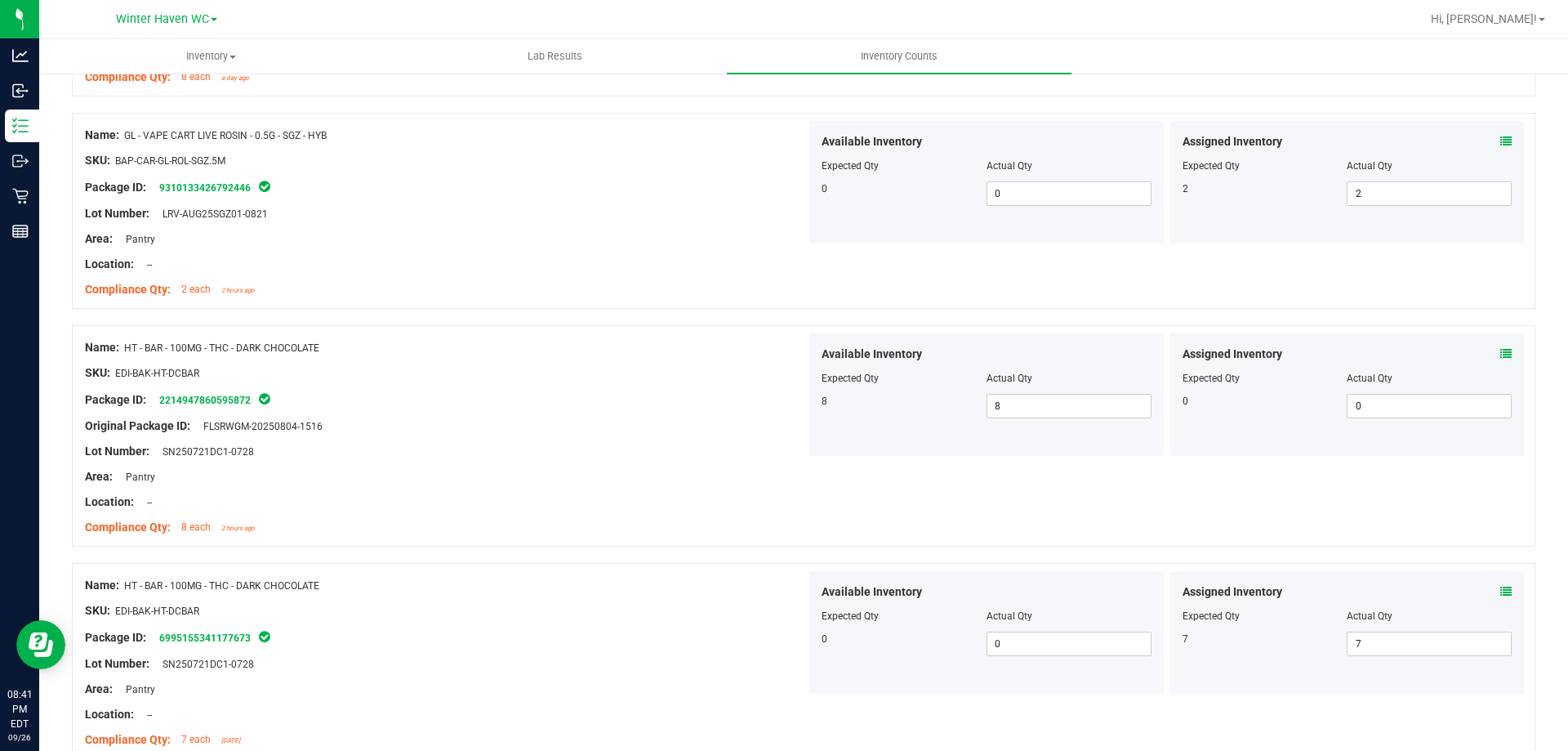
scroll to position [0, 0]
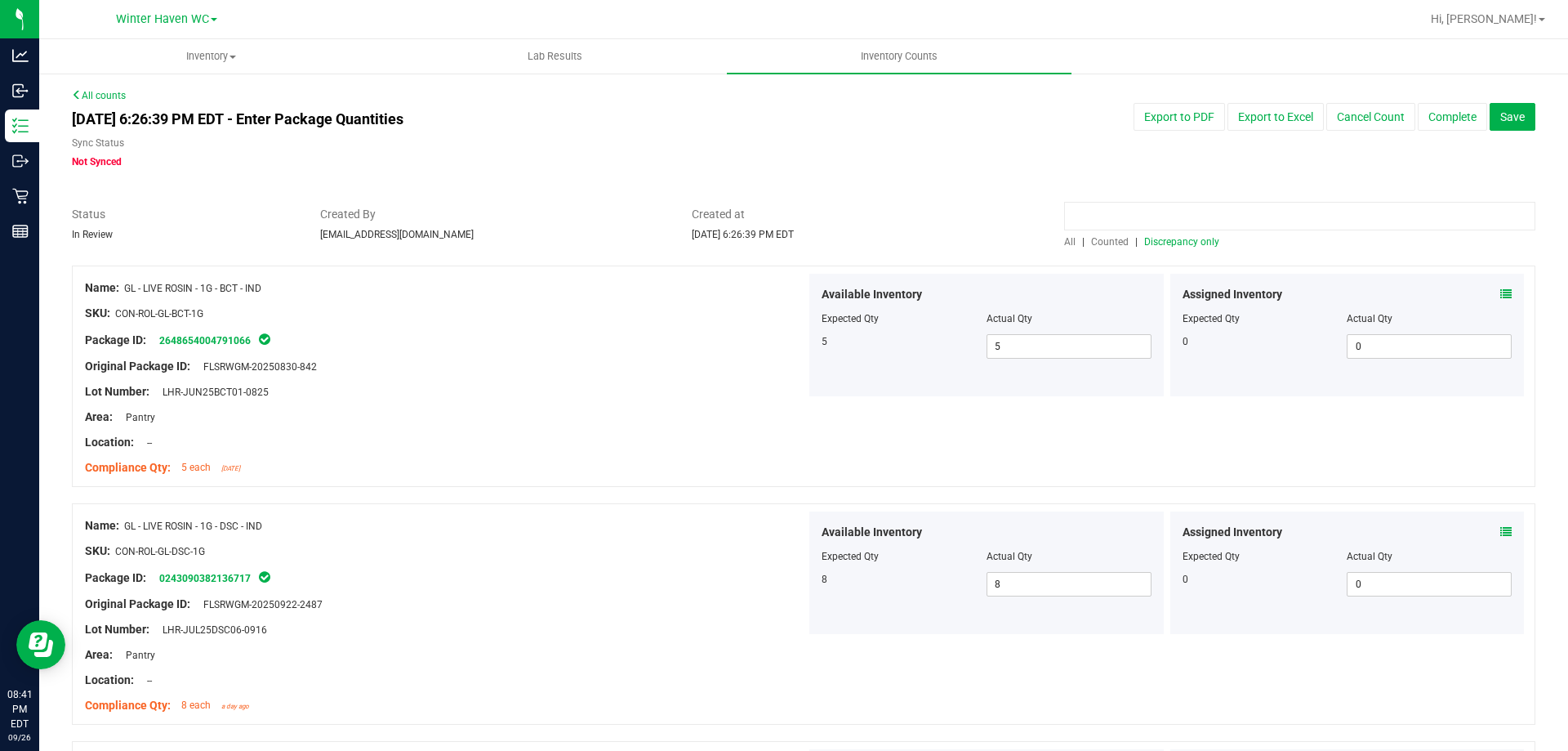
click at [1162, 229] on input at bounding box center [1300, 216] width 471 height 29
click at [1162, 236] on span "Discrepancy only" at bounding box center [1181, 241] width 75 height 11
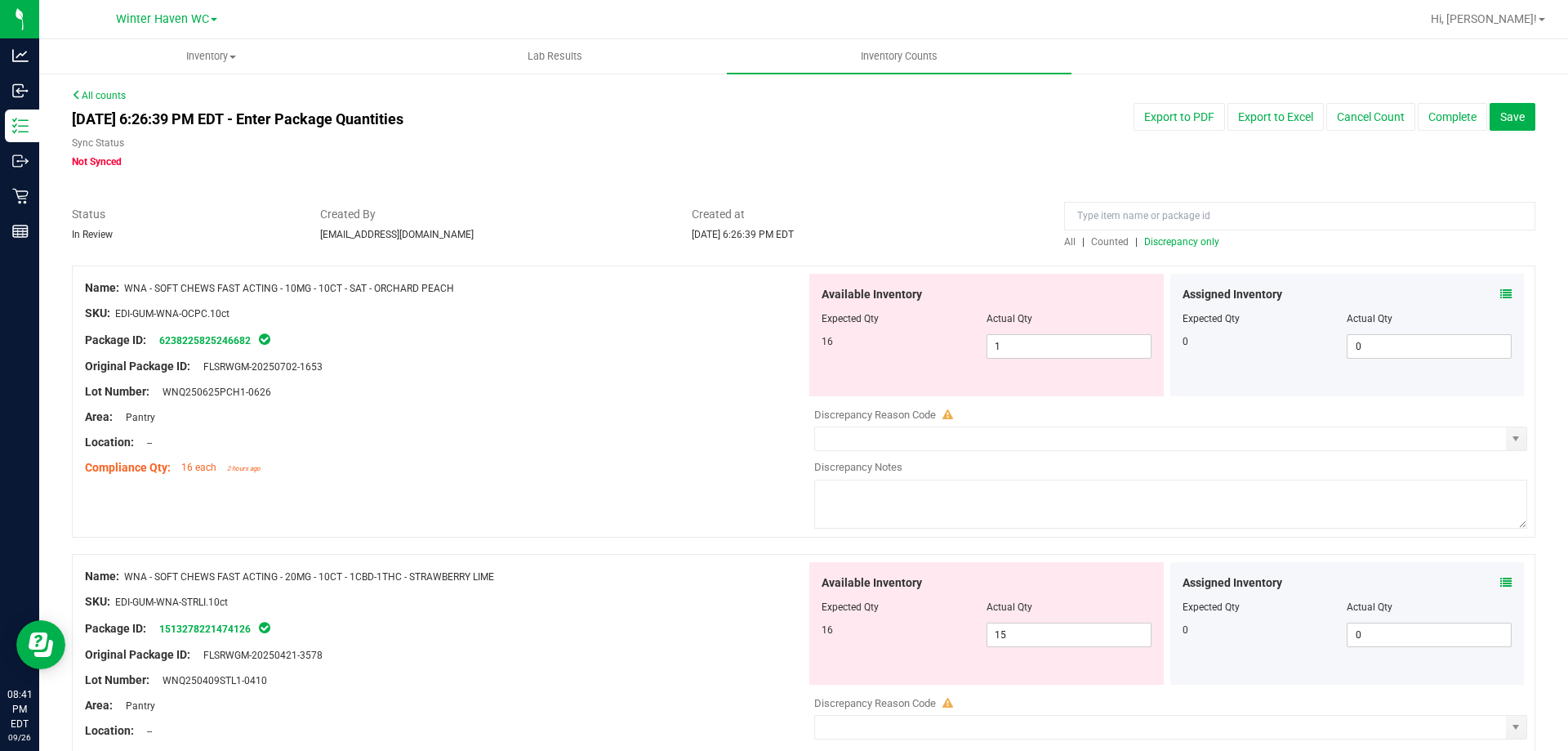
click at [1501, 288] on icon at bounding box center [1507, 294] width 11 height 11
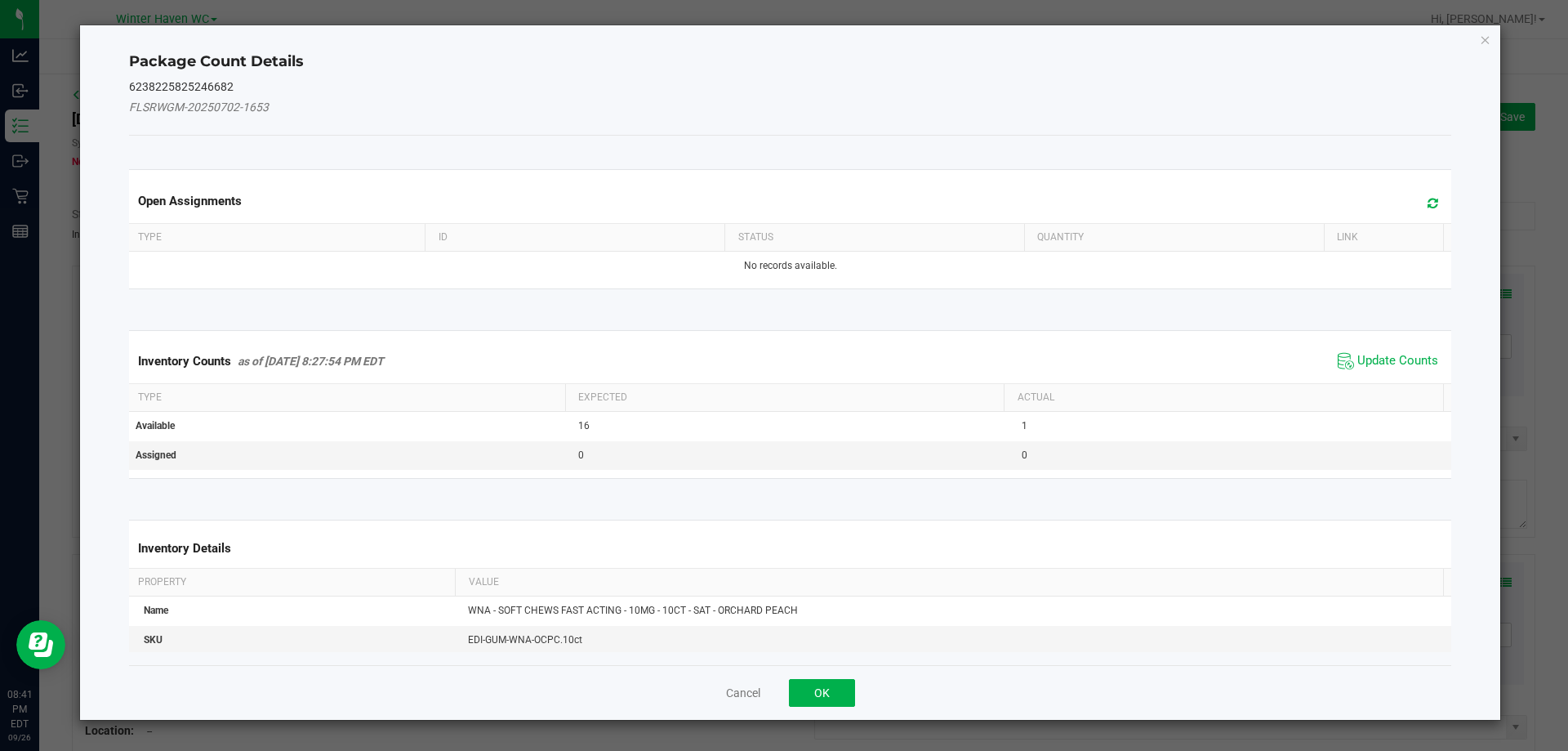
drag, startPoint x: 1390, startPoint y: 383, endPoint x: 1384, endPoint y: 373, distance: 11.7
click at [1386, 384] on th "Actual" at bounding box center [1224, 398] width 440 height 28
click at [1384, 362] on span "Update Counts" at bounding box center [1398, 362] width 81 height 17
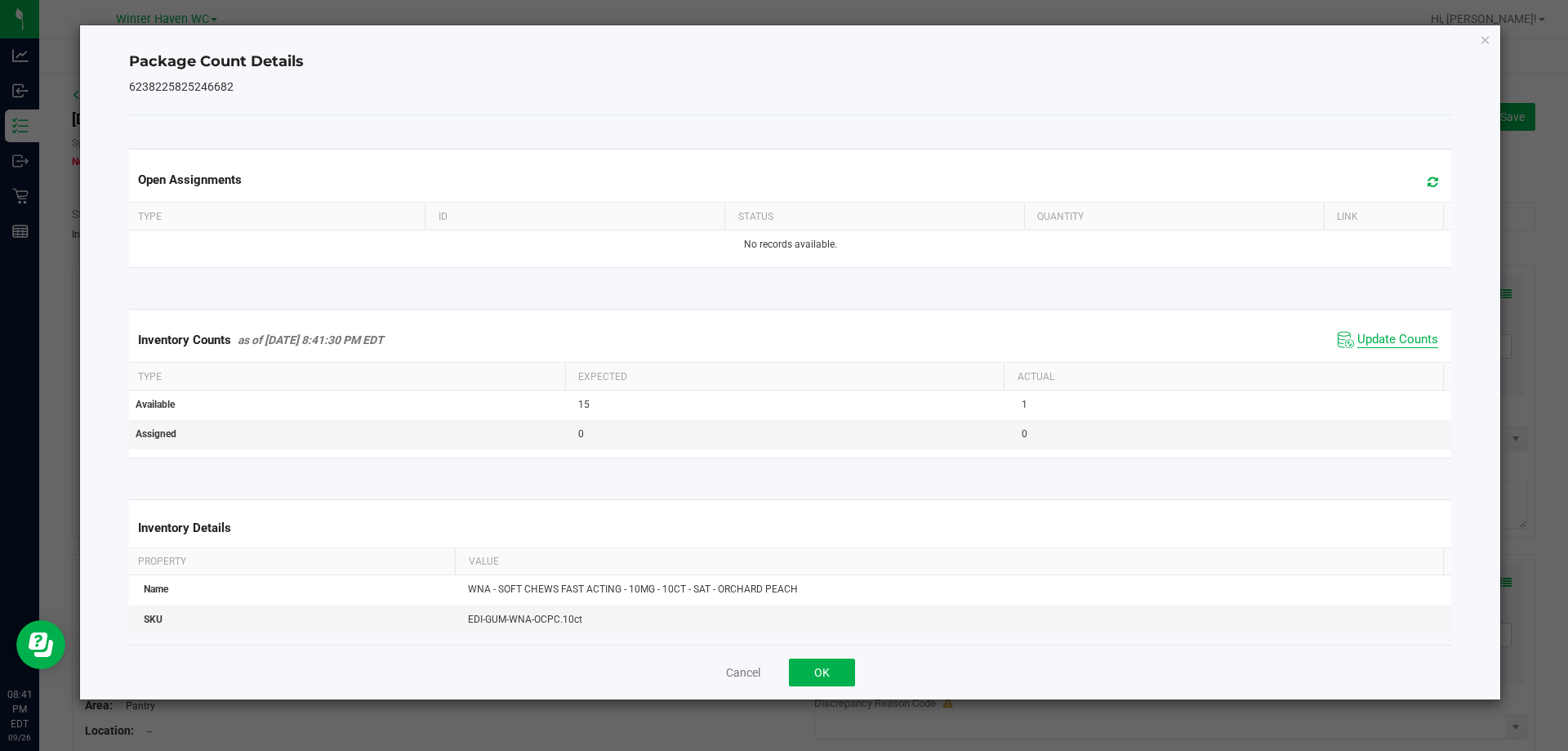
click at [1382, 348] on span "Update Counts" at bounding box center [1398, 340] width 81 height 17
click at [1382, 347] on span "Update Counts" at bounding box center [1398, 339] width 81 height 15
drag, startPoint x: 815, startPoint y: 653, endPoint x: 821, endPoint y: 665, distance: 13.4
click at [819, 662] on div "Cancel OK" at bounding box center [791, 672] width 1323 height 55
click at [821, 665] on button "OK" at bounding box center [822, 673] width 66 height 28
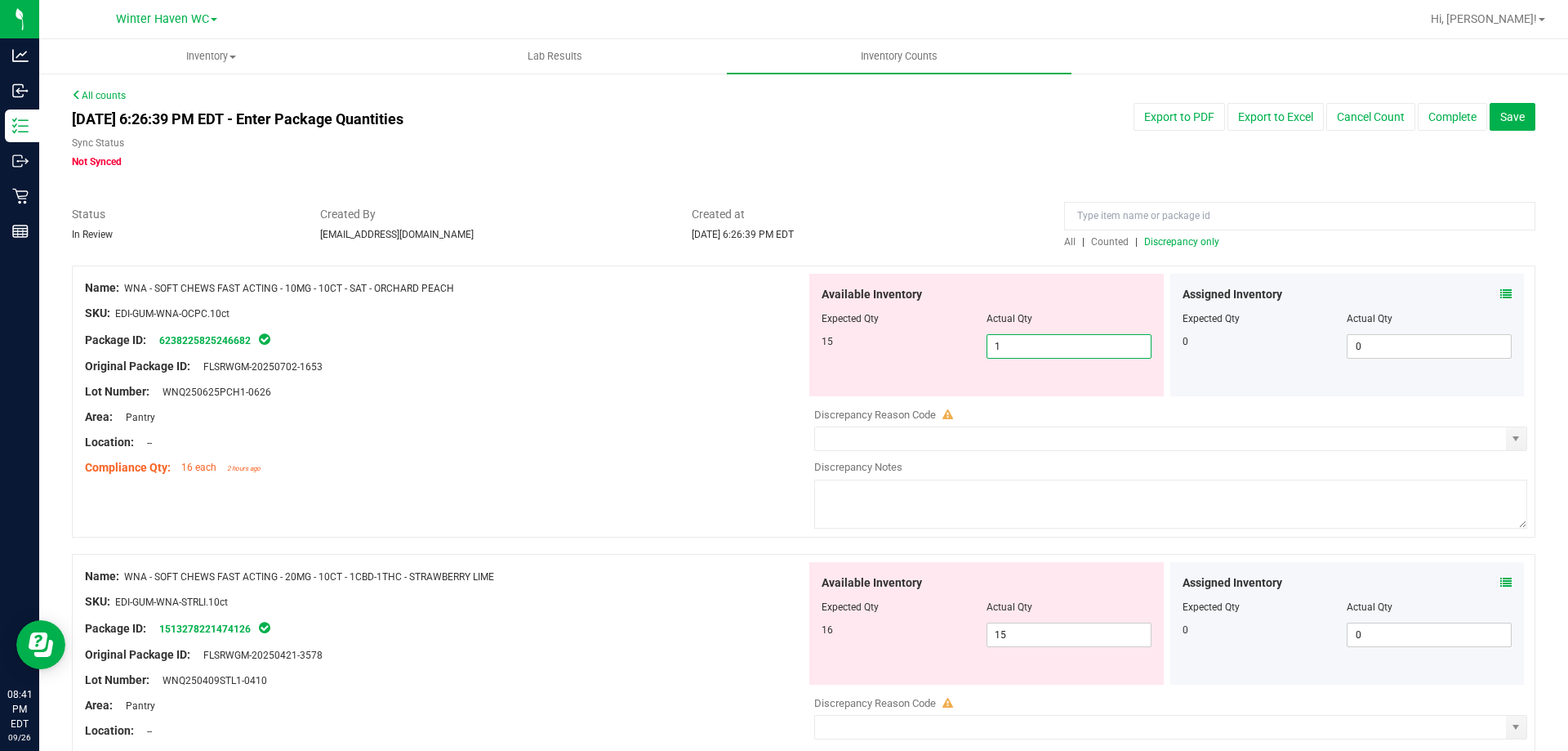
click at [1027, 354] on span "1 1" at bounding box center [1069, 347] width 165 height 24
click at [681, 434] on div "Location: --" at bounding box center [445, 443] width 721 height 17
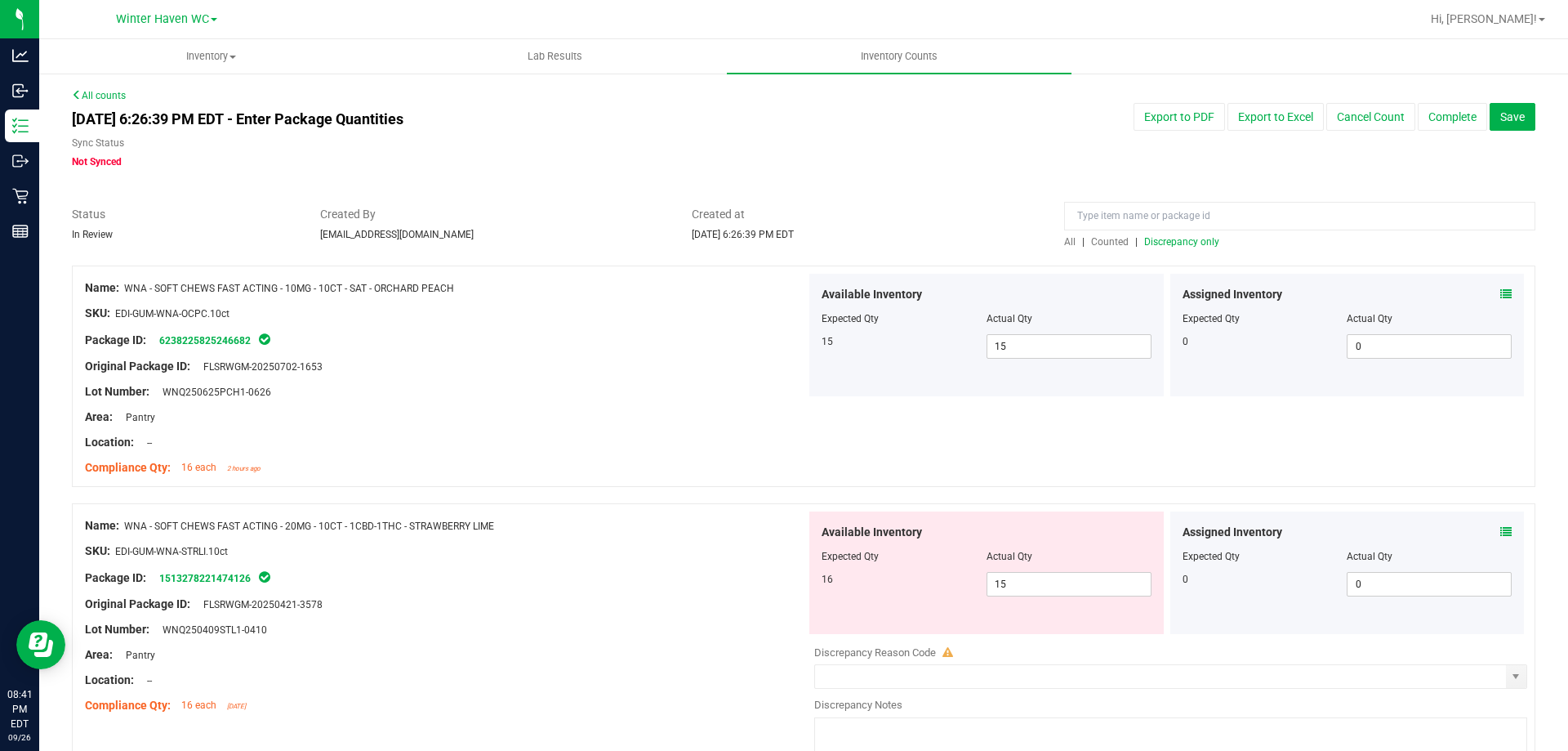
click at [1502, 534] on div "Assigned Inventory Expected Qty Actual Qty 0 0 0" at bounding box center [1347, 573] width 355 height 123
click at [1501, 529] on icon at bounding box center [1507, 532] width 11 height 11
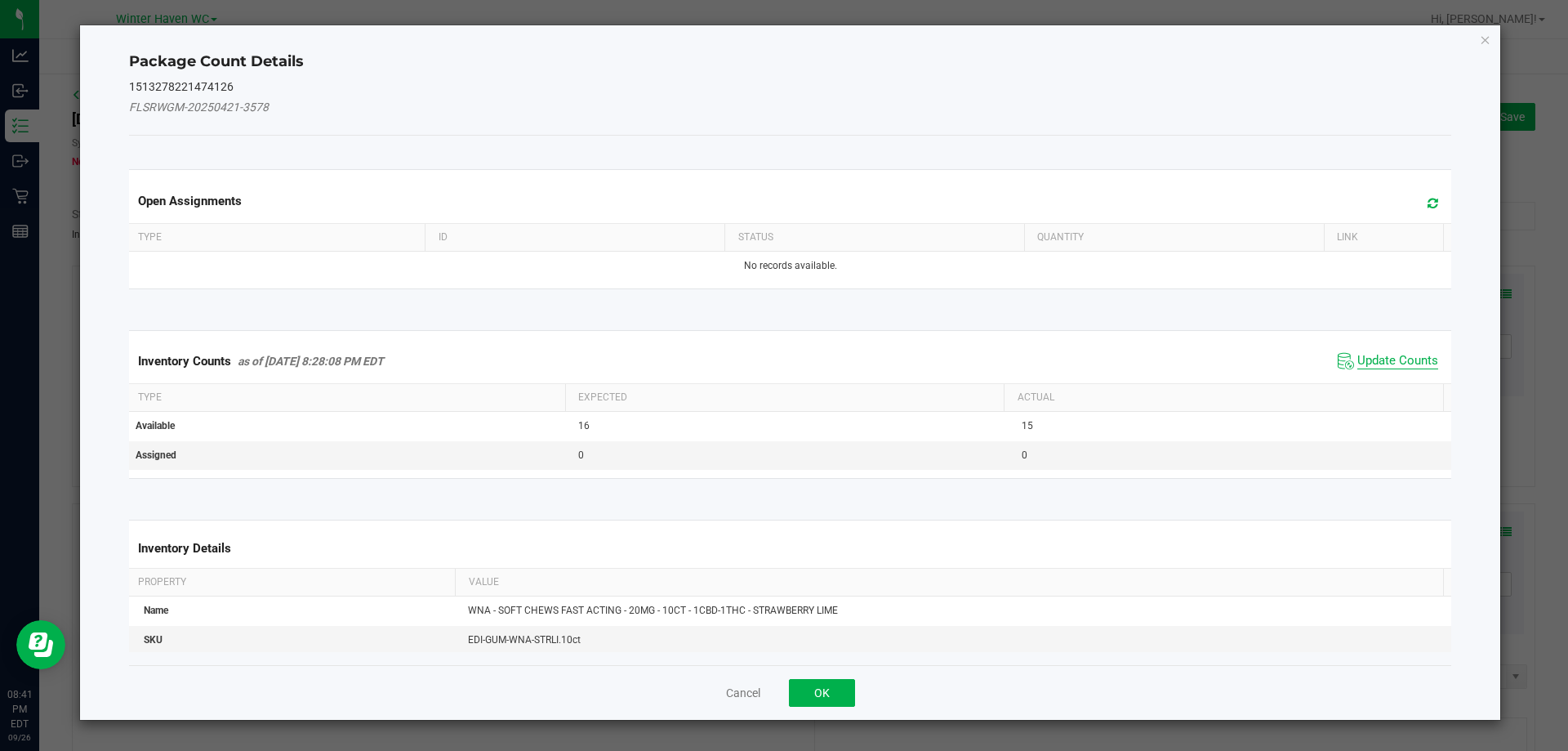
click at [1394, 360] on span "Update Counts" at bounding box center [1398, 362] width 81 height 17
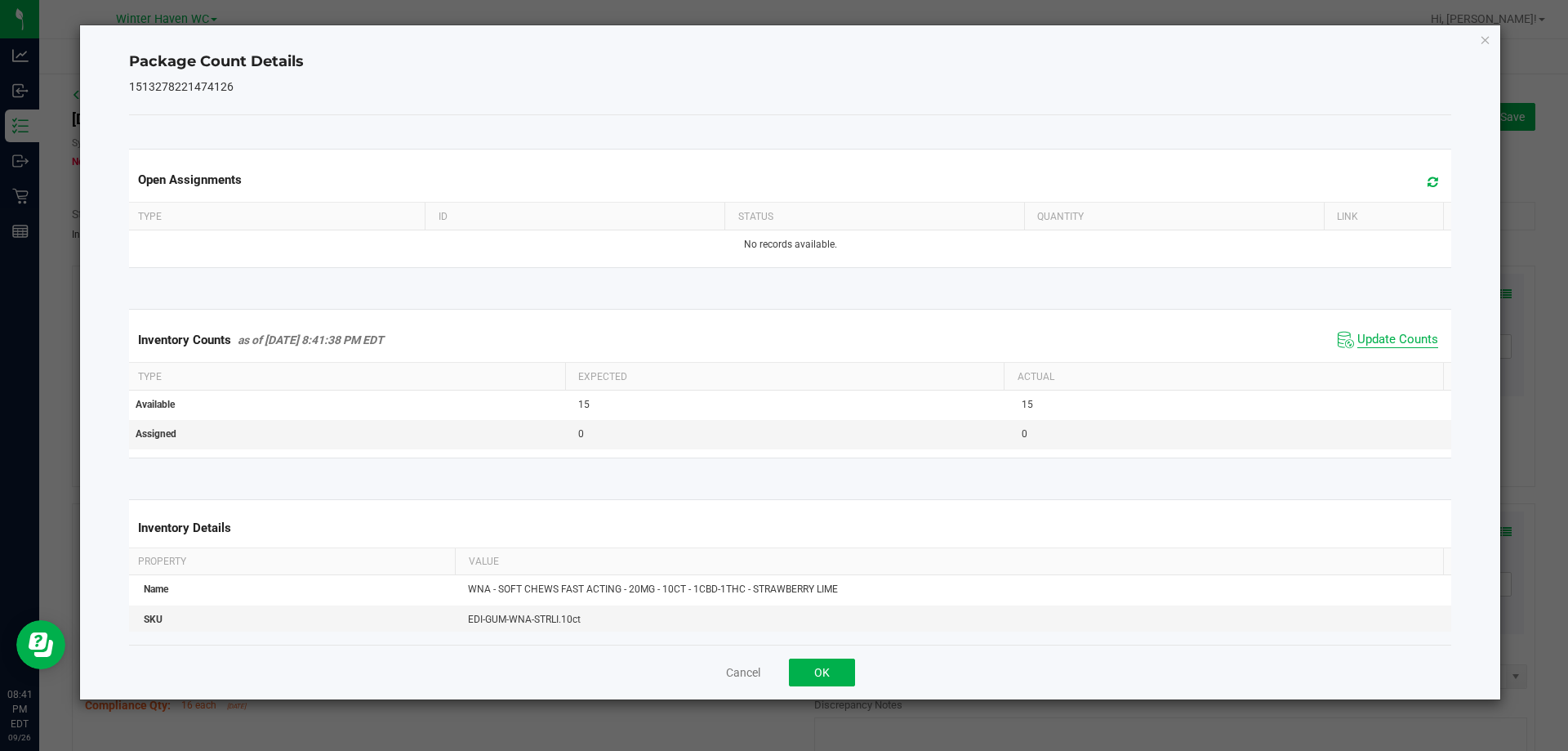
click at [1379, 334] on span "Update Counts" at bounding box center [1398, 340] width 81 height 17
click at [1379, 334] on span "Update Counts" at bounding box center [1398, 339] width 81 height 15
click at [805, 690] on div "Cancel OK" at bounding box center [791, 672] width 1323 height 55
click at [824, 663] on button "OK" at bounding box center [822, 673] width 66 height 28
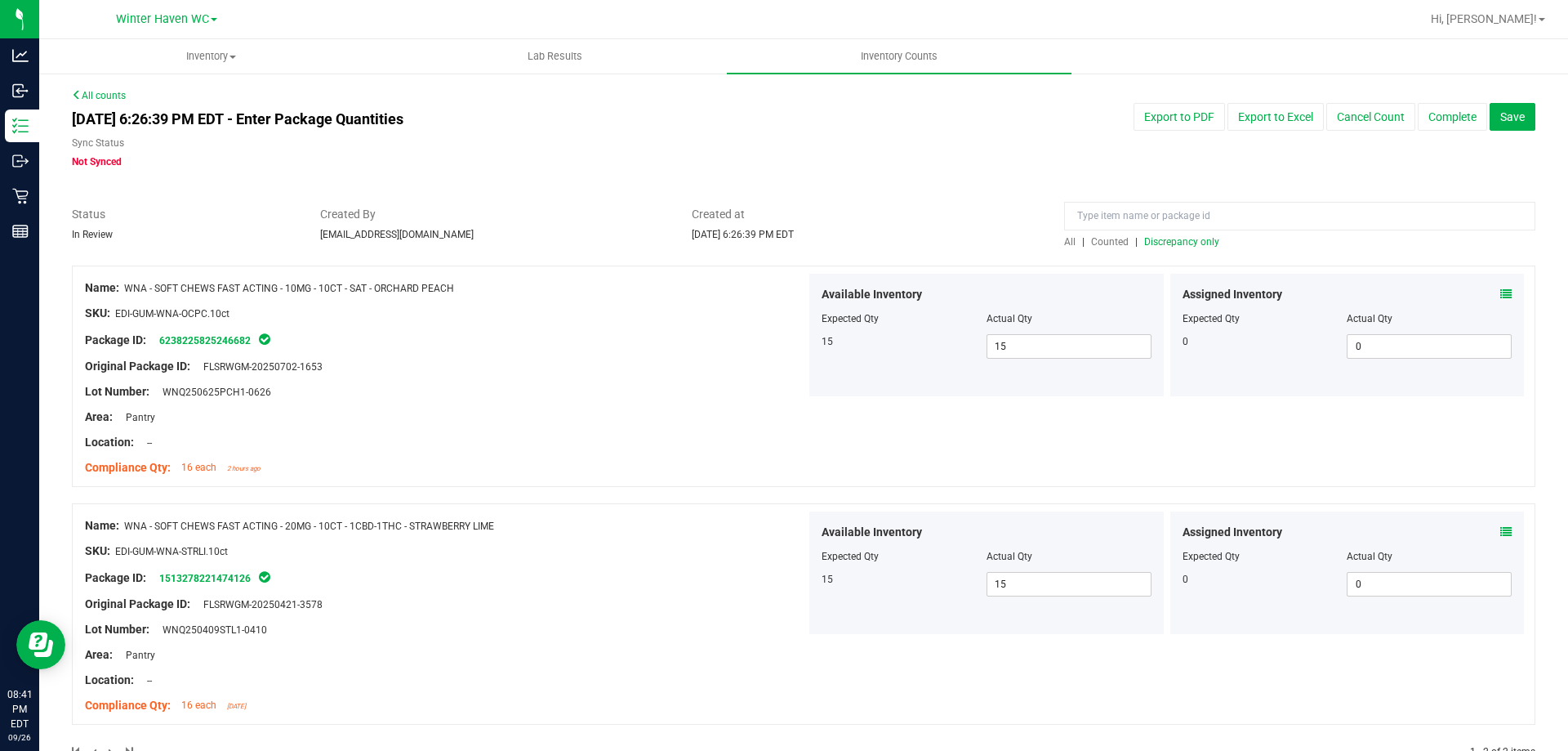
click at [719, 520] on div "Name: WNA - SOFT CHEWS FAST ACTING - 20MG - 10CT - 1CBD-1THC - STRAWBERRY LIME" at bounding box center [445, 526] width 721 height 17
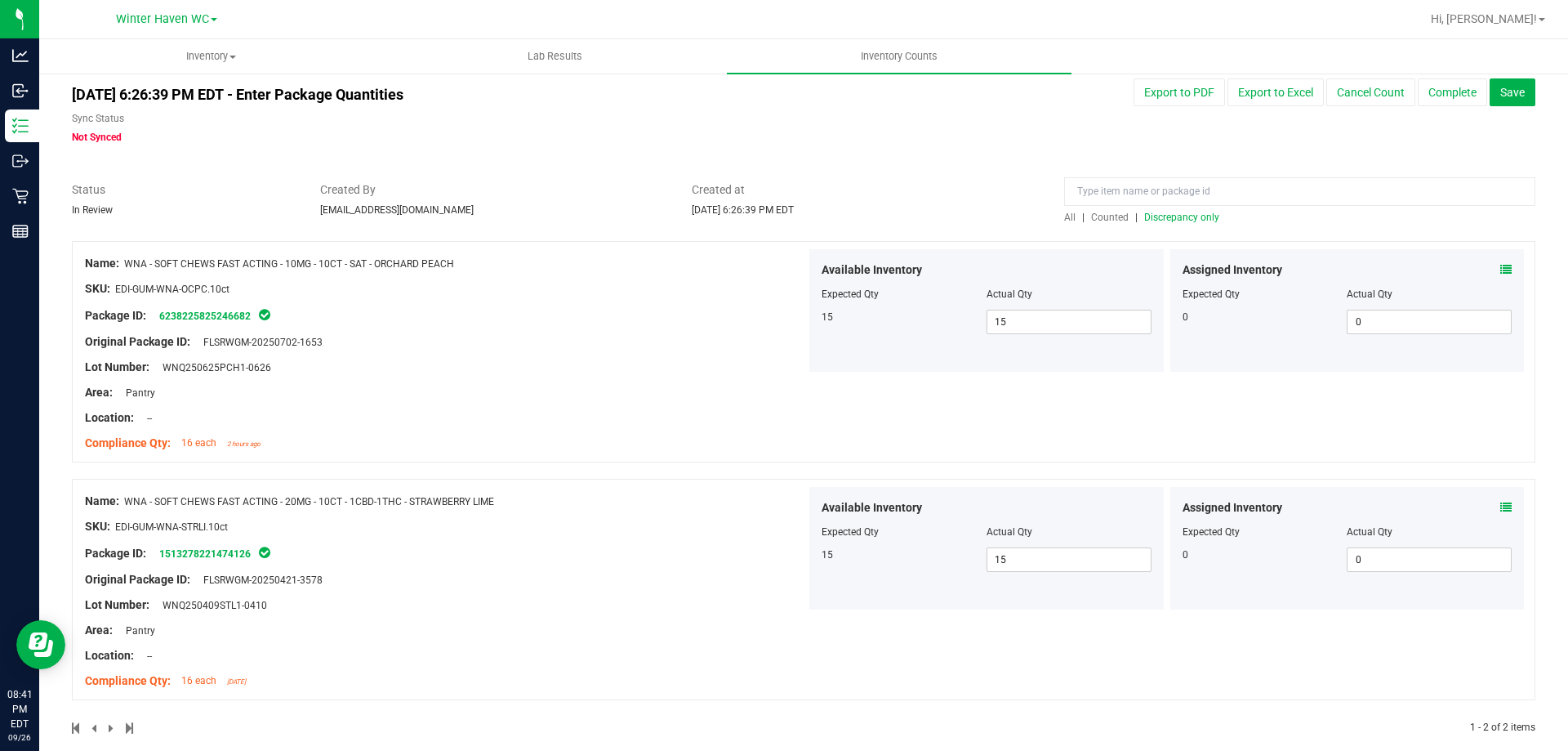
scroll to position [46, 0]
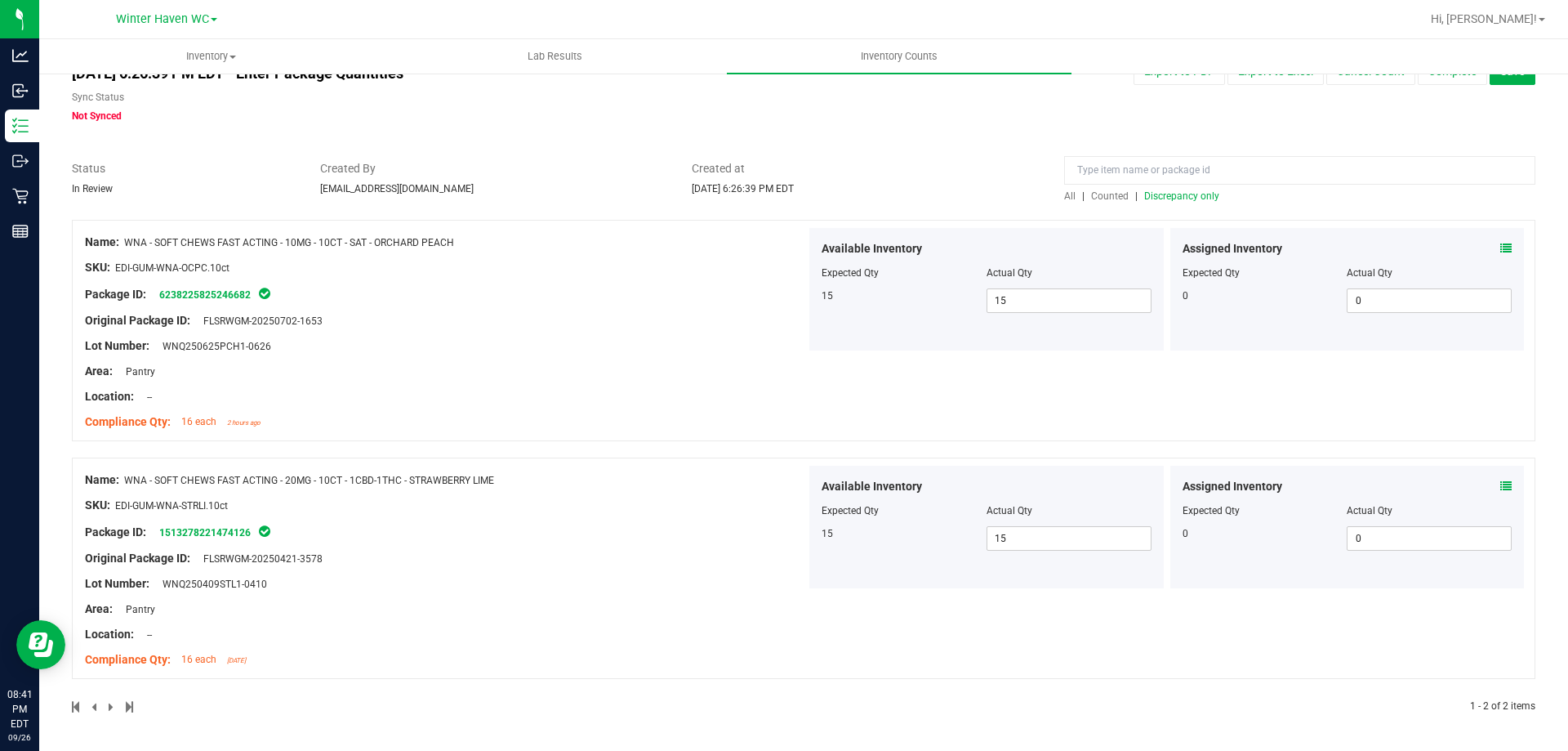
click at [1193, 199] on span "Discrepancy only" at bounding box center [1181, 196] width 75 height 11
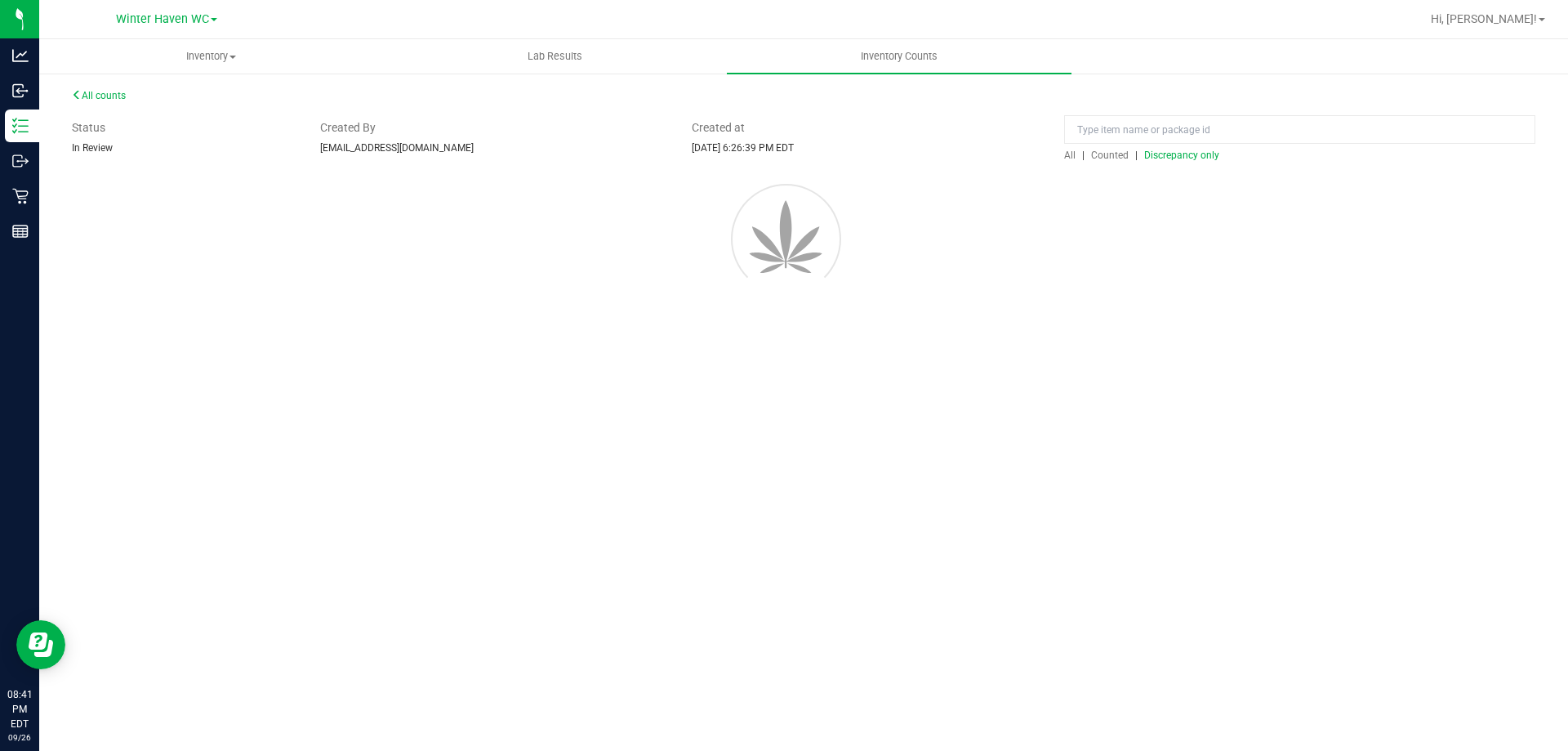
scroll to position [0, 0]
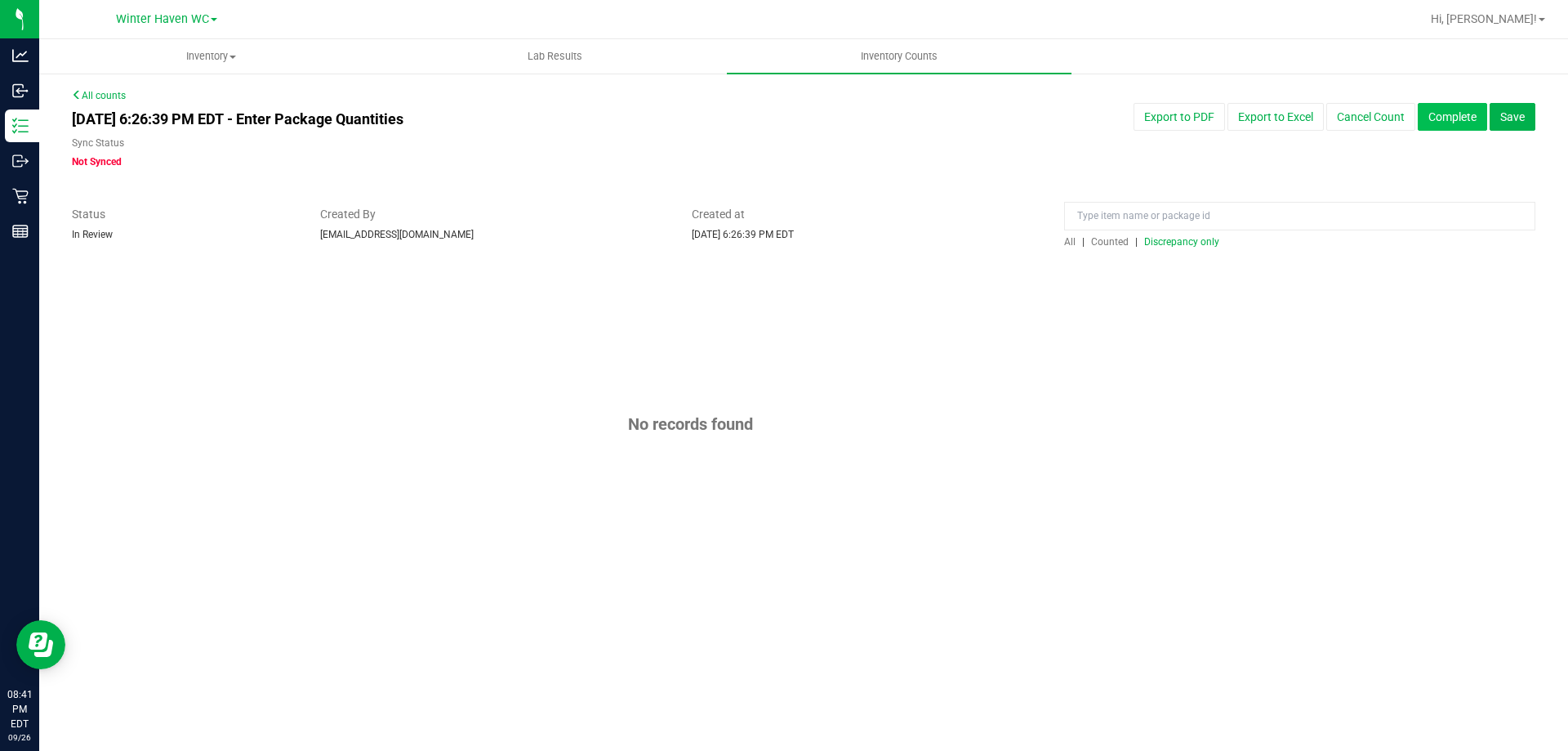
click at [1448, 104] on button "Complete" at bounding box center [1452, 116] width 70 height 28
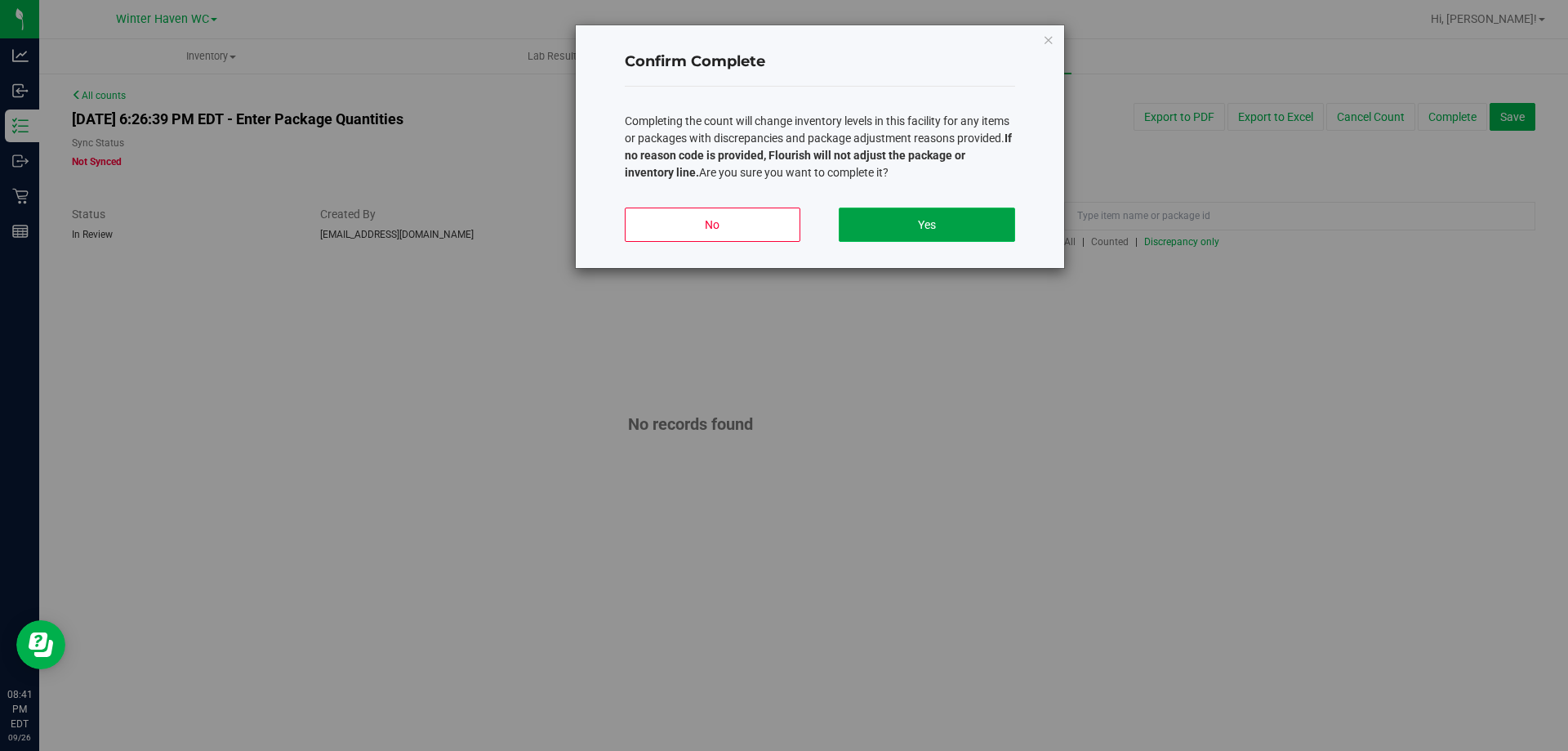
click at [970, 236] on button "Yes" at bounding box center [926, 225] width 176 height 34
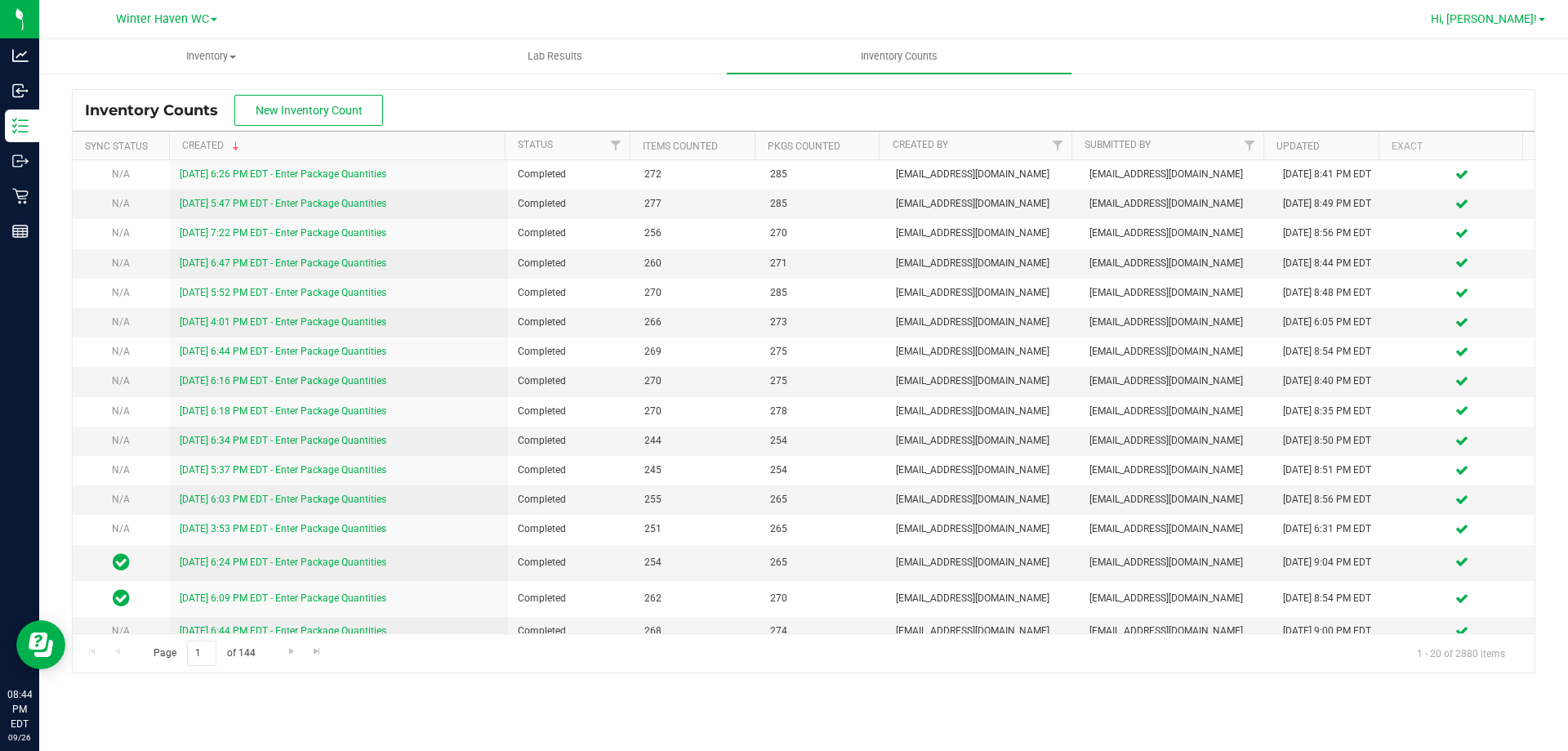
click at [1535, 26] on link "Hi, Micah!" at bounding box center [1488, 19] width 128 height 17
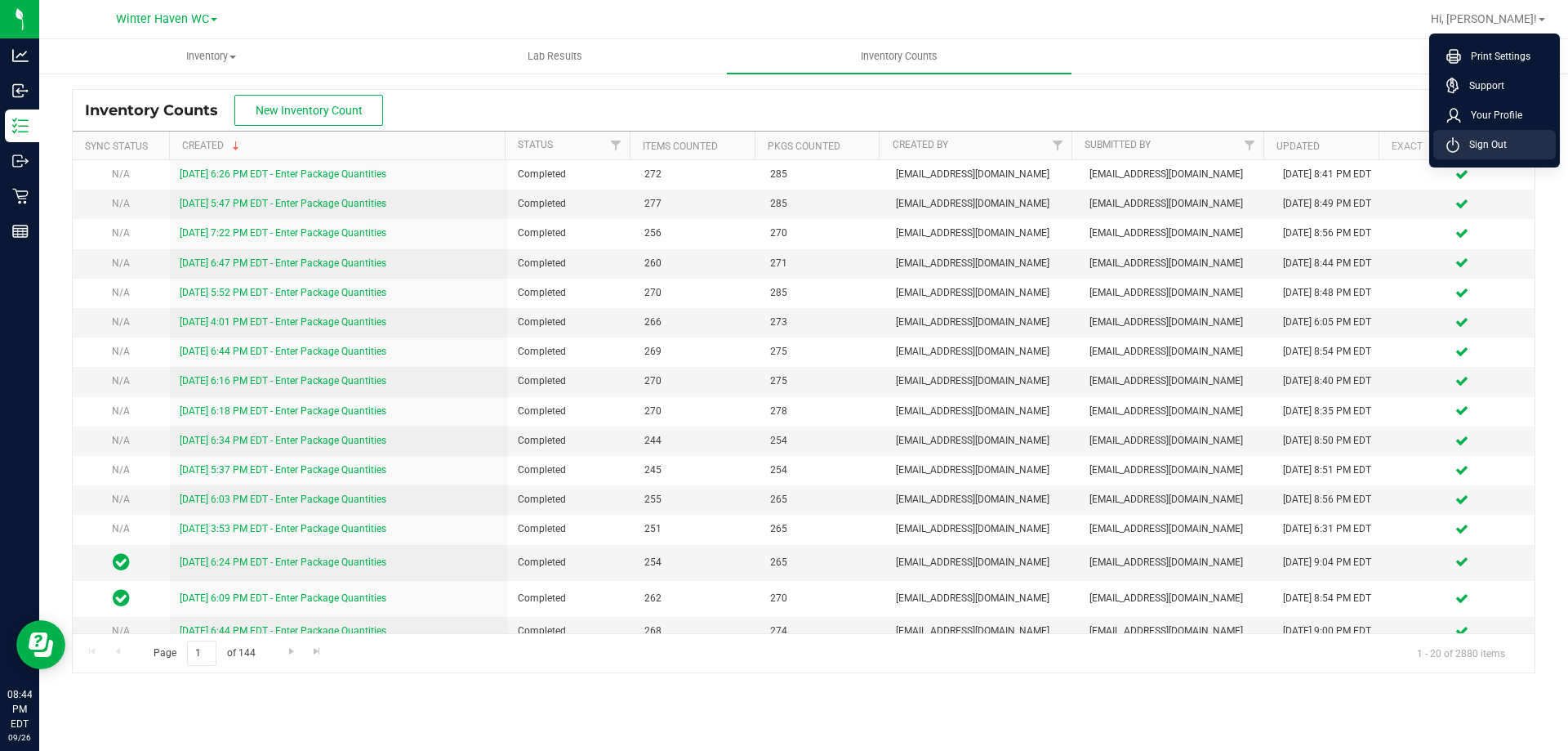
click at [1479, 140] on span "Sign Out" at bounding box center [1483, 144] width 48 height 17
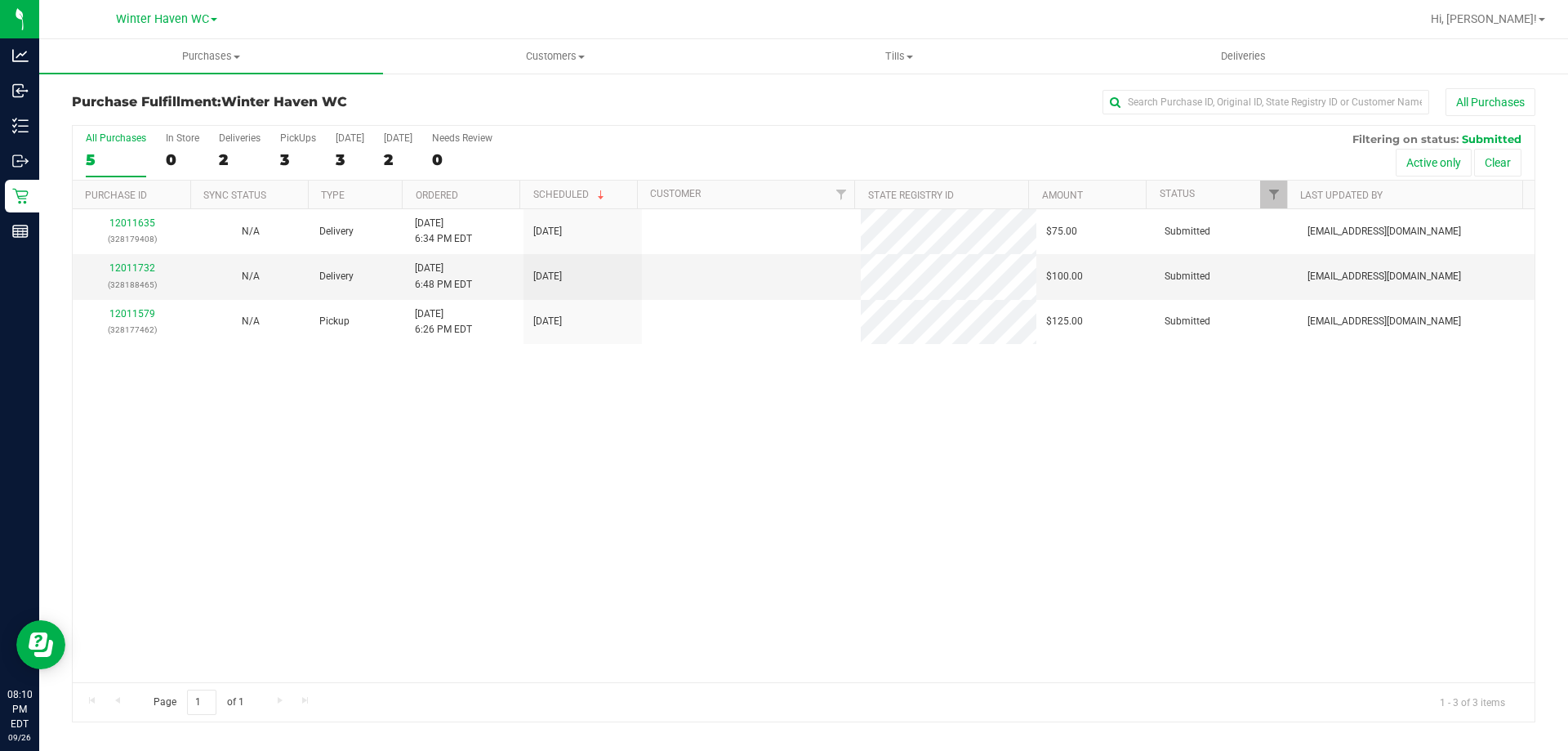
click at [463, 606] on div "12011635 (328179408) N/A Delivery 9/26/2025 6:34 PM EDT 9/27/2025 $75.00 Submit…" at bounding box center [803, 445] width 1462 height 473
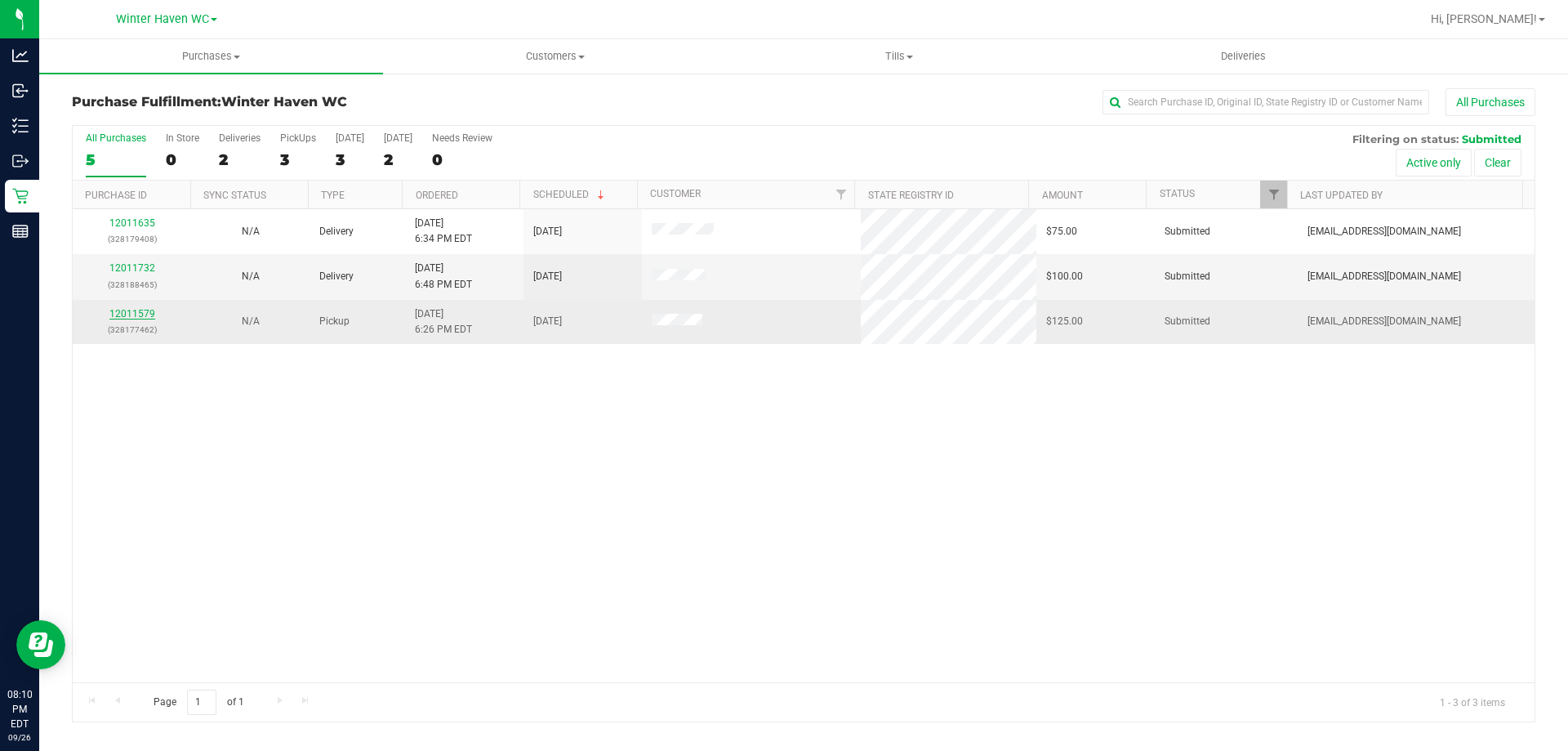
click at [149, 315] on link "12011579" at bounding box center [131, 314] width 46 height 11
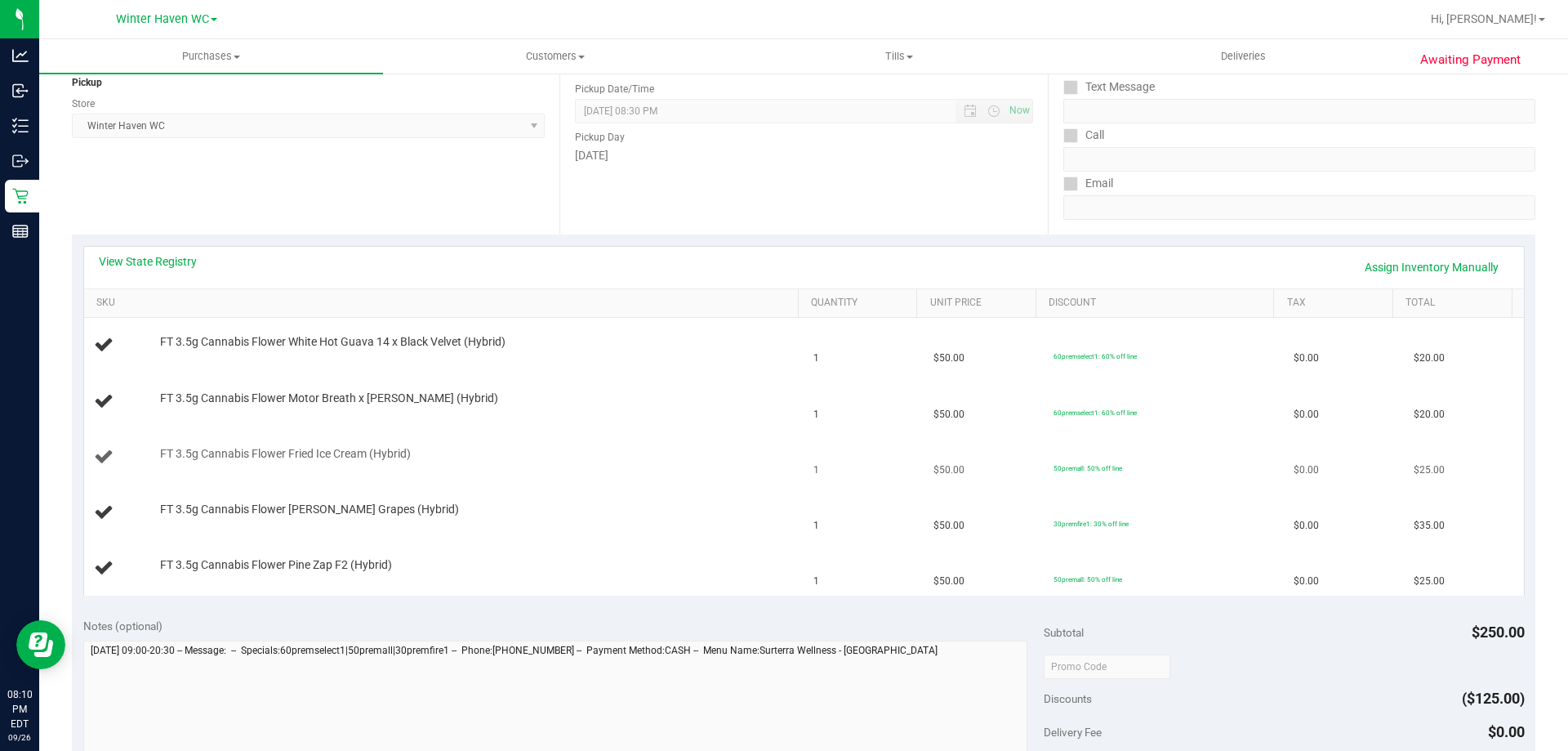
scroll to position [245, 0]
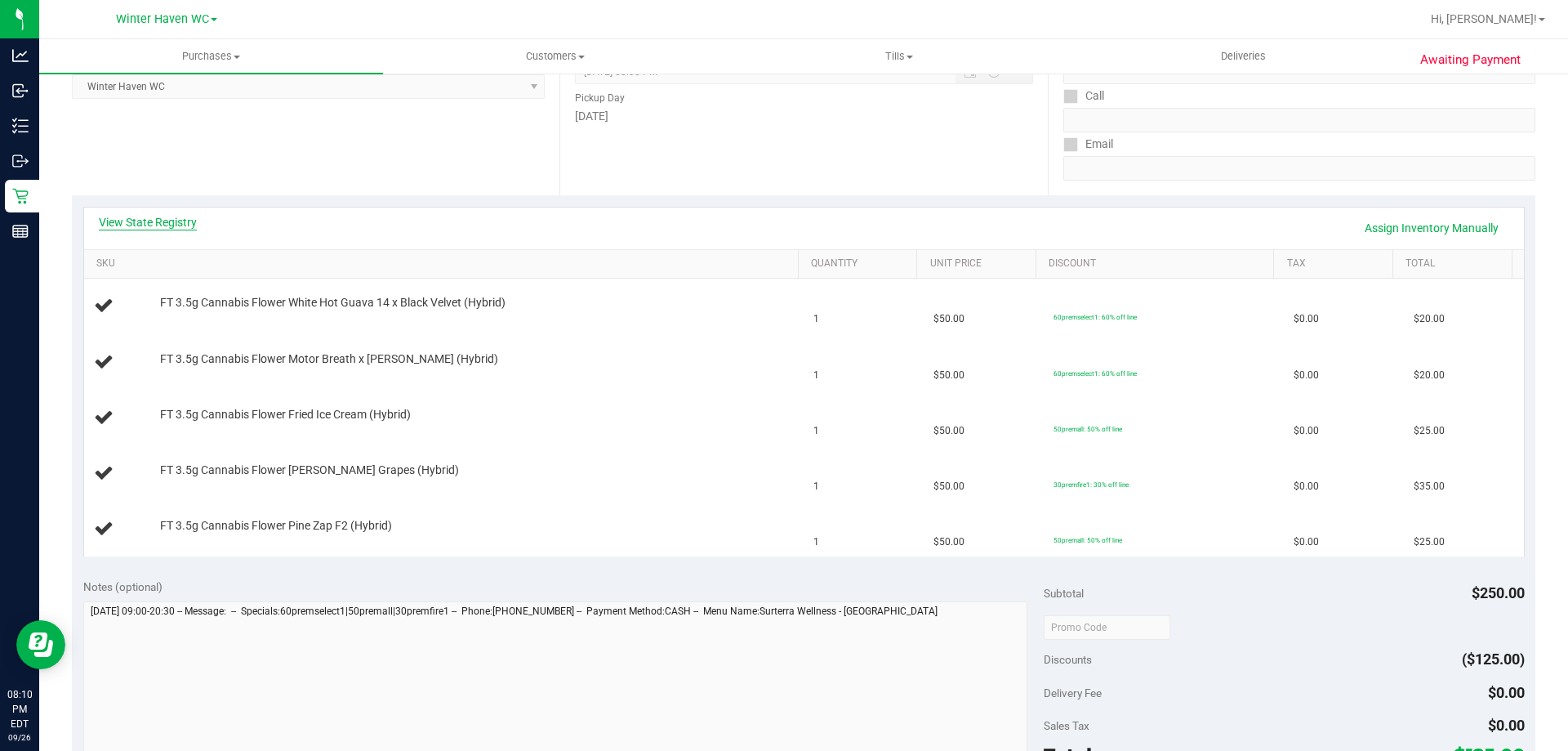
click at [182, 221] on link "View State Registry" at bounding box center [147, 223] width 98 height 17
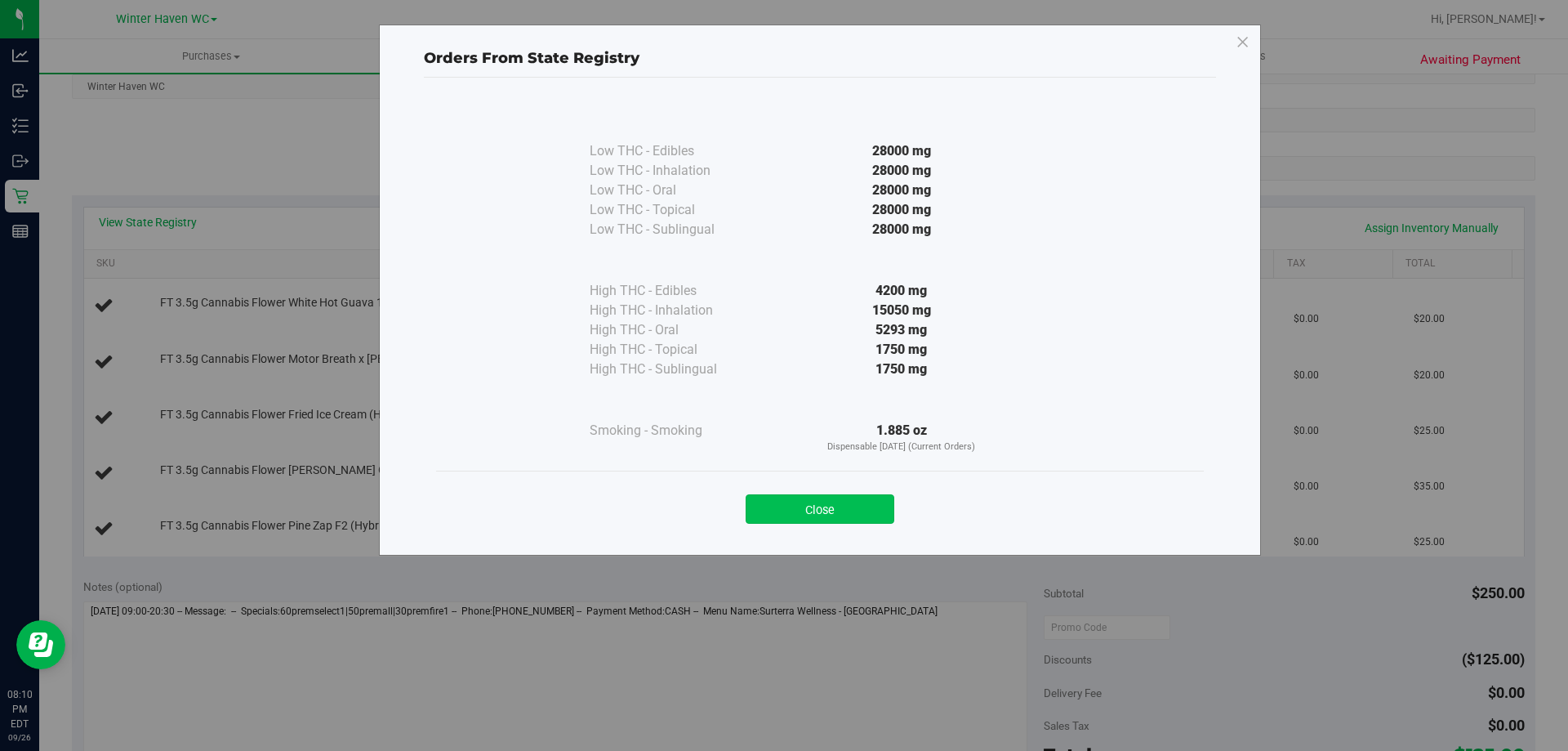
click at [885, 498] on button "Close" at bounding box center [820, 509] width 149 height 30
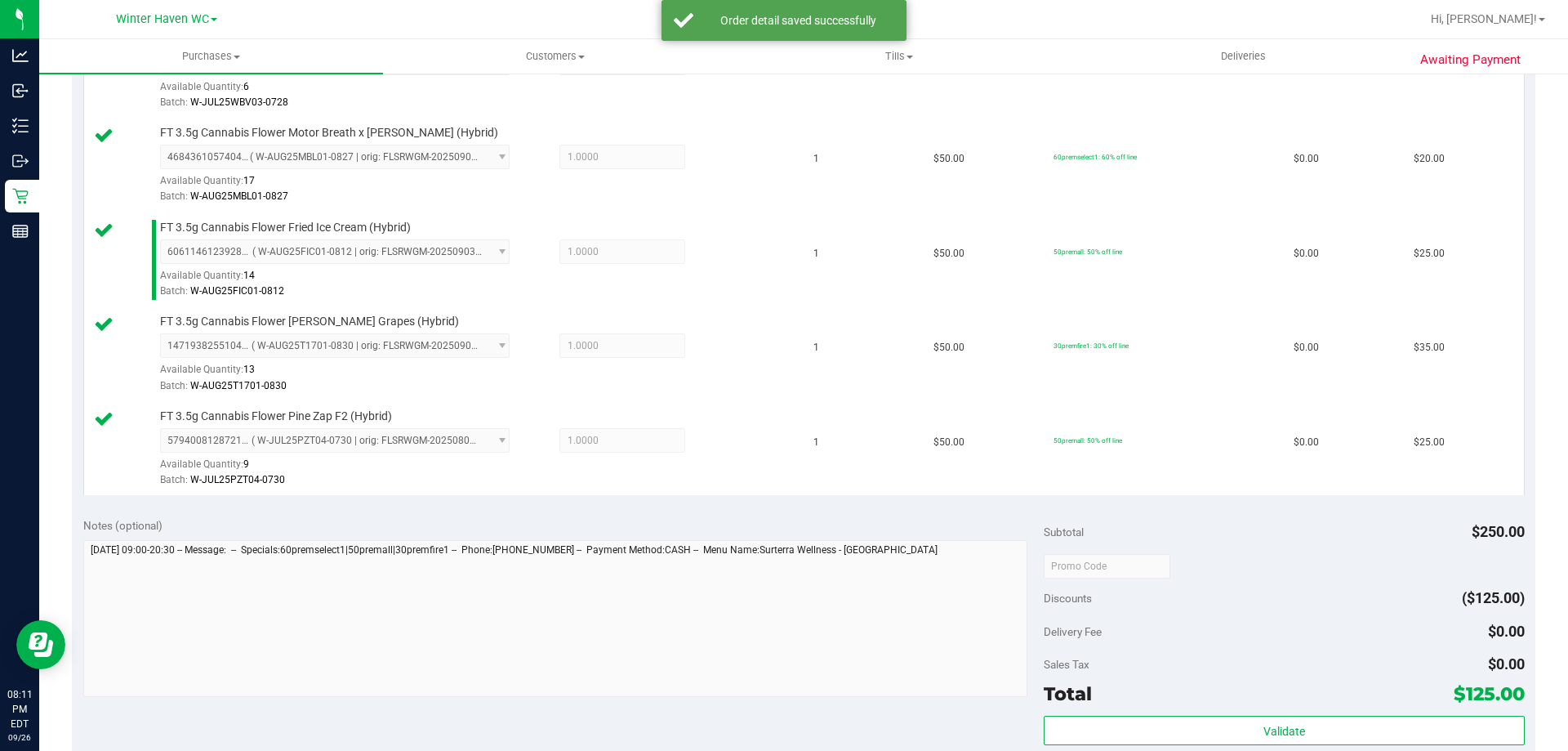
scroll to position [572, 0]
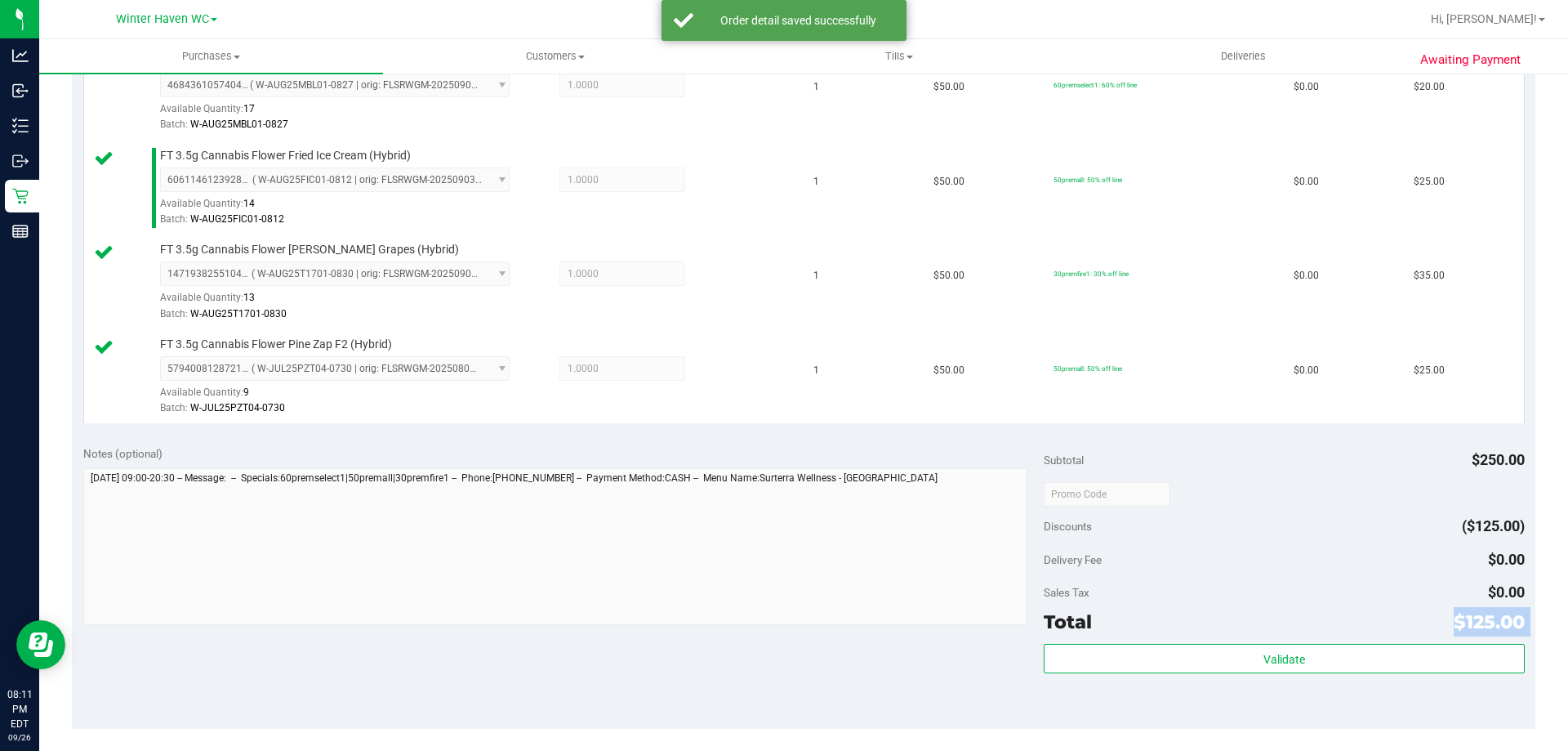
drag, startPoint x: 1215, startPoint y: 634, endPoint x: 1215, endPoint y: 643, distance: 9.0
click at [1215, 643] on div "Subtotal $250.00 Discounts ($125.00) Delivery Fee $0.00 Sales Tax $0.00 Total $…" at bounding box center [1284, 581] width 481 height 272
click at [1216, 643] on div "Subtotal $250.00 Discounts ($125.00) Delivery Fee $0.00 Sales Tax $0.00 Total $…" at bounding box center [1284, 581] width 481 height 272
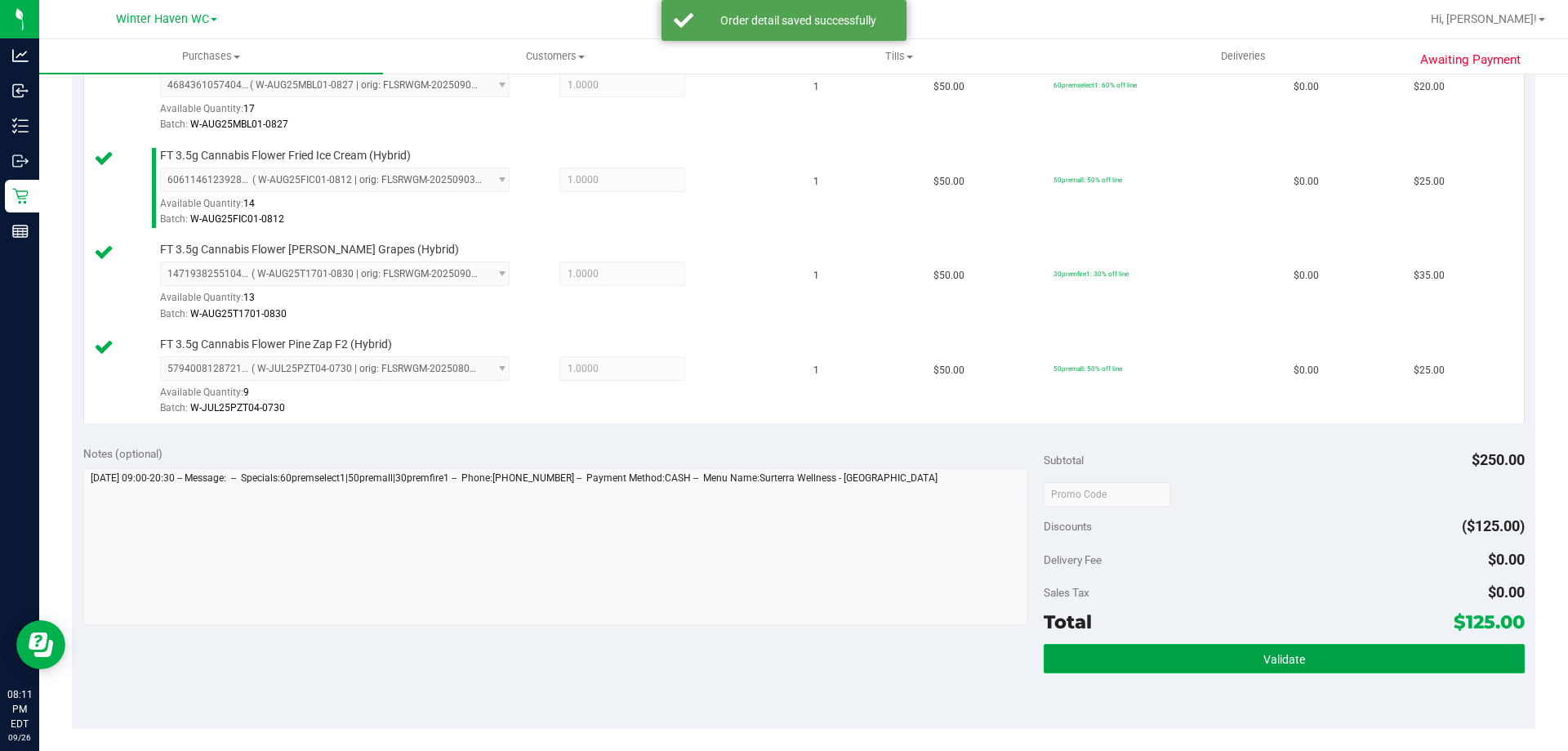
click at [1216, 647] on button "Validate" at bounding box center [1284, 659] width 481 height 30
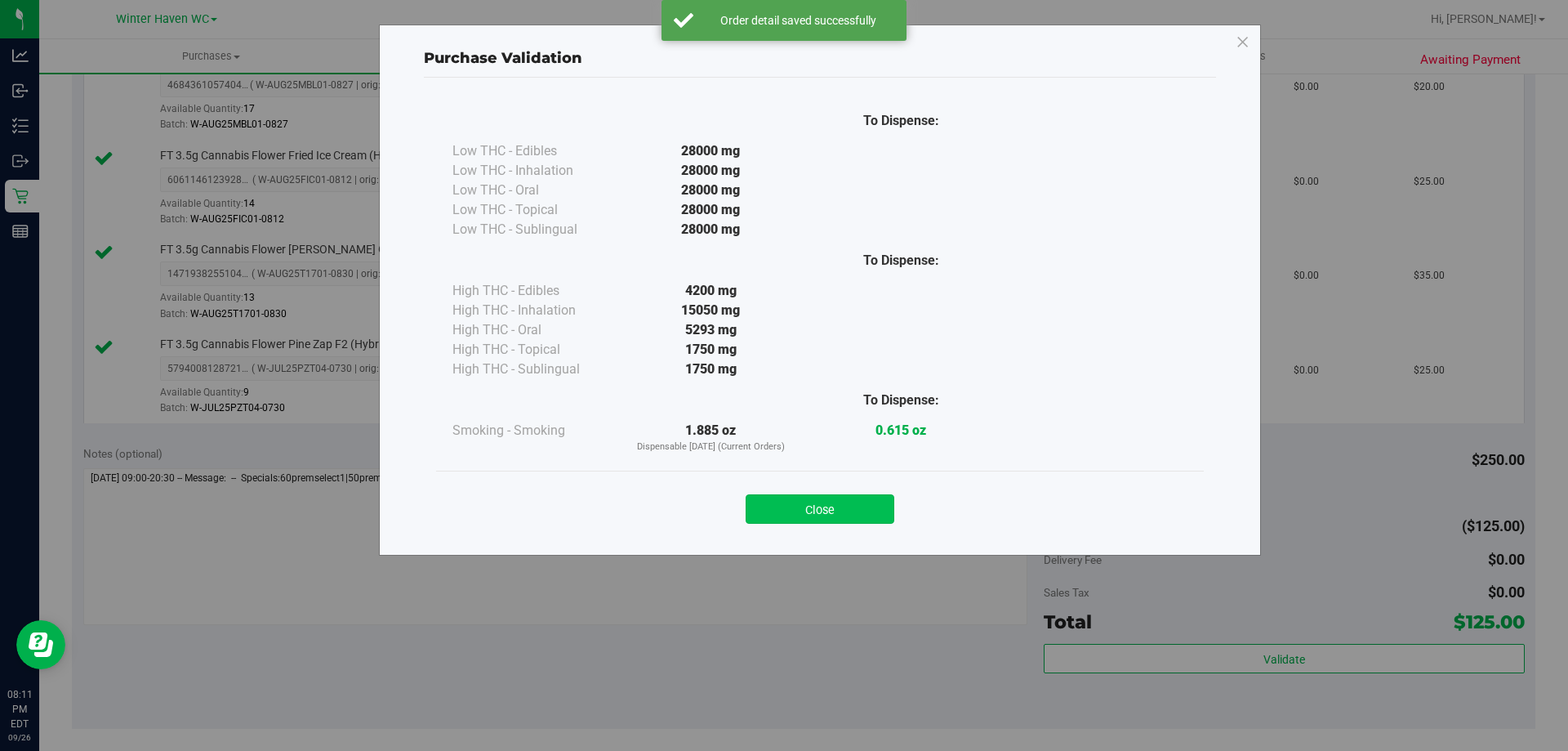
click at [881, 512] on button "Close" at bounding box center [820, 509] width 149 height 30
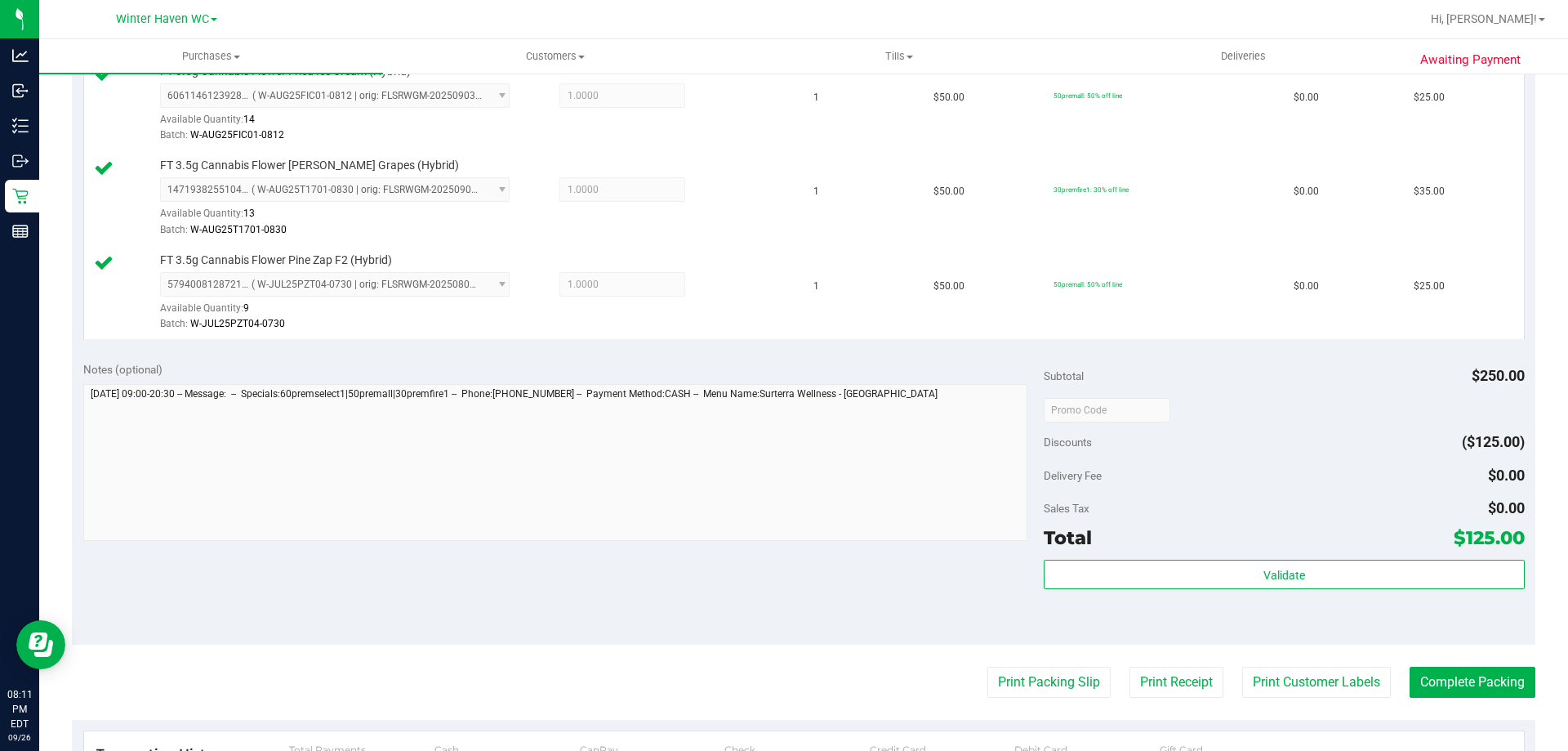
scroll to position [735, 0]
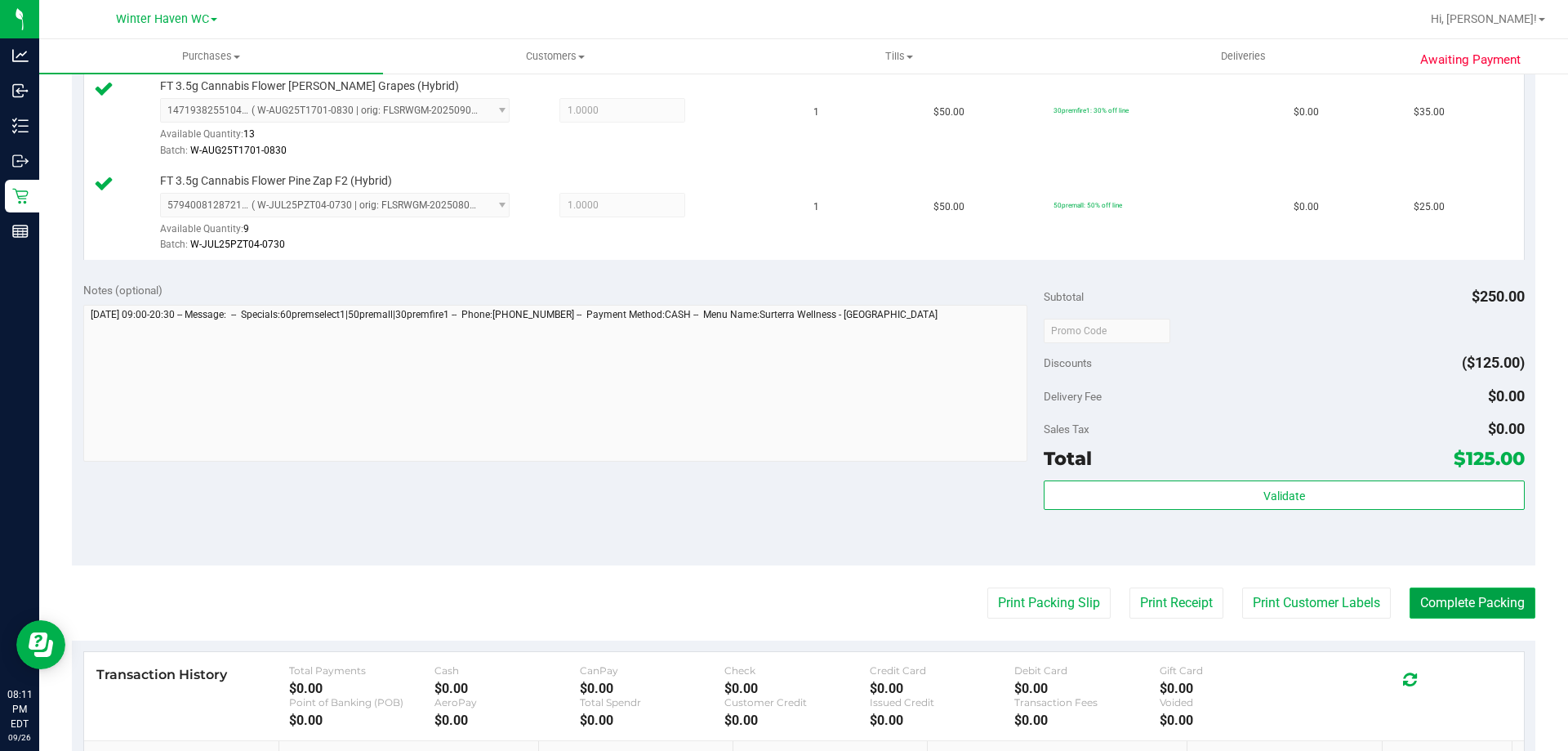
click at [1494, 614] on button "Complete Packing" at bounding box center [1472, 602] width 126 height 31
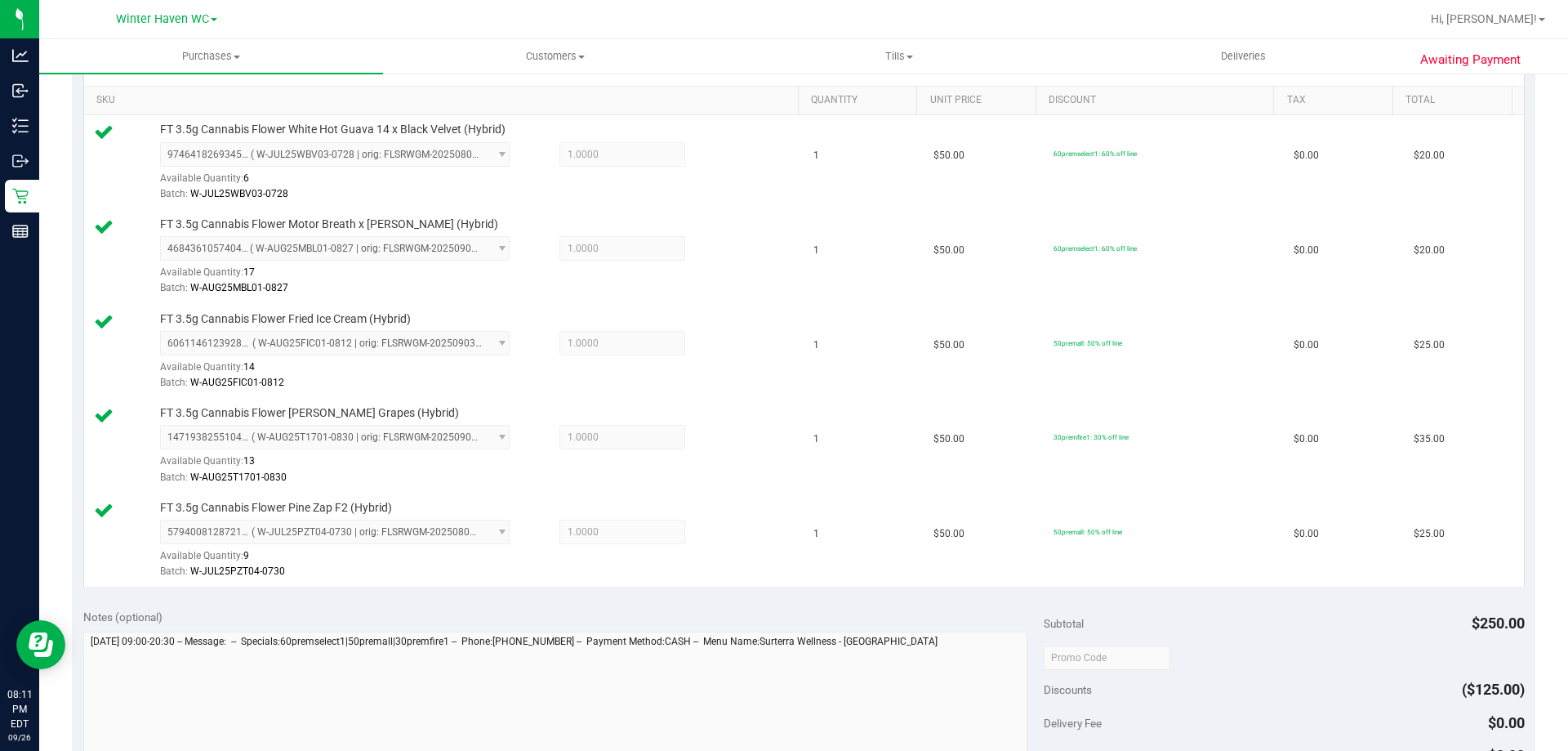
scroll to position [0, 0]
